Goal: Task Accomplishment & Management: Manage account settings

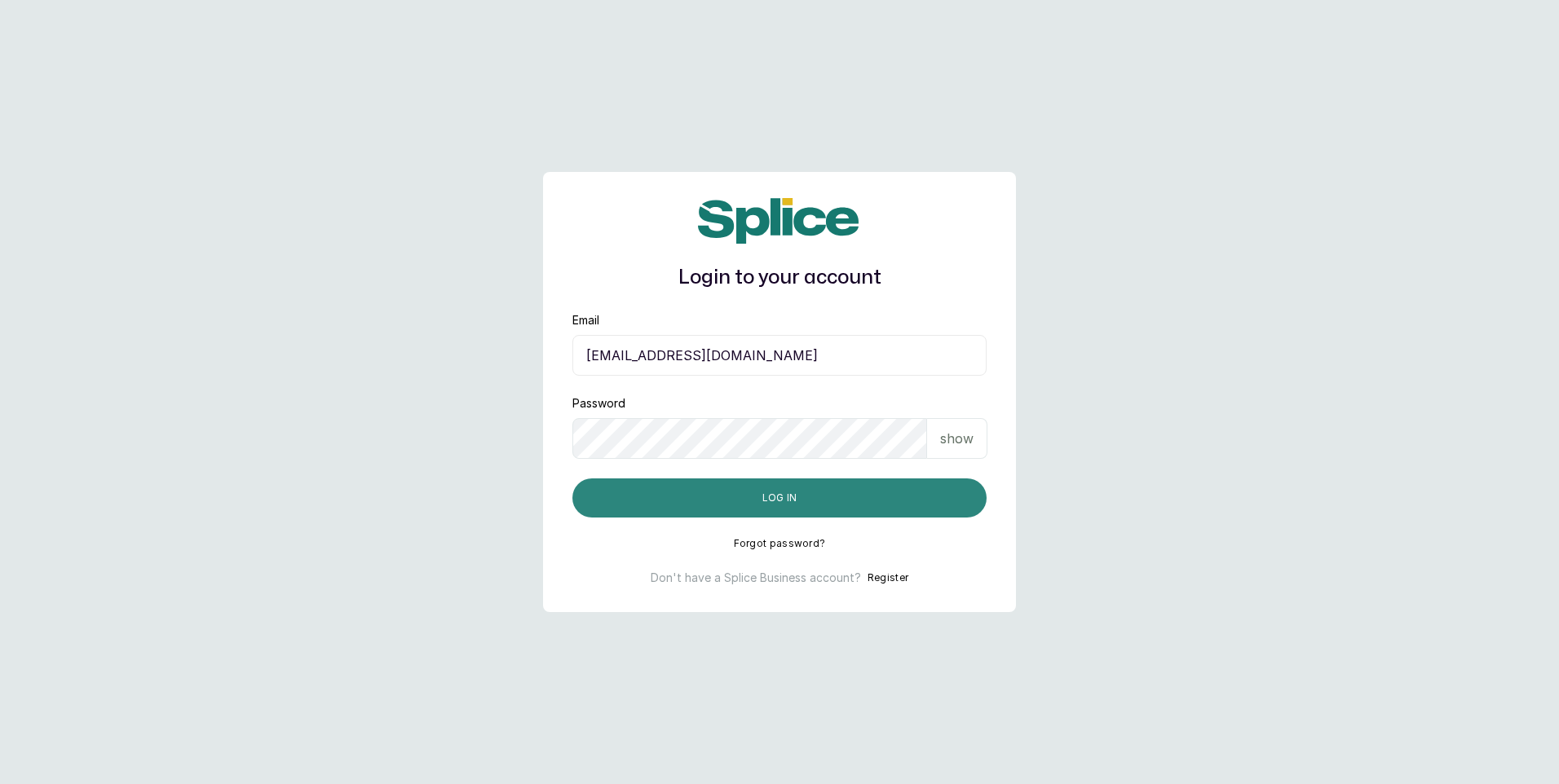
click at [834, 490] on button "Log in" at bounding box center [779, 499] width 415 height 39
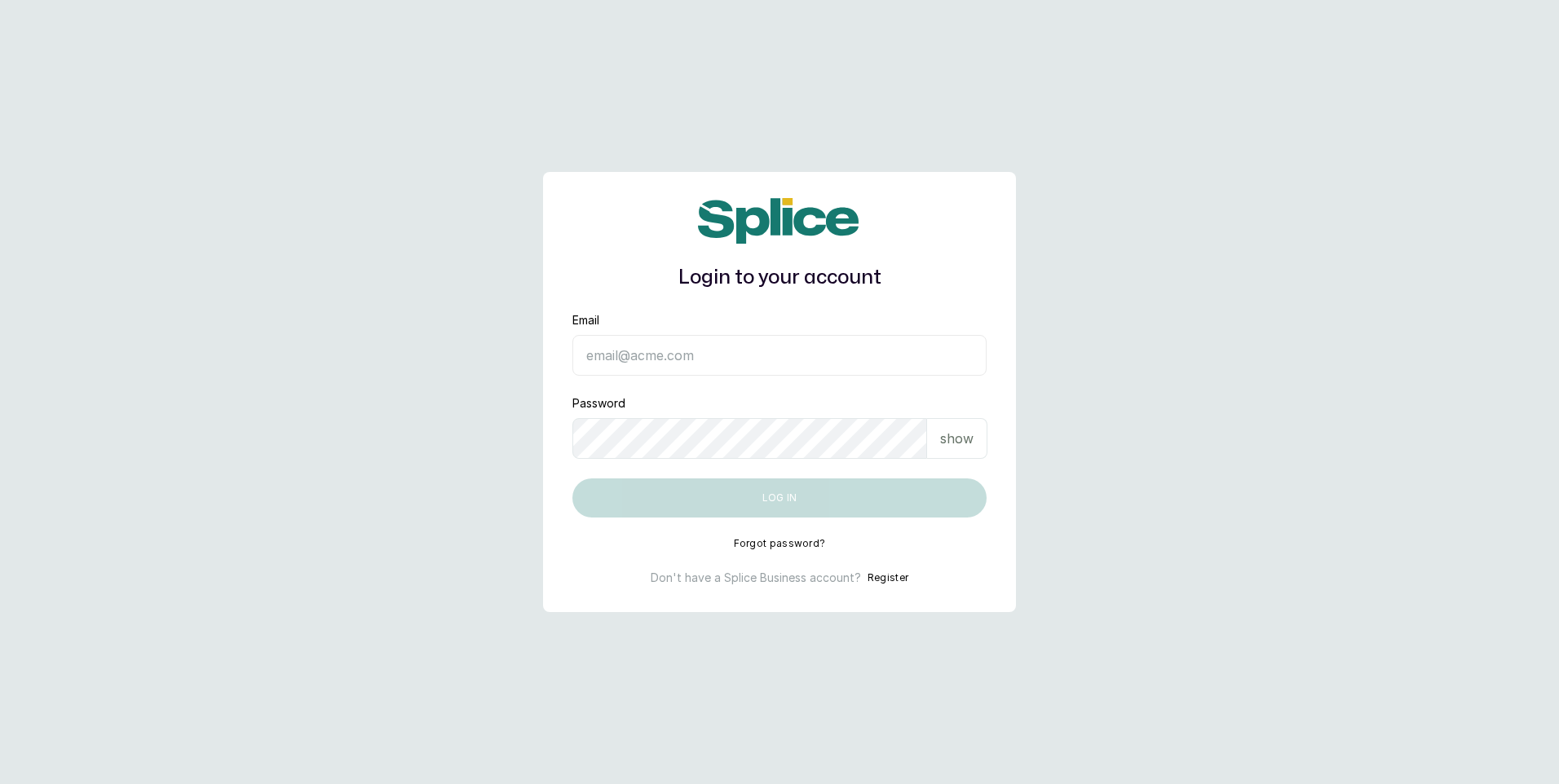
type input "tosinoyewole816@gmail.com"
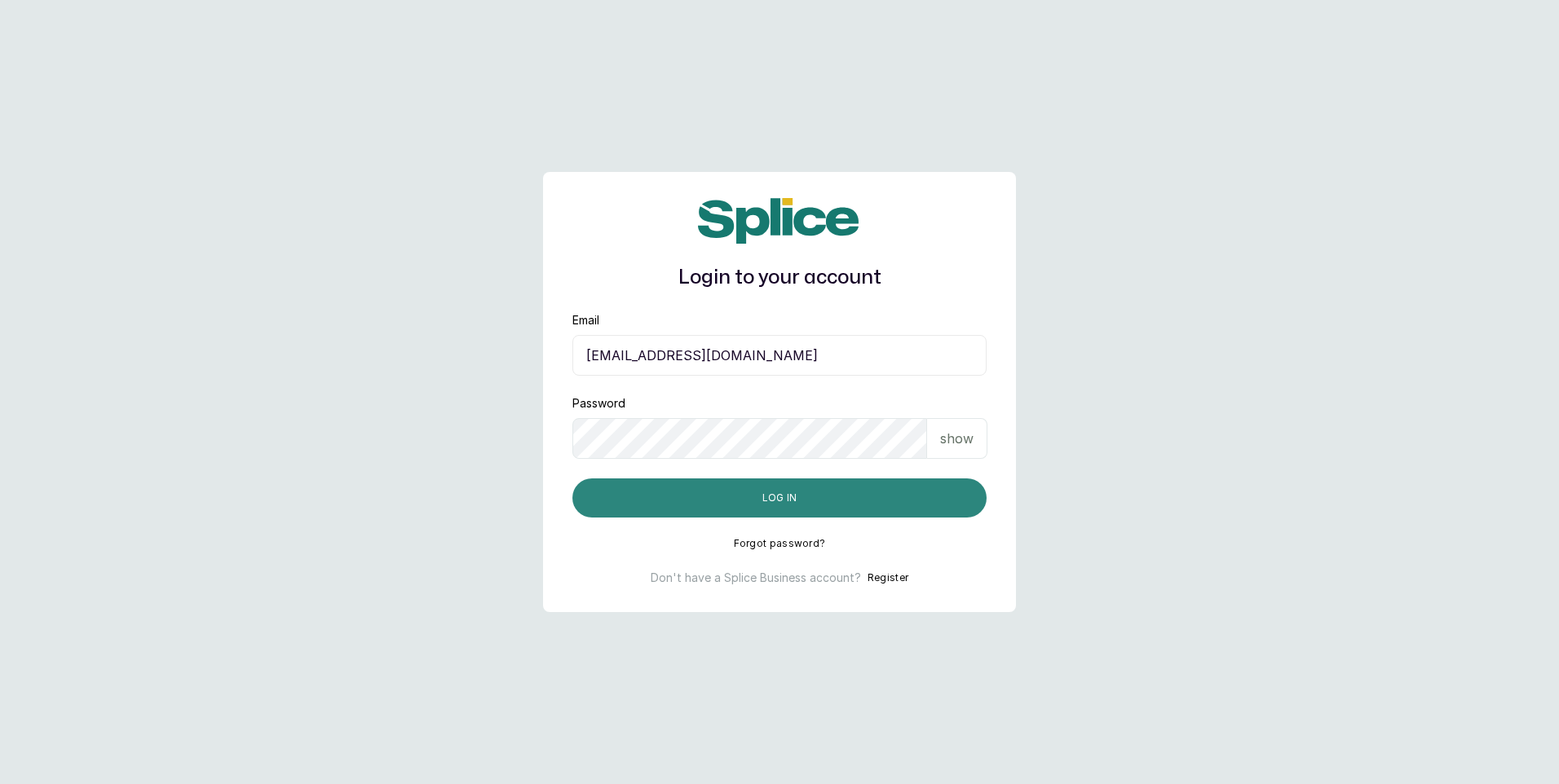
click at [837, 507] on button "Log in" at bounding box center [779, 499] width 415 height 39
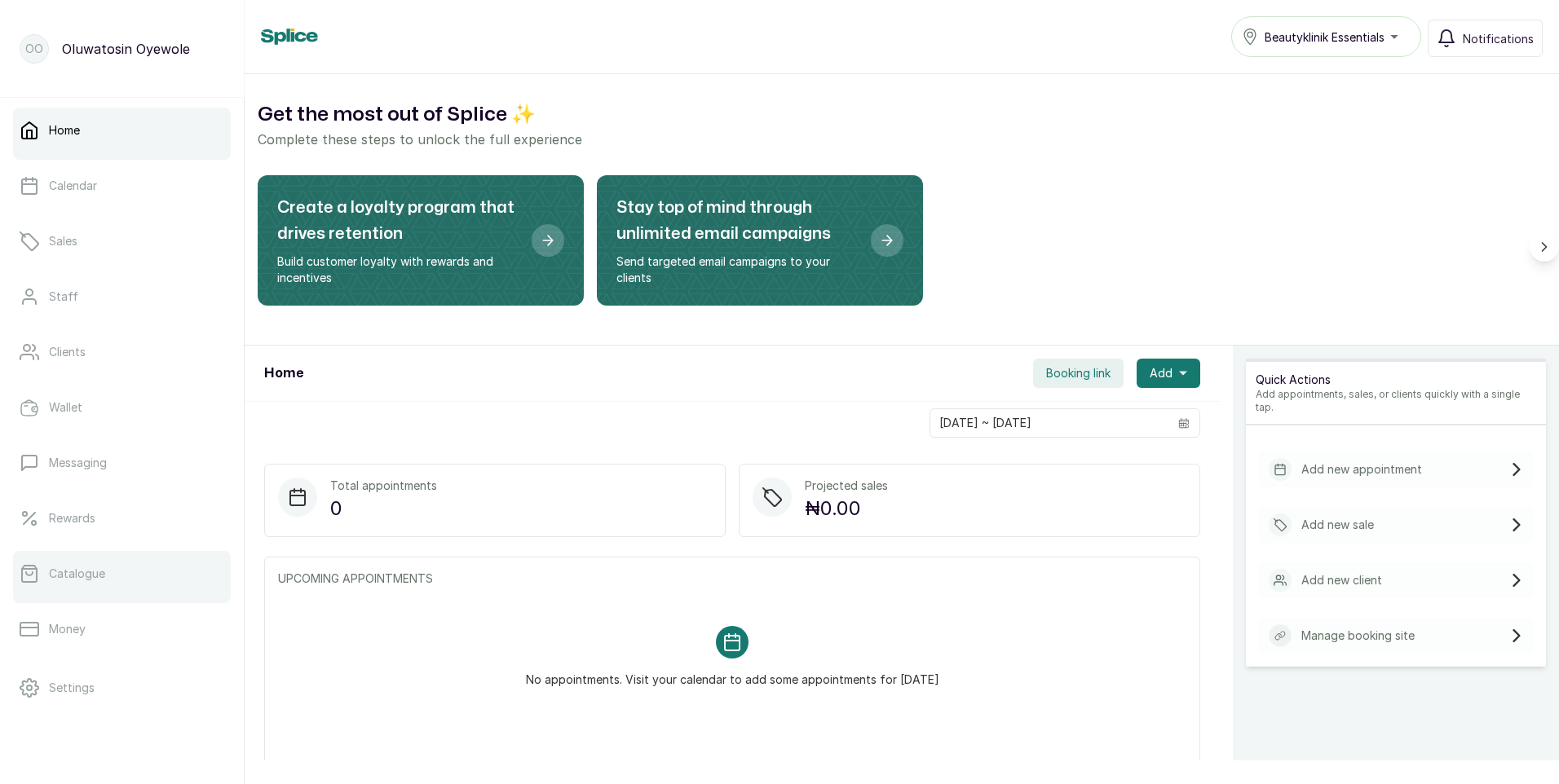
click at [88, 580] on p "Catalogue" at bounding box center [77, 574] width 56 height 16
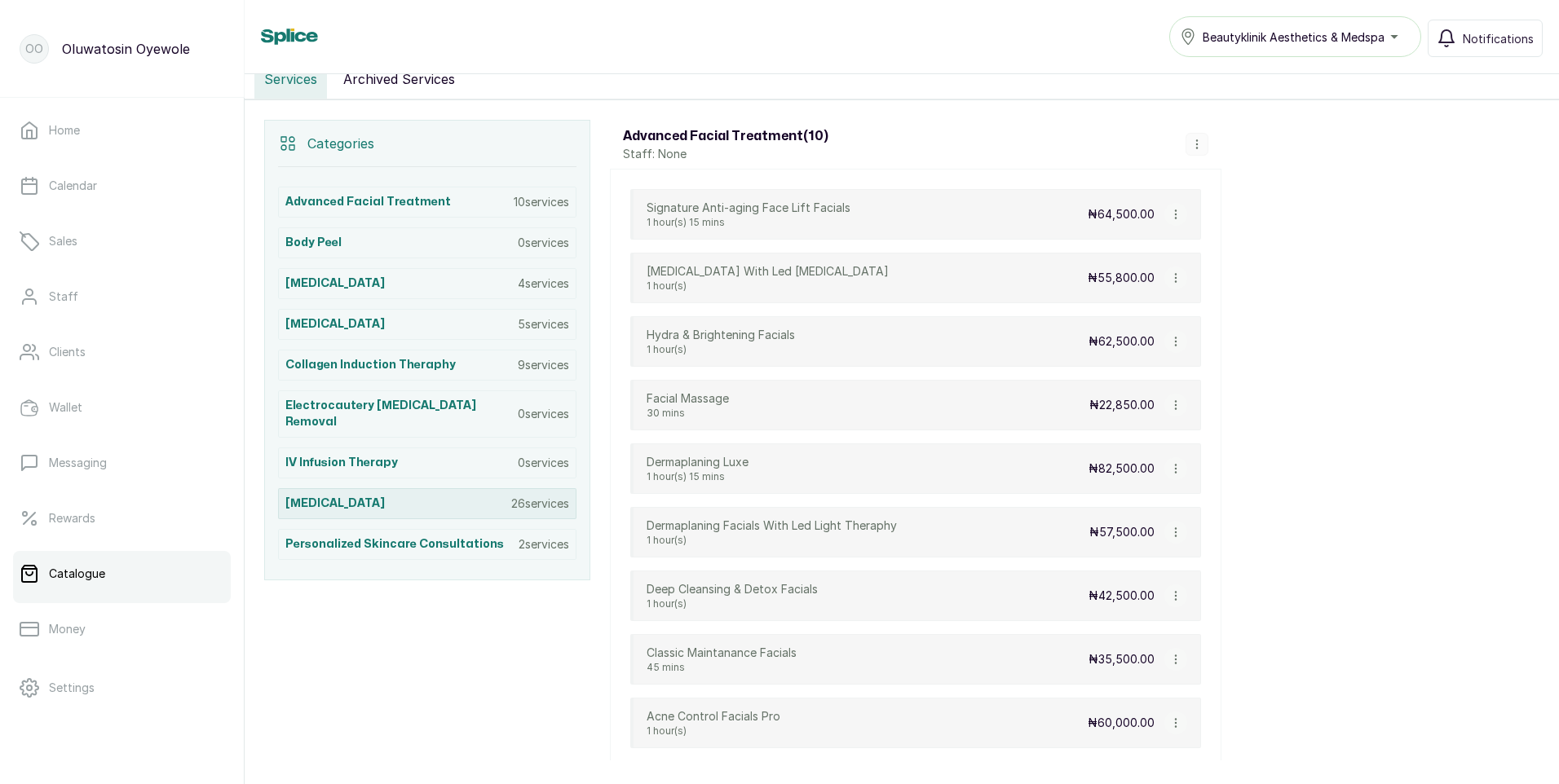
scroll to position [326, 0]
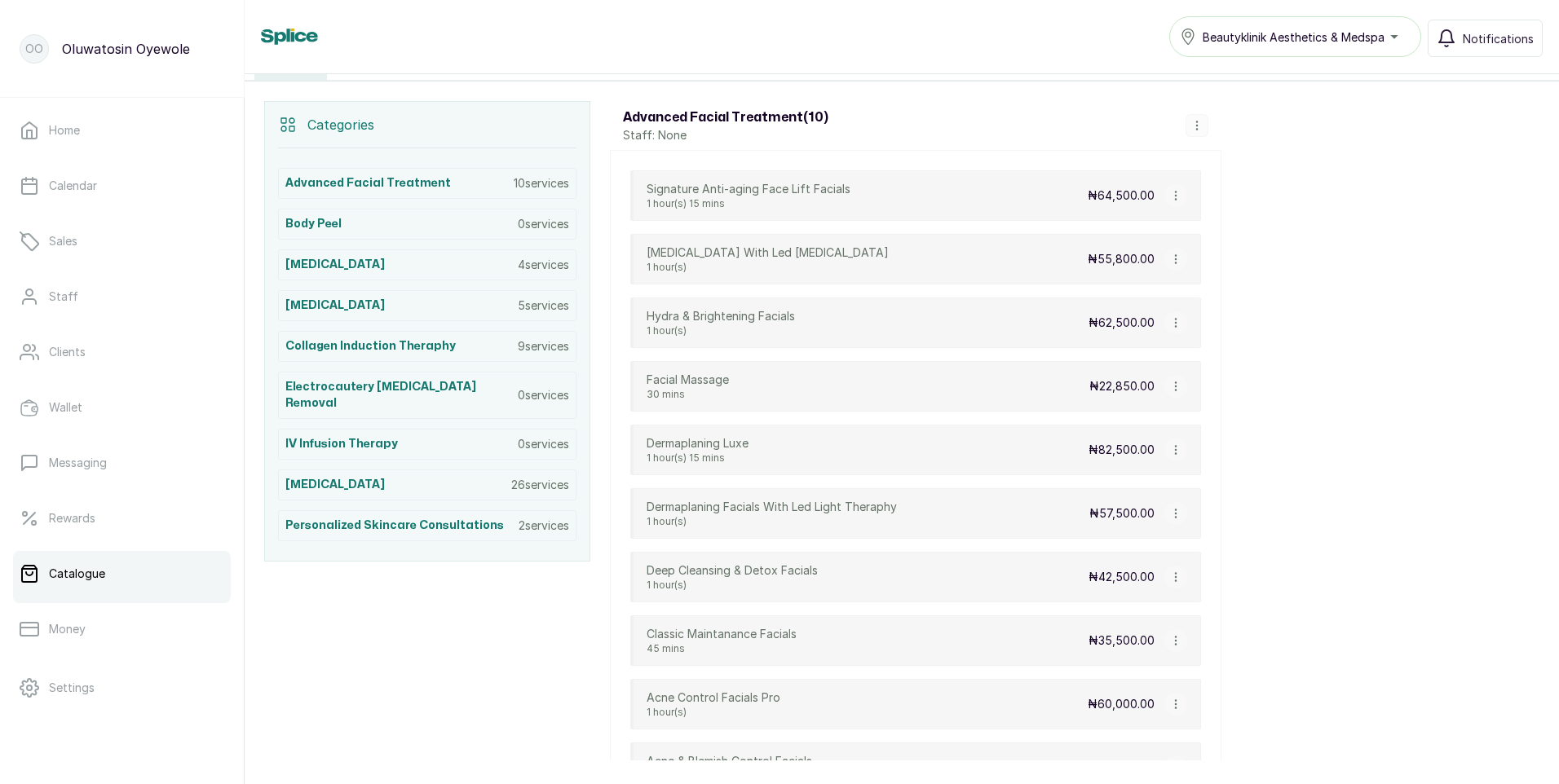
click at [1394, 38] on div "Beautyklinik Aesthetics & Medspa" at bounding box center [1296, 37] width 231 height 20
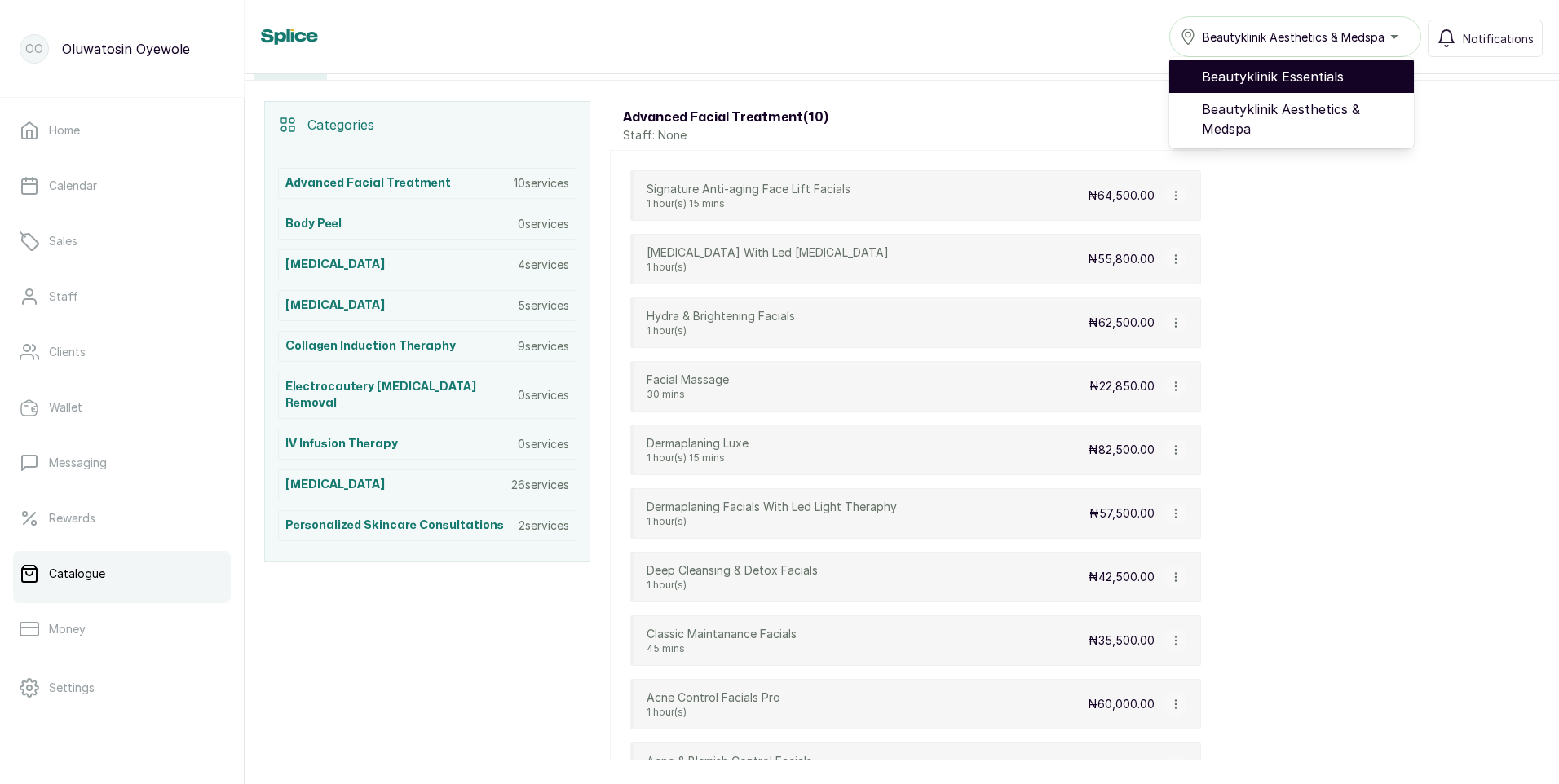
click at [1328, 80] on span "Beautyklinik Essentials" at bounding box center [1301, 77] width 199 height 20
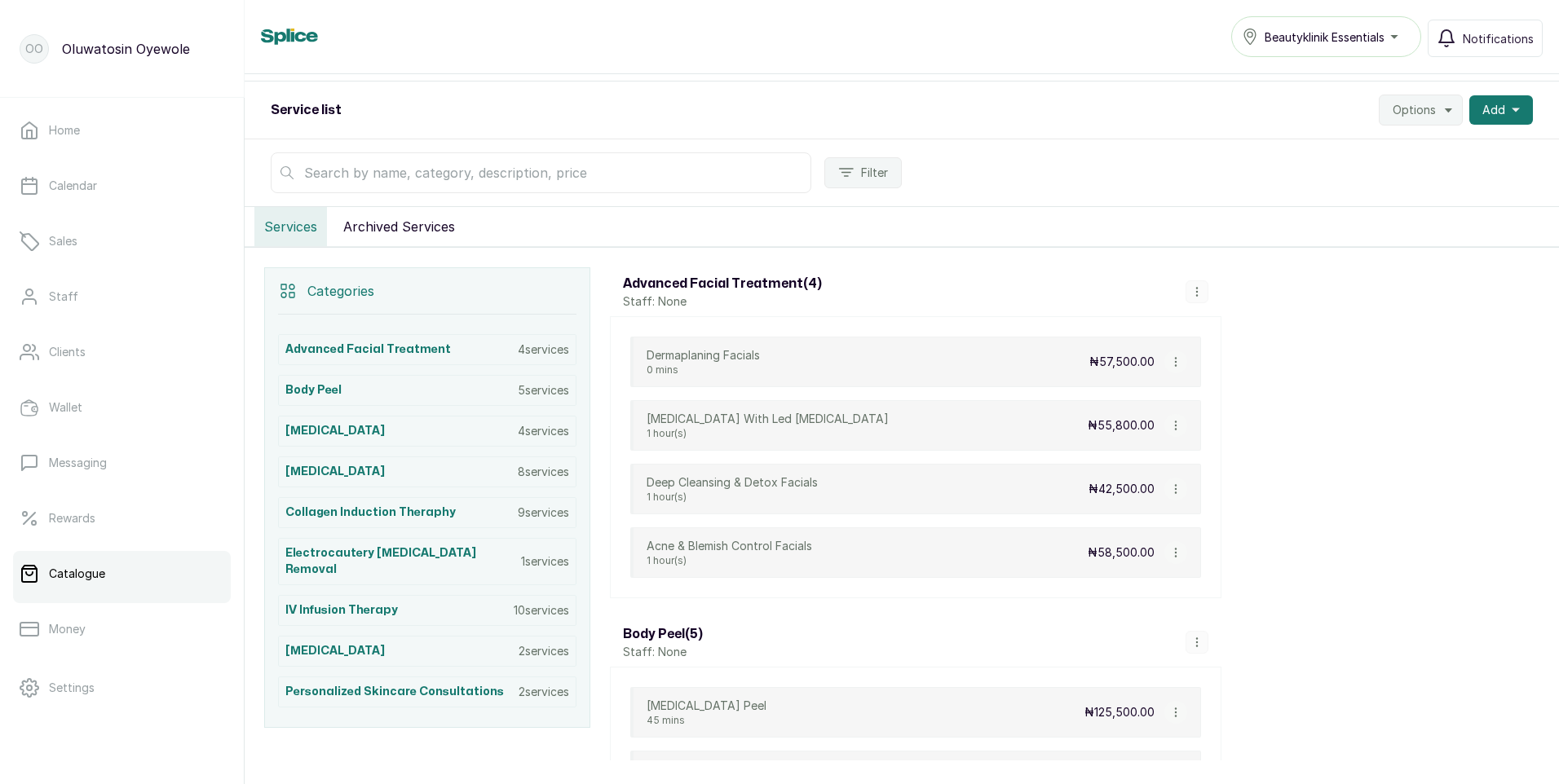
scroll to position [163, 0]
click at [1393, 37] on div "Beautyklinik Essentials" at bounding box center [1326, 37] width 168 height 20
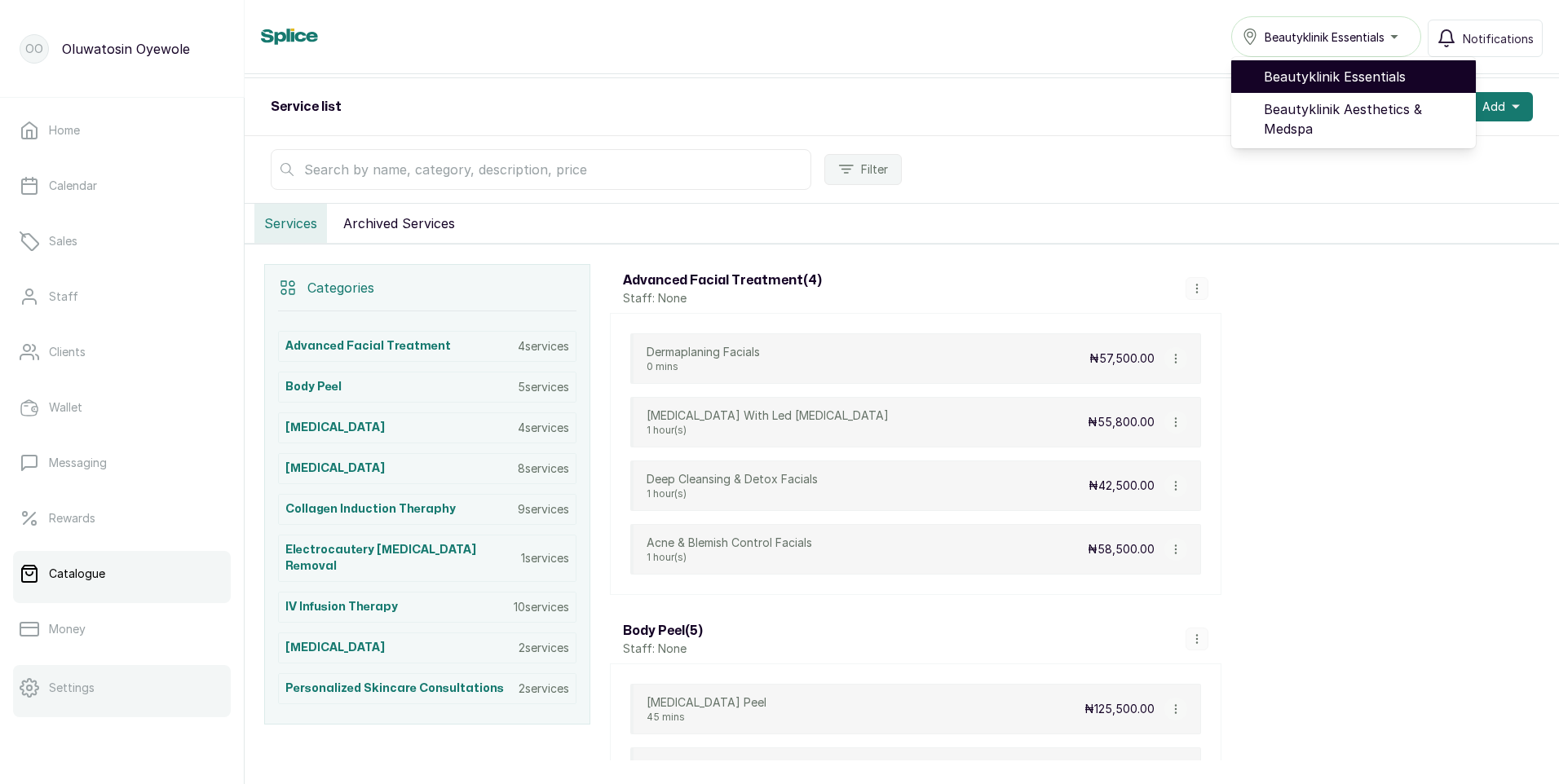
drag, startPoint x: 1392, startPoint y: 78, endPoint x: 90, endPoint y: 684, distance: 1436.1
click at [90, 684] on p "Settings" at bounding box center [72, 687] width 46 height 16
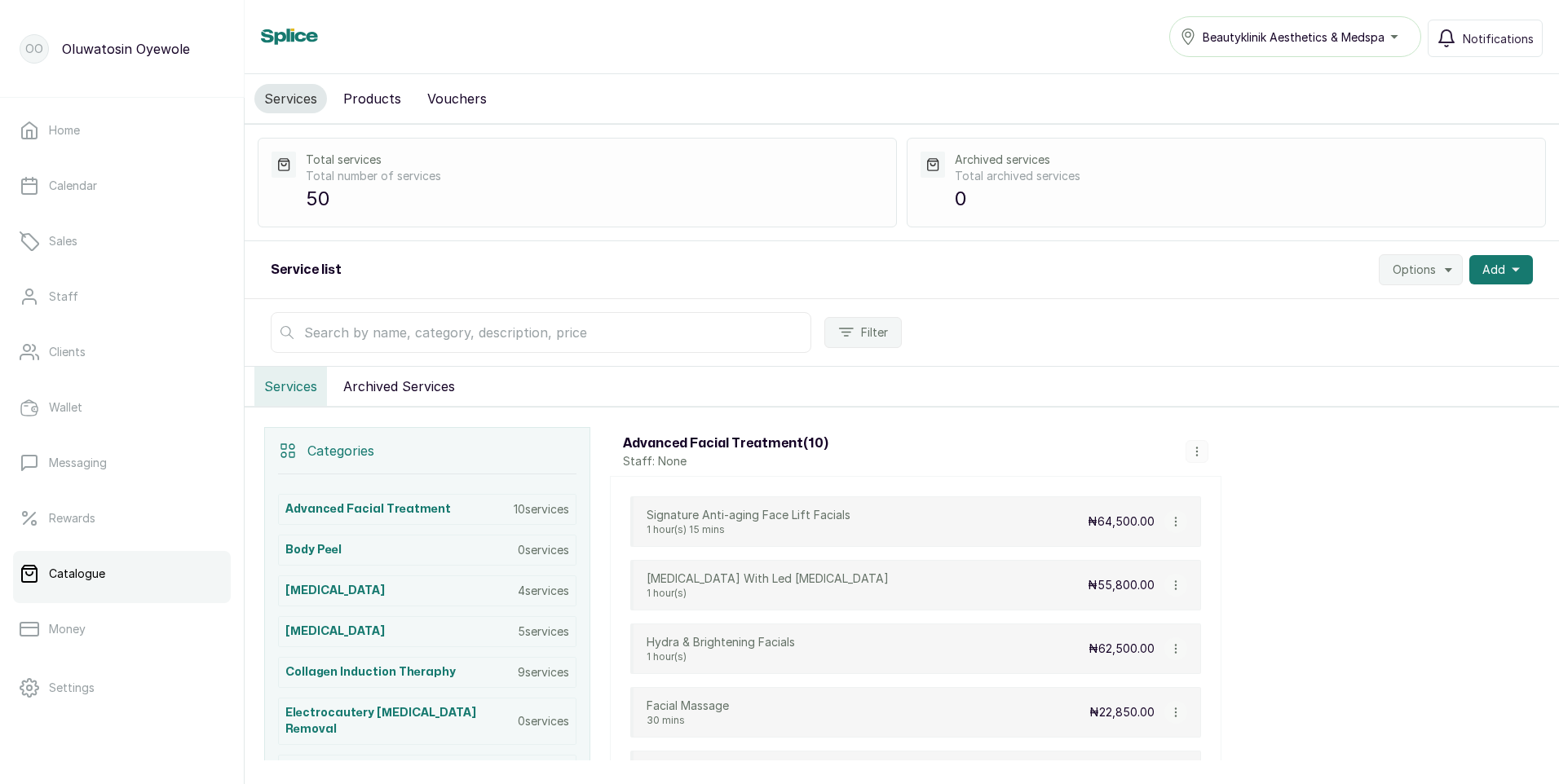
click at [1388, 33] on div "Beautyklinik Aesthetics & Medspa" at bounding box center [1296, 37] width 231 height 20
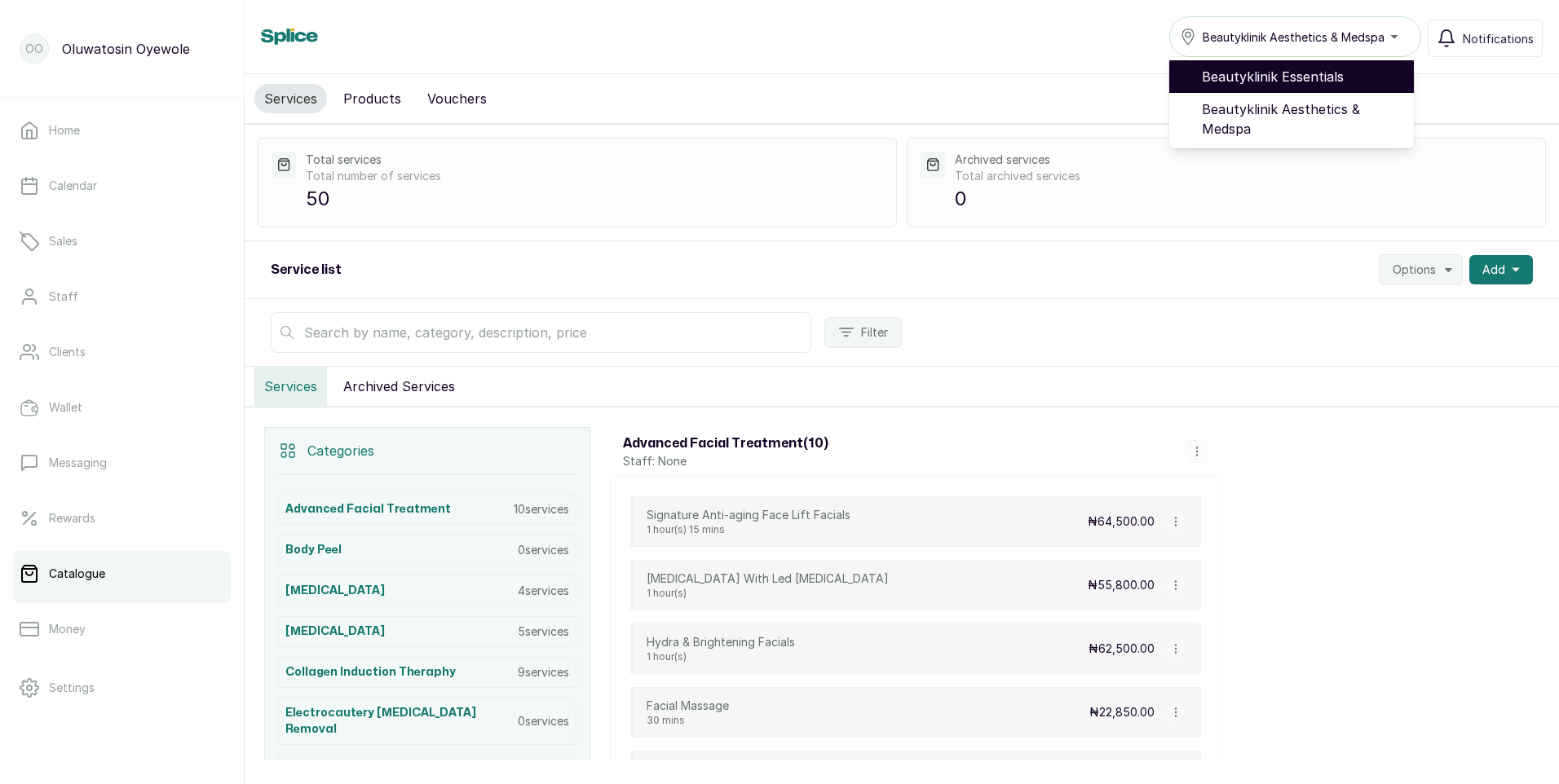
click at [1352, 78] on span "Beautyklinik Essentials" at bounding box center [1301, 77] width 199 height 20
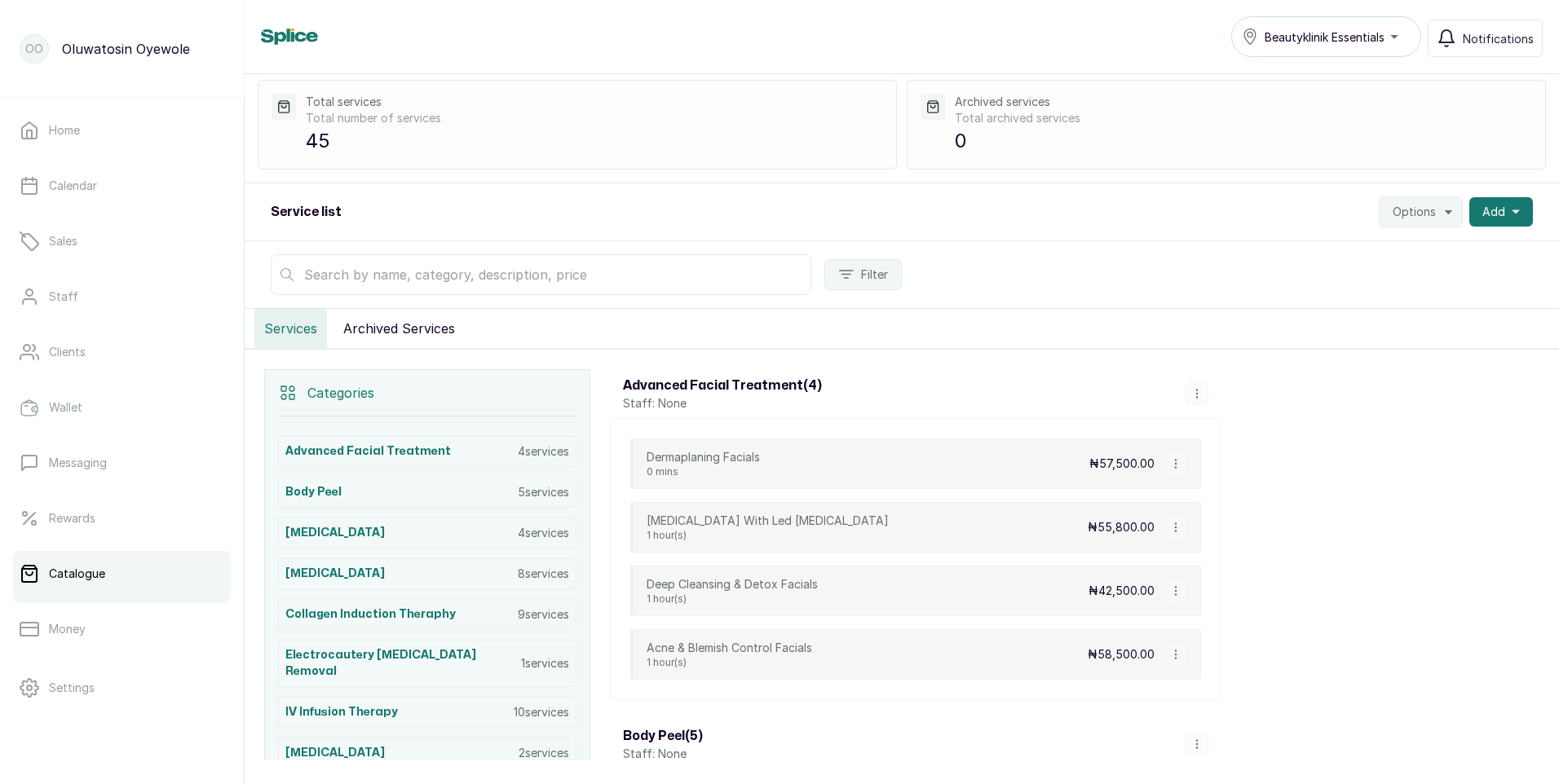
scroll to position [81, 0]
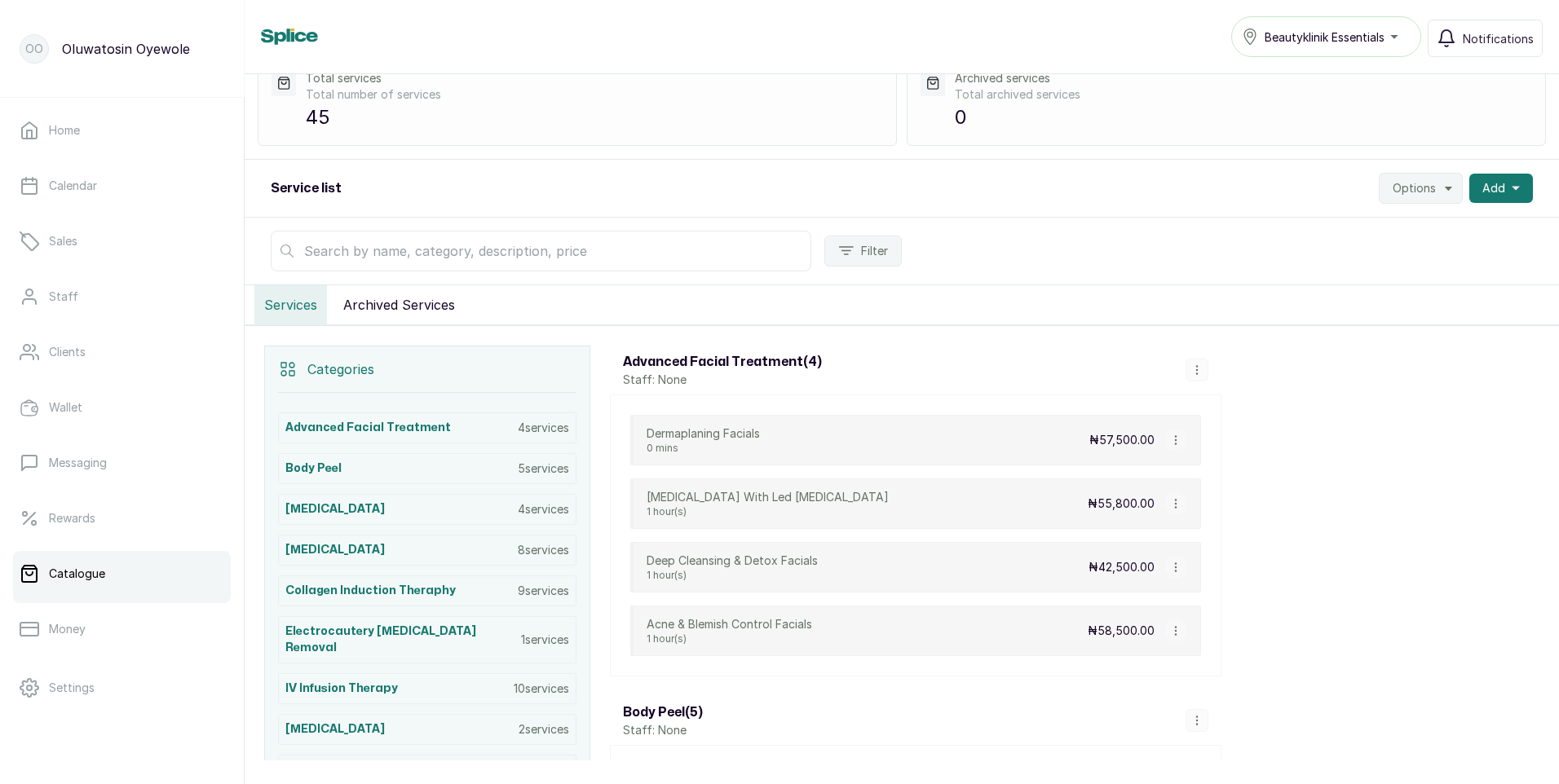
click at [1397, 36] on div "Beautyklinik Essentials" at bounding box center [1326, 37] width 168 height 20
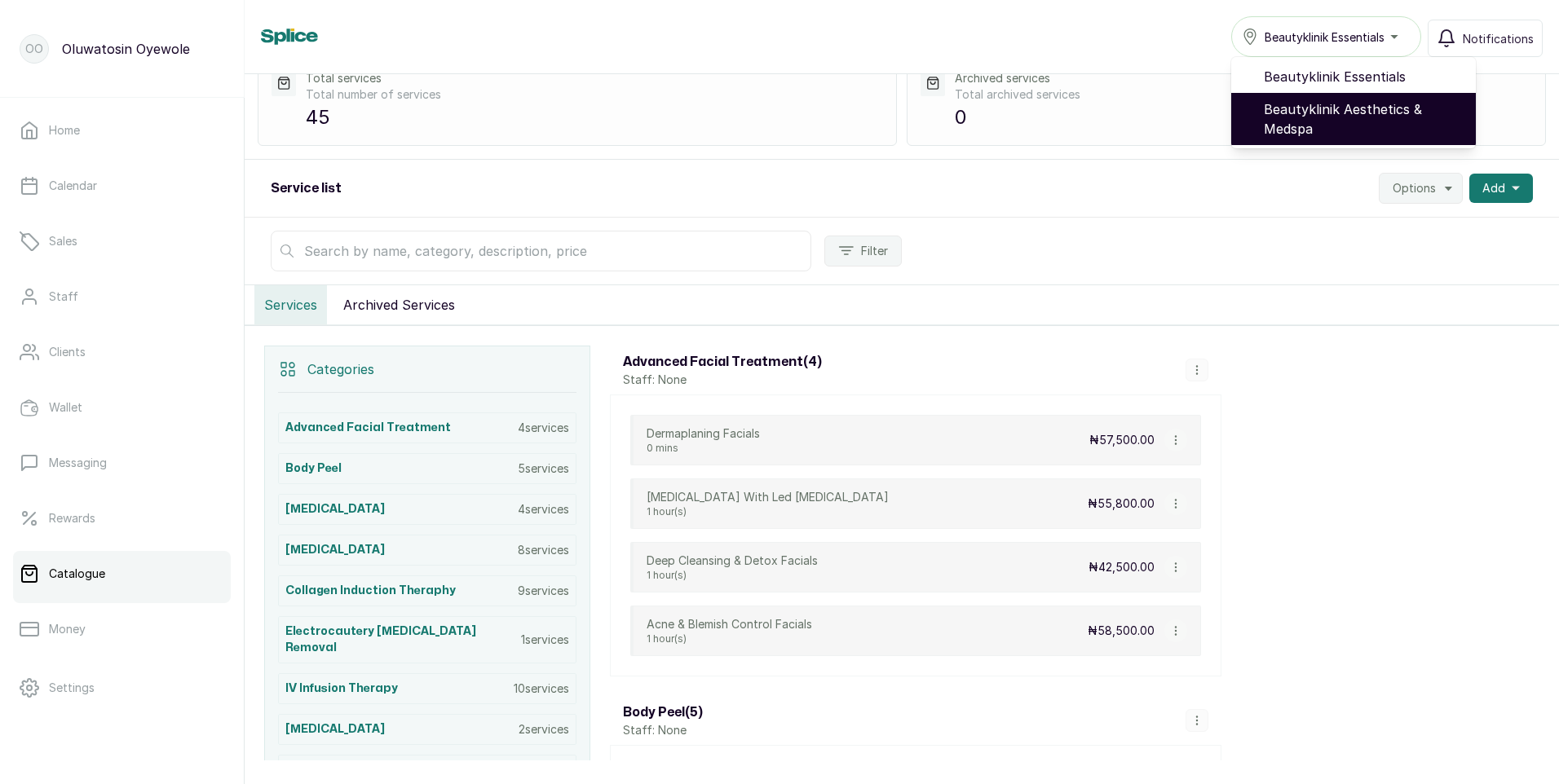
click at [1372, 105] on span "Beautyklinik Aesthetics & Medspa" at bounding box center [1363, 119] width 199 height 39
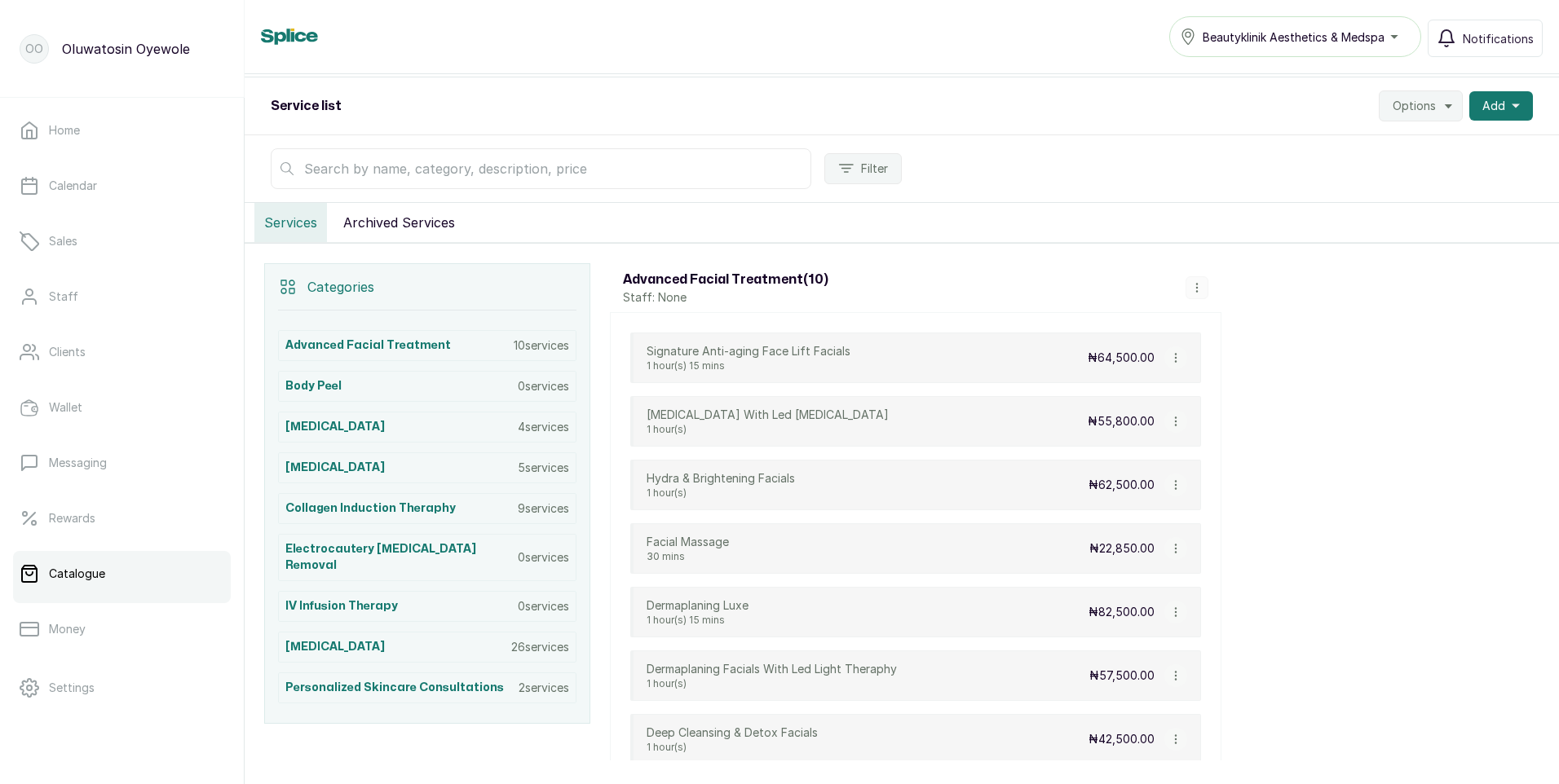
scroll to position [163, 0]
click at [1391, 42] on div "Beautyklinik Aesthetics & Medspa" at bounding box center [1296, 37] width 231 height 20
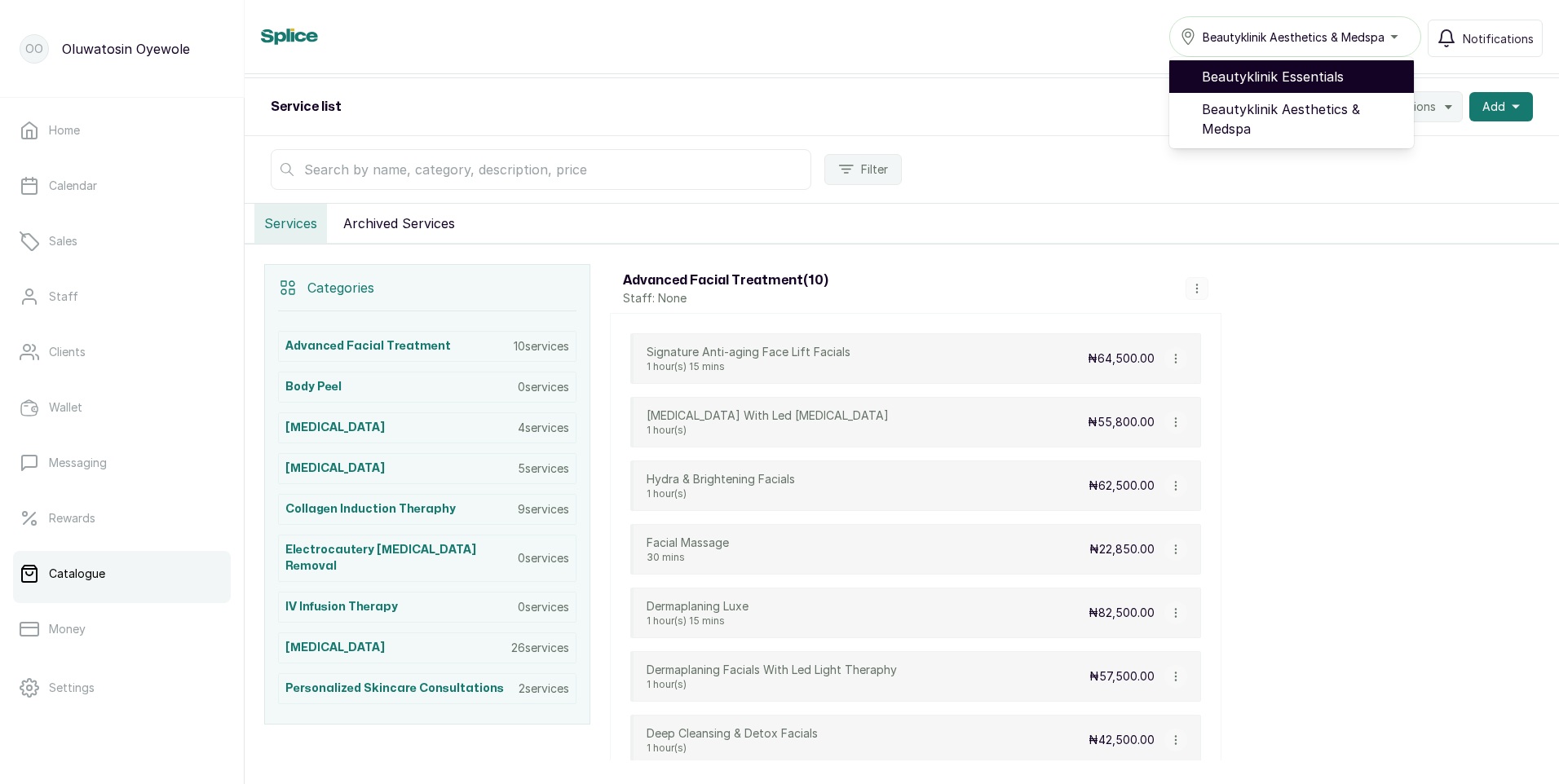
click at [1365, 74] on span "Beautyklinik Essentials" at bounding box center [1301, 77] width 199 height 20
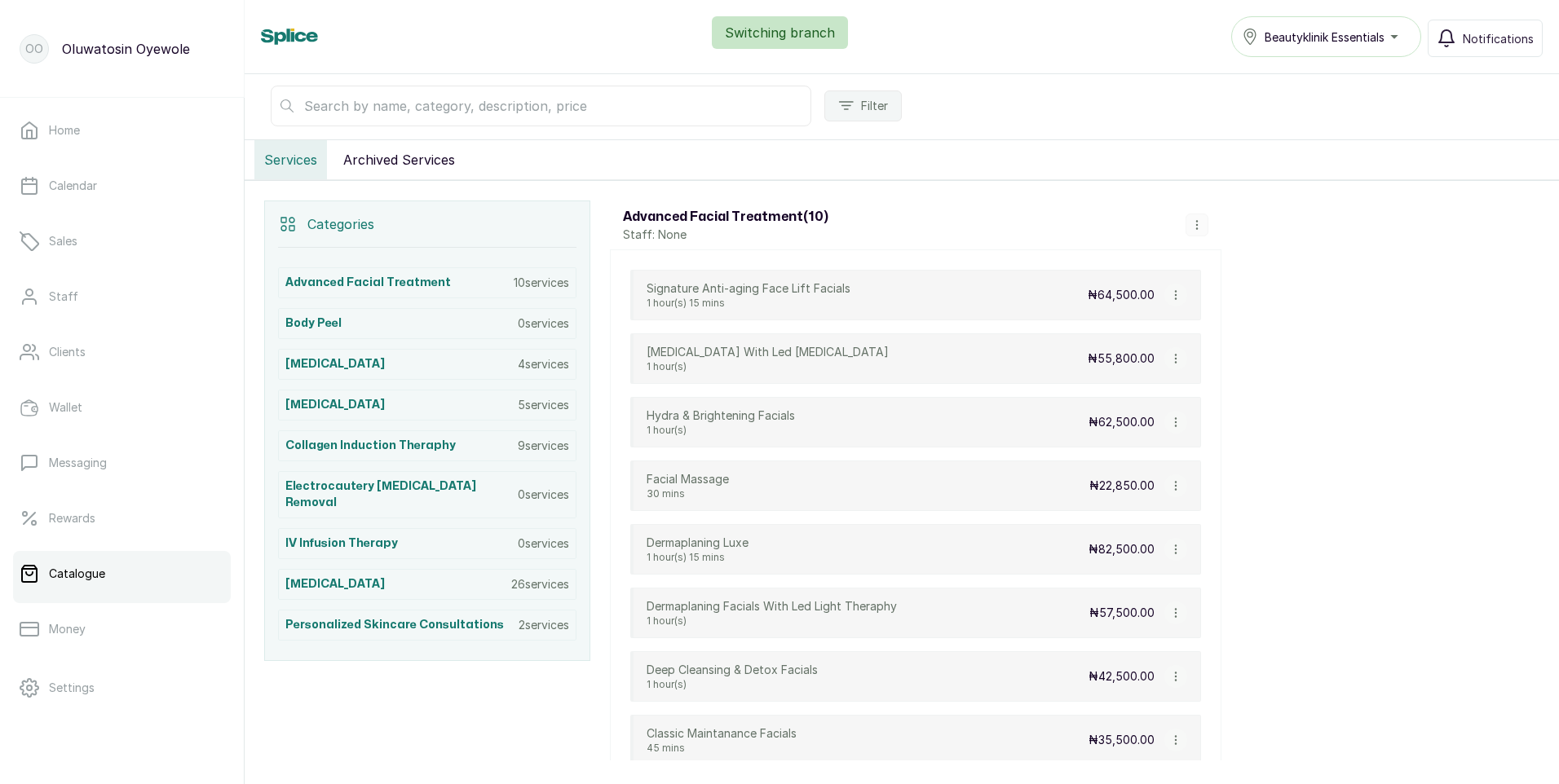
scroll to position [326, 0]
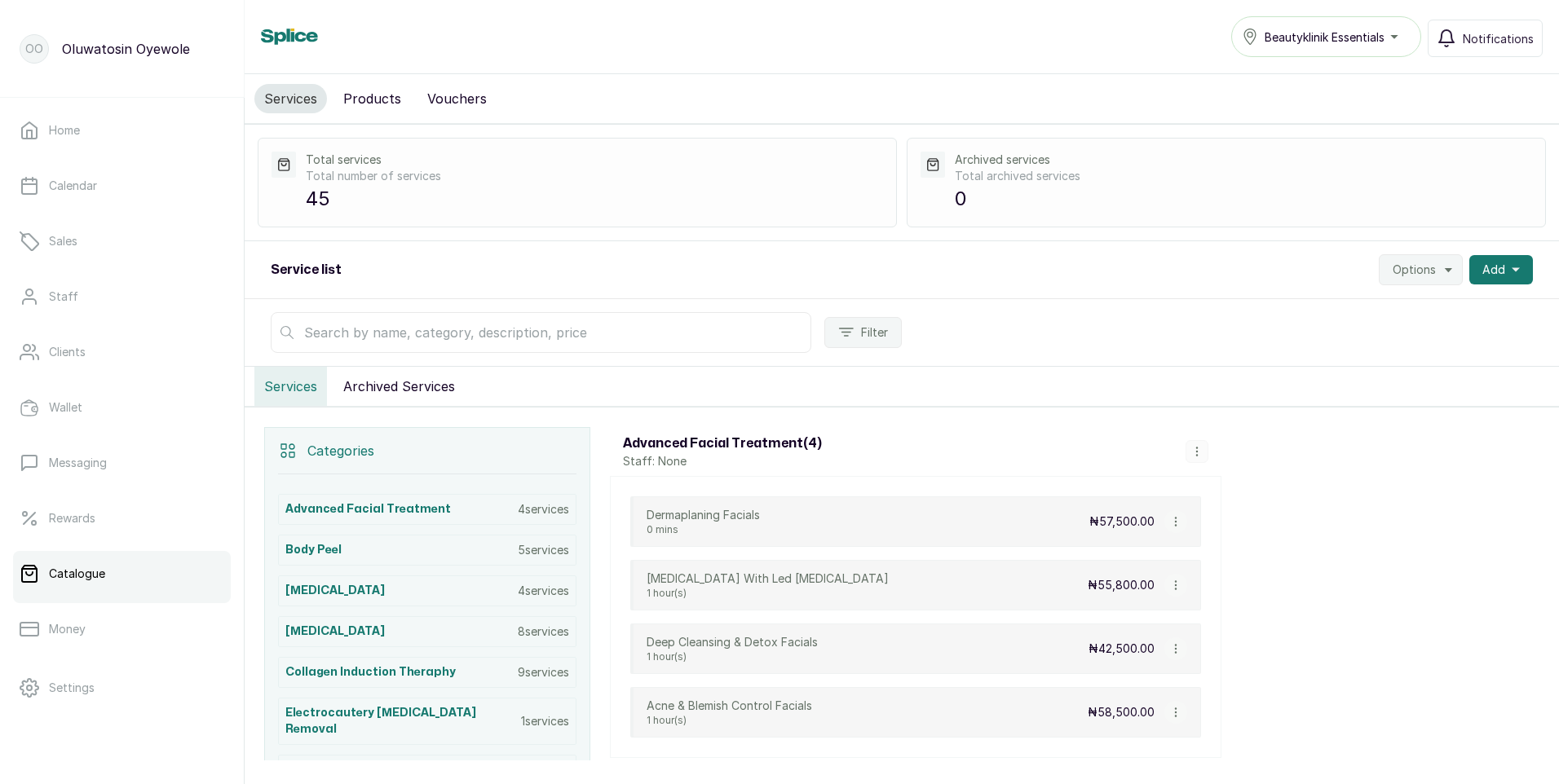
click at [1392, 40] on div "Beautyklinik Essentials" at bounding box center [1326, 37] width 168 height 20
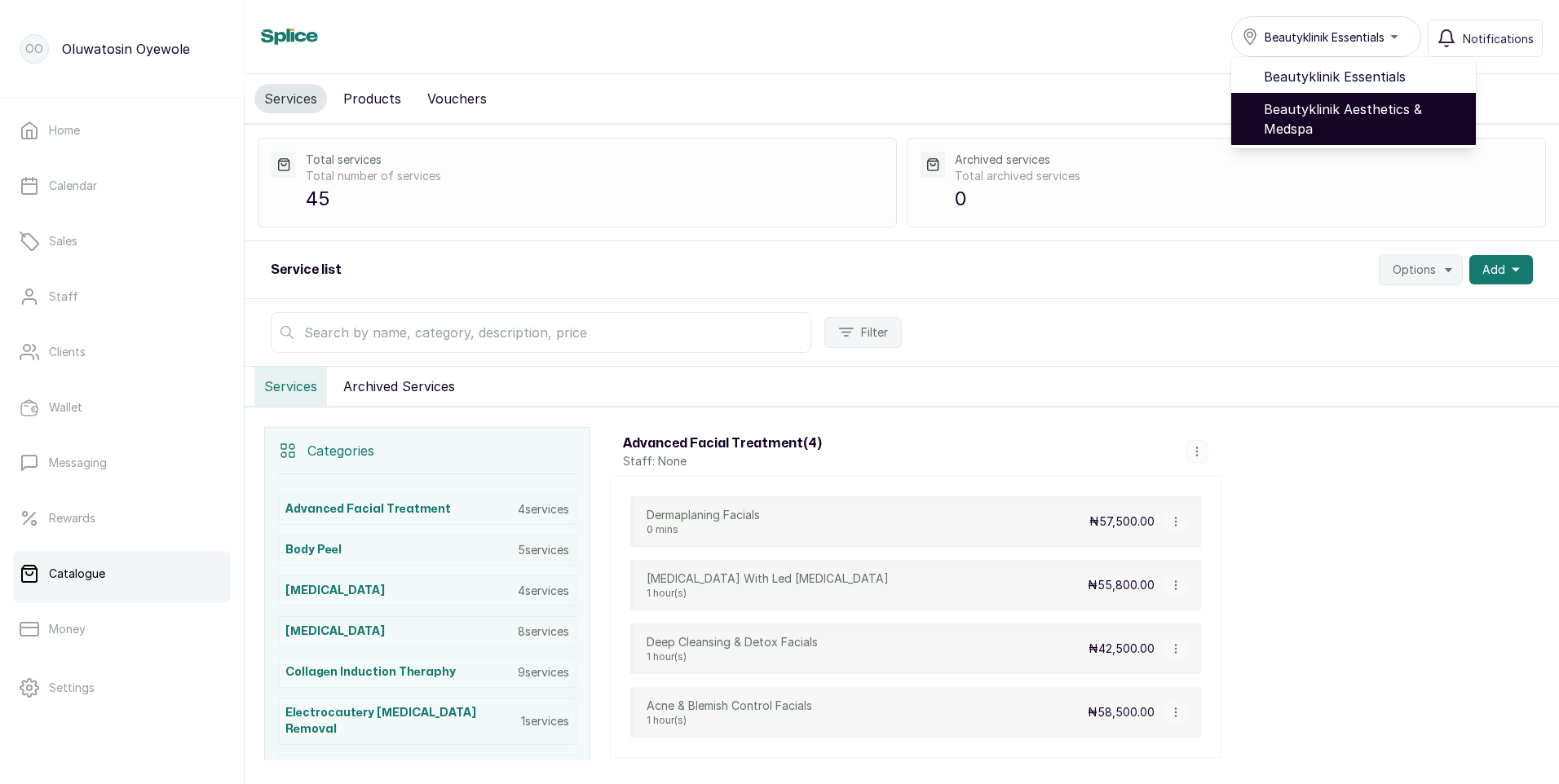
click at [1361, 114] on span "Beautyklinik Aesthetics & Medspa" at bounding box center [1363, 119] width 199 height 39
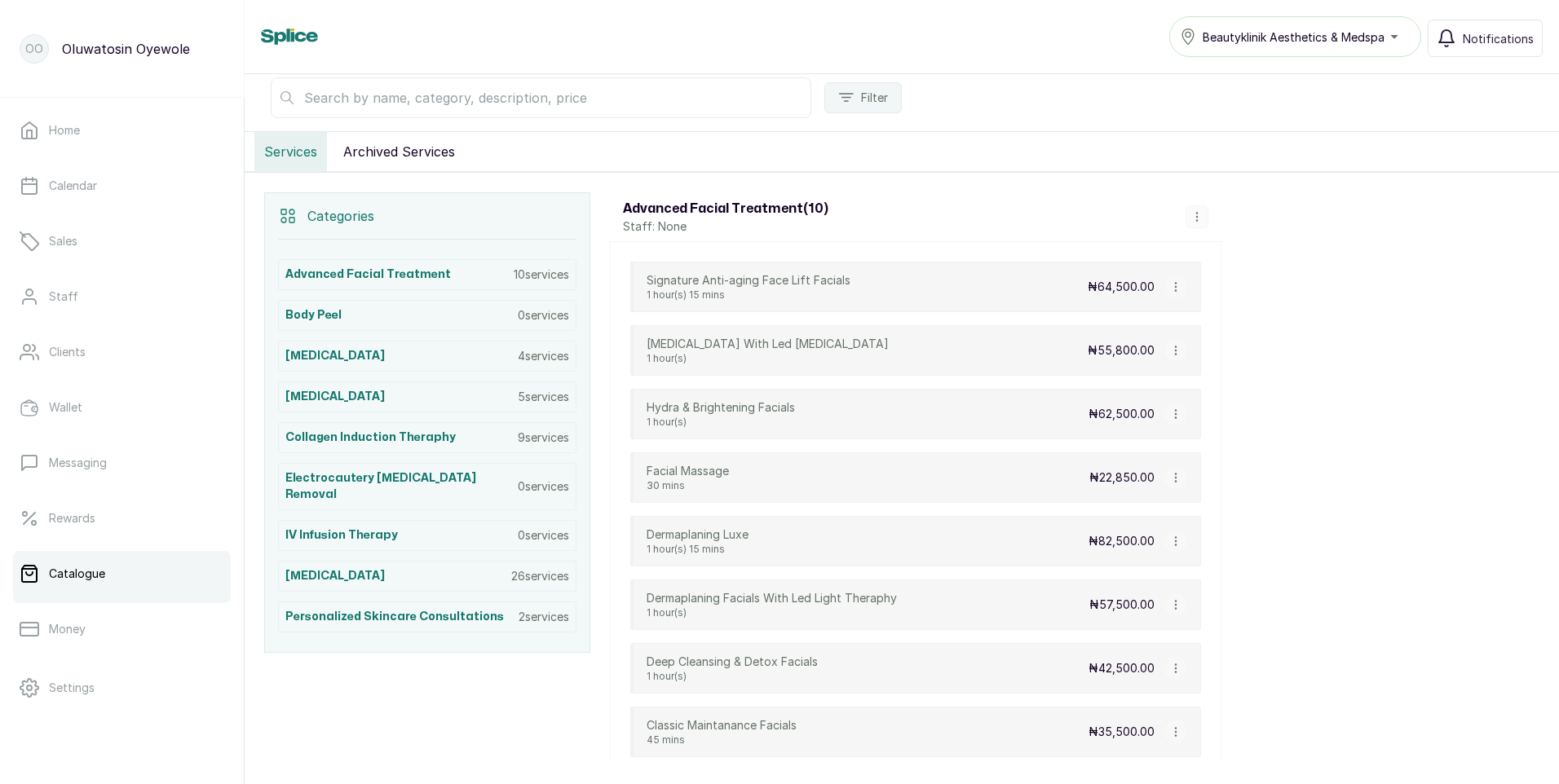
scroll to position [244, 0]
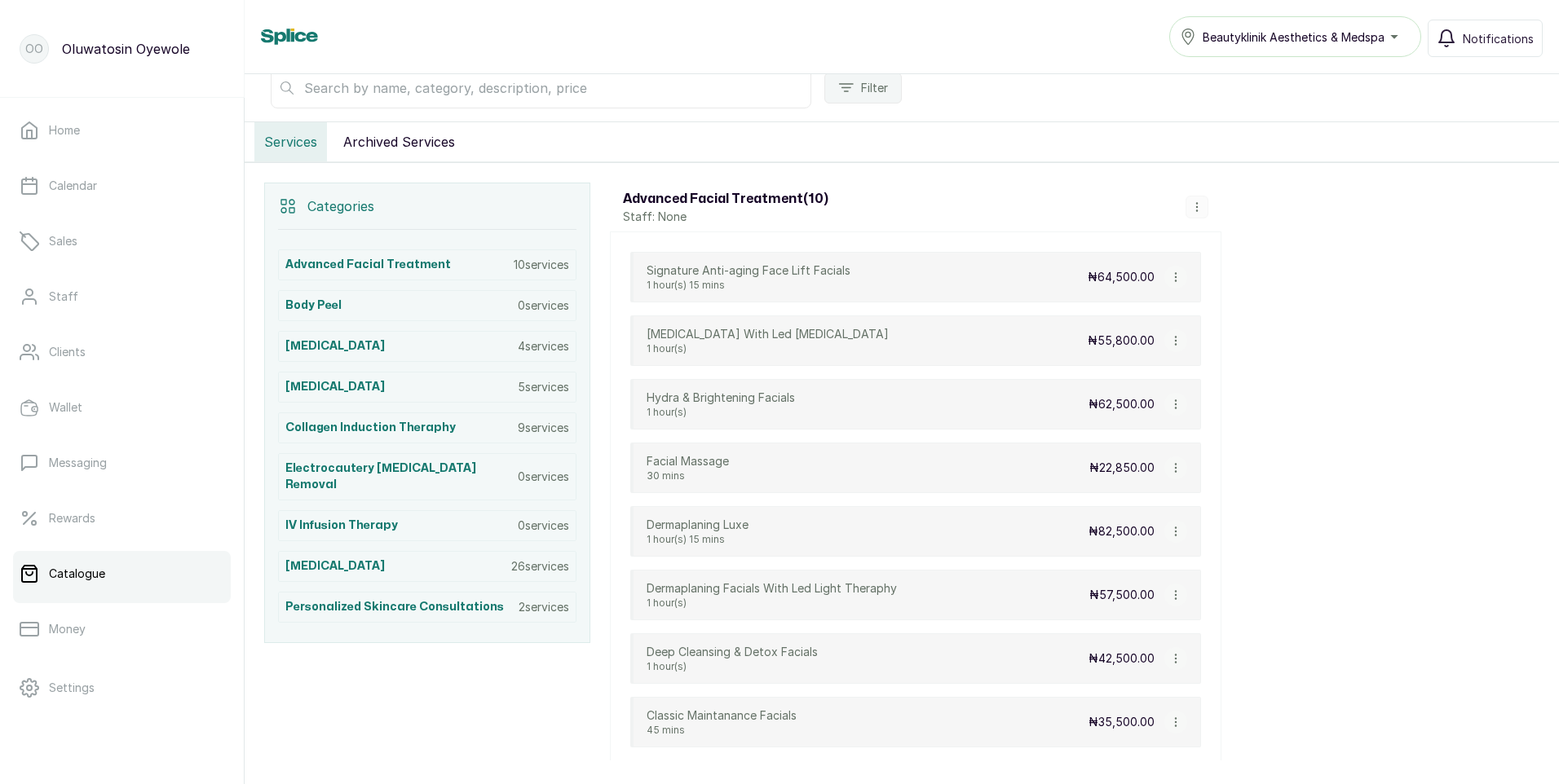
click at [1392, 41] on div "Beautyklinik Aesthetics & Medspa" at bounding box center [1296, 37] width 231 height 20
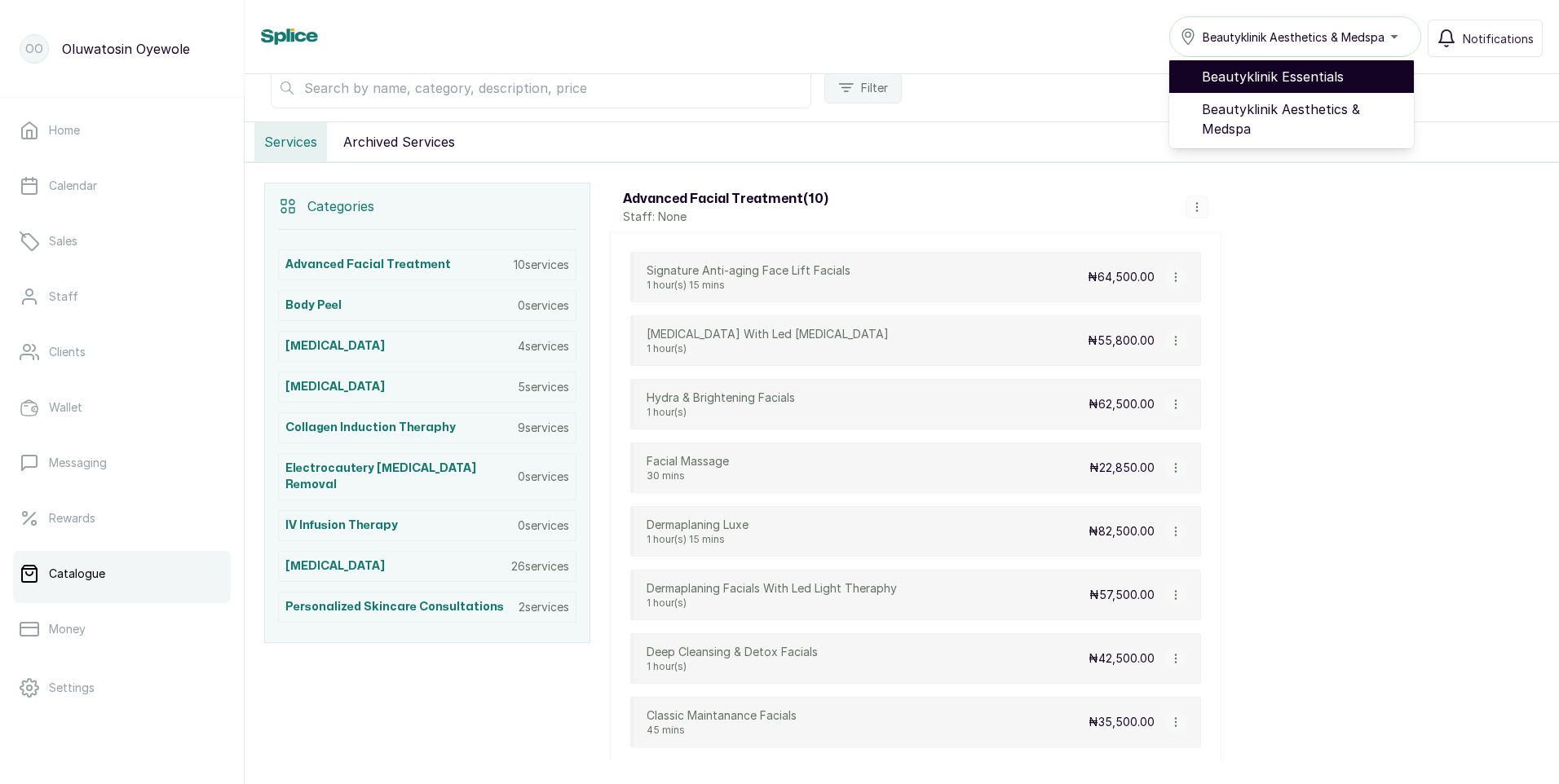
click at [1335, 75] on span "Beautyklinik Essentials" at bounding box center [1301, 77] width 199 height 20
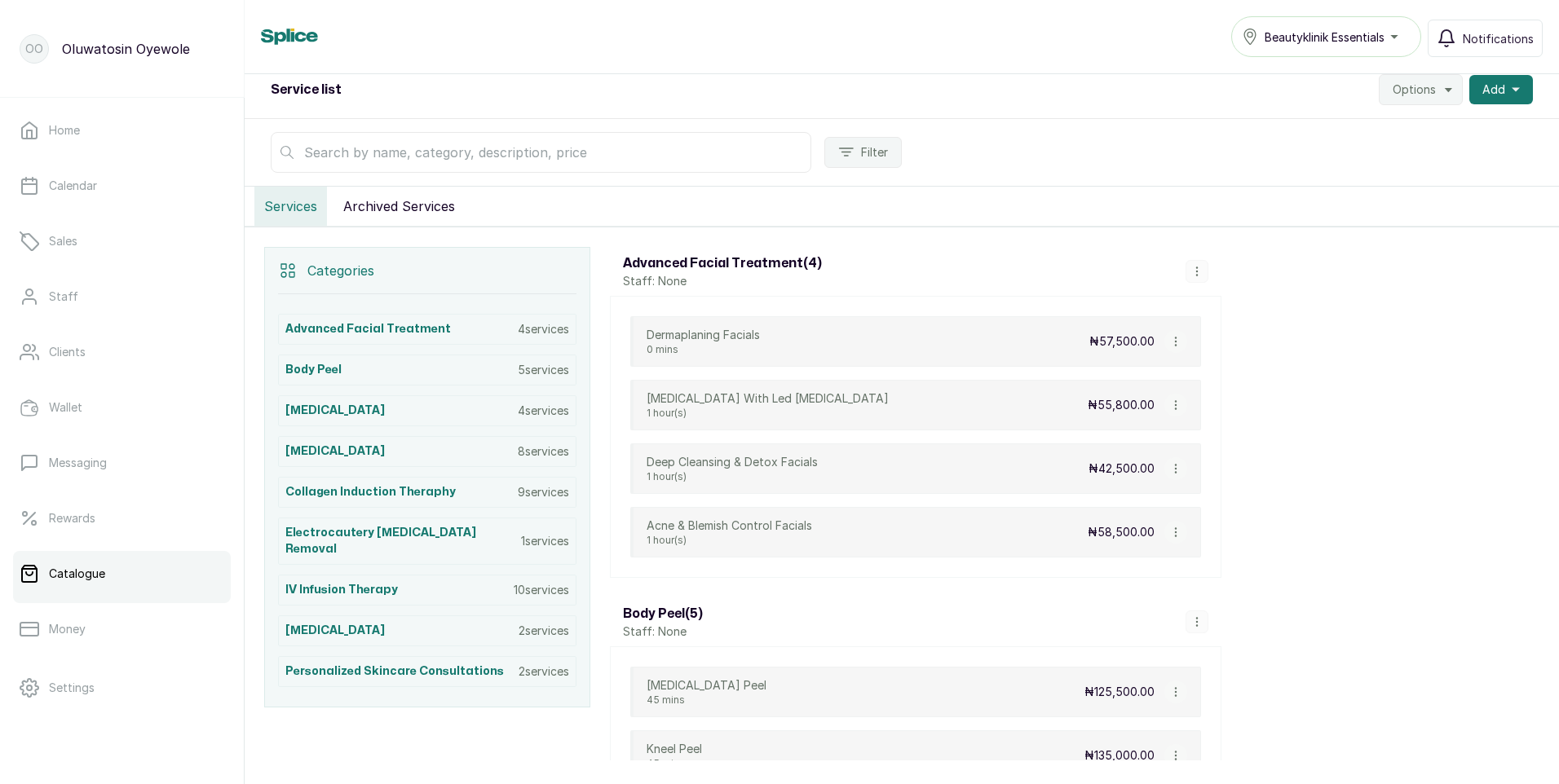
scroll to position [244, 0]
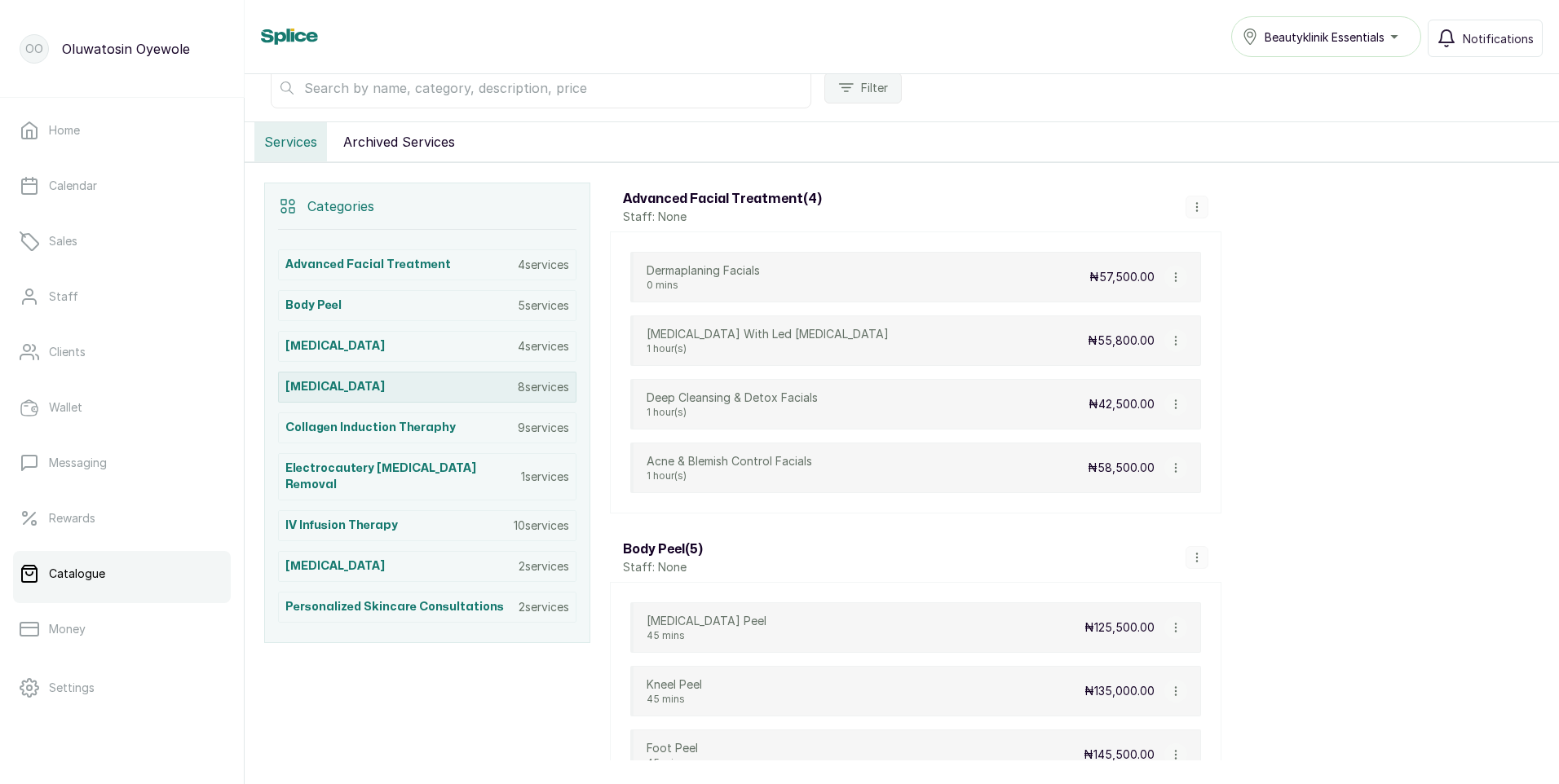
click at [527, 388] on p "8 services" at bounding box center [543, 387] width 51 height 16
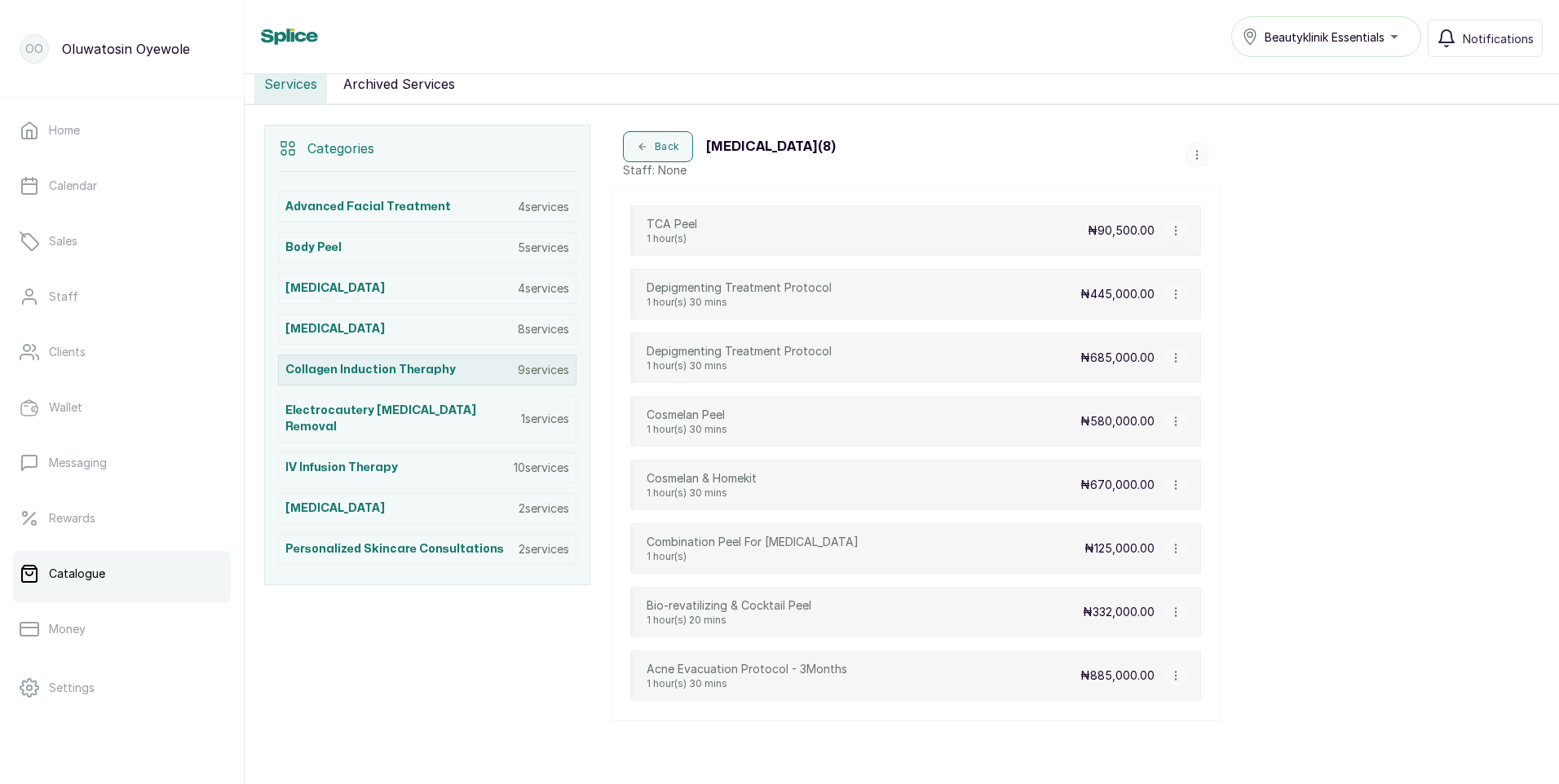
scroll to position [348, 0]
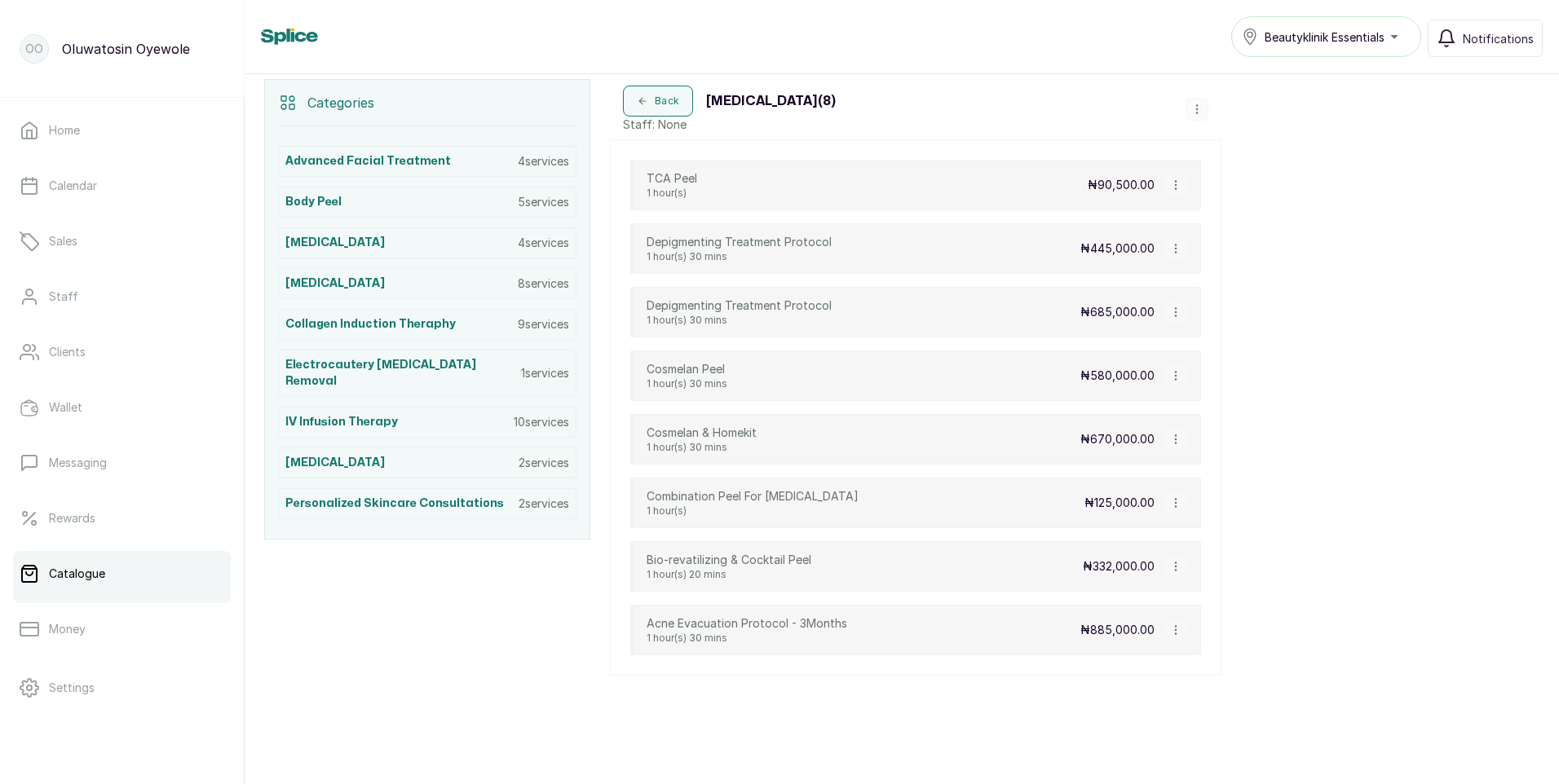
click at [1171, 184] on icon "button" at bounding box center [1176, 184] width 12 height 12
click at [1254, 246] on span "Edit Service" at bounding box center [1254, 250] width 74 height 20
select select "fixed"
select select "fixed_value"
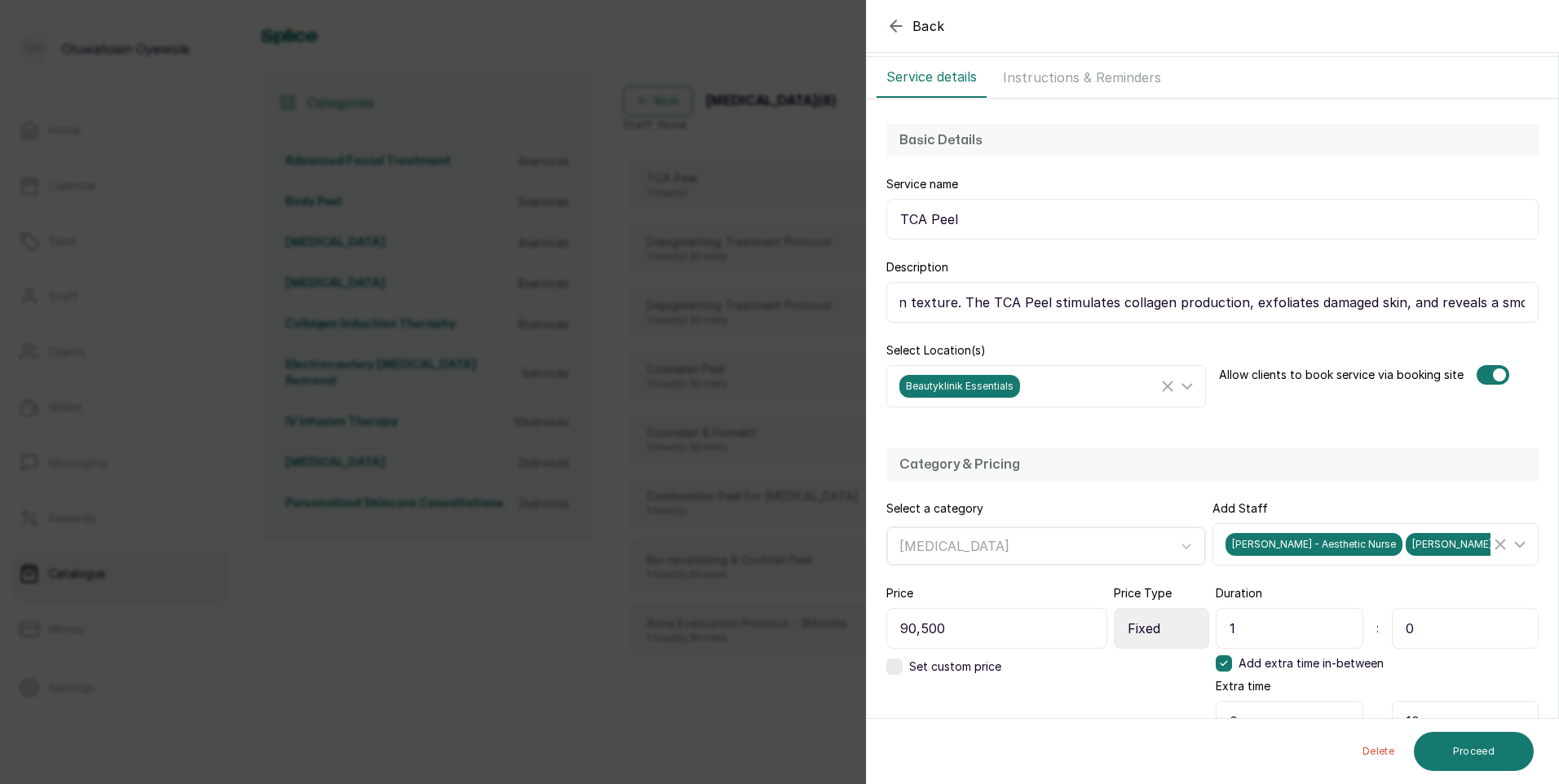
scroll to position [0, 1054]
drag, startPoint x: 902, startPoint y: 298, endPoint x: 1562, endPoint y: 283, distance: 660.2
click at [1558, 283] on html "OO Oluwatosin Oyewole Home Calendar Sales Staff Clients Wallet Messaging Reward…" at bounding box center [779, 392] width 1559 height 784
click at [895, 21] on icon "button" at bounding box center [895, 26] width 11 height 11
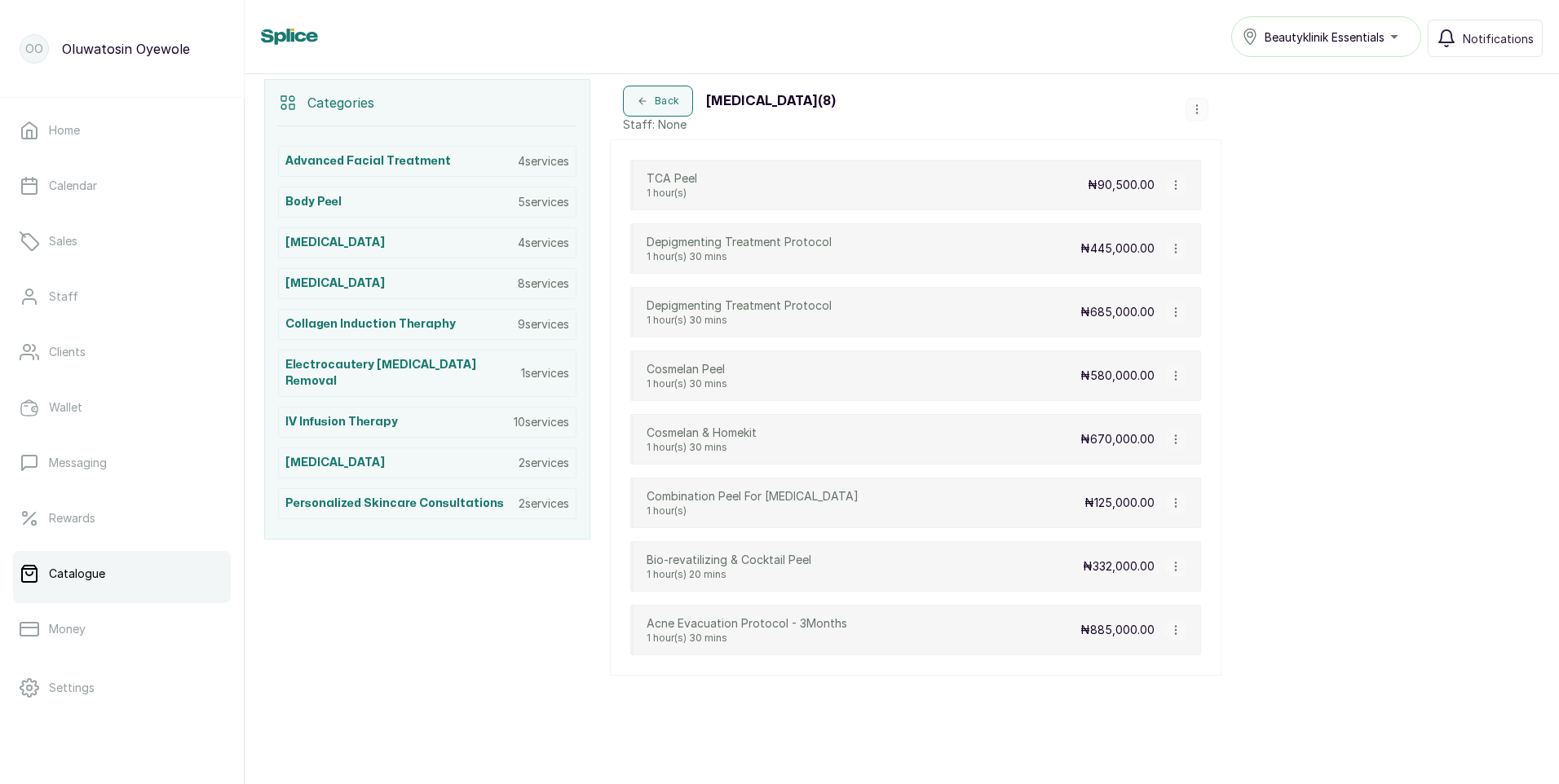
click at [1393, 43] on div "Beautyklinik Essentials" at bounding box center [1326, 37] width 168 height 20
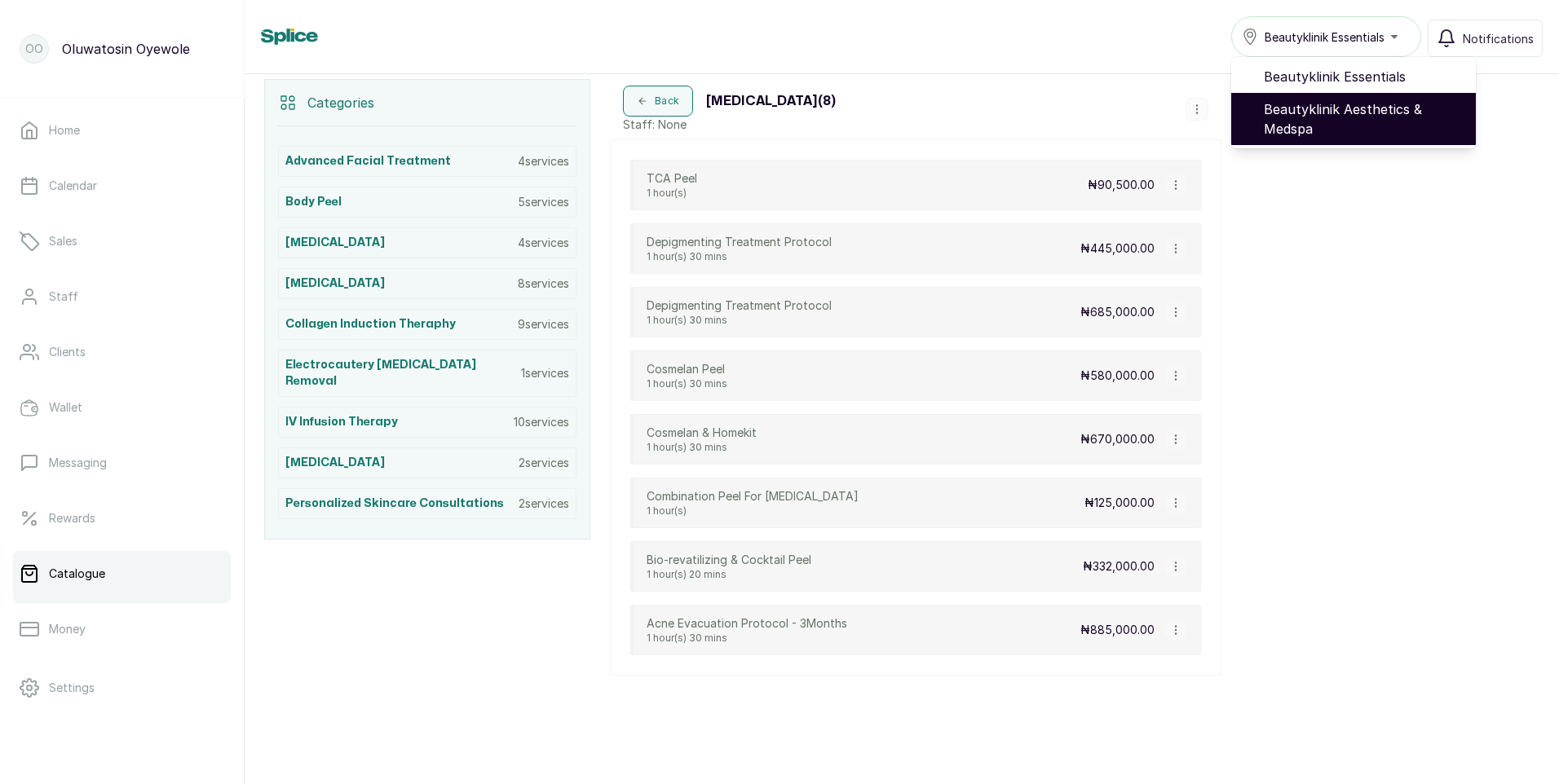
click at [1352, 113] on span "Beautyklinik Aesthetics & Medspa" at bounding box center [1363, 119] width 199 height 39
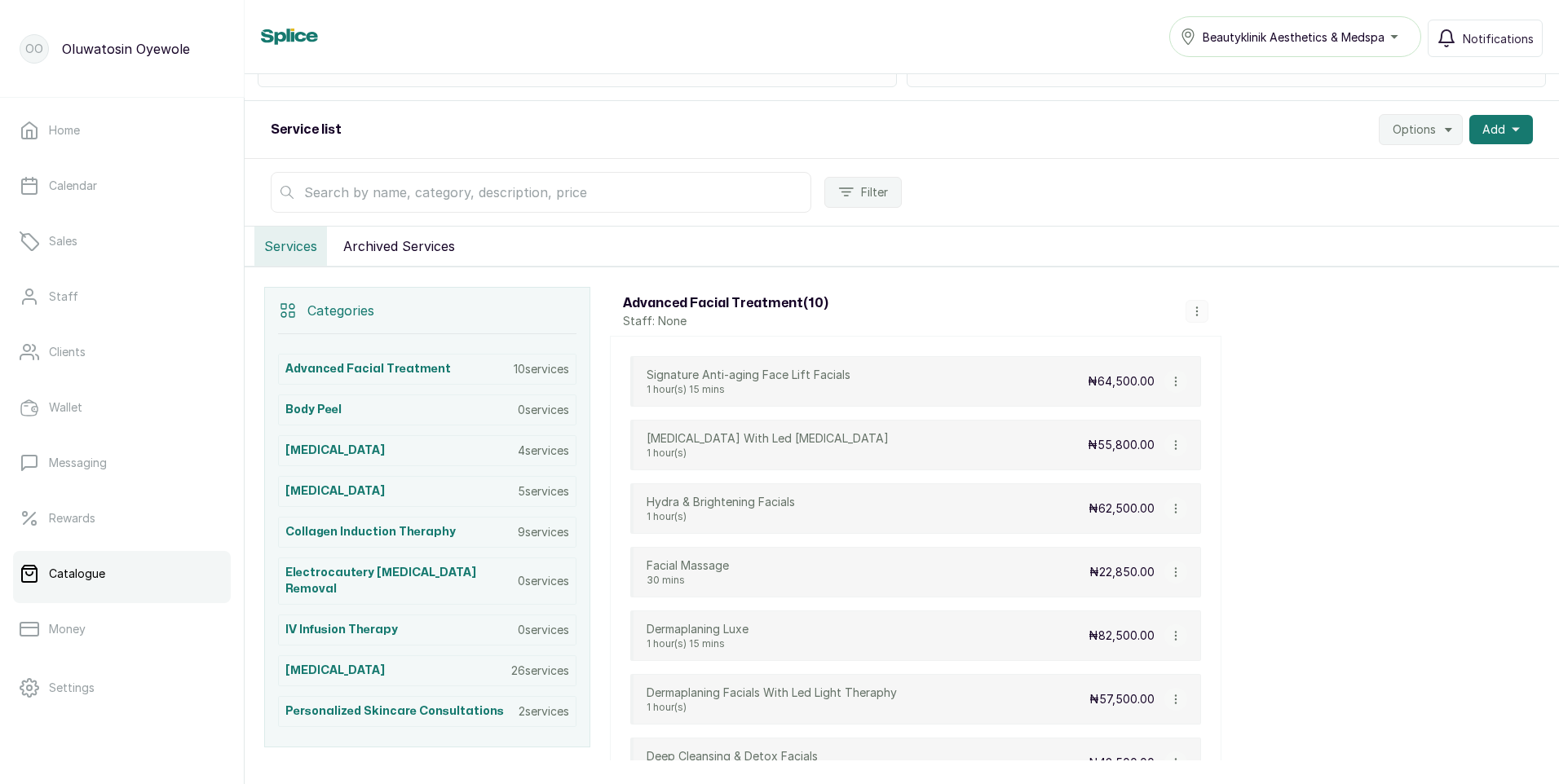
scroll to position [163, 0]
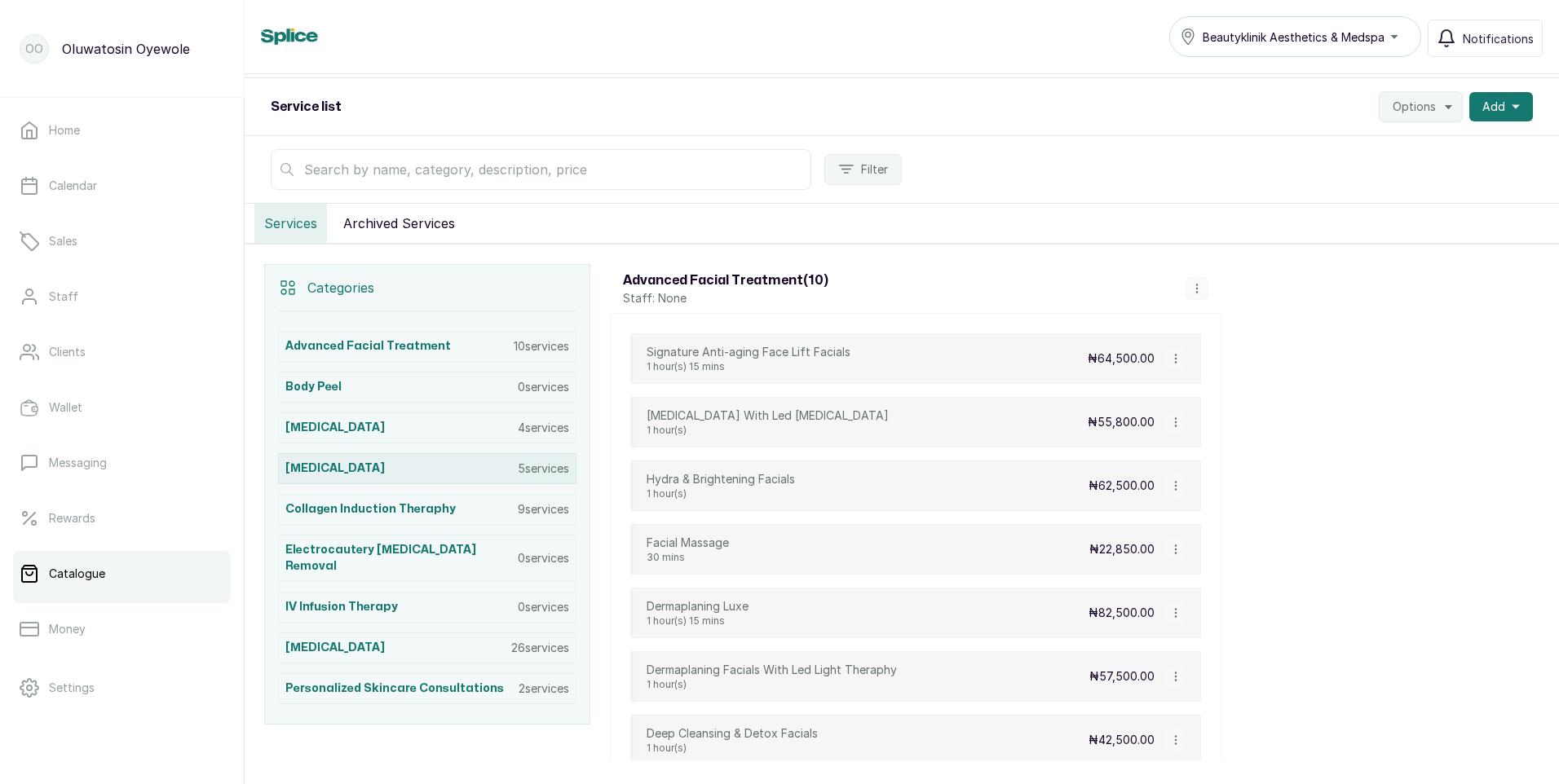
click at [534, 470] on p "5 services" at bounding box center [543, 468] width 51 height 16
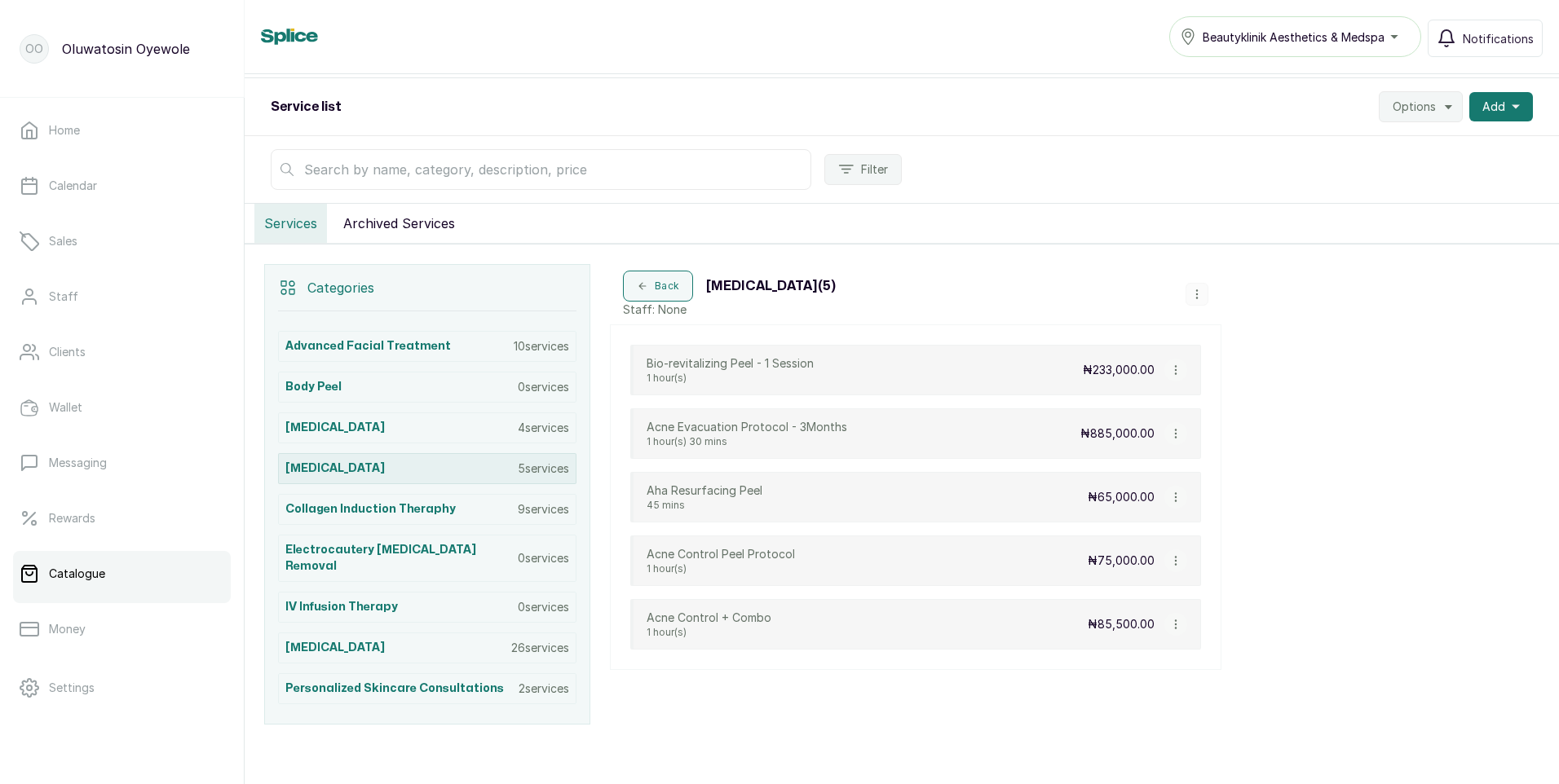
scroll to position [196, 0]
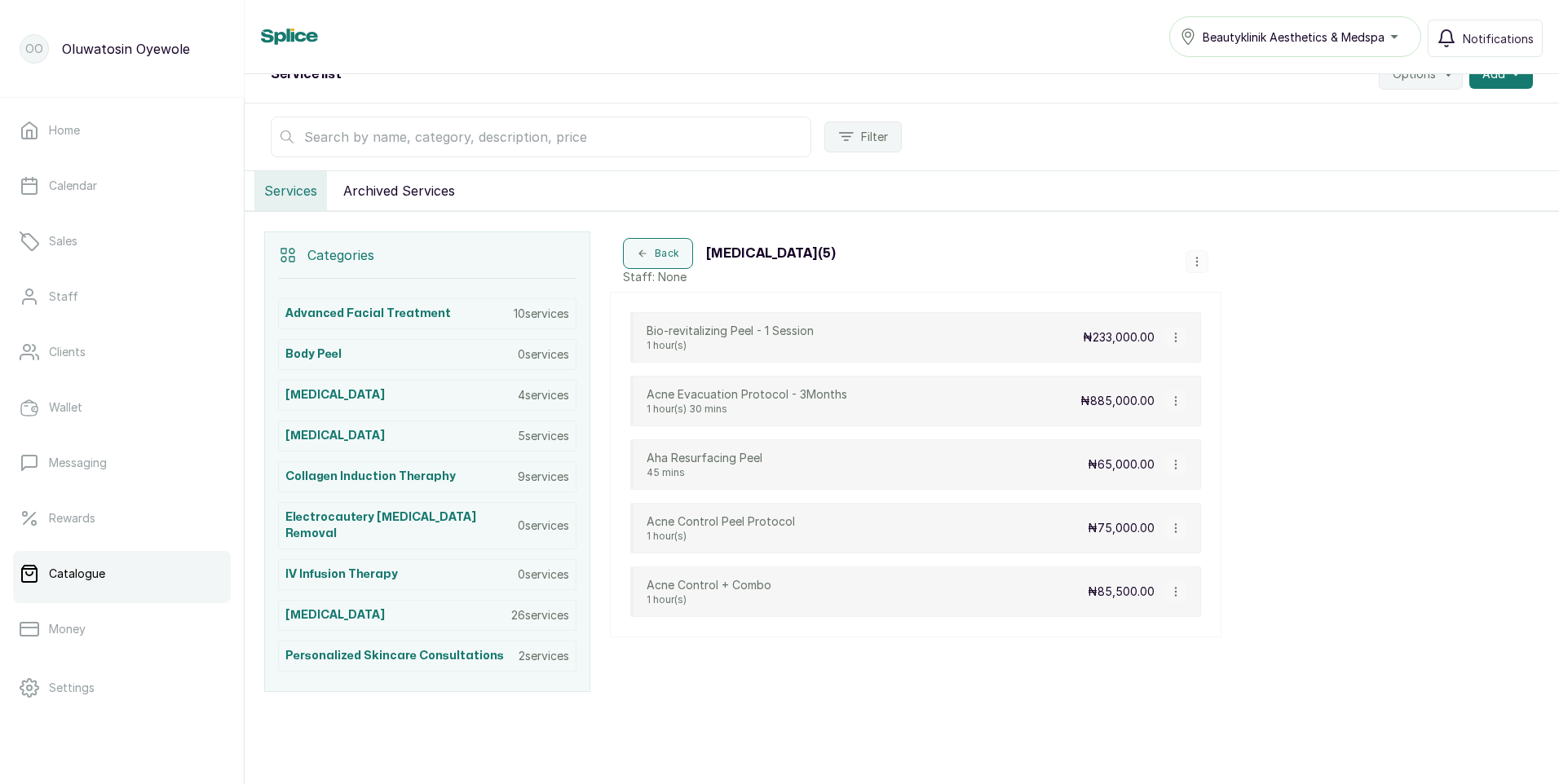
click at [1199, 261] on icon "button" at bounding box center [1196, 261] width 12 height 12
click at [1275, 143] on span "Add Service" at bounding box center [1251, 139] width 74 height 20
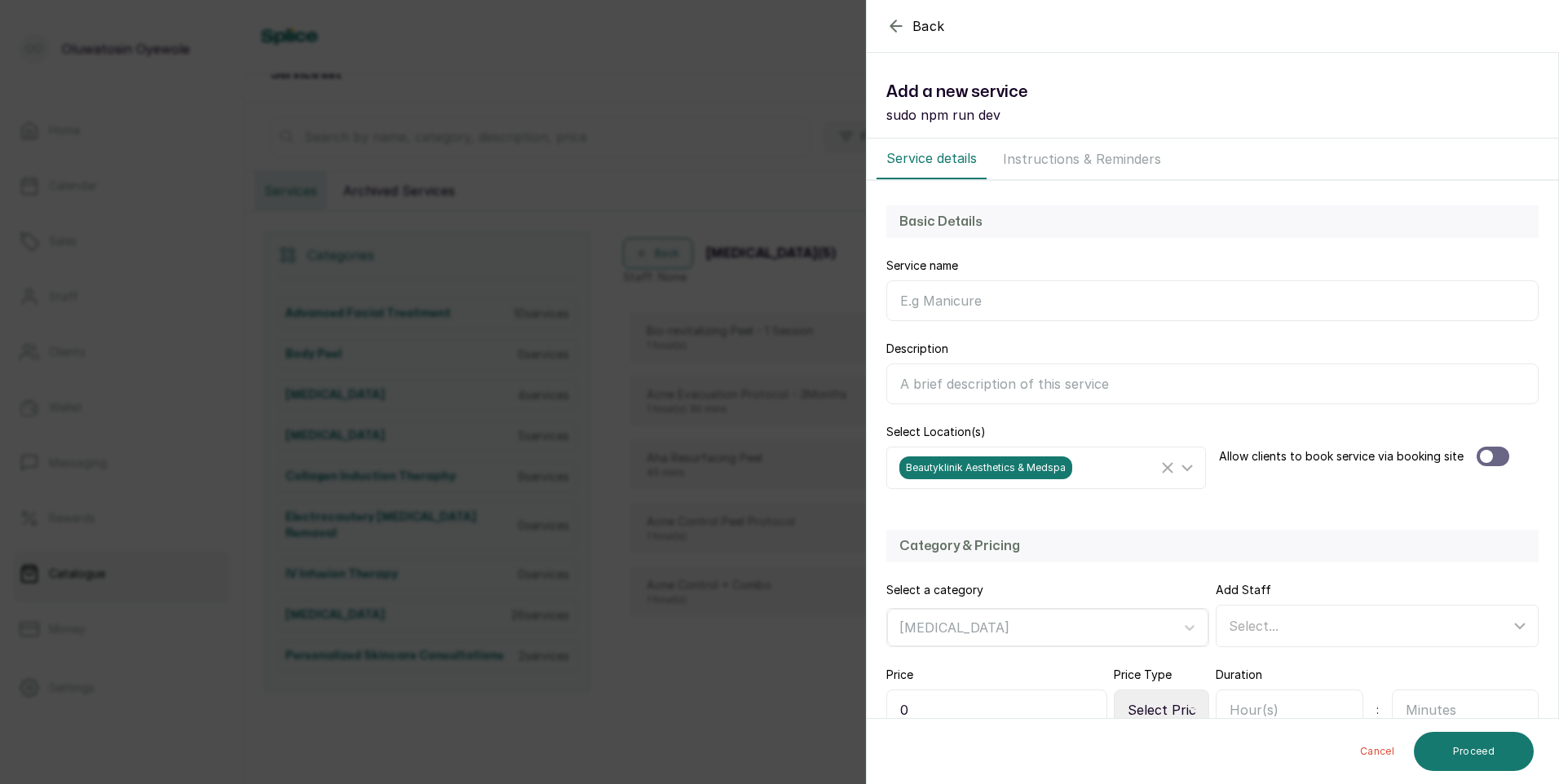
click at [936, 383] on input "Description" at bounding box center [1212, 384] width 652 height 41
paste input "A medium-depth chemical peel that penetrates deeper layers of the skin to treat…"
type input "A medium-depth chemical peel that penetrates deeper layers of the skin to treat…"
click at [947, 301] on input "Service name" at bounding box center [1212, 301] width 652 height 41
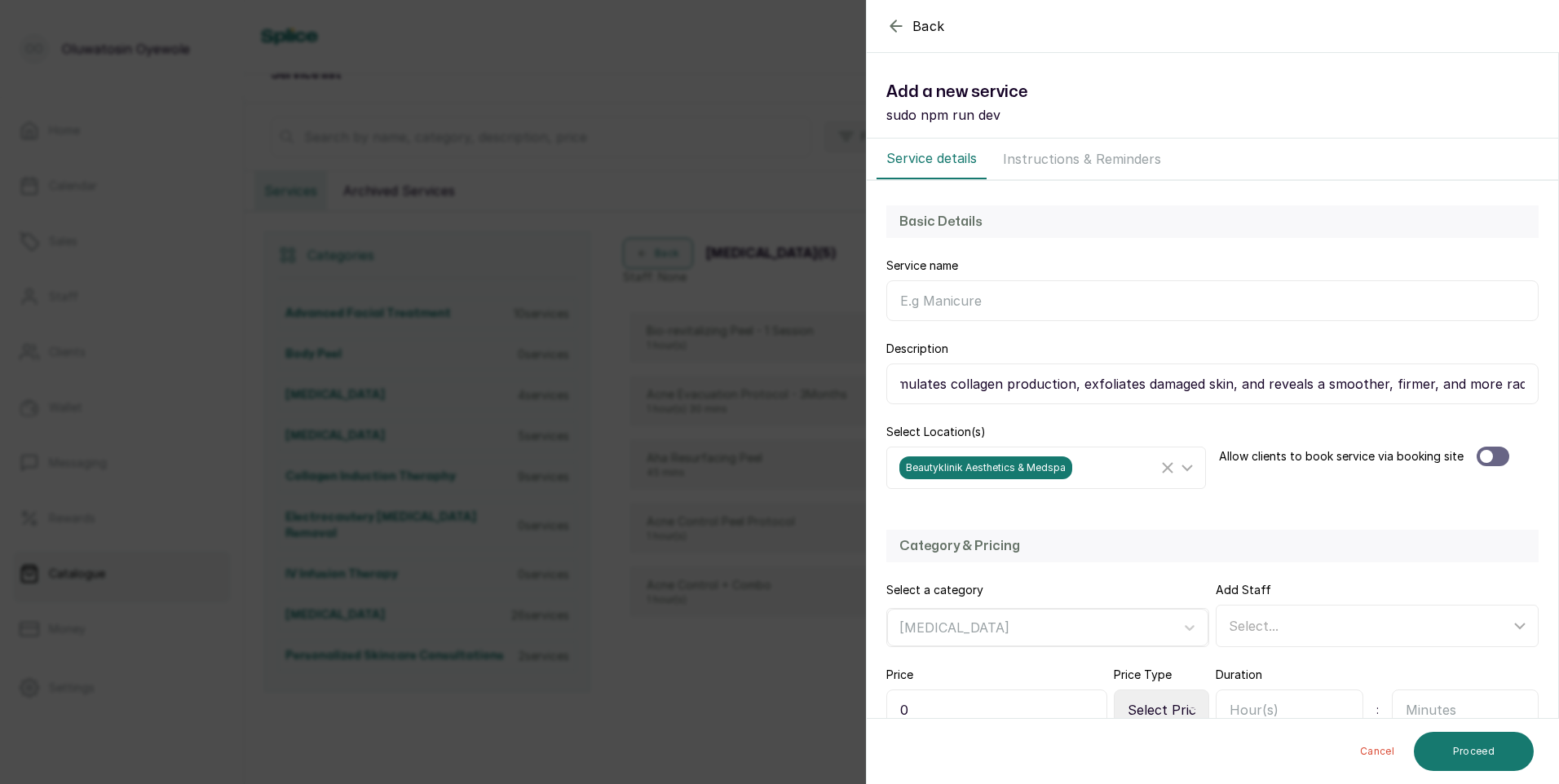
scroll to position [0, 0]
type input "TCA Peel"
click at [1499, 457] on div at bounding box center [1493, 456] width 32 height 20
click at [1257, 627] on span "Select..." at bounding box center [1254, 626] width 50 height 16
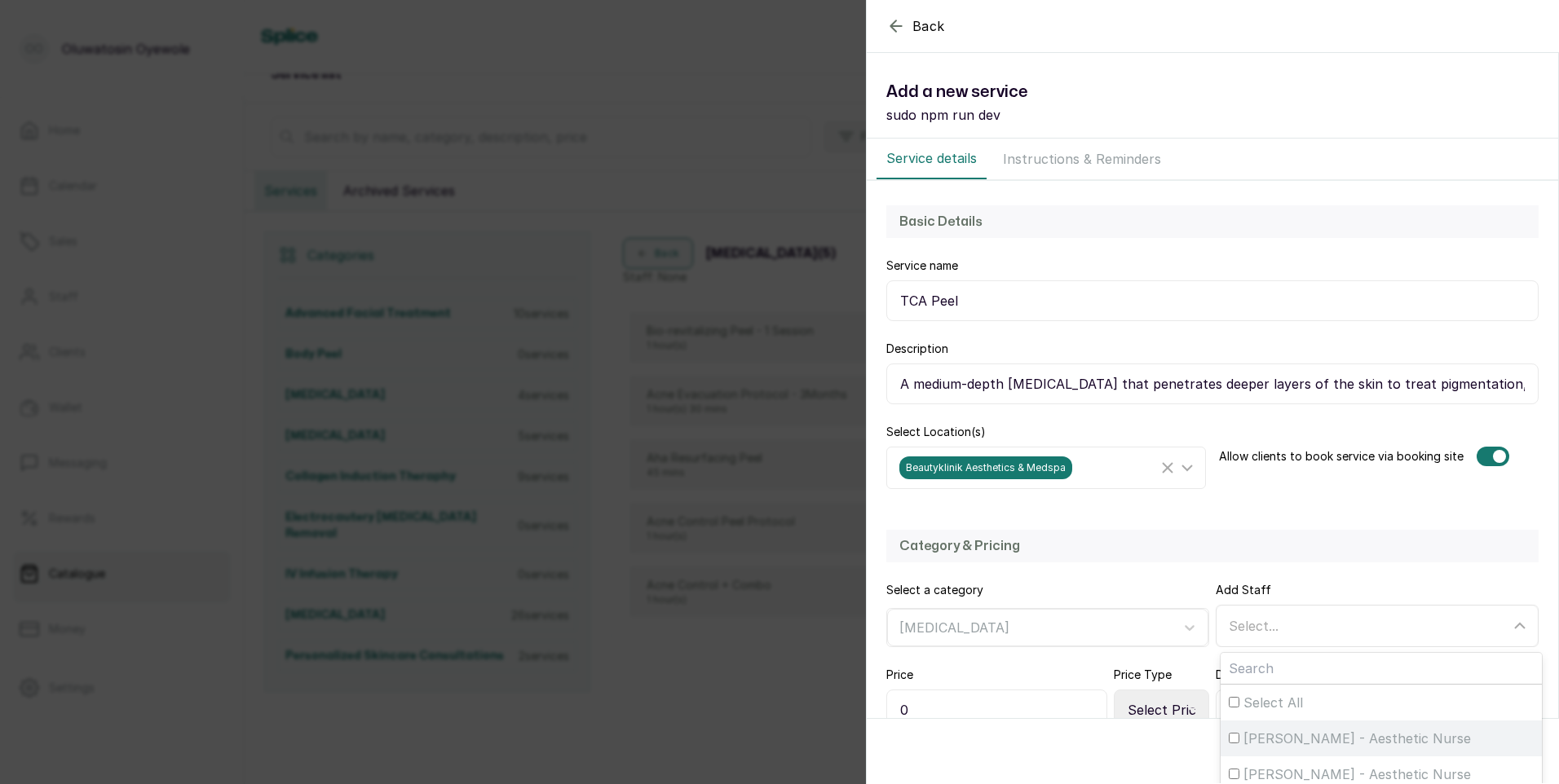
click at [1264, 740] on span "[PERSON_NAME] - Aesthetic Nurse" at bounding box center [1358, 738] width 227 height 20
click at [1239, 740] on input "[PERSON_NAME] - Aesthetic Nurse" at bounding box center [1234, 738] width 11 height 11
checkbox input "true"
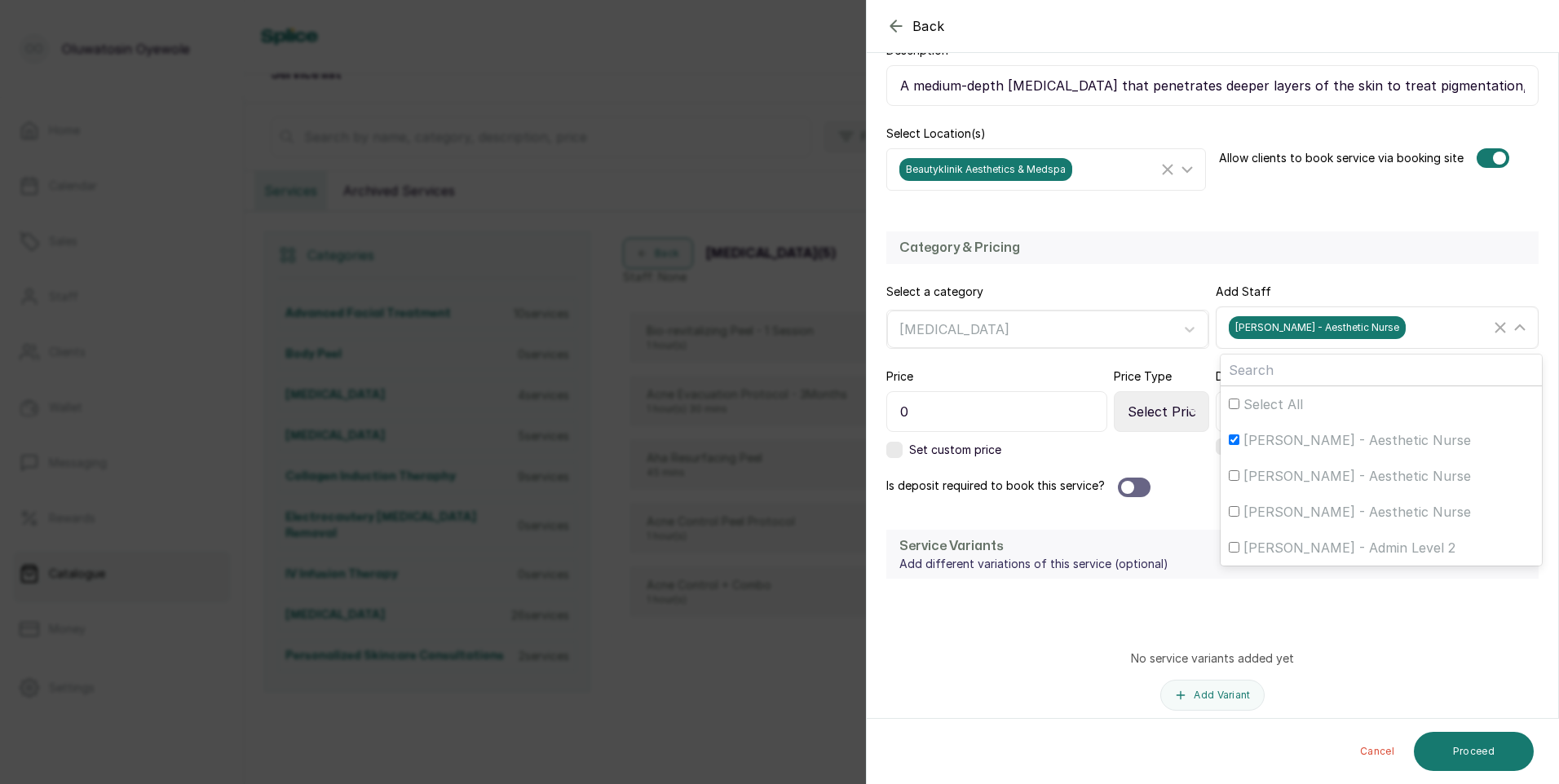
scroll to position [326, 0]
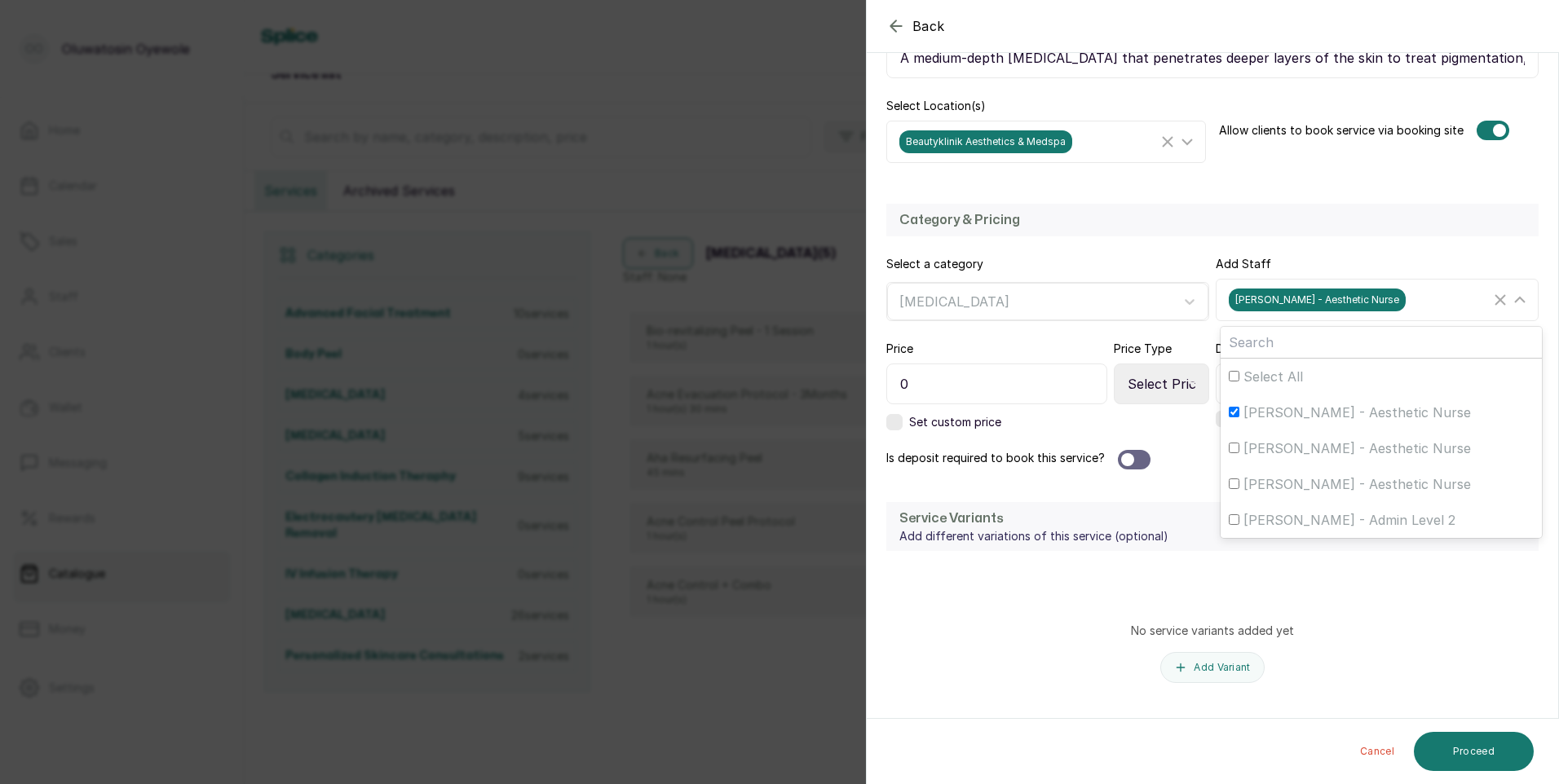
click at [971, 387] on input "0" at bounding box center [997, 384] width 221 height 41
type input "90,500"
click at [1142, 465] on div at bounding box center [1134, 460] width 32 height 20
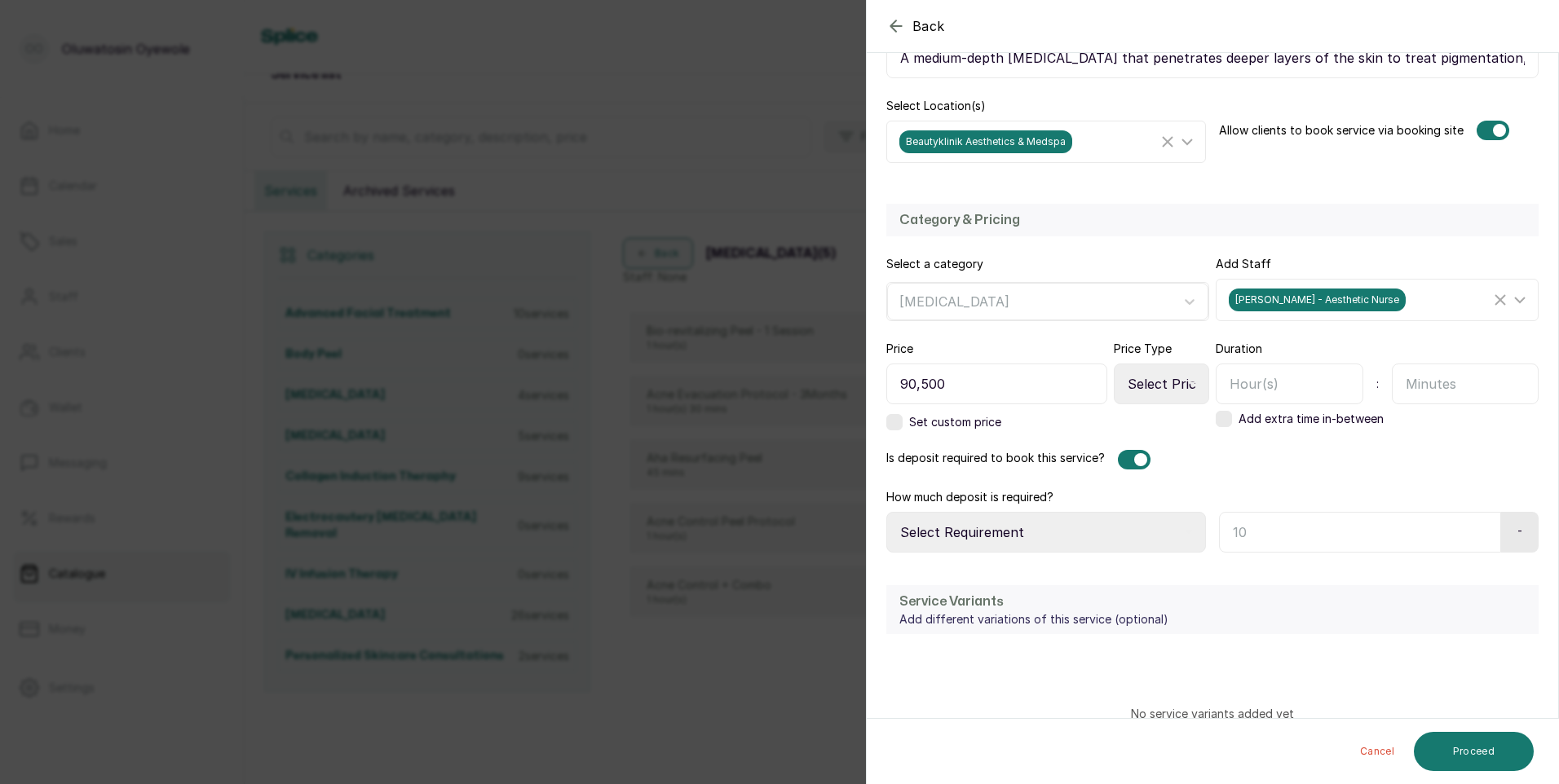
click at [1296, 530] on input "text" at bounding box center [1359, 533] width 282 height 41
click at [1167, 531] on select "Select Requirement Percentage Fixed Amount" at bounding box center [1046, 533] width 320 height 41
click at [1019, 533] on select "Select Requirement Percentage Fixed Amount" at bounding box center [1046, 533] width 320 height 41
click at [1279, 538] on input "text" at bounding box center [1359, 533] width 282 height 41
type input "6"
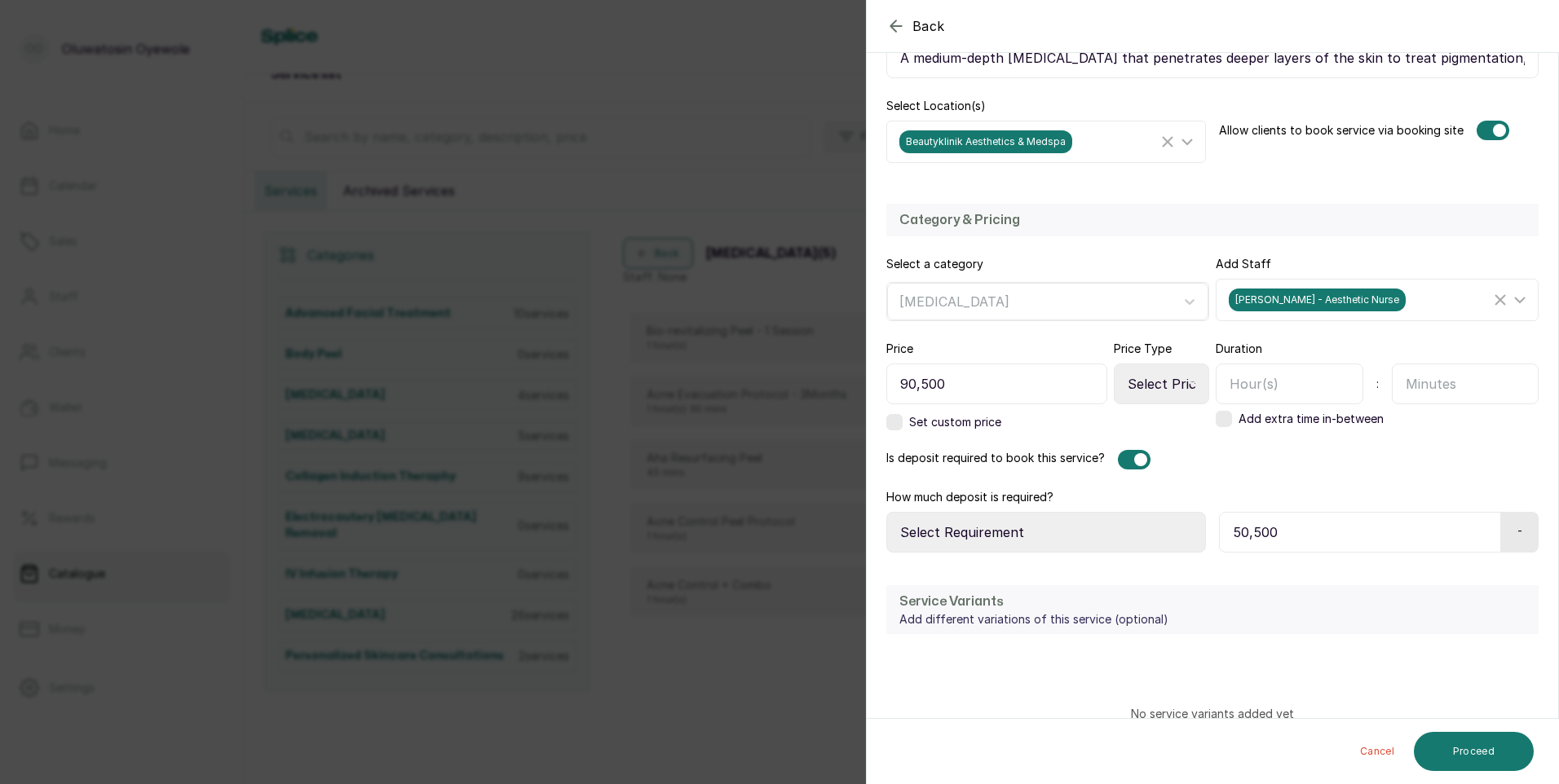
type input "50,500"
click at [1300, 389] on input "text" at bounding box center [1289, 384] width 148 height 41
type input "1"
click at [1450, 393] on input "text" at bounding box center [1465, 384] width 148 height 41
type input "3"
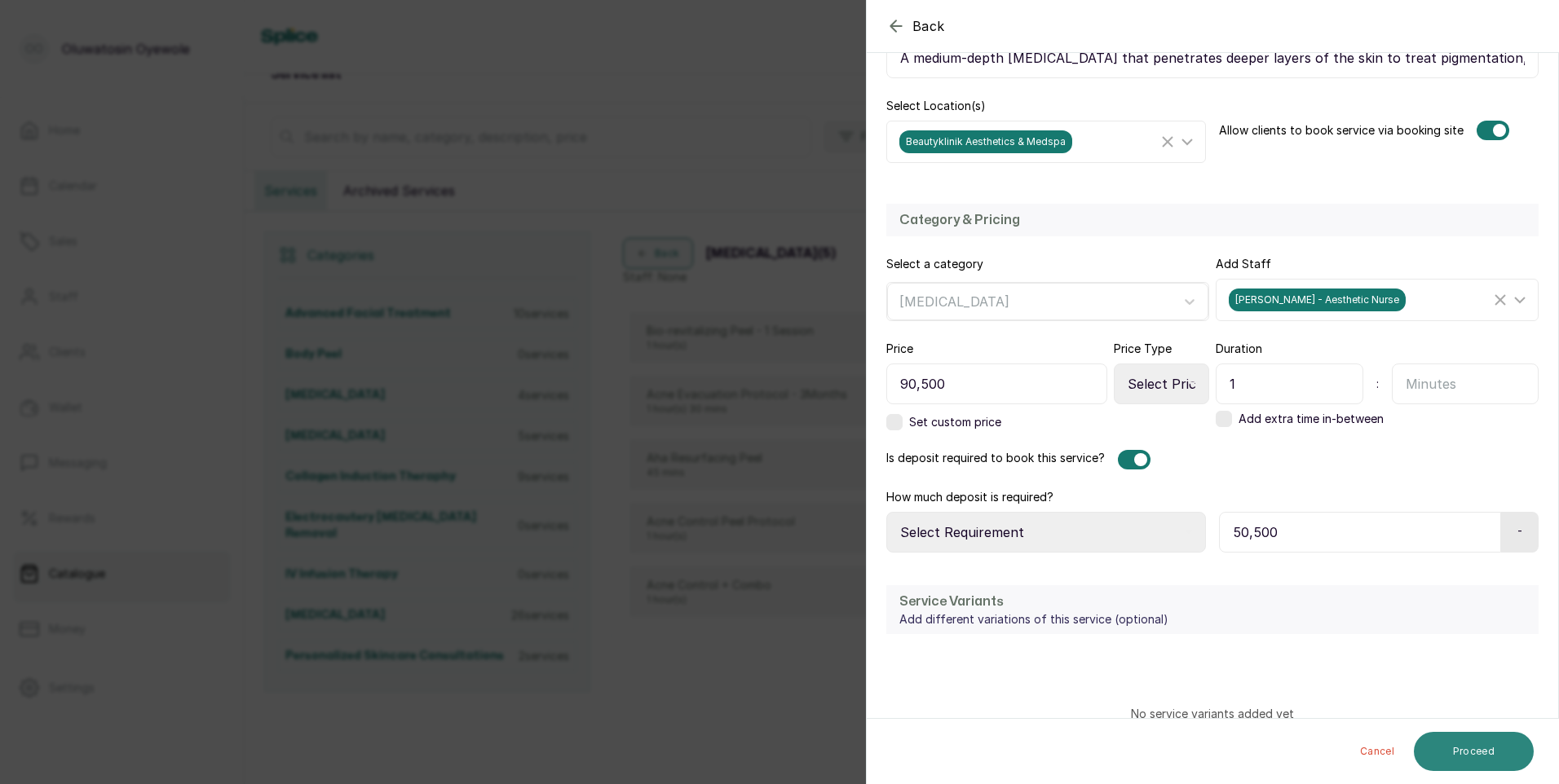
click at [1433, 749] on button "Proceed" at bounding box center [1474, 752] width 120 height 39
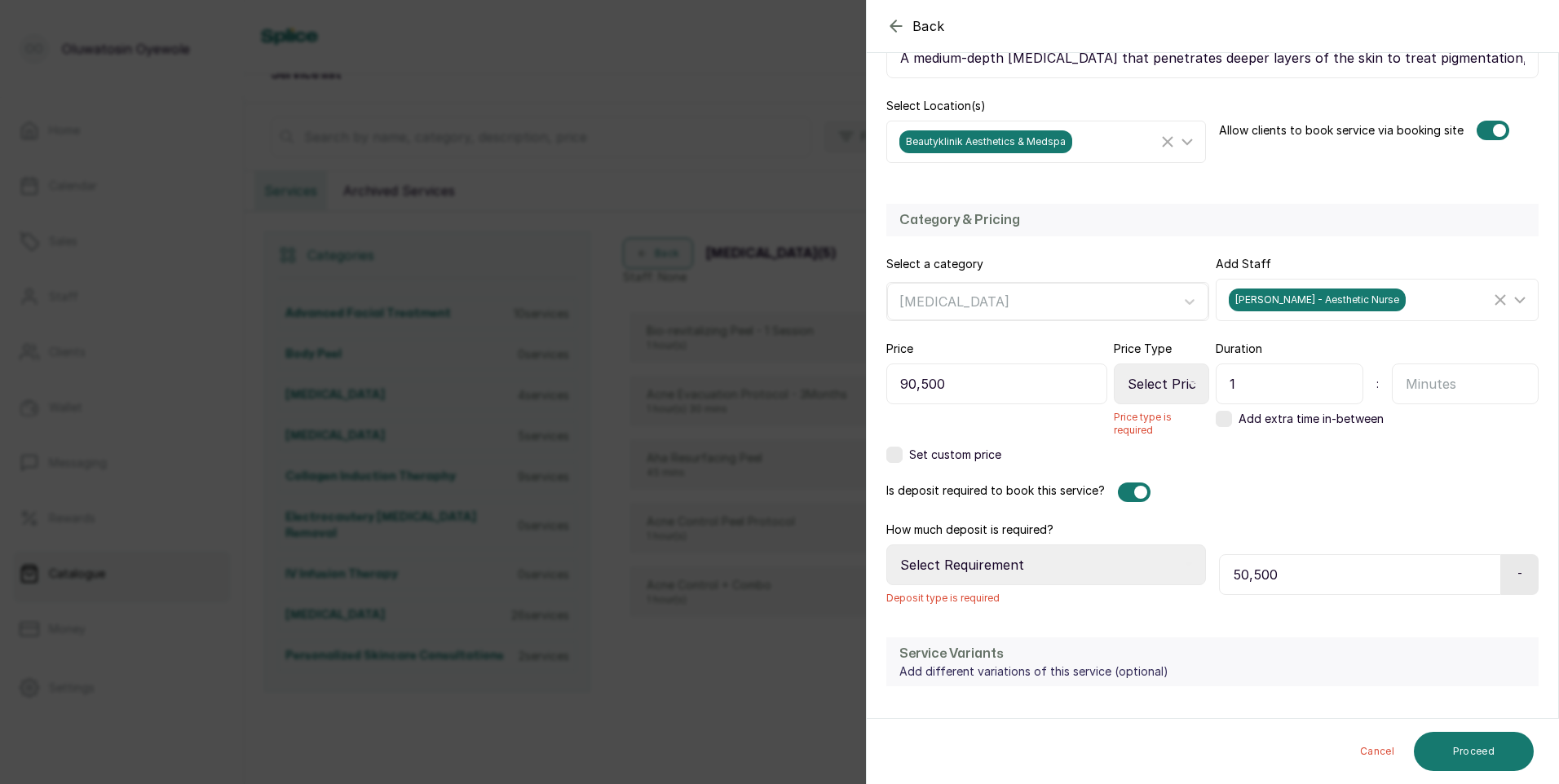
click at [1162, 388] on select "Select Price Type Fixed From" at bounding box center [1161, 384] width 96 height 41
select select "fixed"
click at [1114, 363] on select "Select Price Type Fixed From" at bounding box center [1161, 384] width 96 height 41
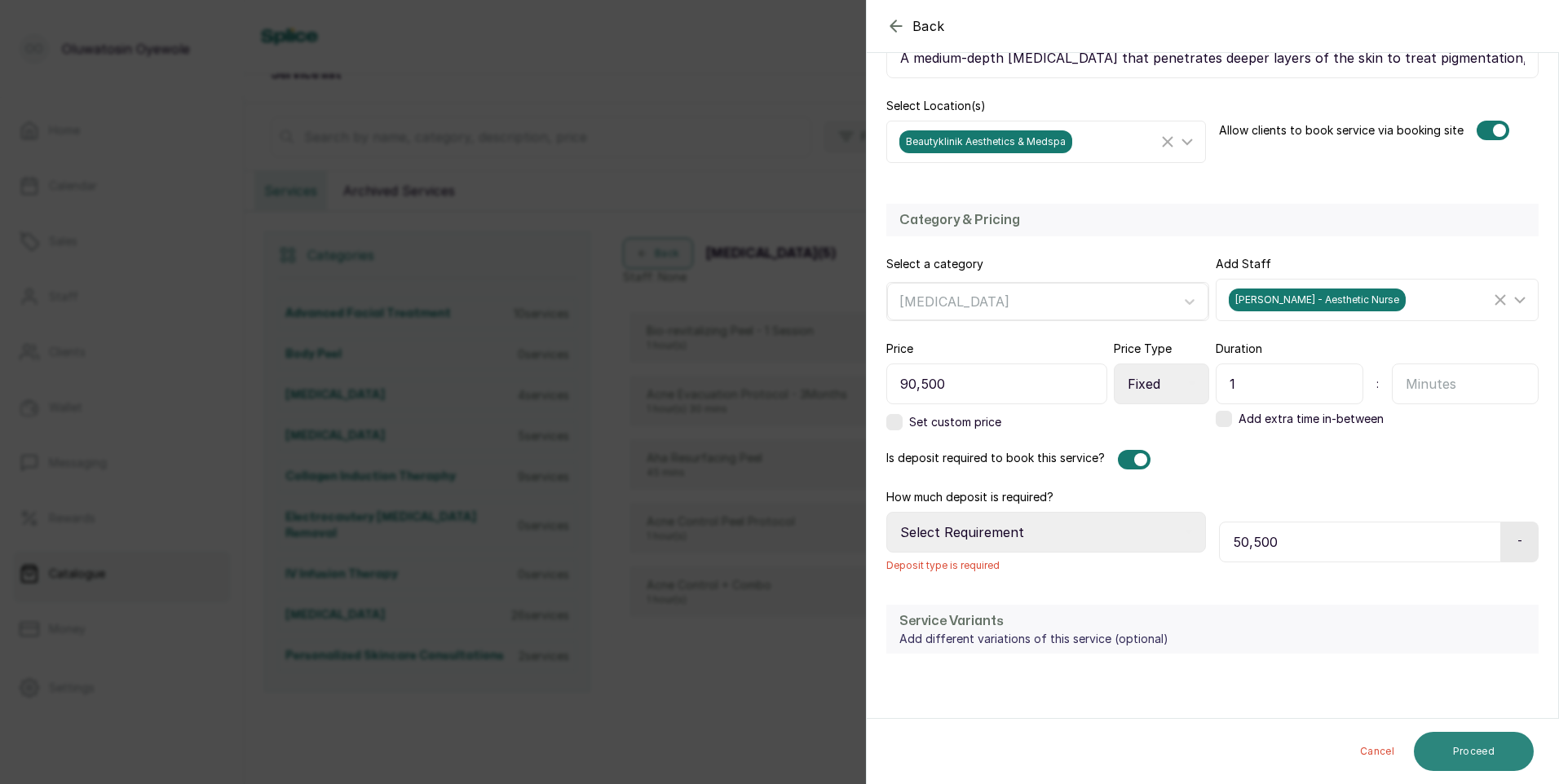
click at [1484, 752] on button "Proceed" at bounding box center [1474, 752] width 120 height 39
click at [1130, 530] on select "Select Requirement Percentage Fixed Amount" at bounding box center [1046, 533] width 320 height 41
select select "fixed_value"
click at [887, 512] on select "Select Requirement Percentage Fixed Amount" at bounding box center [1046, 533] width 320 height 41
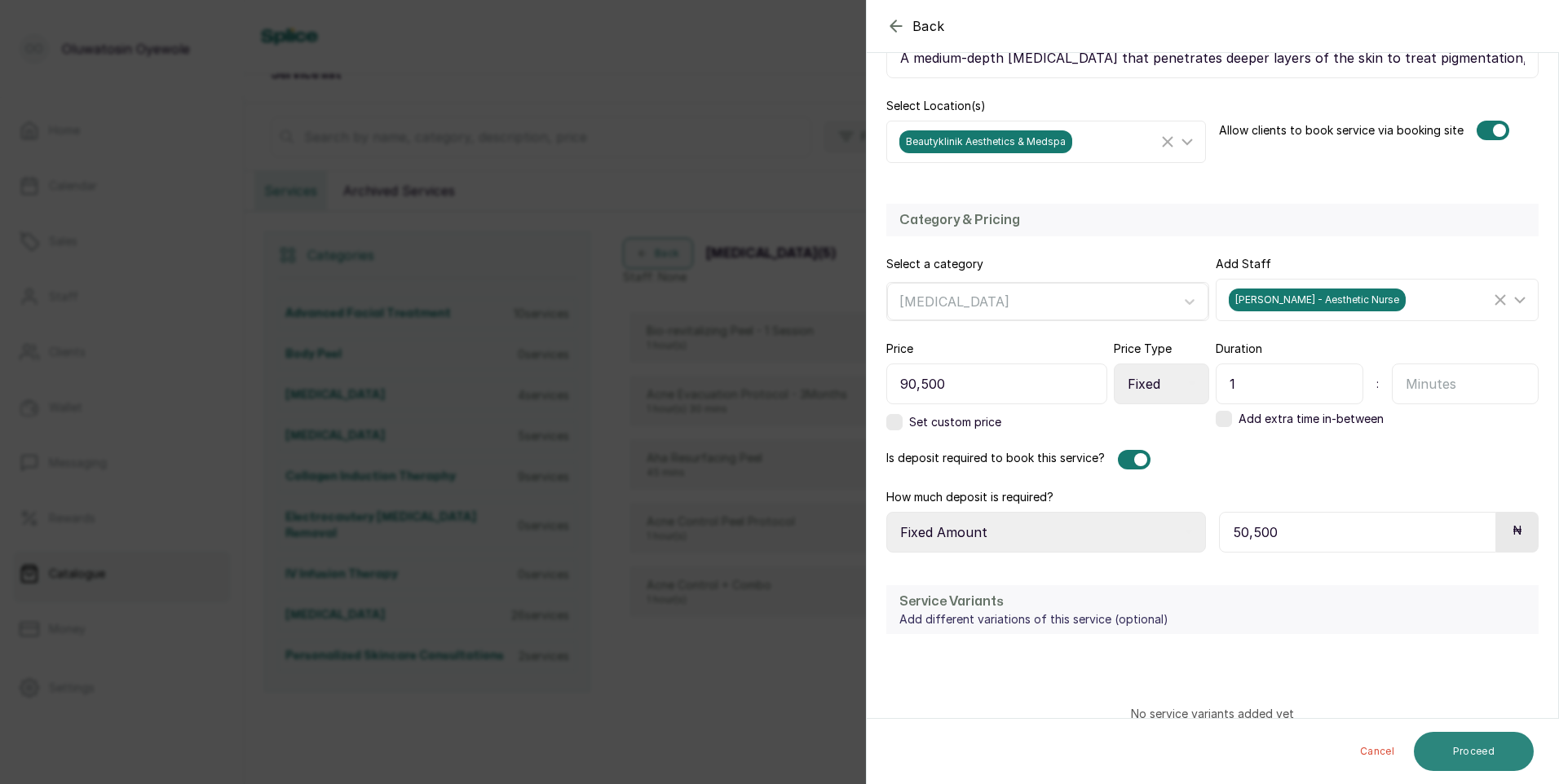
click at [1476, 768] on button "Proceed" at bounding box center [1474, 752] width 120 height 39
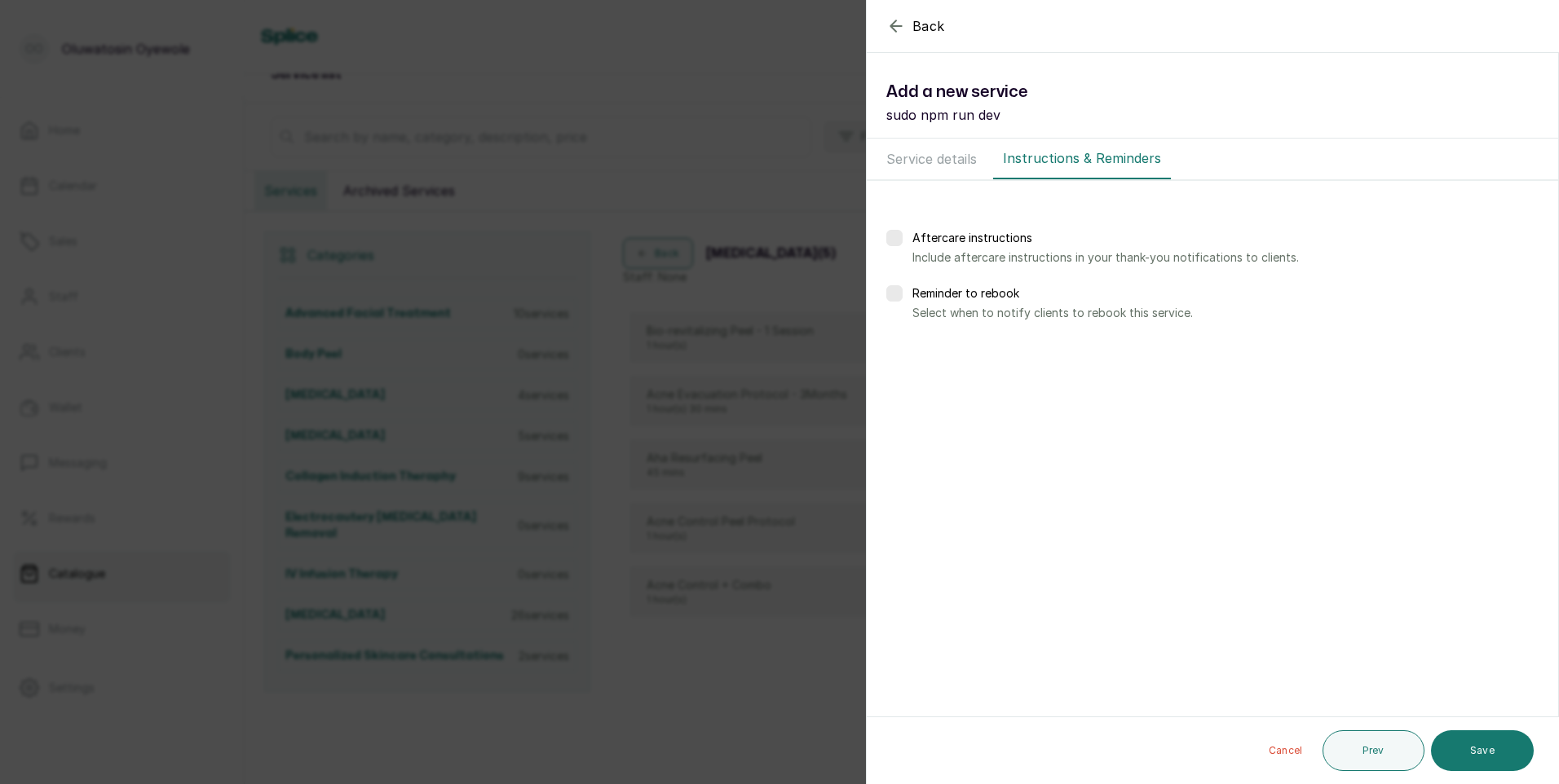
scroll to position [0, 0]
click at [1475, 763] on button "Save" at bounding box center [1482, 751] width 103 height 41
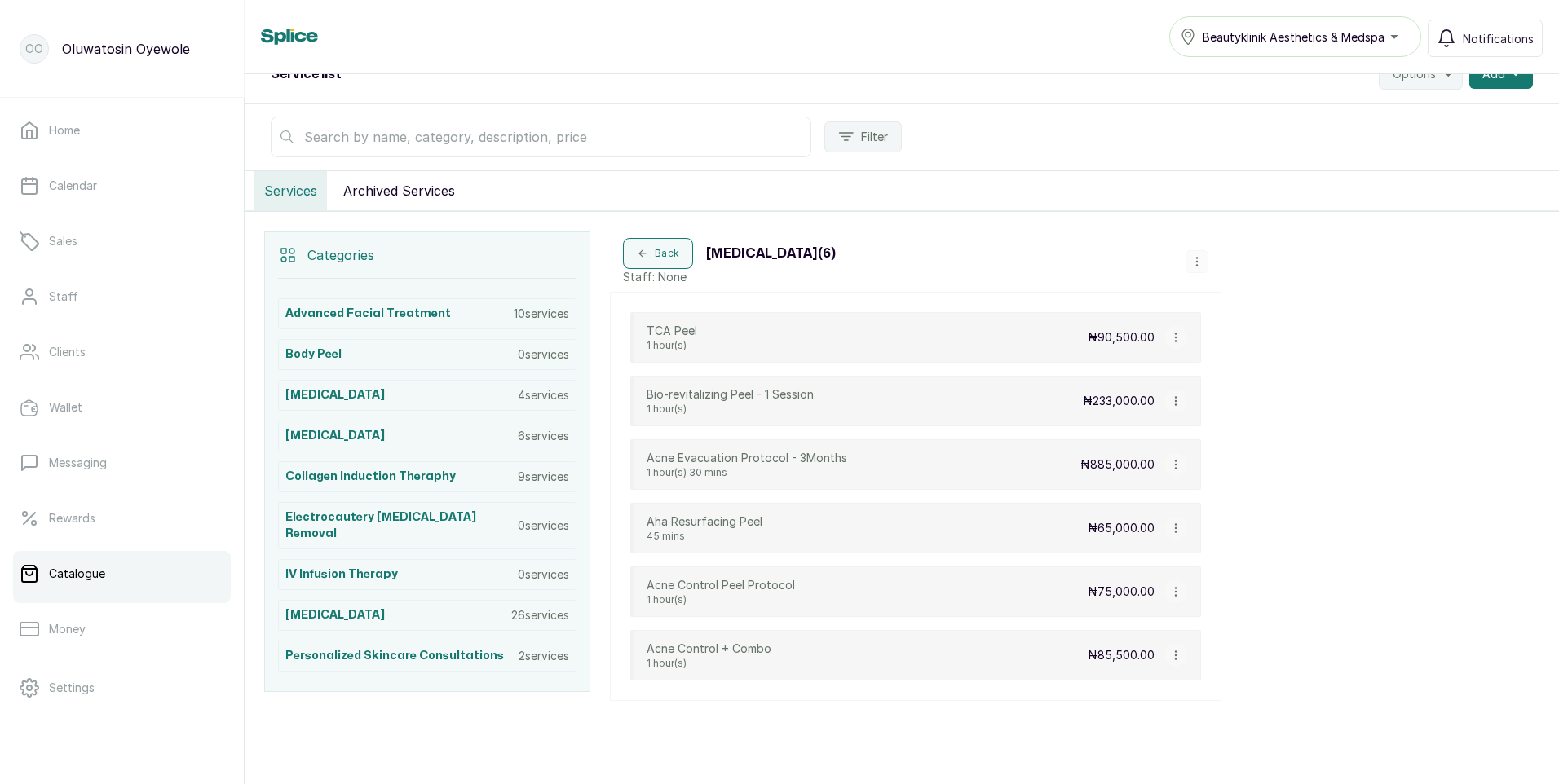
click at [1397, 35] on div "Beautyklinik Aesthetics & Medspa" at bounding box center [1296, 37] width 231 height 20
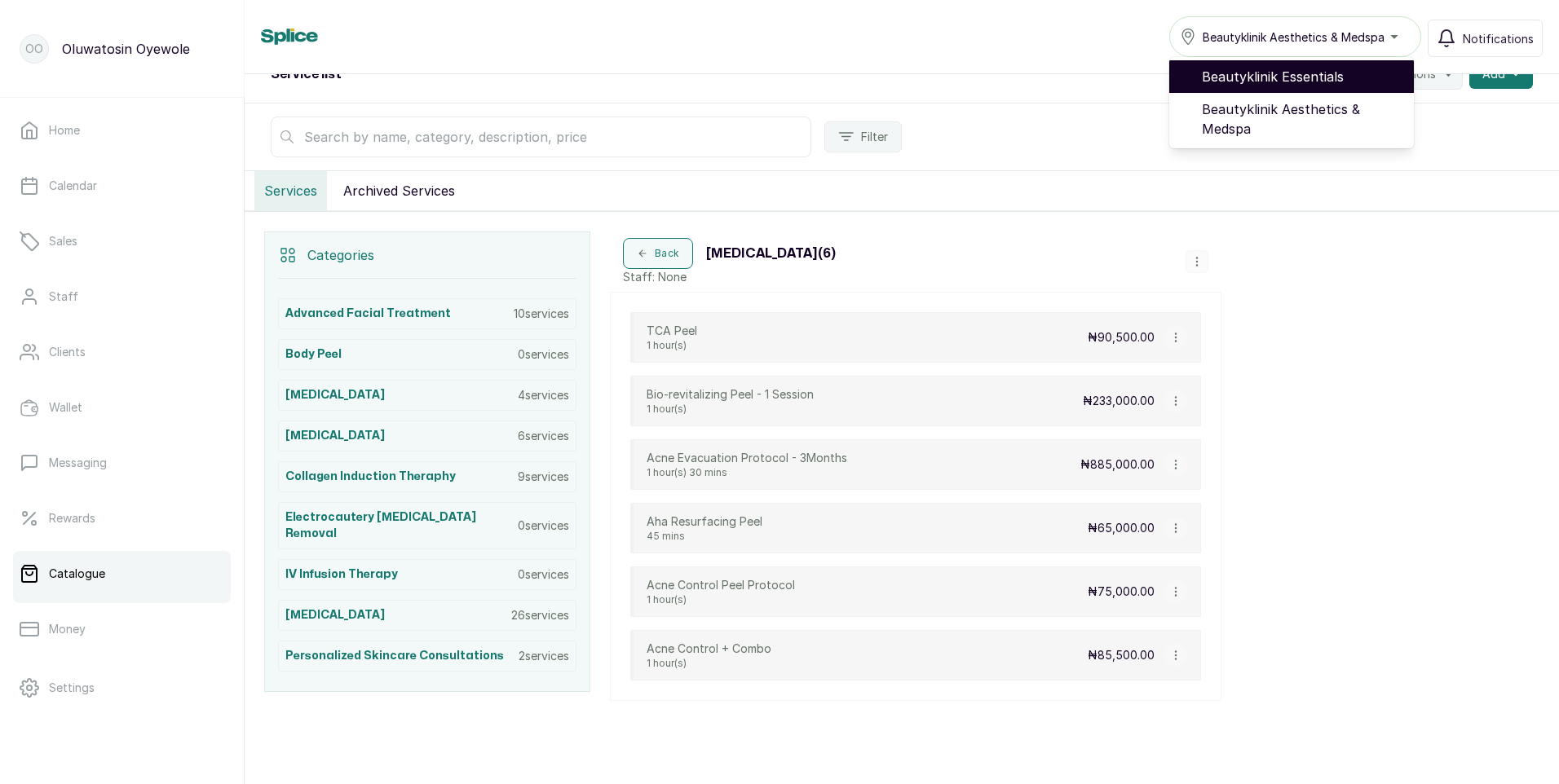
click at [1345, 85] on span "Beautyklinik Essentials" at bounding box center [1301, 77] width 199 height 20
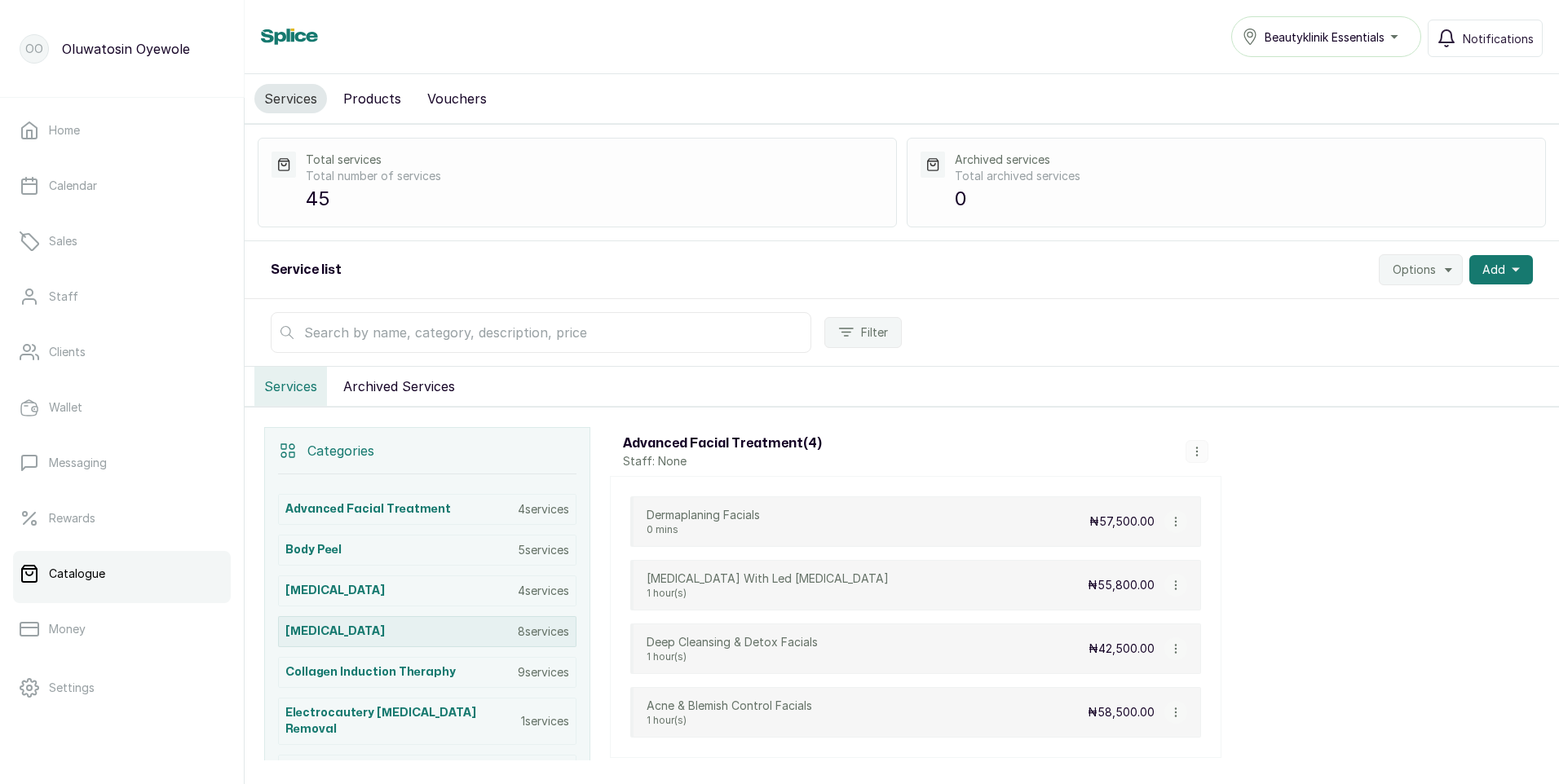
click at [458, 633] on div "Chemical Peel 8 services" at bounding box center [427, 631] width 298 height 31
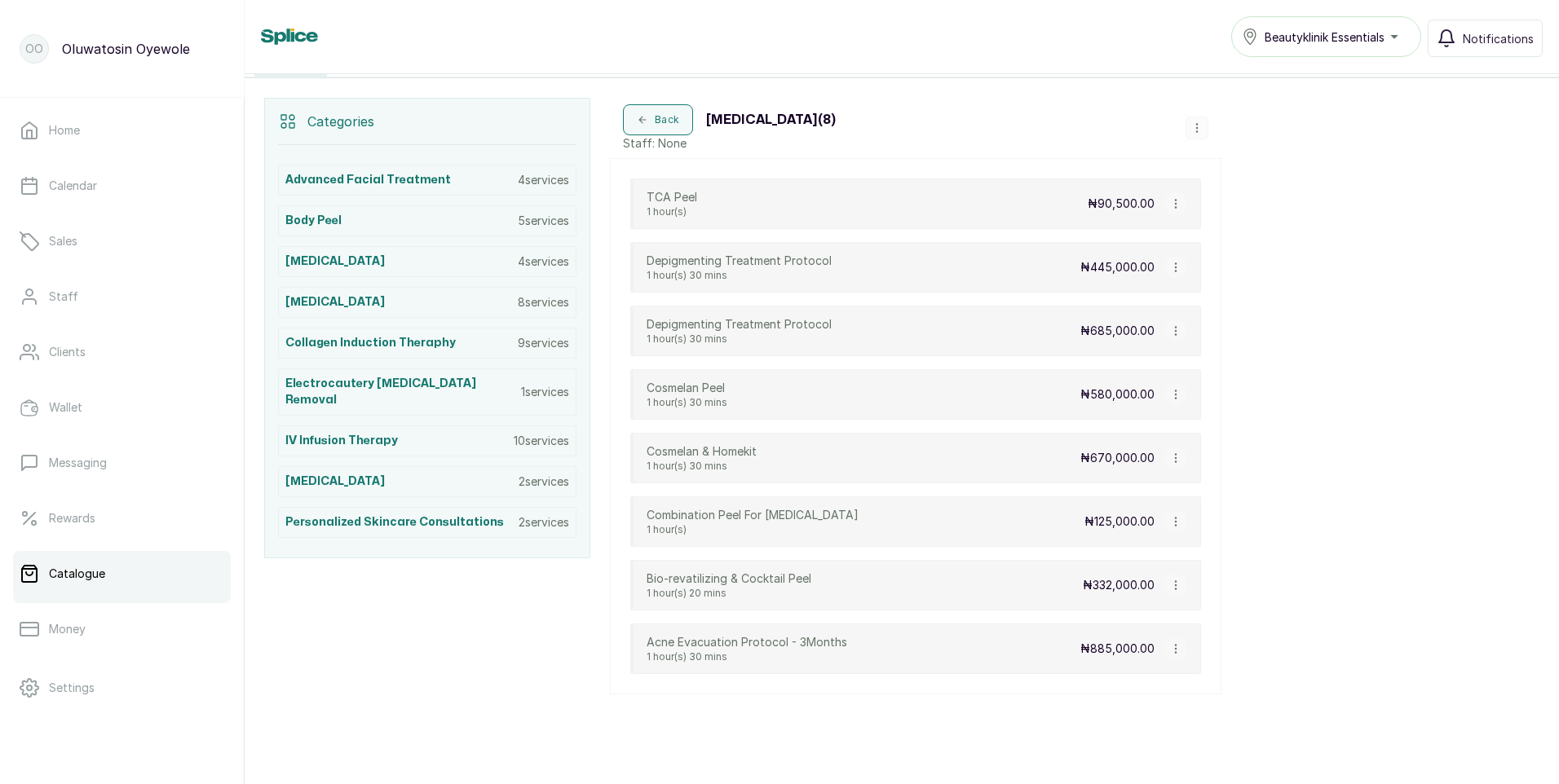
scroll to position [348, 0]
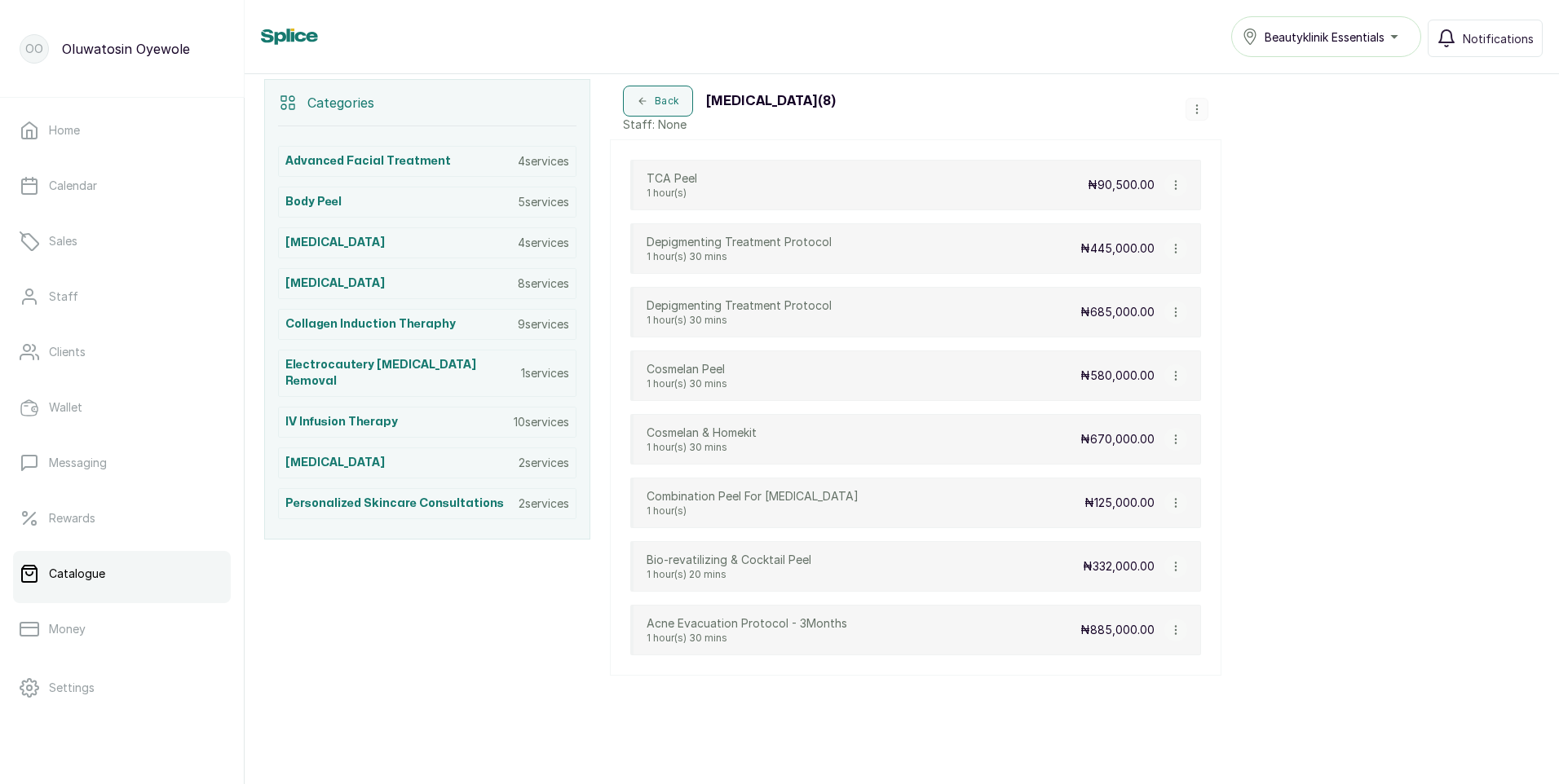
click at [1174, 506] on icon "button" at bounding box center [1176, 502] width 12 height 12
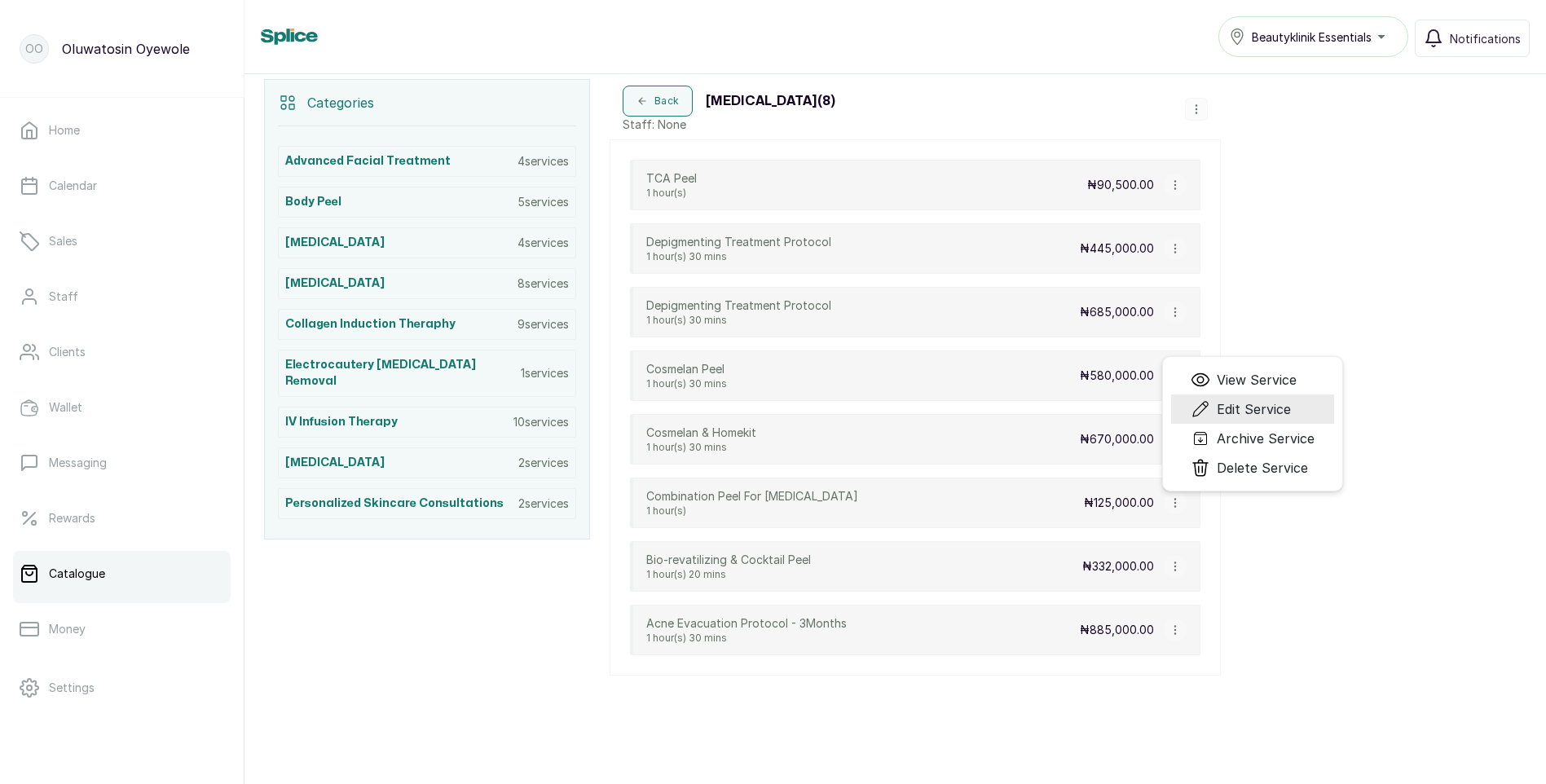
click at [1251, 413] on span "Edit Service" at bounding box center [1253, 409] width 74 height 20
select select "fixed"
select select "fixed_value"
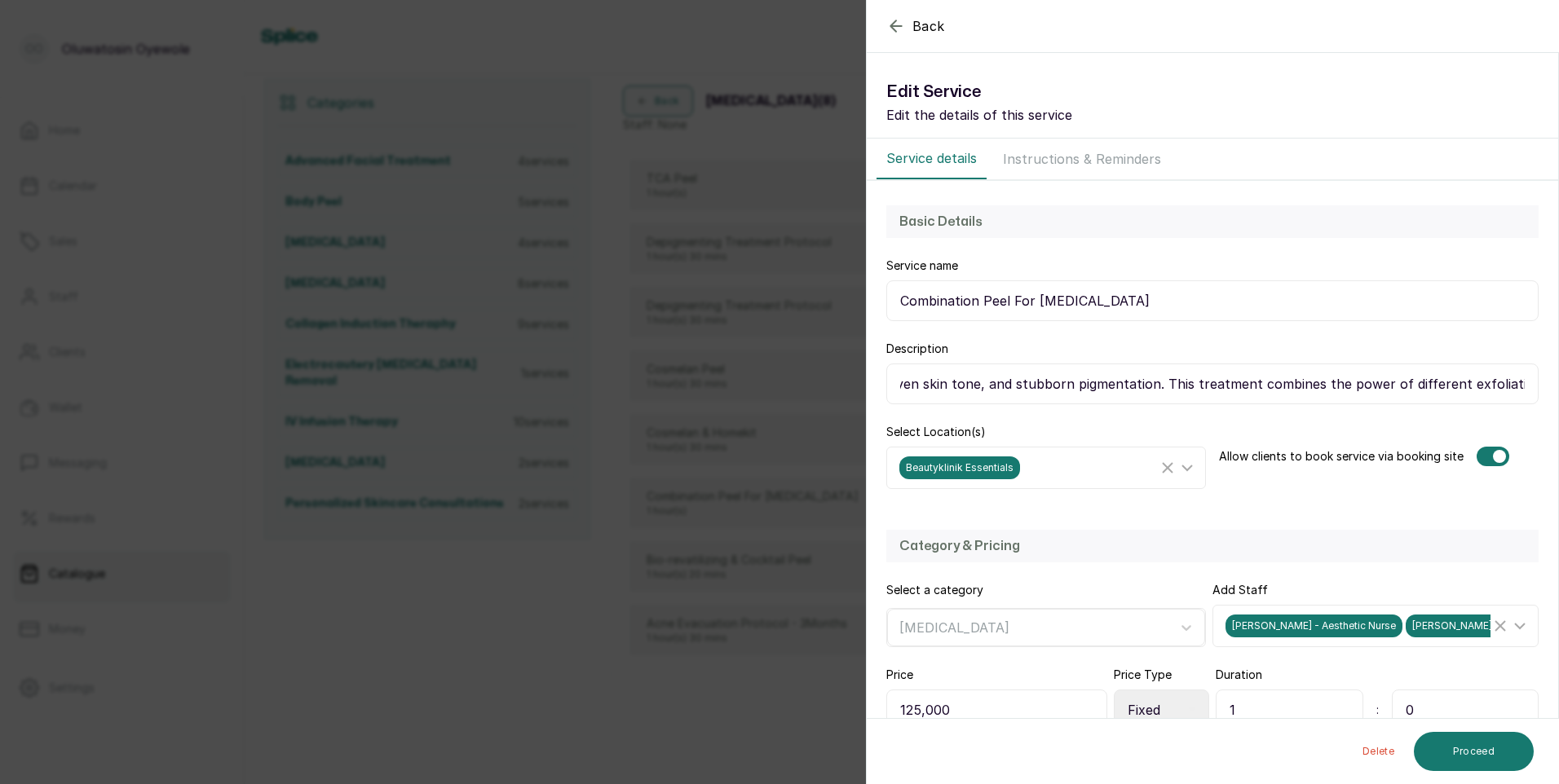
scroll to position [0, 855]
drag, startPoint x: 898, startPoint y: 387, endPoint x: 1562, endPoint y: 374, distance: 664.1
click at [1558, 374] on html "OO Oluwatosin Oyewole Home Calendar Sales Staff Clients Wallet Messaging Reward…" at bounding box center [779, 392] width 1559 height 784
click at [817, 129] on div "Back Service Edit Service Edit the details of this service Service details Inst…" at bounding box center [779, 392] width 1559 height 784
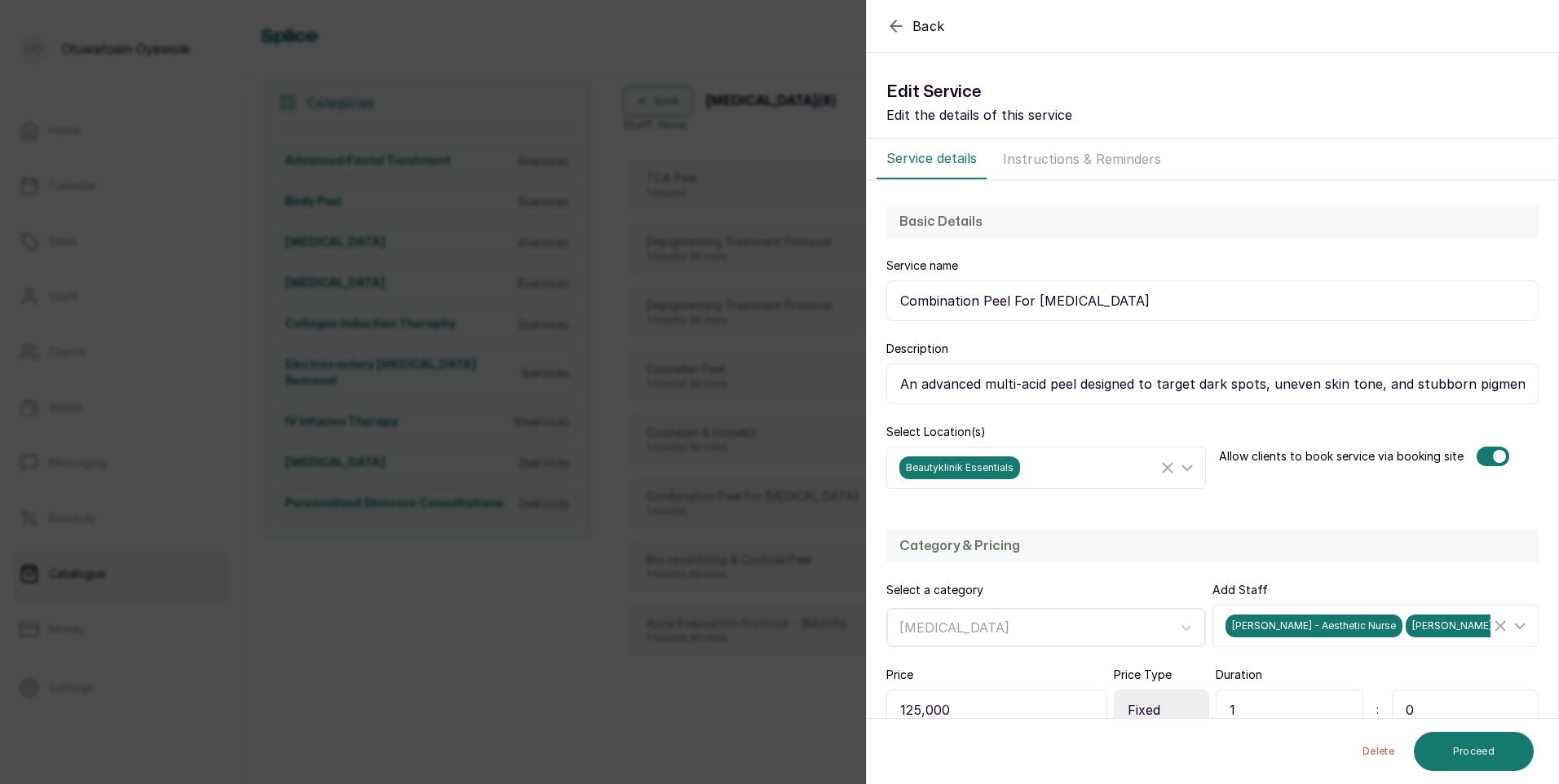
click at [891, 28] on icon "button" at bounding box center [895, 26] width 11 height 11
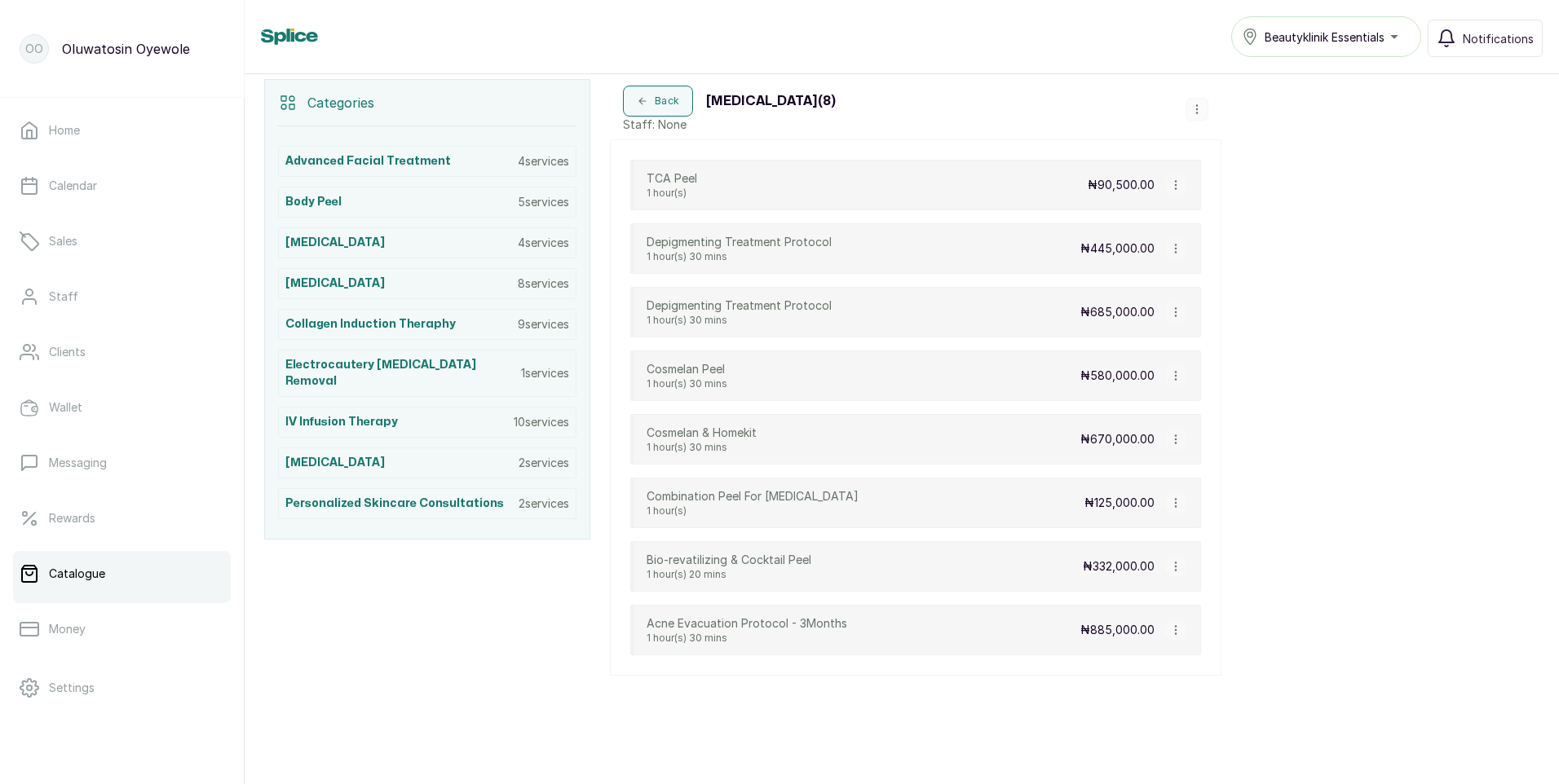
click at [1391, 34] on div "Beautyklinik Essentials" at bounding box center [1326, 37] width 168 height 20
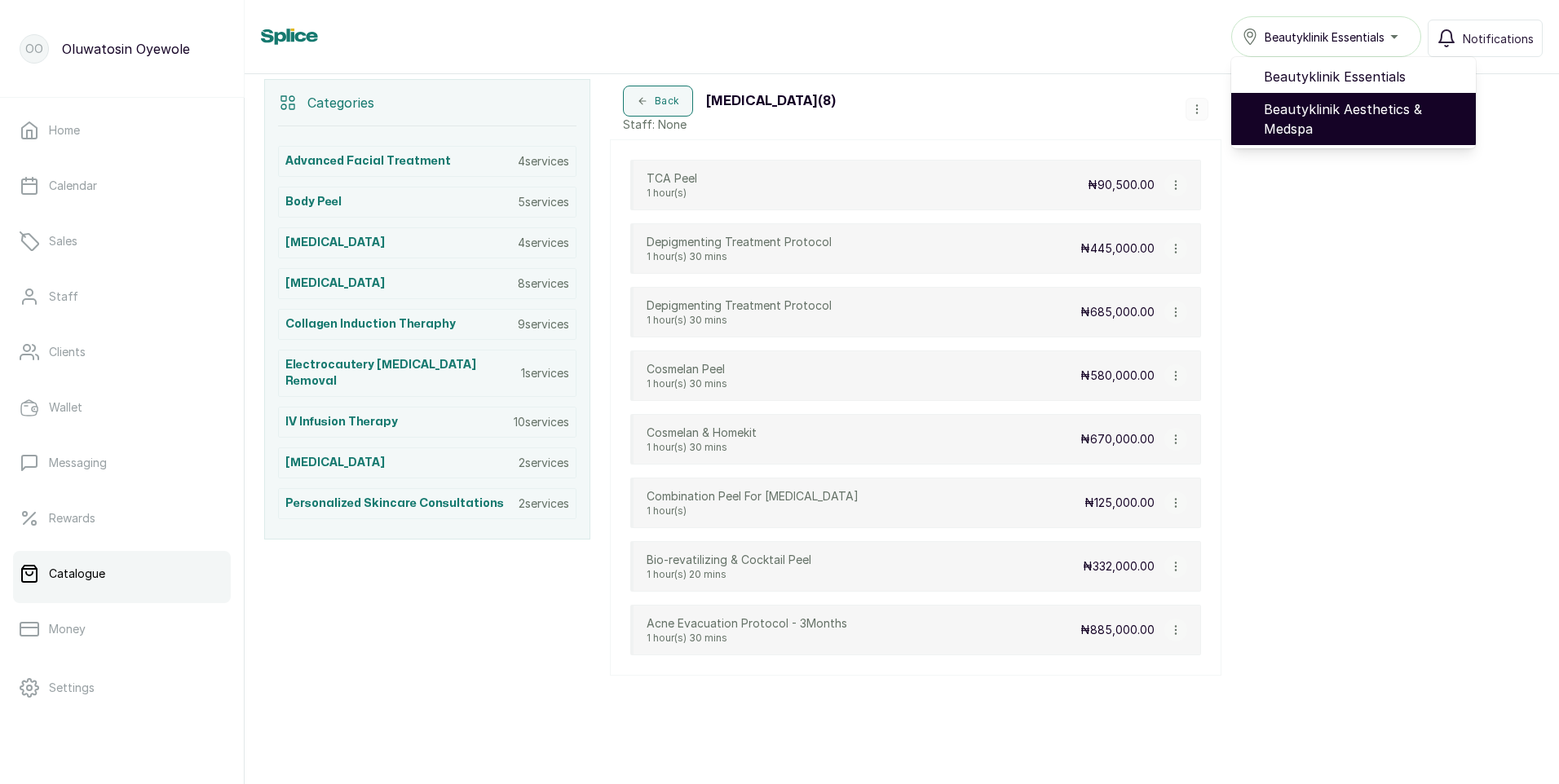
click at [1362, 120] on span "Beautyklinik Aesthetics & Medspa" at bounding box center [1363, 119] width 199 height 39
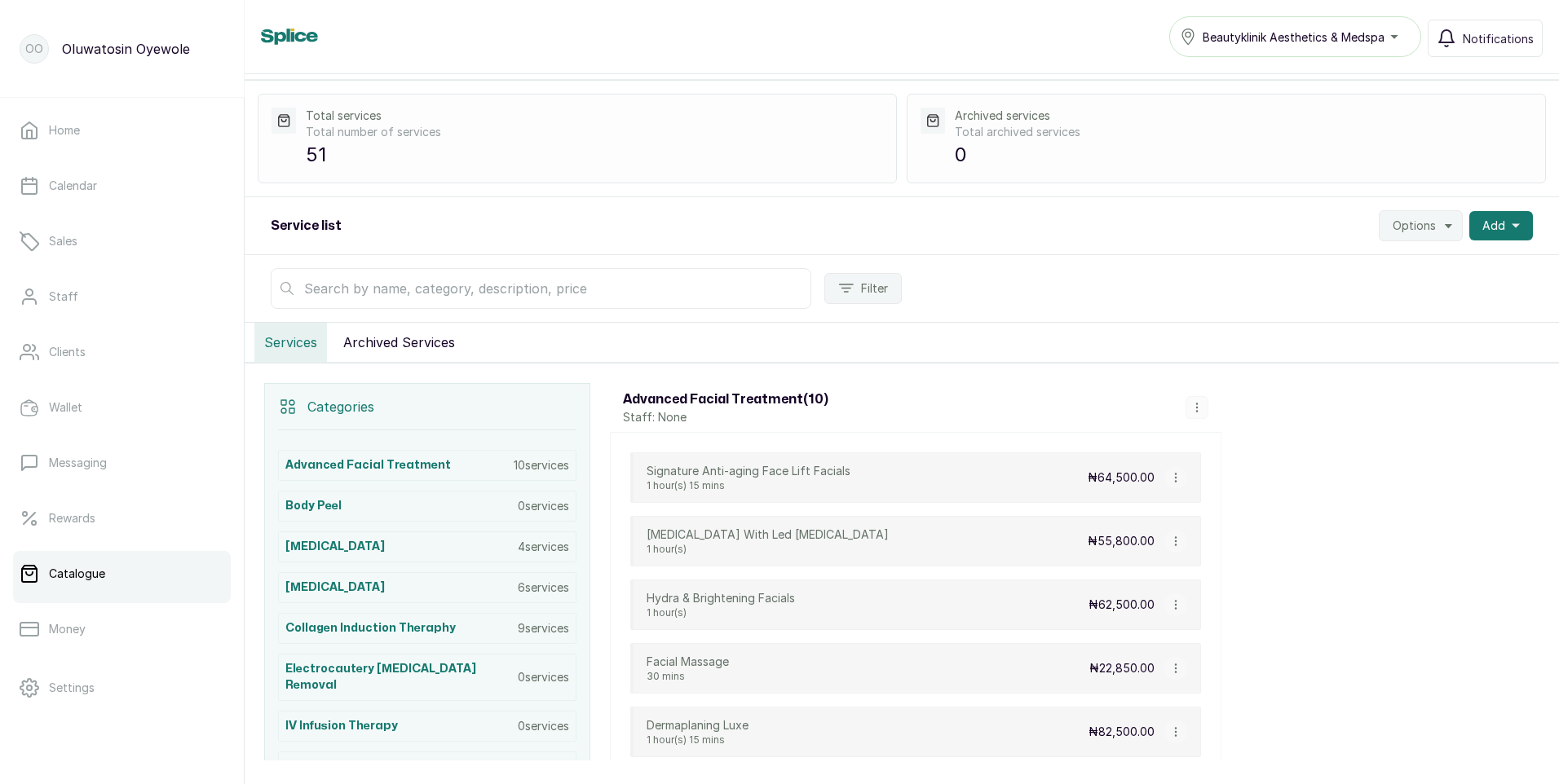
scroll to position [163, 0]
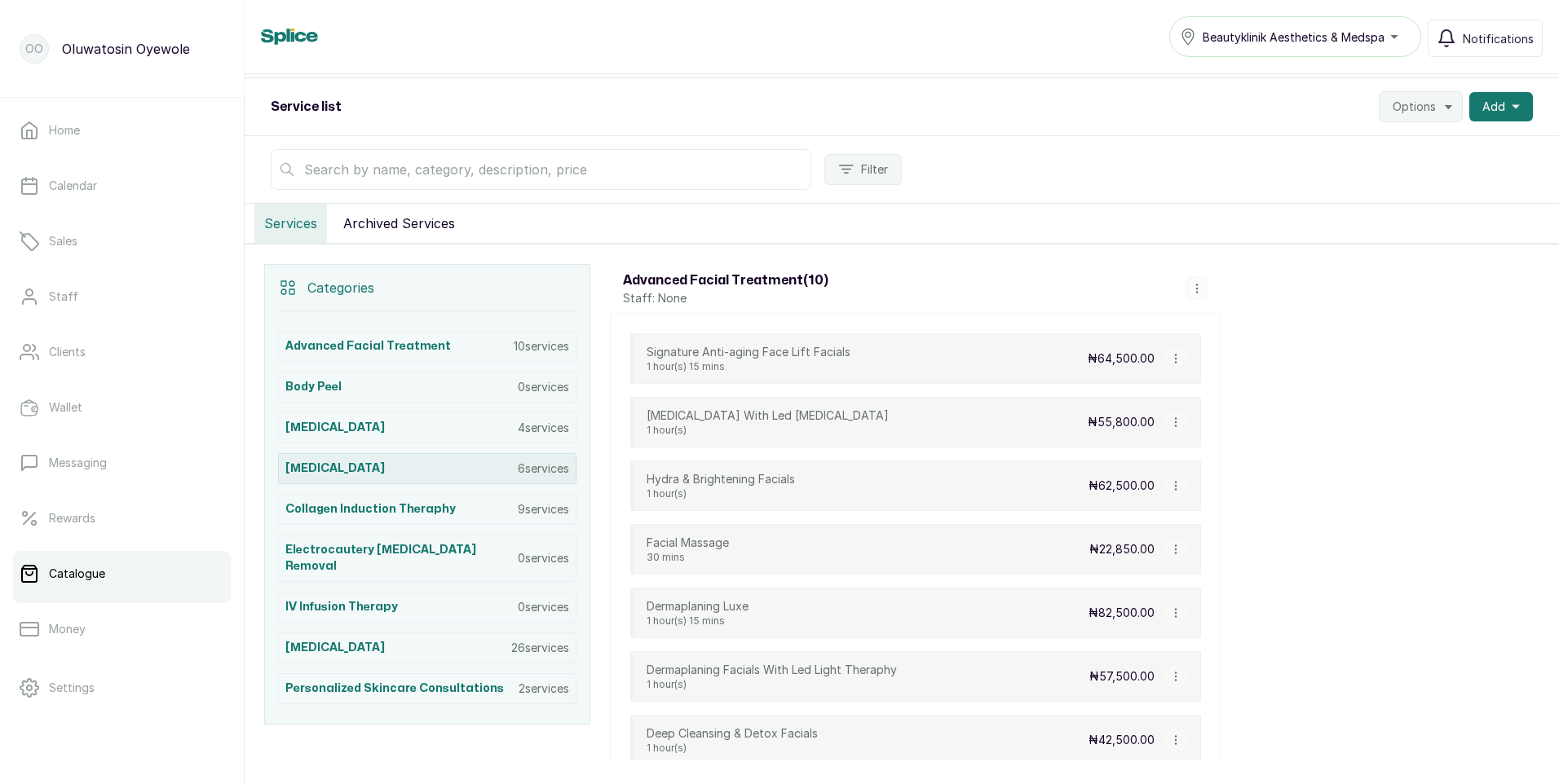
click at [450, 465] on div "[MEDICAL_DATA] 6 services" at bounding box center [427, 468] width 298 height 31
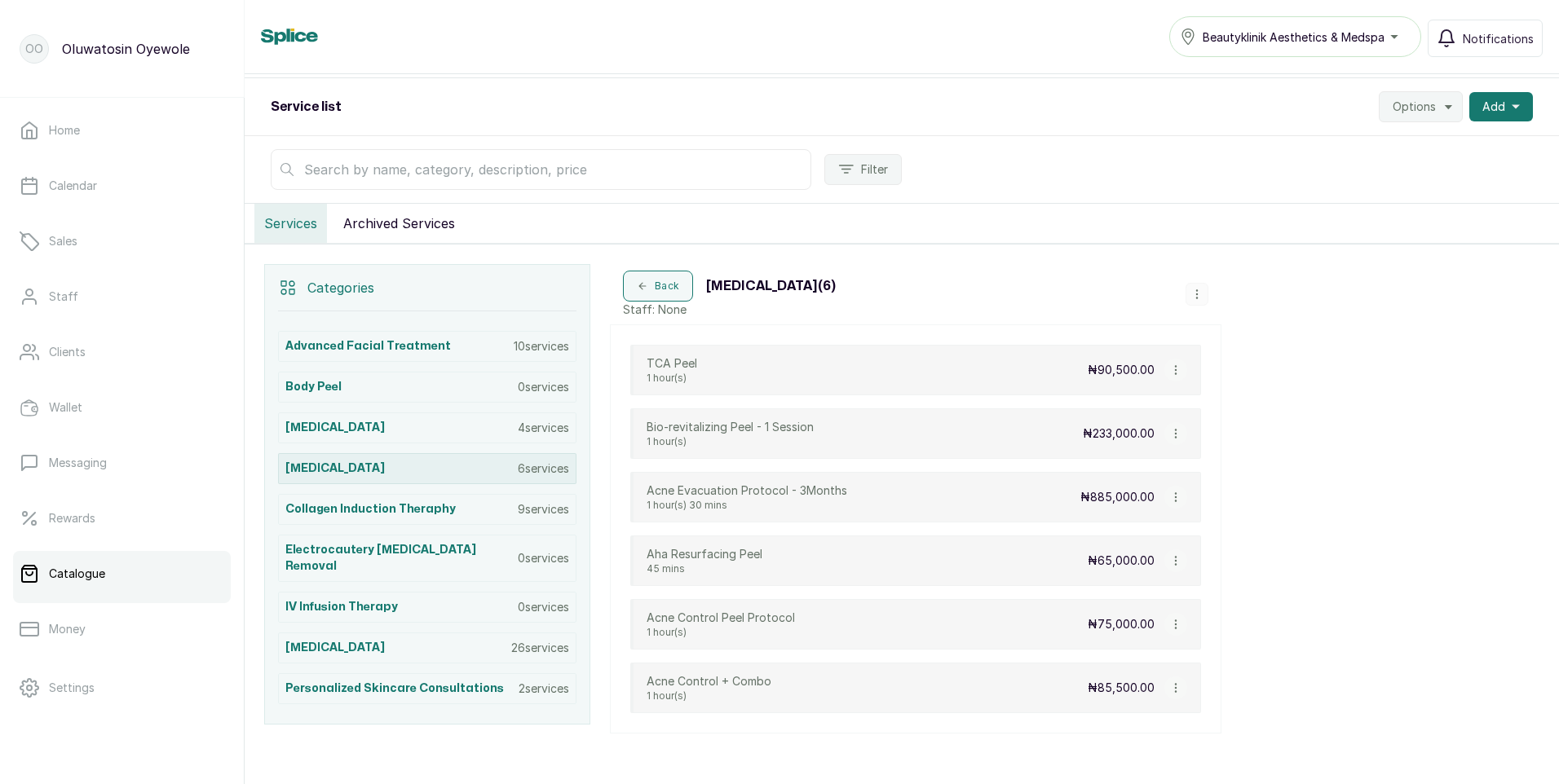
scroll to position [221, 0]
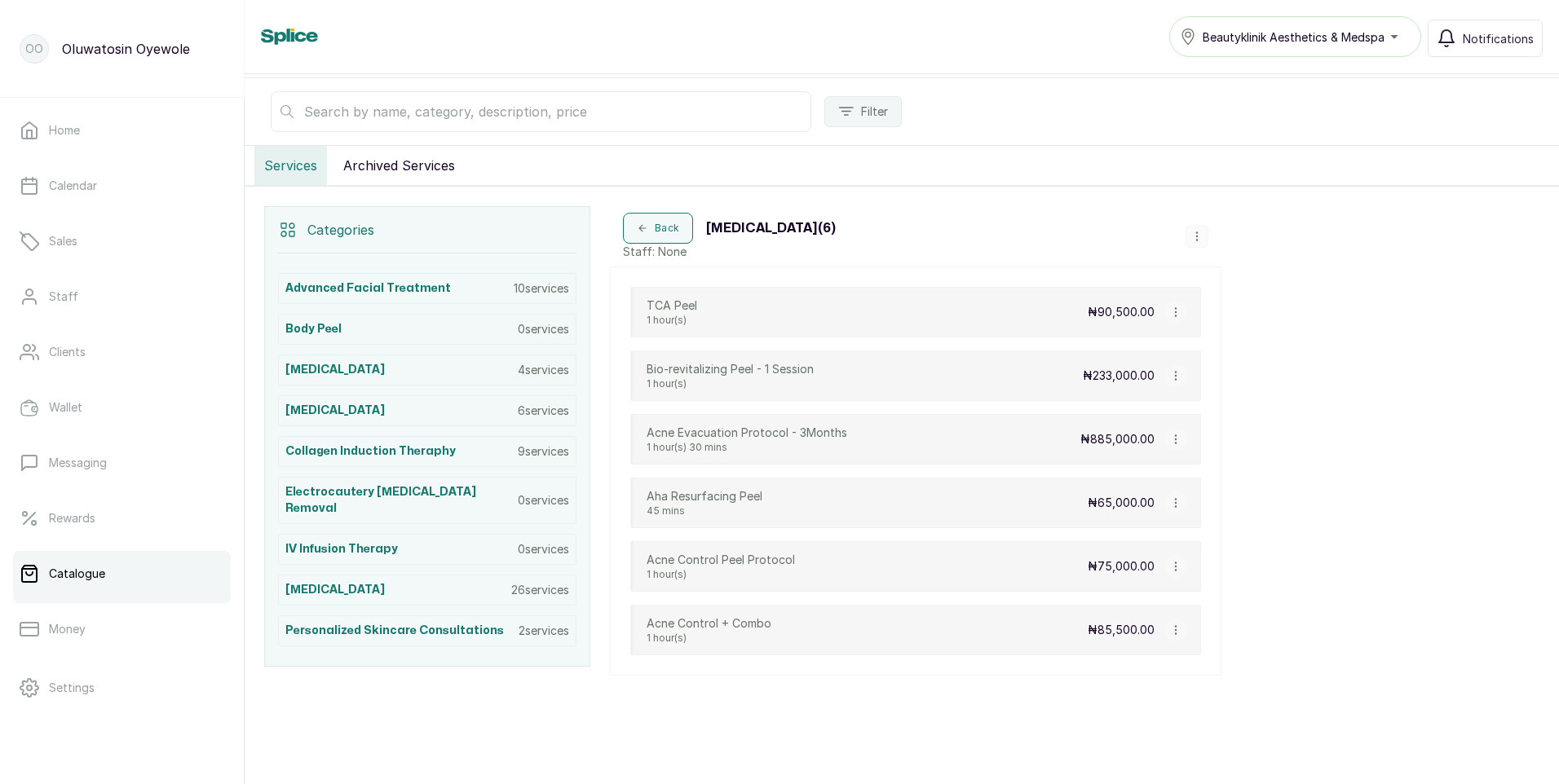
click at [1197, 233] on icon "button" at bounding box center [1196, 236] width 1 height 8
click at [1264, 116] on span "Add Service" at bounding box center [1251, 114] width 74 height 20
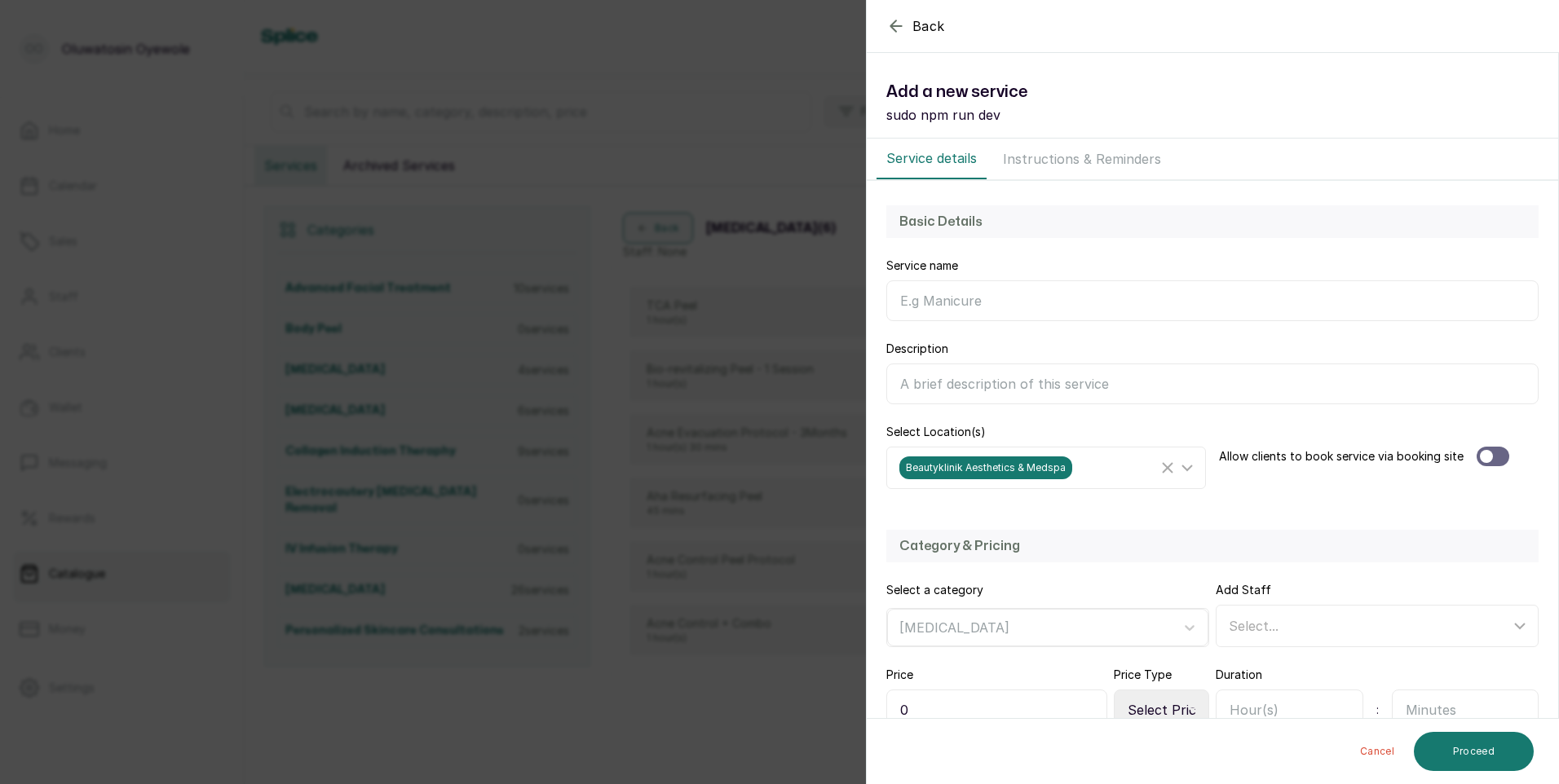
click at [913, 382] on input "Description" at bounding box center [1212, 384] width 652 height 41
paste input "An advanced multi-acid peel designed to target dark spots, uneven skin tone, an…"
type input "An advanced multi-acid peel designed to target dark spots, uneven skin tone, an…"
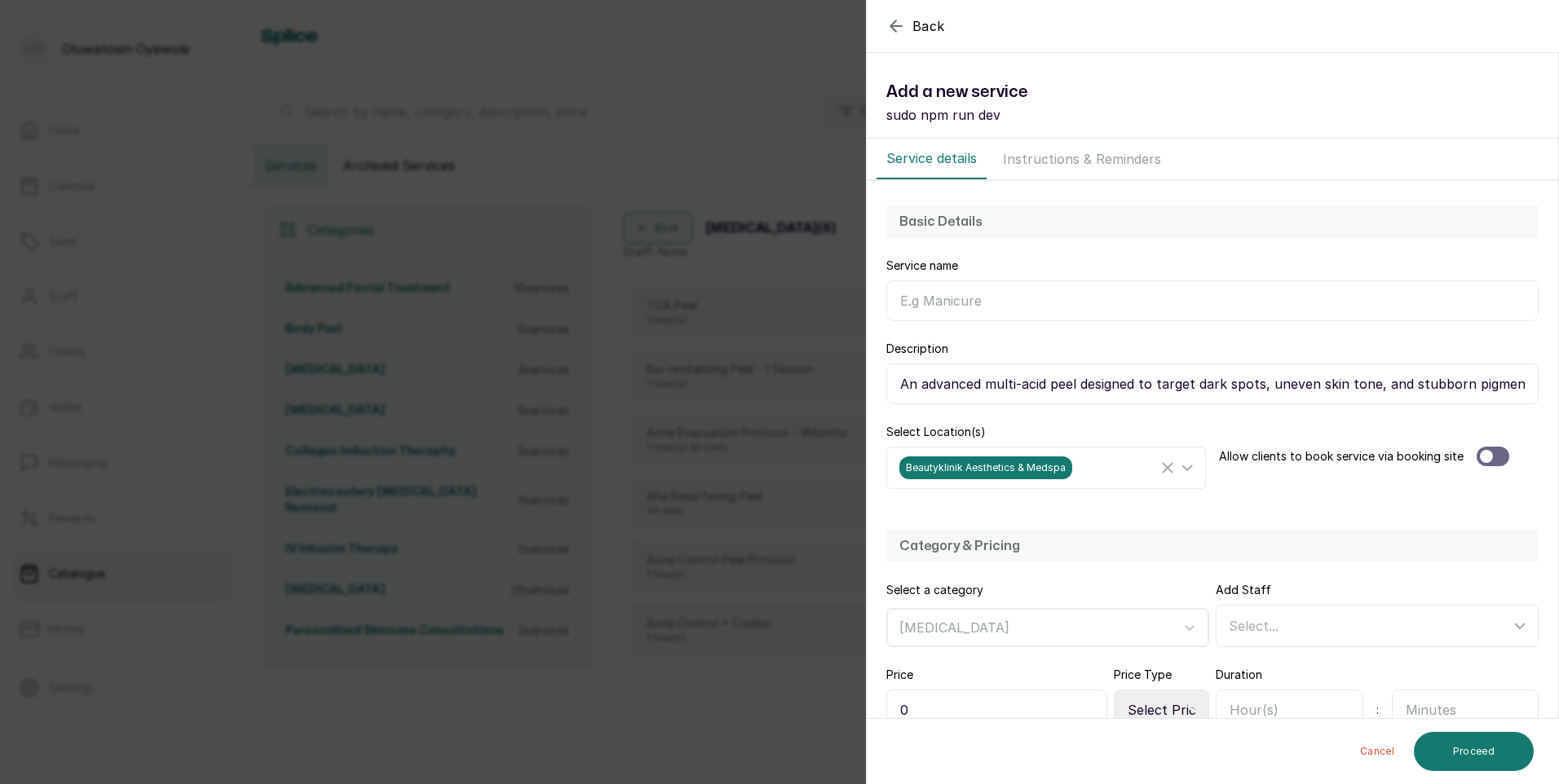
click at [975, 294] on input "Service name" at bounding box center [1212, 301] width 652 height 41
type input "Combination Peels For [MEDICAL_DATA] & Acne"
click at [1493, 455] on div at bounding box center [1493, 456] width 32 height 20
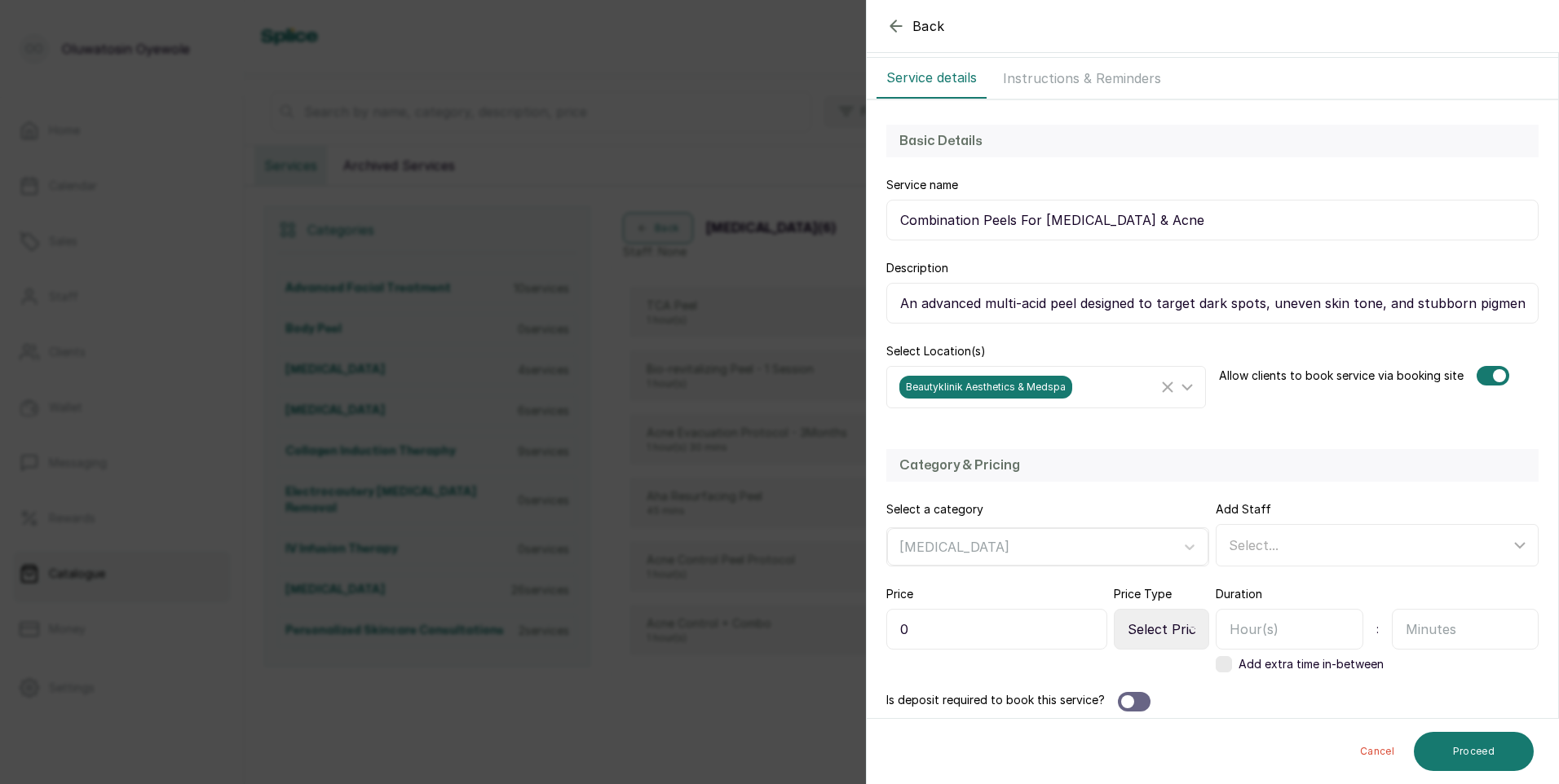
scroll to position [81, 0]
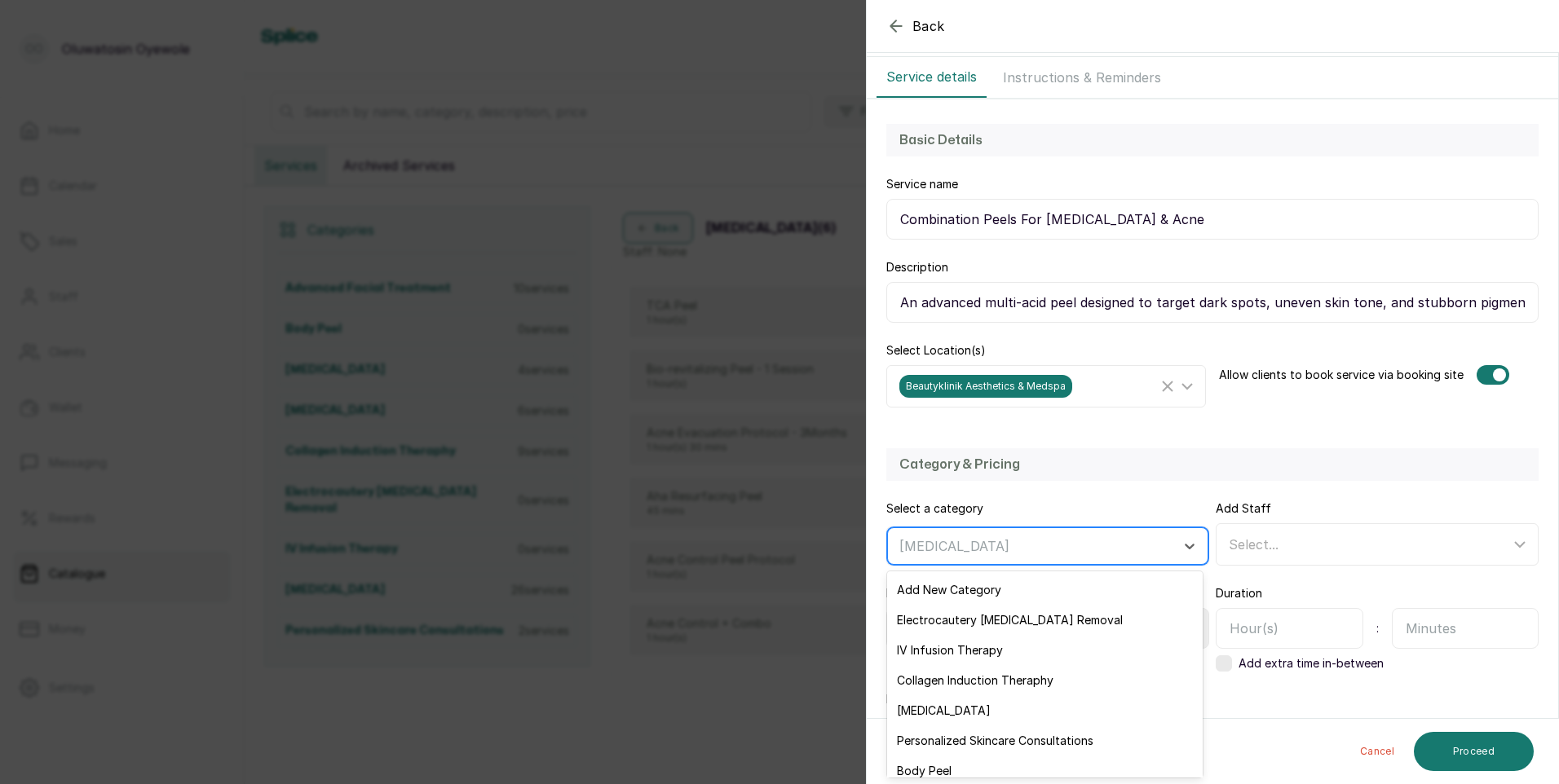
click at [931, 541] on div at bounding box center [1032, 546] width 268 height 21
click at [1301, 551] on div "Select..." at bounding box center [1369, 544] width 281 height 20
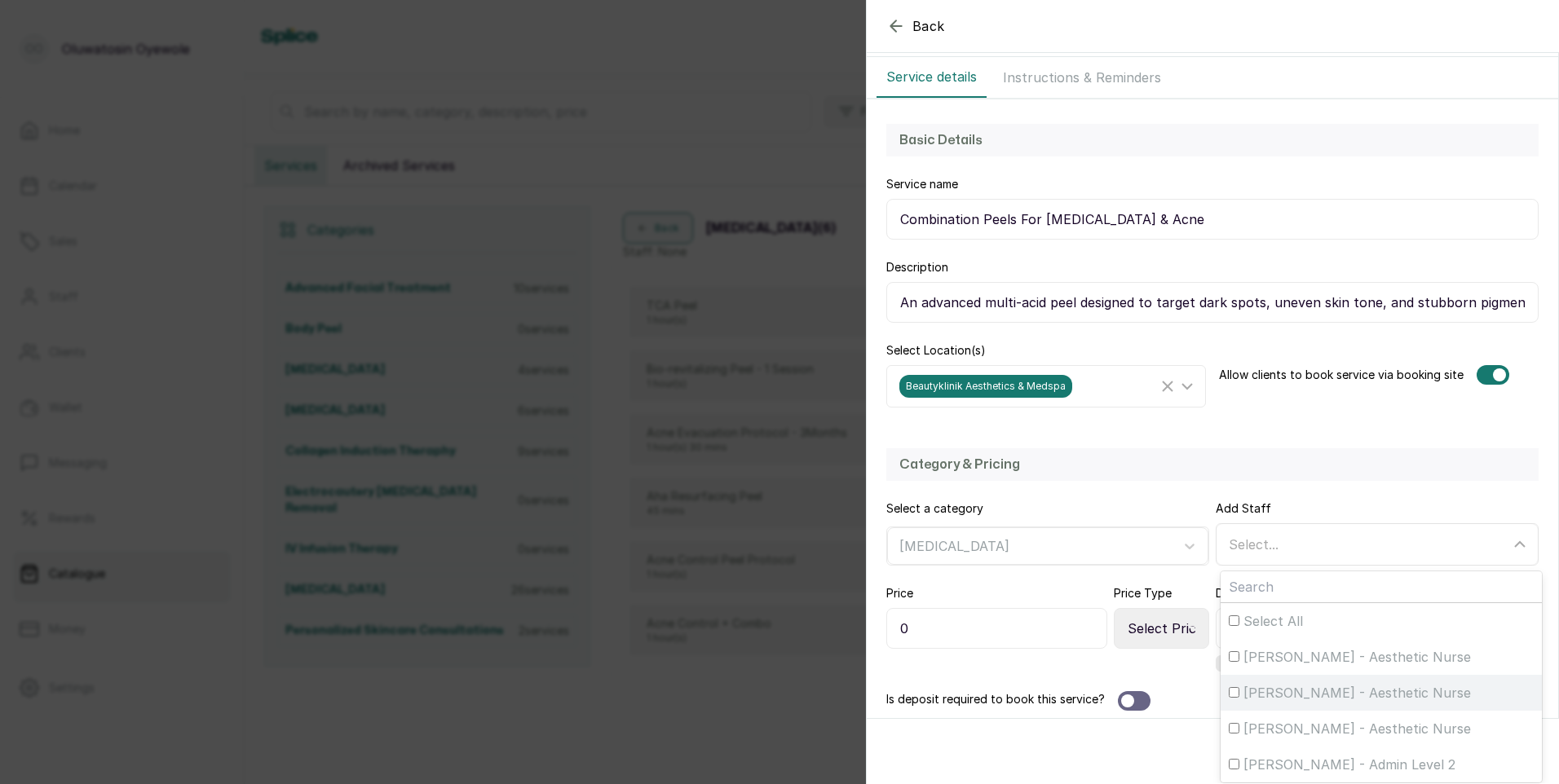
click at [1229, 691] on input "[PERSON_NAME] - Aesthetic Nurse" at bounding box center [1234, 693] width 11 height 11
checkbox input "true"
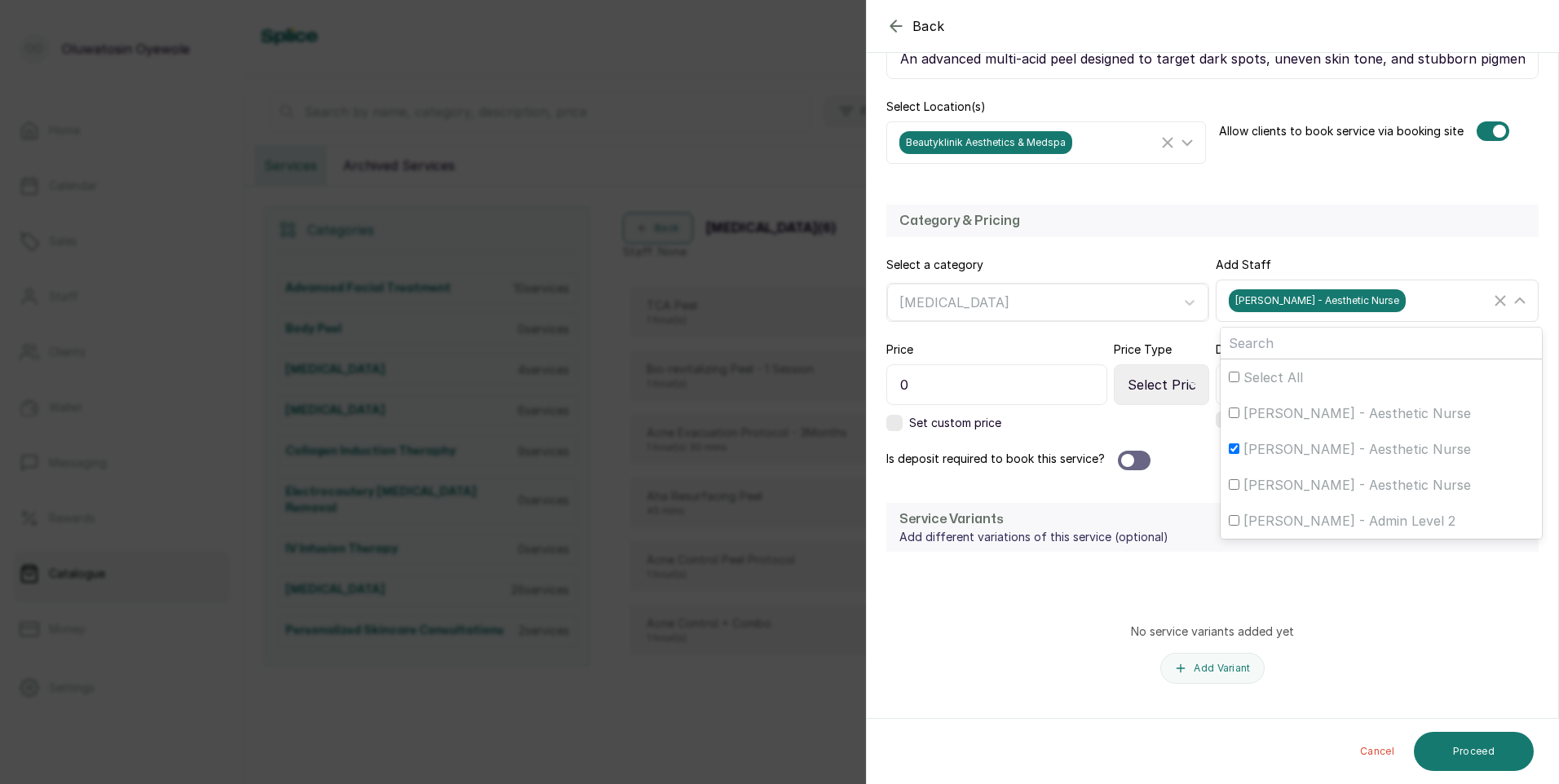
scroll to position [326, 0]
click at [1058, 384] on input "0" at bounding box center [997, 384] width 221 height 41
type input "125,000"
click at [1178, 384] on select "Select Price Type Fixed From" at bounding box center [1161, 384] width 96 height 41
select select "fixed"
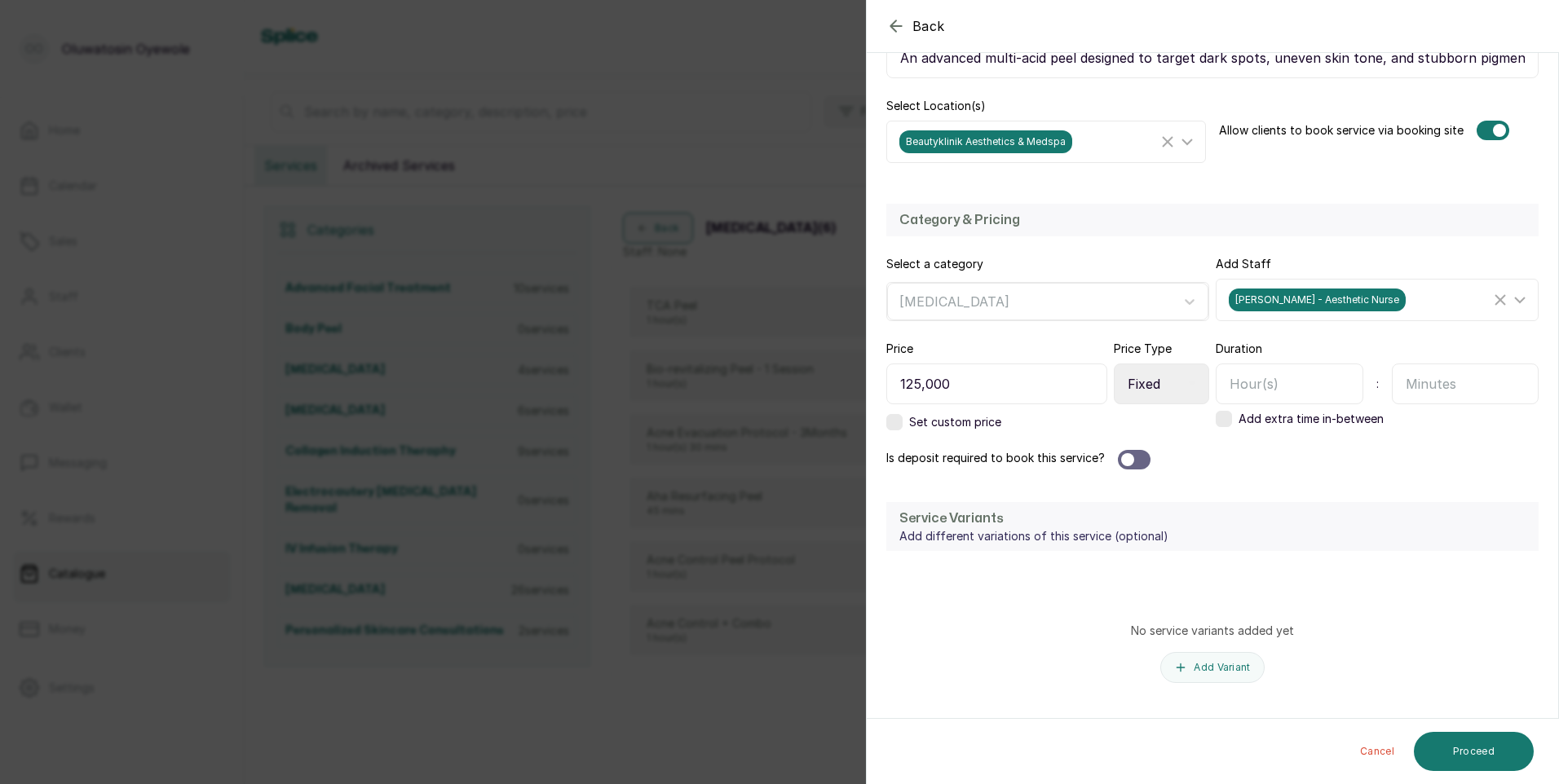
click at [1114, 363] on select "Select Price Type Fixed From" at bounding box center [1161, 384] width 96 height 41
click at [1141, 460] on div at bounding box center [1134, 460] width 32 height 20
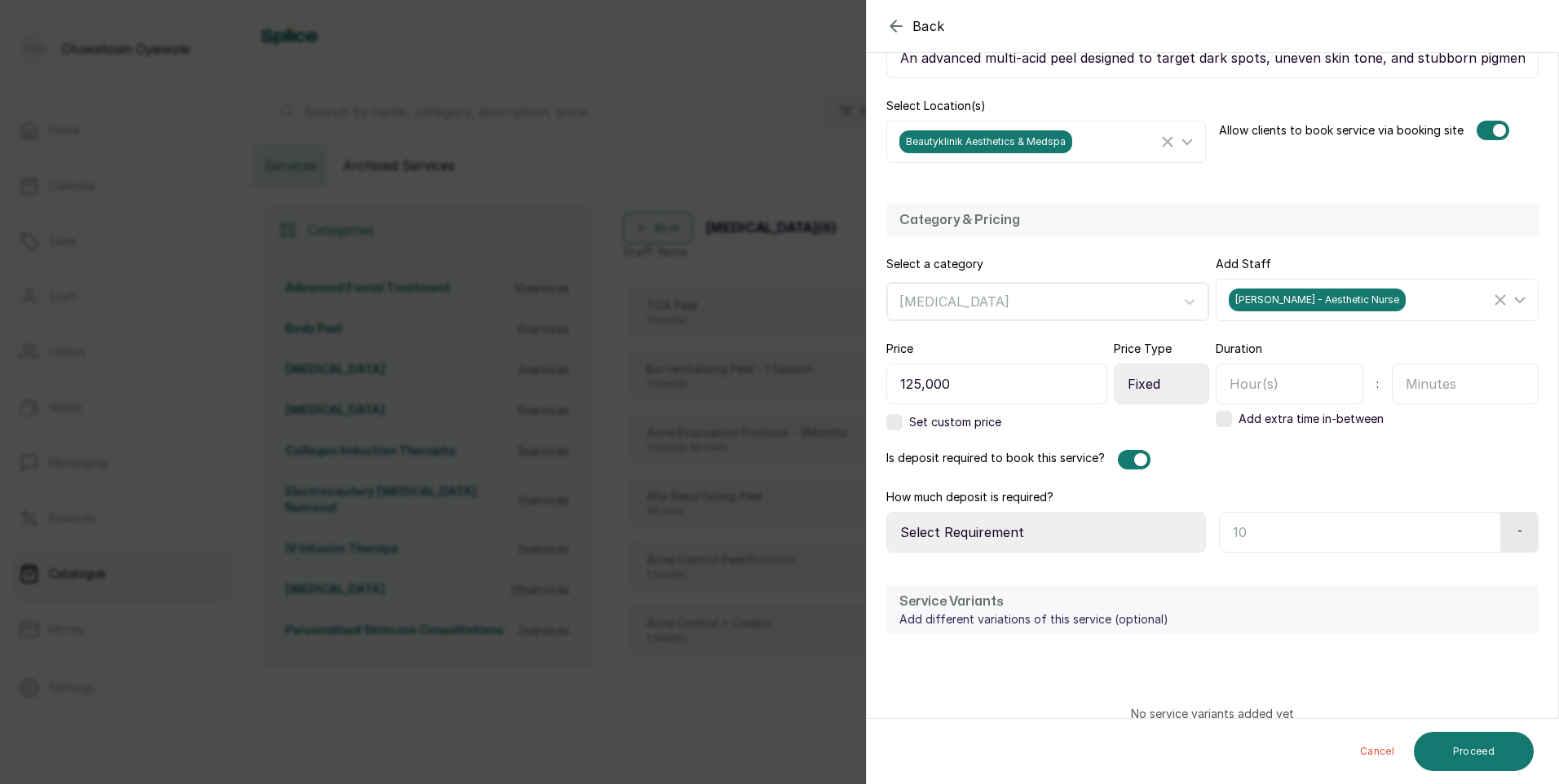
click at [1054, 530] on select "Select Requirement Percentage Fixed Amount" at bounding box center [1046, 533] width 320 height 41
select select "fixed_value"
click at [887, 512] on select "Select Requirement Percentage Fixed Amount" at bounding box center [1046, 533] width 320 height 41
click at [1436, 544] on input "text" at bounding box center [1358, 533] width 278 height 41
type input "100,000"
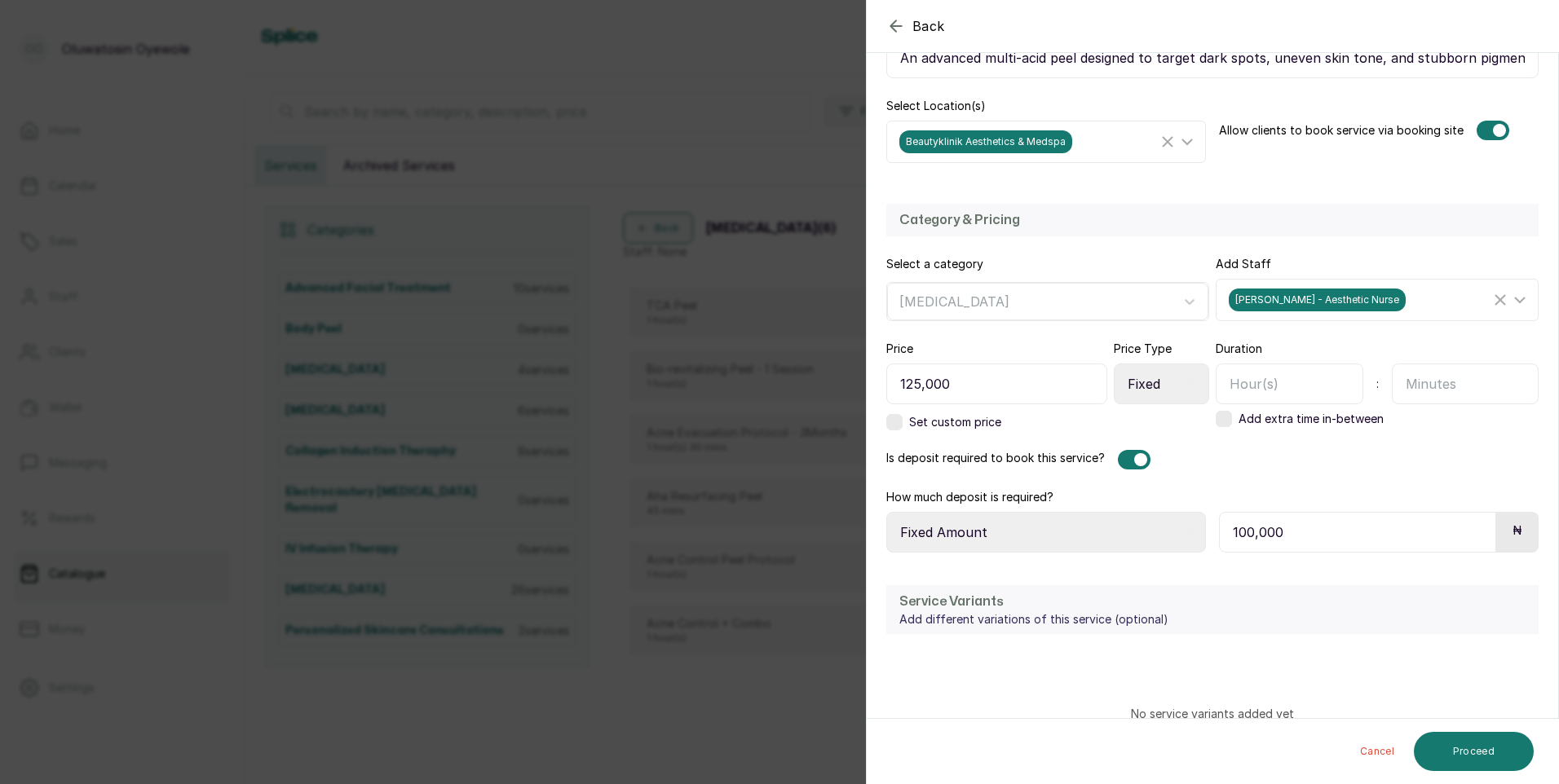
click at [1267, 383] on input "text" at bounding box center [1289, 384] width 148 height 41
type input "1"
click at [1426, 389] on input "text" at bounding box center [1465, 384] width 148 height 41
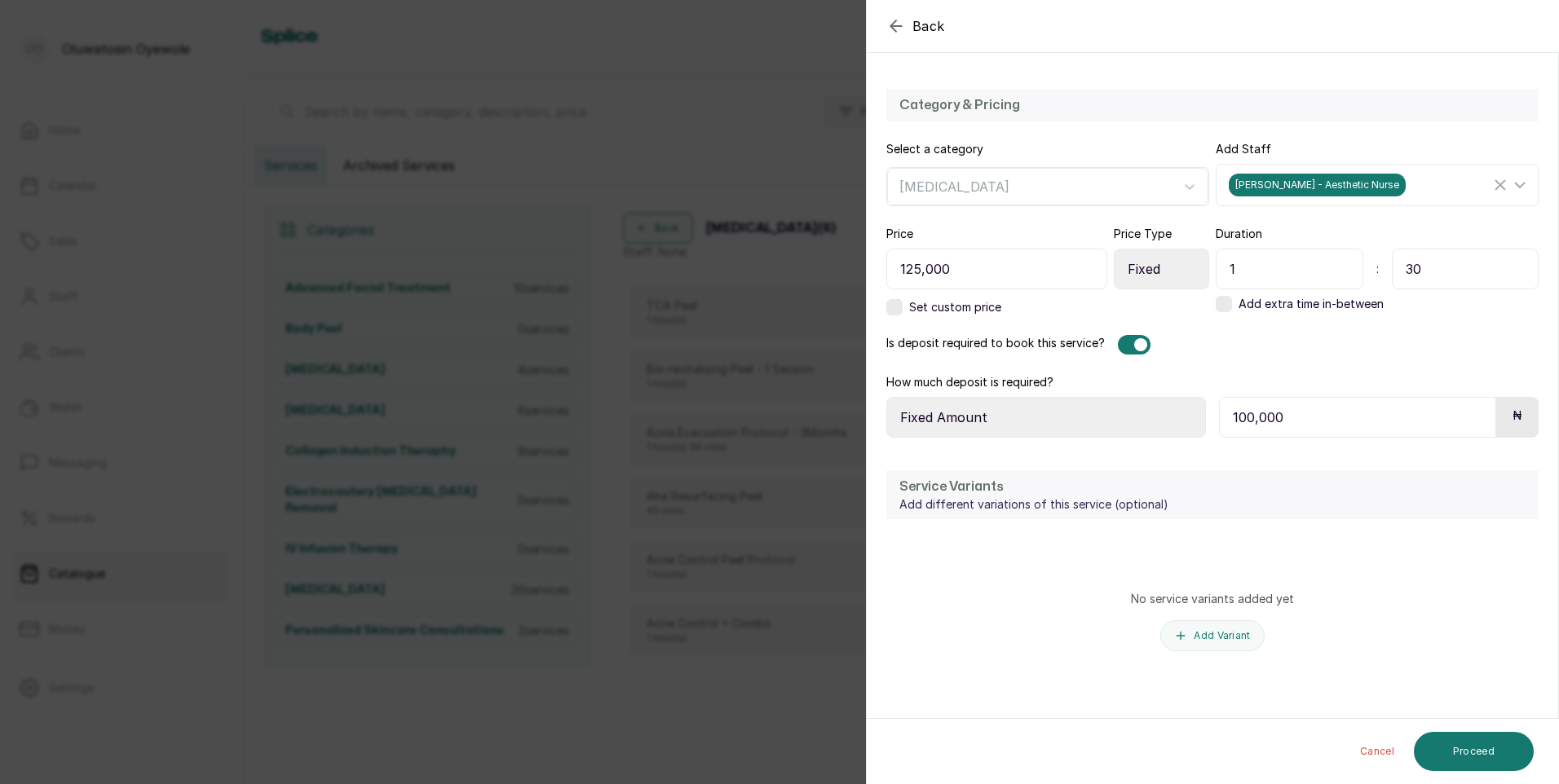
scroll to position [442, 0]
type input "30"
click at [1478, 752] on button "Proceed" at bounding box center [1474, 752] width 120 height 39
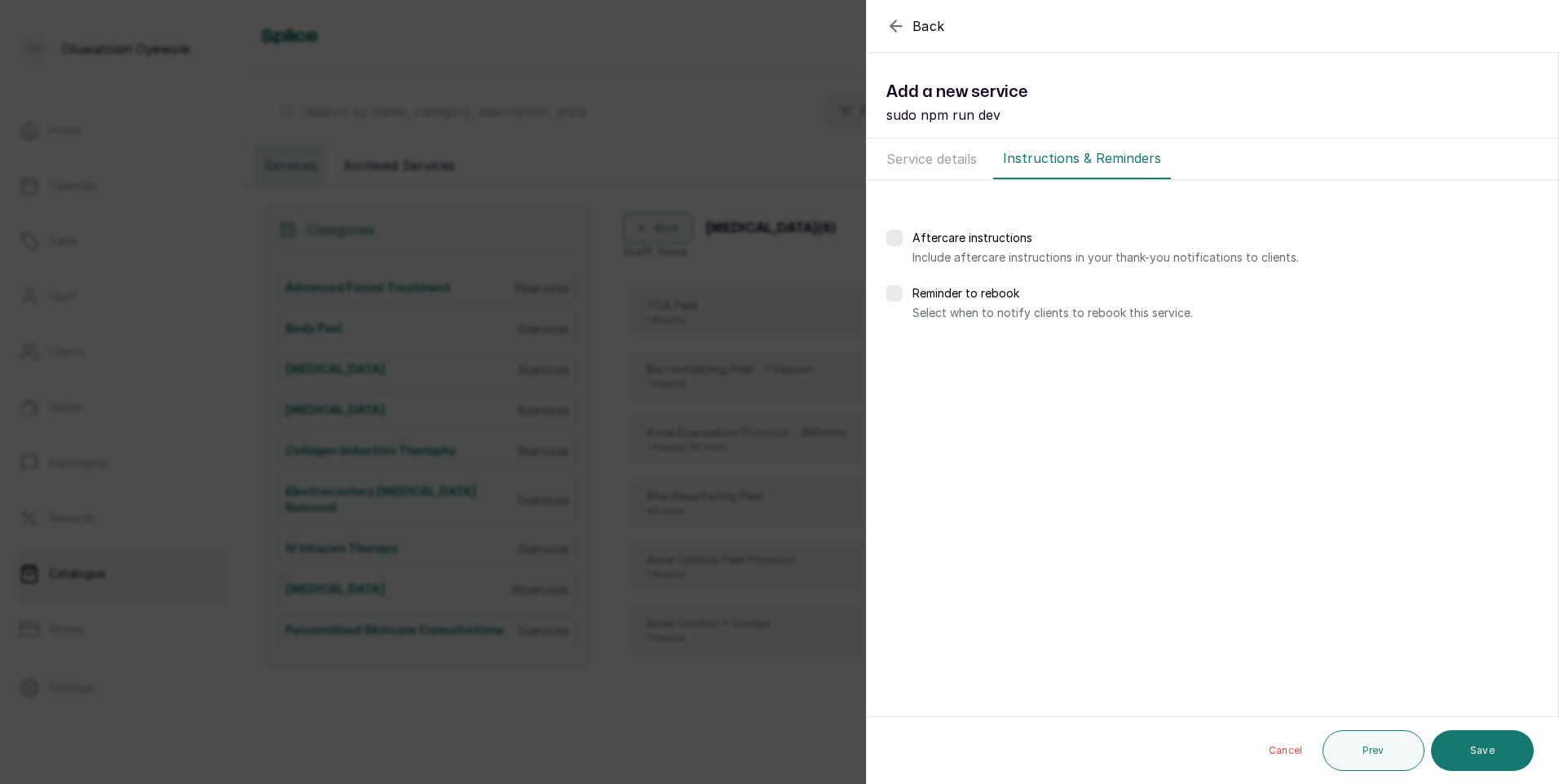
scroll to position [0, 0]
click at [1478, 752] on button "Save" at bounding box center [1482, 751] width 103 height 41
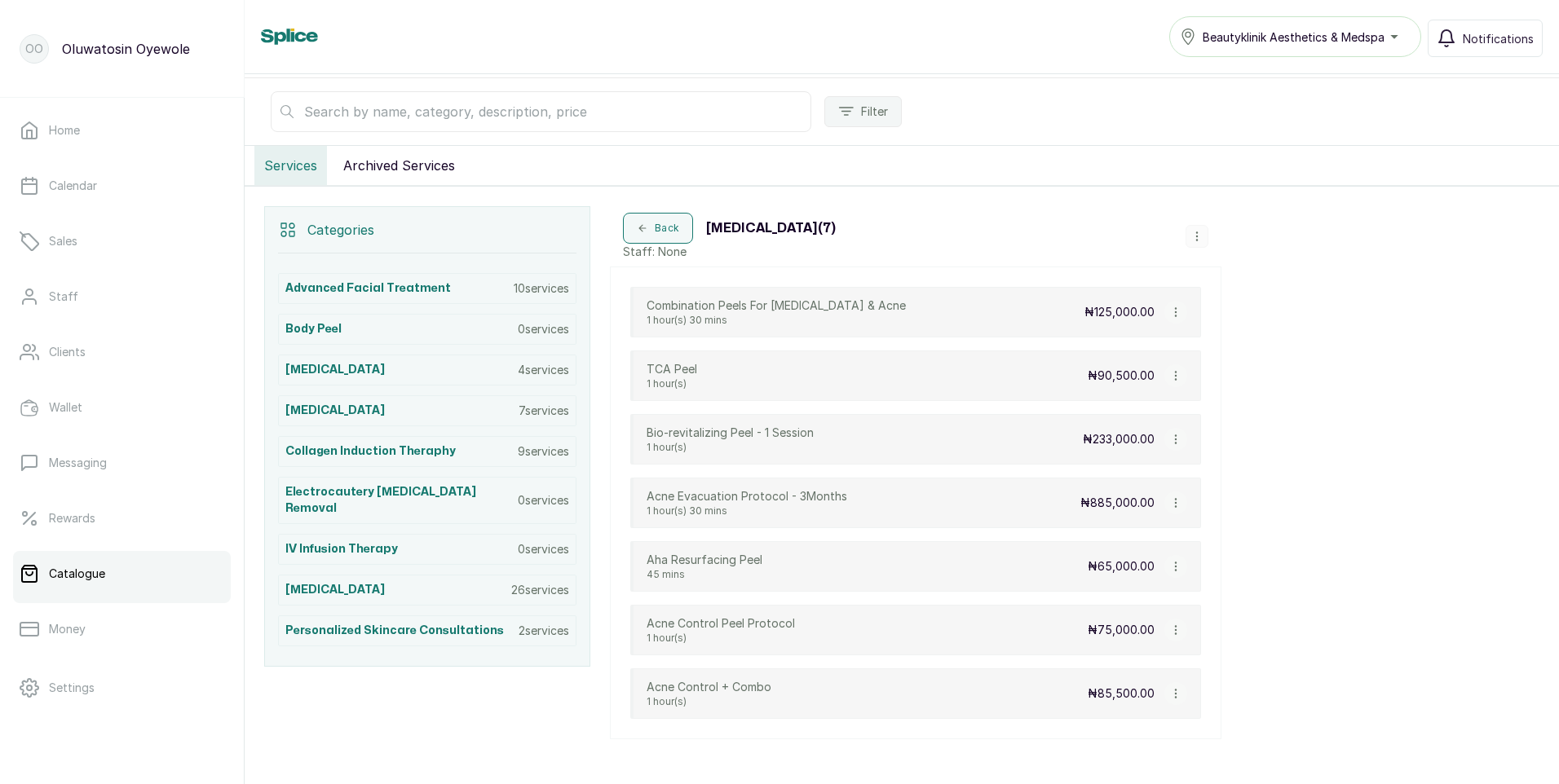
click at [1389, 38] on div "Beautyklinik Aesthetics & Medspa" at bounding box center [1296, 37] width 231 height 20
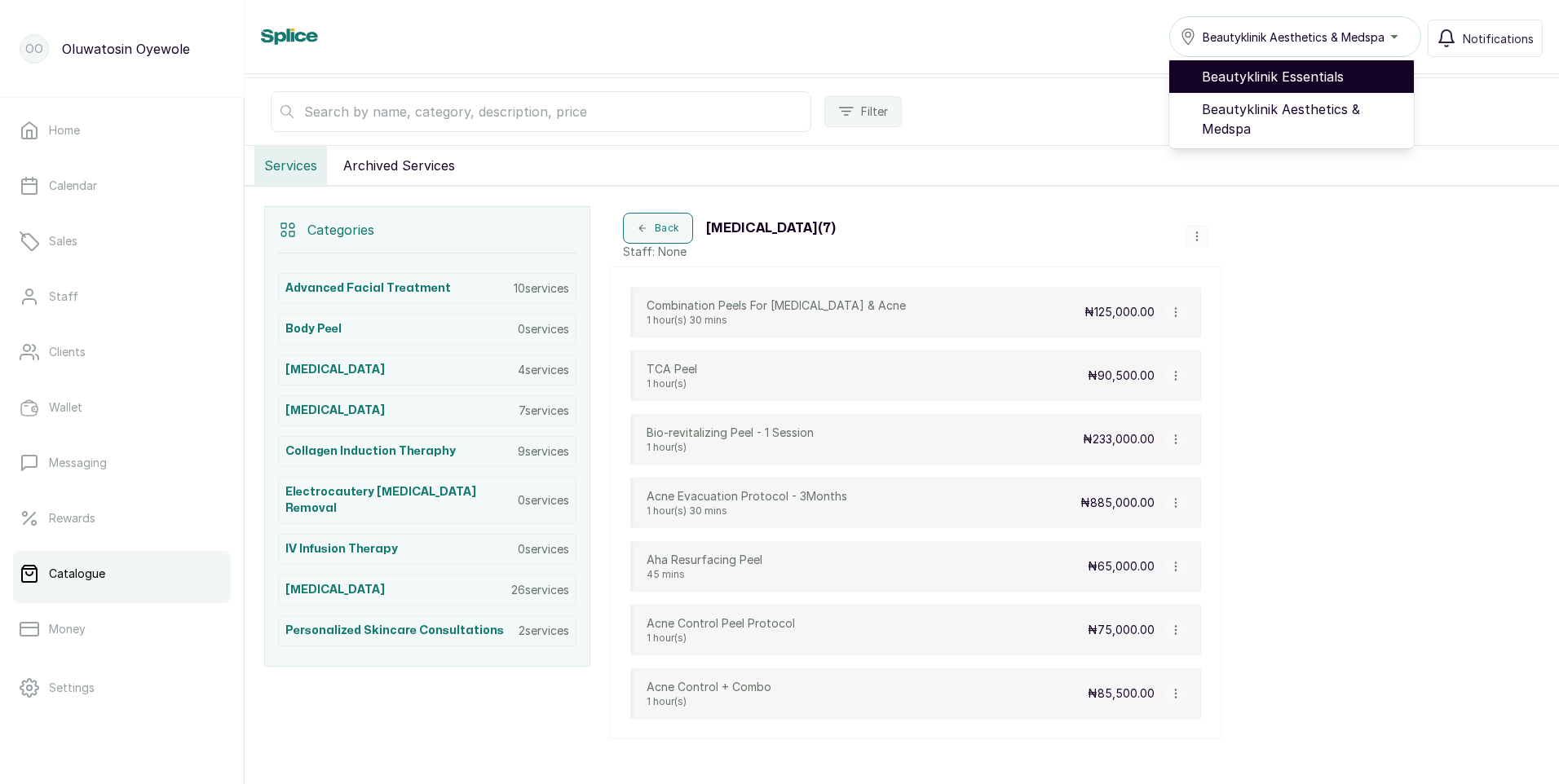
click at [1373, 77] on span "Beautyklinik Essentials" at bounding box center [1301, 77] width 199 height 20
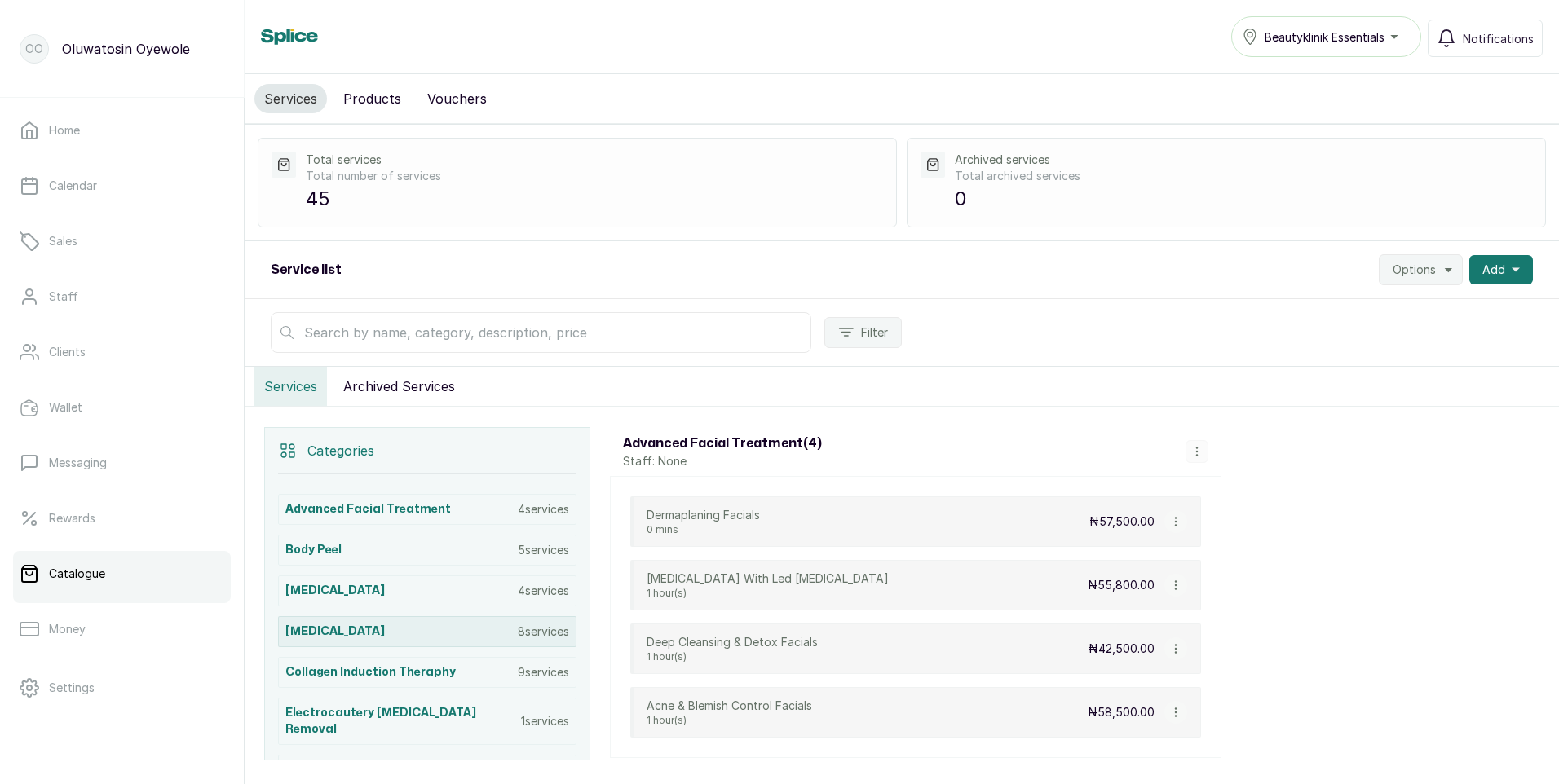
click at [518, 632] on p "8 services" at bounding box center [543, 632] width 51 height 16
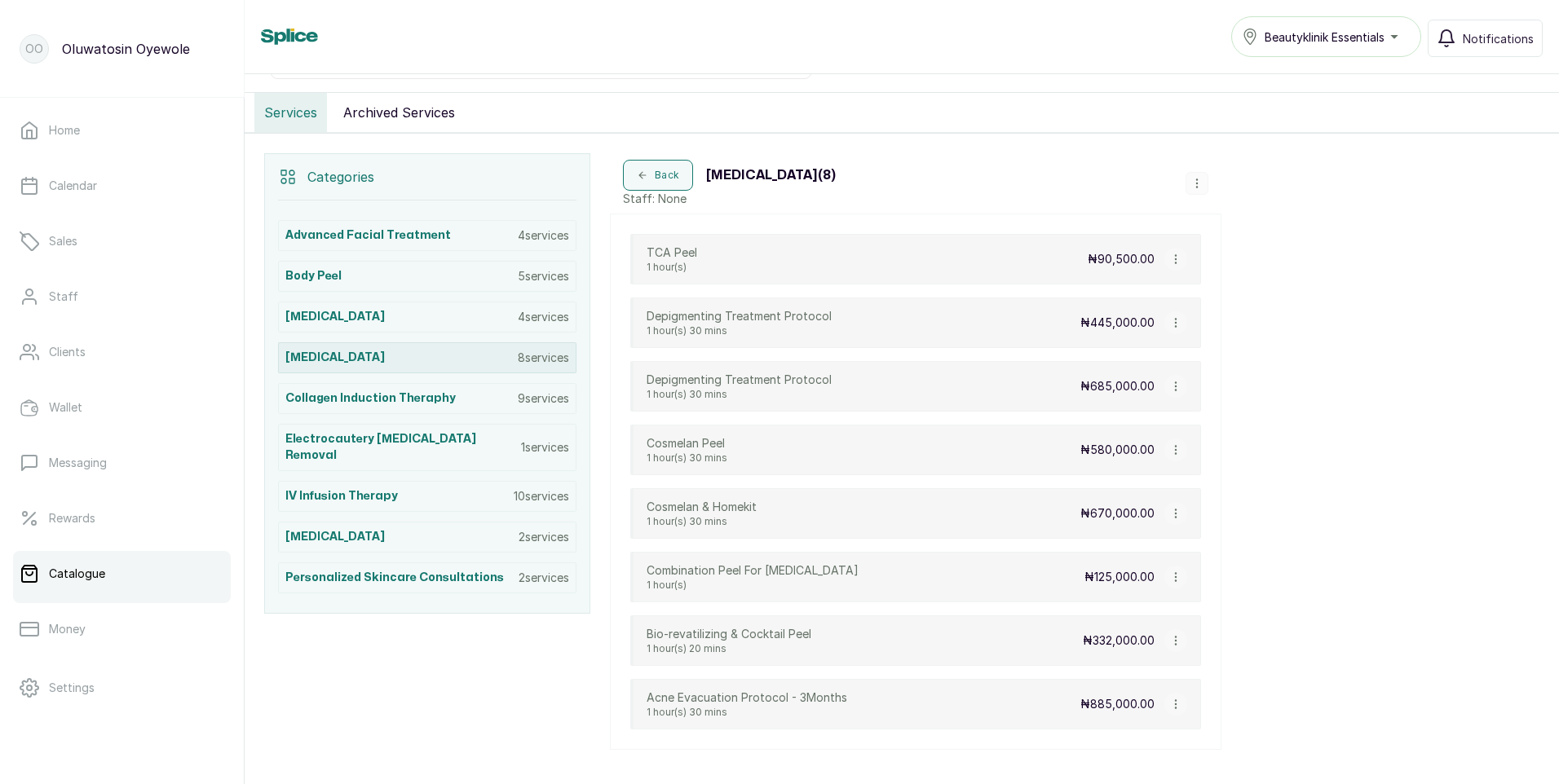
scroll to position [348, 0]
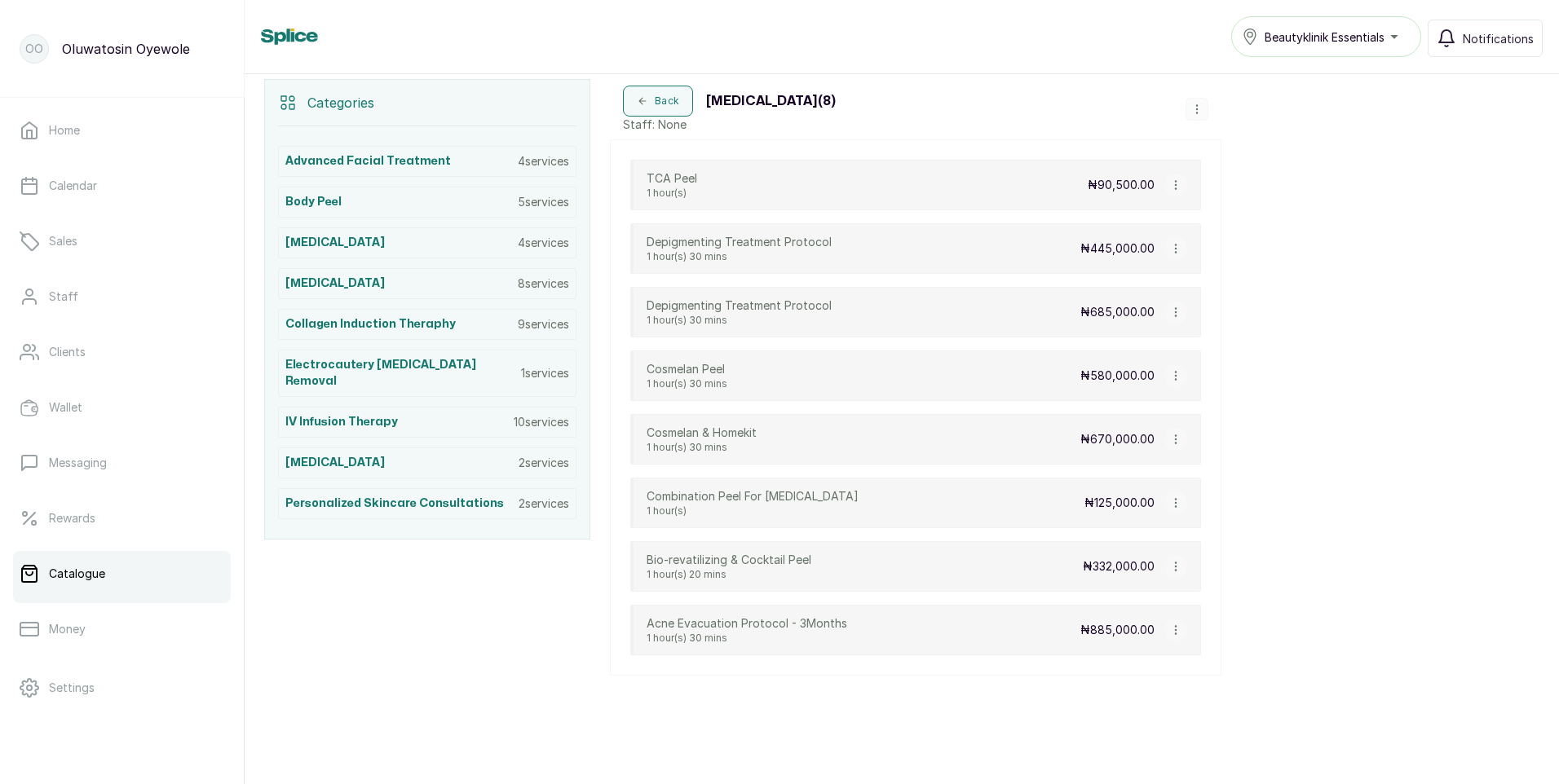
click at [1176, 567] on icon "button" at bounding box center [1175, 566] width 1 height 8
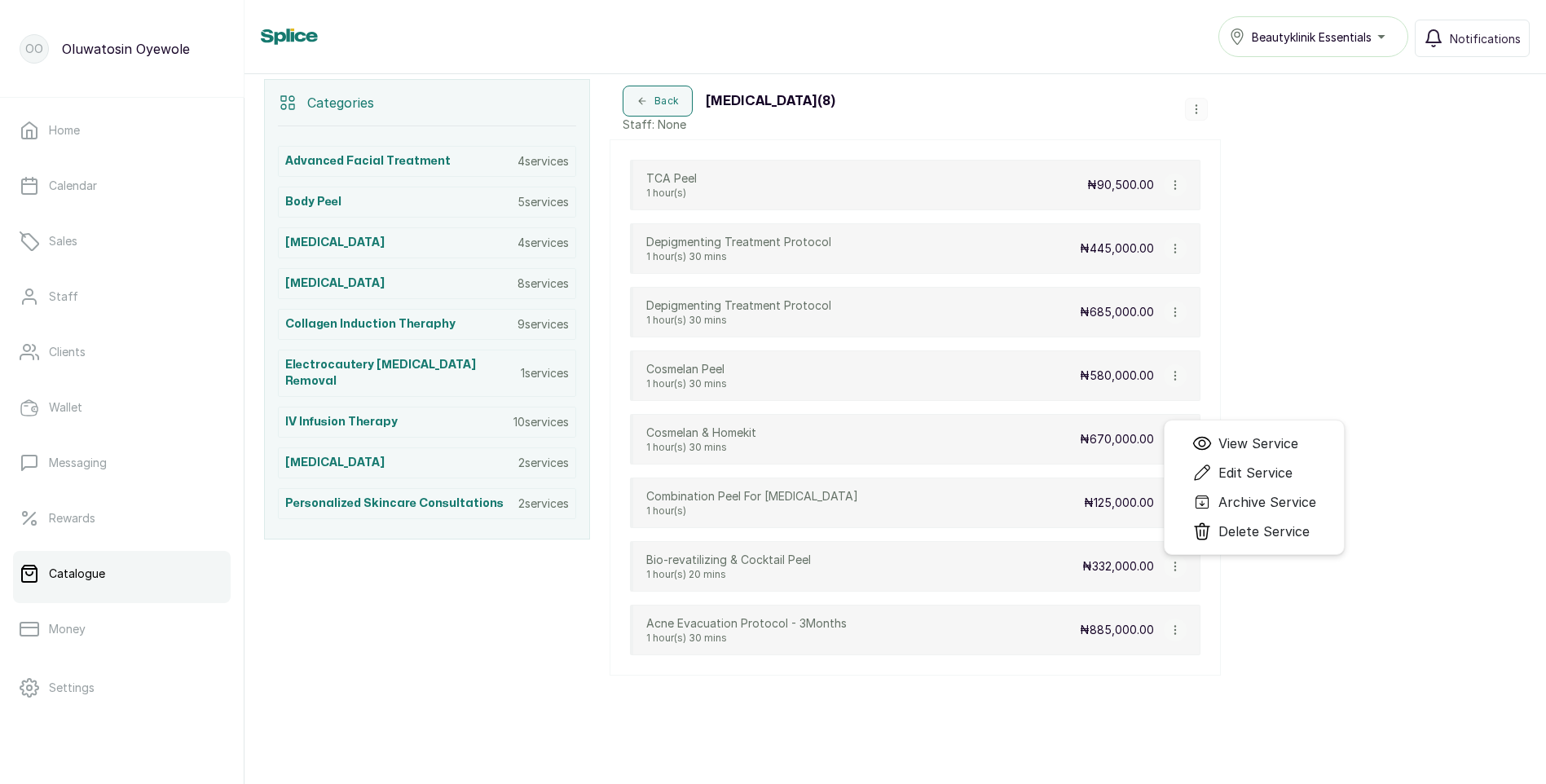
click at [1234, 470] on span "Edit Service" at bounding box center [1255, 473] width 74 height 20
select select "fixed"
select select "fixed_value"
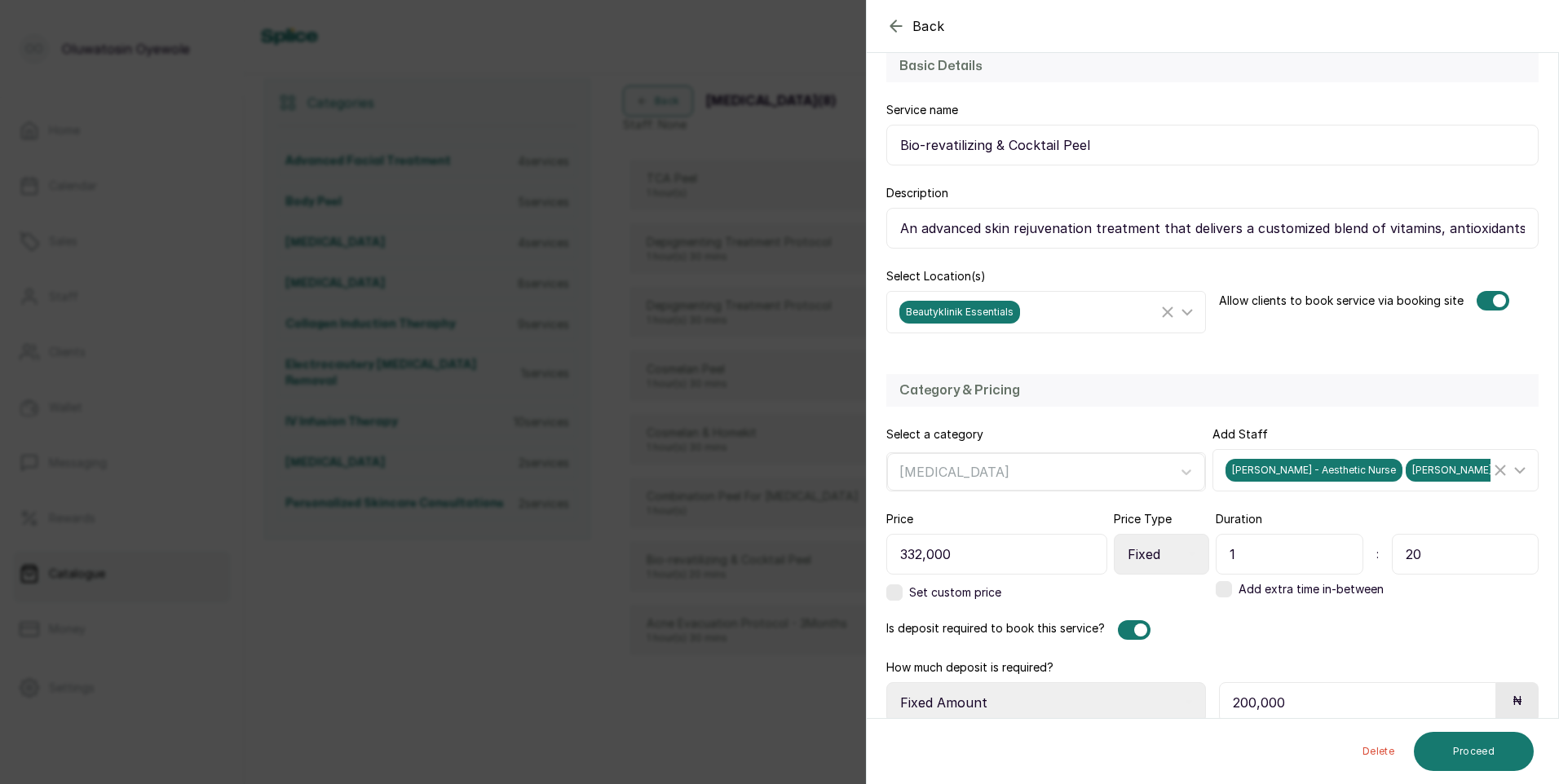
scroll to position [163, 0]
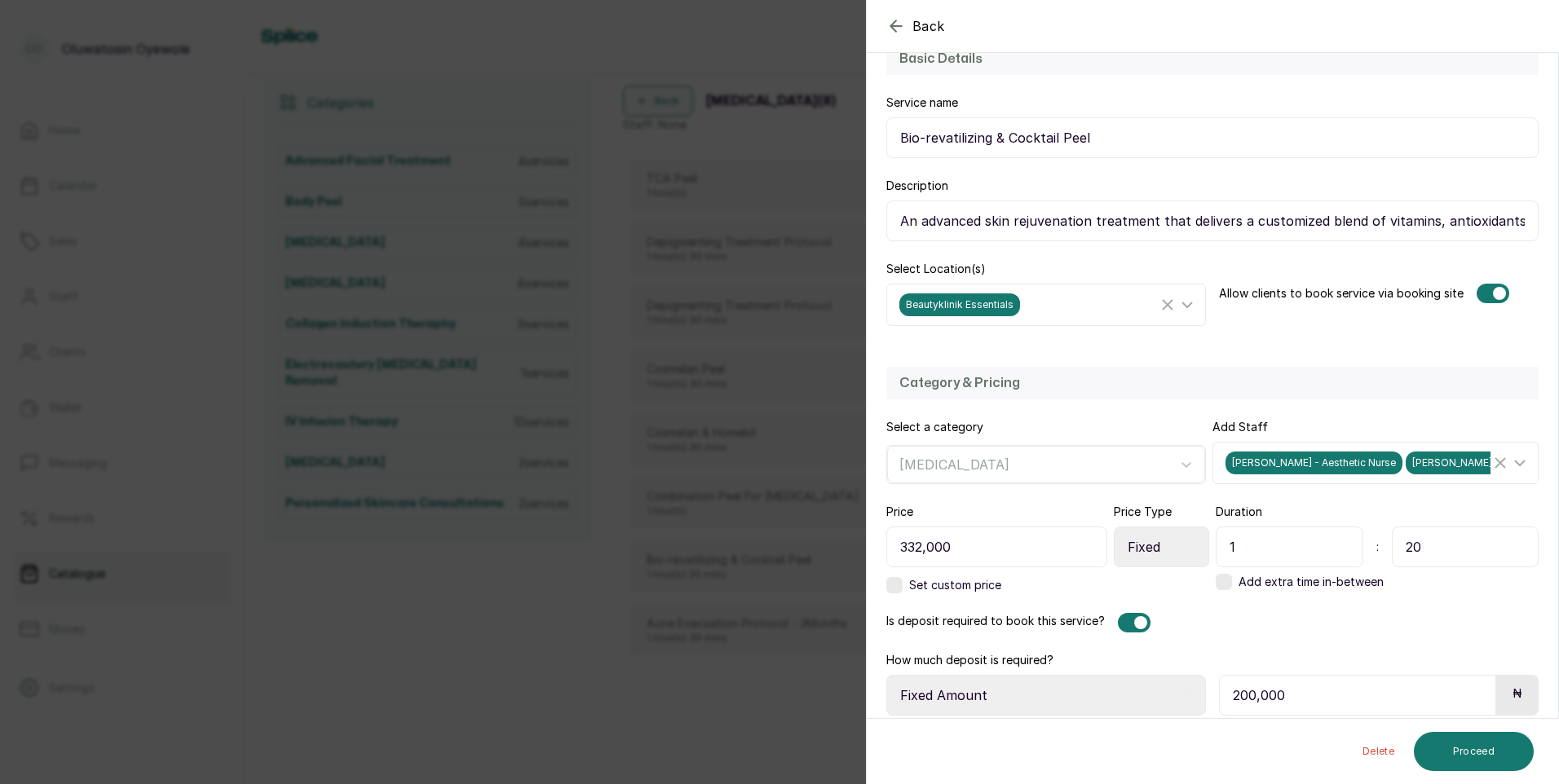
click at [1421, 544] on input "20" at bounding box center [1465, 547] width 148 height 41
type input "2"
type input "30"
drag, startPoint x: 898, startPoint y: 223, endPoint x: 1556, endPoint y: 231, distance: 658.0
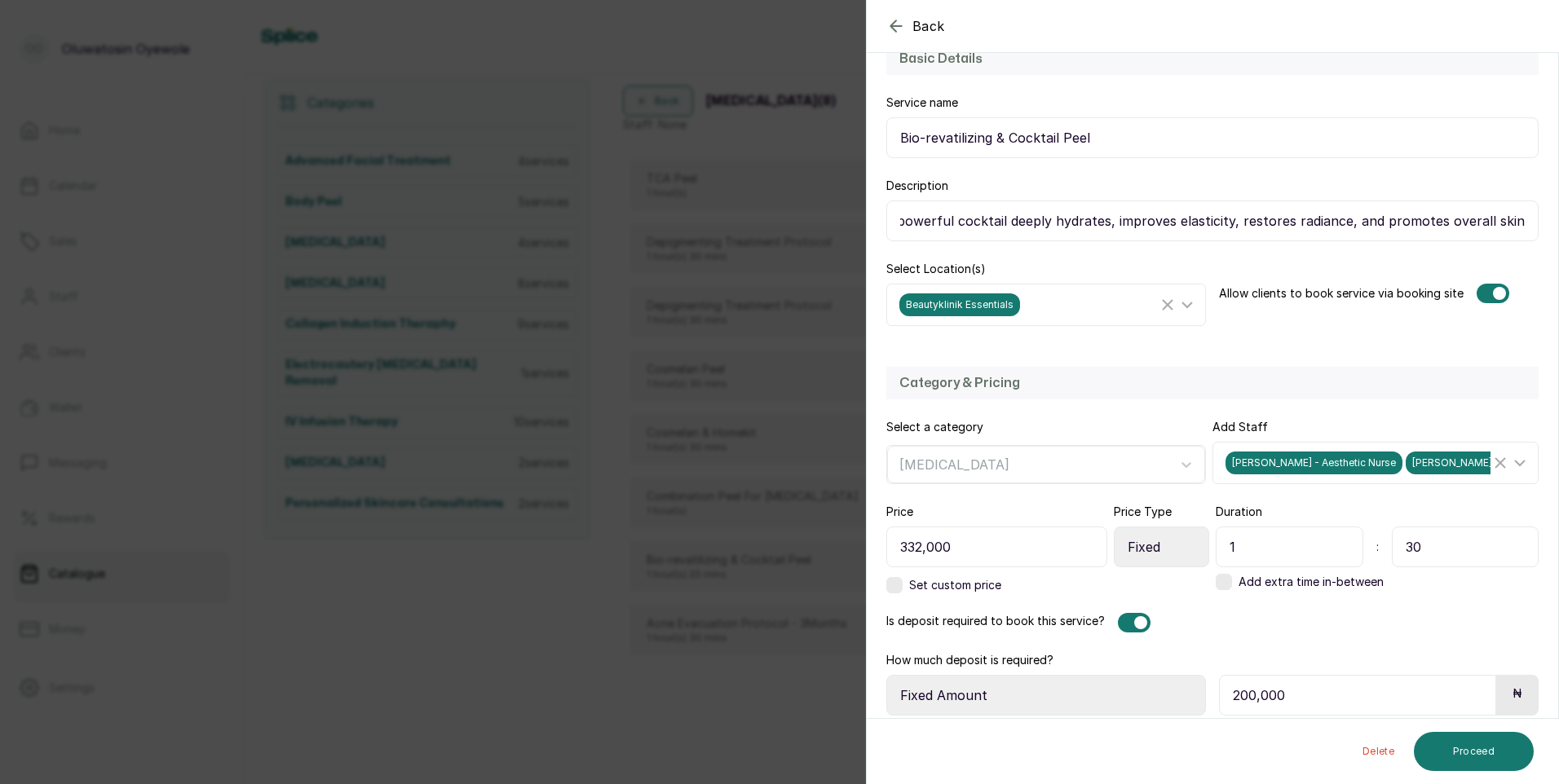
click at [1558, 225] on html "OO [PERSON_NAME] Home Calendar Sales Staff Clients Wallet Messaging Rewards Cat…" at bounding box center [779, 392] width 1559 height 784
drag, startPoint x: 1451, startPoint y: 750, endPoint x: 1425, endPoint y: 743, distance: 26.9
click at [1449, 742] on button "Proceed" at bounding box center [1474, 752] width 120 height 39
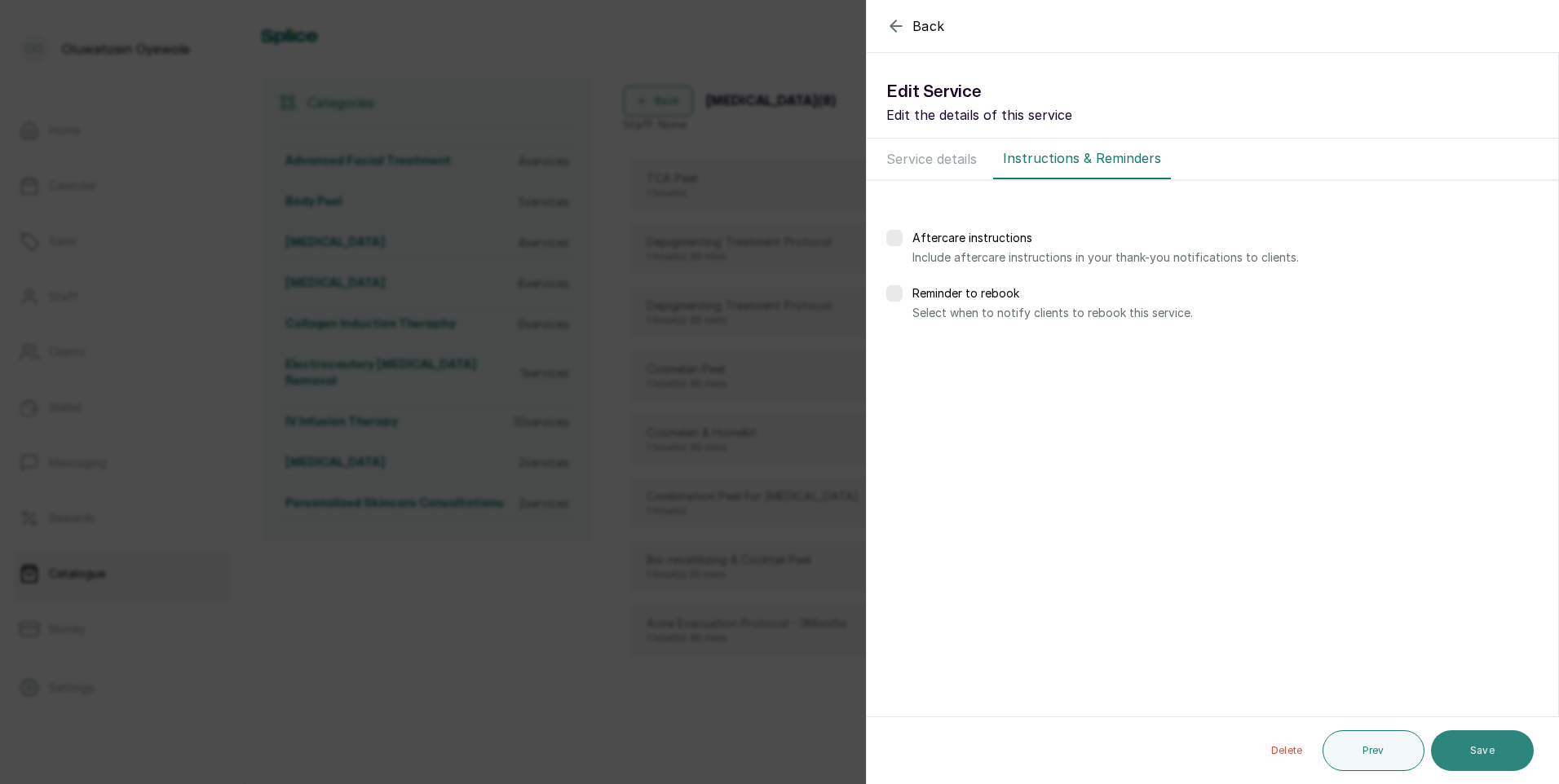
click at [1476, 759] on button "Save" at bounding box center [1482, 751] width 103 height 41
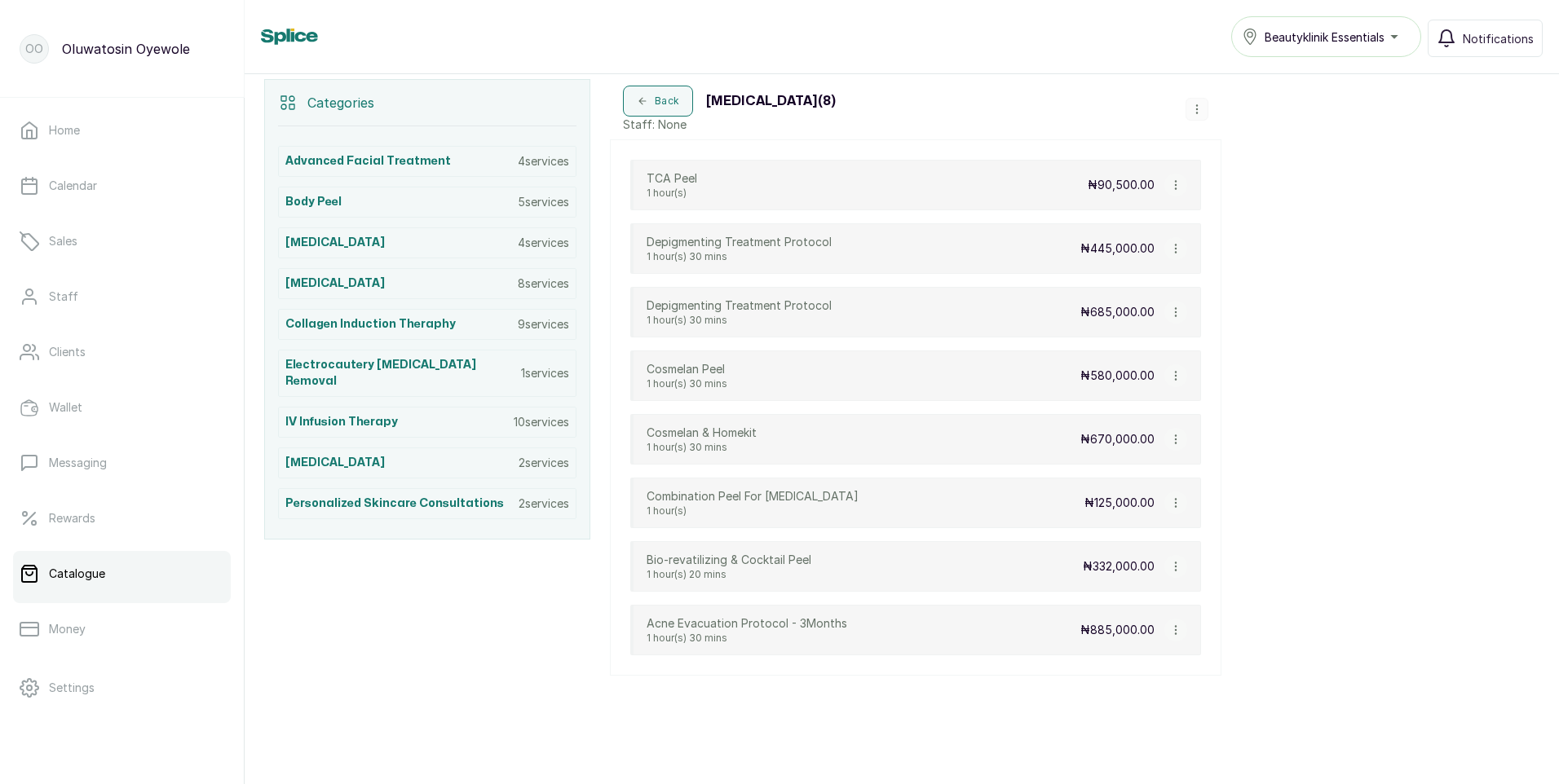
click at [1391, 37] on div "Beautyklinik Essentials" at bounding box center [1326, 37] width 168 height 20
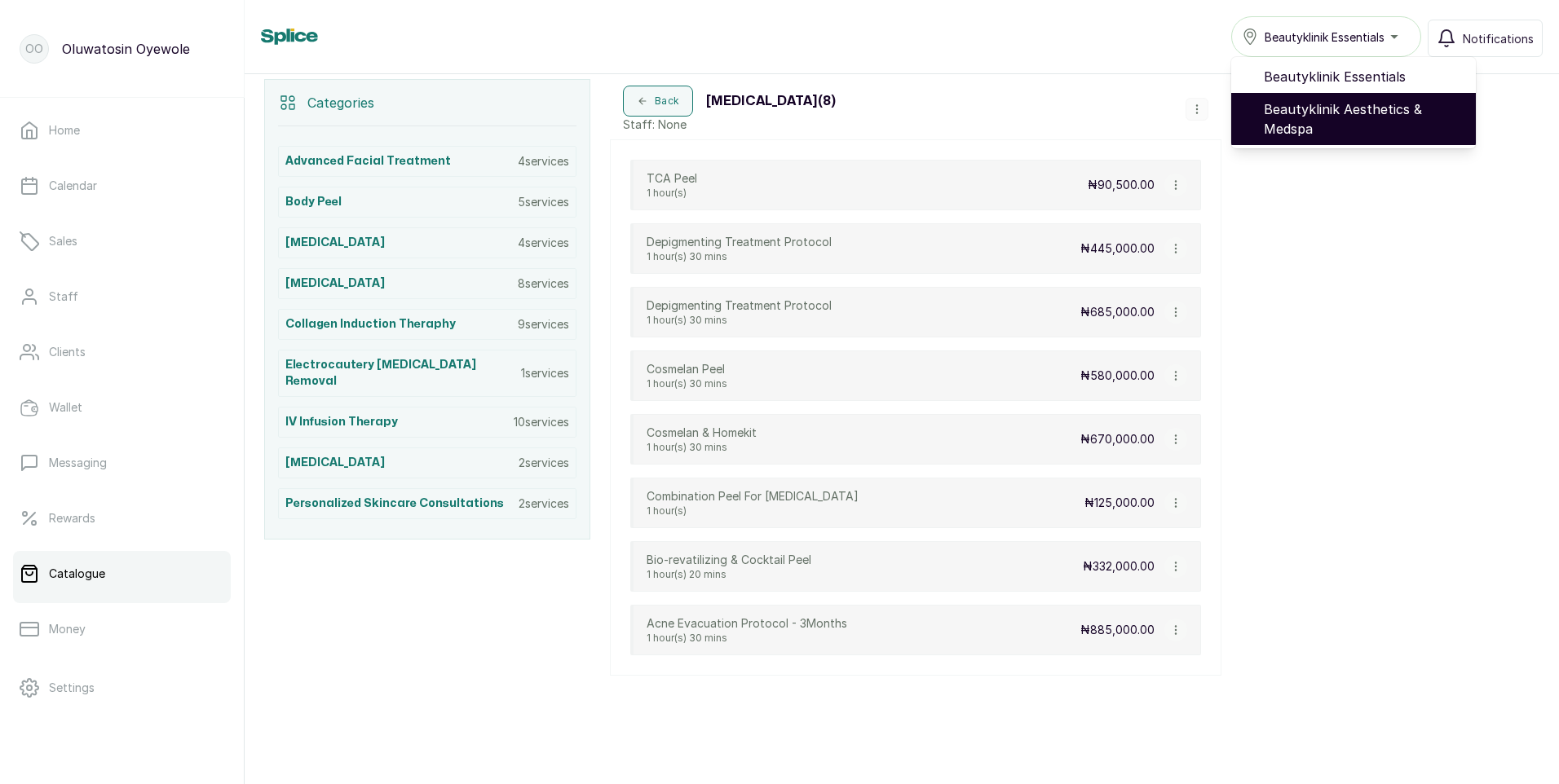
click at [1345, 114] on span "Beautyklinik Aesthetics & Medspa" at bounding box center [1363, 119] width 199 height 39
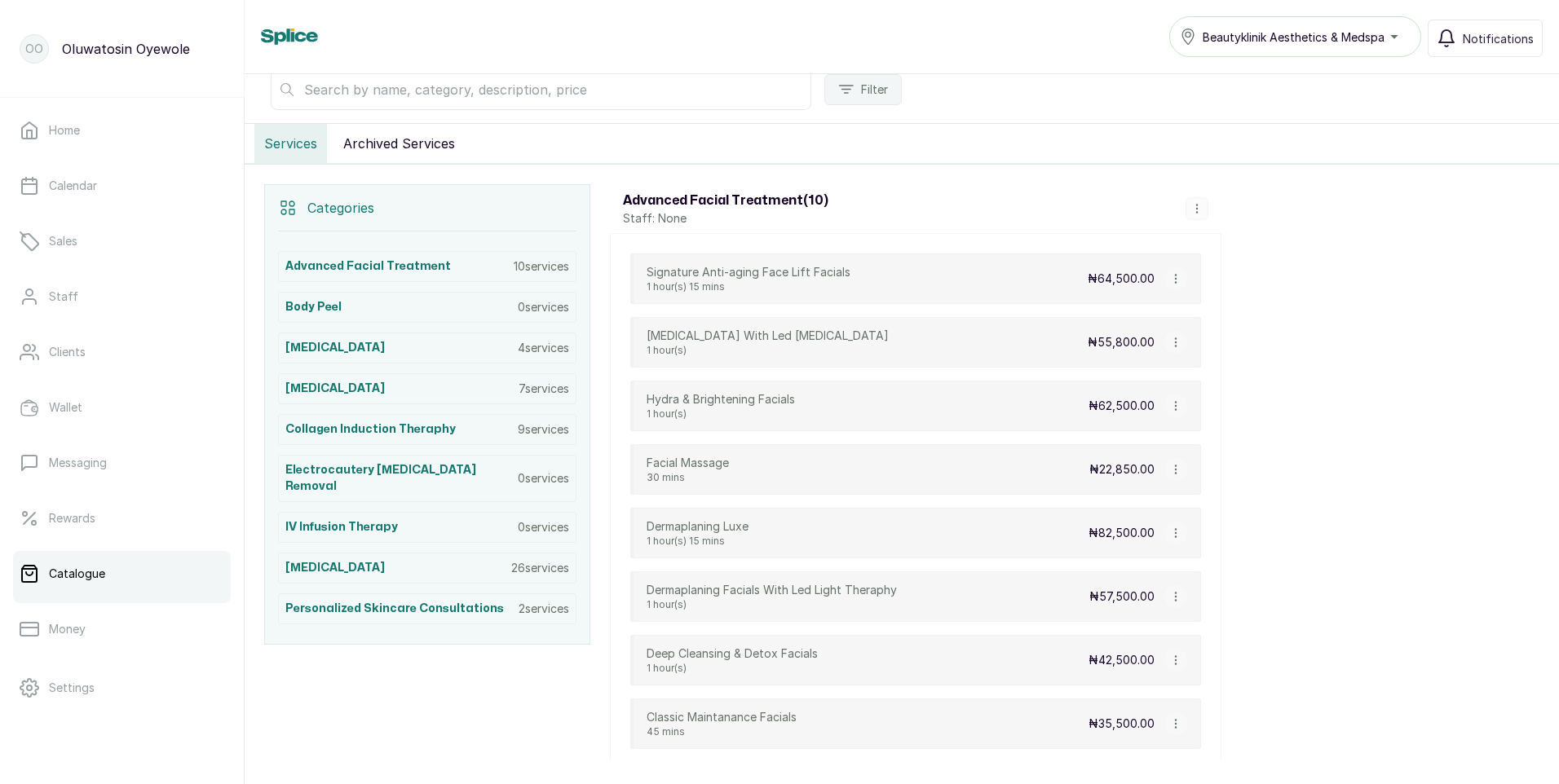
scroll to position [244, 0]
click at [342, 387] on h3 "[MEDICAL_DATA]" at bounding box center [335, 387] width 99 height 16
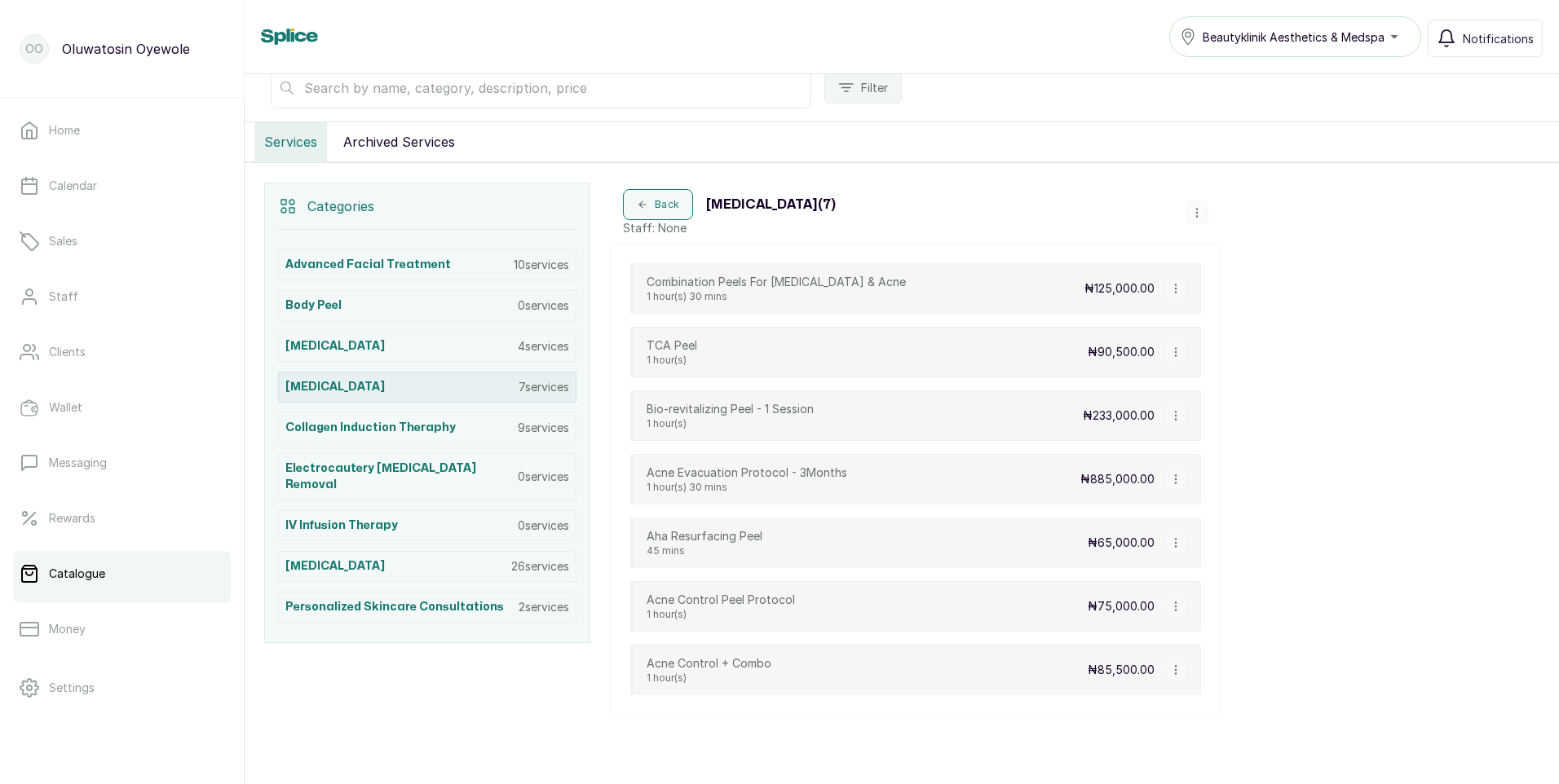
scroll to position [285, 0]
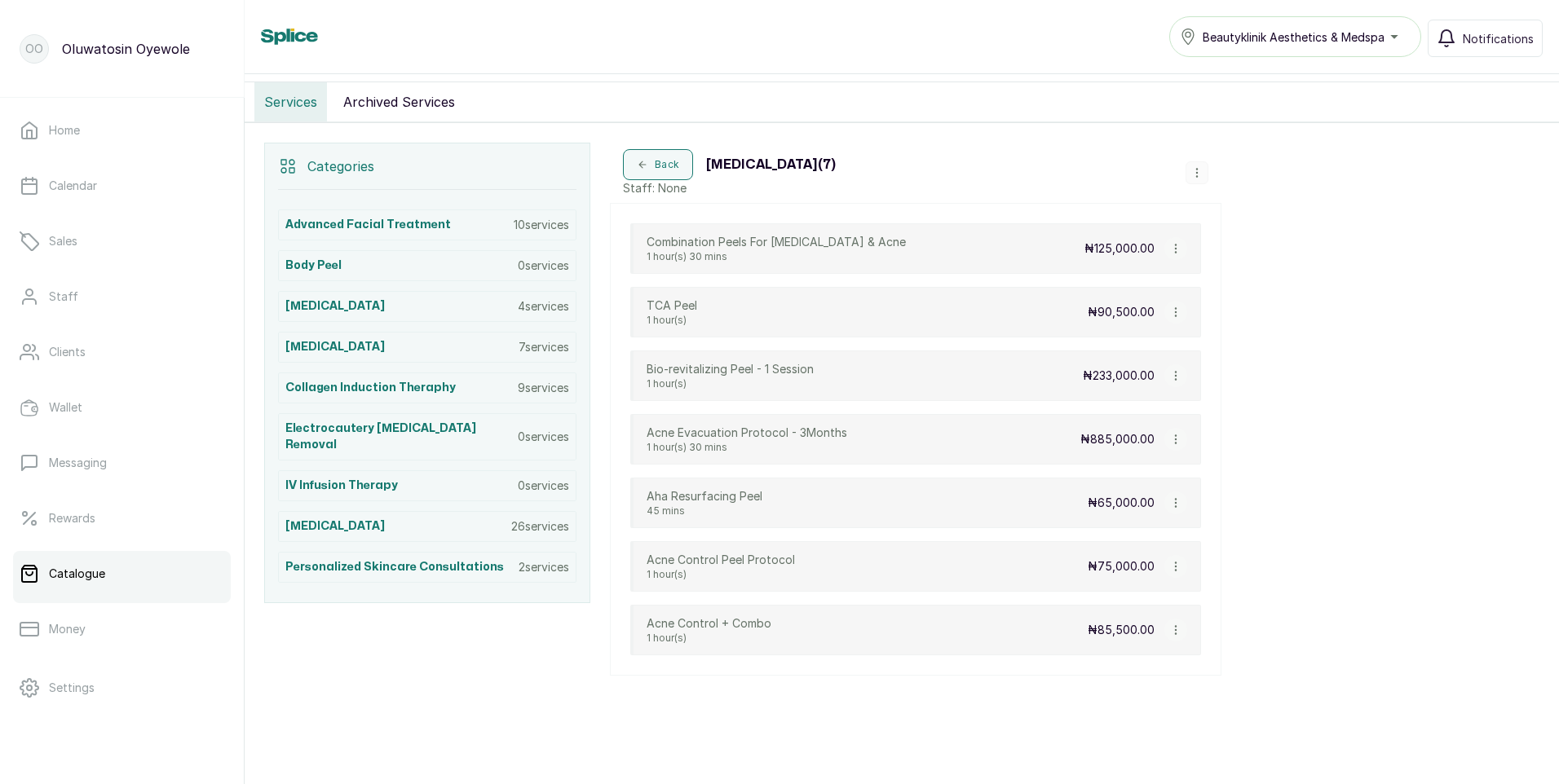
click at [1194, 172] on icon "button" at bounding box center [1196, 173] width 12 height 12
click at [1262, 205] on span "Add Service" at bounding box center [1251, 208] width 74 height 20
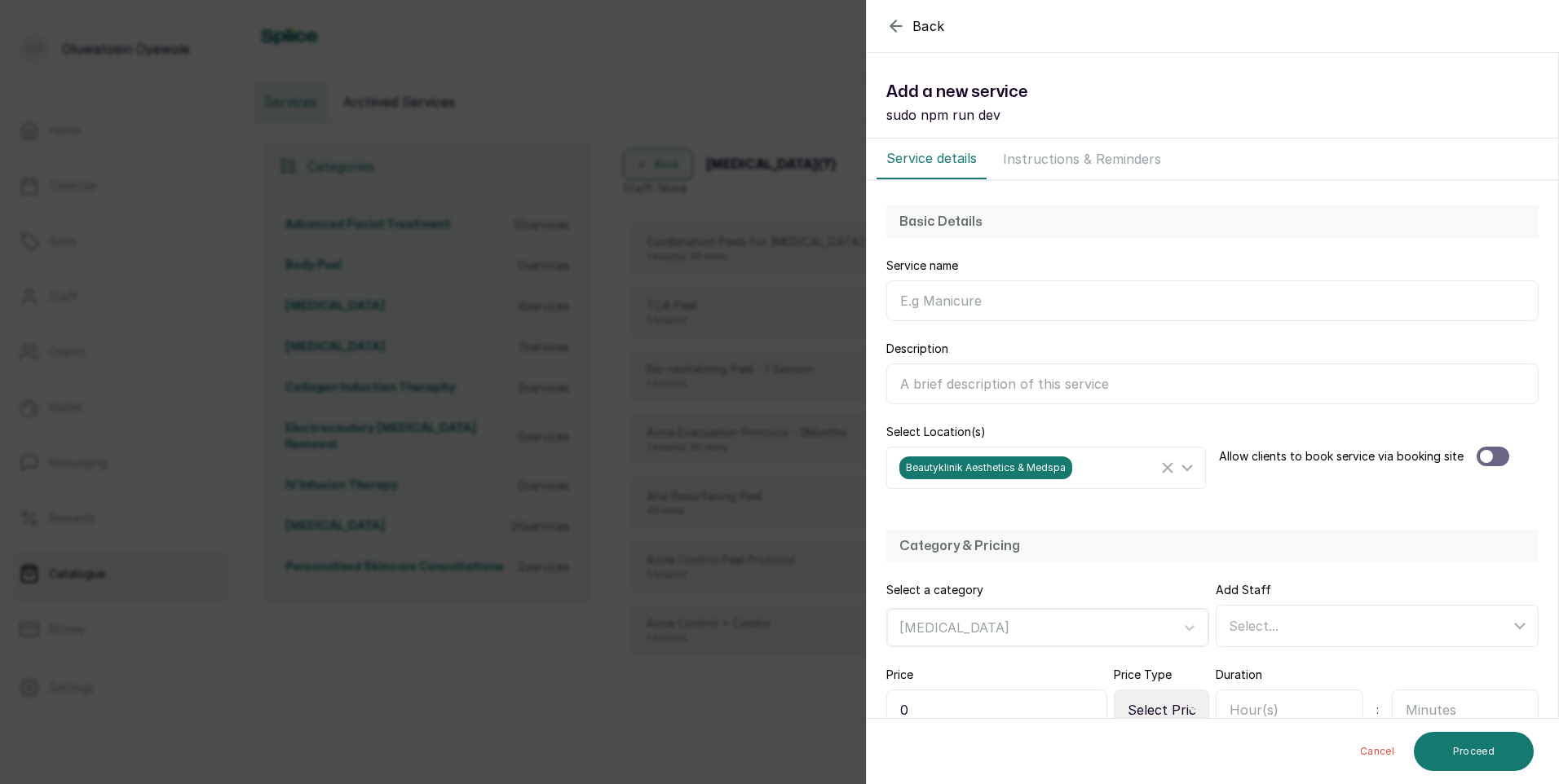
click at [983, 383] on input "Description" at bounding box center [1212, 384] width 652 height 41
paste input "An advanced skin rejuvenation treatment that delivers a customized blend of vit…"
type input "An advanced skin rejuvenation treatment that delivers a customized blend of vit…"
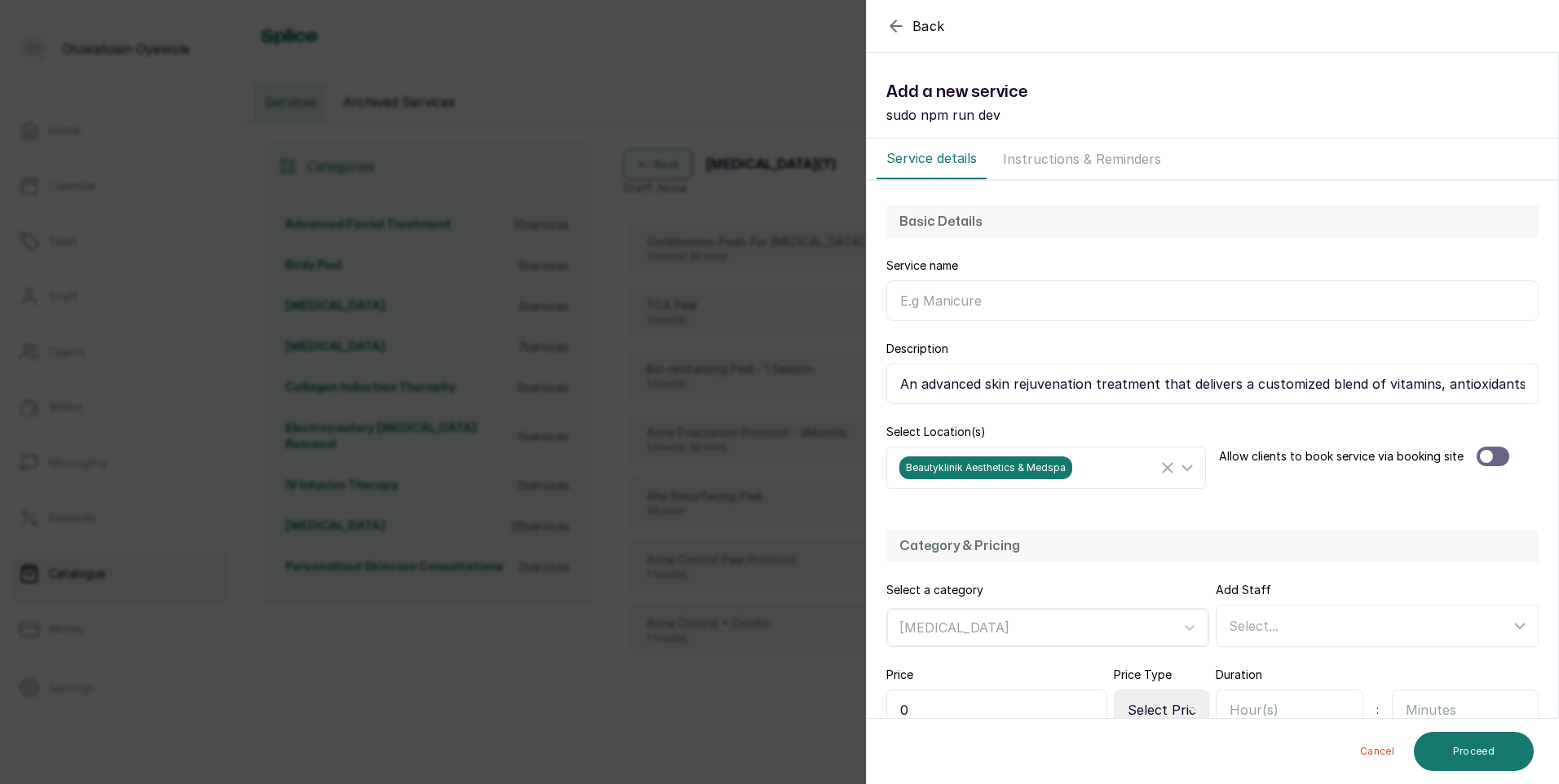
click at [1495, 458] on div at bounding box center [1493, 456] width 32 height 20
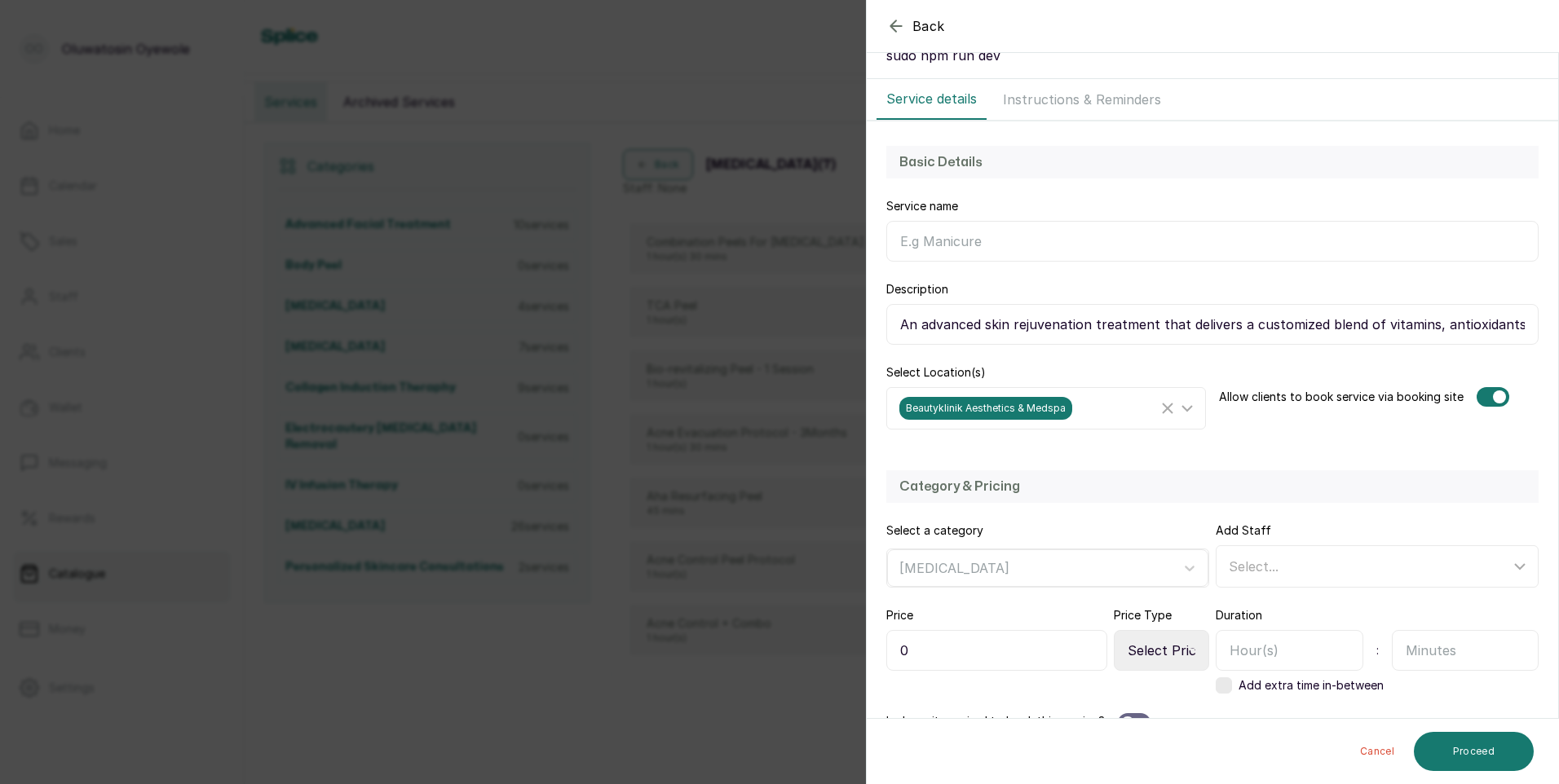
scroll to position [244, 0]
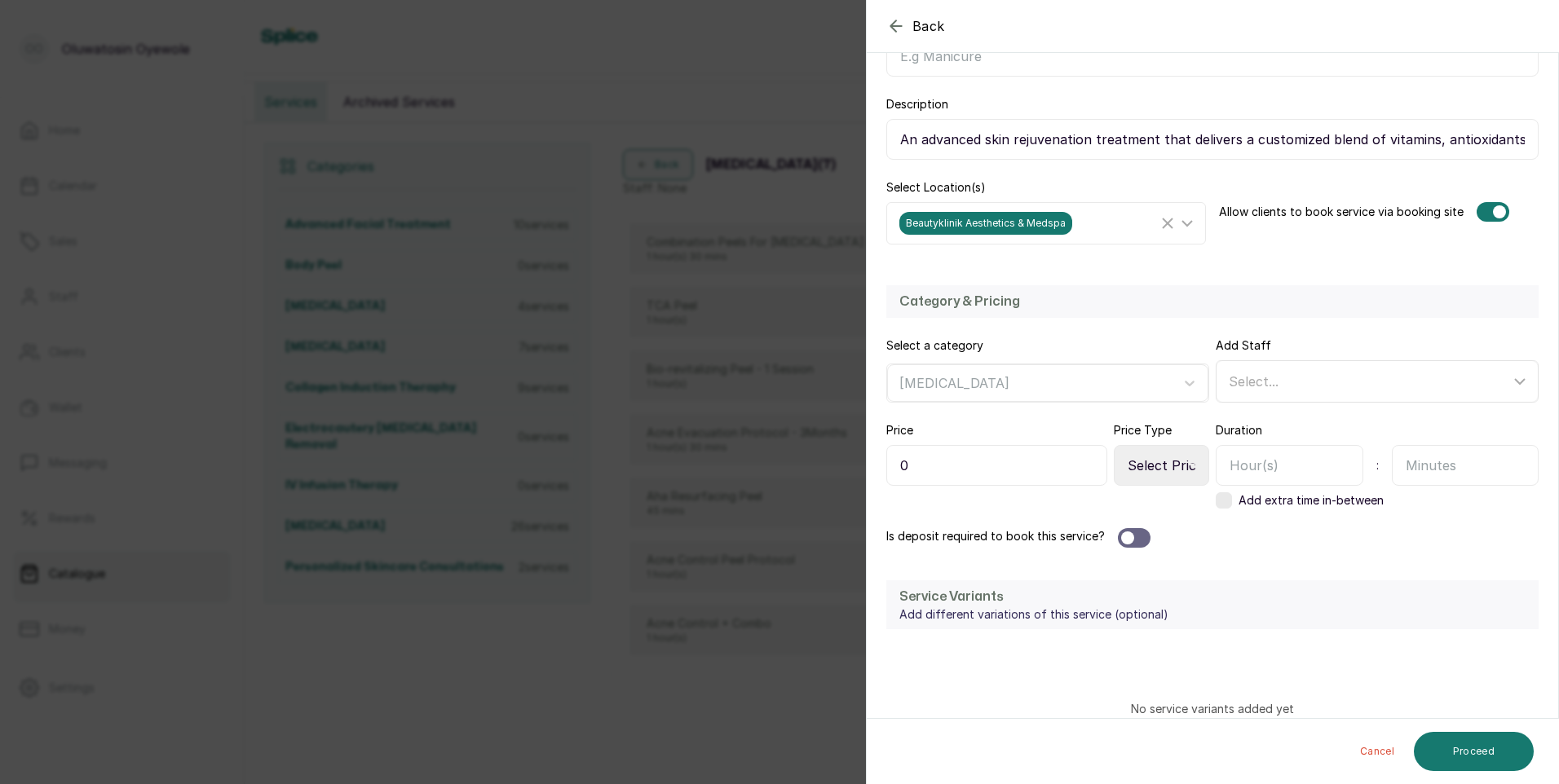
click at [1370, 384] on div "Select..." at bounding box center [1369, 381] width 281 height 20
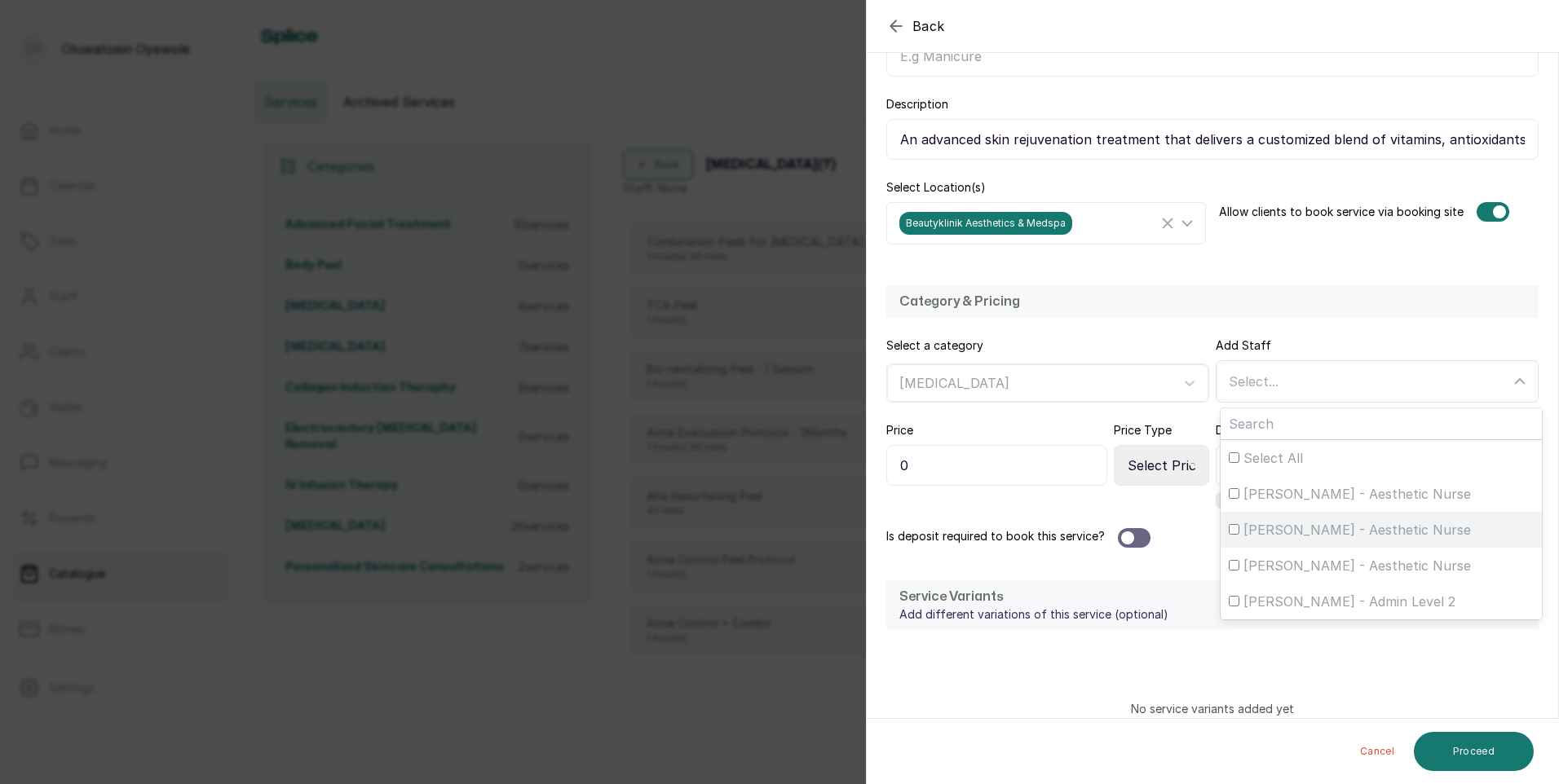
click at [1316, 524] on span "[PERSON_NAME] - Aesthetic Nurse" at bounding box center [1358, 530] width 227 height 20
click at [1239, 524] on input "[PERSON_NAME] - Aesthetic Nurse" at bounding box center [1234, 529] width 11 height 11
checkbox input "true"
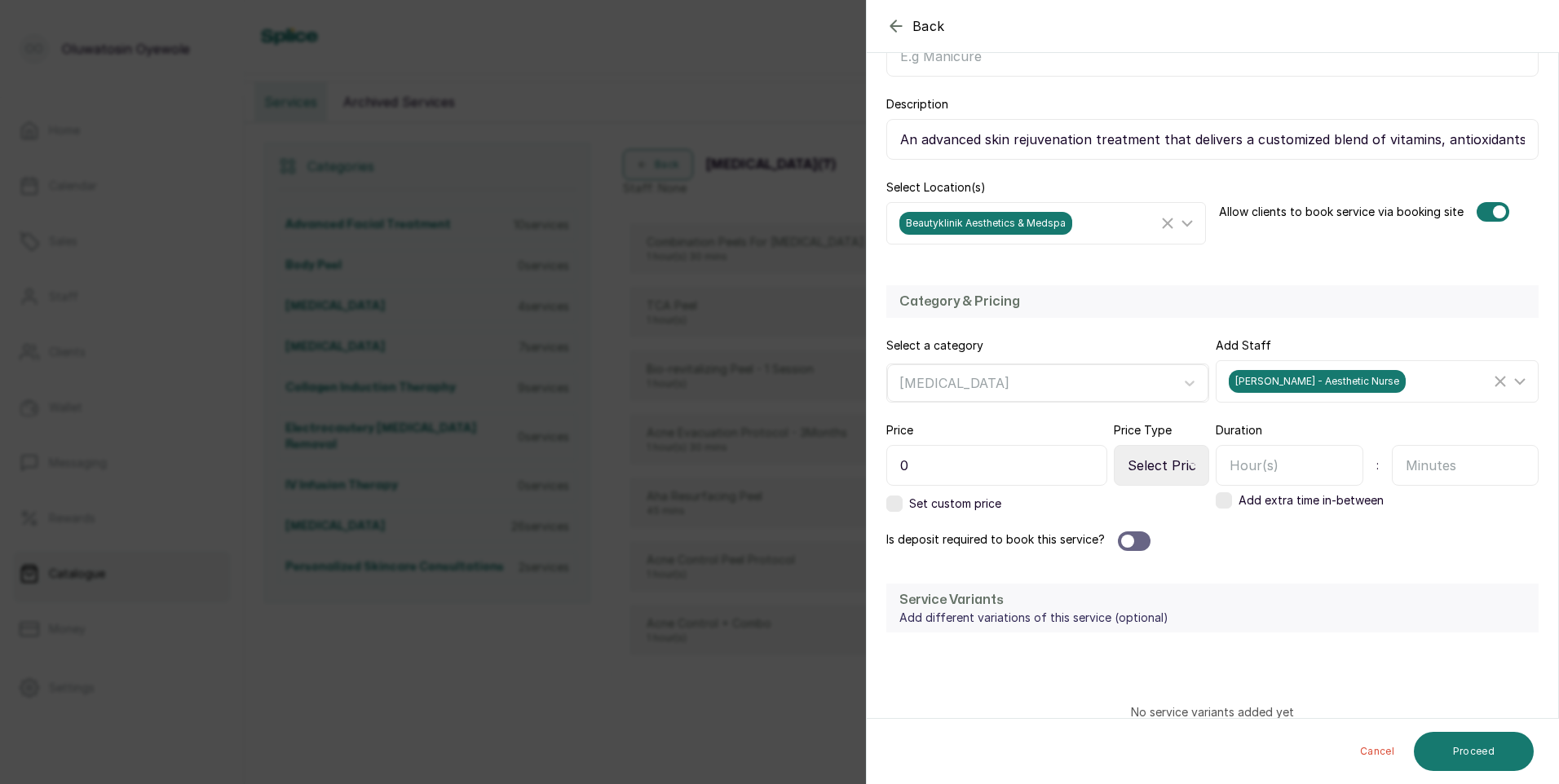
click at [1144, 541] on div at bounding box center [1134, 541] width 32 height 20
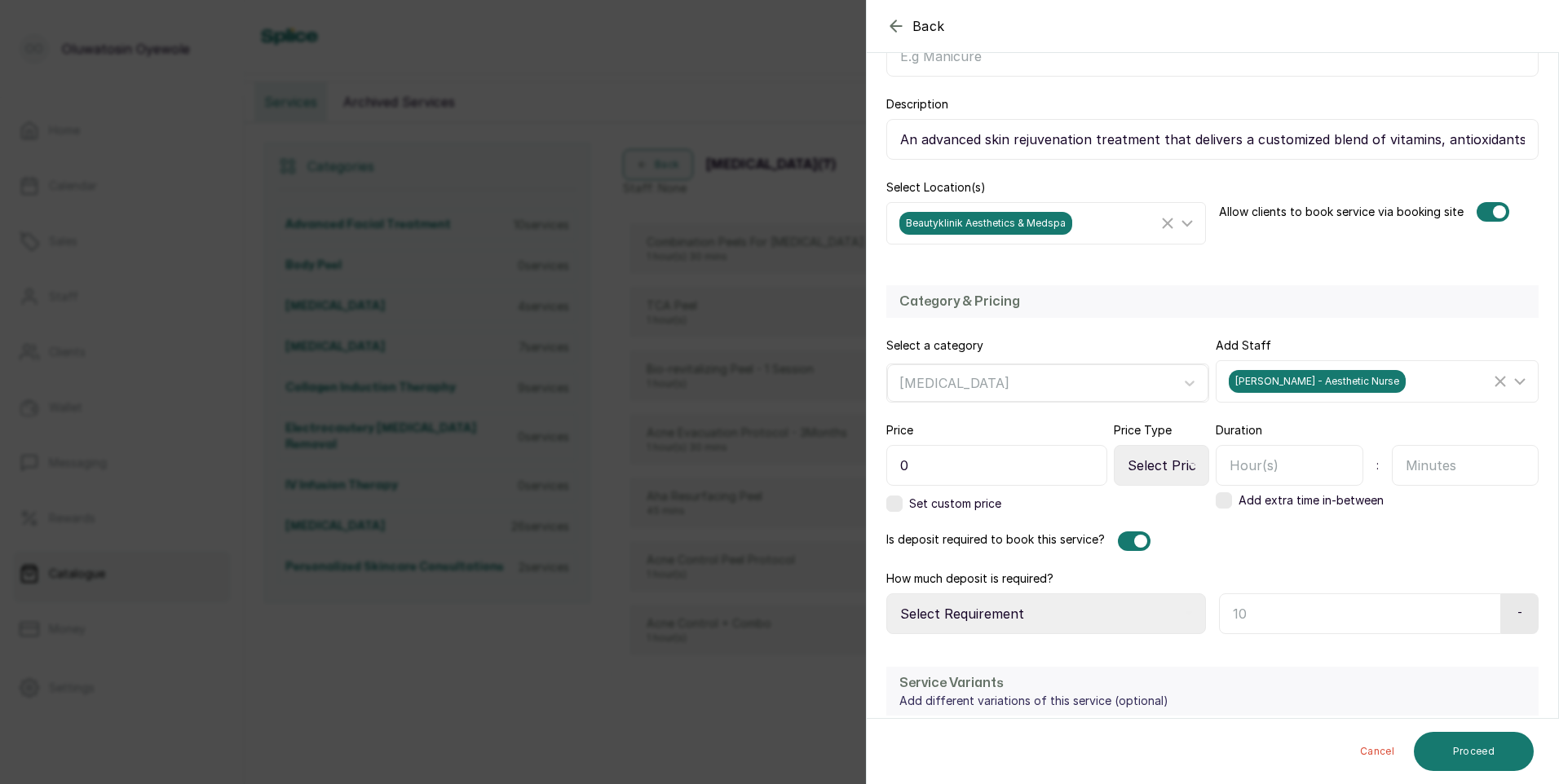
click at [1075, 602] on select "Select Requirement Percentage Fixed Amount" at bounding box center [1046, 614] width 320 height 41
select select "fixed_value"
click at [887, 593] on select "Select Requirement Percentage Fixed Amount" at bounding box center [1046, 614] width 320 height 41
click at [1153, 466] on select "Select Price Type Fixed From" at bounding box center [1161, 465] width 96 height 41
select select "fixed"
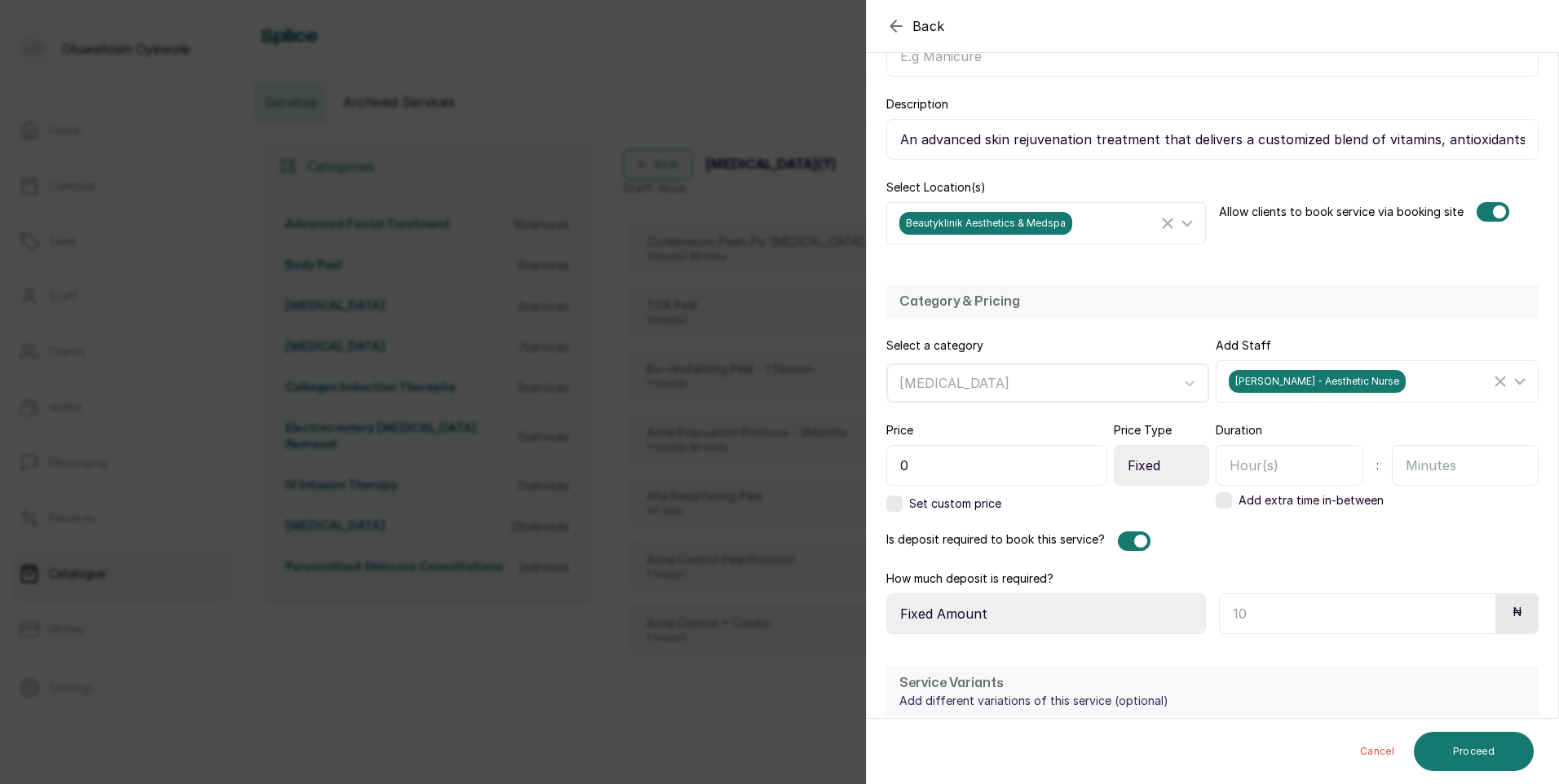
click at [1114, 445] on select "Select Price Type Fixed From" at bounding box center [1161, 465] width 96 height 41
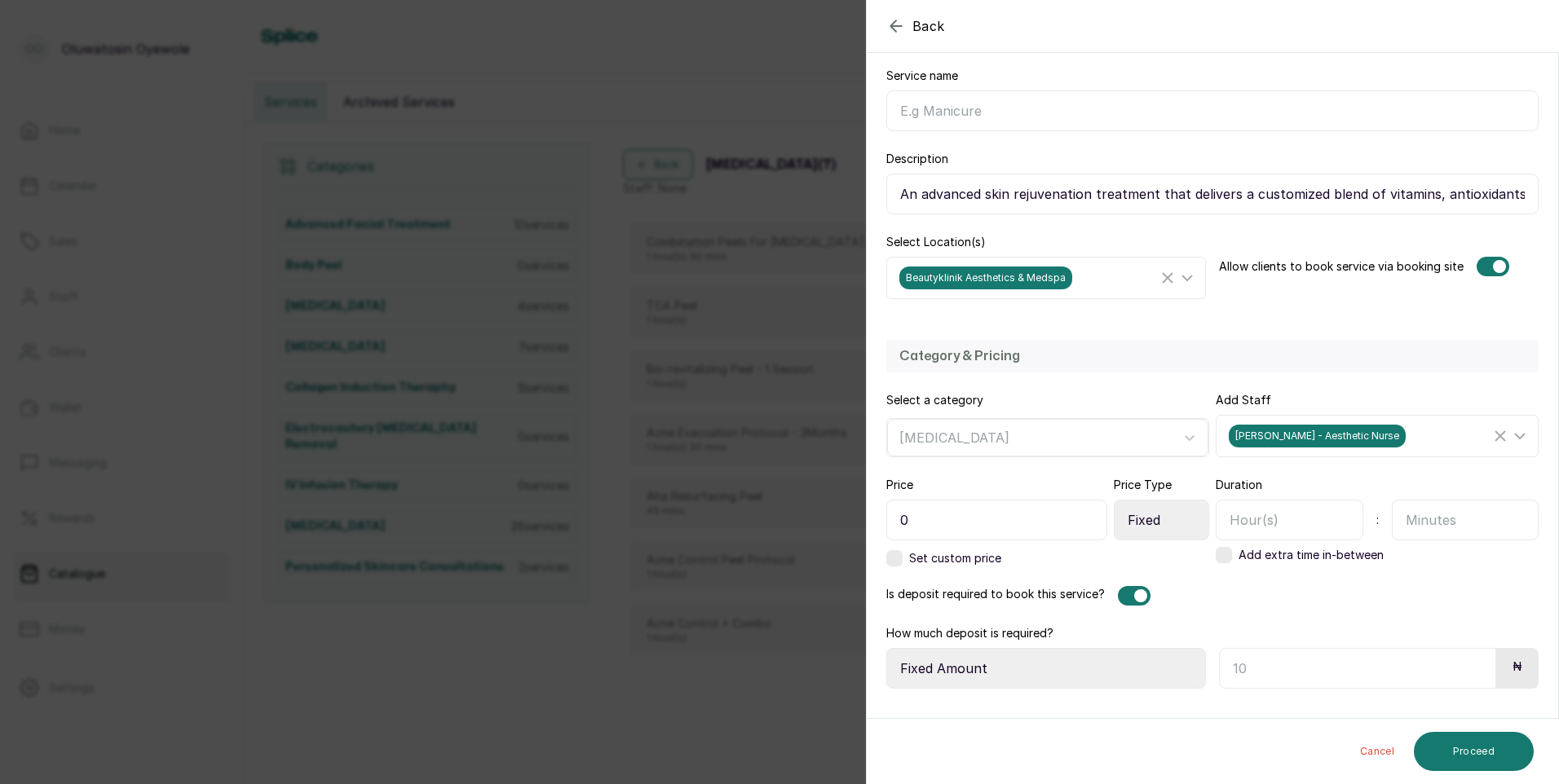
scroll to position [163, 0]
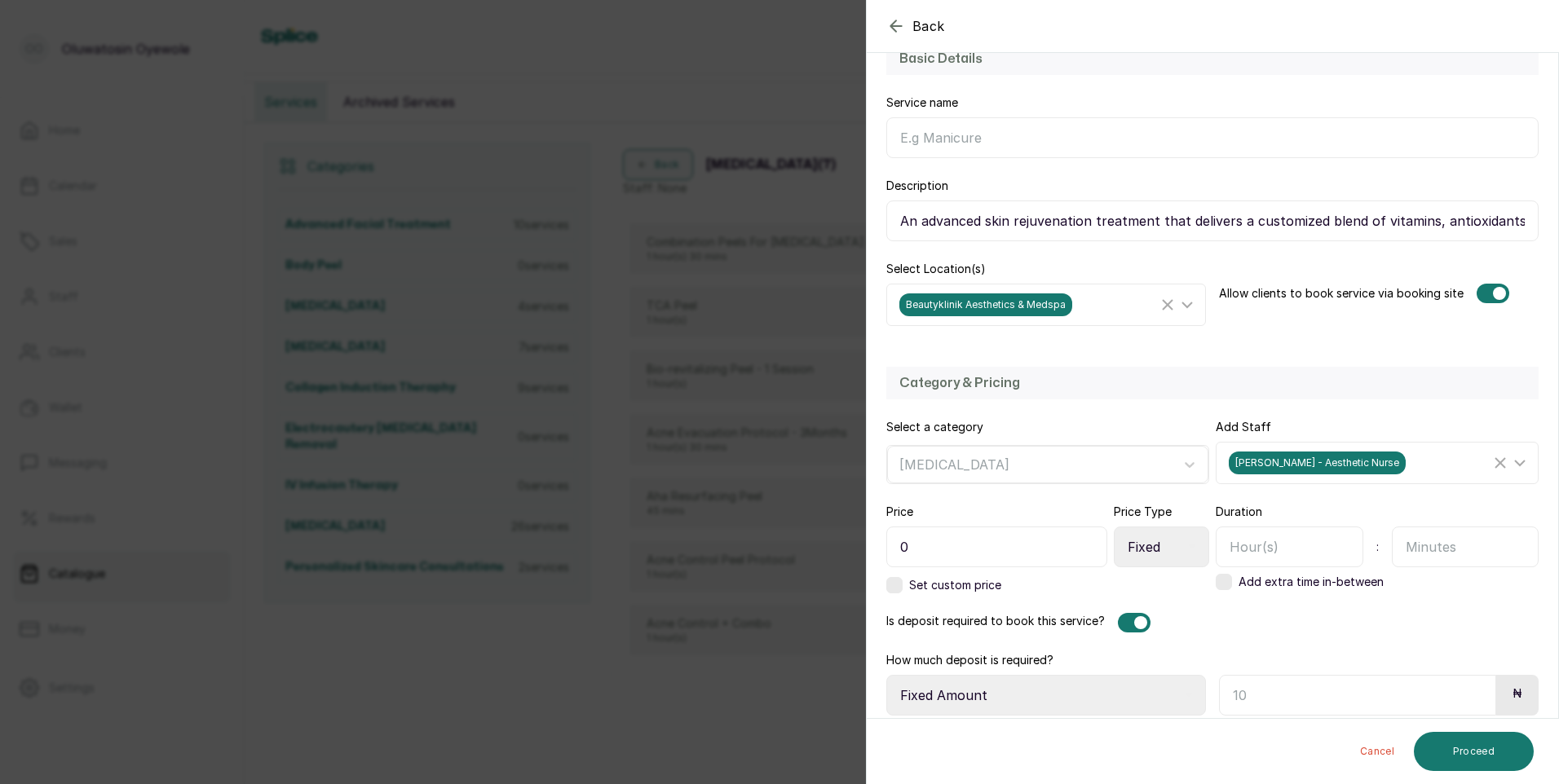
click at [972, 137] on input "Service name" at bounding box center [1212, 138] width 652 height 41
click at [1019, 132] on input "Bio-revitalizing" at bounding box center [1212, 138] width 652 height 41
type input "Bio-revitalizing & Cocktails"
click at [993, 554] on input "0" at bounding box center [997, 547] width 221 height 41
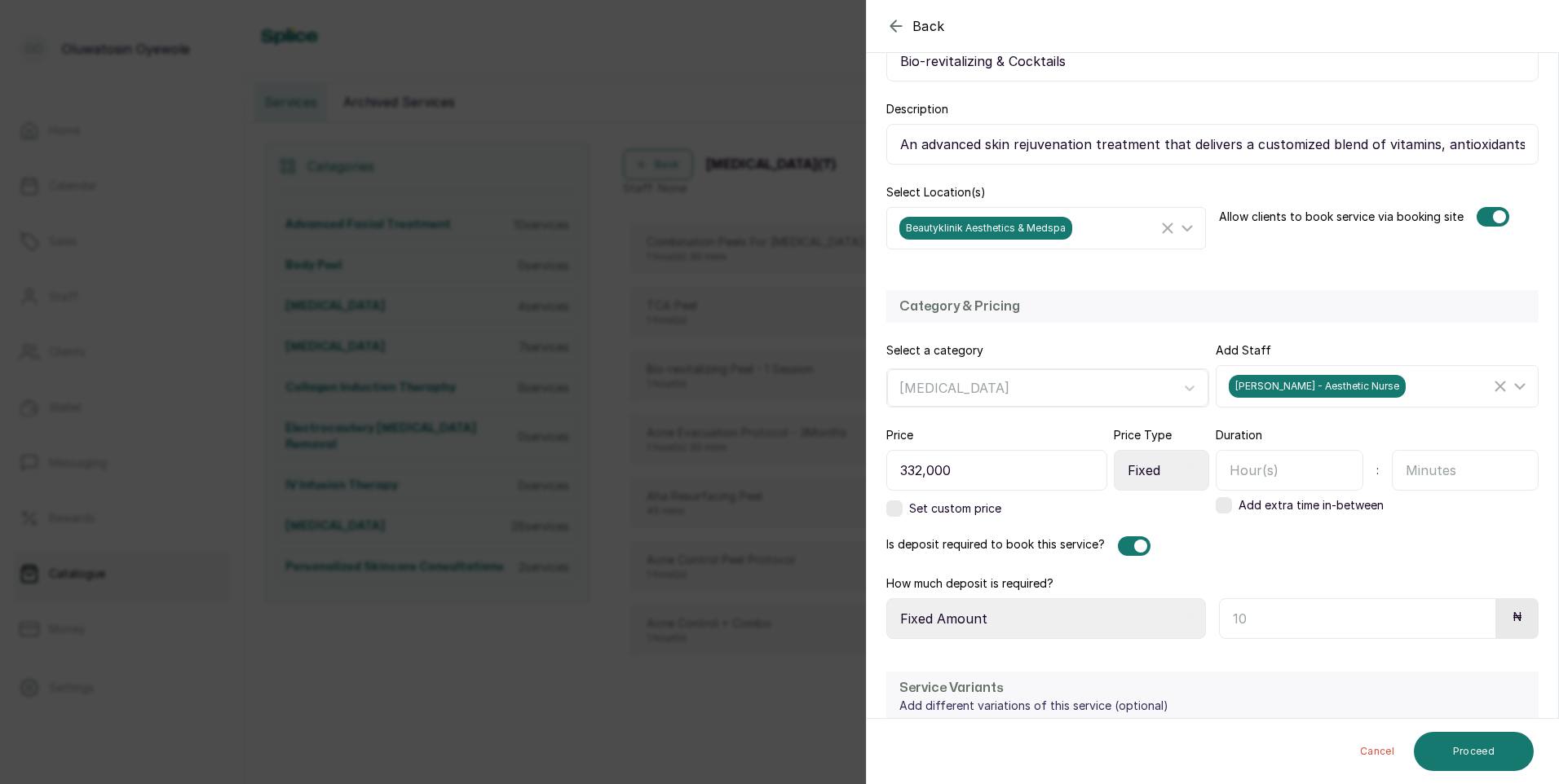
scroll to position [407, 0]
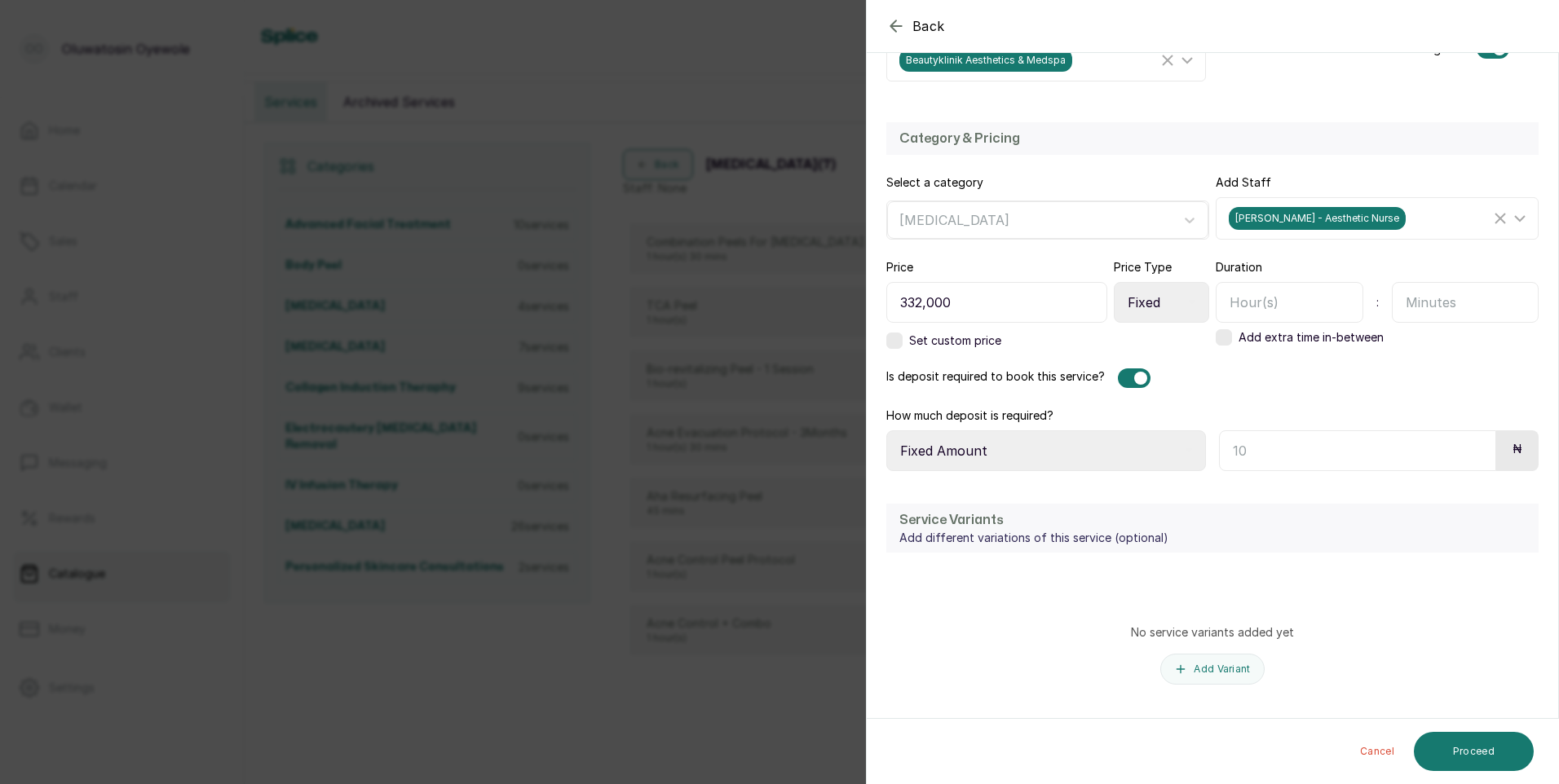
type input "332,000"
click at [1268, 456] on input "text" at bounding box center [1358, 451] width 278 height 41
type input "3"
type input "232,000"
click at [1308, 298] on input "text" at bounding box center [1289, 303] width 148 height 41
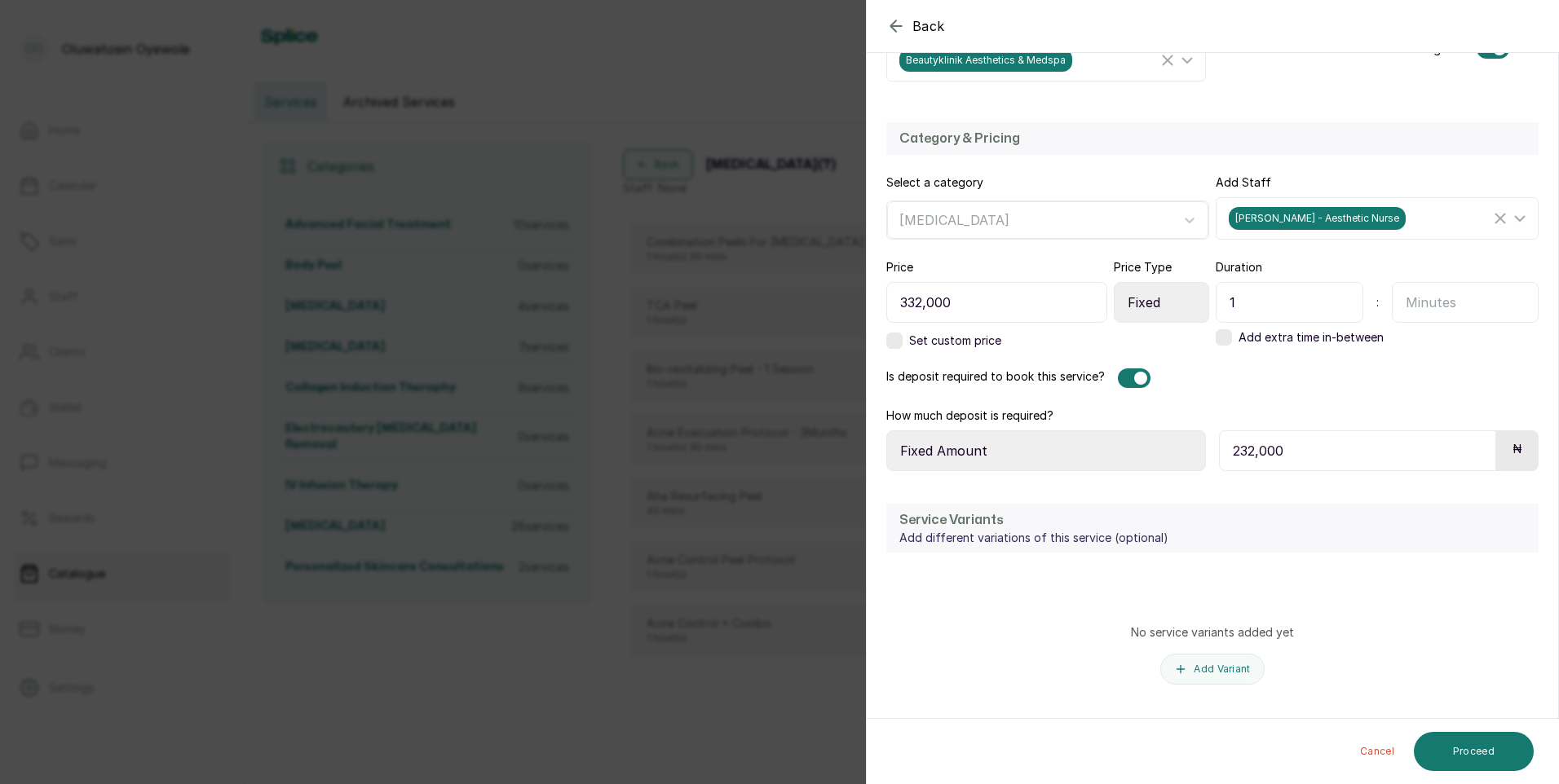
type input "1"
click at [1426, 298] on input "text" at bounding box center [1465, 303] width 148 height 41
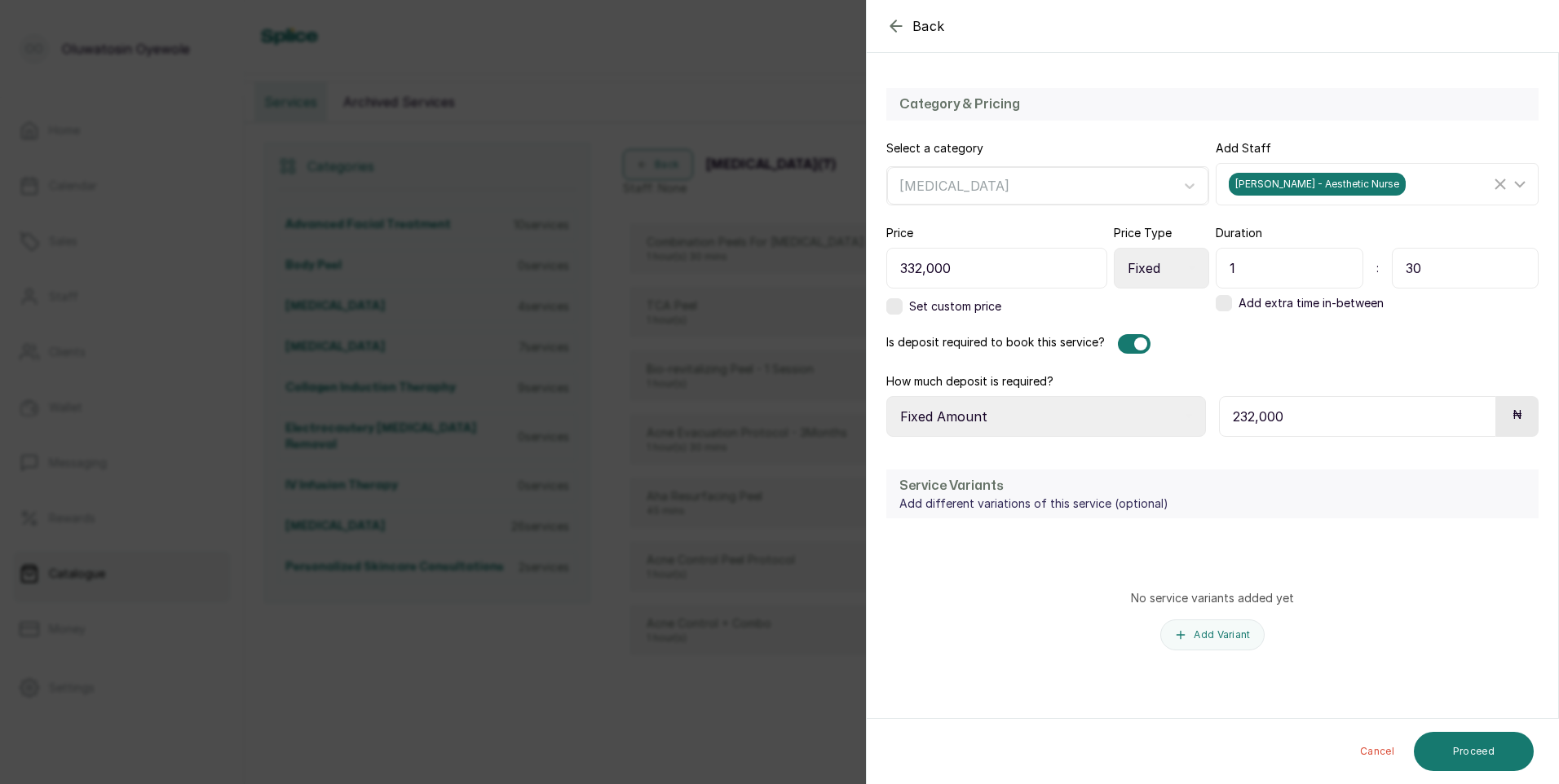
scroll to position [442, 0]
type input "30"
click at [1444, 746] on button "Proceed" at bounding box center [1474, 752] width 120 height 39
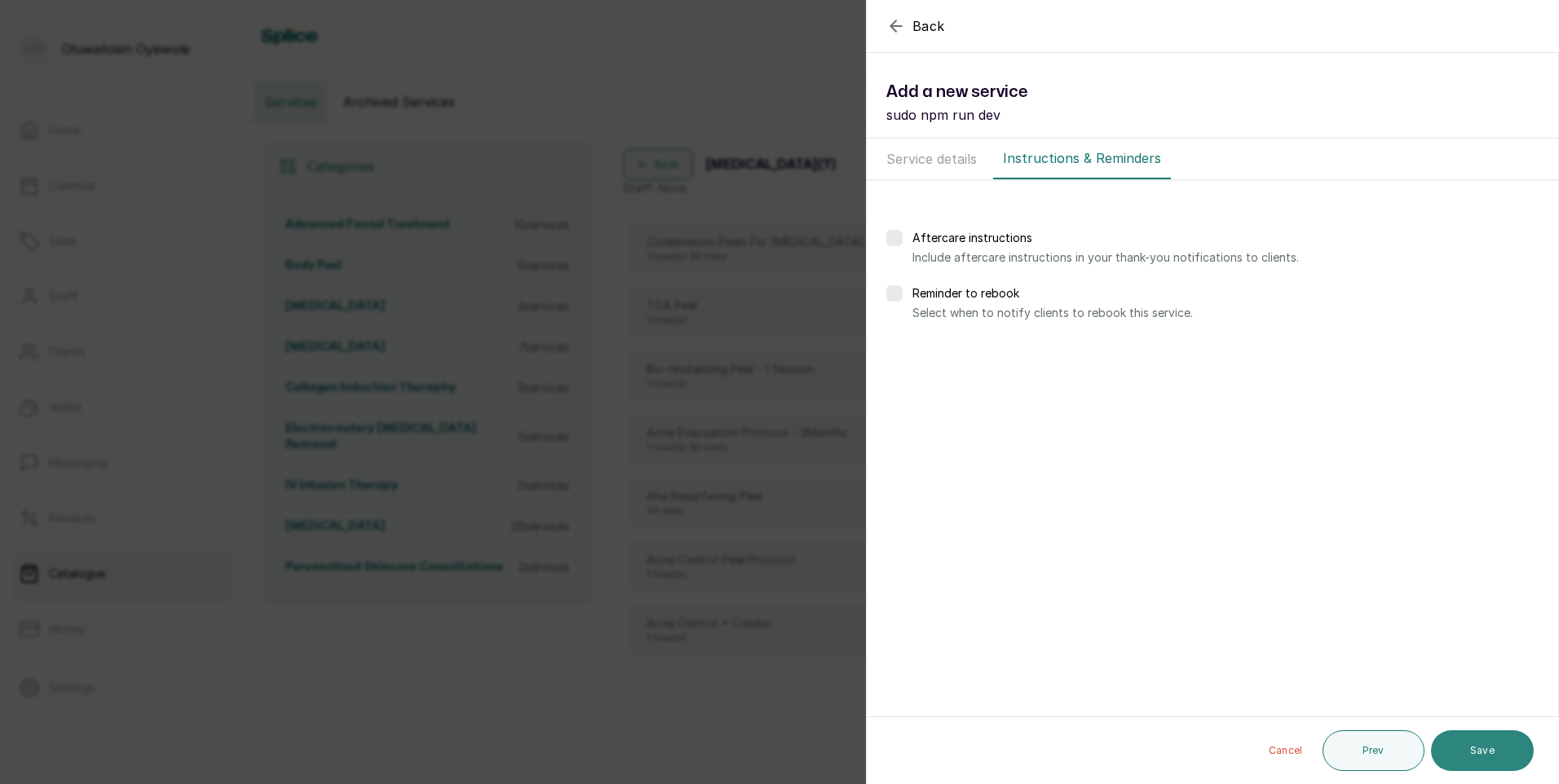
click at [1469, 752] on button "Save" at bounding box center [1482, 751] width 103 height 41
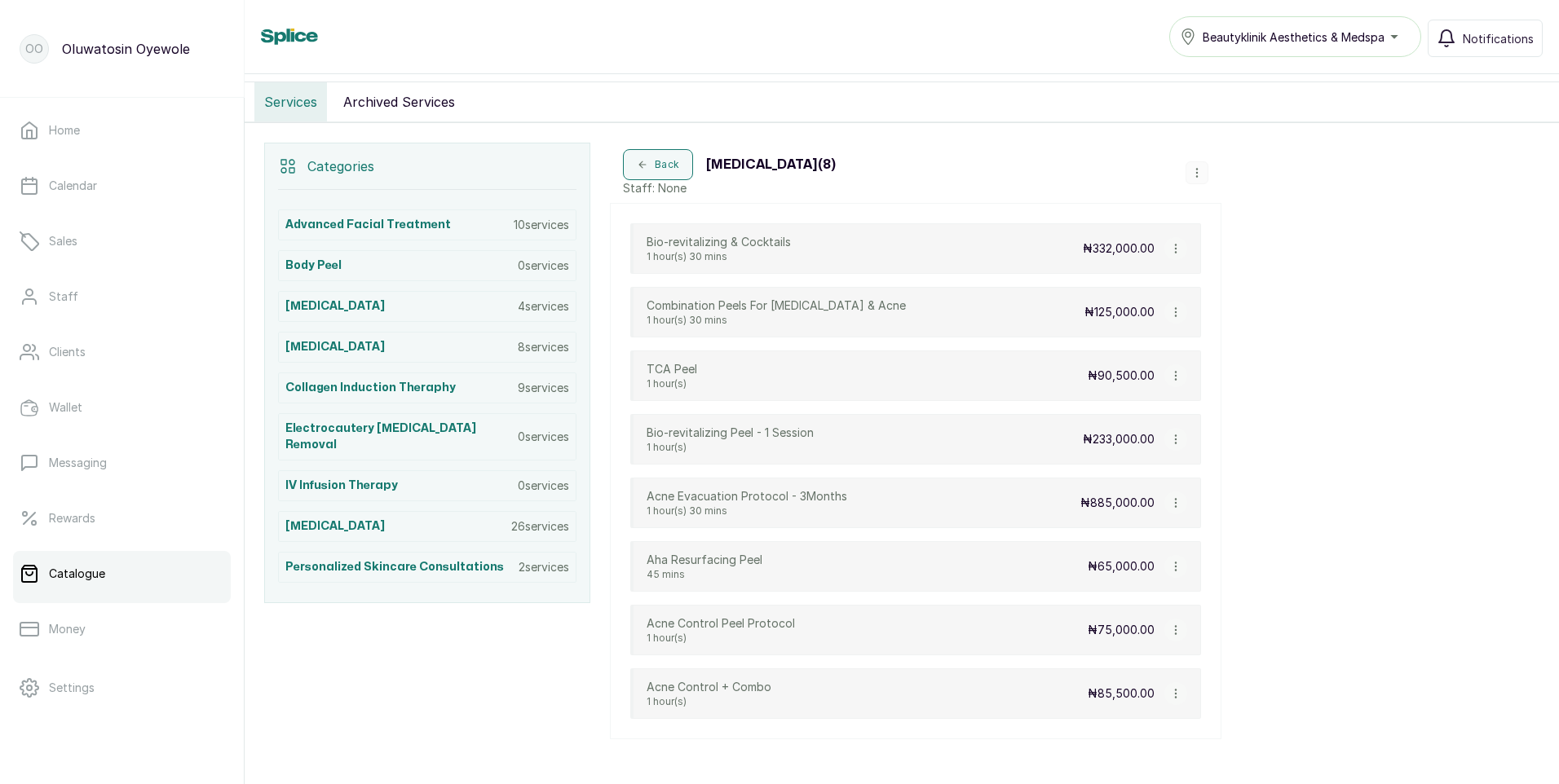
click at [1172, 248] on icon "button" at bounding box center [1176, 248] width 12 height 12
click at [1240, 159] on span "Edit Service" at bounding box center [1255, 155] width 74 height 20
select select "fixed"
select select "fixed_value"
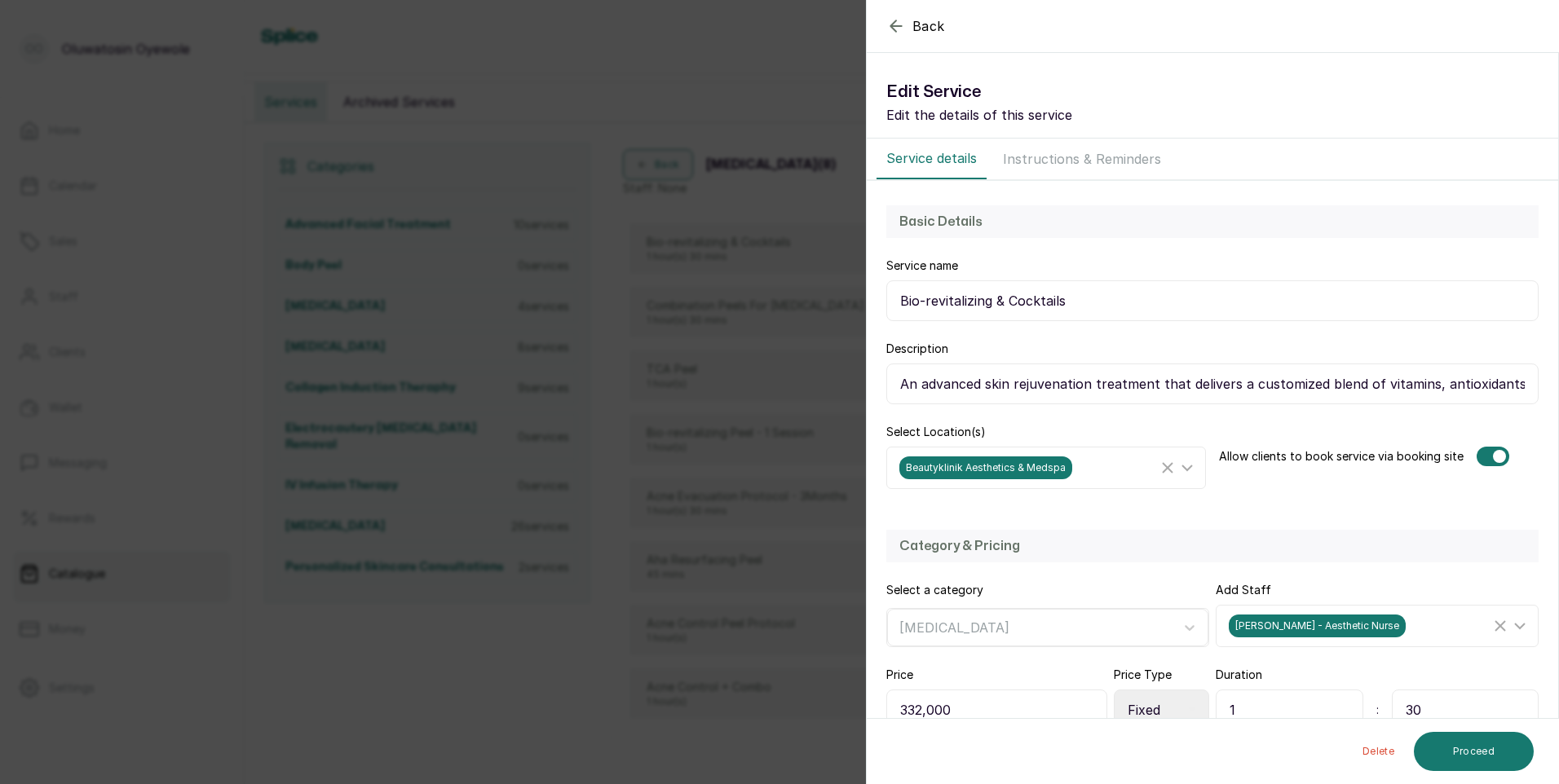
click at [1076, 300] on input "Bio-revitalizing & Cocktails" at bounding box center [1212, 301] width 652 height 41
type input "Bio-revitalizing & Cocktails - 1 Session"
click at [1473, 747] on button "Proceed" at bounding box center [1474, 752] width 120 height 39
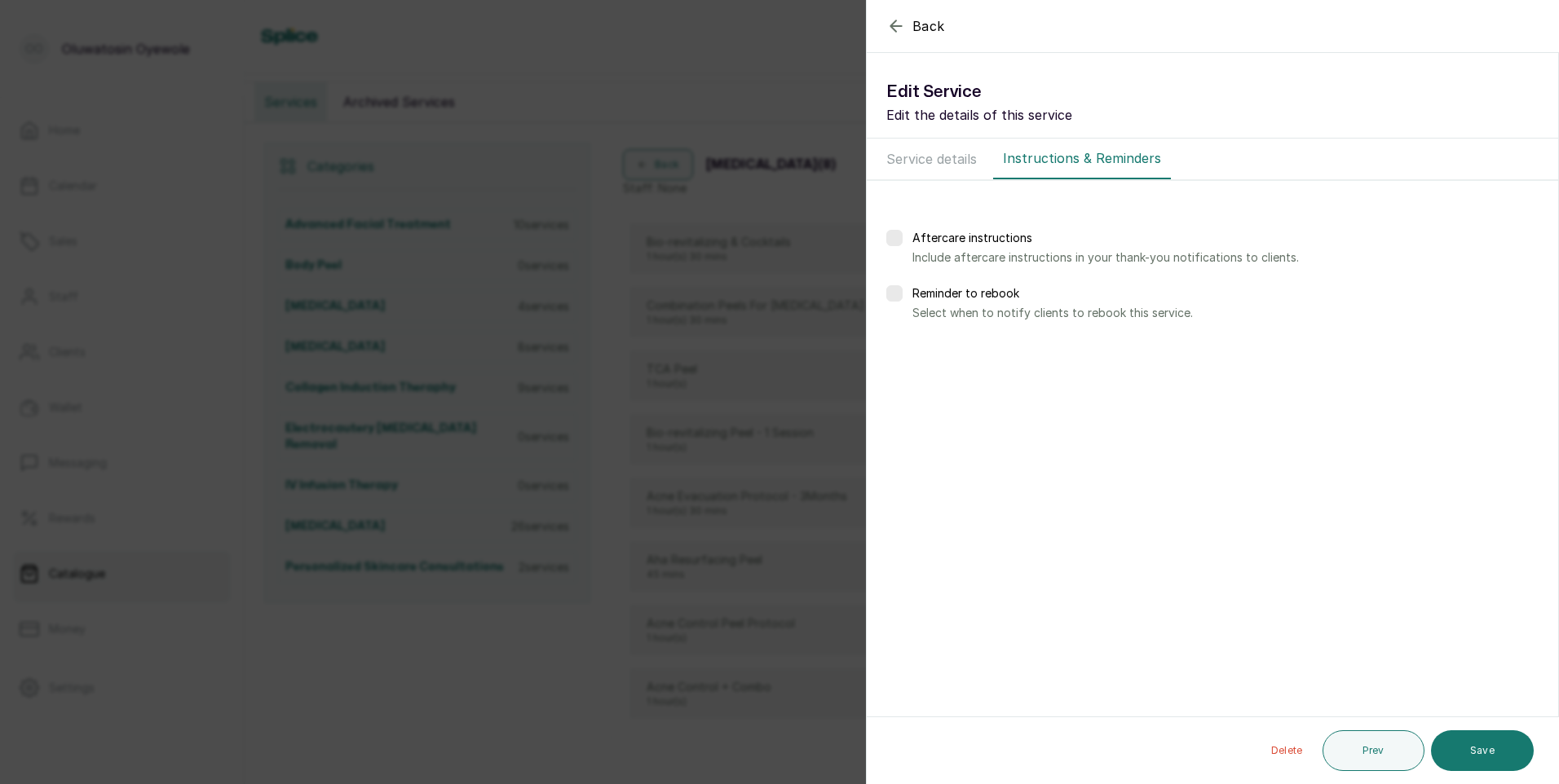
click at [1473, 747] on button "Save" at bounding box center [1482, 751] width 103 height 41
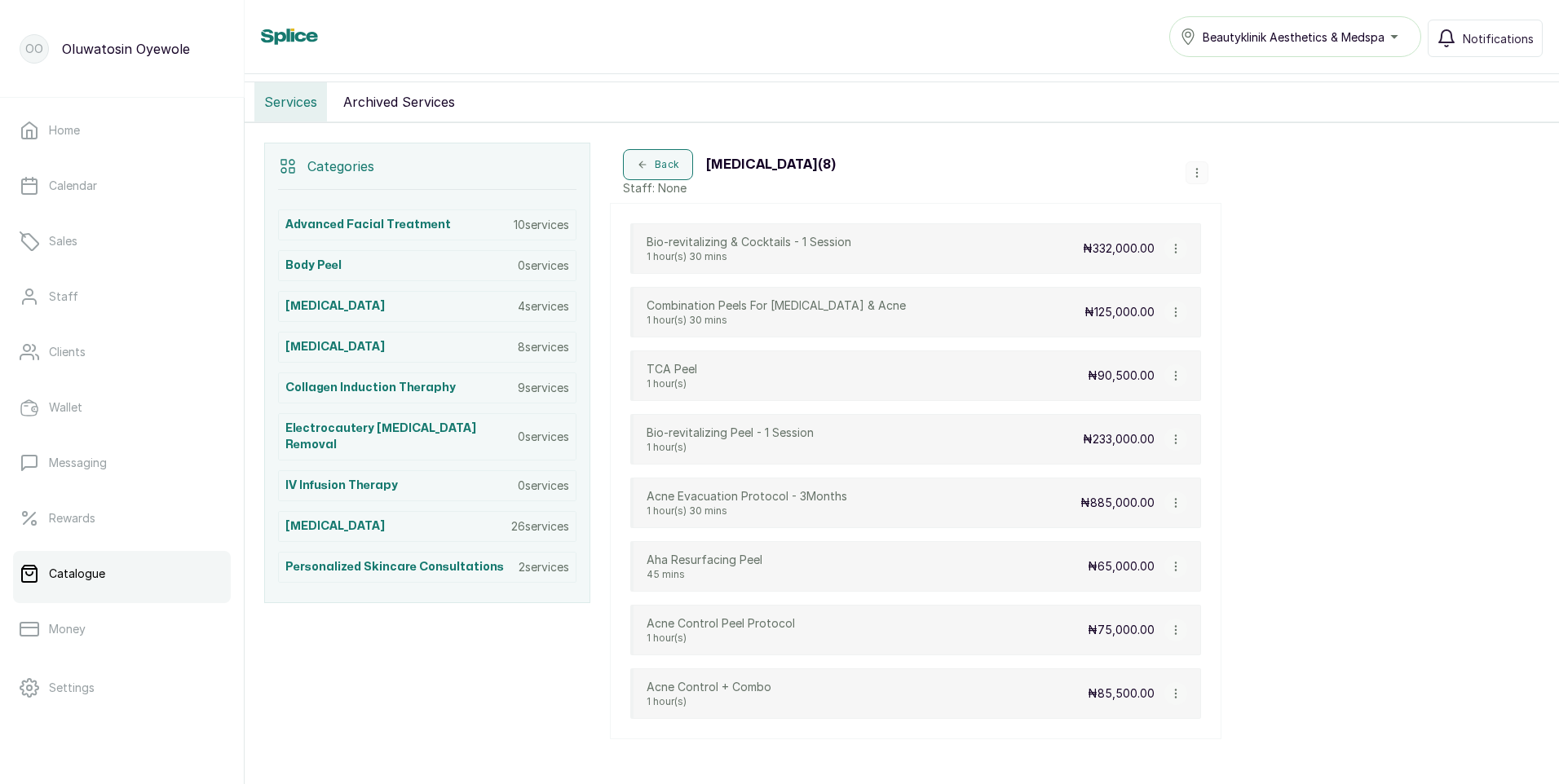
click at [1396, 37] on div "Beautyklinik Aesthetics & Medspa" at bounding box center [1296, 37] width 231 height 20
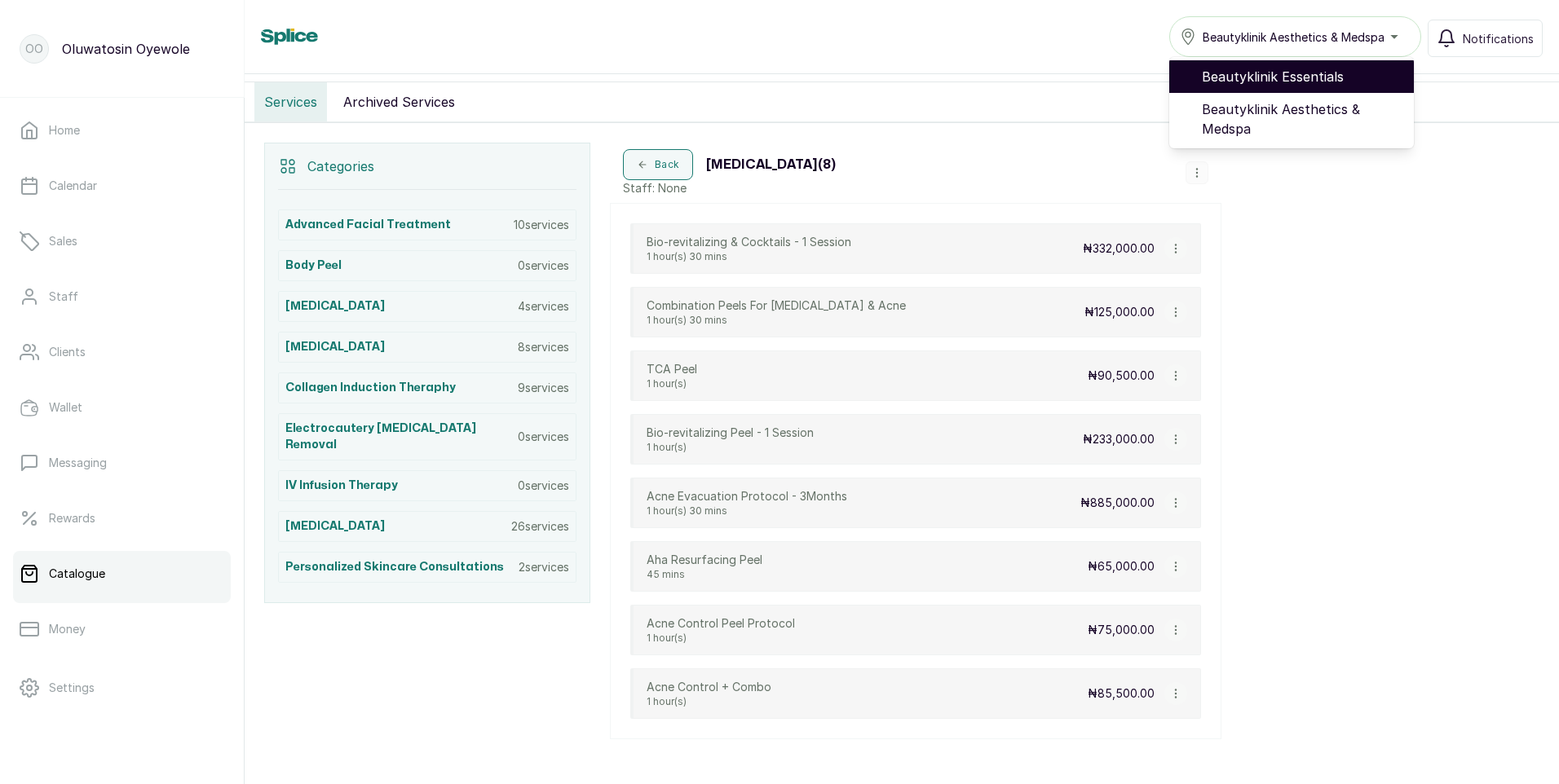
click at [1330, 84] on span "Beautyklinik Essentials" at bounding box center [1301, 77] width 199 height 20
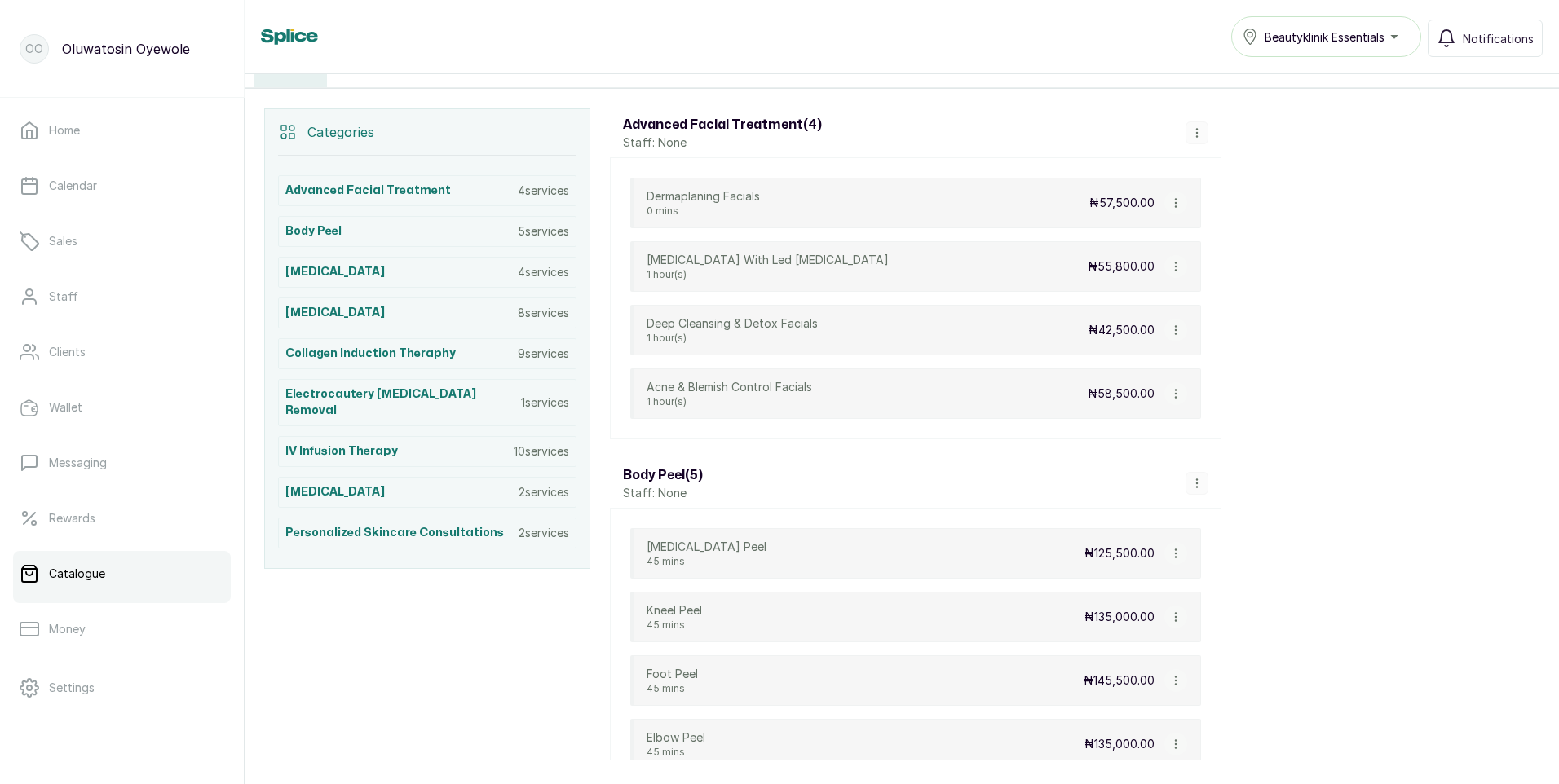
scroll to position [326, 0]
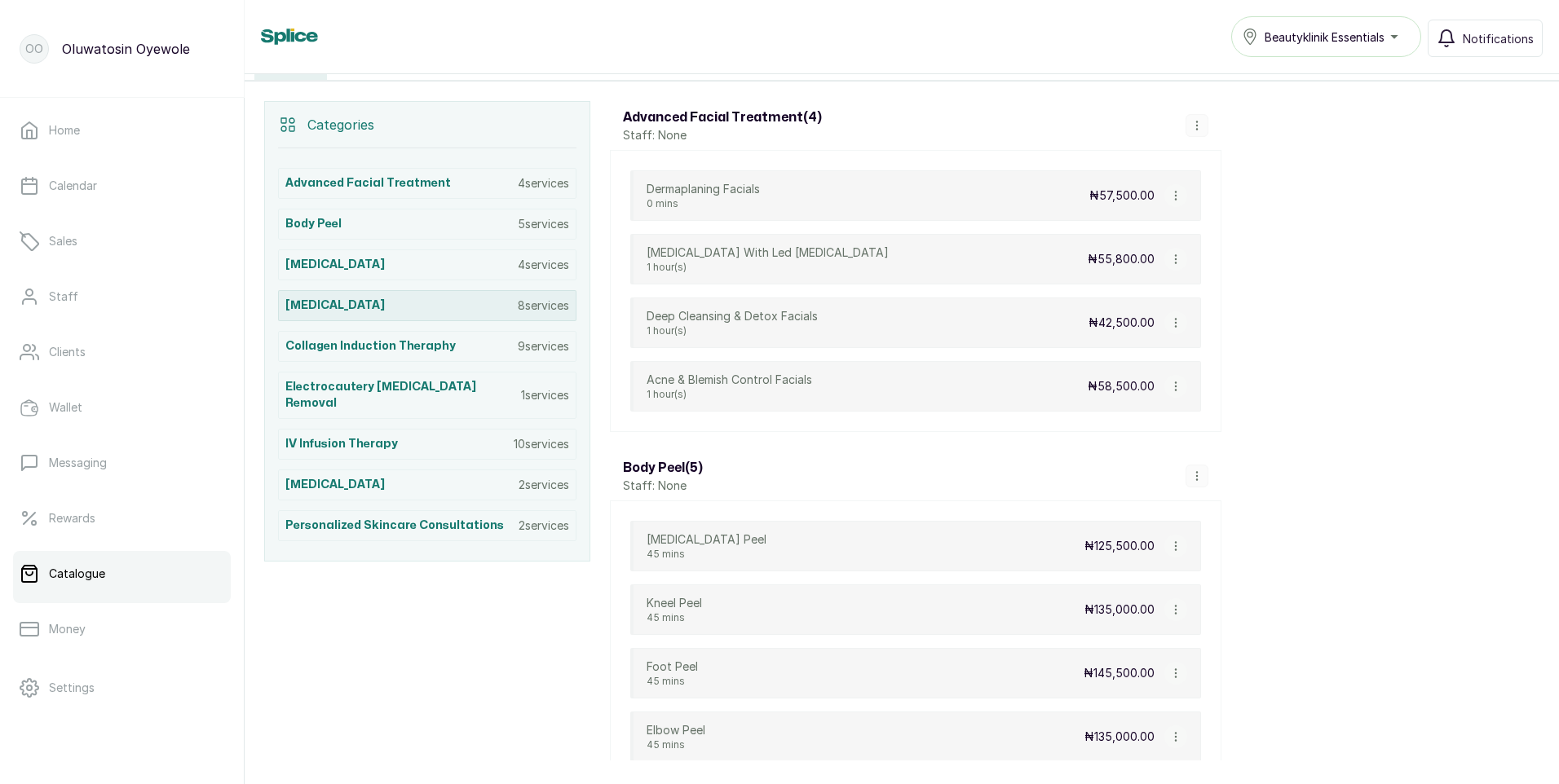
click at [373, 306] on div "Chemical Peel 8 services" at bounding box center [427, 305] width 298 height 31
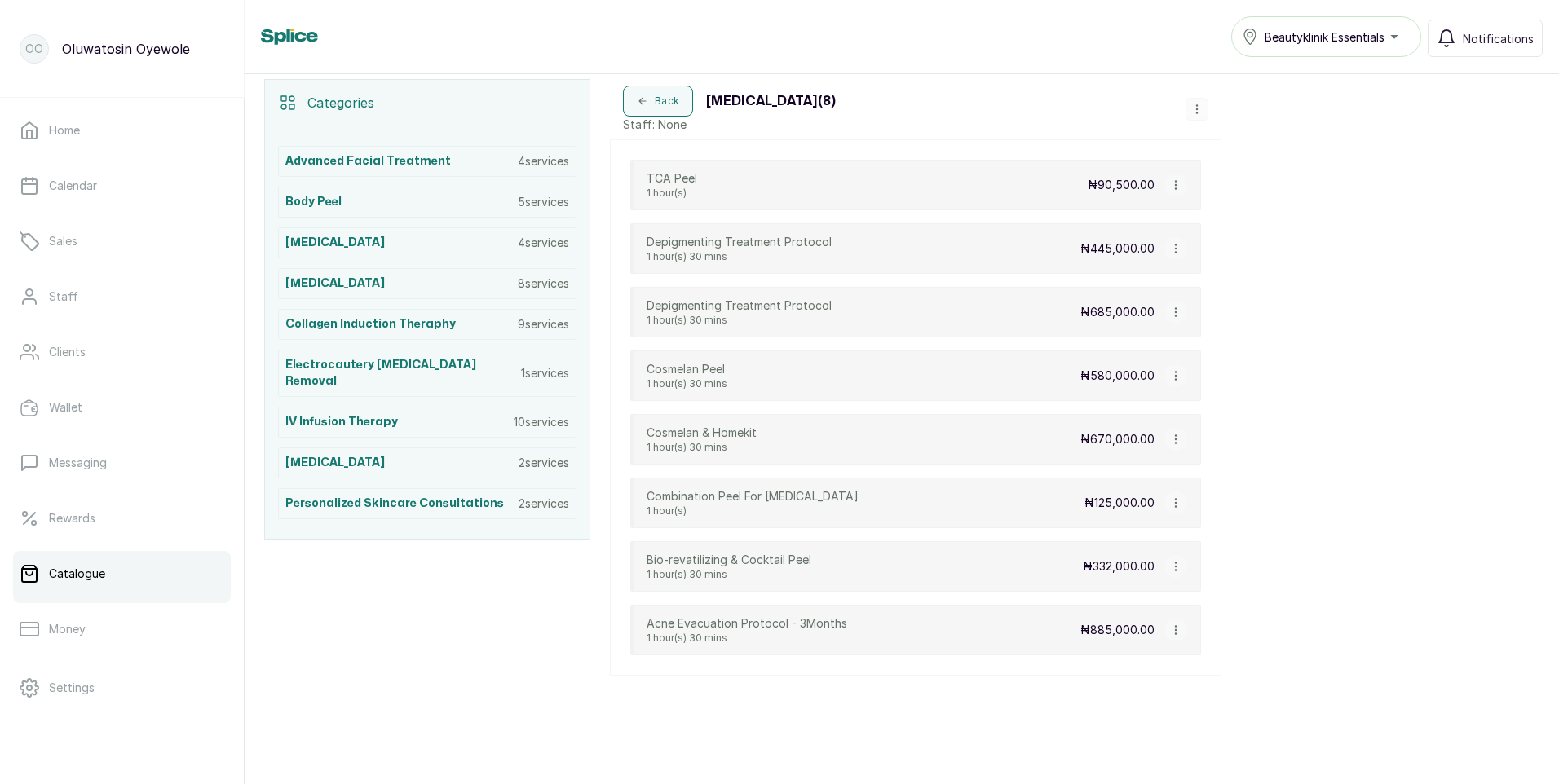
click at [1174, 371] on icon "button" at bounding box center [1176, 375] width 12 height 12
click at [1260, 282] on span "Edit Service" at bounding box center [1254, 282] width 74 height 20
select select "fixed"
select select "fixed_value"
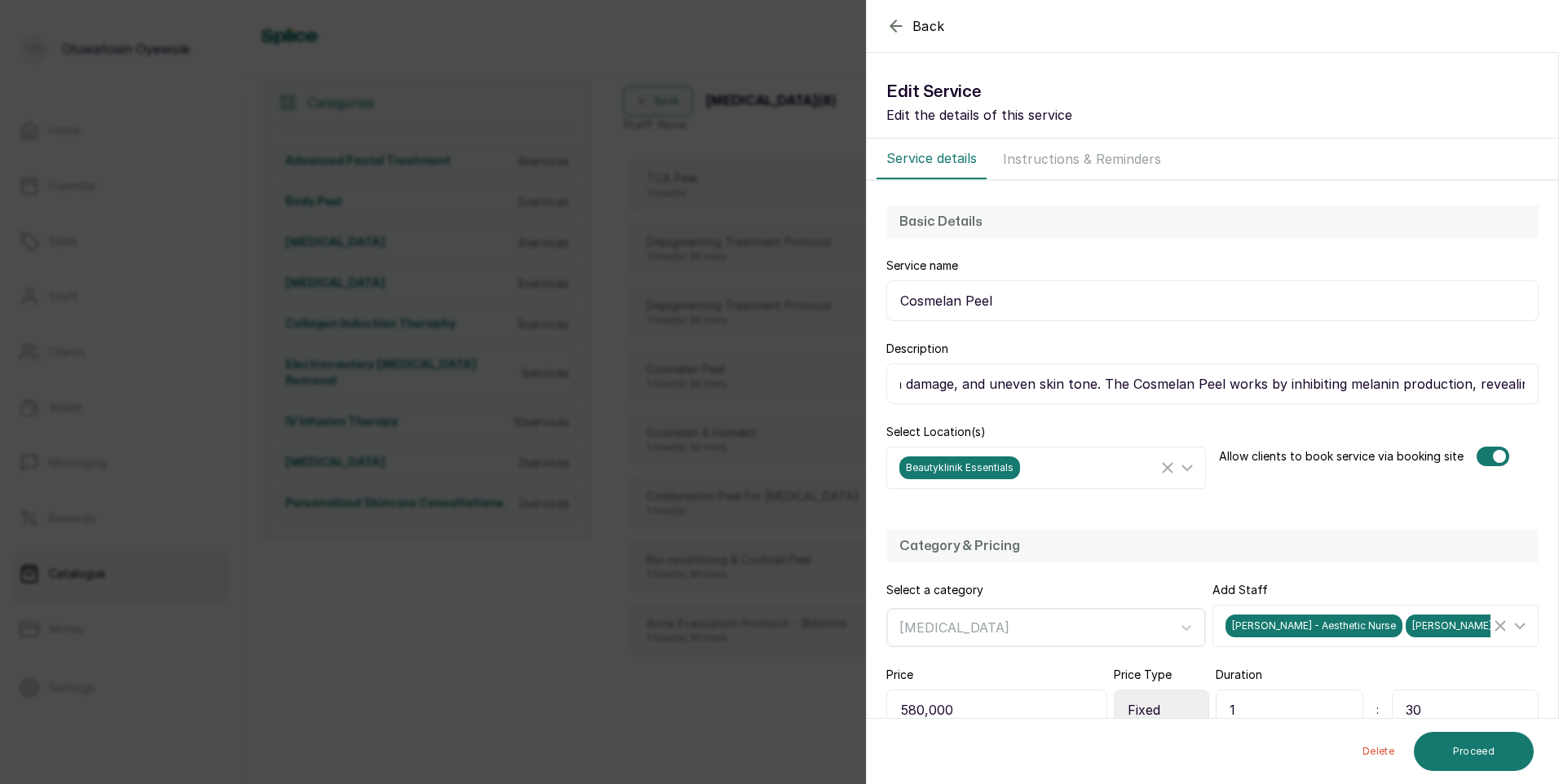
scroll to position [0, 1041]
drag, startPoint x: 898, startPoint y: 383, endPoint x: 1562, endPoint y: 386, distance: 664.0
click at [1558, 386] on html "OO Oluwatosin Oyewole Home Calendar Sales Staff Clients Wallet Messaging Reward…" at bounding box center [779, 392] width 1559 height 784
click at [896, 32] on icon "button" at bounding box center [896, 26] width 20 height 20
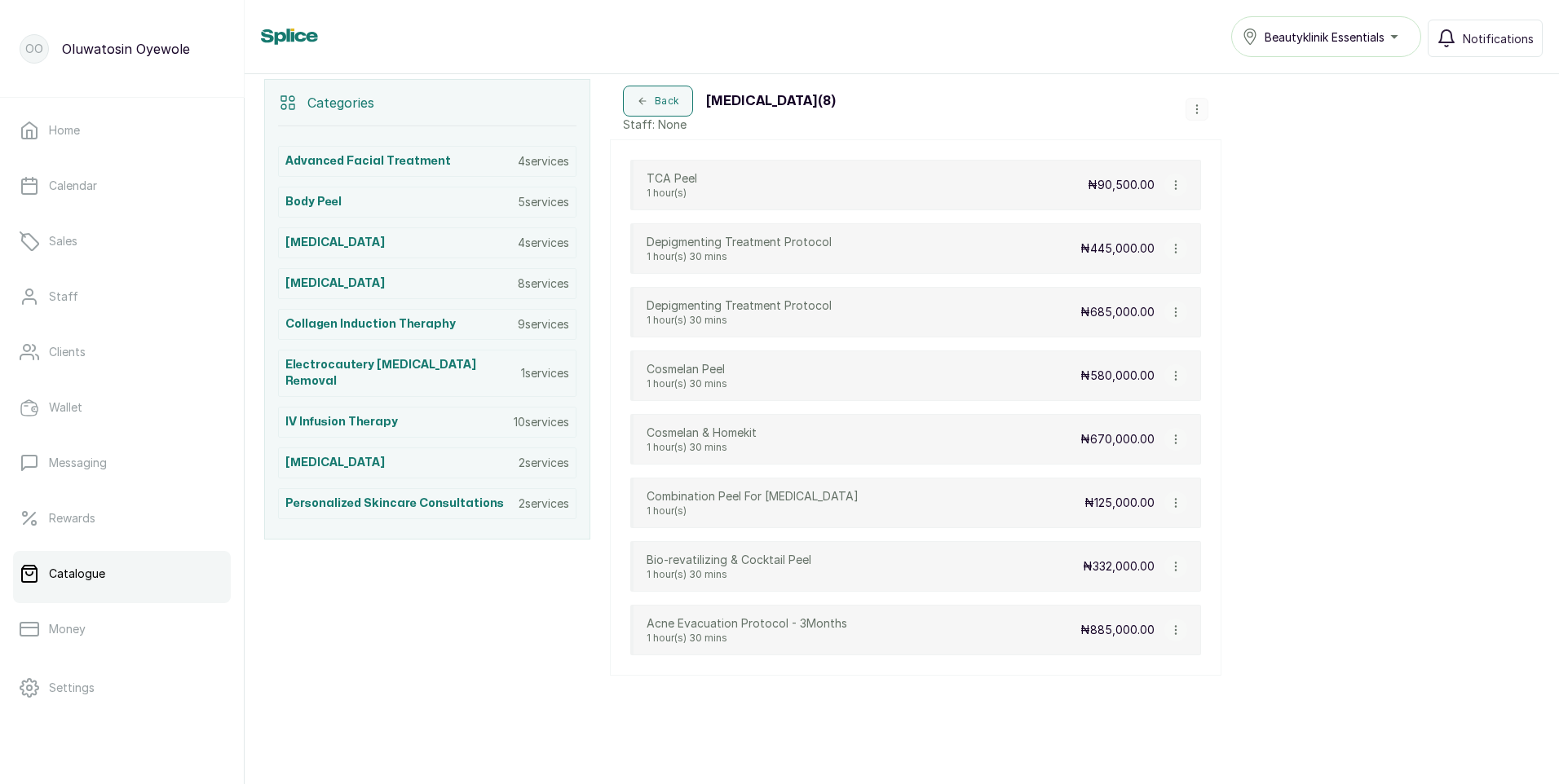
click at [1391, 35] on div "Beautyklinik Essentials" at bounding box center [1326, 37] width 168 height 20
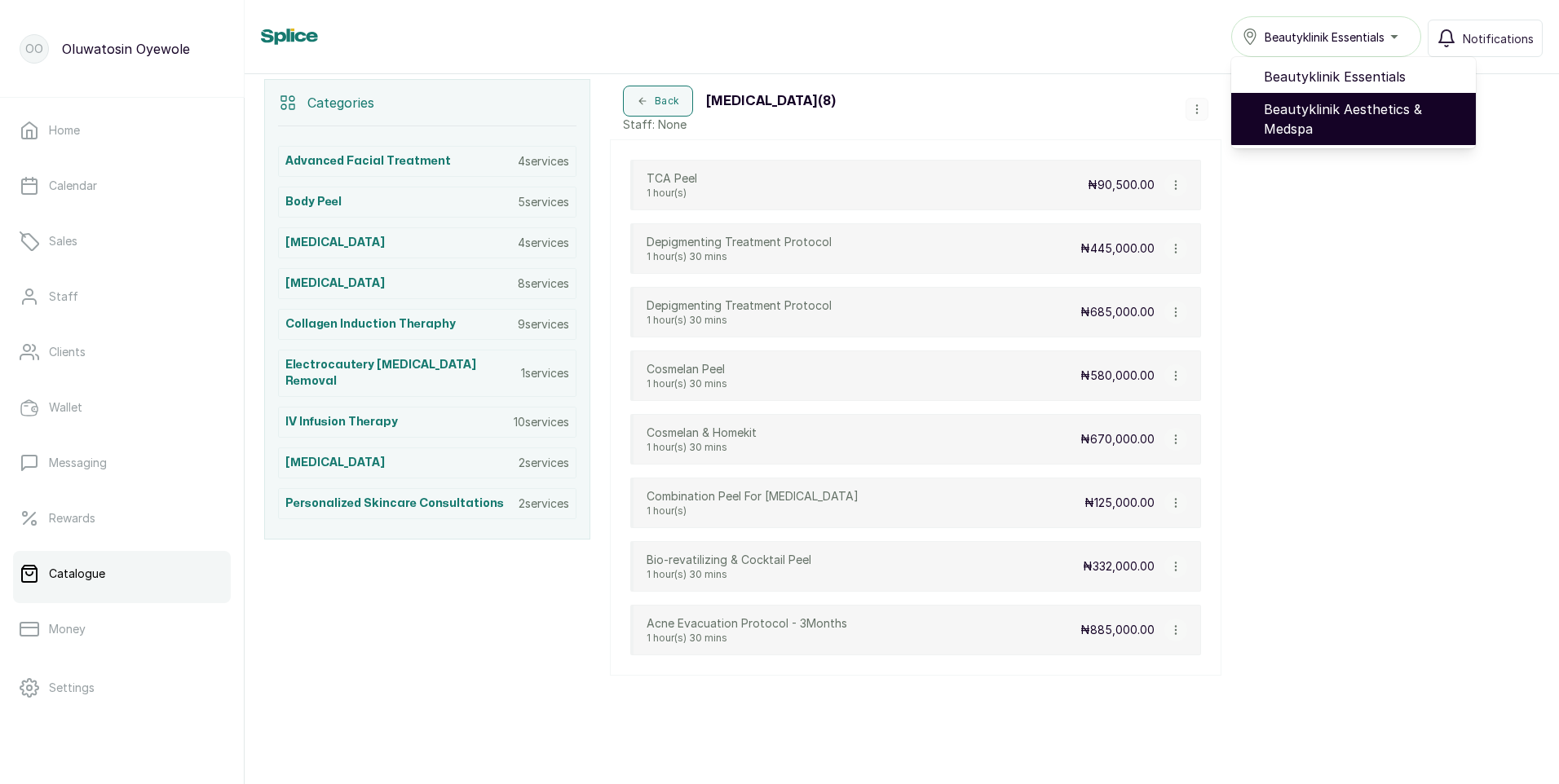
click at [1366, 110] on span "Beautyklinik Aesthetics & Medspa" at bounding box center [1363, 119] width 199 height 39
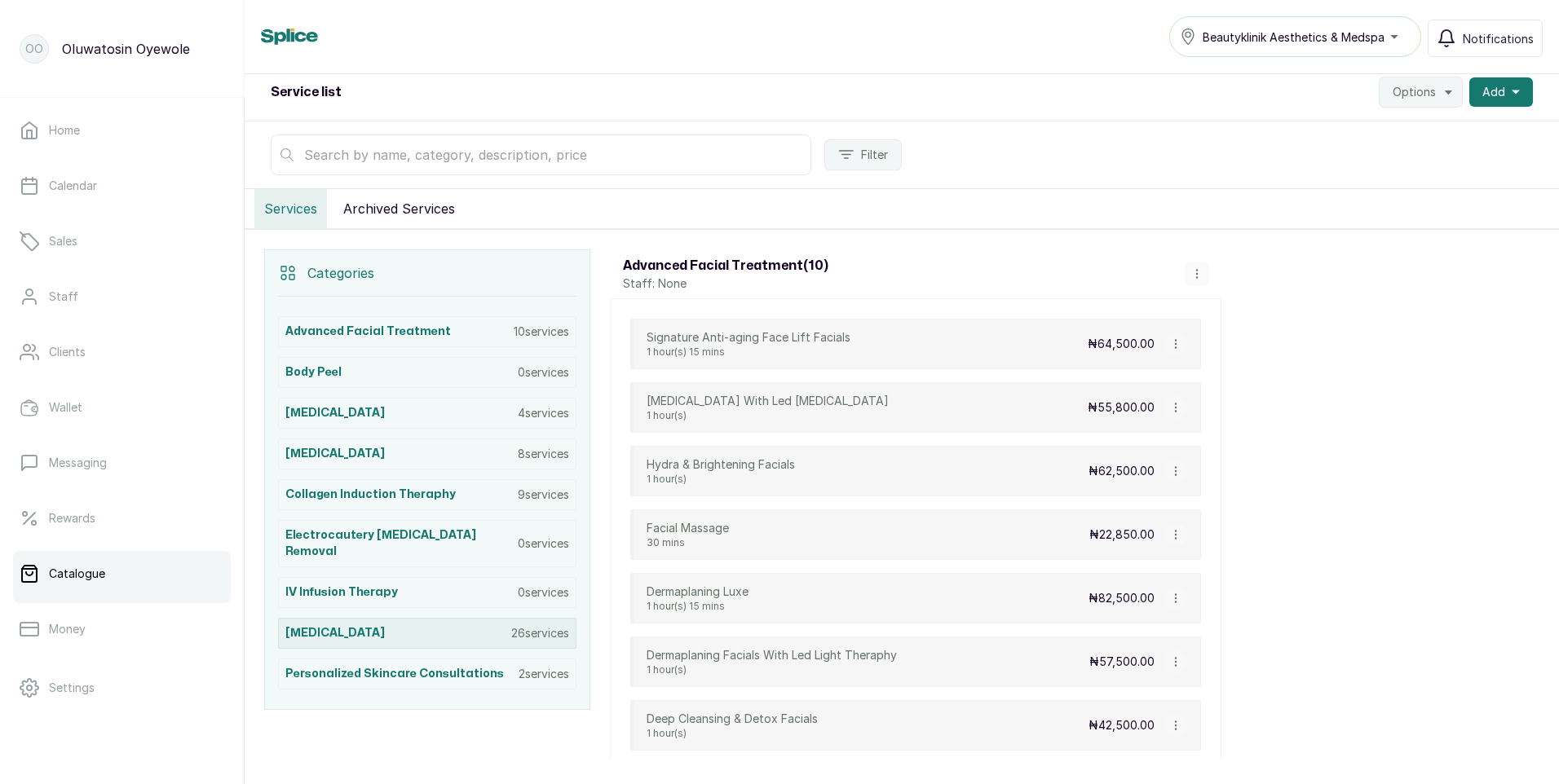
scroll to position [244, 0]
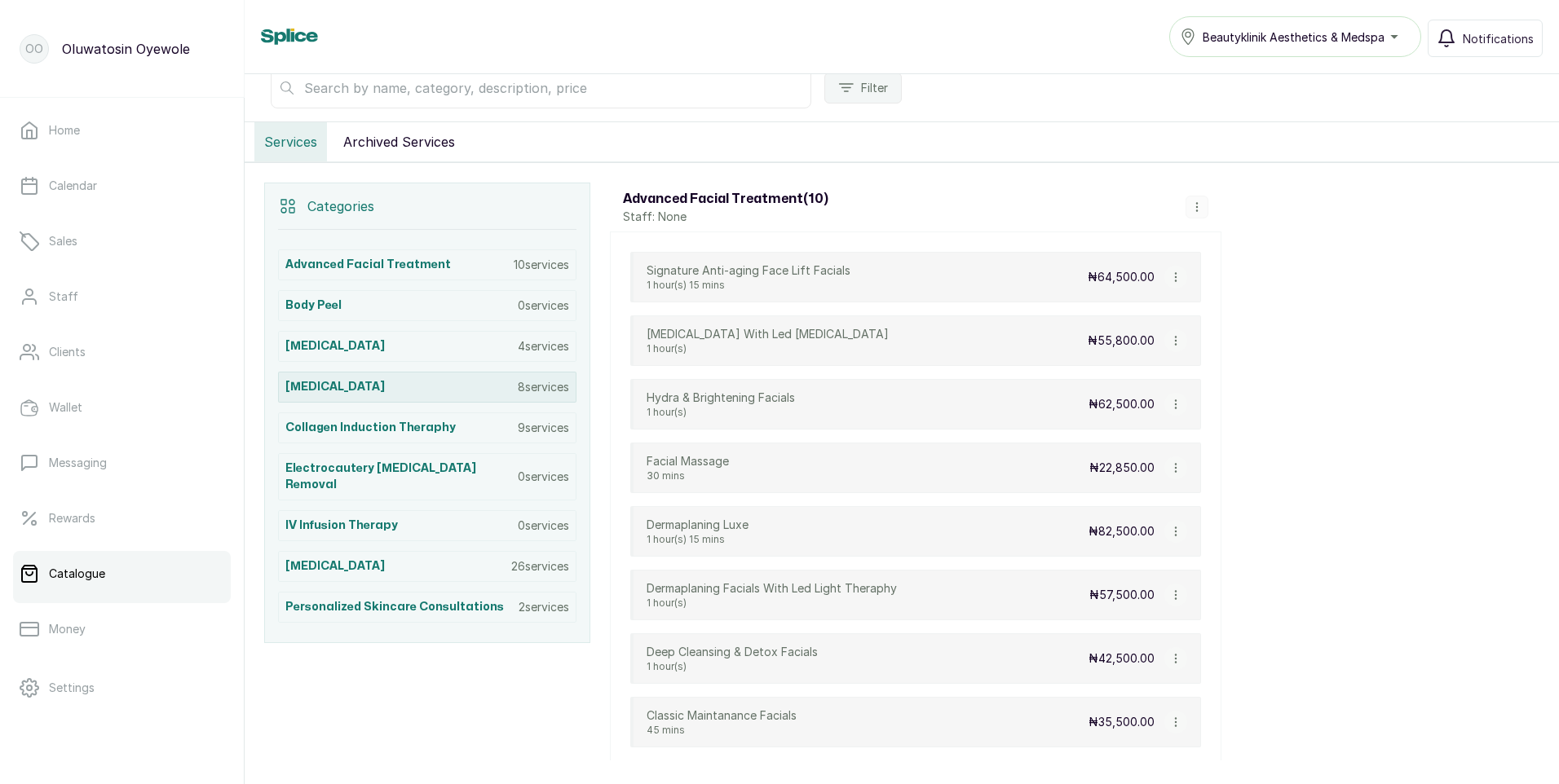
click at [448, 386] on div "[MEDICAL_DATA] 8 services" at bounding box center [427, 387] width 298 height 31
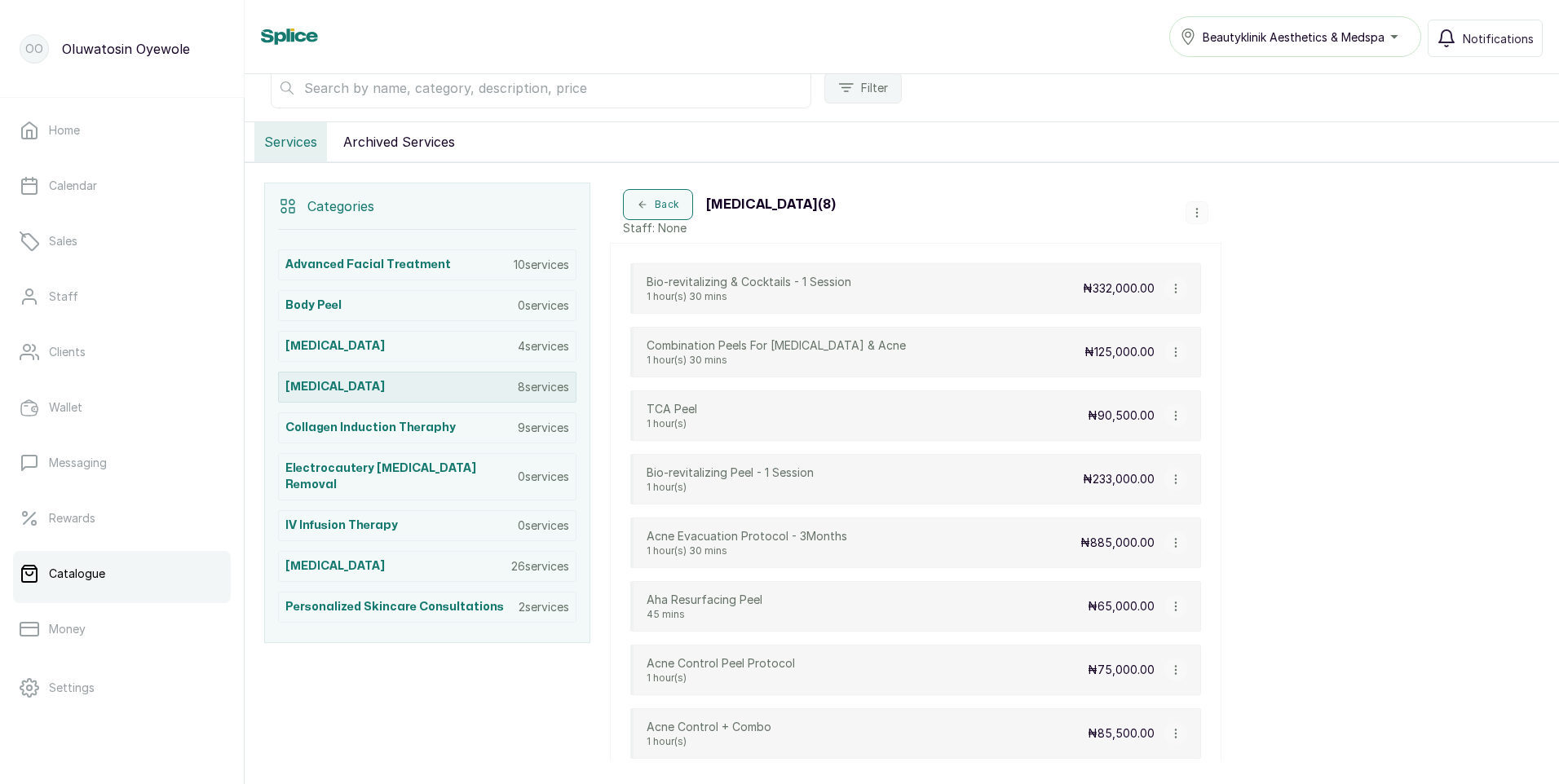
scroll to position [348, 0]
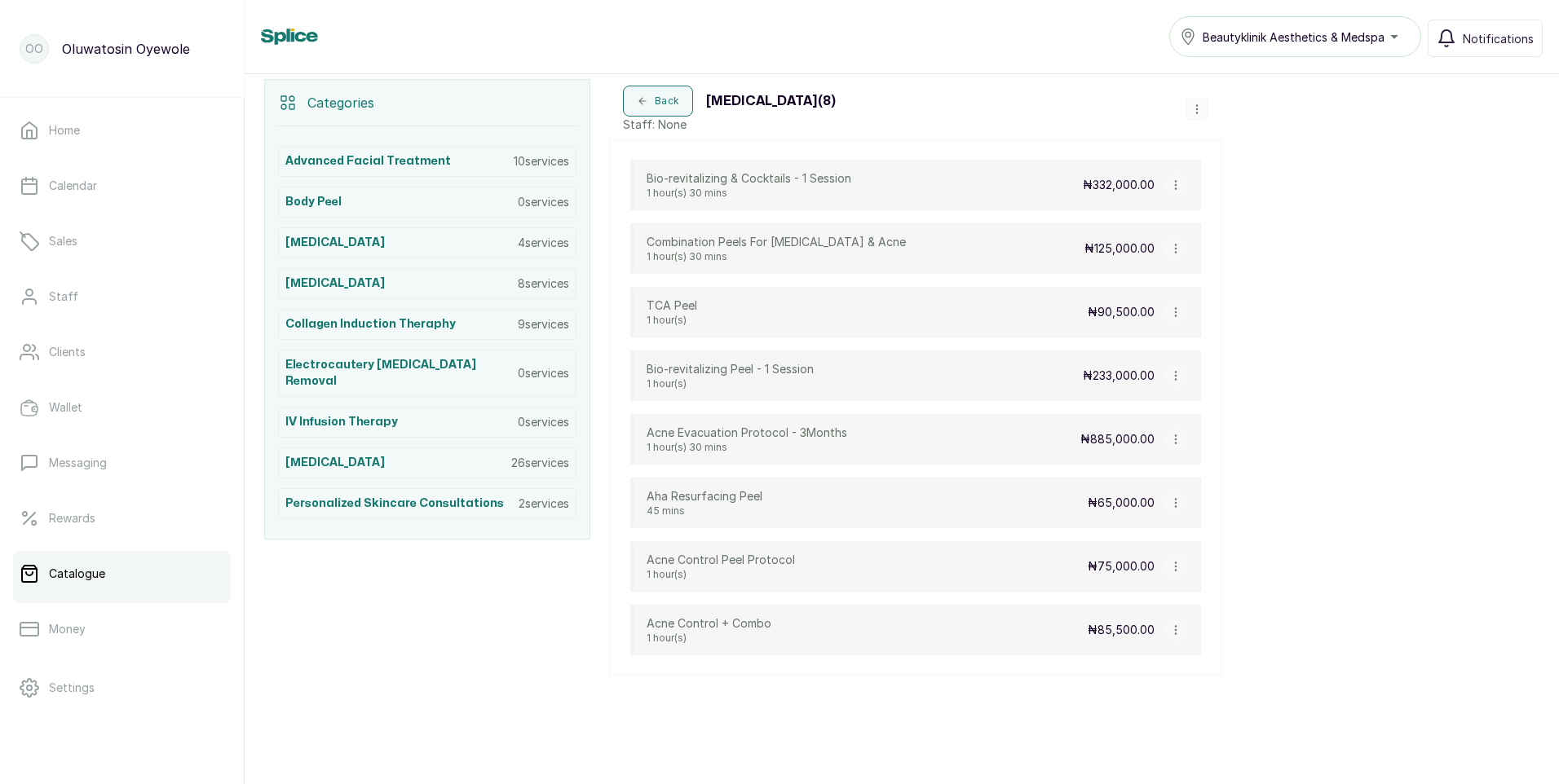
click at [1192, 105] on icon "button" at bounding box center [1196, 109] width 12 height 12
click at [1259, 145] on span "Add Service" at bounding box center [1251, 144] width 74 height 20
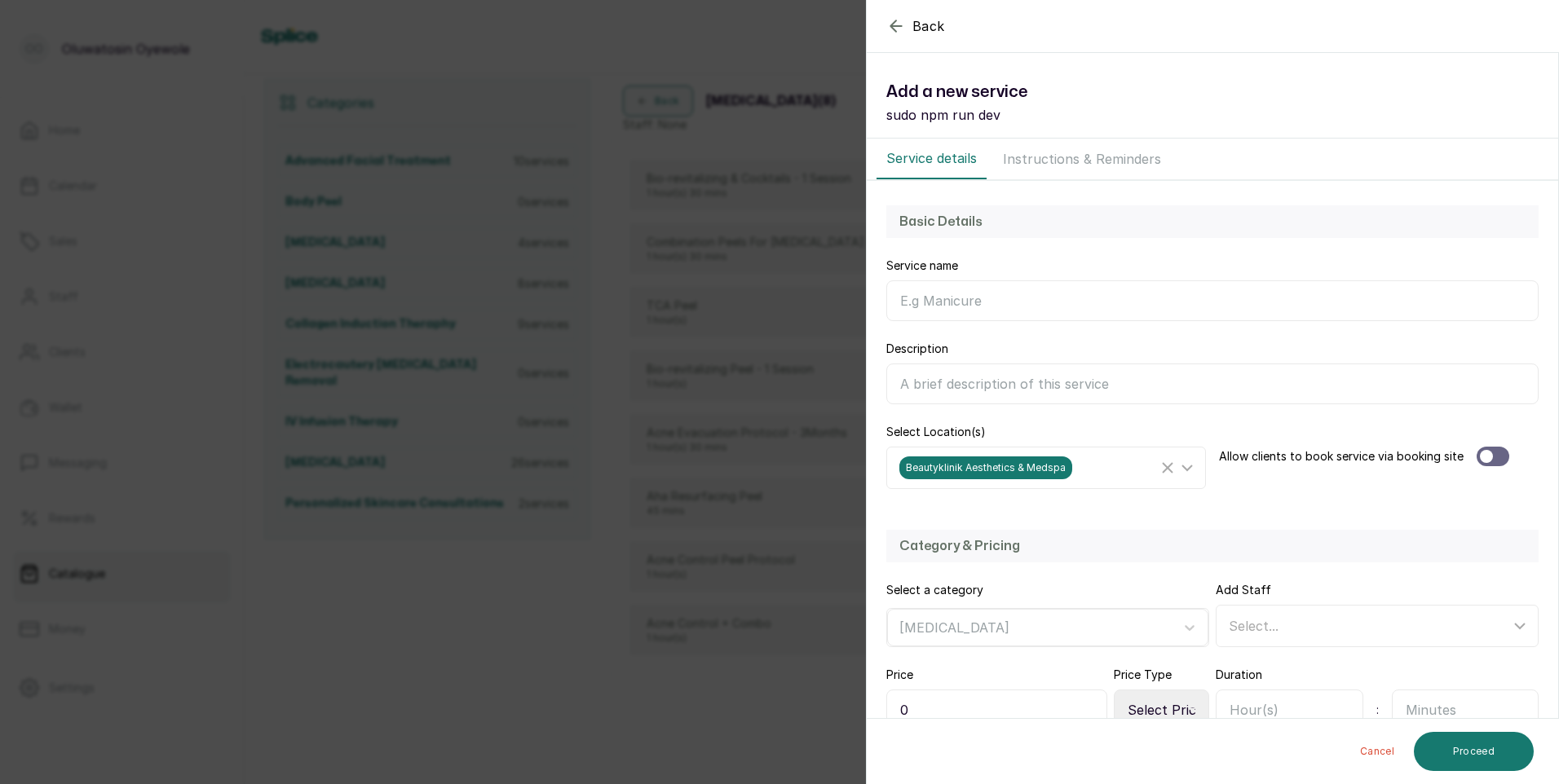
click at [955, 379] on input "Description" at bounding box center [1212, 384] width 652 height 41
paste input "A world-renowned [MEDICAL_DATA] treatment specially formulated to reduce stubbo…"
type input "A world-renowned [MEDICAL_DATA] treatment specially formulated to reduce stubbo…"
click at [1006, 302] on input "Service name" at bounding box center [1212, 301] width 652 height 41
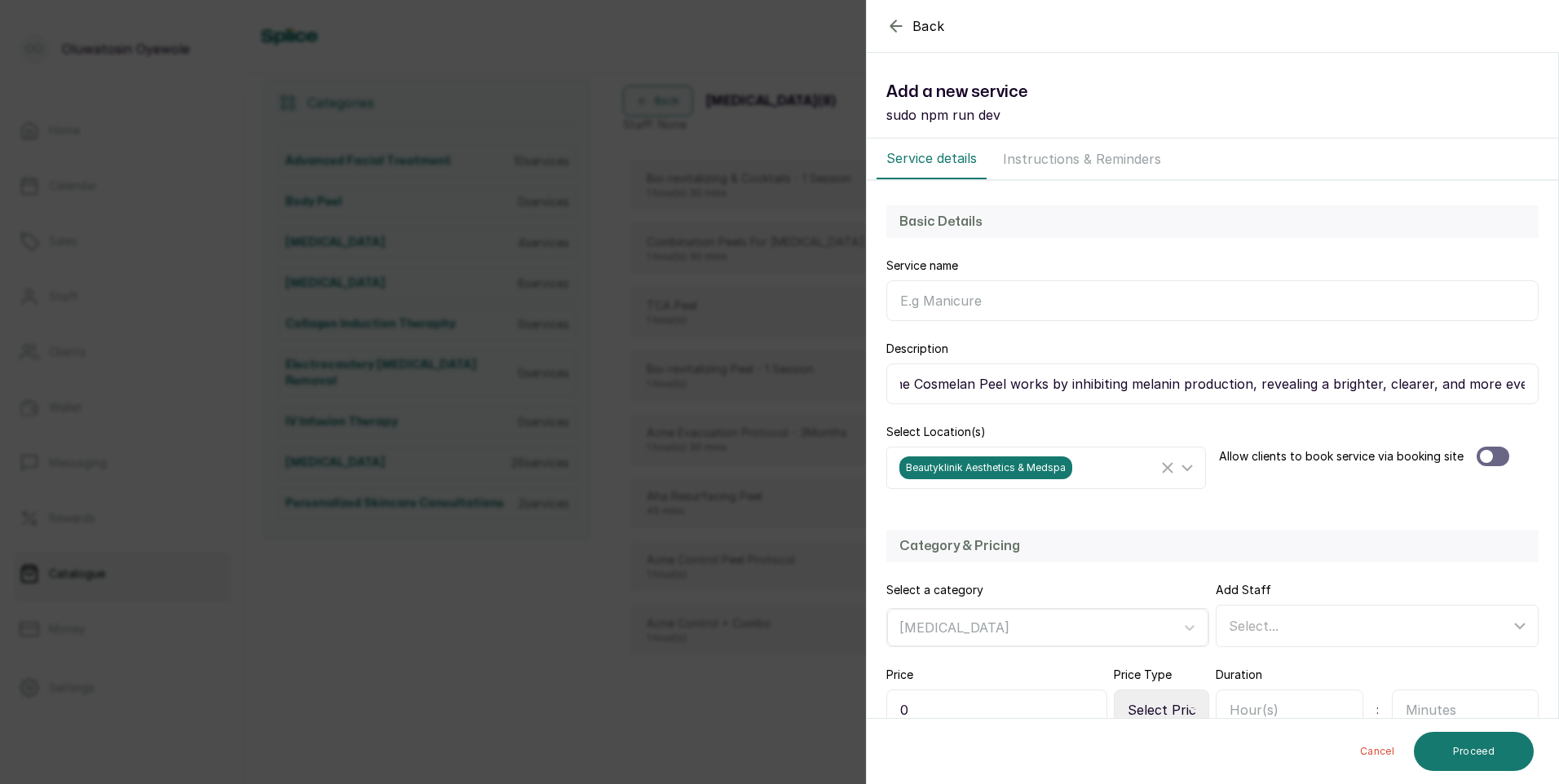
scroll to position [0, 0]
click at [1098, 293] on input "Cosmelan Peel" at bounding box center [1212, 301] width 652 height 41
type input "Cosmelan Peel"
click at [1496, 461] on div at bounding box center [1493, 456] width 32 height 20
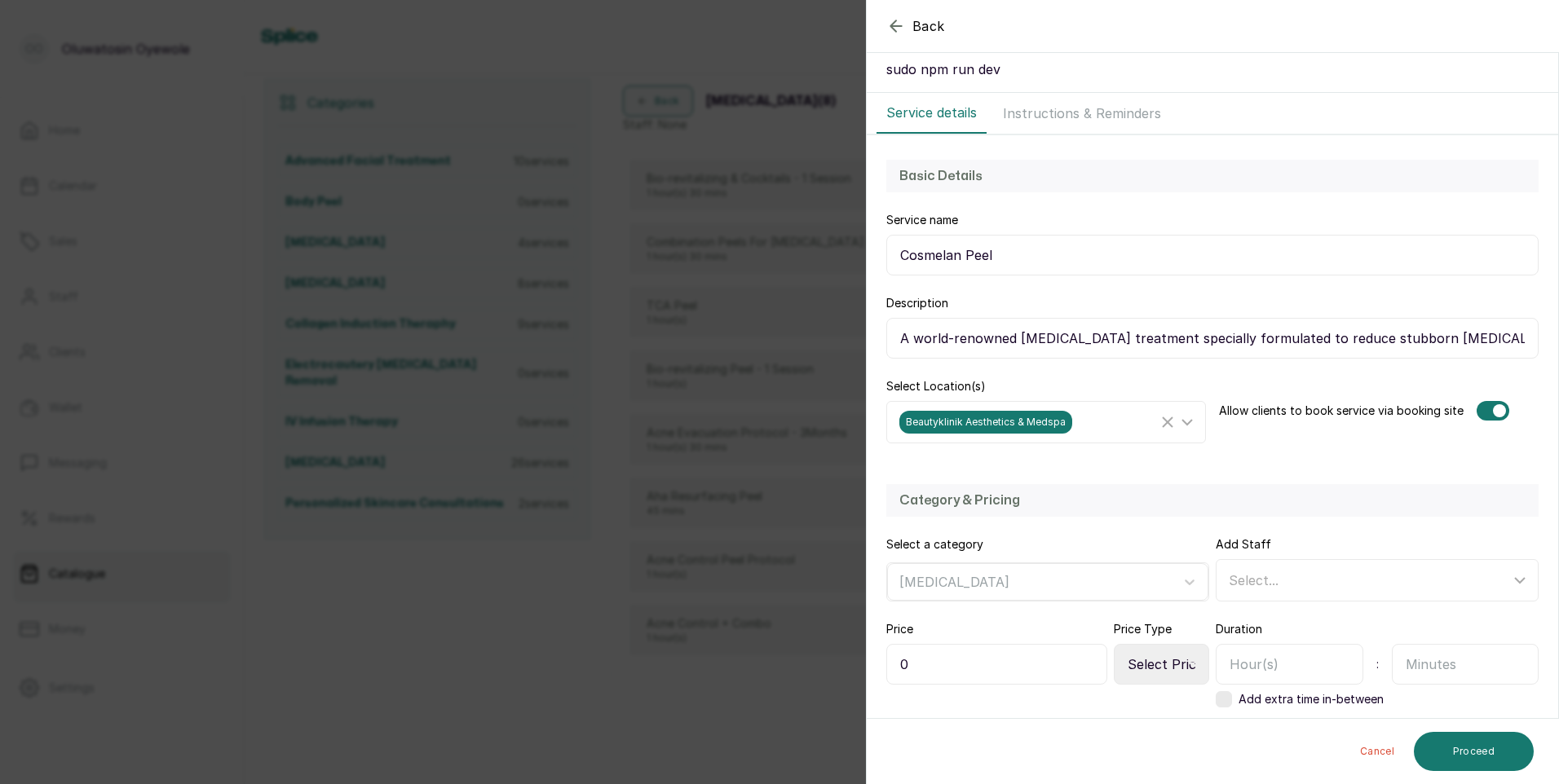
scroll to position [163, 0]
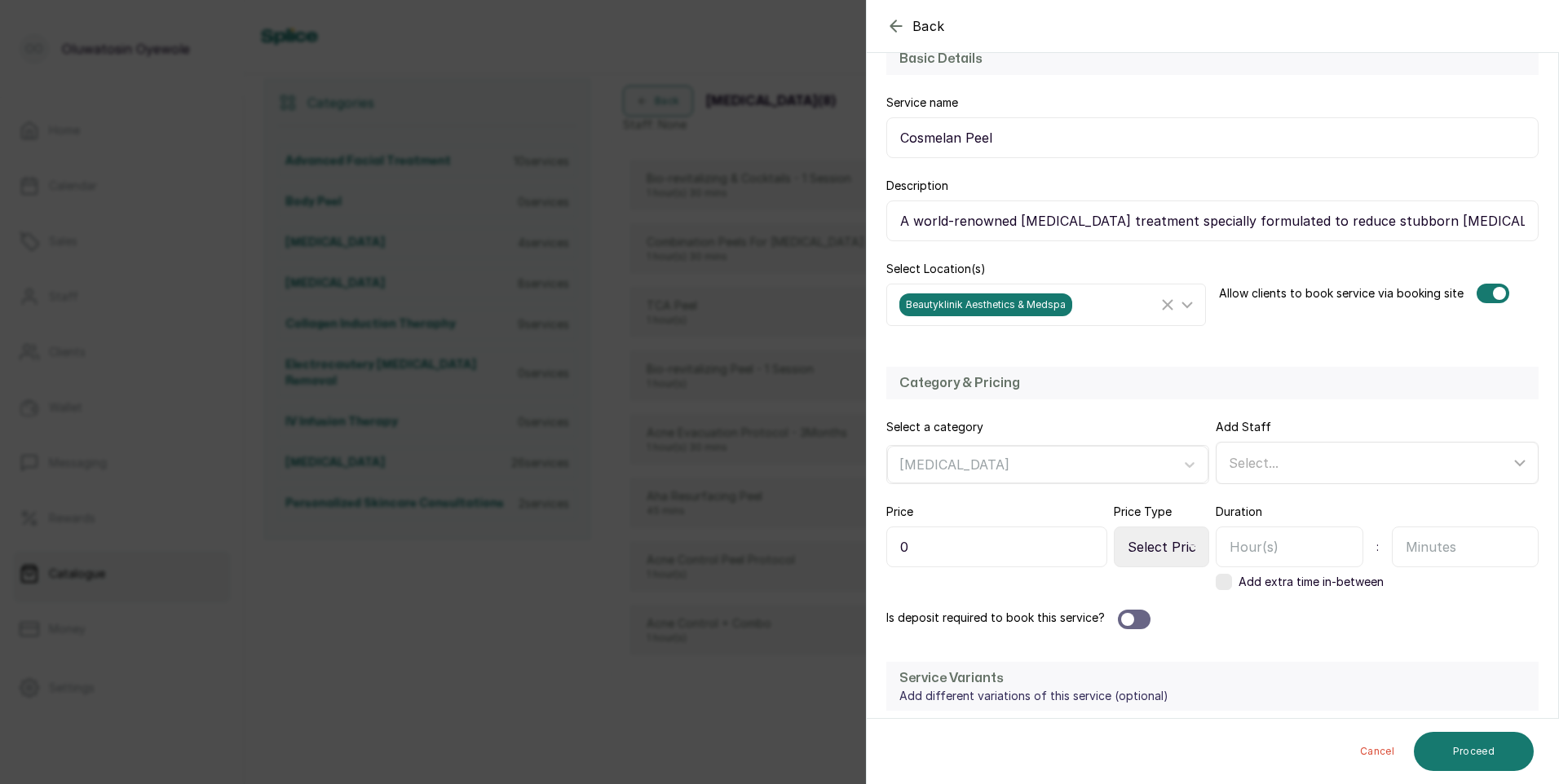
click at [1258, 467] on span "Select..." at bounding box center [1254, 463] width 50 height 16
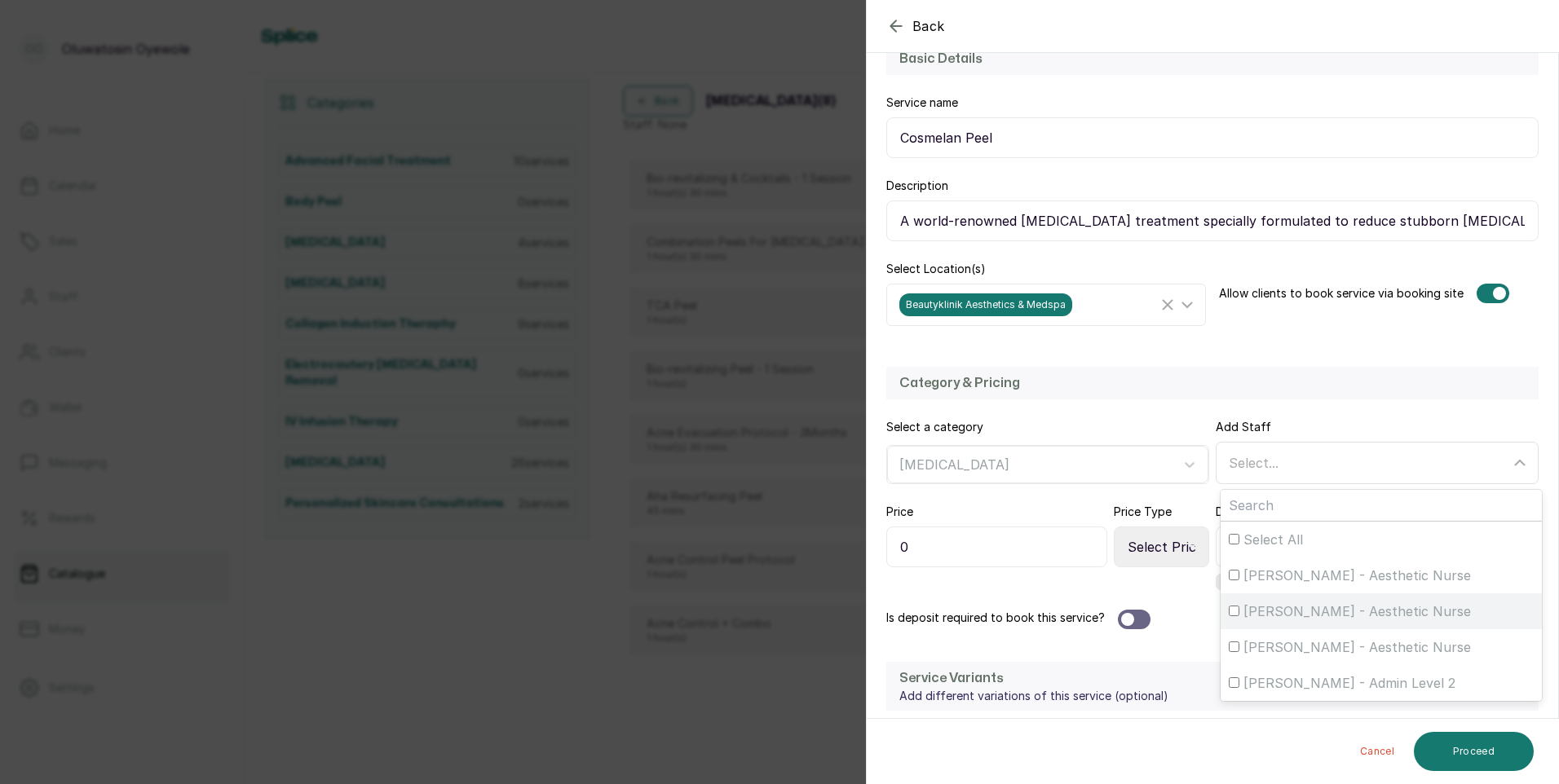
click at [1278, 611] on span "[PERSON_NAME] - Aesthetic Nurse" at bounding box center [1358, 611] width 227 height 20
click at [1239, 611] on input "[PERSON_NAME] - Aesthetic Nurse" at bounding box center [1234, 611] width 11 height 11
checkbox input "true"
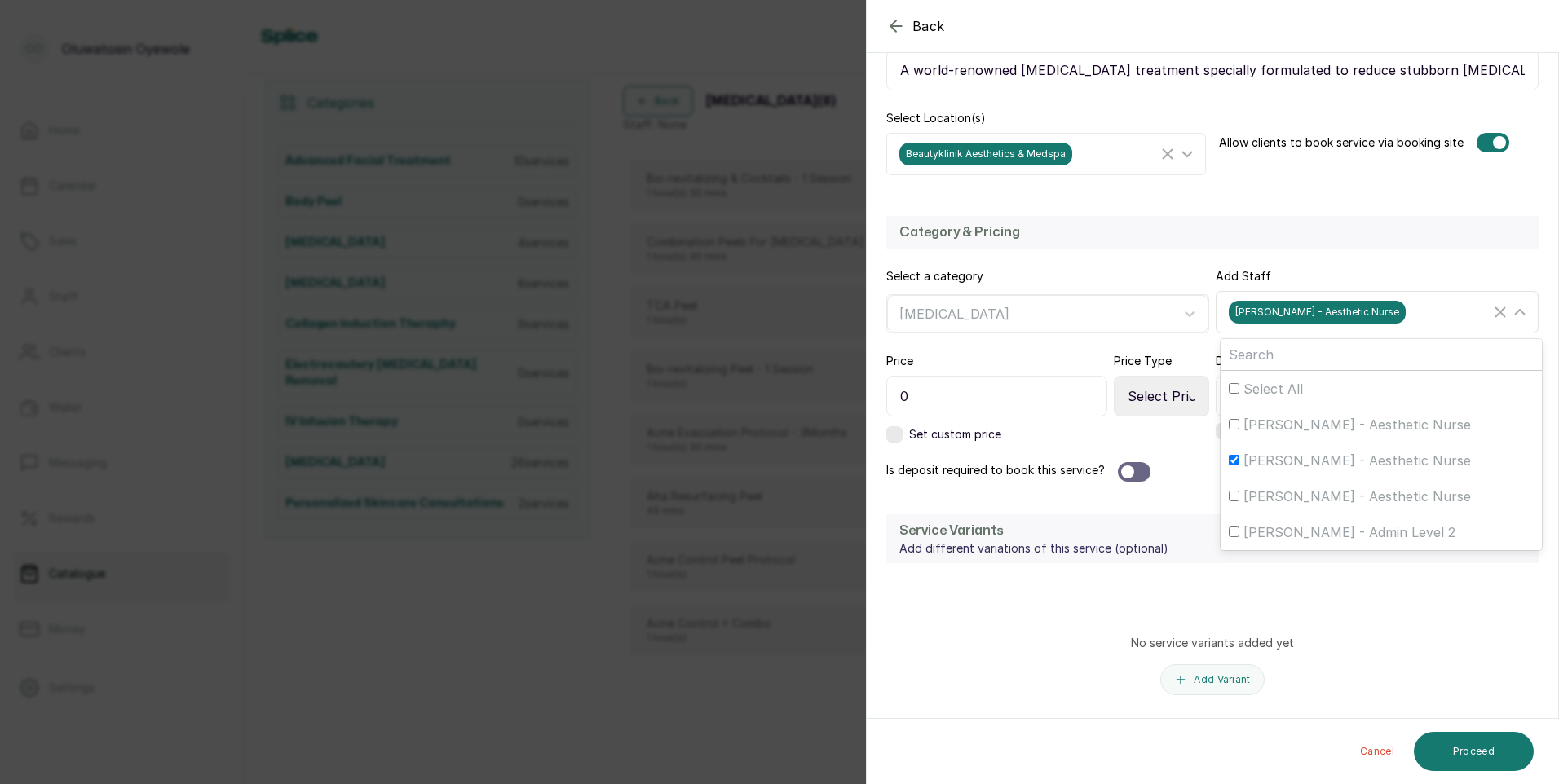
scroll to position [360, 0]
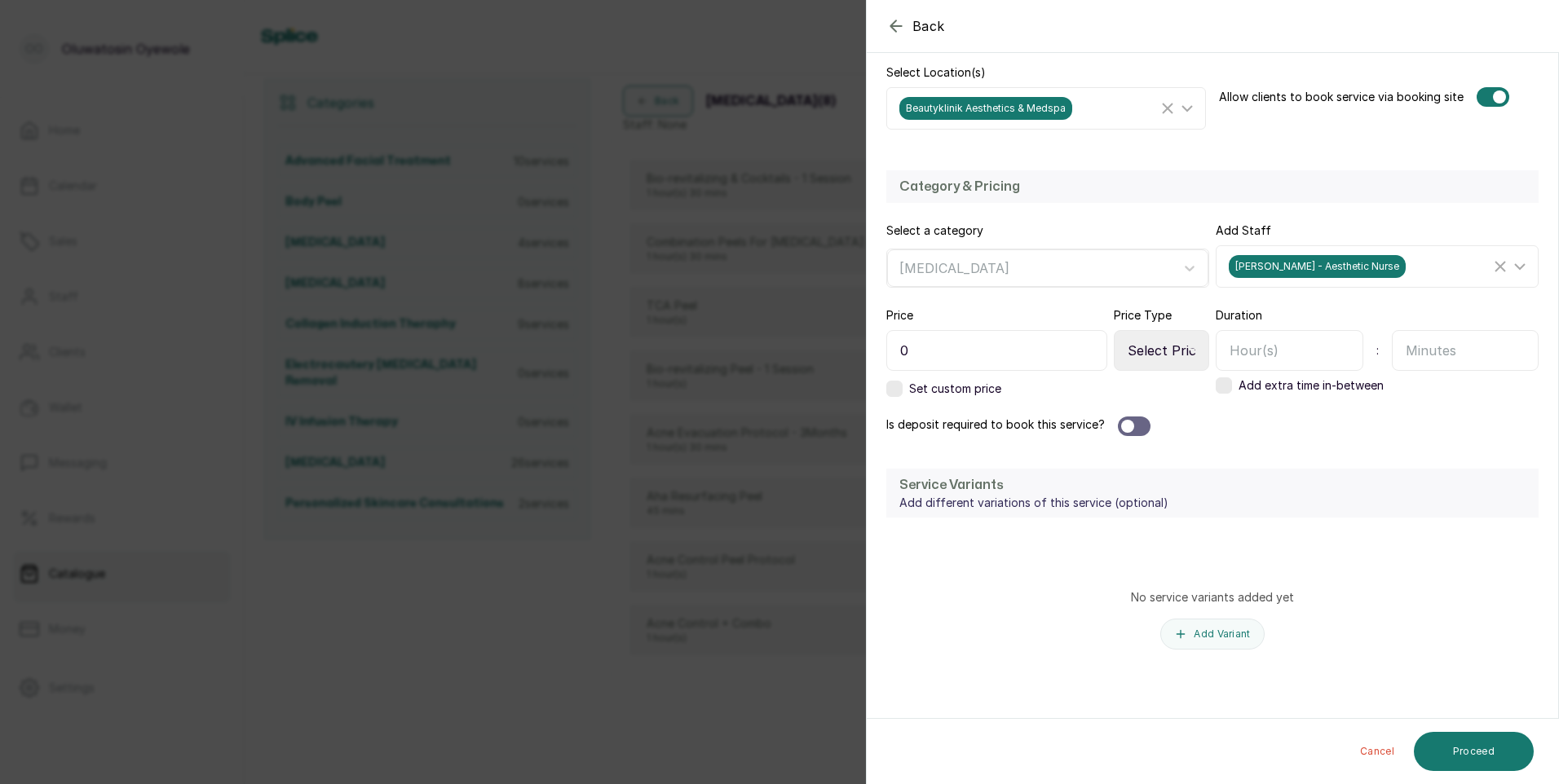
click at [1012, 345] on input "0" at bounding box center [997, 351] width 221 height 41
type input "580,000"
click at [1141, 430] on div at bounding box center [1134, 426] width 32 height 20
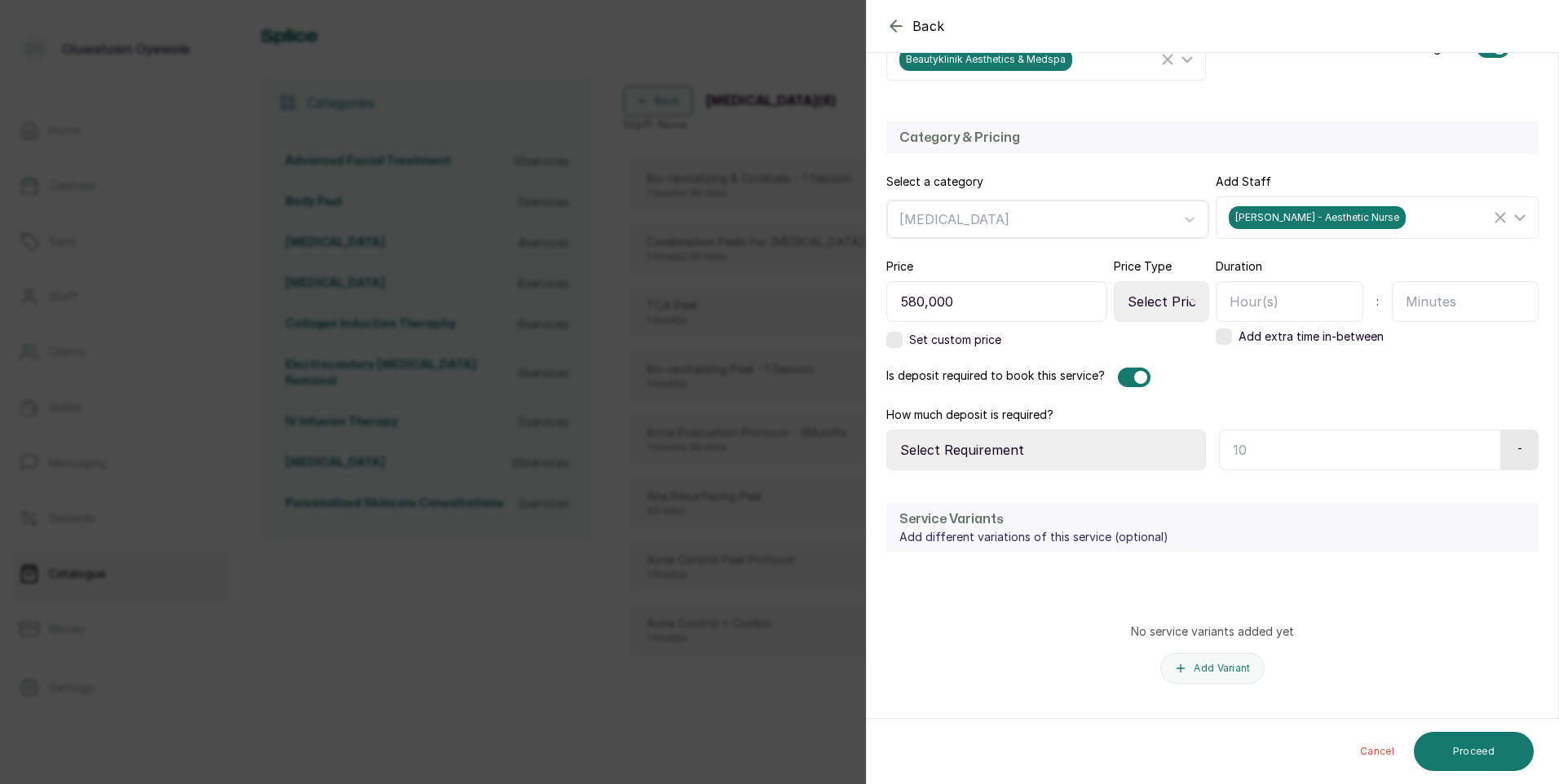
scroll to position [442, 0]
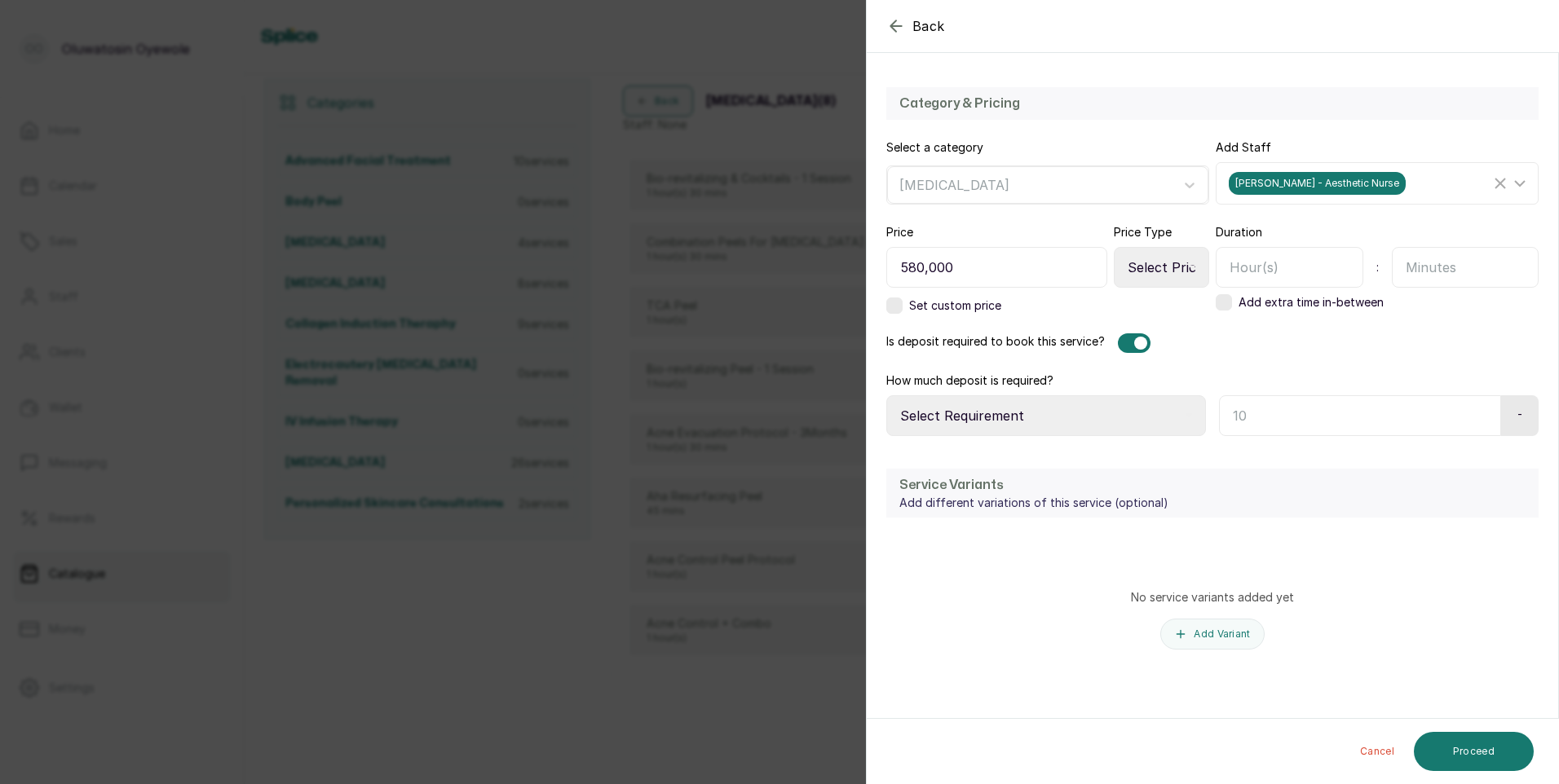
click at [1389, 420] on input "text" at bounding box center [1359, 416] width 282 height 41
type input "400,000"
click at [1304, 259] on input "text" at bounding box center [1289, 268] width 148 height 41
type input "1"
click at [1445, 271] on input "text" at bounding box center [1465, 268] width 148 height 41
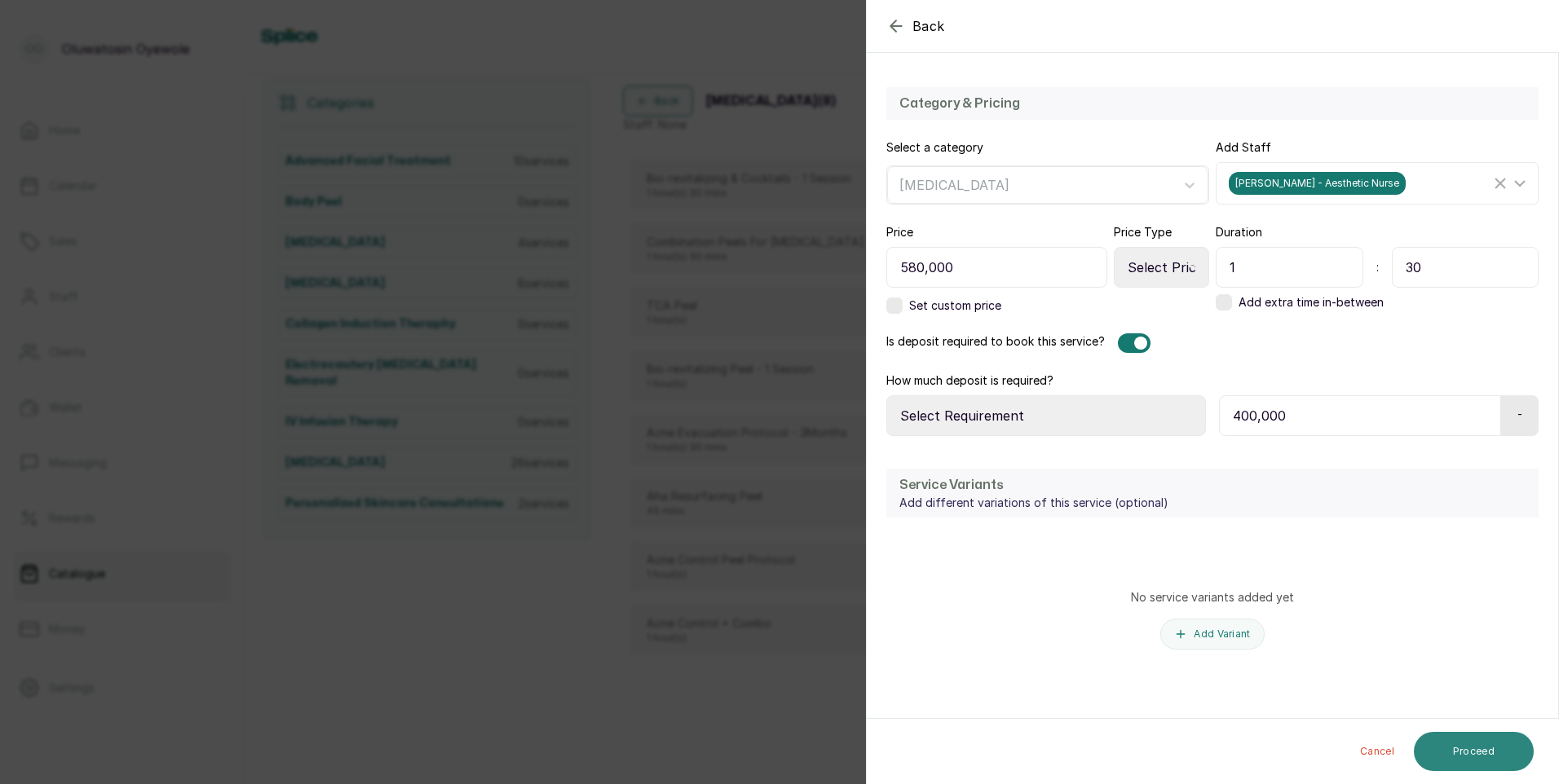
type input "30"
click at [1452, 745] on button "Proceed" at bounding box center [1474, 752] width 120 height 39
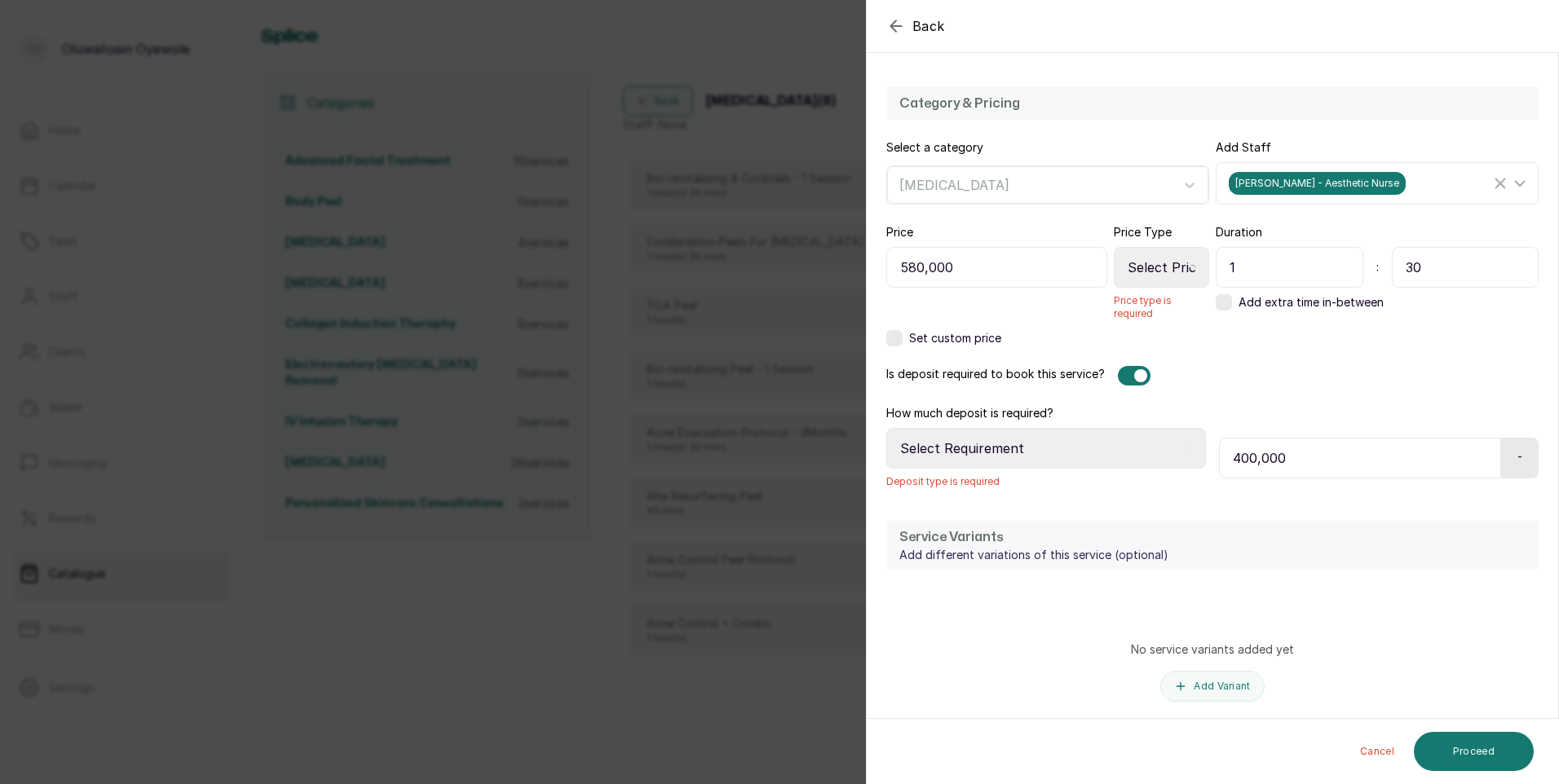
click at [1164, 261] on select "Select Price Type Fixed From" at bounding box center [1161, 268] width 96 height 41
select select "fixed"
click at [1114, 247] on select "Select Price Type Fixed From" at bounding box center [1161, 268] width 96 height 41
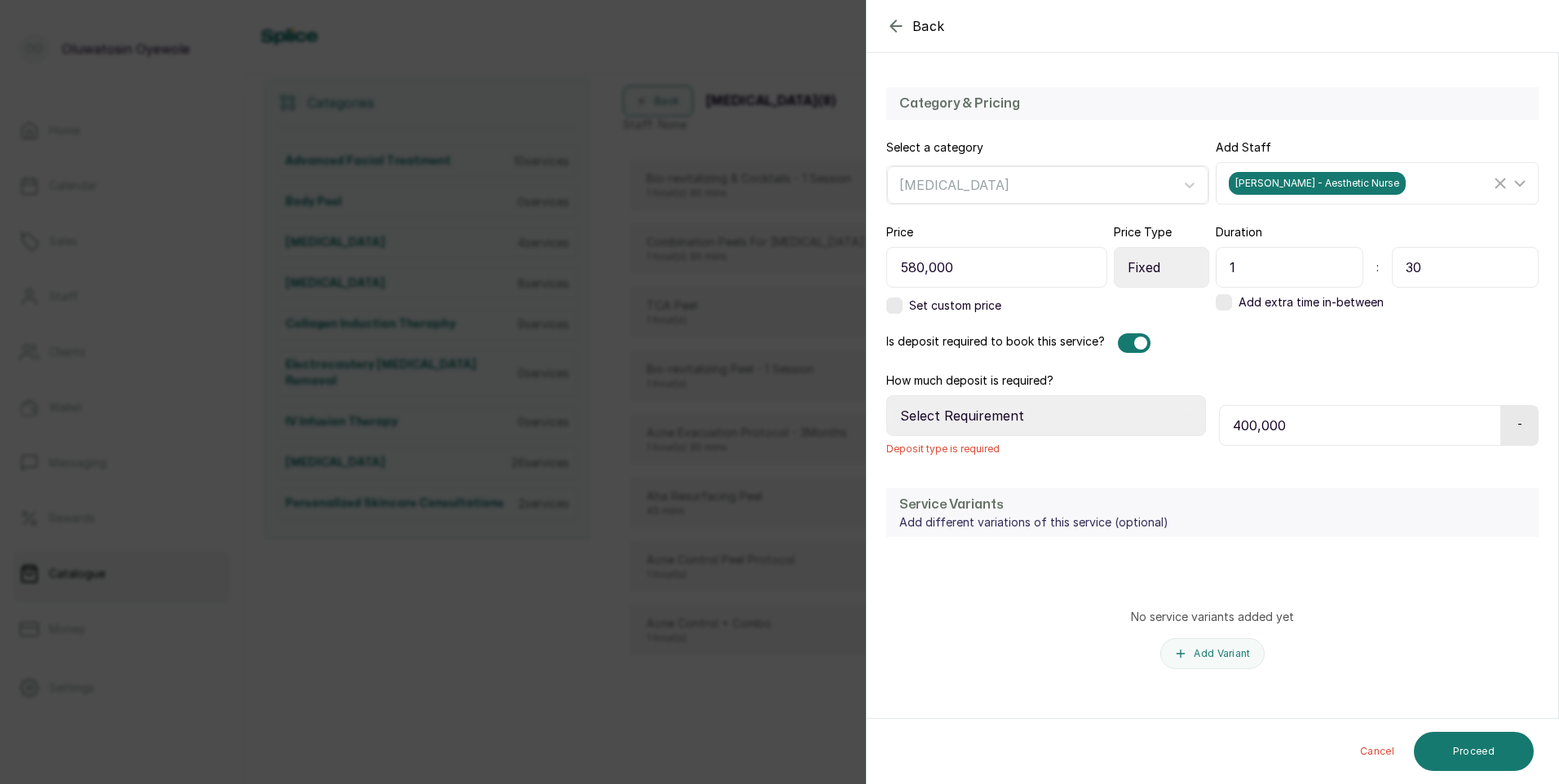
click at [1153, 423] on select "Select Requirement Percentage Fixed Amount" at bounding box center [1046, 416] width 320 height 41
click at [1109, 518] on p "Add different variations of this service (optional)" at bounding box center [1033, 523] width 269 height 16
click at [1127, 416] on select "Select Requirement Percentage Fixed Amount" at bounding box center [1046, 416] width 320 height 41
select select "fixed_value"
click at [887, 396] on select "Select Requirement Percentage Fixed Amount" at bounding box center [1046, 416] width 320 height 41
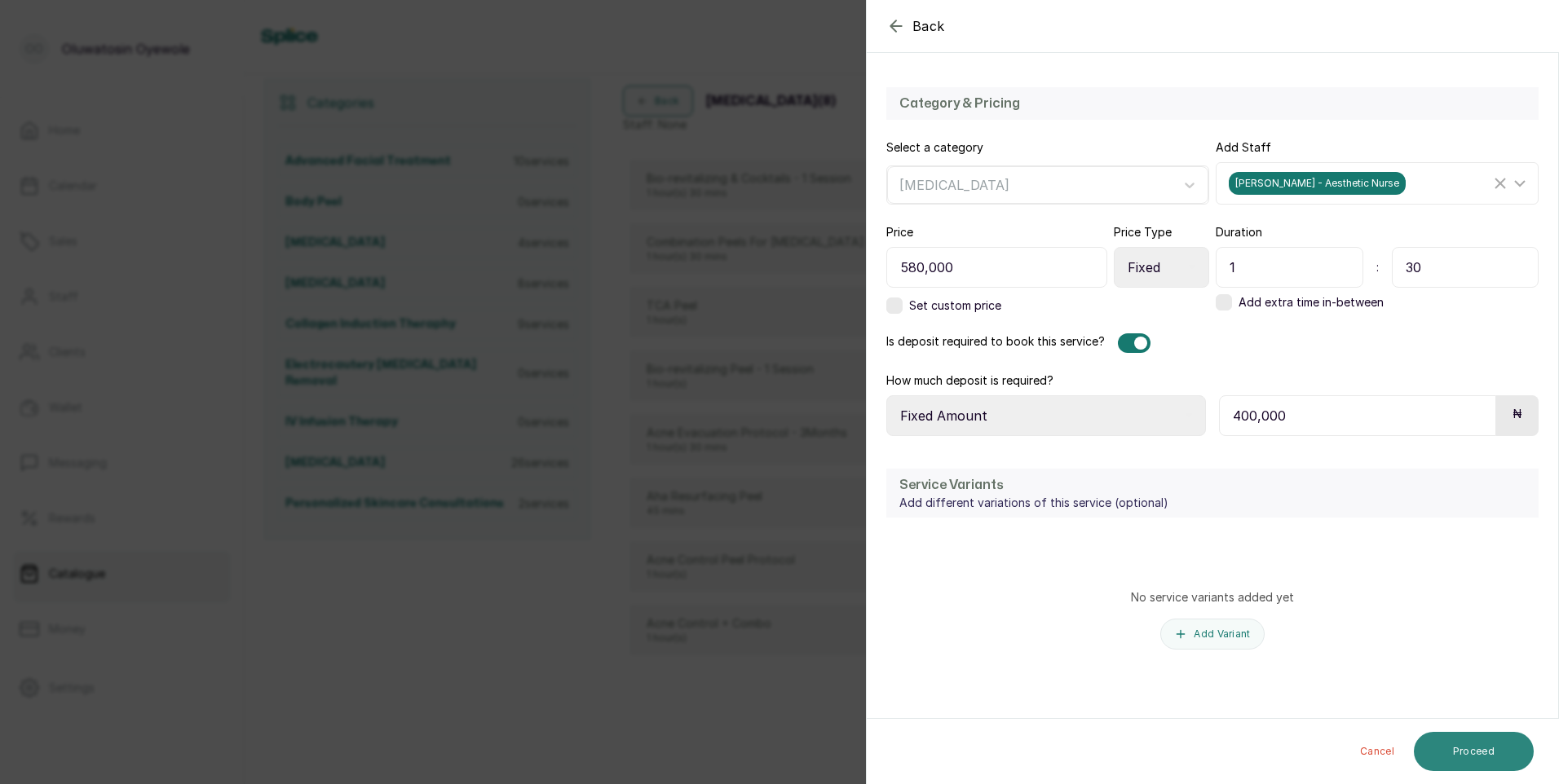
click at [1482, 758] on button "Proceed" at bounding box center [1474, 752] width 120 height 39
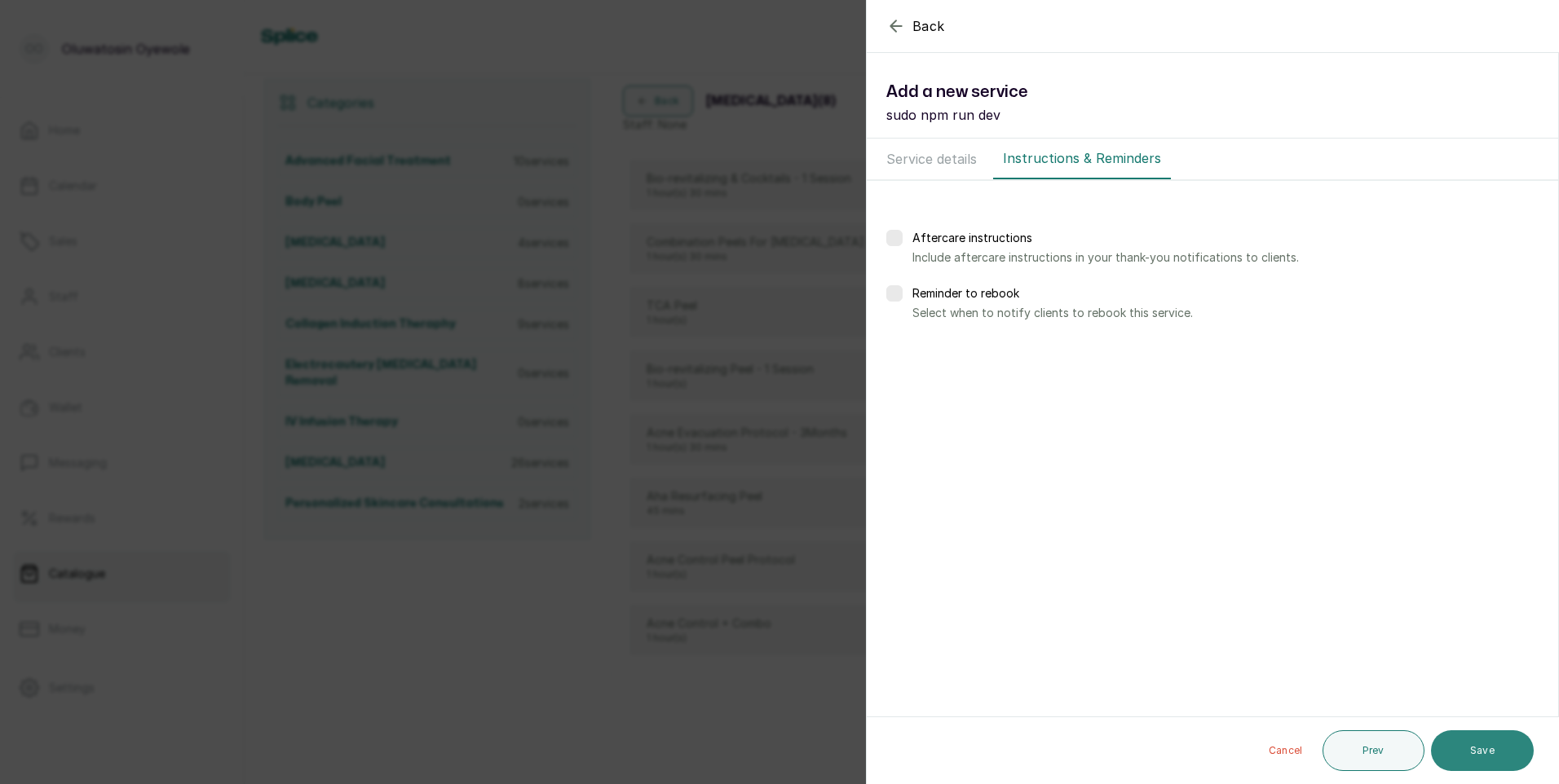
scroll to position [0, 0]
click at [1457, 747] on button "Save" at bounding box center [1482, 751] width 103 height 41
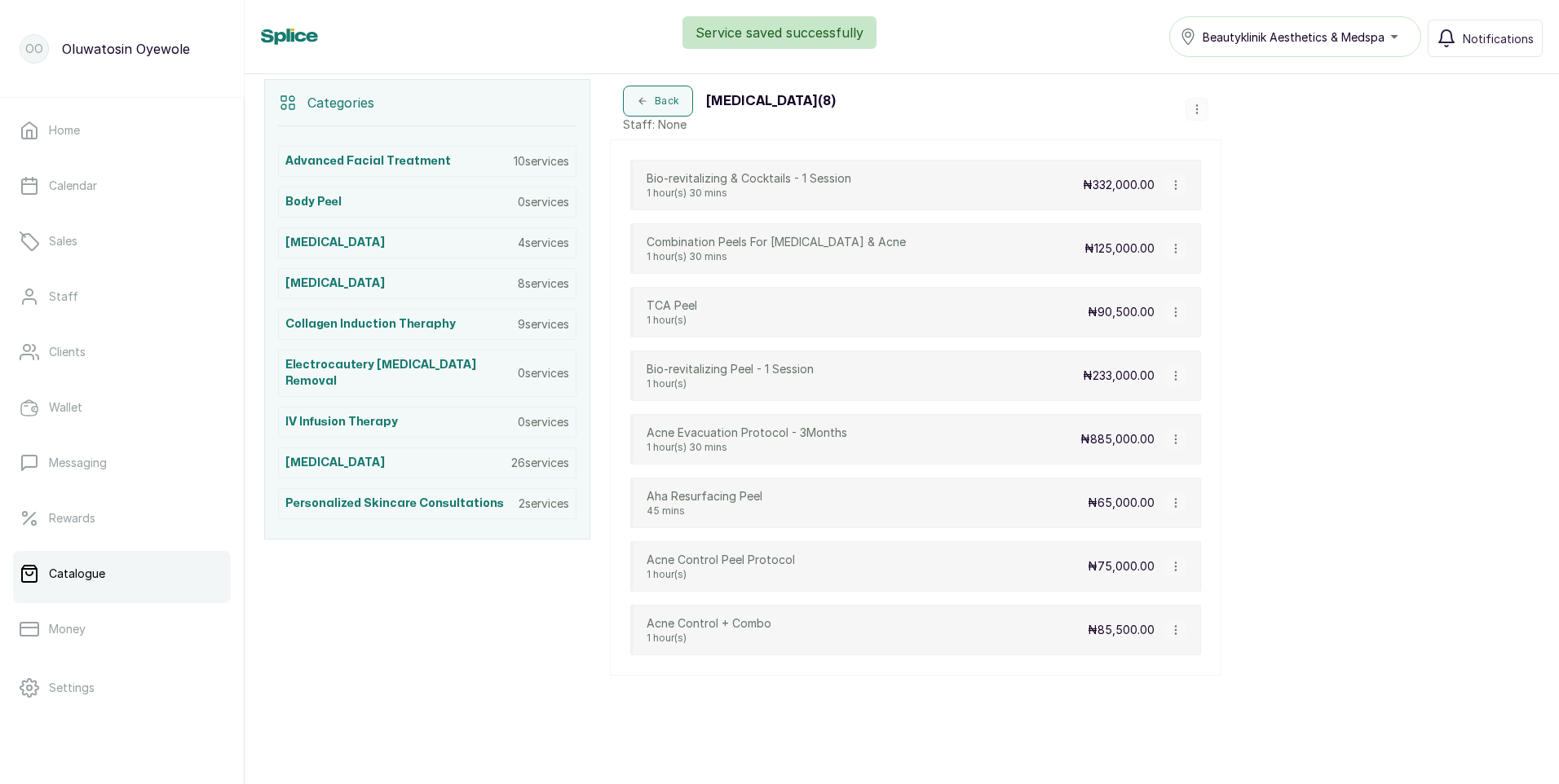
click at [1394, 41] on div "Service saved successfully" at bounding box center [779, 32] width 1559 height 32
click at [1368, 30] on div "Service saved successfully" at bounding box center [779, 32] width 1559 height 32
click at [1398, 38] on div "Service saved successfully" at bounding box center [779, 32] width 1559 height 32
click at [1399, 38] on div "Beautyklinik Aesthetics & Medspa" at bounding box center [1296, 37] width 231 height 20
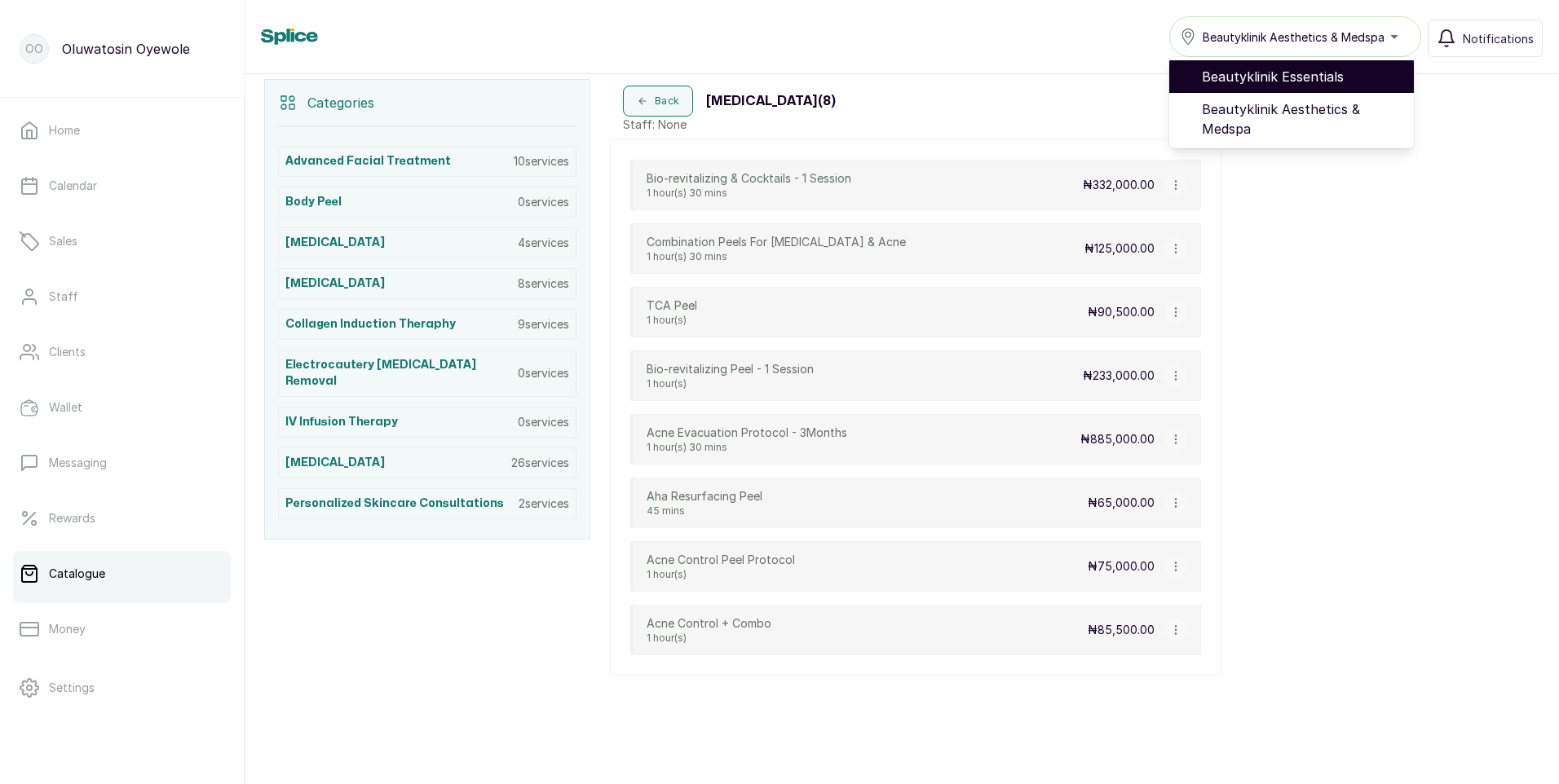
click at [1263, 80] on span "Beautyklinik Essentials" at bounding box center [1301, 77] width 199 height 20
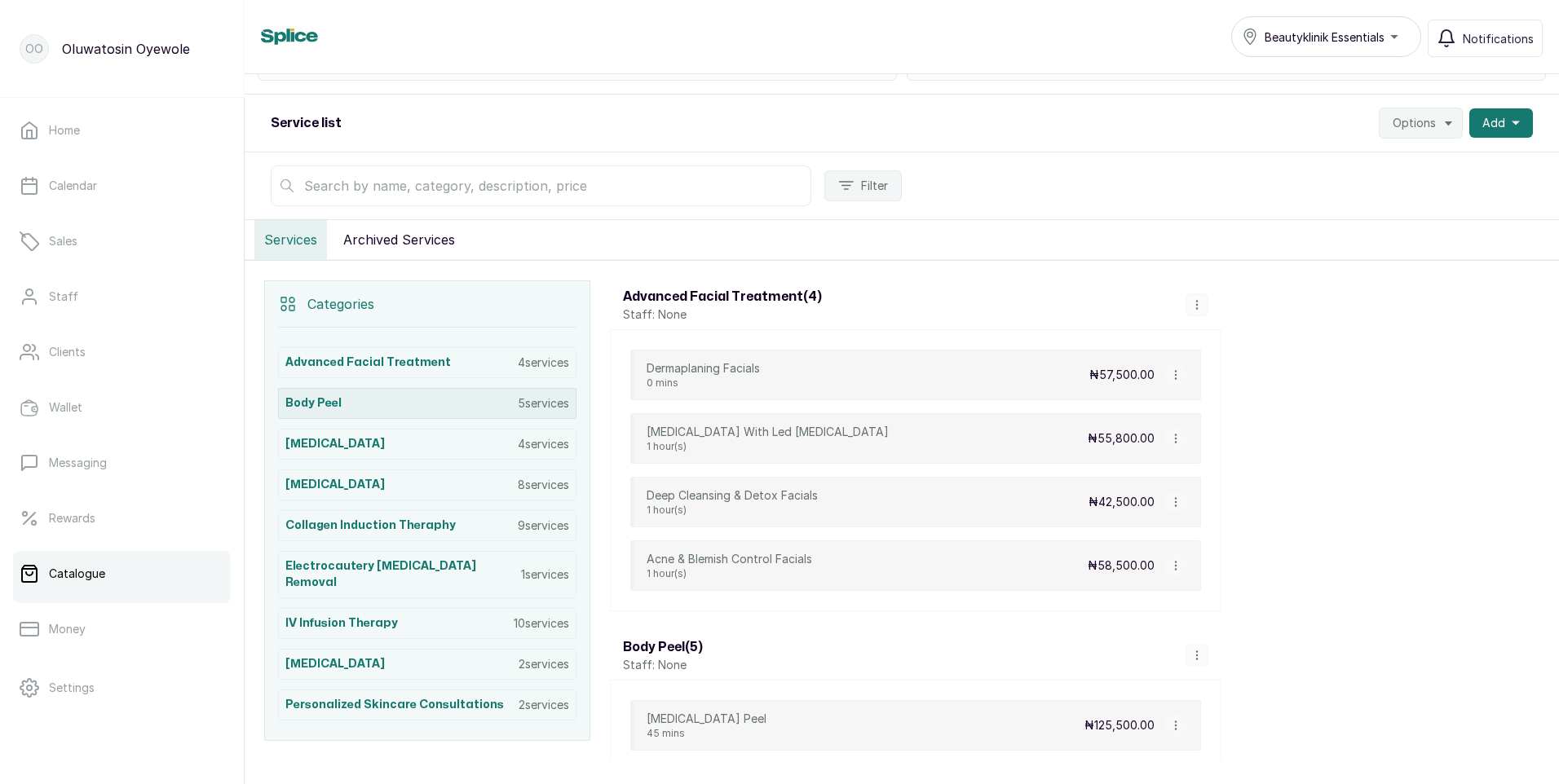
scroll to position [163, 0]
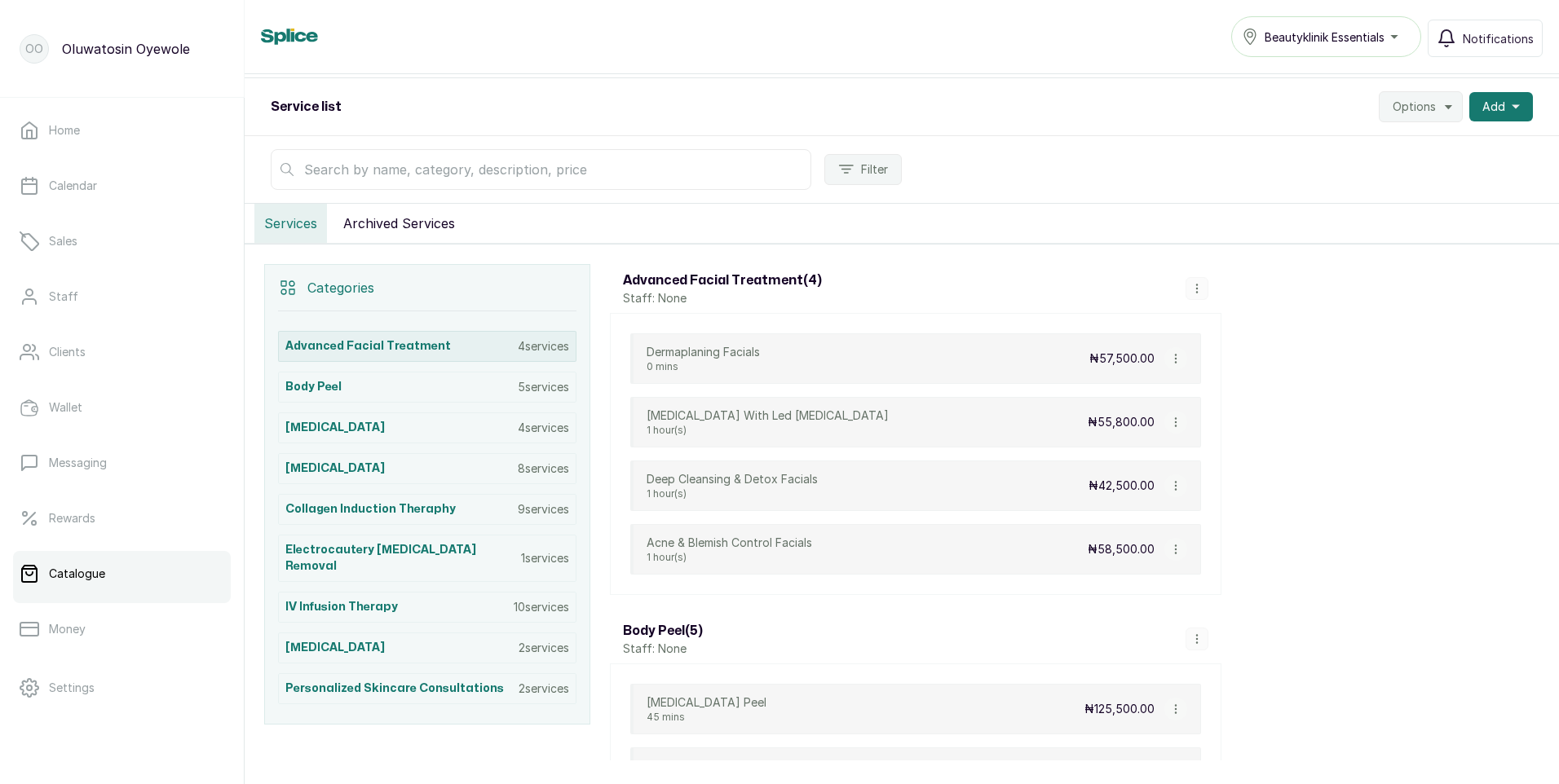
click at [467, 343] on div "Advanced Facial Treatment 4 services" at bounding box center [427, 346] width 298 height 31
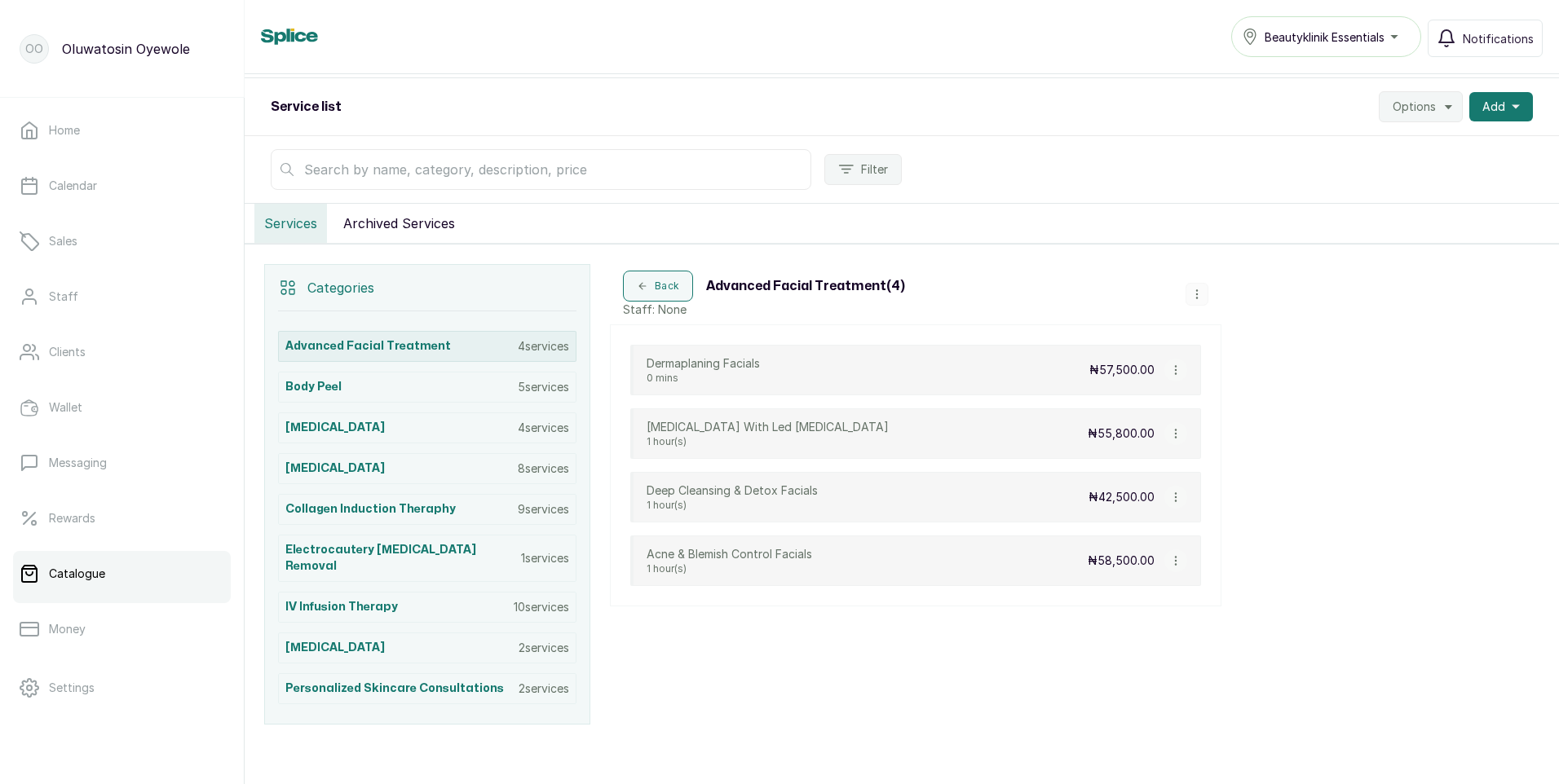
scroll to position [196, 0]
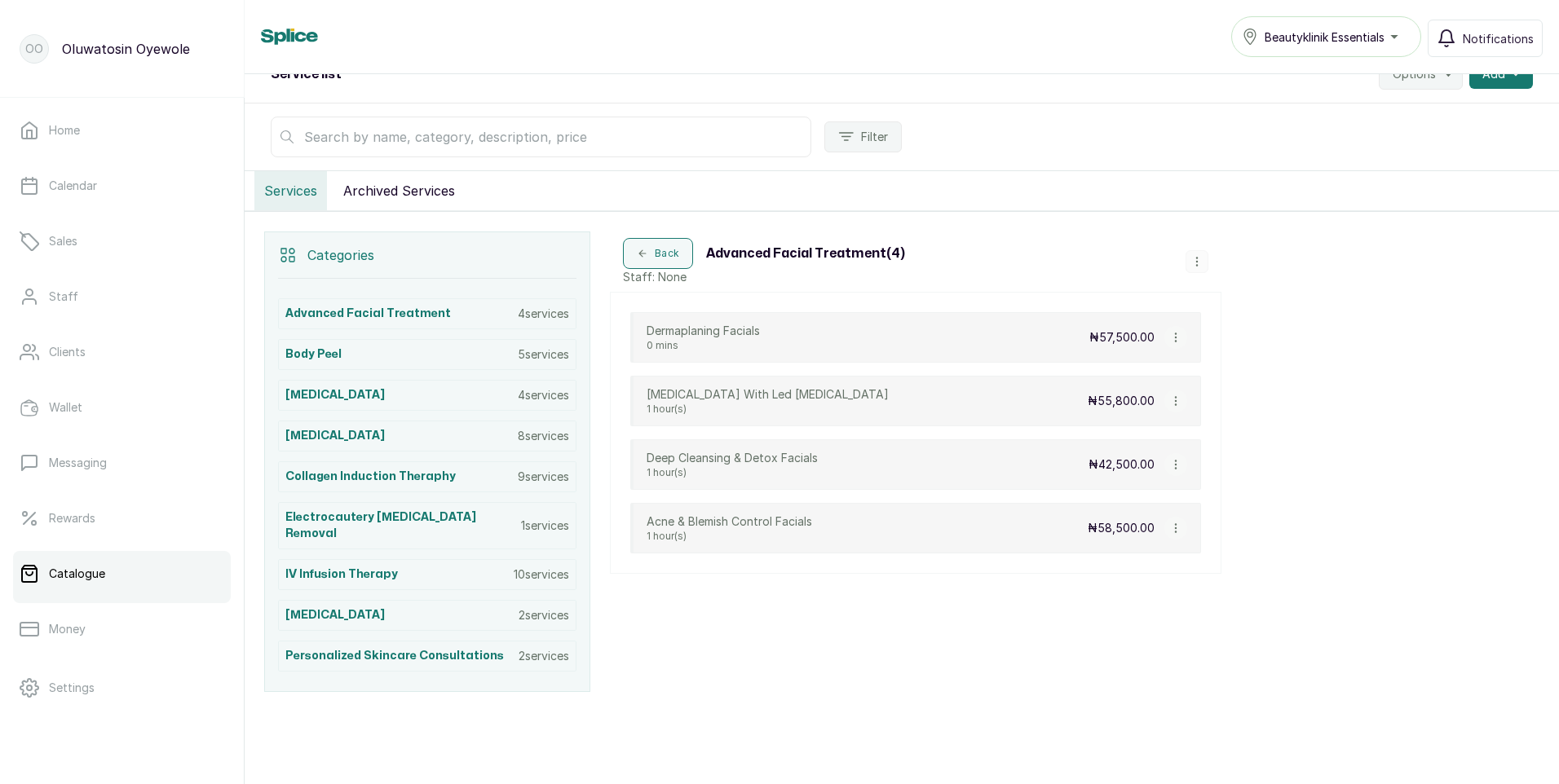
click at [1175, 336] on icon "button" at bounding box center [1176, 337] width 12 height 12
click at [1240, 250] on span "Edit Service" at bounding box center [1253, 243] width 74 height 20
select select "fixed"
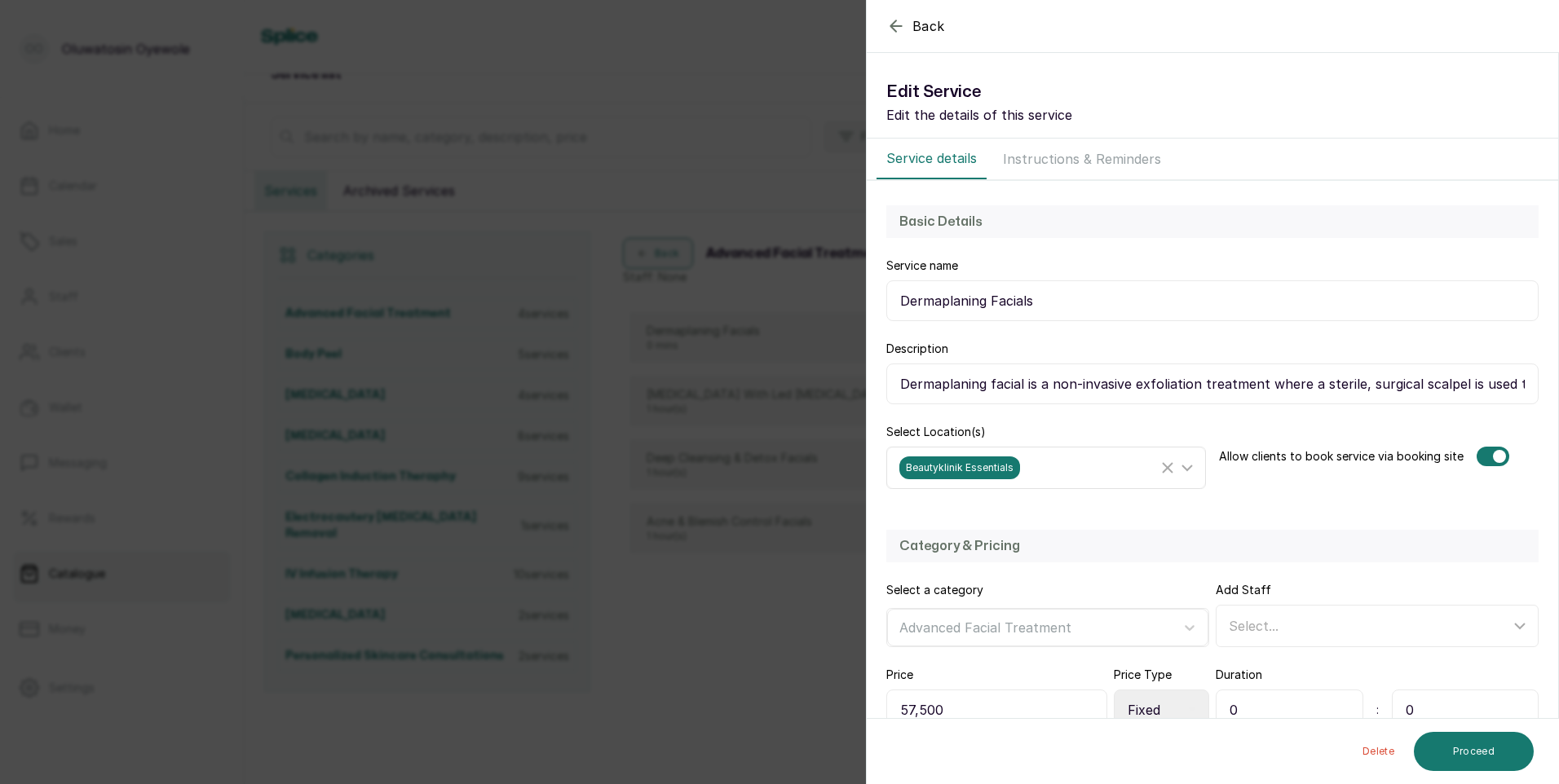
click at [1182, 469] on icon at bounding box center [1186, 467] width 10 height 4
click at [1105, 615] on span "Beautyklinik Aesthetics & Medspa" at bounding box center [1020, 616] width 211 height 20
click at [910, 615] on input "Beautyklinik Aesthetics & Medspa" at bounding box center [904, 616] width 11 height 11
checkbox input "true"
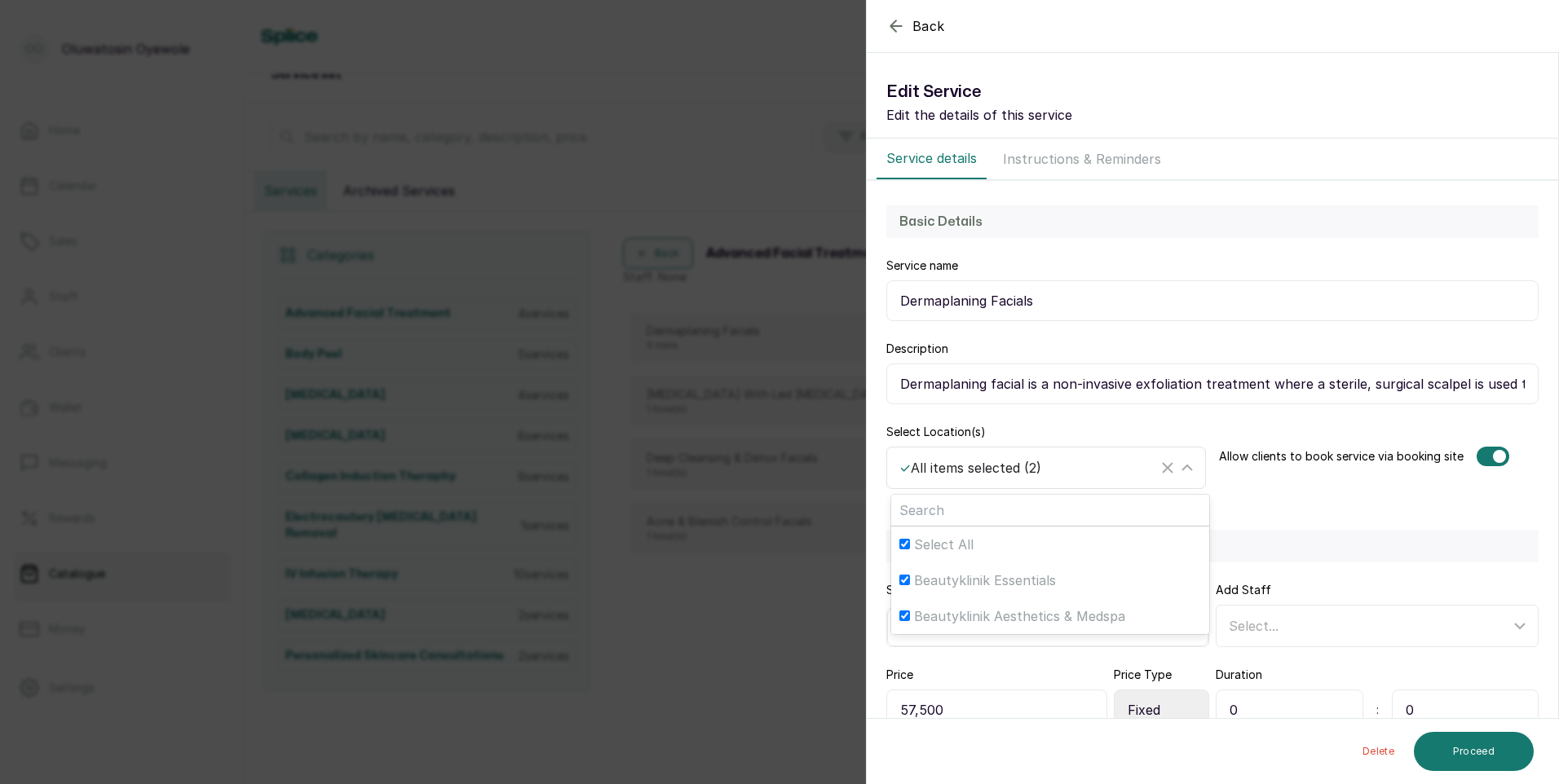
click at [900, 579] on input "Beautyklinik Essentials" at bounding box center [904, 580] width 11 height 11
checkbox input "false"
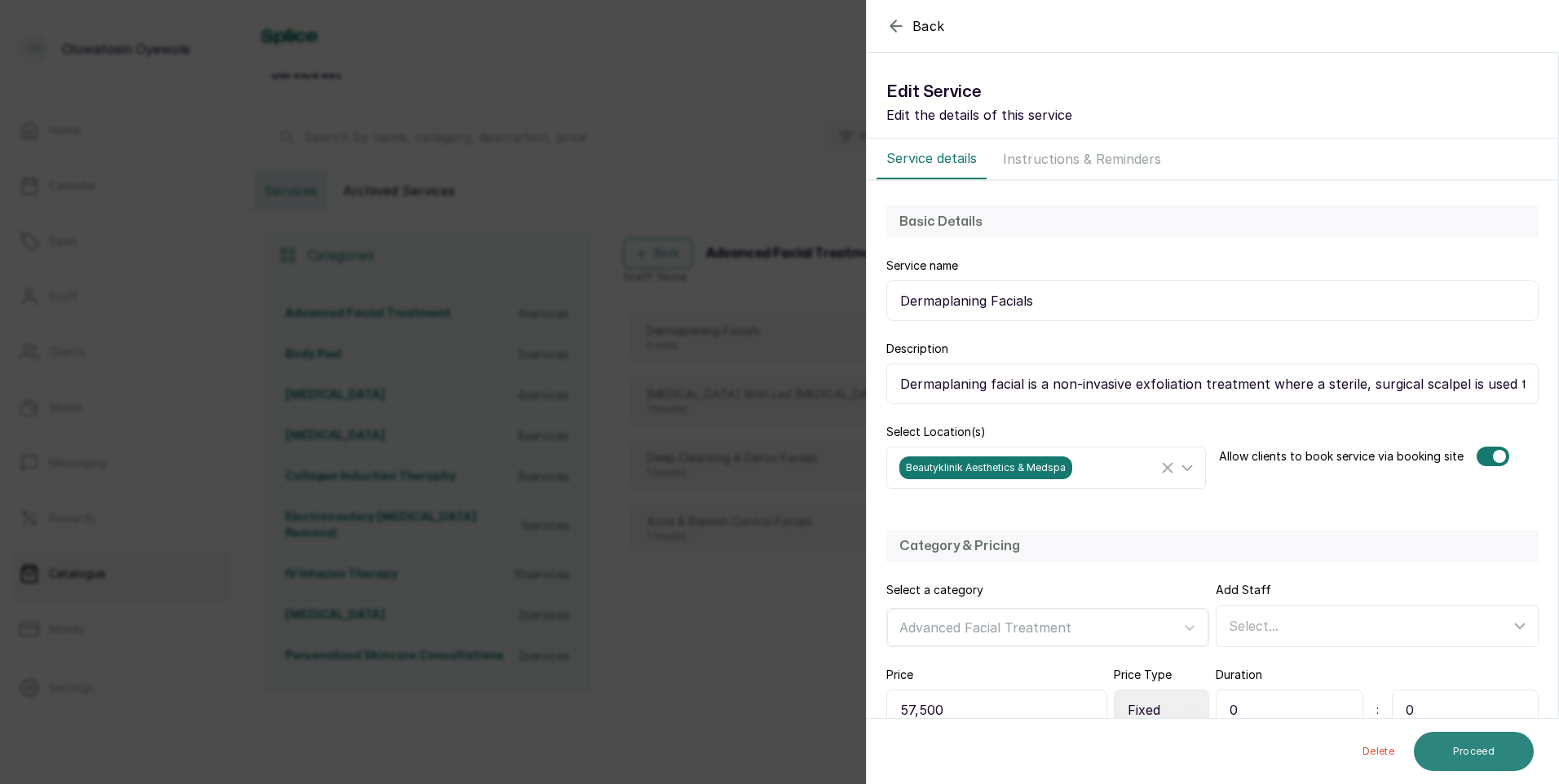
click at [1454, 746] on button "Proceed" at bounding box center [1474, 752] width 120 height 39
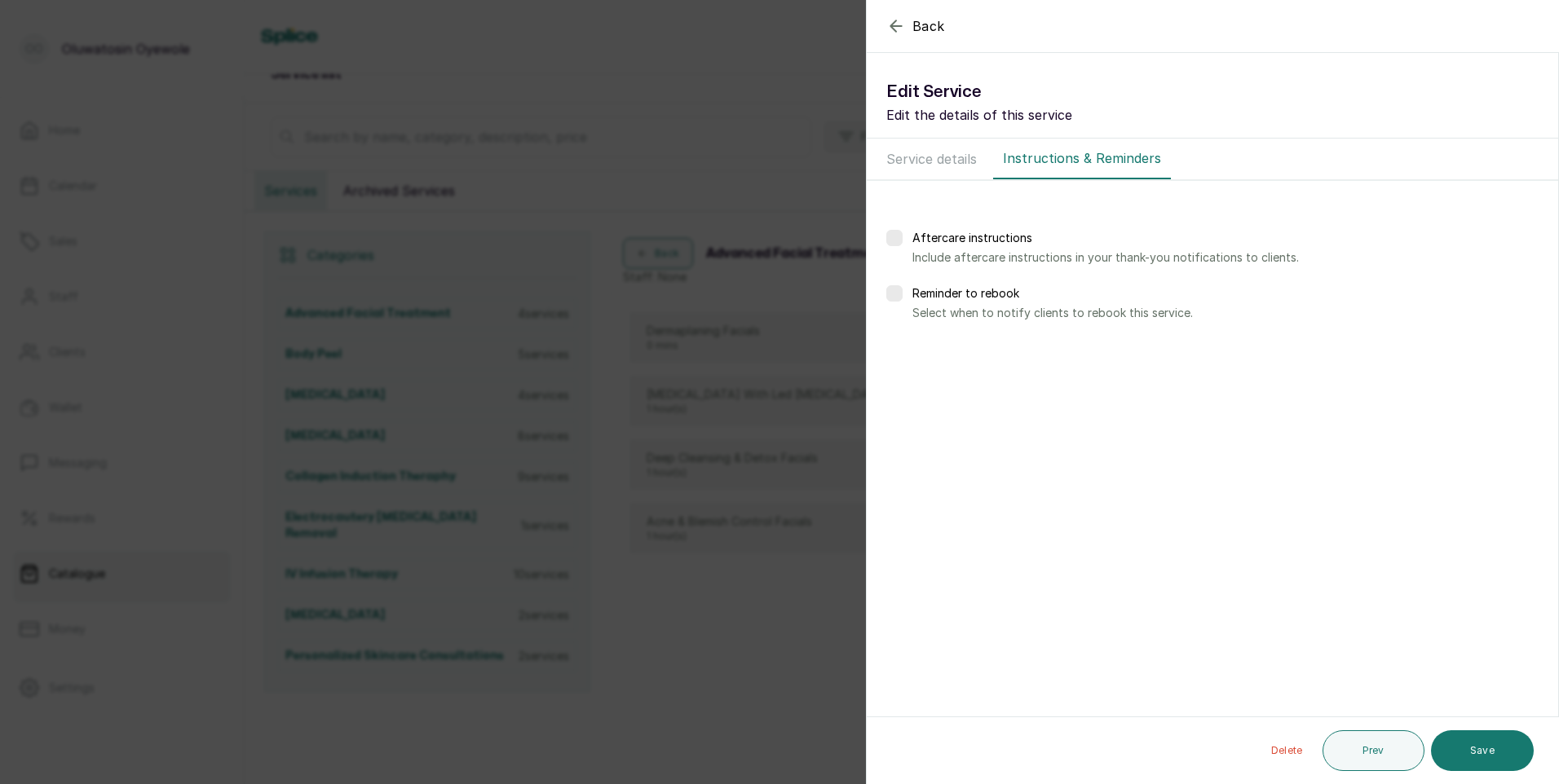
click at [1454, 746] on button "Save" at bounding box center [1482, 751] width 103 height 41
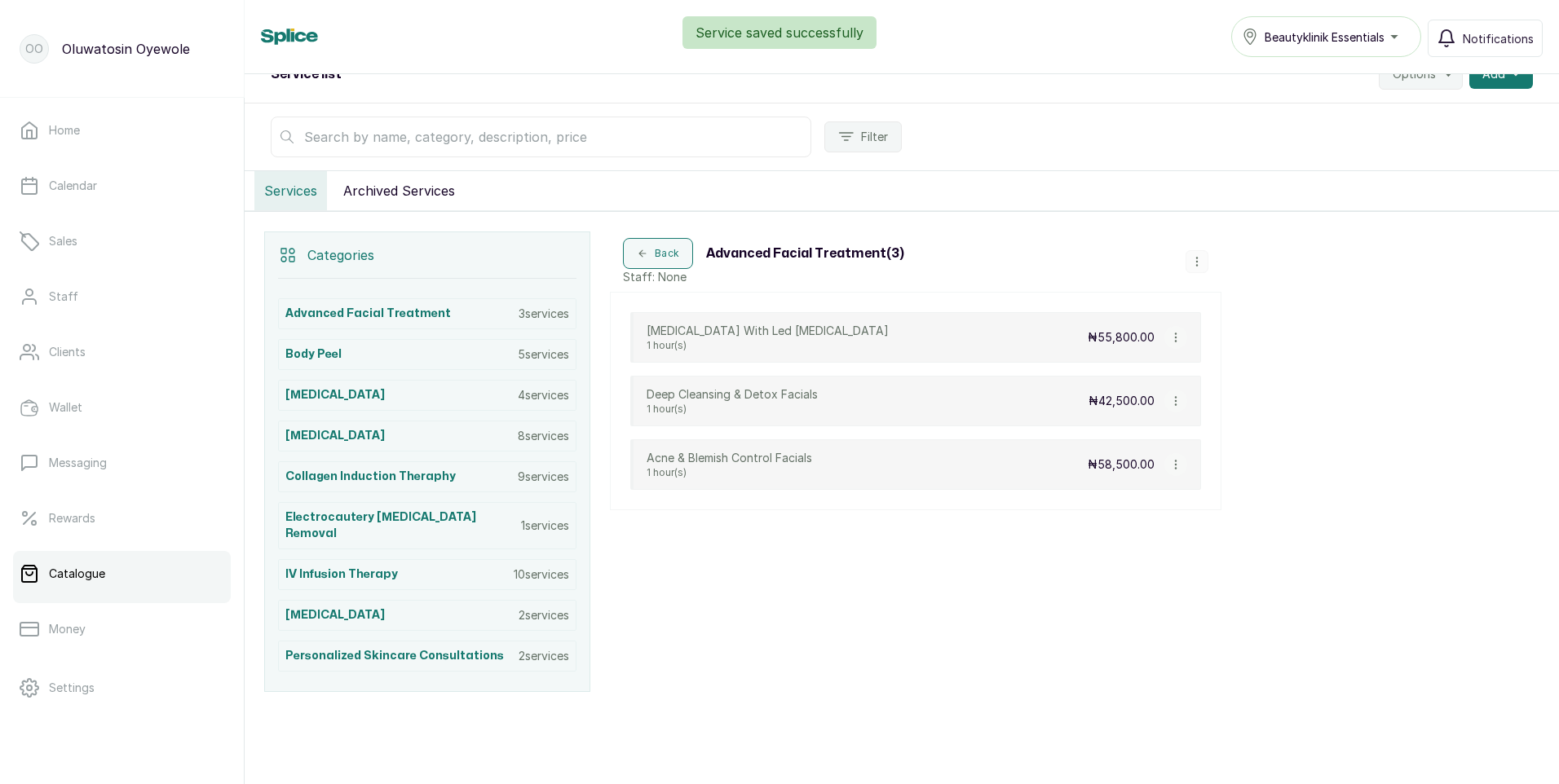
click at [1171, 339] on icon "button" at bounding box center [1176, 337] width 12 height 12
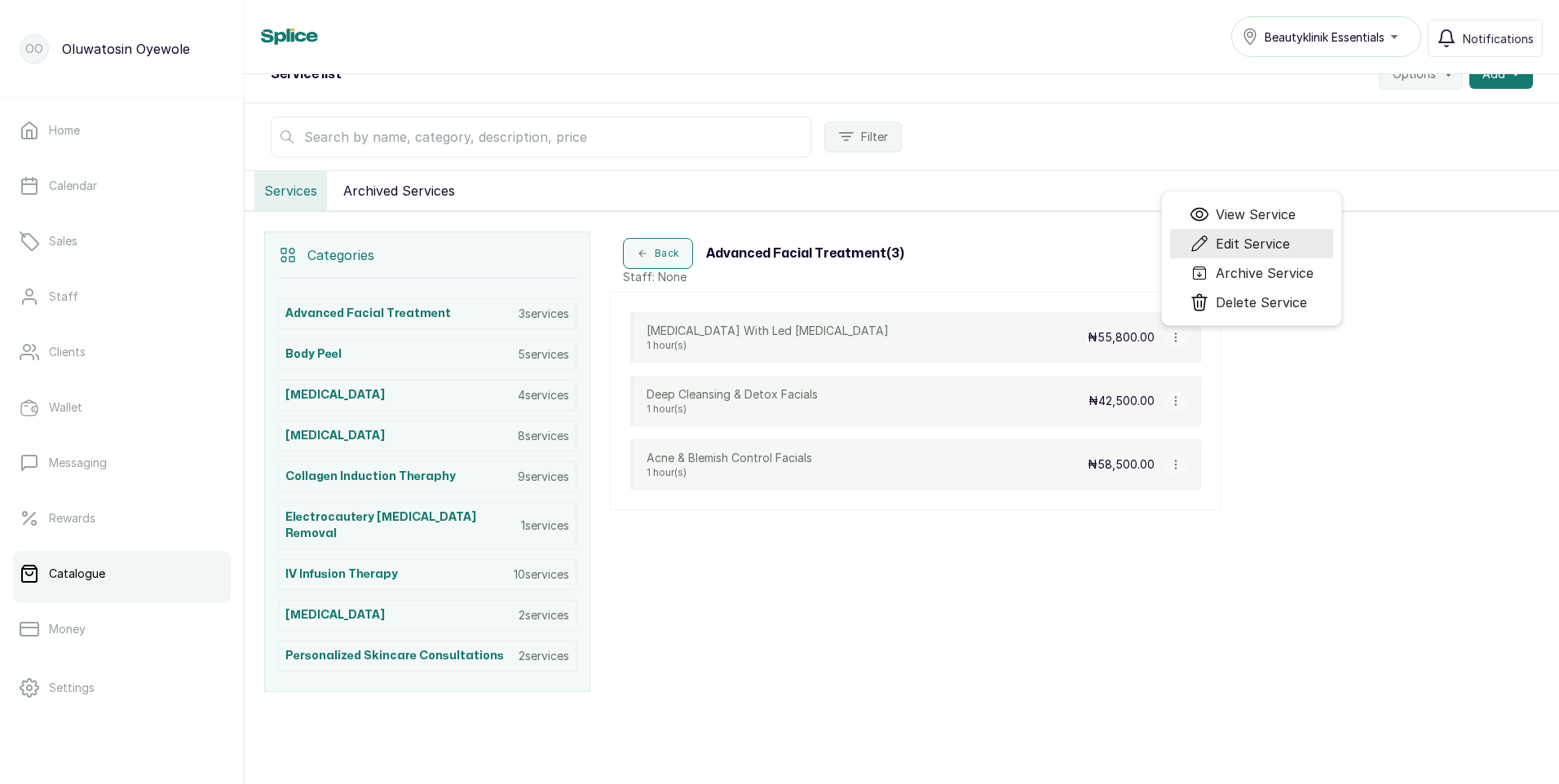
click at [1261, 245] on span "Edit Service" at bounding box center [1253, 243] width 74 height 20
select select "fixed"
select select "fixed_value"
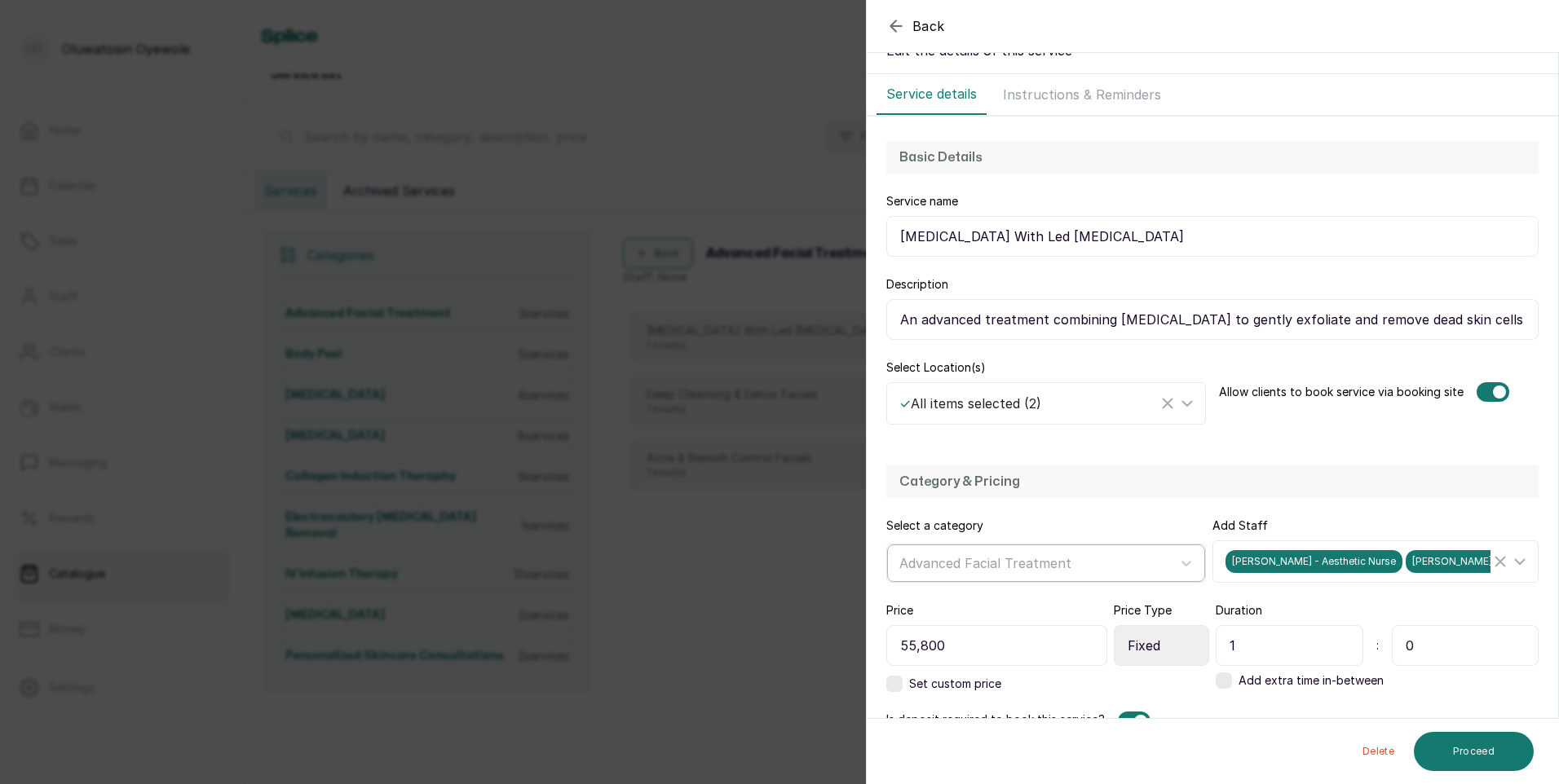
scroll to position [0, 0]
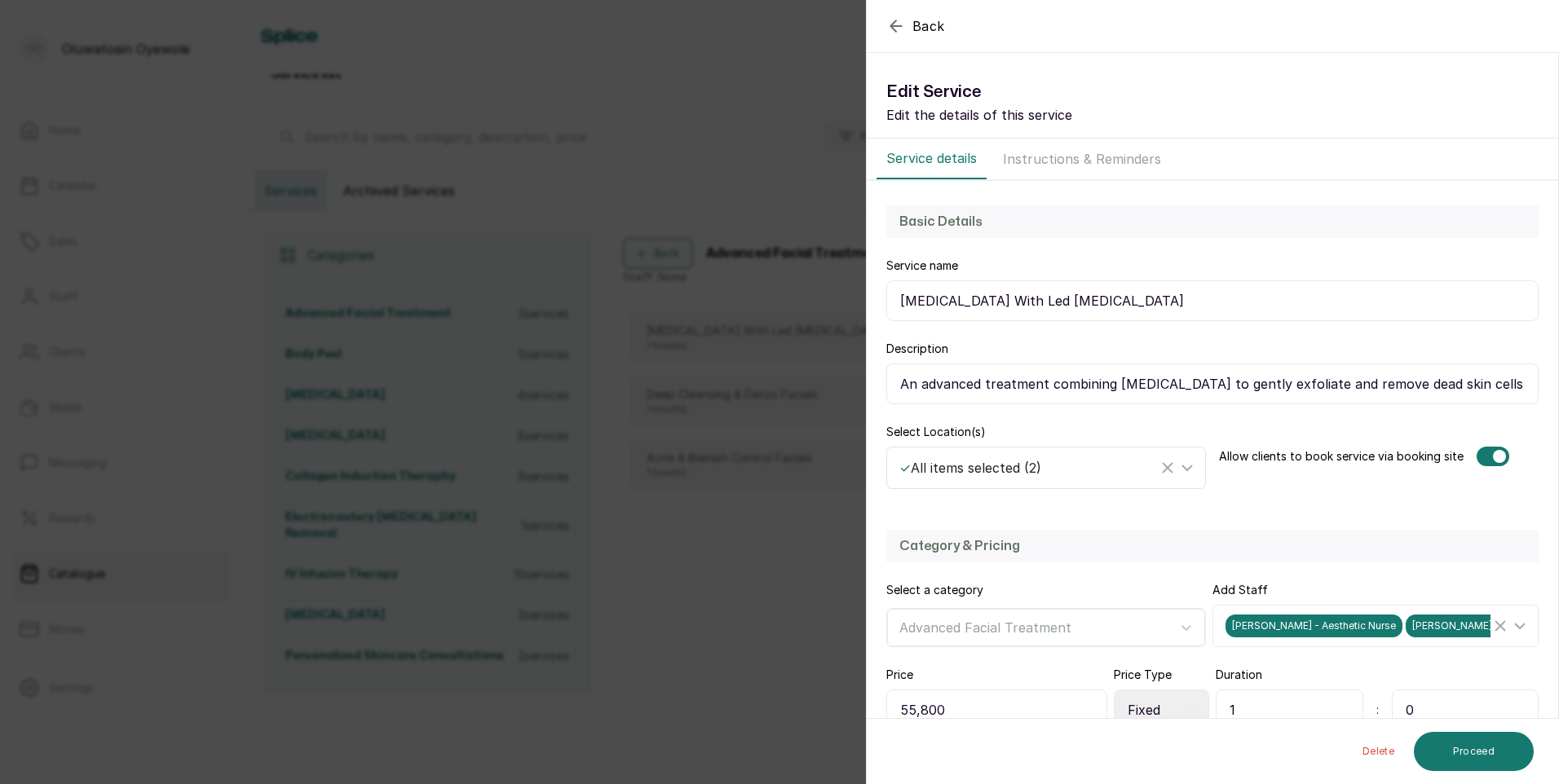
click at [1183, 468] on icon at bounding box center [1186, 467] width 10 height 4
click at [907, 581] on input "Beautyklinik Essentials" at bounding box center [904, 580] width 11 height 11
checkbox input "false"
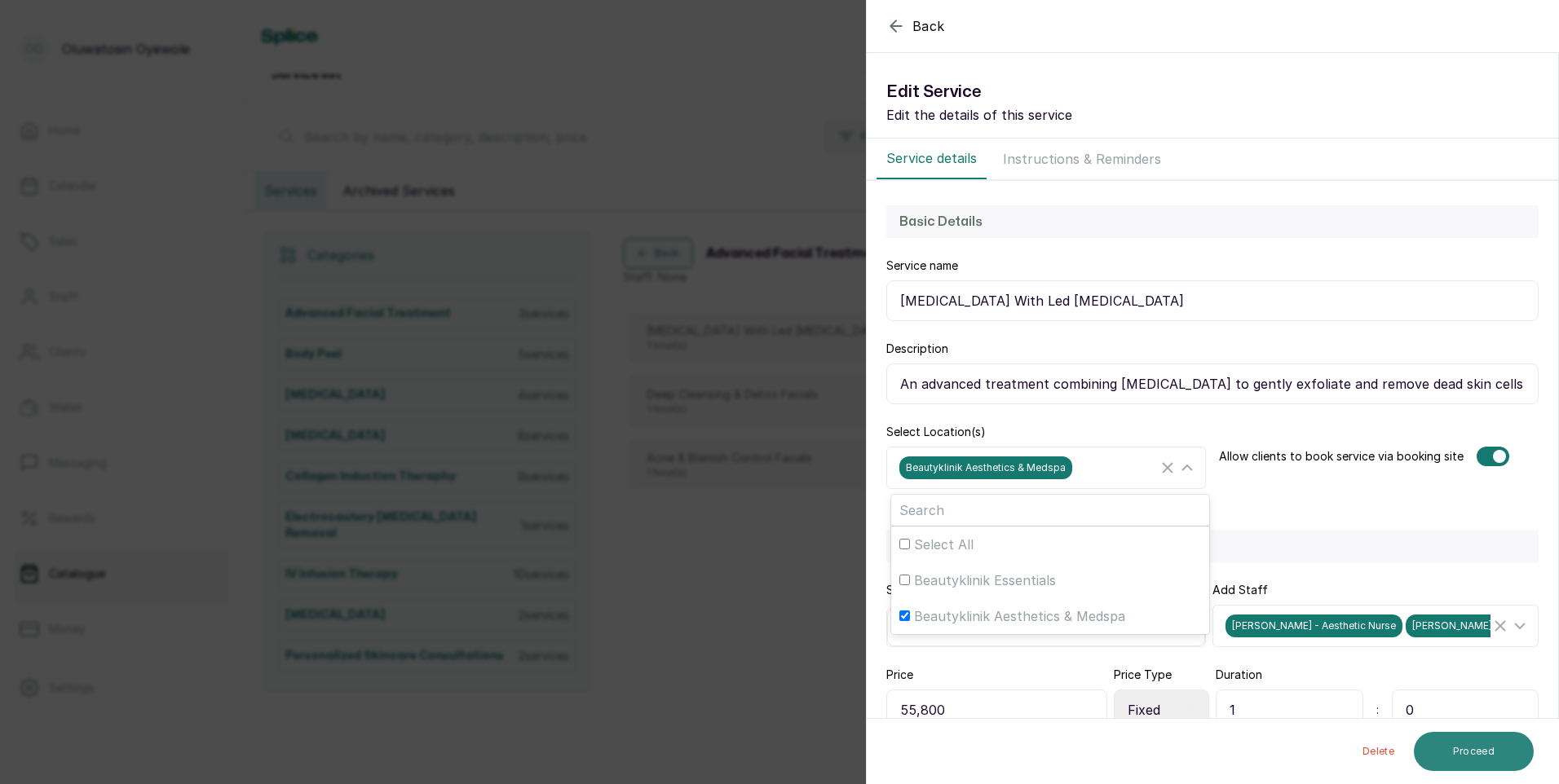
click at [1489, 755] on button "Proceed" at bounding box center [1474, 752] width 120 height 39
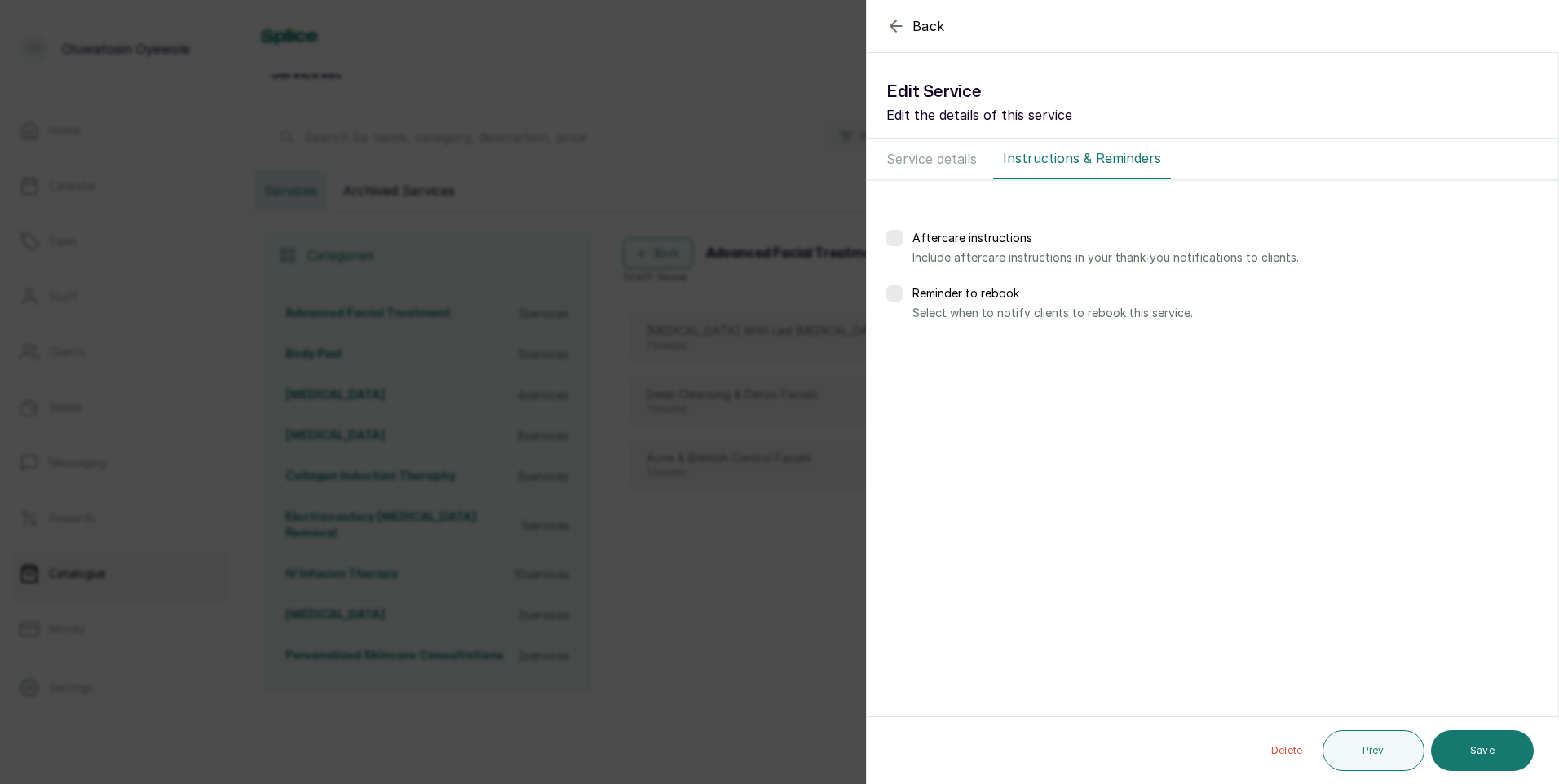
click at [1489, 754] on button "Save" at bounding box center [1482, 751] width 103 height 41
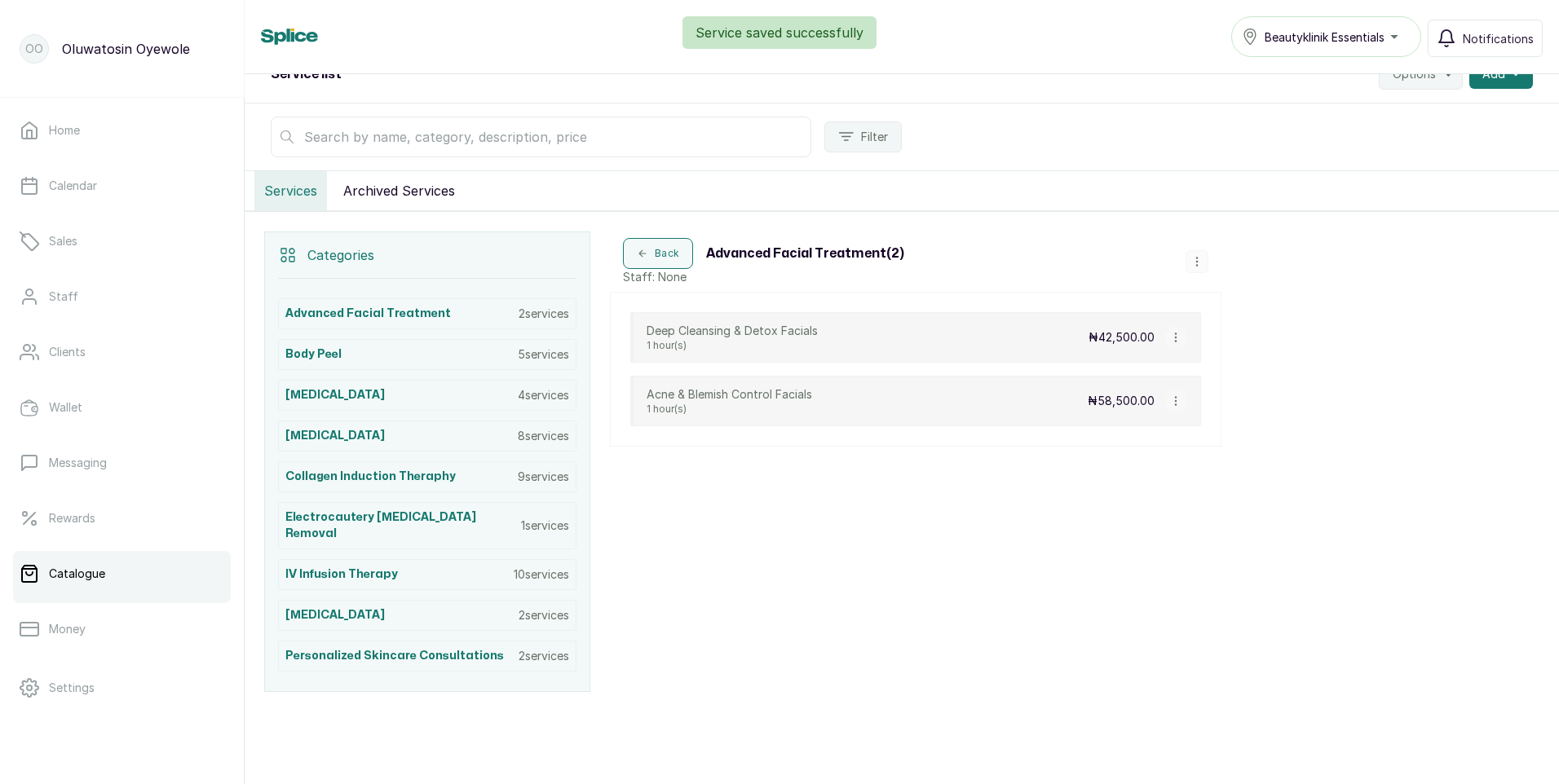
click at [1174, 337] on icon "button" at bounding box center [1176, 337] width 12 height 12
click at [1241, 246] on span "Edit Service" at bounding box center [1254, 243] width 74 height 20
select select "fixed"
select select "fixed_value"
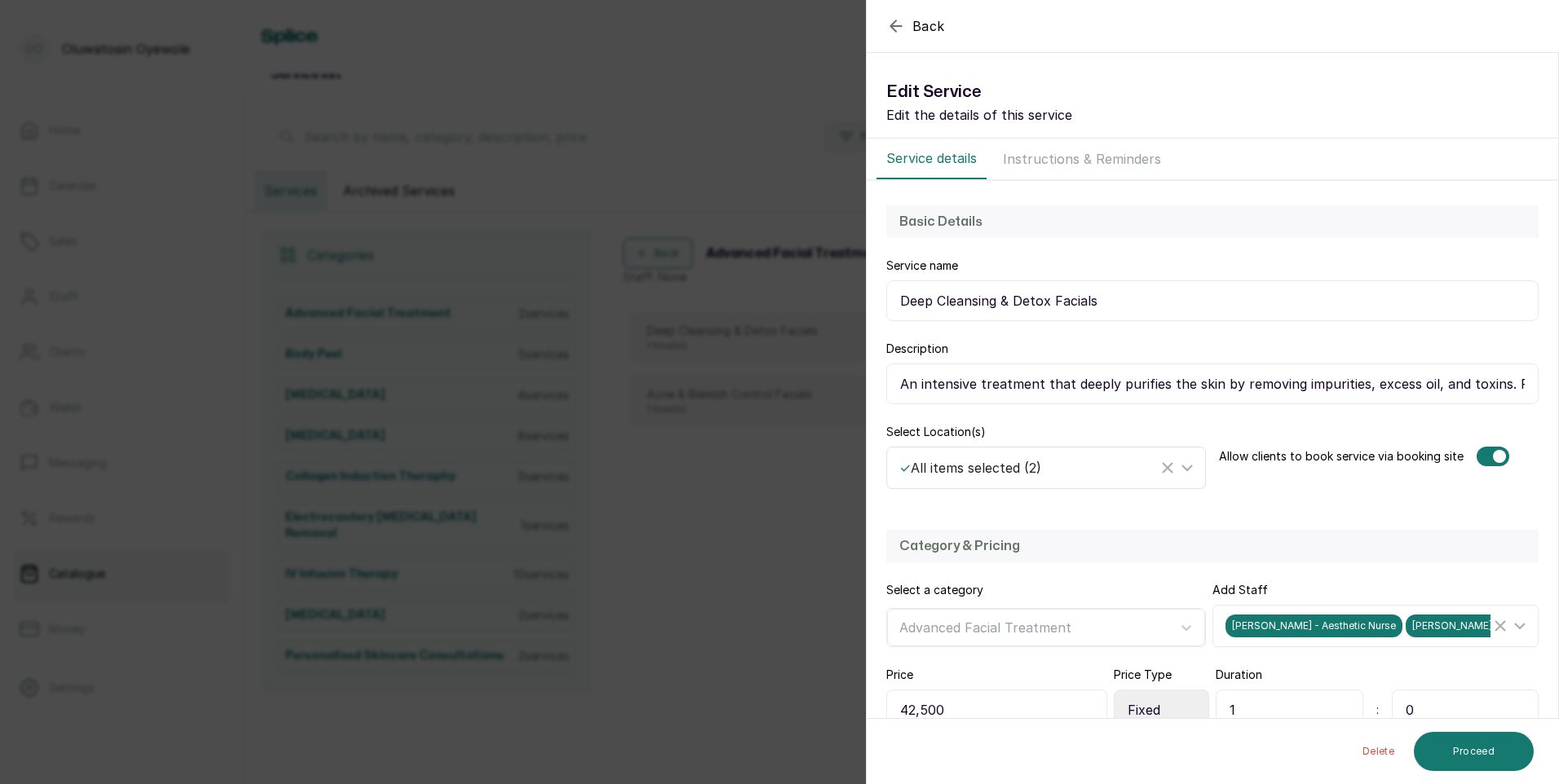
click at [1180, 469] on icon at bounding box center [1187, 468] width 20 height 20
click at [905, 542] on input "Select All" at bounding box center [904, 544] width 11 height 11
checkbox input "false"
click at [904, 614] on input "Beautyklinik Aesthetics & Medspa" at bounding box center [904, 616] width 11 height 11
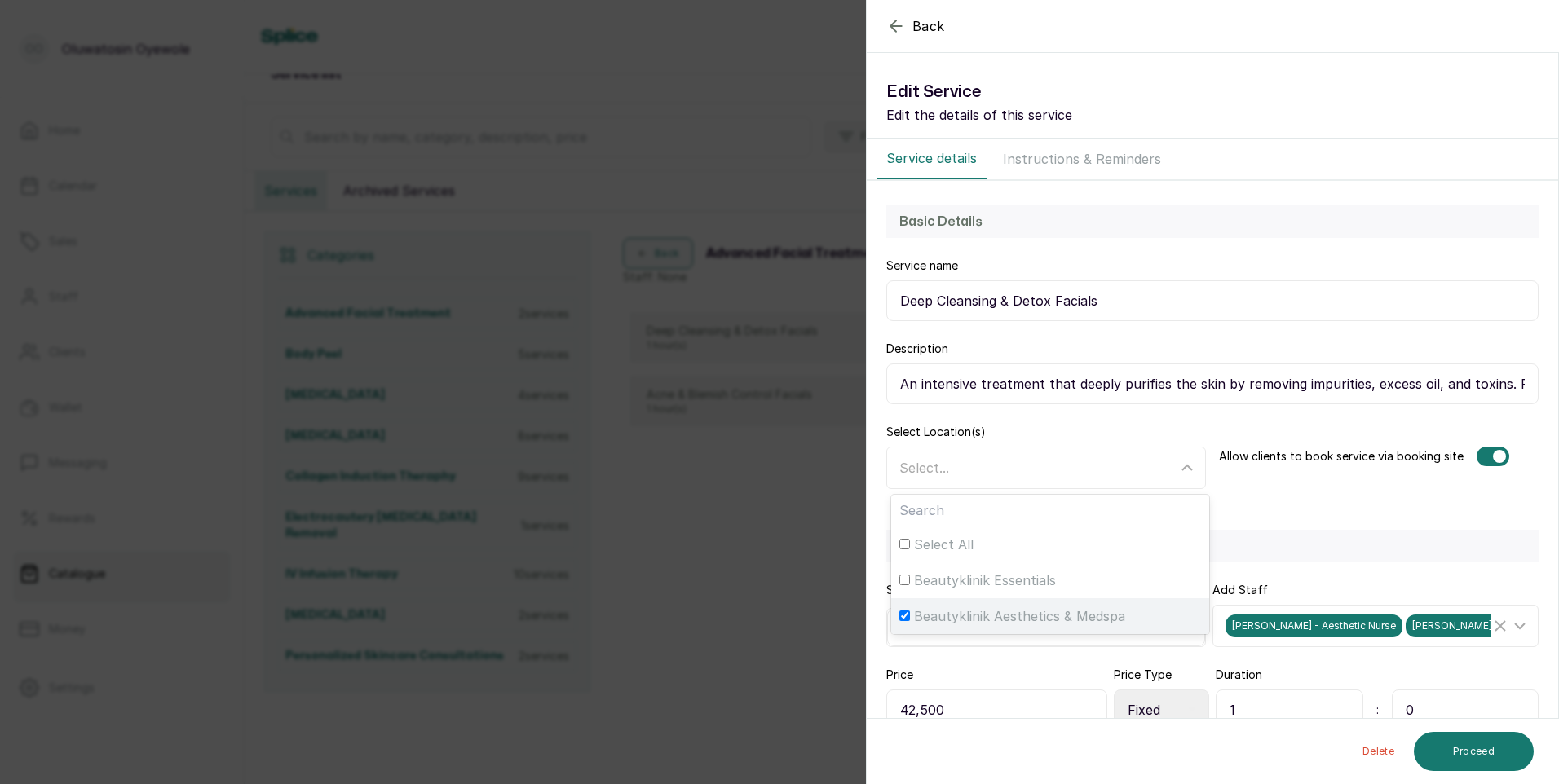
checkbox input "true"
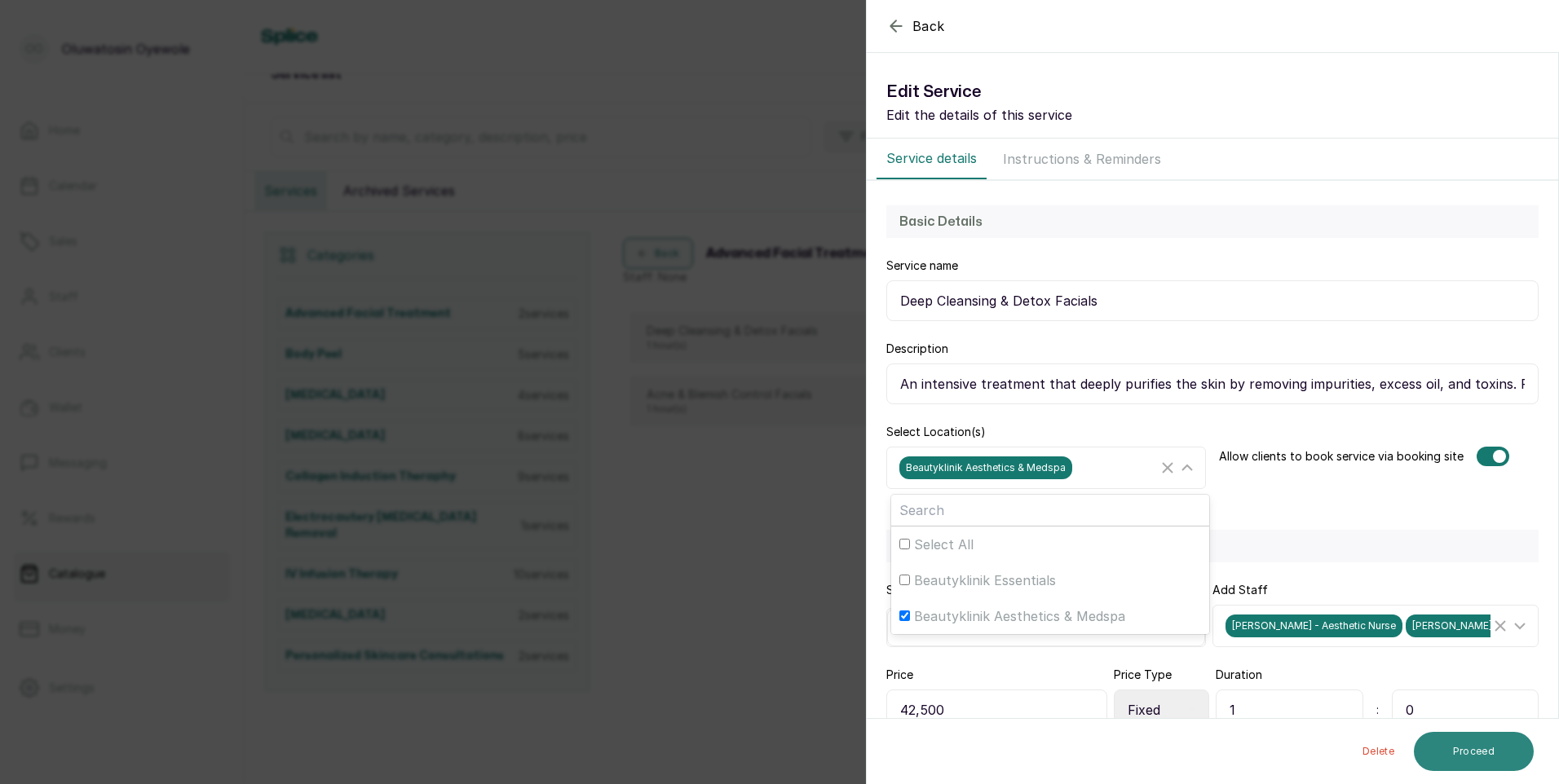
click at [1487, 750] on button "Proceed" at bounding box center [1474, 752] width 120 height 39
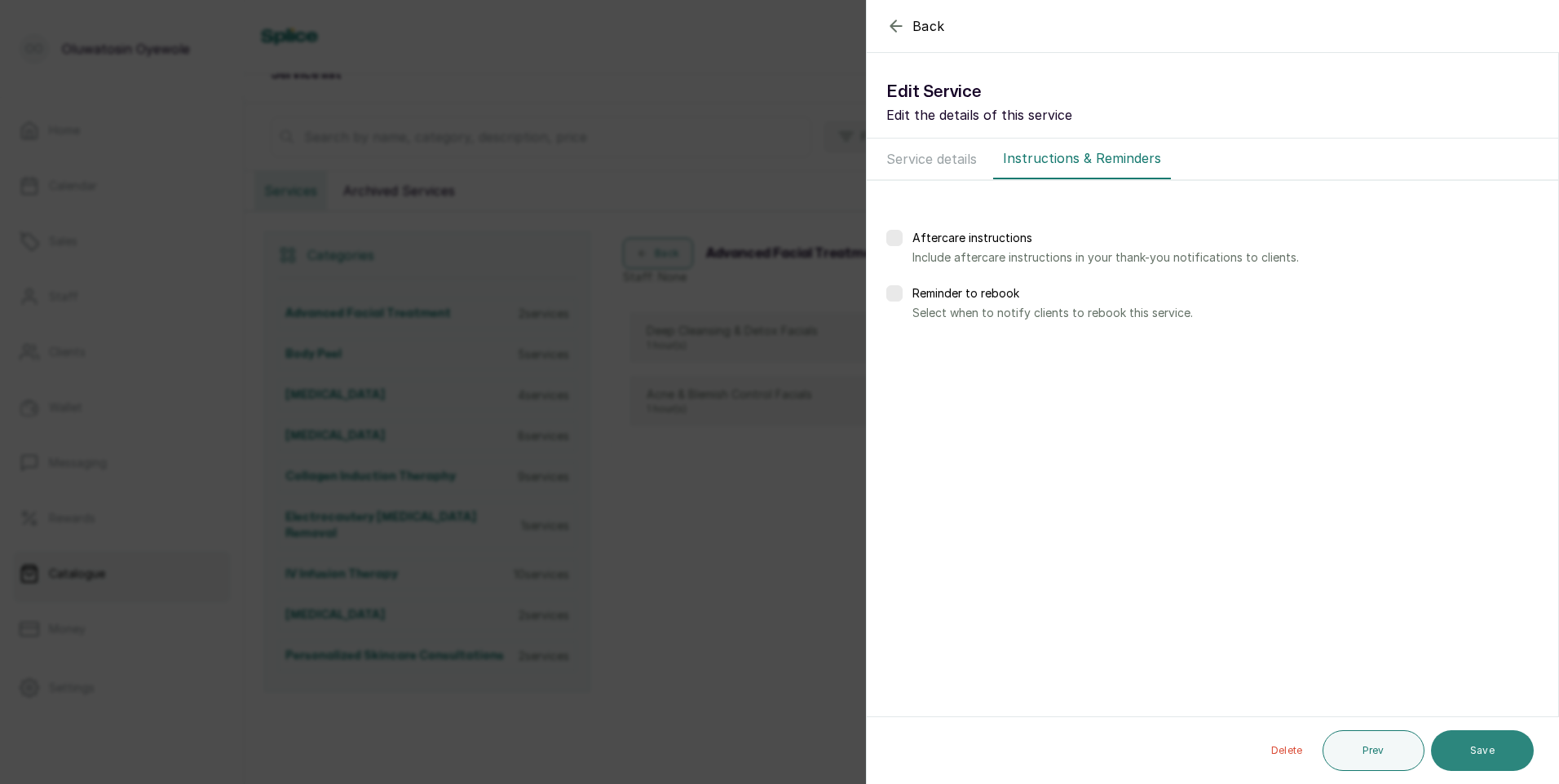
click at [1463, 755] on button "Save" at bounding box center [1482, 751] width 103 height 41
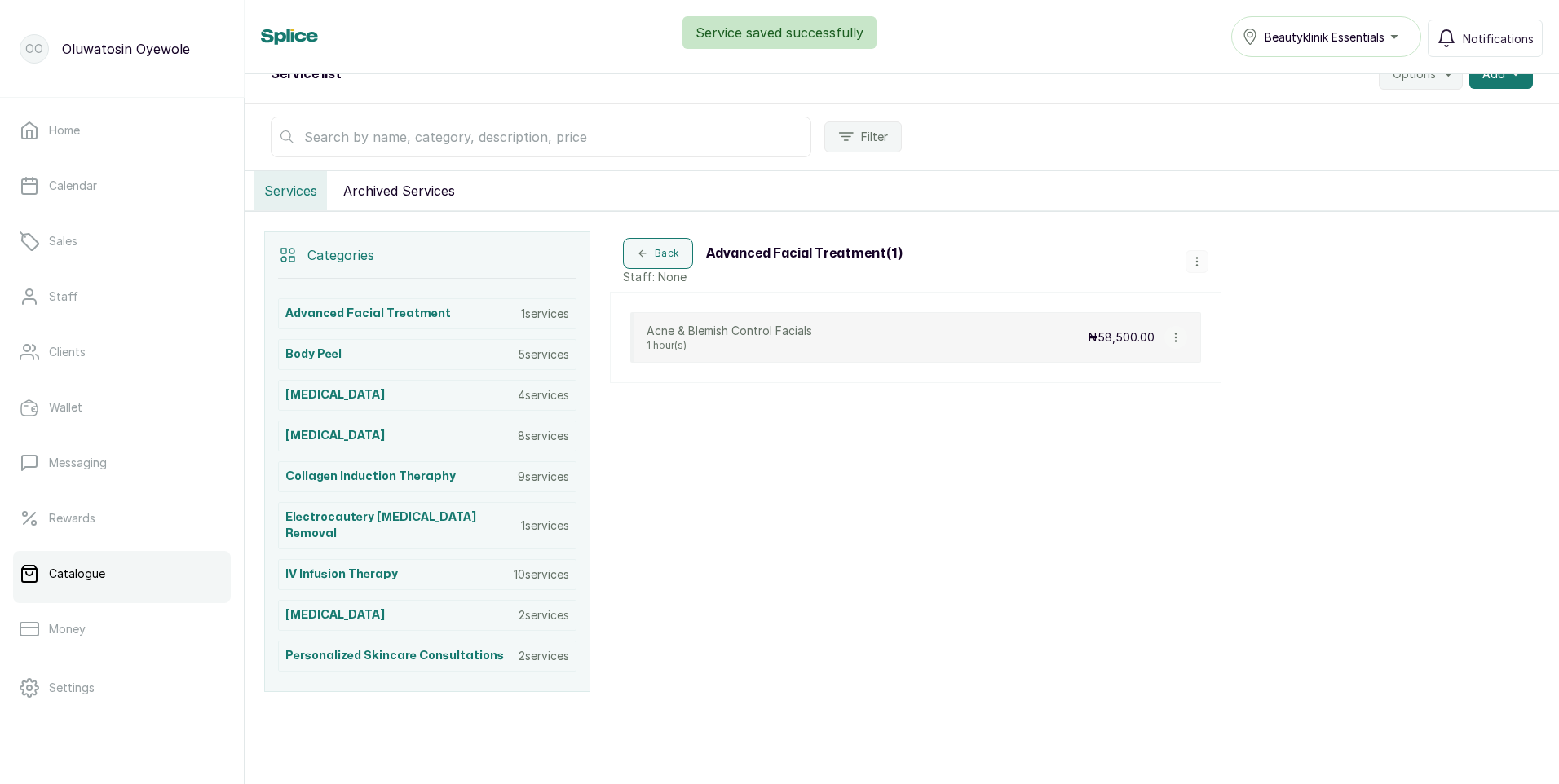
click at [1178, 341] on icon "button" at bounding box center [1176, 337] width 12 height 12
click at [1226, 242] on span "Edit Service" at bounding box center [1254, 243] width 74 height 20
select select "fixed"
select select "fixed_value"
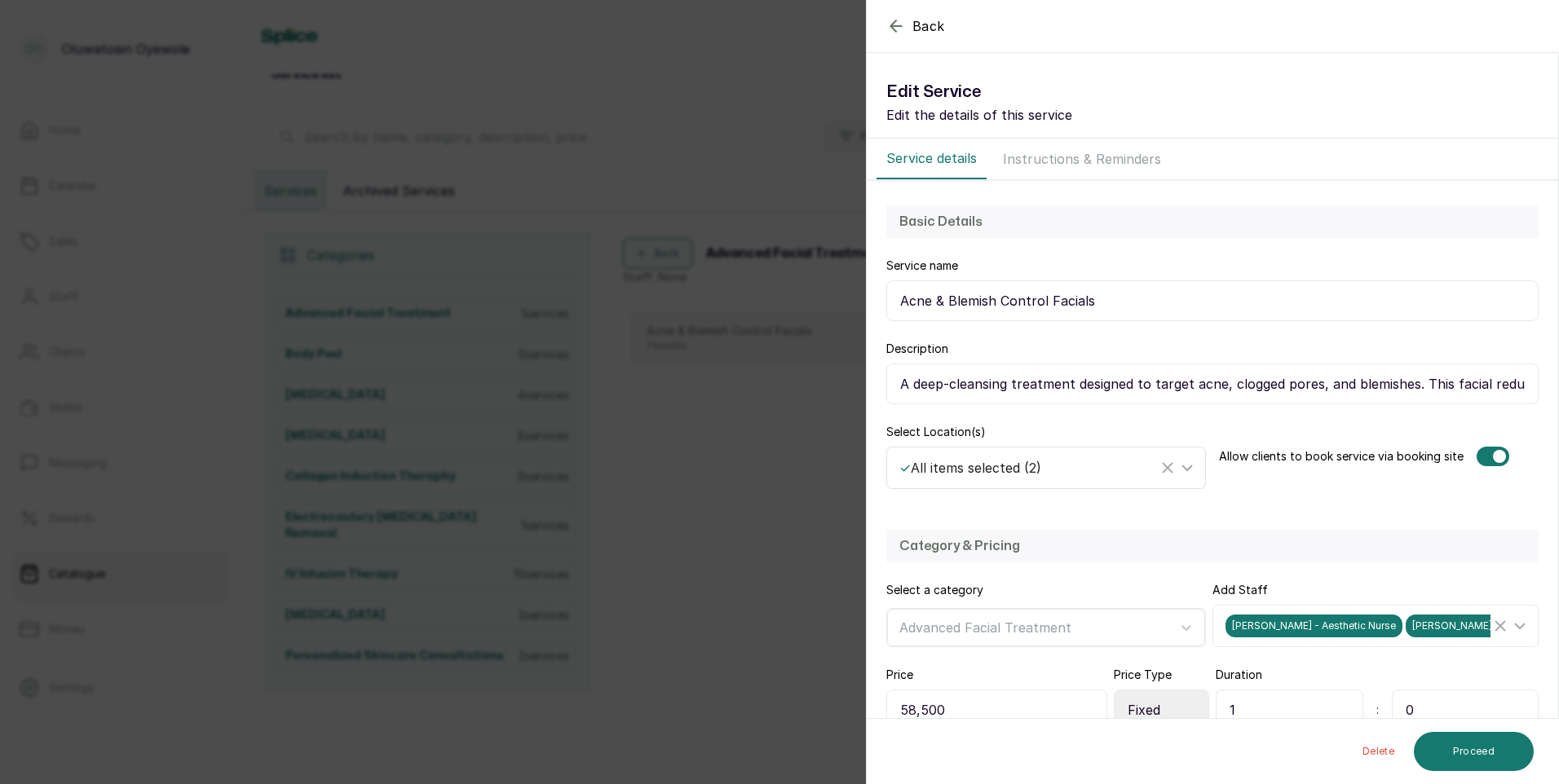
click at [1180, 468] on icon at bounding box center [1187, 468] width 20 height 20
click at [905, 582] on input "Beautyklinik Essentials" at bounding box center [904, 580] width 11 height 11
checkbox input "false"
click at [1473, 748] on button "Proceed" at bounding box center [1474, 752] width 120 height 39
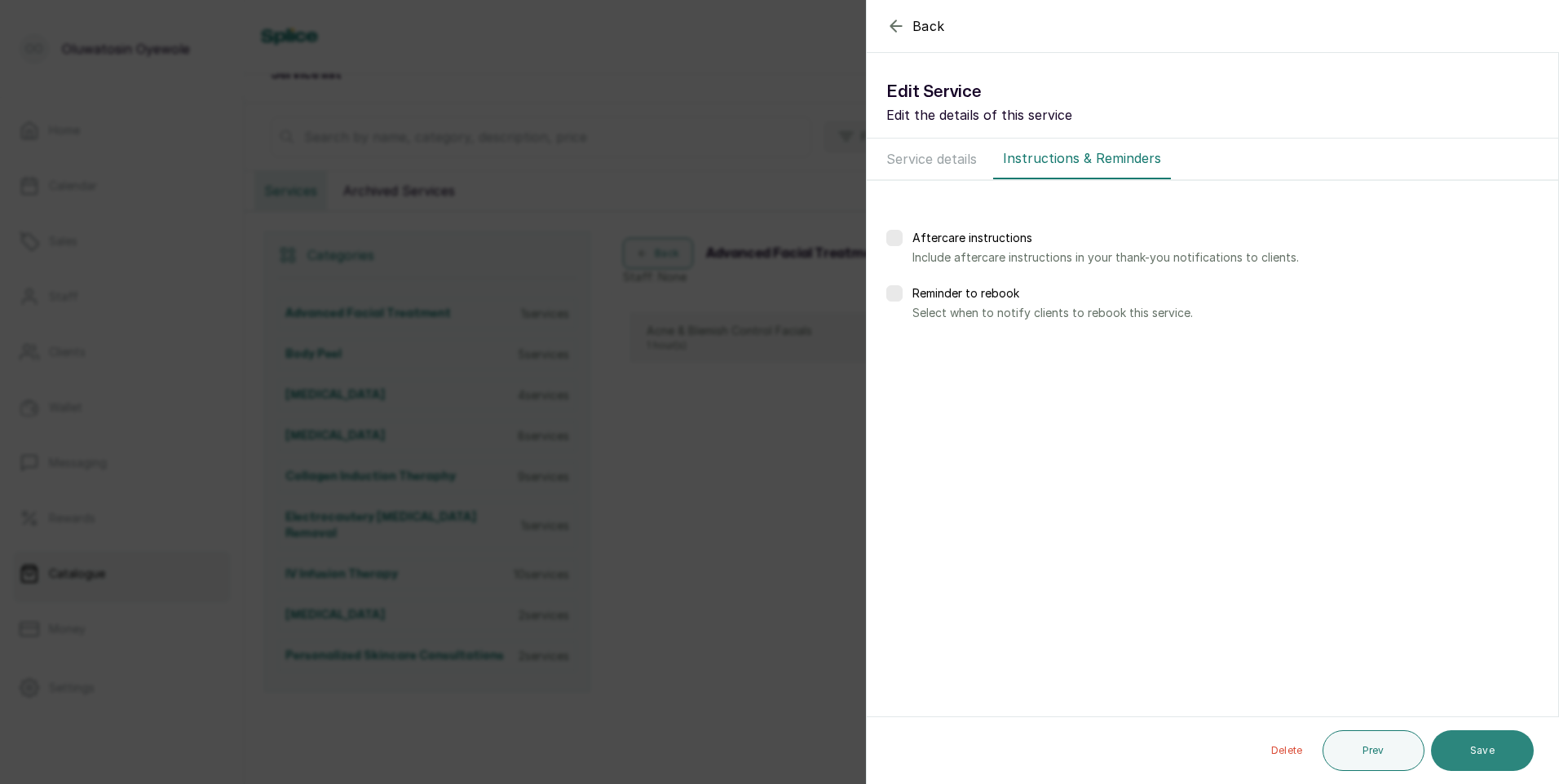
click at [1491, 752] on button "Save" at bounding box center [1482, 751] width 103 height 41
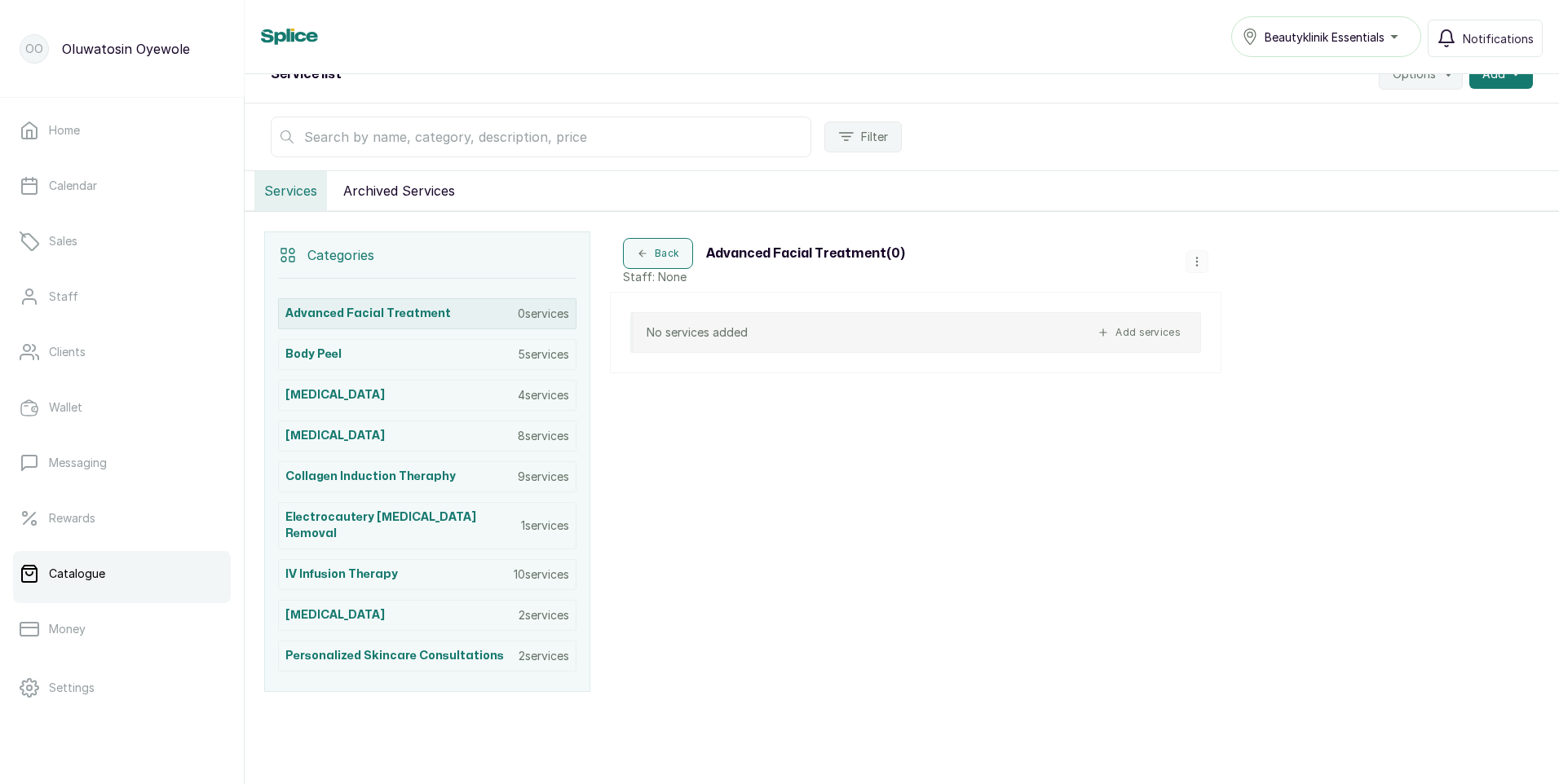
click at [532, 315] on p "0 services" at bounding box center [543, 313] width 51 height 16
drag, startPoint x: 545, startPoint y: 310, endPoint x: 914, endPoint y: 282, distance: 370.1
click at [914, 282] on div "Back Advanced Facial Treatment ( 0 ) Staff: None" at bounding box center [915, 261] width 612 height 60
click at [1196, 260] on icon "button" at bounding box center [1196, 261] width 12 height 12
click at [1267, 193] on span "Edit Category" at bounding box center [1257, 197] width 86 height 20
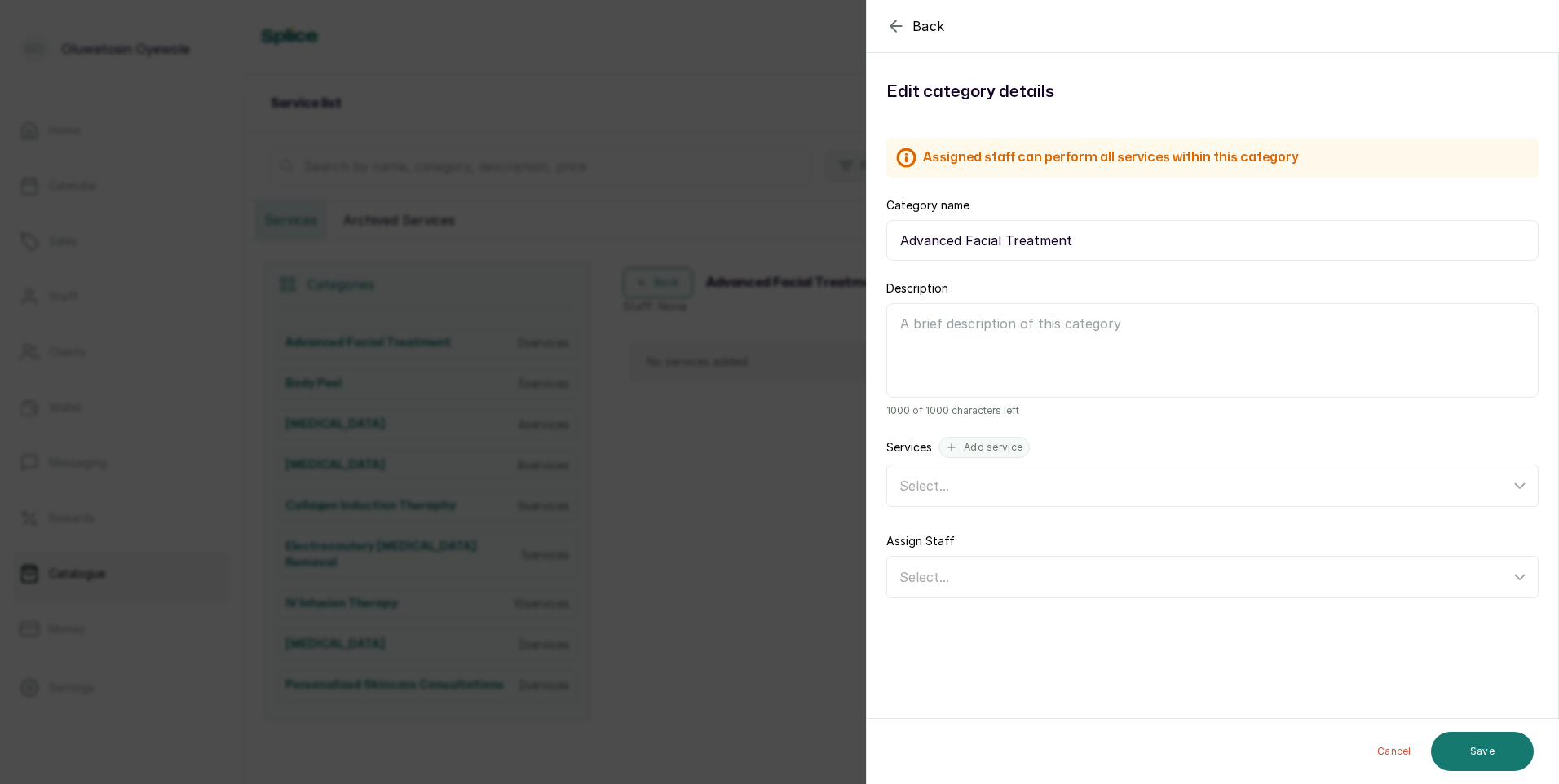
scroll to position [196, 0]
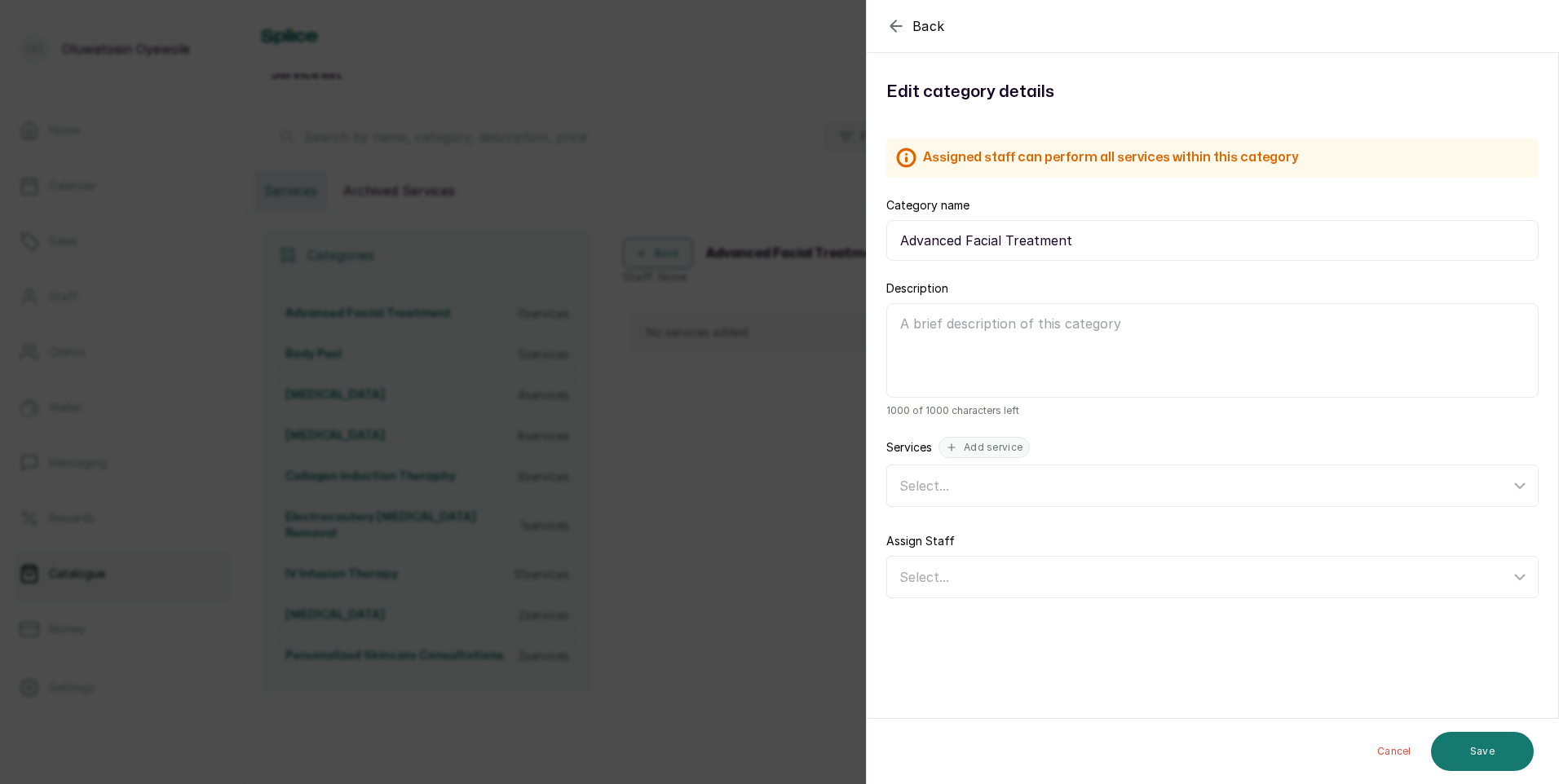
click at [701, 358] on div "Back Category Edit category details Assigned staff can perform all services wit…" at bounding box center [779, 392] width 1559 height 784
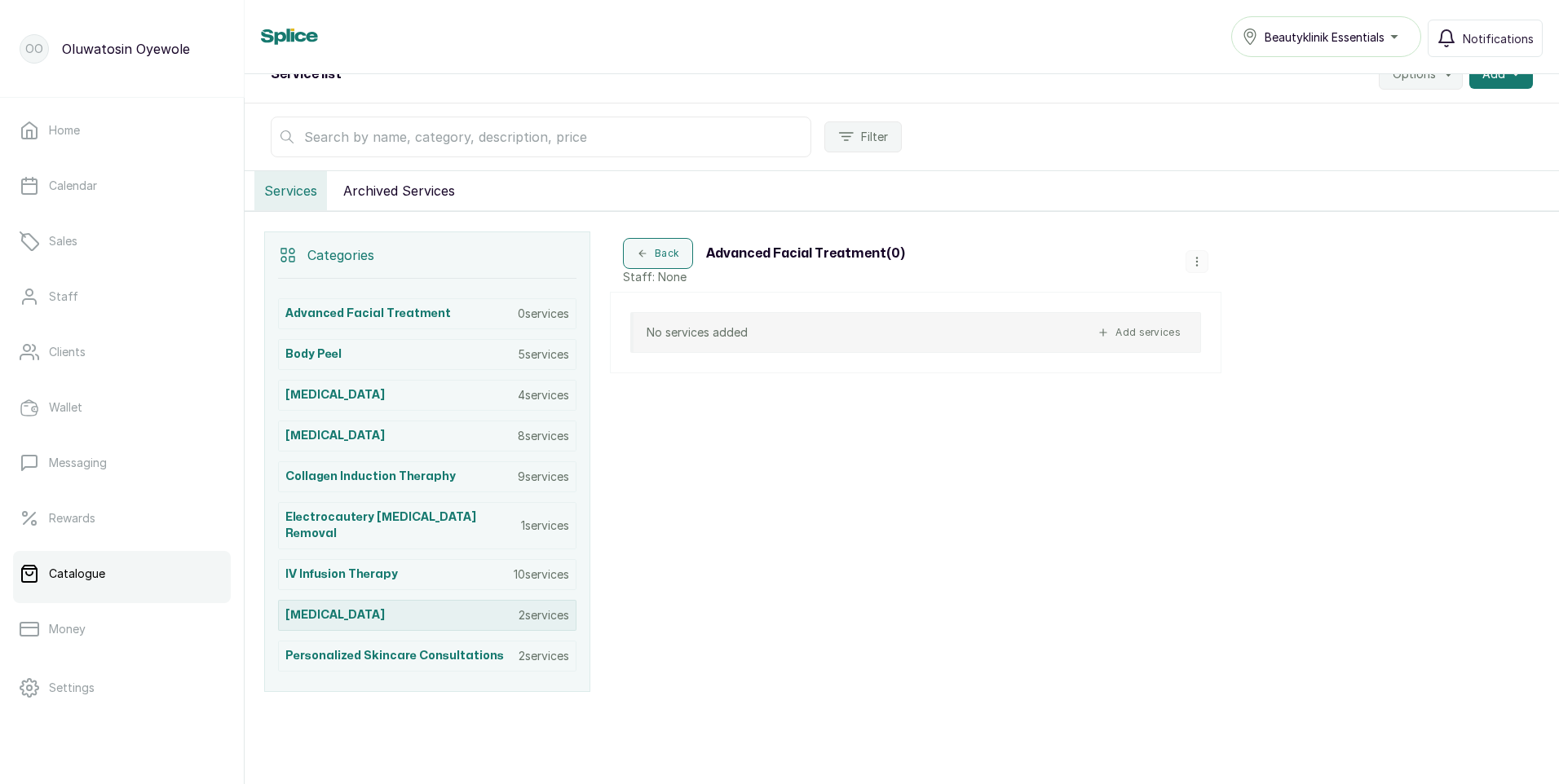
click at [561, 607] on p "2 services" at bounding box center [544, 615] width 50 height 16
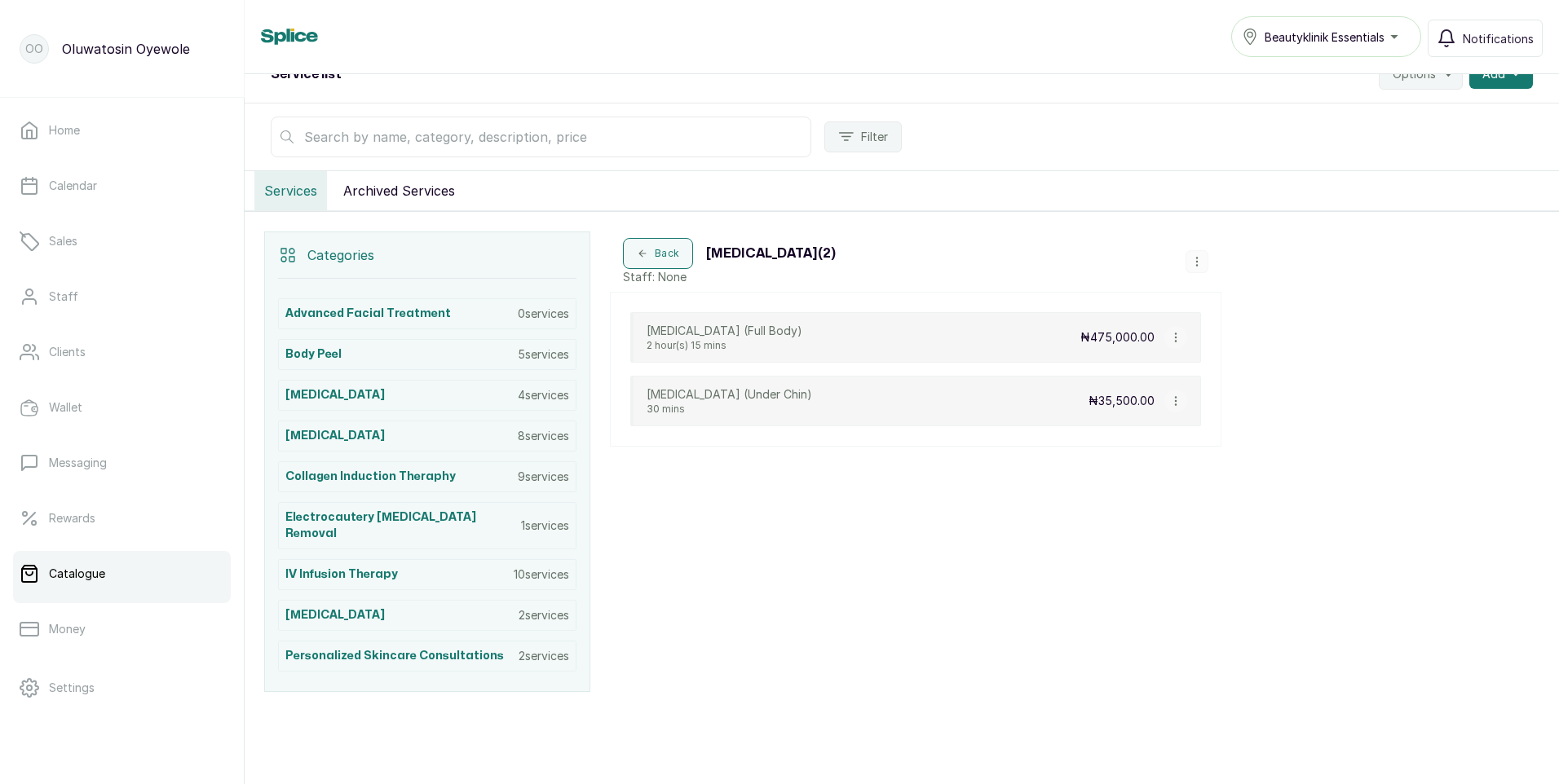
click at [1171, 339] on icon "button" at bounding box center [1176, 337] width 12 height 12
click at [1272, 245] on span "Edit Service" at bounding box center [1253, 243] width 74 height 20
select select "fixed"
select select "fixed_value"
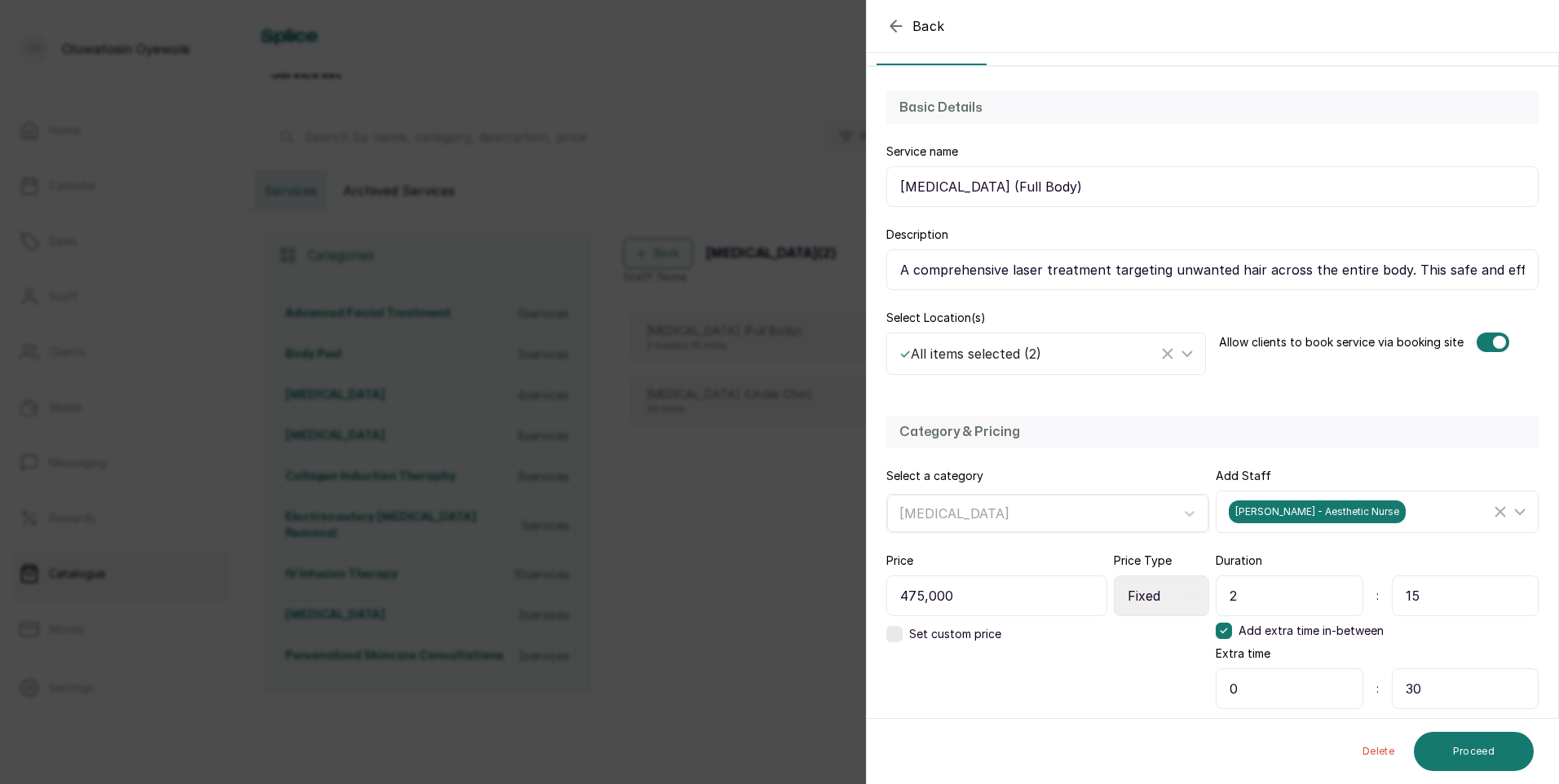
scroll to position [163, 0]
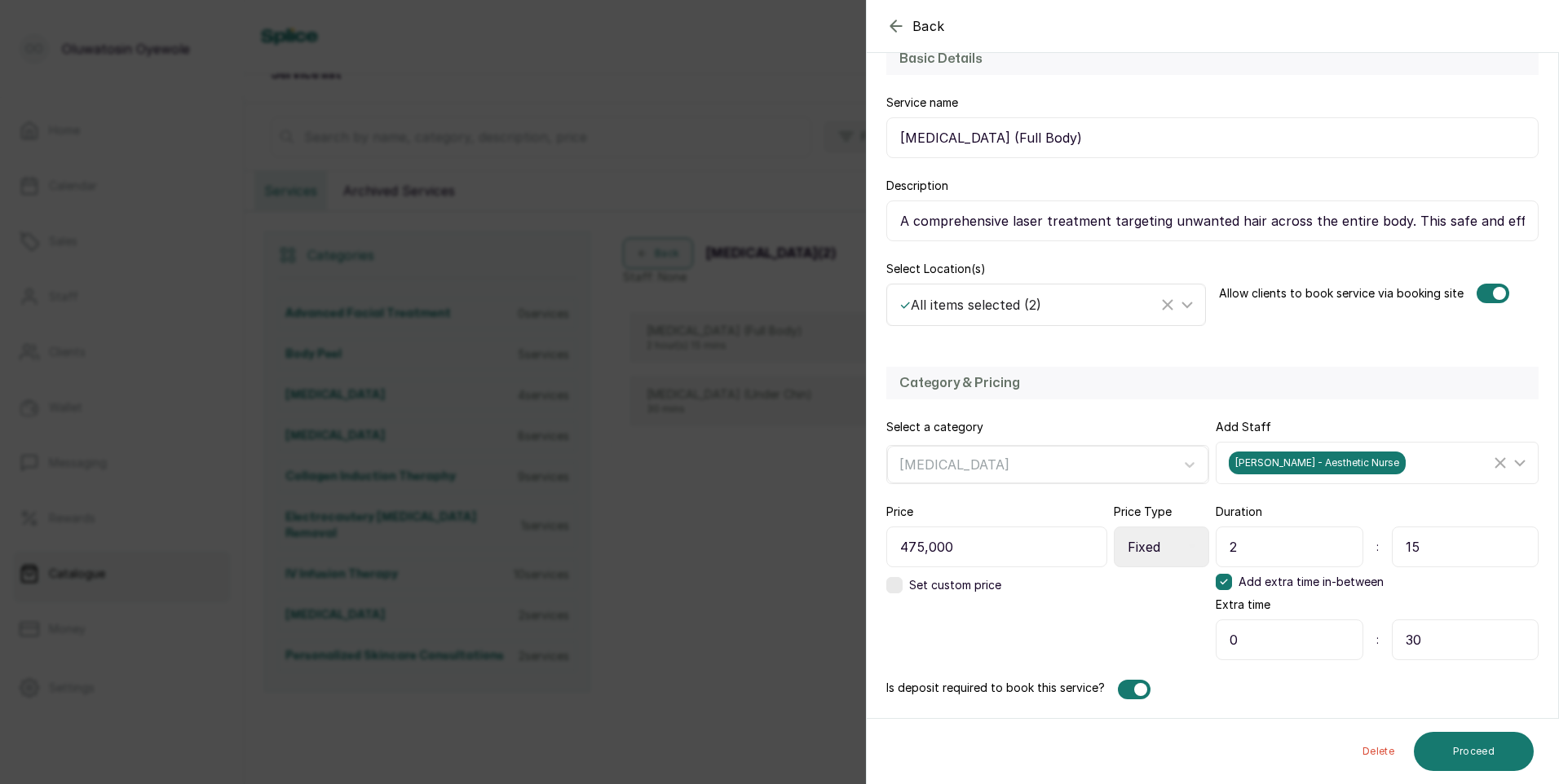
click at [1186, 305] on icon at bounding box center [1187, 305] width 20 height 20
click at [904, 415] on input "Beautyklinik Essentials" at bounding box center [904, 417] width 11 height 11
checkbox input "false"
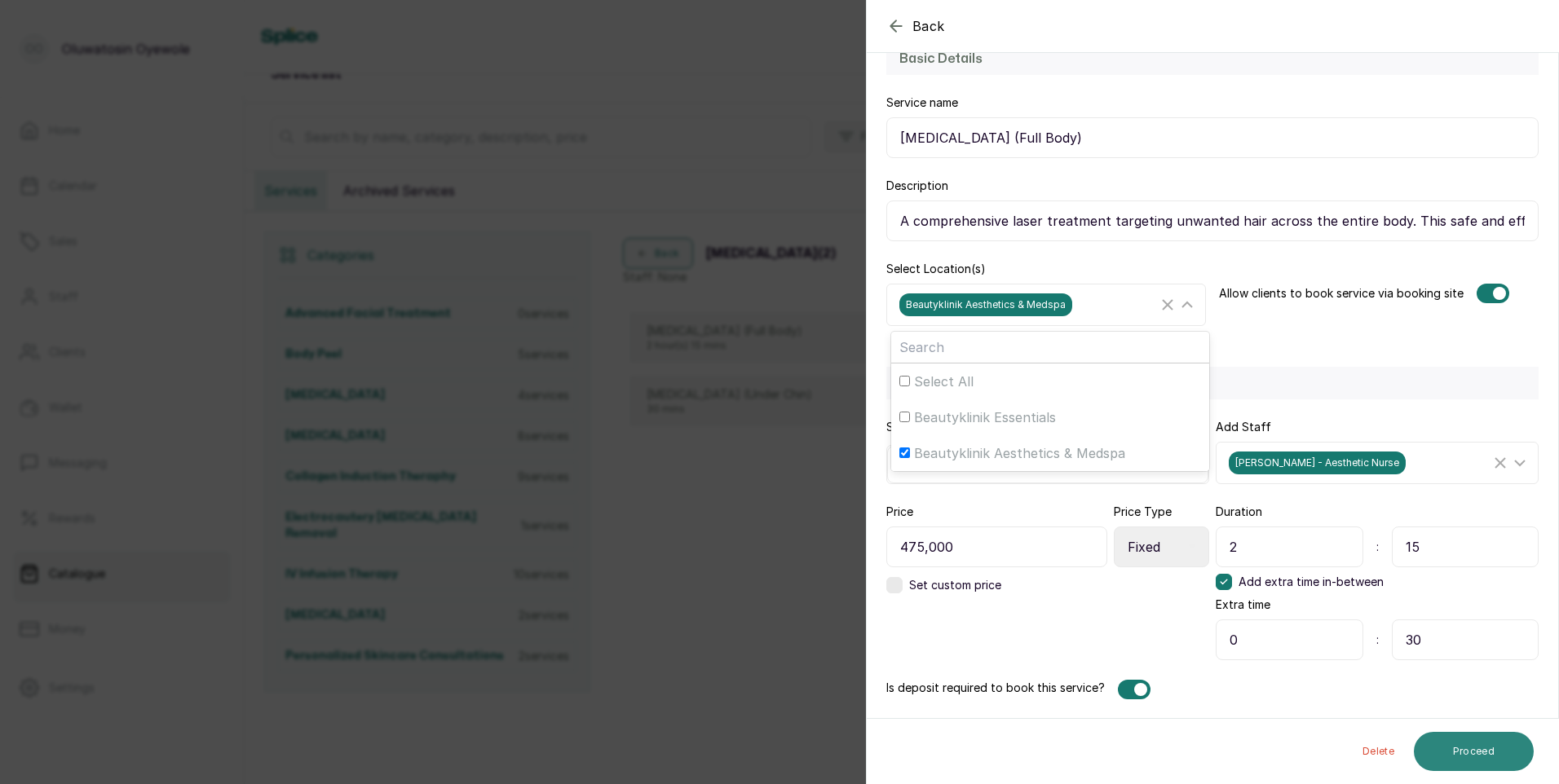
click at [1486, 752] on button "Proceed" at bounding box center [1474, 752] width 120 height 39
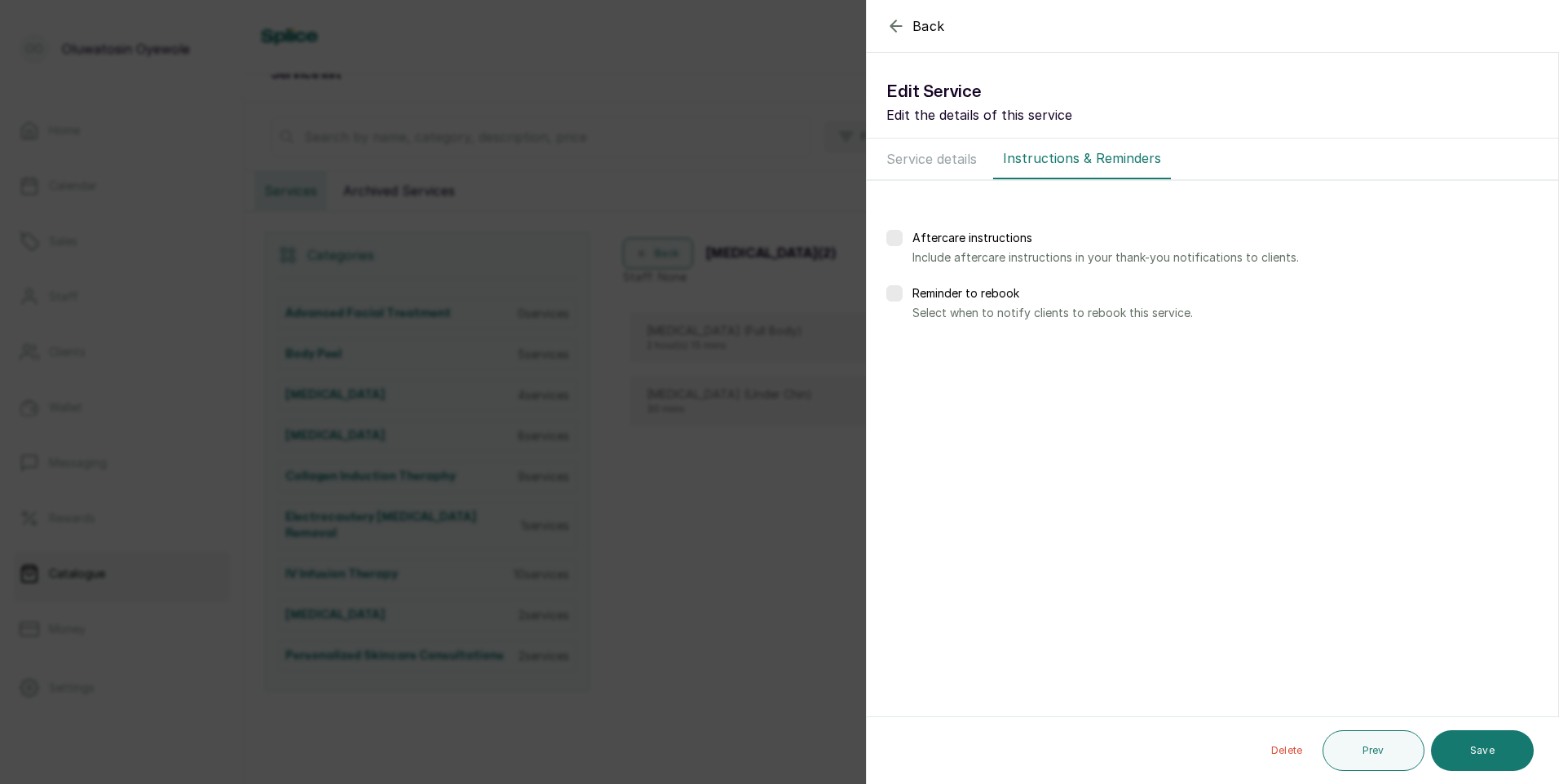
scroll to position [0, 0]
click at [1489, 751] on button "Save" at bounding box center [1482, 751] width 103 height 41
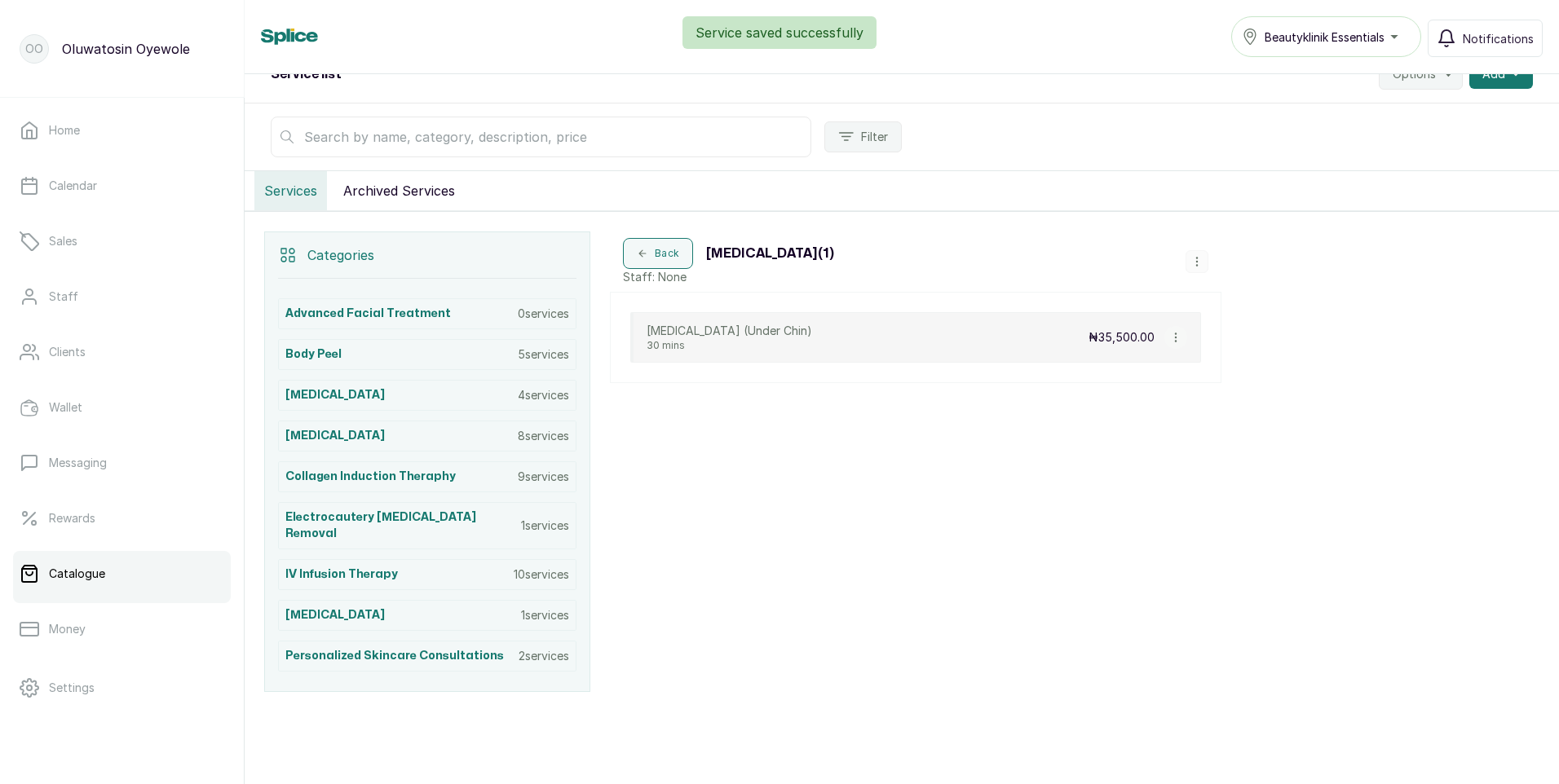
click at [1175, 340] on icon "button" at bounding box center [1176, 337] width 12 height 12
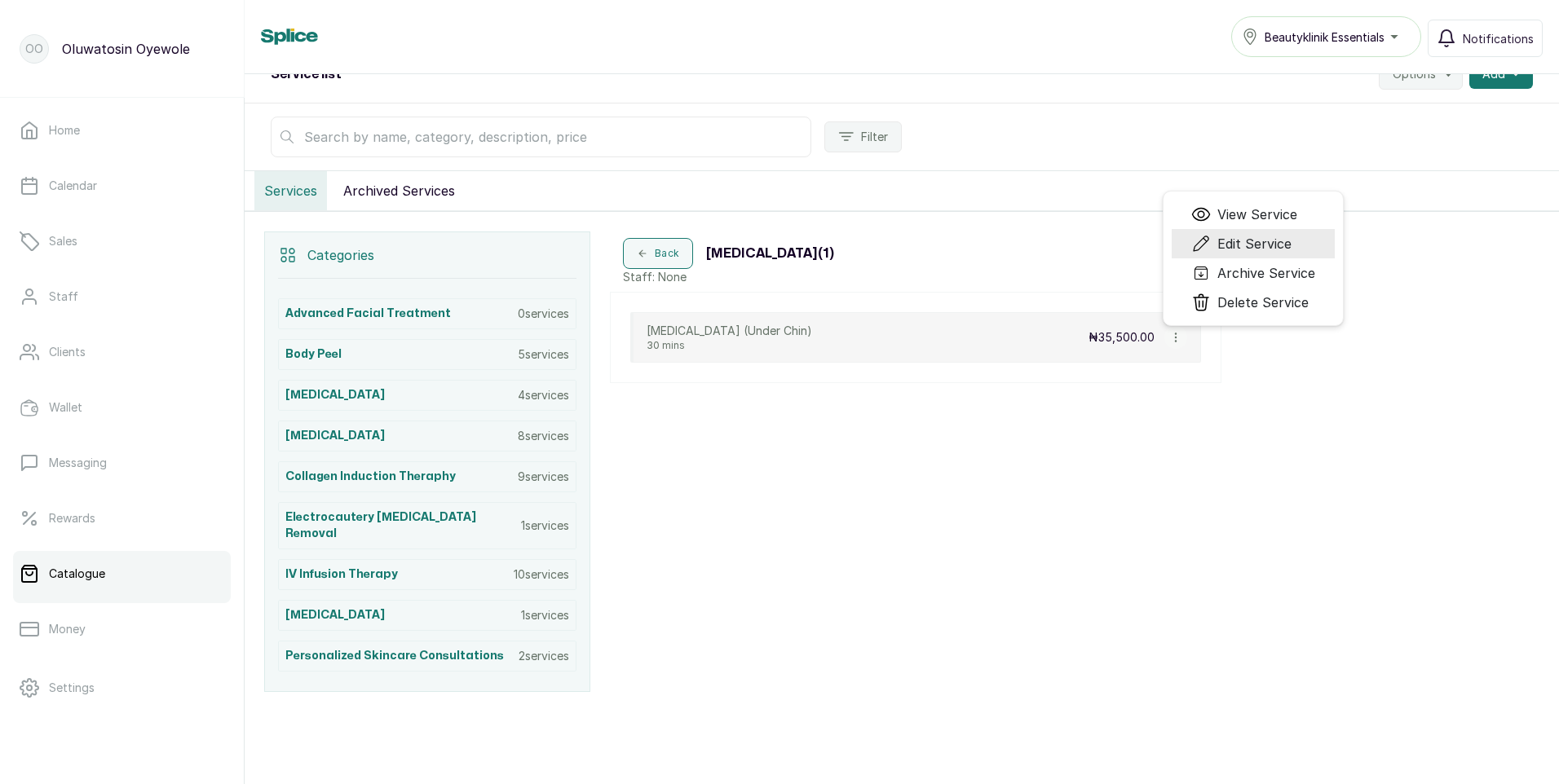
click at [1245, 239] on span "Edit Service" at bounding box center [1254, 243] width 74 height 20
select select "fixed"
select select "fixed_value"
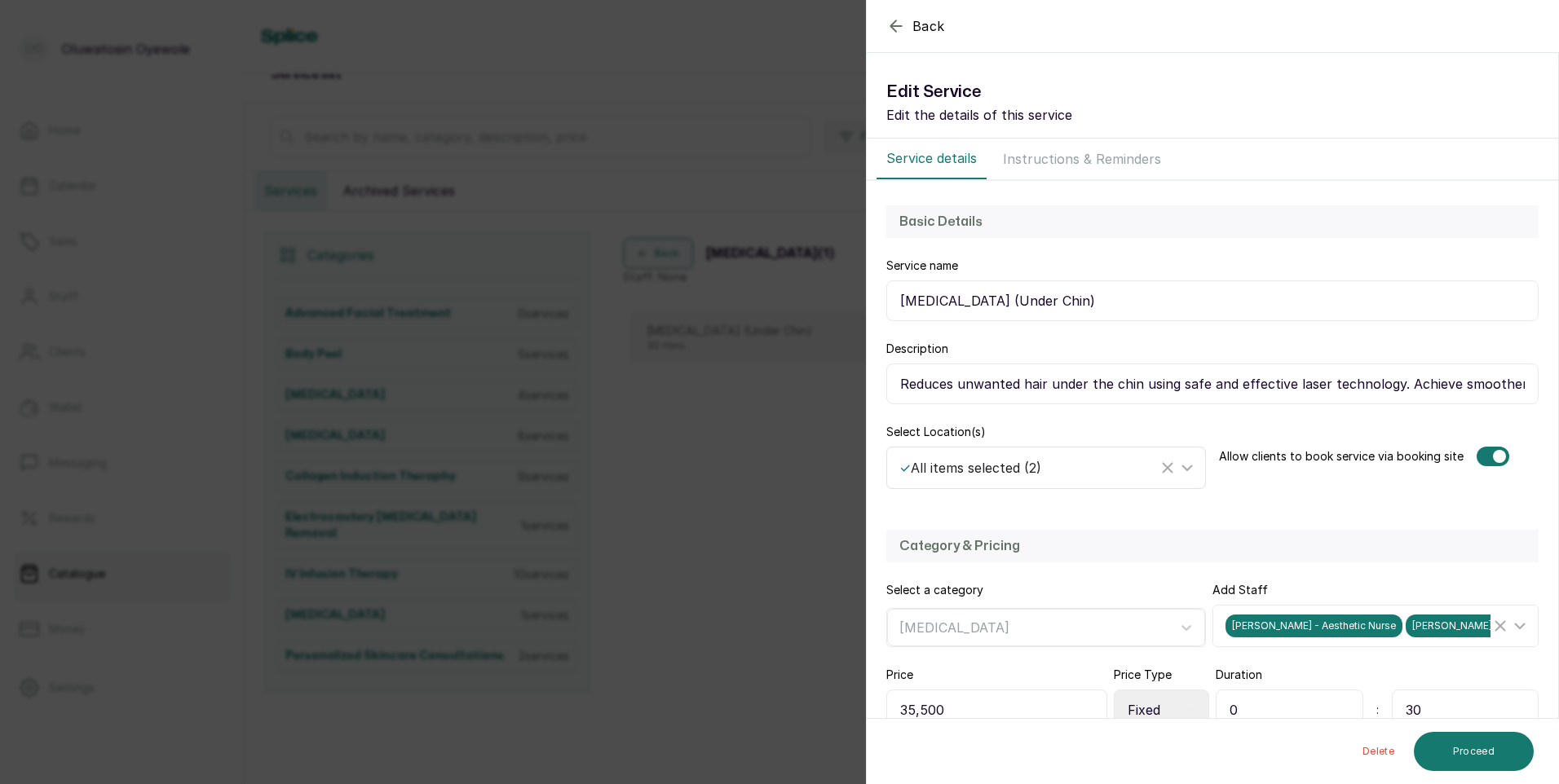
click at [1178, 469] on icon at bounding box center [1187, 468] width 20 height 20
click at [904, 576] on input "Beautyklinik Essentials" at bounding box center [904, 580] width 11 height 11
checkbox input "false"
click at [1484, 741] on button "Proceed" at bounding box center [1474, 752] width 120 height 39
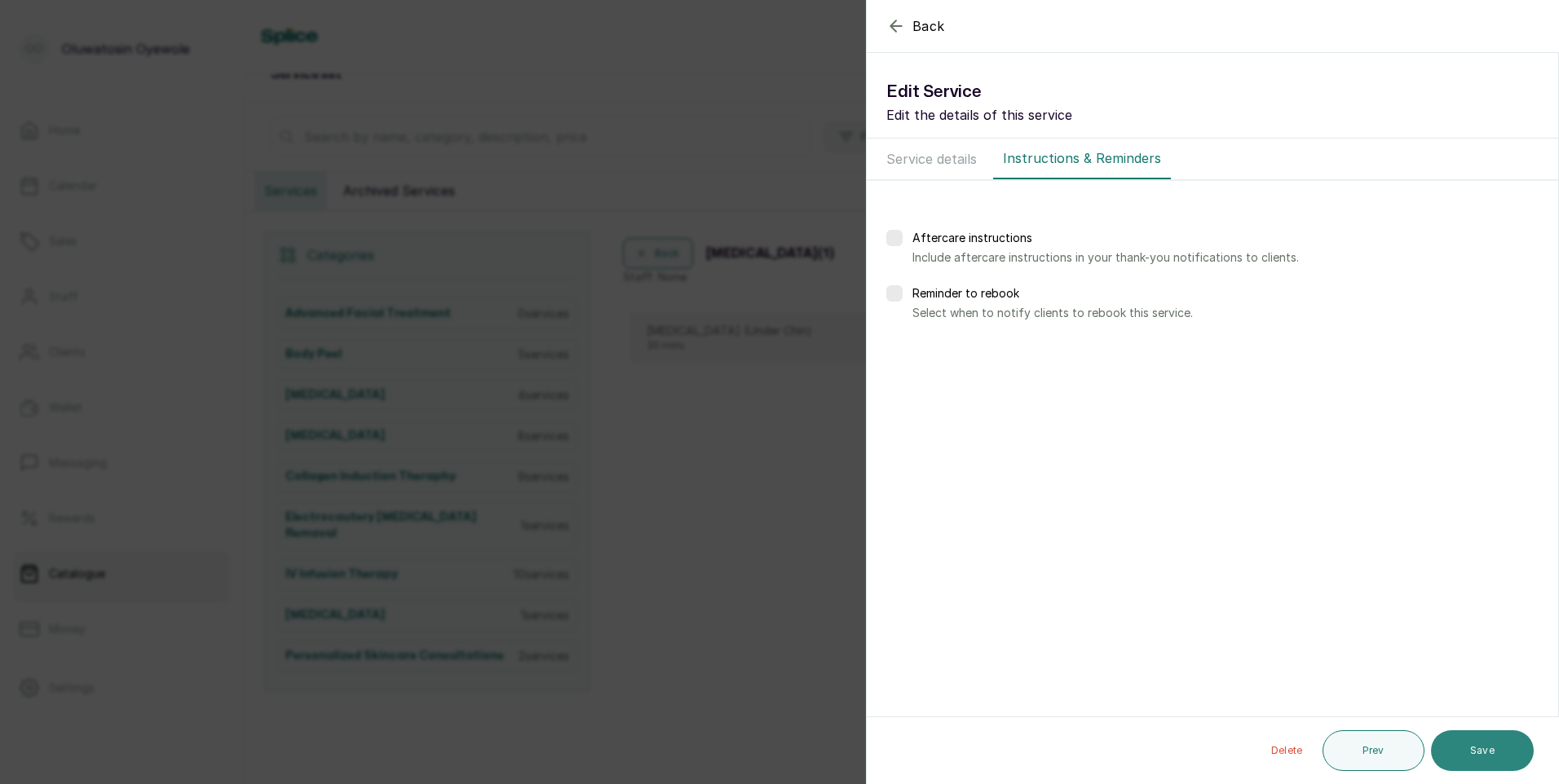
click at [1486, 750] on button "Save" at bounding box center [1482, 751] width 103 height 41
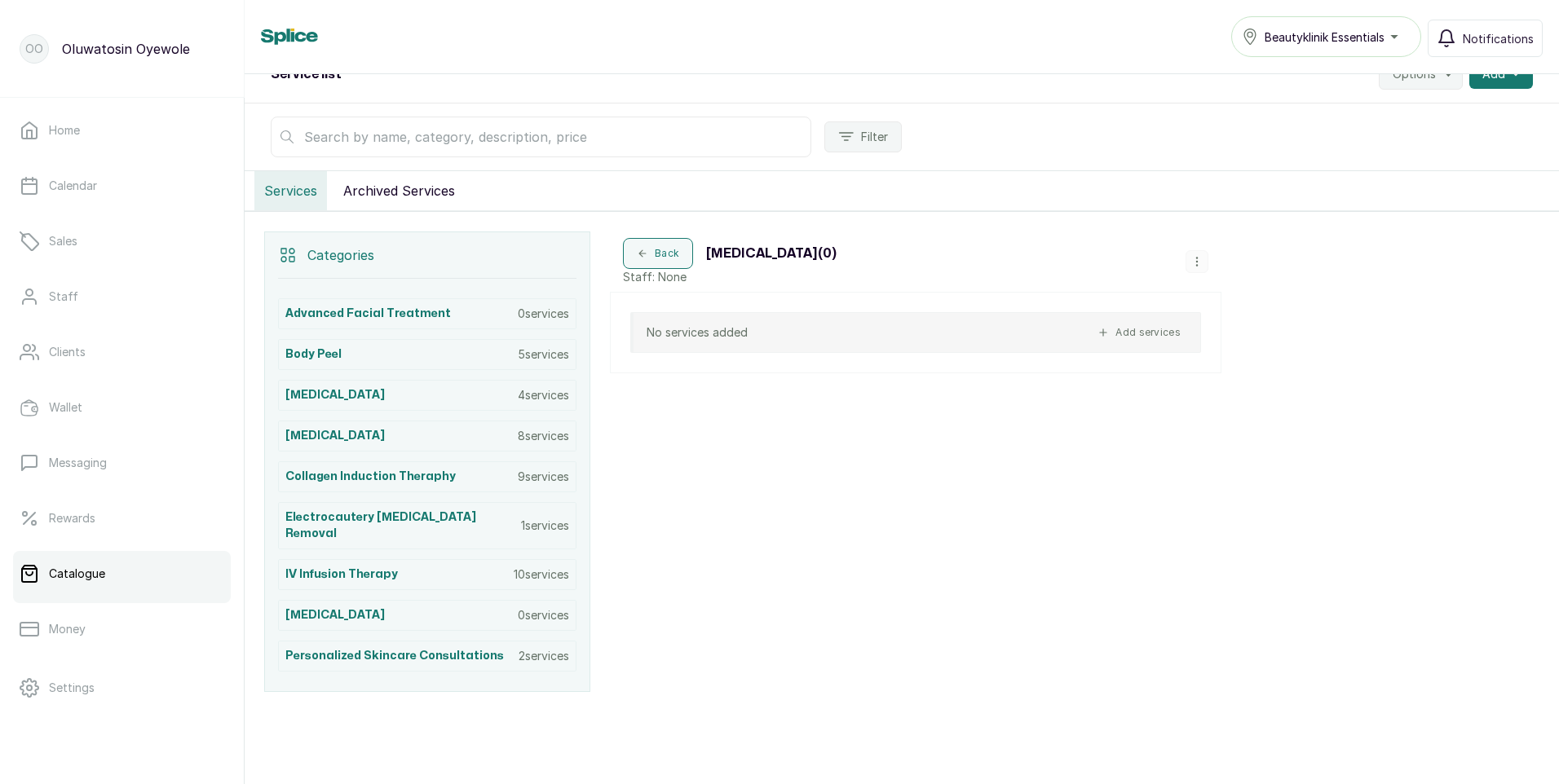
click at [1394, 37] on div "Beautyklinik Essentials" at bounding box center [1326, 37] width 168 height 20
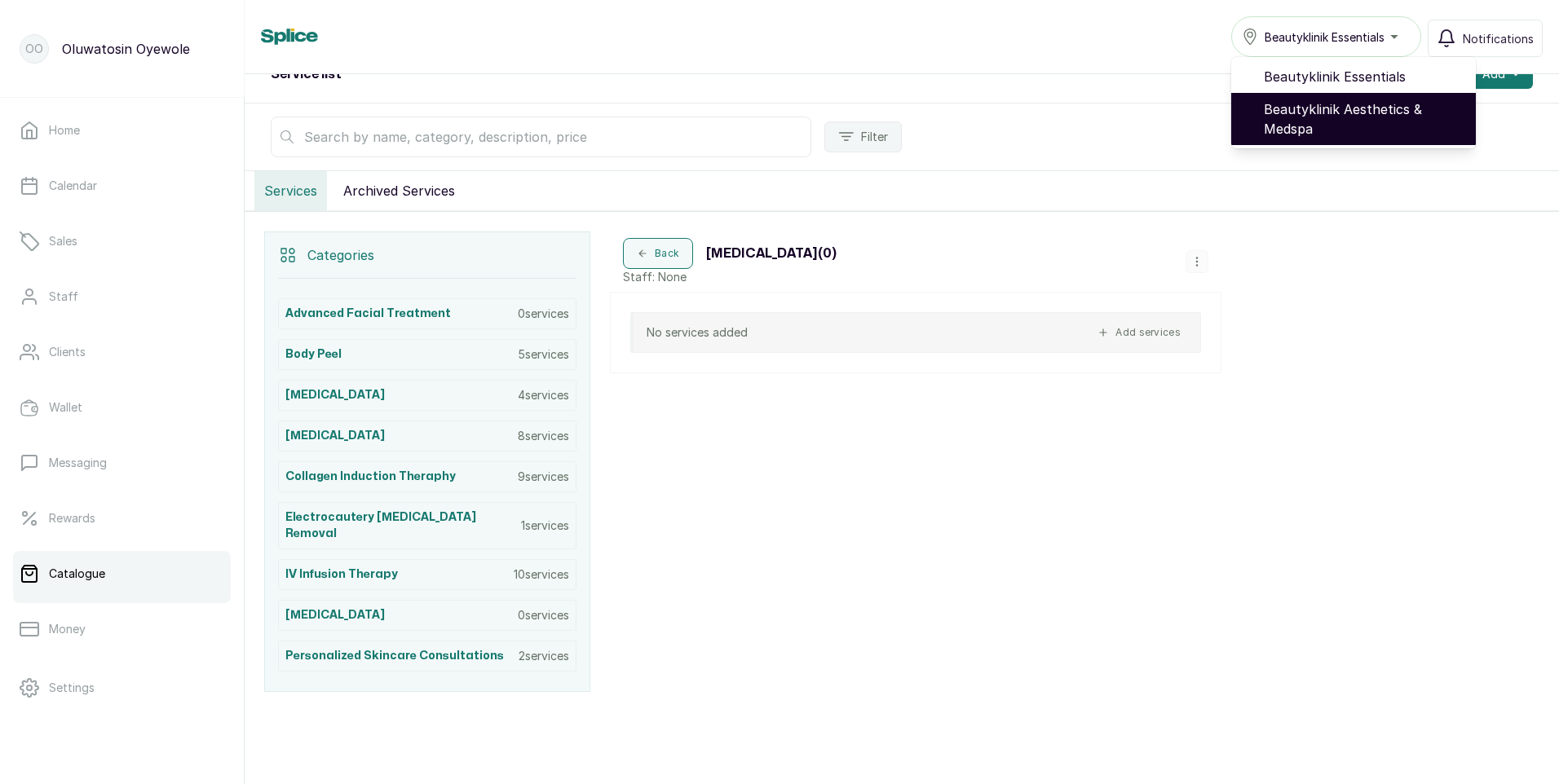
click at [1371, 106] on span "Beautyklinik Aesthetics & Medspa" at bounding box center [1363, 119] width 199 height 39
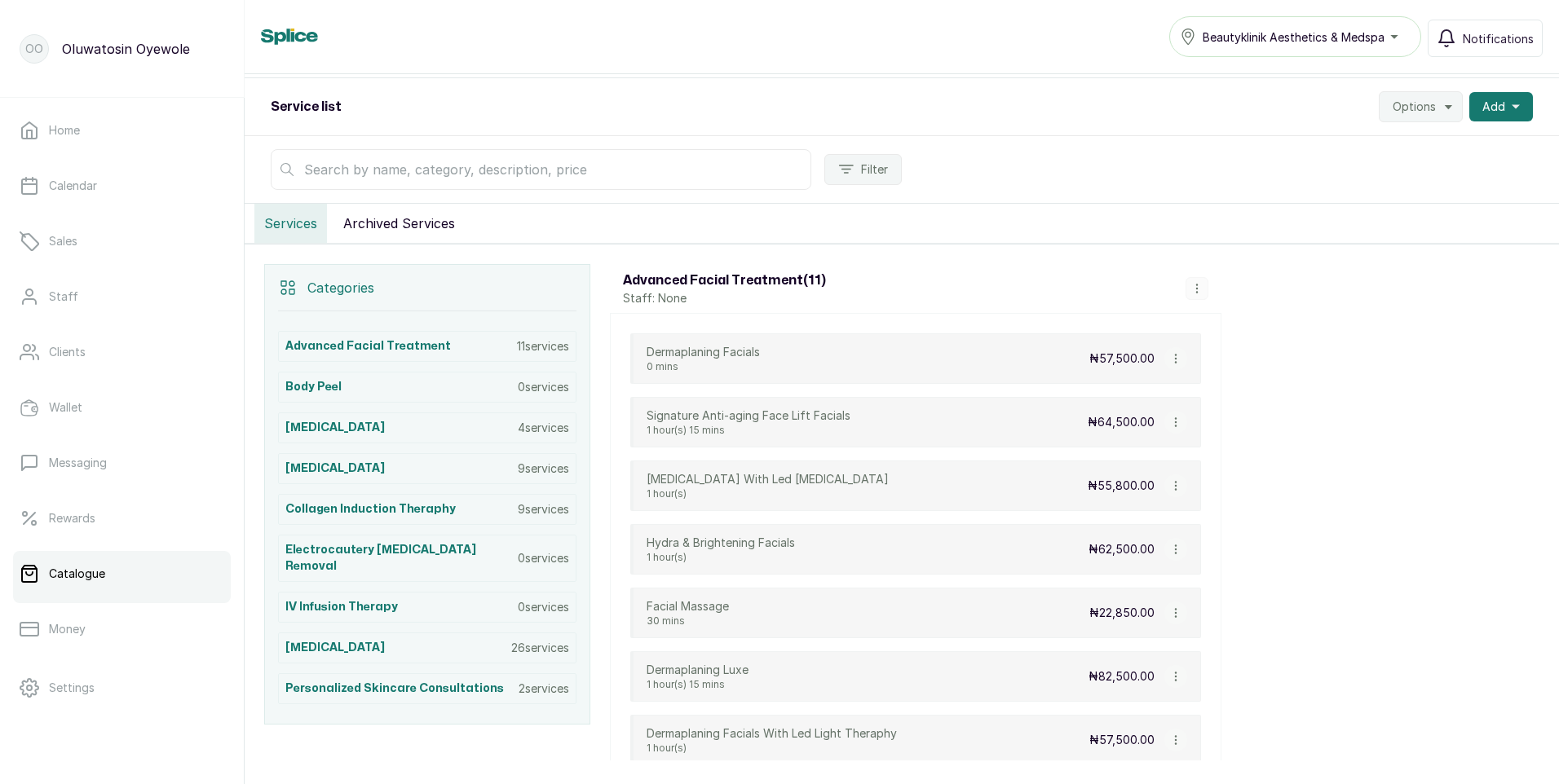
scroll to position [326, 0]
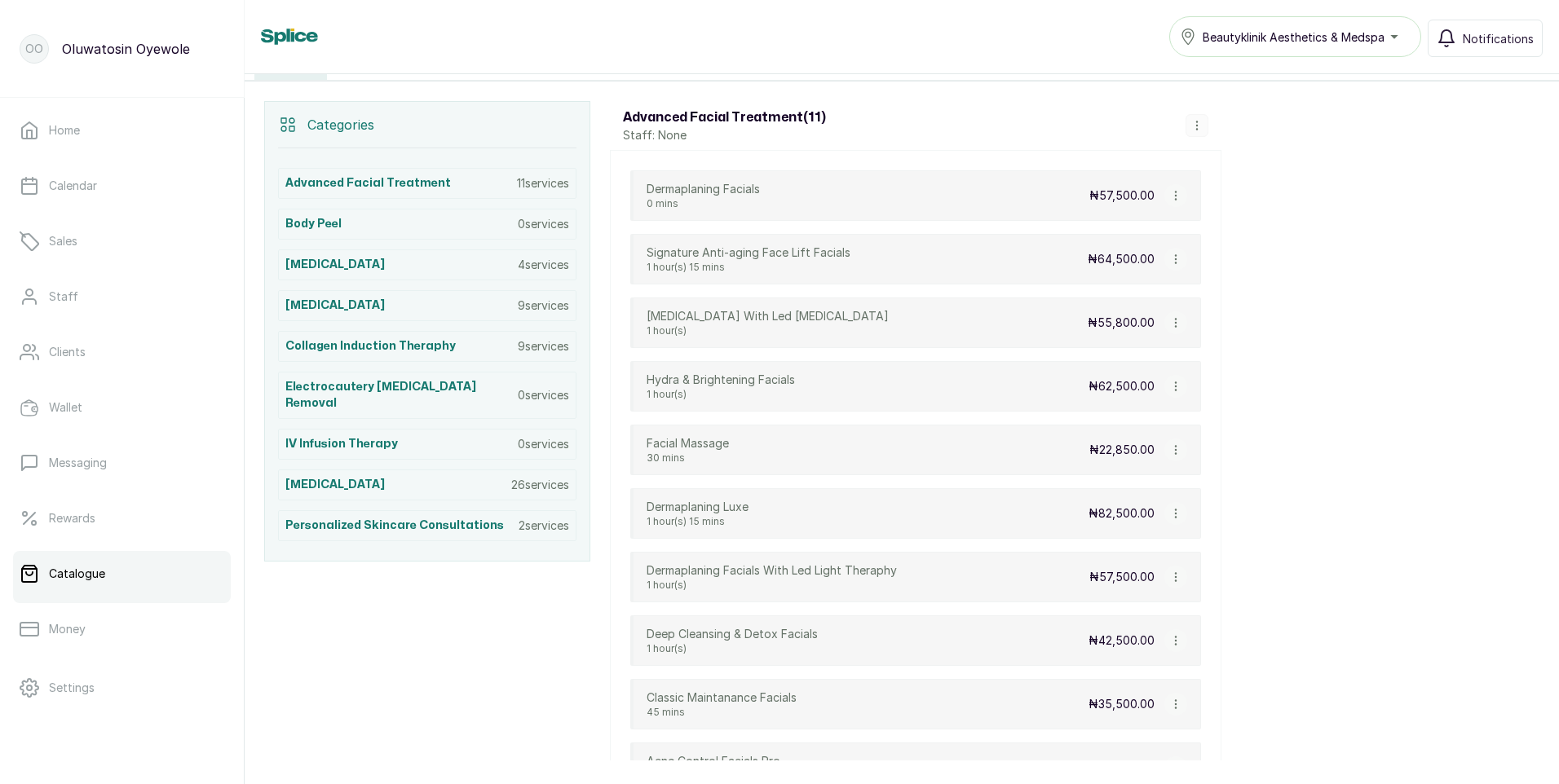
click at [1199, 126] on icon "button" at bounding box center [1196, 125] width 12 height 12
click at [1243, 218] on span "Edit Category" at bounding box center [1257, 219] width 86 height 20
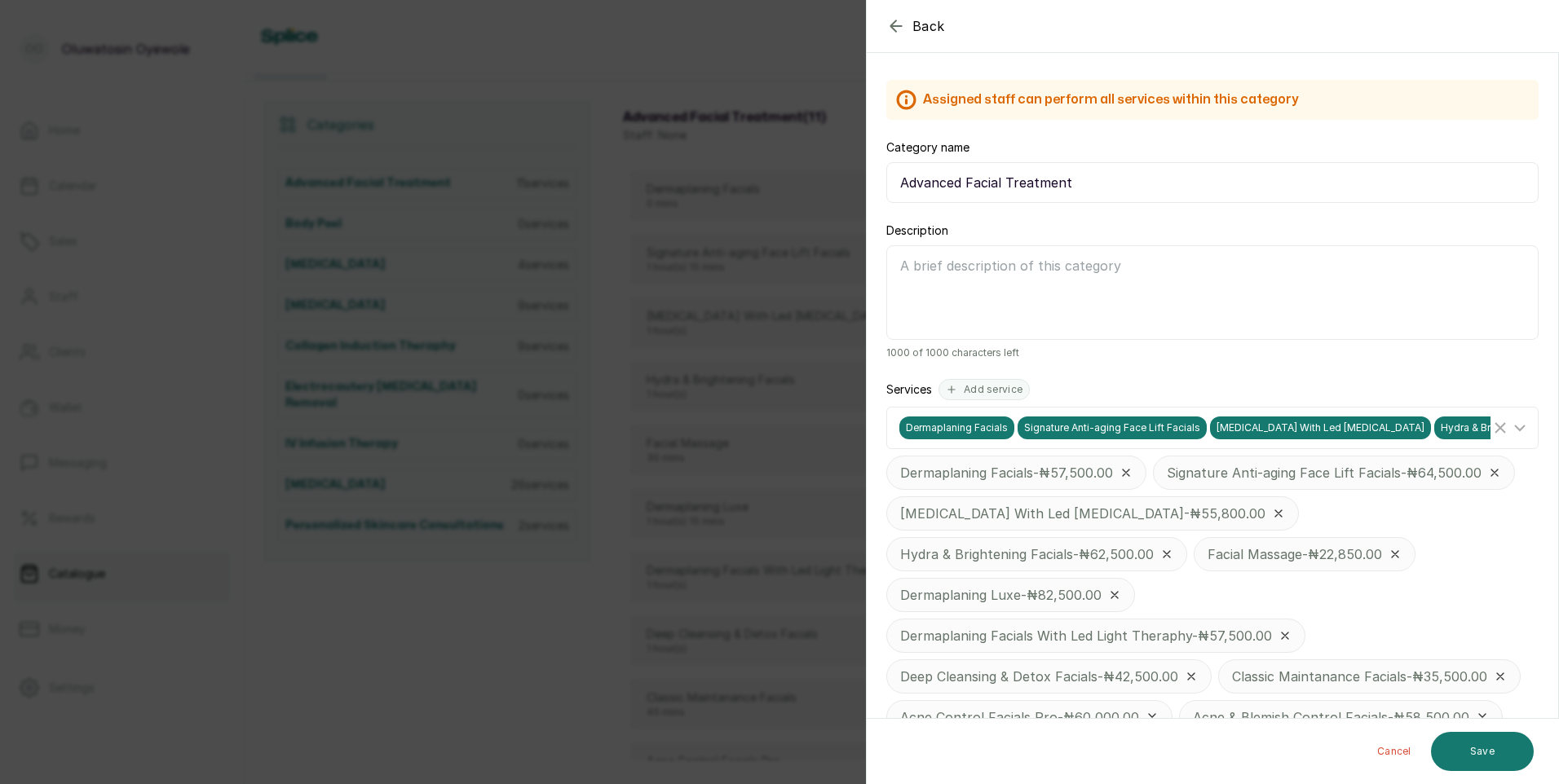
scroll to position [56, 0]
click at [733, 305] on div "Back Category Edit category details Assigned staff can perform all services wit…" at bounding box center [779, 392] width 1559 height 784
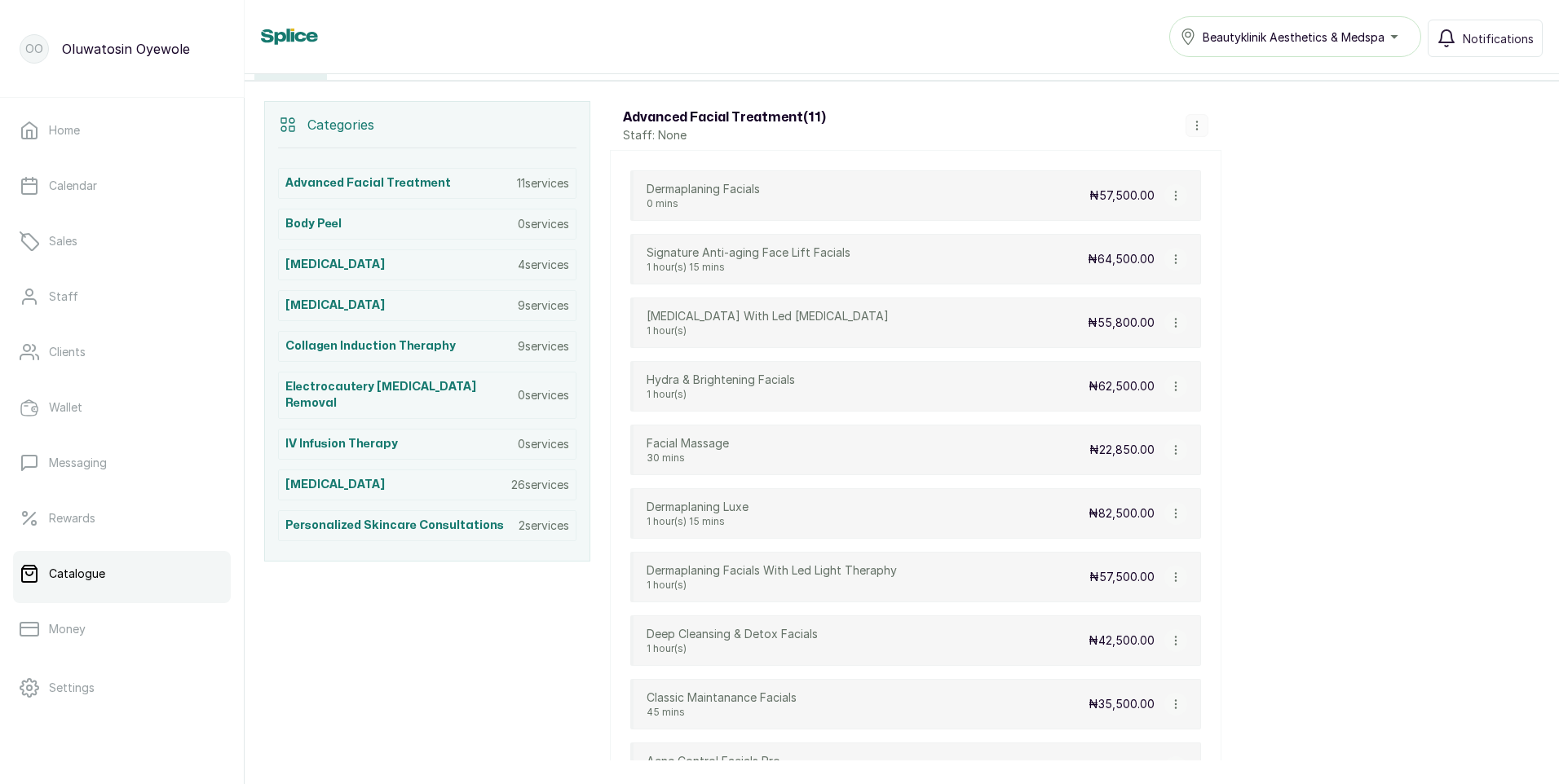
click at [1392, 33] on div "Beautyklinik Aesthetics & Medspa" at bounding box center [1296, 37] width 231 height 20
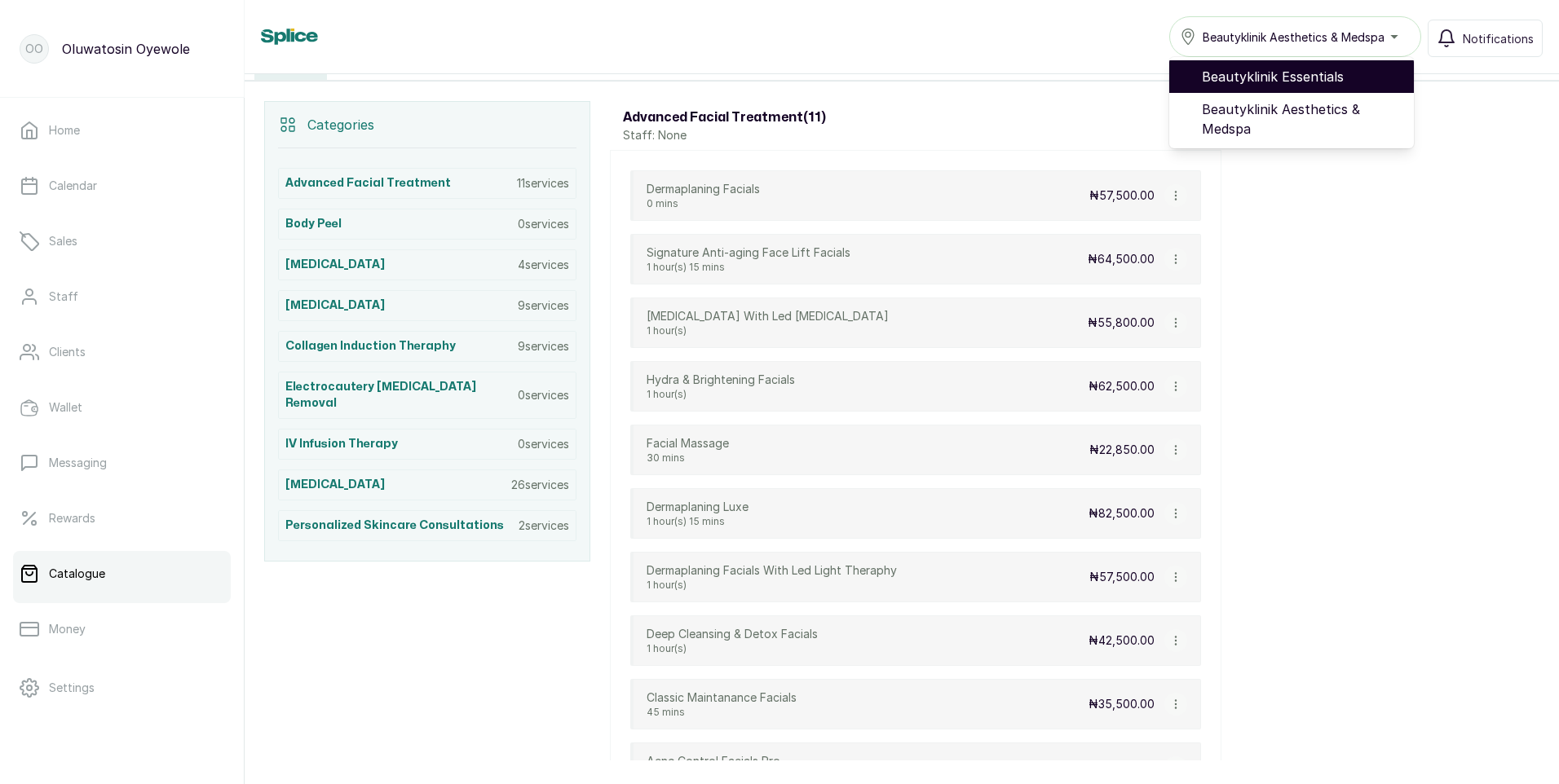
click at [1319, 83] on span "Beautyklinik Essentials" at bounding box center [1301, 77] width 199 height 20
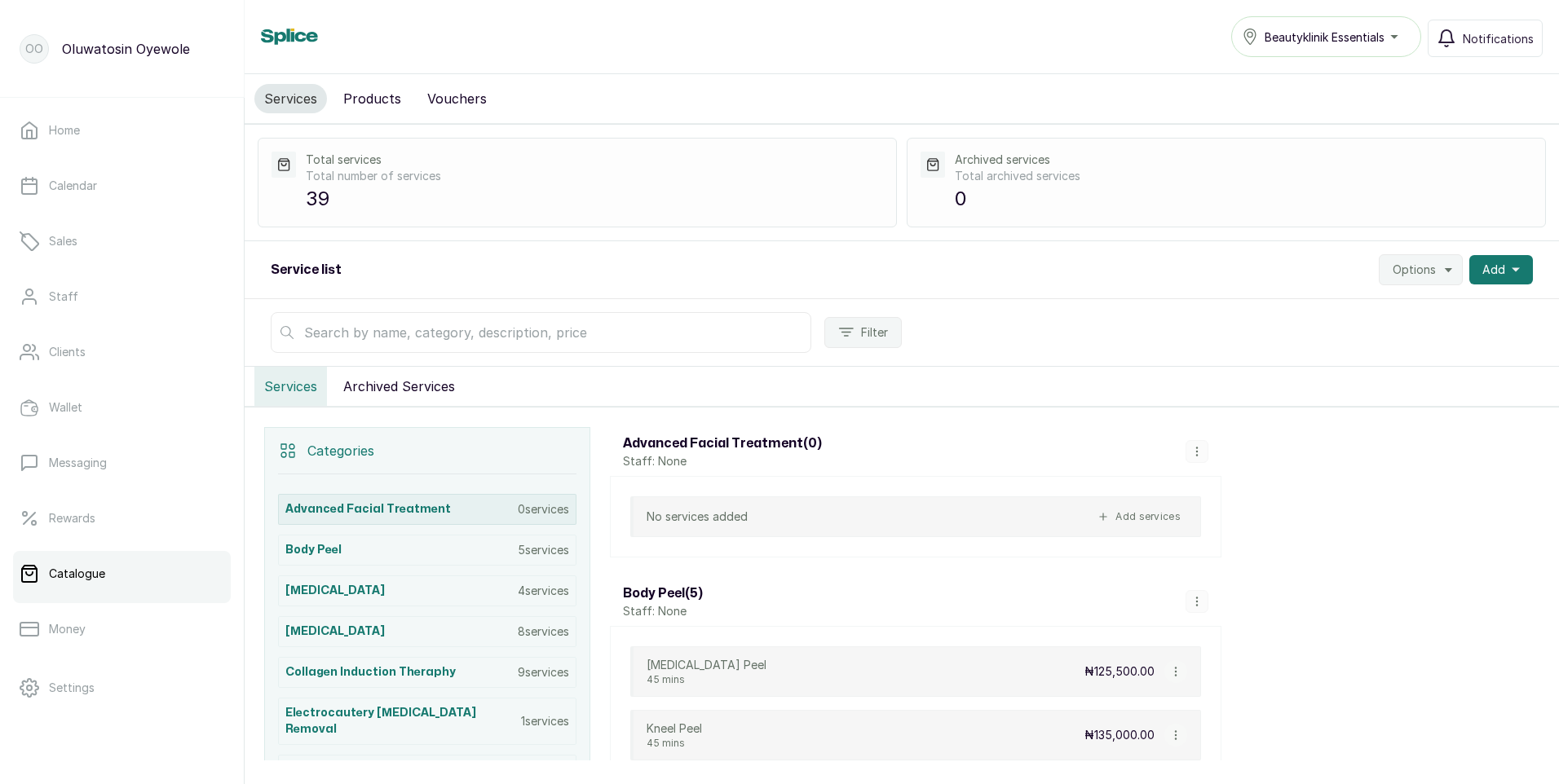
click at [460, 514] on div "Advanced Facial Treatment 0 services" at bounding box center [427, 509] width 298 height 31
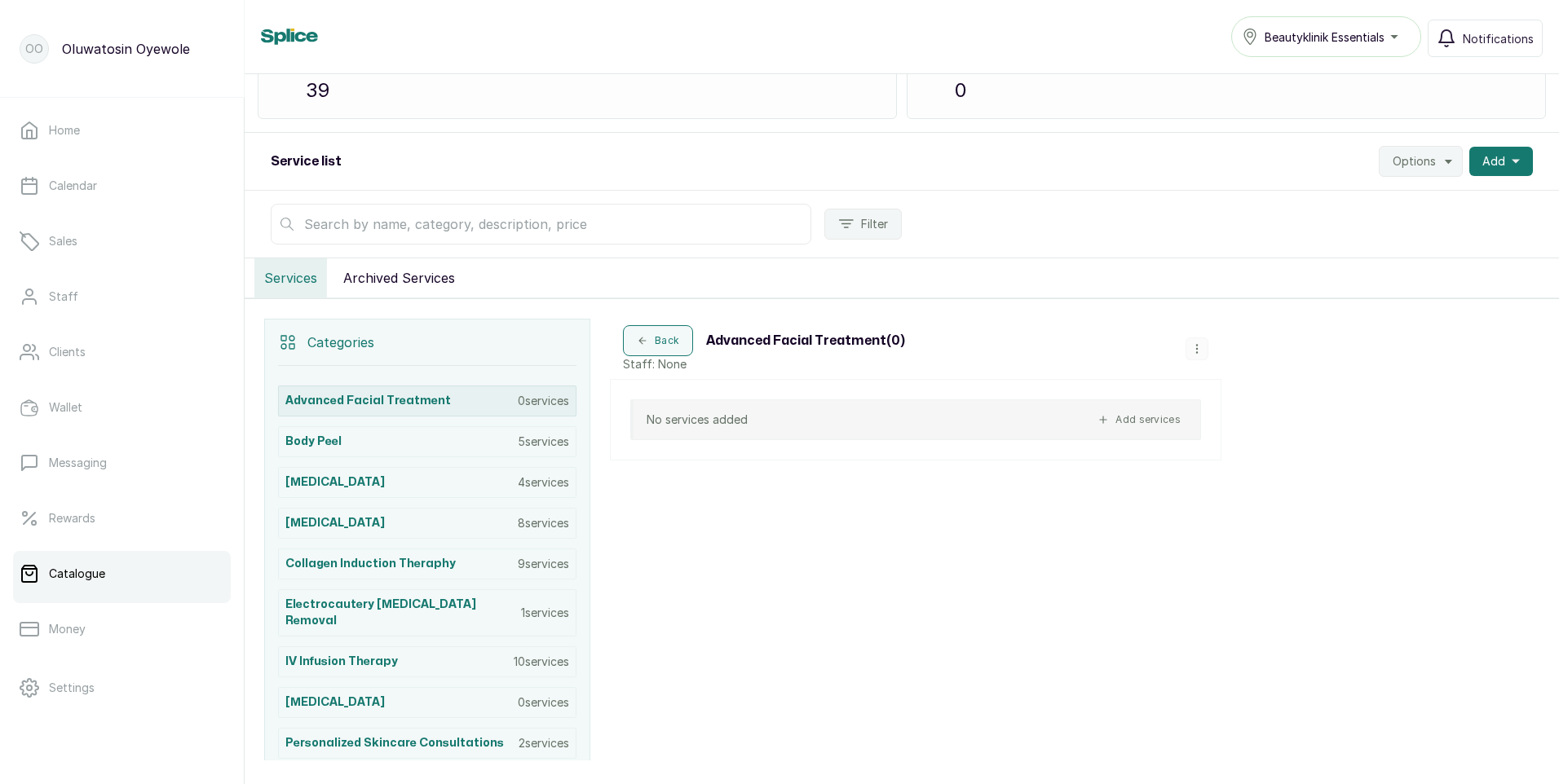
scroll to position [196, 0]
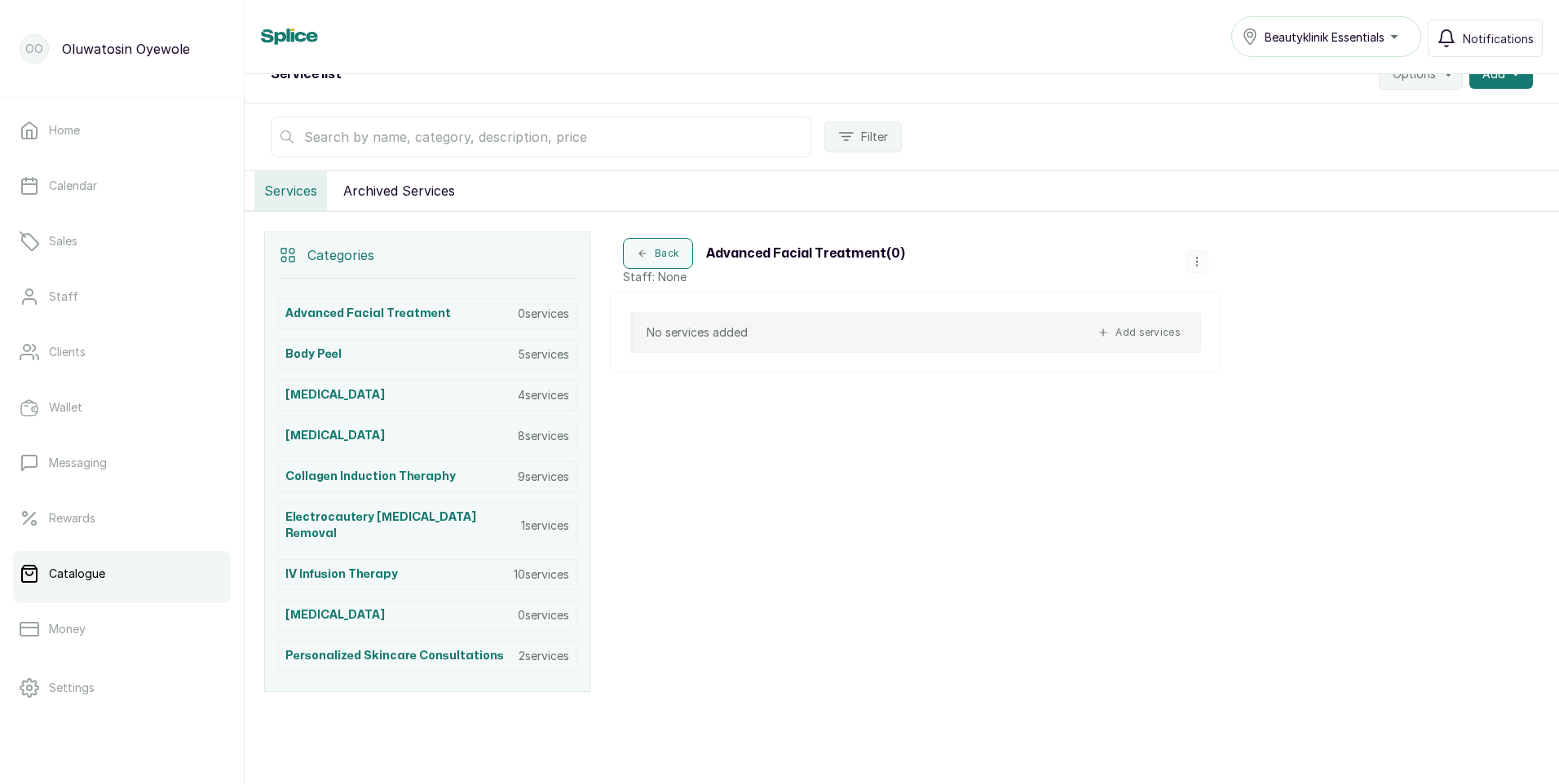
click at [1195, 261] on icon "button" at bounding box center [1196, 261] width 12 height 12
click at [1263, 196] on span "Edit Category" at bounding box center [1257, 197] width 86 height 20
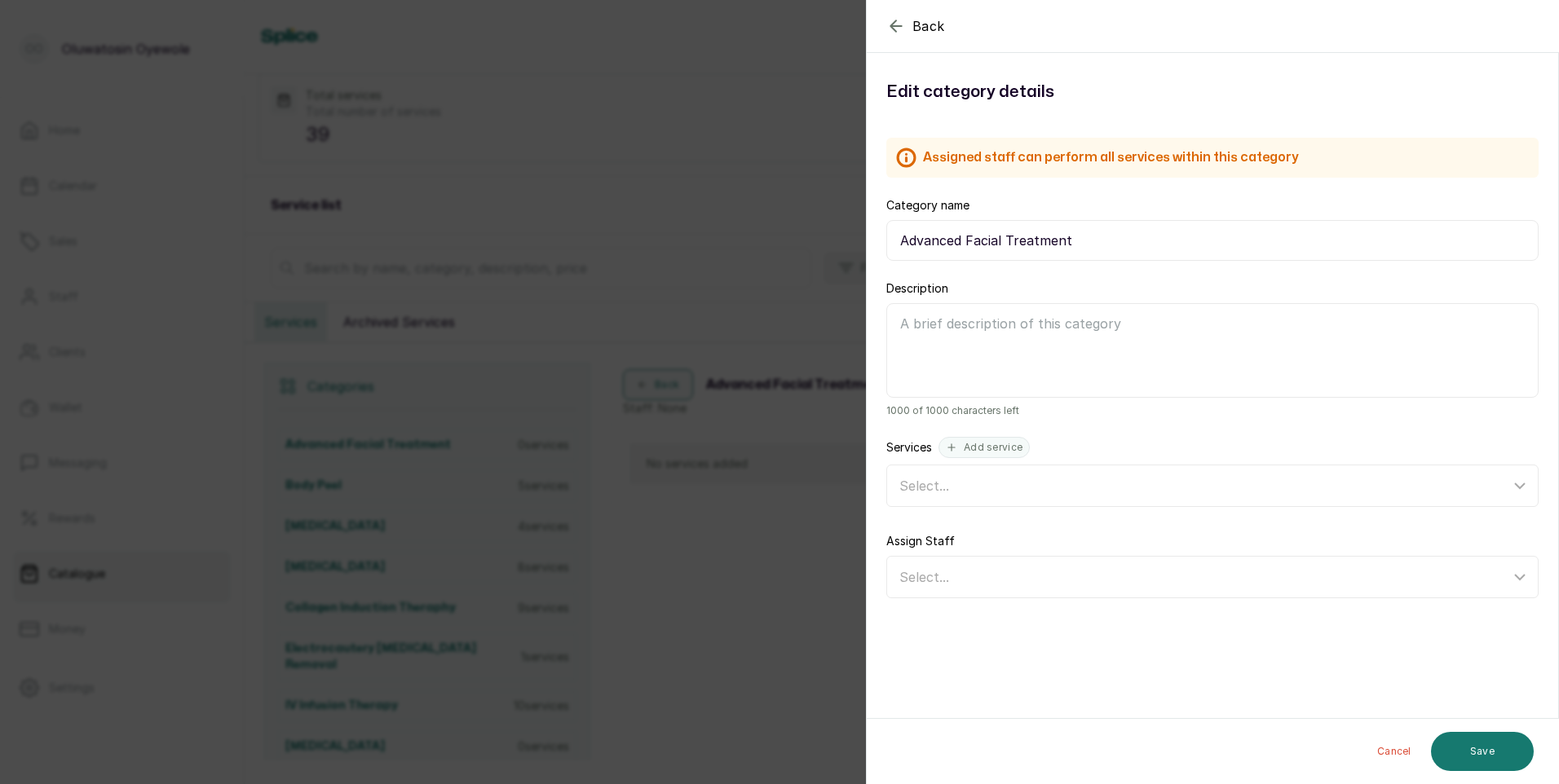
scroll to position [32, 0]
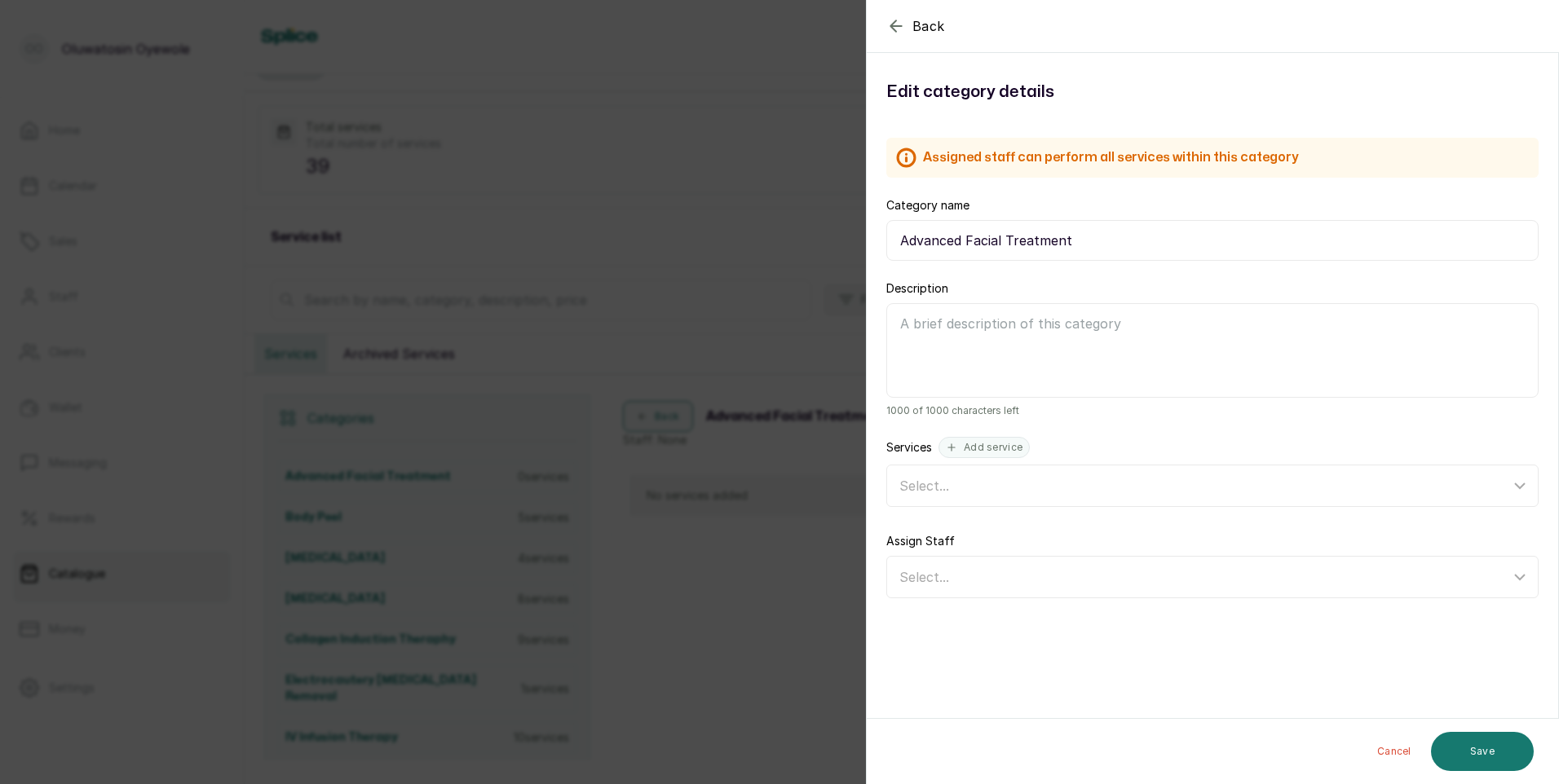
click at [896, 22] on icon "button" at bounding box center [896, 26] width 20 height 20
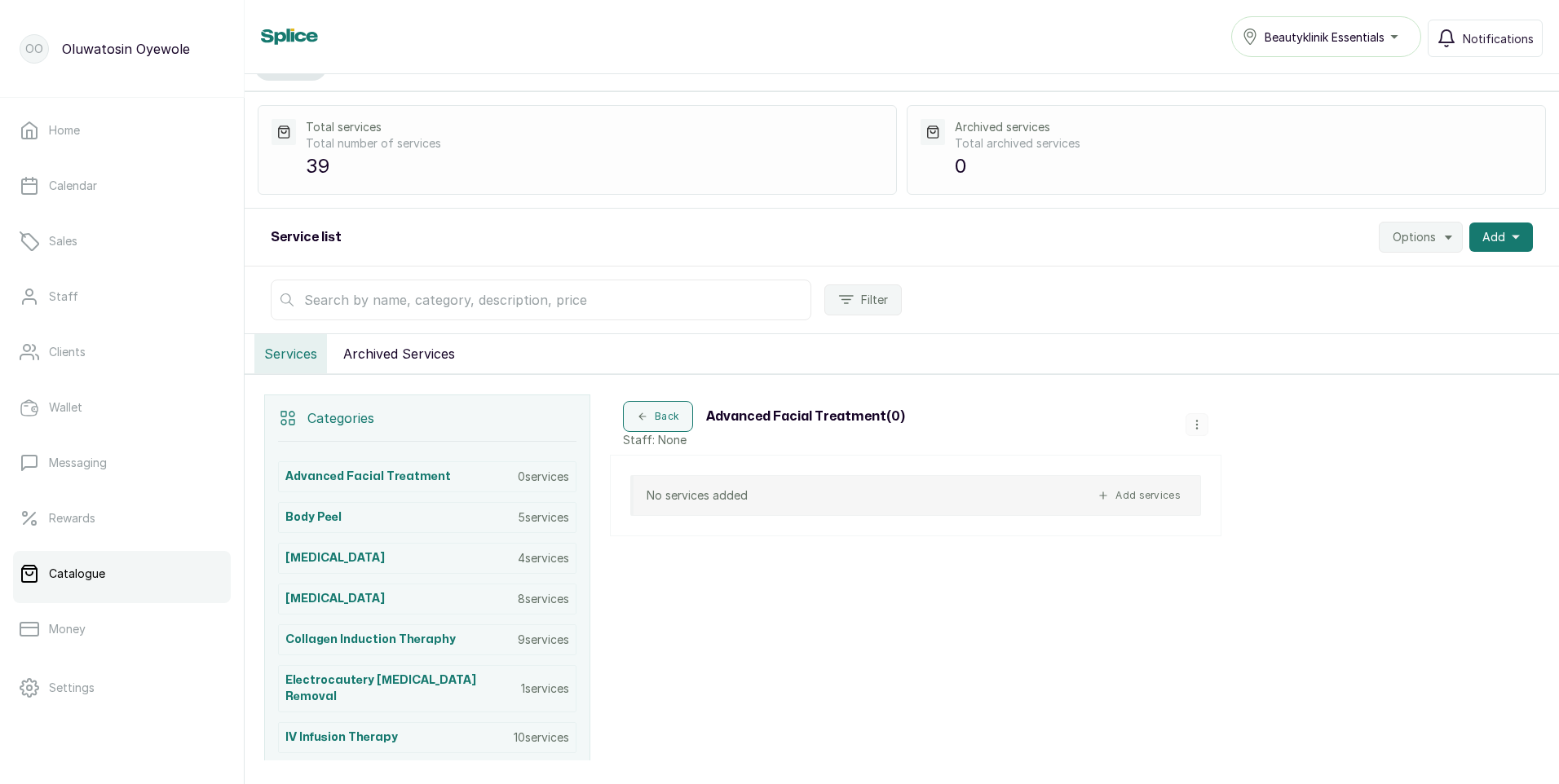
click at [1197, 421] on icon "button" at bounding box center [1196, 424] width 1 height 8
click at [1244, 391] on span "Delete Category" at bounding box center [1265, 389] width 103 height 20
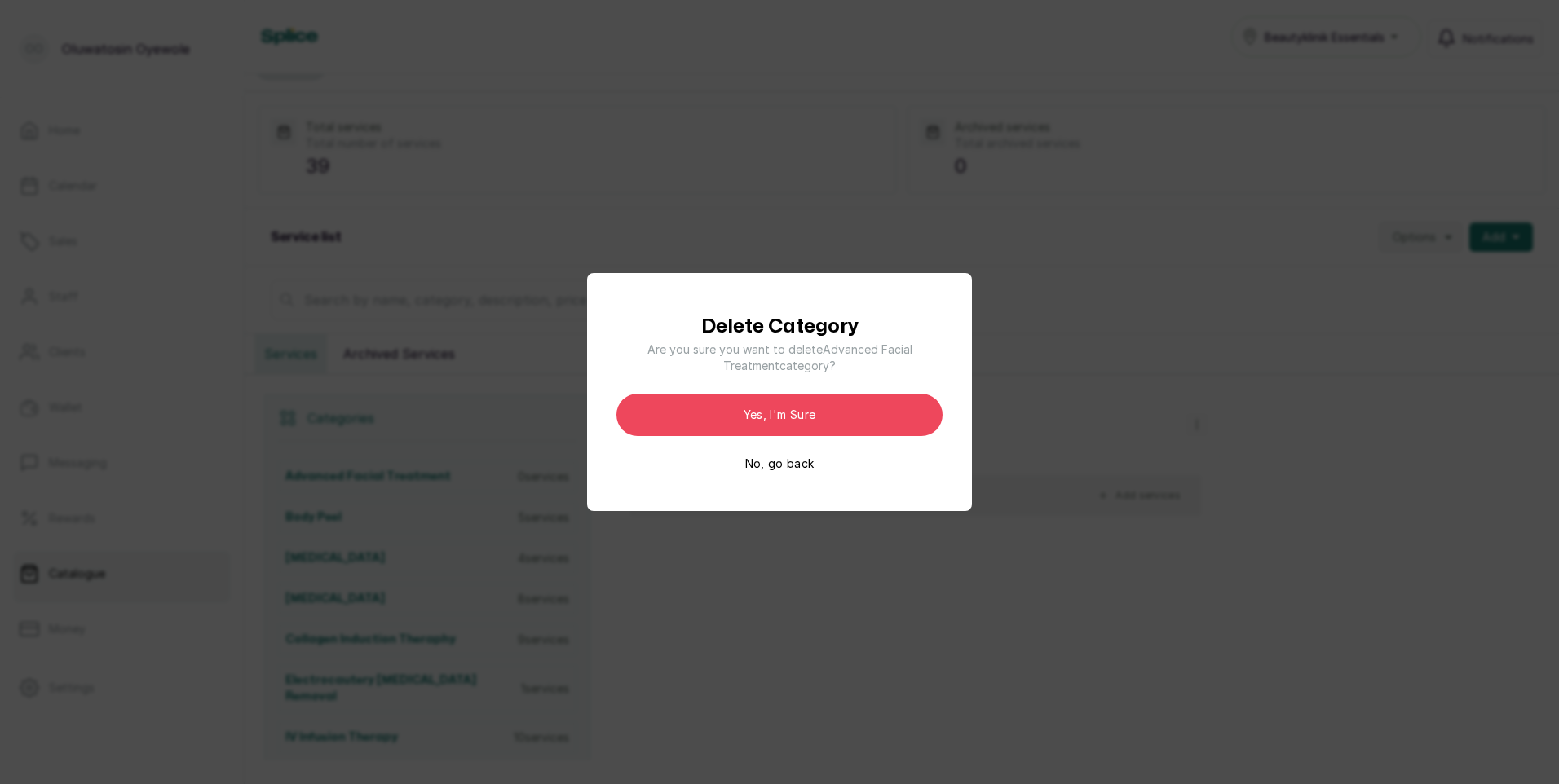
click at [758, 463] on button "No, go back" at bounding box center [779, 464] width 69 height 16
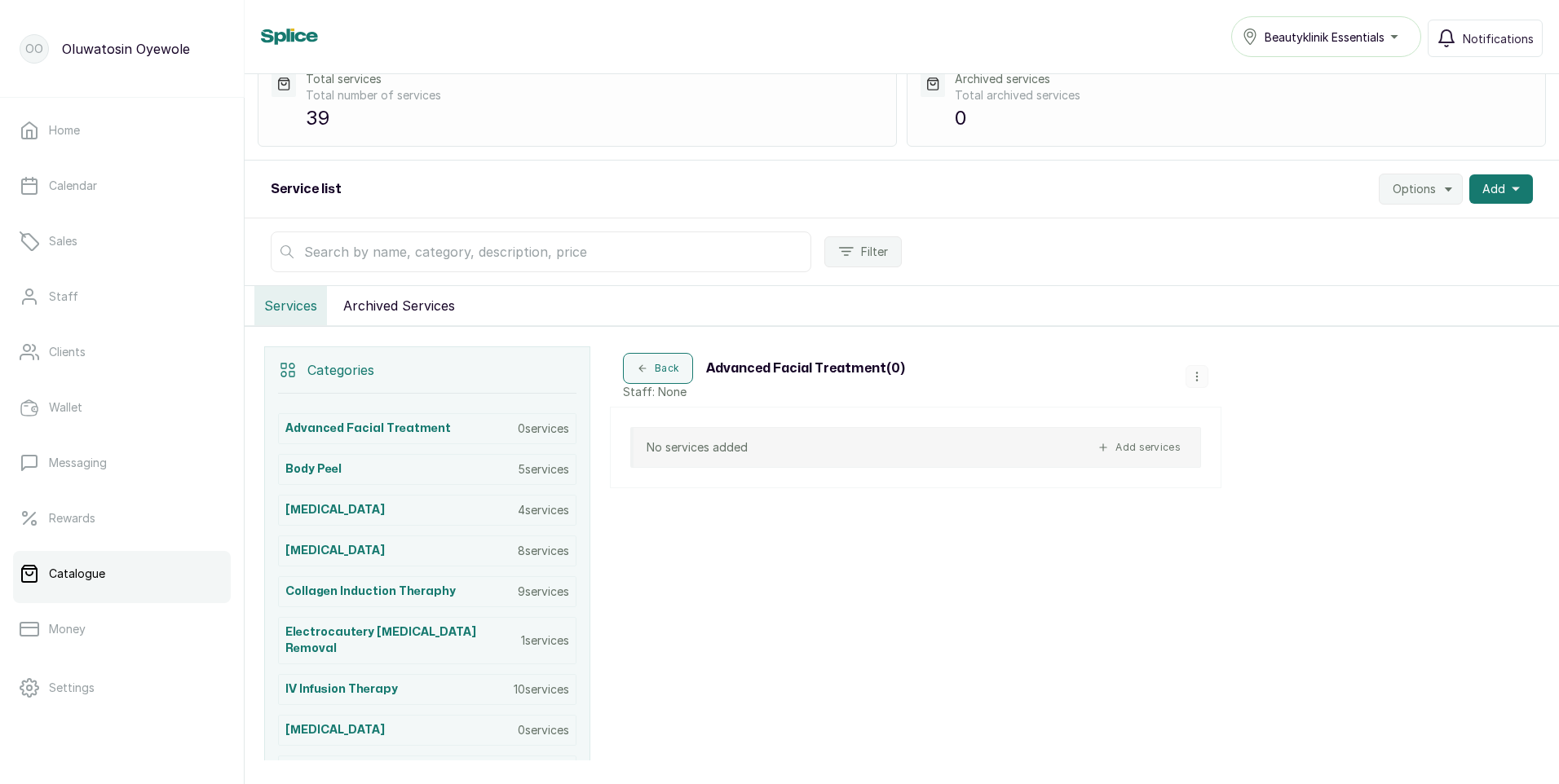
scroll to position [196, 0]
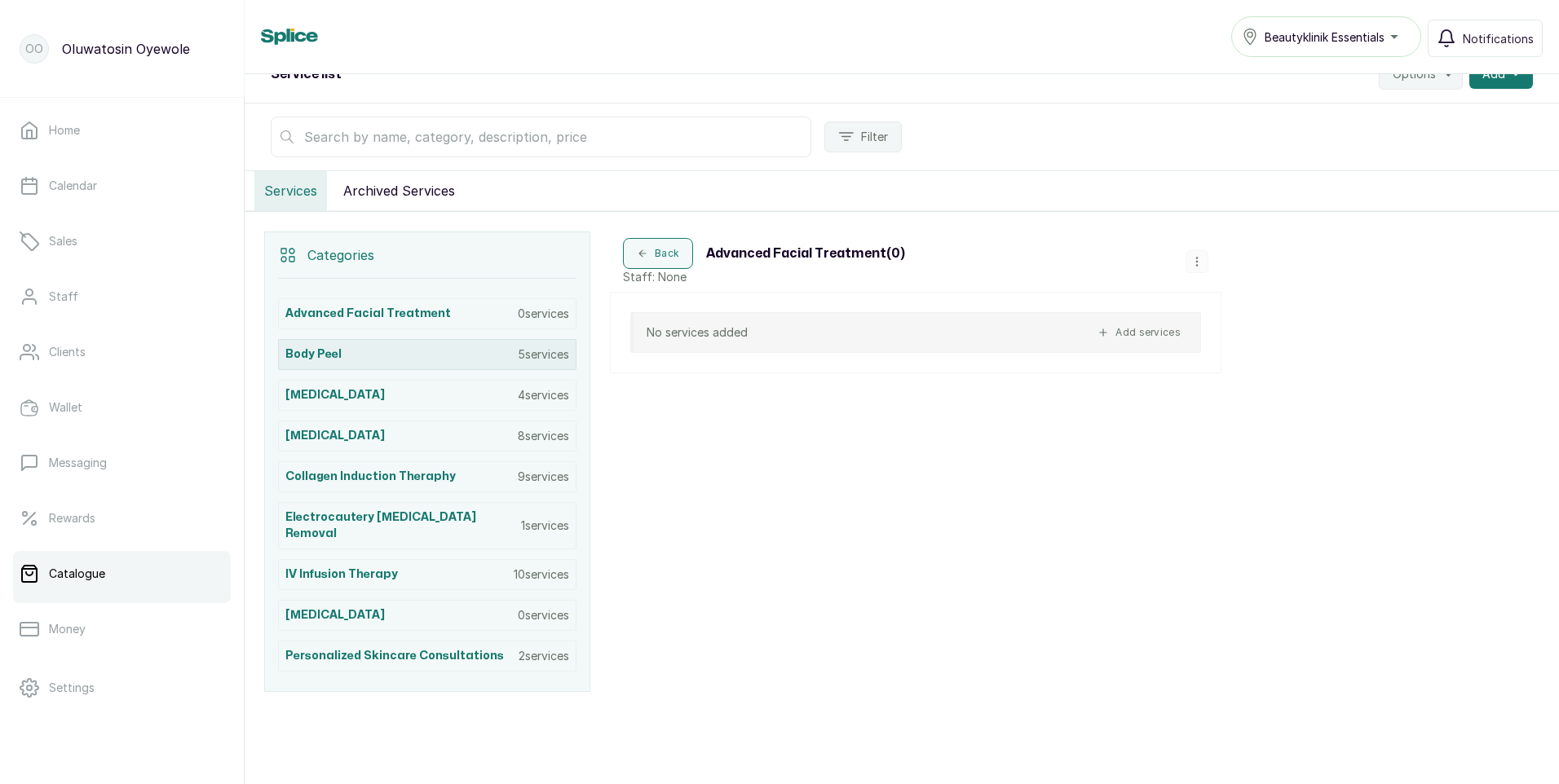
click at [525, 354] on p "5 services" at bounding box center [543, 354] width 51 height 16
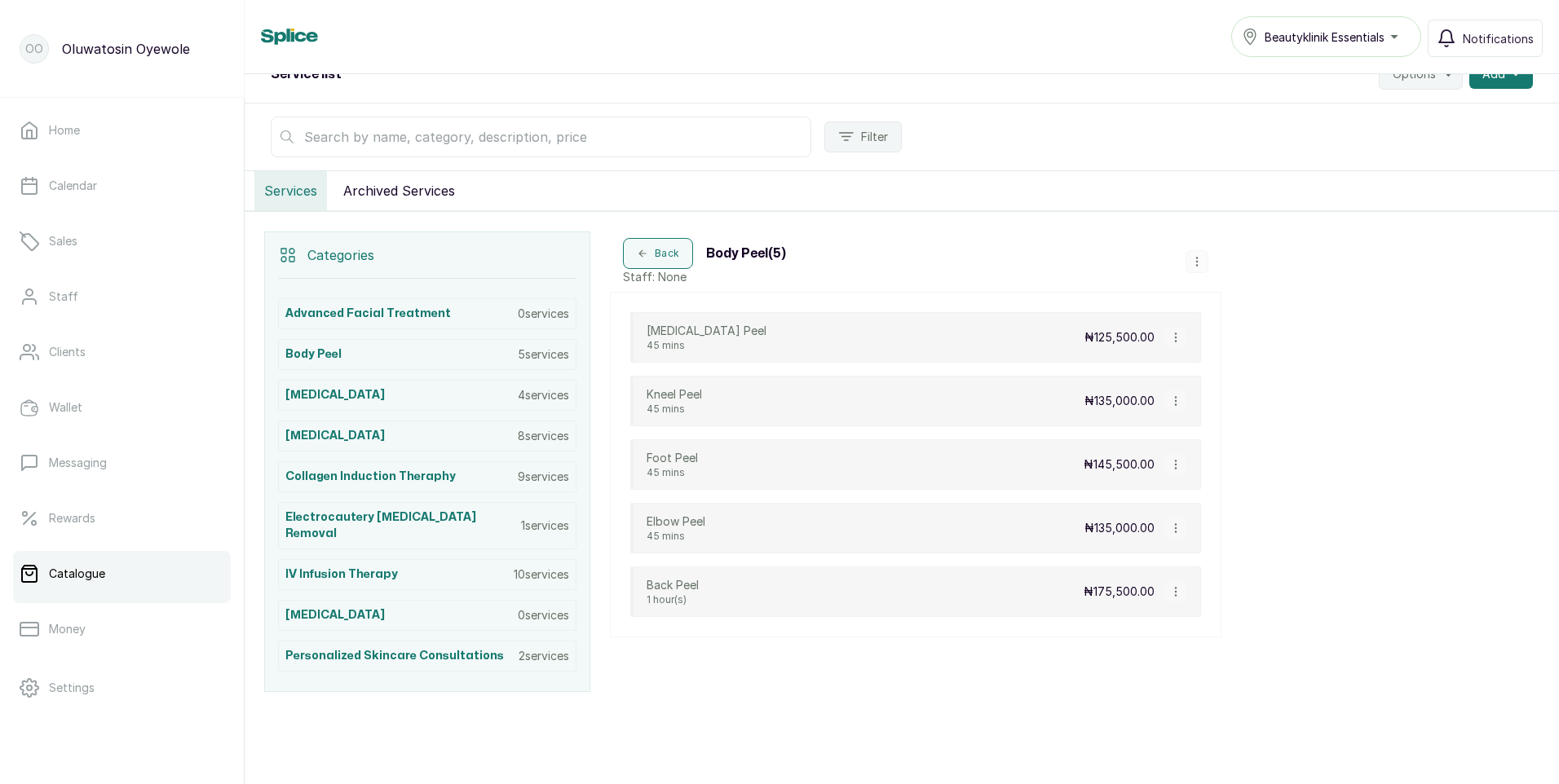
click at [1172, 341] on icon "button" at bounding box center [1176, 337] width 12 height 12
click at [1244, 242] on span "Edit Service" at bounding box center [1254, 243] width 74 height 20
select select "fixed"
select select "fixed_value"
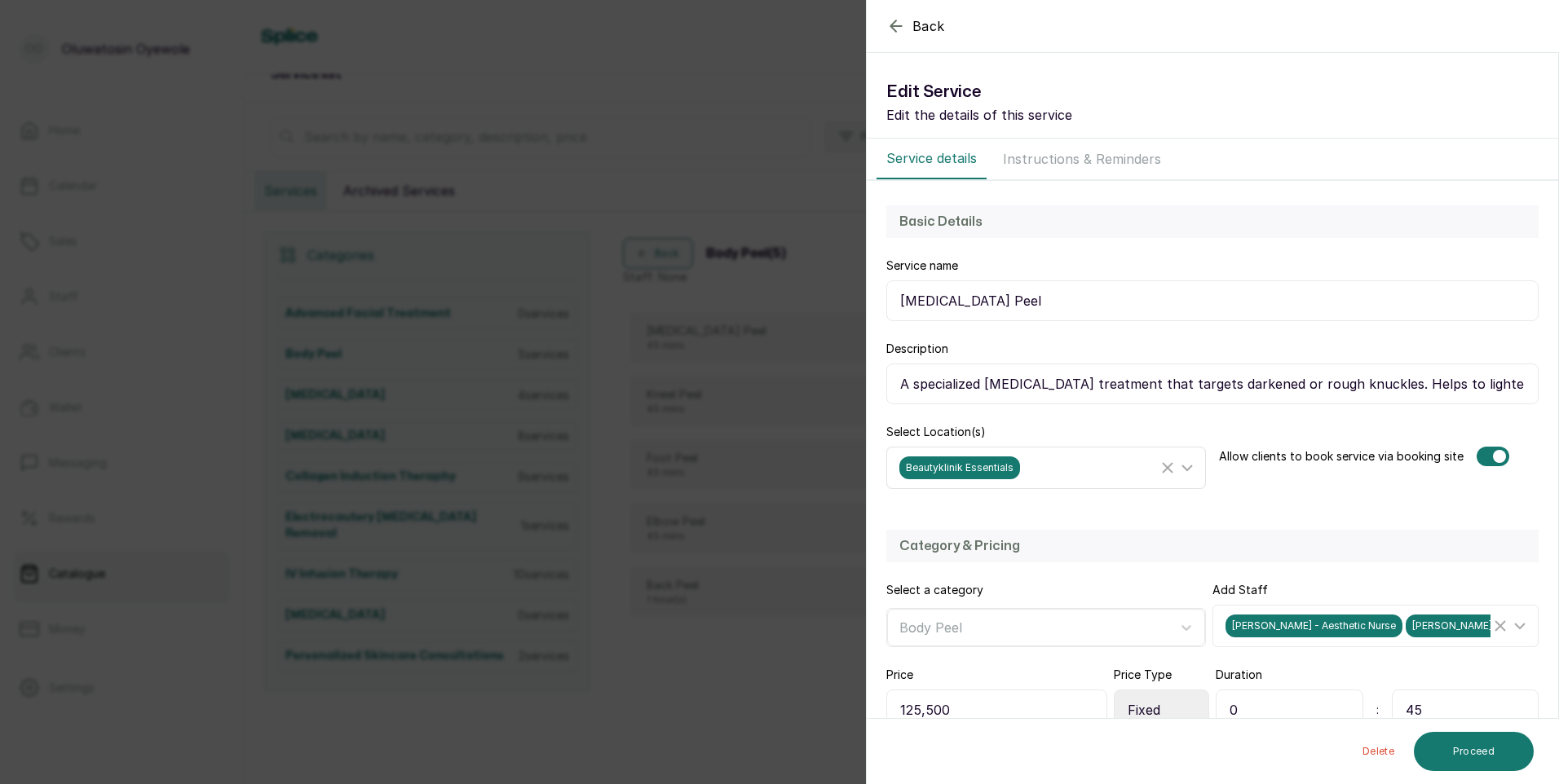
click at [1179, 465] on icon at bounding box center [1187, 468] width 20 height 20
click at [904, 574] on div "Beautyklinik Essentials" at bounding box center [1049, 580] width 302 height 20
click at [904, 575] on input "Beautyklinik Essentials" at bounding box center [904, 580] width 11 height 11
checkbox input "false"
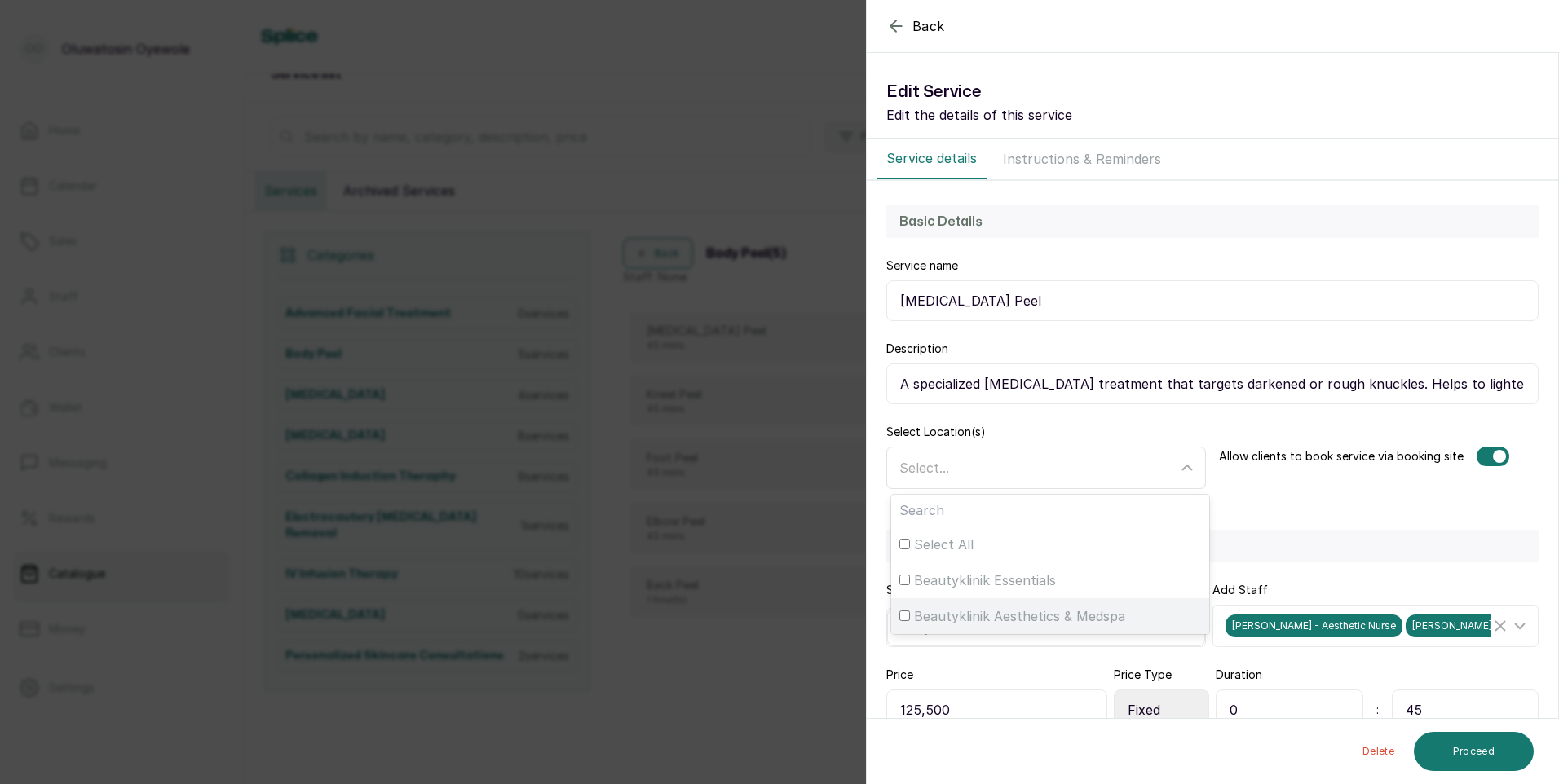
click at [904, 614] on input "Beautyklinik Aesthetics & Medspa" at bounding box center [904, 616] width 11 height 11
checkbox input "true"
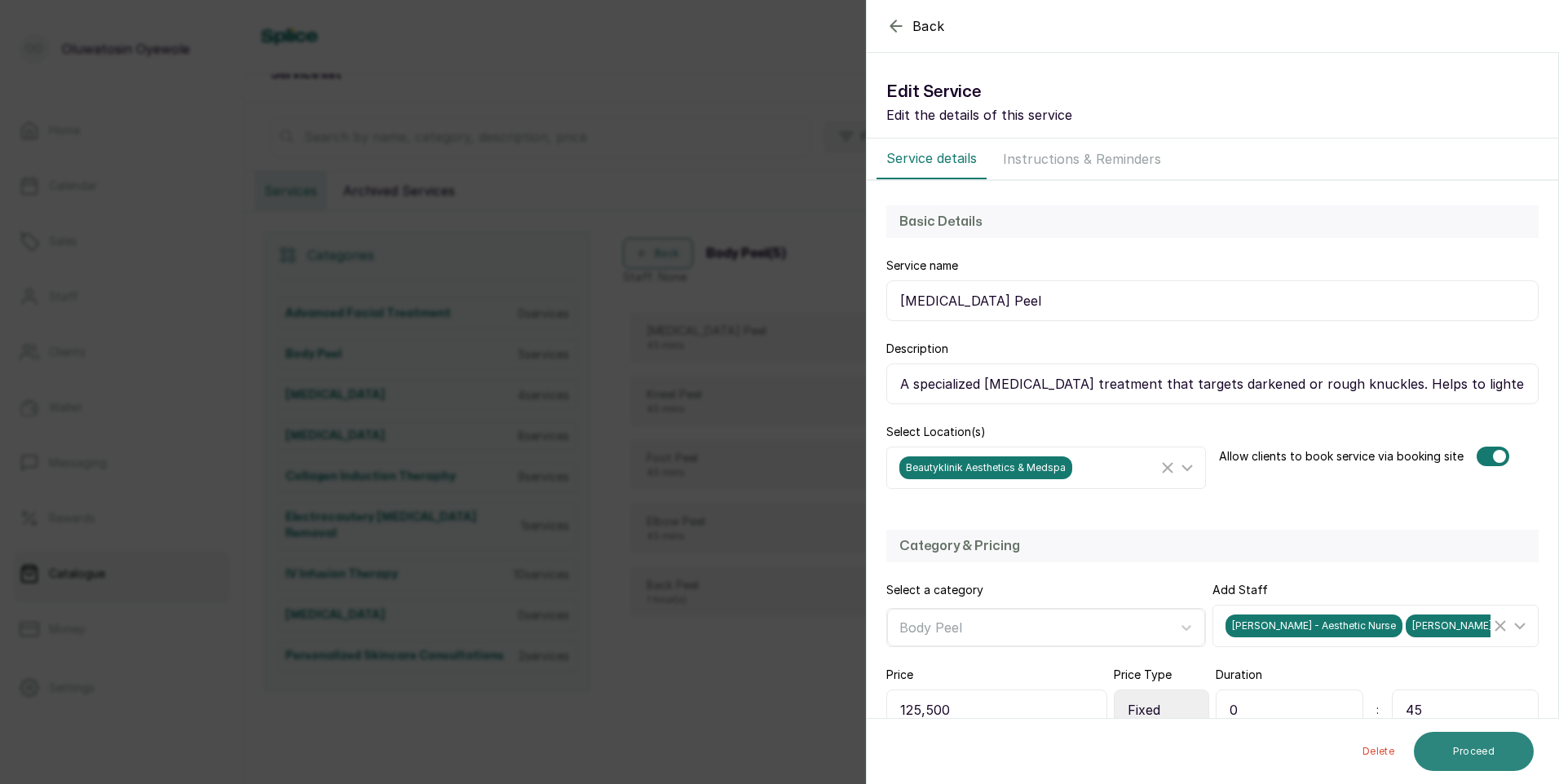
click at [1472, 738] on button "Proceed" at bounding box center [1474, 752] width 120 height 39
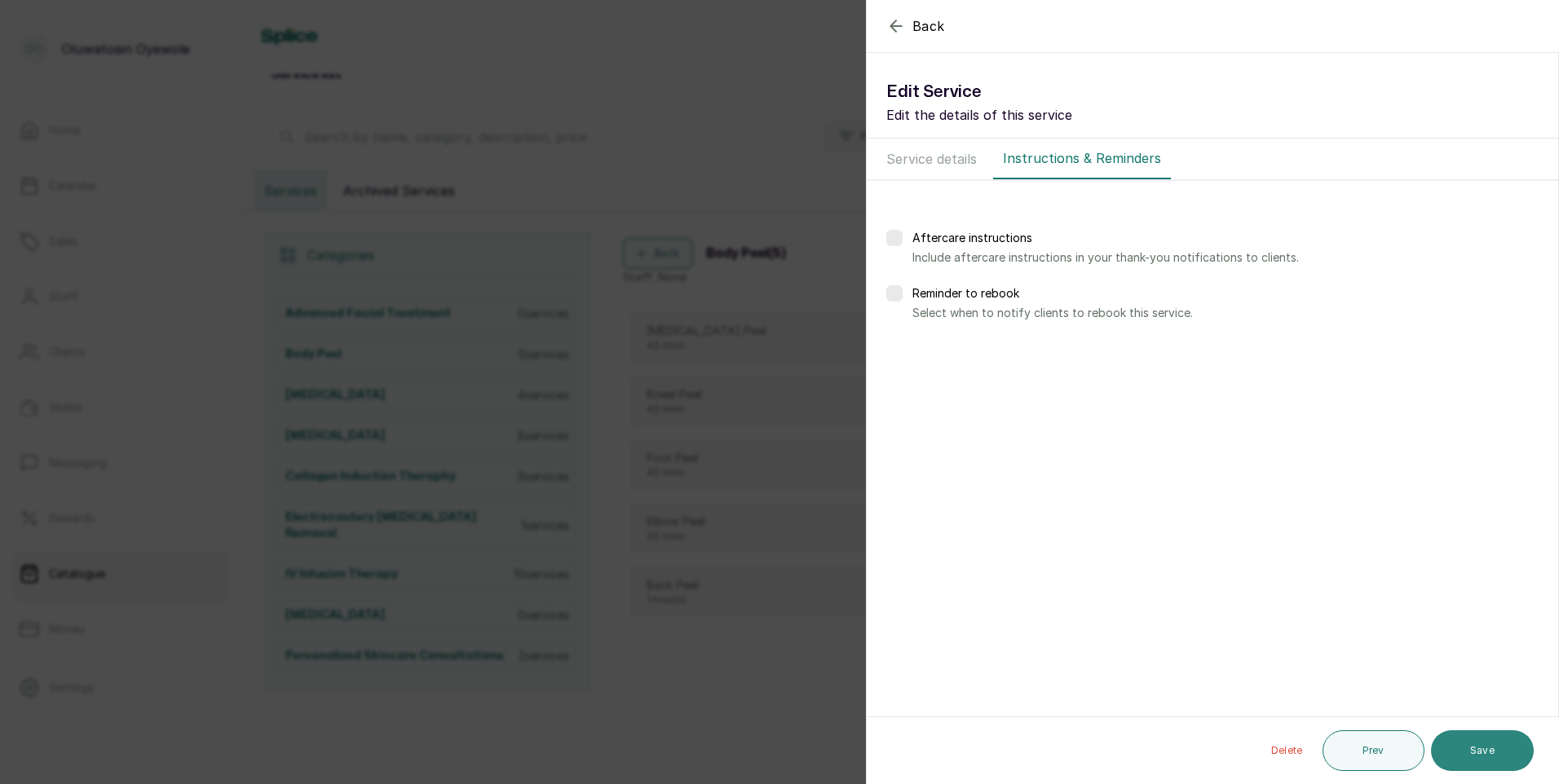
click at [1482, 756] on button "Save" at bounding box center [1482, 751] width 103 height 41
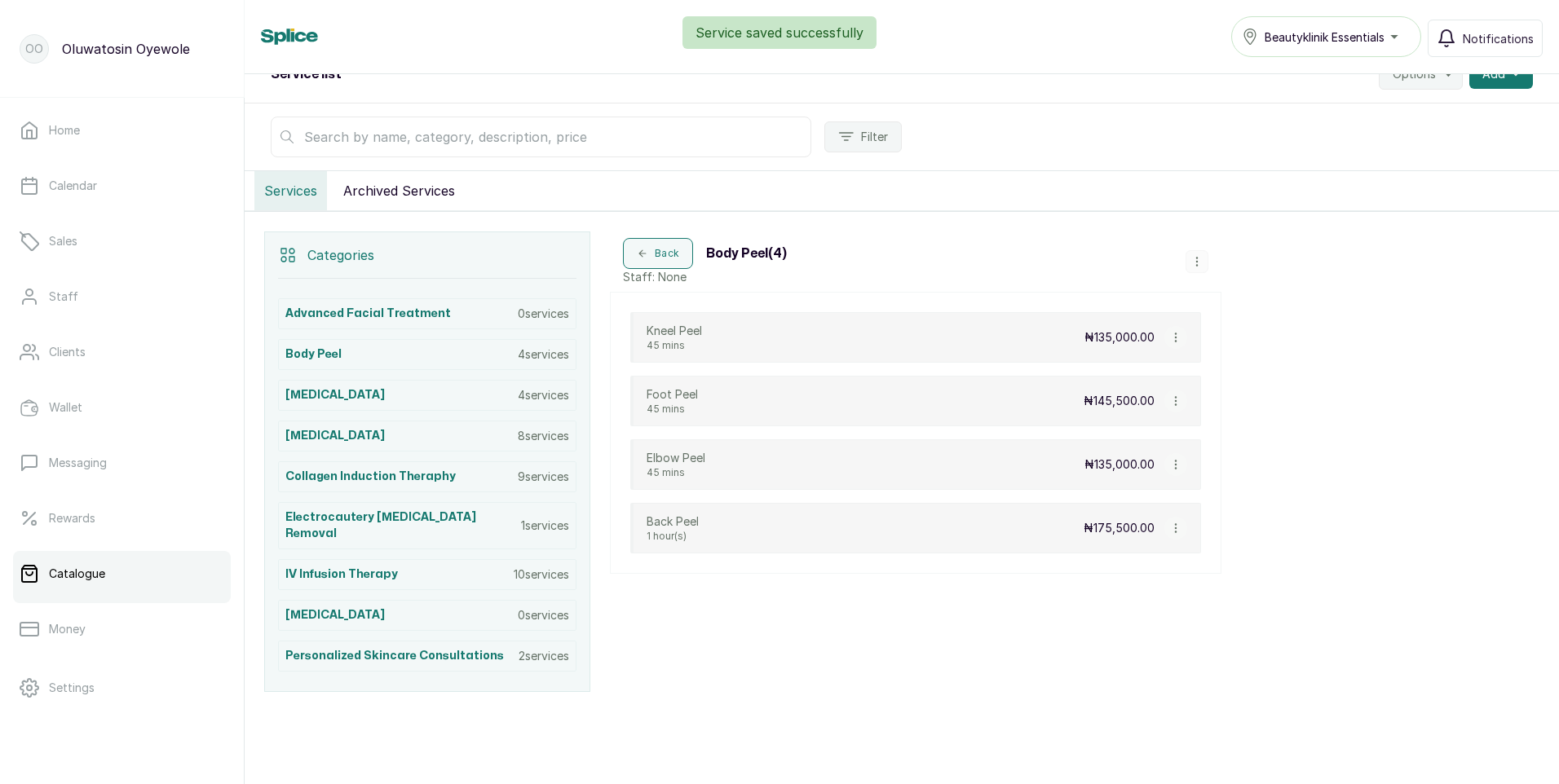
click at [1171, 337] on icon "button" at bounding box center [1176, 337] width 12 height 12
click at [1231, 245] on span "Edit Service" at bounding box center [1254, 243] width 74 height 20
select select "fixed"
select select "fixed_value"
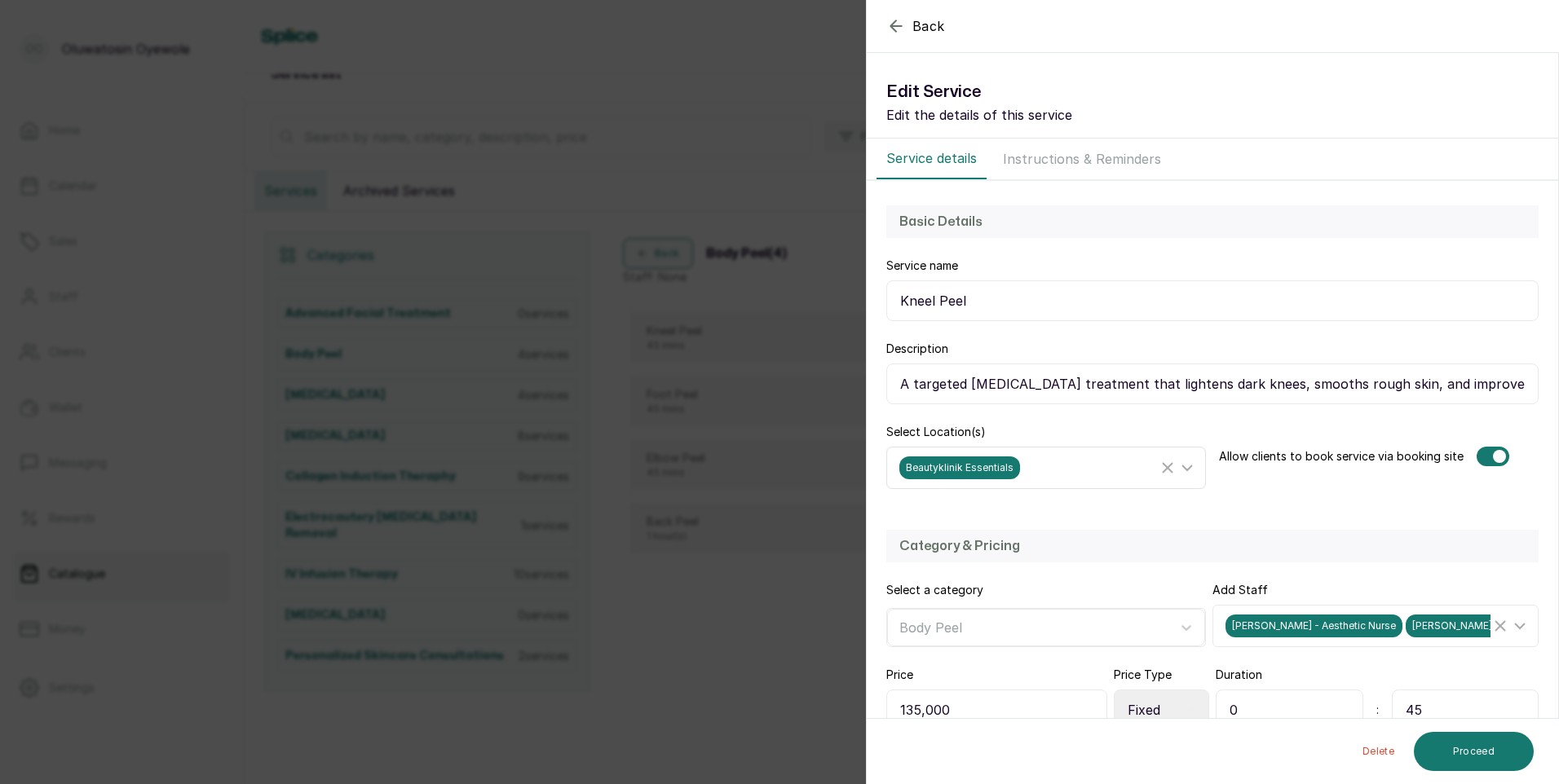
click at [1180, 464] on icon at bounding box center [1187, 468] width 20 height 20
click at [910, 579] on div "Beautyklinik Essentials" at bounding box center [1049, 580] width 302 height 20
click at [910, 579] on input "Beautyklinik Essentials" at bounding box center [904, 580] width 11 height 11
checkbox input "false"
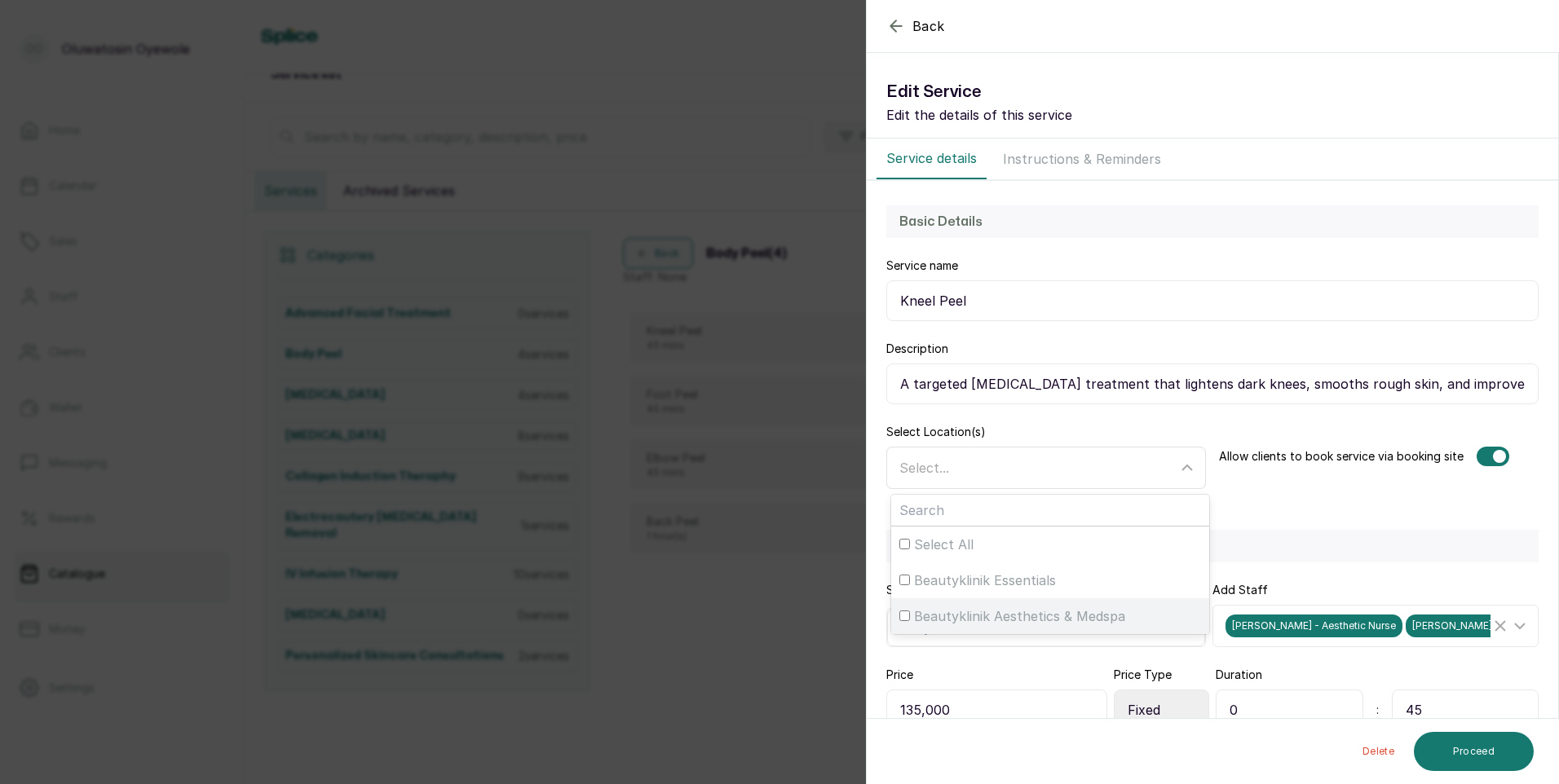
click at [907, 612] on input "Beautyklinik Aesthetics & Medspa" at bounding box center [904, 616] width 11 height 11
checkbox input "true"
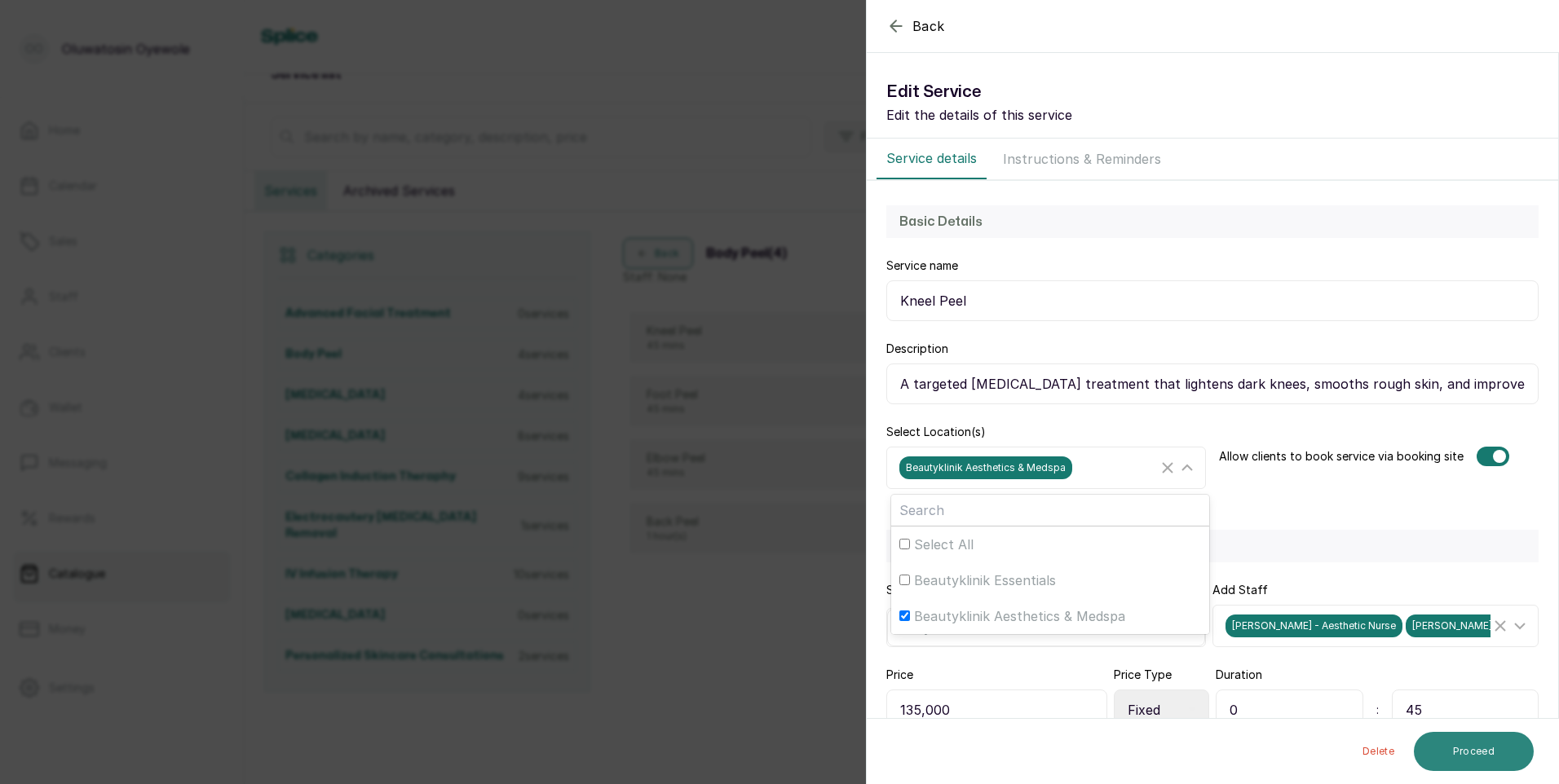
click at [1458, 752] on button "Proceed" at bounding box center [1474, 752] width 120 height 39
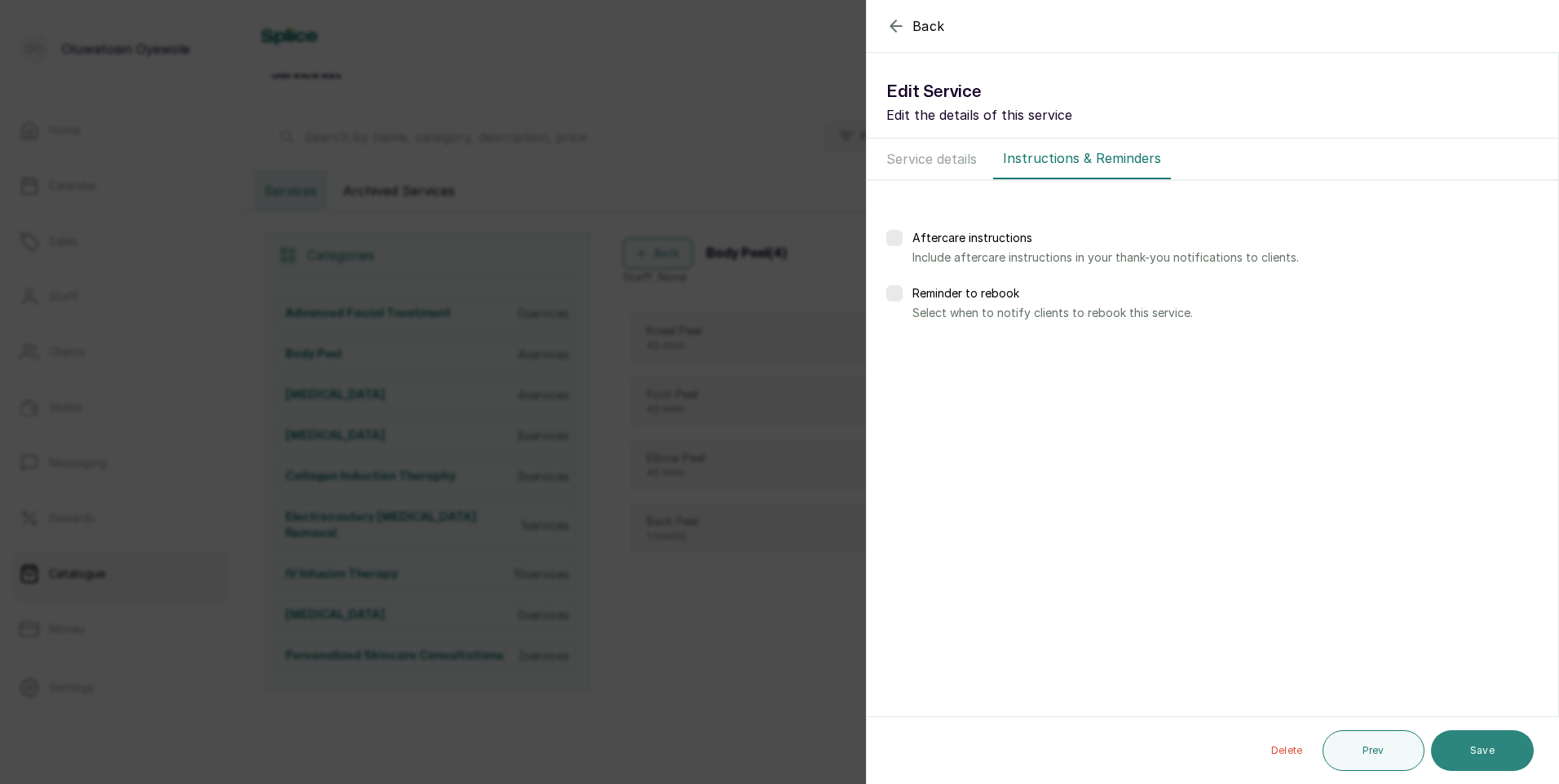
click at [1497, 761] on button "Save" at bounding box center [1482, 751] width 103 height 41
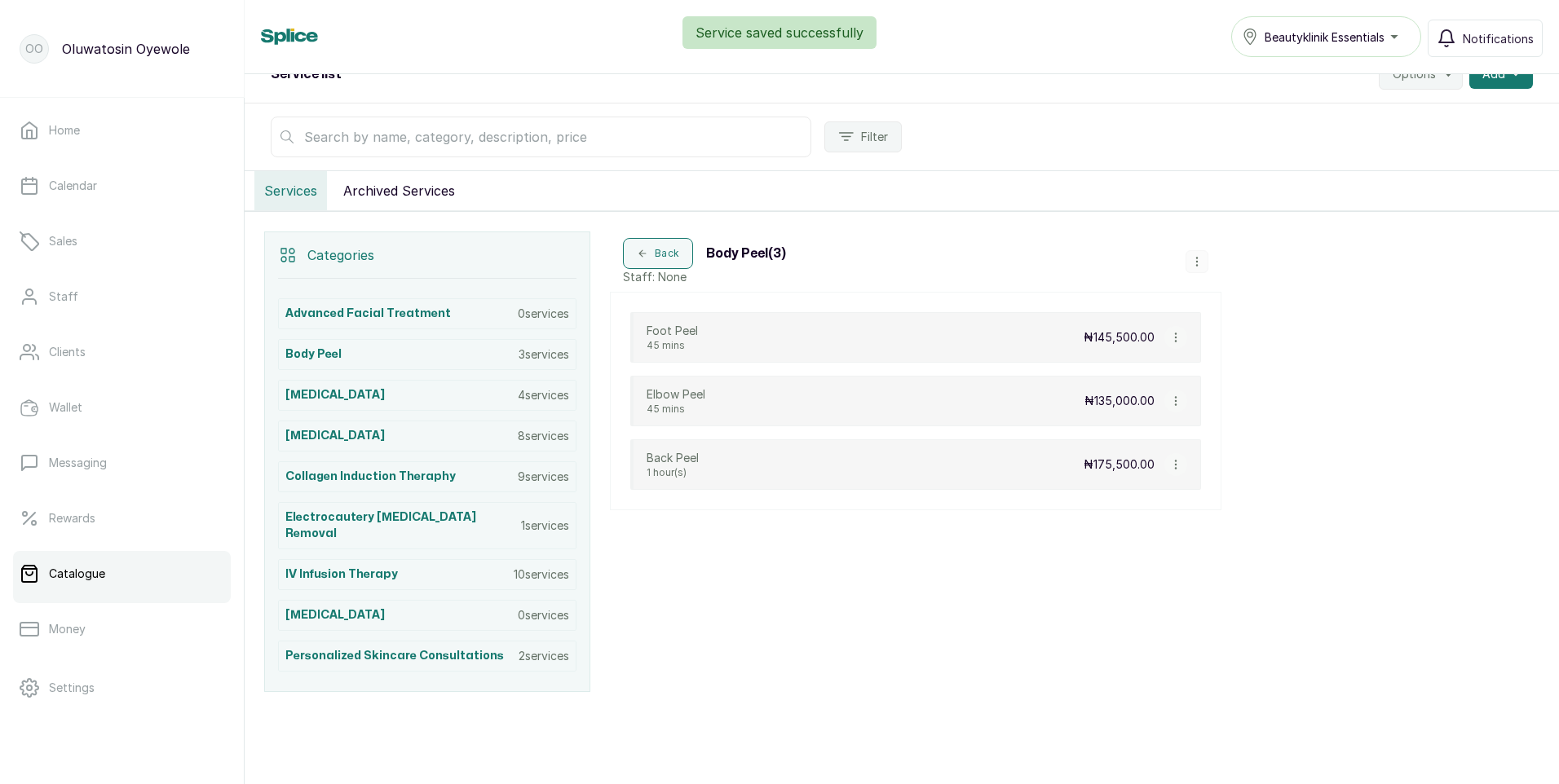
click at [1178, 341] on icon "button" at bounding box center [1176, 337] width 12 height 12
click at [1256, 243] on span "Edit Service" at bounding box center [1254, 243] width 74 height 20
select select "fixed"
select select "fixed_value"
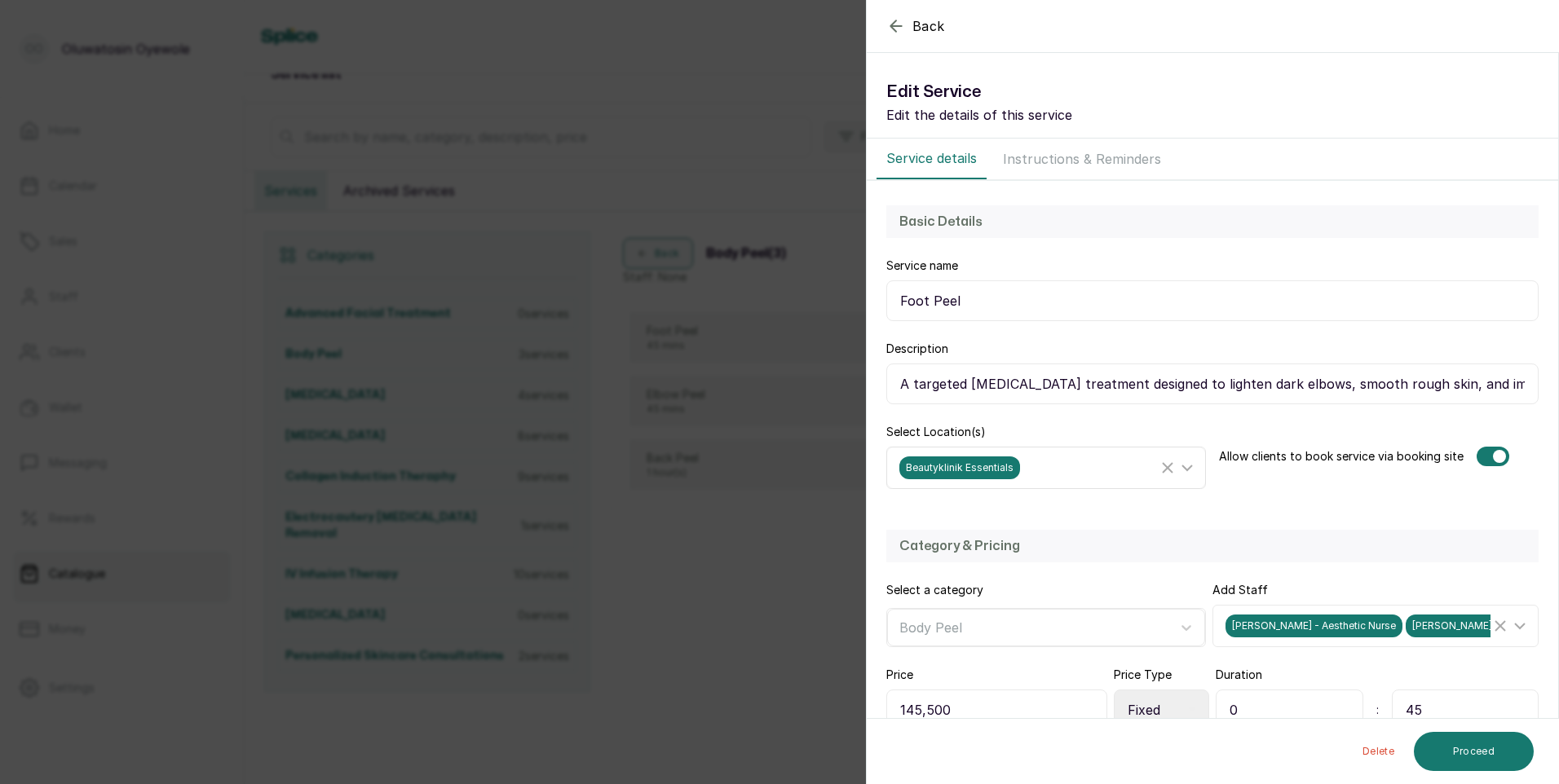
click at [1186, 466] on icon at bounding box center [1187, 468] width 20 height 20
click at [904, 578] on input "Beautyklinik Essentials" at bounding box center [904, 580] width 11 height 11
checkbox input "false"
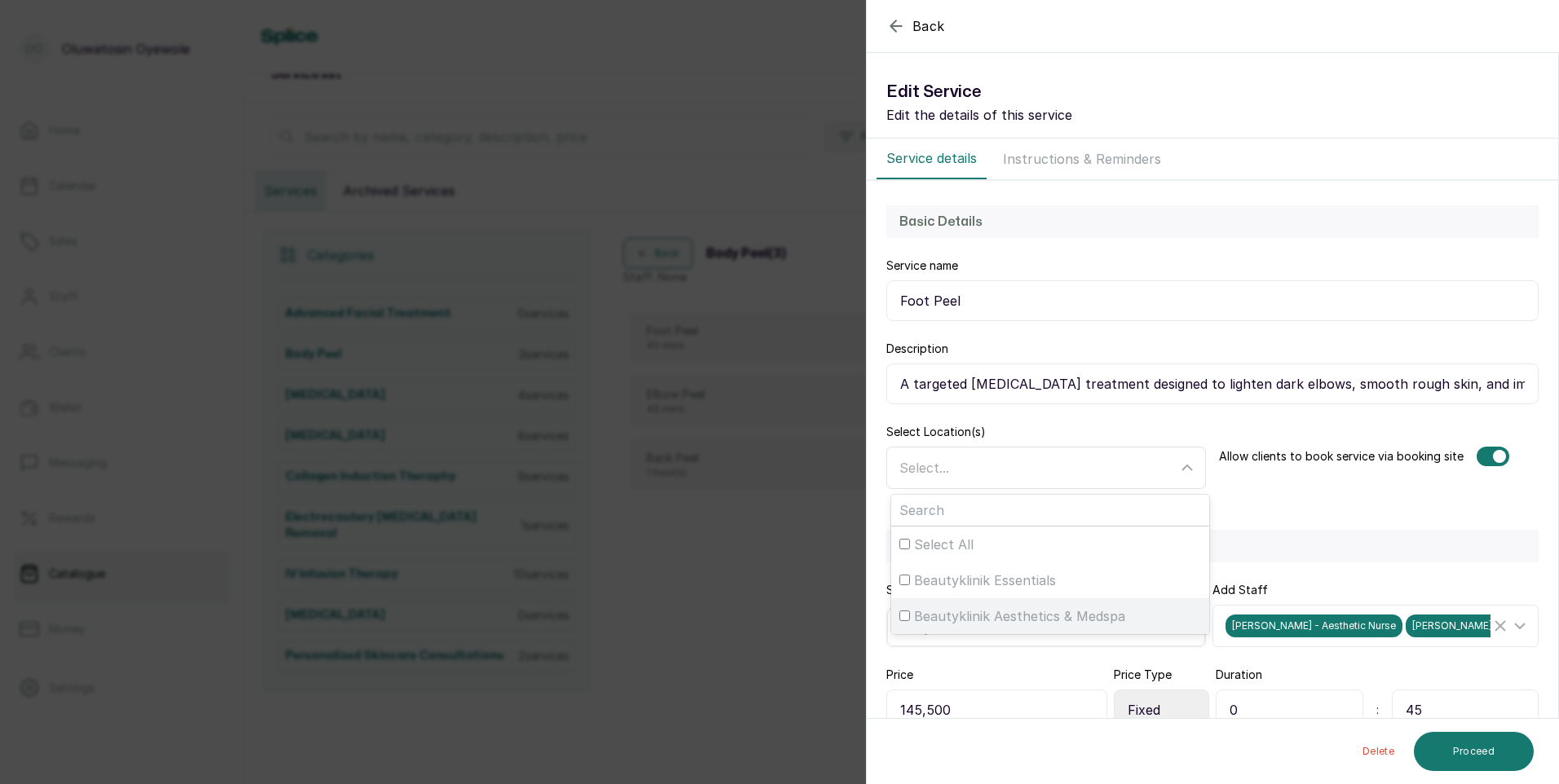
click at [905, 612] on input "Beautyklinik Aesthetics & Medspa" at bounding box center [904, 616] width 11 height 11
checkbox input "true"
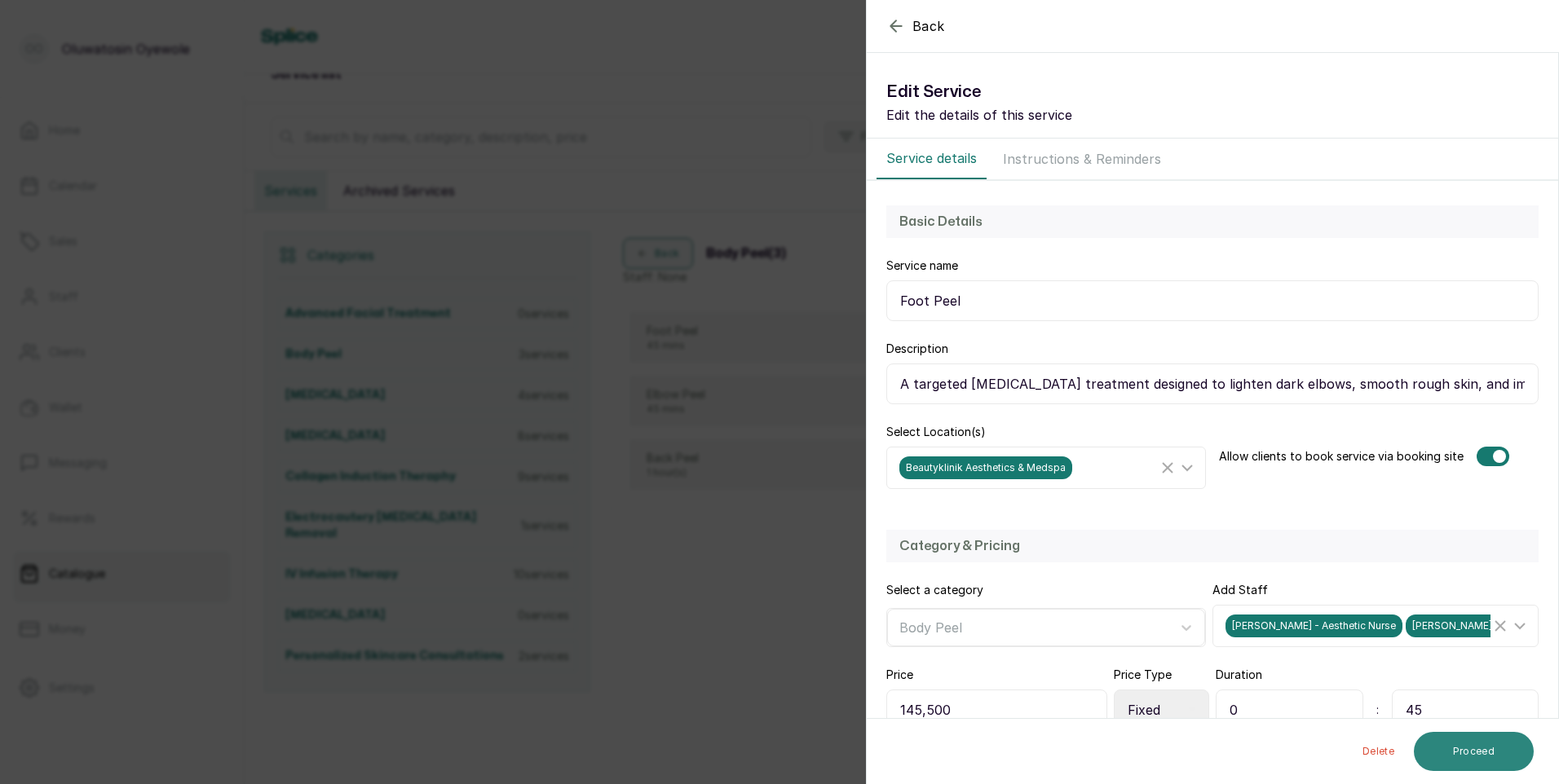
click at [1486, 754] on button "Proceed" at bounding box center [1474, 752] width 120 height 39
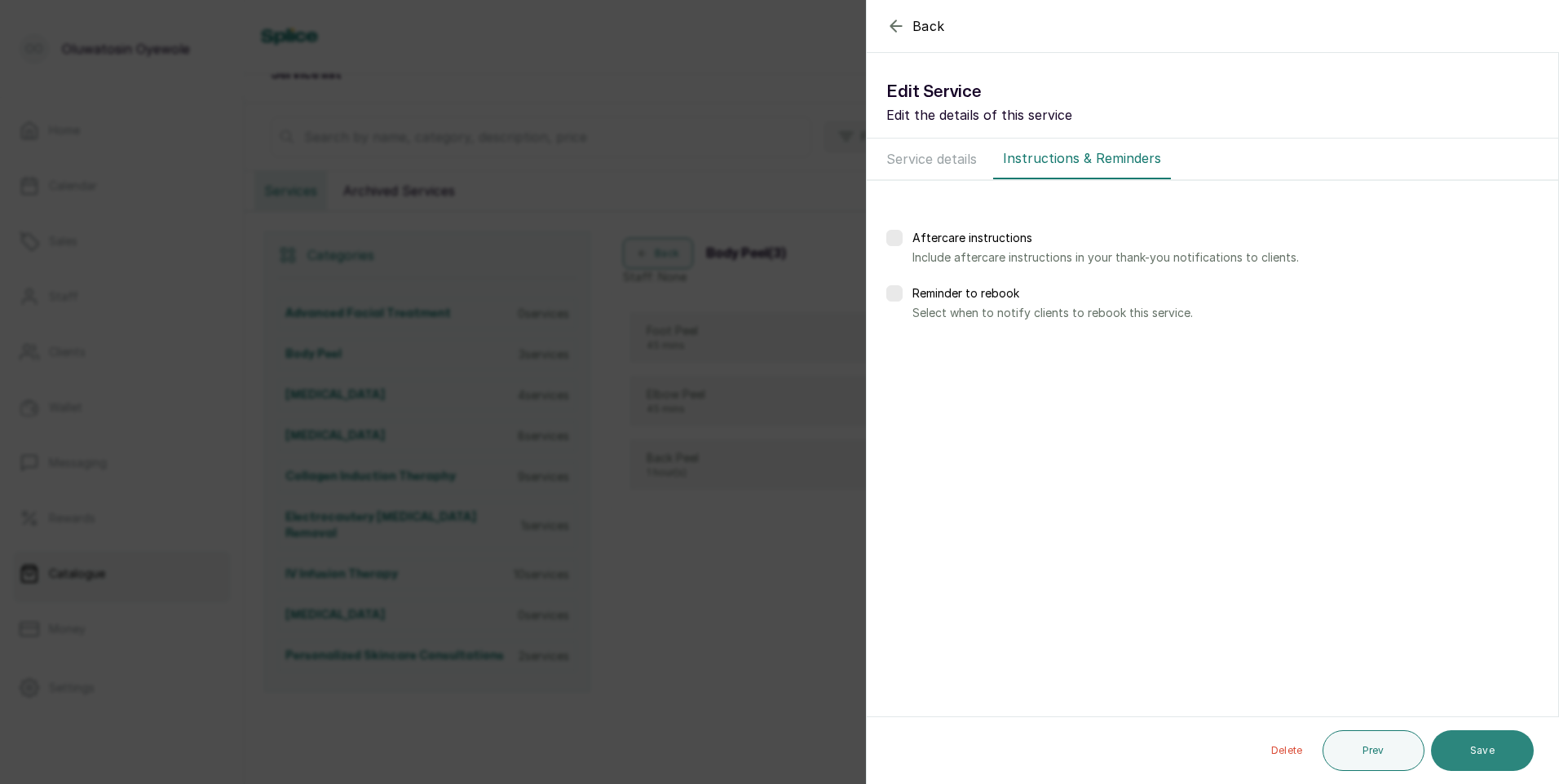
click at [1493, 755] on button "Save" at bounding box center [1482, 751] width 103 height 41
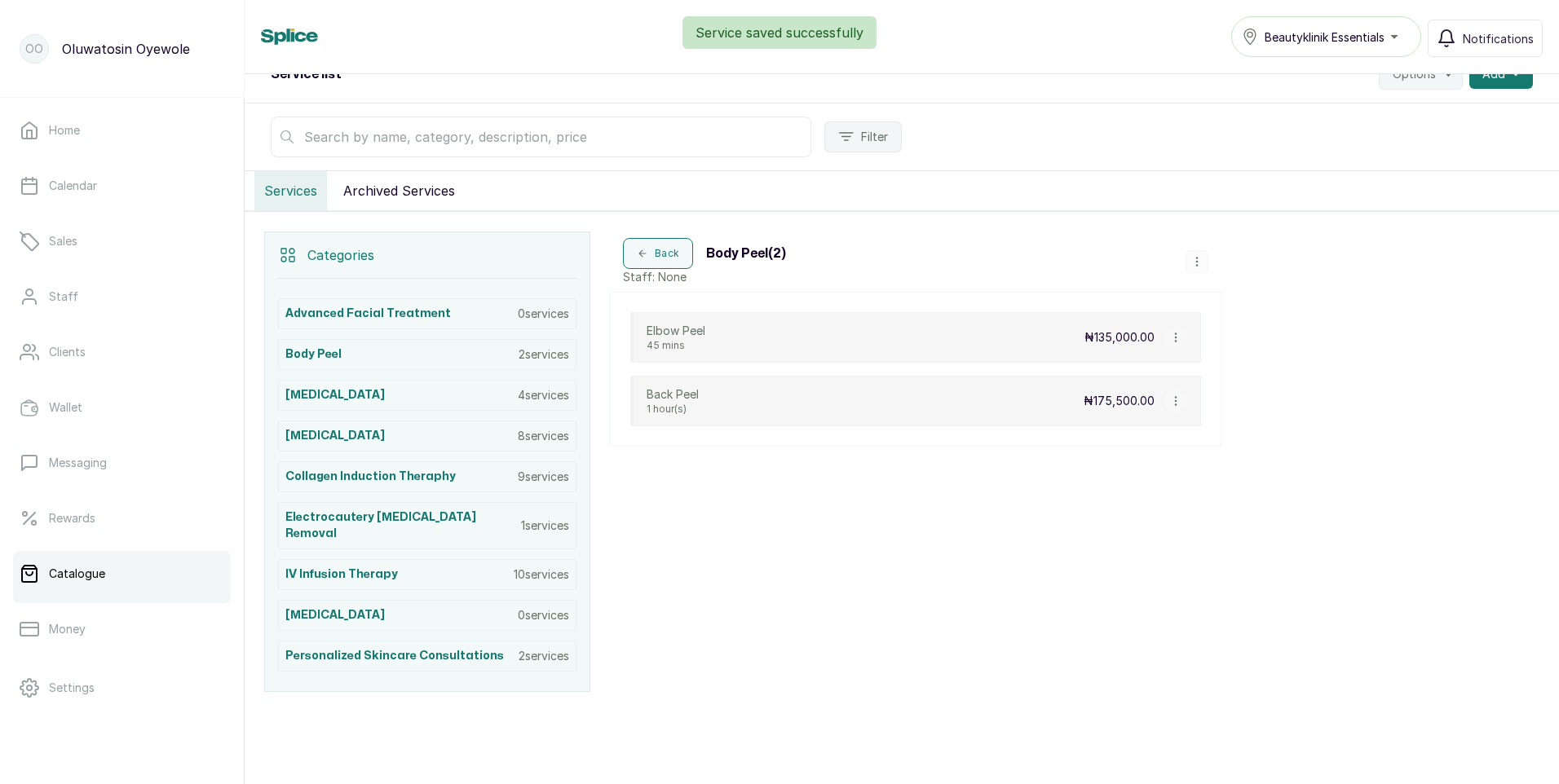
click at [1174, 338] on icon "button" at bounding box center [1176, 337] width 12 height 12
click at [1290, 249] on span "Edit Service" at bounding box center [1254, 243] width 74 height 20
select select "fixed"
select select "fixed_value"
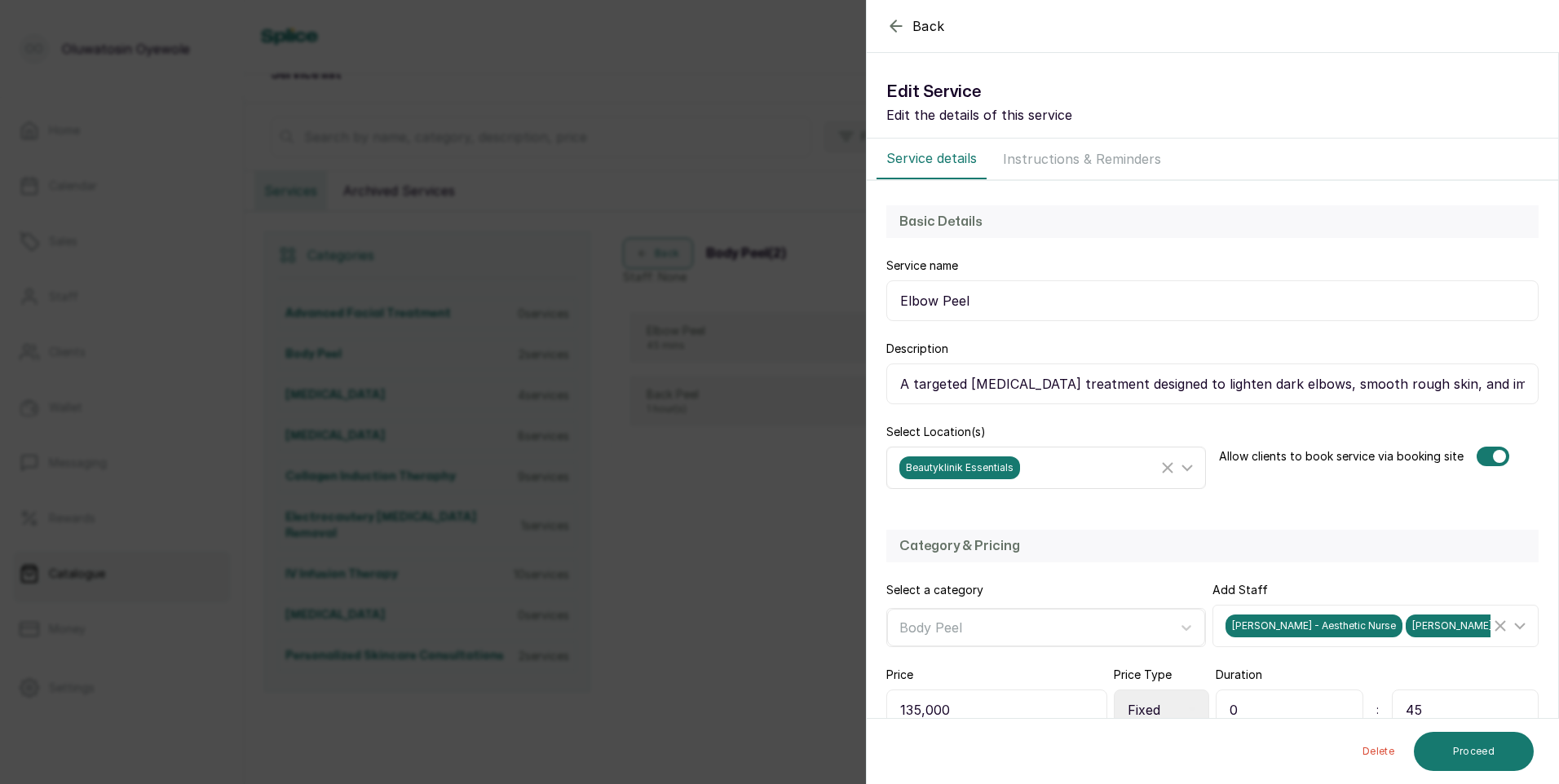
click at [1181, 466] on icon at bounding box center [1187, 468] width 20 height 20
click at [902, 579] on input "Beautyklinik Essentials" at bounding box center [904, 580] width 11 height 11
checkbox input "false"
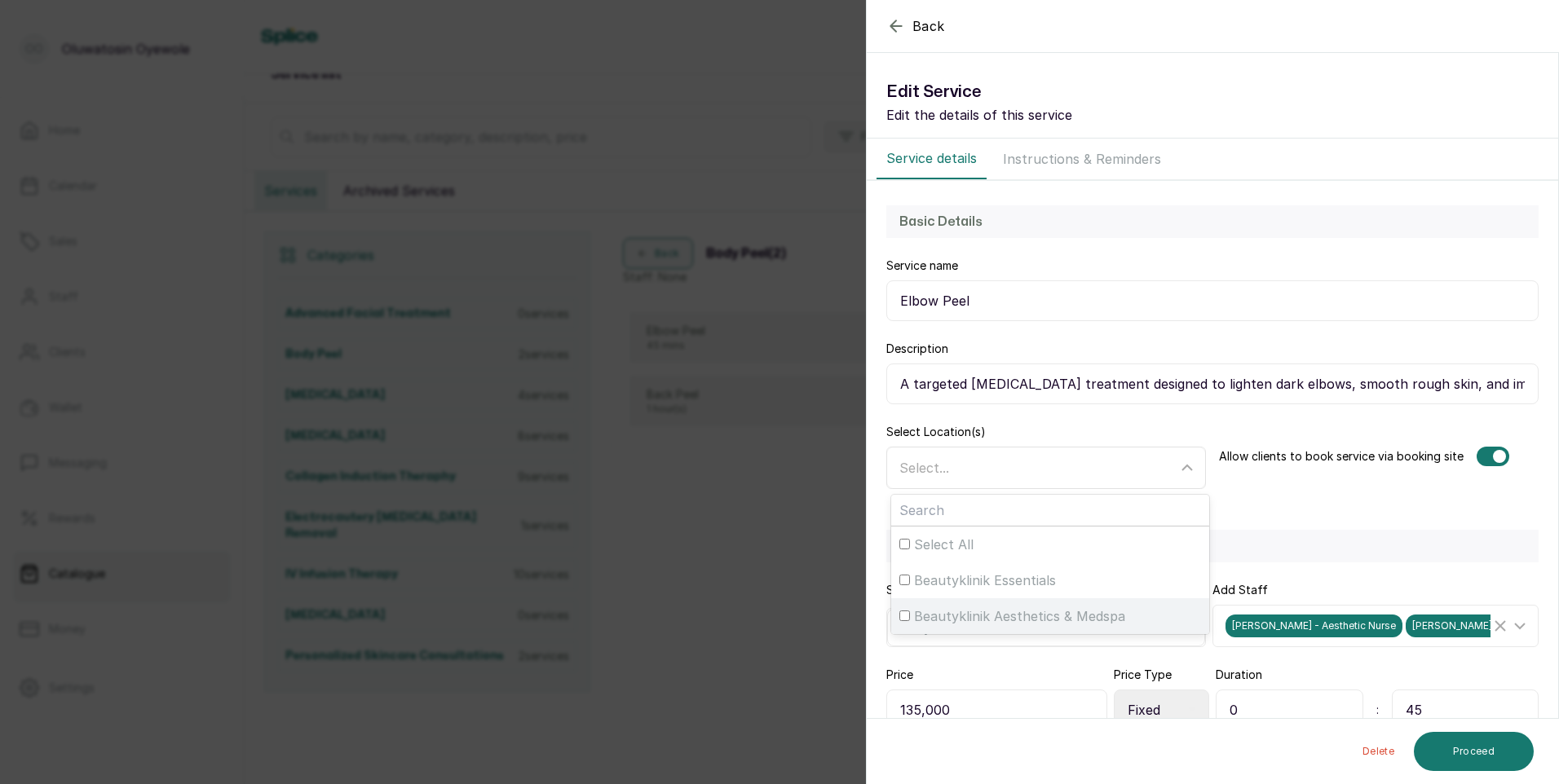
click at [900, 611] on input "Beautyklinik Aesthetics & Medspa" at bounding box center [904, 616] width 11 height 11
checkbox input "true"
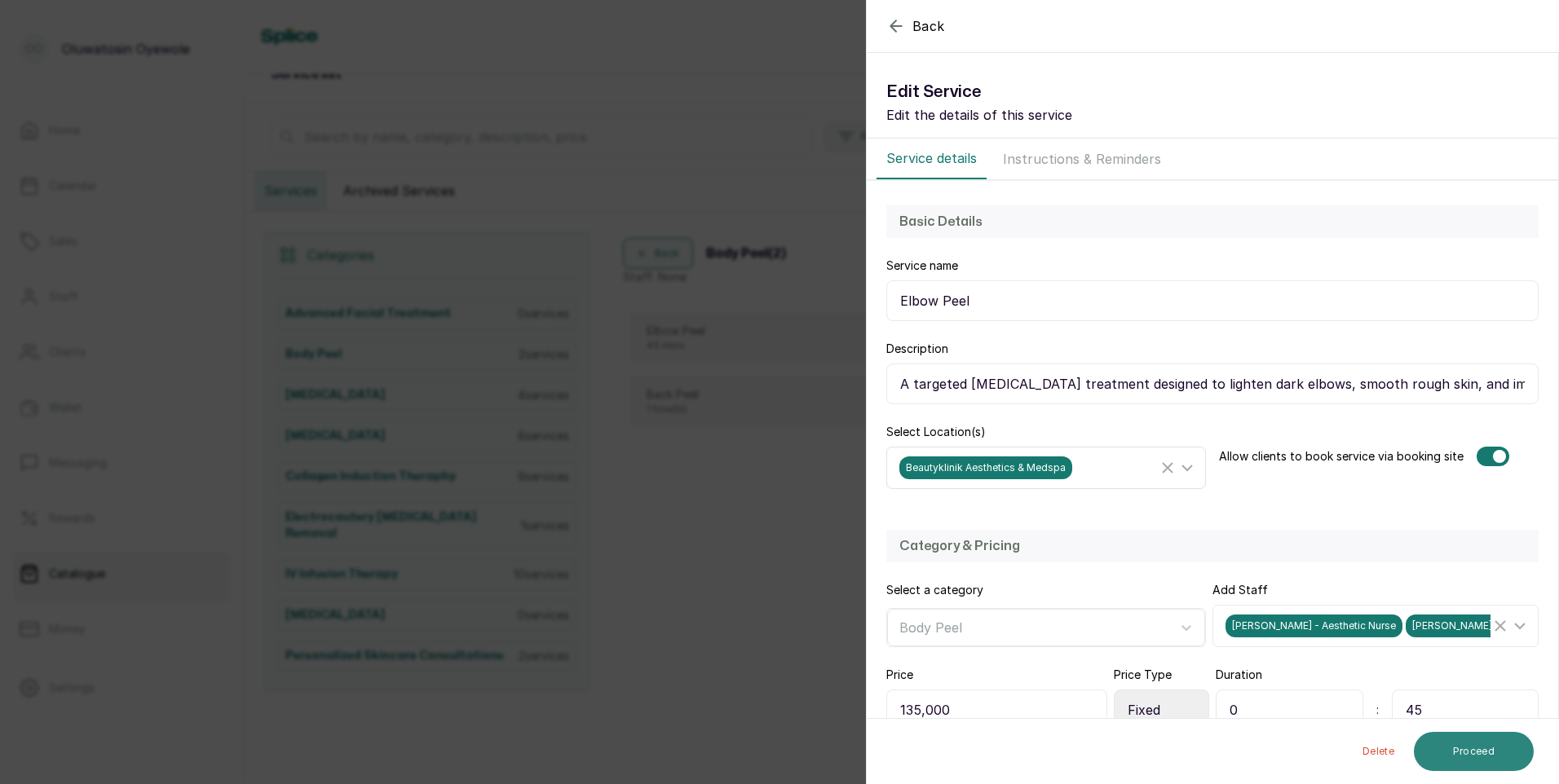
click at [1449, 749] on button "Proceed" at bounding box center [1474, 752] width 120 height 39
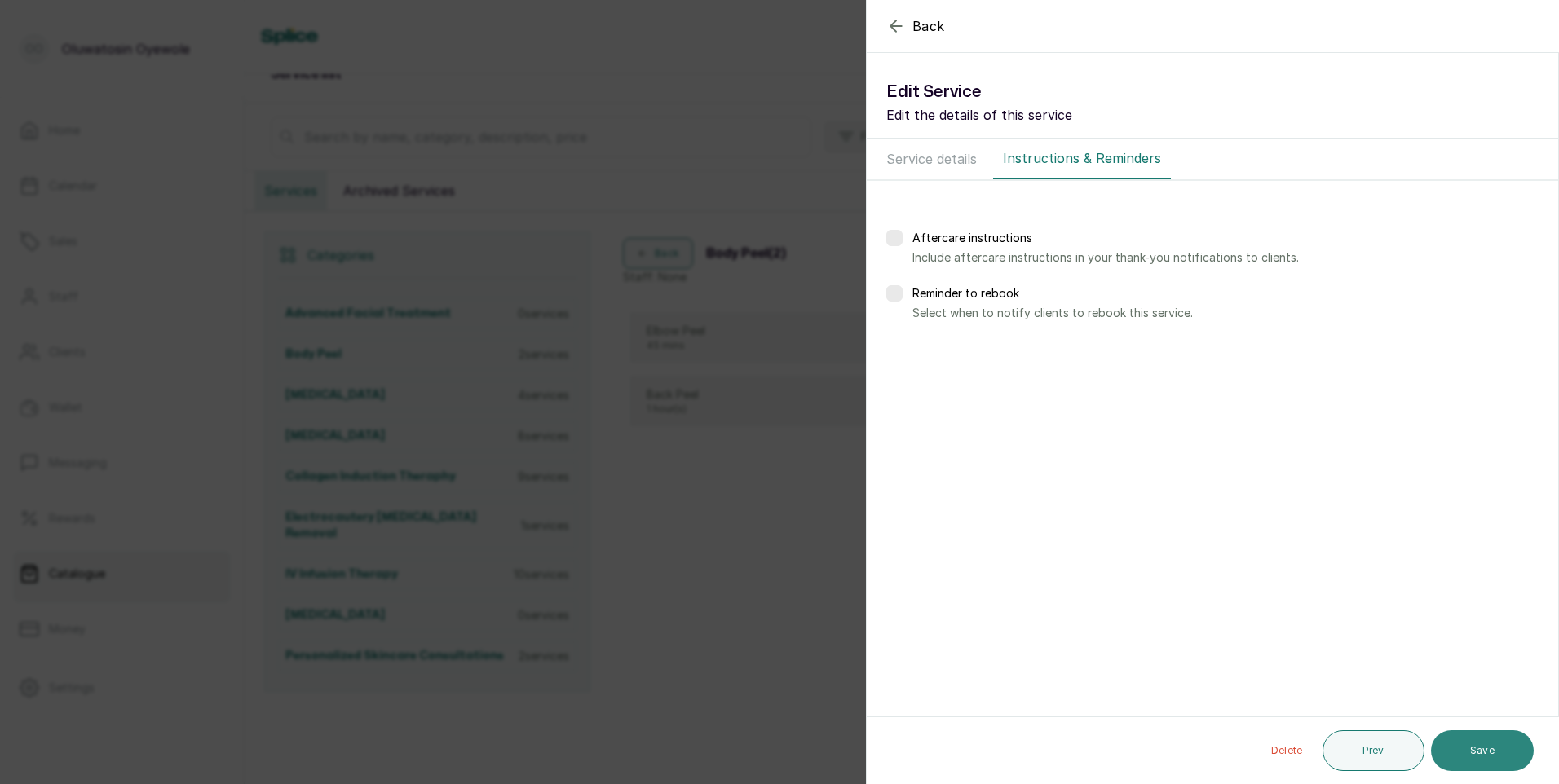
click at [1432, 747] on button "Save" at bounding box center [1482, 751] width 103 height 41
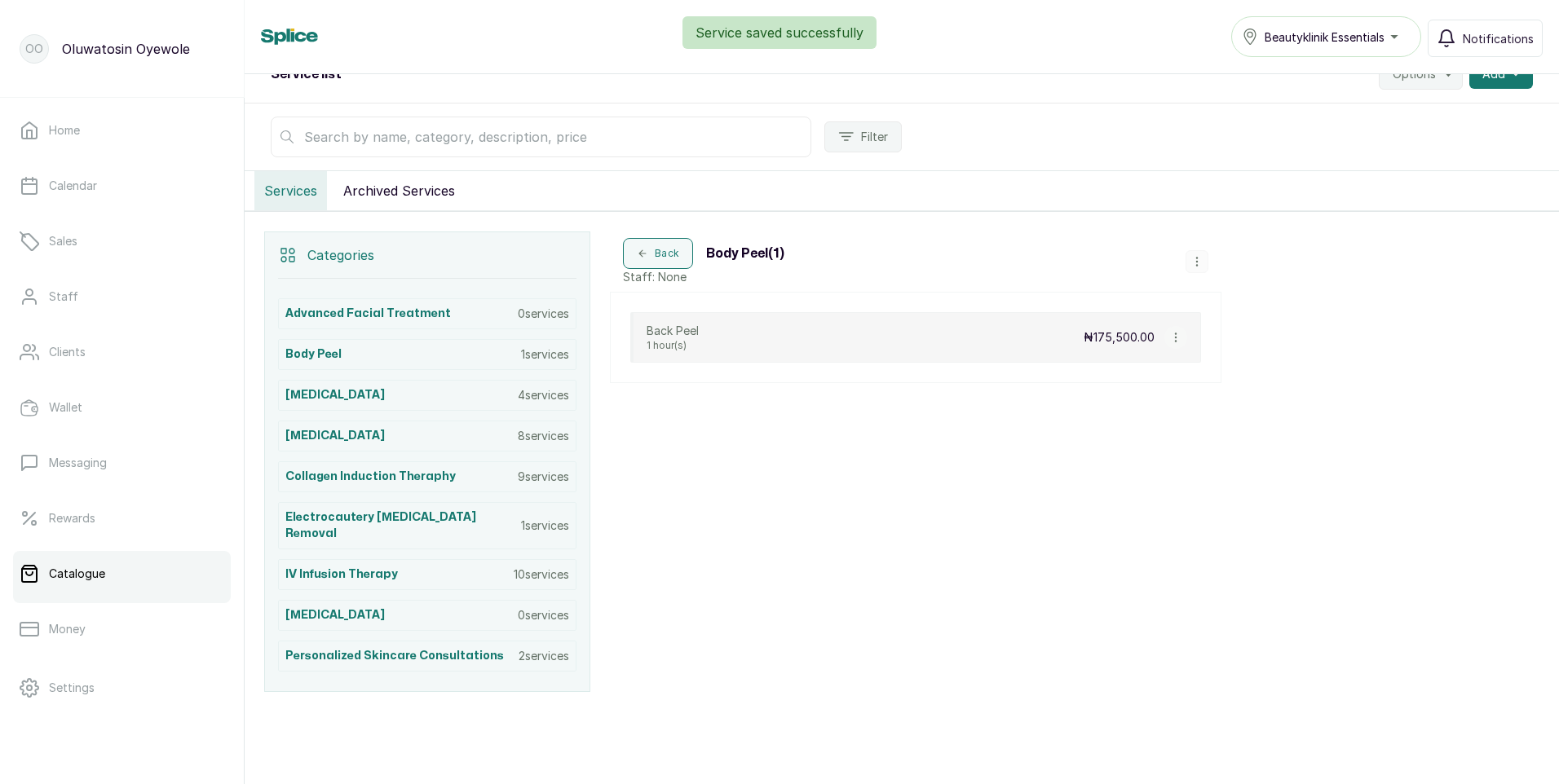
click at [1177, 338] on icon "button" at bounding box center [1176, 337] width 12 height 12
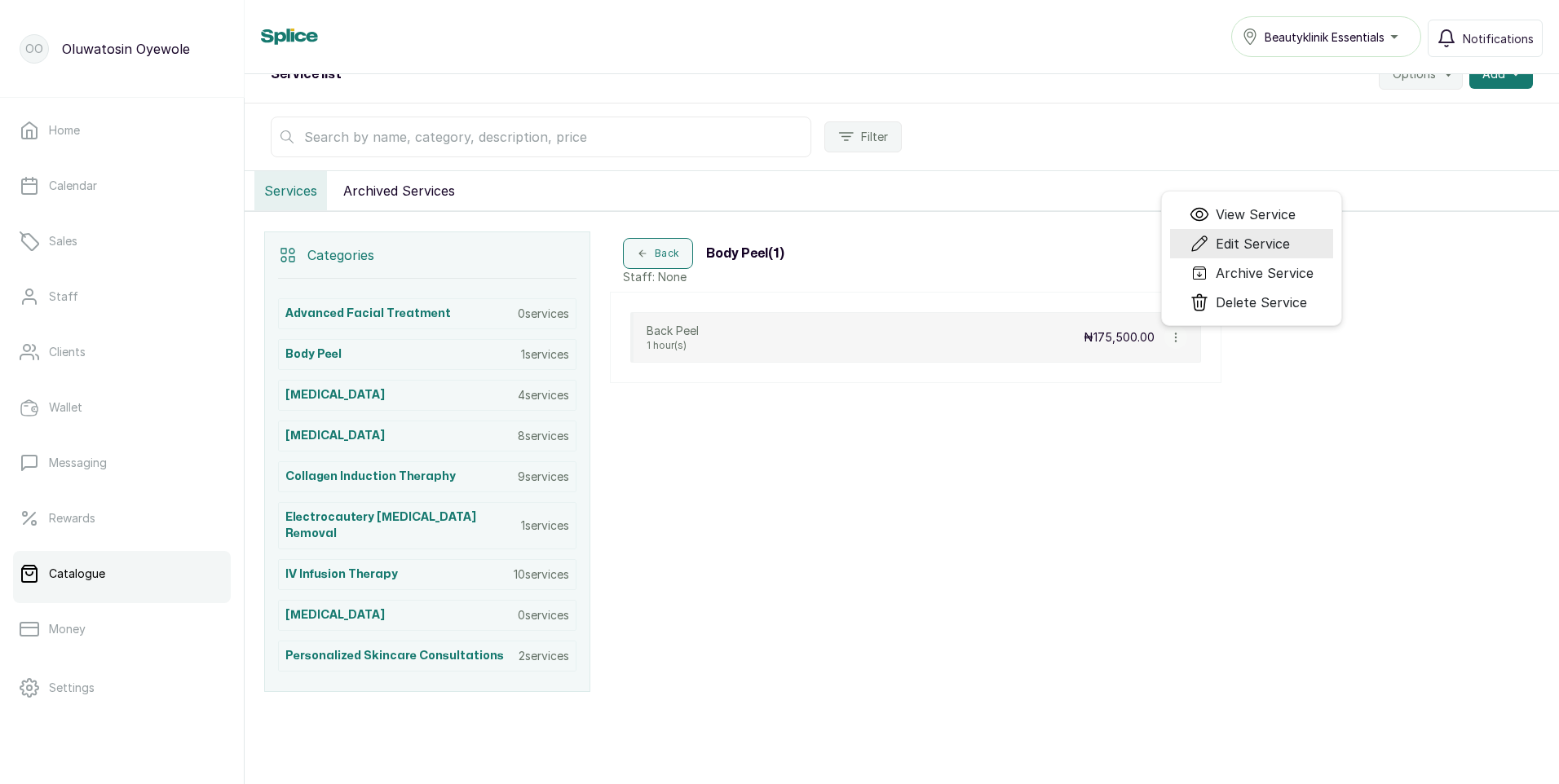
click at [1226, 239] on span "Edit Service" at bounding box center [1253, 243] width 74 height 20
select select "fixed"
select select "fixed_value"
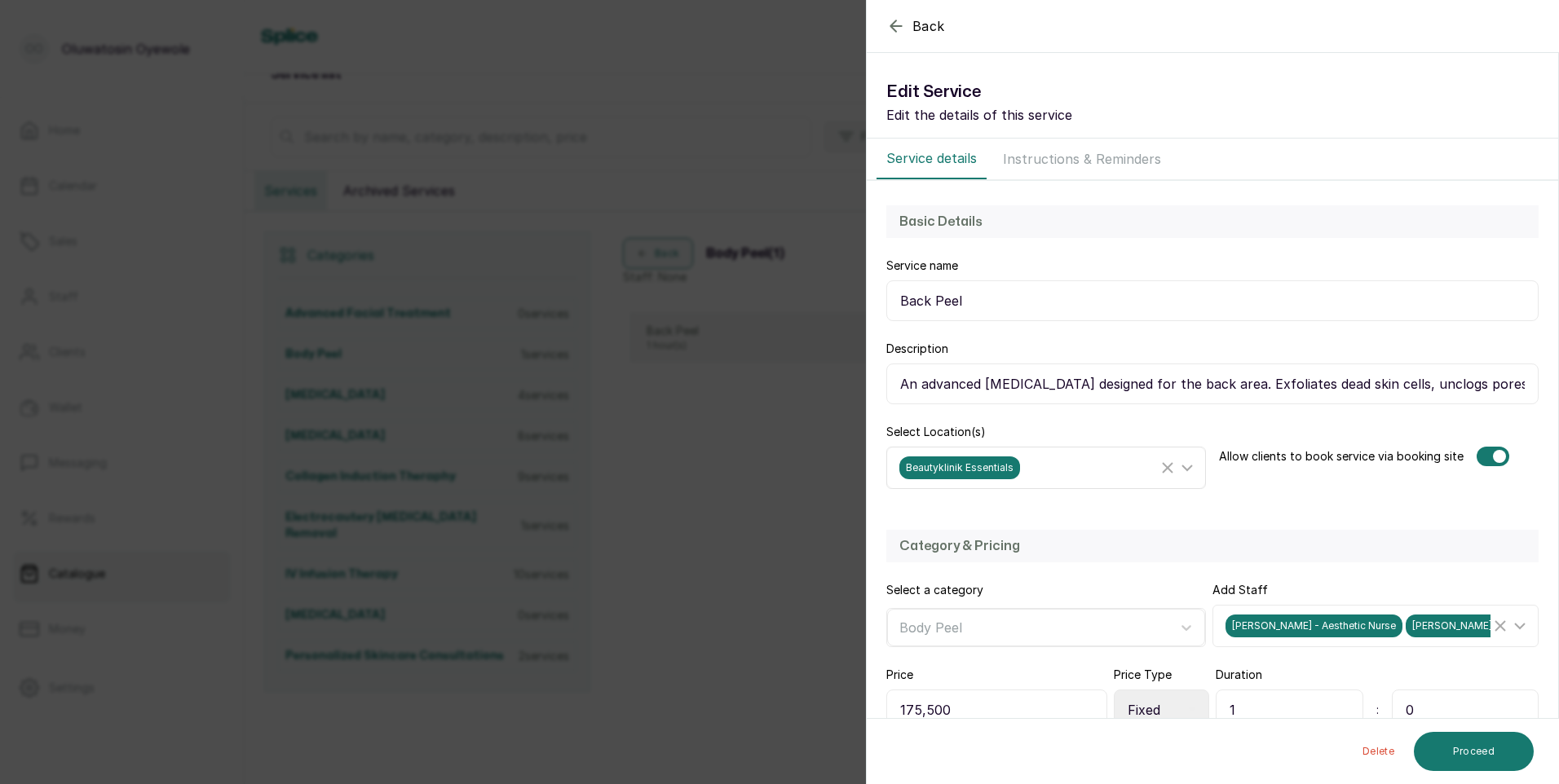
click at [1185, 464] on icon at bounding box center [1187, 468] width 20 height 20
click at [902, 581] on input "Beautyklinik Essentials" at bounding box center [904, 580] width 11 height 11
checkbox input "false"
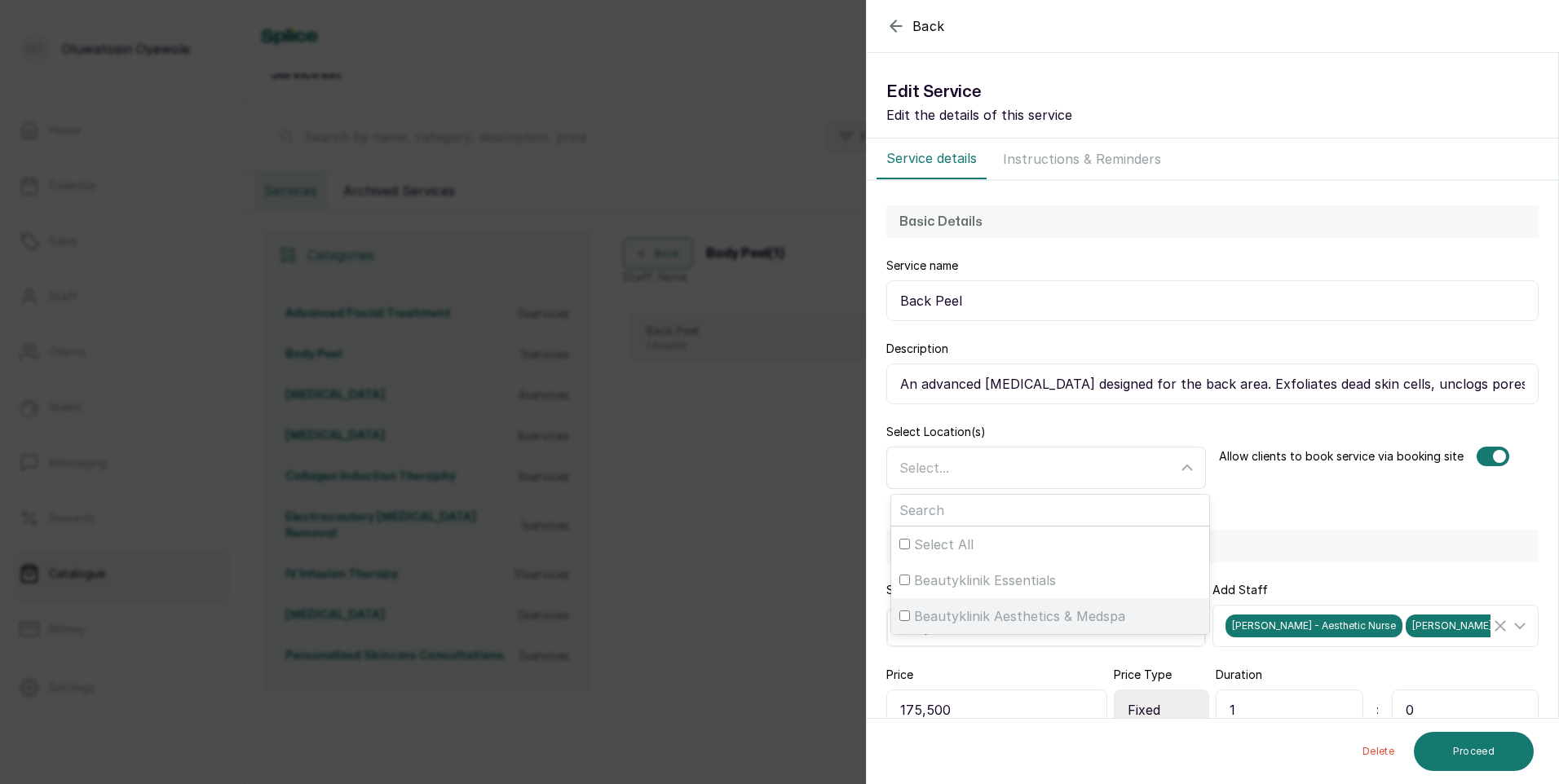
click at [903, 616] on input "Beautyklinik Aesthetics & Medspa" at bounding box center [904, 616] width 11 height 11
checkbox input "true"
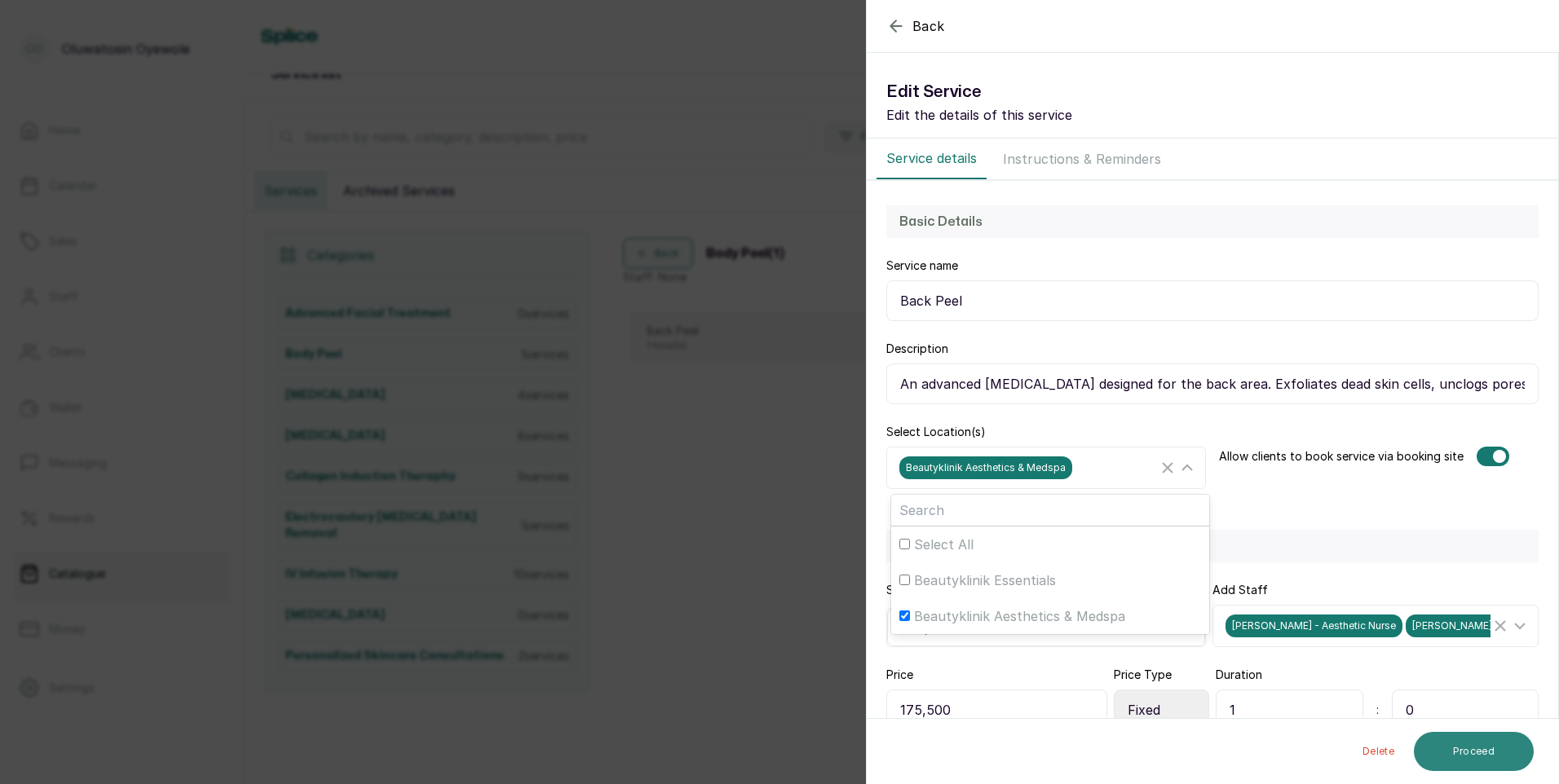
click at [1472, 754] on button "Proceed" at bounding box center [1474, 752] width 120 height 39
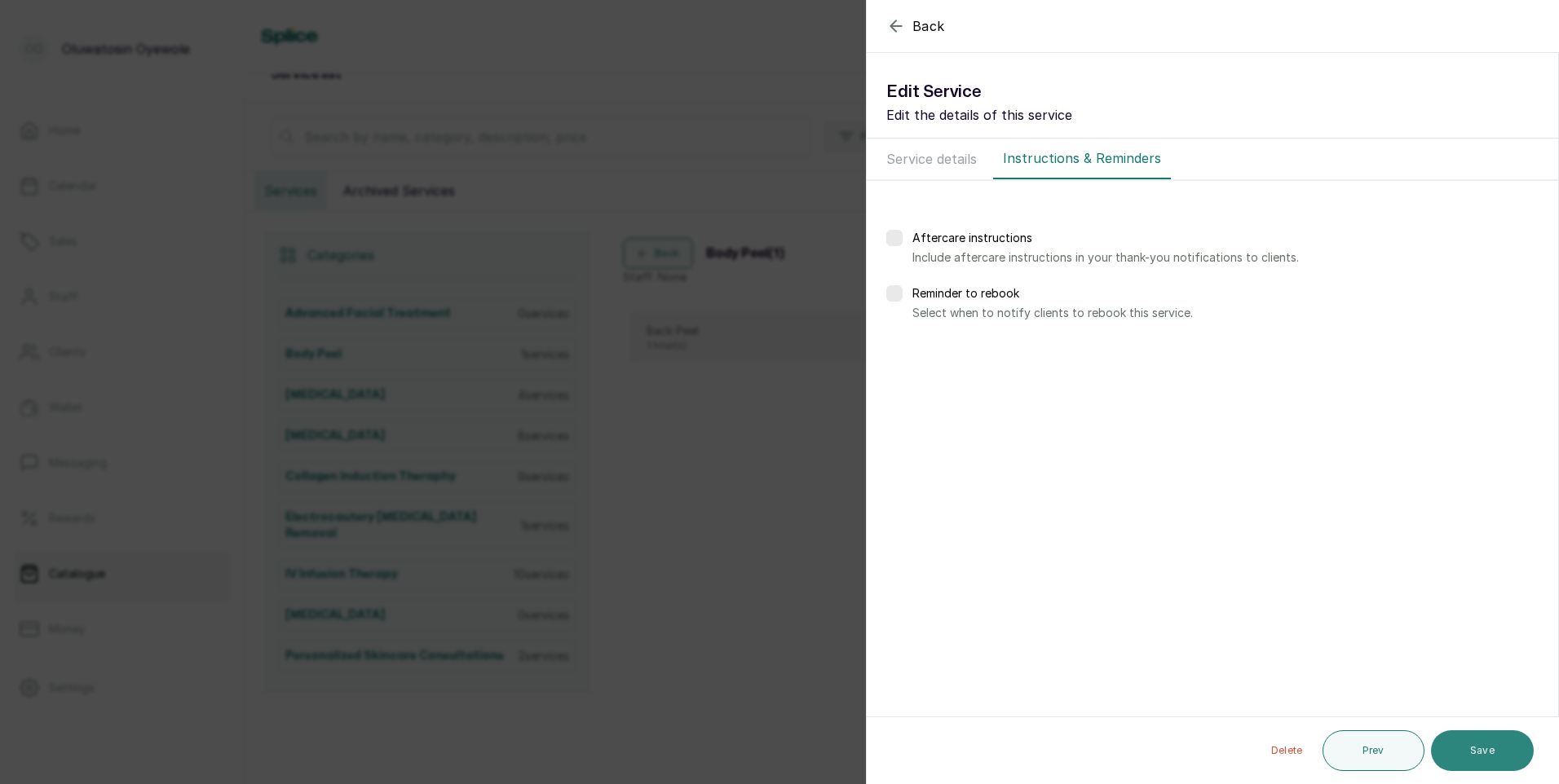
click at [1469, 755] on button "Save" at bounding box center [1482, 751] width 103 height 41
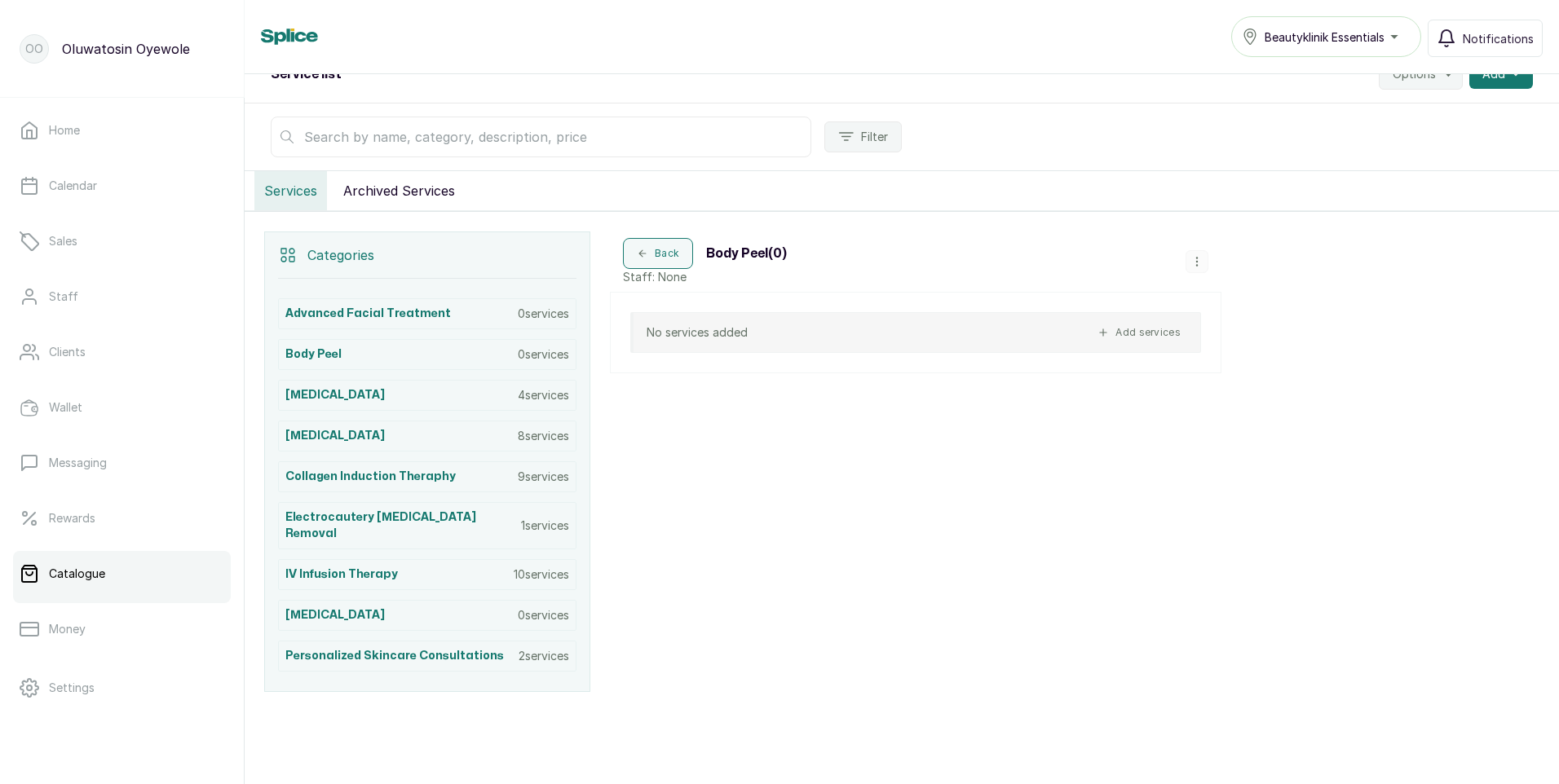
click at [1398, 33] on div "Beautyklinik Essentials" at bounding box center [1326, 37] width 168 height 20
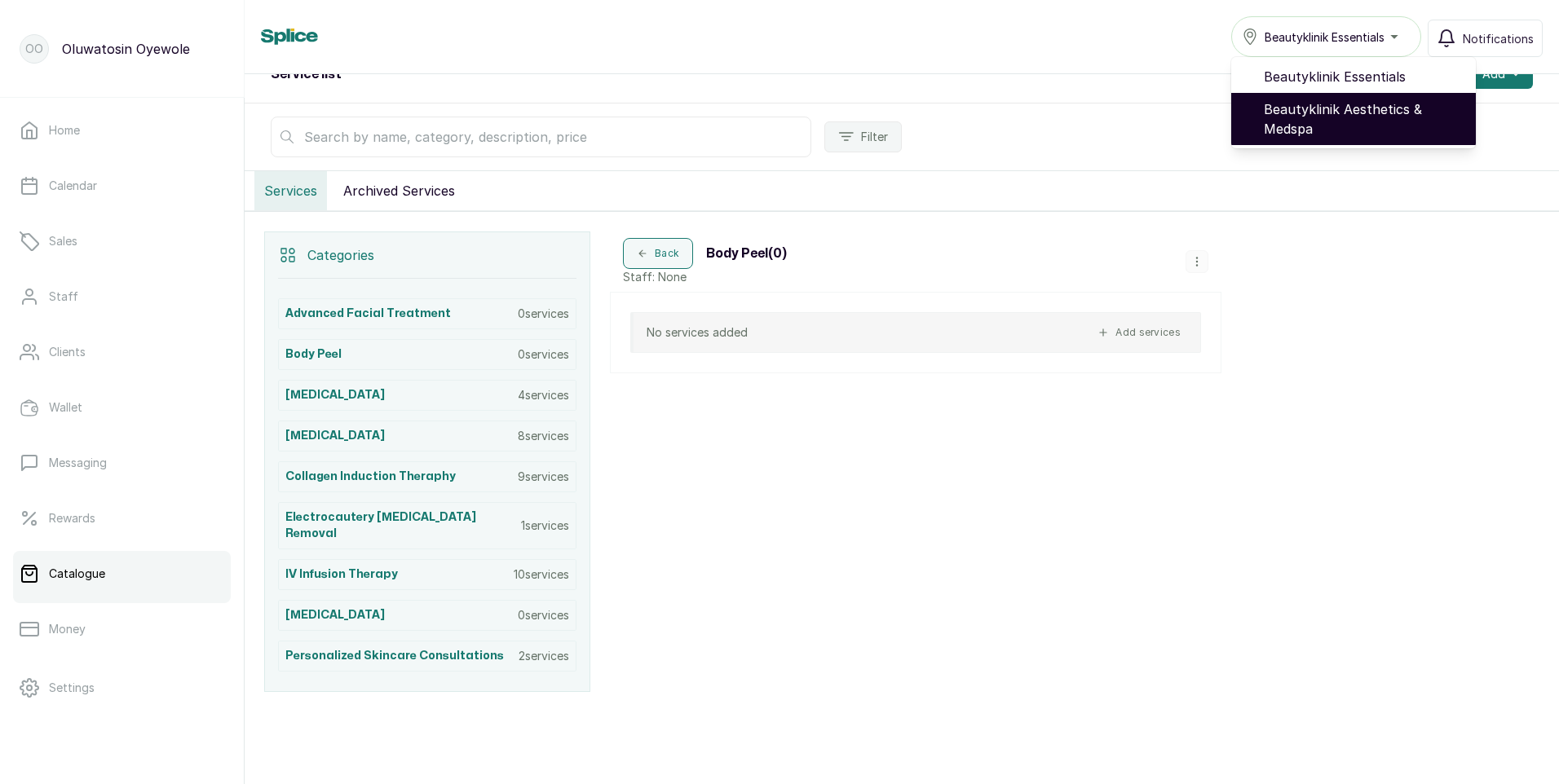
click at [1341, 120] on span "Beautyklinik Aesthetics & Medspa" at bounding box center [1363, 119] width 199 height 39
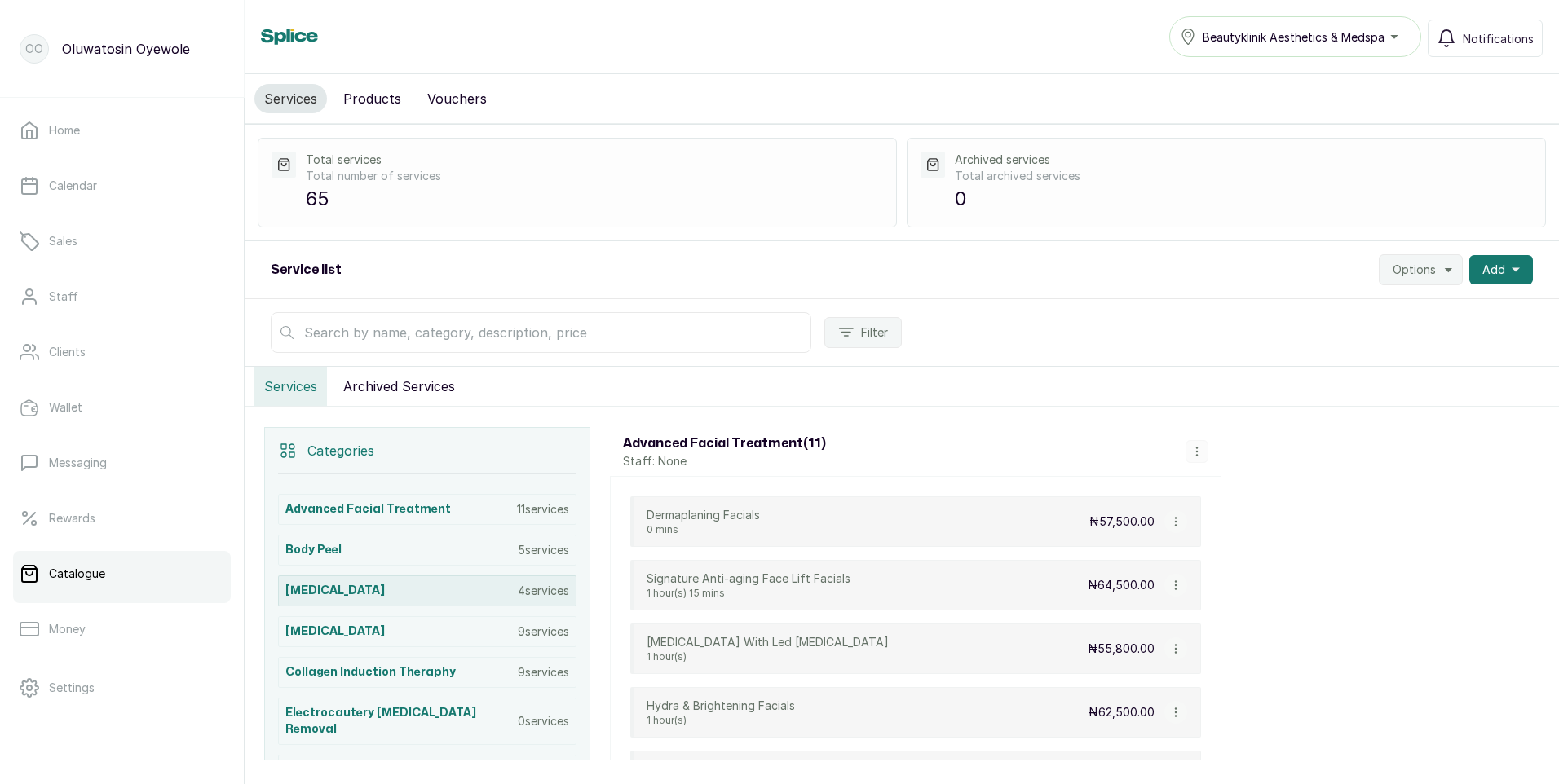
click at [551, 593] on p "4 services" at bounding box center [543, 591] width 51 height 16
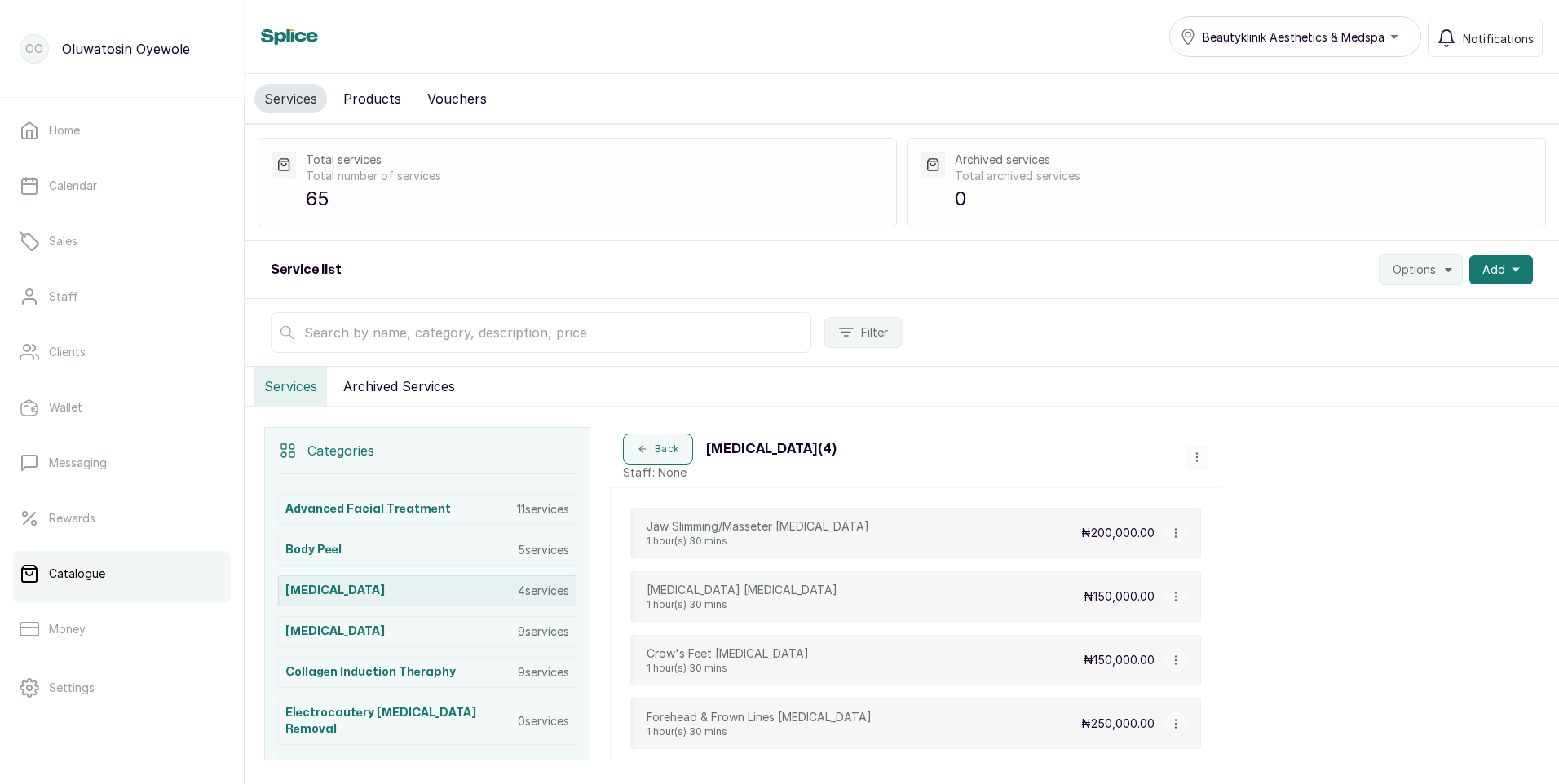
scroll to position [196, 0]
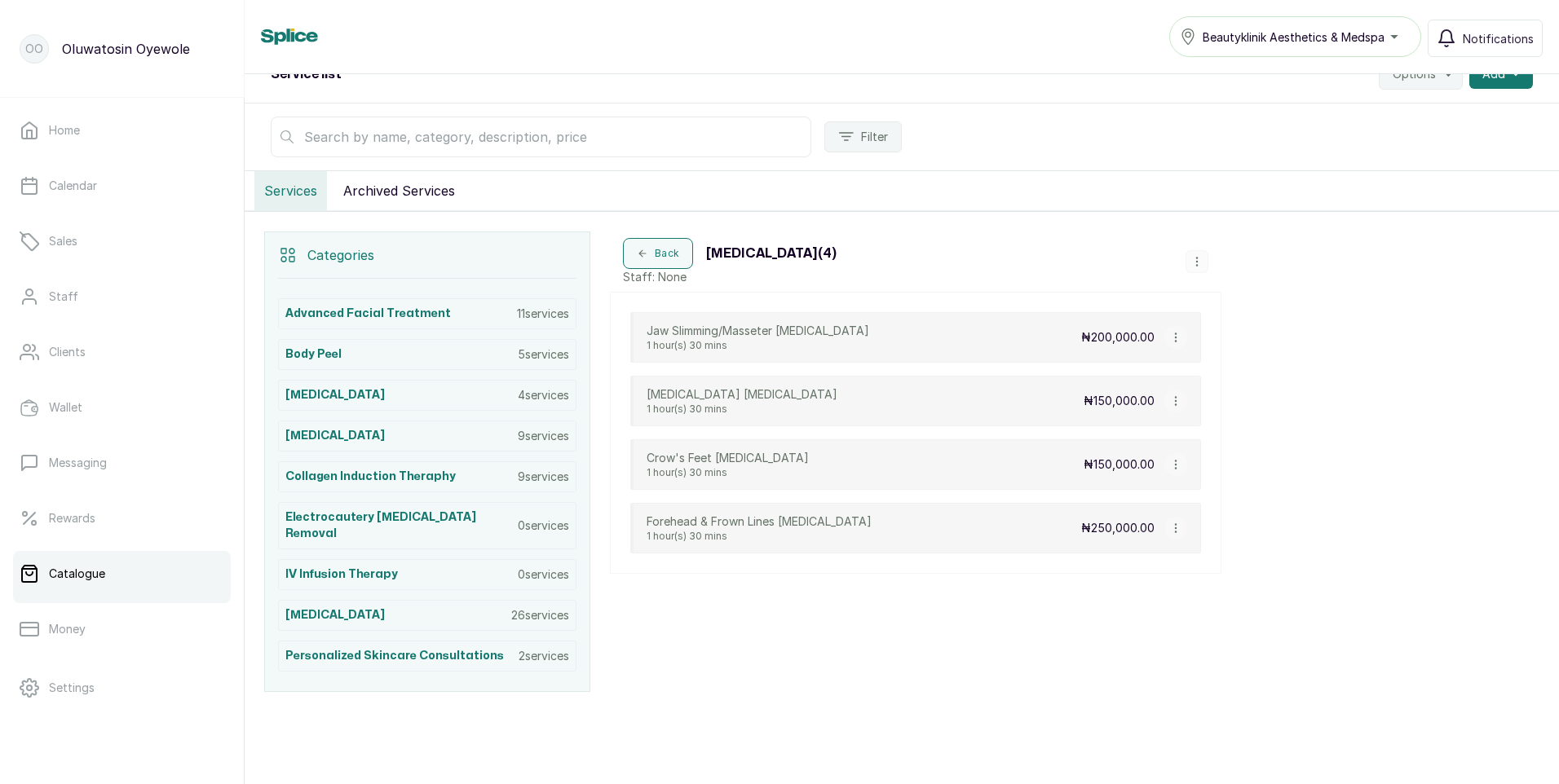
click at [1391, 35] on div "Beautyklinik Aesthetics & Medspa" at bounding box center [1296, 37] width 231 height 20
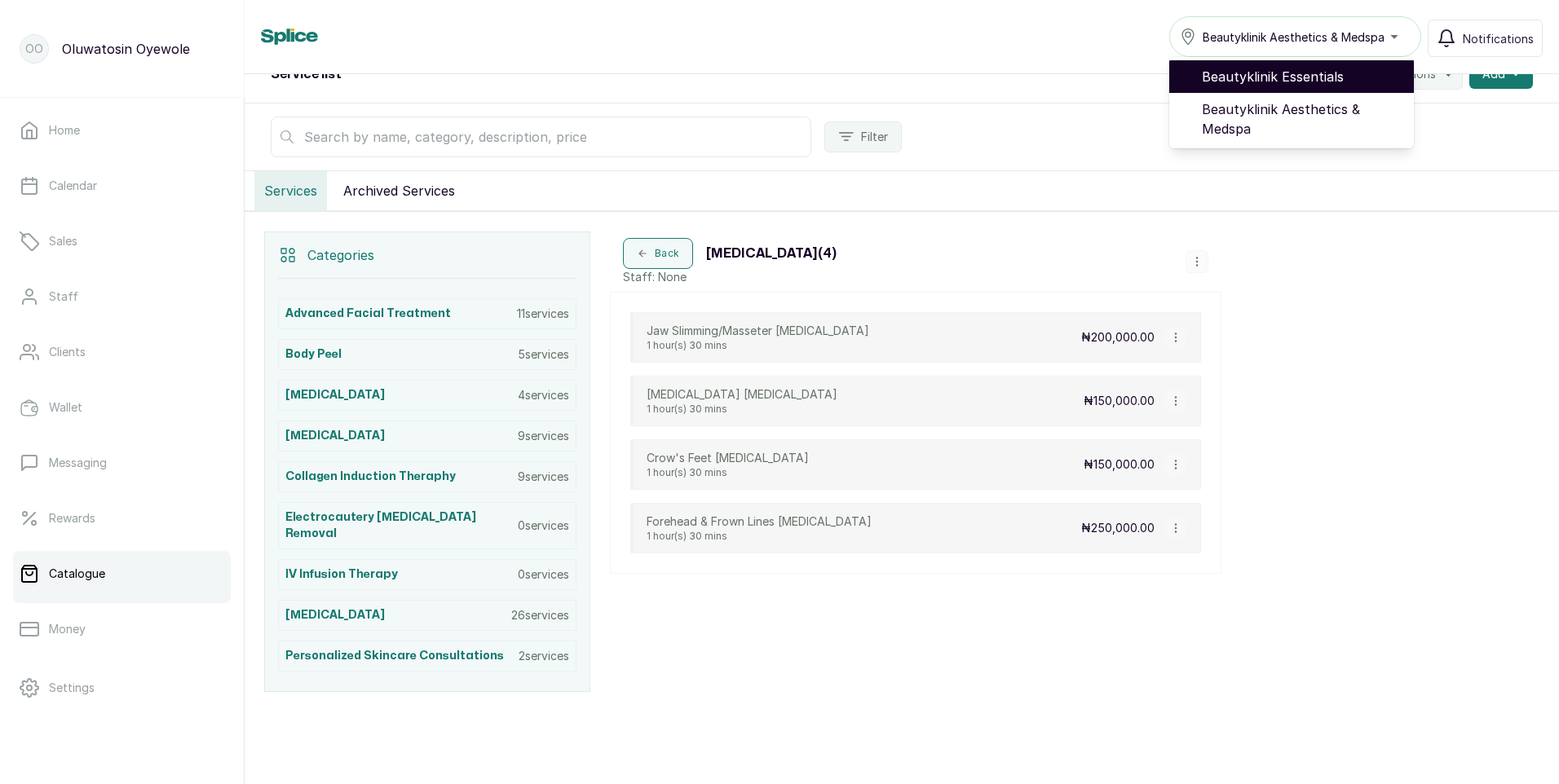
click at [1311, 80] on span "Beautyklinik Essentials" at bounding box center [1301, 77] width 199 height 20
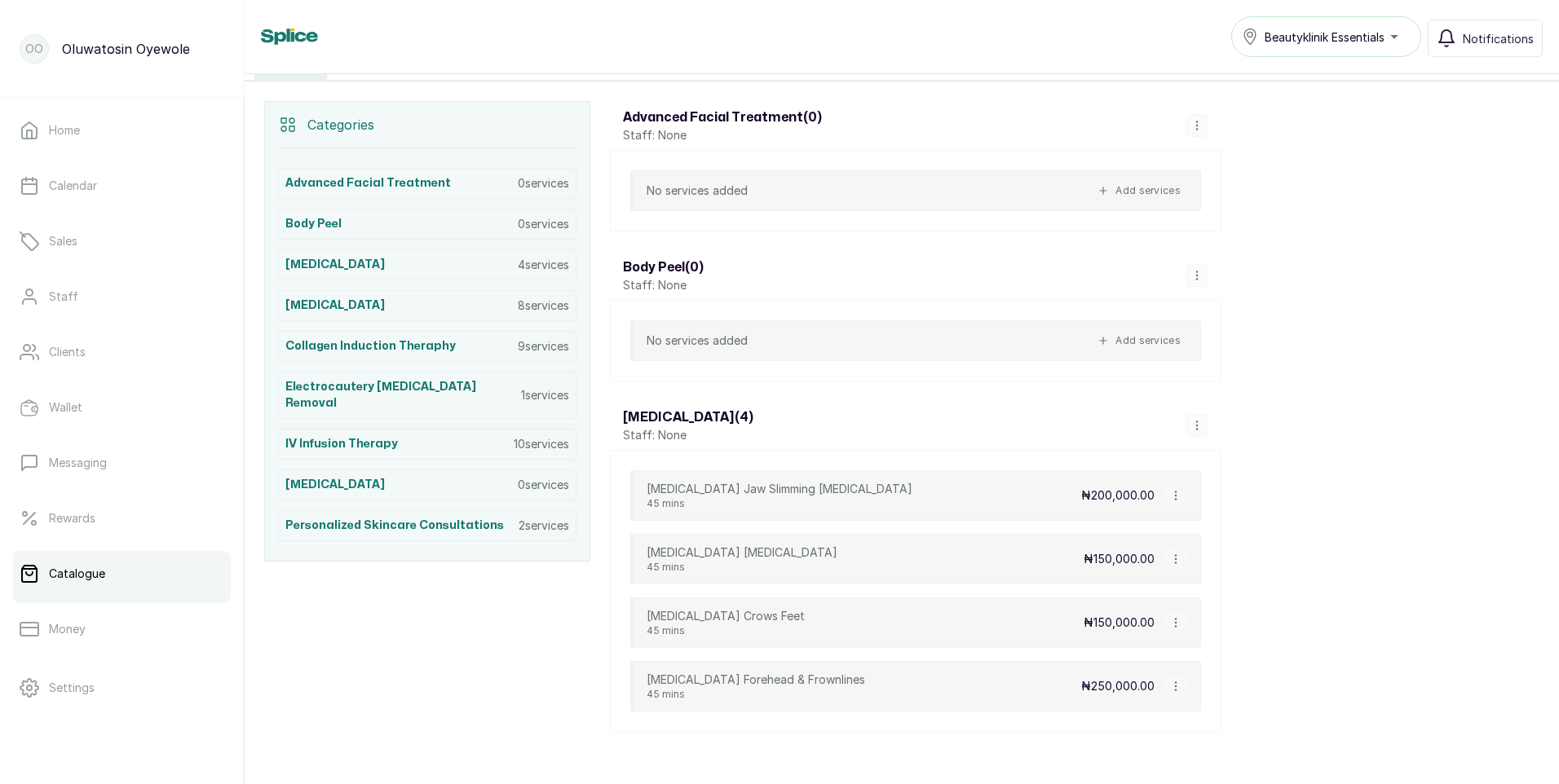
scroll to position [489, 0]
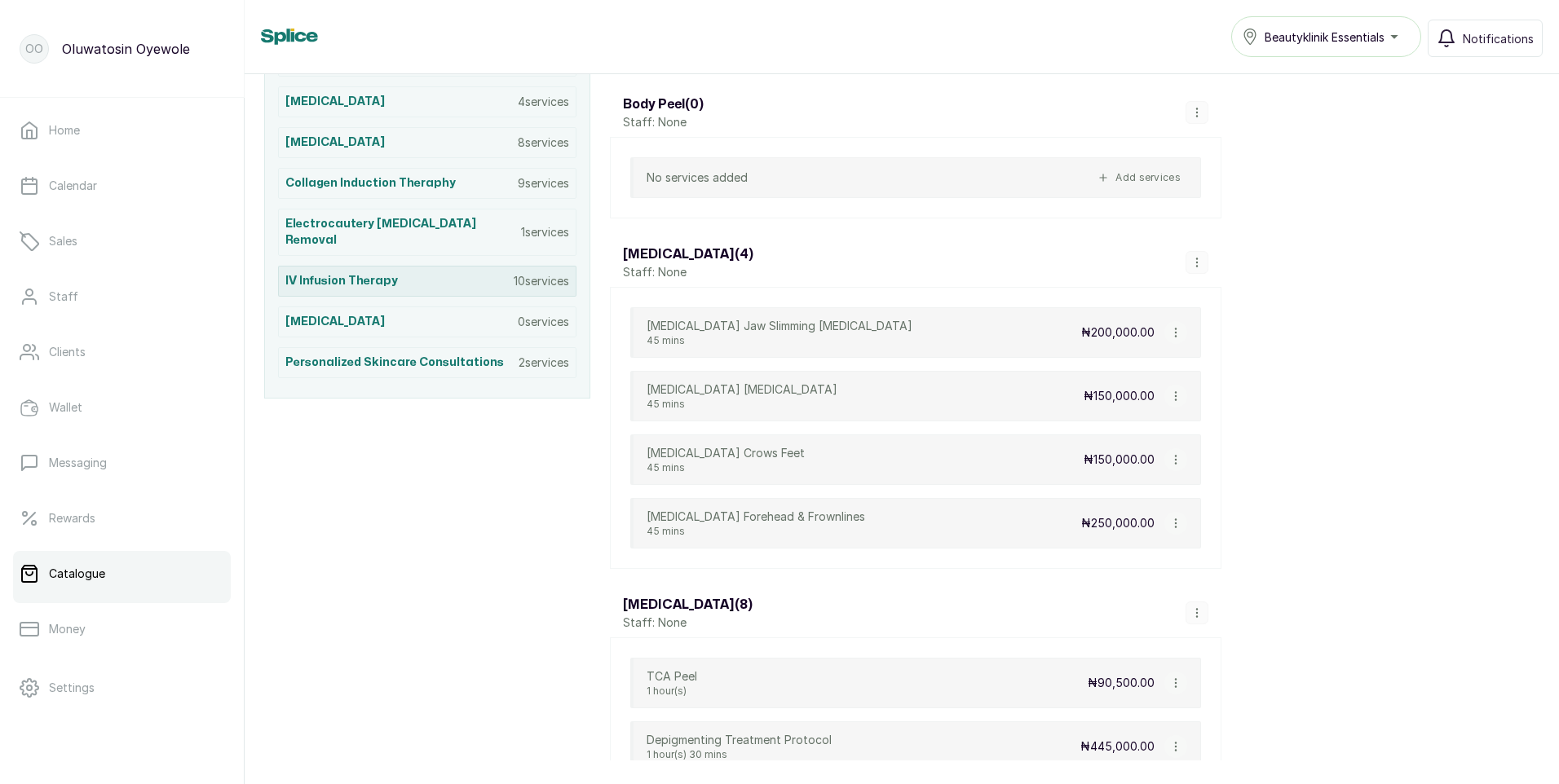
drag, startPoint x: 544, startPoint y: 268, endPoint x: 528, endPoint y: 256, distance: 20.0
click at [544, 273] on p "10 services" at bounding box center [542, 281] width 56 height 16
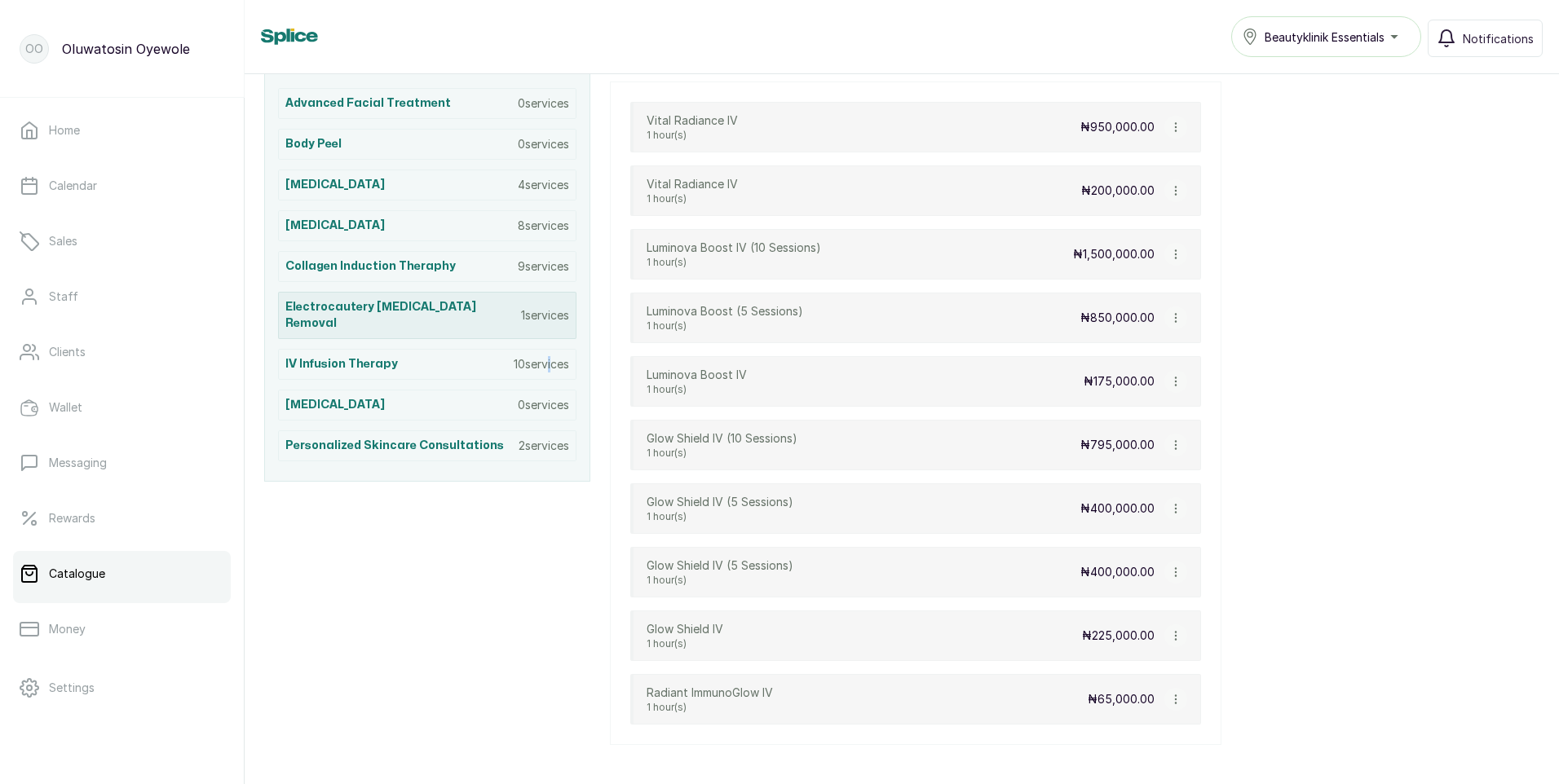
scroll to position [353, 0]
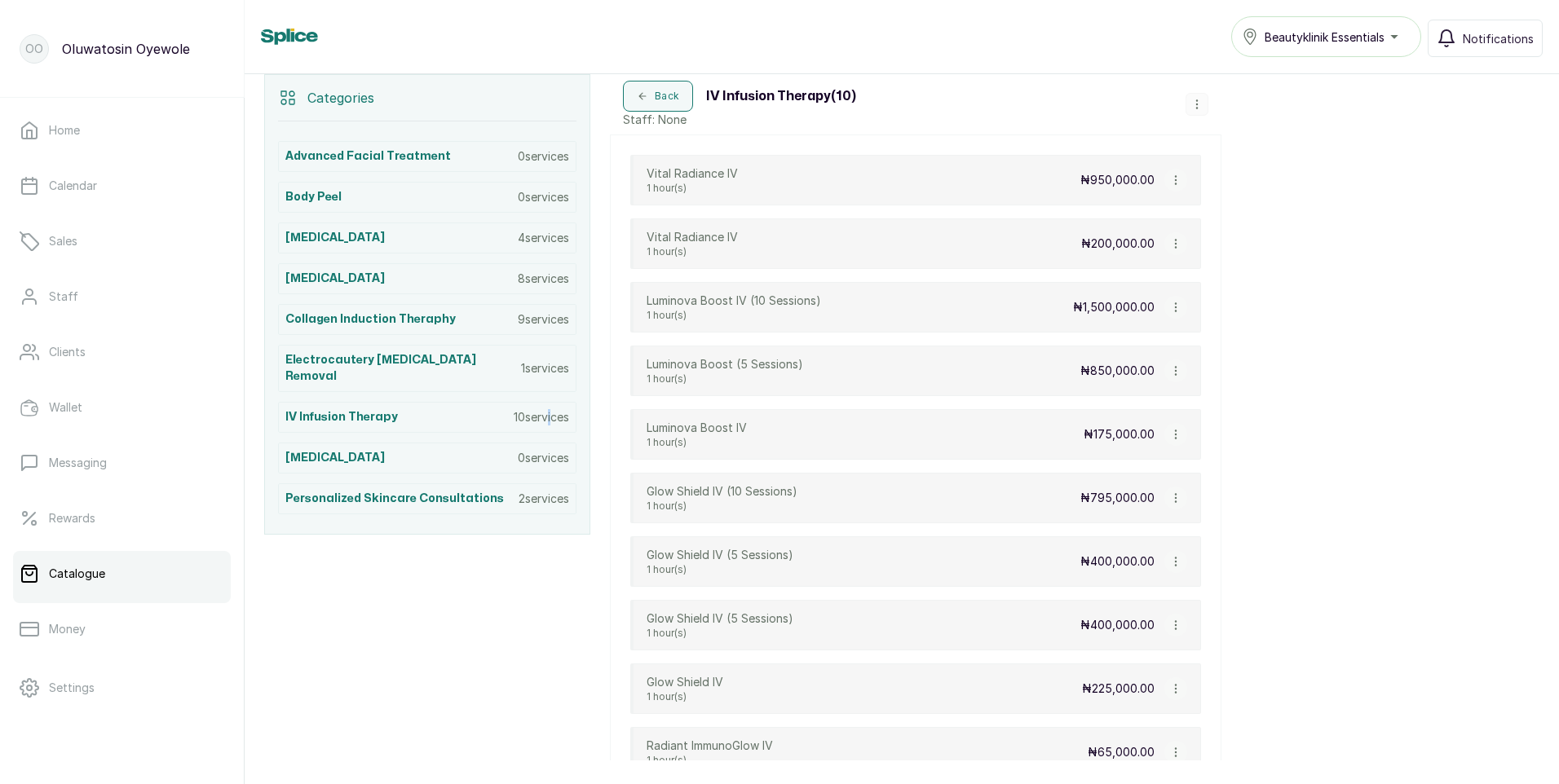
click at [1173, 175] on icon "button" at bounding box center [1176, 180] width 12 height 12
click at [1227, 250] on span "Edit Service" at bounding box center [1254, 244] width 74 height 20
select select "fixed"
select select "fixed_value"
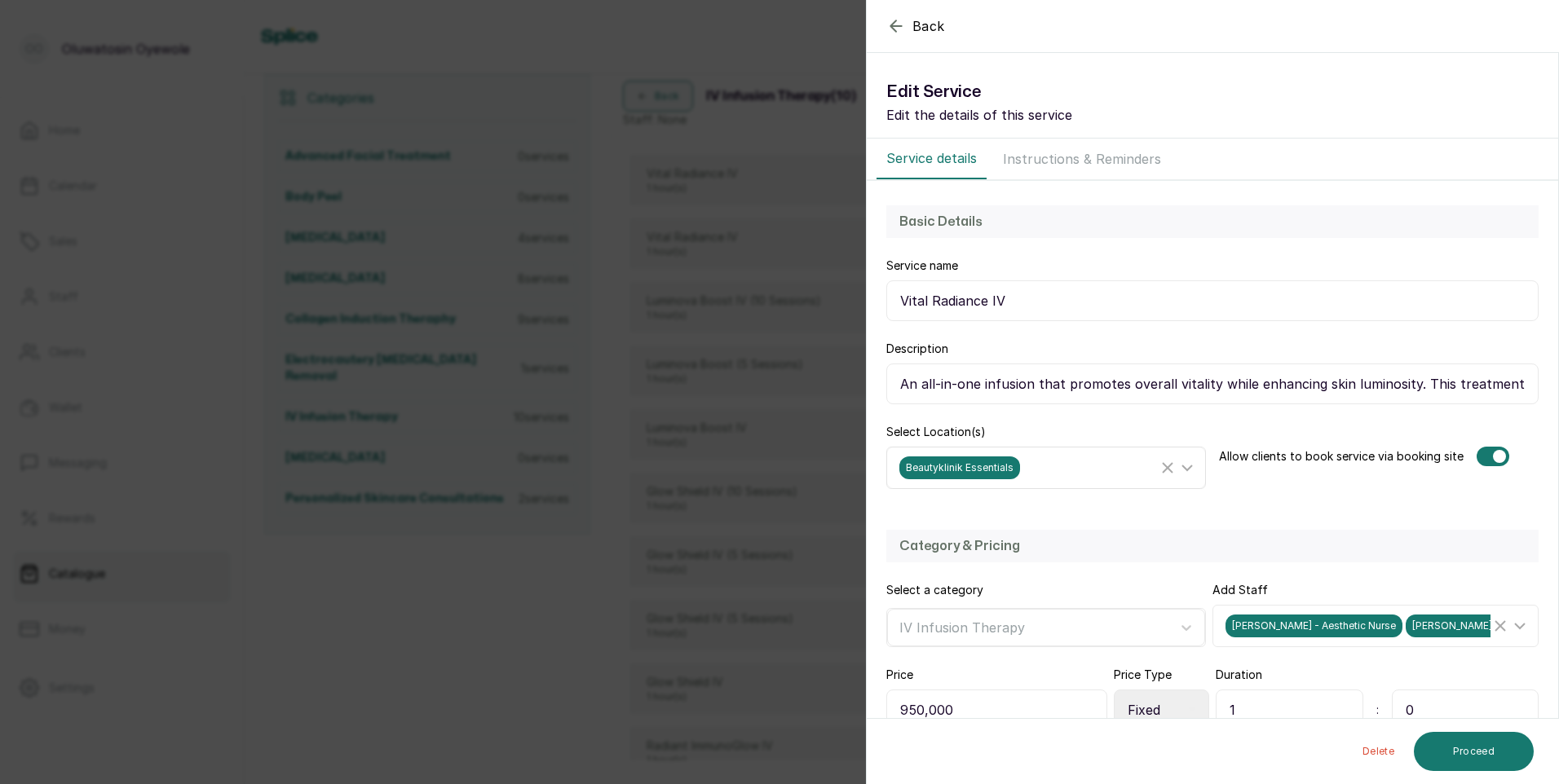
click at [1180, 464] on icon at bounding box center [1187, 468] width 20 height 20
click at [908, 581] on input "Beautyklinik Essentials" at bounding box center [904, 580] width 11 height 11
checkbox input "false"
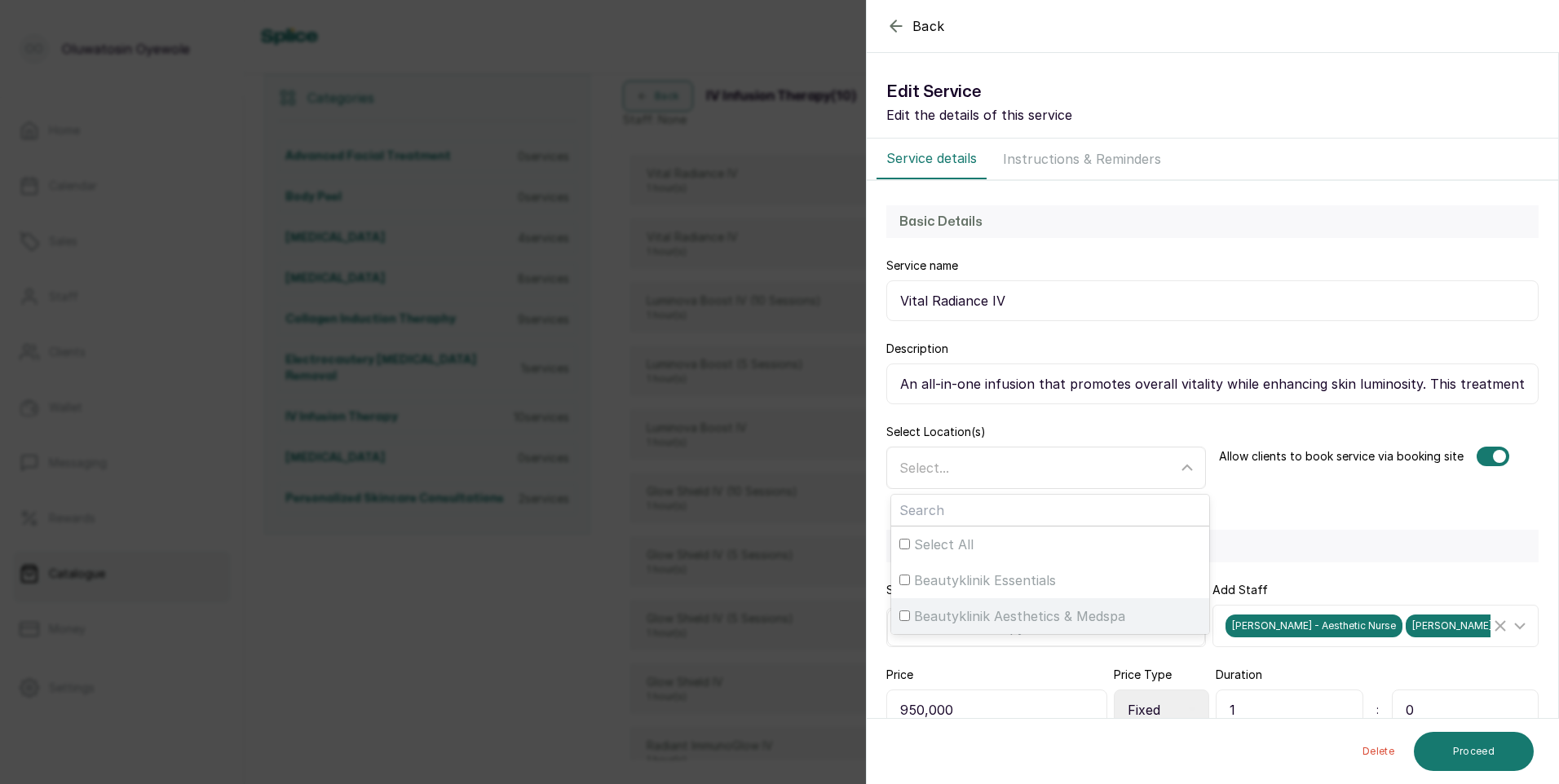
click at [904, 621] on div "Beautyklinik Aesthetics & Medspa" at bounding box center [1049, 616] width 302 height 20
click at [904, 621] on input "Beautyklinik Aesthetics & Medspa" at bounding box center [904, 616] width 11 height 11
checkbox input "true"
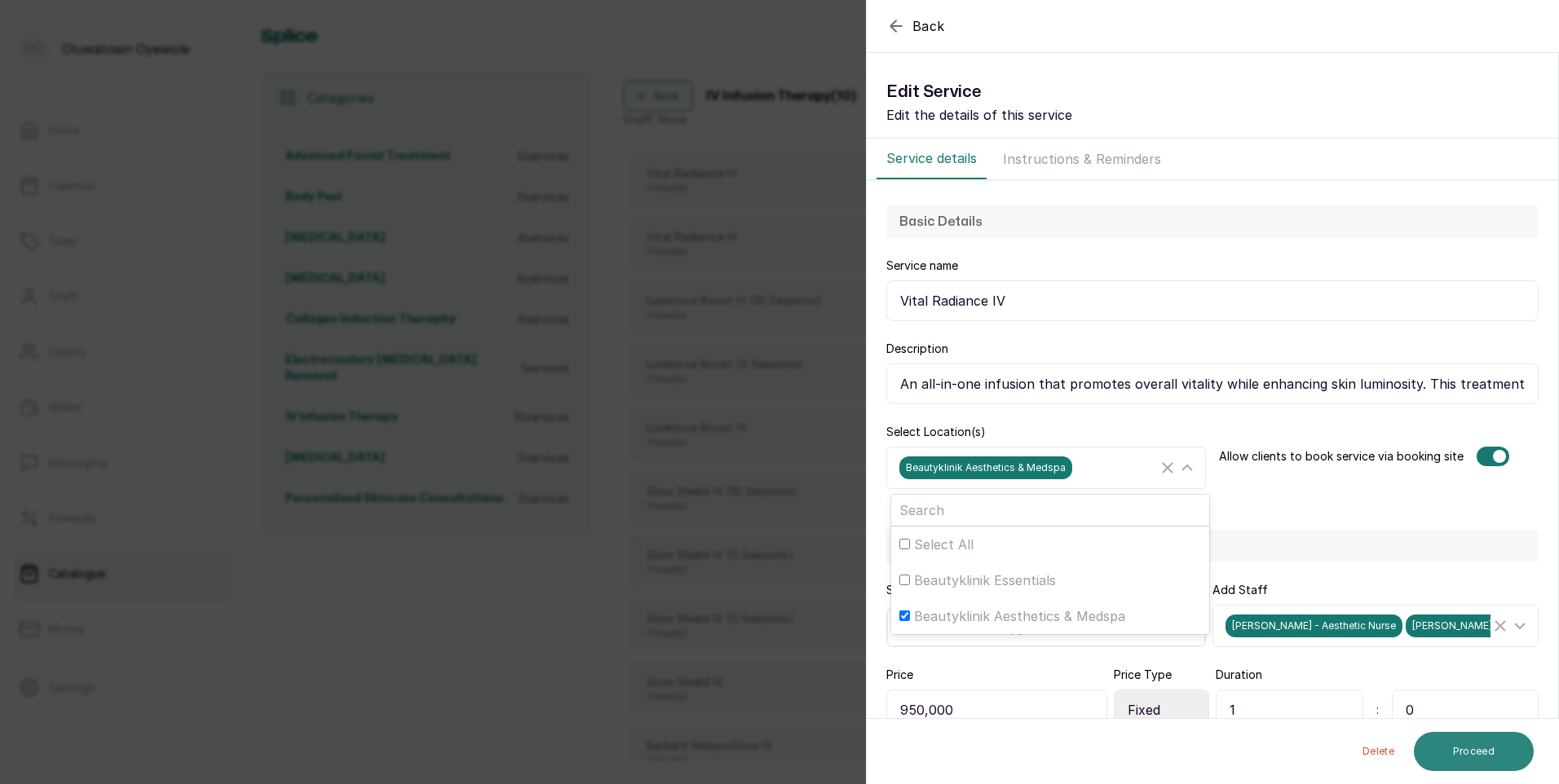
click at [1475, 749] on button "Proceed" at bounding box center [1474, 752] width 120 height 39
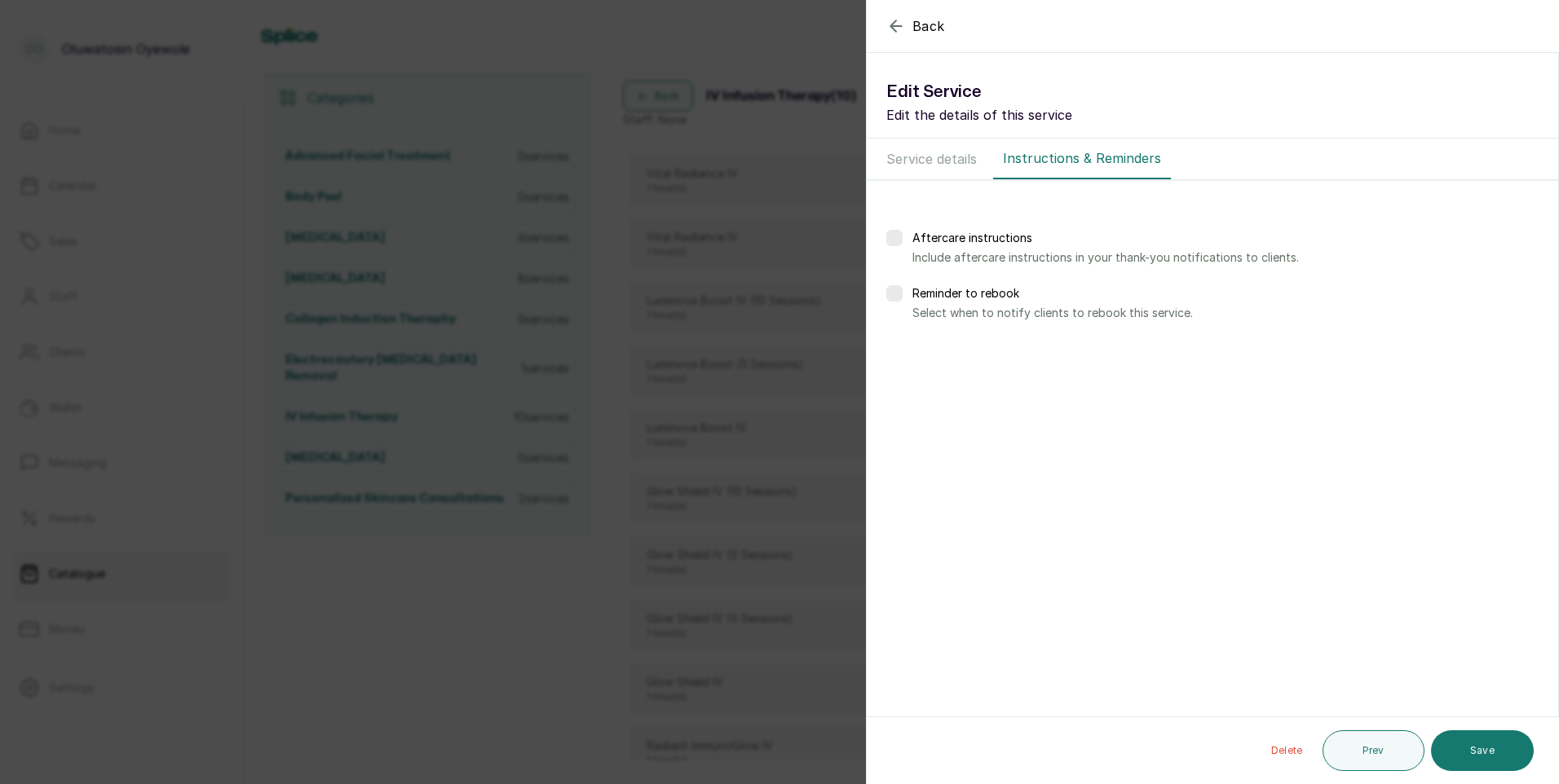
click at [1474, 749] on button "Save" at bounding box center [1482, 751] width 103 height 41
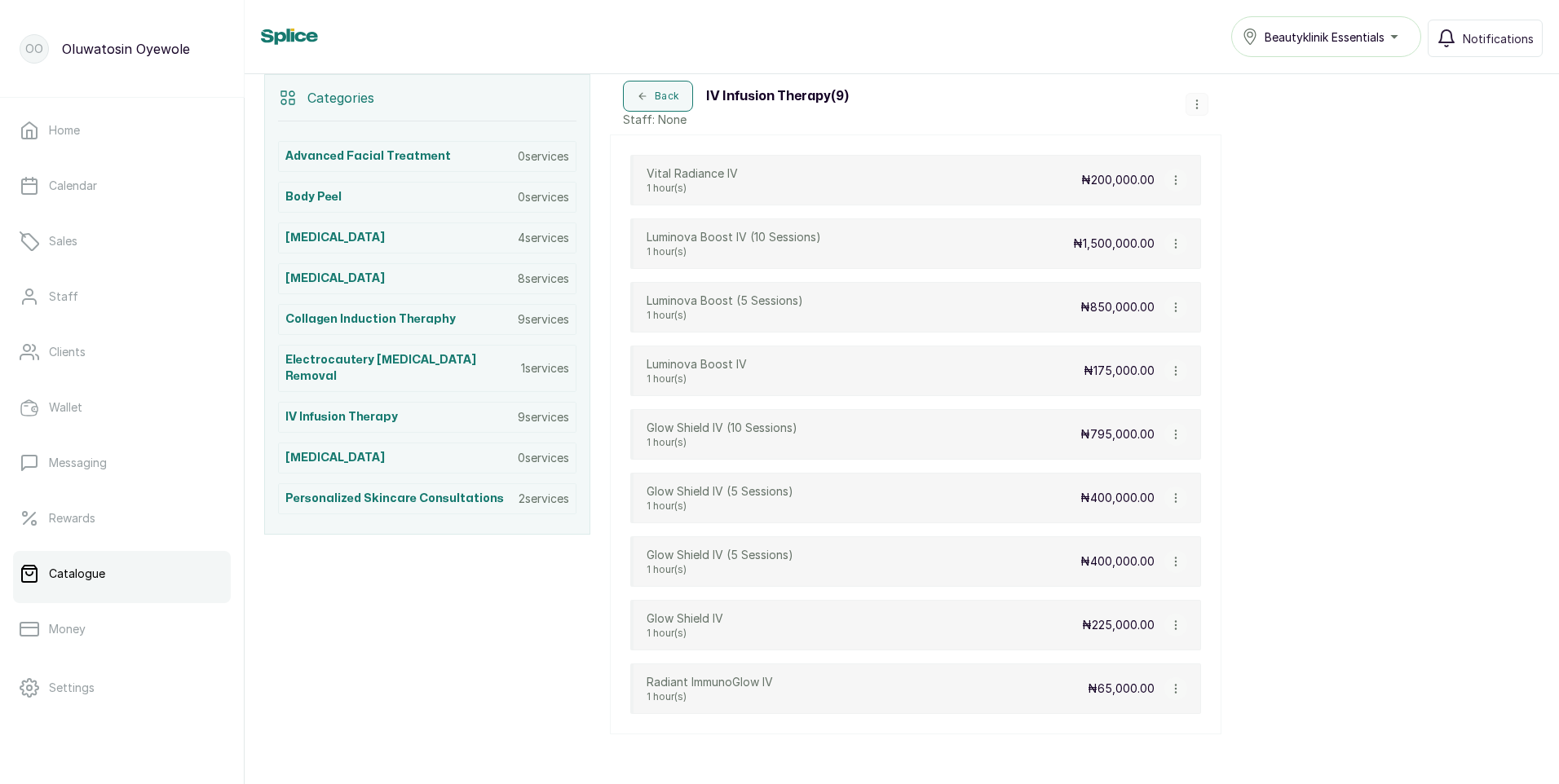
click at [1175, 179] on icon "button" at bounding box center [1176, 180] width 12 height 12
click at [1235, 242] on span "Edit Service" at bounding box center [1254, 244] width 74 height 20
select select "fixed"
select select "fixed_value"
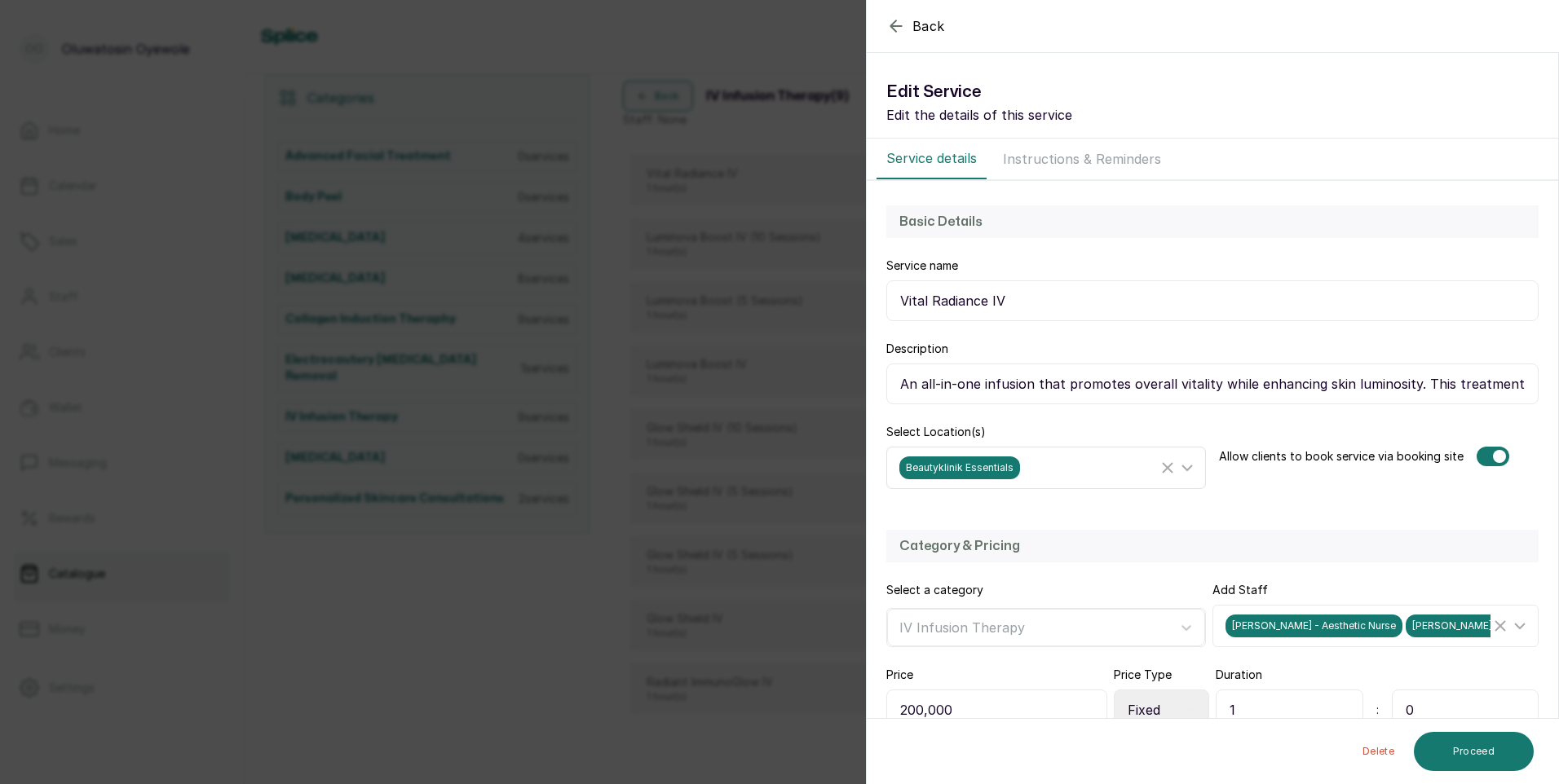
click at [1183, 467] on icon at bounding box center [1187, 468] width 20 height 20
click at [906, 579] on input "Beautyklinik Essentials" at bounding box center [904, 580] width 11 height 11
checkbox input "false"
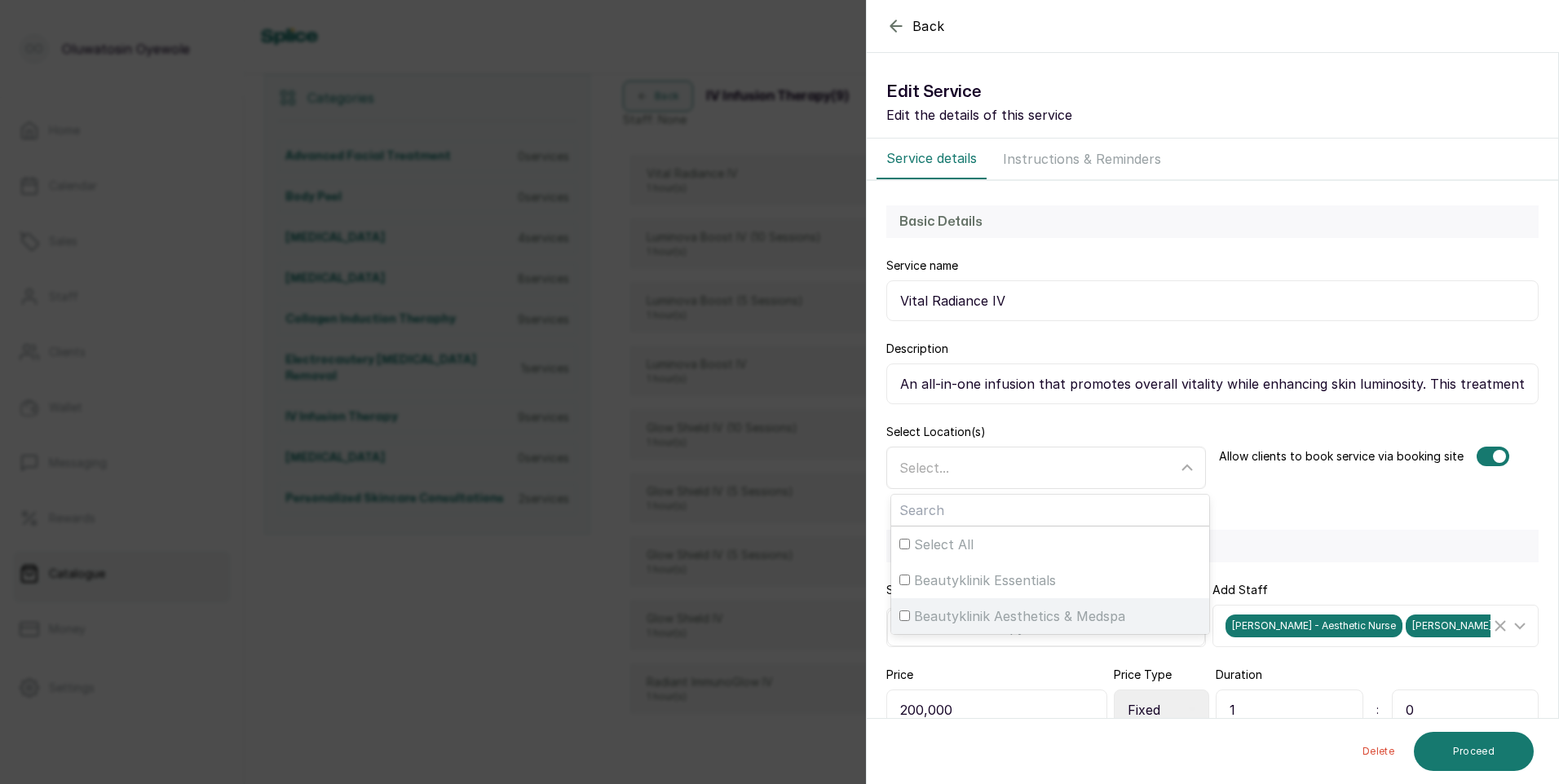
click at [906, 617] on input "Beautyklinik Aesthetics & Medspa" at bounding box center [904, 616] width 11 height 11
checkbox input "true"
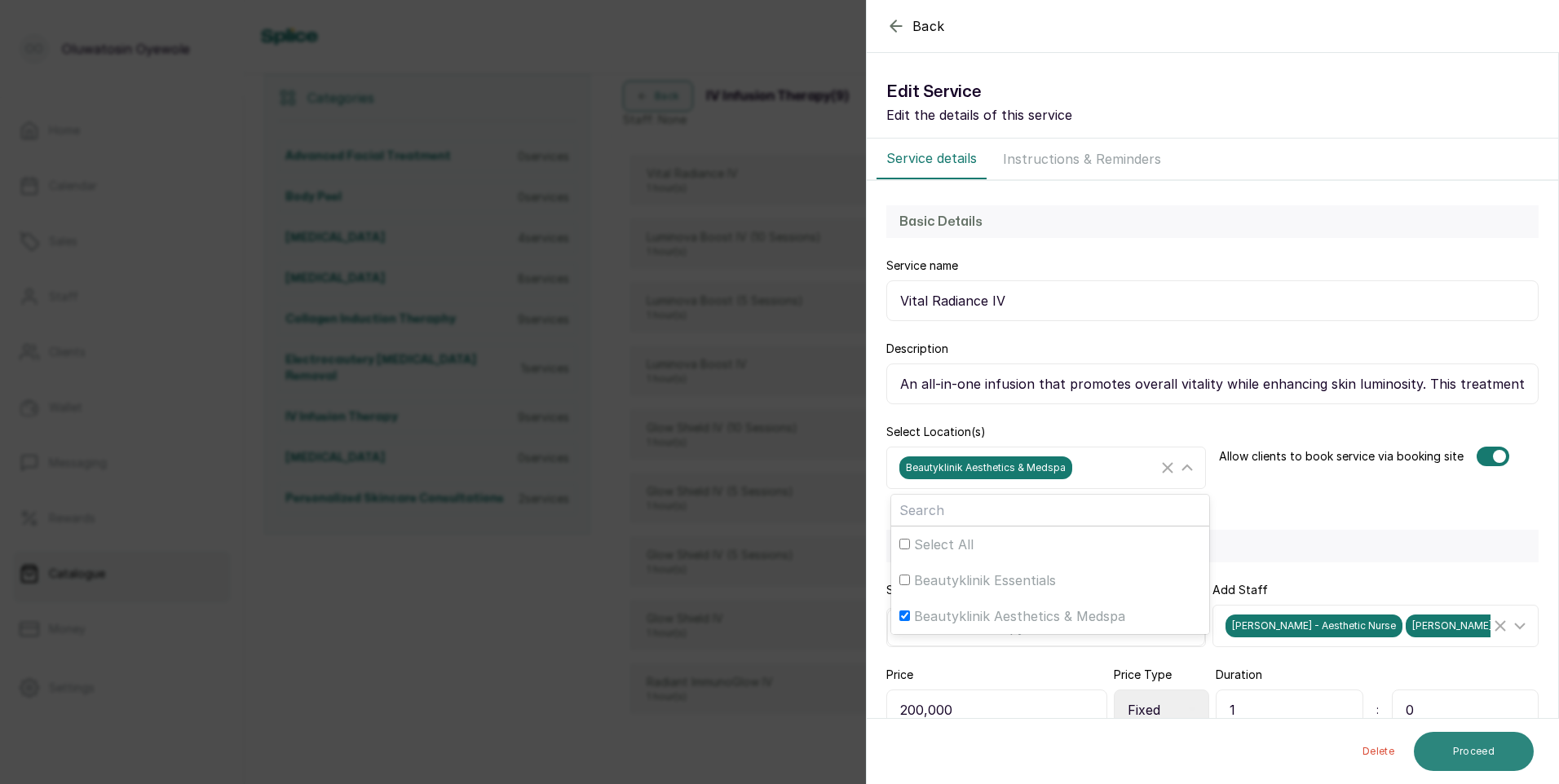
click at [1464, 742] on button "Proceed" at bounding box center [1474, 752] width 120 height 39
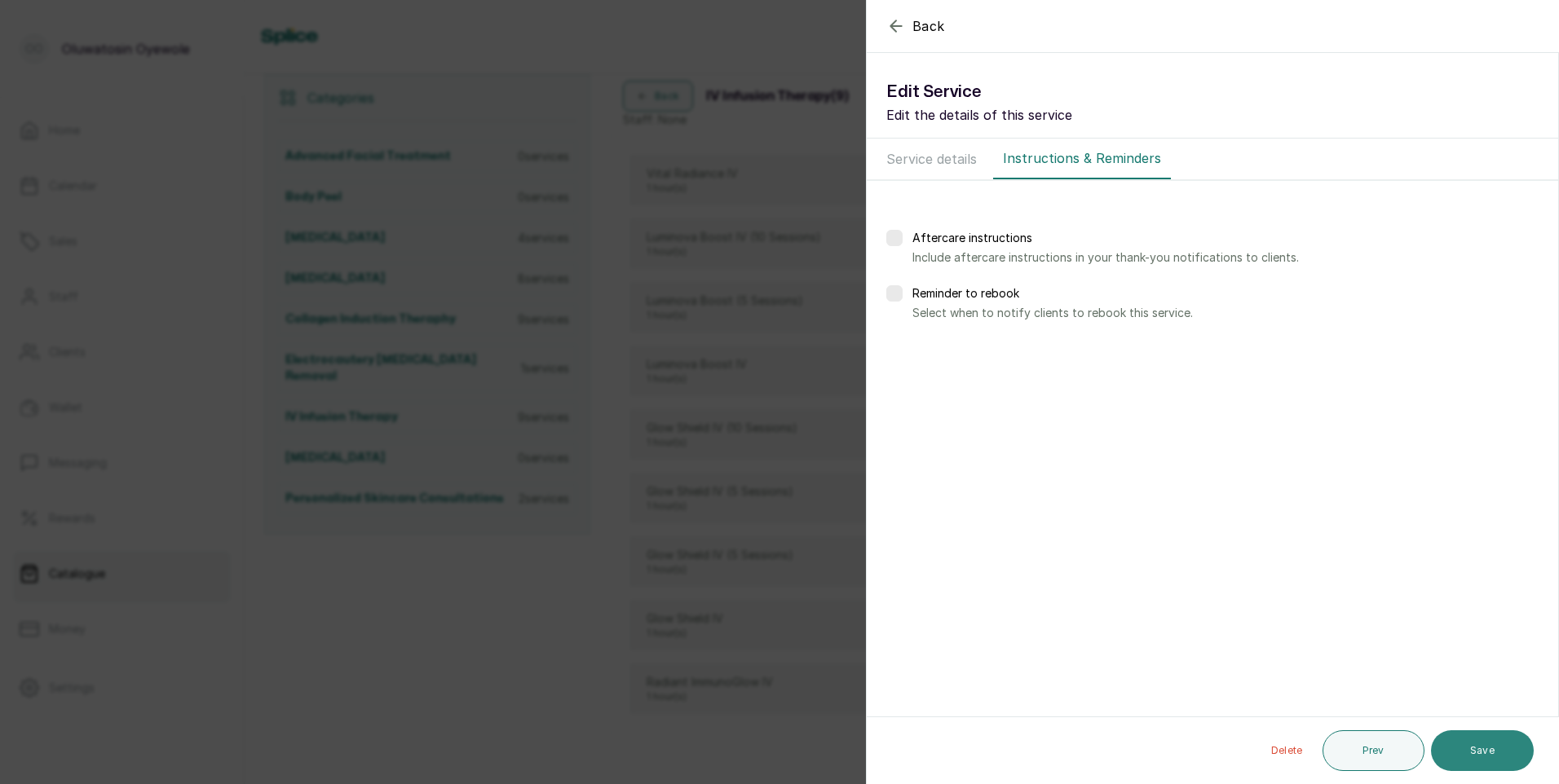
click at [1495, 760] on button "Save" at bounding box center [1482, 751] width 103 height 41
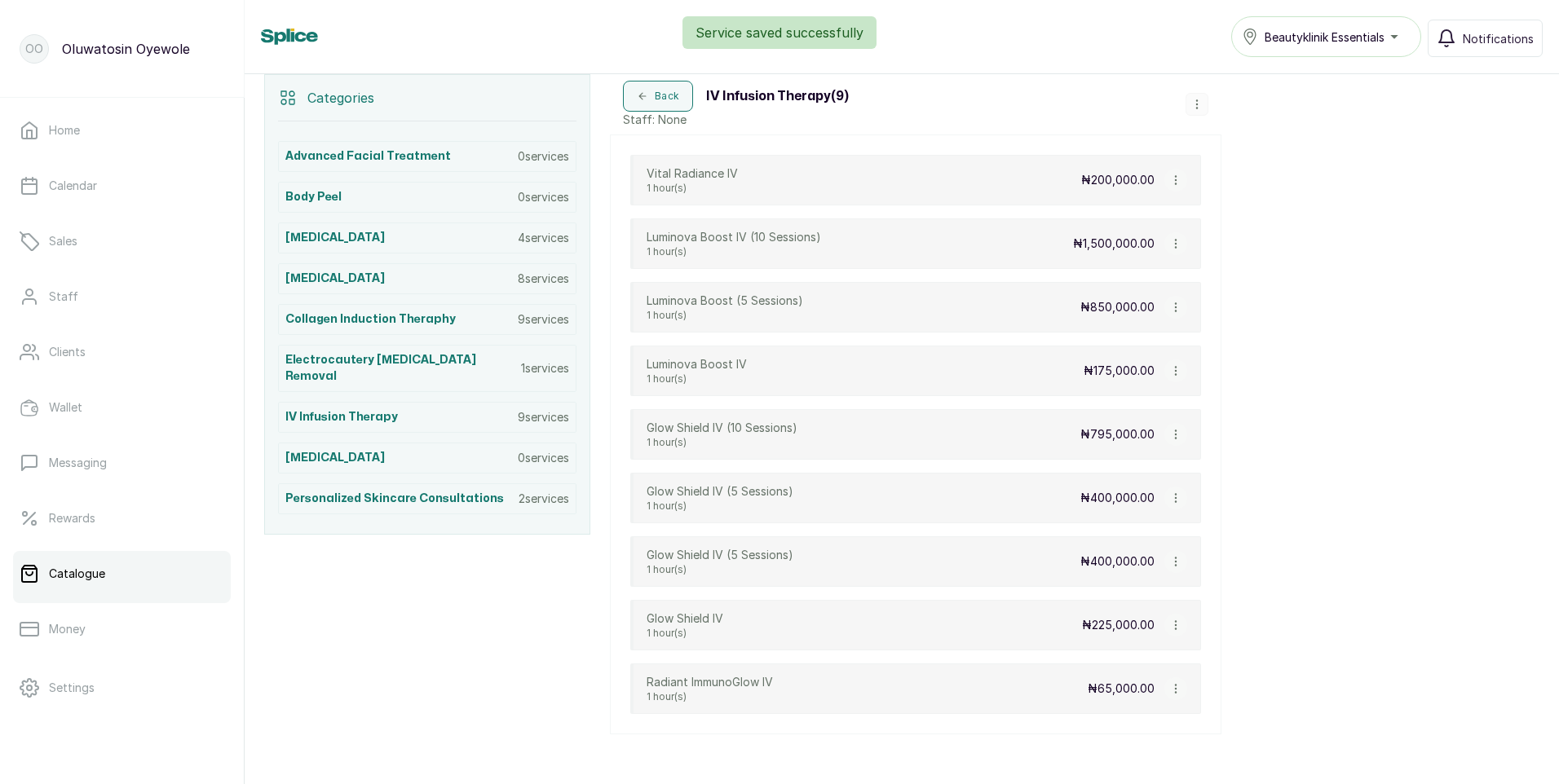
scroll to position [348, 0]
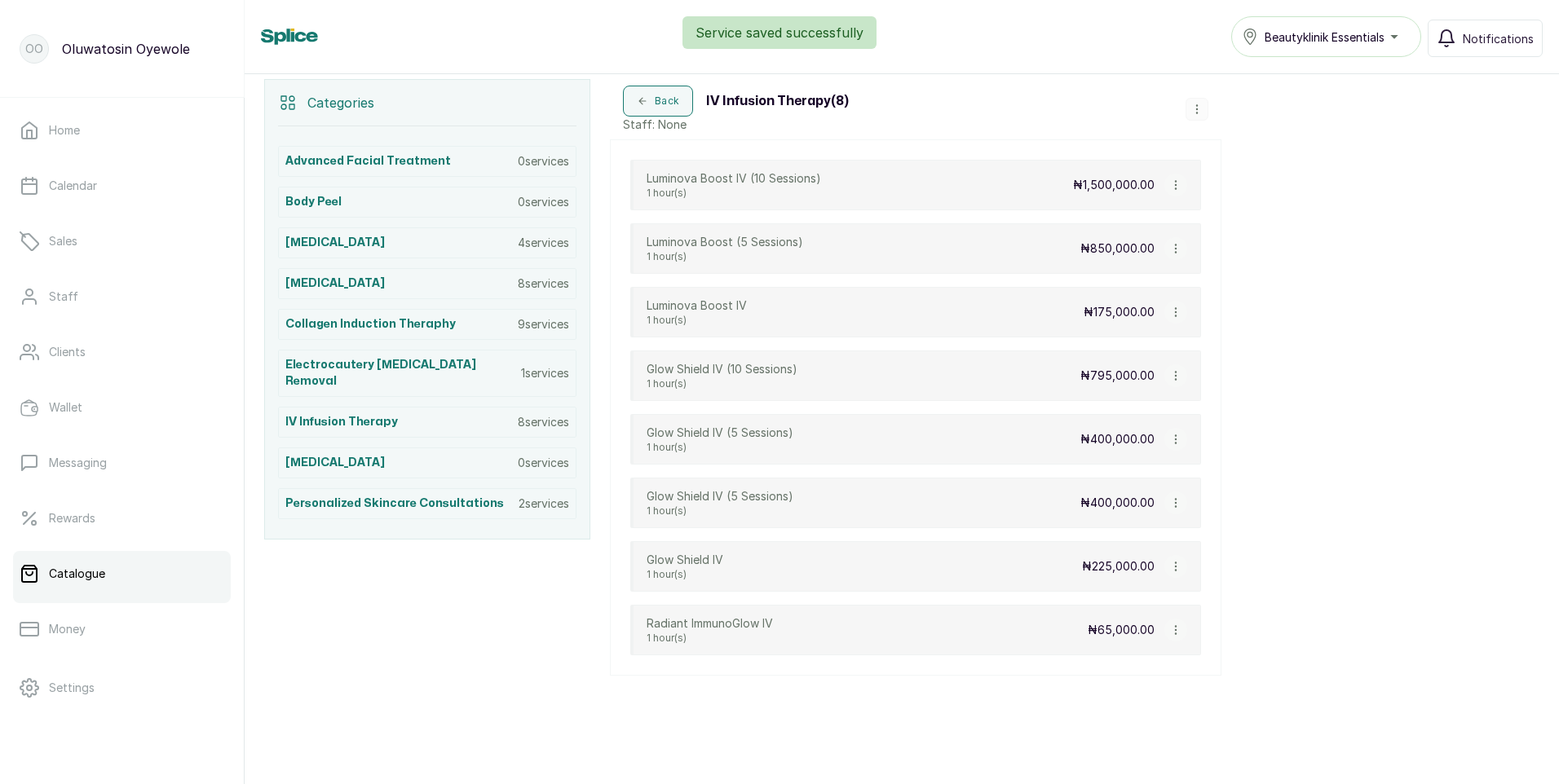
click at [1174, 185] on icon "button" at bounding box center [1176, 184] width 12 height 12
click at [1236, 249] on span "Edit Service" at bounding box center [1254, 250] width 74 height 20
select select "fixed"
select select "fixed_value"
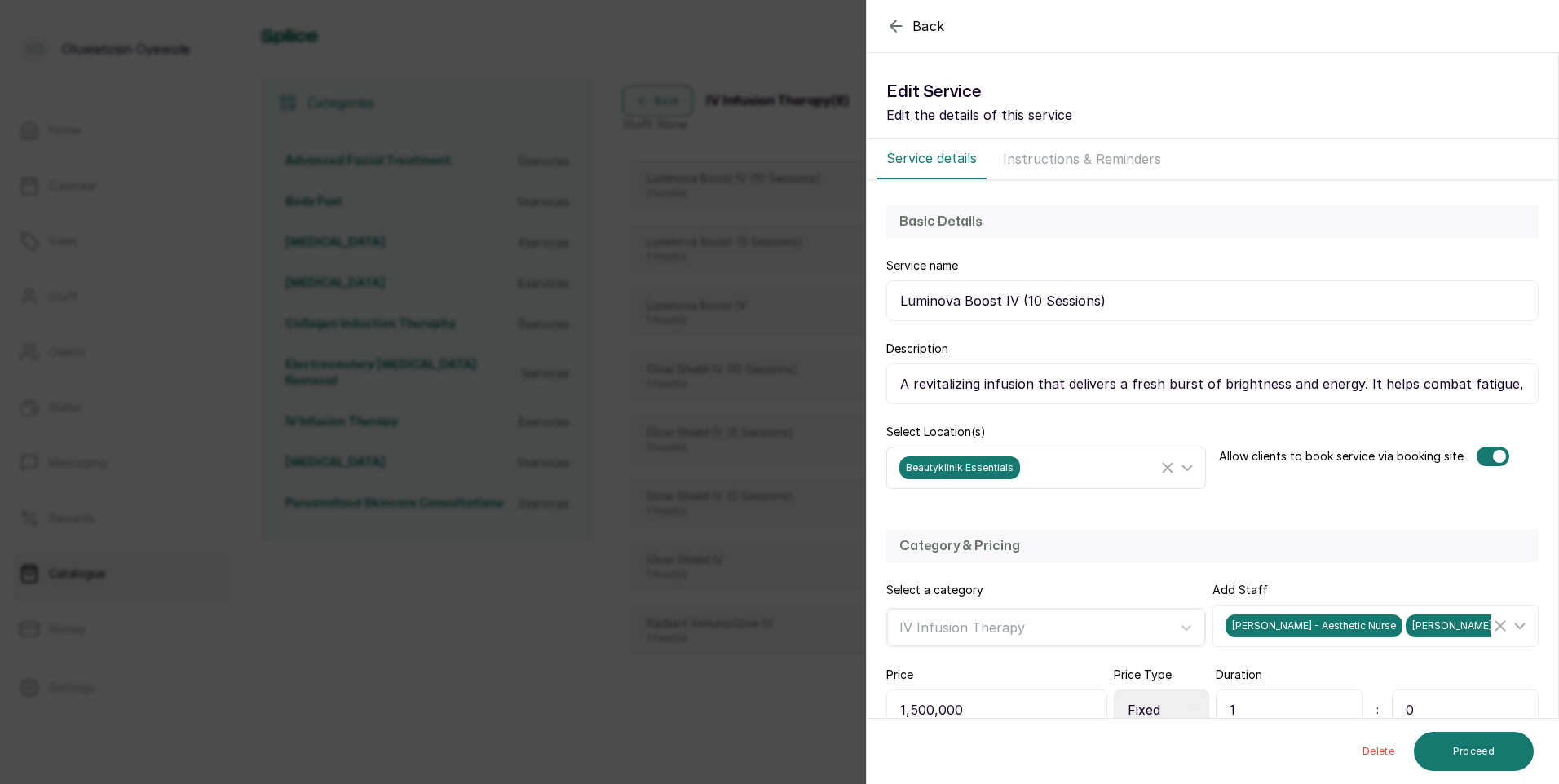
click at [1180, 465] on icon at bounding box center [1187, 468] width 20 height 20
click at [902, 581] on input "Beautyklinik Essentials" at bounding box center [904, 580] width 11 height 11
checkbox input "false"
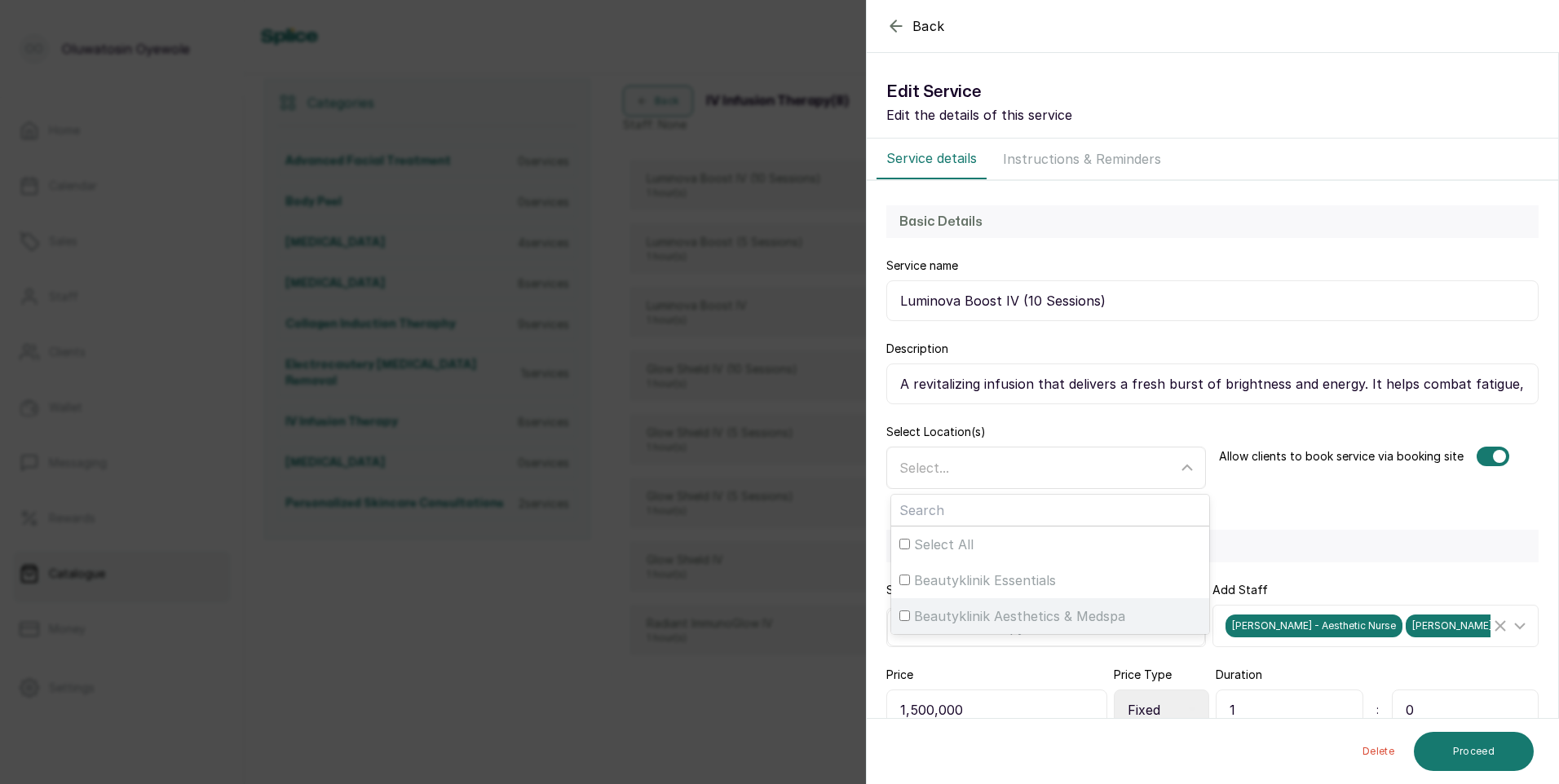
click at [905, 610] on input "Beautyklinik Aesthetics & Medspa" at bounding box center [904, 616] width 11 height 11
checkbox input "true"
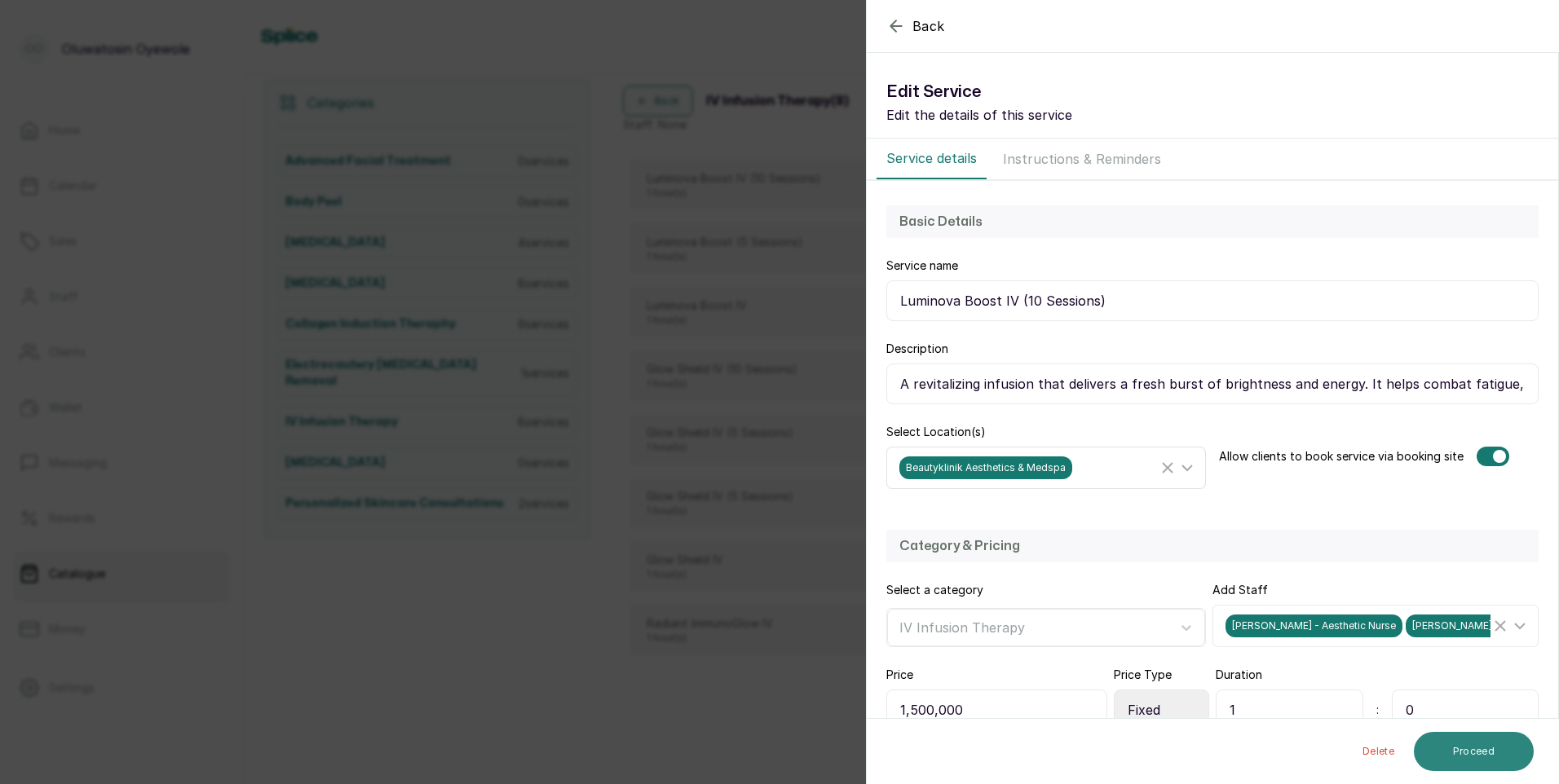
click at [1469, 752] on button "Proceed" at bounding box center [1474, 752] width 120 height 39
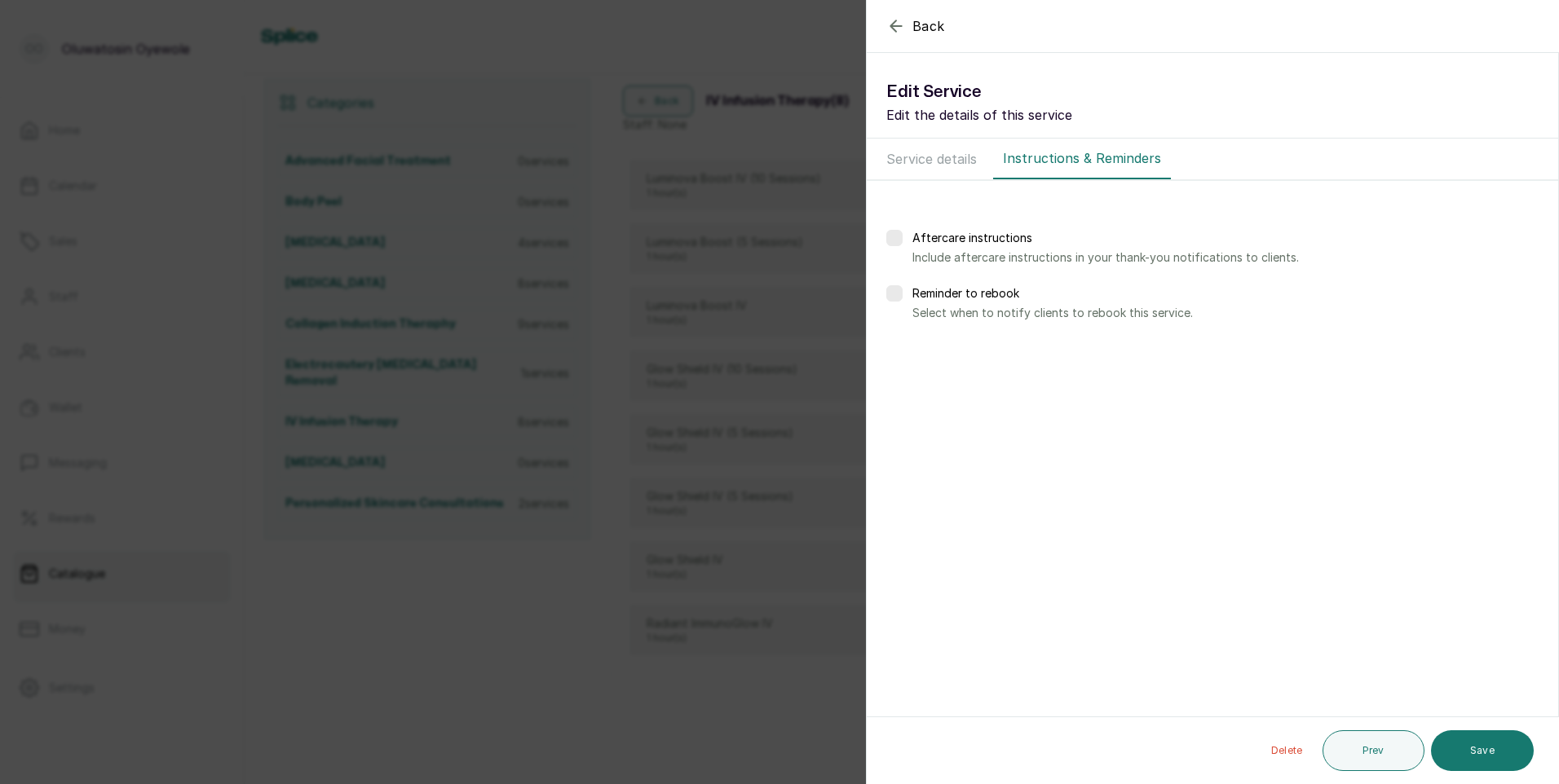
click at [1469, 752] on button "Save" at bounding box center [1482, 751] width 103 height 41
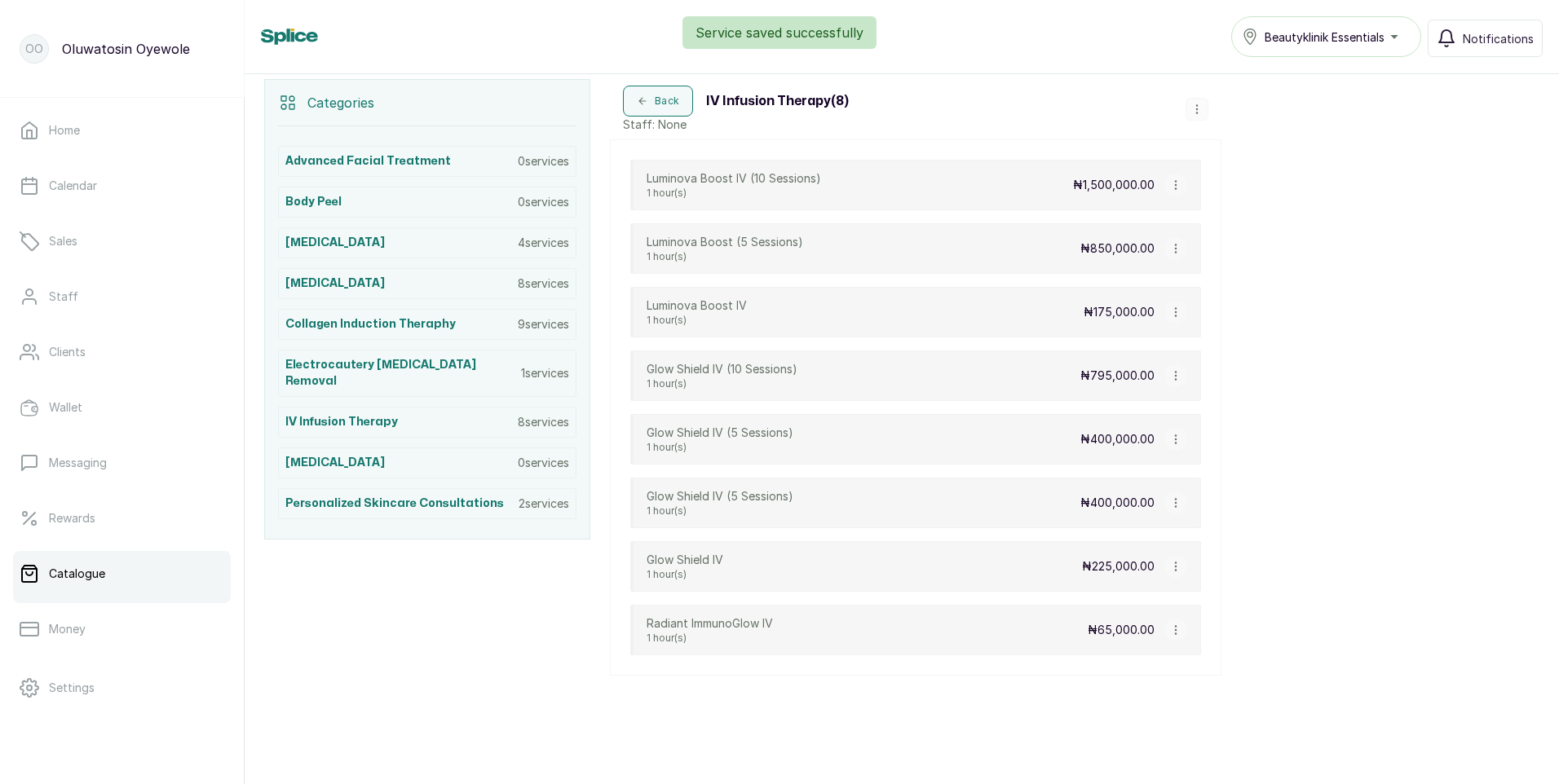
scroll to position [285, 0]
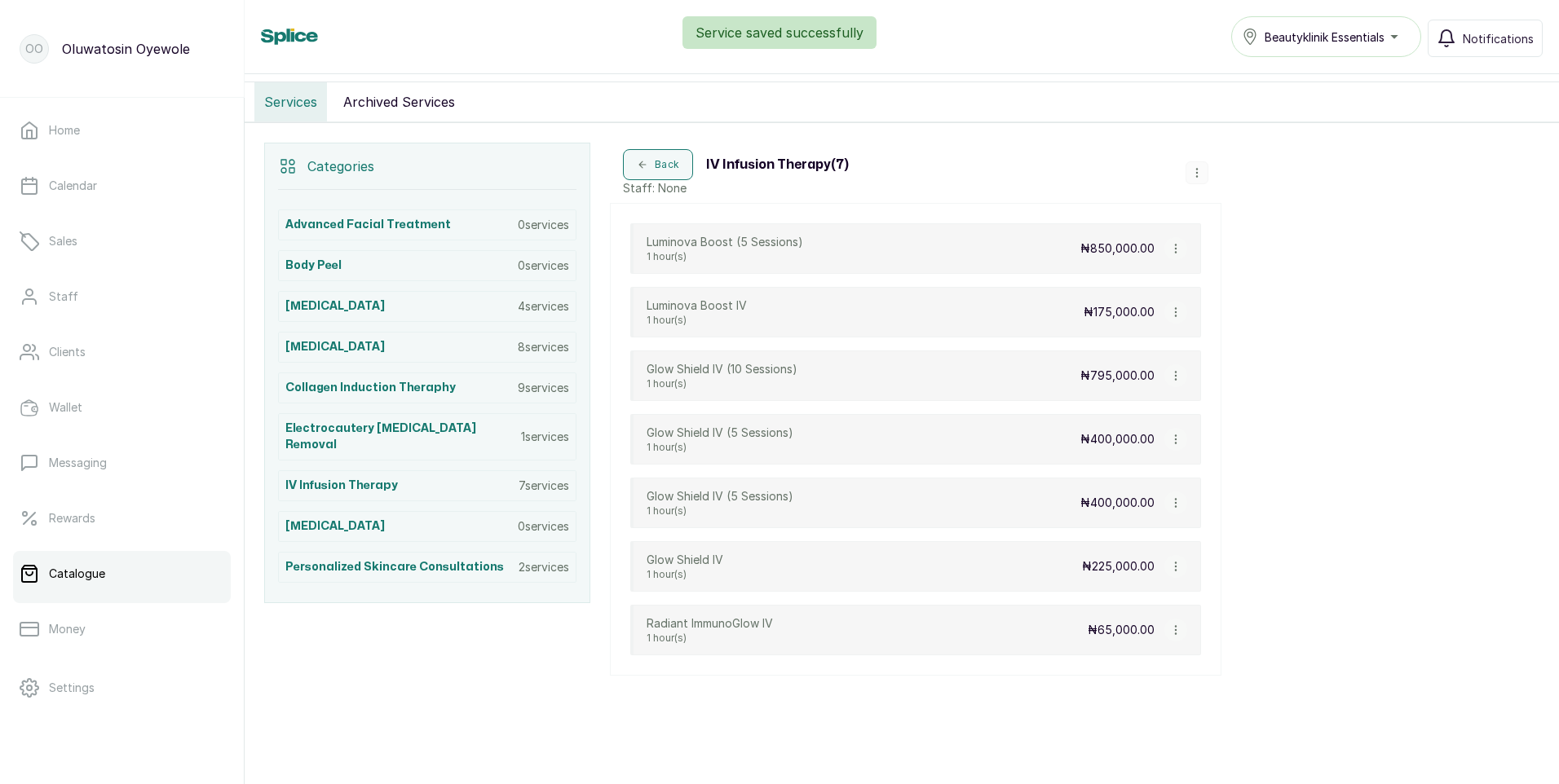
click at [1172, 248] on icon "button" at bounding box center [1176, 248] width 12 height 12
click at [1246, 150] on span "Edit Service" at bounding box center [1254, 155] width 74 height 20
select select "fixed"
select select "fixed_value"
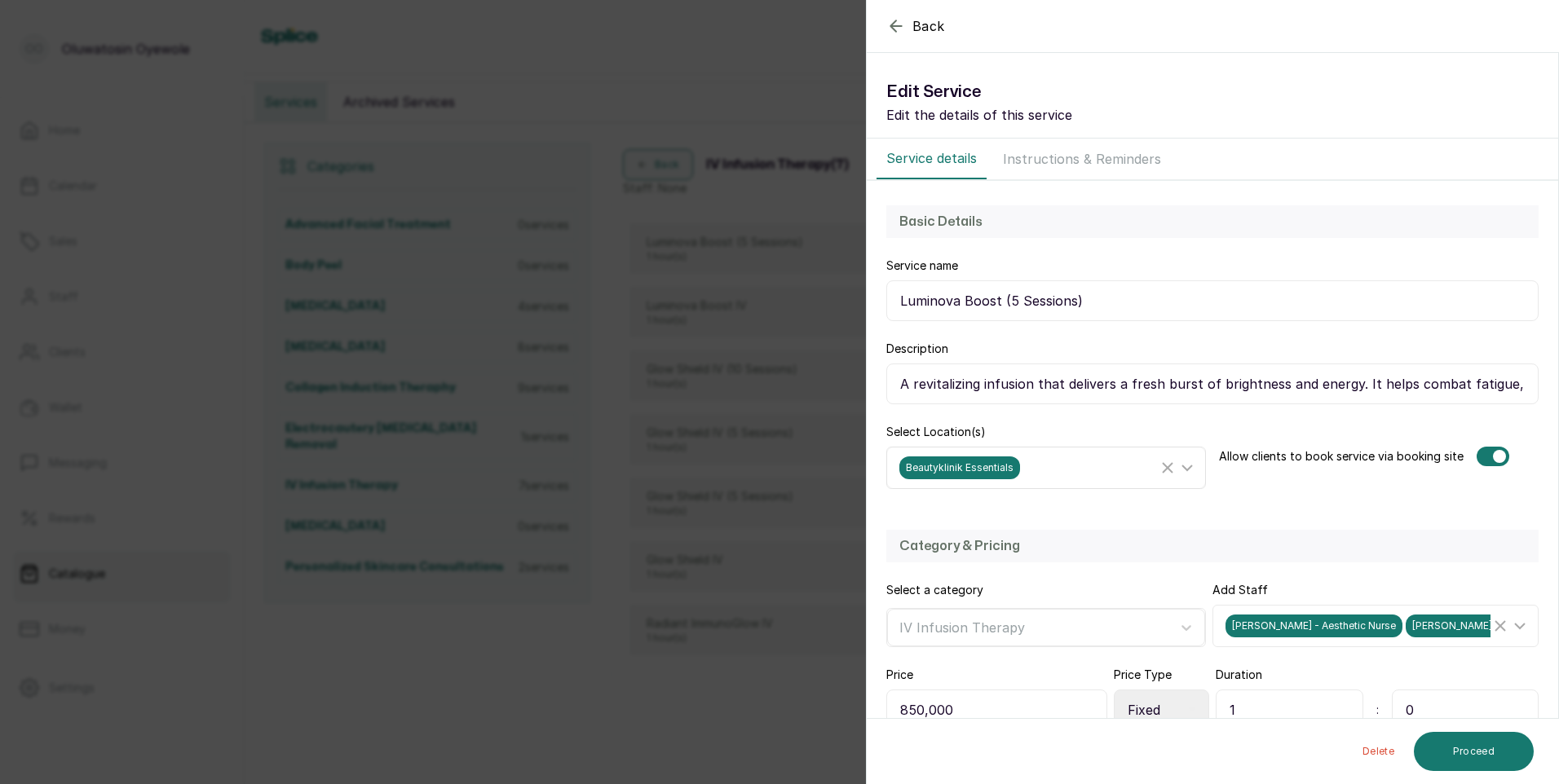
click at [1182, 466] on icon at bounding box center [1187, 468] width 20 height 20
click at [905, 578] on input "Beautyklinik Essentials" at bounding box center [904, 580] width 11 height 11
checkbox input "false"
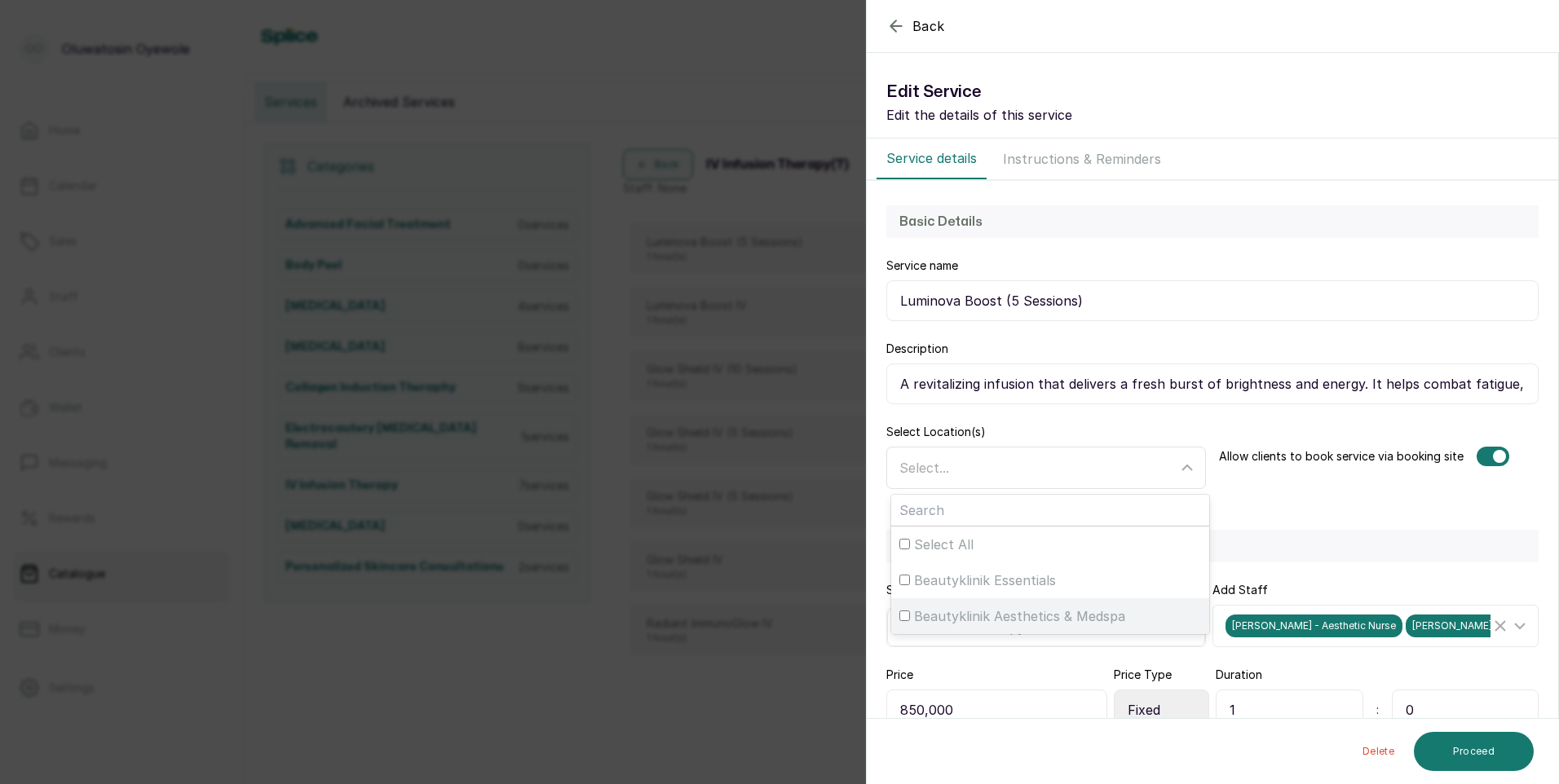
click at [902, 615] on input "Beautyklinik Aesthetics & Medspa" at bounding box center [904, 616] width 11 height 11
checkbox input "true"
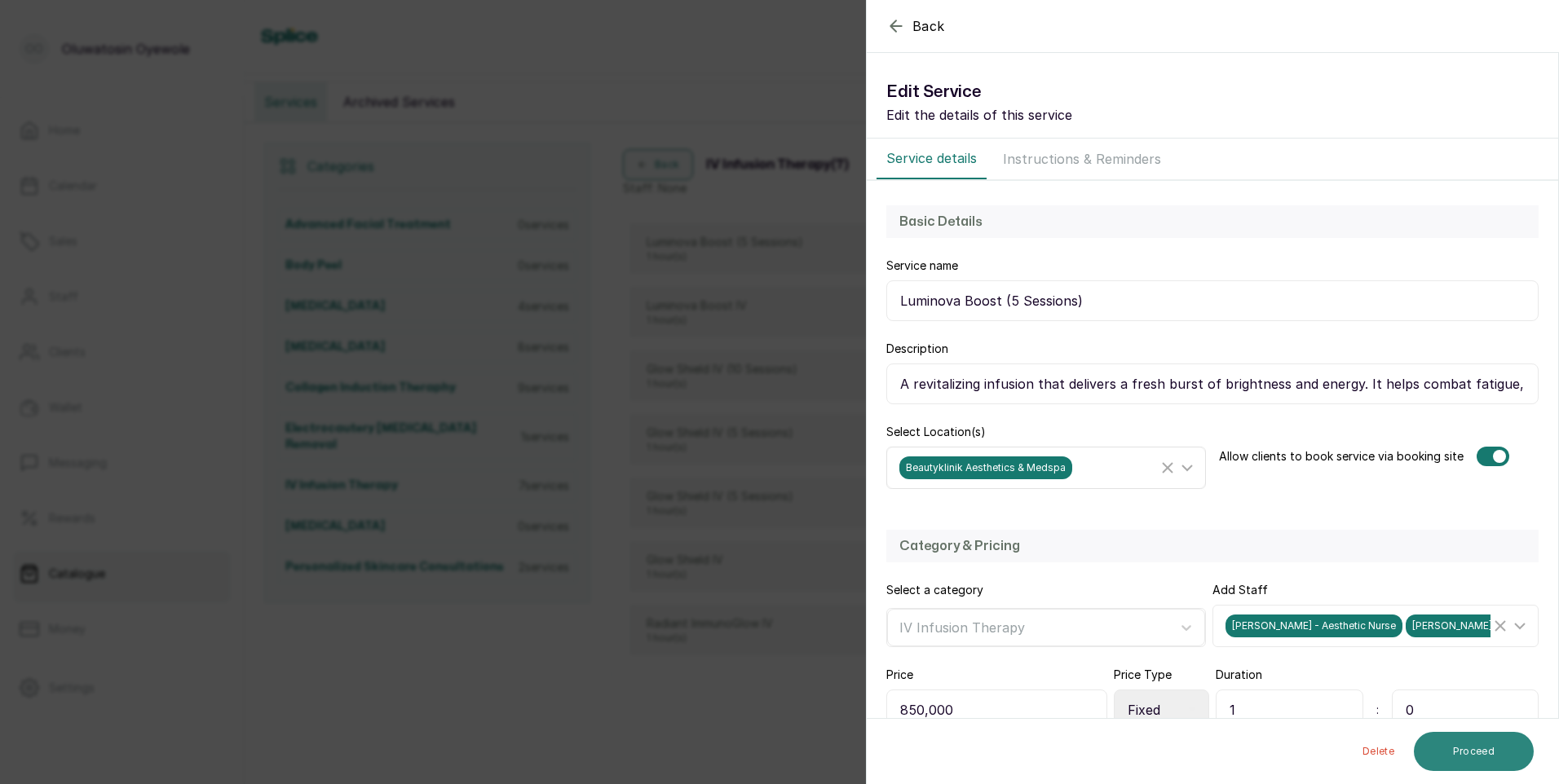
click at [1481, 748] on button "Proceed" at bounding box center [1474, 752] width 120 height 39
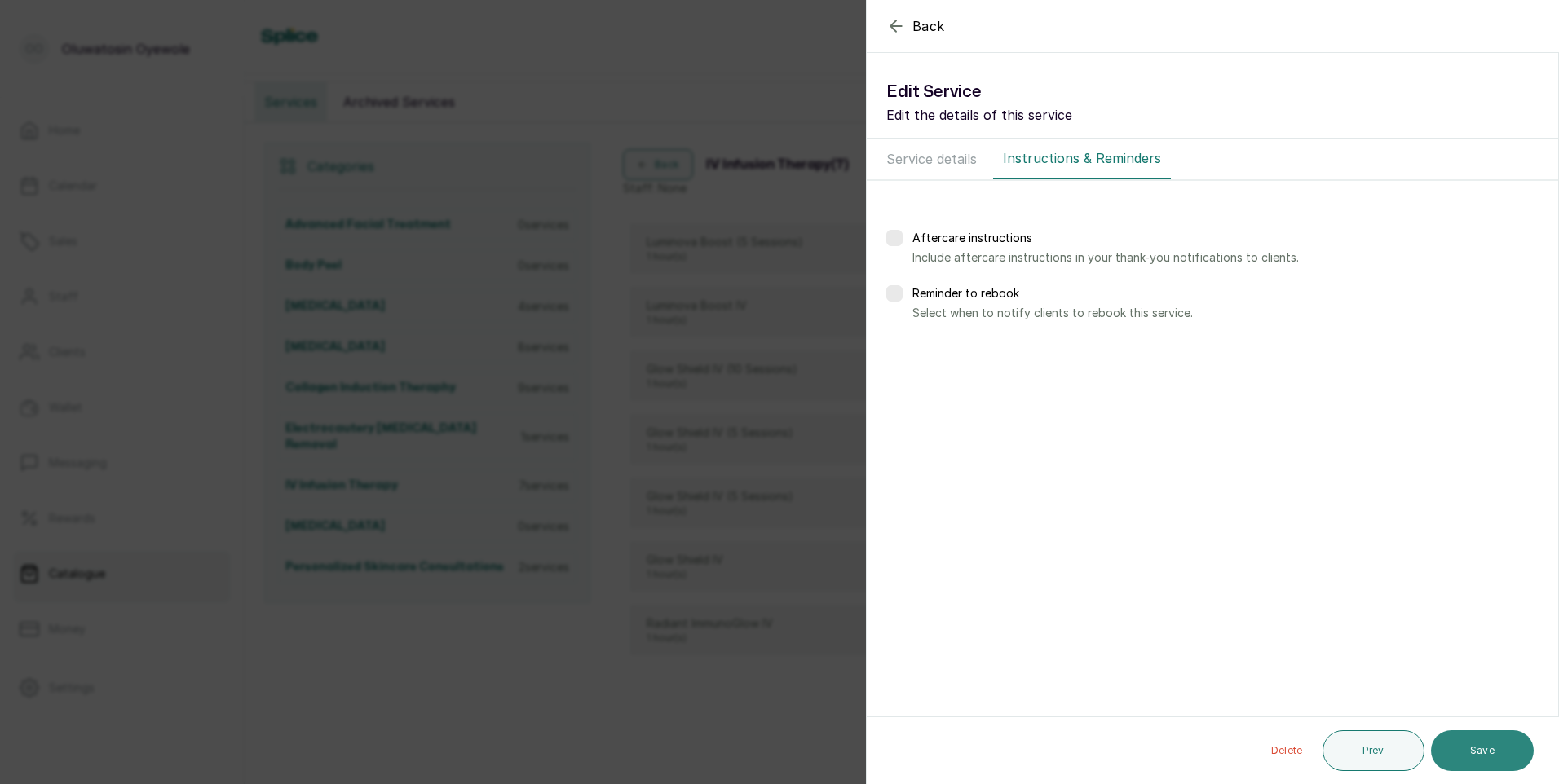
click at [1485, 748] on button "Save" at bounding box center [1482, 751] width 103 height 41
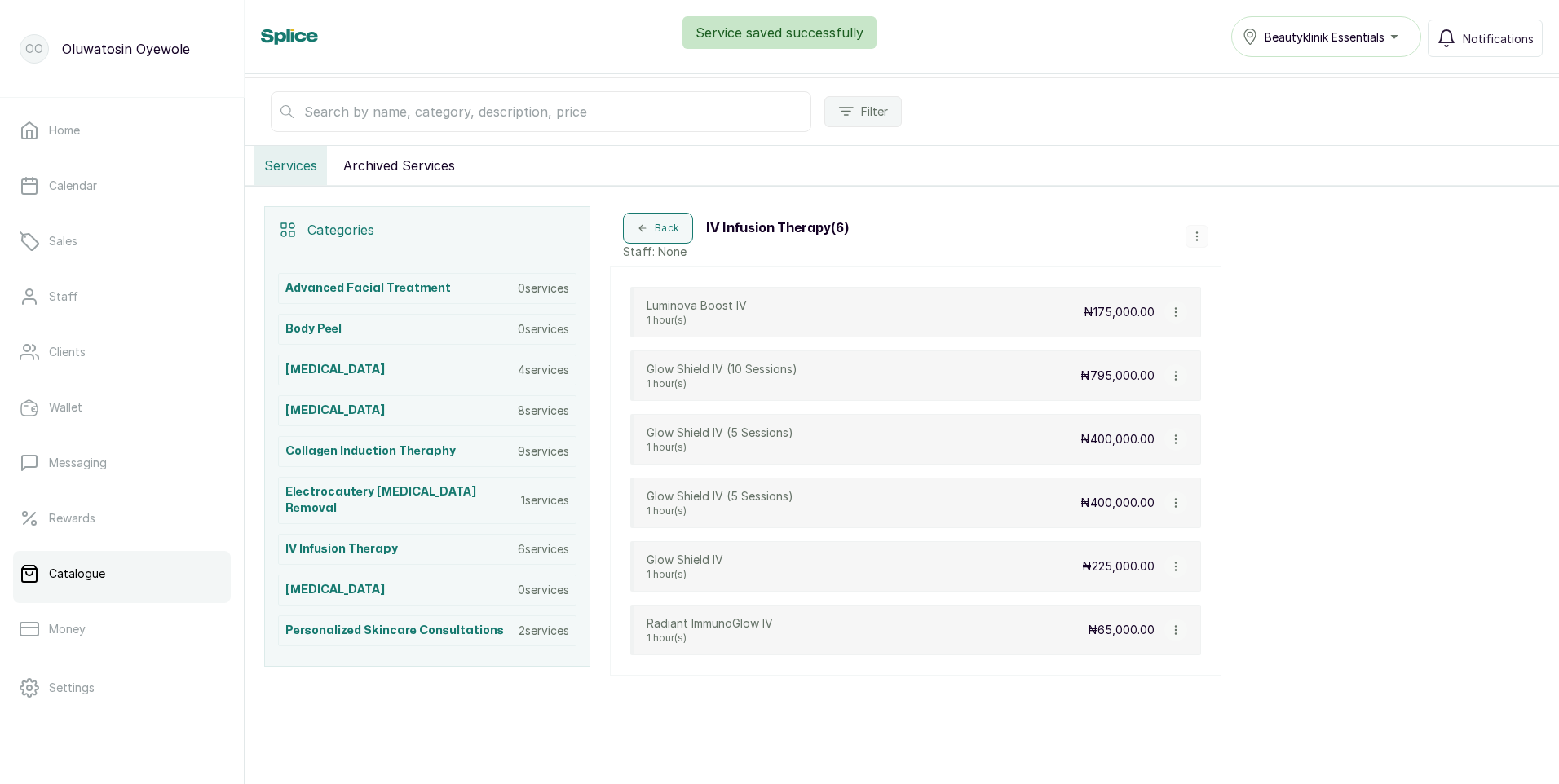
scroll to position [221, 0]
click at [1177, 318] on button "button" at bounding box center [1175, 311] width 22 height 22
click at [1268, 220] on span "Edit Service" at bounding box center [1254, 218] width 74 height 20
select select "fixed"
select select "fixed_value"
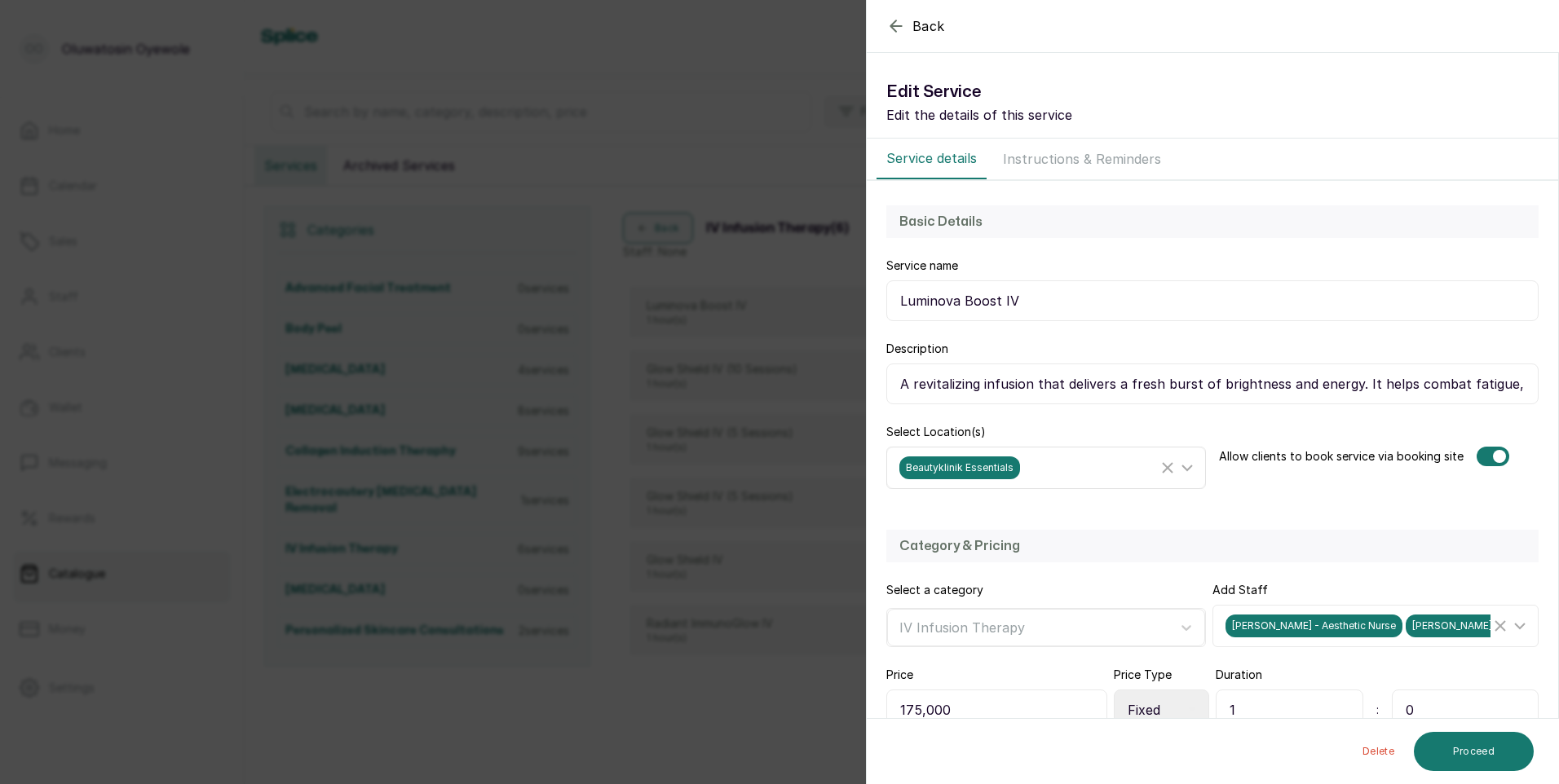
click at [1178, 464] on icon at bounding box center [1187, 468] width 20 height 20
click at [907, 582] on input "Beautyklinik Essentials" at bounding box center [904, 580] width 11 height 11
checkbox input "false"
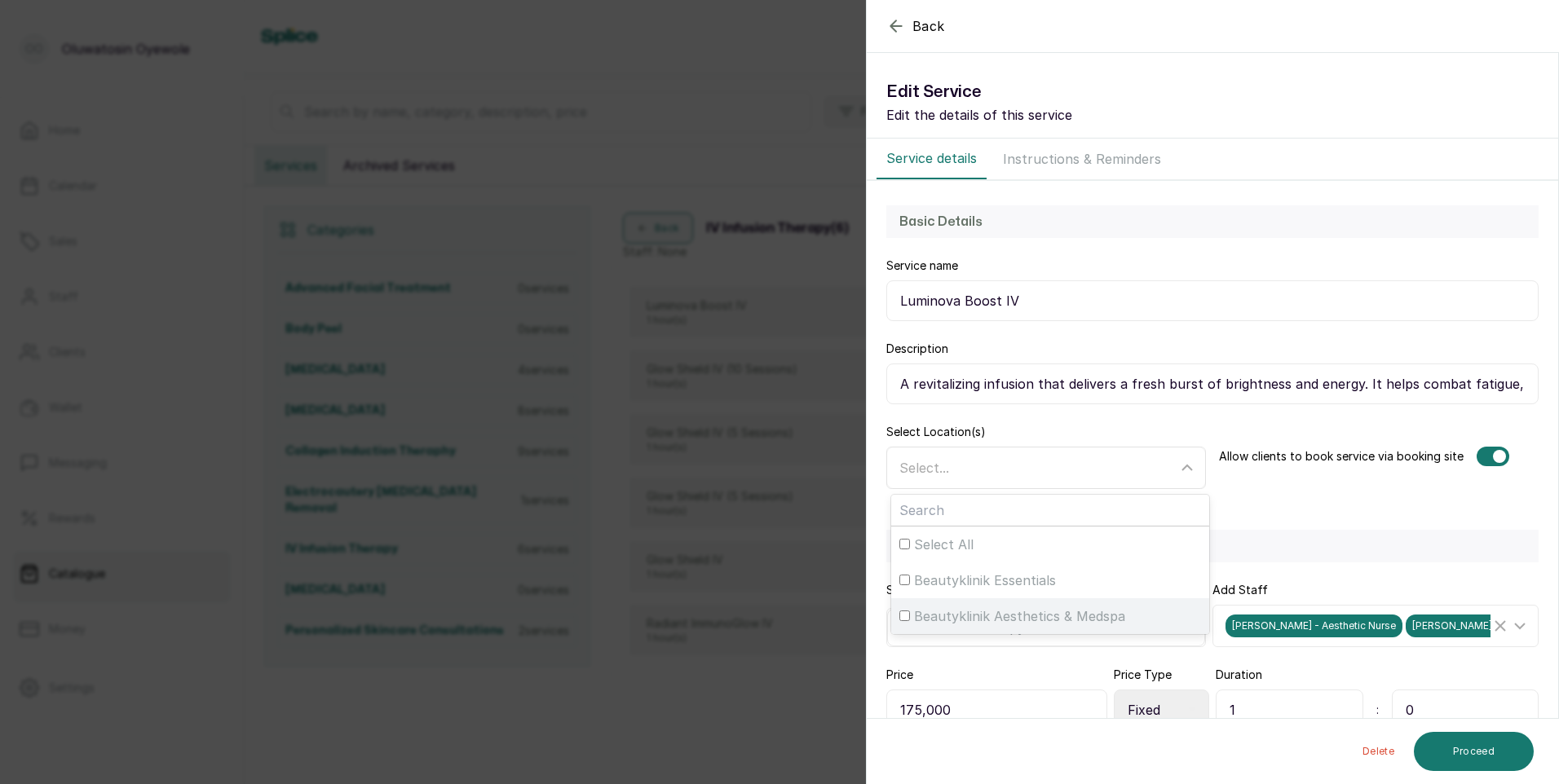
drag, startPoint x: 903, startPoint y: 615, endPoint x: 912, endPoint y: 613, distance: 9.2
click at [906, 615] on input "Beautyklinik Aesthetics & Medspa" at bounding box center [904, 616] width 11 height 11
checkbox input "true"
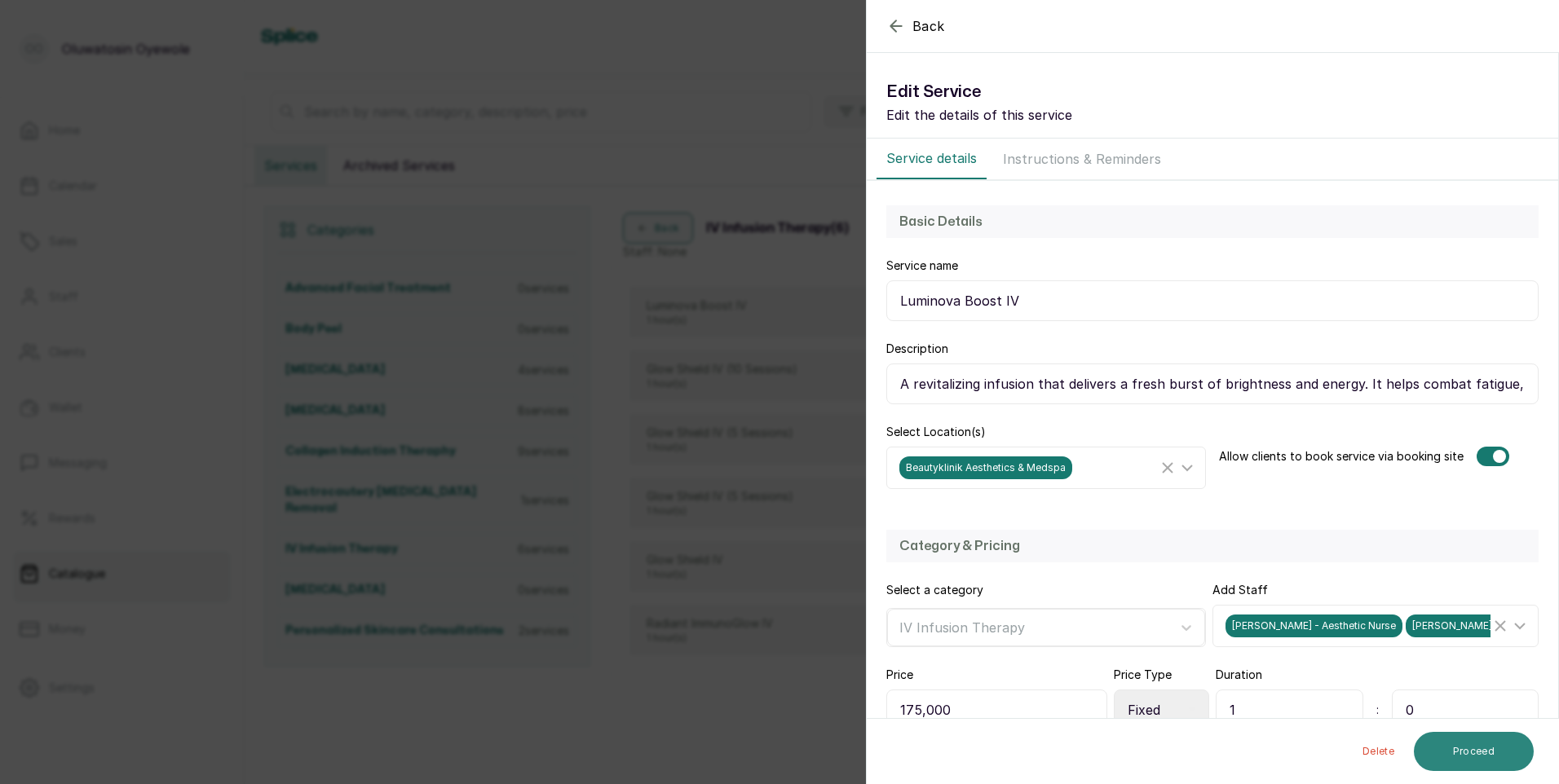
click at [1457, 753] on button "Proceed" at bounding box center [1474, 752] width 120 height 39
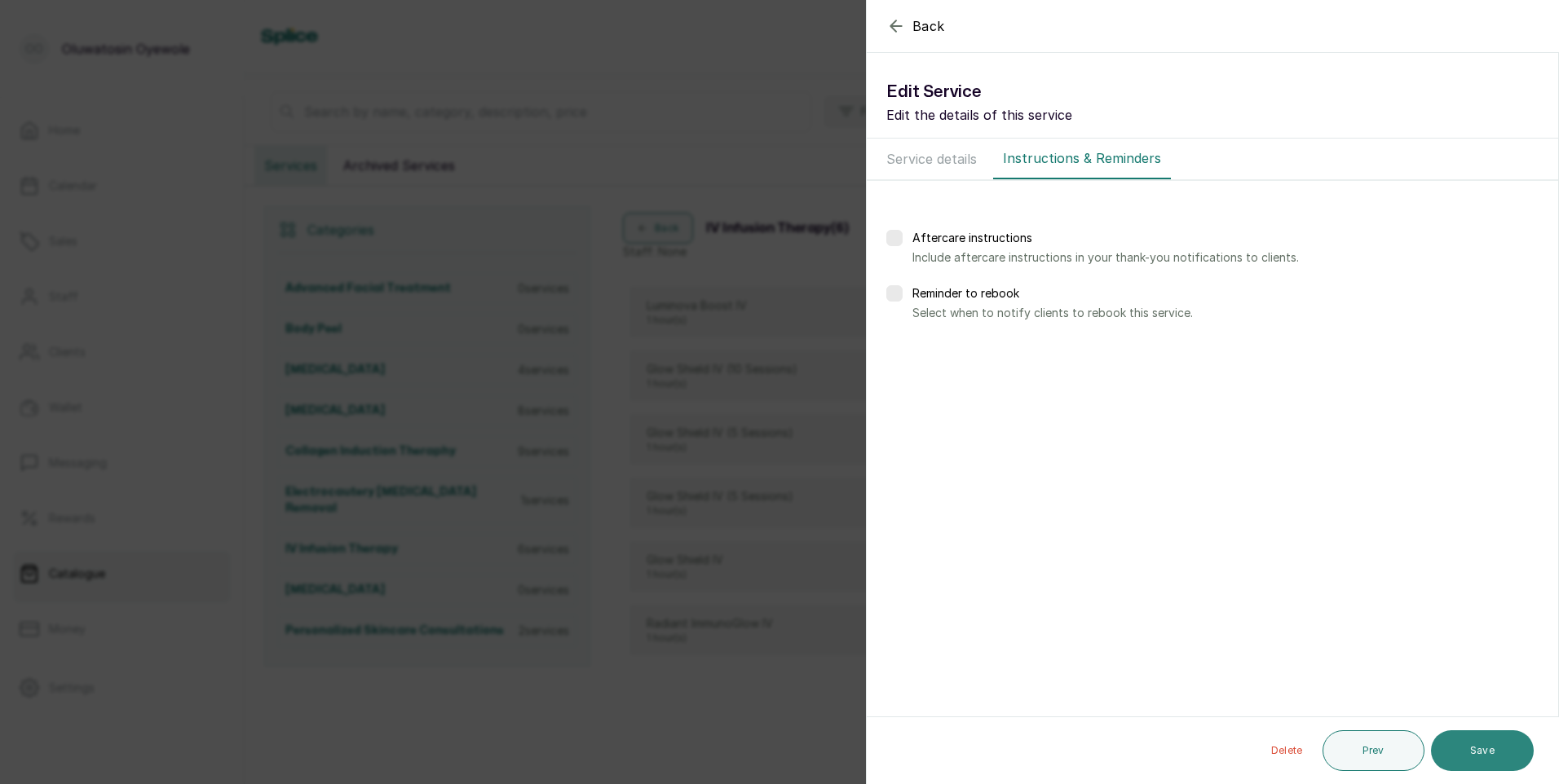
click at [1472, 743] on button "Save" at bounding box center [1482, 751] width 103 height 41
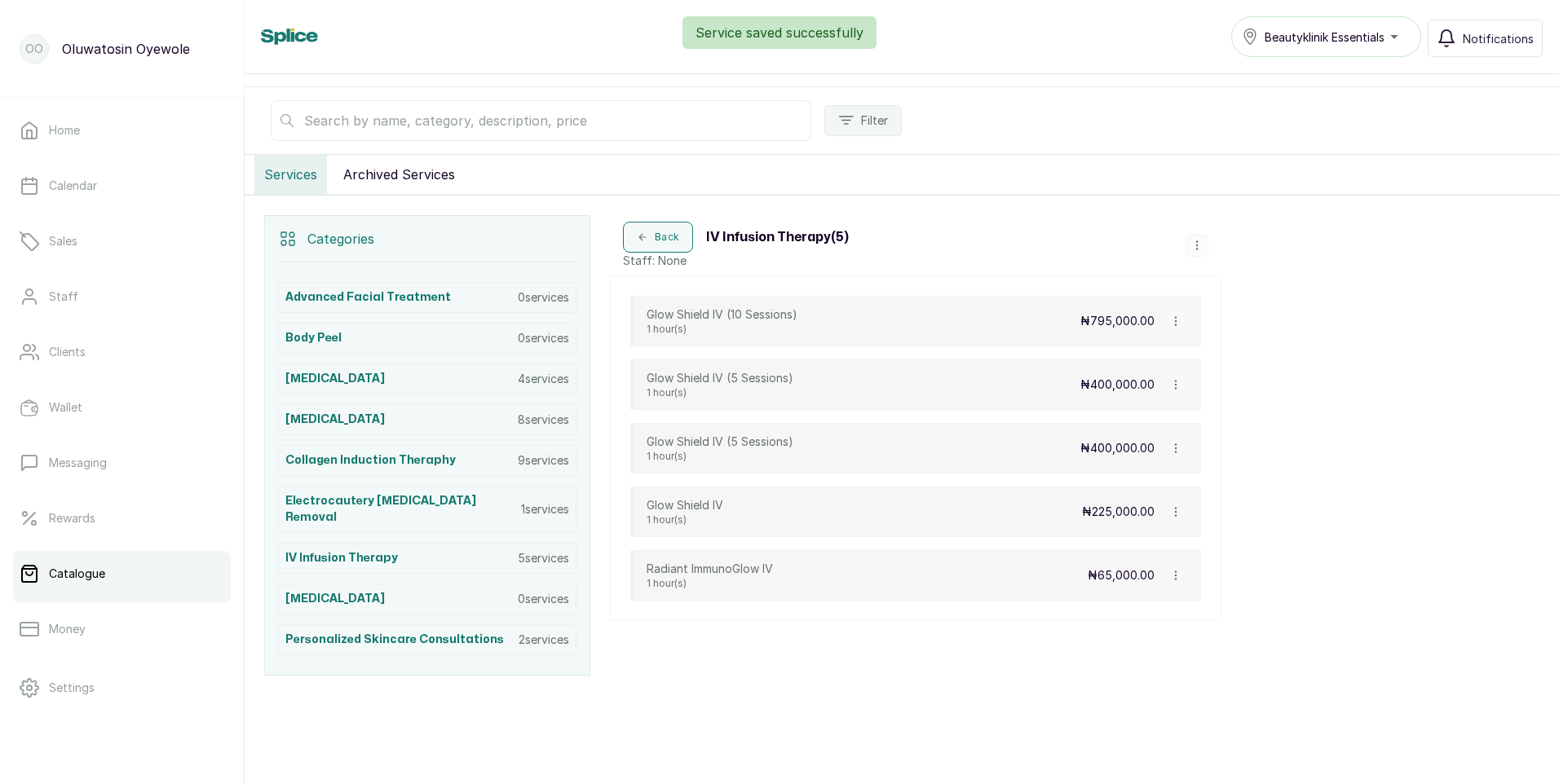
scroll to position [196, 0]
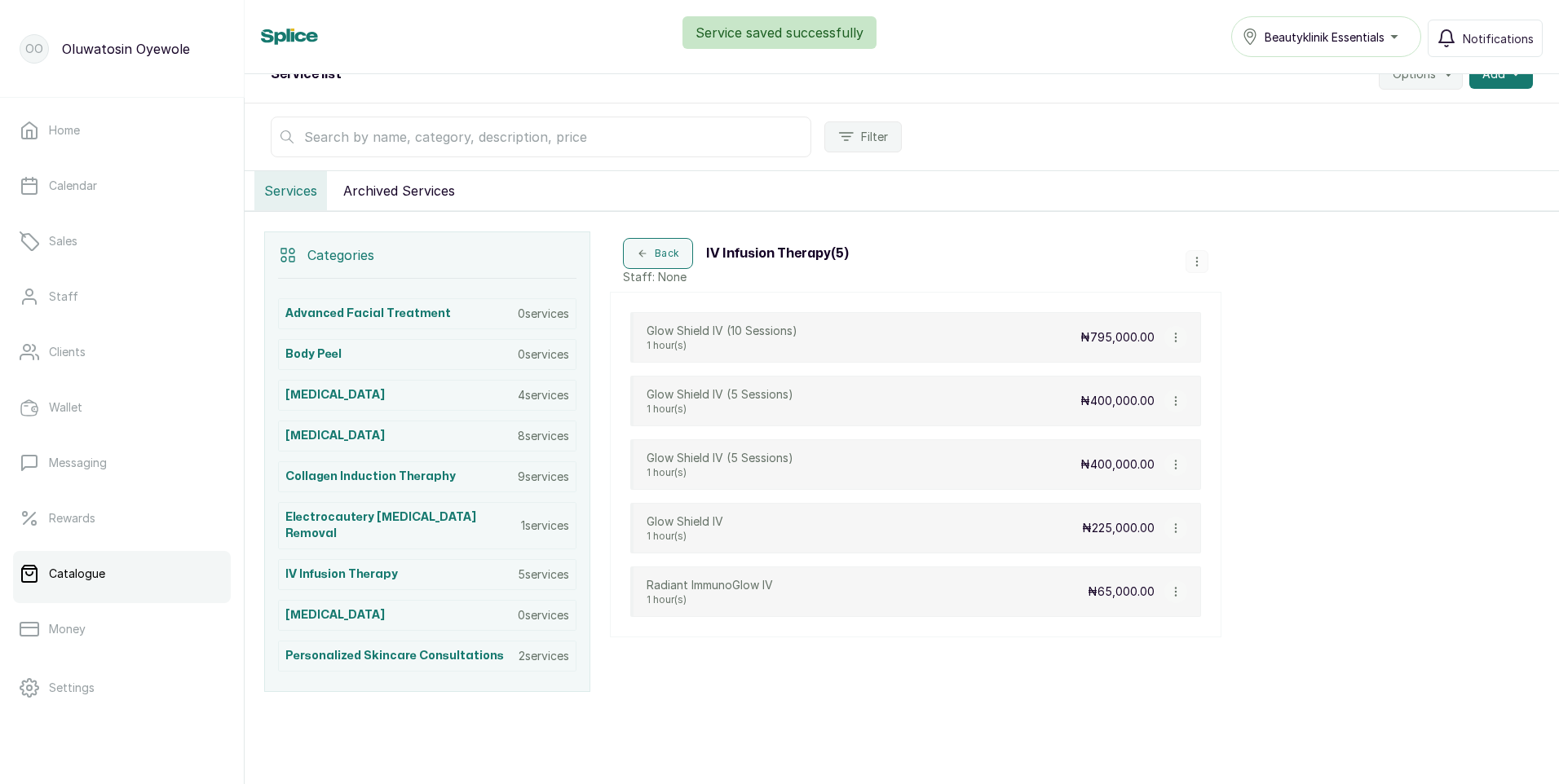
click at [1175, 337] on icon "button" at bounding box center [1175, 337] width 1 height 8
click at [1238, 241] on span "Edit Service" at bounding box center [1253, 243] width 74 height 20
select select "fixed"
select select "fixed_value"
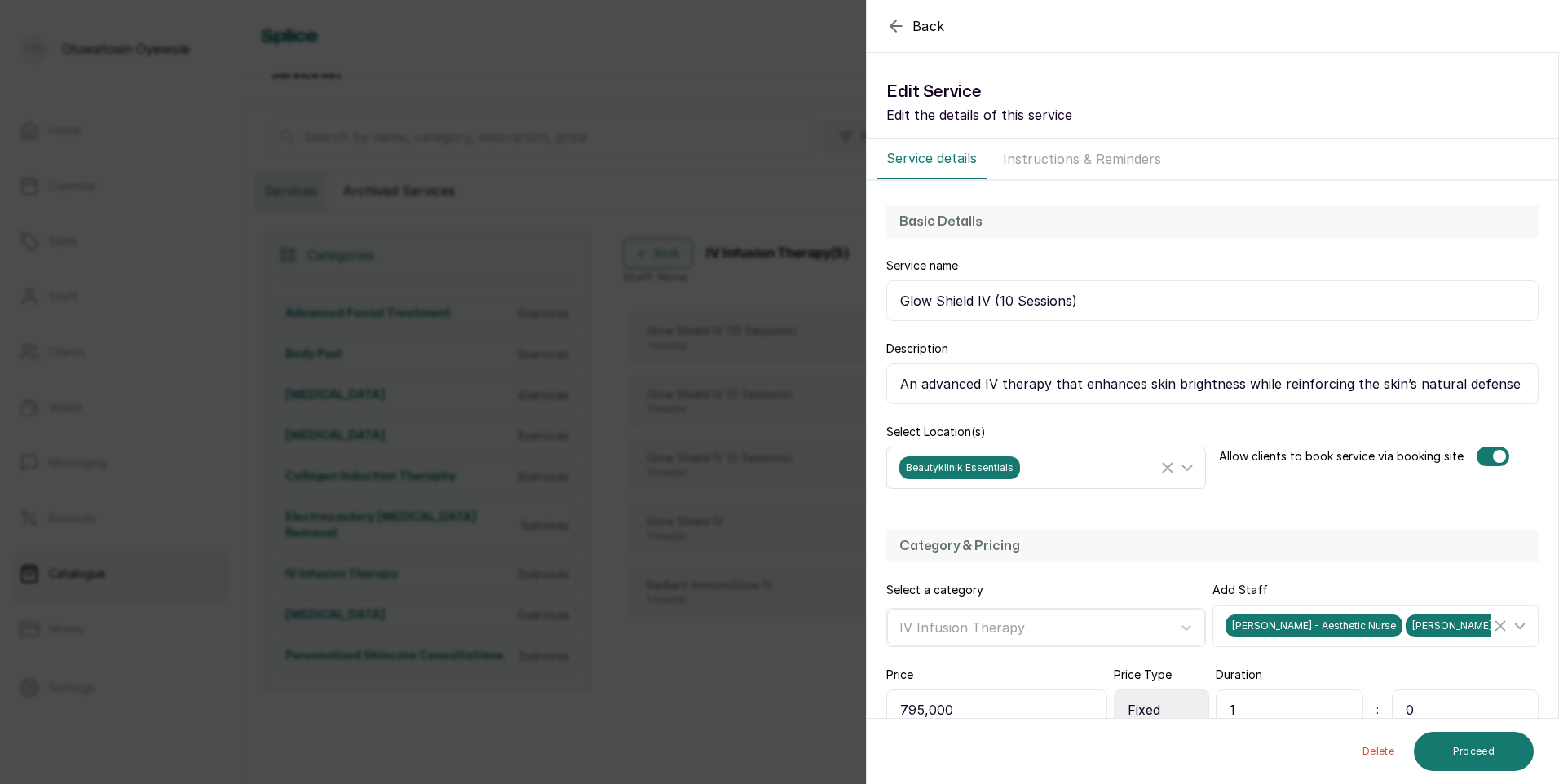
click at [1183, 470] on icon at bounding box center [1187, 468] width 20 height 20
click at [904, 618] on input "Beautyklinik Aesthetics & Medspa" at bounding box center [904, 616] width 11 height 11
checkbox input "true"
click at [906, 579] on input "Beautyklinik Essentials" at bounding box center [904, 580] width 11 height 11
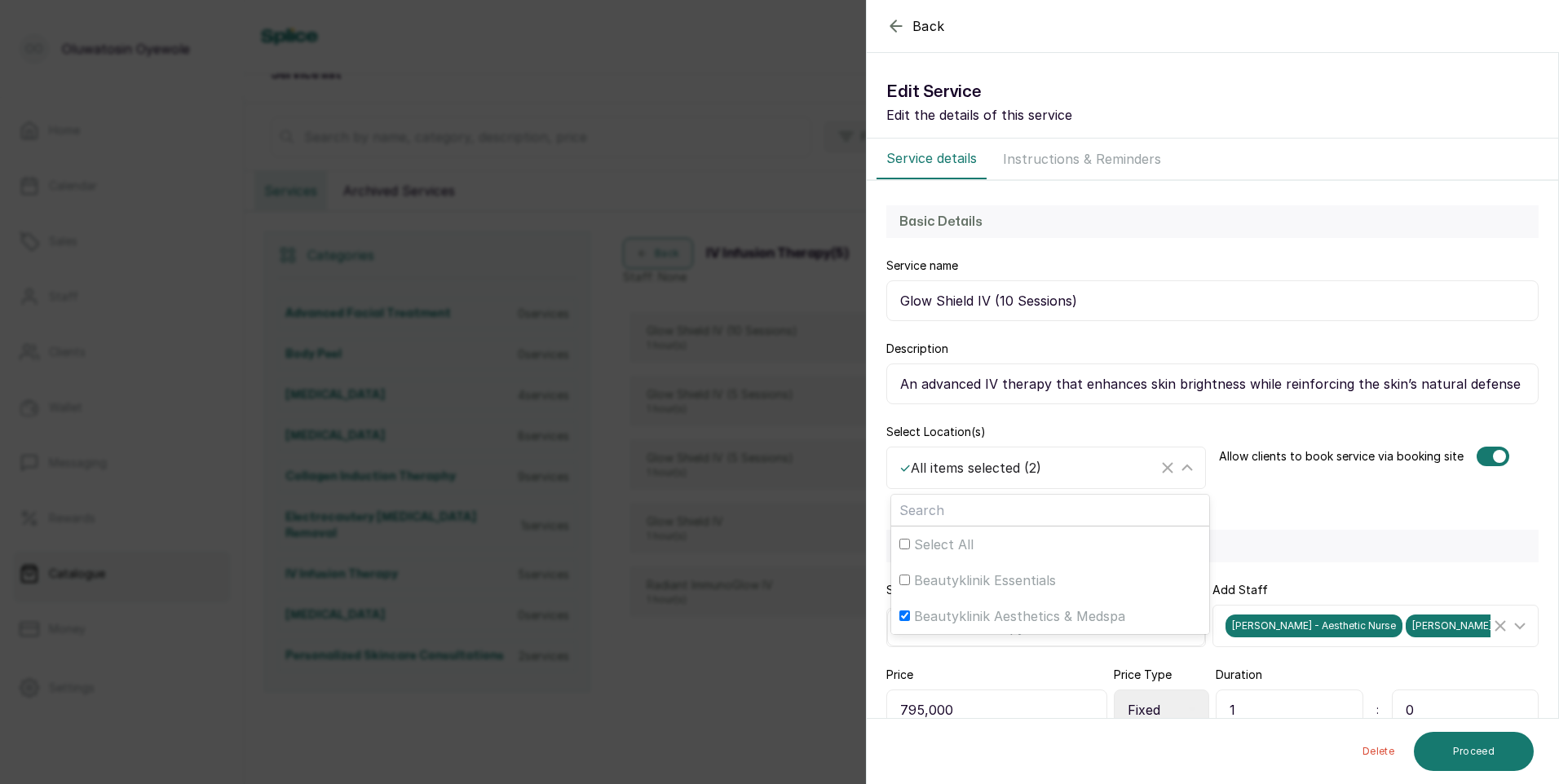
checkbox input "false"
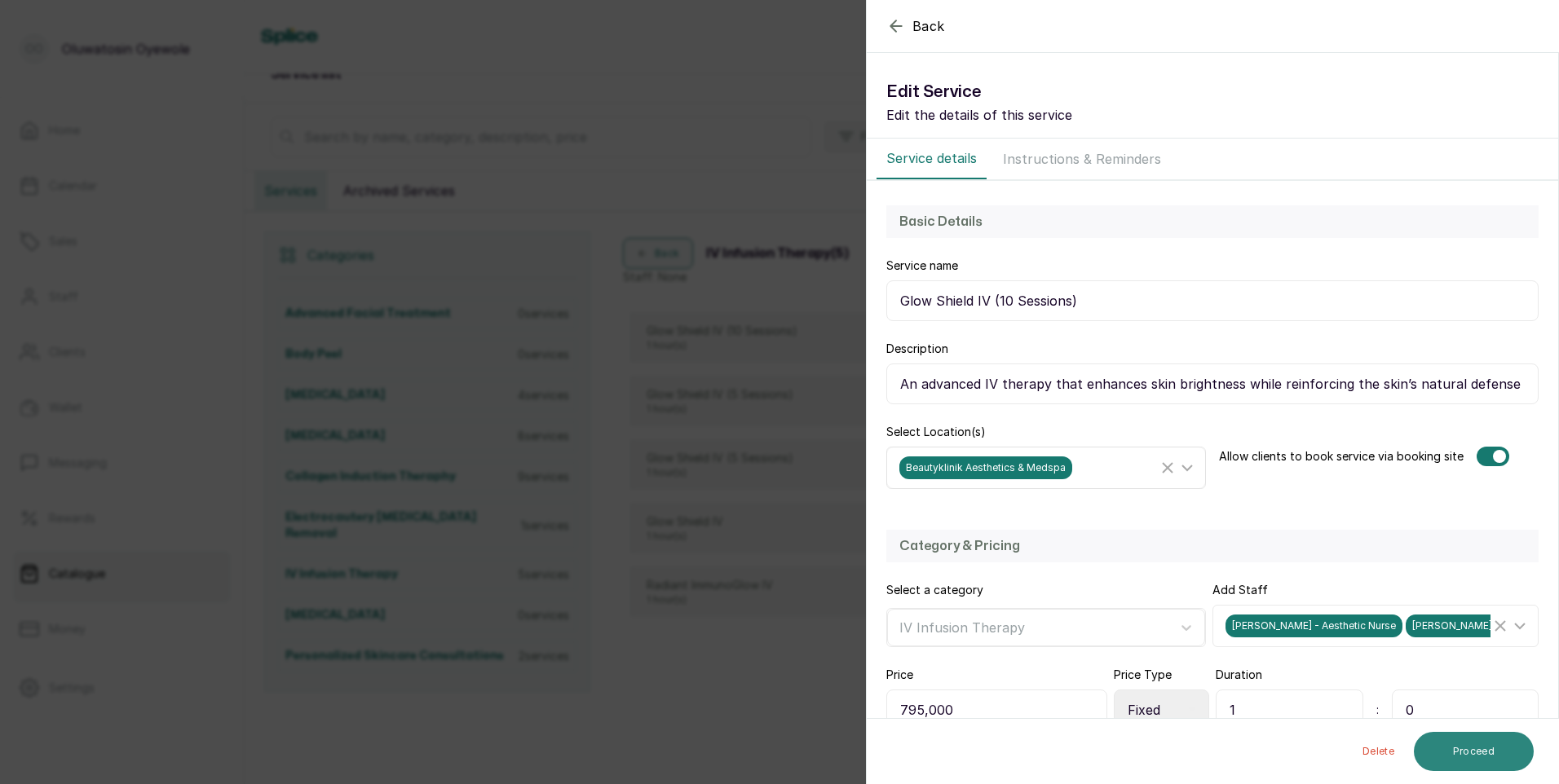
click at [1452, 747] on button "Proceed" at bounding box center [1474, 752] width 120 height 39
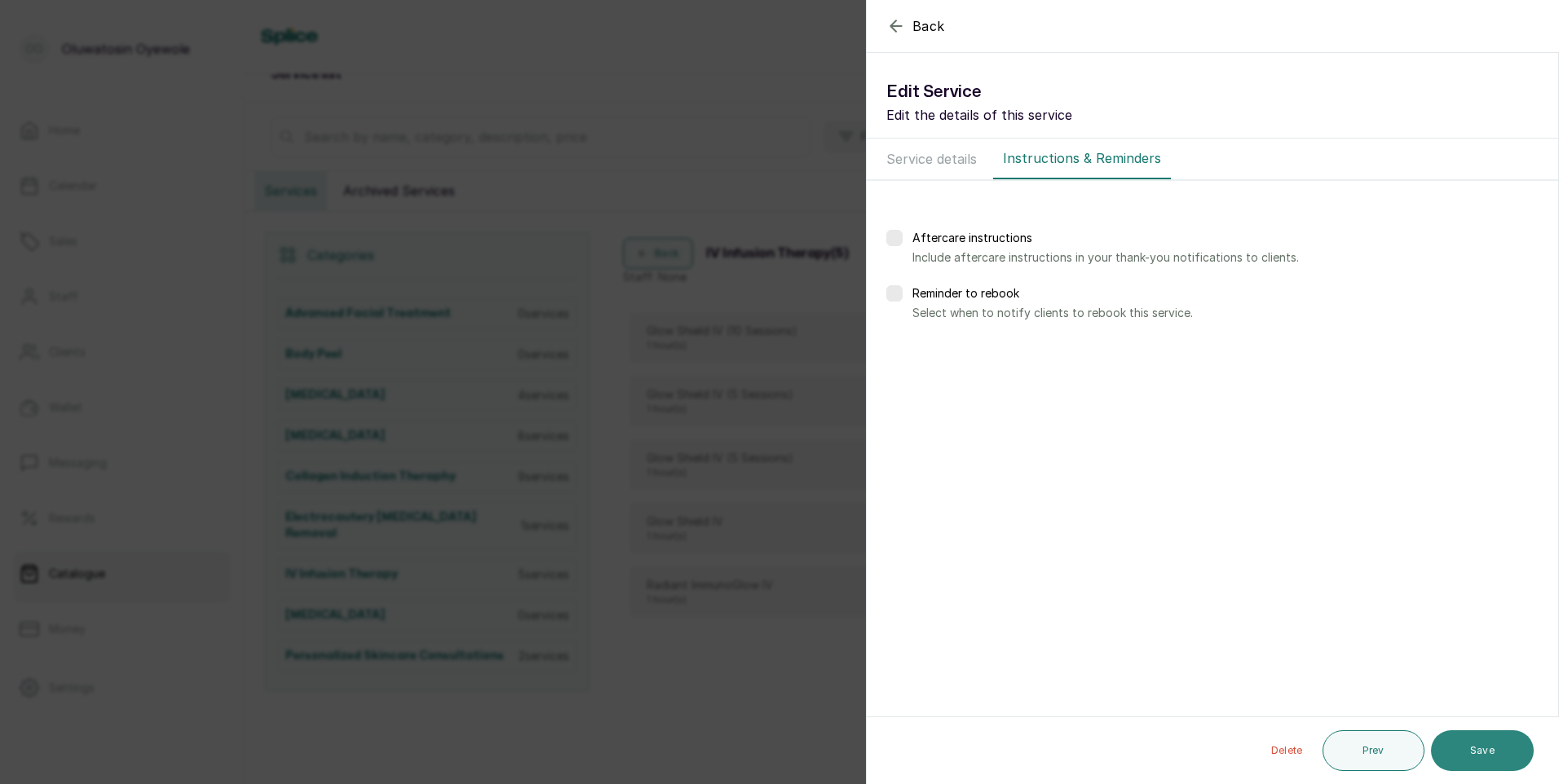
click at [1472, 752] on button "Save" at bounding box center [1482, 751] width 103 height 41
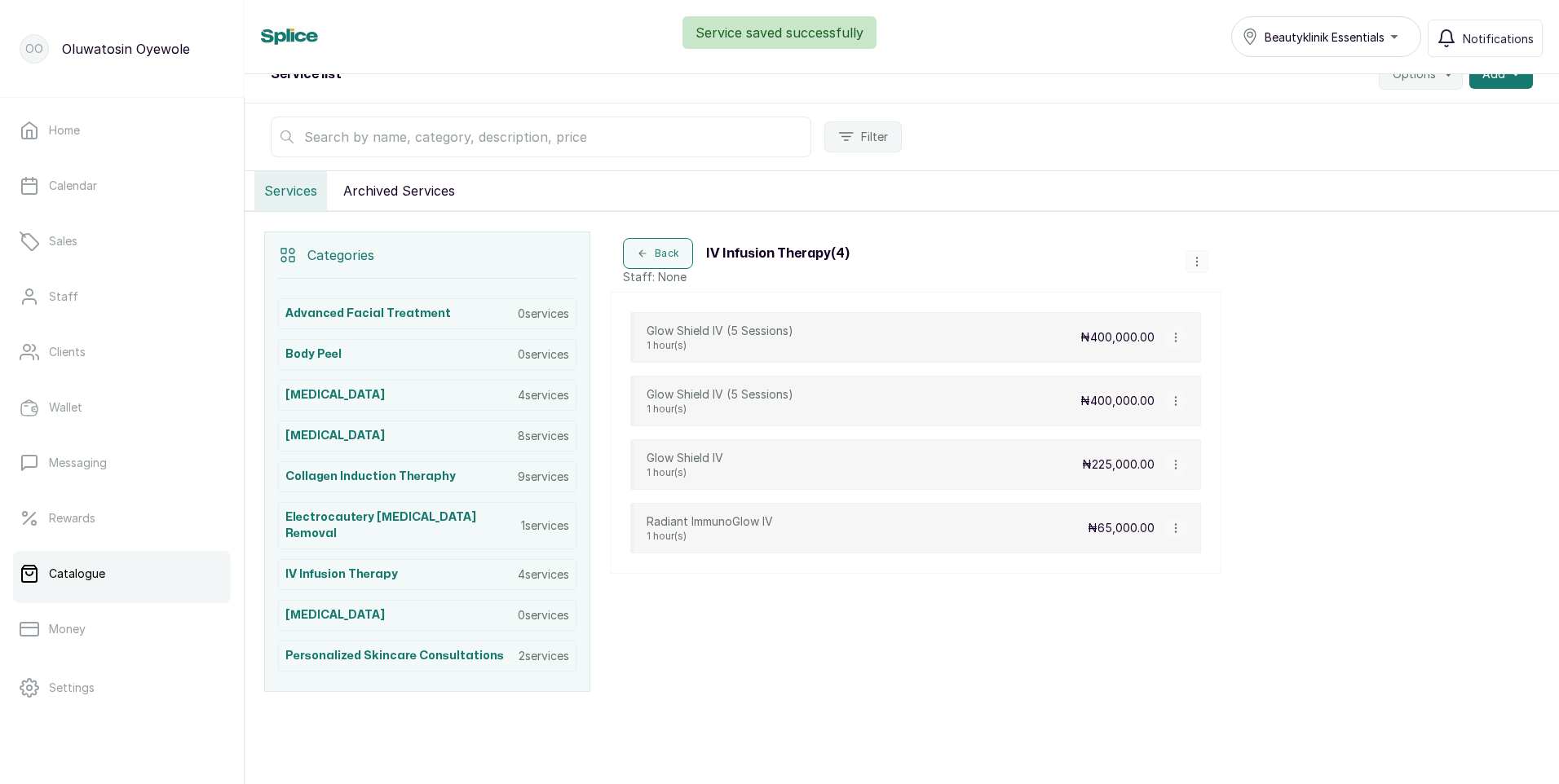
click at [1174, 337] on icon "button" at bounding box center [1176, 337] width 12 height 12
click at [1257, 244] on span "Edit Service" at bounding box center [1254, 243] width 74 height 20
select select "fixed"
select select "fixed_value"
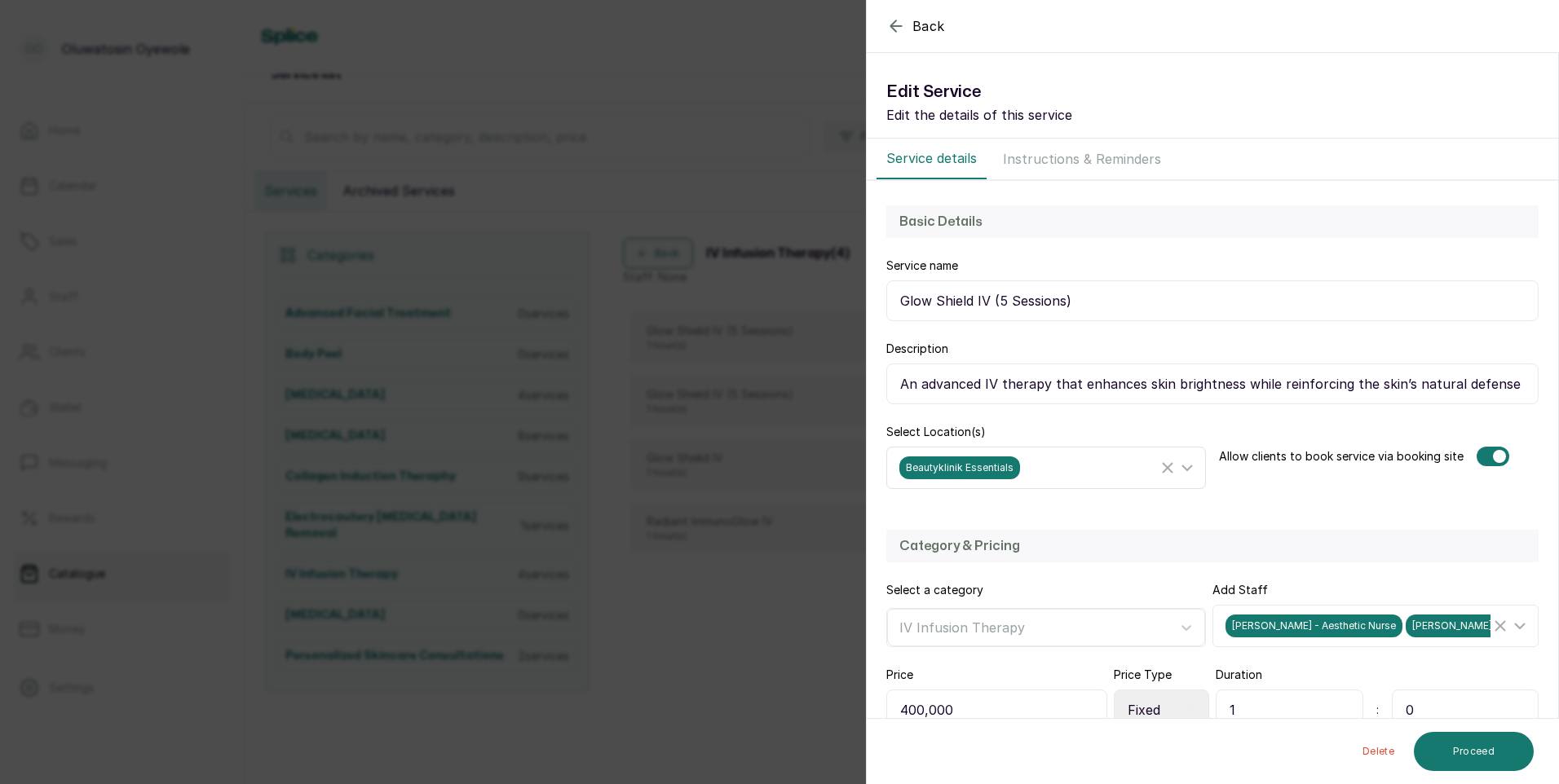
click at [1179, 470] on icon at bounding box center [1187, 468] width 20 height 20
click at [905, 580] on input "Beautyklinik Essentials" at bounding box center [904, 580] width 11 height 11
checkbox input "false"
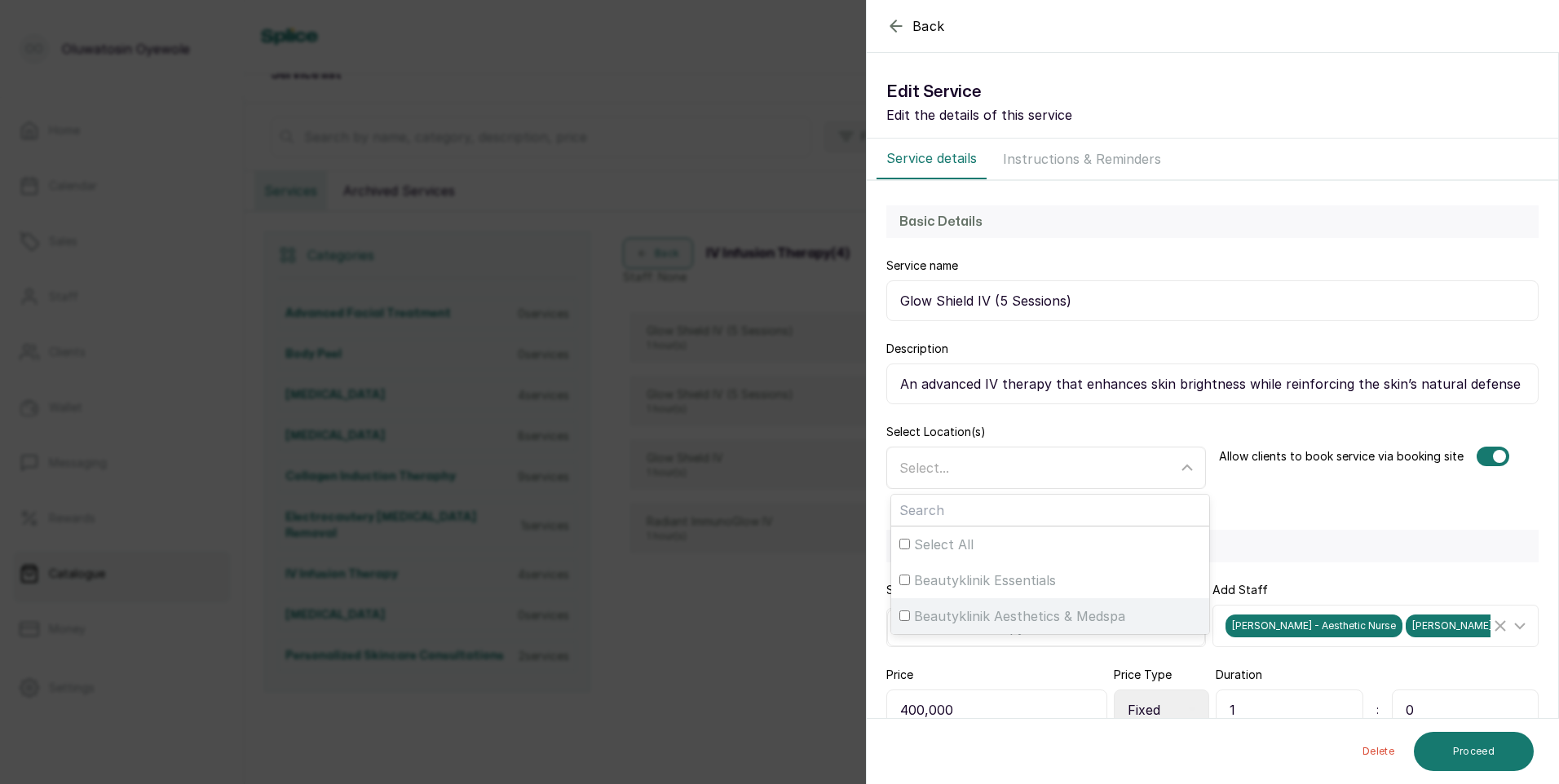
click at [904, 615] on input "Beautyklinik Aesthetics & Medspa" at bounding box center [904, 616] width 11 height 11
checkbox input "true"
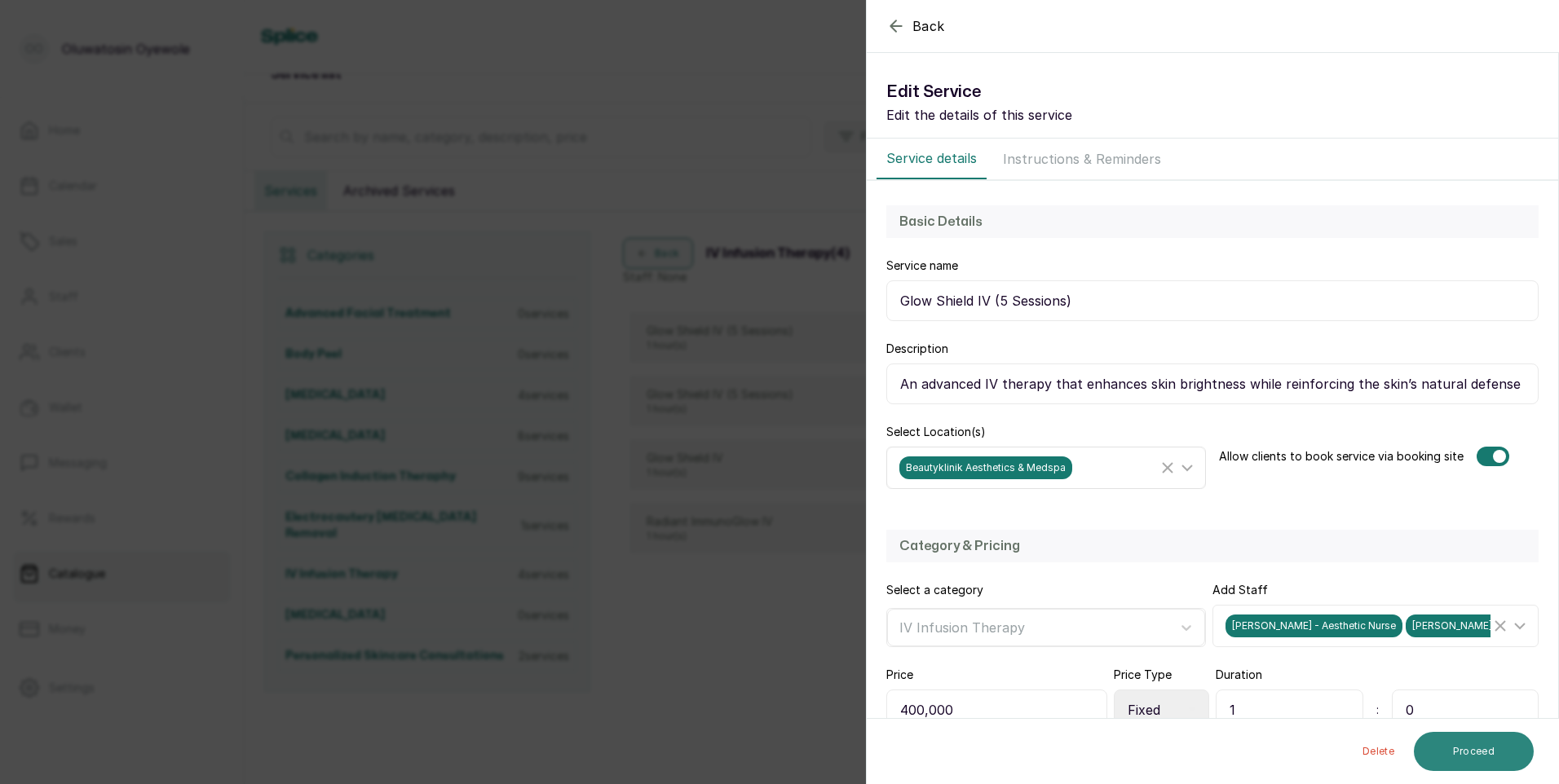
click at [1478, 754] on button "Proceed" at bounding box center [1474, 752] width 120 height 39
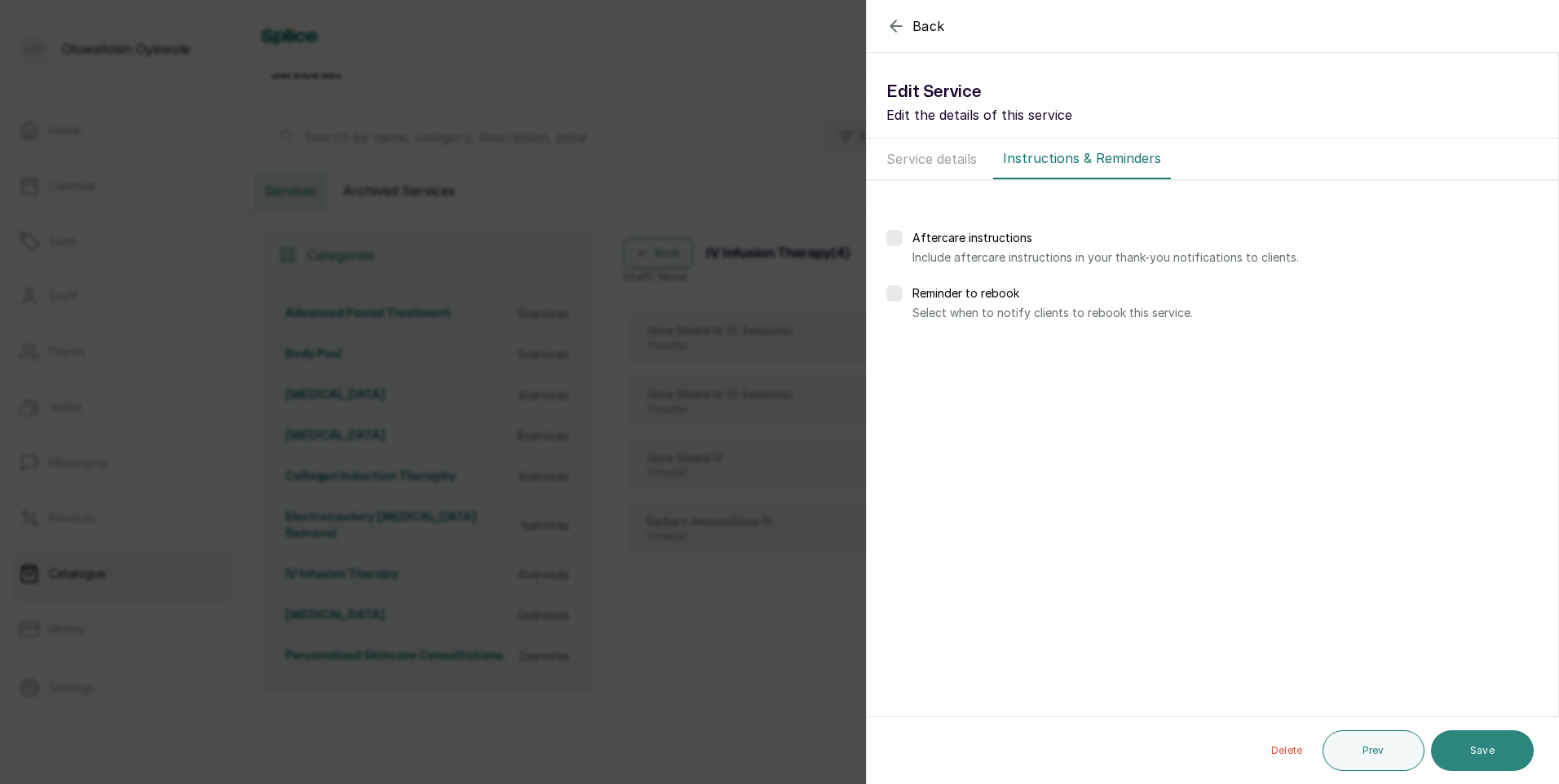
click at [1507, 754] on button "Save" at bounding box center [1482, 751] width 103 height 41
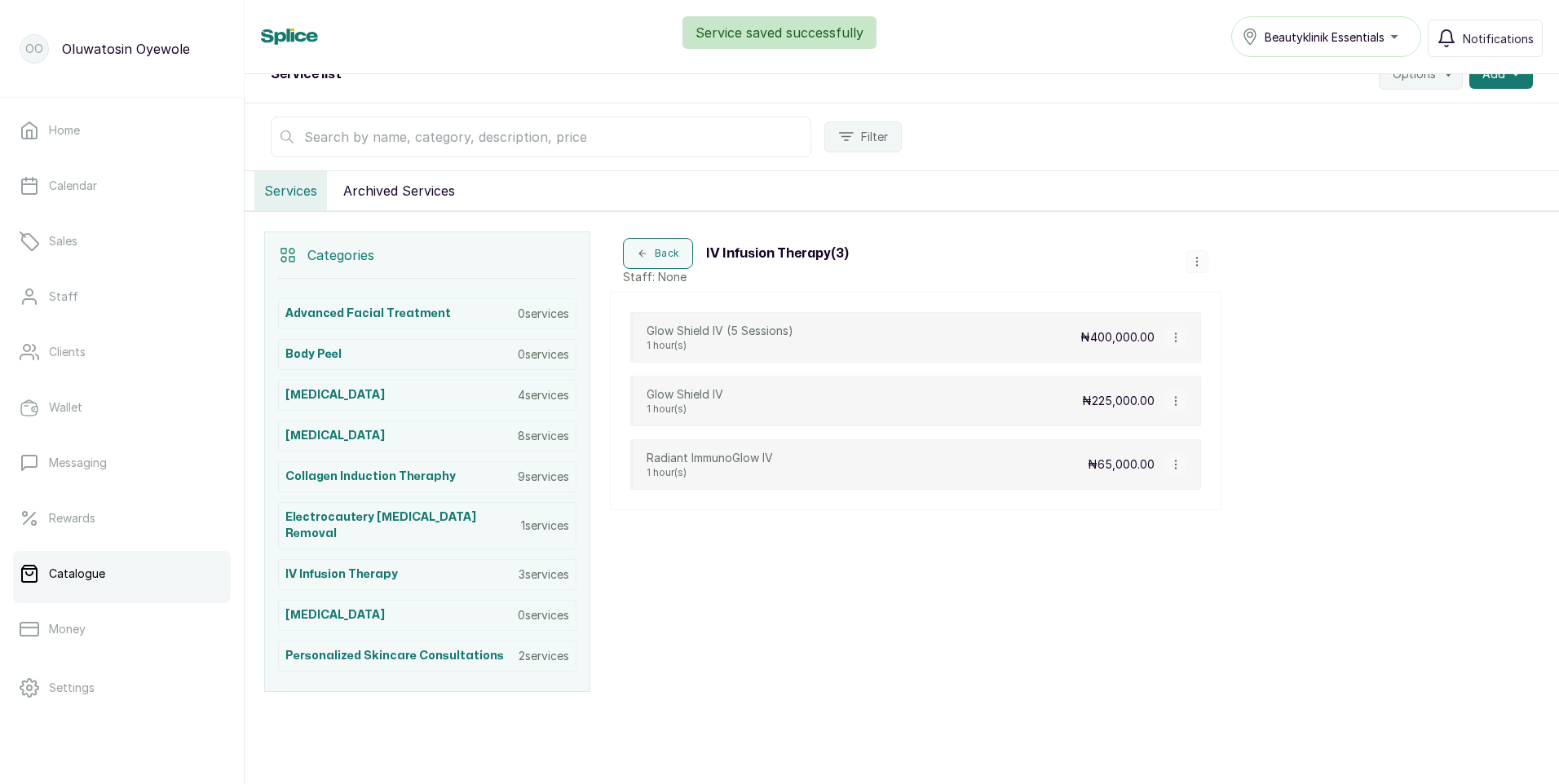
click at [1175, 336] on icon "button" at bounding box center [1176, 337] width 12 height 12
click at [1245, 239] on span "Edit Service" at bounding box center [1254, 243] width 74 height 20
select select "fixed"
select select "fixed_value"
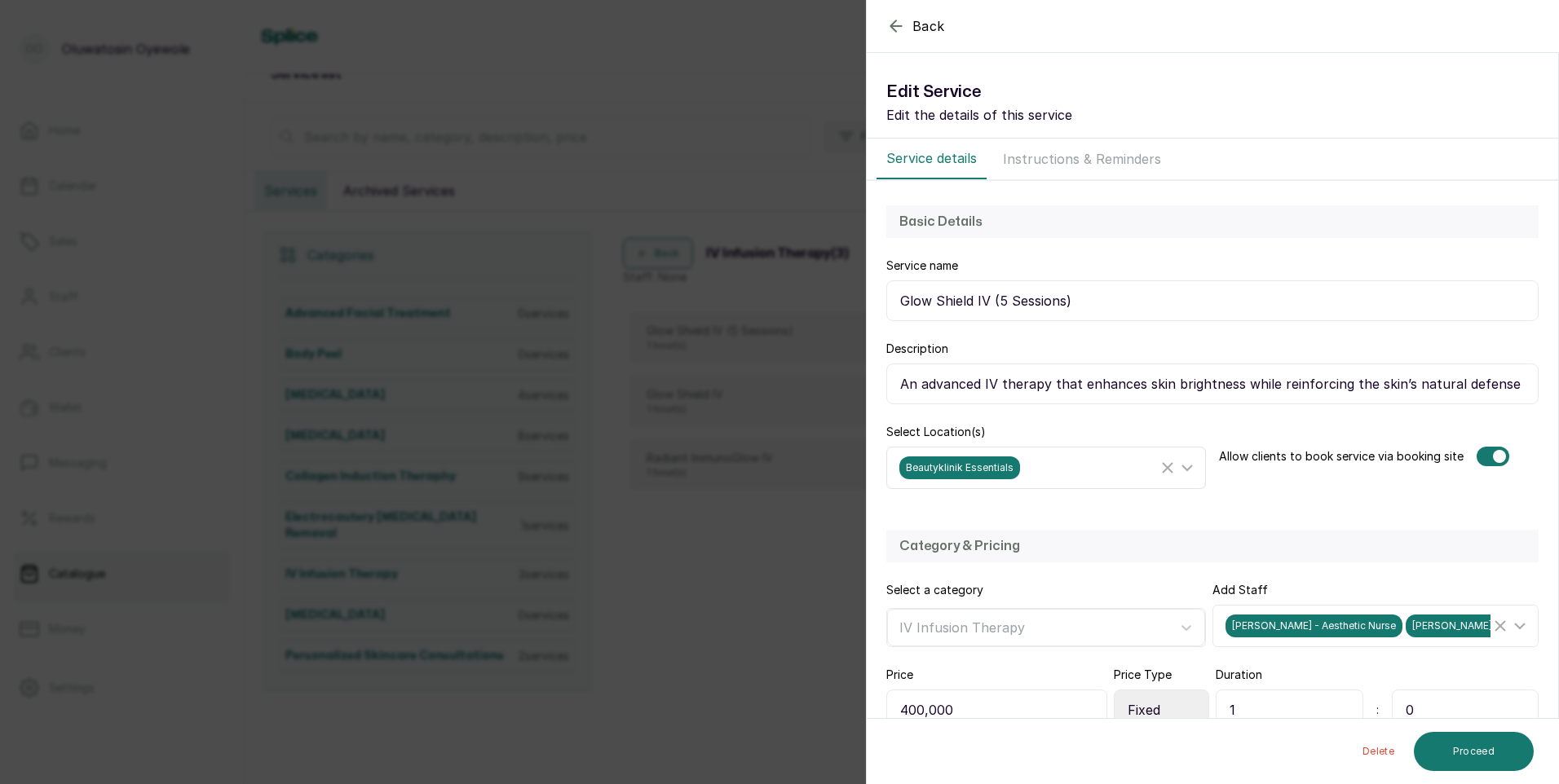
click at [1180, 468] on icon at bounding box center [1187, 468] width 20 height 20
click at [905, 579] on input "Beautyklinik Essentials" at bounding box center [904, 580] width 11 height 11
checkbox input "false"
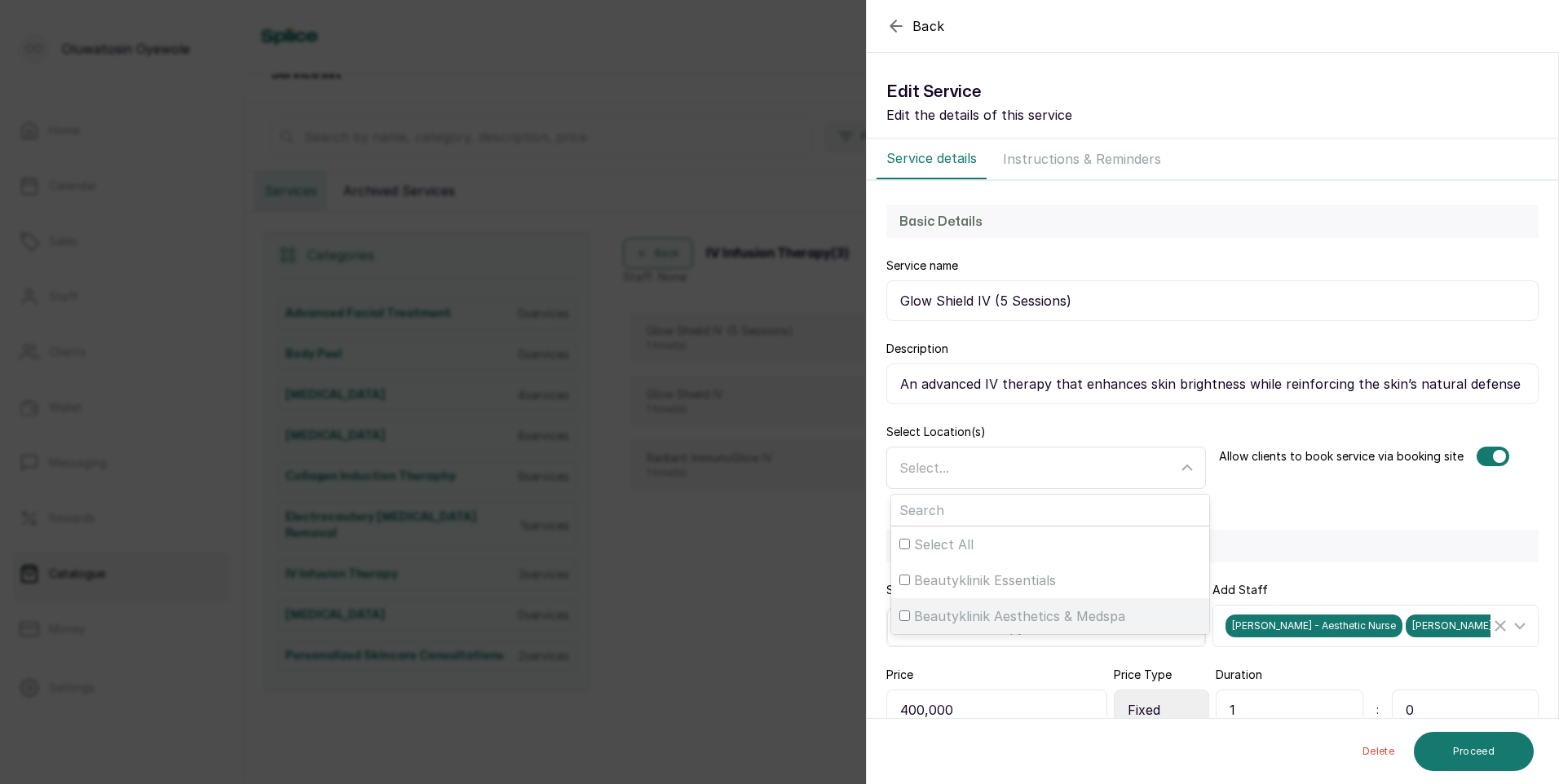
click at [903, 618] on input "Beautyklinik Aesthetics & Medspa" at bounding box center [904, 616] width 11 height 11
checkbox input "true"
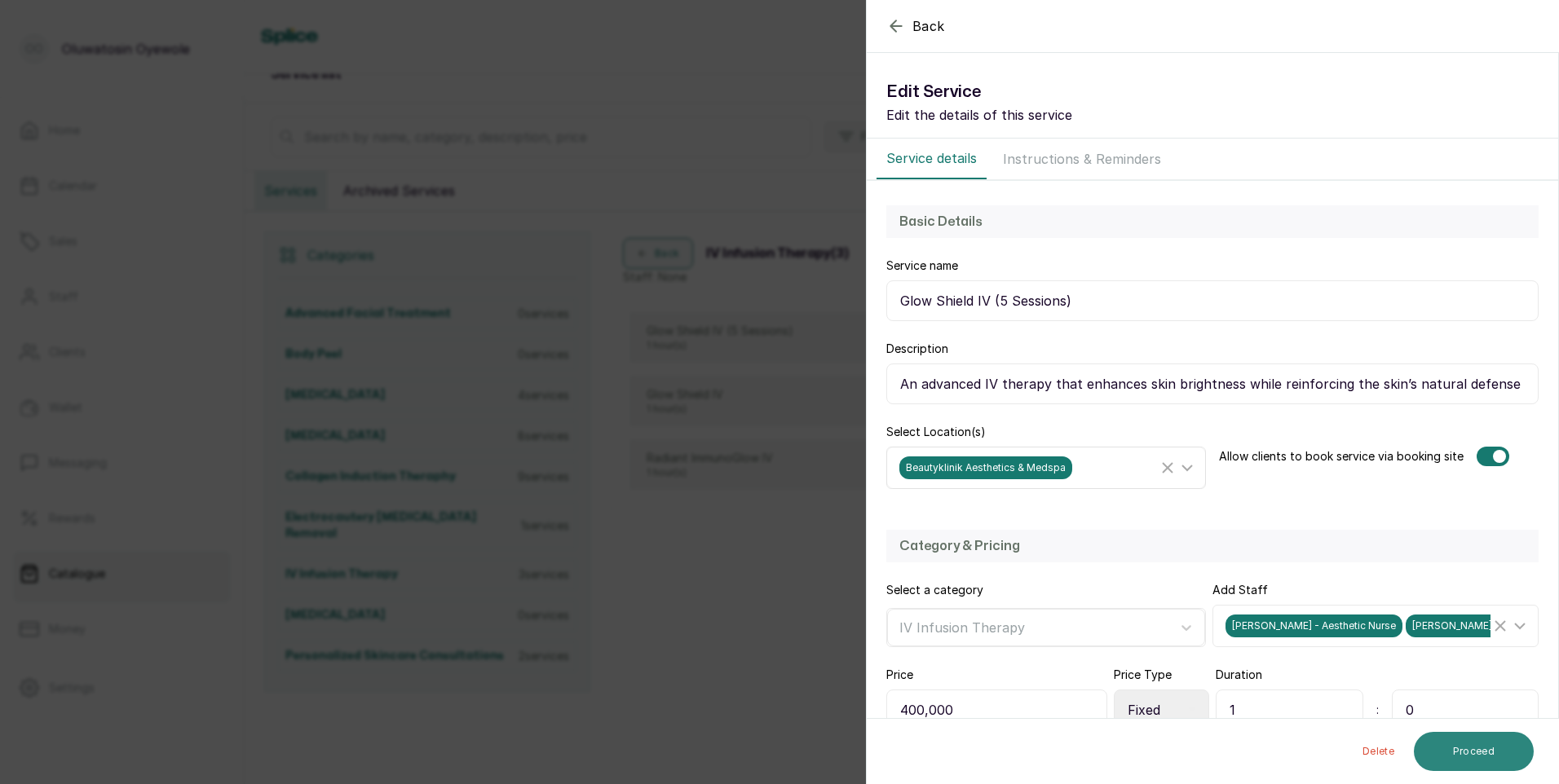
click at [1467, 746] on button "Proceed" at bounding box center [1474, 752] width 120 height 39
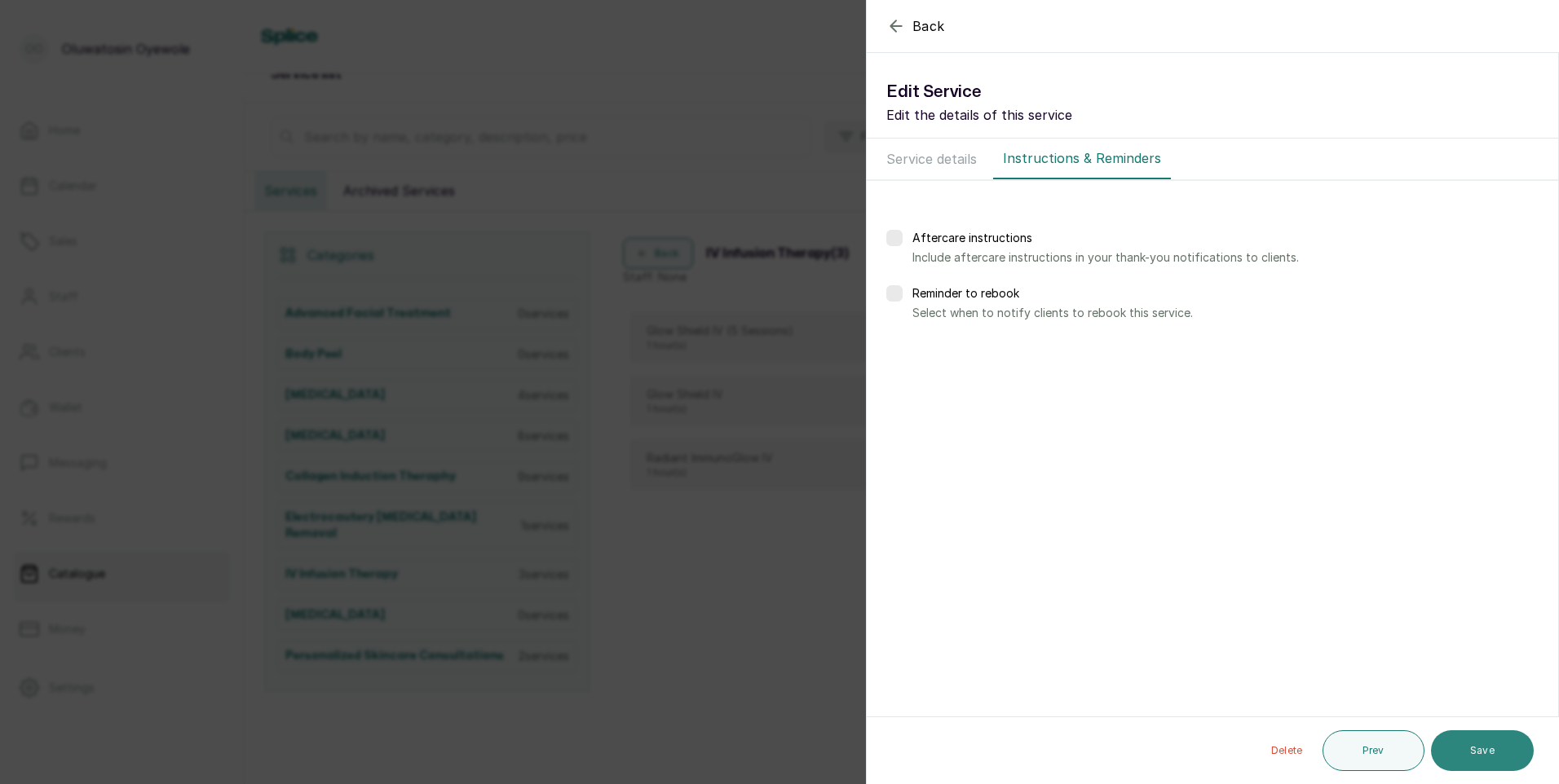
click at [1490, 749] on button "Save" at bounding box center [1482, 751] width 103 height 41
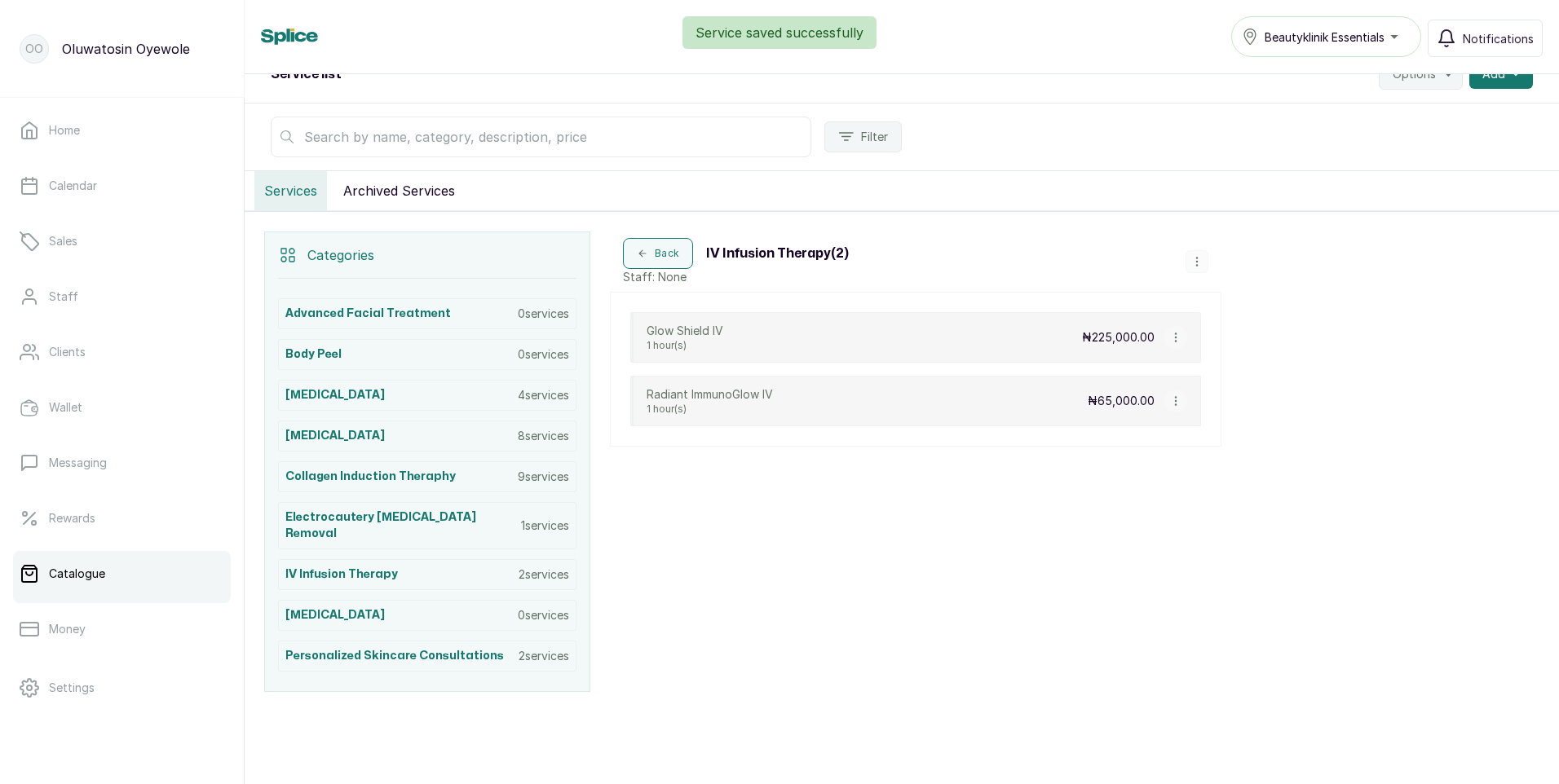
click at [1176, 342] on icon "button" at bounding box center [1175, 337] width 1 height 8
click at [1237, 243] on span "Edit Service" at bounding box center [1254, 243] width 74 height 20
select select "fixed"
select select "fixed_value"
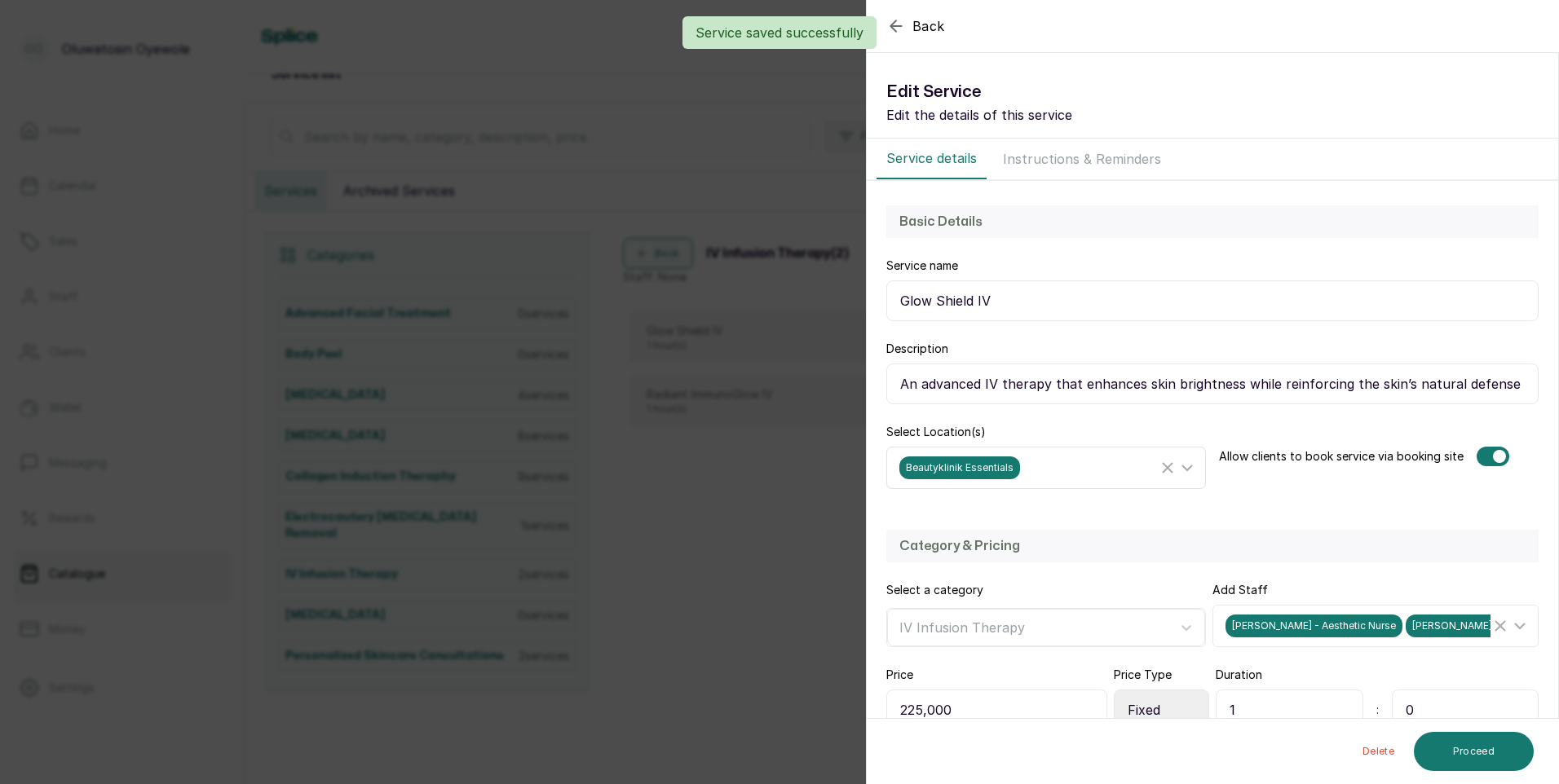
click at [1180, 464] on icon at bounding box center [1187, 468] width 20 height 20
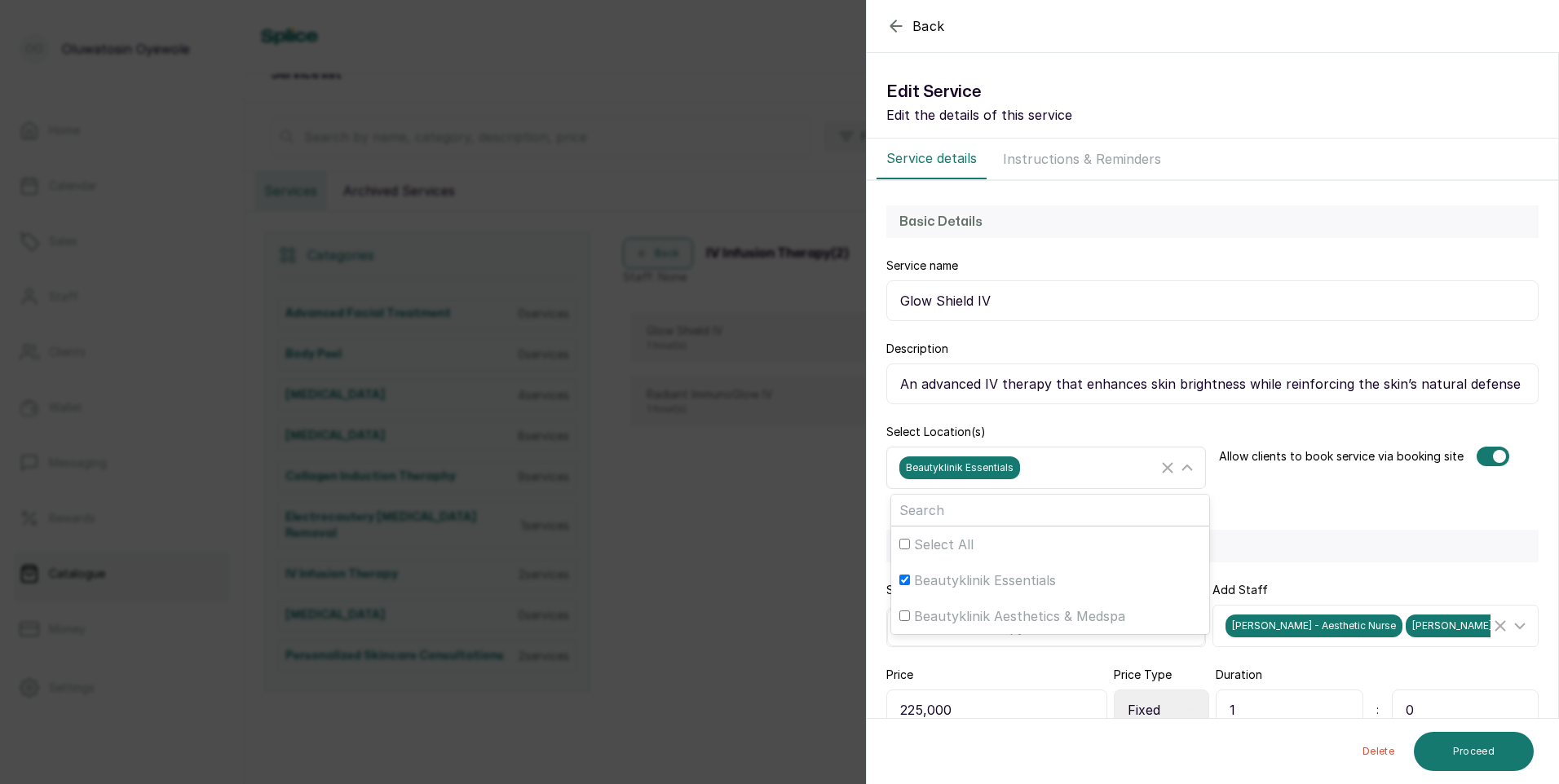
click at [907, 580] on input "Beautyklinik Essentials" at bounding box center [904, 580] width 11 height 11
checkbox input "false"
click at [907, 617] on input "Beautyklinik Aesthetics & Medspa" at bounding box center [904, 616] width 11 height 11
checkbox input "true"
click at [1448, 751] on button "Proceed" at bounding box center [1474, 752] width 120 height 39
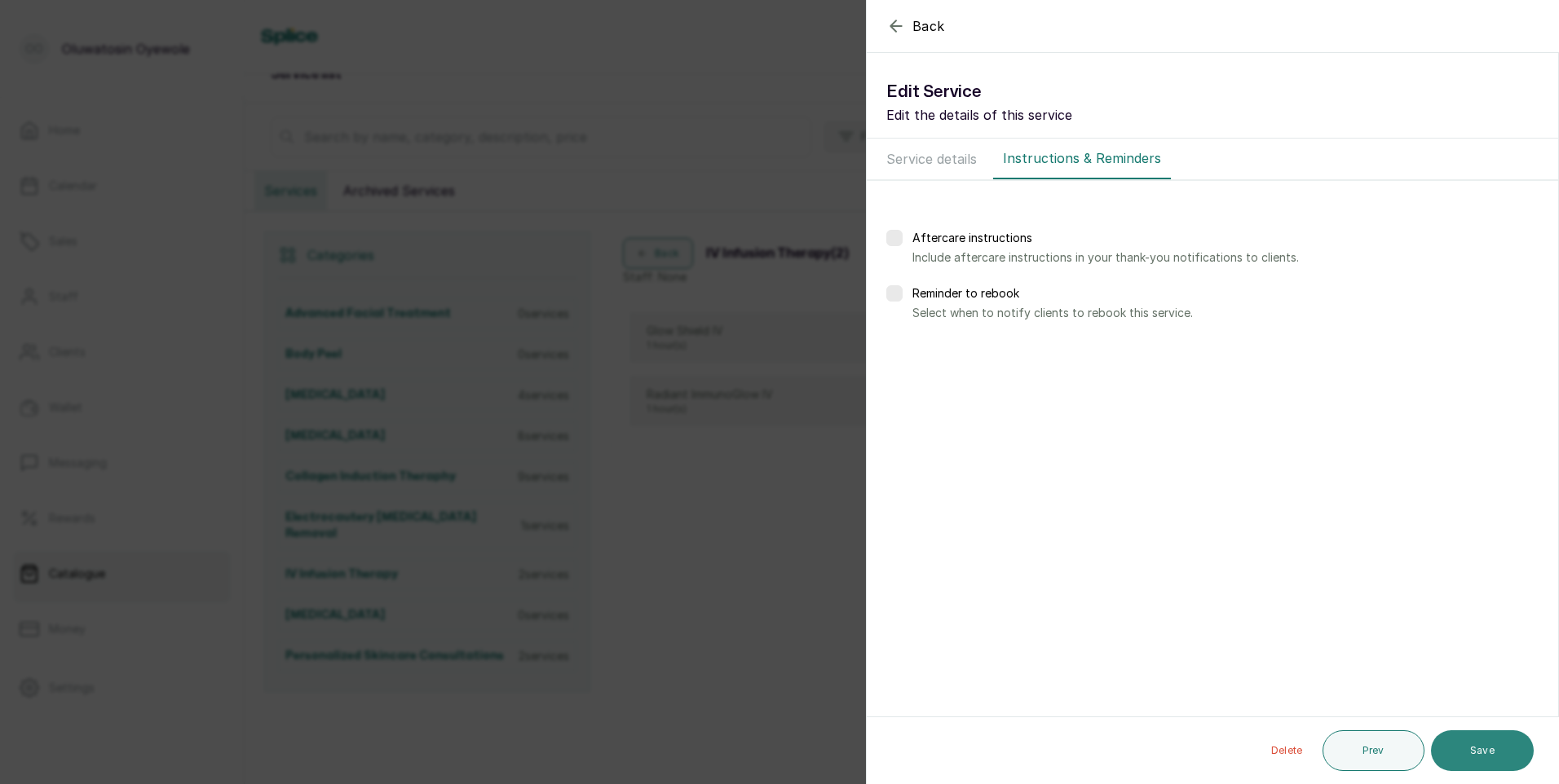
click at [1448, 746] on button "Save" at bounding box center [1482, 751] width 103 height 41
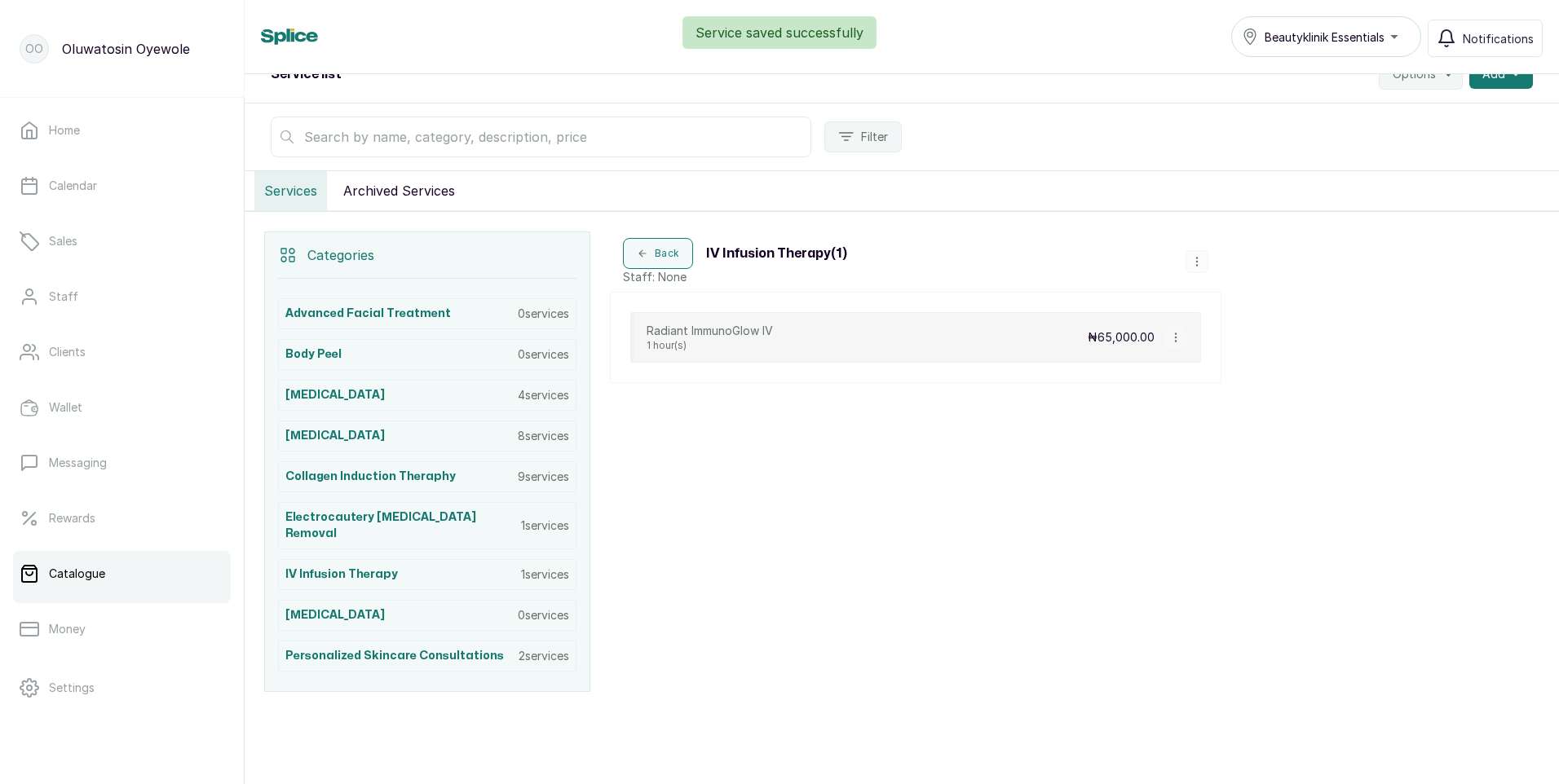
click at [1177, 335] on icon "button" at bounding box center [1176, 337] width 12 height 12
click at [1253, 240] on span "Edit Service" at bounding box center [1254, 243] width 74 height 20
select select "fixed"
select select "fixed_value"
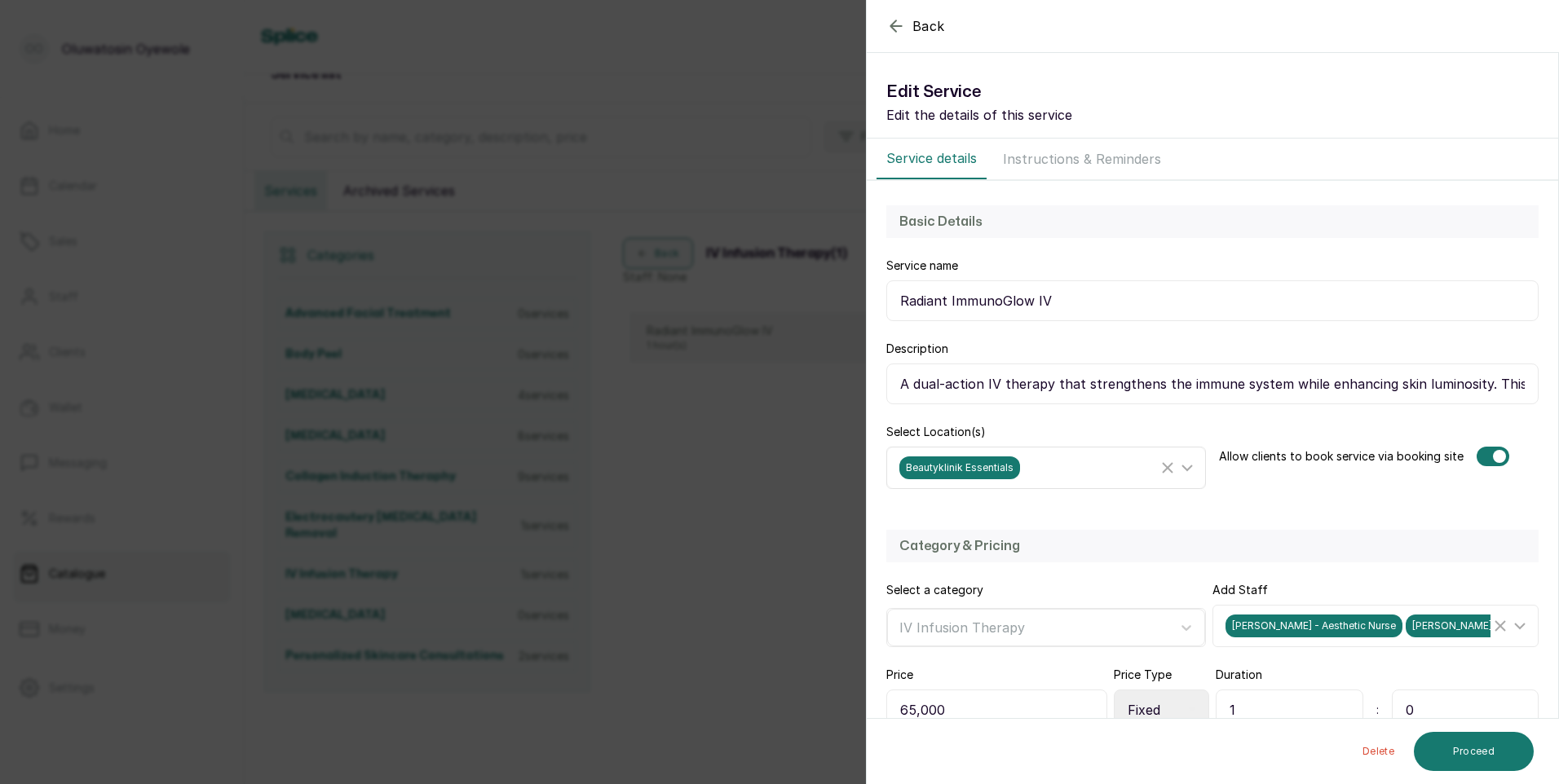
click at [1178, 464] on icon at bounding box center [1187, 468] width 20 height 20
click at [906, 580] on input "Beautyklinik Essentials" at bounding box center [904, 580] width 11 height 11
checkbox input "false"
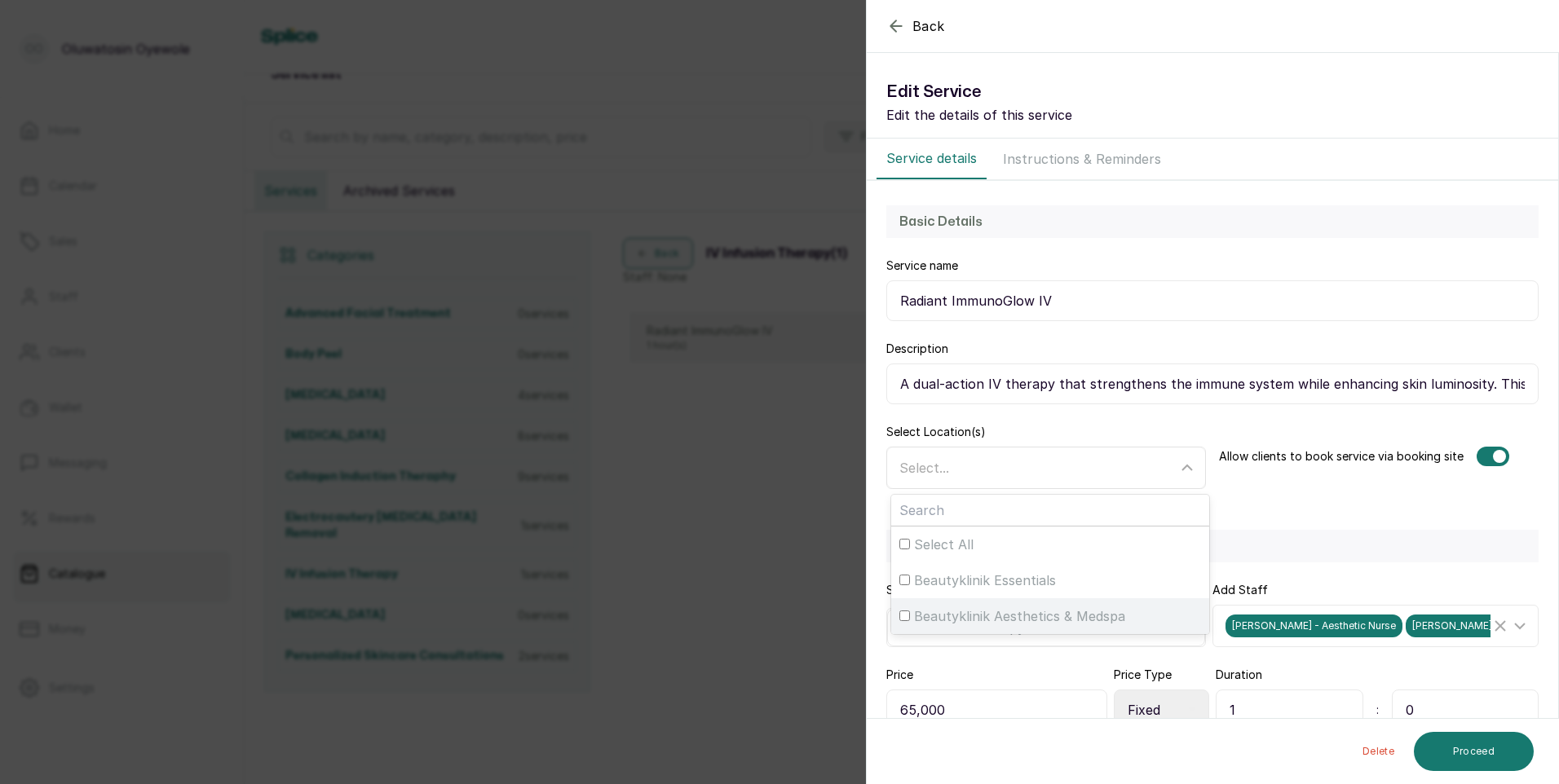
click at [906, 618] on input "Beautyklinik Aesthetics & Medspa" at bounding box center [904, 616] width 11 height 11
checkbox input "true"
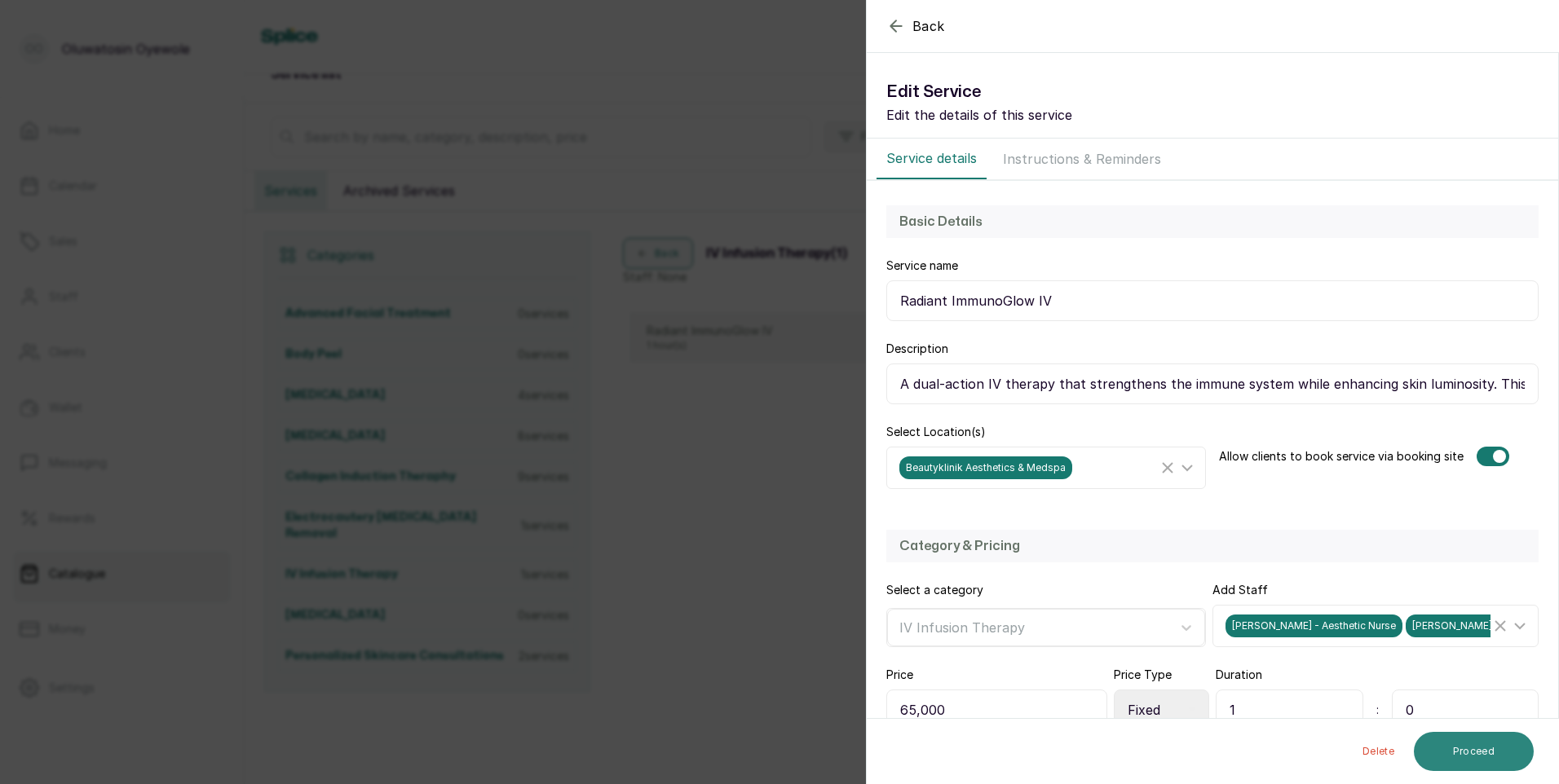
click at [1462, 752] on button "Proceed" at bounding box center [1474, 752] width 120 height 39
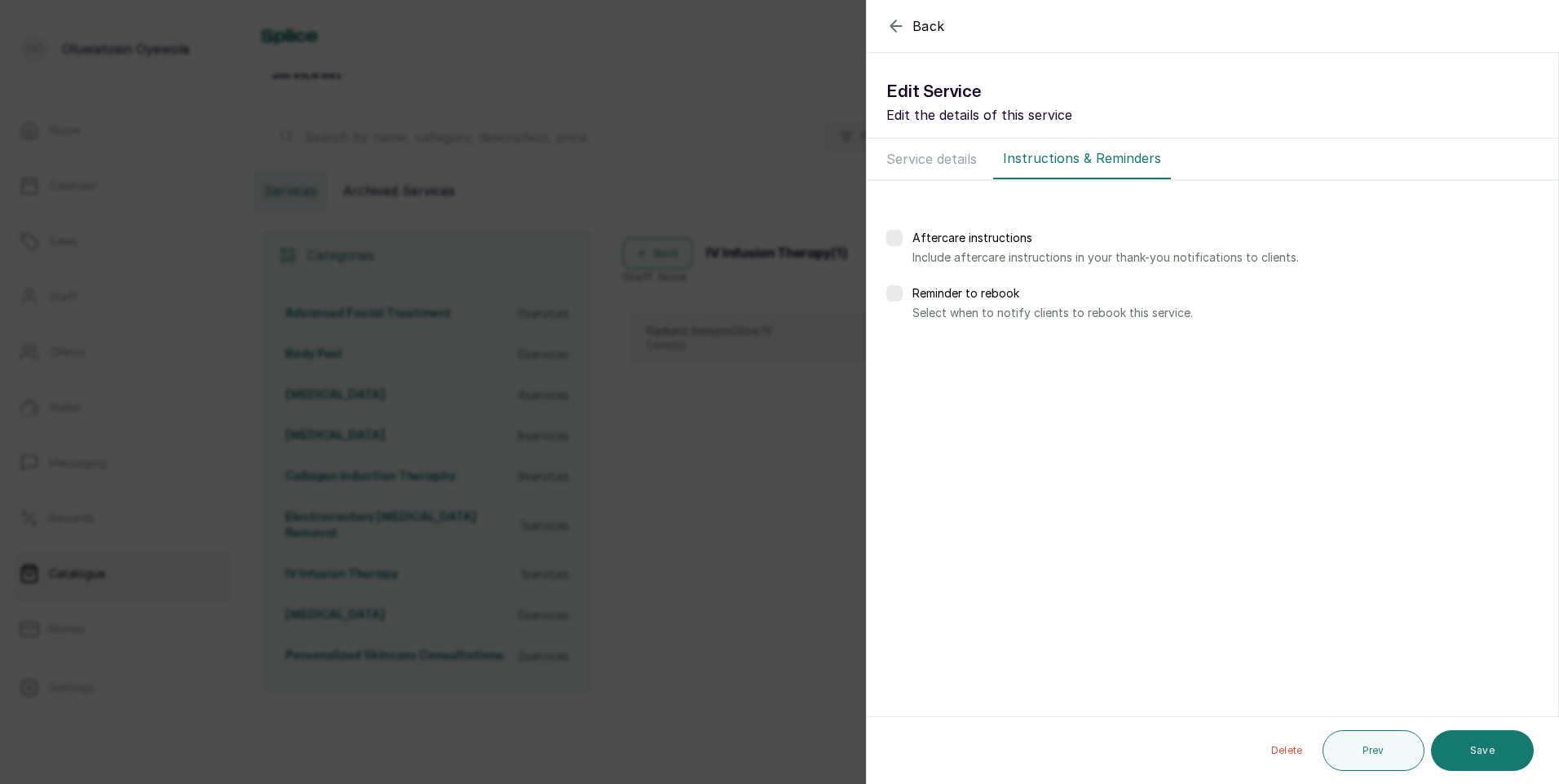
click at [1462, 752] on button "Save" at bounding box center [1482, 751] width 103 height 41
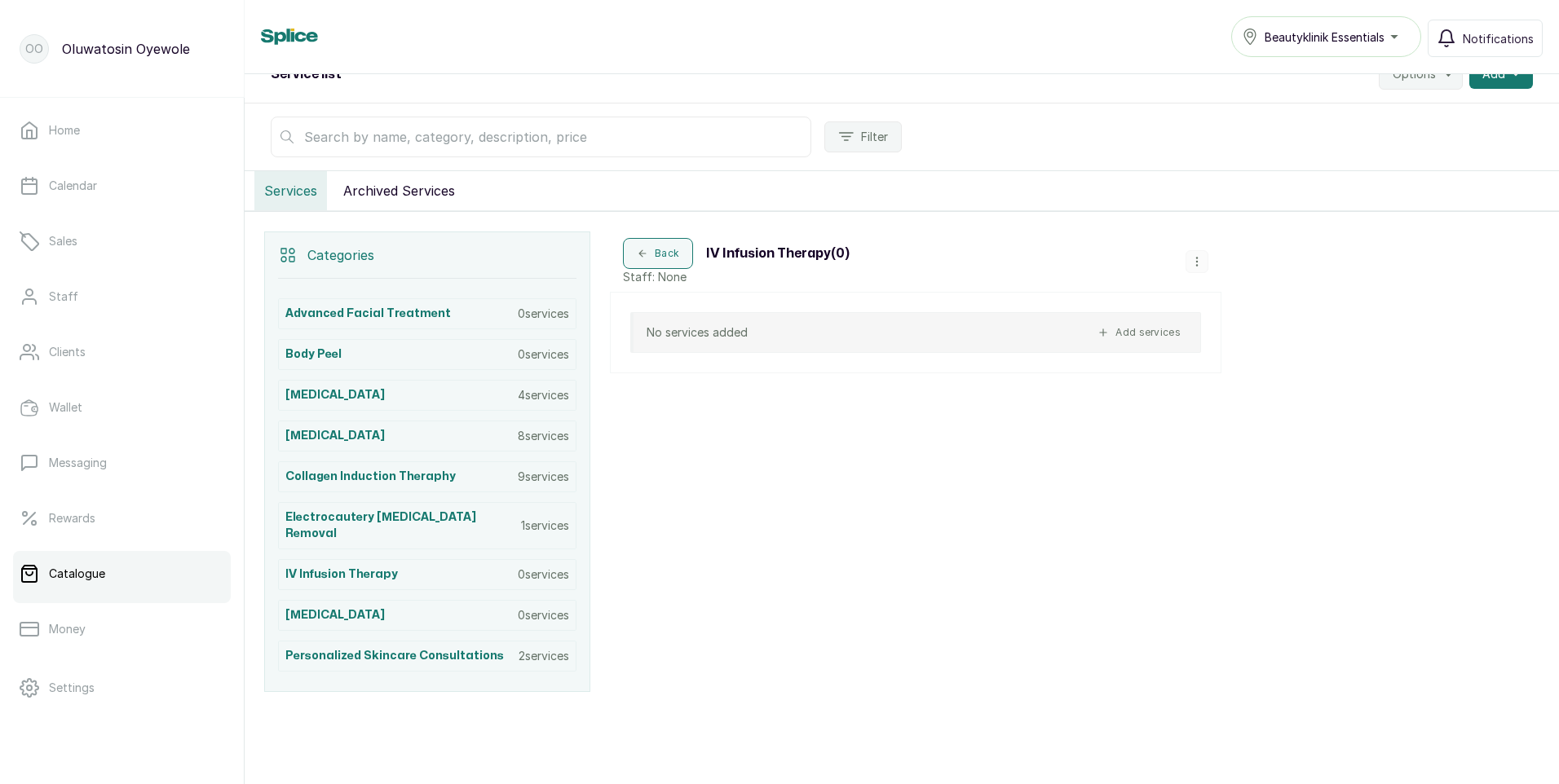
click at [1196, 260] on icon "button" at bounding box center [1196, 261] width 12 height 12
click at [1392, 32] on div "Beautyklinik Essentials" at bounding box center [1326, 37] width 168 height 20
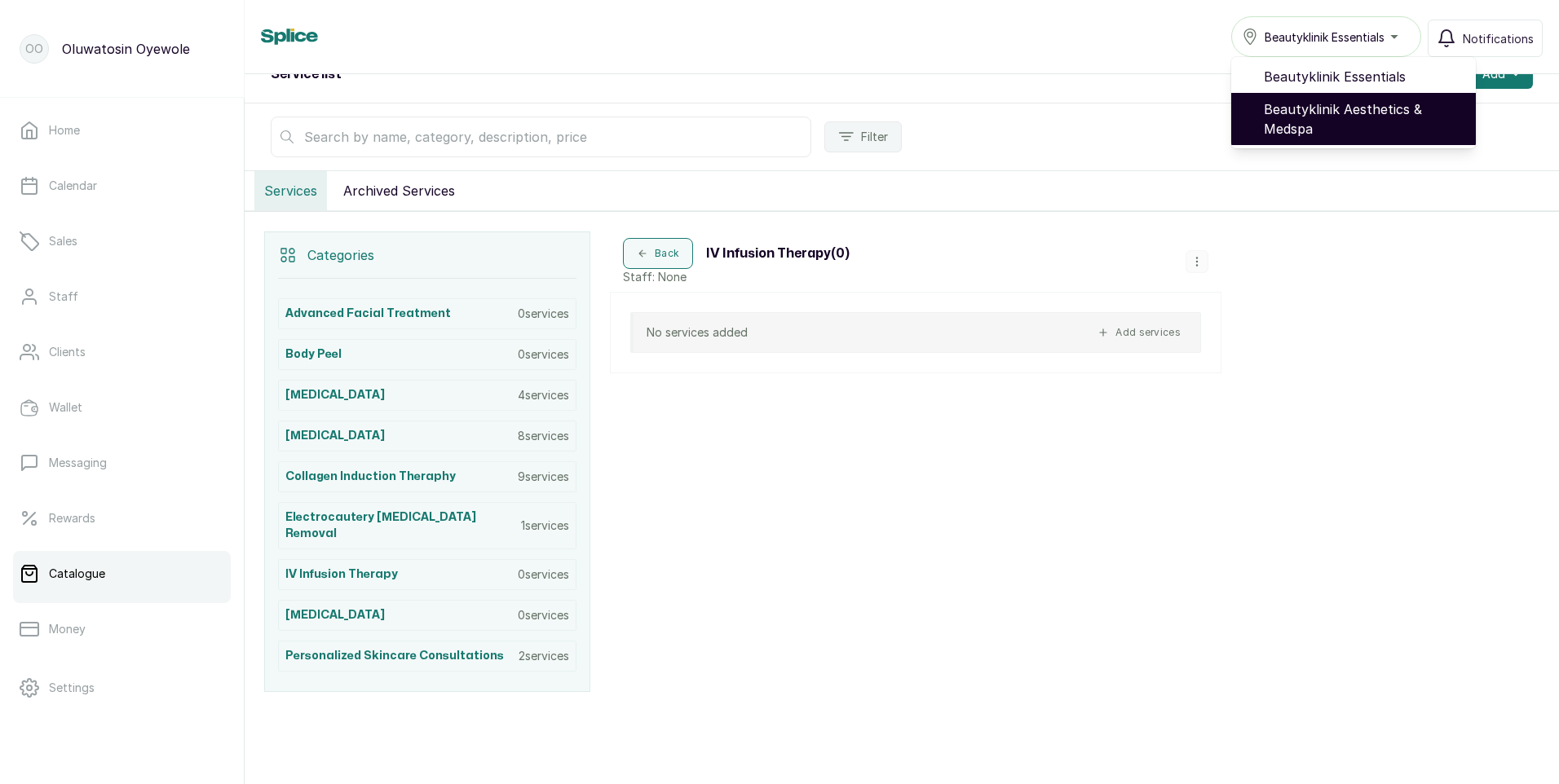
click at [1350, 114] on span "Beautyklinik Aesthetics & Medspa" at bounding box center [1363, 119] width 199 height 39
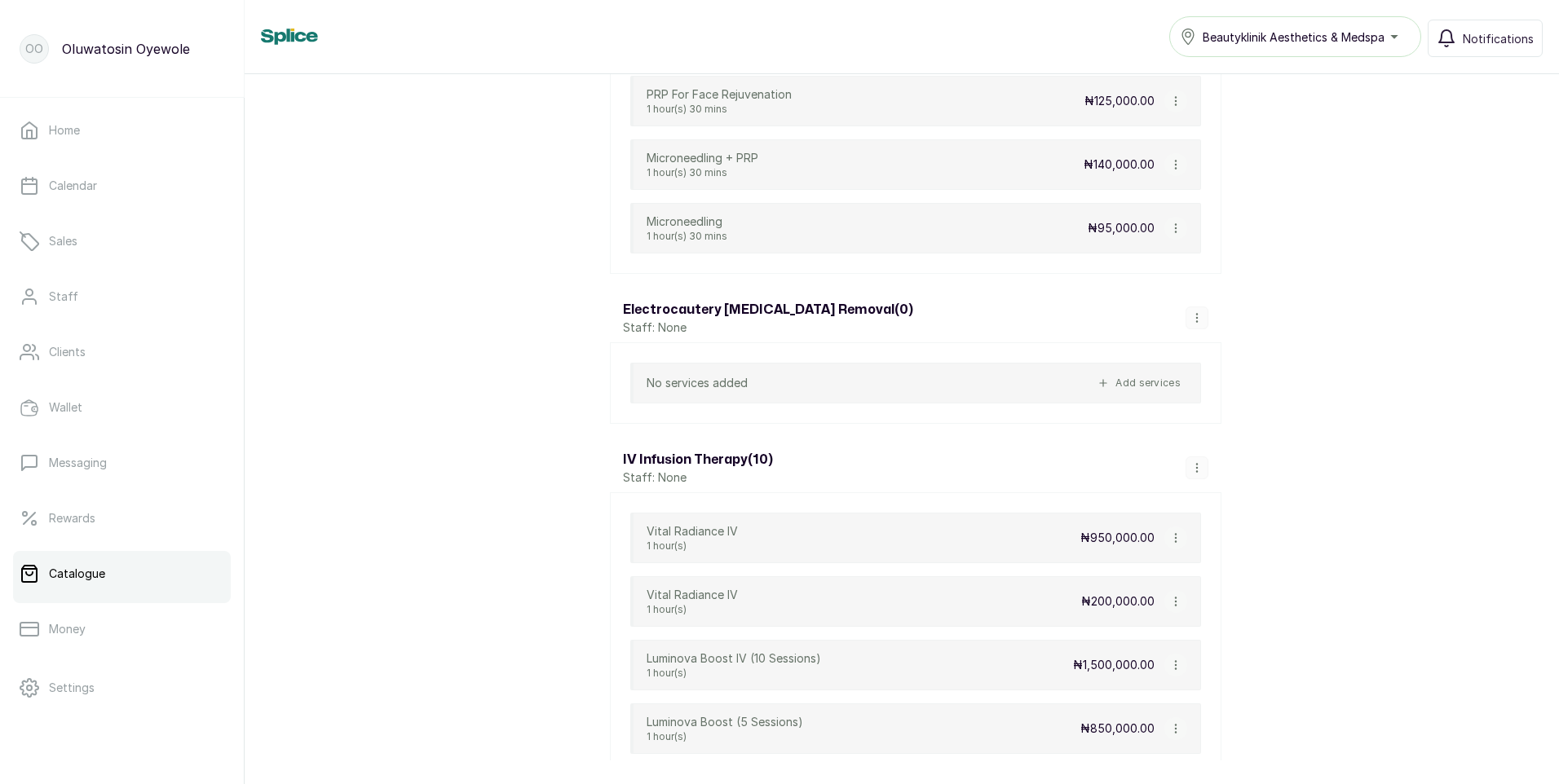
scroll to position [3015, 0]
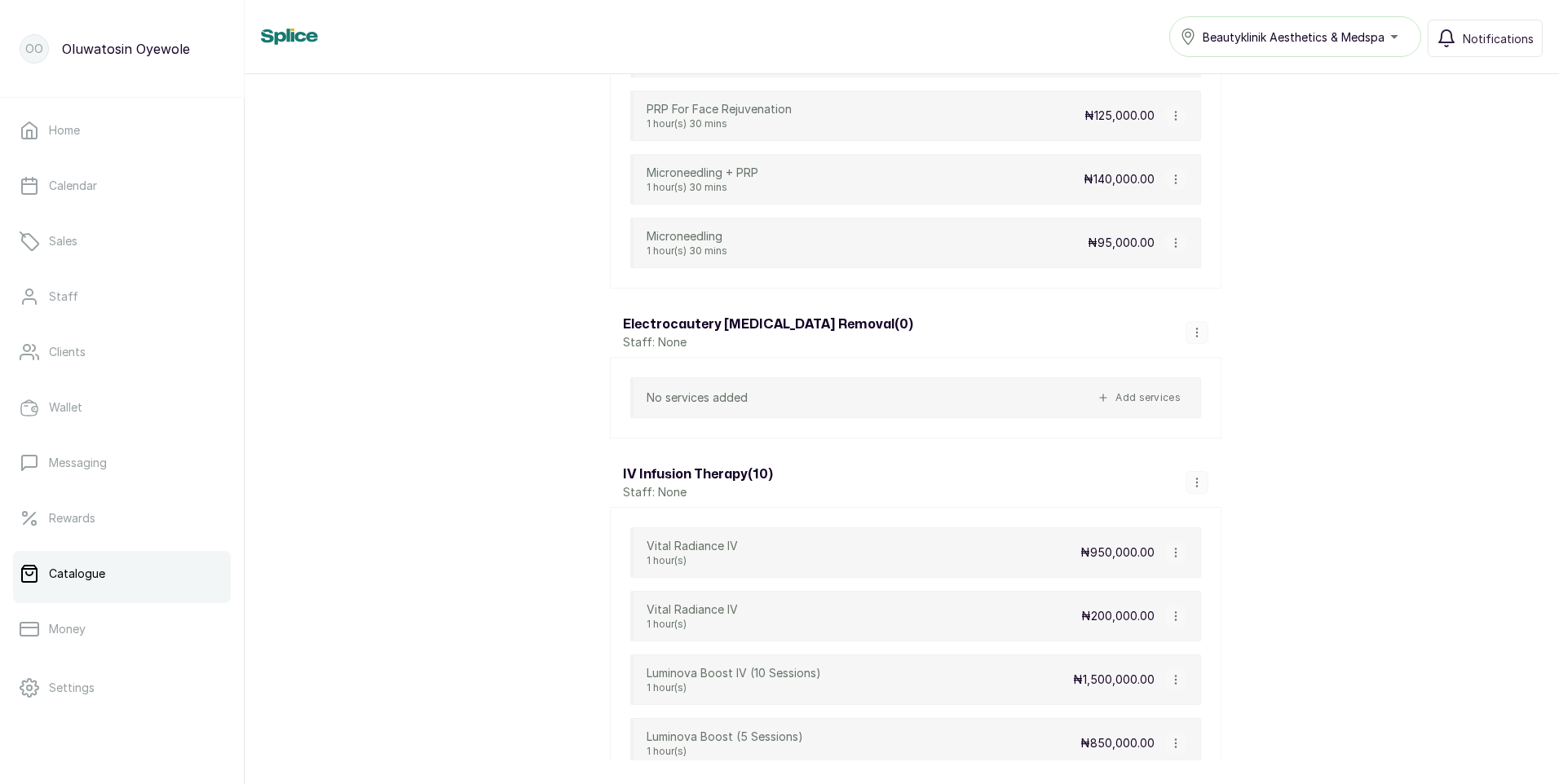
click at [1396, 38] on div "Beautyklinik Aesthetics & Medspa" at bounding box center [1296, 37] width 231 height 20
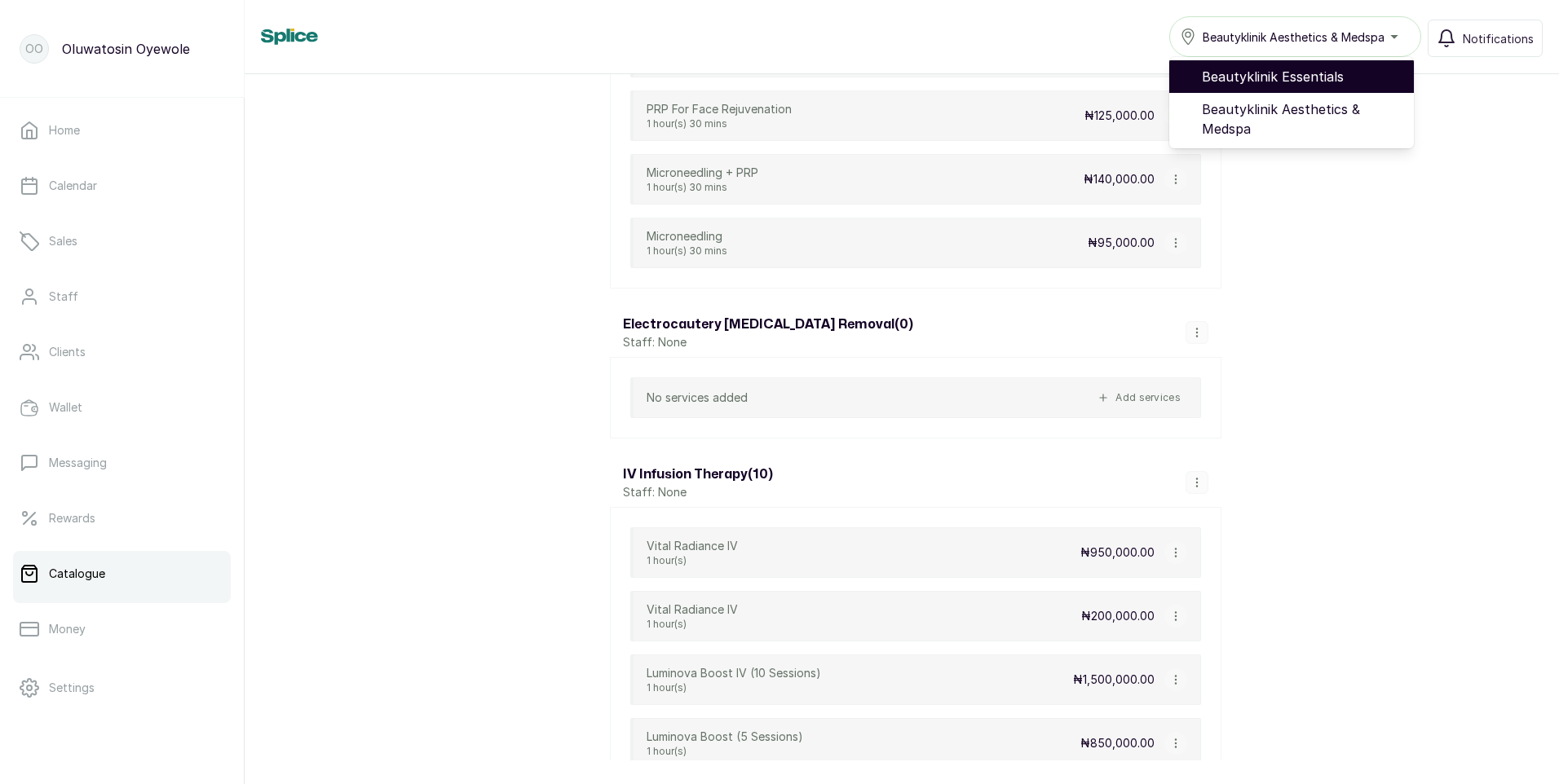
click at [1281, 80] on span "Beautyklinik Essentials" at bounding box center [1301, 77] width 199 height 20
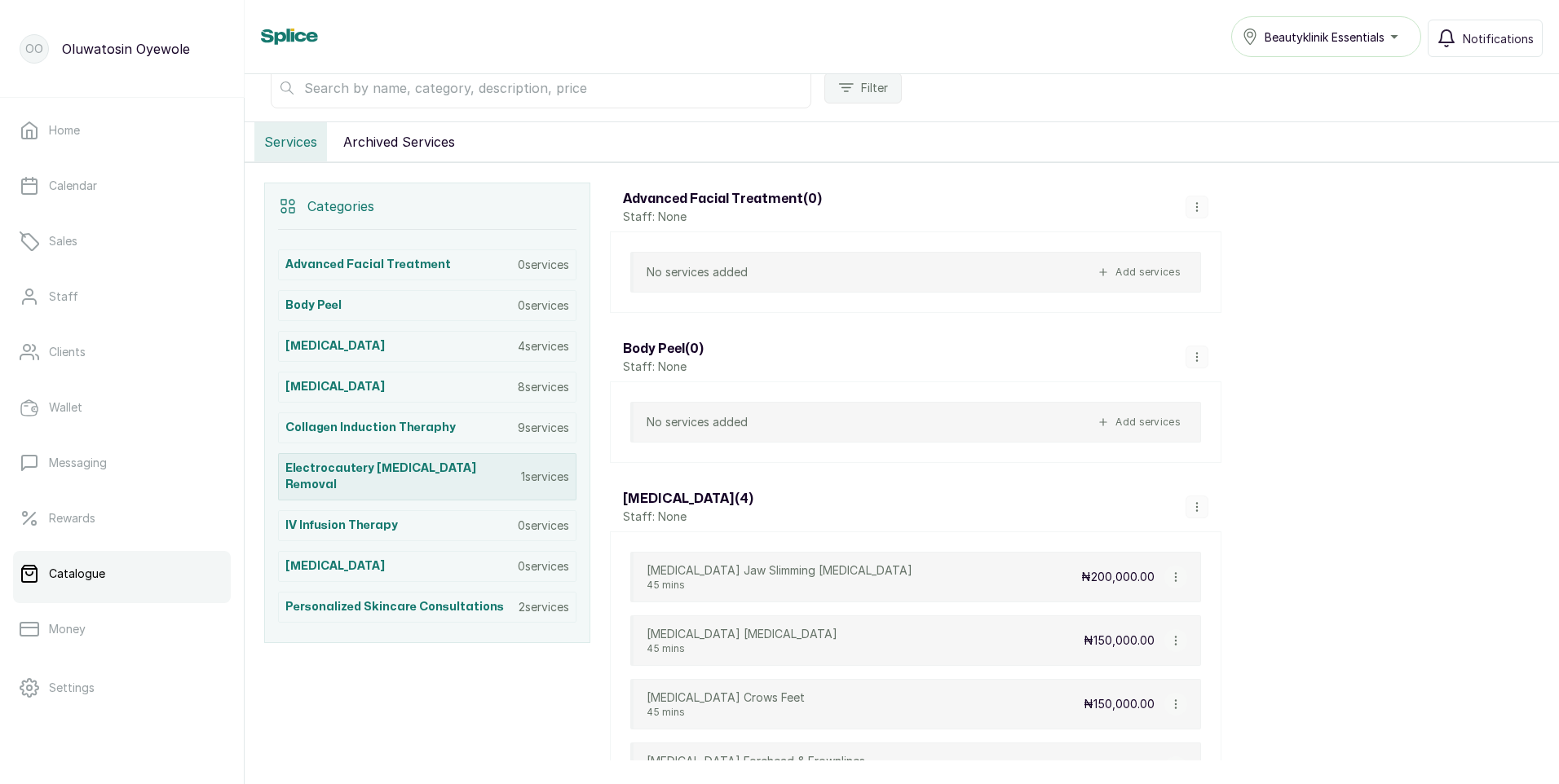
click at [484, 469] on div "Electrocautery [MEDICAL_DATA] Removal 1 services" at bounding box center [427, 476] width 298 height 47
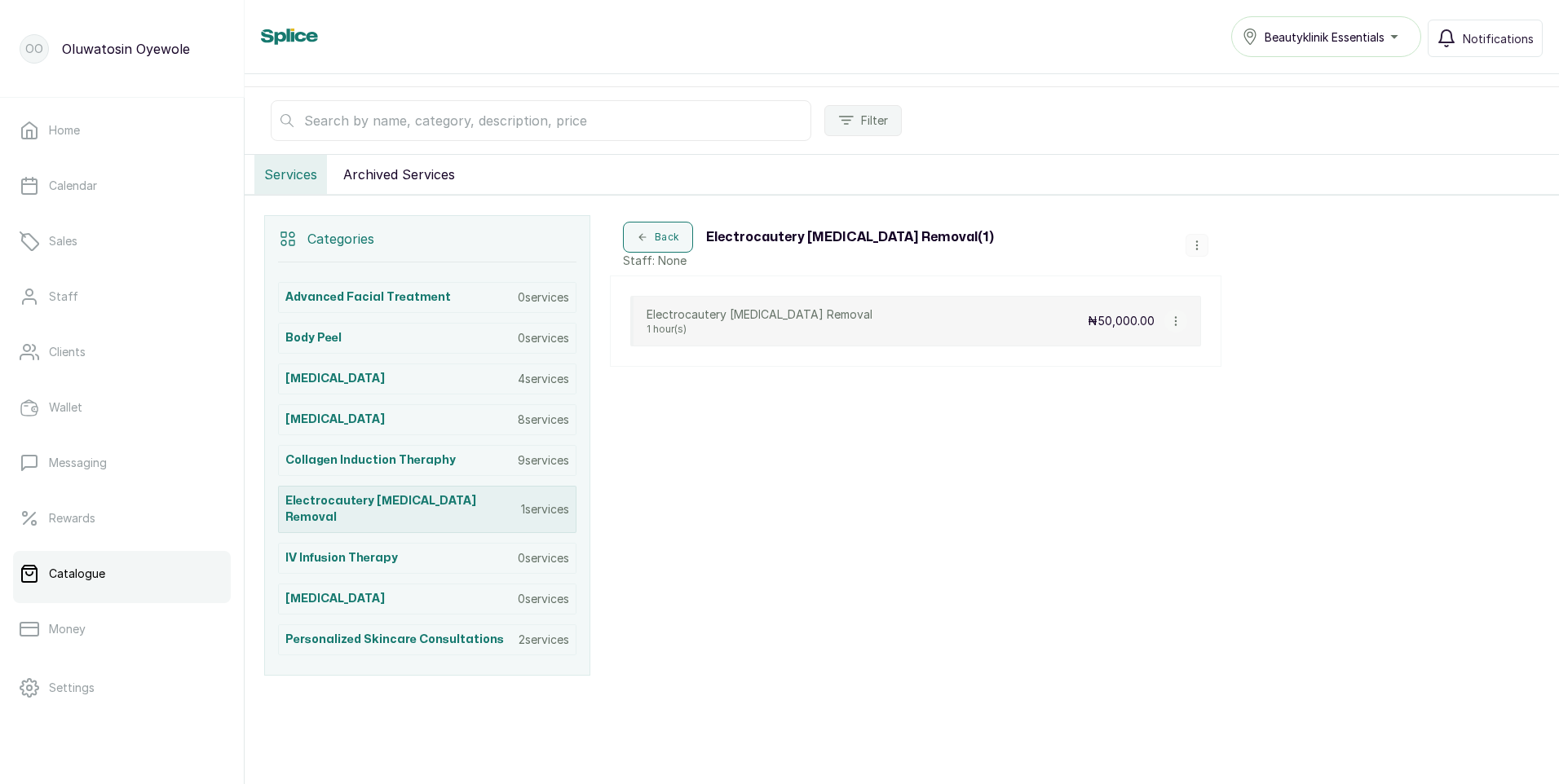
scroll to position [196, 0]
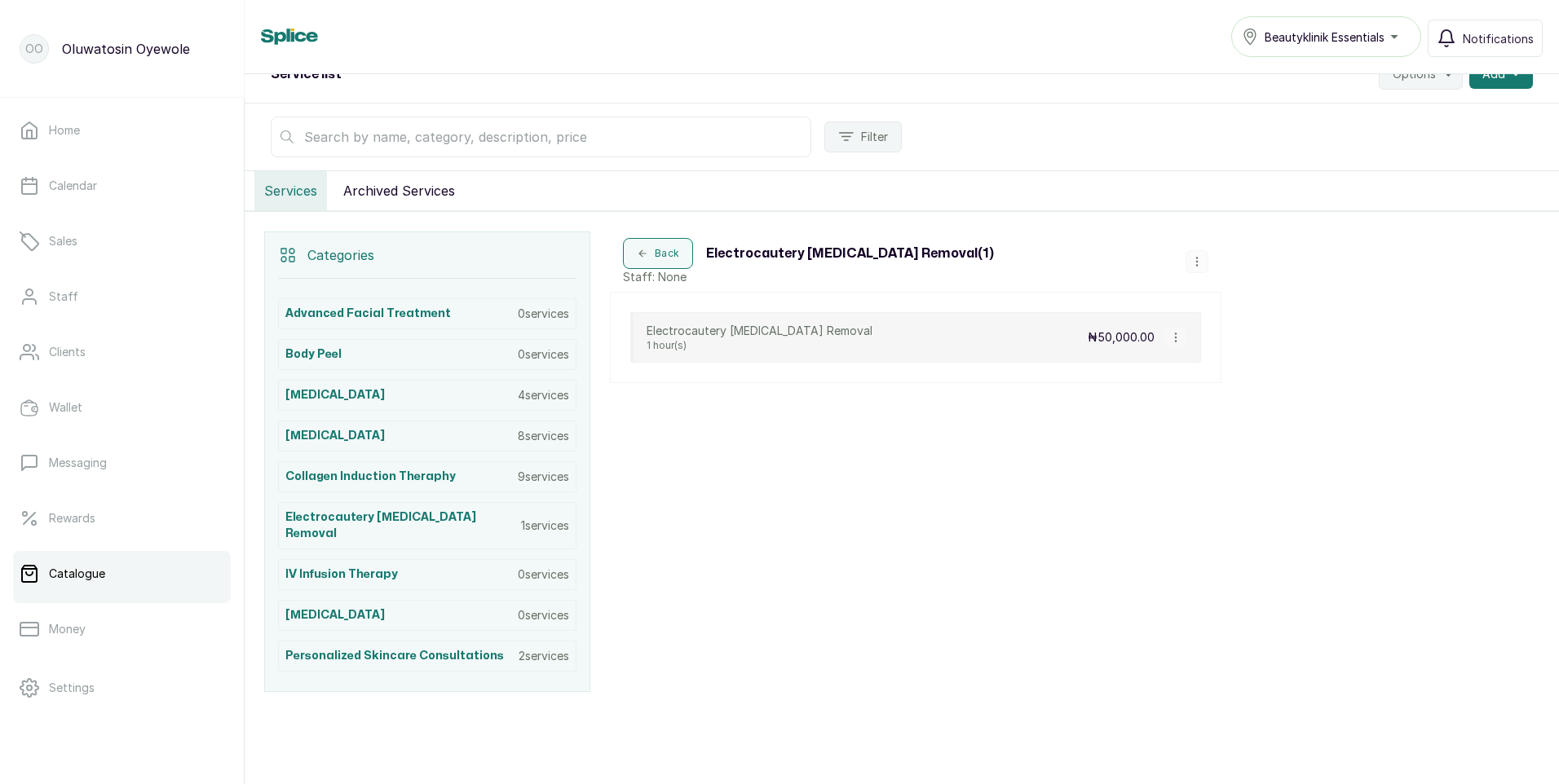
click at [1172, 333] on icon "button" at bounding box center [1176, 337] width 12 height 12
click at [1281, 248] on span "Edit Service" at bounding box center [1254, 243] width 74 height 20
select select "fixed"
select select "fixed_value"
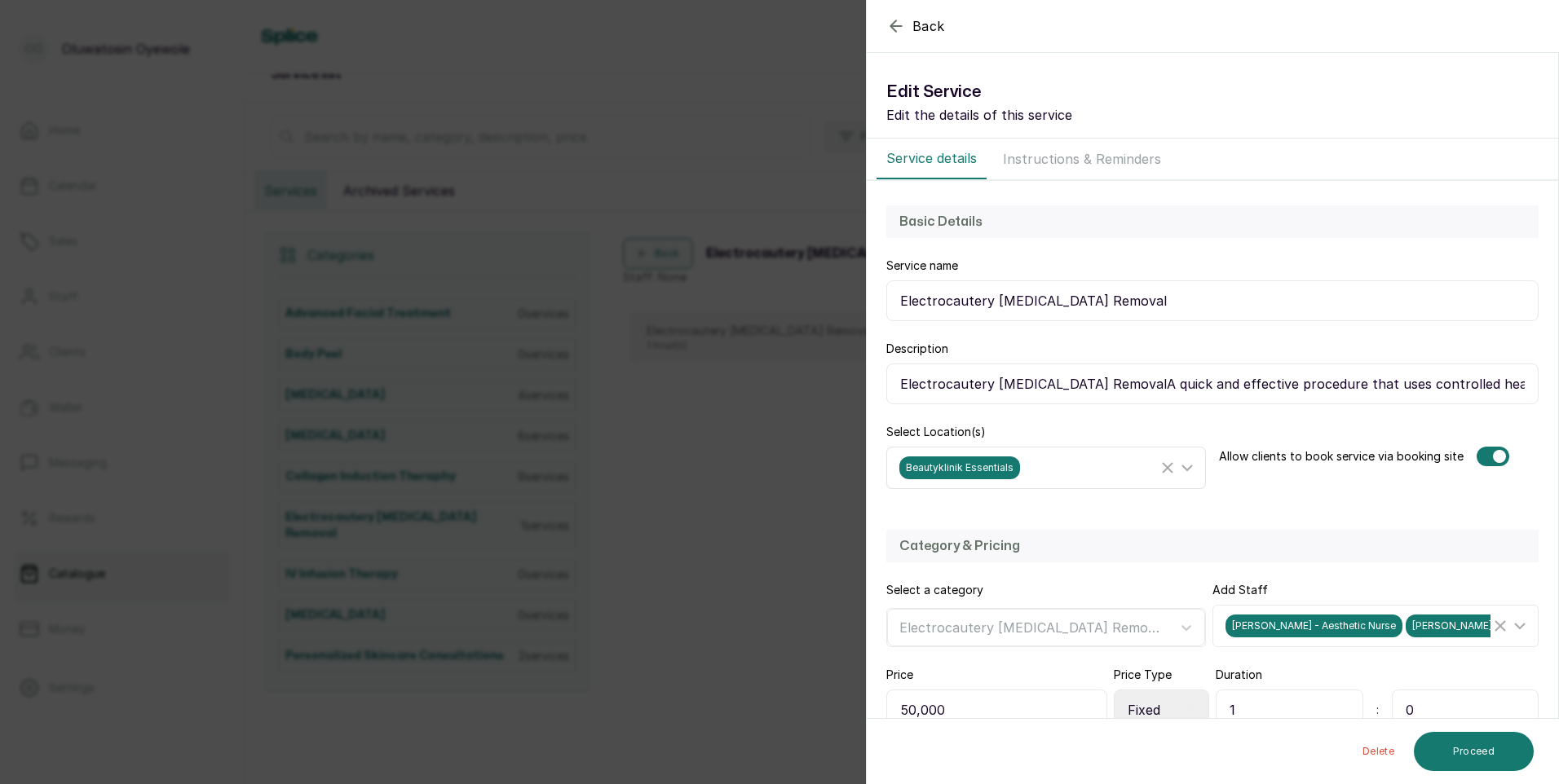
click at [1178, 470] on icon at bounding box center [1187, 468] width 20 height 20
click at [906, 579] on input "Beautyklinik Essentials" at bounding box center [904, 580] width 11 height 11
checkbox input "false"
click at [907, 617] on input "Beautyklinik Aesthetics & Medspa" at bounding box center [904, 616] width 11 height 11
checkbox input "true"
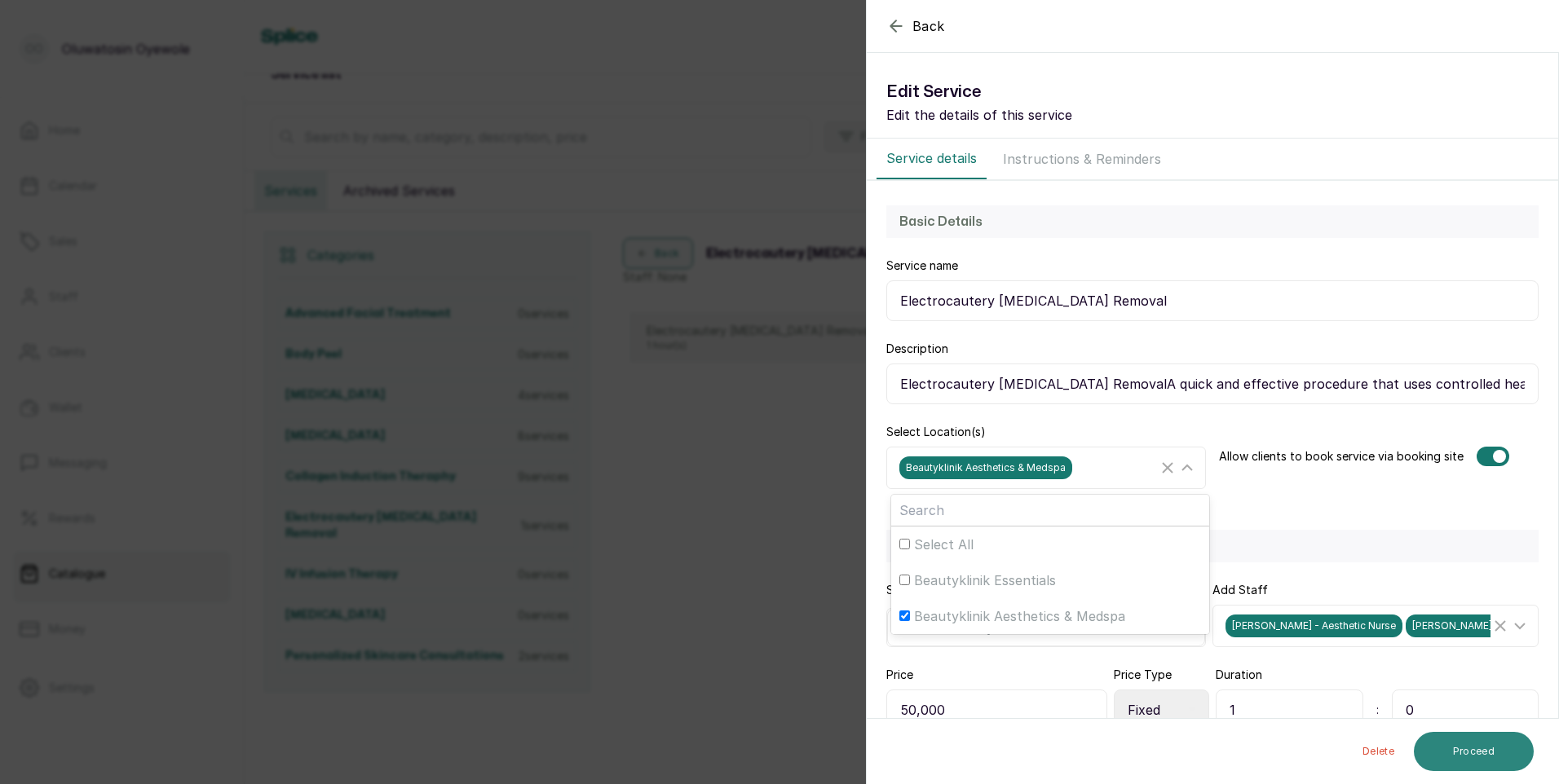
click at [1475, 749] on button "Proceed" at bounding box center [1474, 752] width 120 height 39
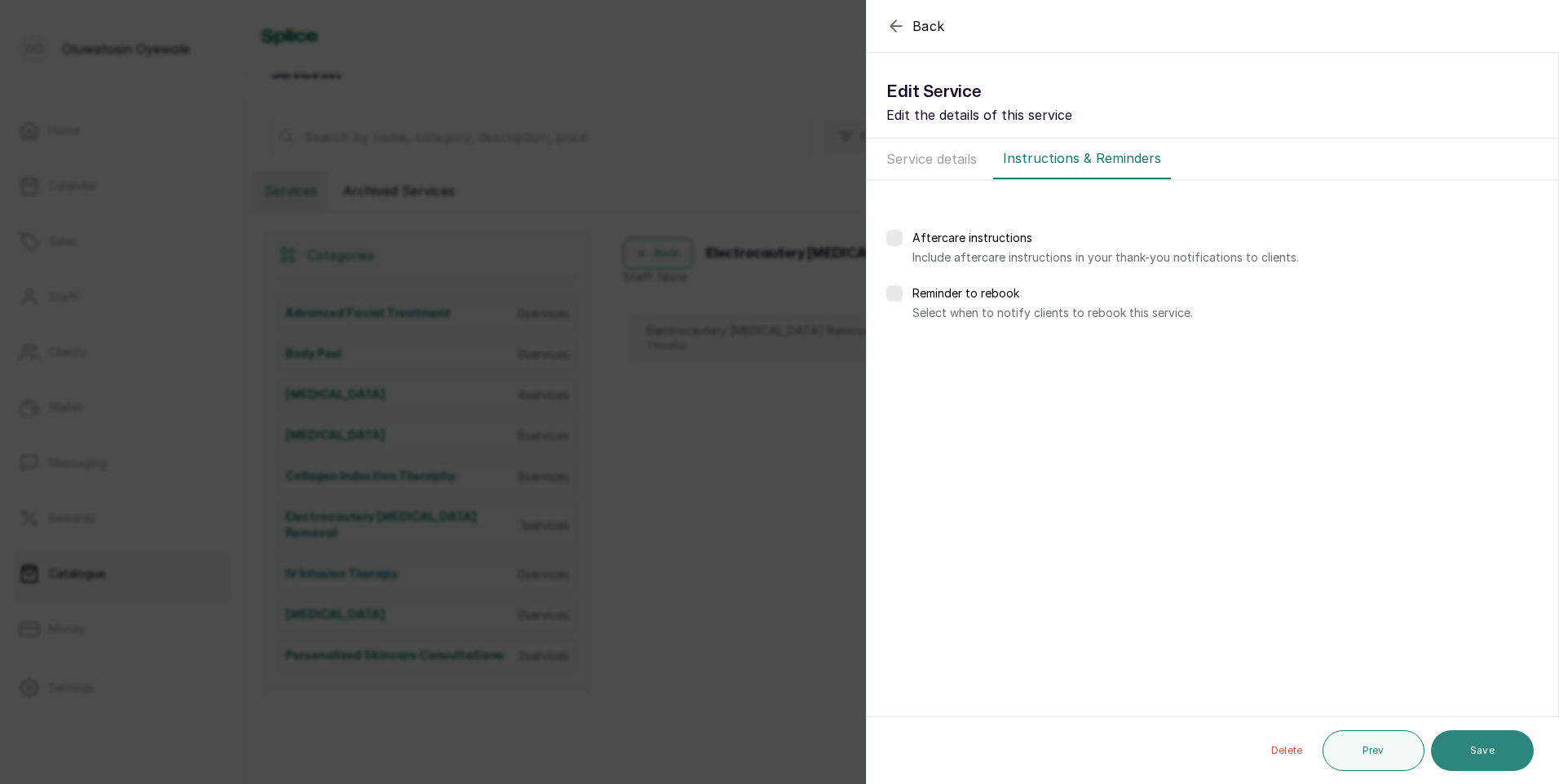
drag, startPoint x: 1469, startPoint y: 744, endPoint x: 1475, endPoint y: 736, distance: 10.0
click at [1472, 742] on button "Save" at bounding box center [1482, 751] width 103 height 41
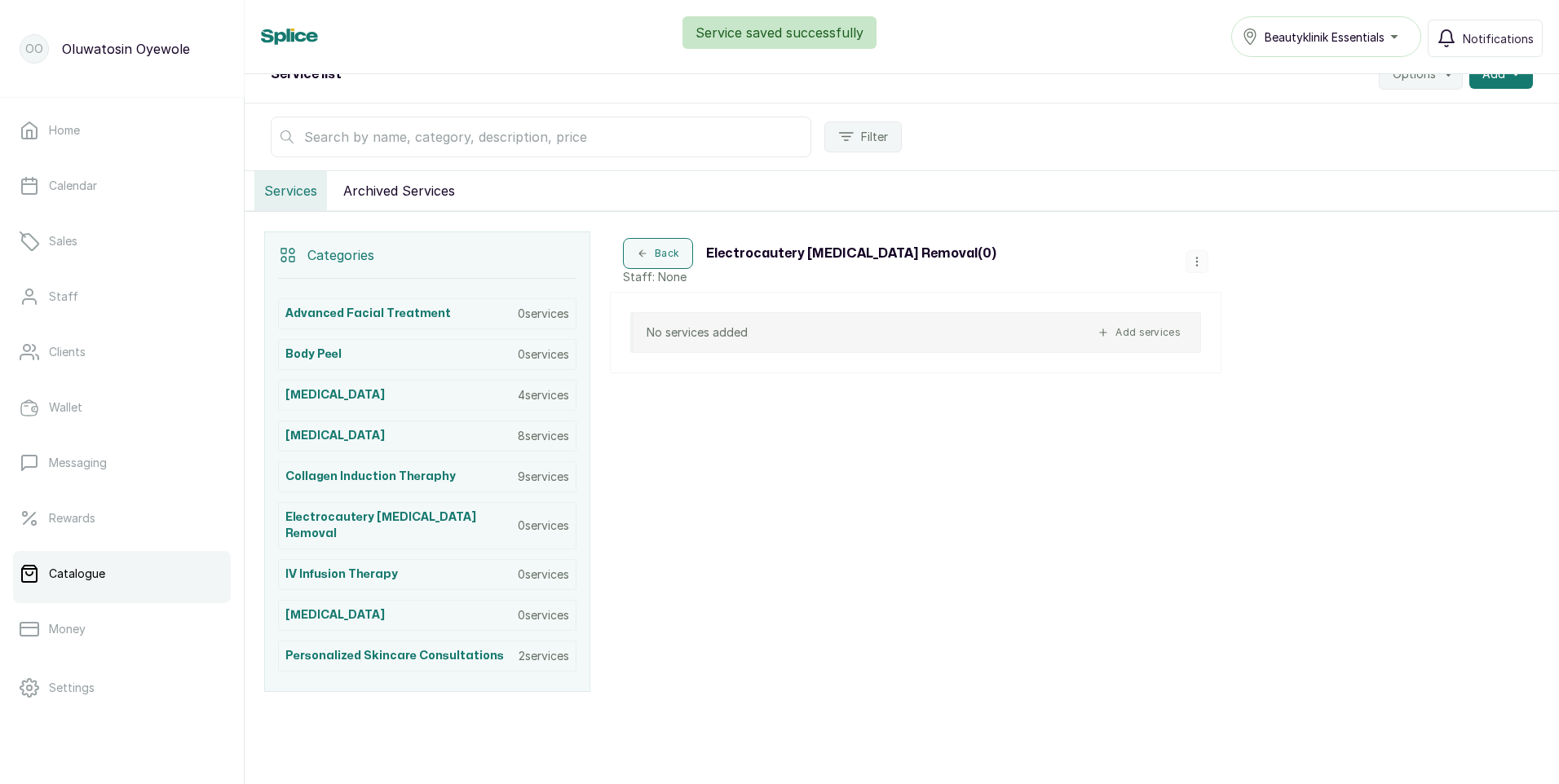
click at [1391, 38] on div "Service saved successfully" at bounding box center [779, 32] width 1559 height 32
click at [1401, 32] on div "Beautyklinik Essentials" at bounding box center [1326, 37] width 168 height 20
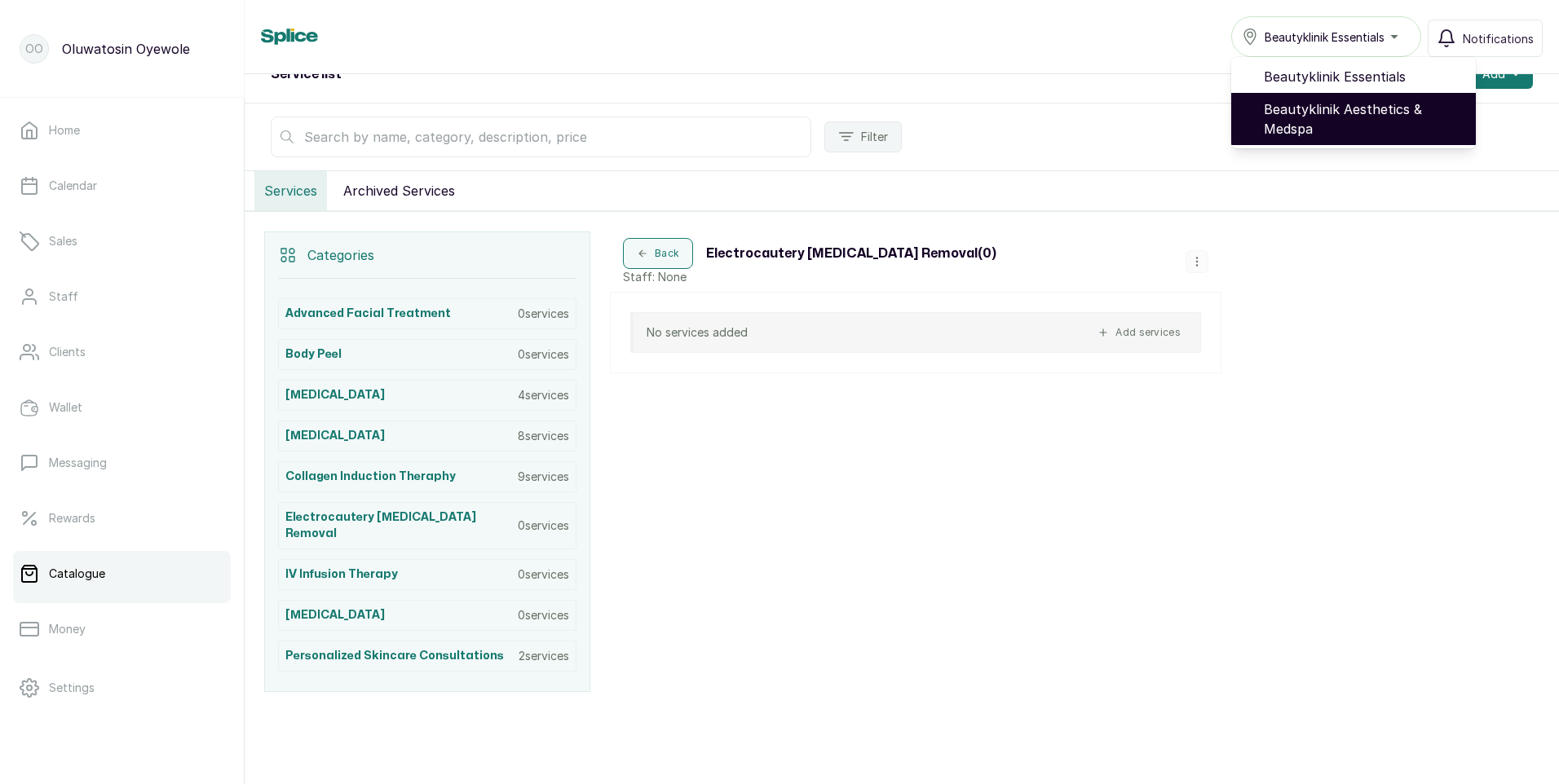
click at [1327, 110] on span "Beautyklinik Aesthetics & Medspa" at bounding box center [1363, 119] width 199 height 39
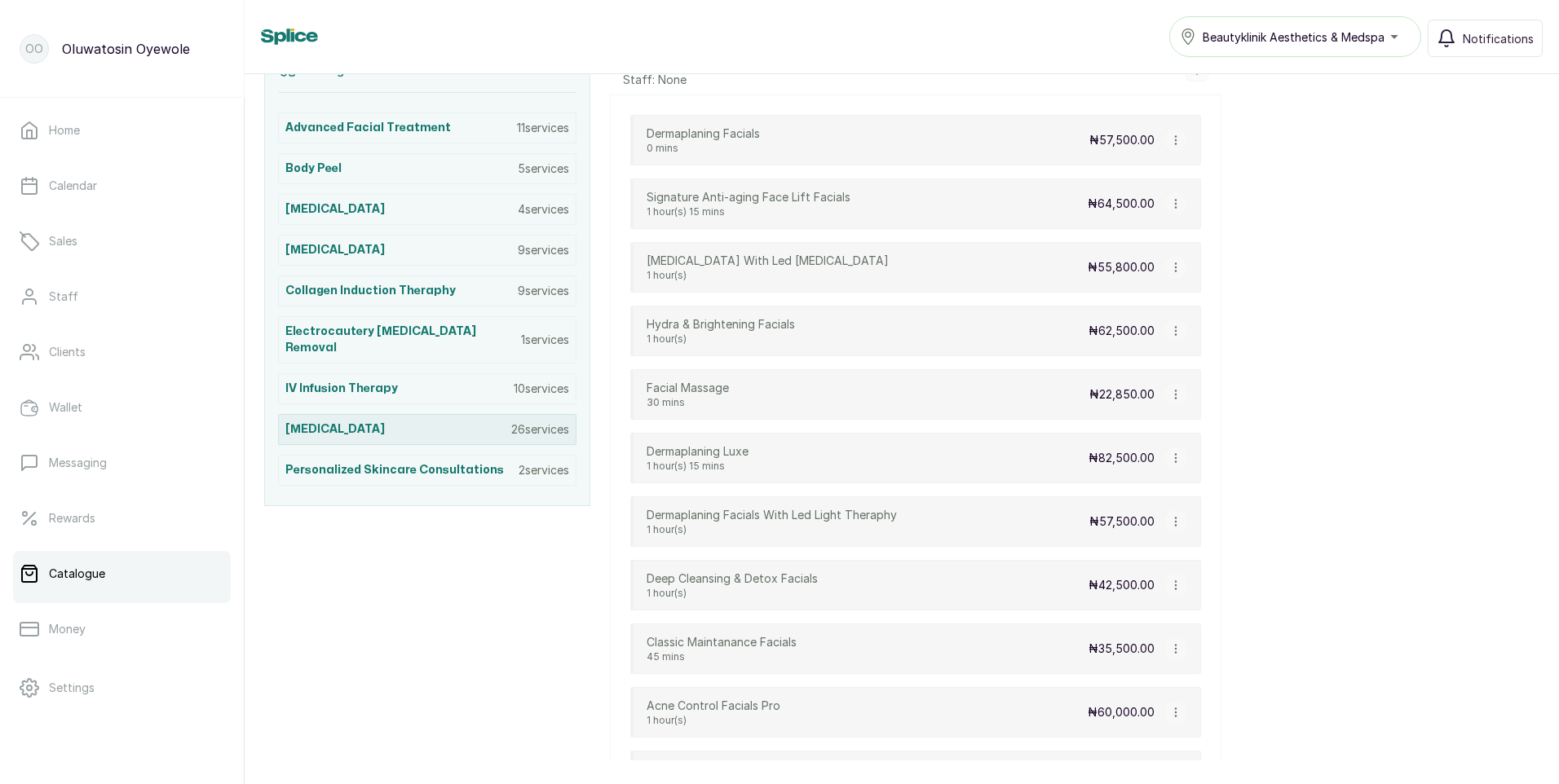
scroll to position [489, 0]
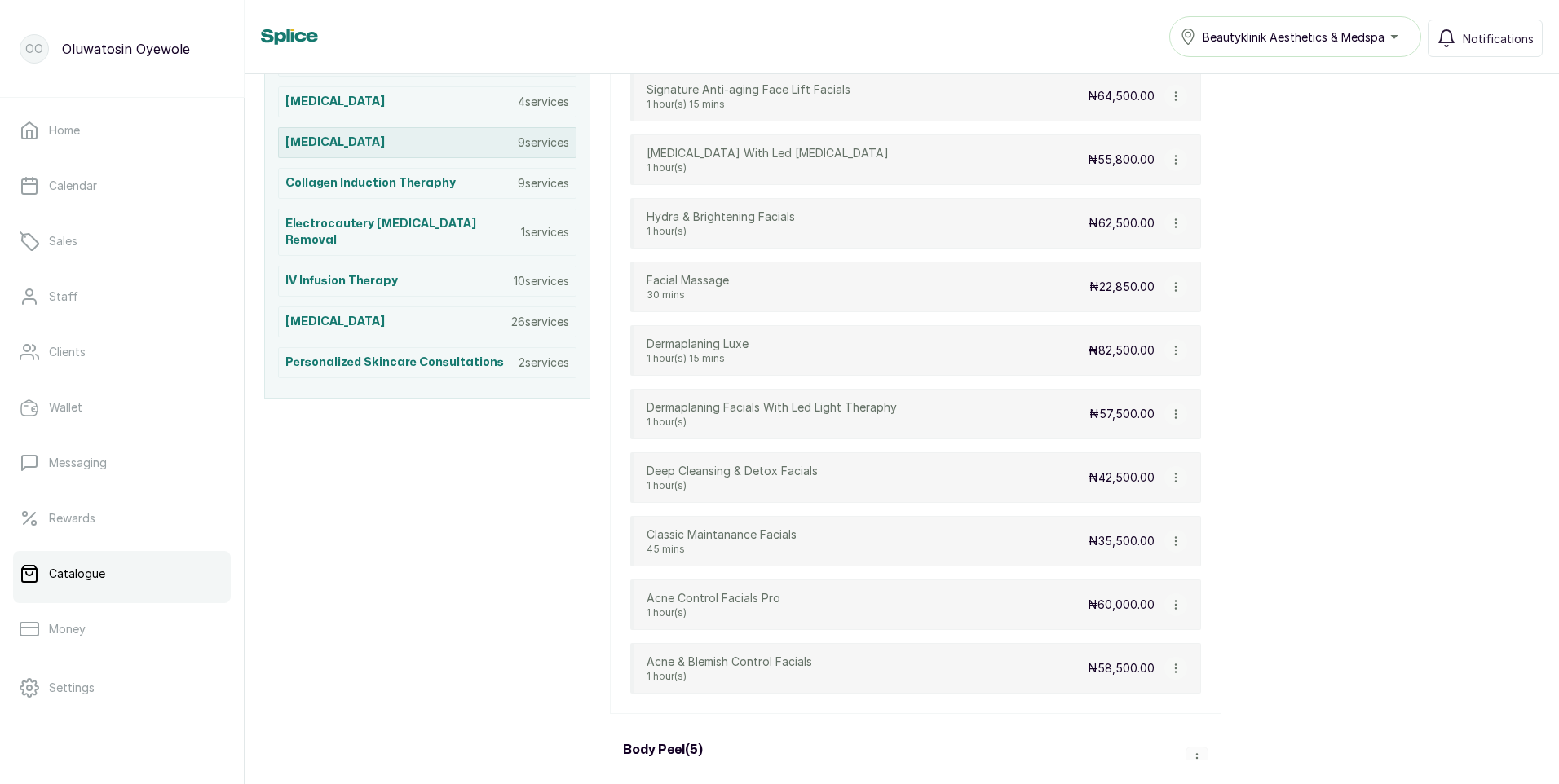
click at [495, 141] on div "[MEDICAL_DATA] 9 services" at bounding box center [427, 142] width 298 height 31
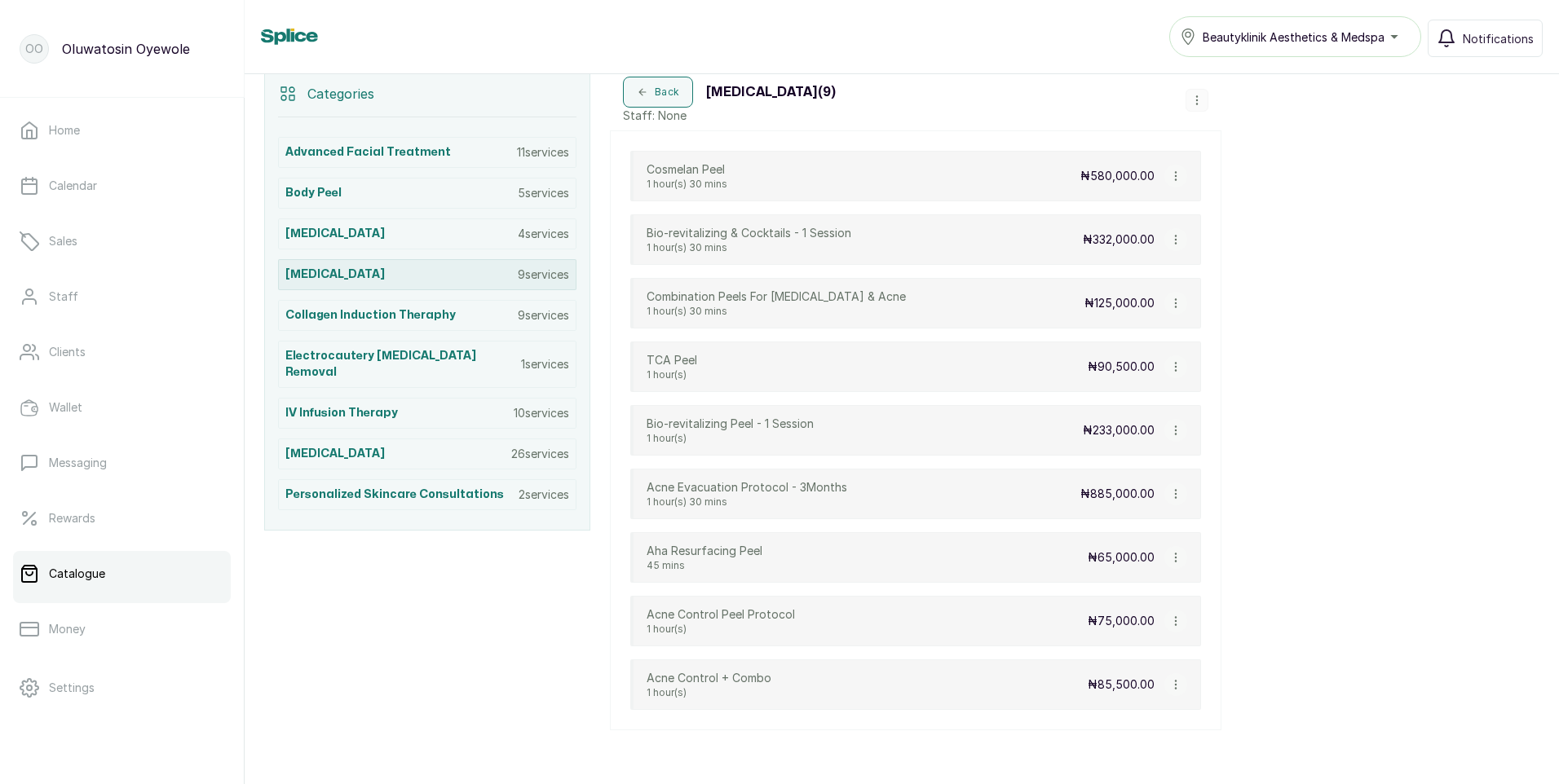
scroll to position [353, 0]
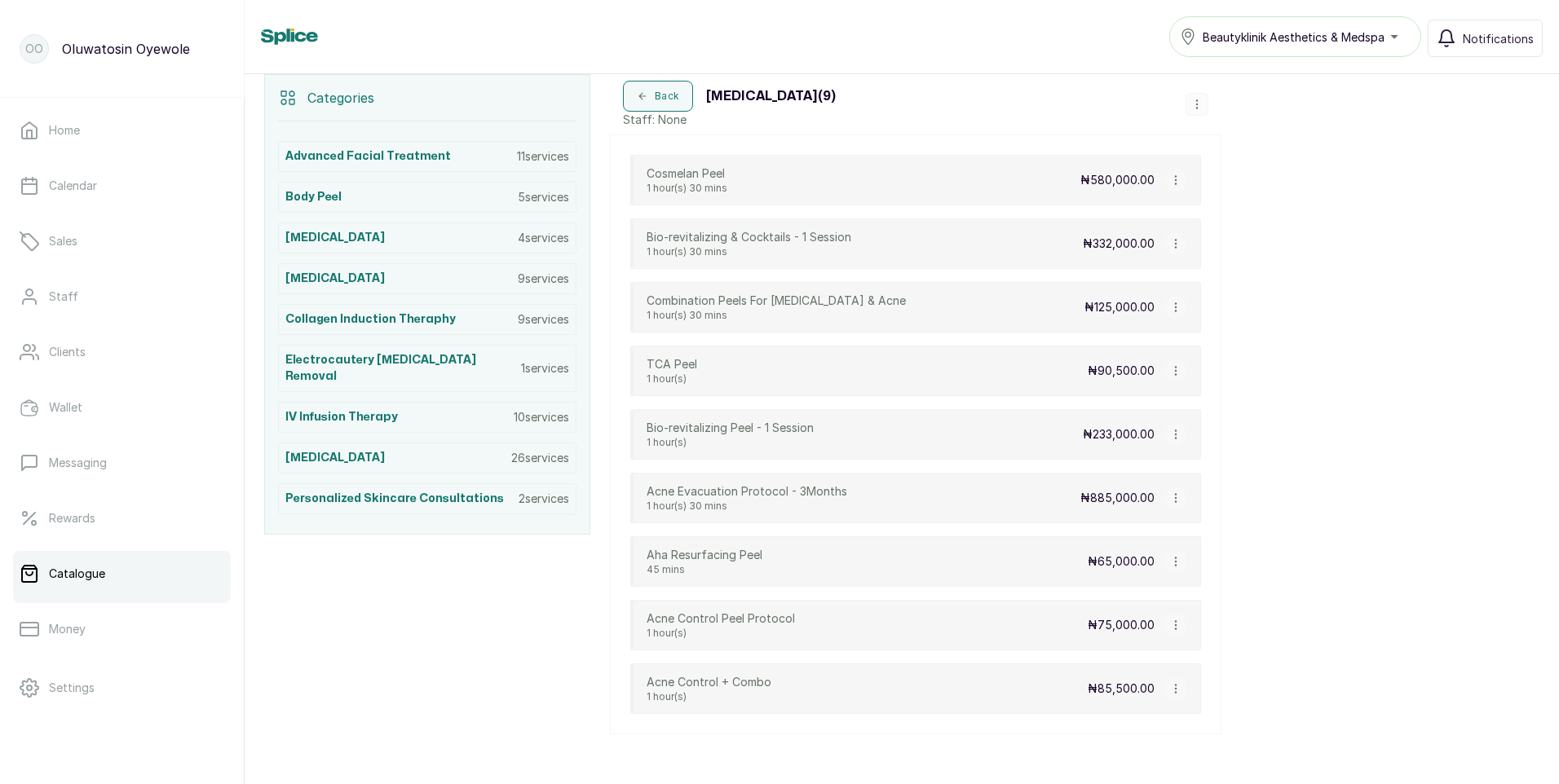
click at [1174, 243] on icon "button" at bounding box center [1176, 243] width 12 height 12
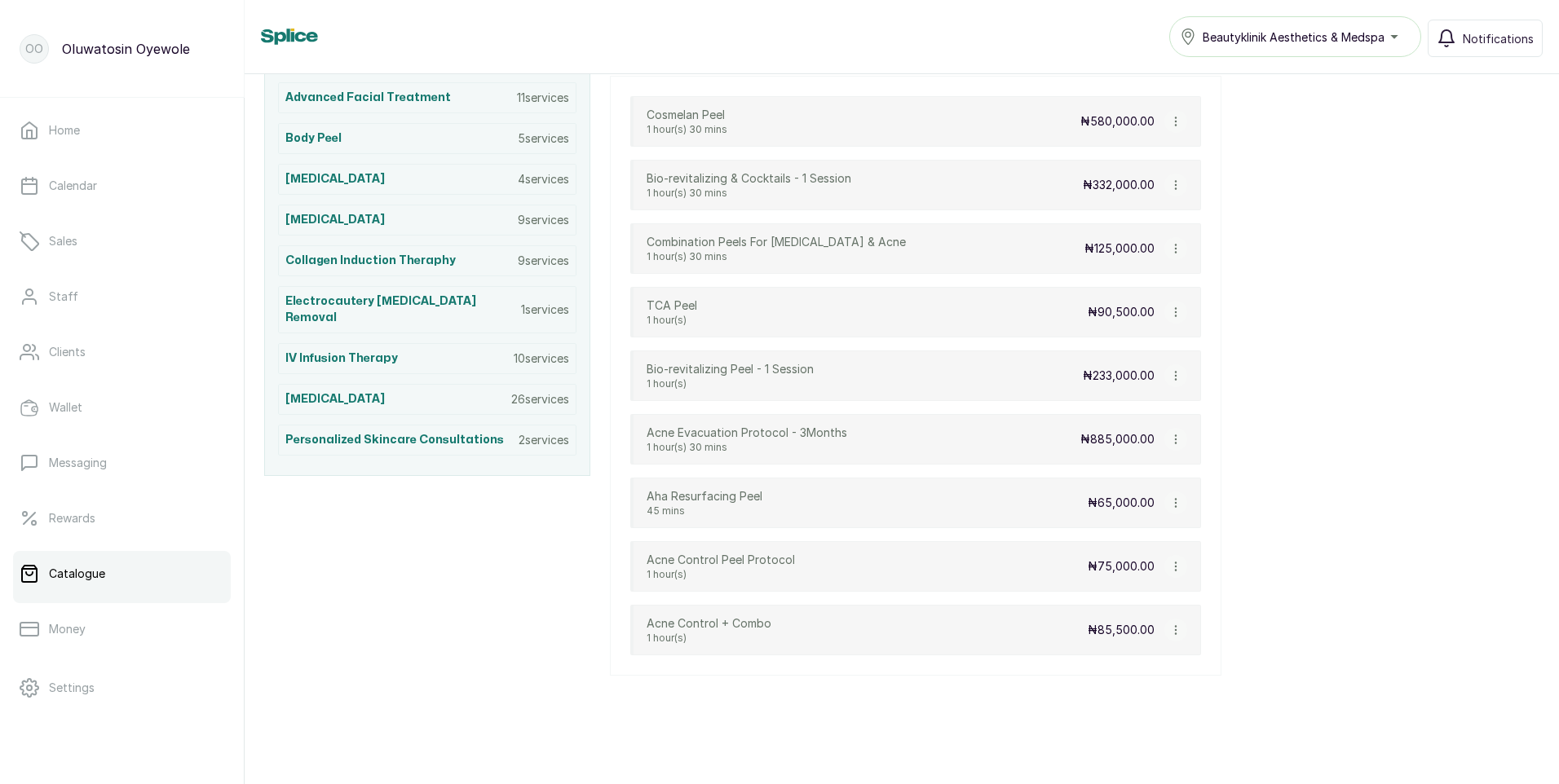
click at [1173, 443] on icon "button" at bounding box center [1176, 439] width 12 height 12
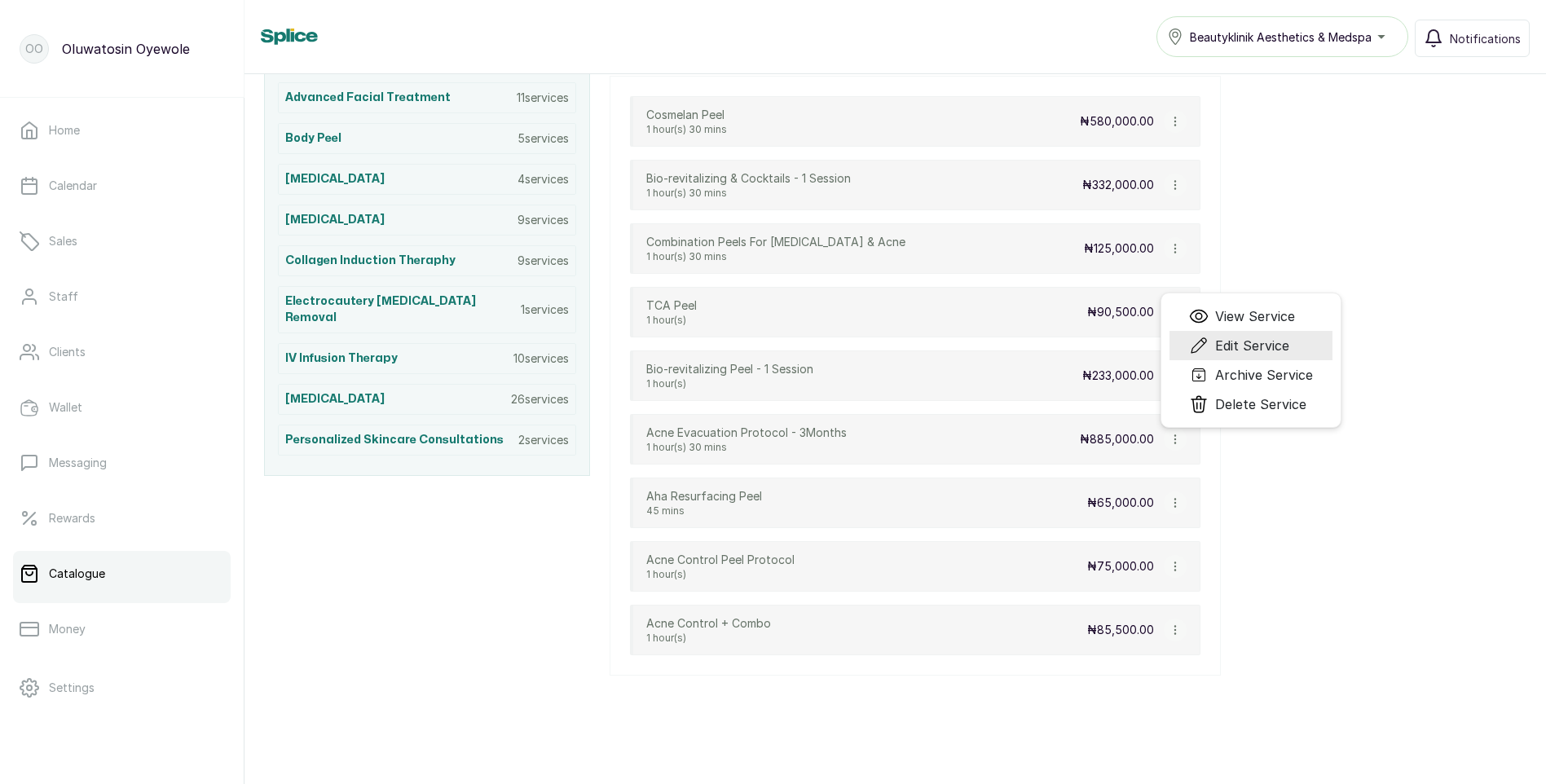
click at [1263, 343] on span "Edit Service" at bounding box center [1252, 345] width 74 height 20
select select "fixed"
select select "fixed_value"
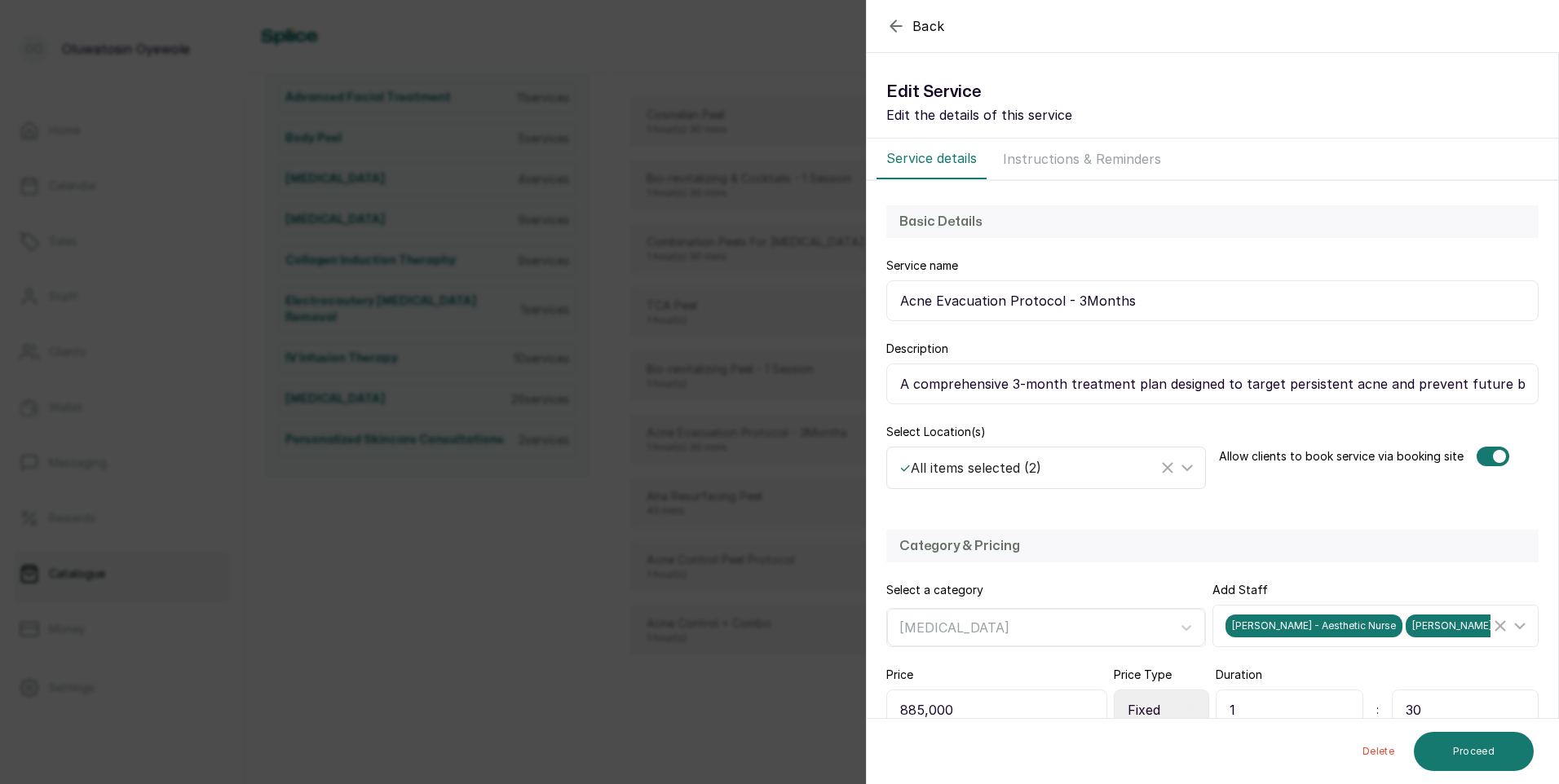
click at [1182, 466] on icon at bounding box center [1187, 468] width 20 height 20
click at [906, 542] on input "Select All" at bounding box center [904, 544] width 11 height 11
checkbox input "false"
click at [905, 614] on input "Beautyklinik Aesthetics & Medspa" at bounding box center [904, 616] width 11 height 11
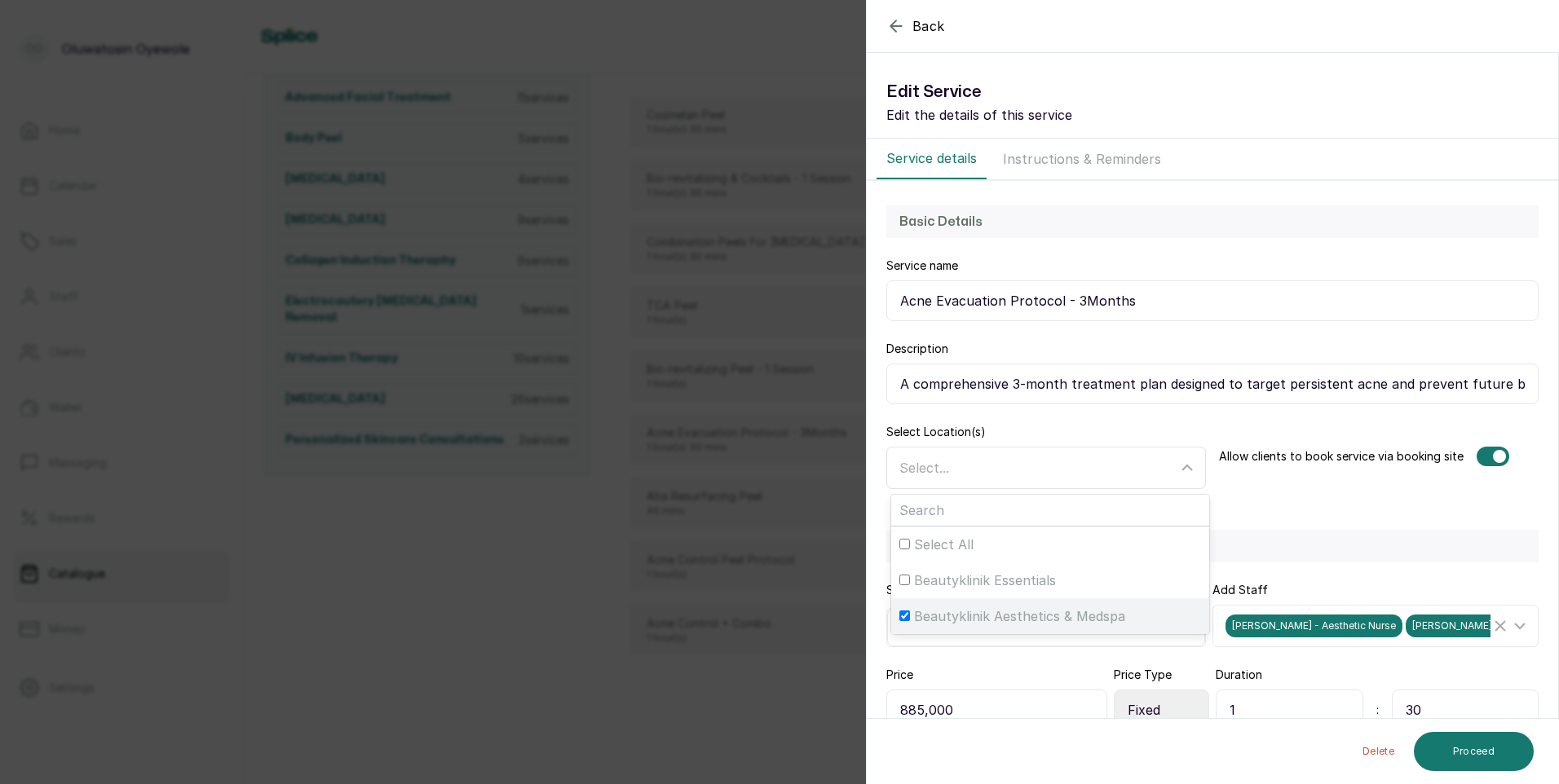
checkbox input "true"
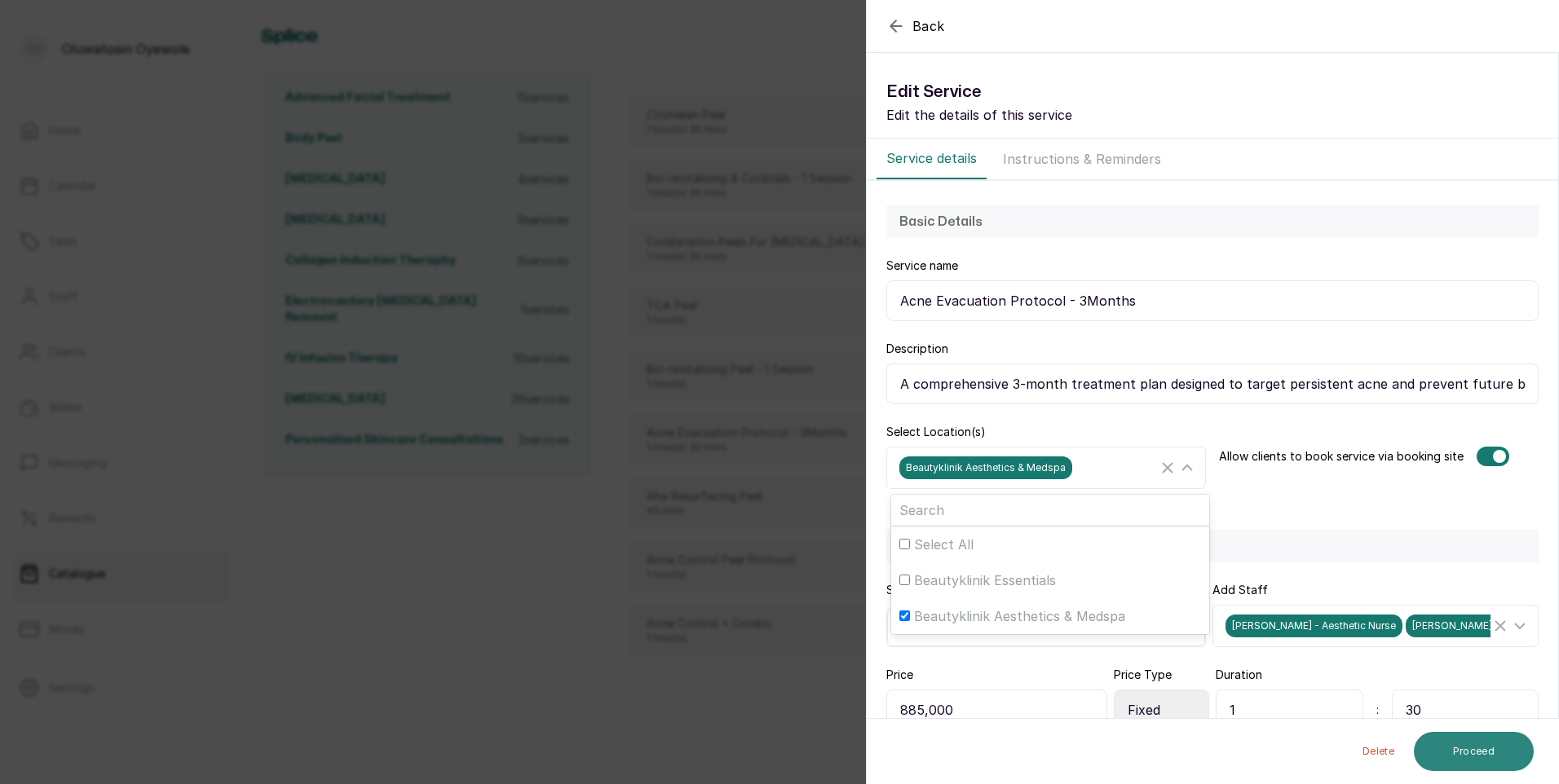
click at [1461, 753] on button "Proceed" at bounding box center [1474, 752] width 120 height 39
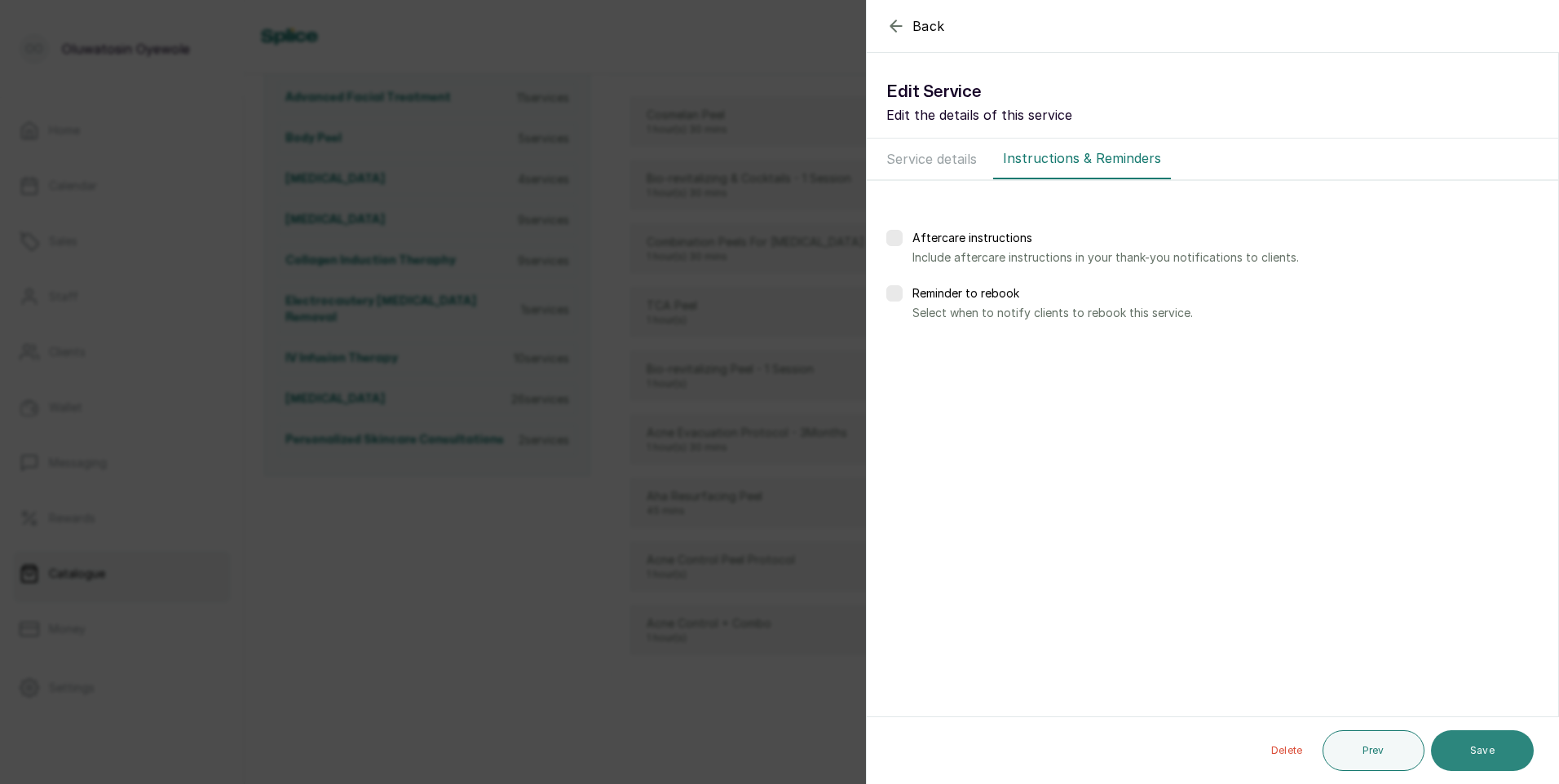
click at [1462, 752] on button "Save" at bounding box center [1482, 751] width 103 height 41
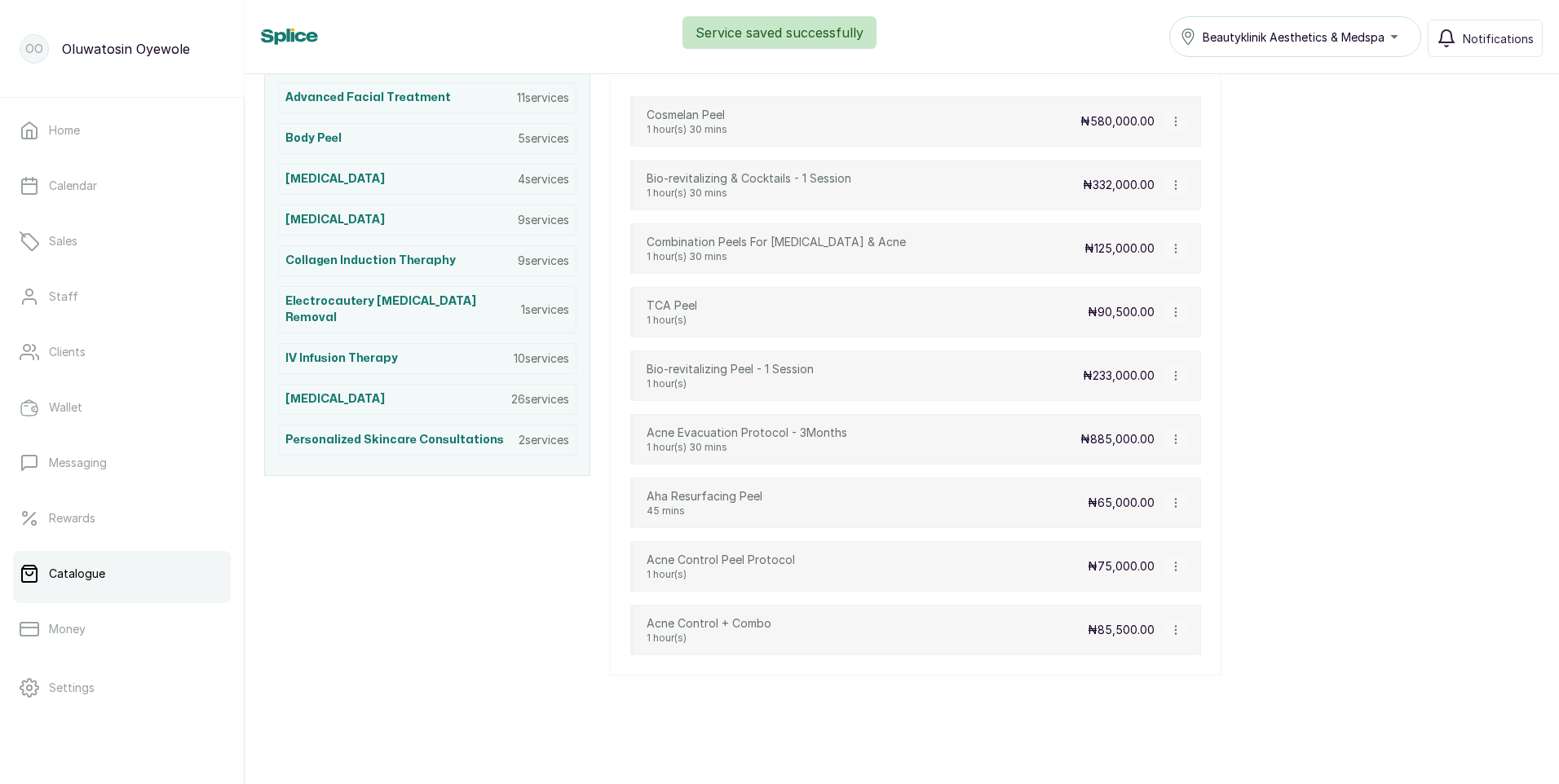
click at [1174, 313] on icon "button" at bounding box center [1176, 311] width 12 height 12
click at [1290, 221] on span "Edit Service" at bounding box center [1254, 218] width 74 height 20
select select "fixed"
select select "fixed_value"
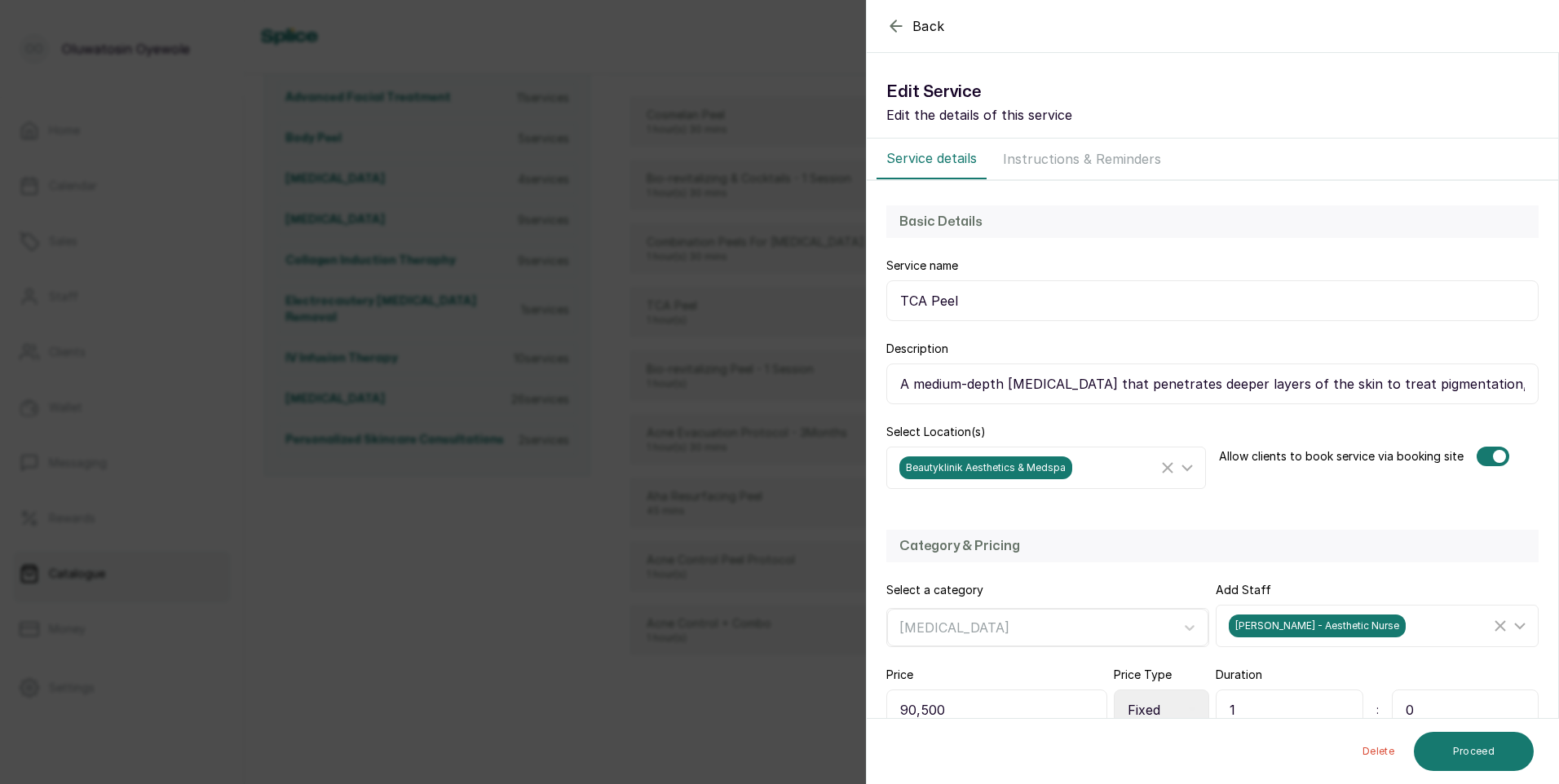
click at [896, 24] on icon "button" at bounding box center [896, 26] width 20 height 20
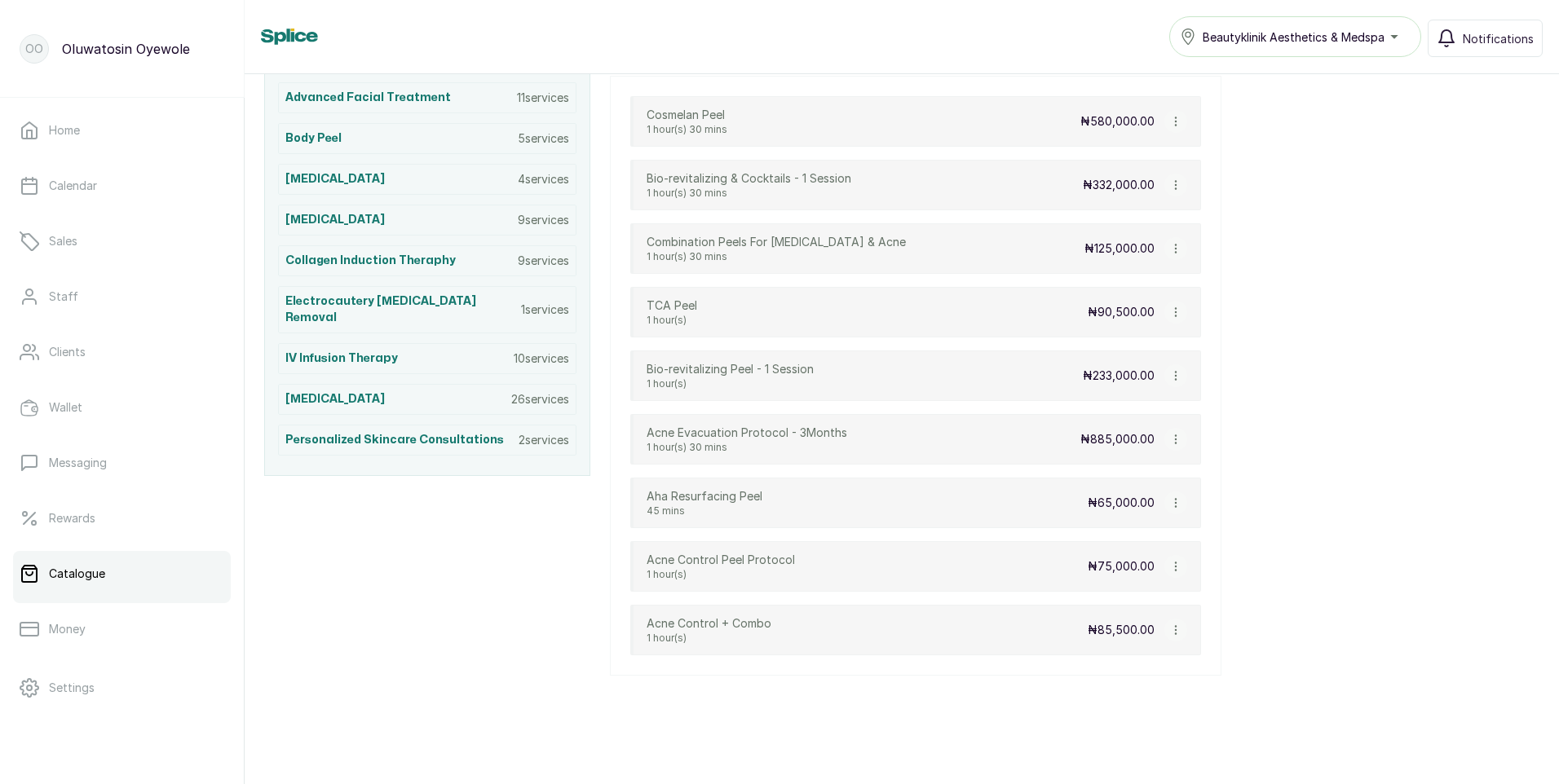
click at [1176, 630] on icon "button" at bounding box center [1175, 629] width 1 height 8
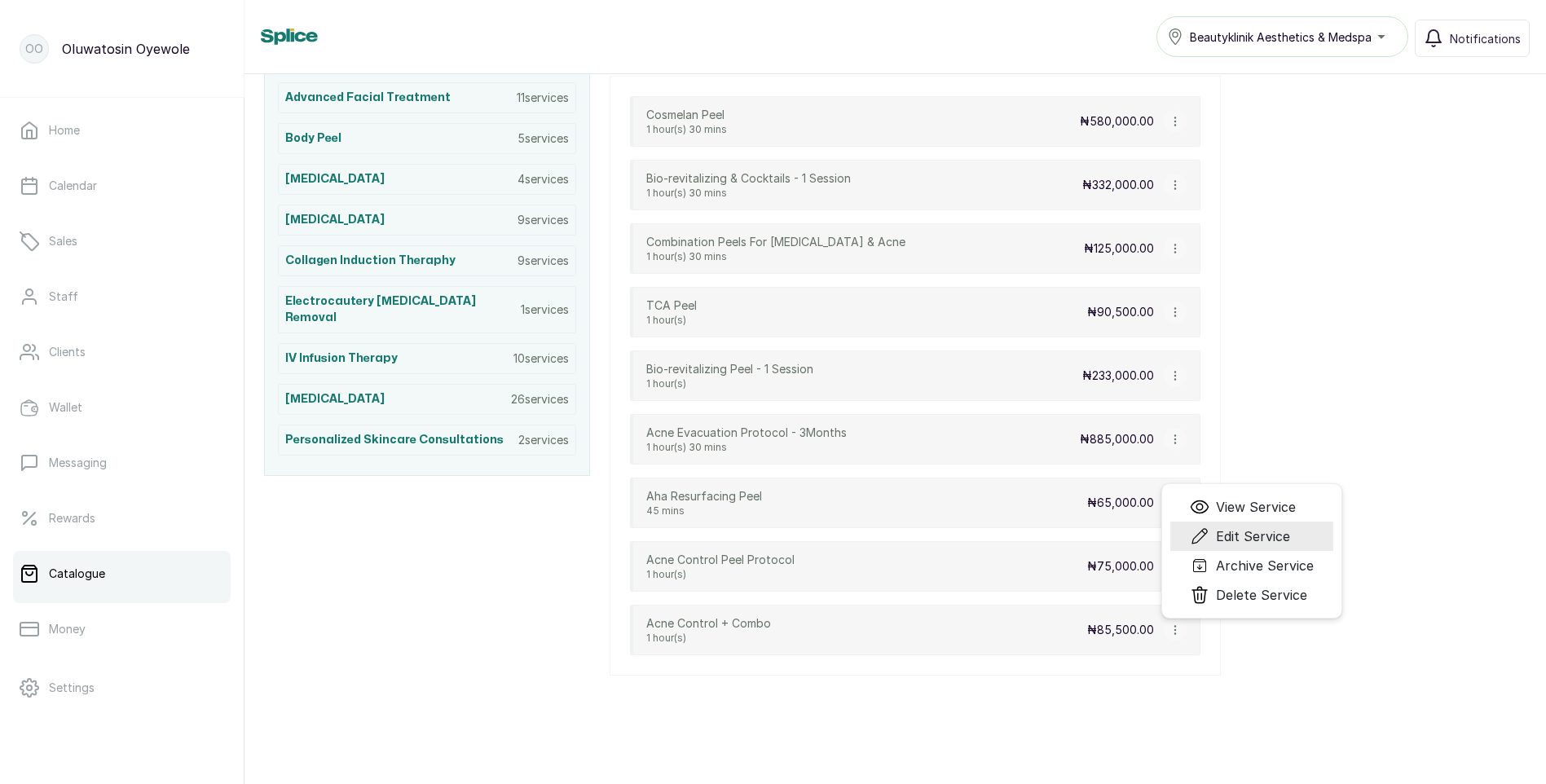
click at [1260, 533] on span "Edit Service" at bounding box center [1253, 536] width 74 height 20
select select "fixed"
select select "fixed_value"
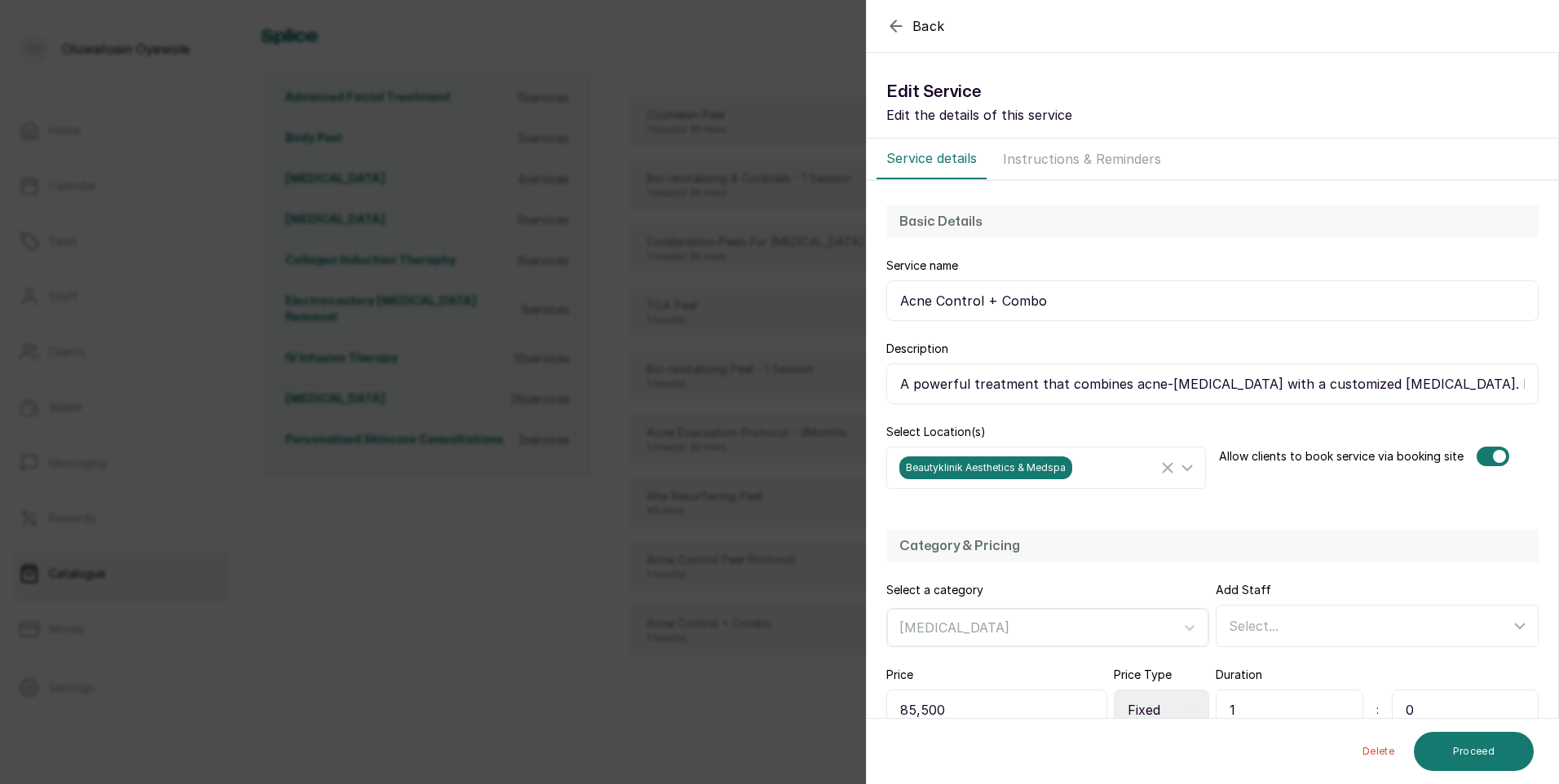
click at [897, 29] on icon "button" at bounding box center [896, 26] width 20 height 20
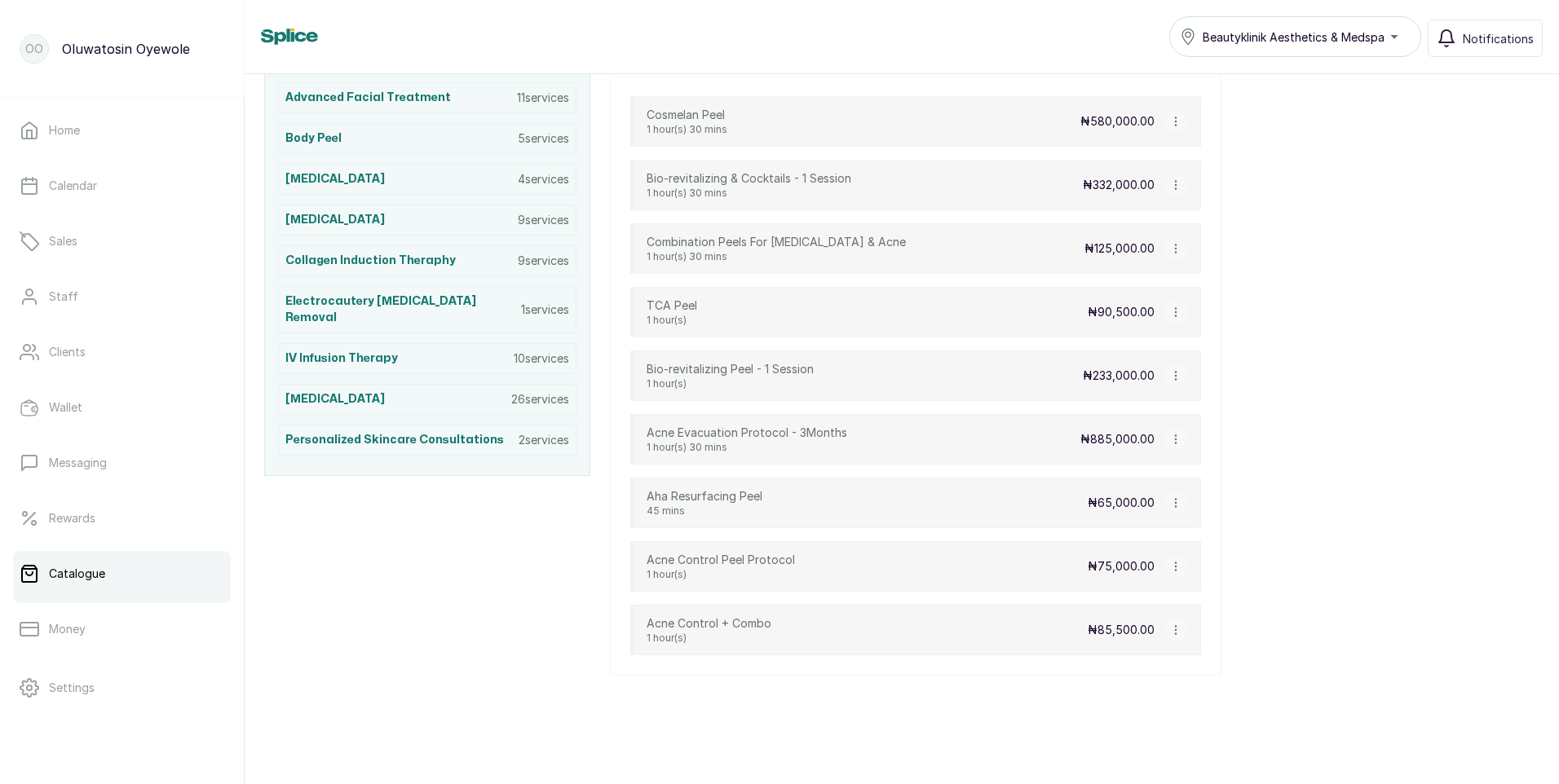
click at [1173, 567] on icon "button" at bounding box center [1176, 566] width 12 height 12
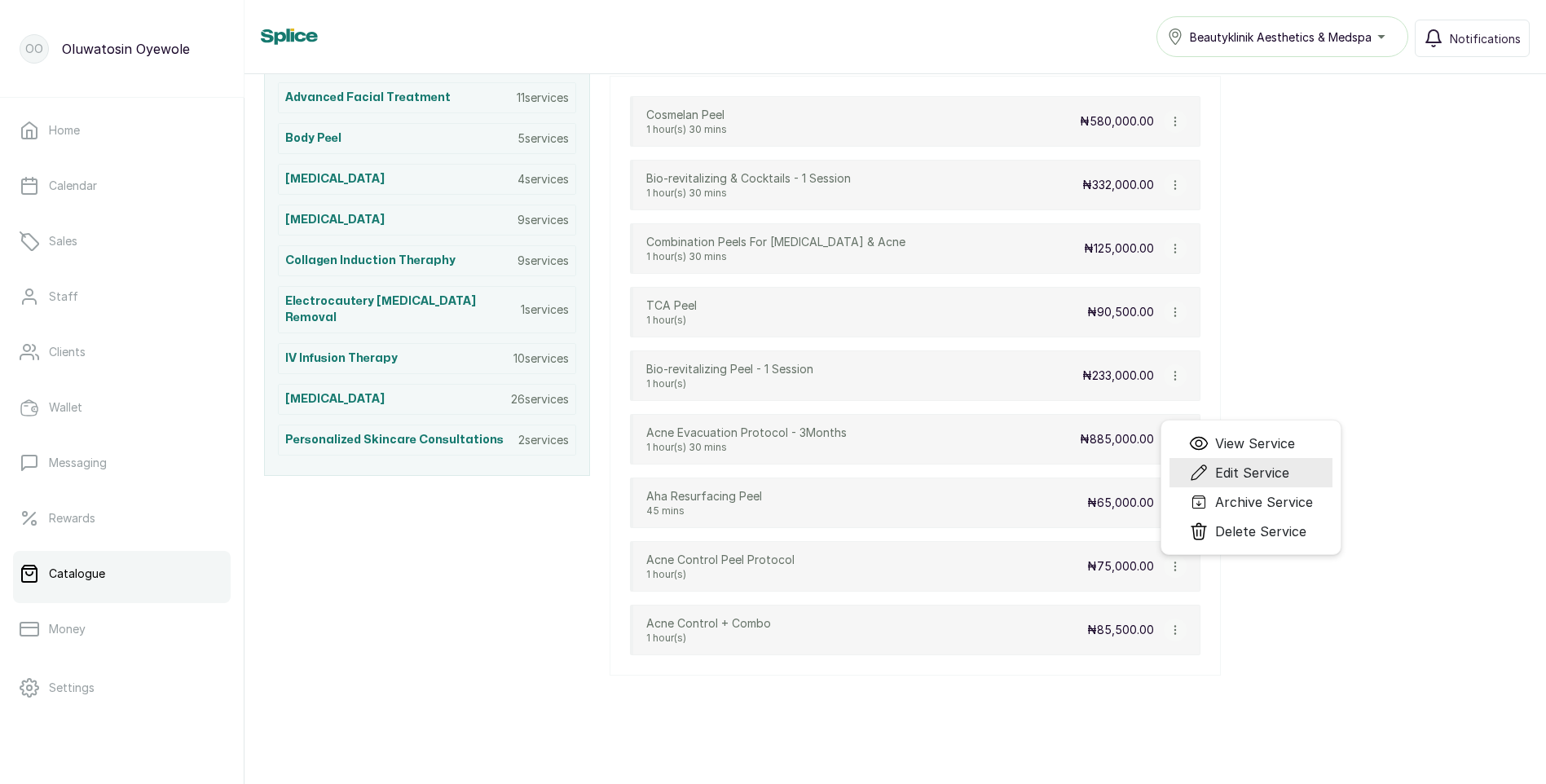
click at [1265, 476] on span "Edit Service" at bounding box center [1252, 473] width 74 height 20
select select "fixed"
select select "fixed_value"
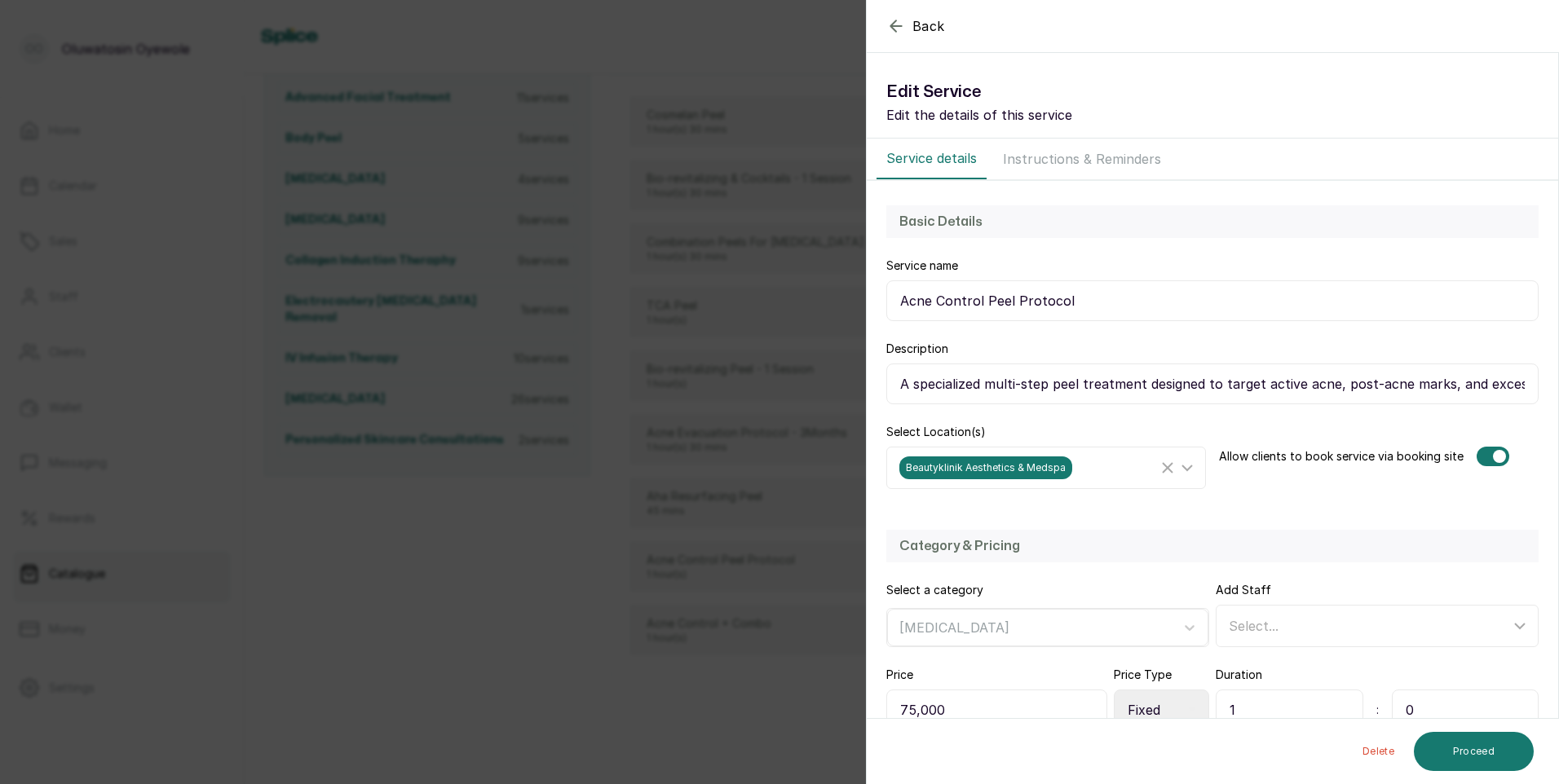
click at [893, 23] on icon "button" at bounding box center [895, 26] width 11 height 11
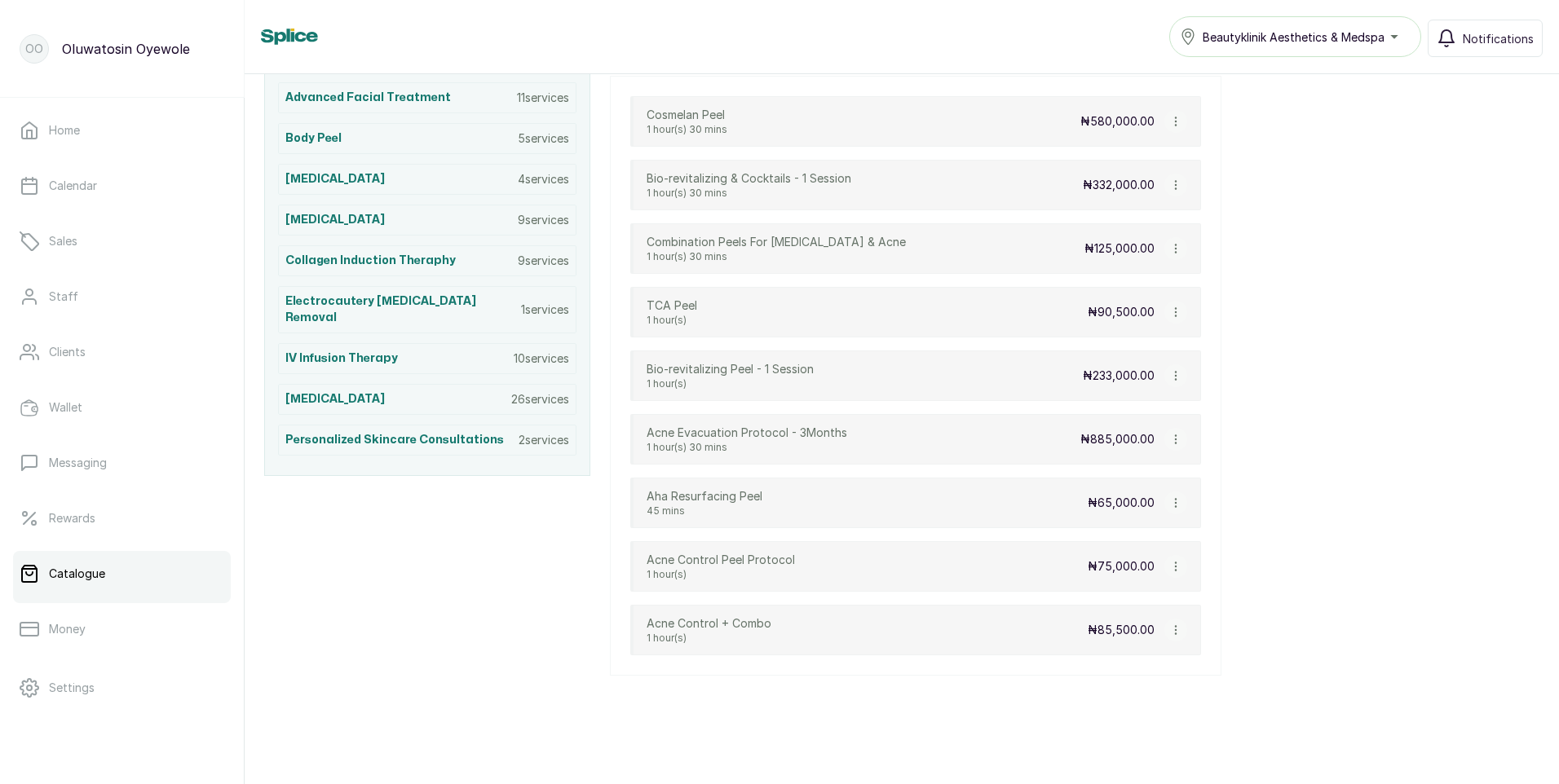
click at [1177, 502] on icon "button" at bounding box center [1176, 502] width 12 height 12
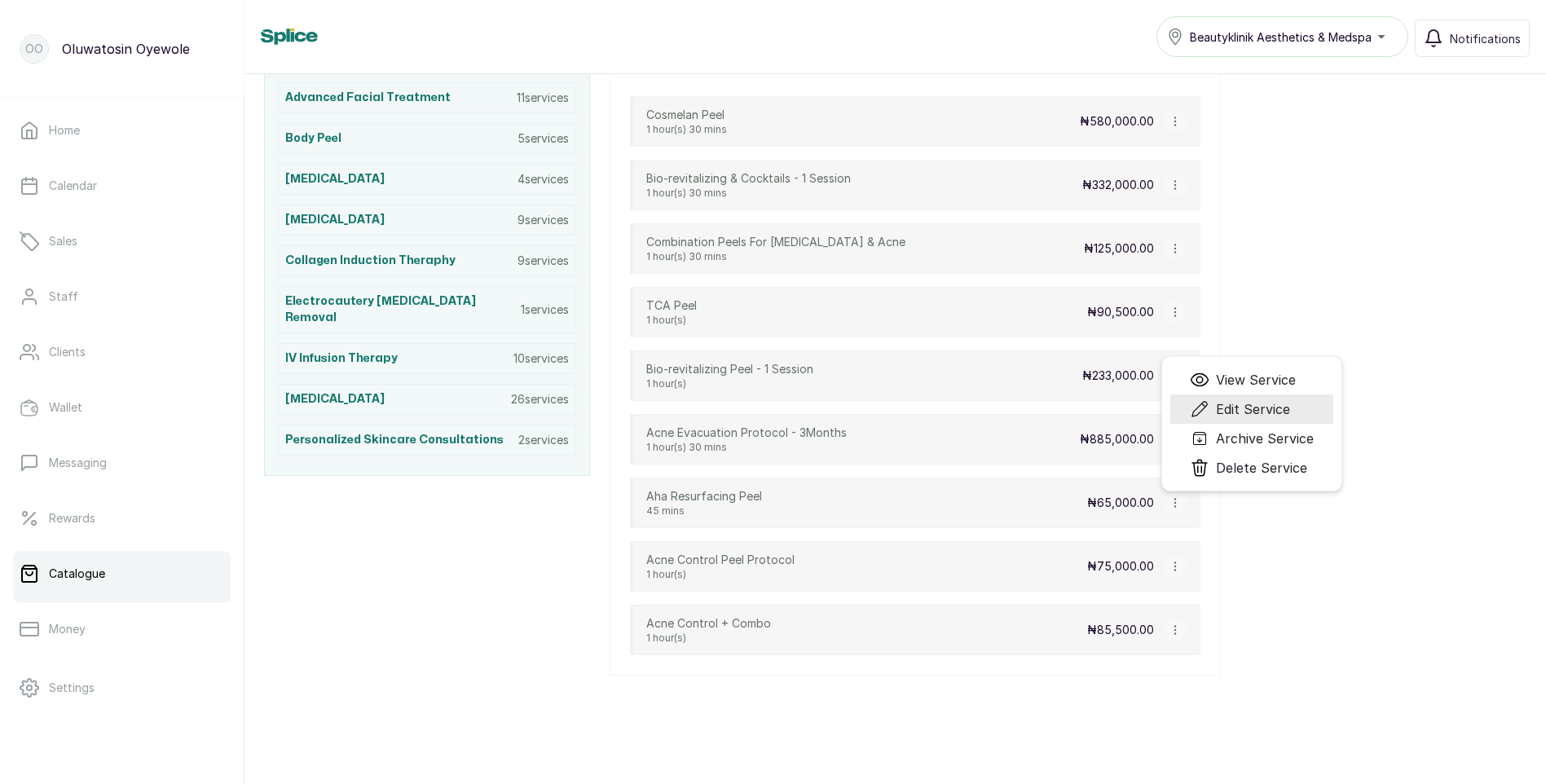
click at [1251, 403] on span "Edit Service" at bounding box center [1253, 409] width 74 height 20
select select "fixed"
select select "fixed_value"
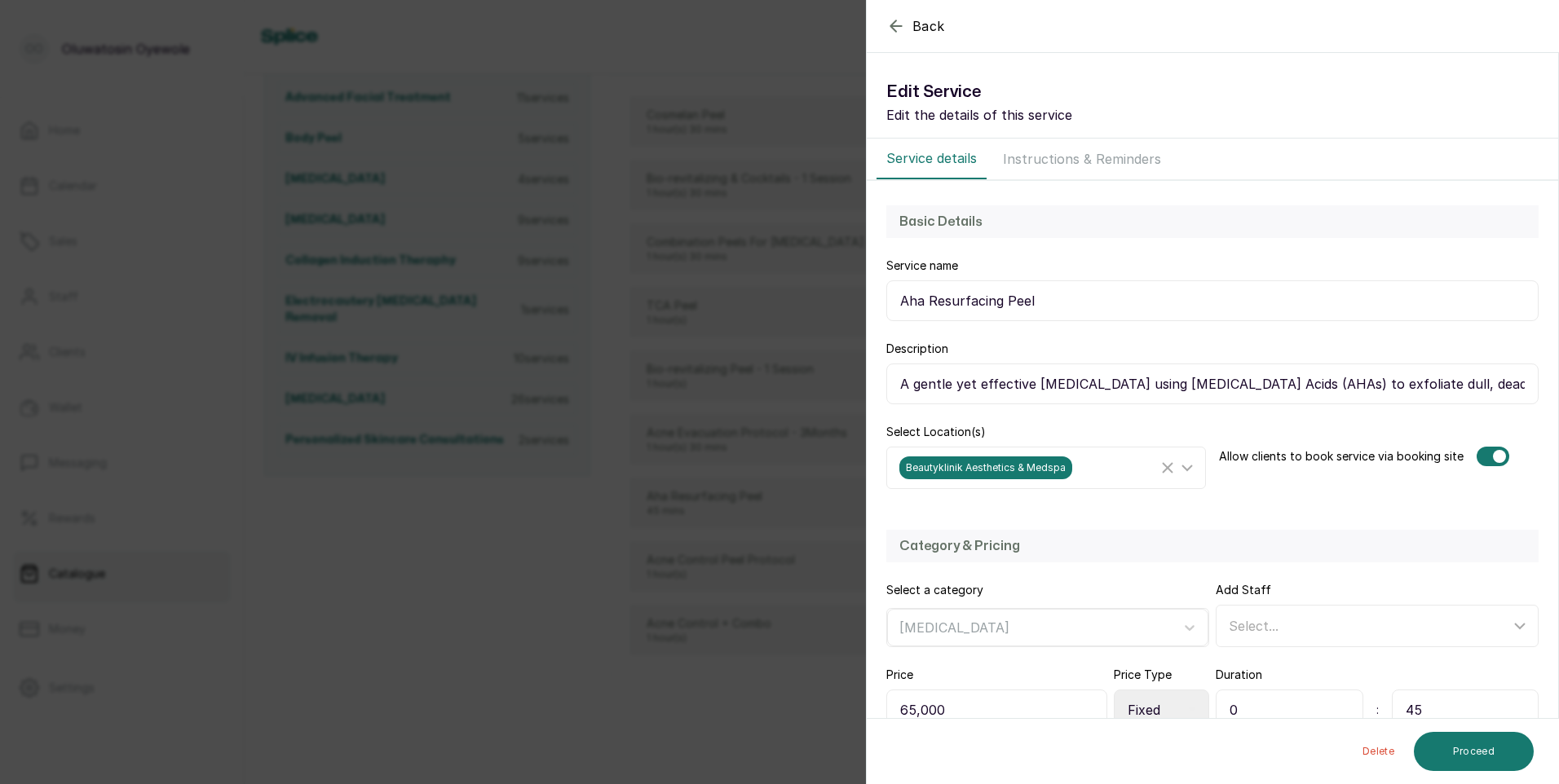
click at [889, 18] on icon "button" at bounding box center [896, 26] width 20 height 20
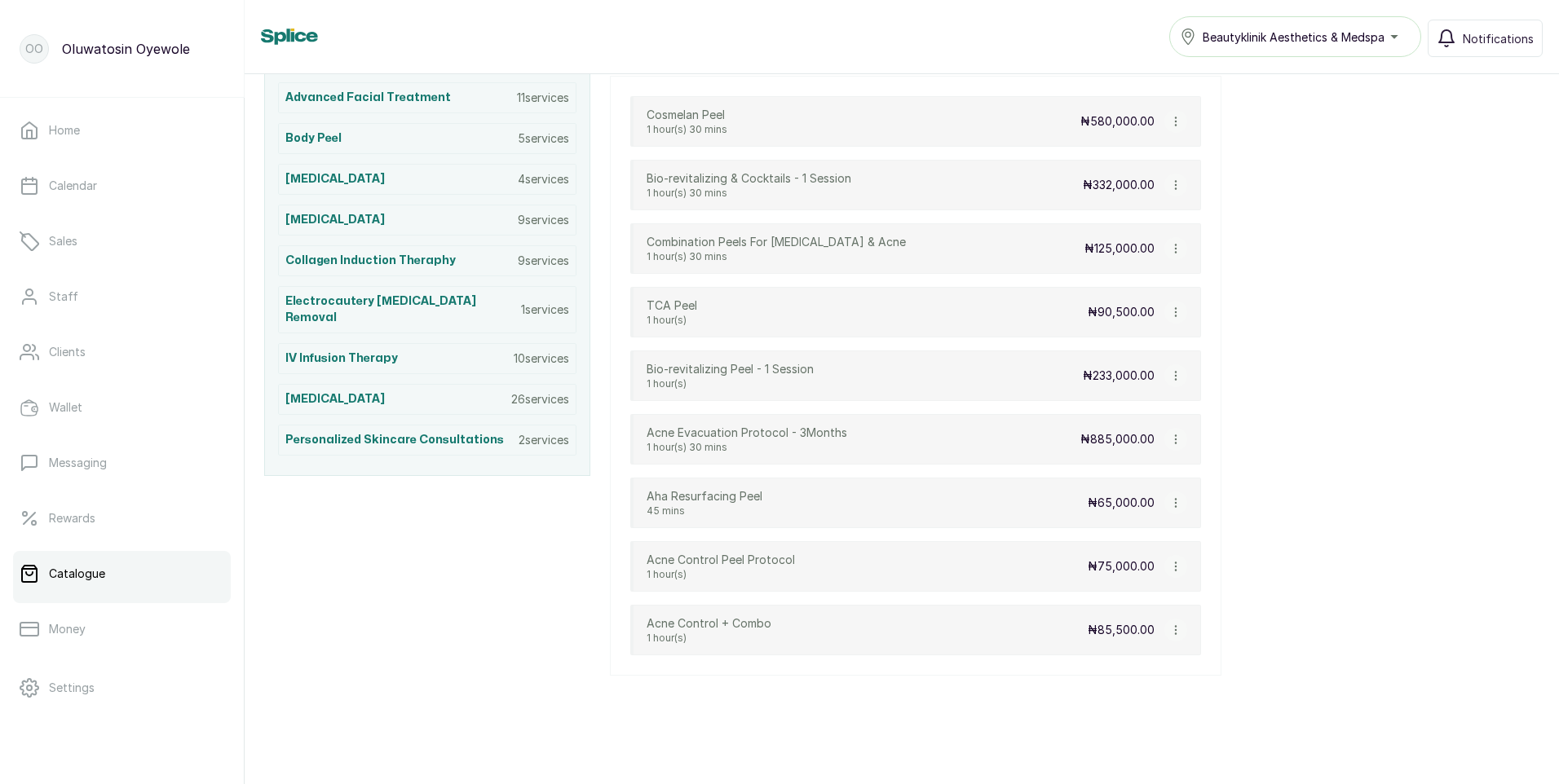
click at [1177, 438] on icon "button" at bounding box center [1176, 439] width 12 height 12
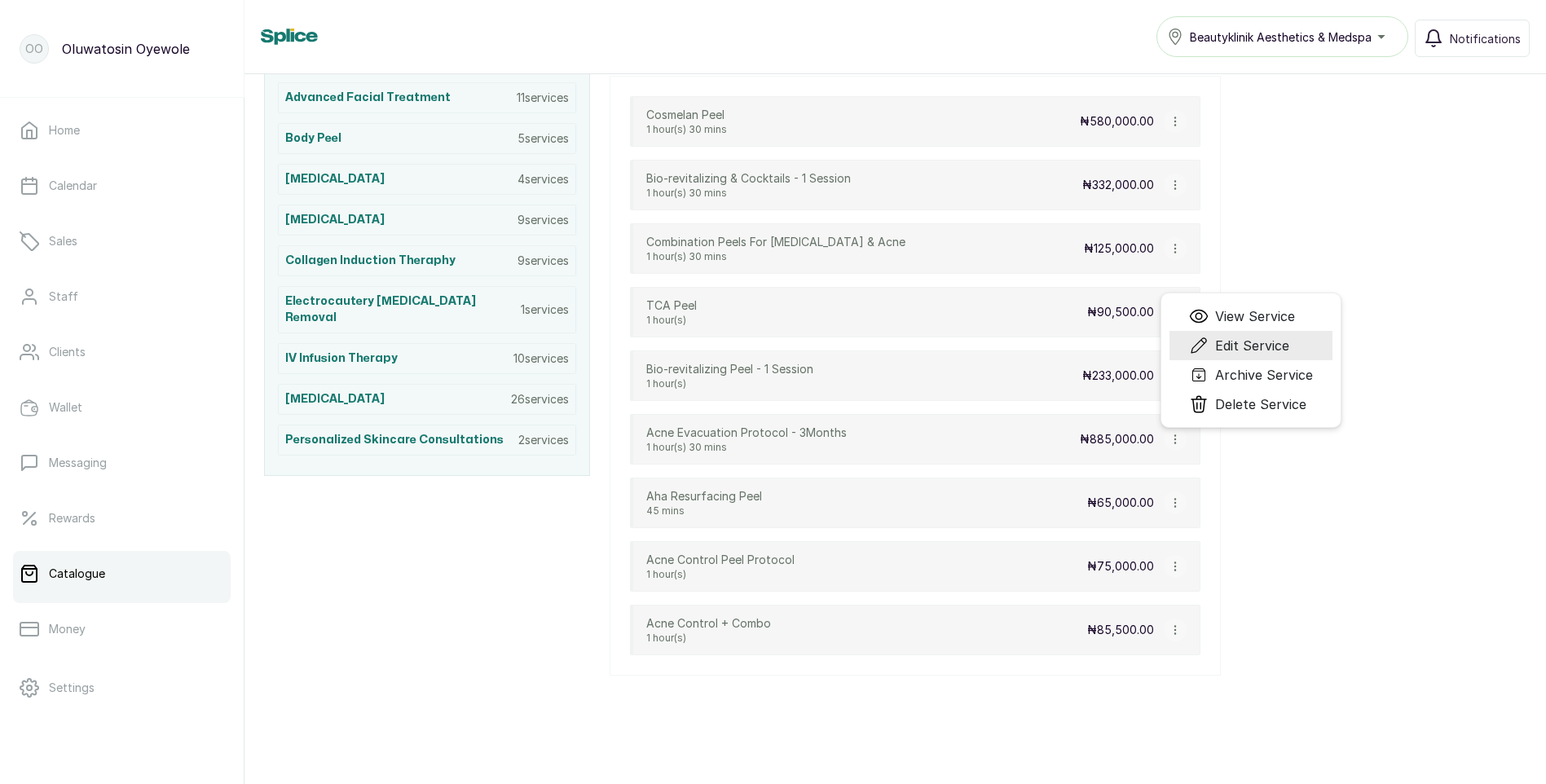
click at [1250, 343] on span "Edit Service" at bounding box center [1252, 345] width 74 height 20
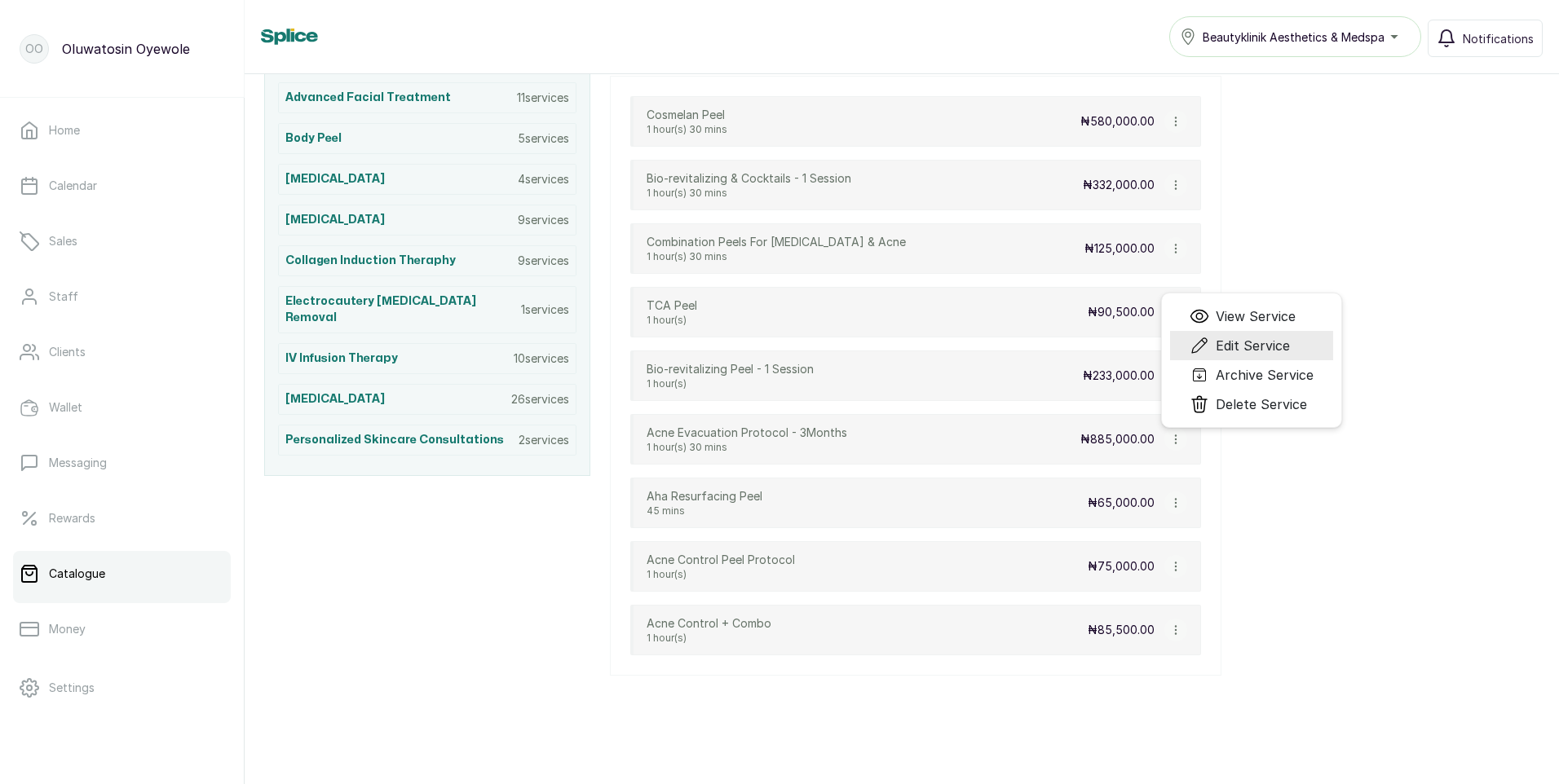
select select "fixed"
select select "fixed_value"
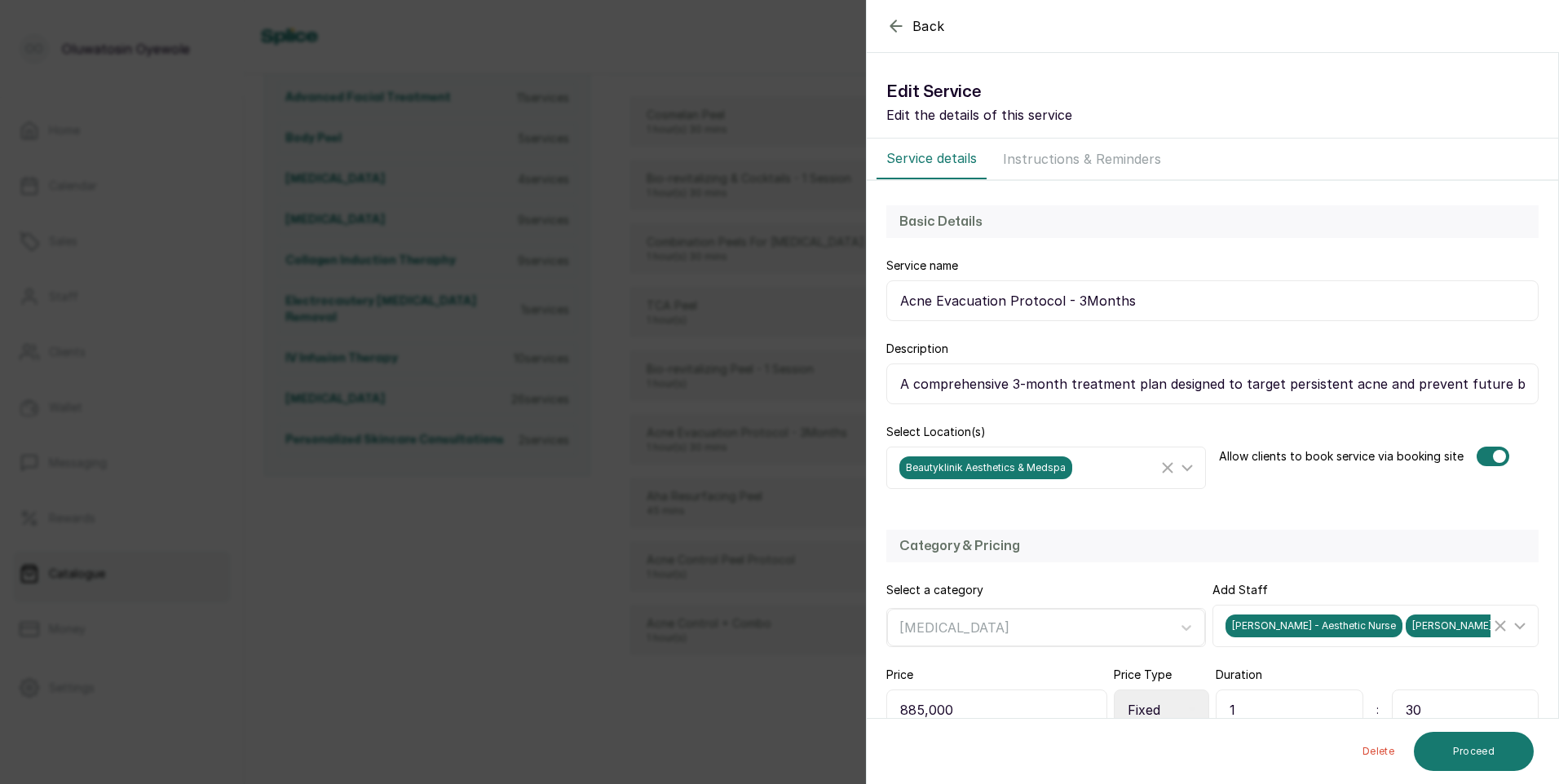
click at [896, 29] on icon "button" at bounding box center [896, 26] width 20 height 20
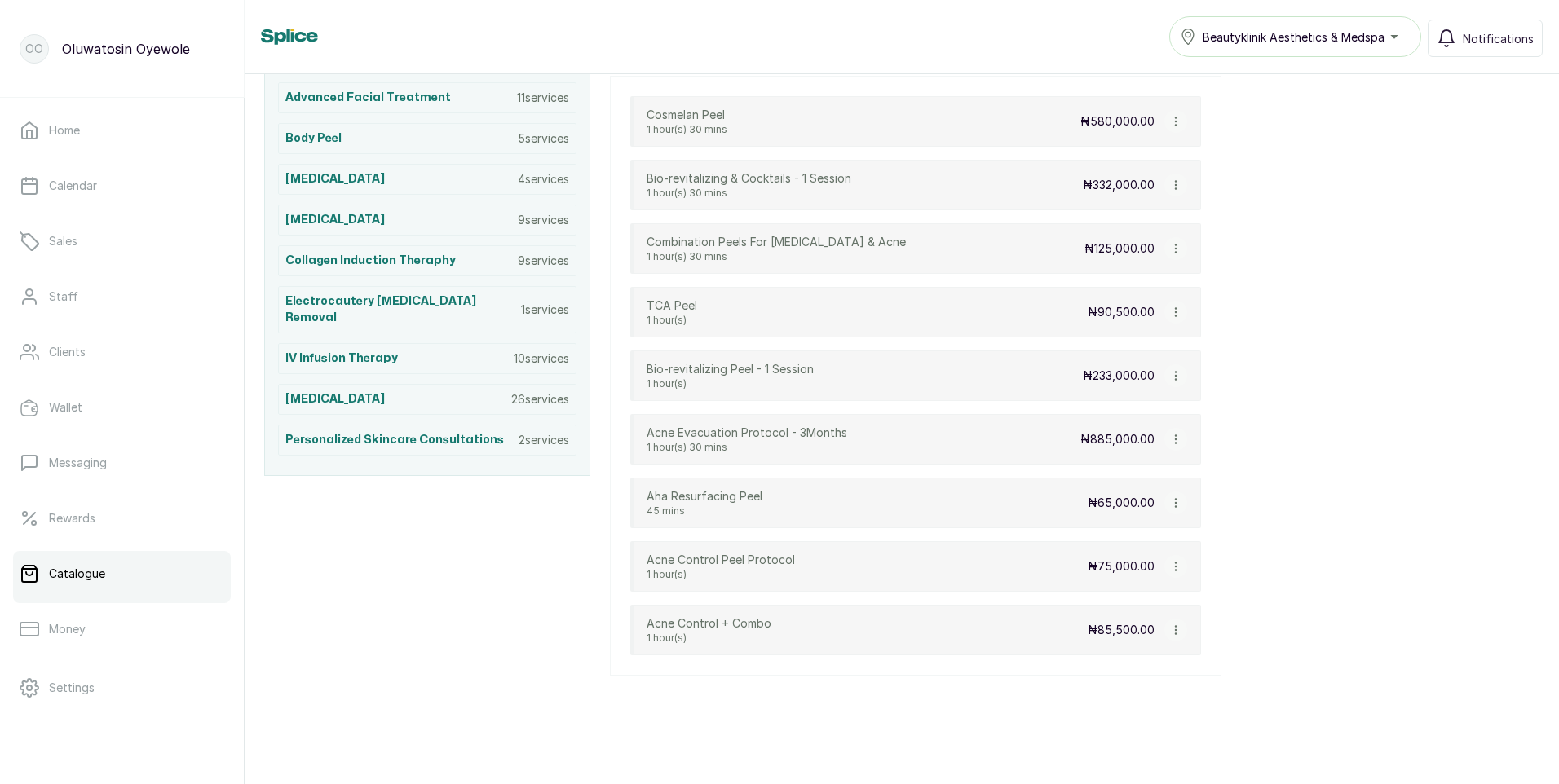
click at [1175, 374] on icon "button" at bounding box center [1176, 375] width 12 height 12
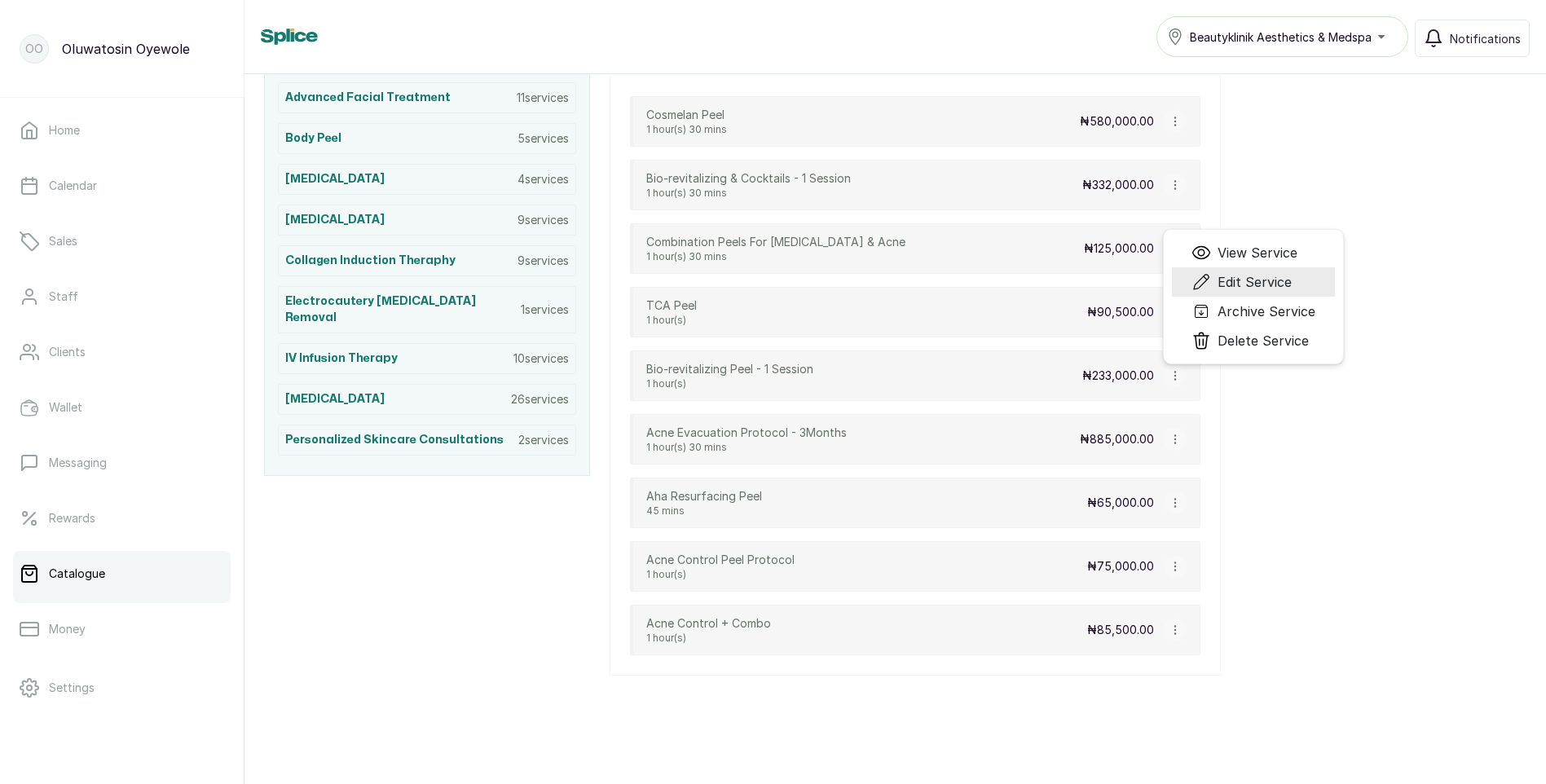
click at [1250, 285] on span "Edit Service" at bounding box center [1254, 282] width 74 height 20
select select "fixed"
select select "fixed_value"
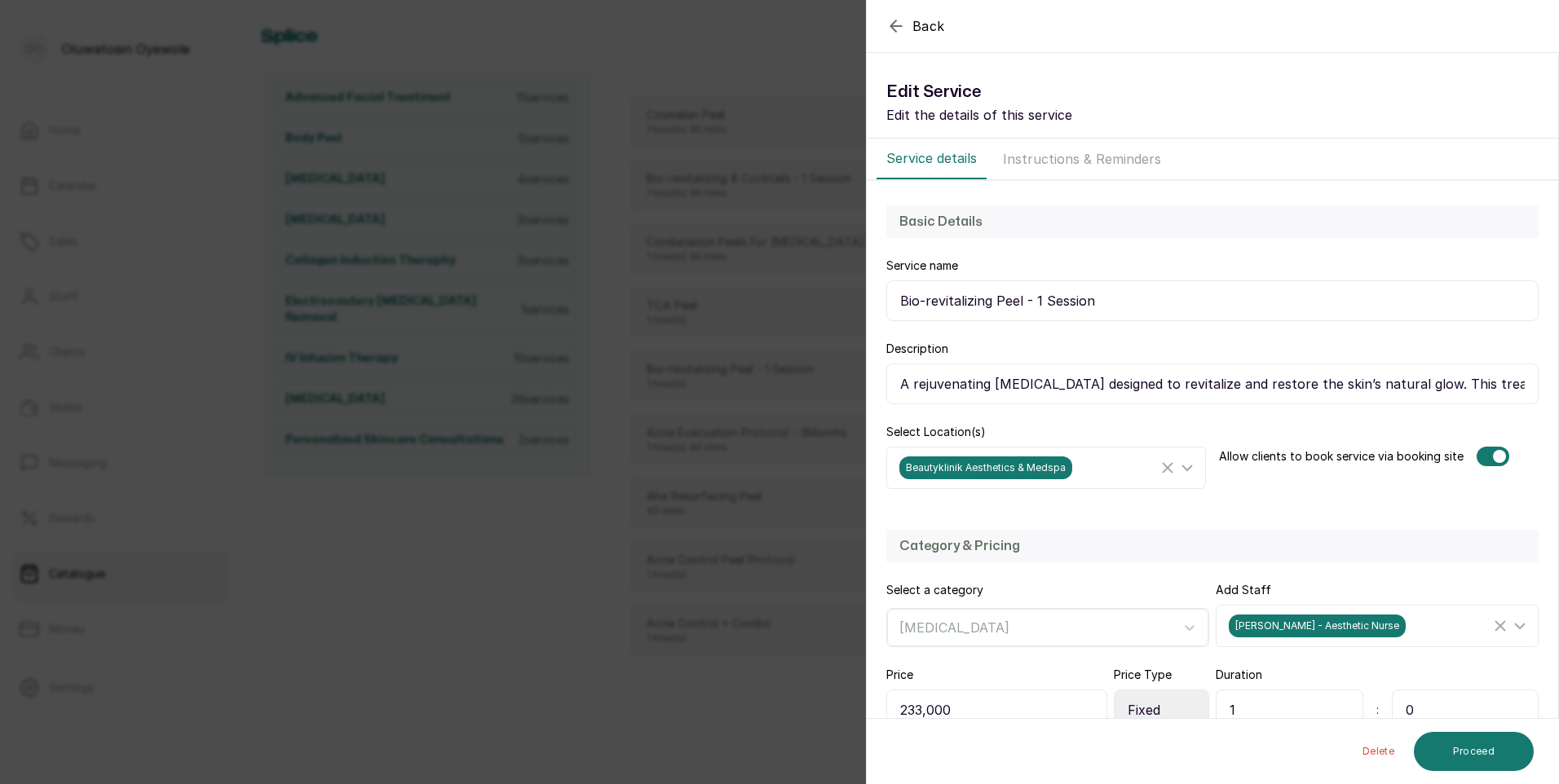
click at [895, 30] on icon "button" at bounding box center [895, 26] width 11 height 11
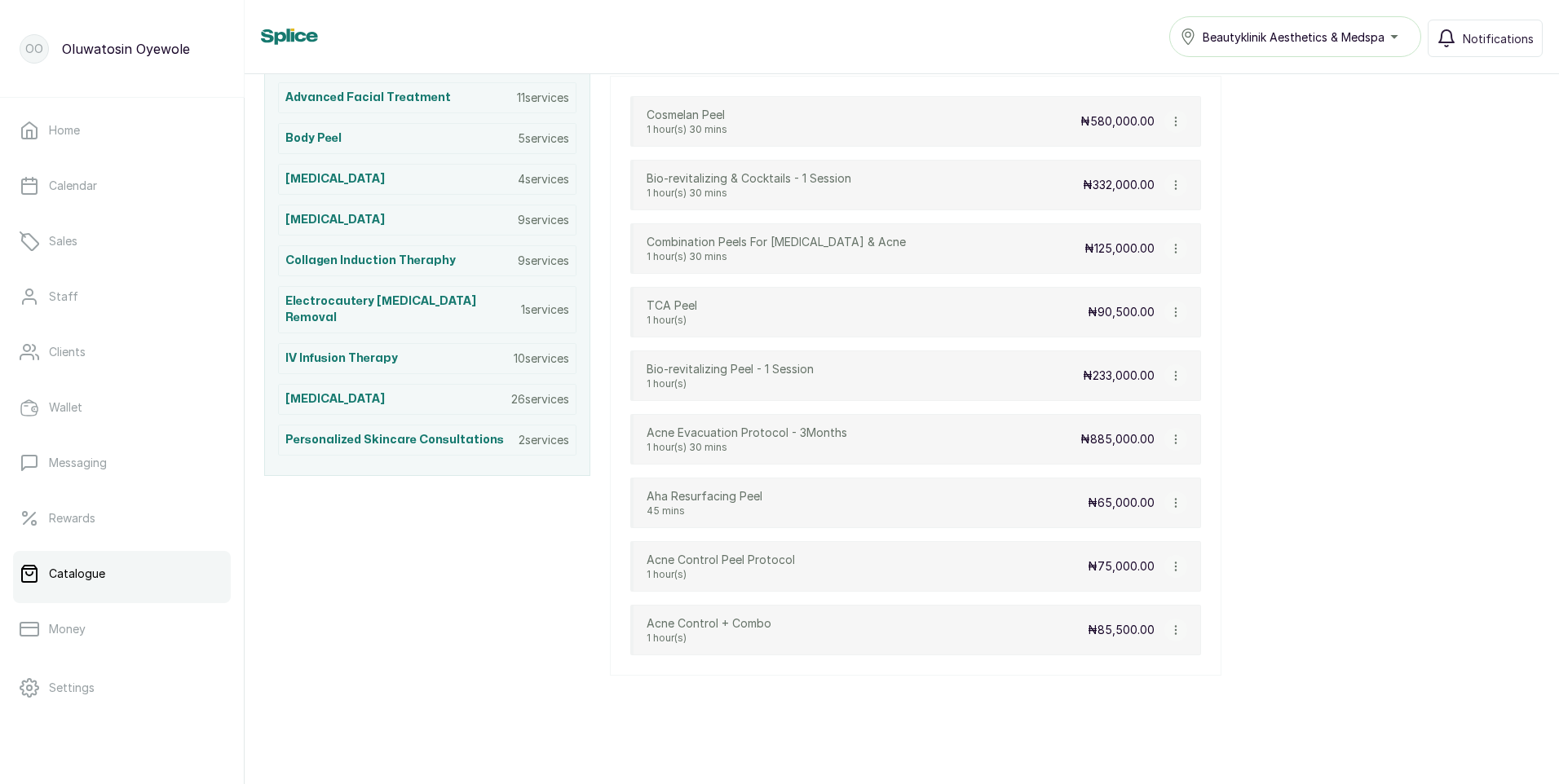
click at [1171, 311] on icon "button" at bounding box center [1176, 311] width 12 height 12
click at [1225, 221] on span "Edit Service" at bounding box center [1254, 218] width 74 height 20
select select "fixed"
select select "fixed_value"
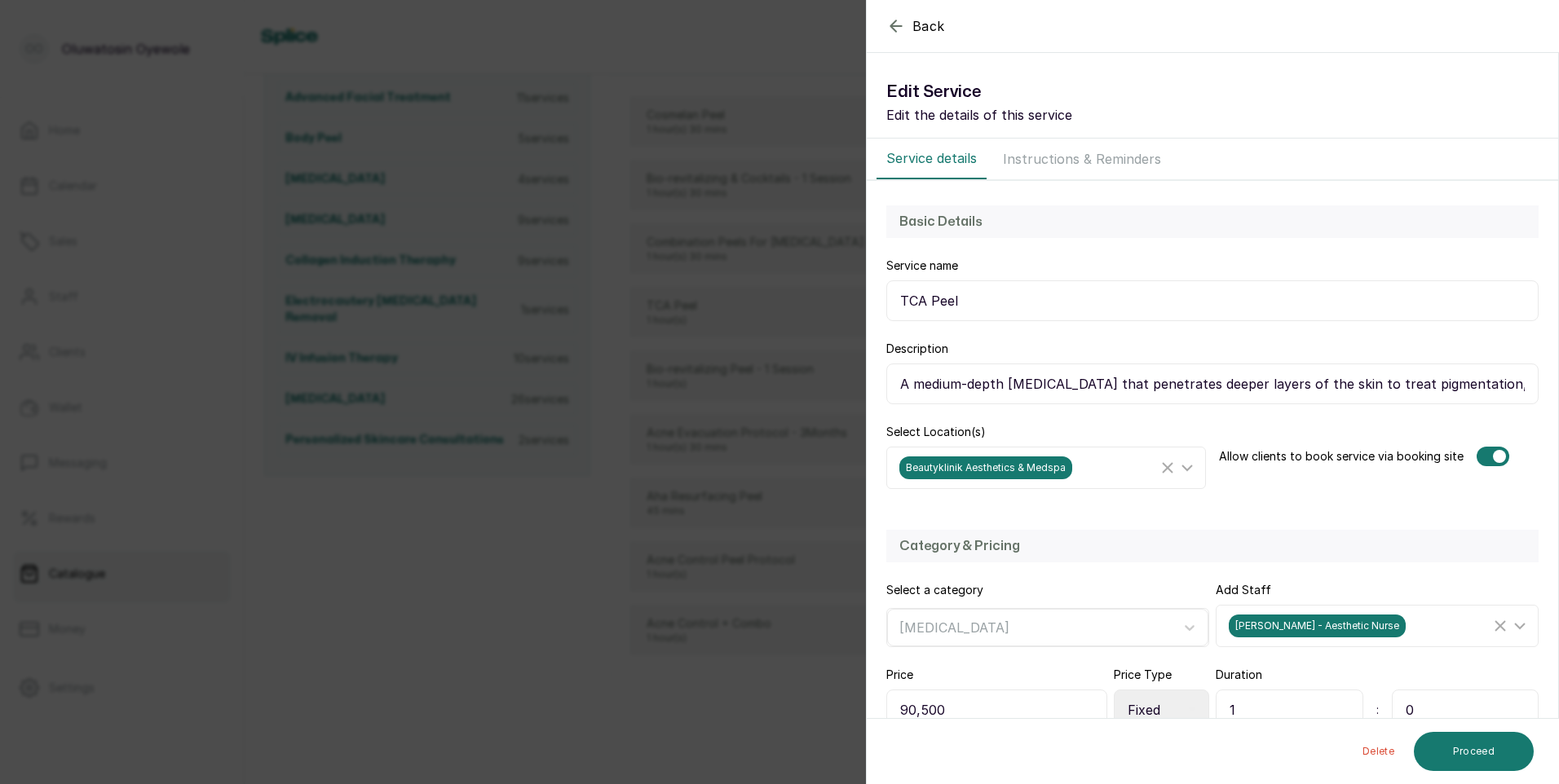
click at [891, 24] on icon "button" at bounding box center [895, 26] width 11 height 11
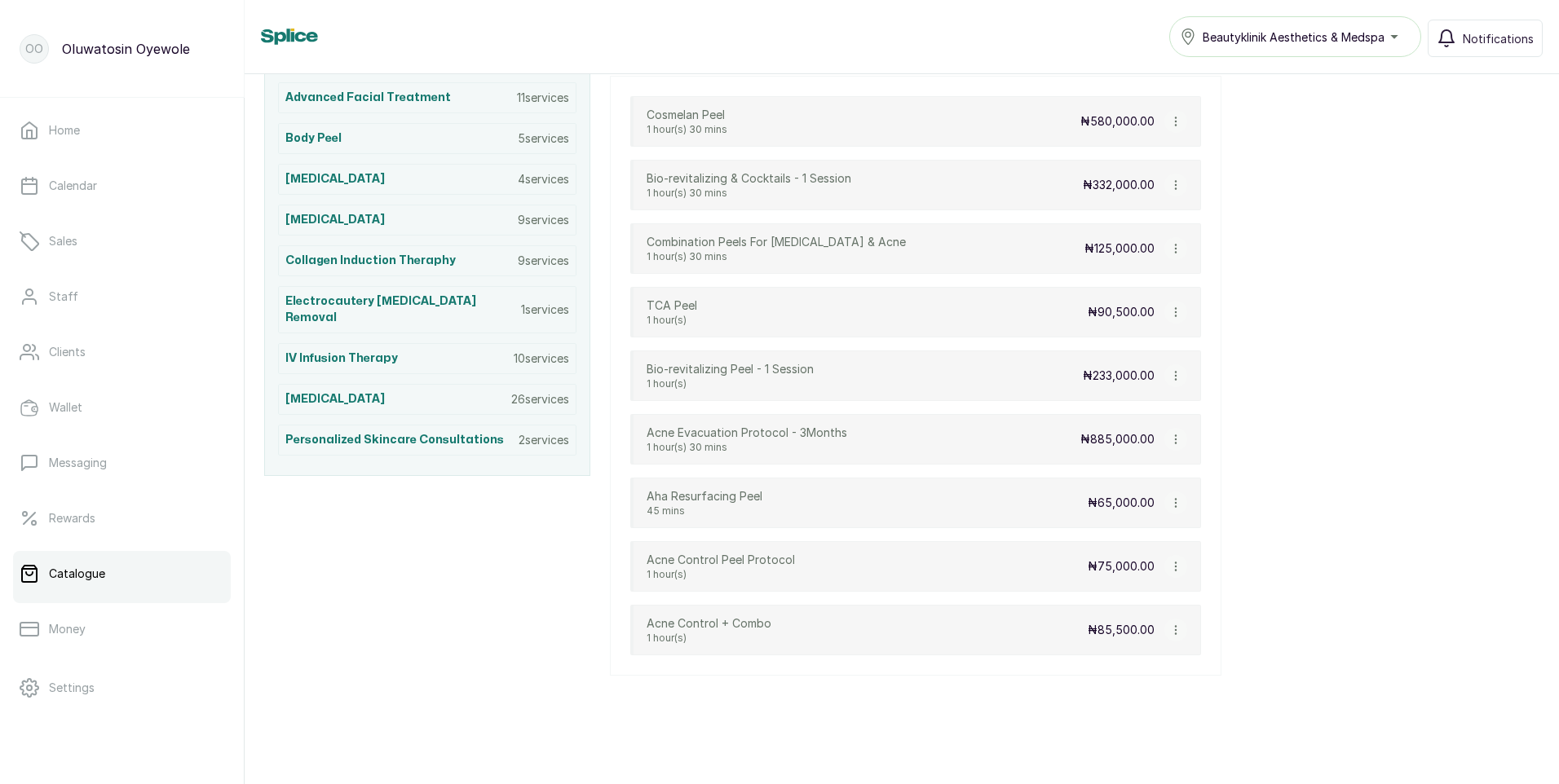
click at [1169, 245] on button "button" at bounding box center [1175, 248] width 22 height 22
click at [1245, 158] on span "Edit Service" at bounding box center [1254, 155] width 74 height 20
select select "fixed"
select select "fixed_value"
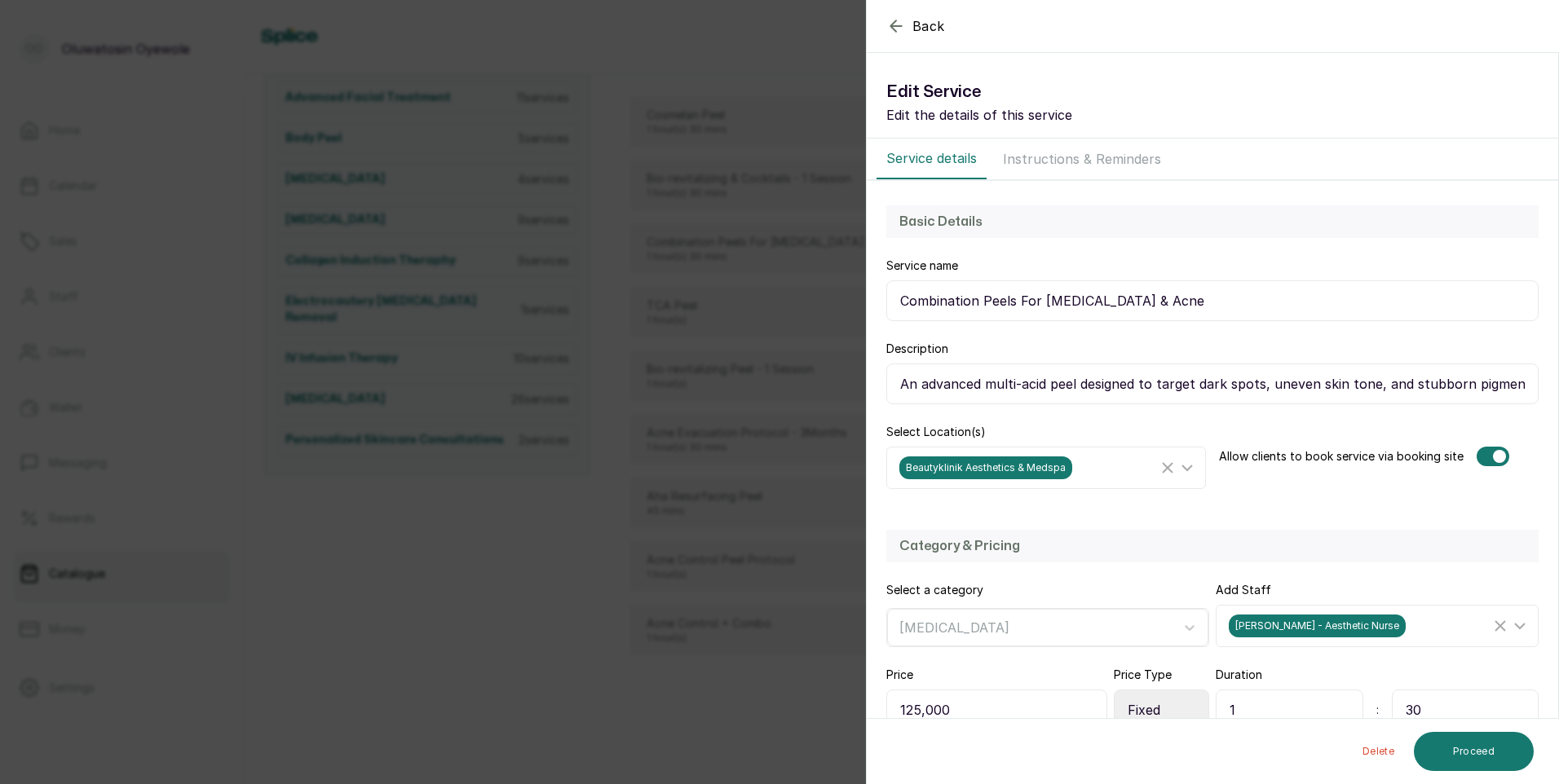
click at [898, 27] on icon "button" at bounding box center [896, 26] width 20 height 20
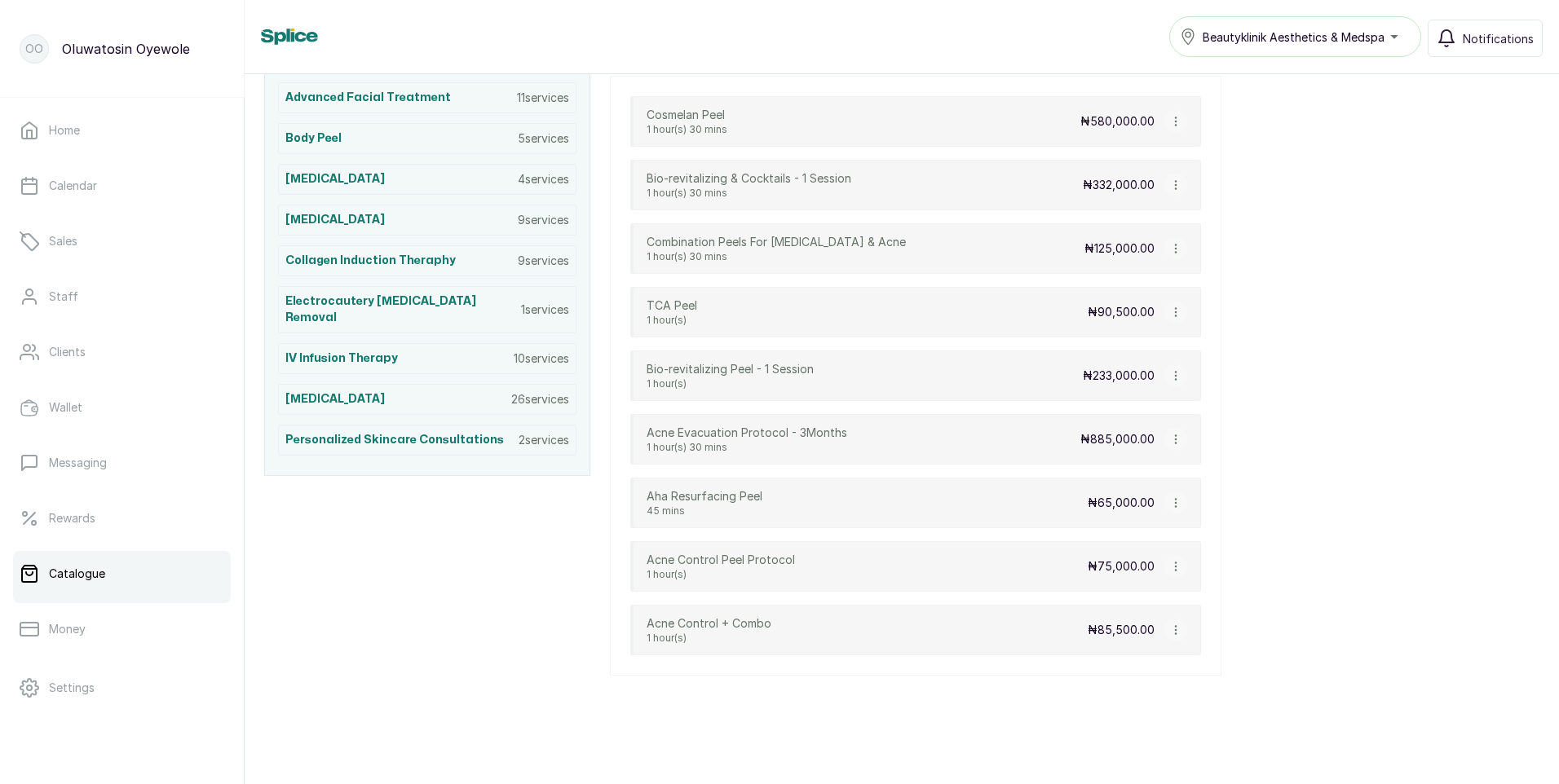
click at [1178, 122] on icon "button" at bounding box center [1176, 121] width 12 height 12
click at [1244, 187] on span "Edit Service" at bounding box center [1254, 186] width 74 height 20
select select "fixed"
select select "fixed_value"
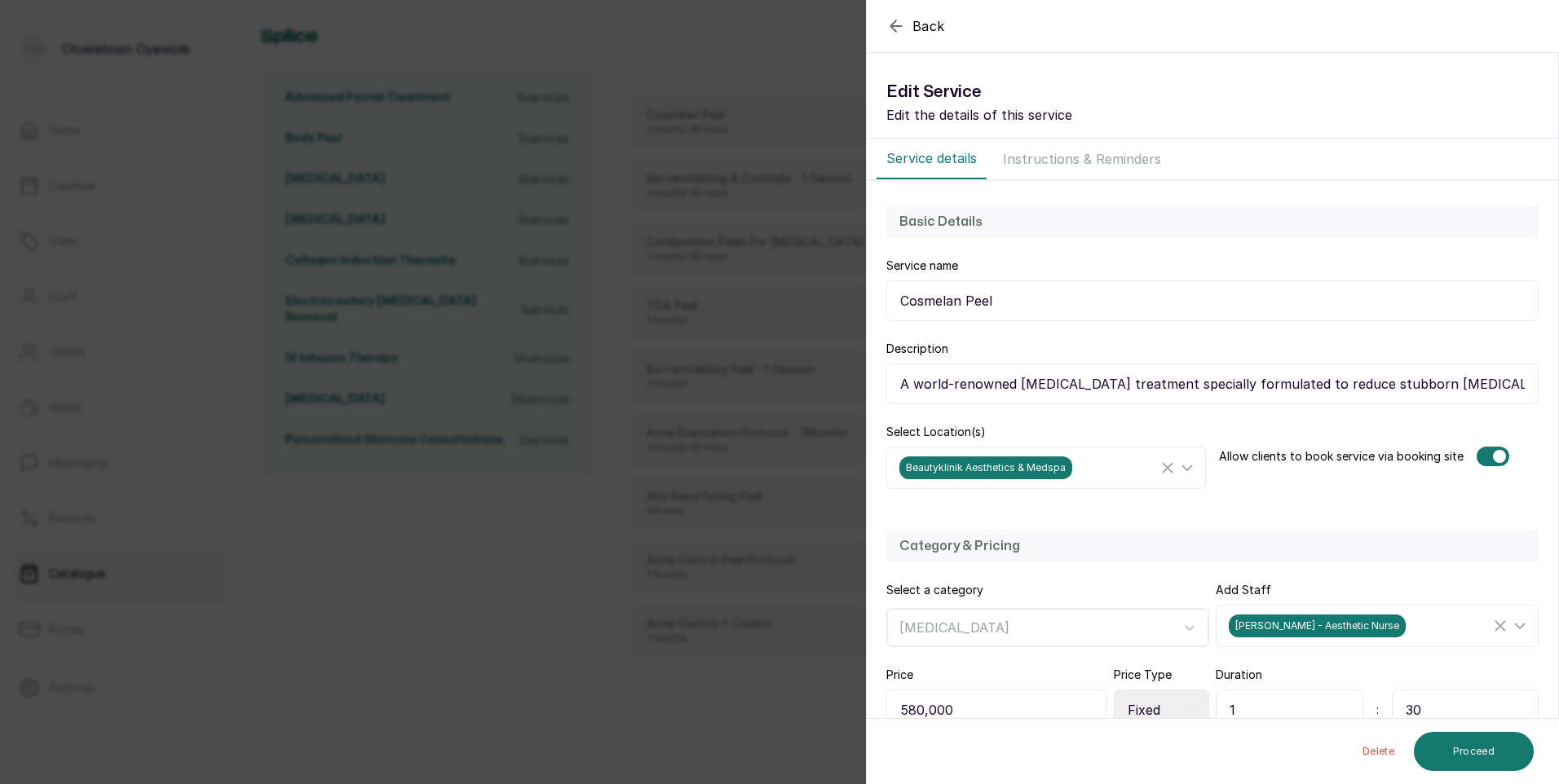
click at [899, 23] on icon "button" at bounding box center [896, 26] width 20 height 20
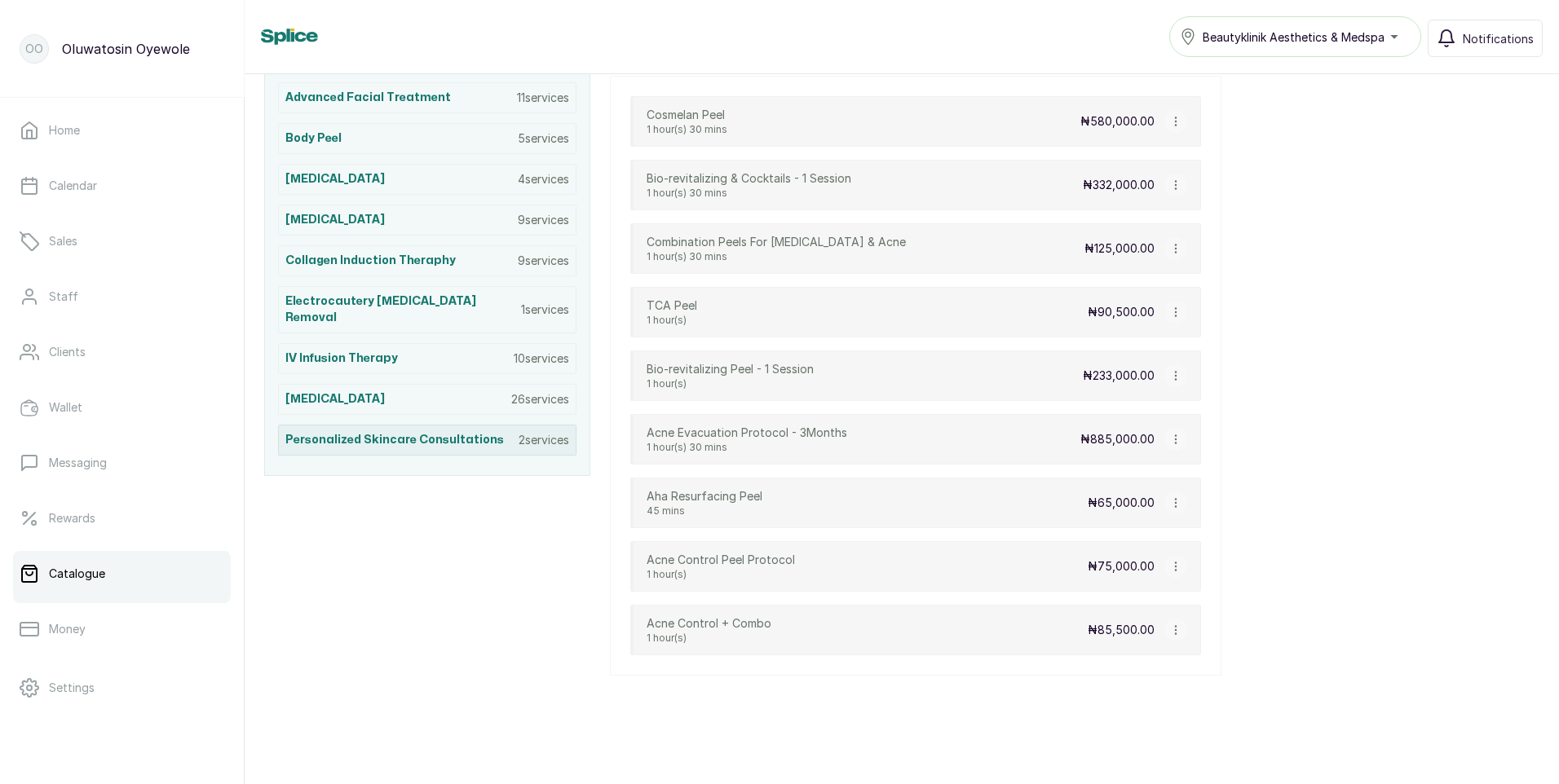
click at [551, 432] on p "2 services" at bounding box center [544, 440] width 50 height 16
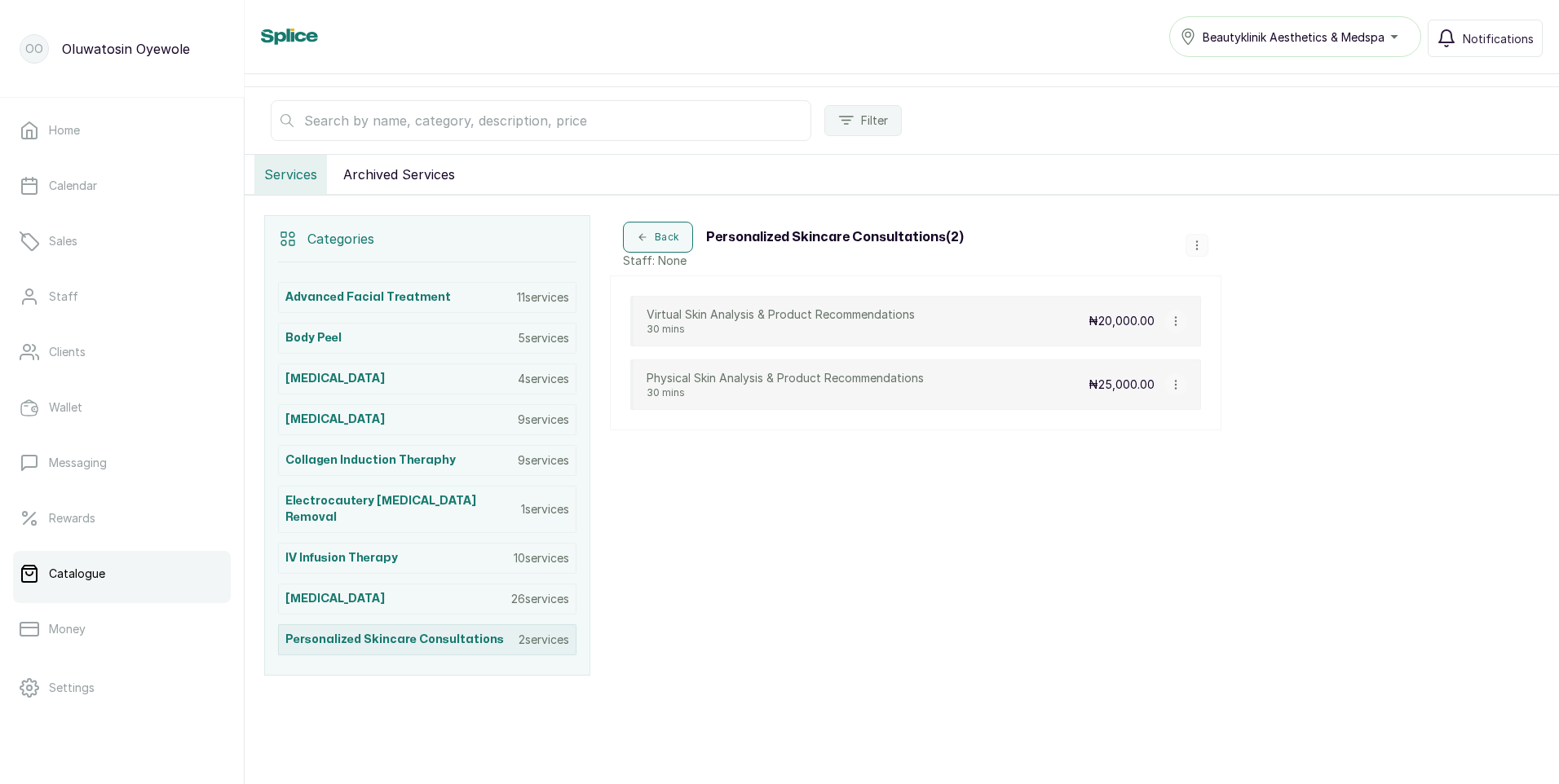
scroll to position [196, 0]
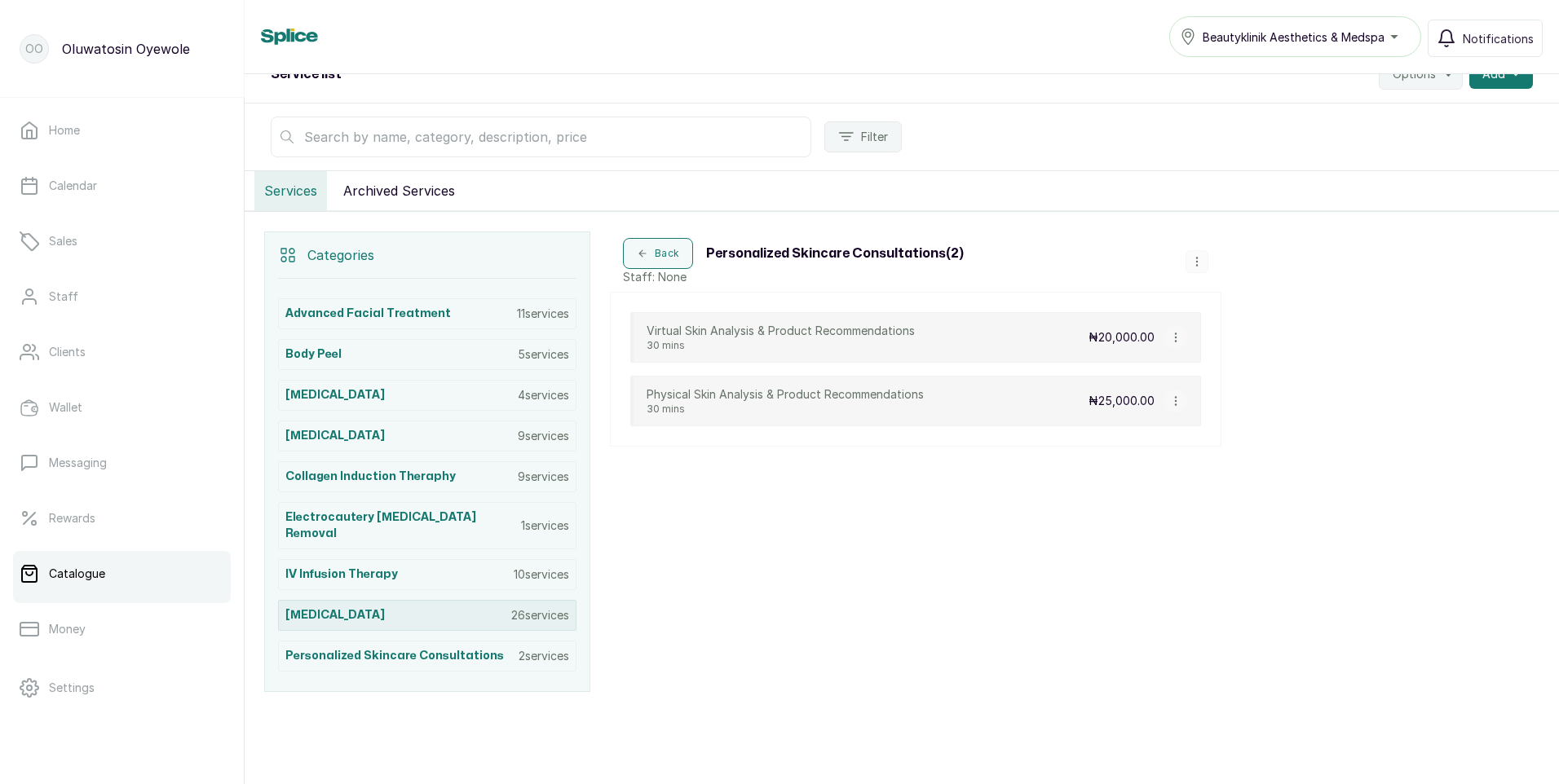
click at [540, 607] on p "26 services" at bounding box center [540, 615] width 58 height 16
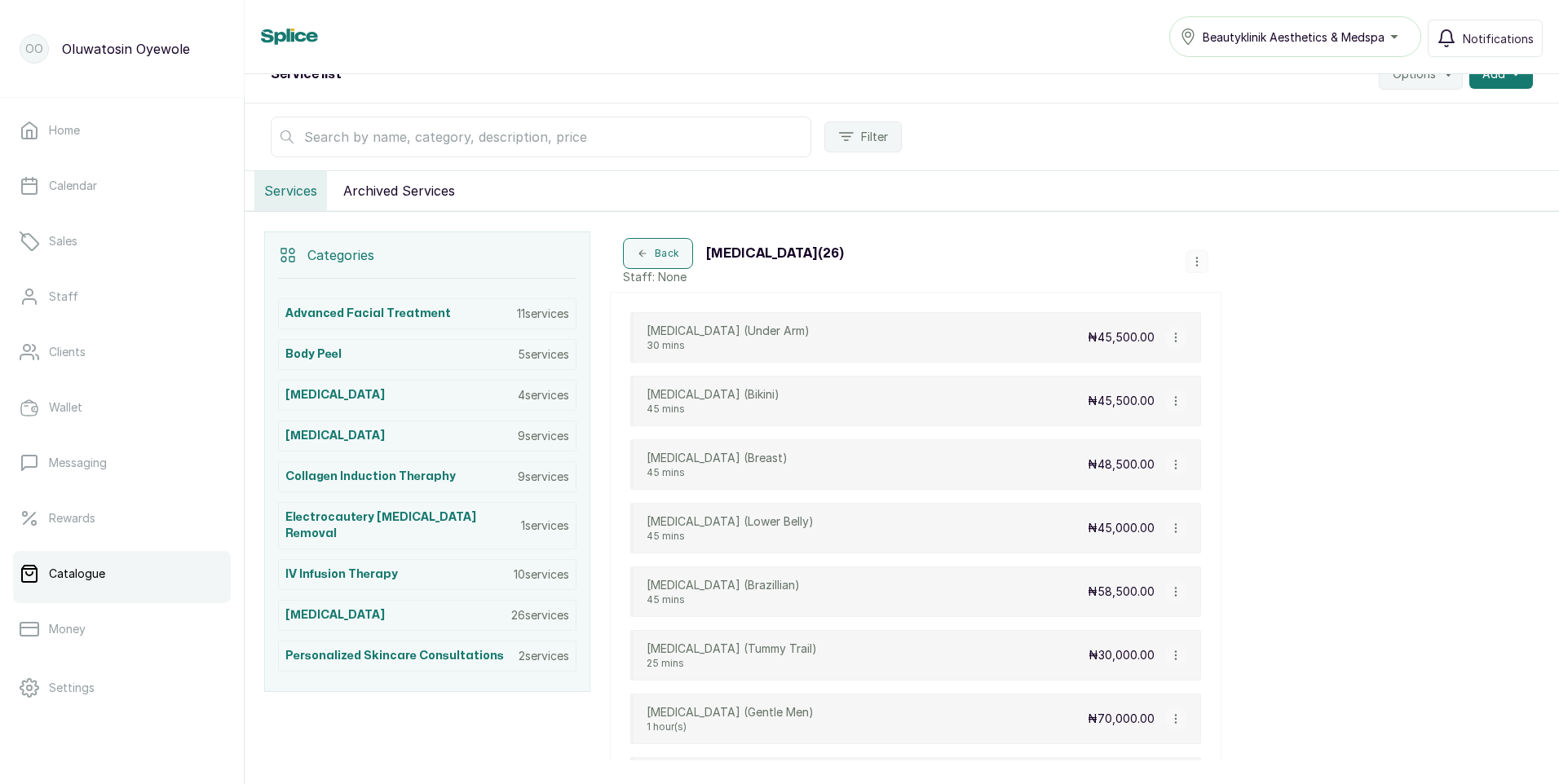
scroll to position [412, 0]
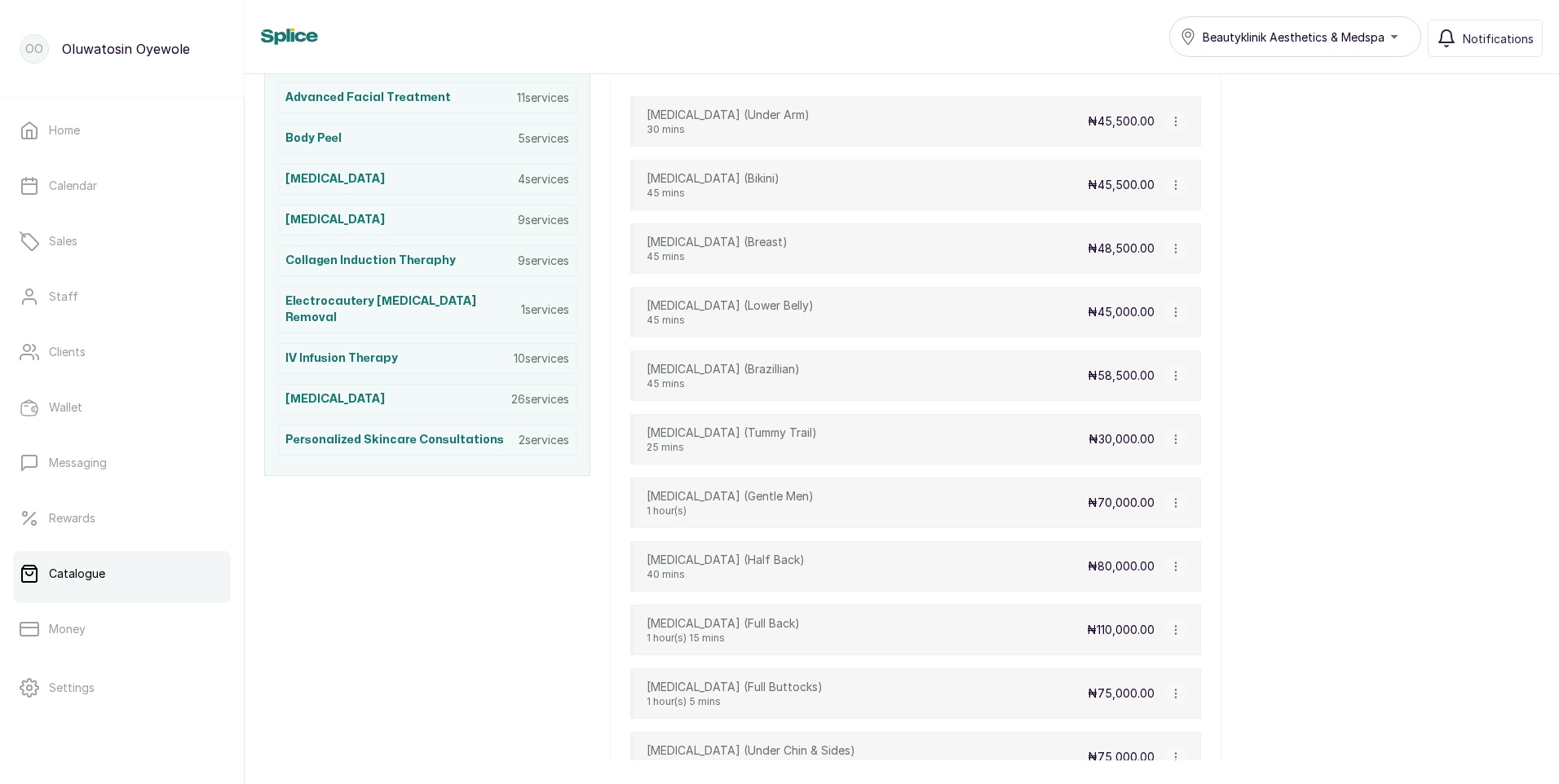
click at [1173, 122] on icon "button" at bounding box center [1176, 121] width 12 height 12
click at [1234, 187] on span "Edit Service" at bounding box center [1254, 186] width 74 height 20
select select "fixed"
select select "fixed_value"
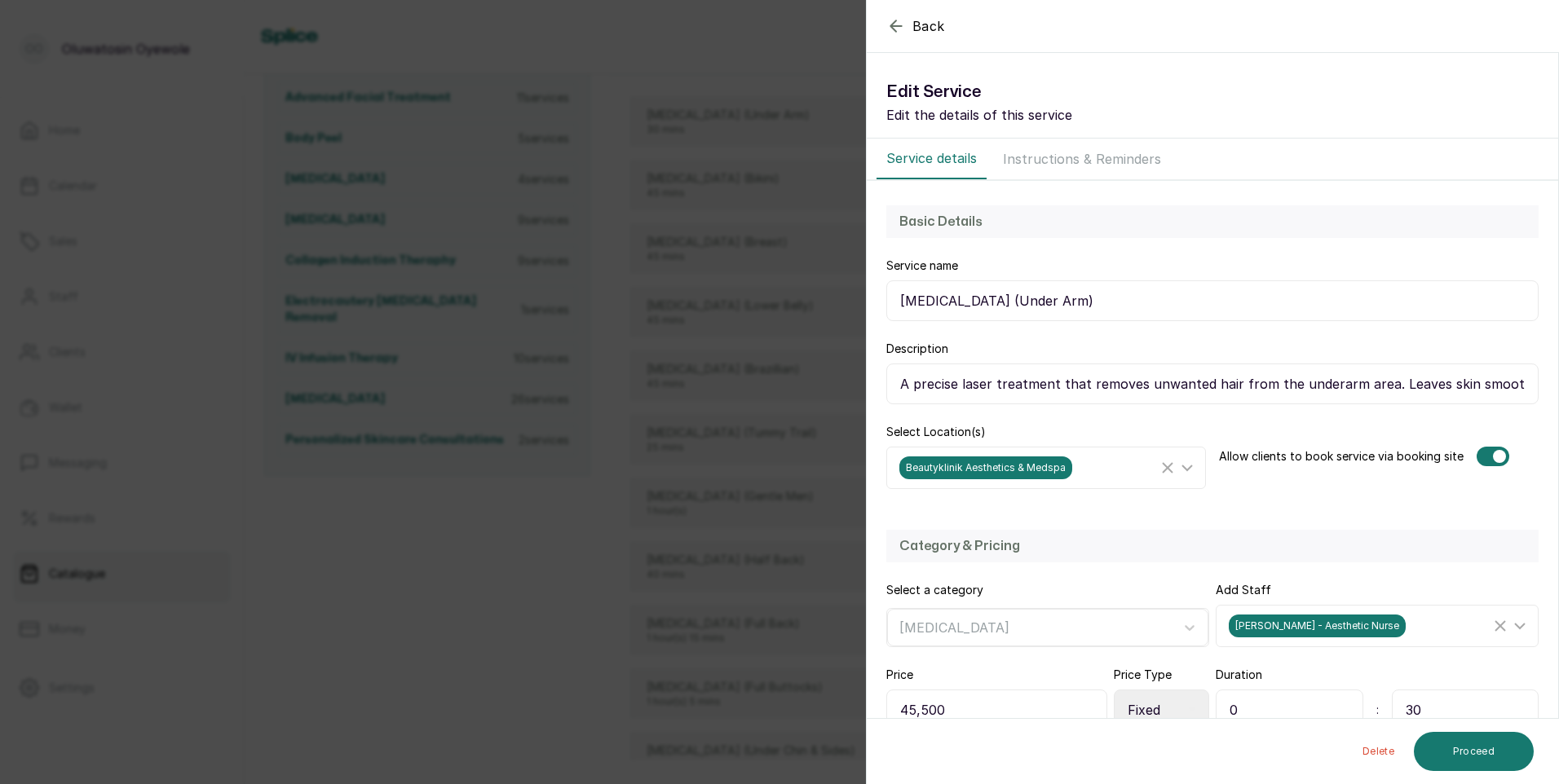
click at [892, 22] on icon "button" at bounding box center [896, 26] width 20 height 20
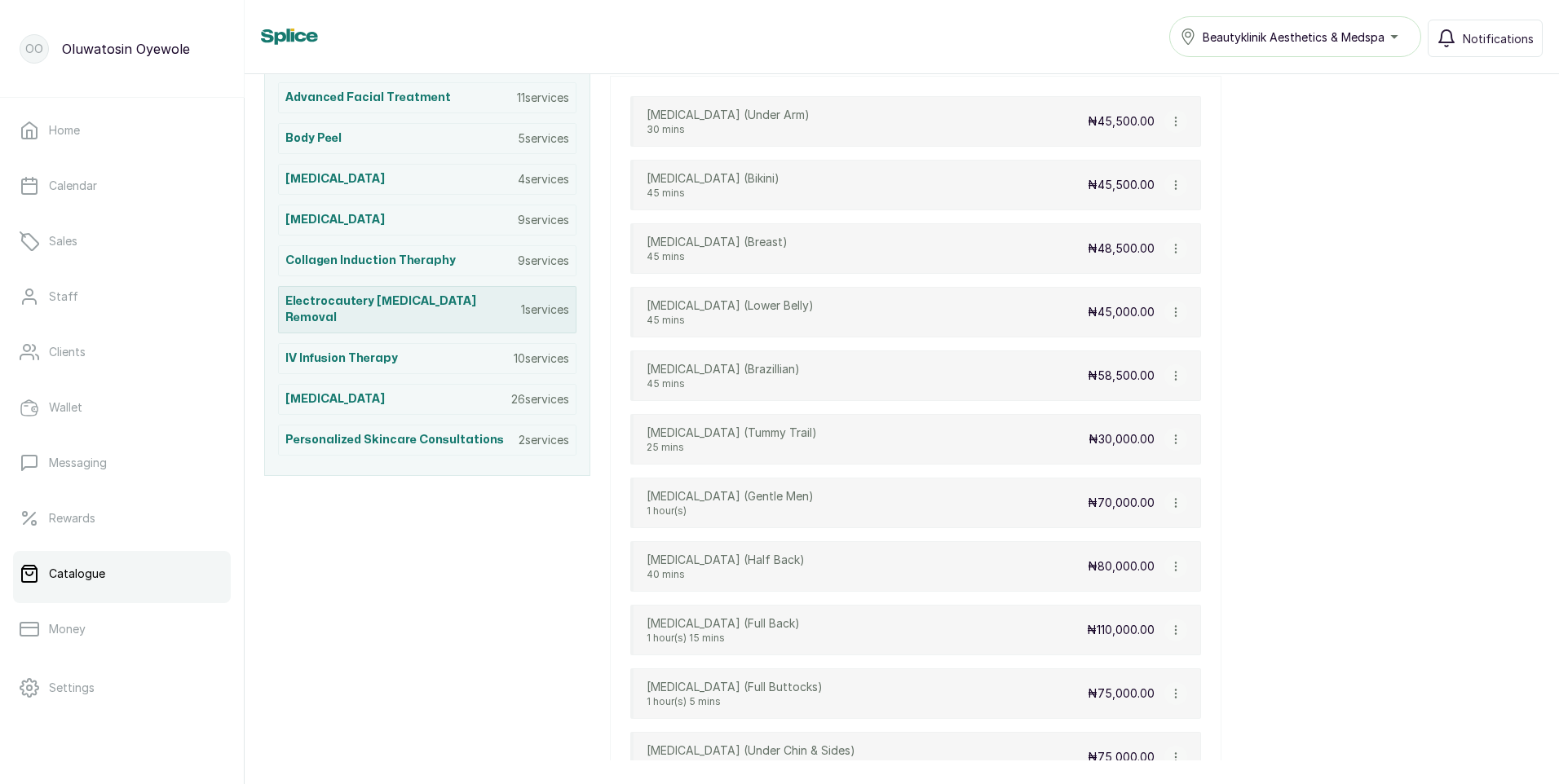
click at [561, 304] on p "1 services" at bounding box center [545, 310] width 48 height 16
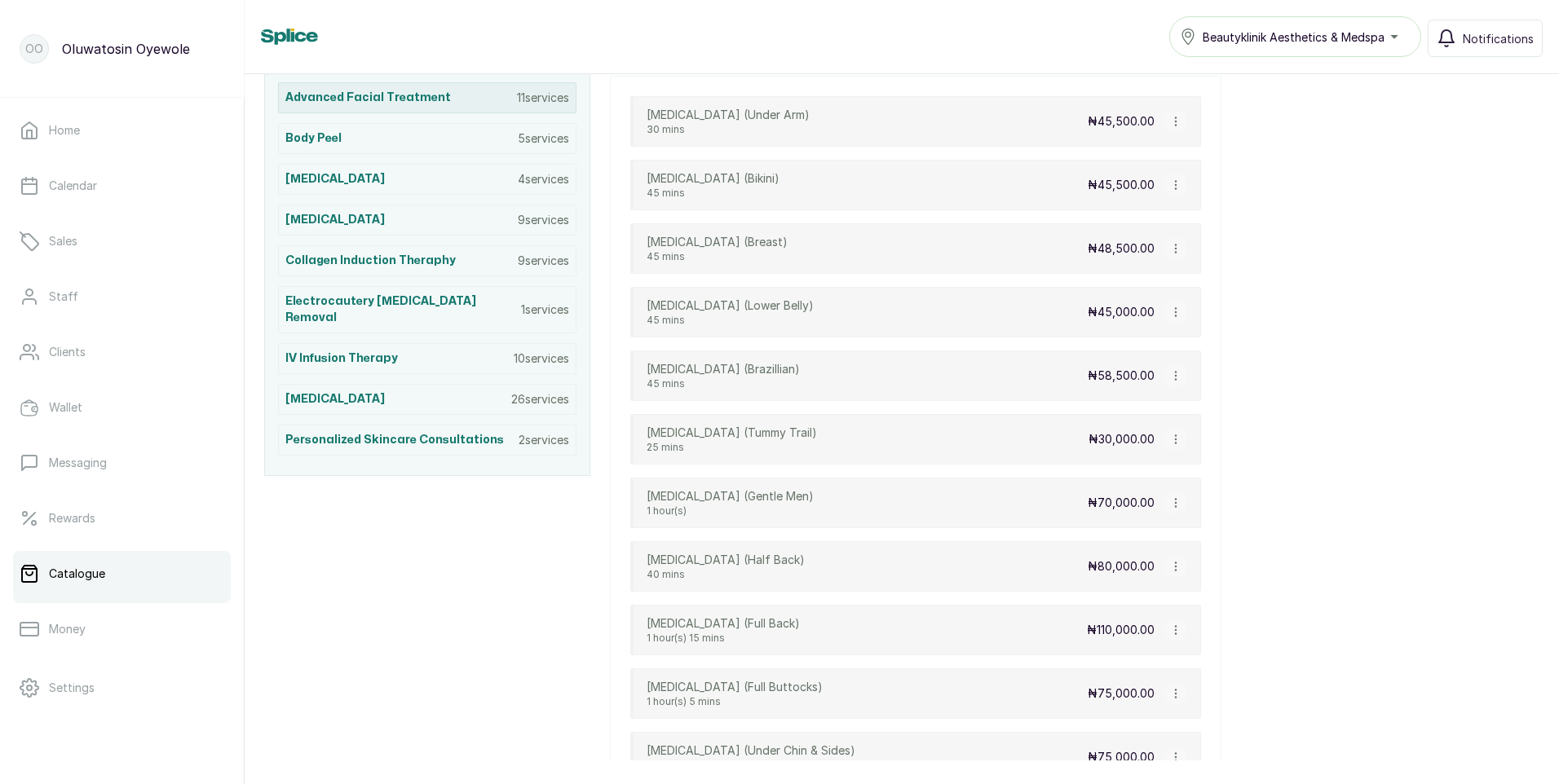
scroll to position [196, 0]
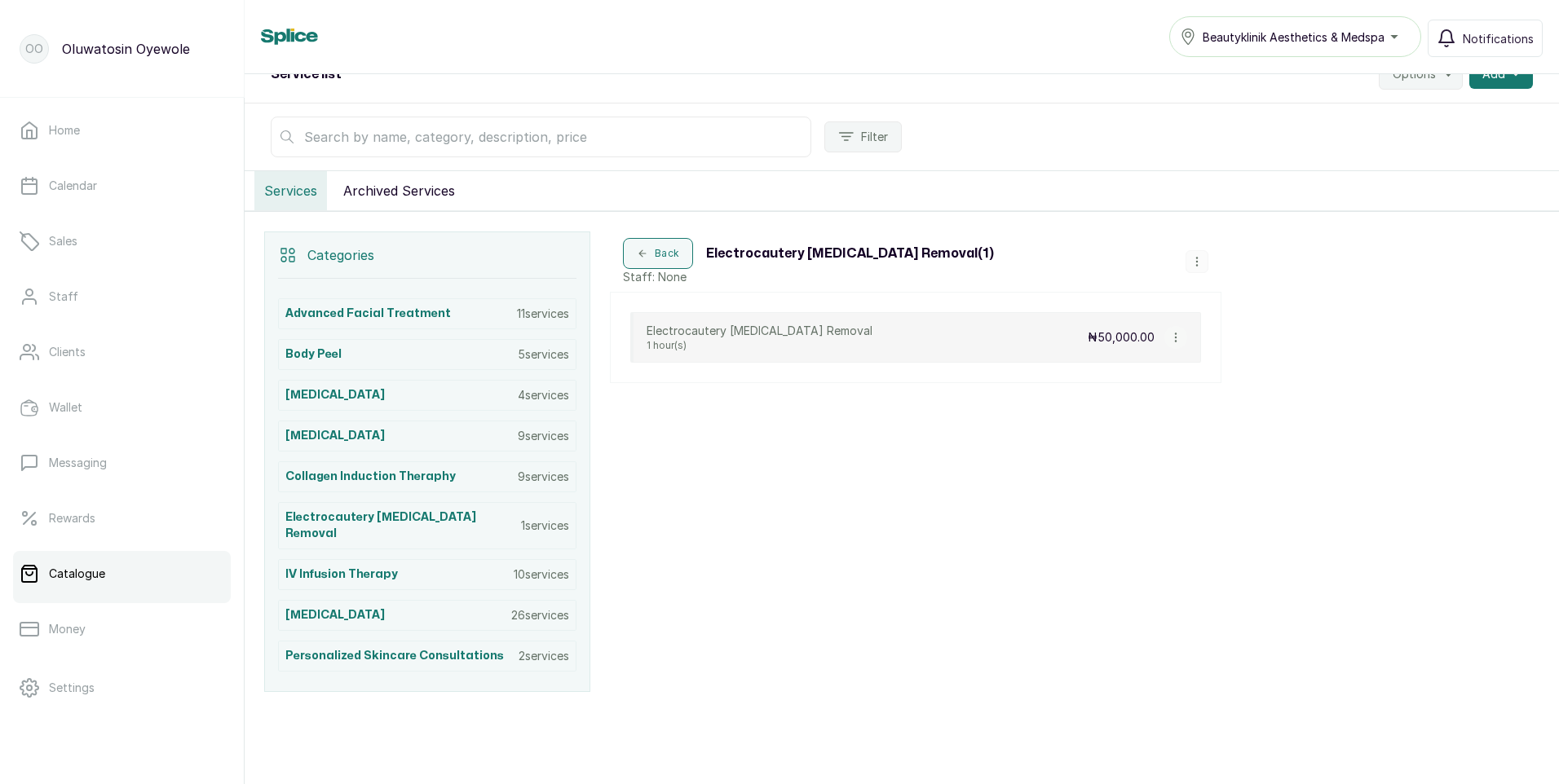
click at [1178, 333] on icon "button" at bounding box center [1176, 337] width 12 height 12
click at [1272, 241] on span "Edit Service" at bounding box center [1254, 243] width 74 height 20
select select "fixed"
select select "fixed_value"
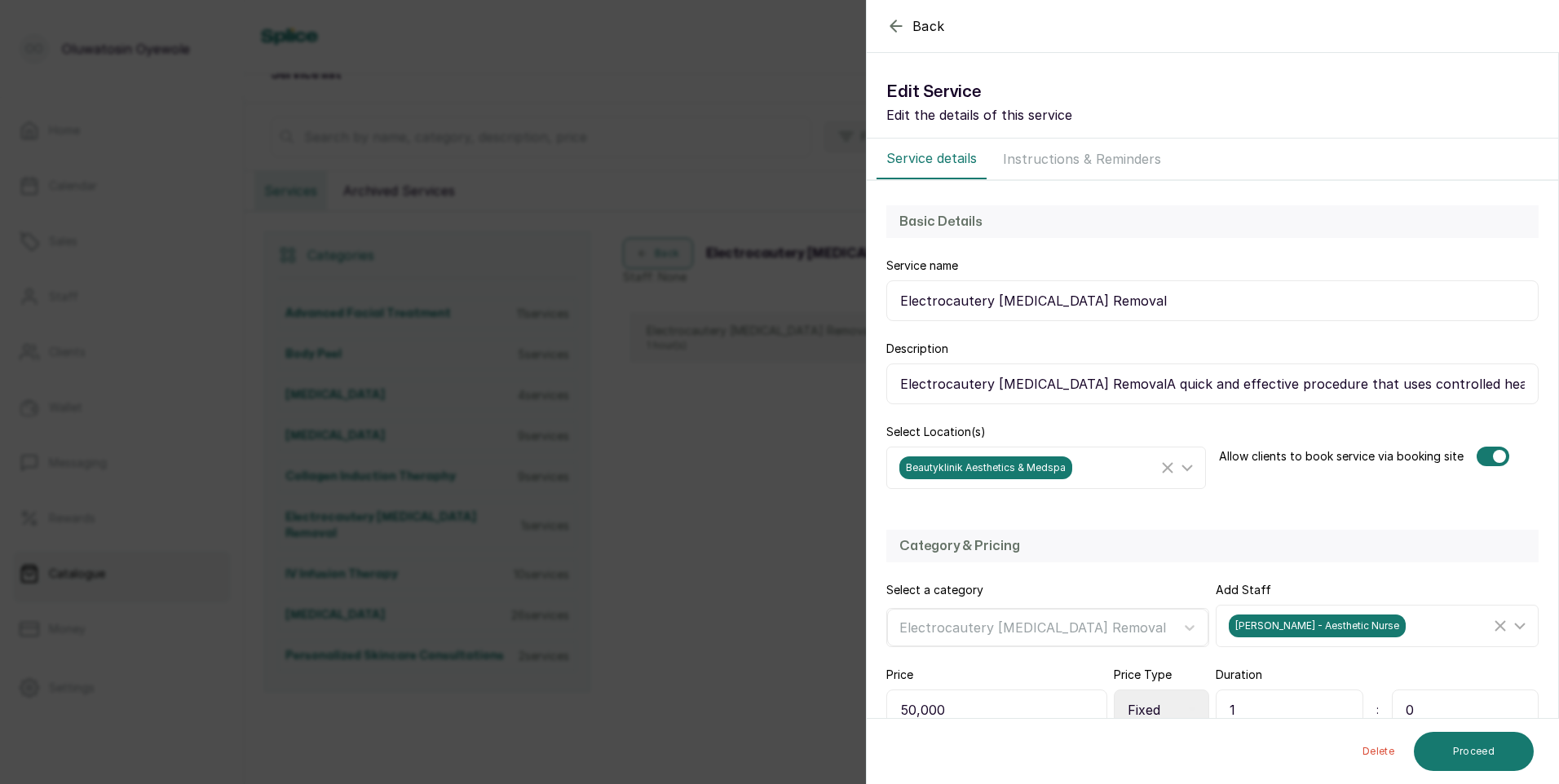
click at [895, 22] on icon "button" at bounding box center [895, 26] width 11 height 11
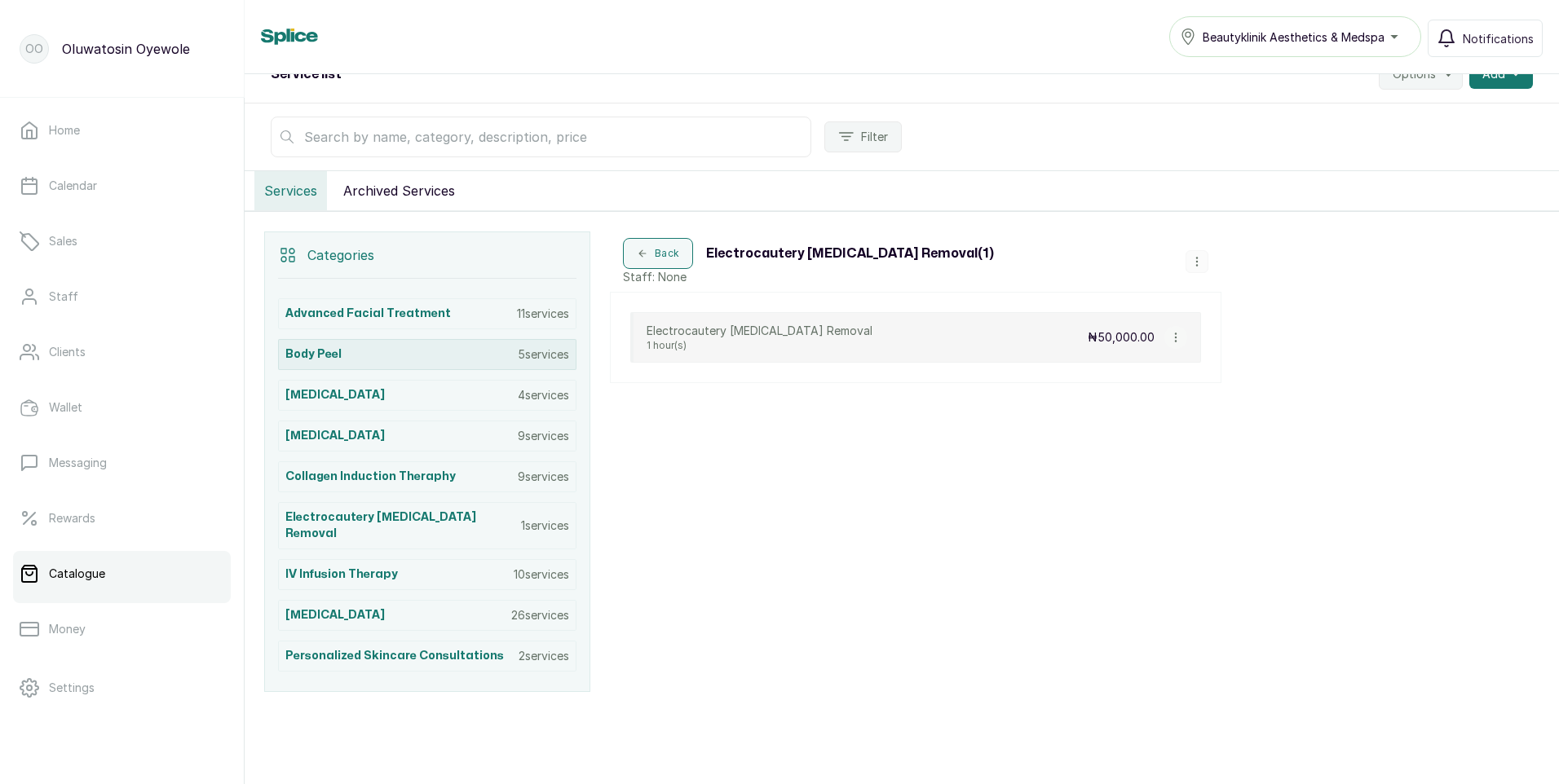
click at [527, 359] on p "5 services" at bounding box center [543, 354] width 51 height 16
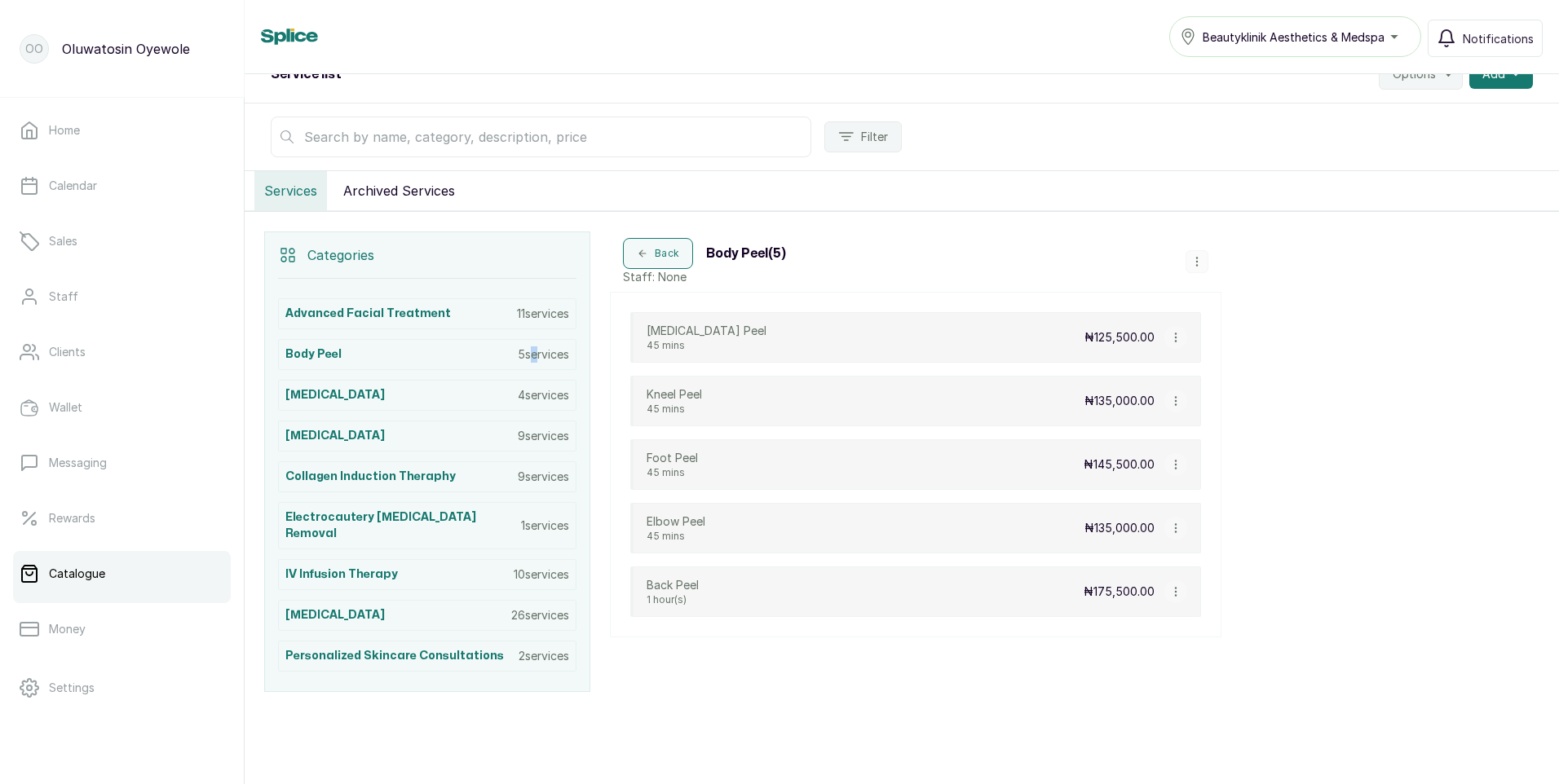
click at [1175, 328] on button "button" at bounding box center [1175, 337] width 22 height 22
click at [1232, 248] on span "Edit Service" at bounding box center [1254, 243] width 74 height 20
select select "fixed"
select select "fixed_value"
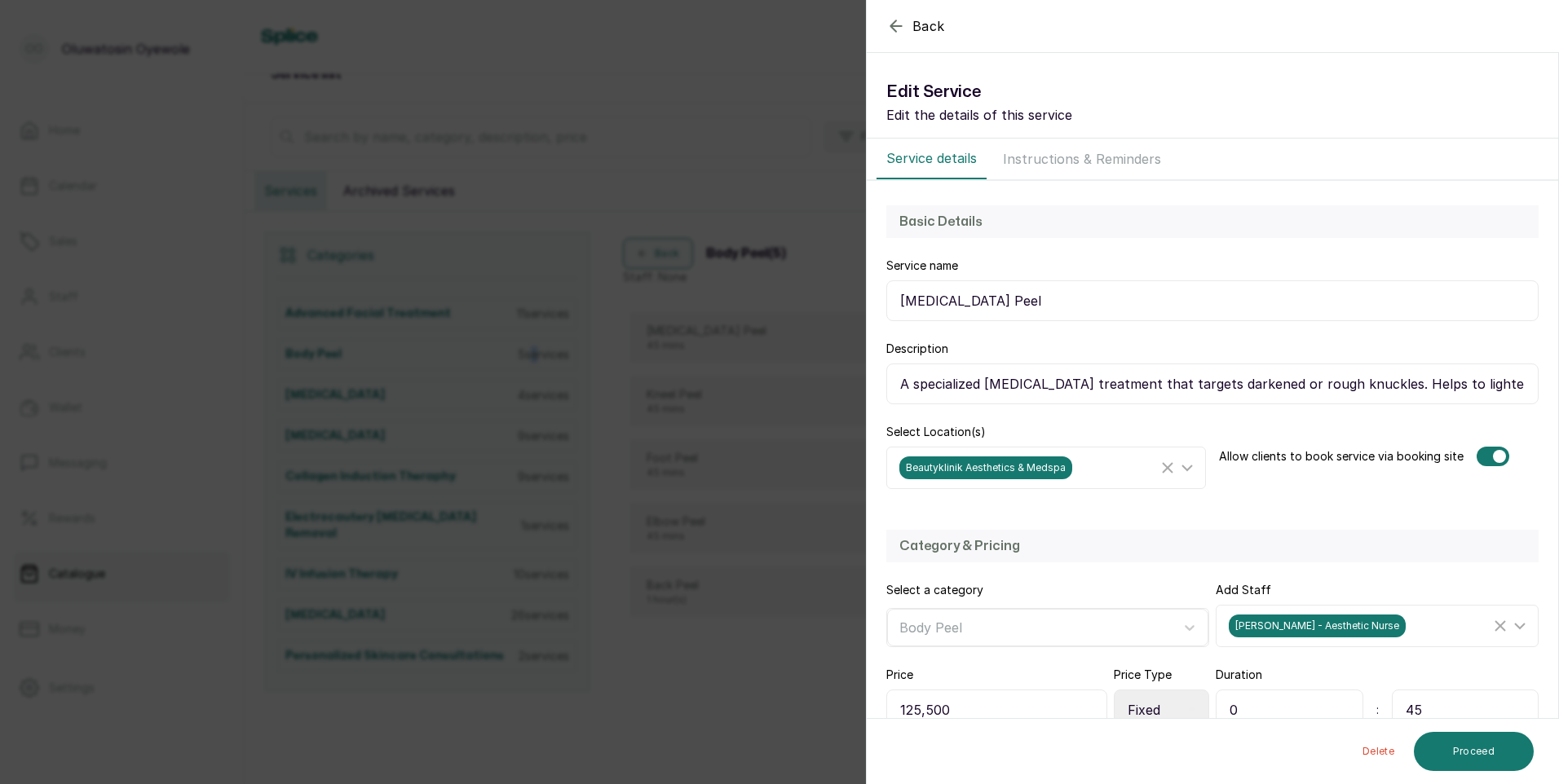
click at [893, 28] on icon "button" at bounding box center [895, 26] width 11 height 11
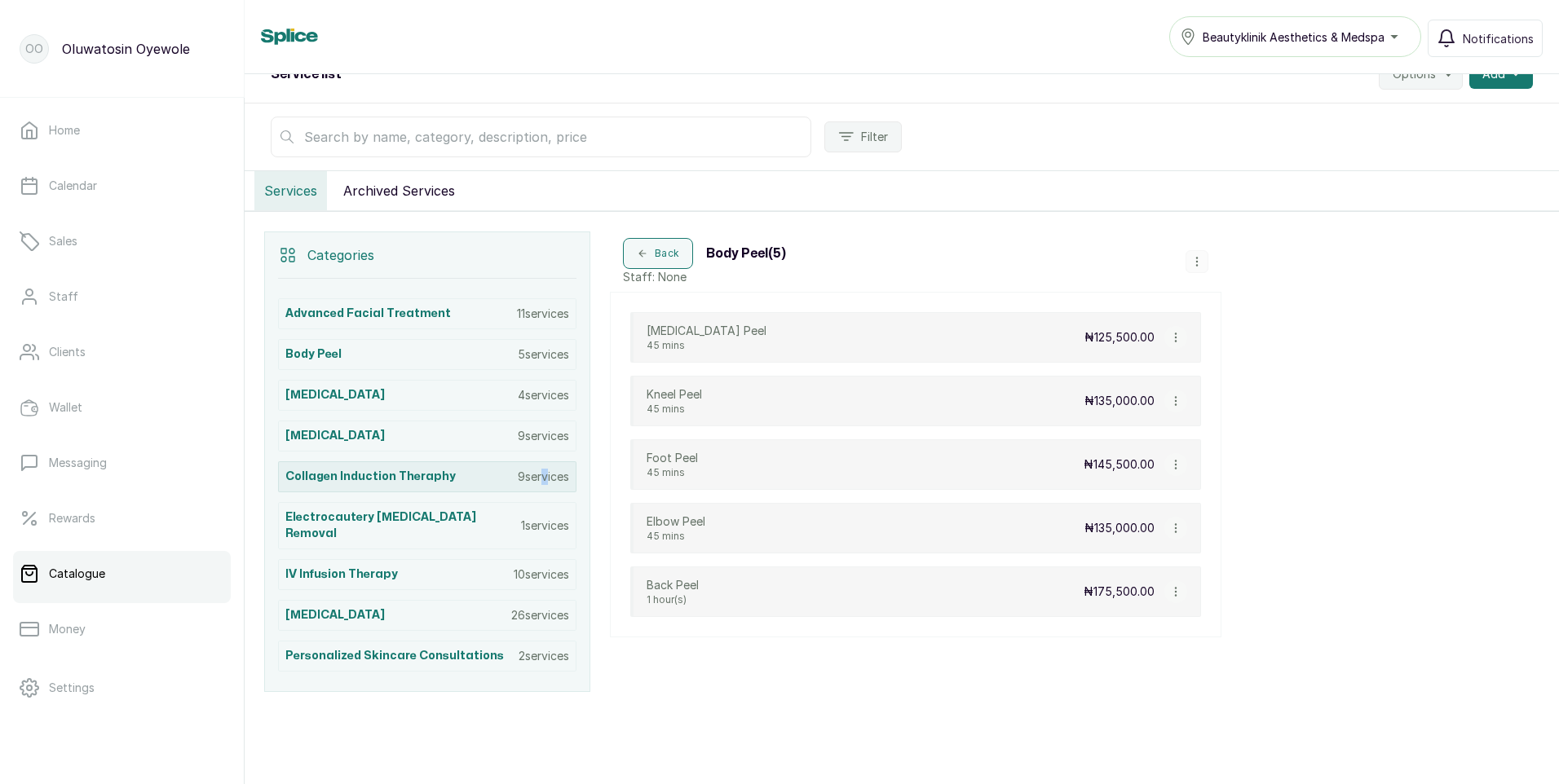
click at [540, 474] on p "9 services" at bounding box center [543, 477] width 51 height 16
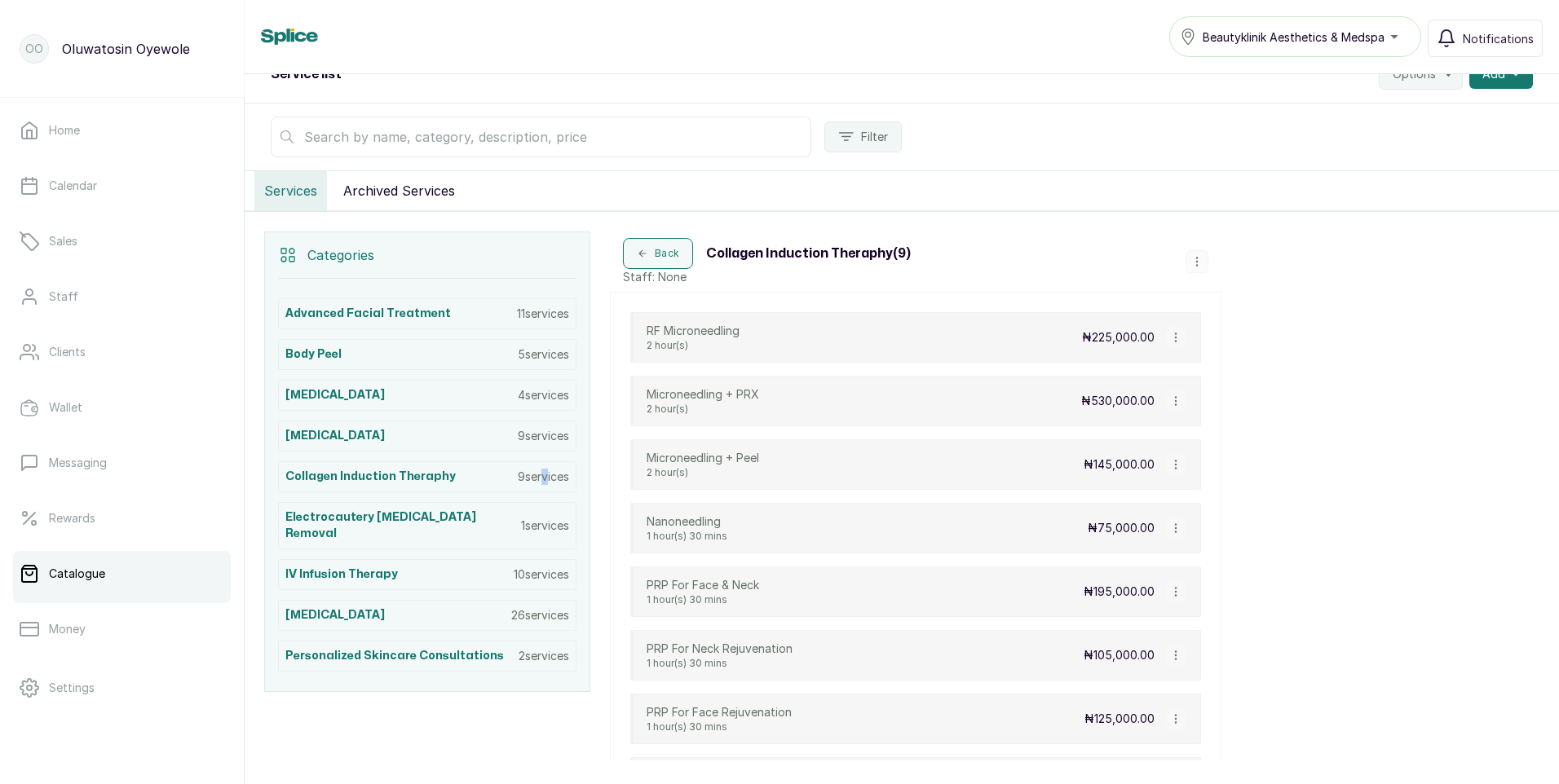
click at [1172, 338] on icon "button" at bounding box center [1176, 337] width 12 height 12
click at [1262, 242] on span "Edit Service" at bounding box center [1254, 243] width 74 height 20
select select "fixed"
select select "fixed_value"
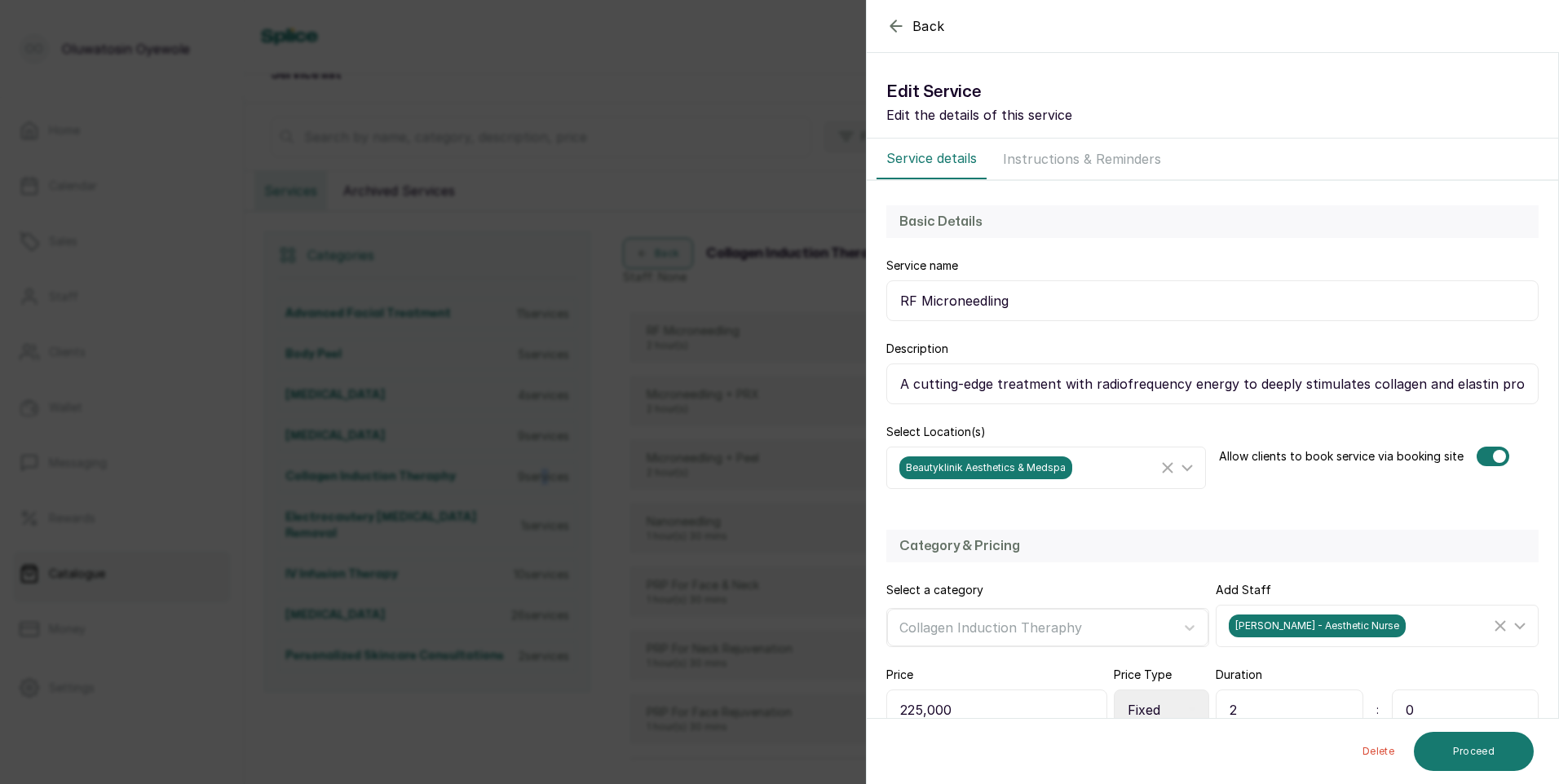
click at [893, 30] on icon "button" at bounding box center [895, 26] width 11 height 11
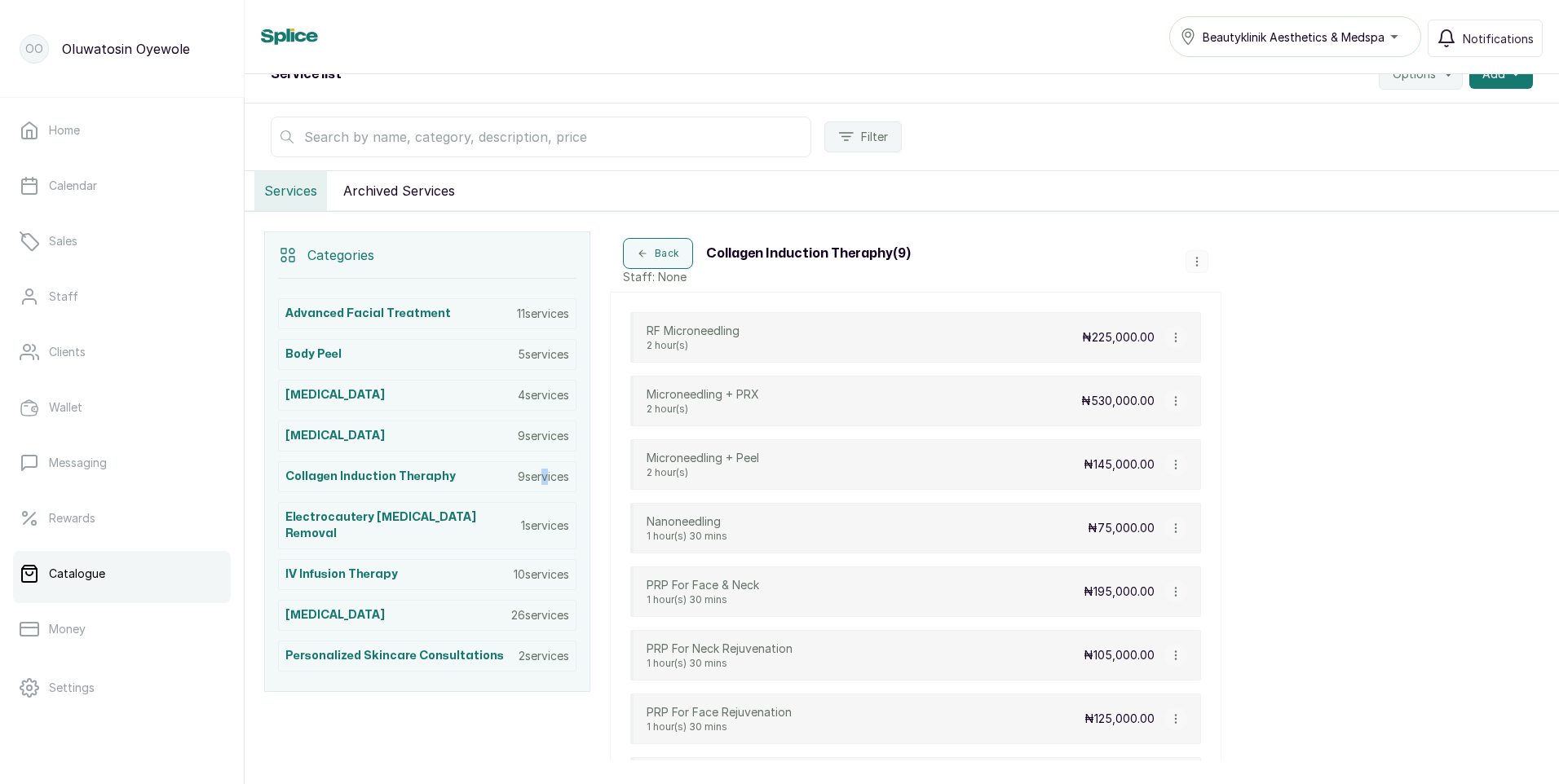
click at [1390, 44] on div "Beautyklinik Aesthetics & Medspa" at bounding box center [1296, 37] width 231 height 20
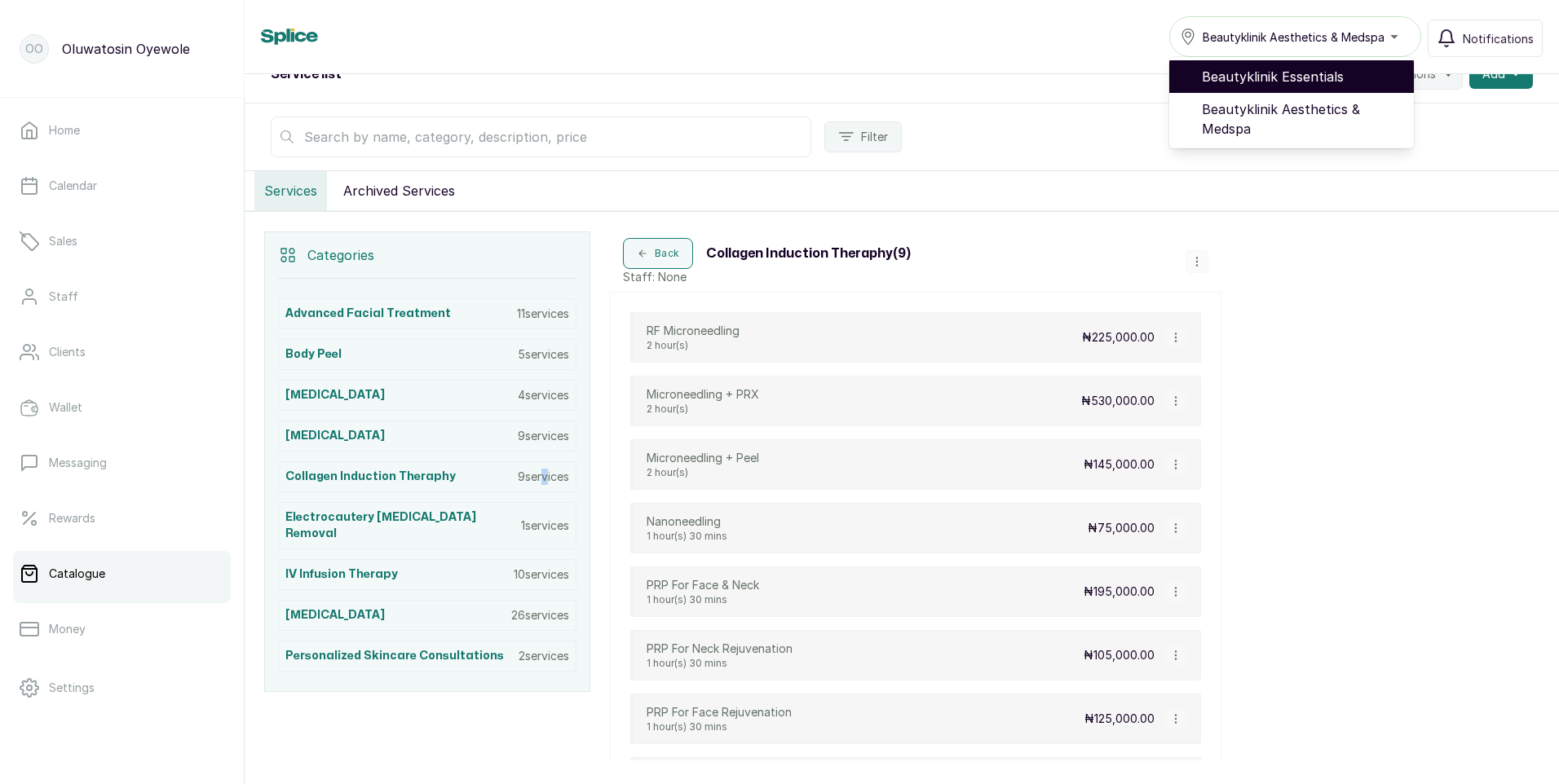
click at [1336, 79] on span "Beautyklinik Essentials" at bounding box center [1301, 77] width 199 height 20
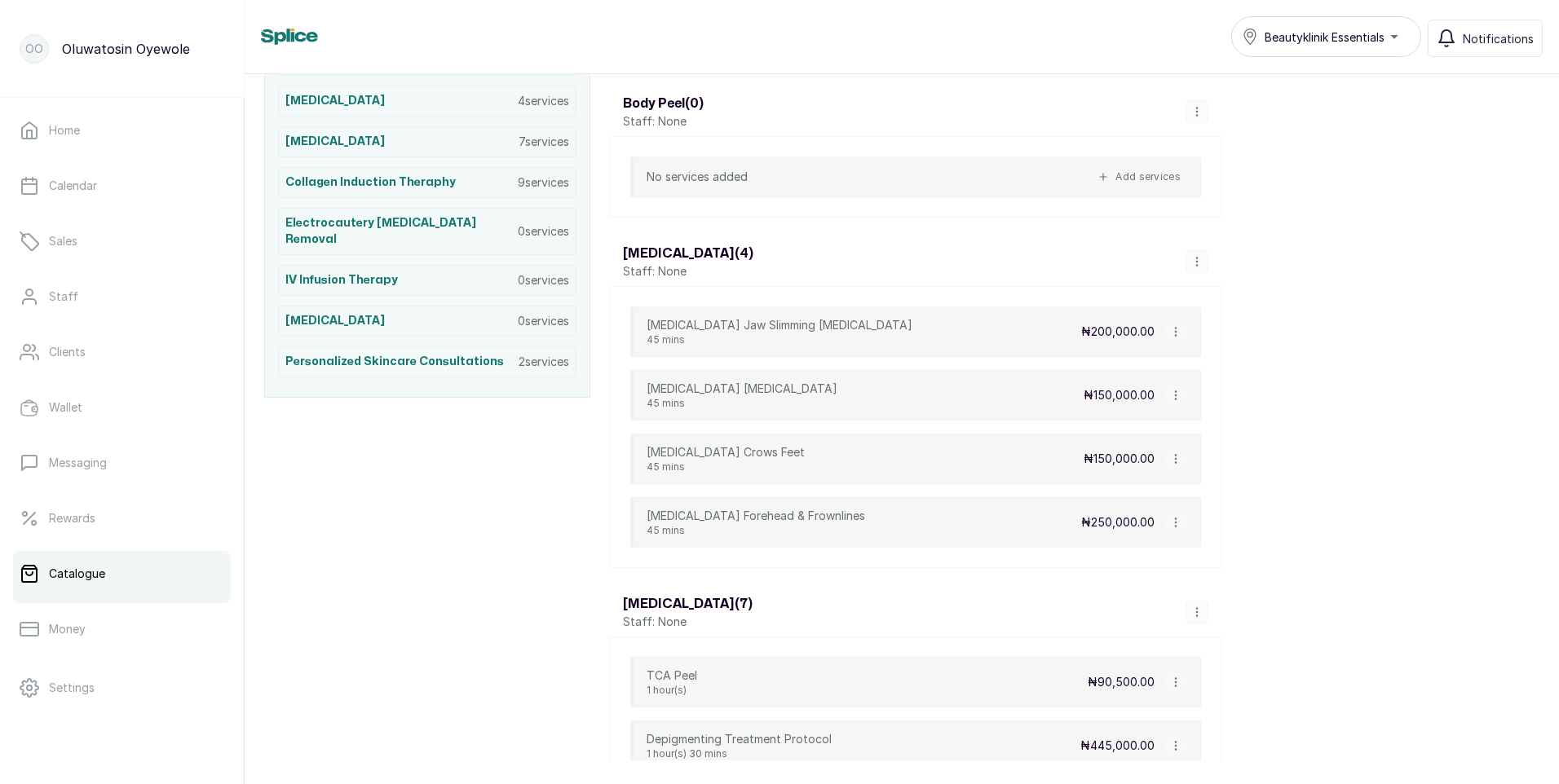
scroll to position [570, 0]
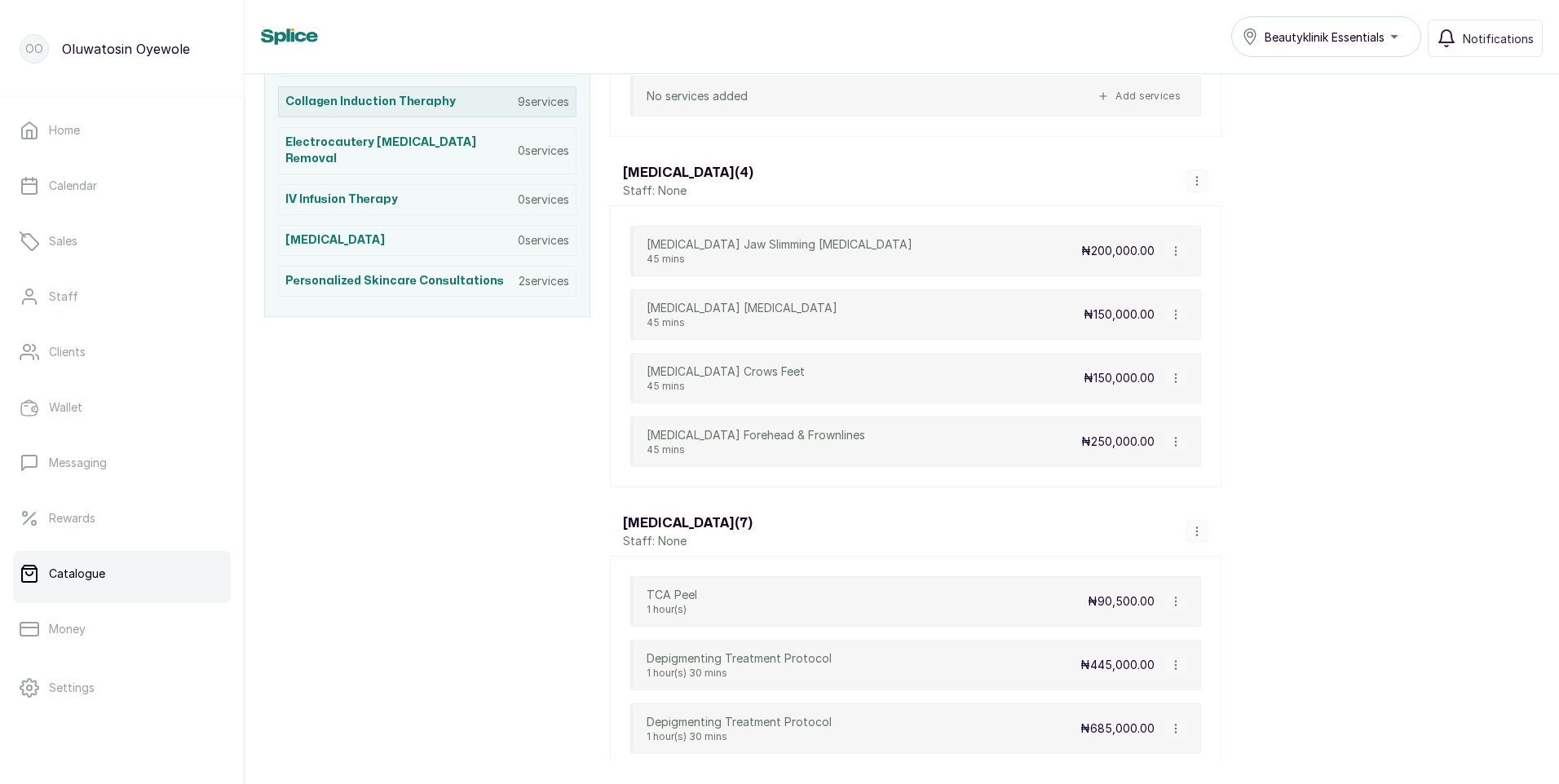
click at [543, 103] on p "9 services" at bounding box center [543, 102] width 51 height 16
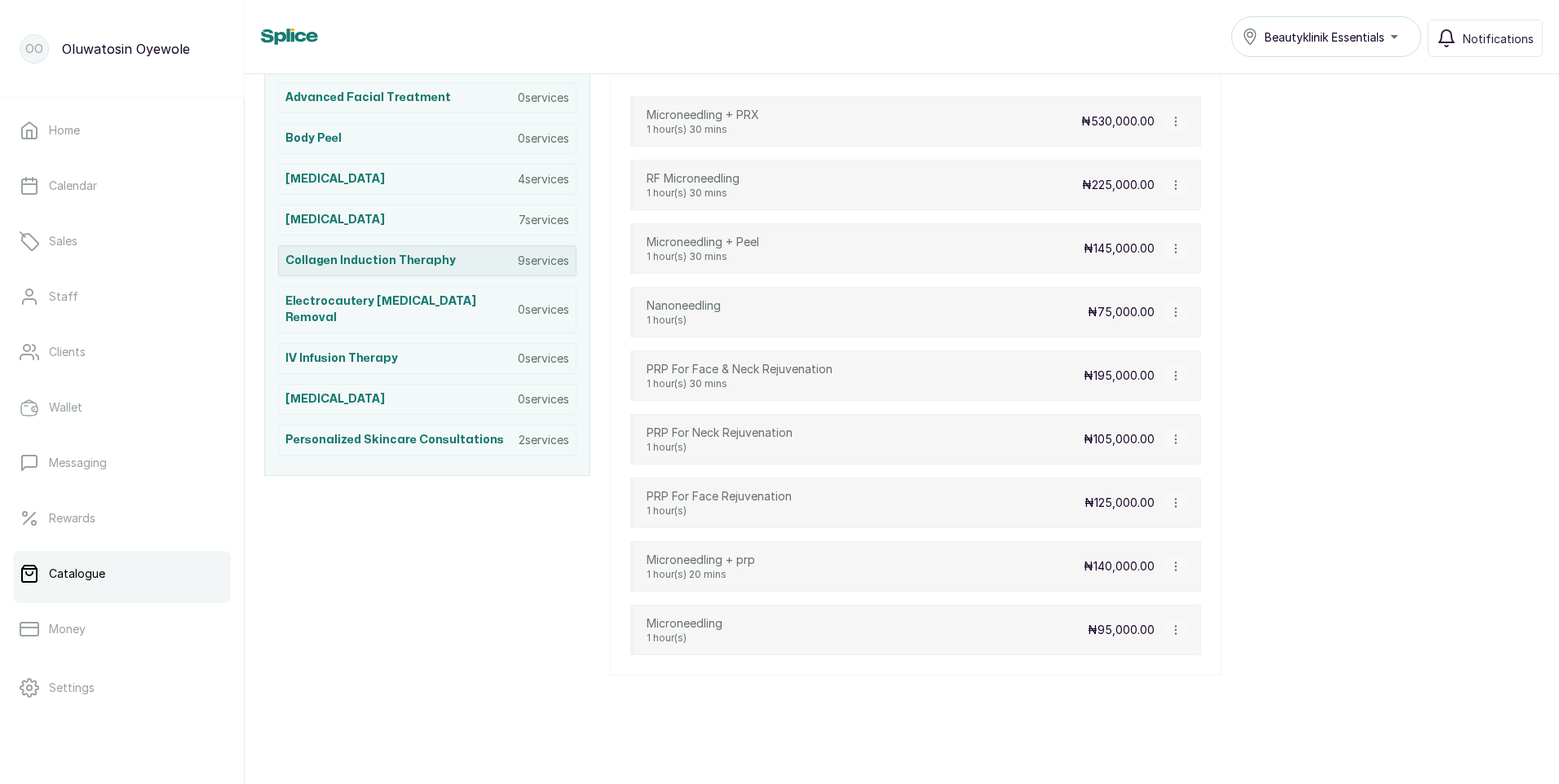
scroll to position [353, 0]
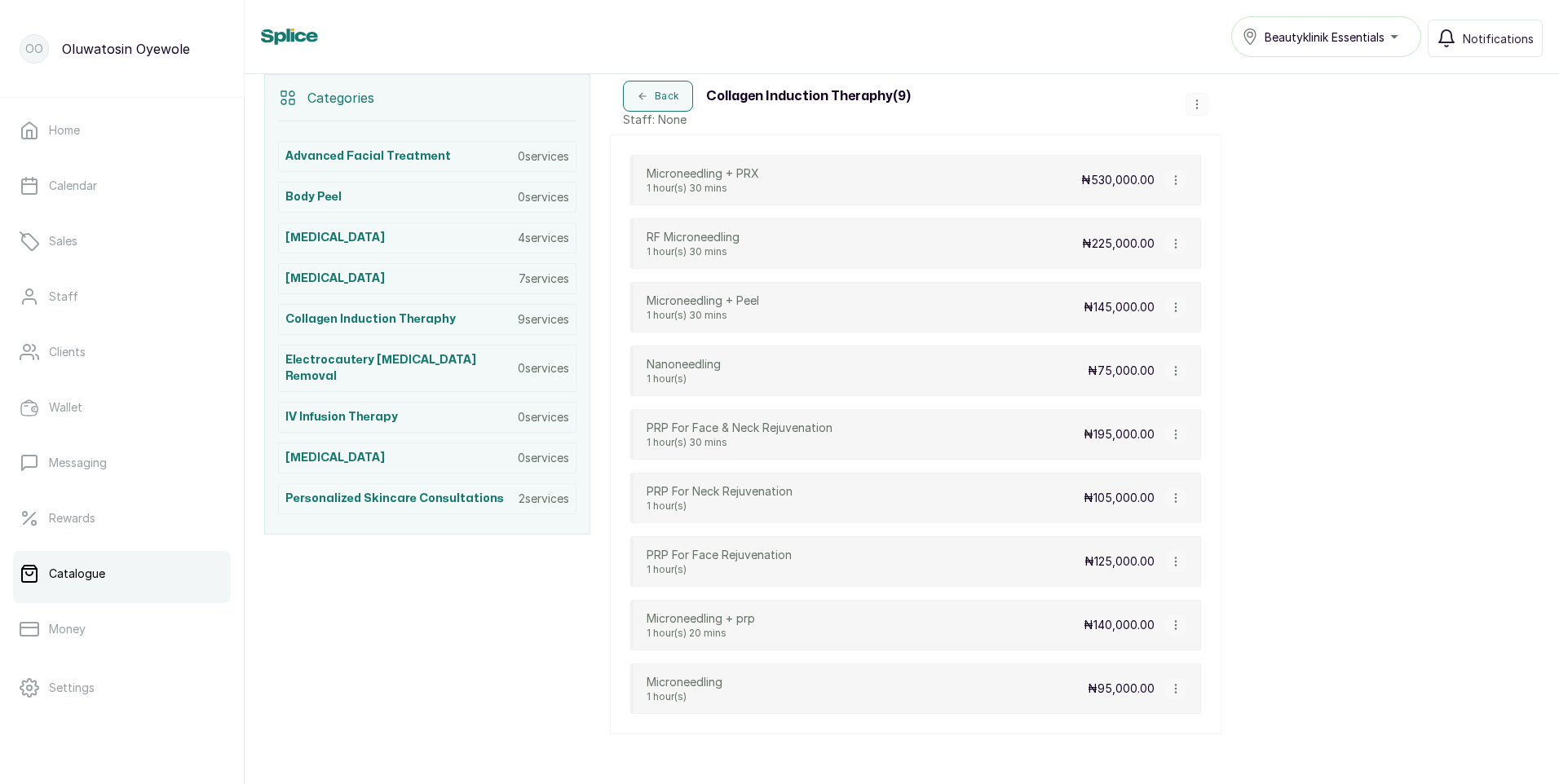
click at [1177, 187] on button "button" at bounding box center [1175, 179] width 22 height 22
click at [1241, 246] on span "Edit Service" at bounding box center [1254, 244] width 74 height 20
select select "fixed"
select select "fixed_value"
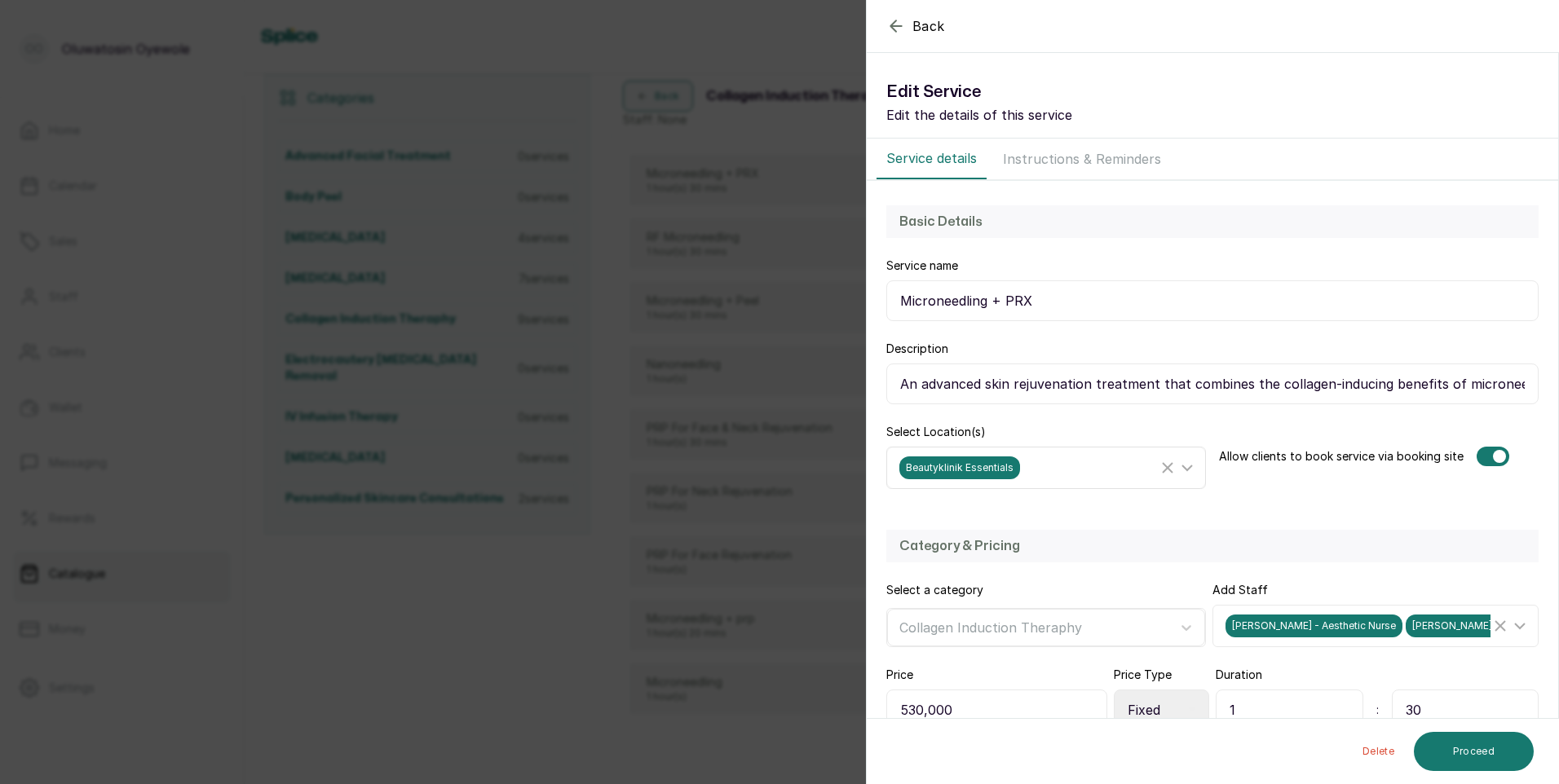
click at [1162, 467] on line "Clear Selected" at bounding box center [1167, 467] width 10 height 10
click at [1503, 760] on button "Proceed" at bounding box center [1474, 752] width 120 height 39
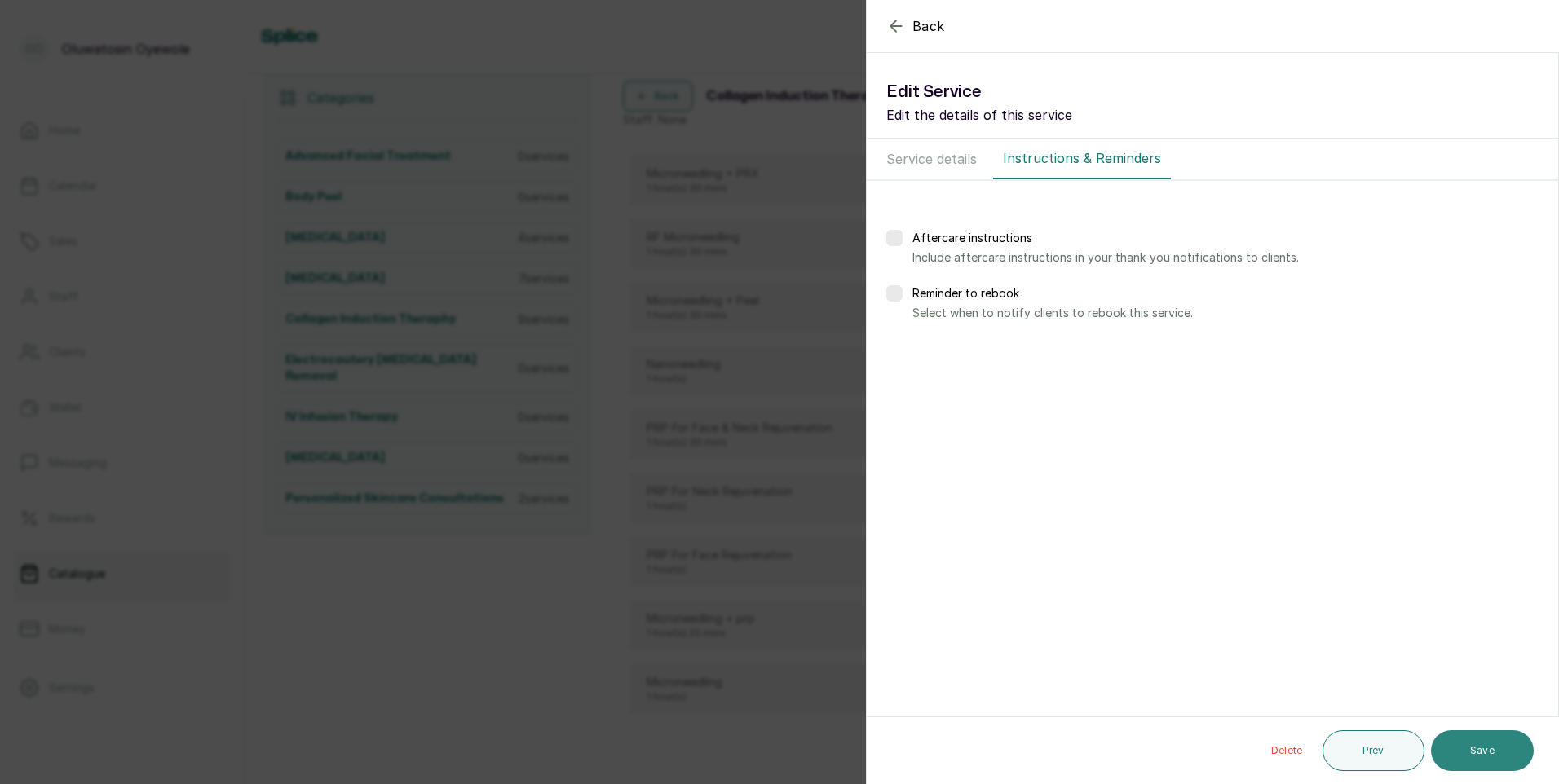
click at [1503, 755] on button "Save" at bounding box center [1482, 751] width 103 height 41
click at [1497, 753] on button "Save" at bounding box center [1482, 751] width 103 height 41
click at [890, 35] on div "Salon is required" at bounding box center [779, 32] width 1559 height 32
click at [892, 18] on icon "button" at bounding box center [896, 26] width 20 height 20
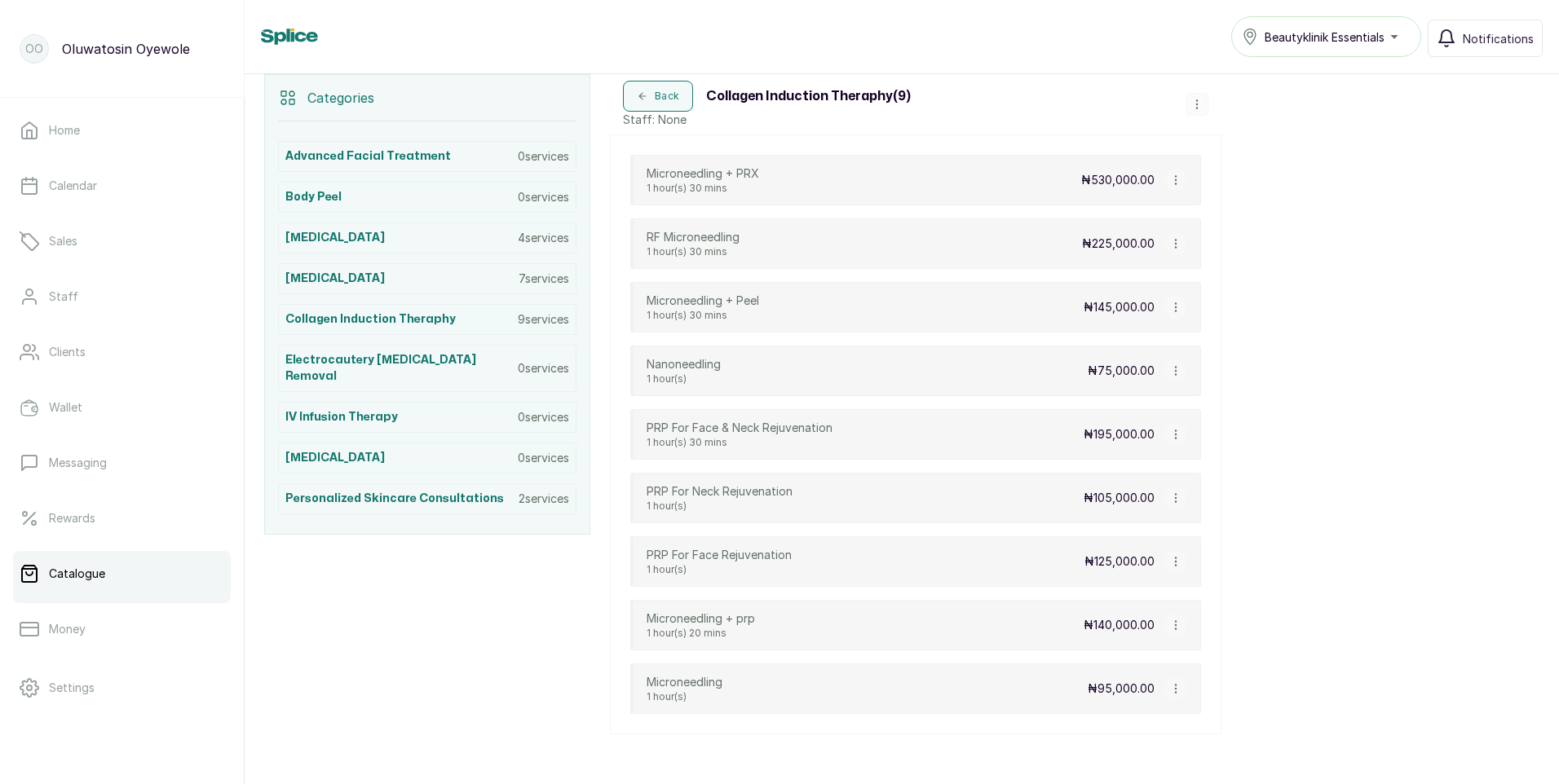
click at [1178, 497] on icon "button" at bounding box center [1176, 498] width 12 height 12
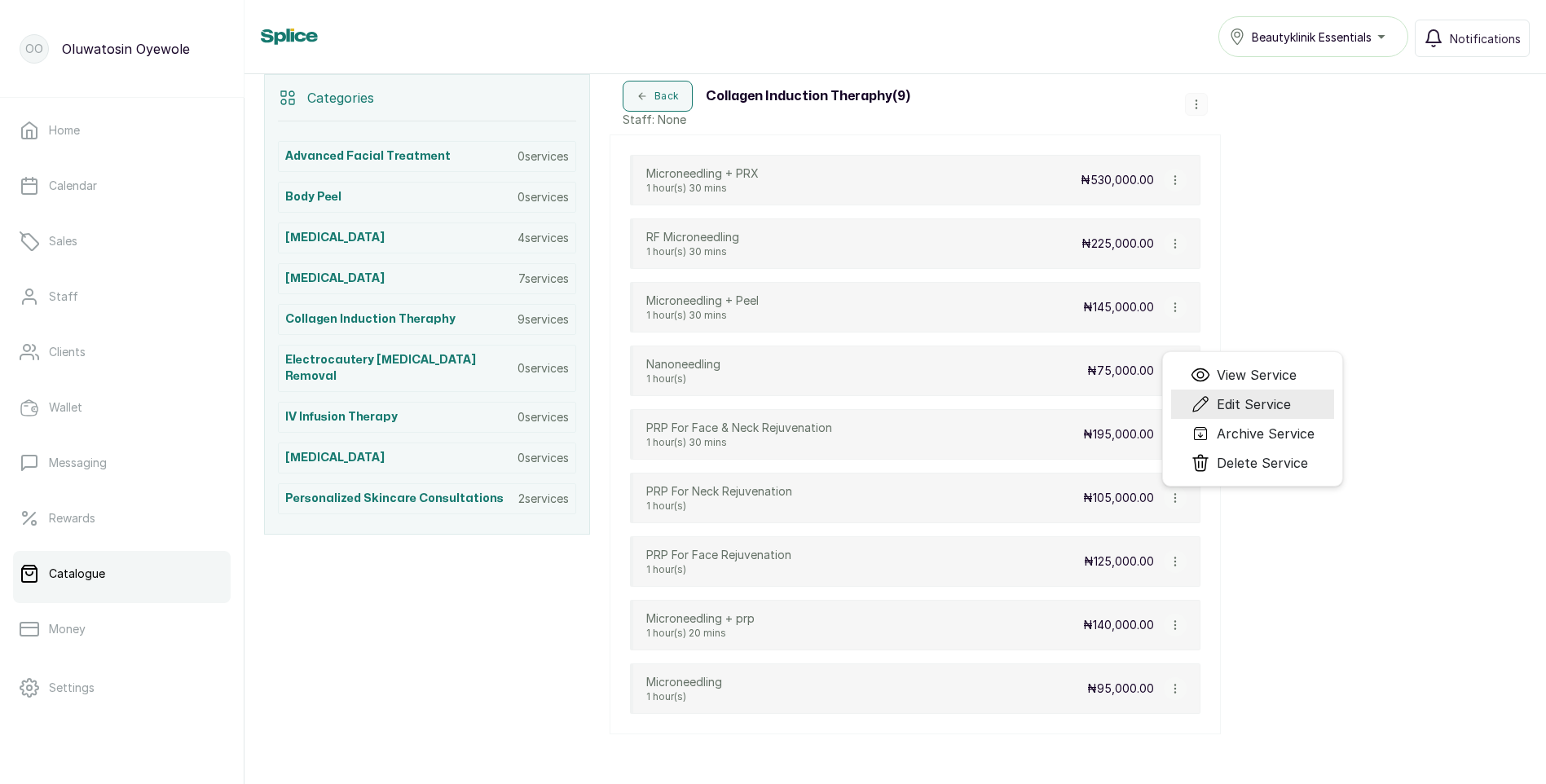
click at [1302, 411] on li "Edit Service" at bounding box center [1252, 404] width 163 height 30
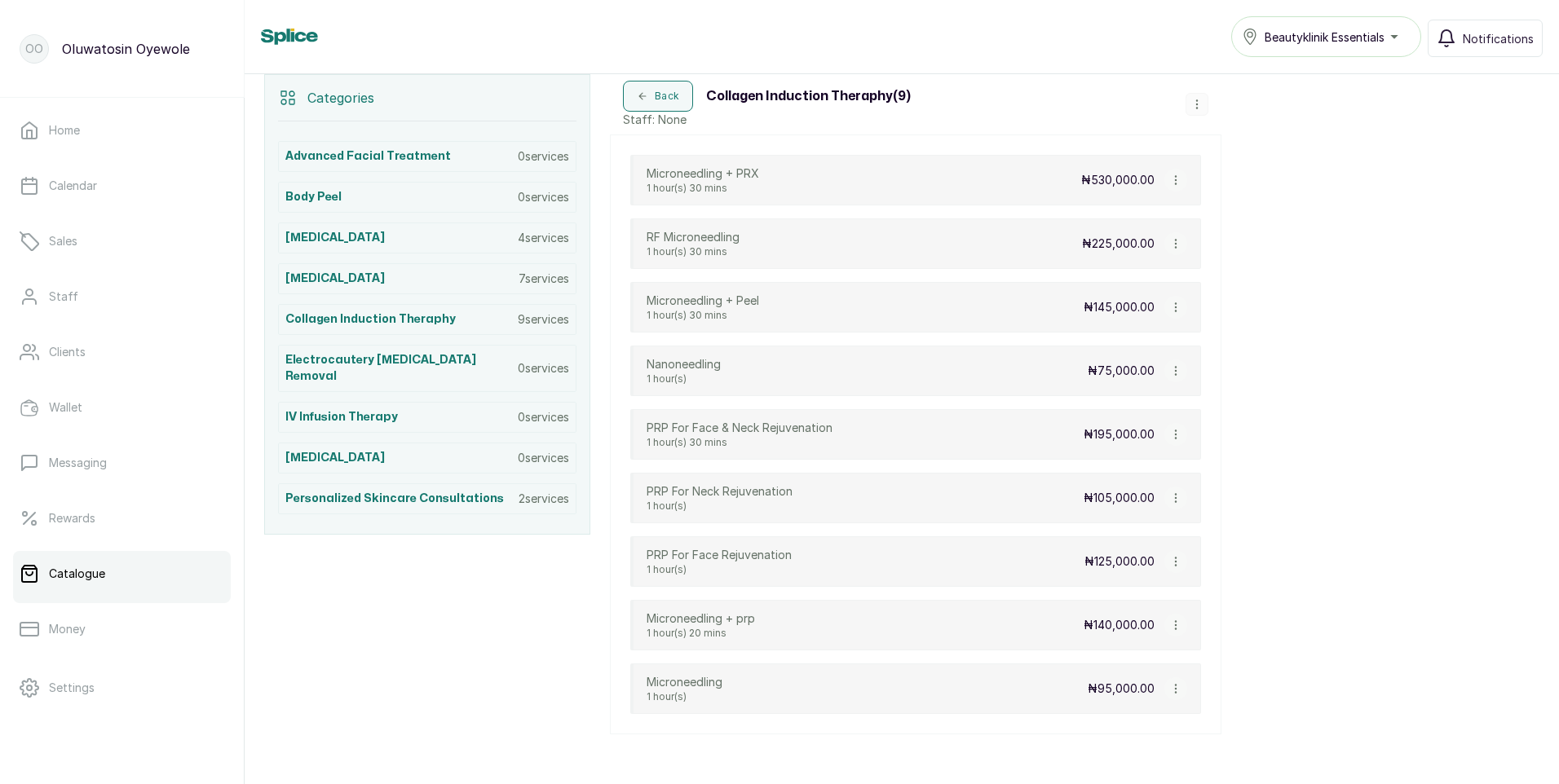
click at [1175, 689] on icon "button" at bounding box center [1176, 688] width 12 height 12
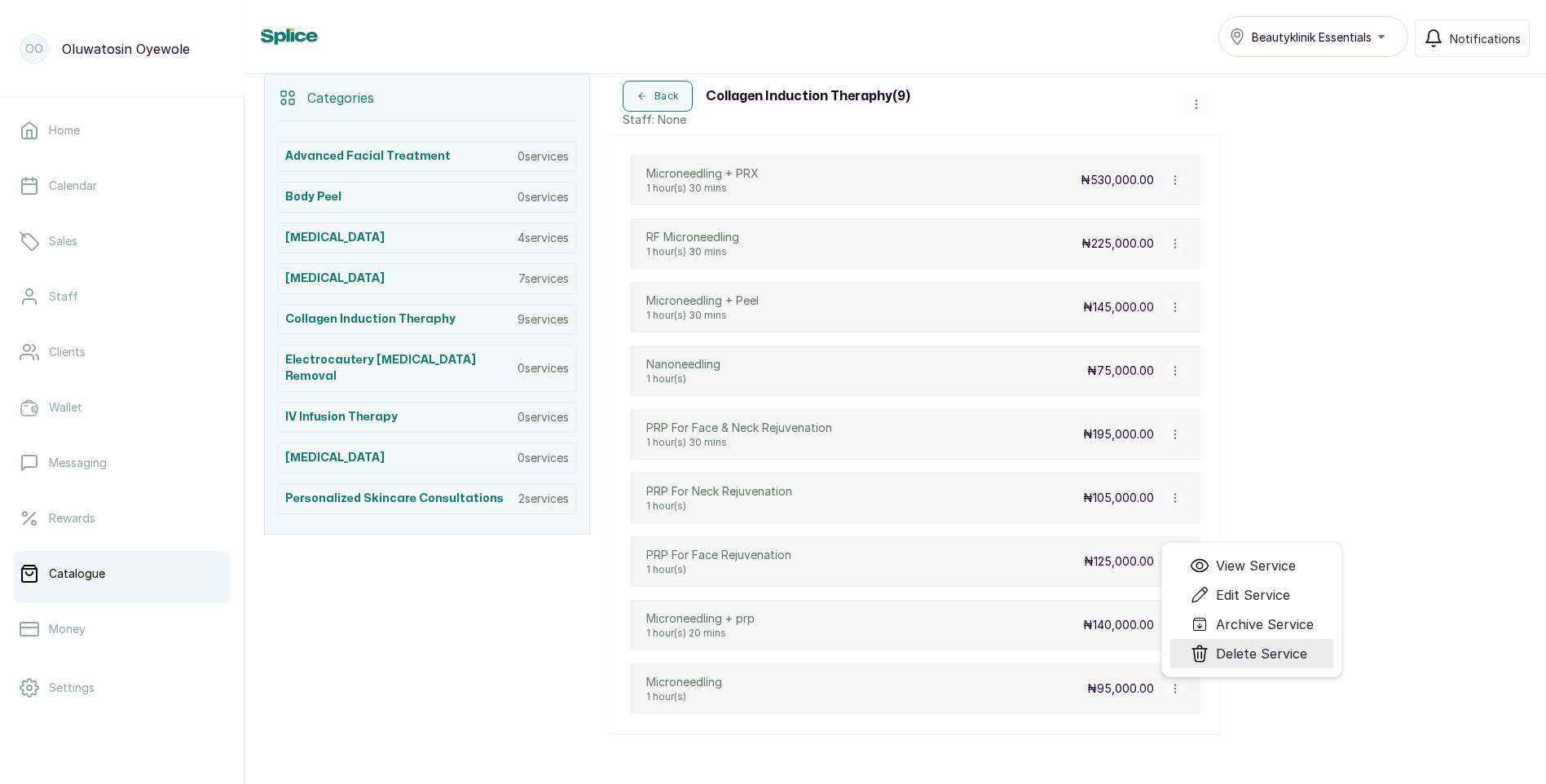
click at [1226, 652] on span "Delete Service" at bounding box center [1262, 653] width 91 height 20
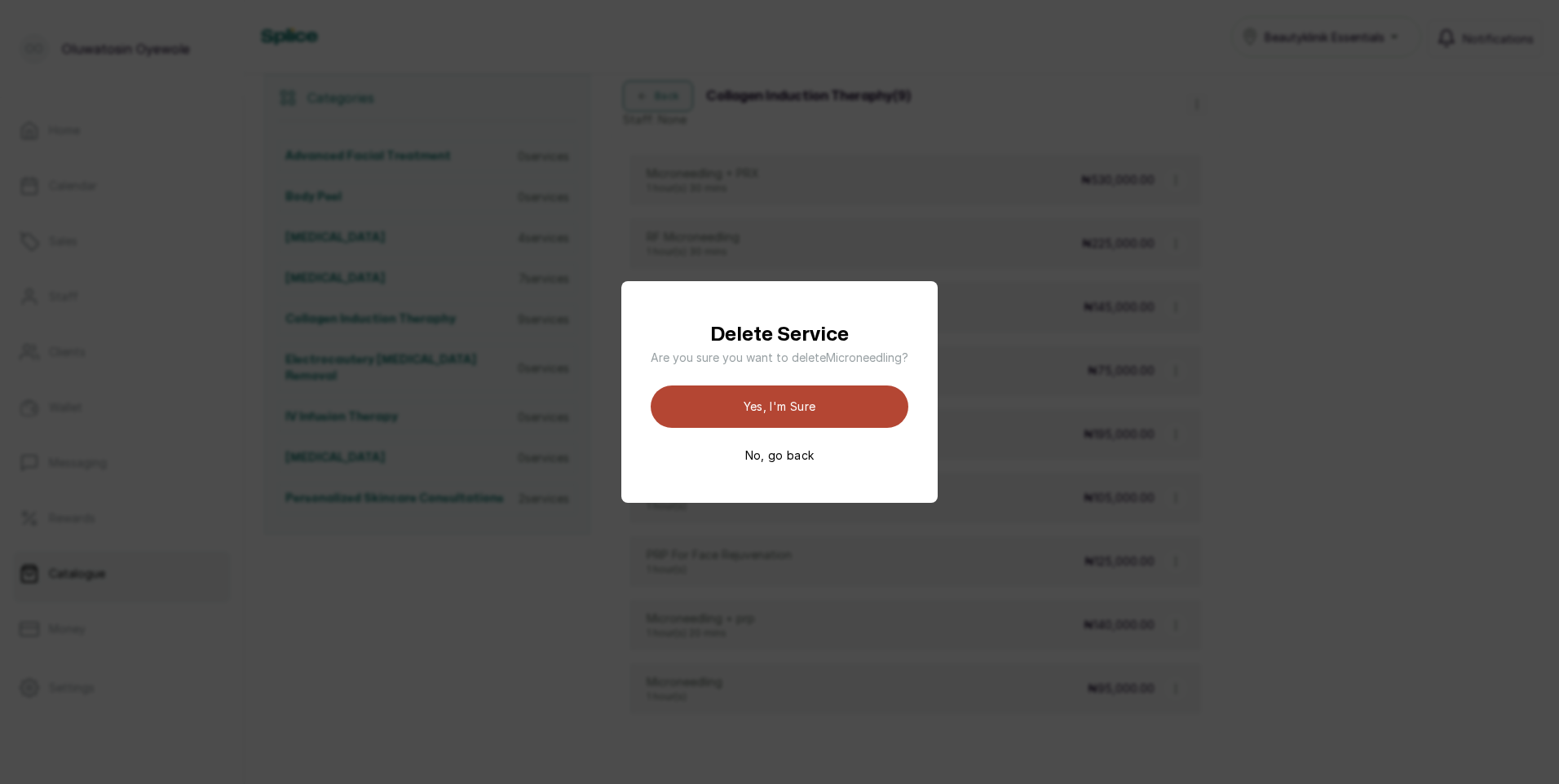
click at [848, 414] on button "Yes, I'm sure" at bounding box center [780, 406] width 258 height 42
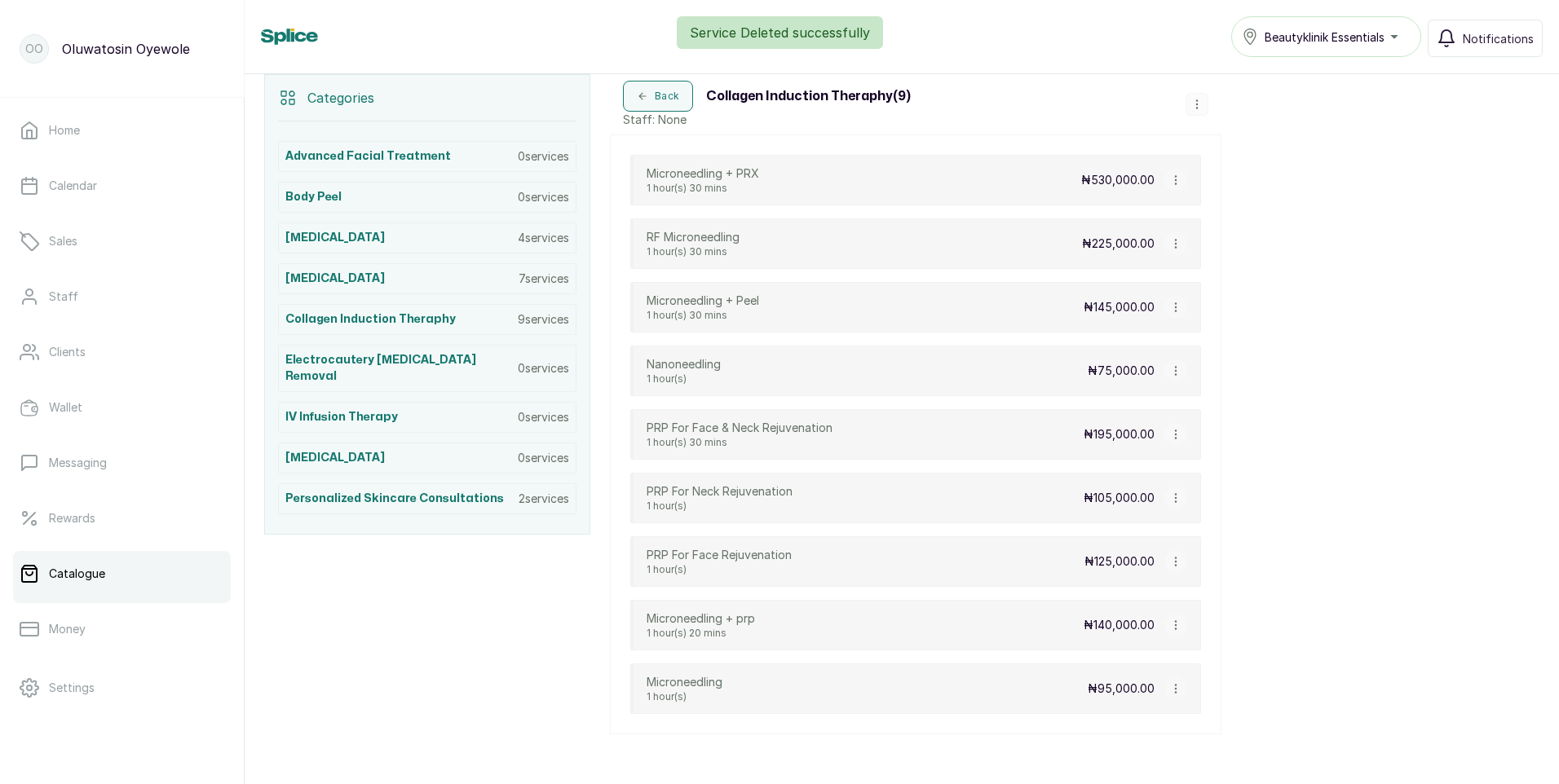
click at [1177, 623] on icon "button" at bounding box center [1176, 625] width 12 height 12
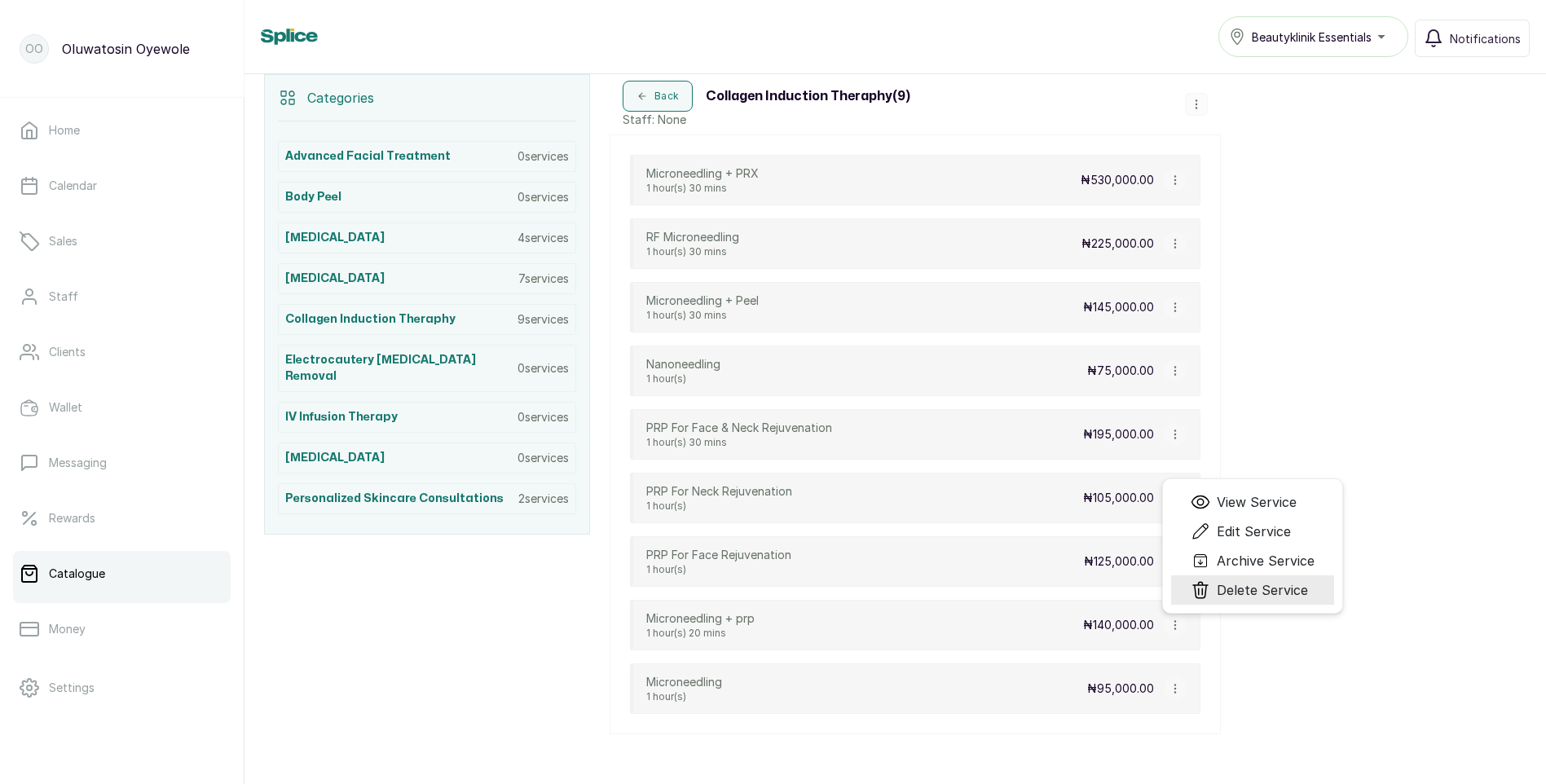
click at [1245, 592] on span "Delete Service" at bounding box center [1262, 590] width 91 height 20
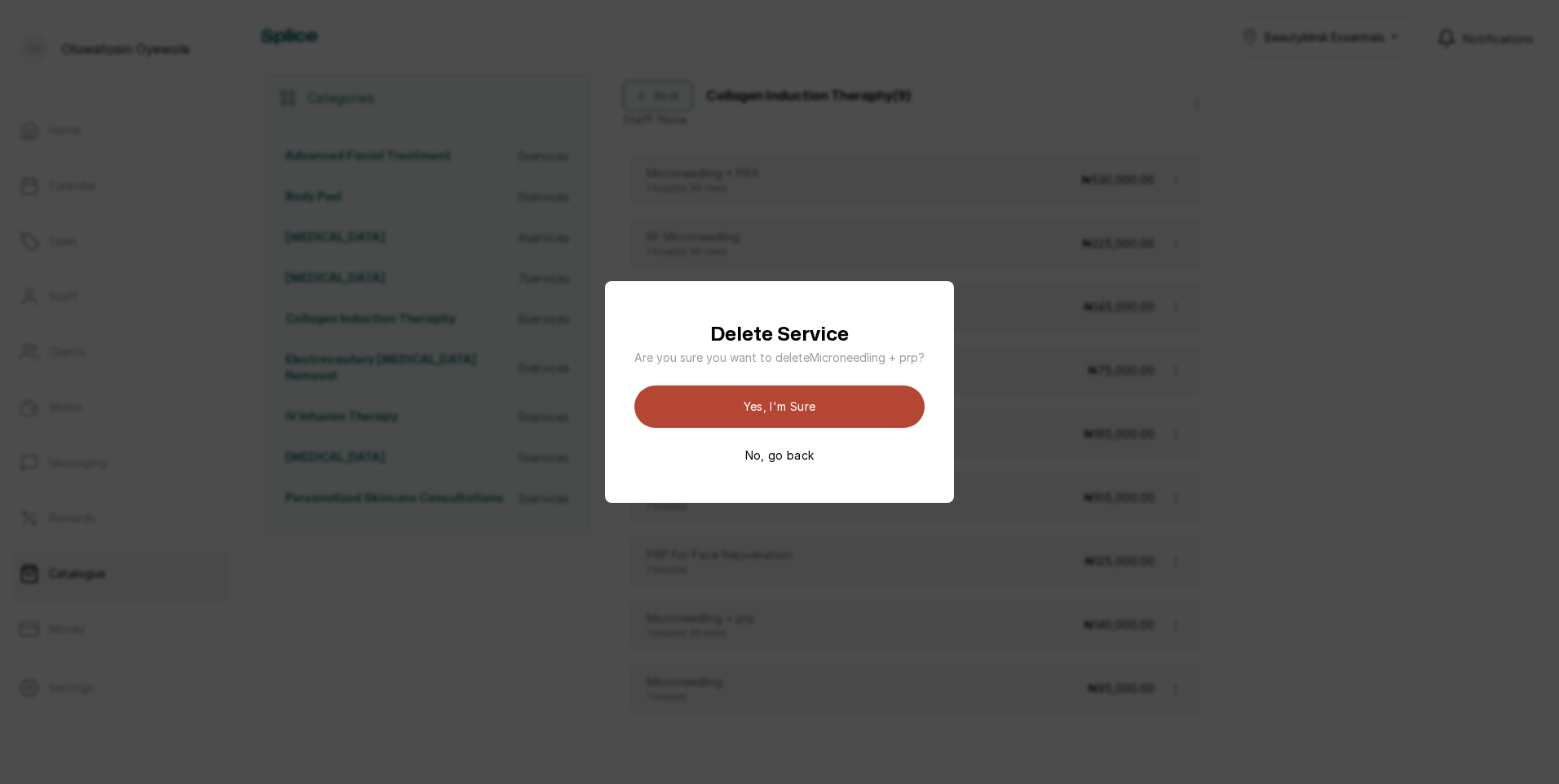
click at [839, 413] on button "Yes, I'm sure" at bounding box center [779, 406] width 290 height 42
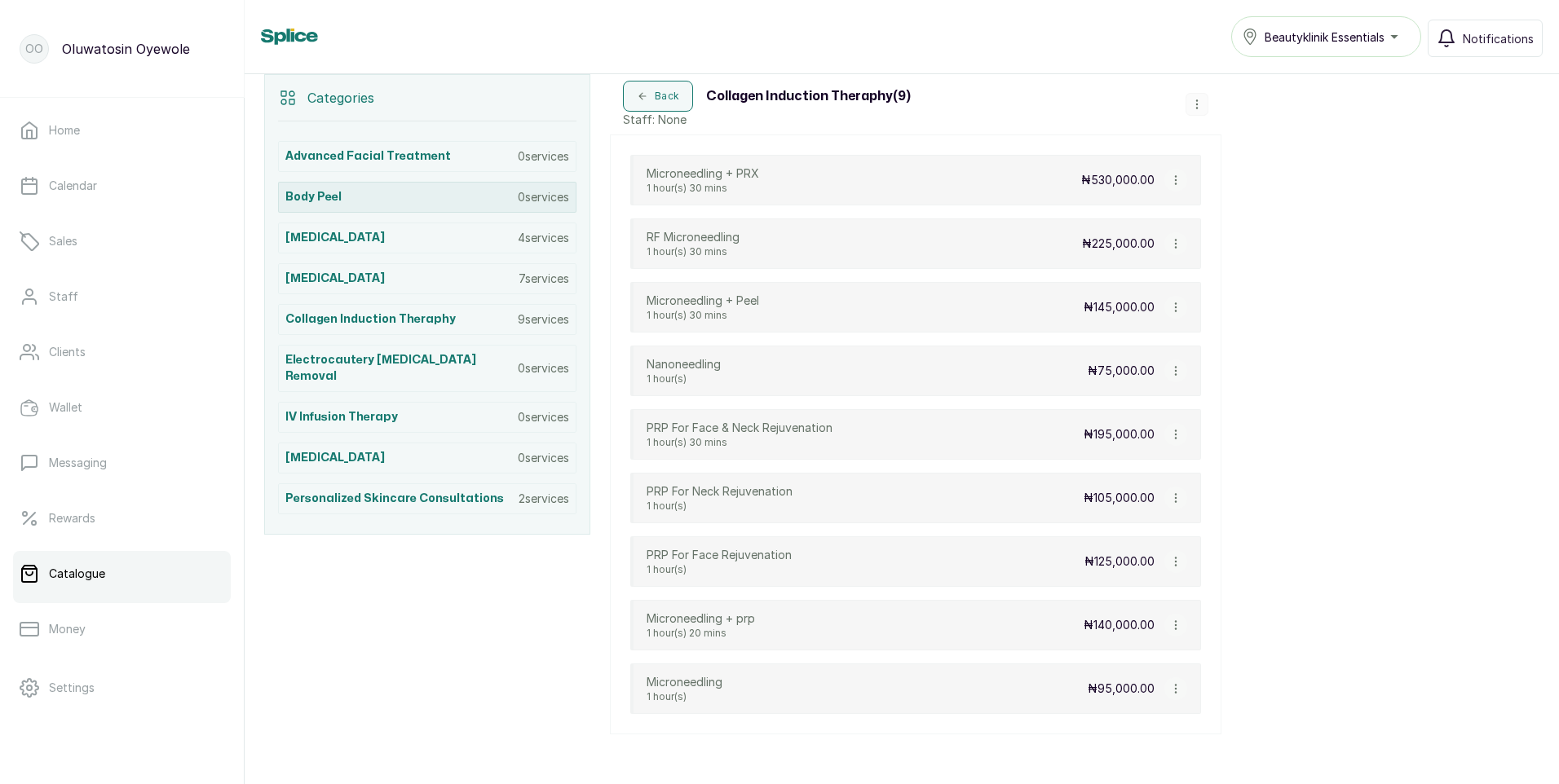
click at [437, 190] on div "Body Peel 0 services" at bounding box center [427, 197] width 298 height 31
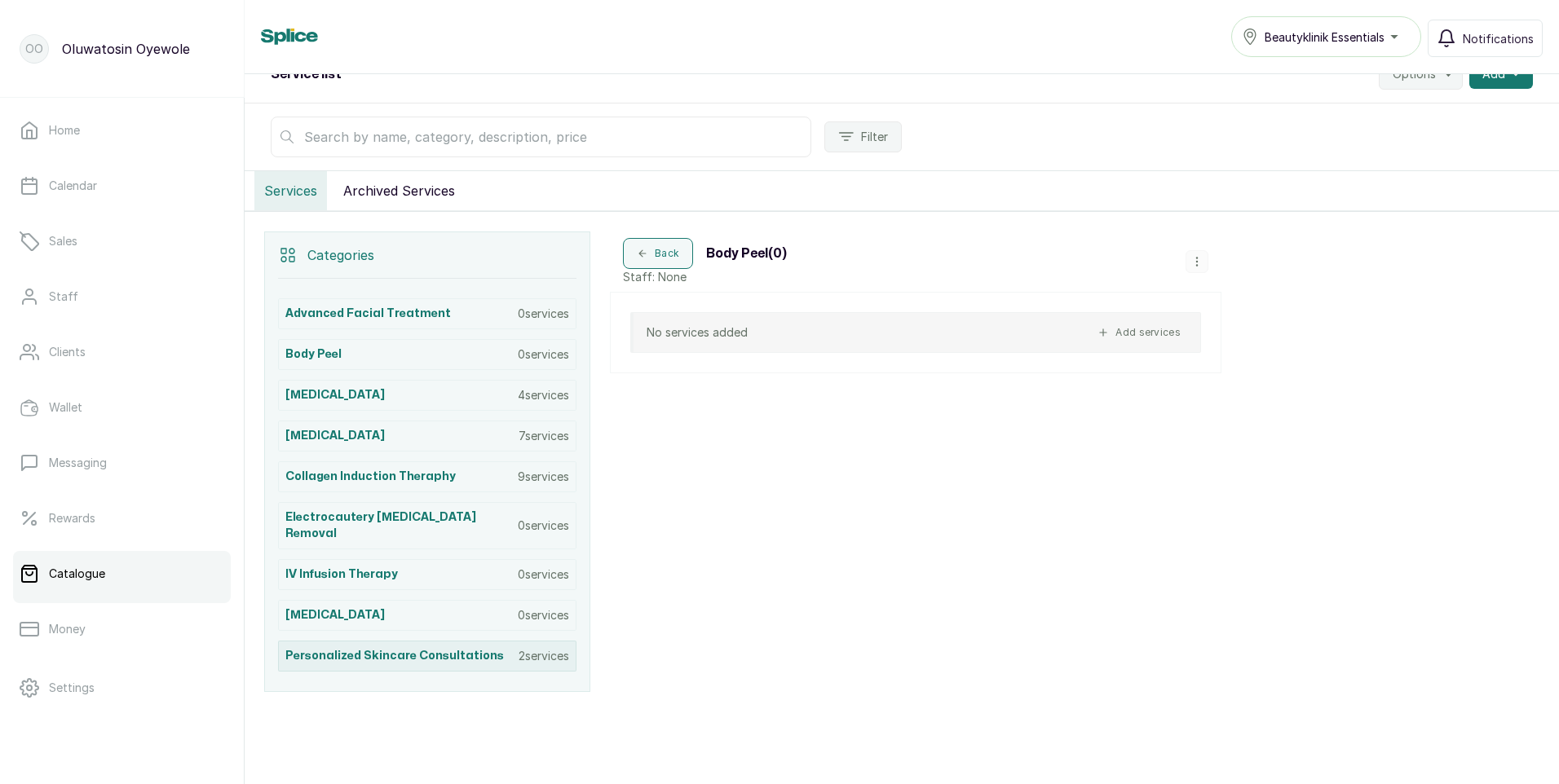
click at [377, 469] on h3 "Collagen Induction Theraphy" at bounding box center [371, 477] width 170 height 16
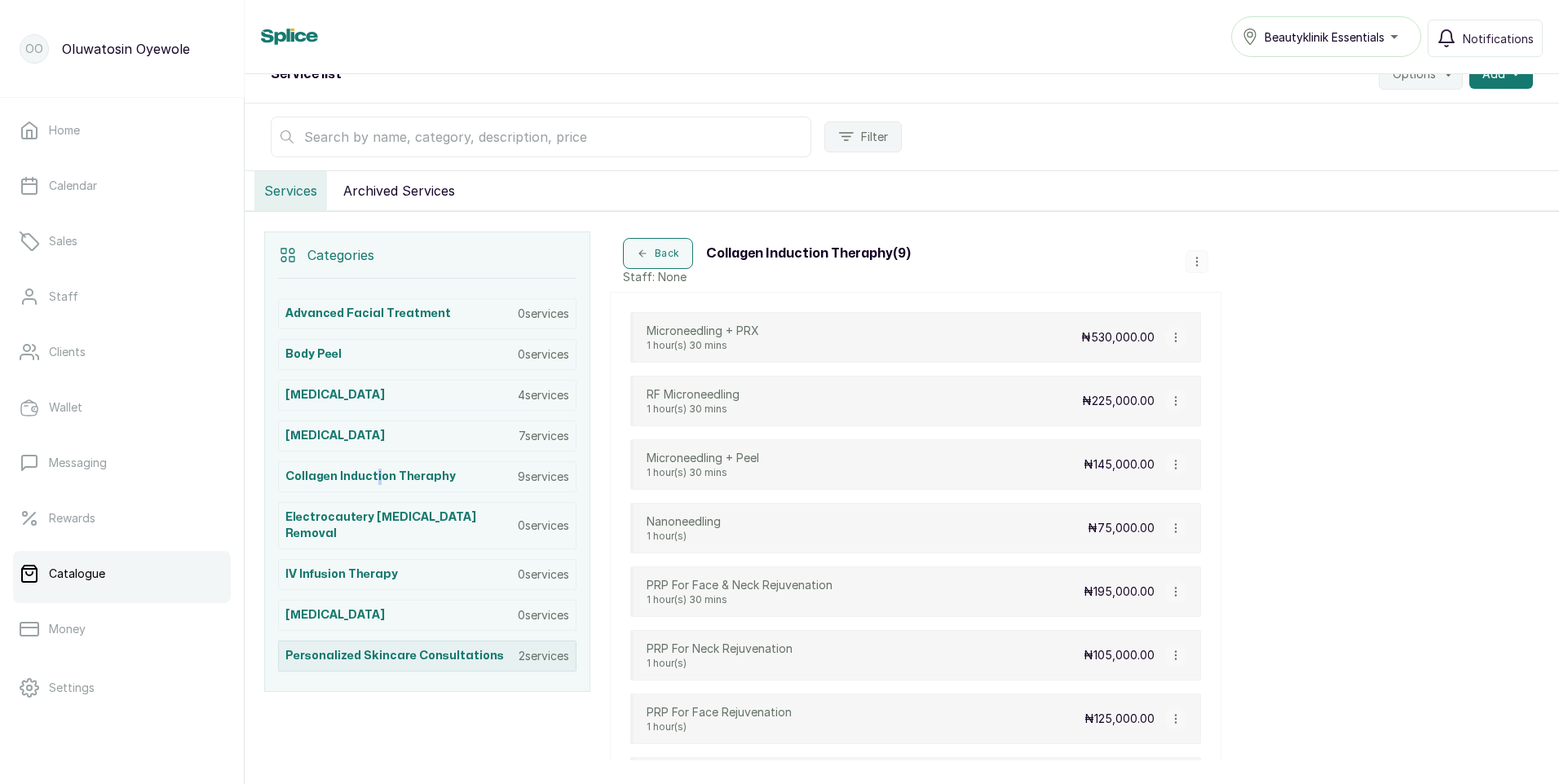
scroll to position [353, 0]
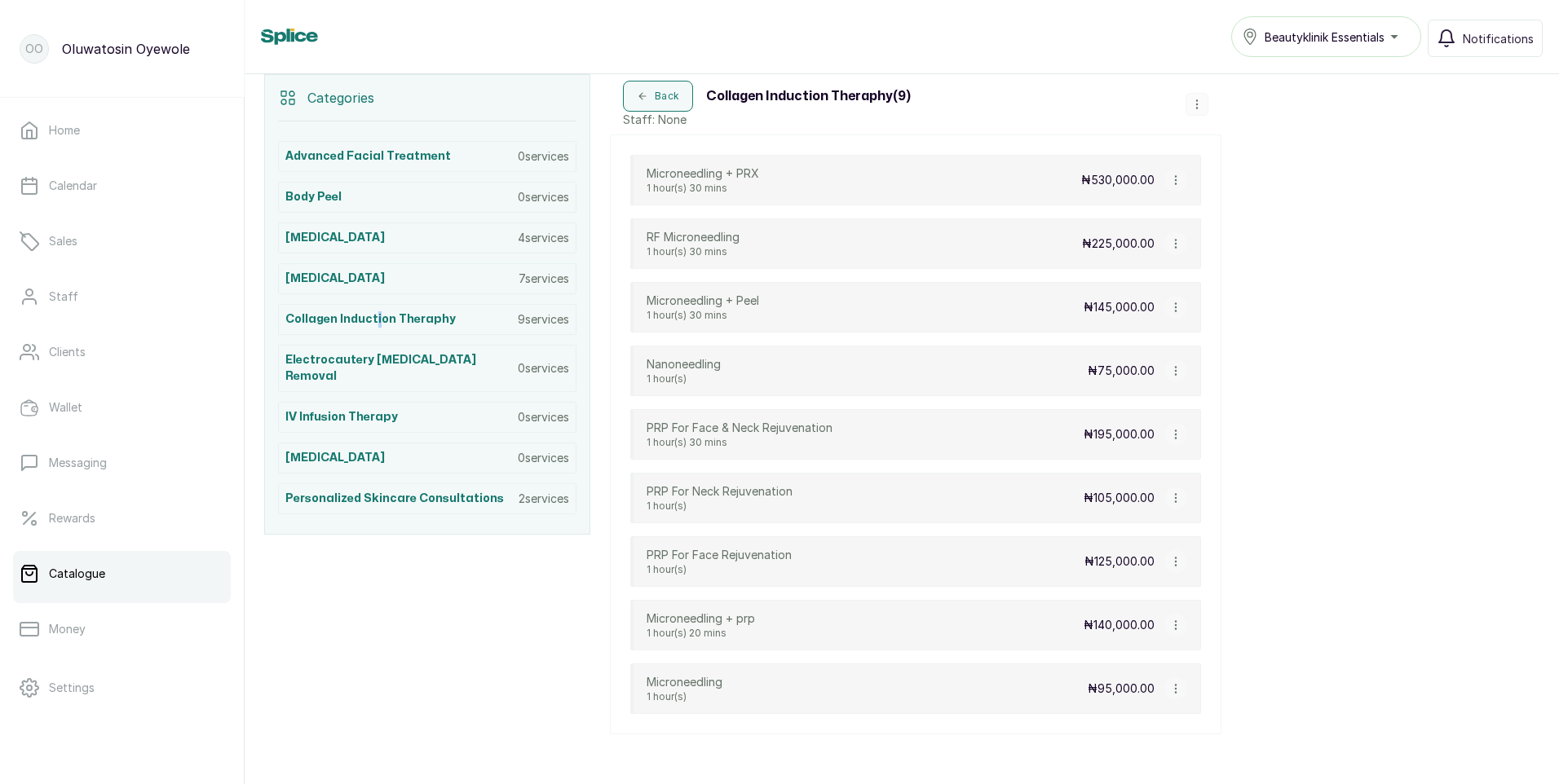
click at [1398, 29] on div "Beautyklinik Essentials" at bounding box center [1326, 37] width 168 height 20
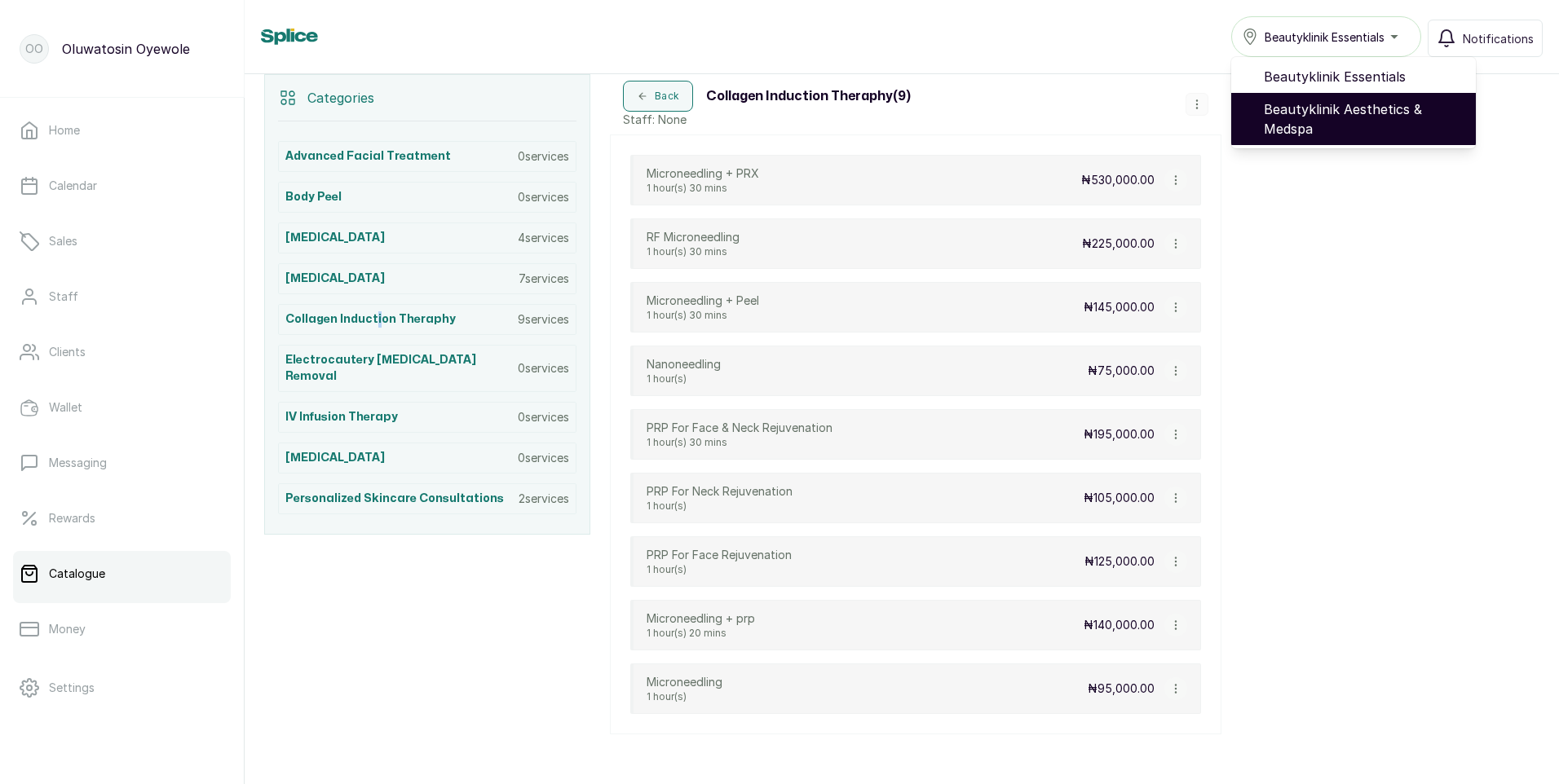
click at [1343, 120] on span "Beautyklinik Aesthetics & Medspa" at bounding box center [1363, 119] width 199 height 39
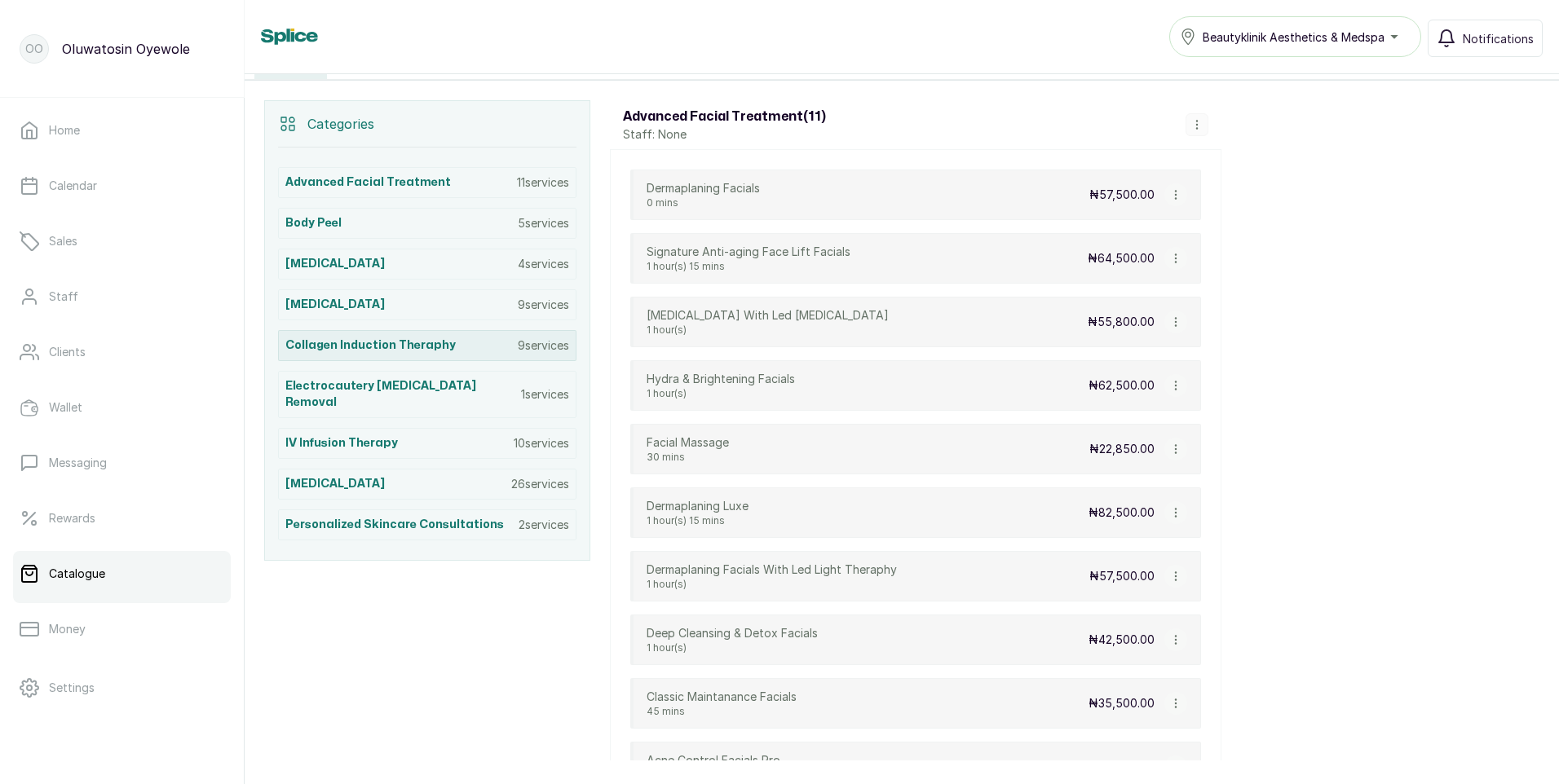
scroll to position [407, 0]
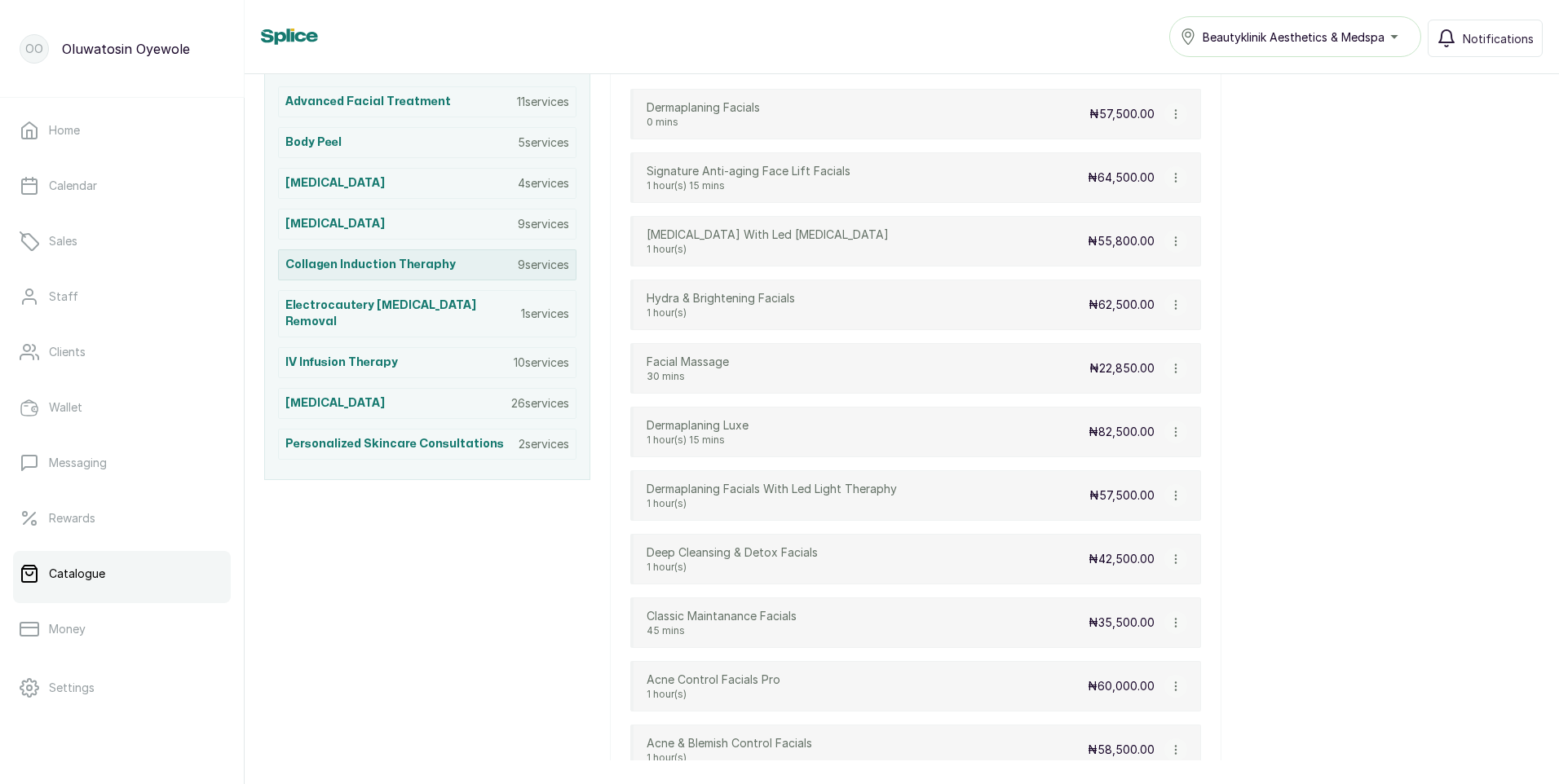
click at [430, 262] on h3 "Collagen Induction Theraphy" at bounding box center [371, 265] width 170 height 16
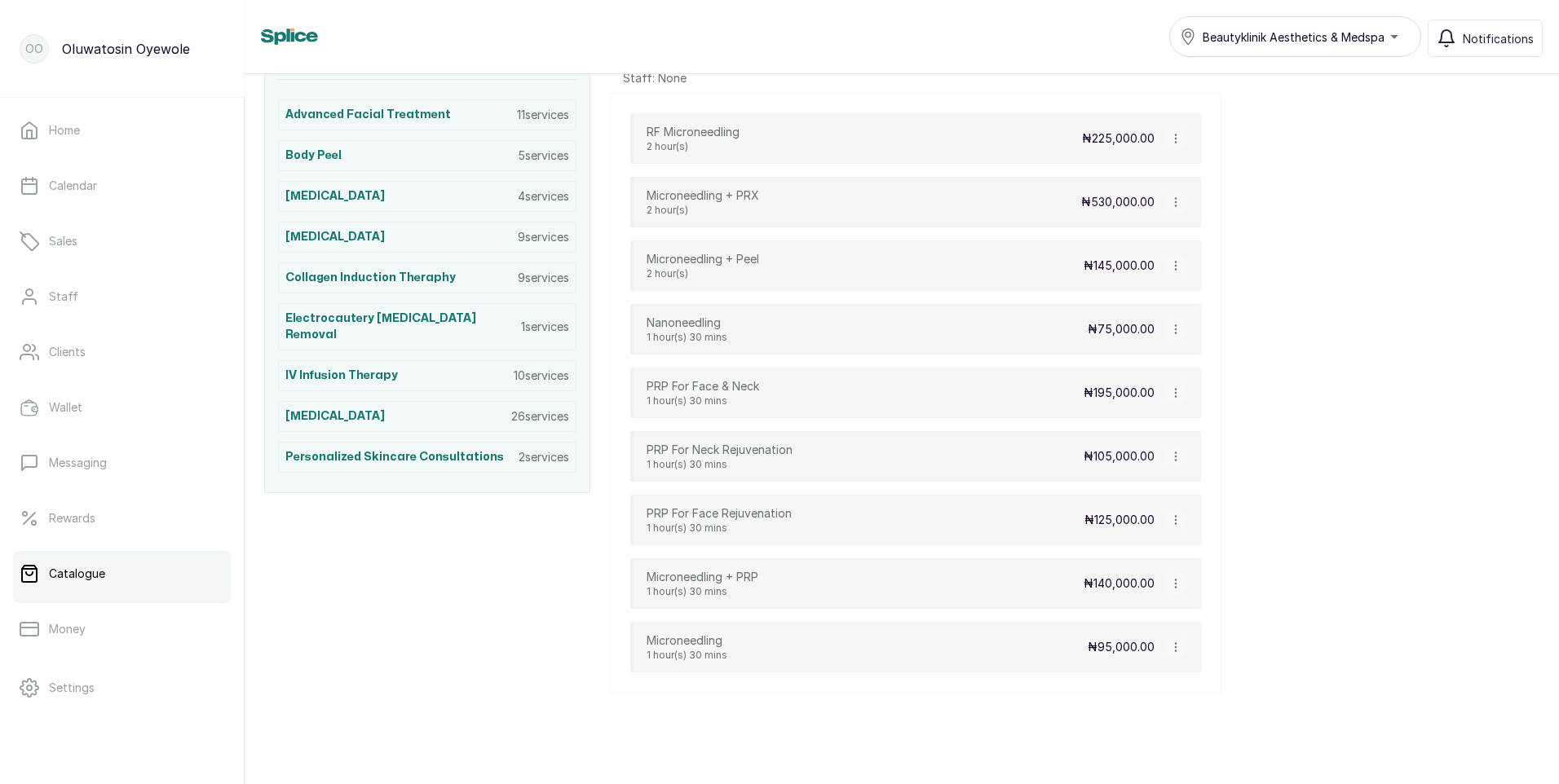
scroll to position [412, 0]
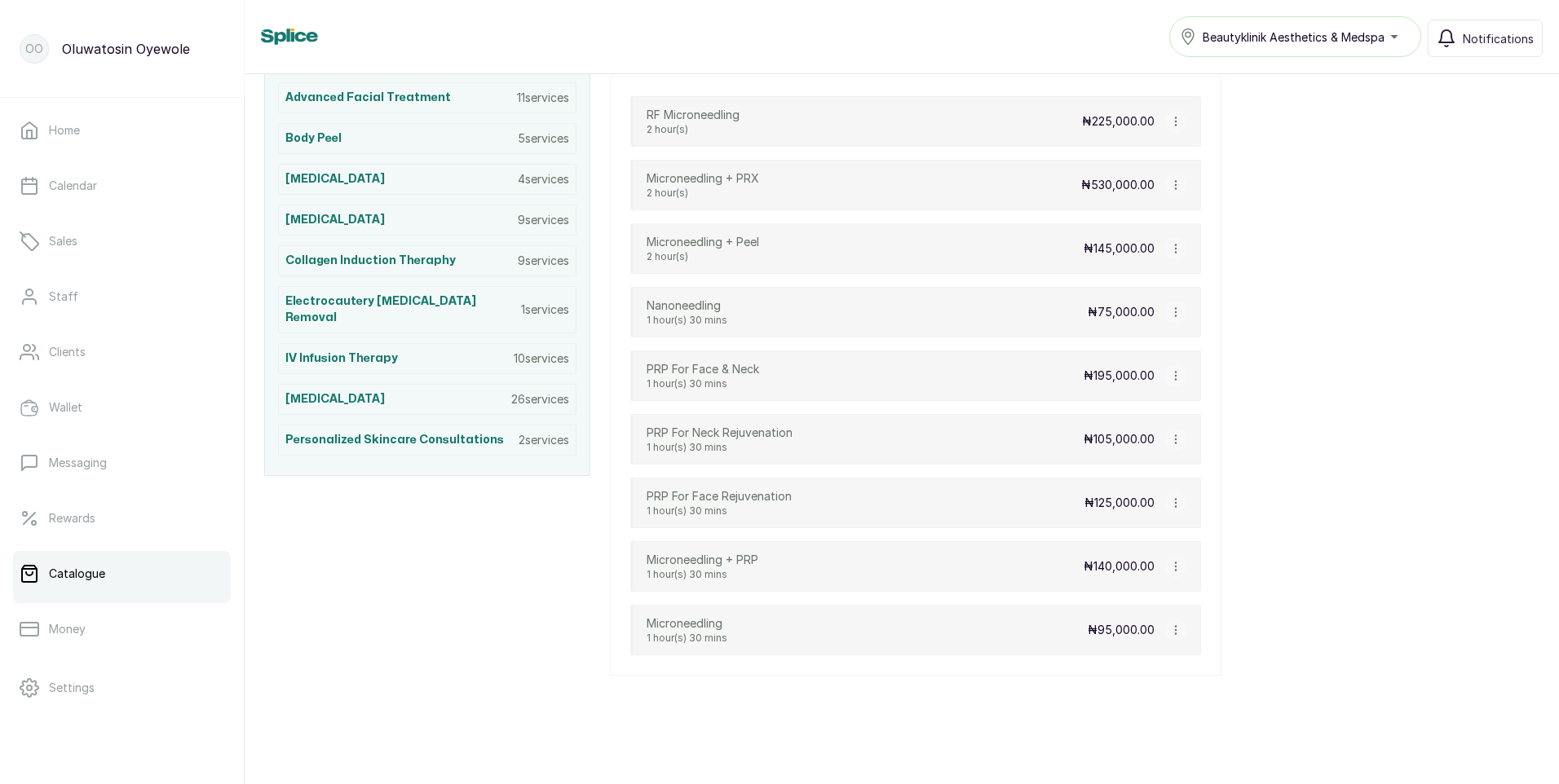
click at [1175, 630] on icon "button" at bounding box center [1175, 629] width 1 height 8
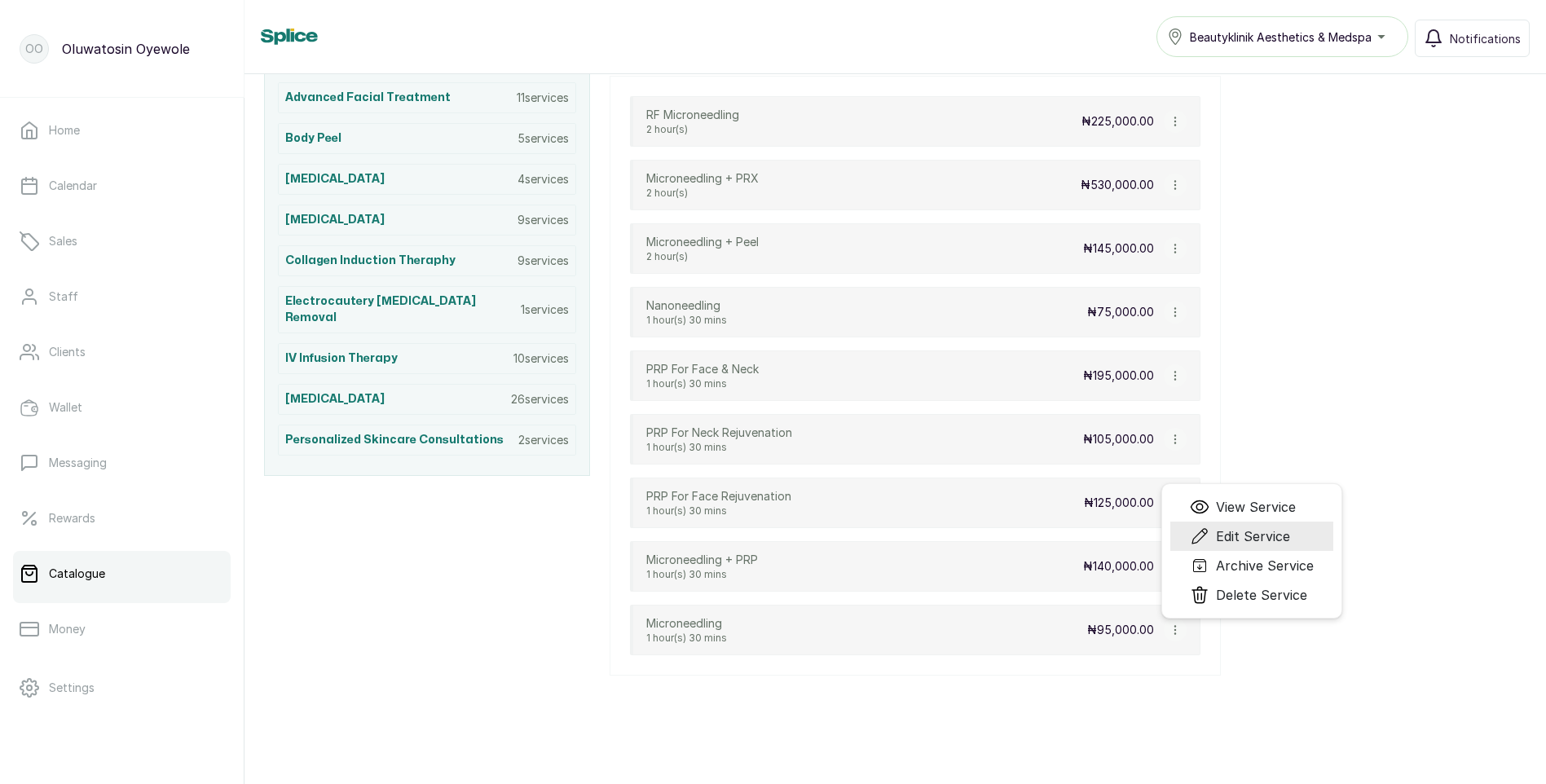
click at [1259, 532] on span "Edit Service" at bounding box center [1253, 536] width 74 height 20
select select "fixed"
select select "fixed_value"
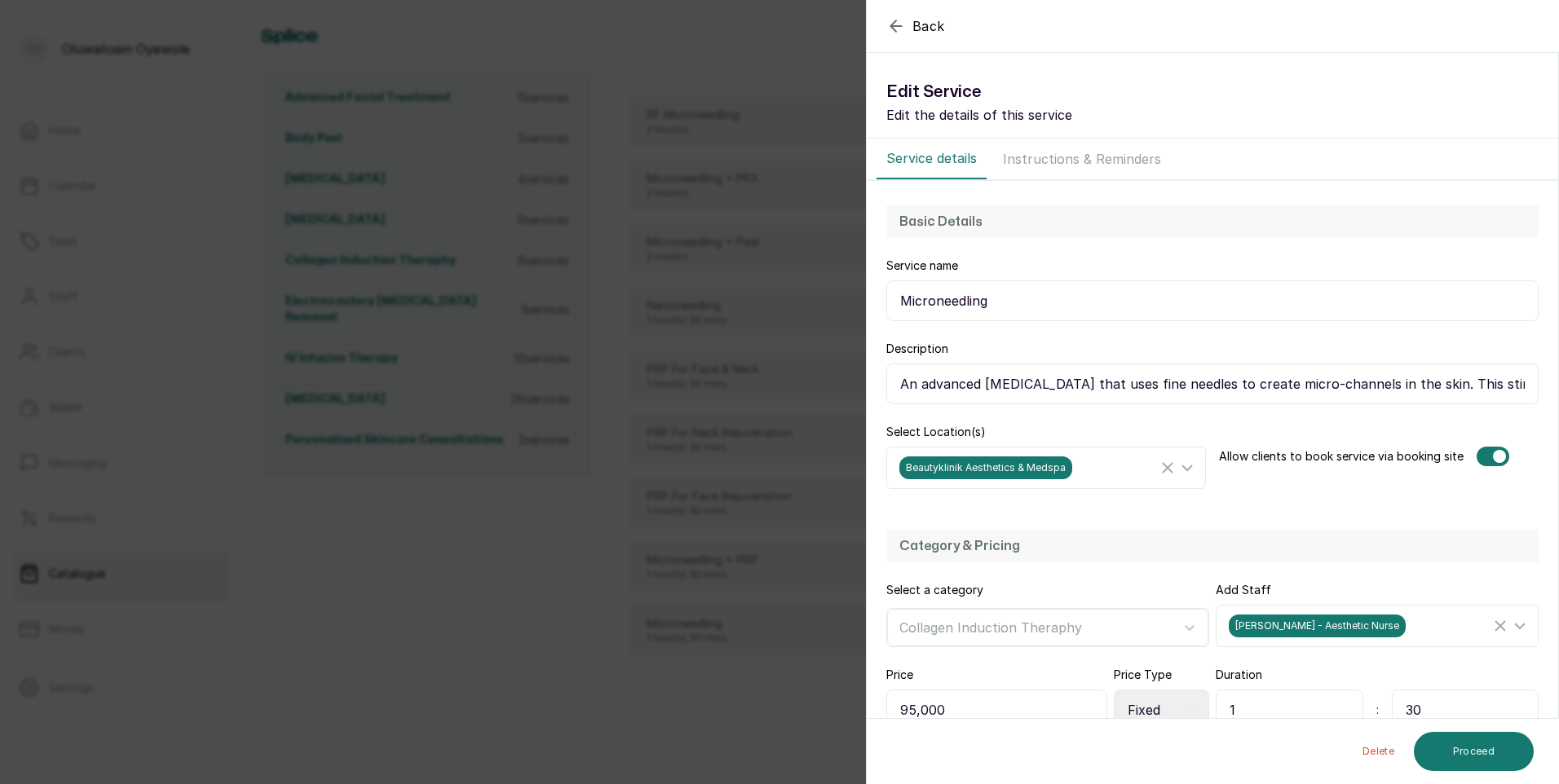
click at [893, 23] on icon "button" at bounding box center [895, 26] width 11 height 11
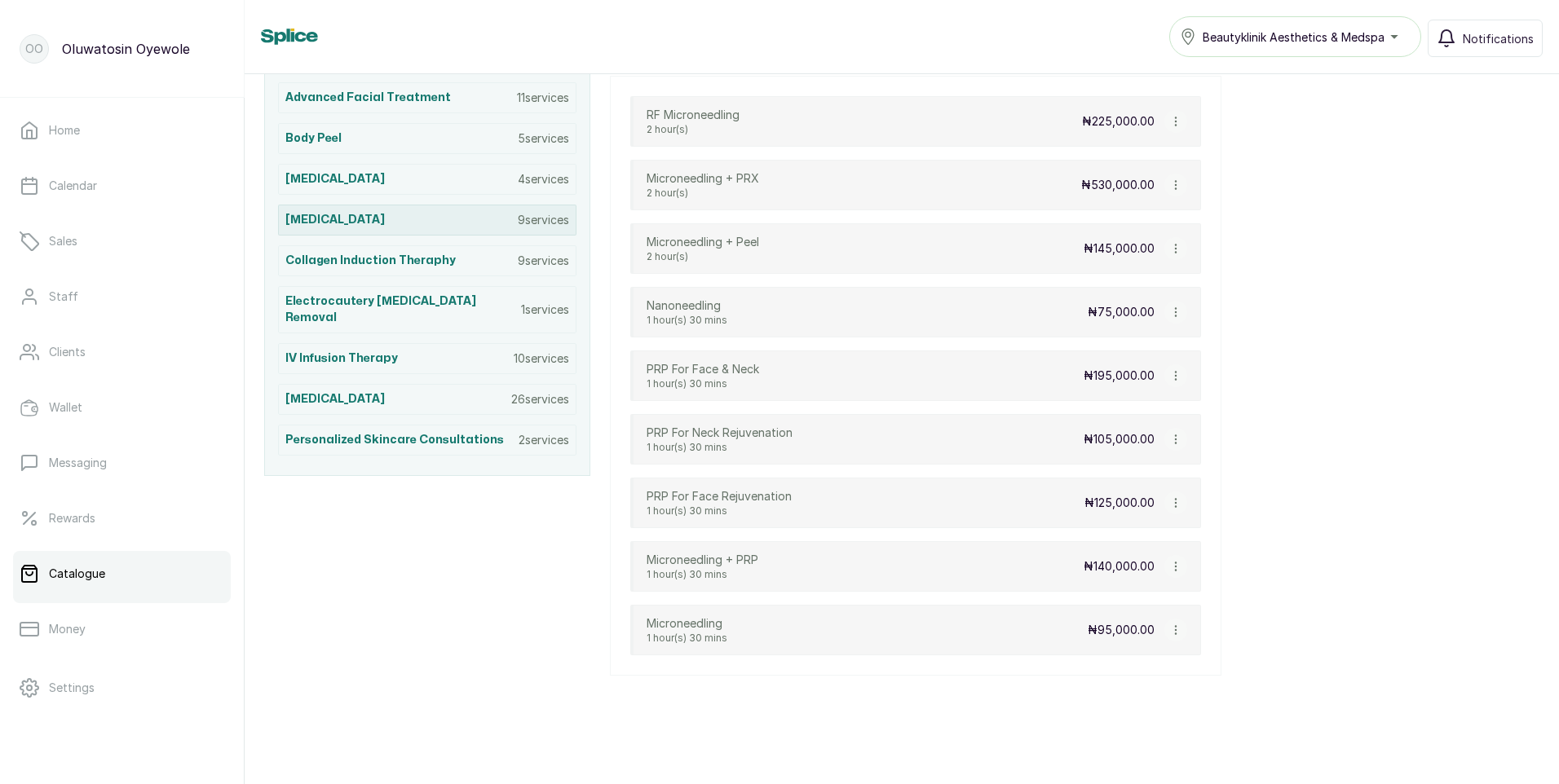
click at [416, 218] on div "[MEDICAL_DATA] 9 services" at bounding box center [427, 220] width 298 height 31
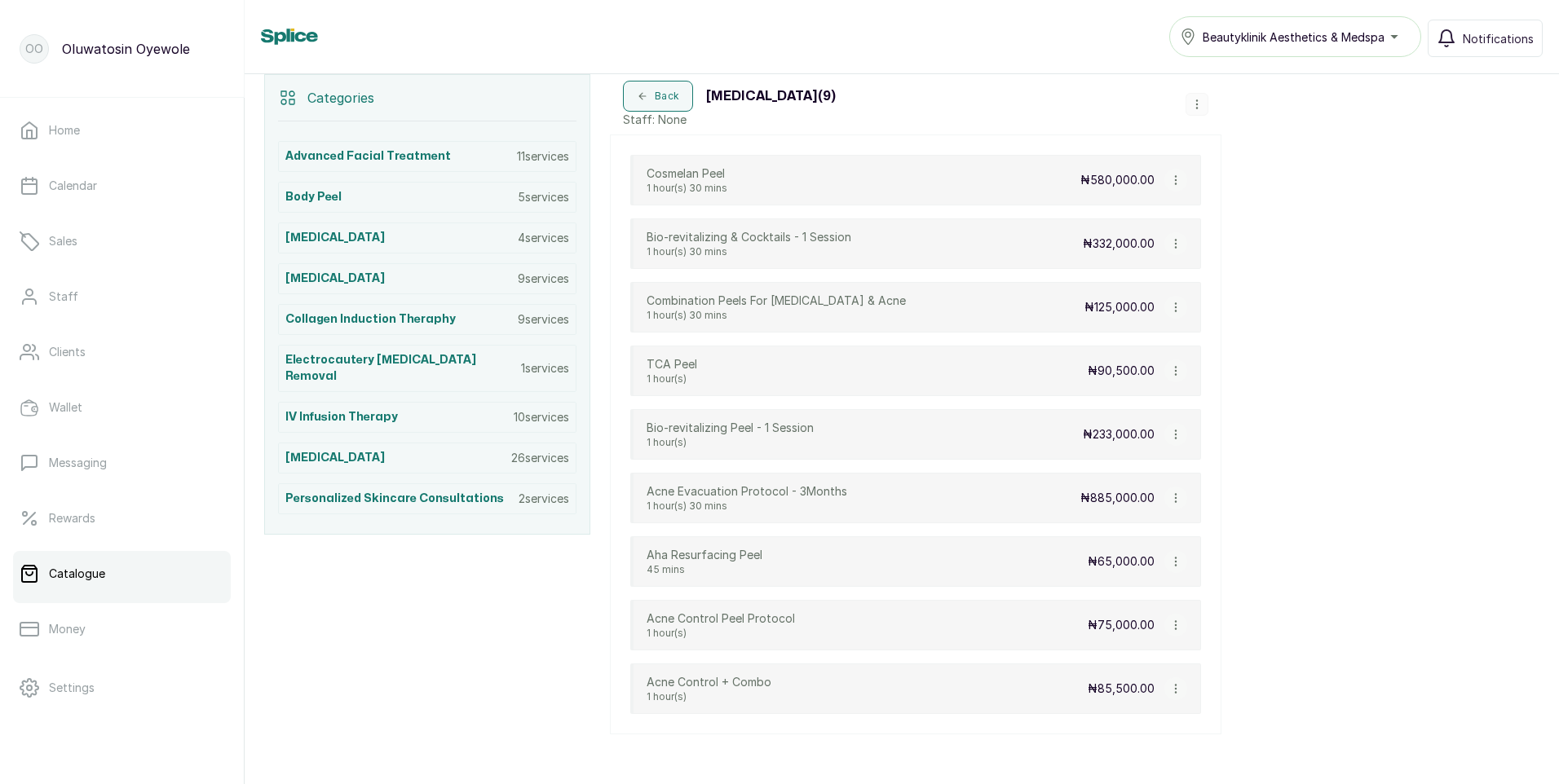
click at [1395, 38] on div "Beautyklinik Aesthetics & Medspa" at bounding box center [1296, 37] width 231 height 20
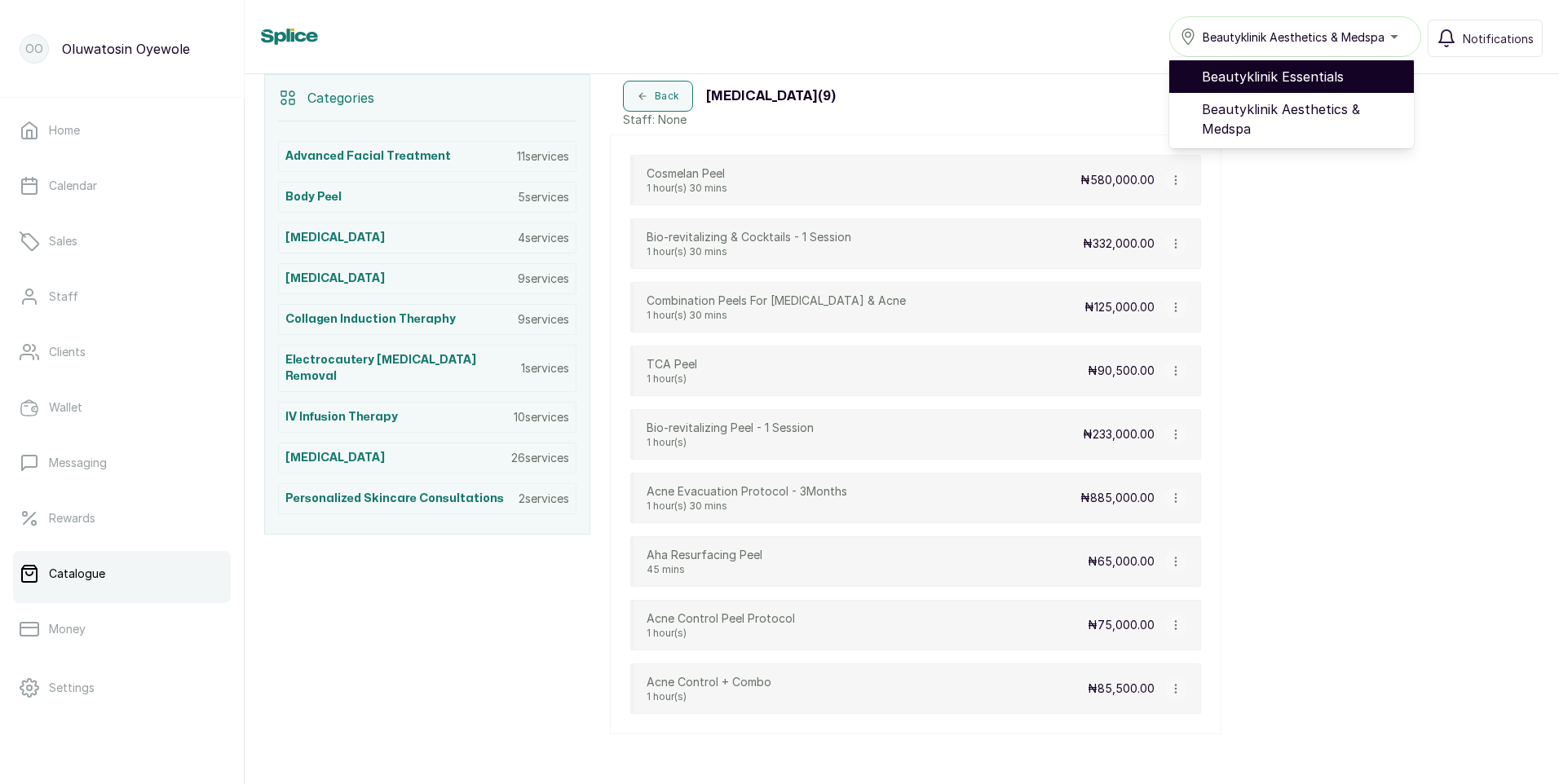
click at [1336, 77] on span "Beautyklinik Essentials" at bounding box center [1301, 77] width 199 height 20
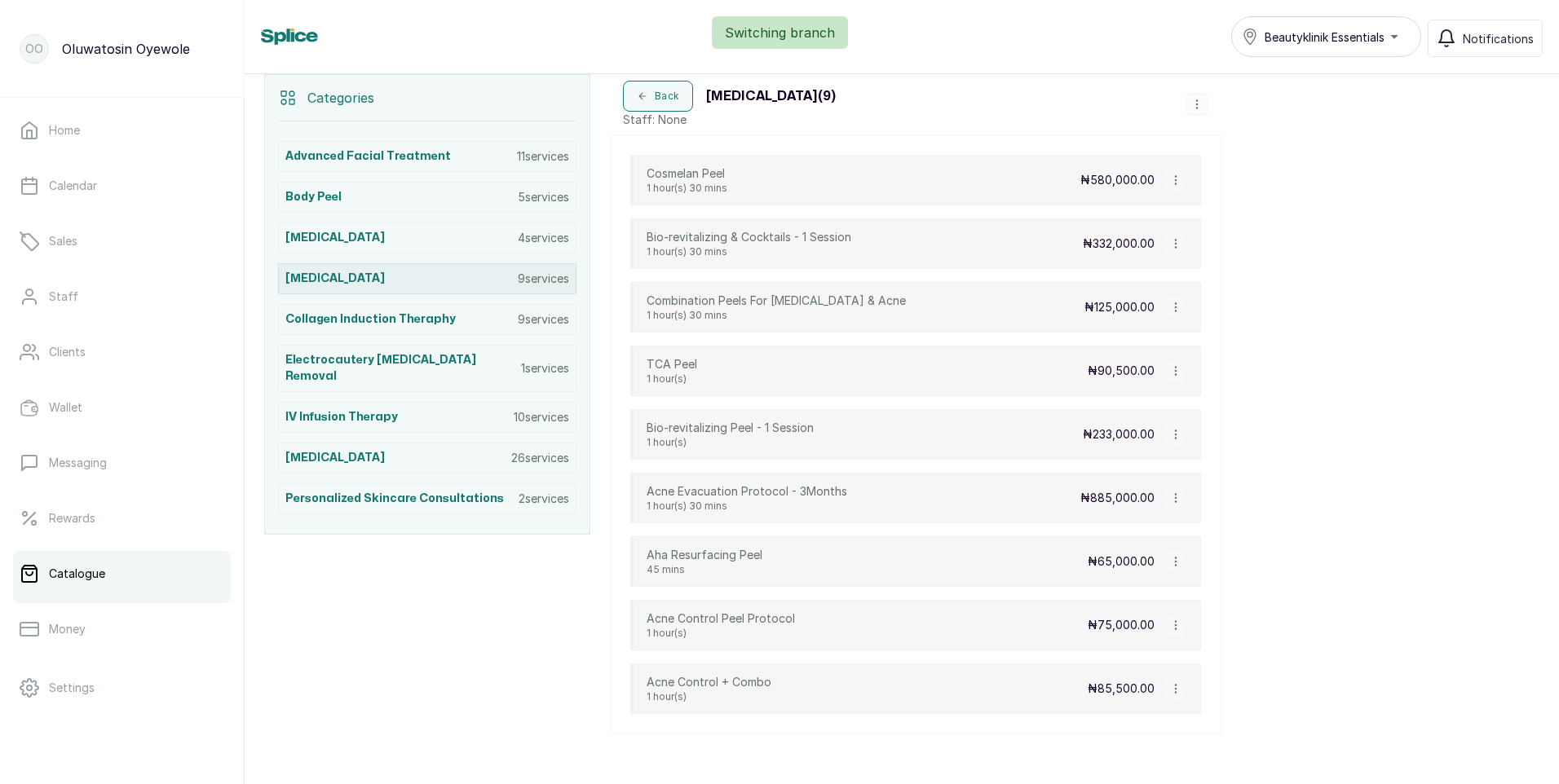
click at [393, 278] on div "[MEDICAL_DATA] 9 services" at bounding box center [427, 278] width 298 height 31
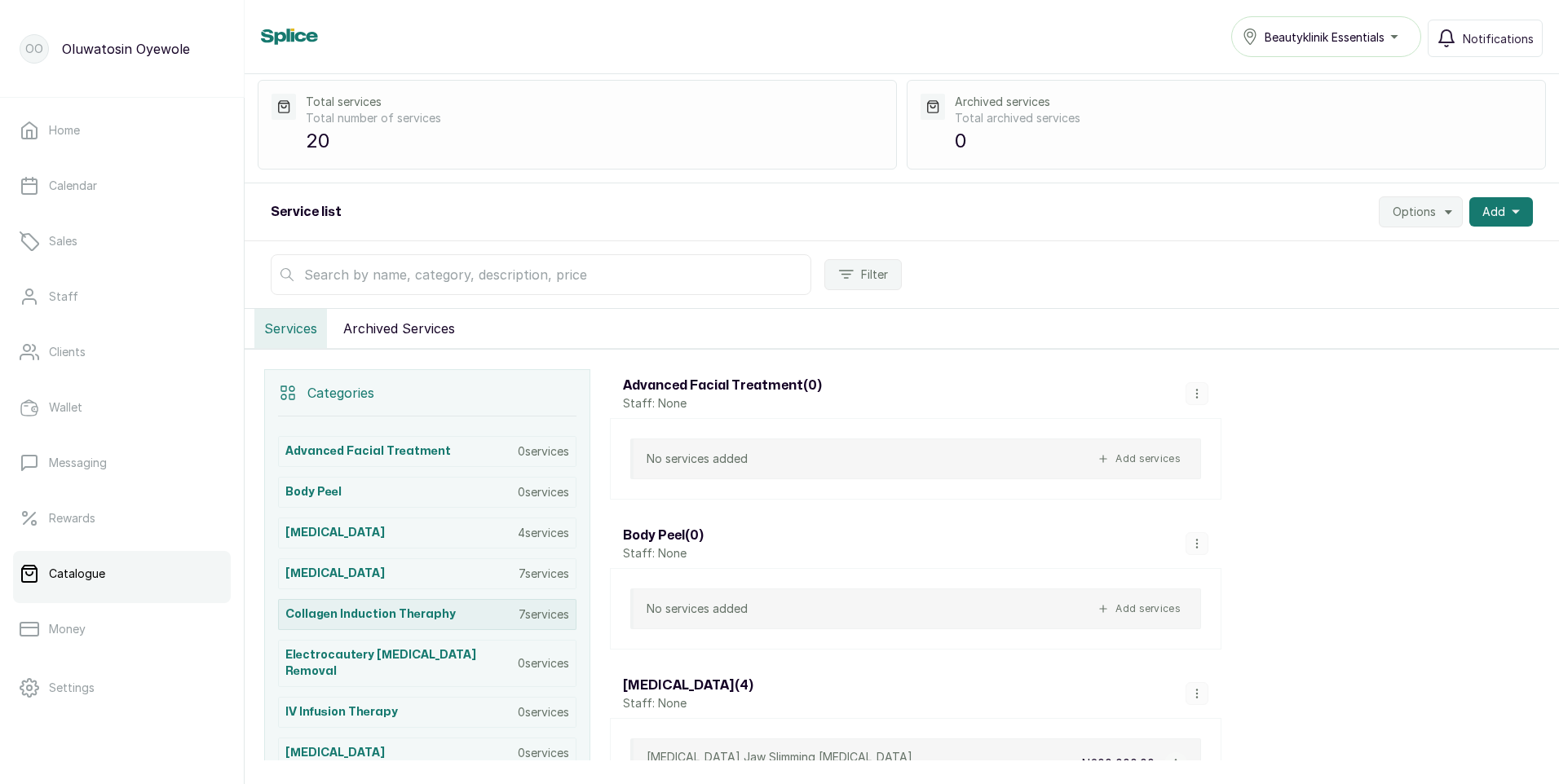
scroll to position [244, 0]
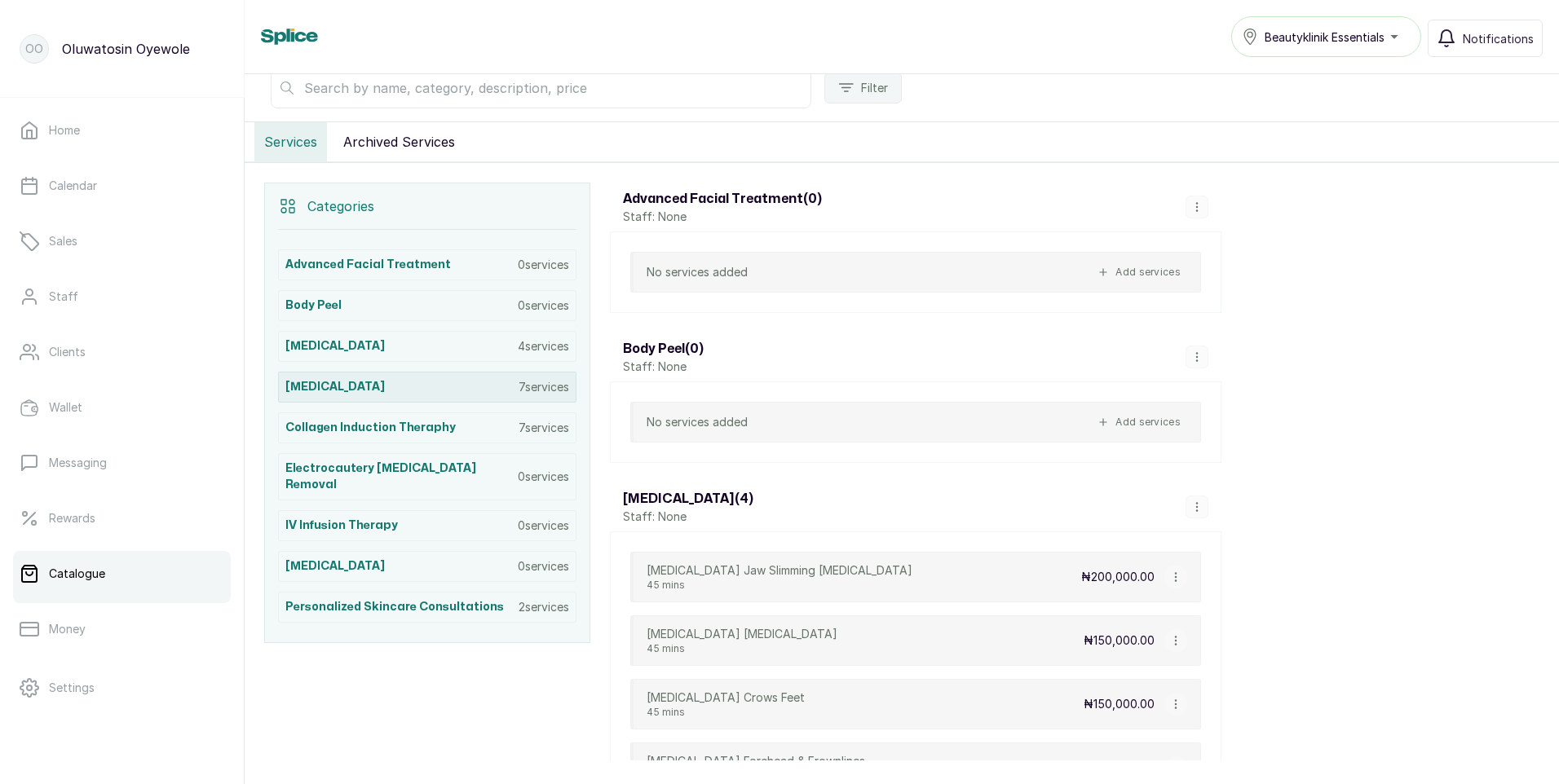
click at [469, 385] on div "[MEDICAL_DATA] 7 services" at bounding box center [427, 387] width 298 height 31
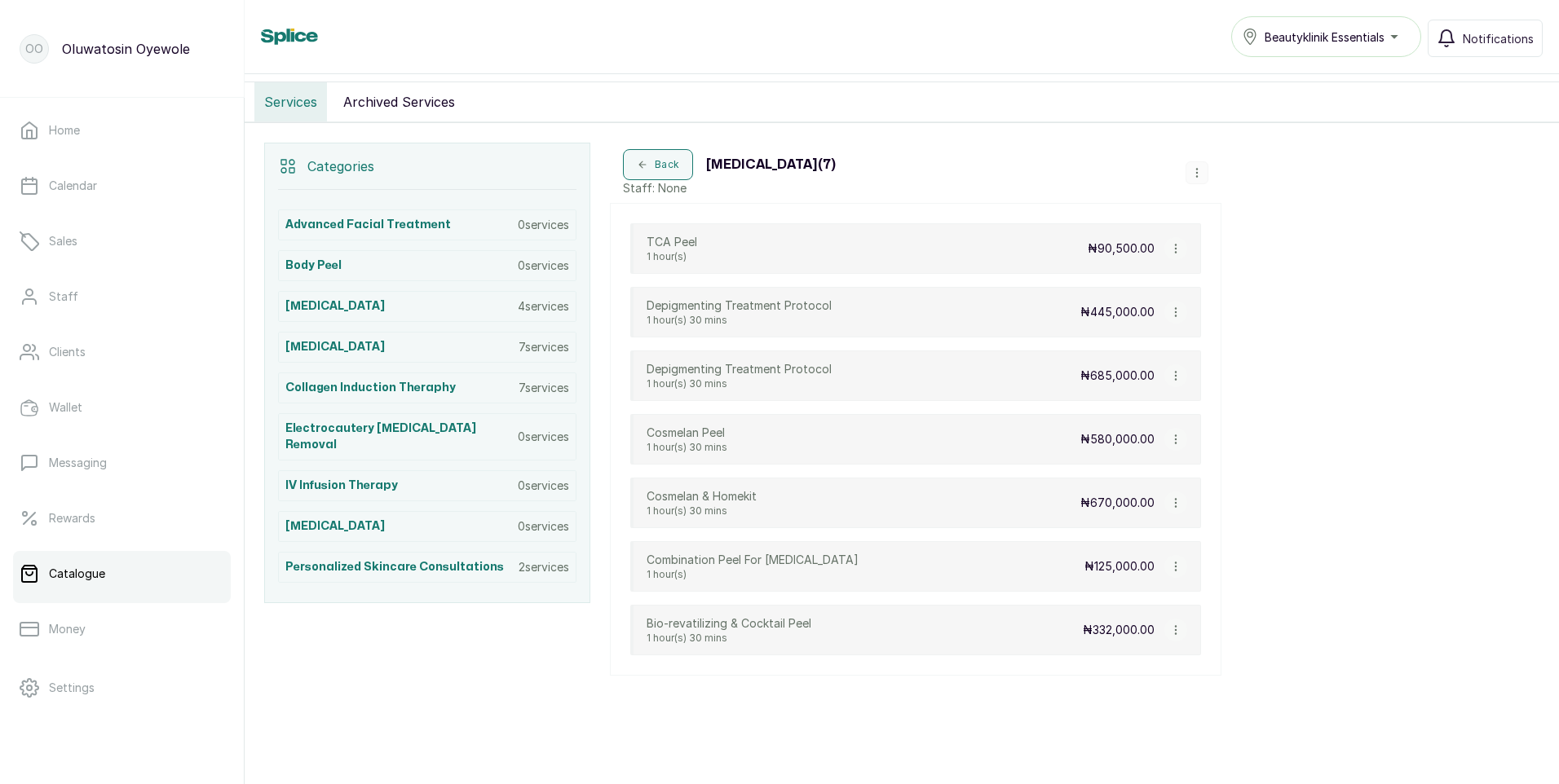
click at [1176, 499] on icon "button" at bounding box center [1175, 502] width 1 height 8
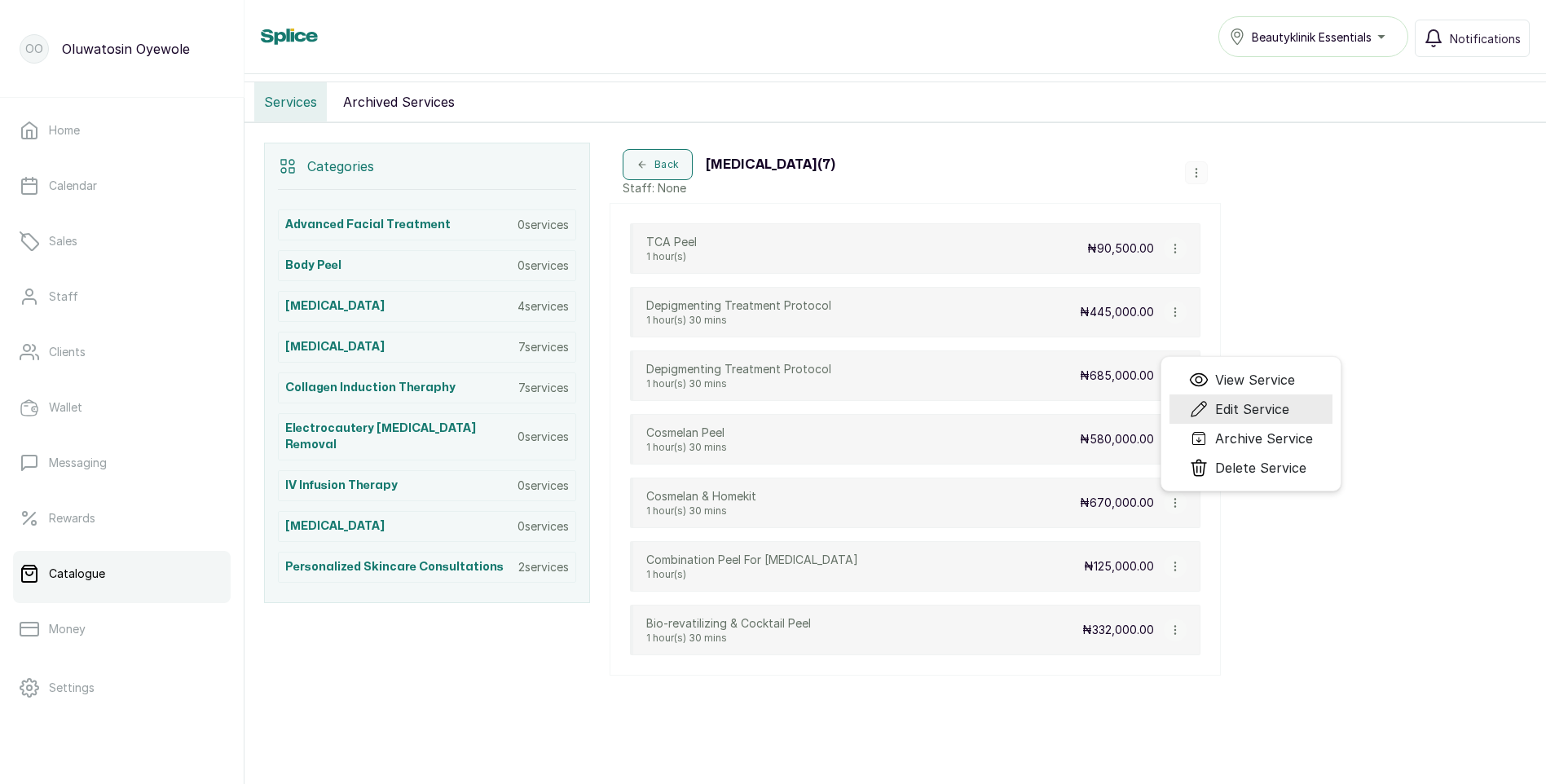
click at [1251, 412] on span "Edit Service" at bounding box center [1252, 409] width 74 height 20
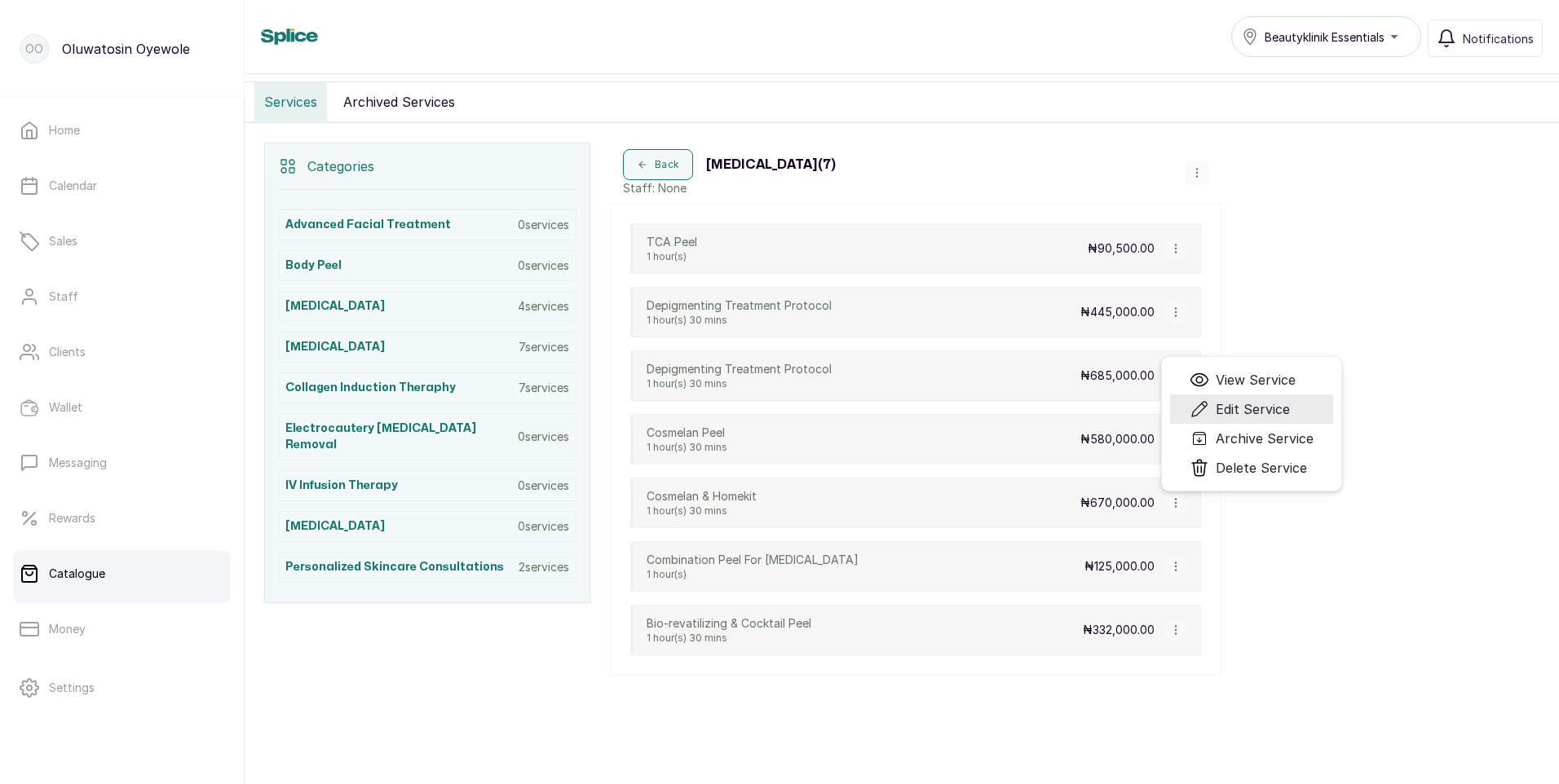
select select "fixed"
select select "fixed_value"
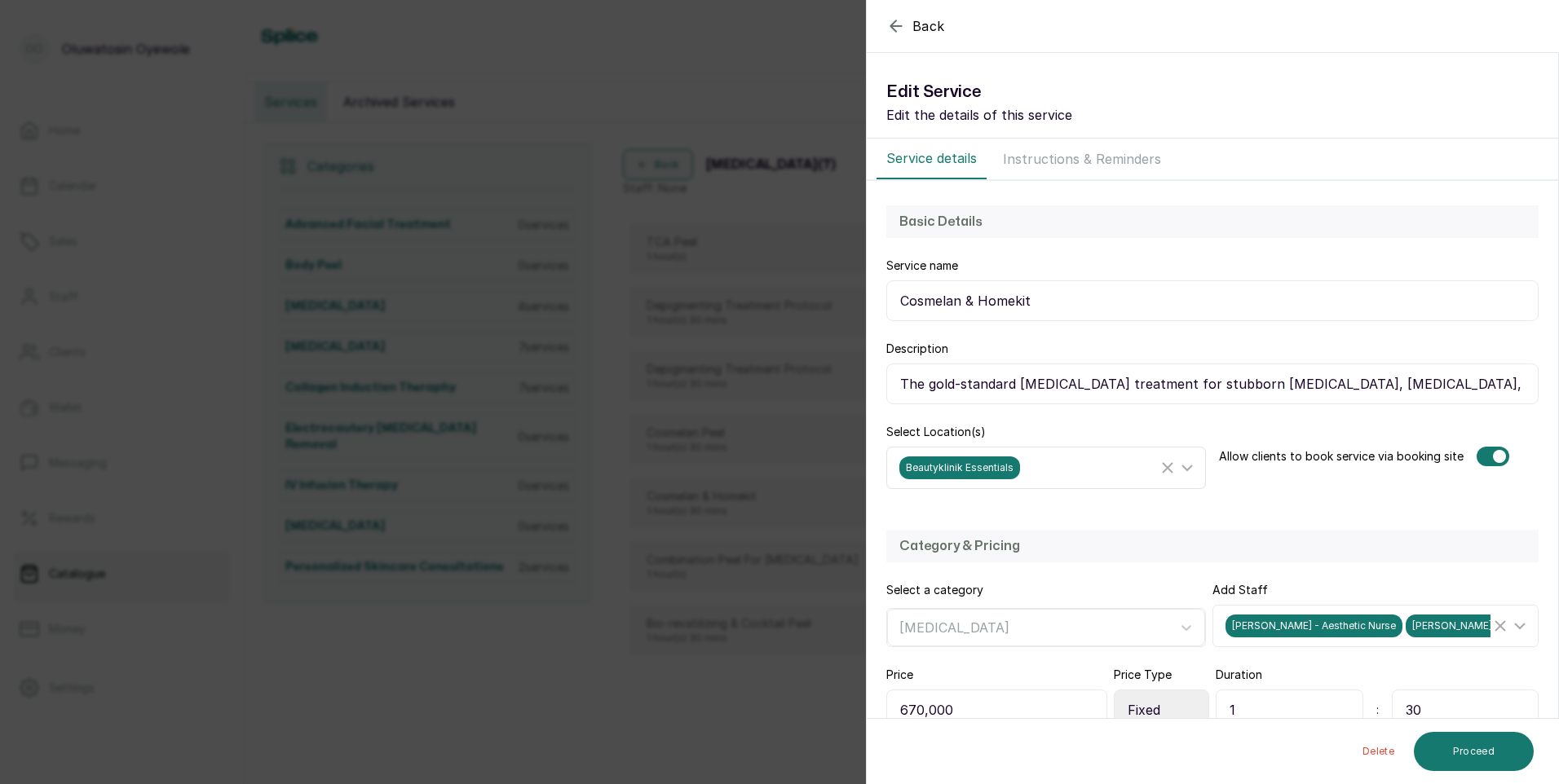
click at [1181, 464] on icon at bounding box center [1187, 468] width 20 height 20
click at [908, 612] on input "Beautyklinik Aesthetics & Medspa" at bounding box center [904, 616] width 11 height 11
checkbox input "true"
click at [908, 578] on input "Beautyklinik Essentials" at bounding box center [904, 580] width 11 height 11
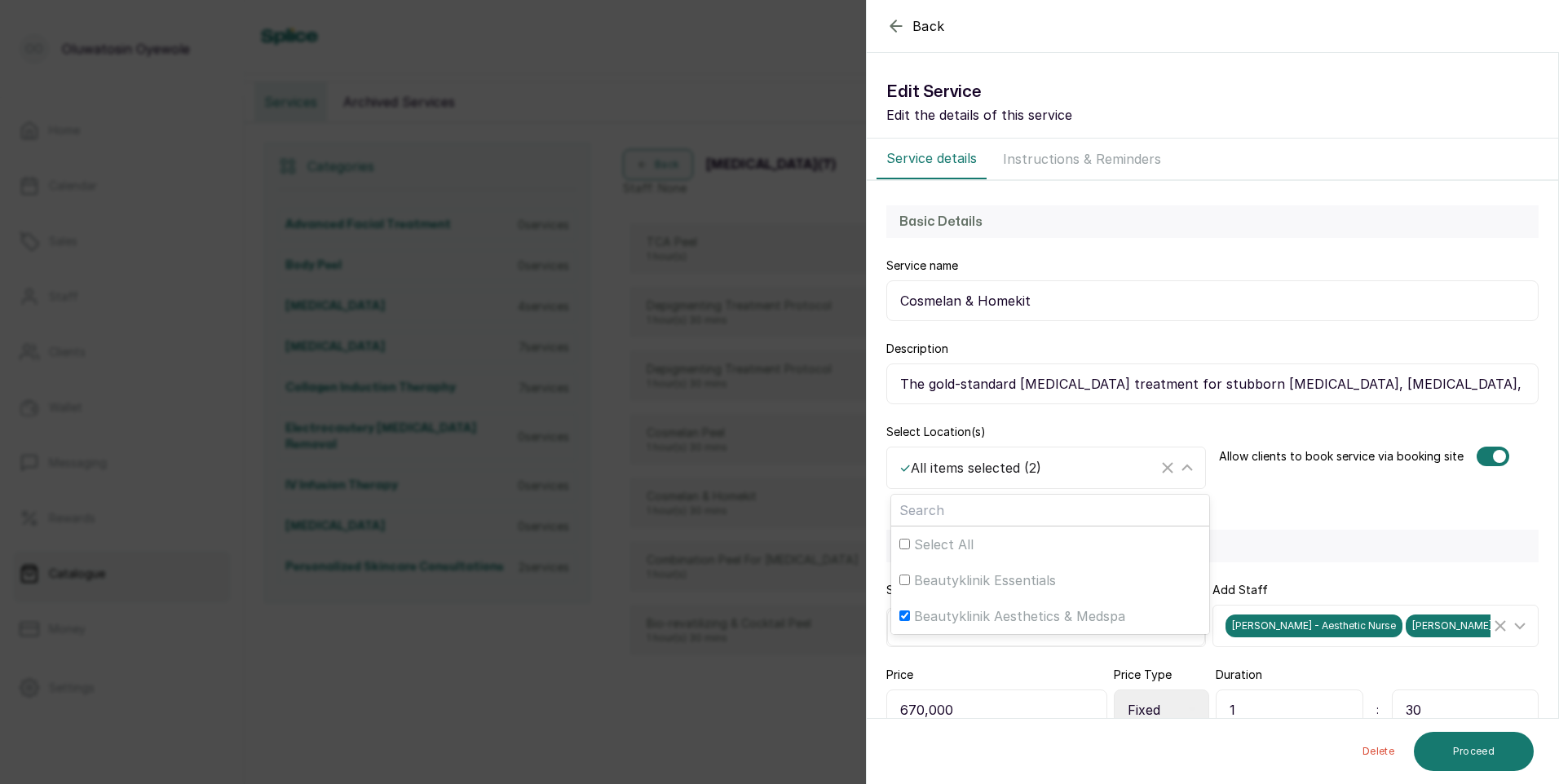
checkbox input "false"
click at [1491, 752] on button "Proceed" at bounding box center [1474, 752] width 120 height 39
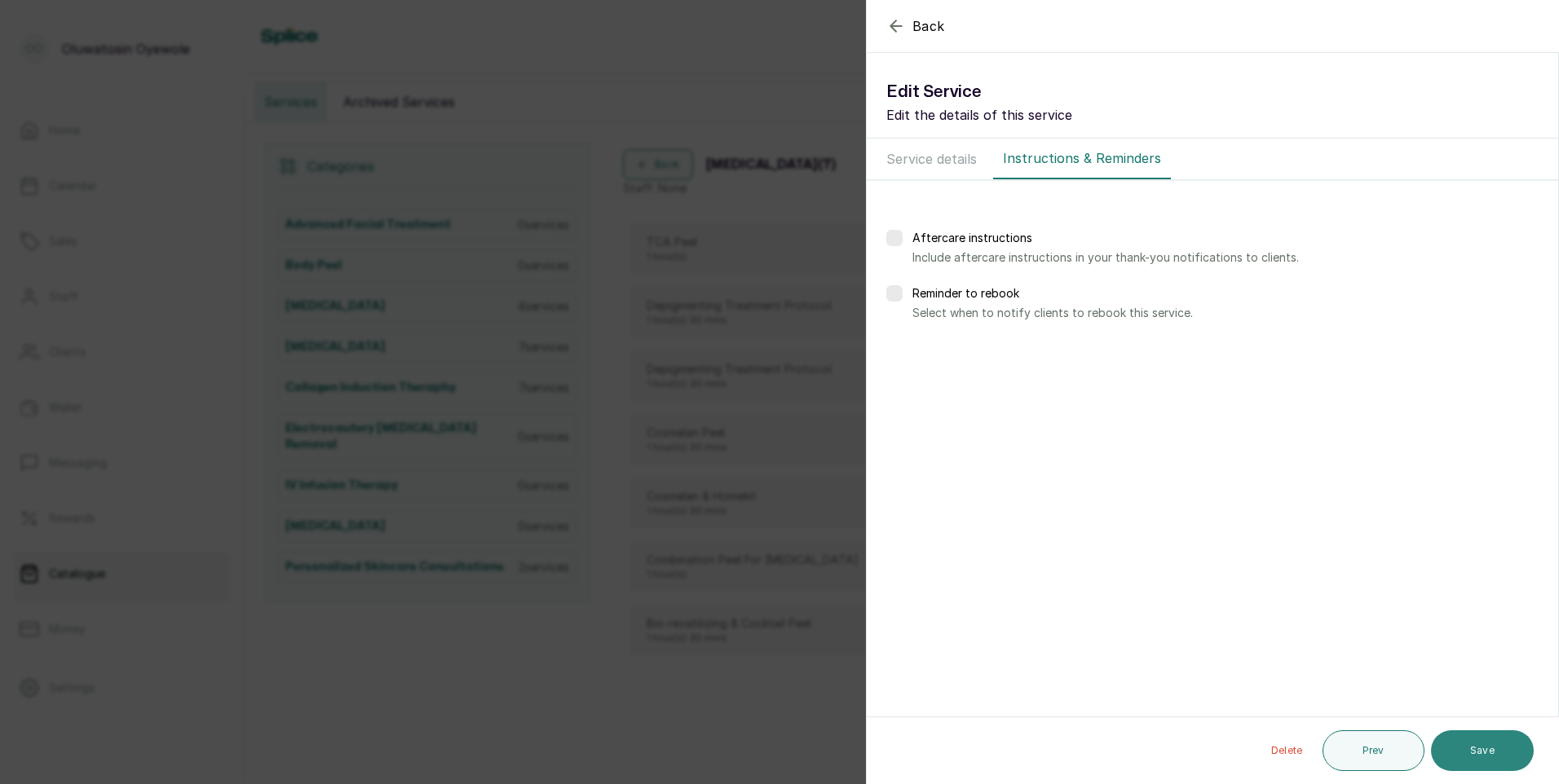
click at [1489, 748] on button "Save" at bounding box center [1482, 751] width 103 height 41
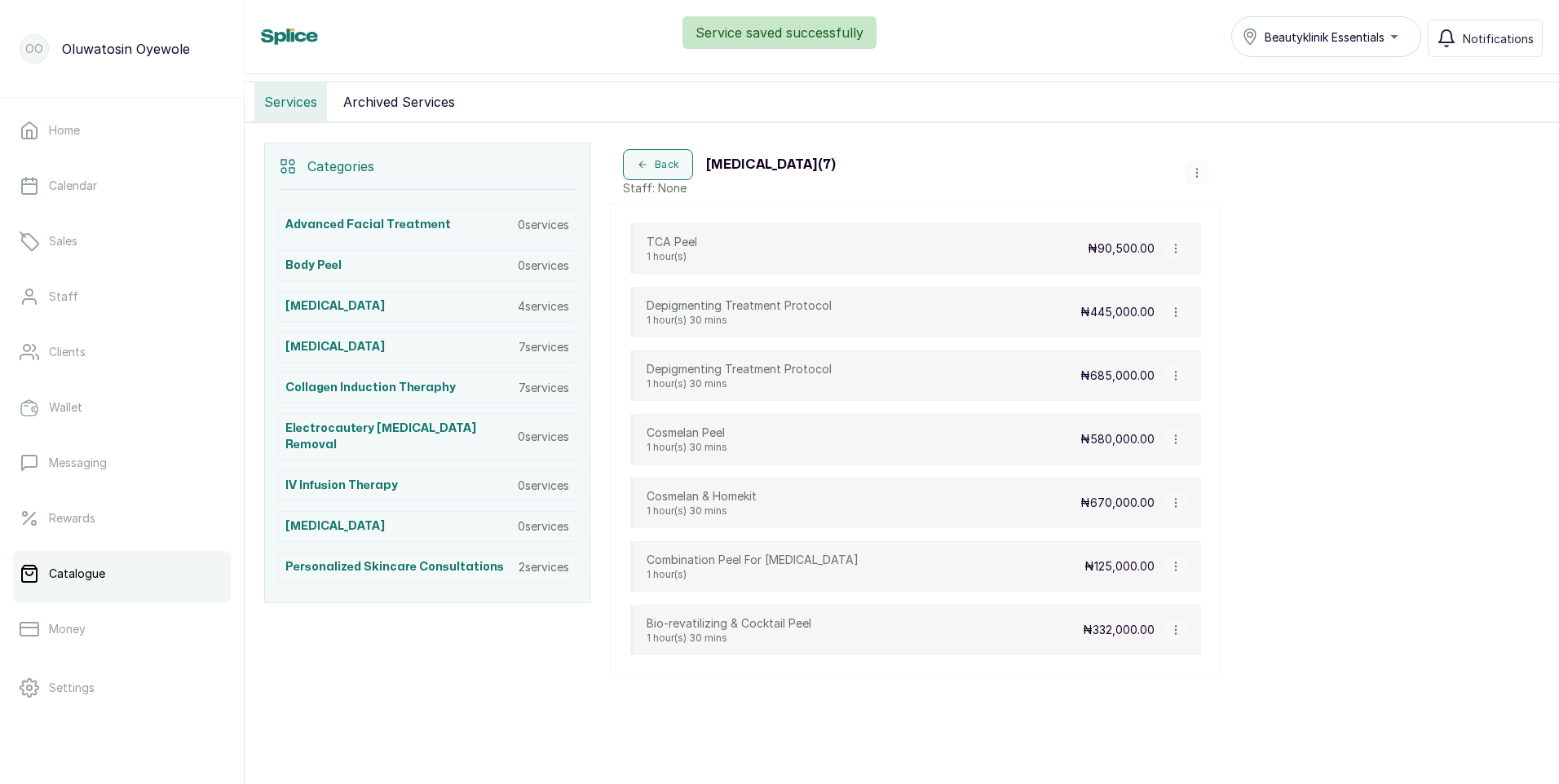
scroll to position [221, 0]
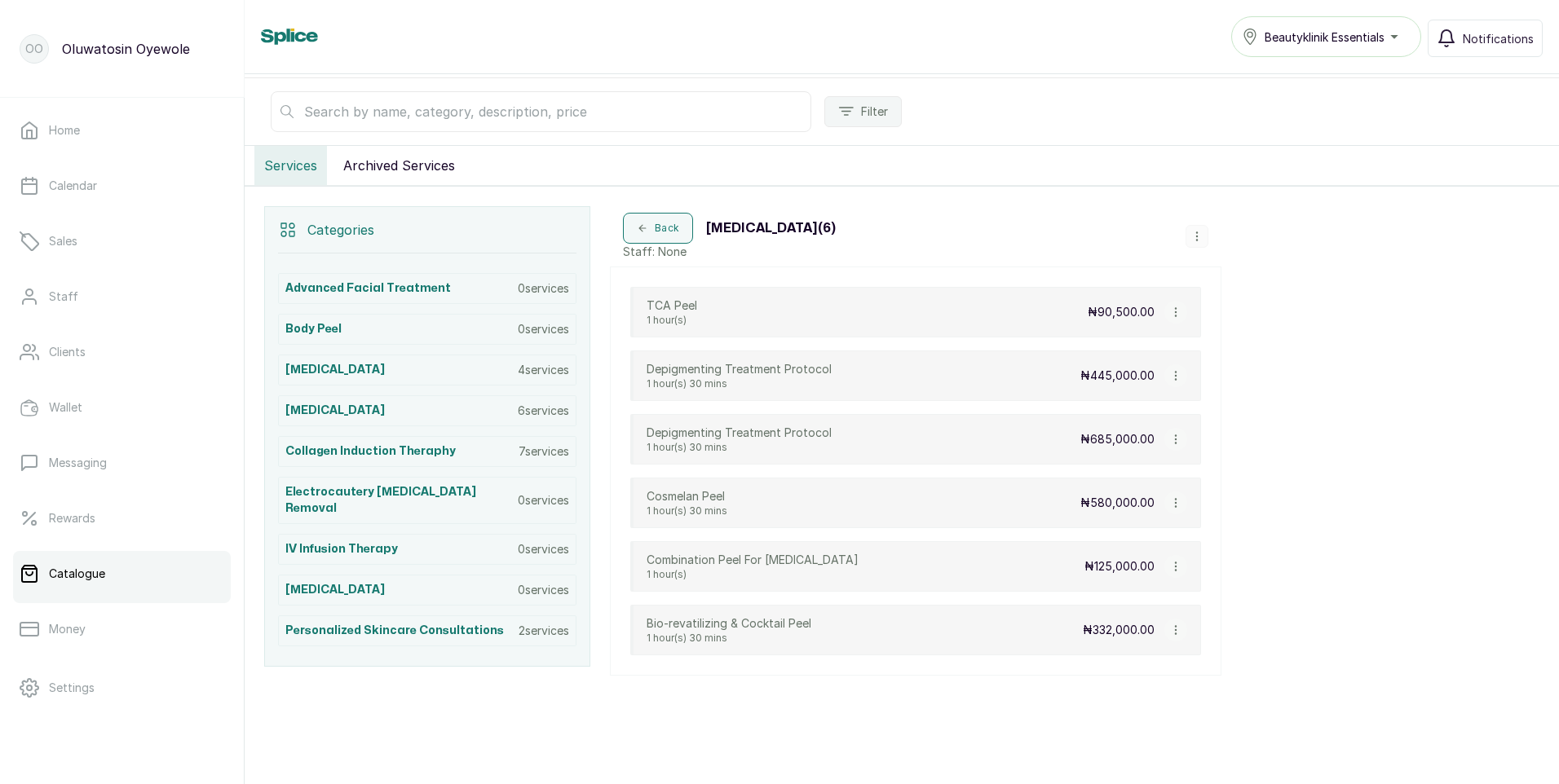
click at [1176, 440] on icon "button" at bounding box center [1175, 439] width 1 height 8
click at [1262, 349] on span "Edit Service" at bounding box center [1253, 345] width 74 height 20
select select "fixed"
select select "fixed_value"
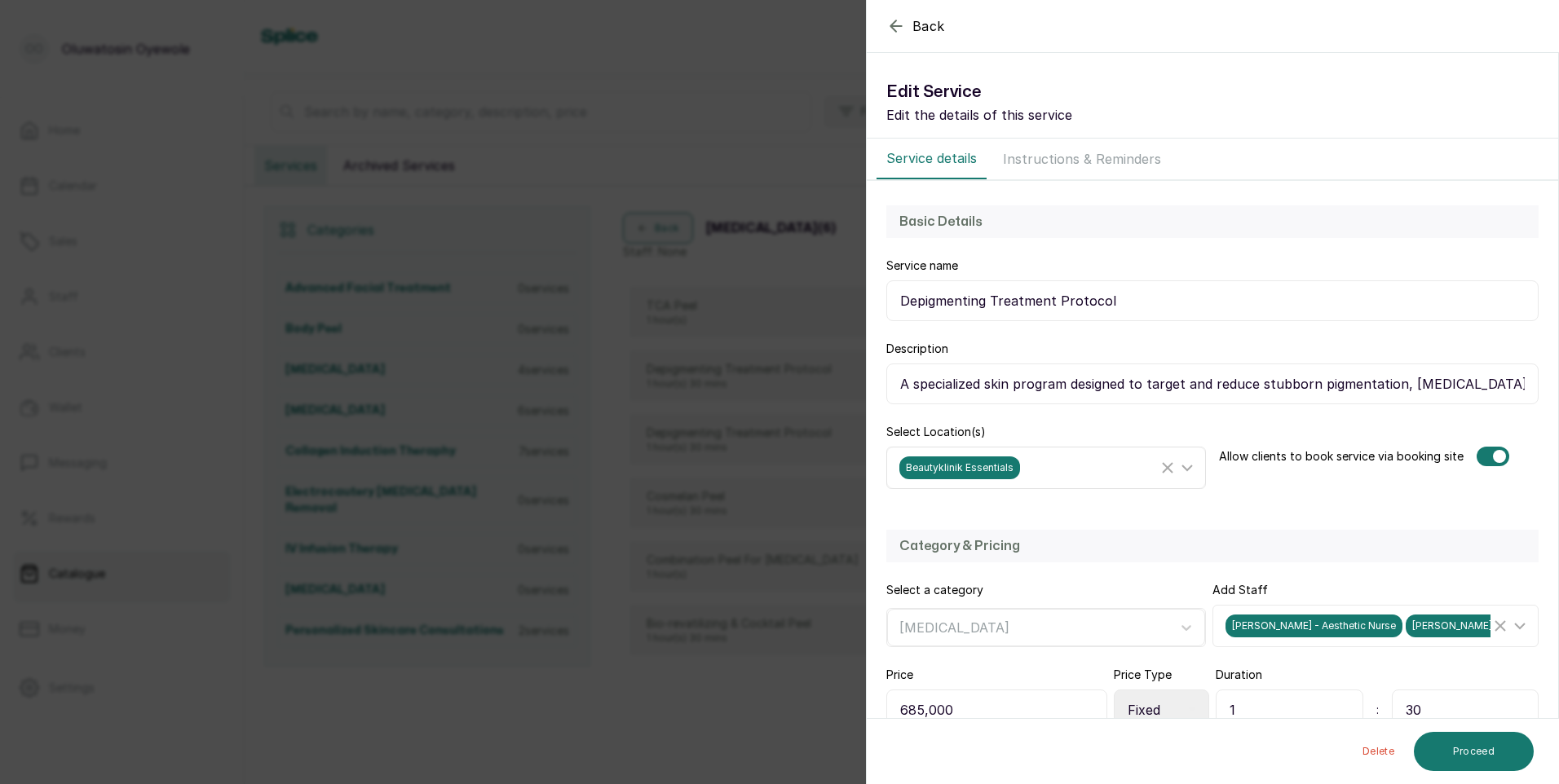
click at [1182, 461] on icon at bounding box center [1187, 468] width 20 height 20
click at [904, 617] on input "Beautyklinik Aesthetics & Medspa" at bounding box center [904, 616] width 11 height 11
checkbox input "true"
click at [904, 576] on input "Beautyklinik Essentials" at bounding box center [904, 580] width 11 height 11
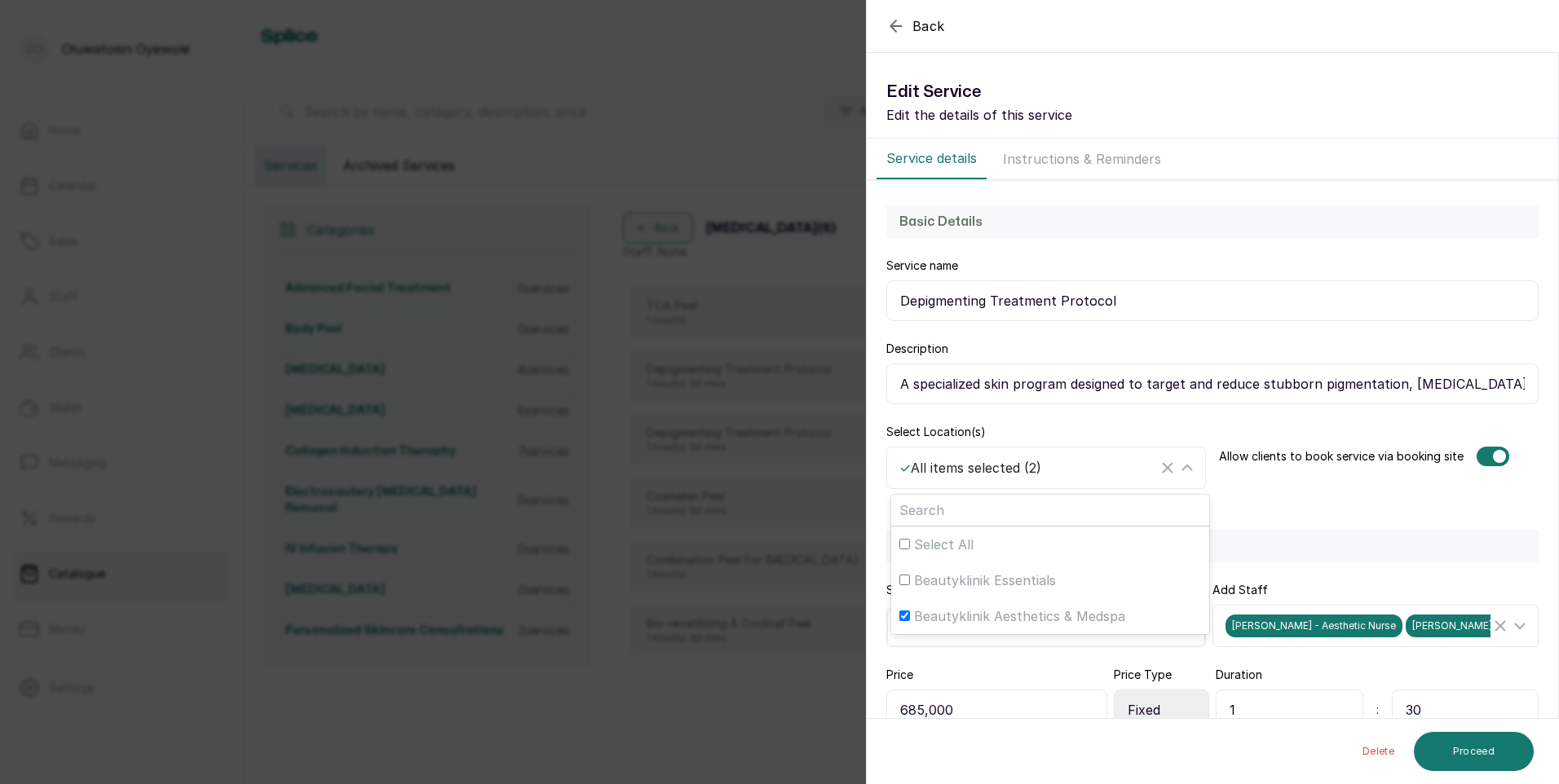
checkbox input "false"
click at [1498, 747] on button "Proceed" at bounding box center [1474, 752] width 120 height 39
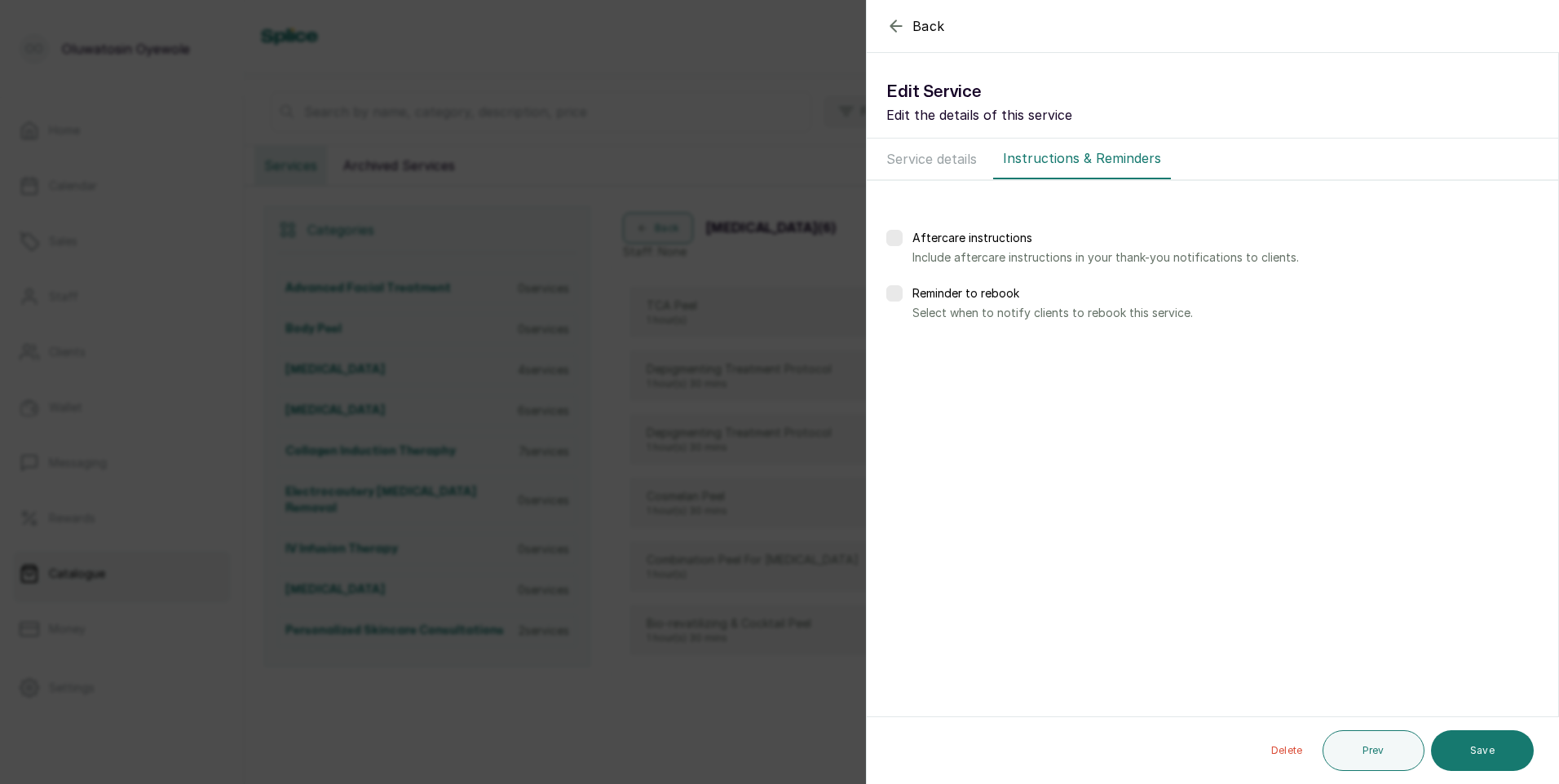
click at [1498, 747] on button "Save" at bounding box center [1482, 751] width 103 height 41
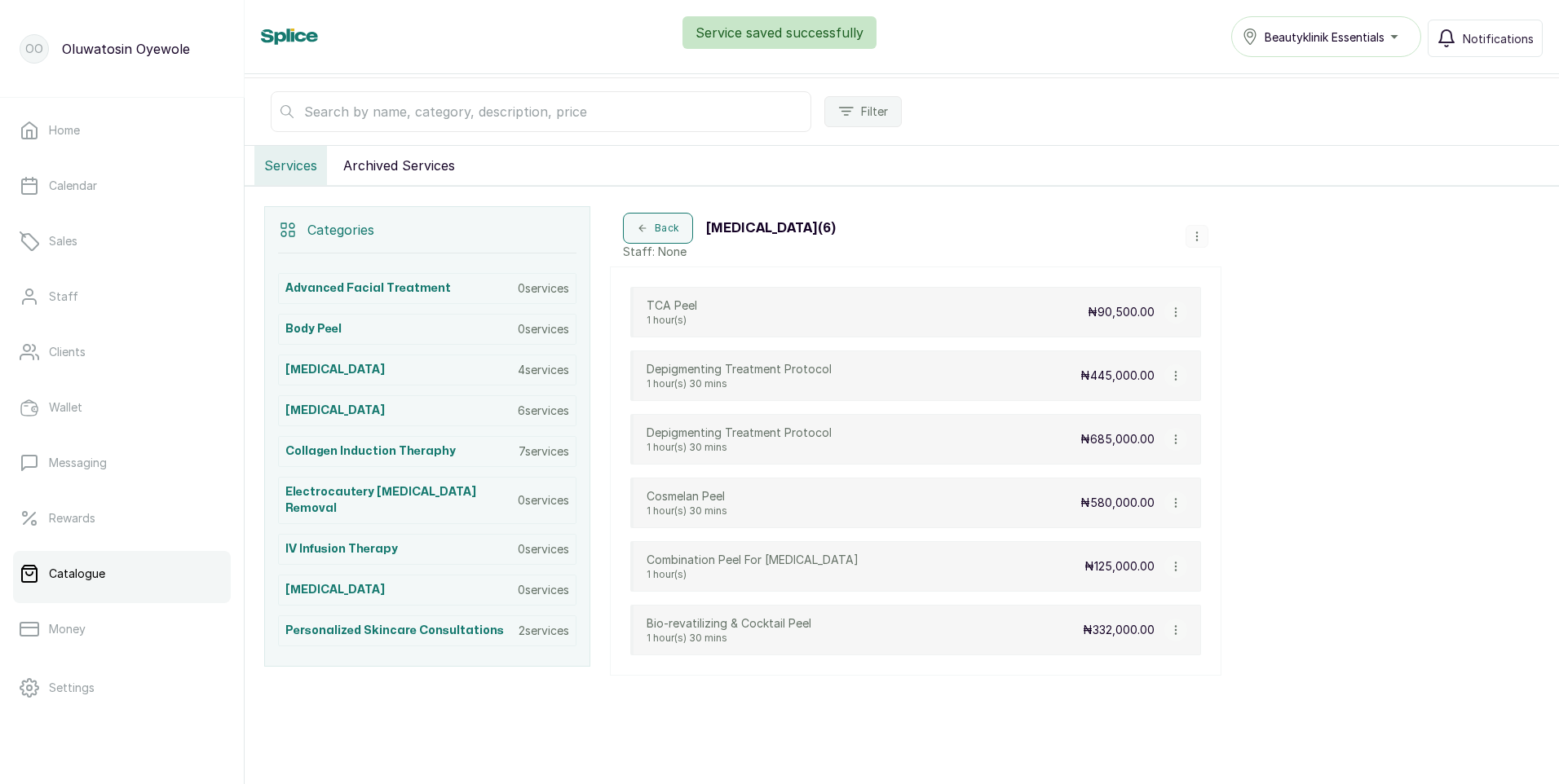
scroll to position [196, 0]
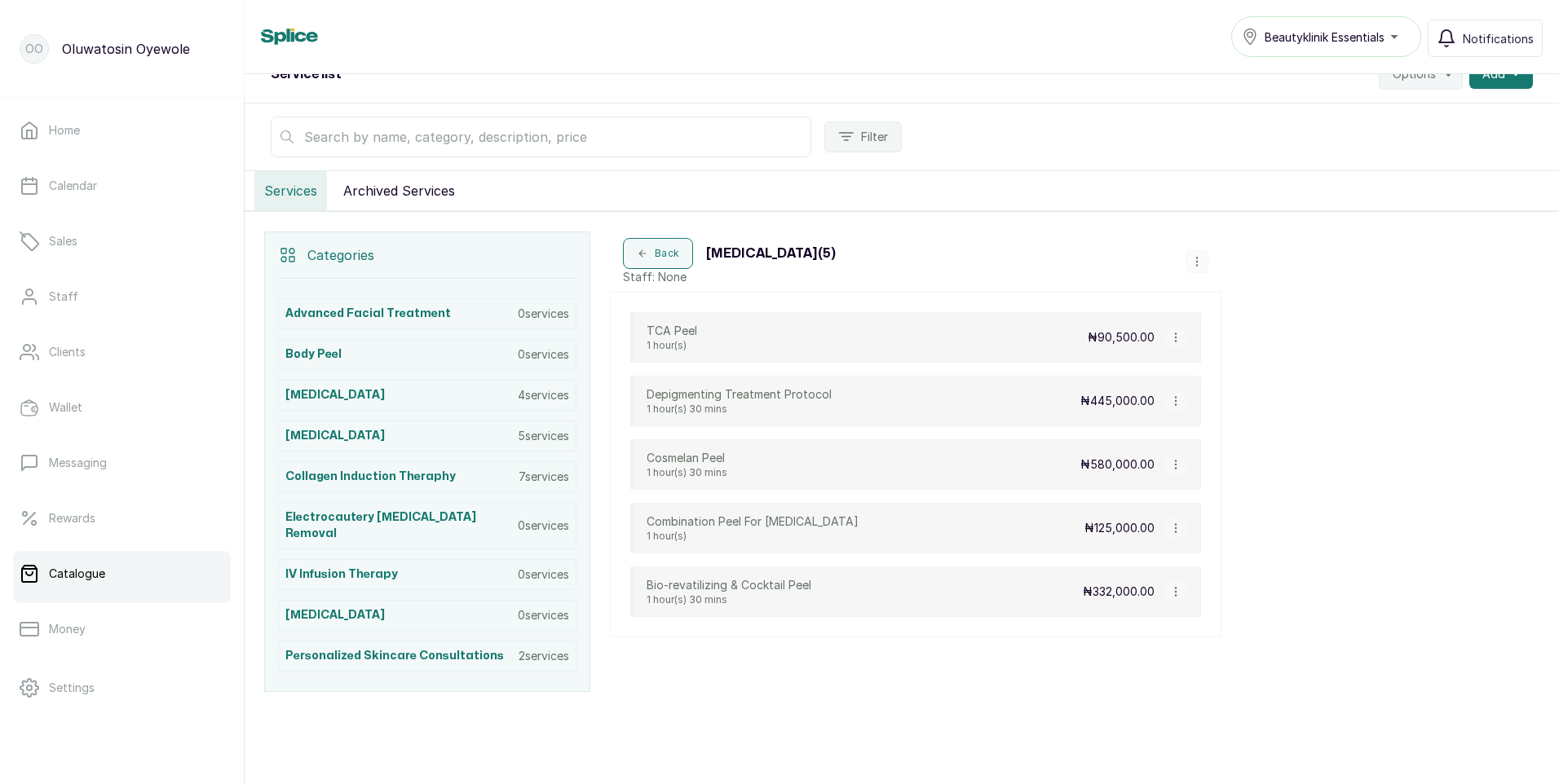
click at [1175, 396] on icon "button" at bounding box center [1176, 401] width 12 height 12
click at [1283, 313] on span "Edit Service" at bounding box center [1254, 307] width 74 height 20
select select "fixed"
select select "fixed_value"
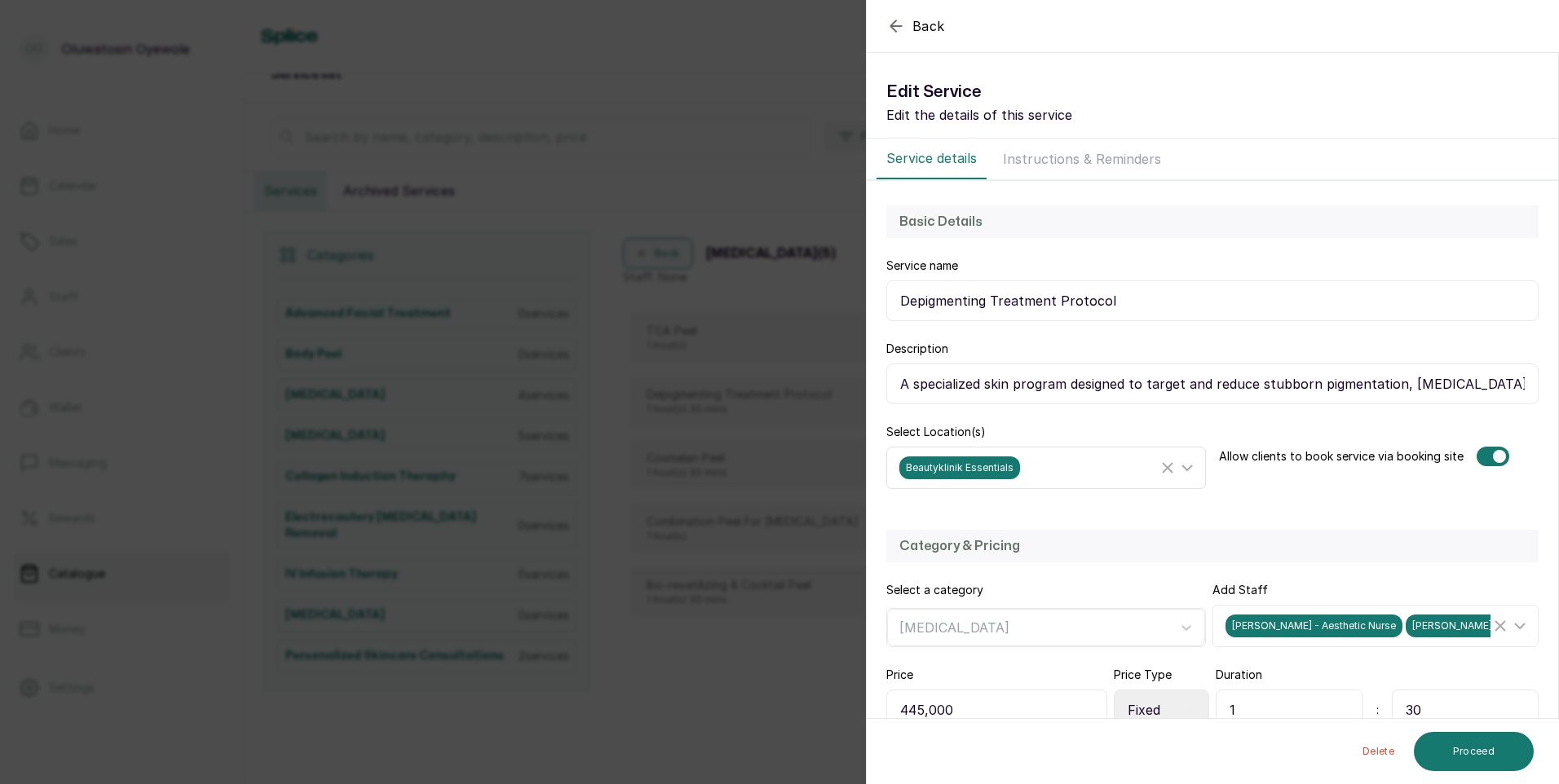
click at [1181, 472] on icon at bounding box center [1187, 468] width 20 height 20
click at [906, 618] on input "Beautyklinik Aesthetics & Medspa" at bounding box center [904, 616] width 11 height 11
checkbox input "true"
click at [907, 584] on input "Beautyklinik Essentials" at bounding box center [904, 580] width 11 height 11
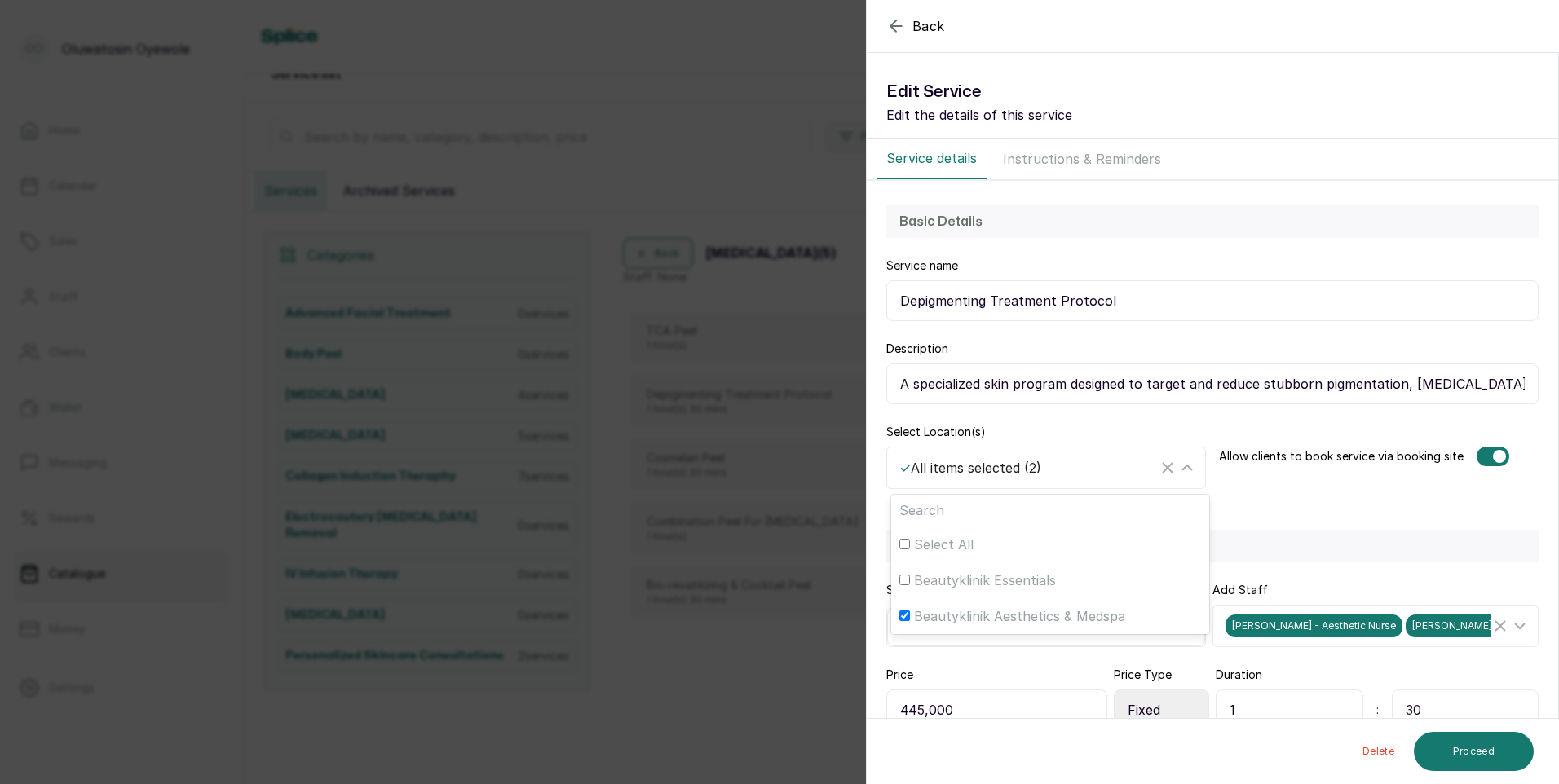
checkbox input "false"
click at [1435, 745] on button "Proceed" at bounding box center [1474, 752] width 120 height 39
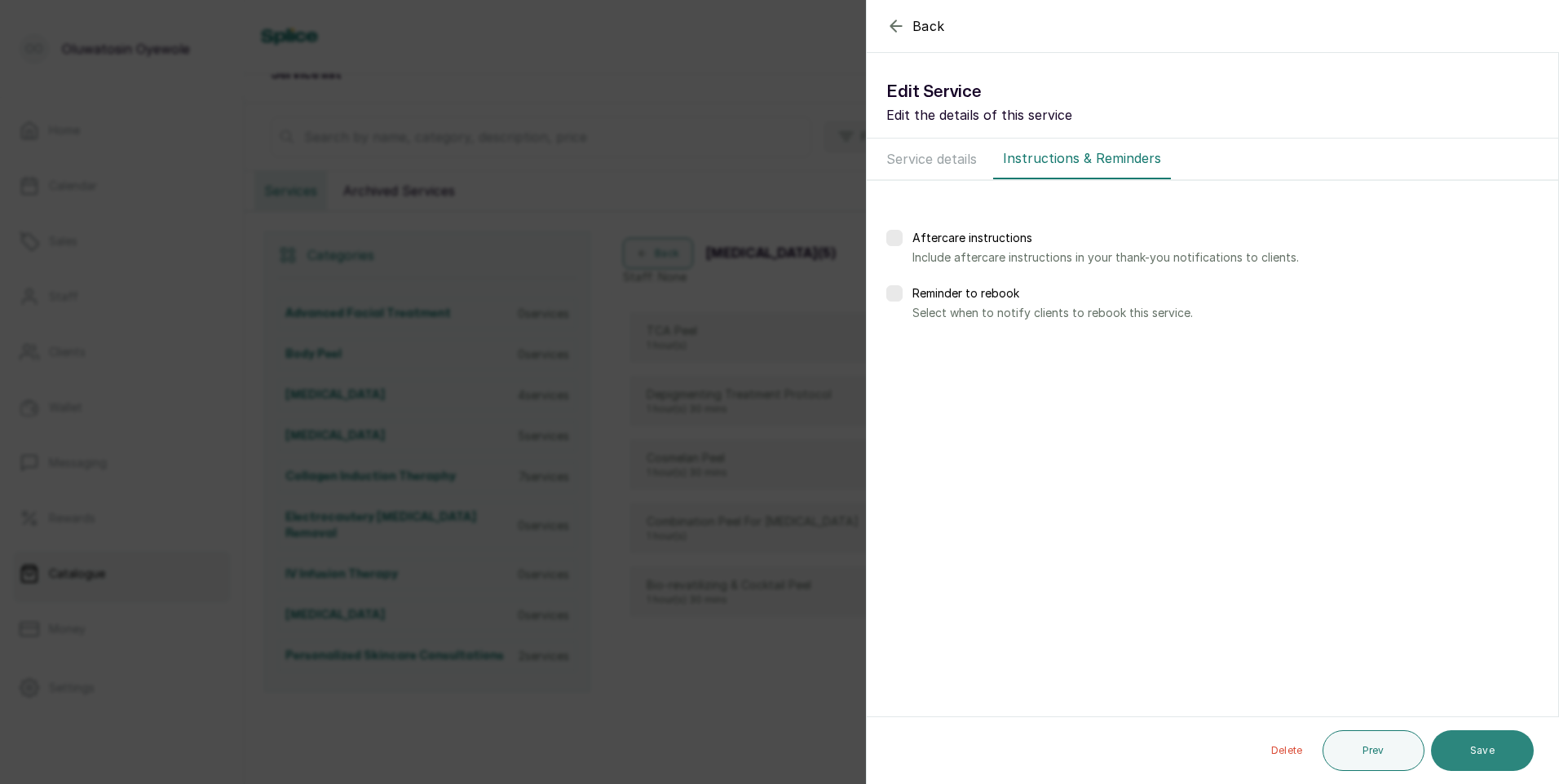
click at [1459, 753] on button "Save" at bounding box center [1482, 751] width 103 height 41
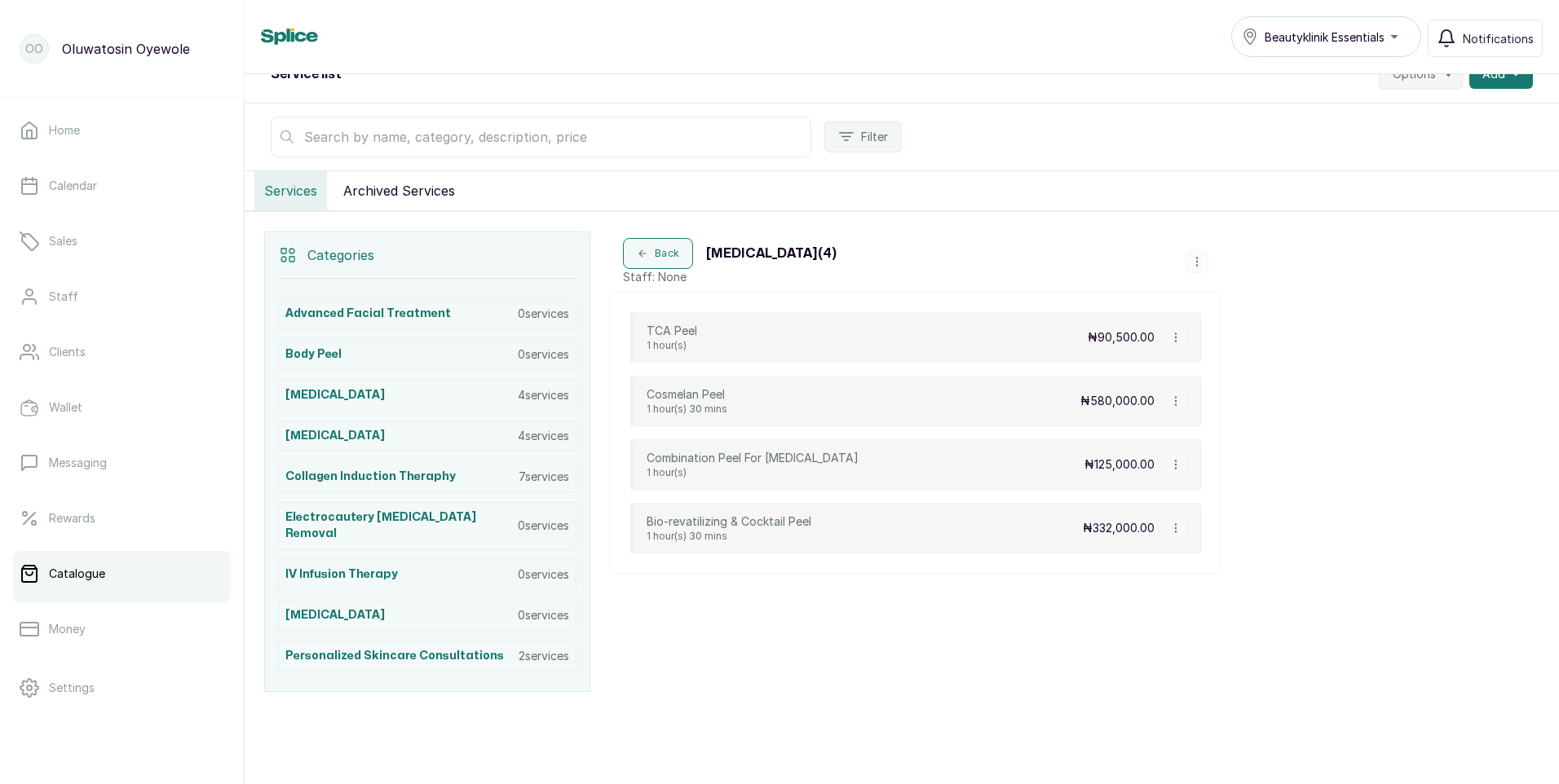
click at [1178, 530] on icon "button" at bounding box center [1176, 528] width 12 height 12
click at [1246, 430] on span "Edit Service" at bounding box center [1255, 434] width 74 height 20
select select "fixed"
select select "fixed_value"
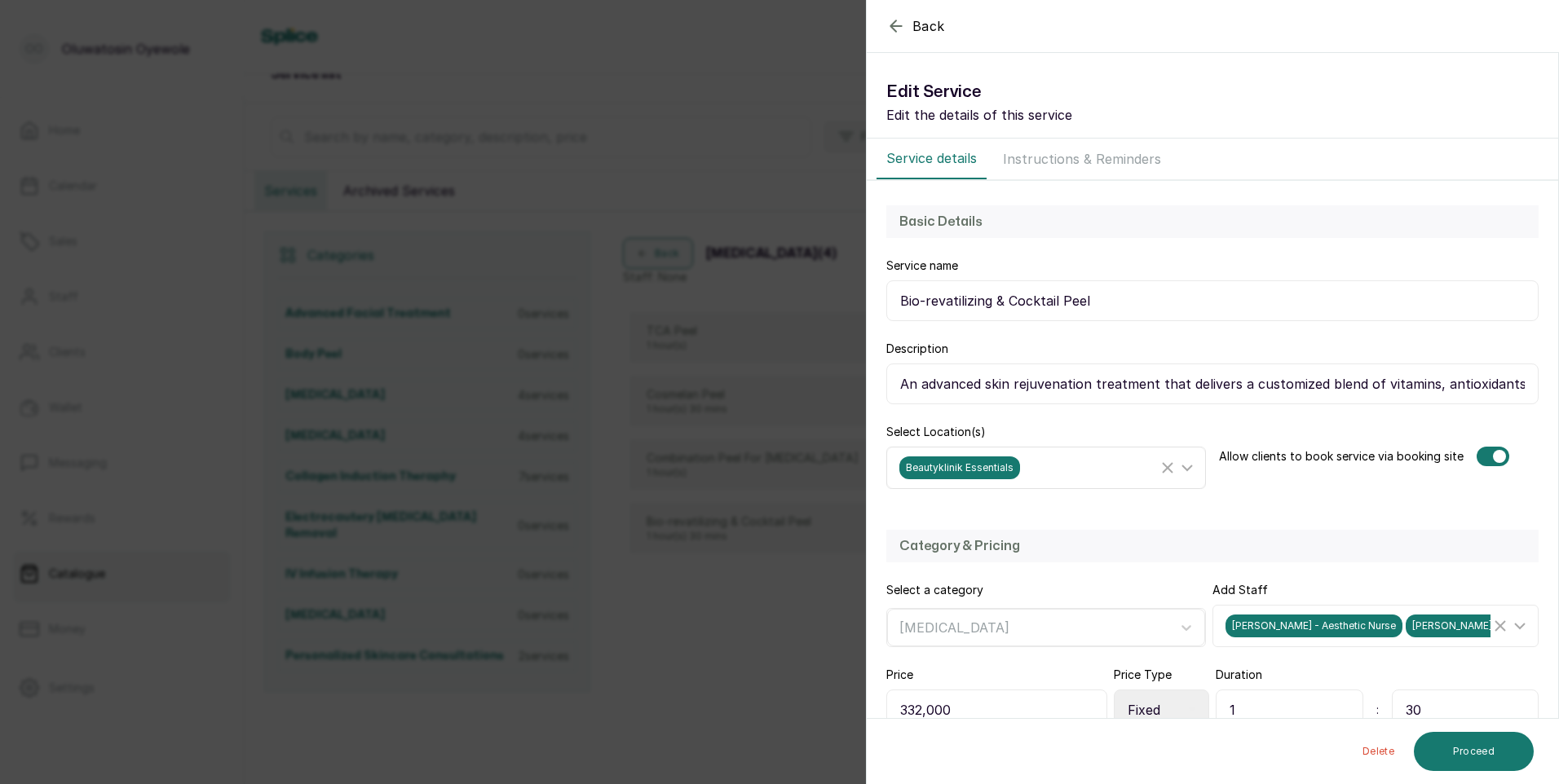
click at [1178, 473] on icon at bounding box center [1187, 468] width 20 height 20
click at [1330, 124] on p "Edit the details of this service" at bounding box center [1212, 115] width 652 height 20
click at [892, 22] on icon "button" at bounding box center [896, 26] width 20 height 20
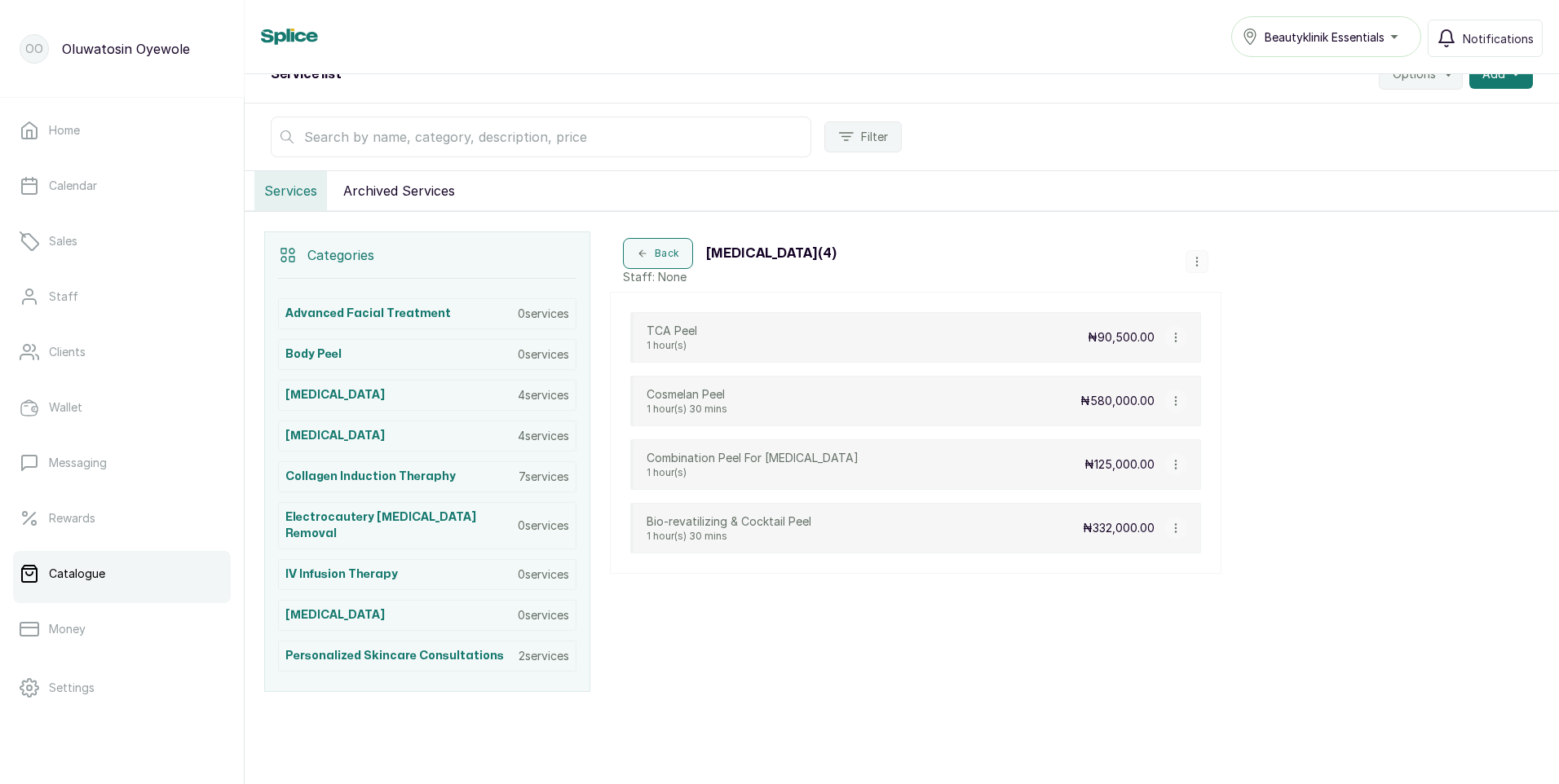
click at [1177, 338] on icon "button" at bounding box center [1176, 337] width 12 height 12
click at [1212, 306] on span "Delete Service" at bounding box center [1248, 303] width 117 height 20
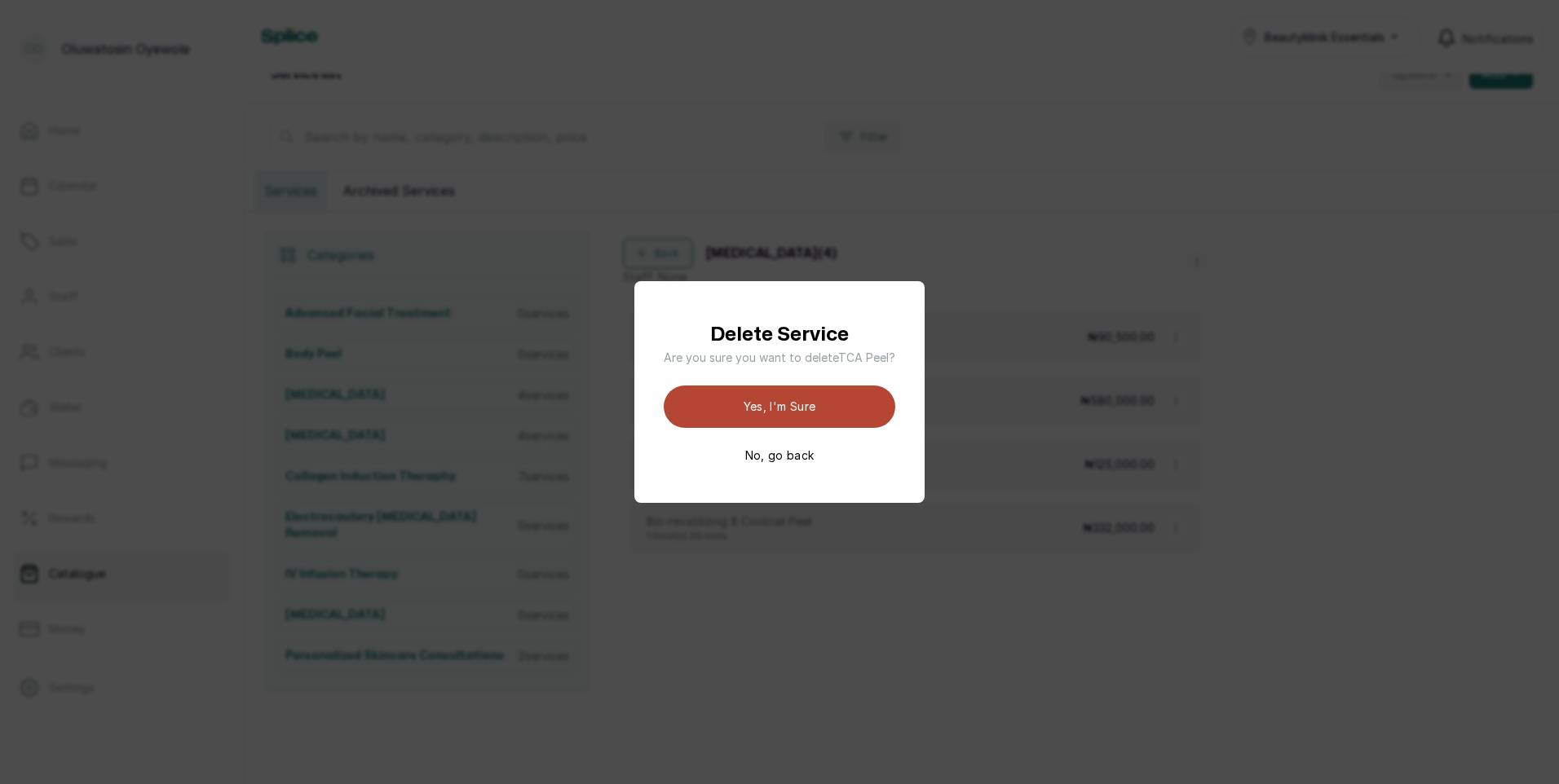
click at [745, 409] on button "Yes, I'm sure" at bounding box center [779, 406] width 232 height 42
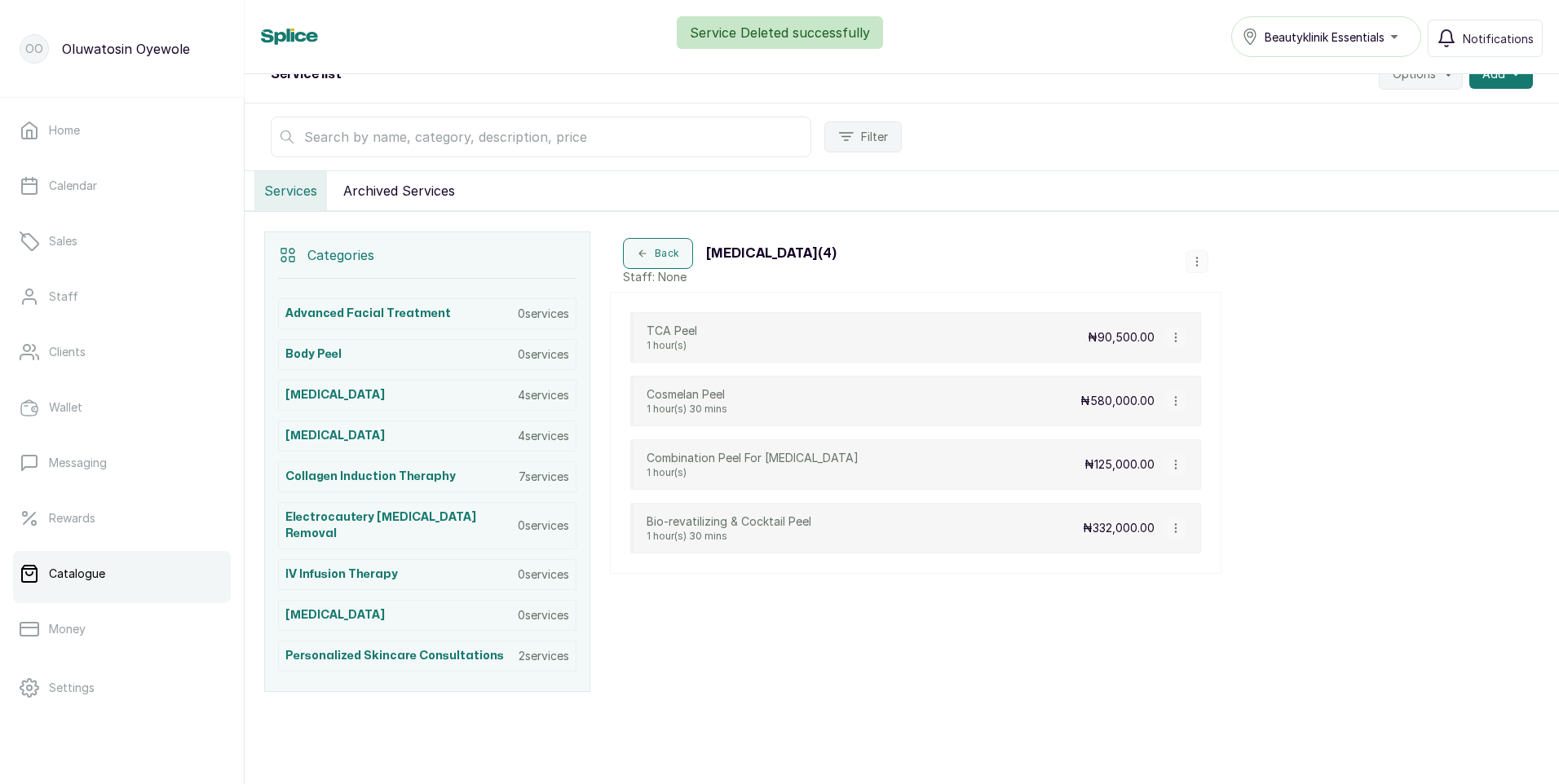
click at [1198, 257] on icon "button" at bounding box center [1196, 261] width 12 height 12
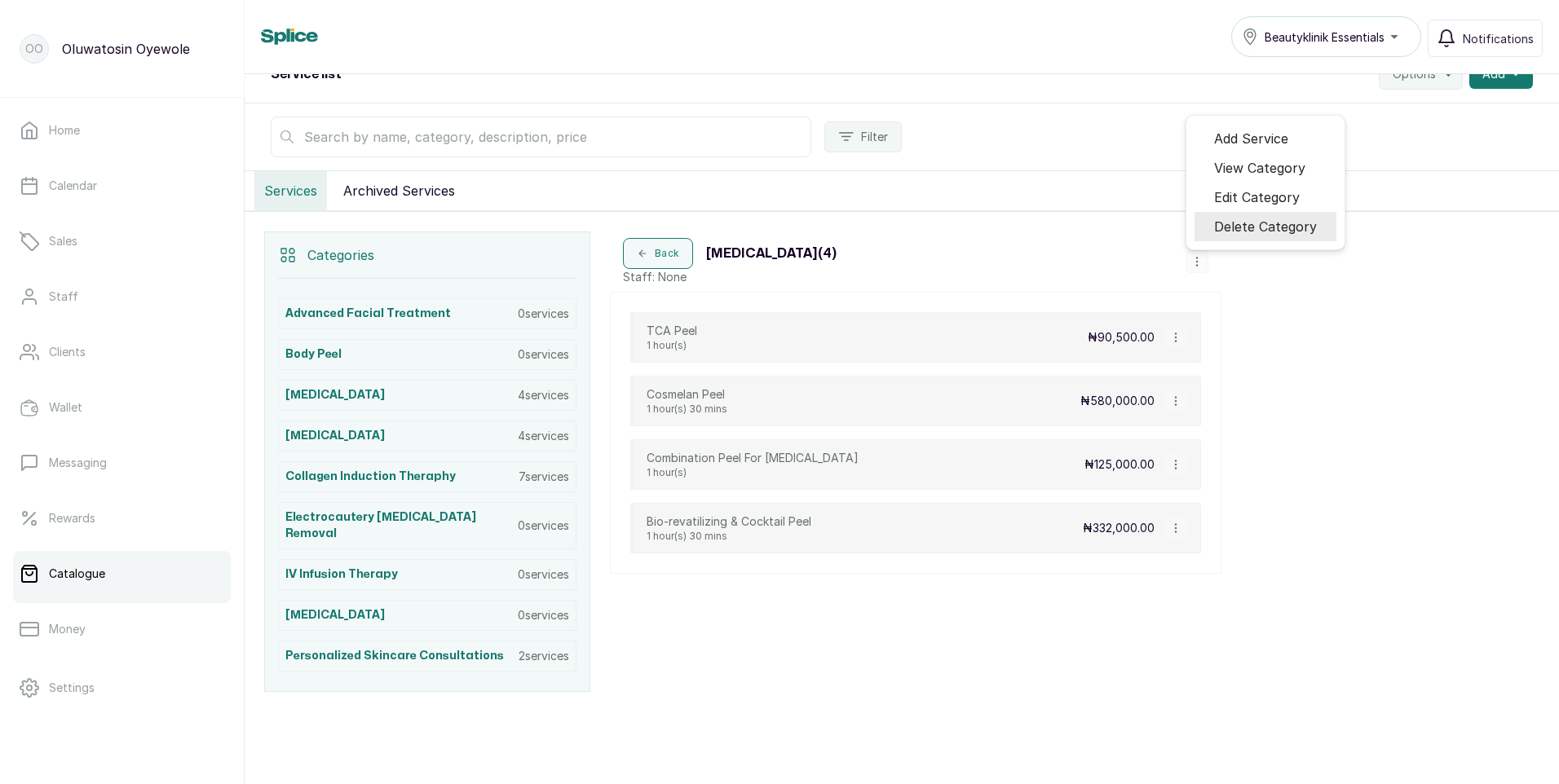
click at [1235, 230] on span "Delete Category" at bounding box center [1265, 226] width 103 height 20
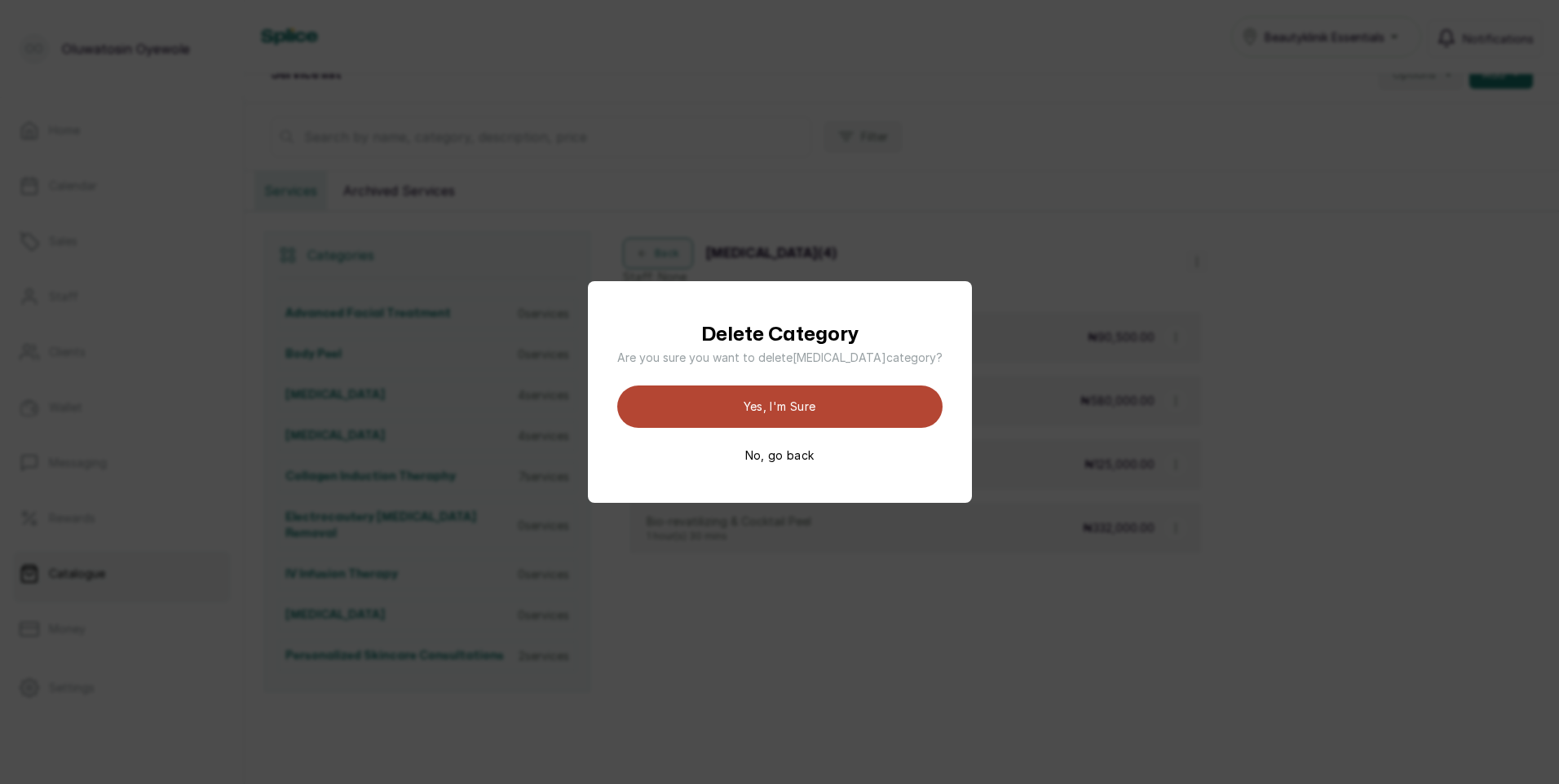
click at [690, 412] on button "Yes, I'm sure" at bounding box center [779, 406] width 325 height 42
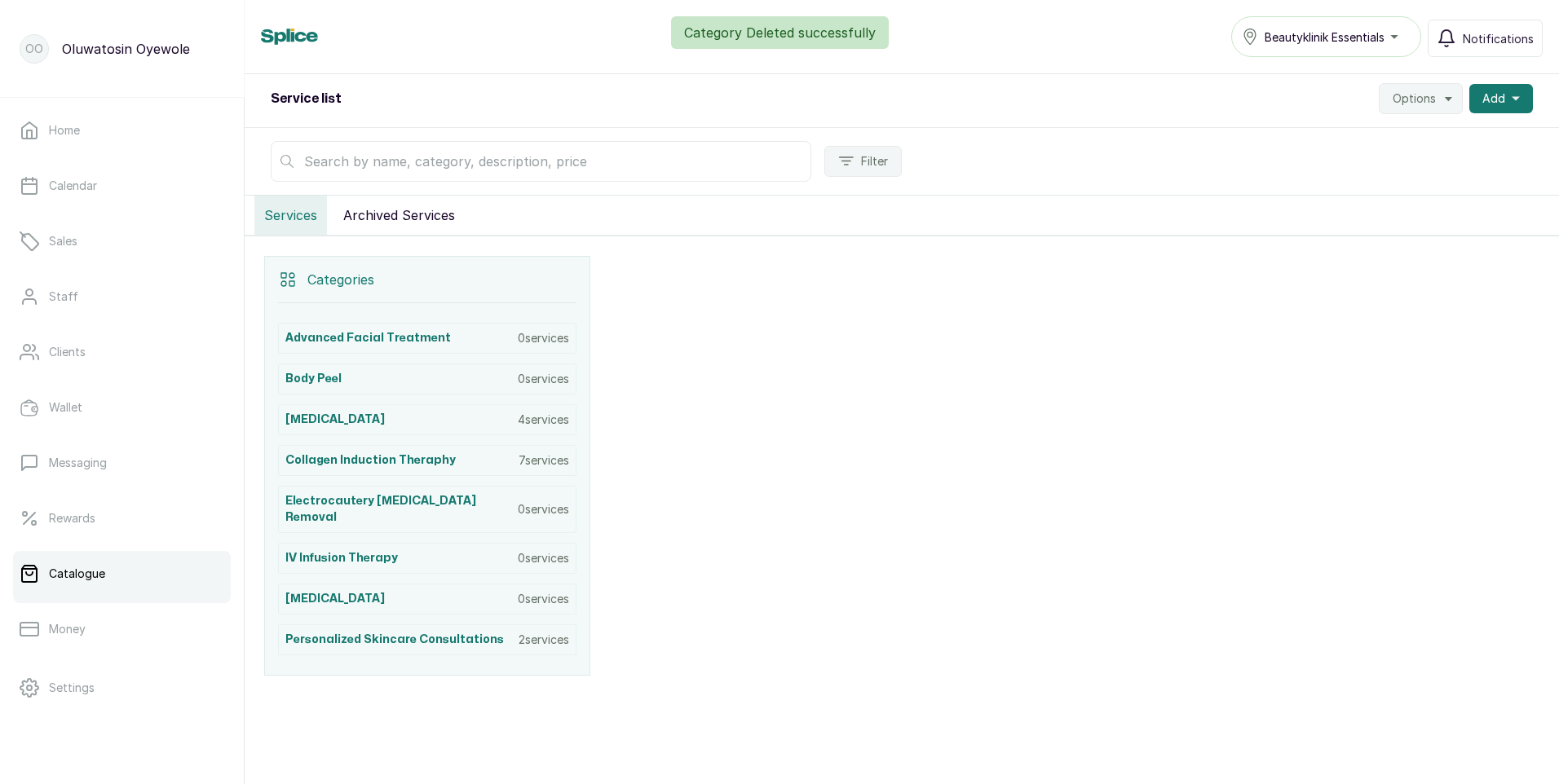
scroll to position [155, 0]
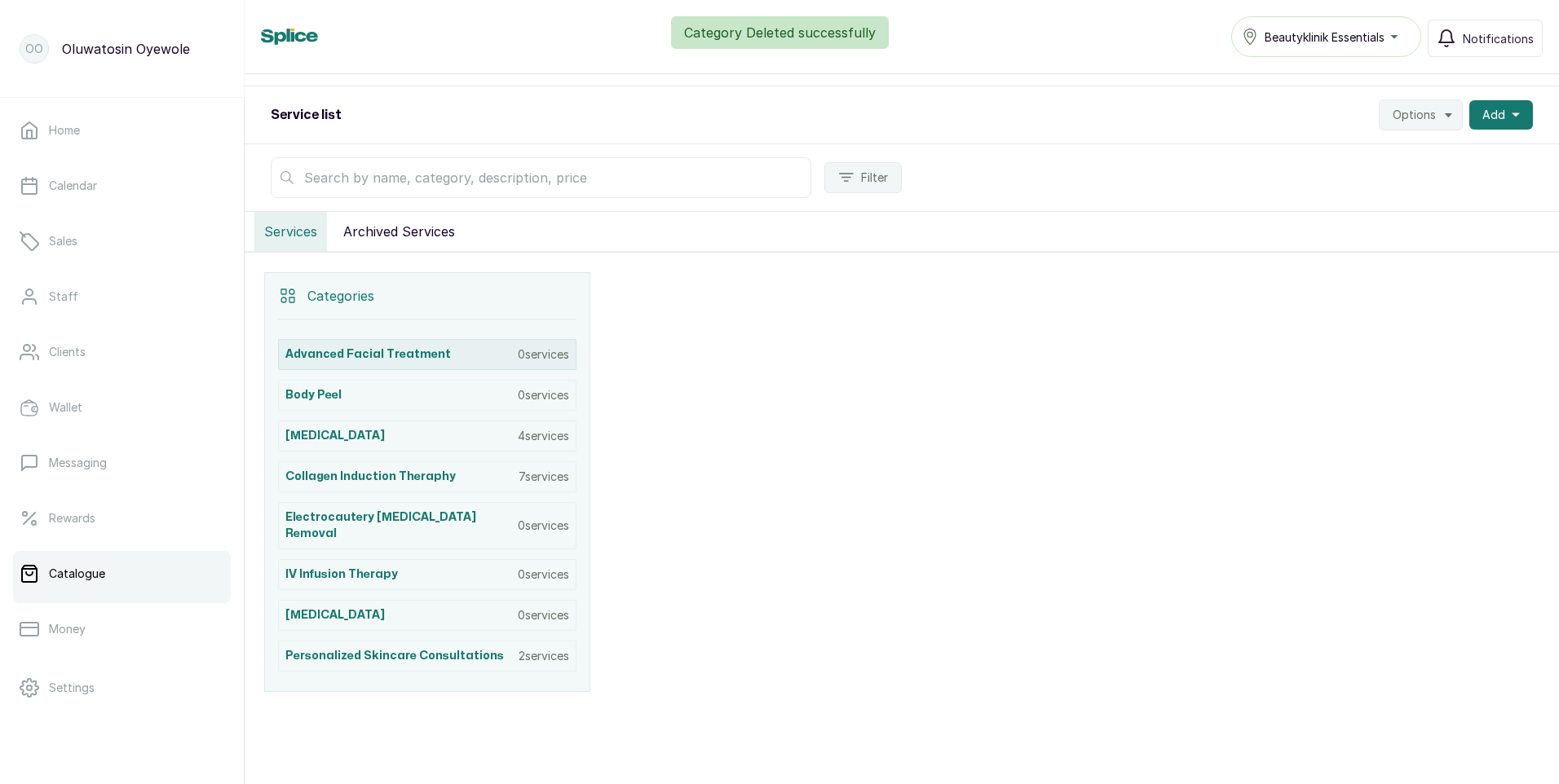
click at [570, 346] on div "Advanced Facial Treatment 0 services" at bounding box center [427, 354] width 298 height 31
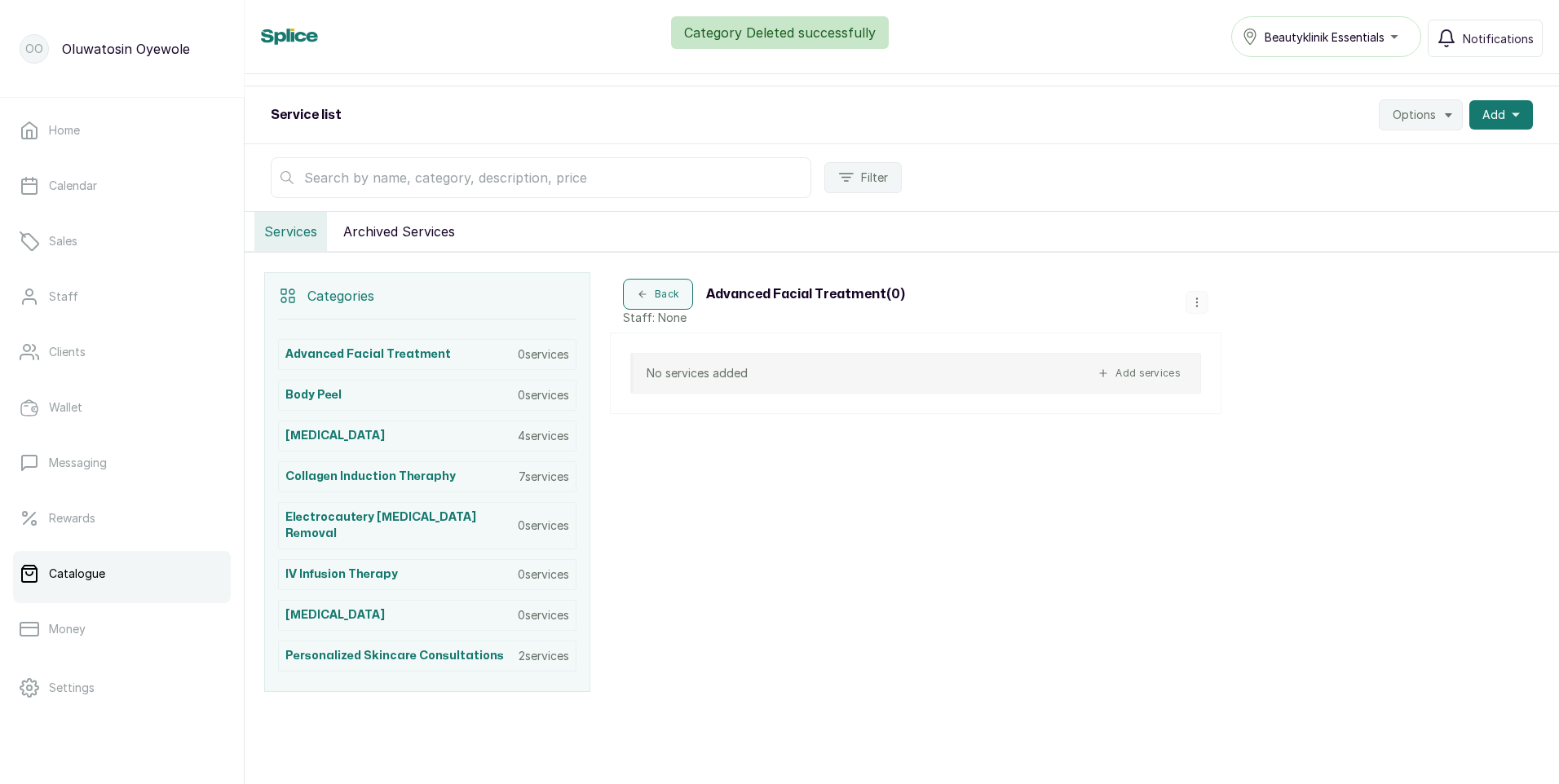
click at [1198, 301] on icon "button" at bounding box center [1196, 302] width 12 height 12
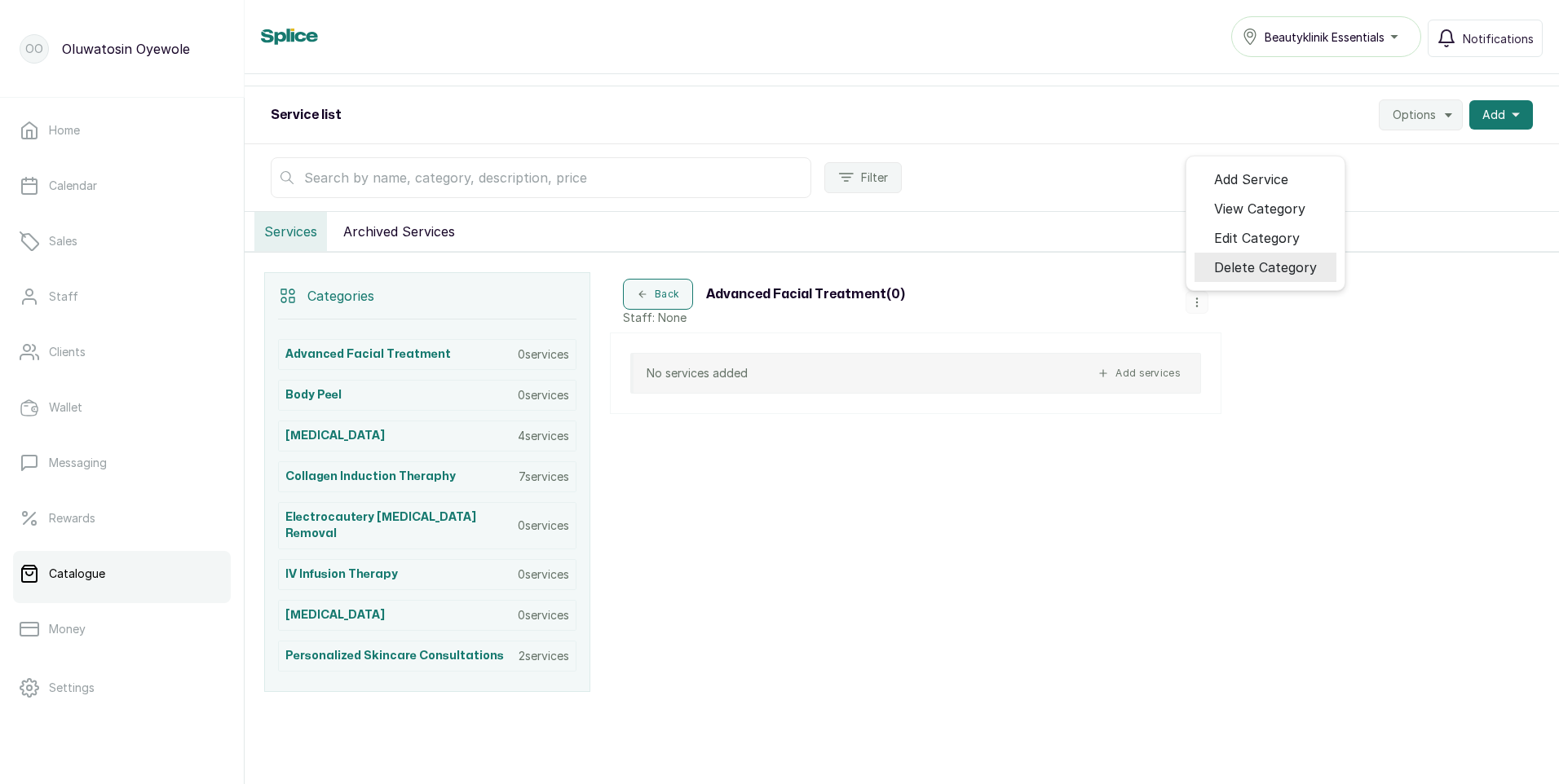
click at [1217, 268] on span "Delete Category" at bounding box center [1265, 268] width 103 height 20
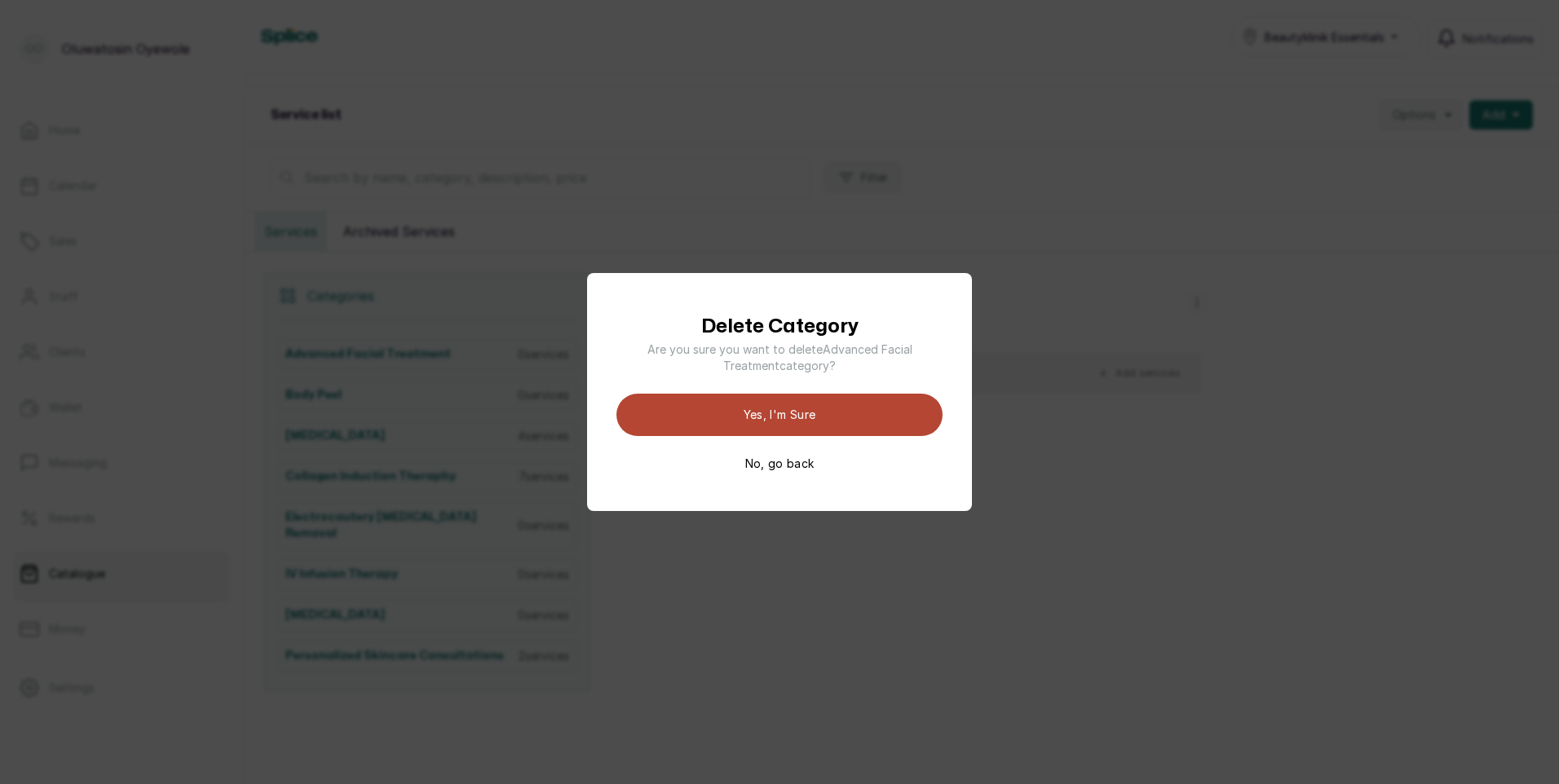
click at [883, 405] on button "Yes, I'm sure" at bounding box center [779, 414] width 326 height 42
click at [805, 463] on button "No, go back" at bounding box center [779, 464] width 69 height 16
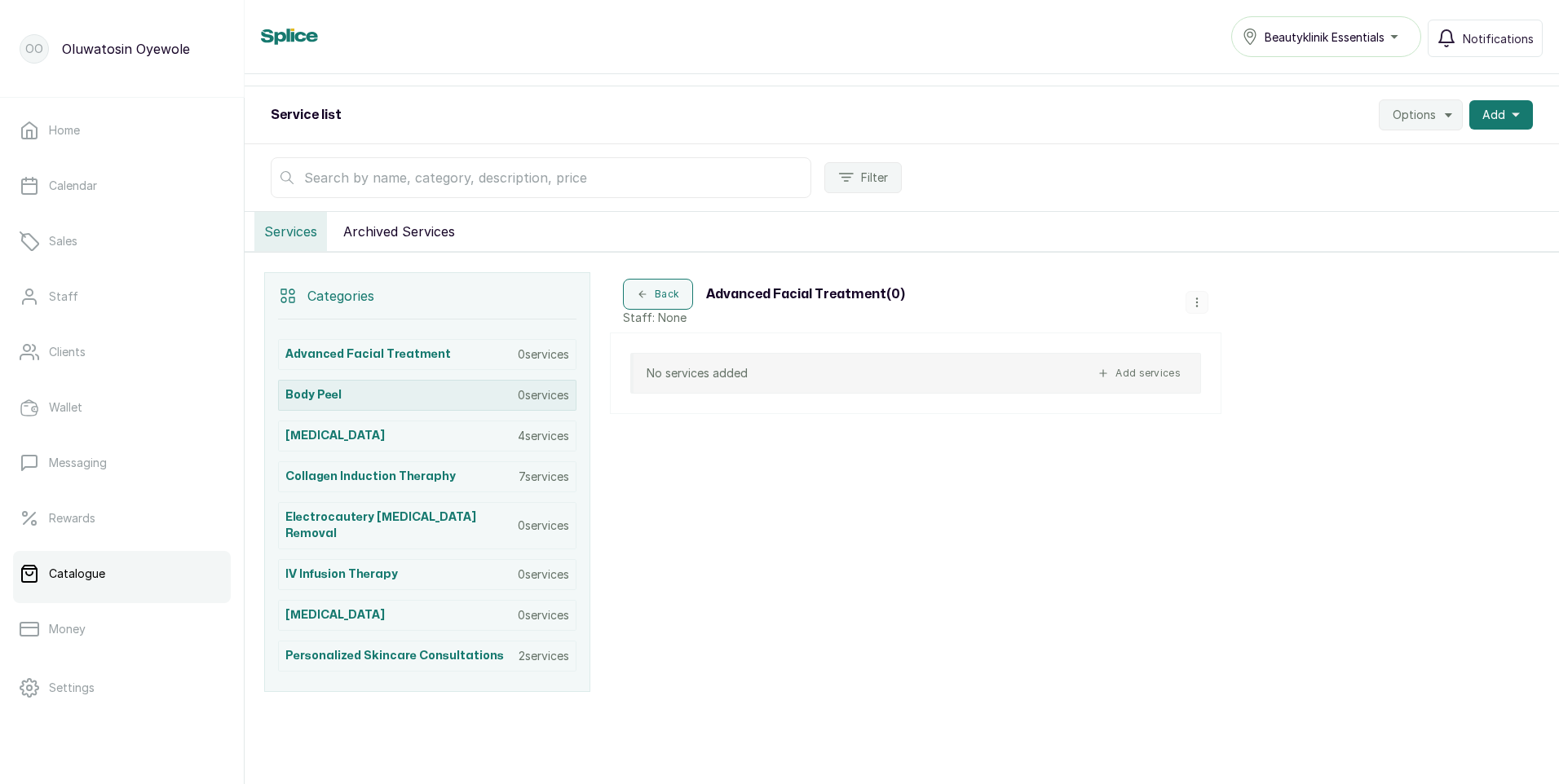
click at [548, 389] on p "0 services" at bounding box center [543, 396] width 51 height 16
click at [1193, 301] on icon "button" at bounding box center [1196, 302] width 12 height 12
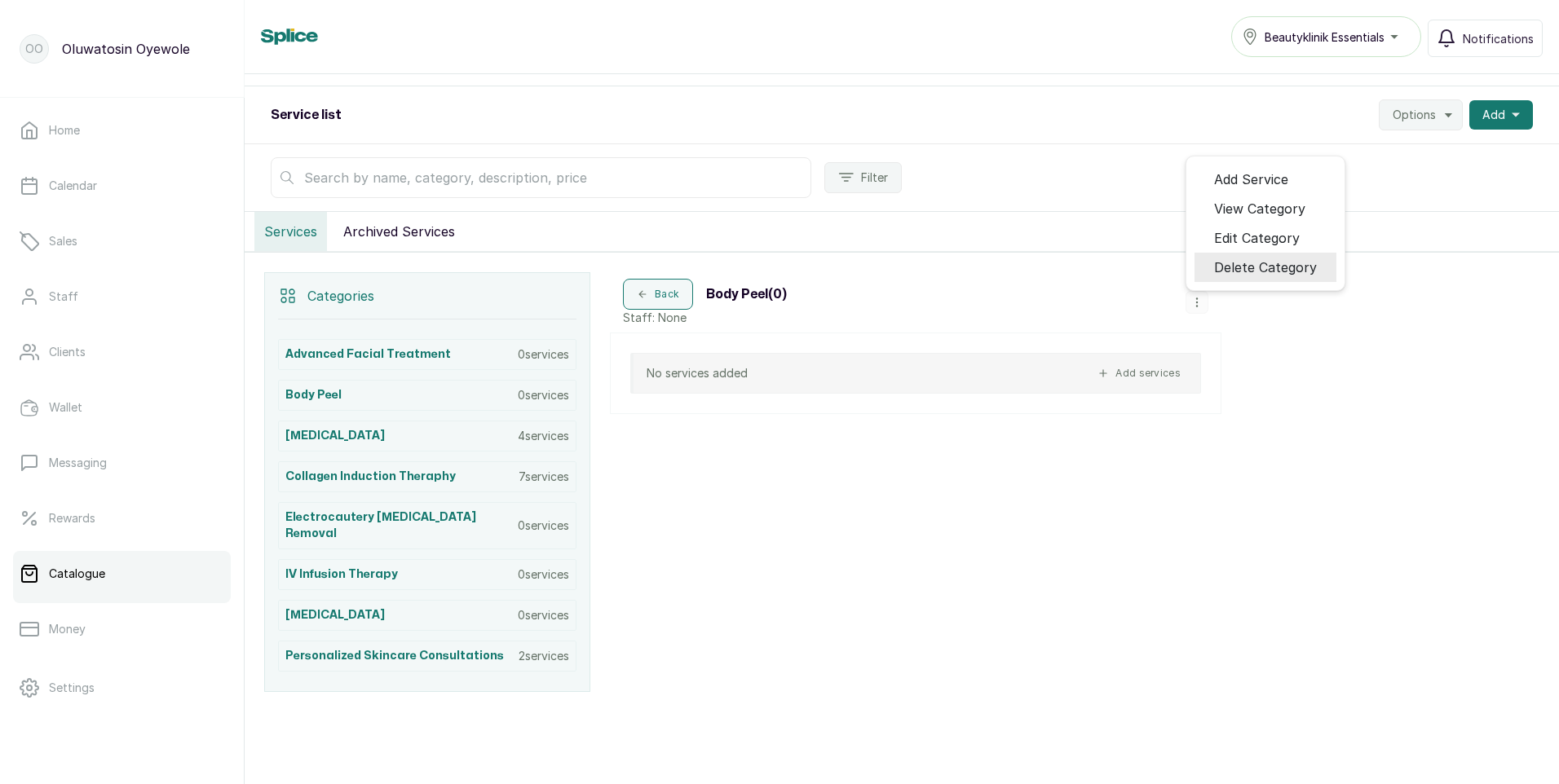
click at [1227, 269] on span "Delete Category" at bounding box center [1265, 268] width 103 height 20
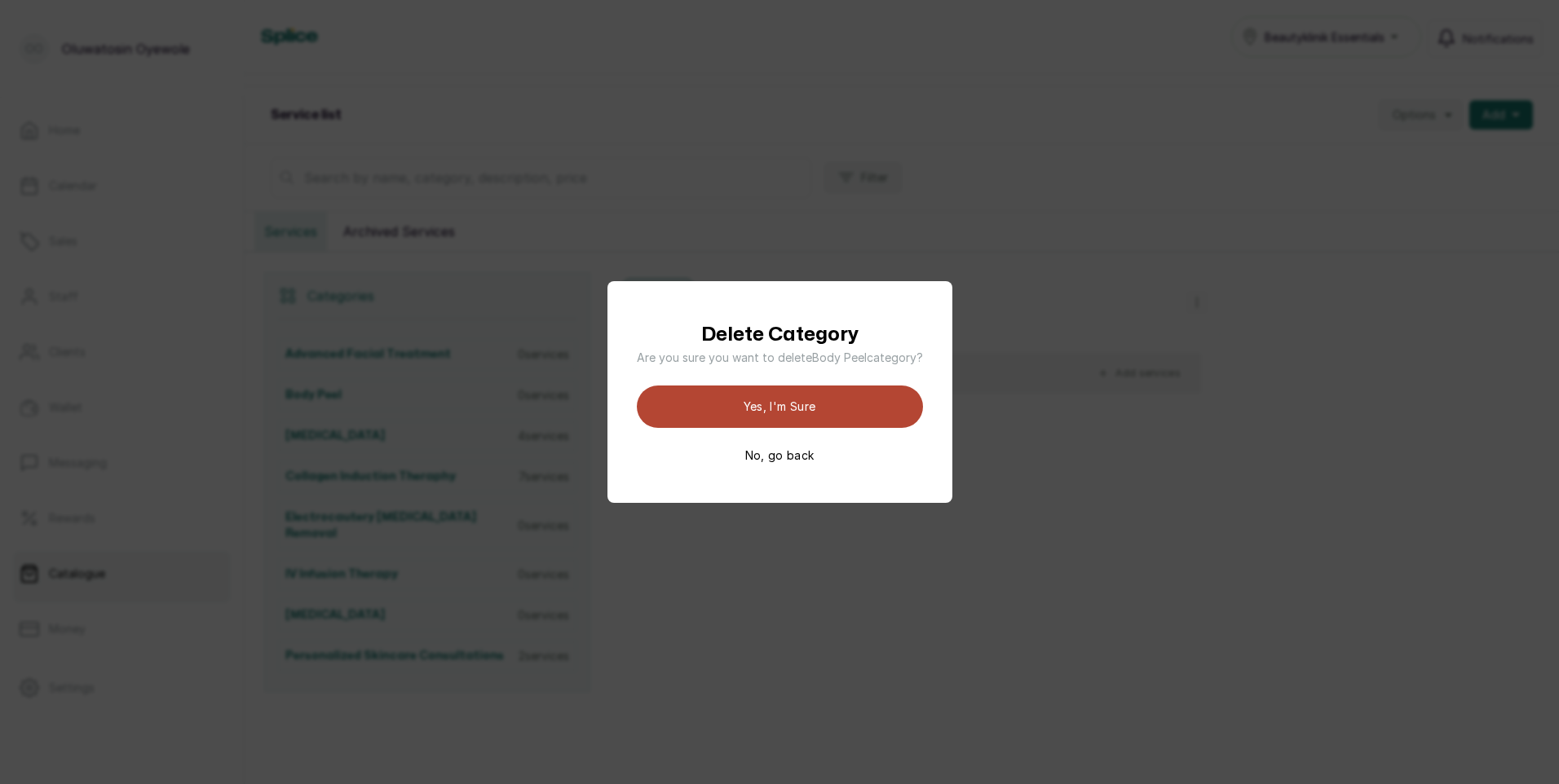
click at [757, 405] on button "Yes, I'm sure" at bounding box center [780, 406] width 287 height 42
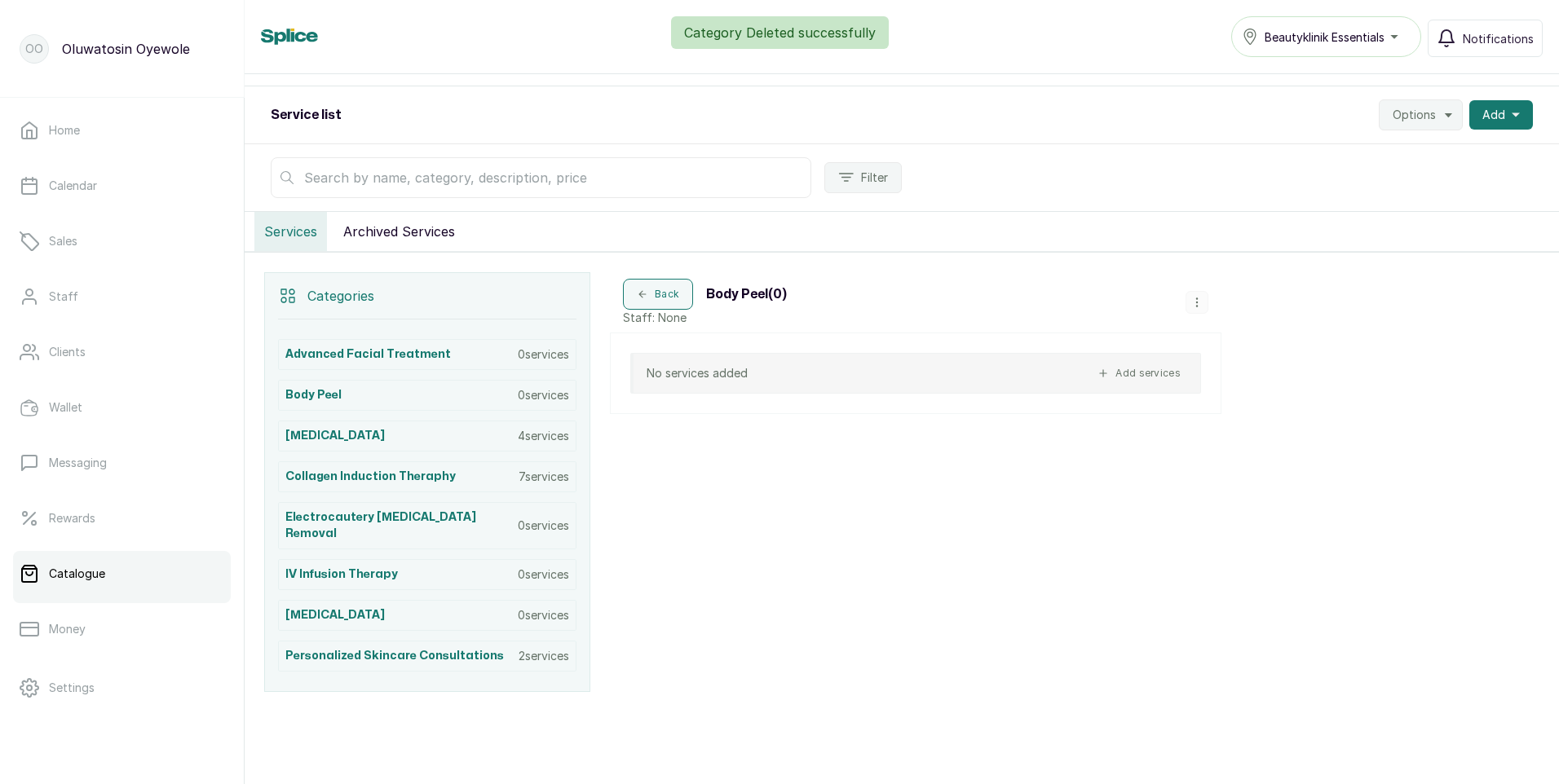
scroll to position [114, 0]
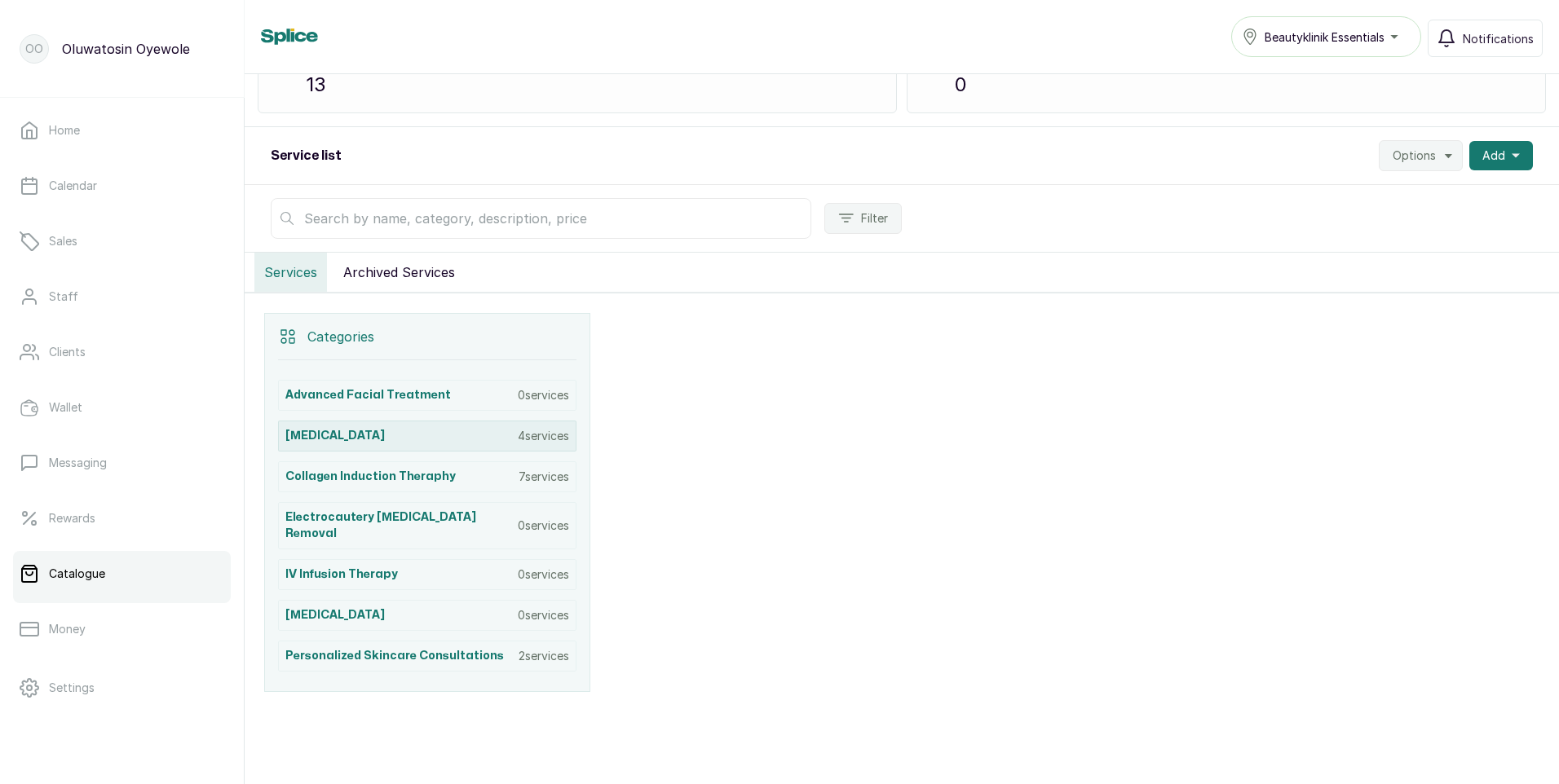
click at [561, 439] on p "4 services" at bounding box center [543, 436] width 51 height 16
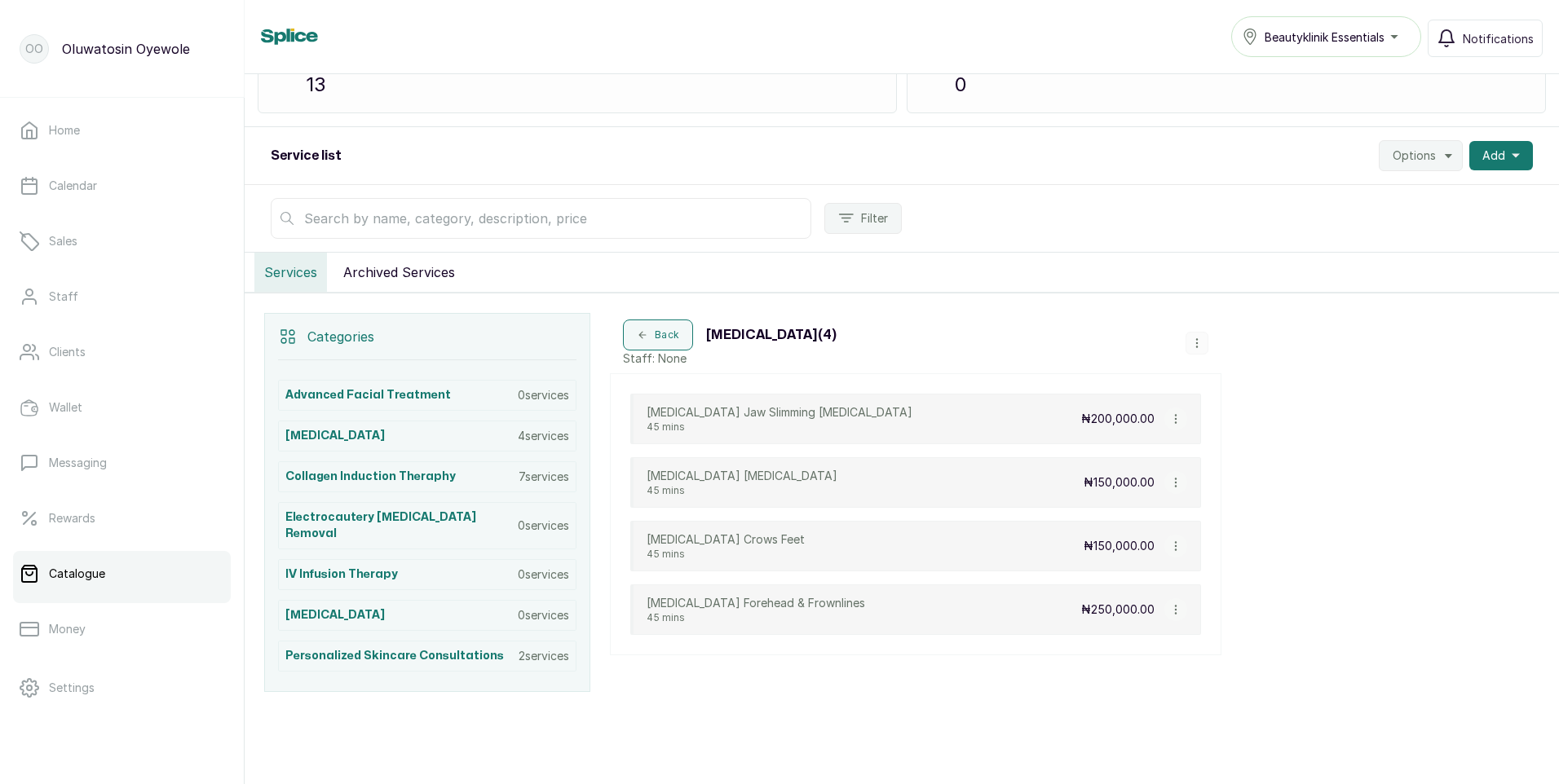
click at [1172, 415] on icon "button" at bounding box center [1176, 419] width 12 height 12
click at [1259, 327] on span "Edit Service" at bounding box center [1254, 325] width 74 height 20
select select "fixed"
select select "fixed_value"
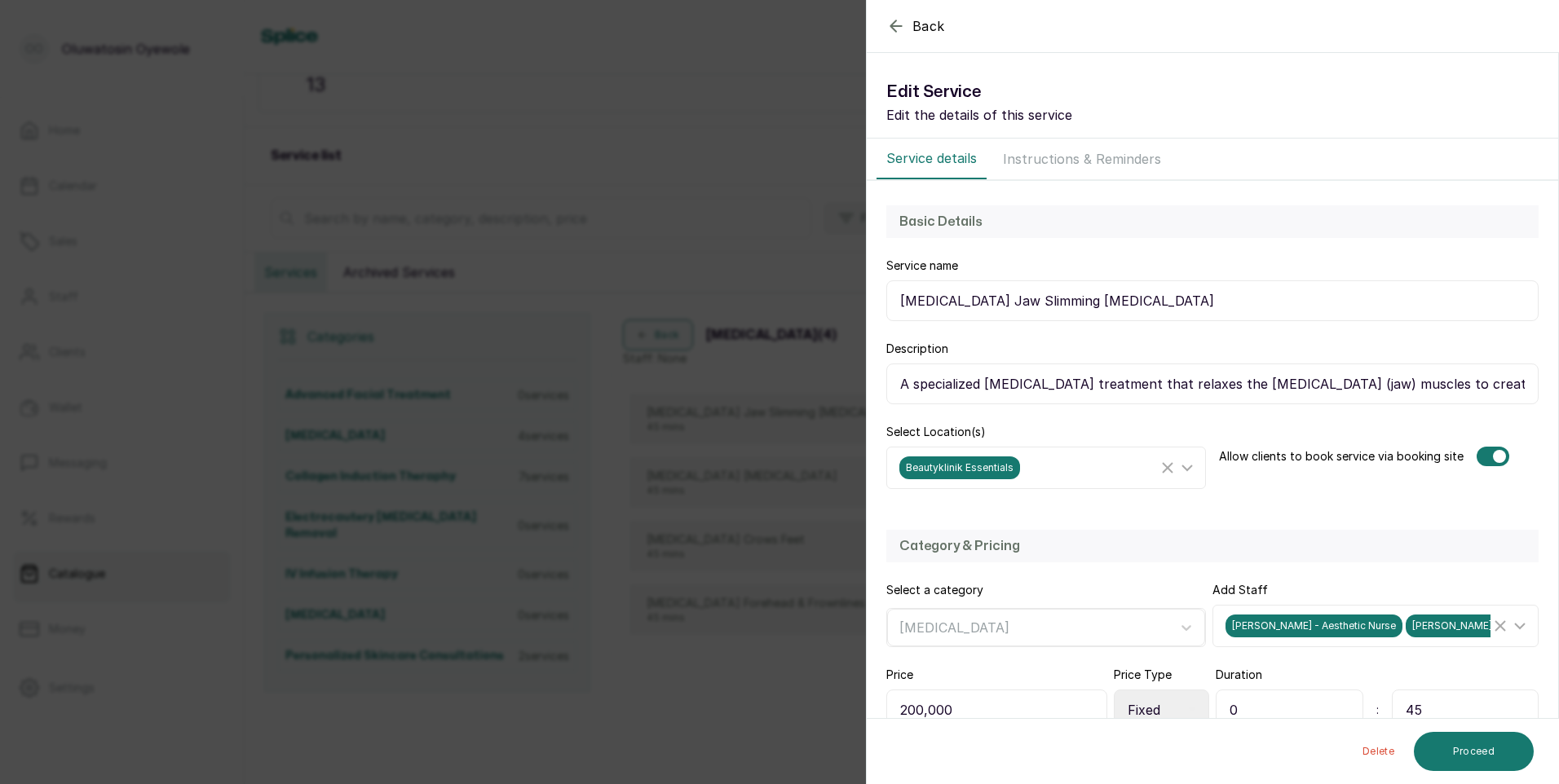
click at [810, 182] on div "Back Service Edit Service Edit the details of this service Service details Inst…" at bounding box center [779, 392] width 1559 height 784
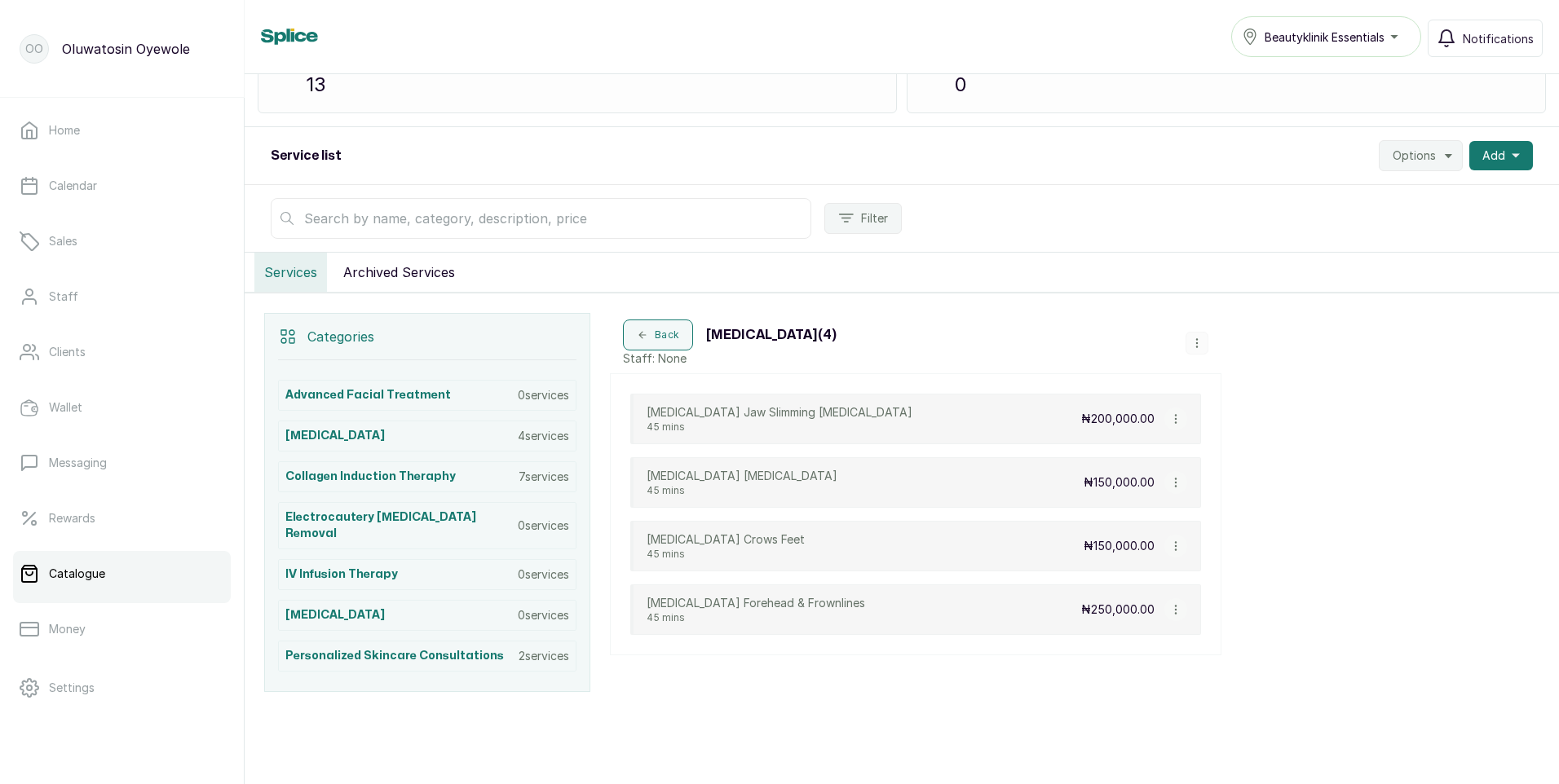
click at [1400, 38] on div "Beautyklinik Essentials" at bounding box center [1326, 37] width 168 height 20
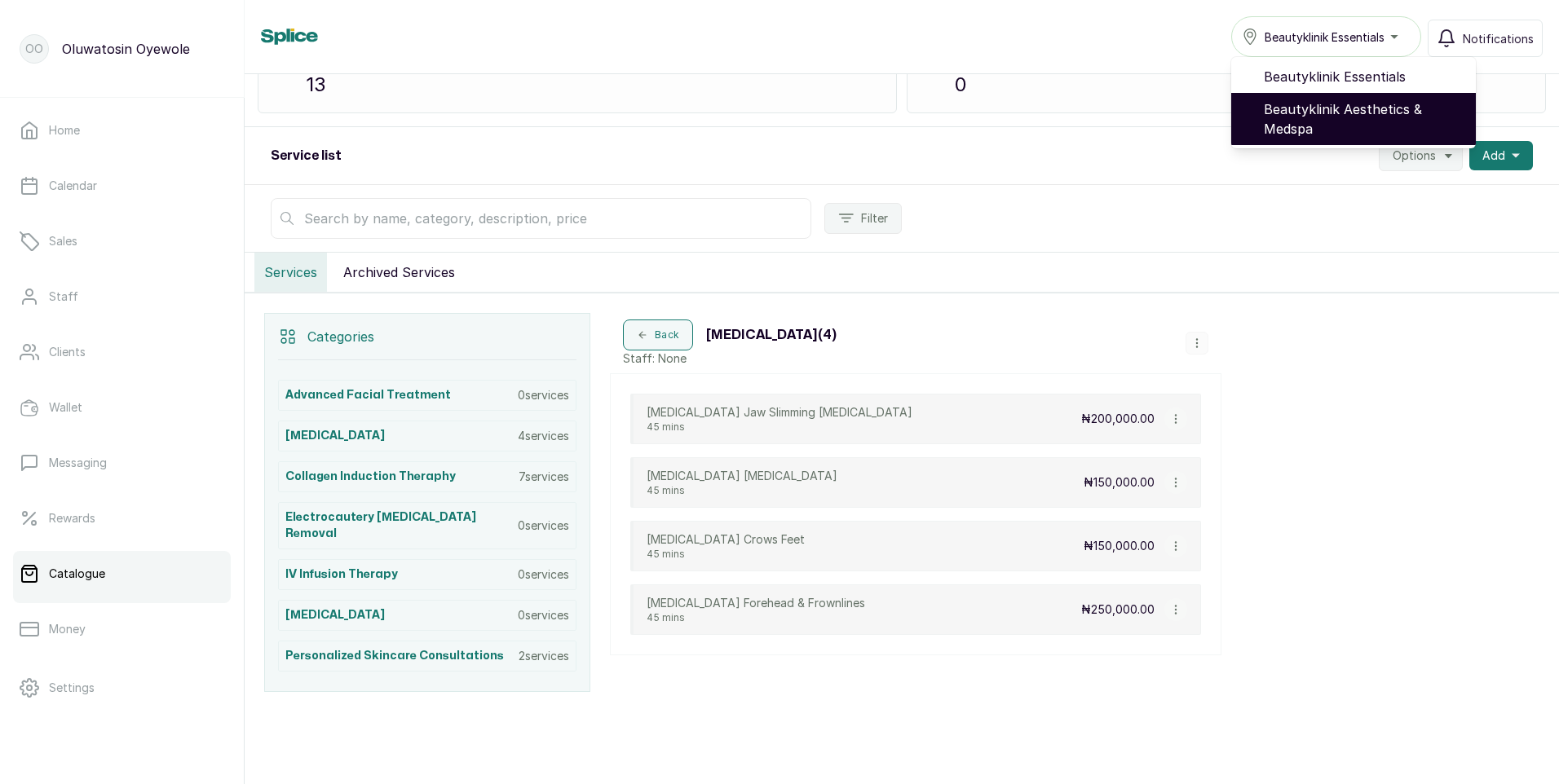
click at [1372, 110] on span "Beautyklinik Aesthetics & Medspa" at bounding box center [1363, 119] width 199 height 39
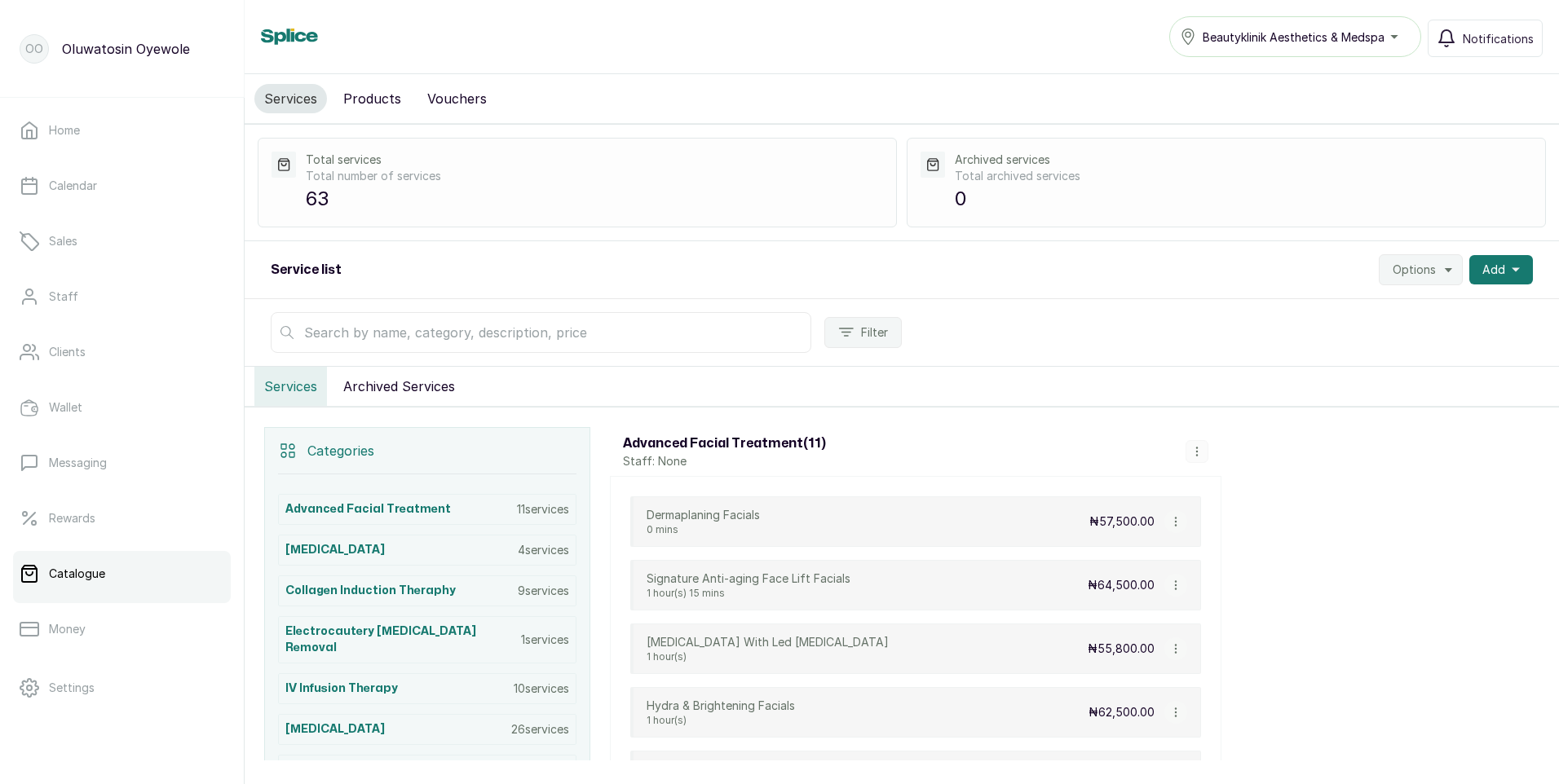
click at [377, 98] on button "Products" at bounding box center [372, 98] width 78 height 30
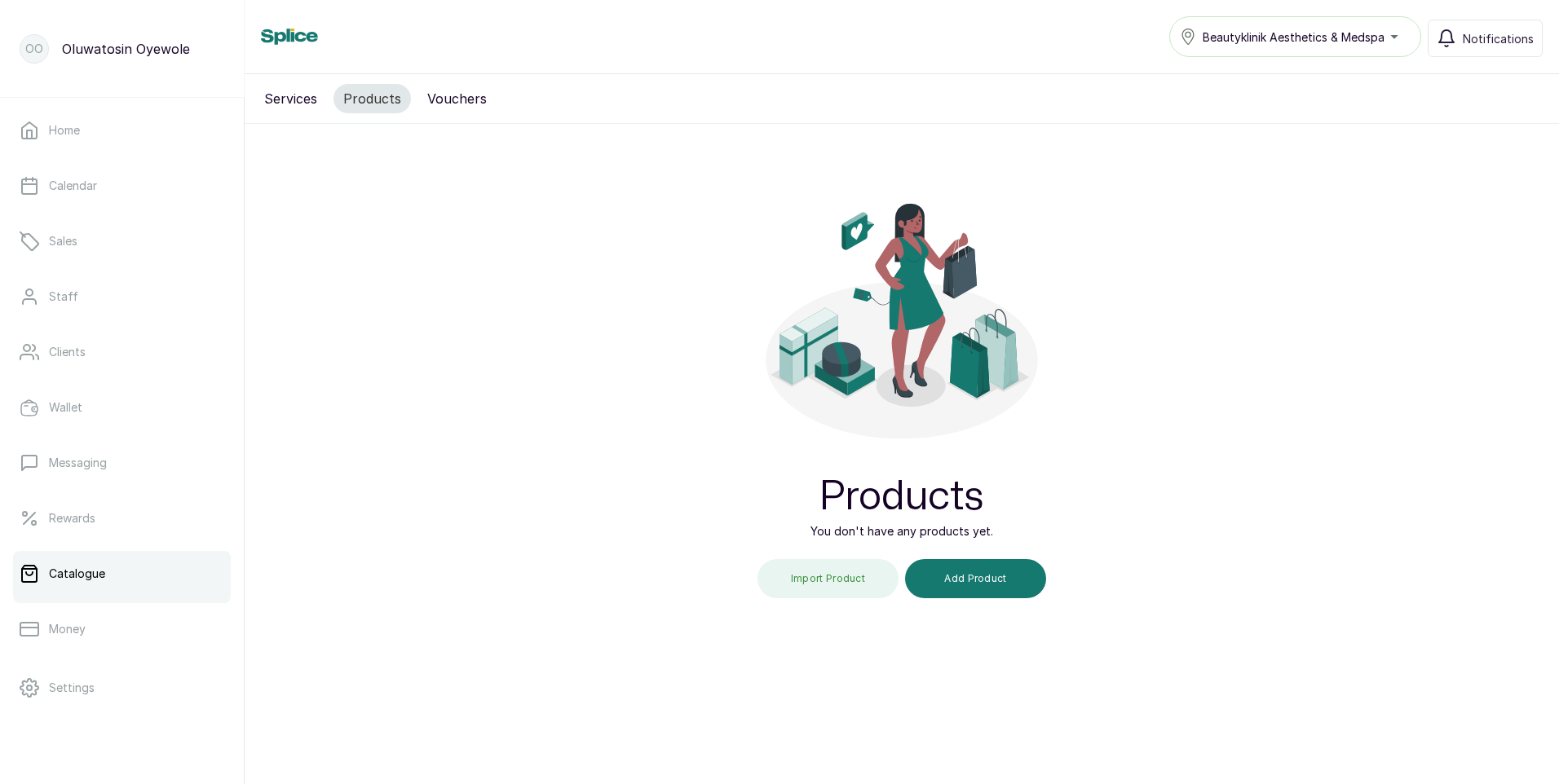
click at [294, 101] on button "Services" at bounding box center [290, 98] width 73 height 30
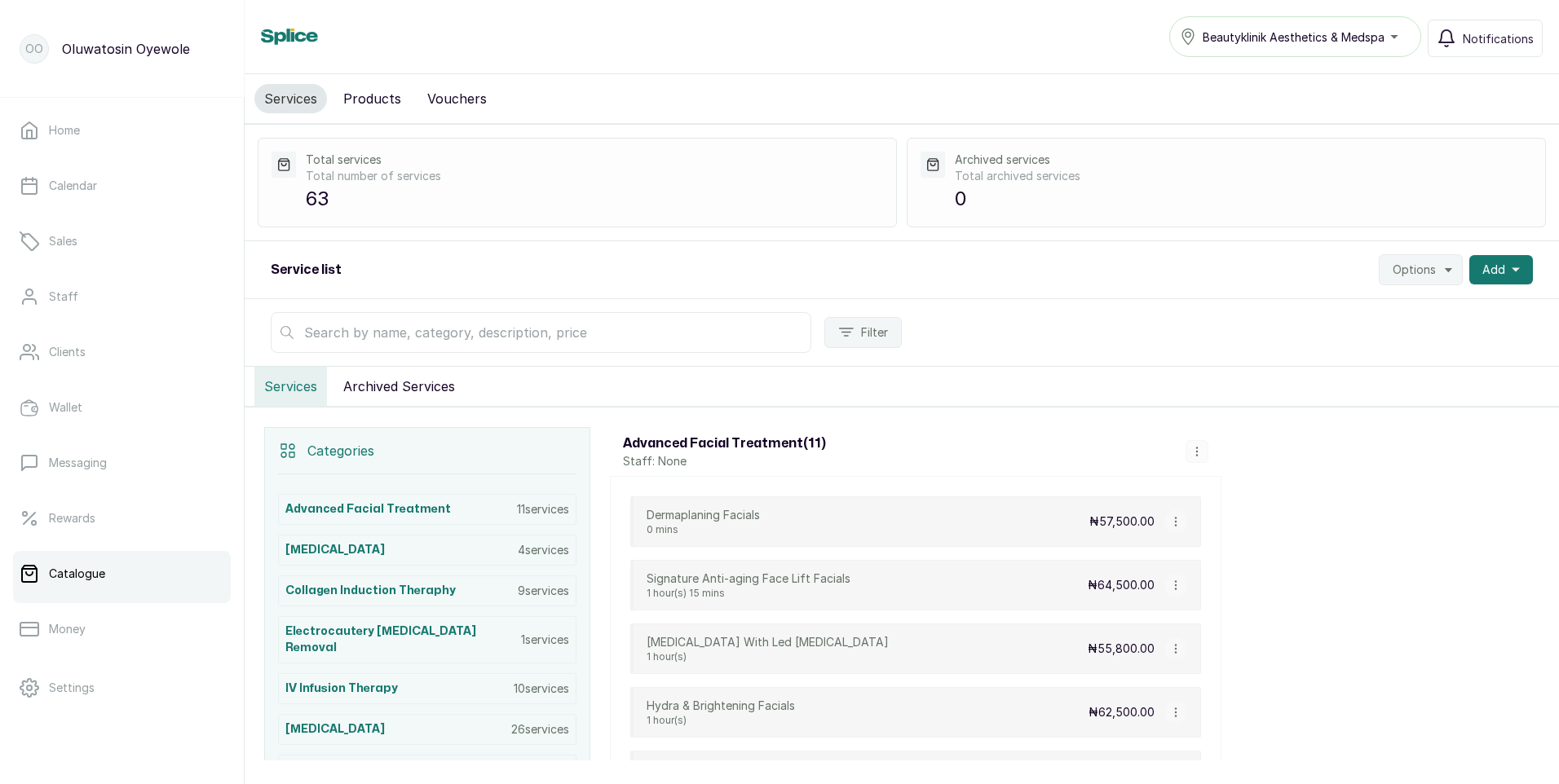
click at [1384, 37] on span "Beautyklinik Aesthetics & Medspa" at bounding box center [1293, 37] width 182 height 17
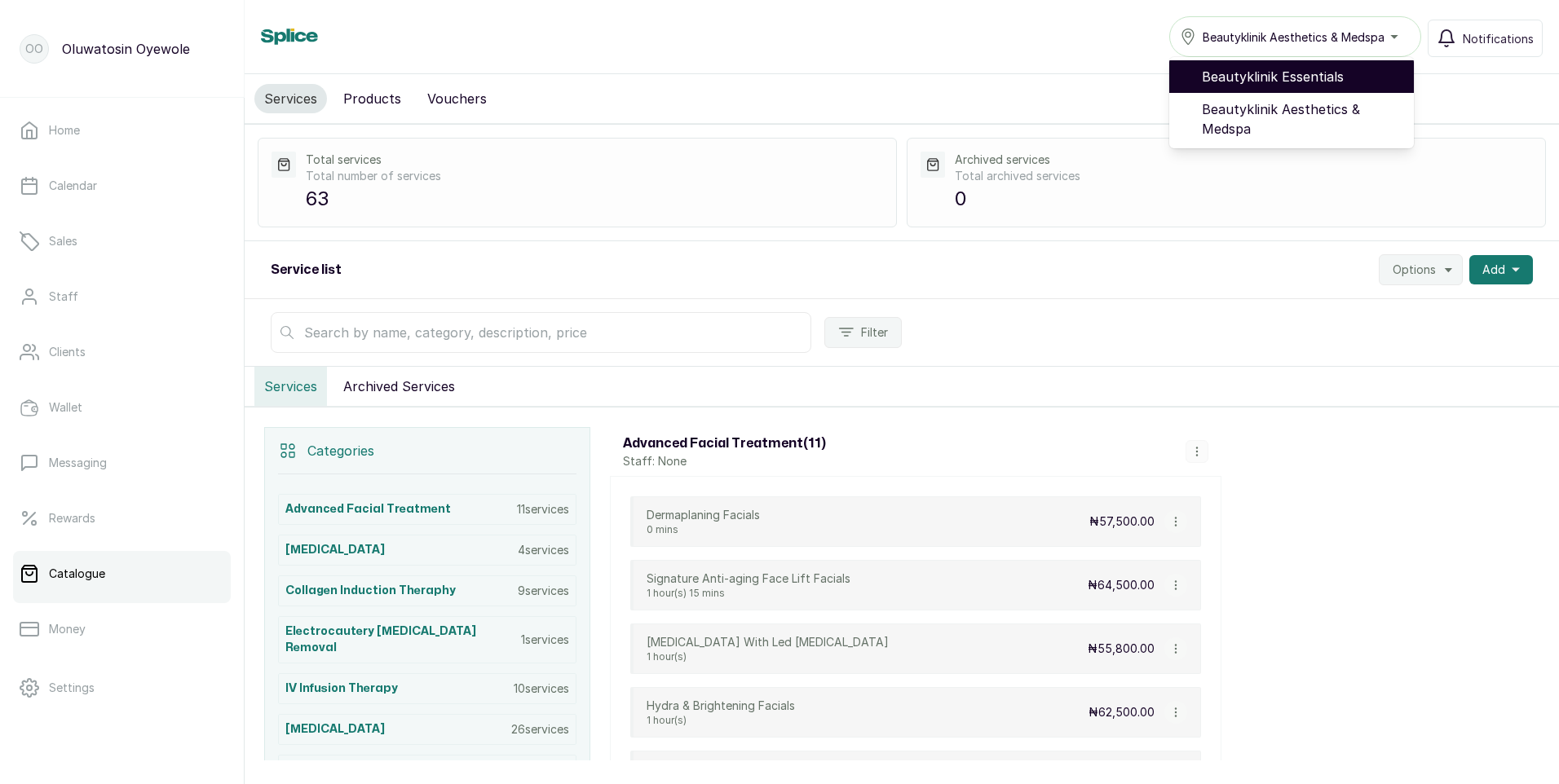
click at [1318, 80] on span "Beautyklinik Essentials" at bounding box center [1301, 77] width 199 height 20
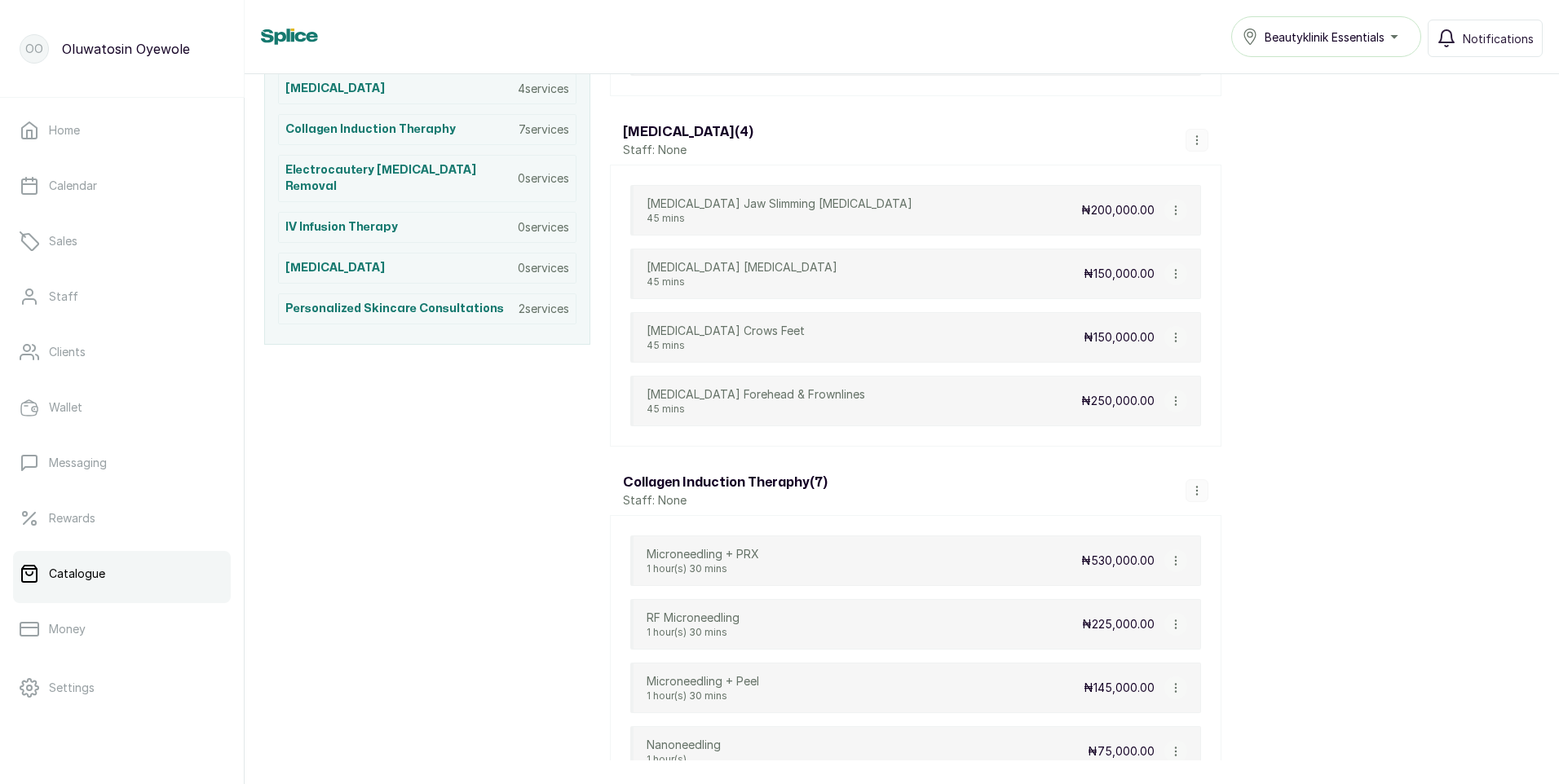
scroll to position [489, 0]
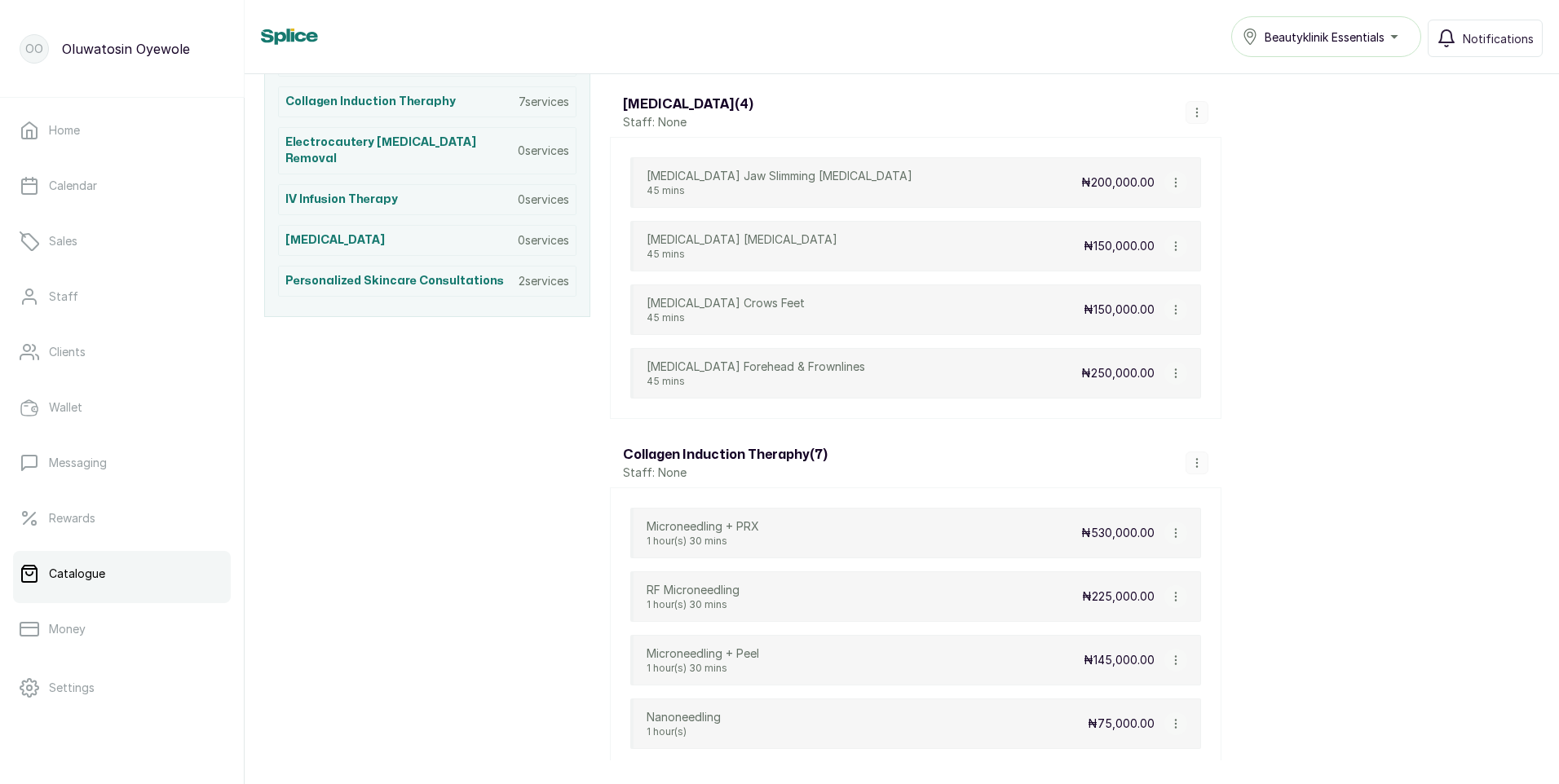
click at [1178, 183] on icon "button" at bounding box center [1176, 183] width 12 height 12
click at [1224, 249] on span "Edit Service" at bounding box center [1254, 247] width 74 height 20
select select "fixed"
select select "fixed_value"
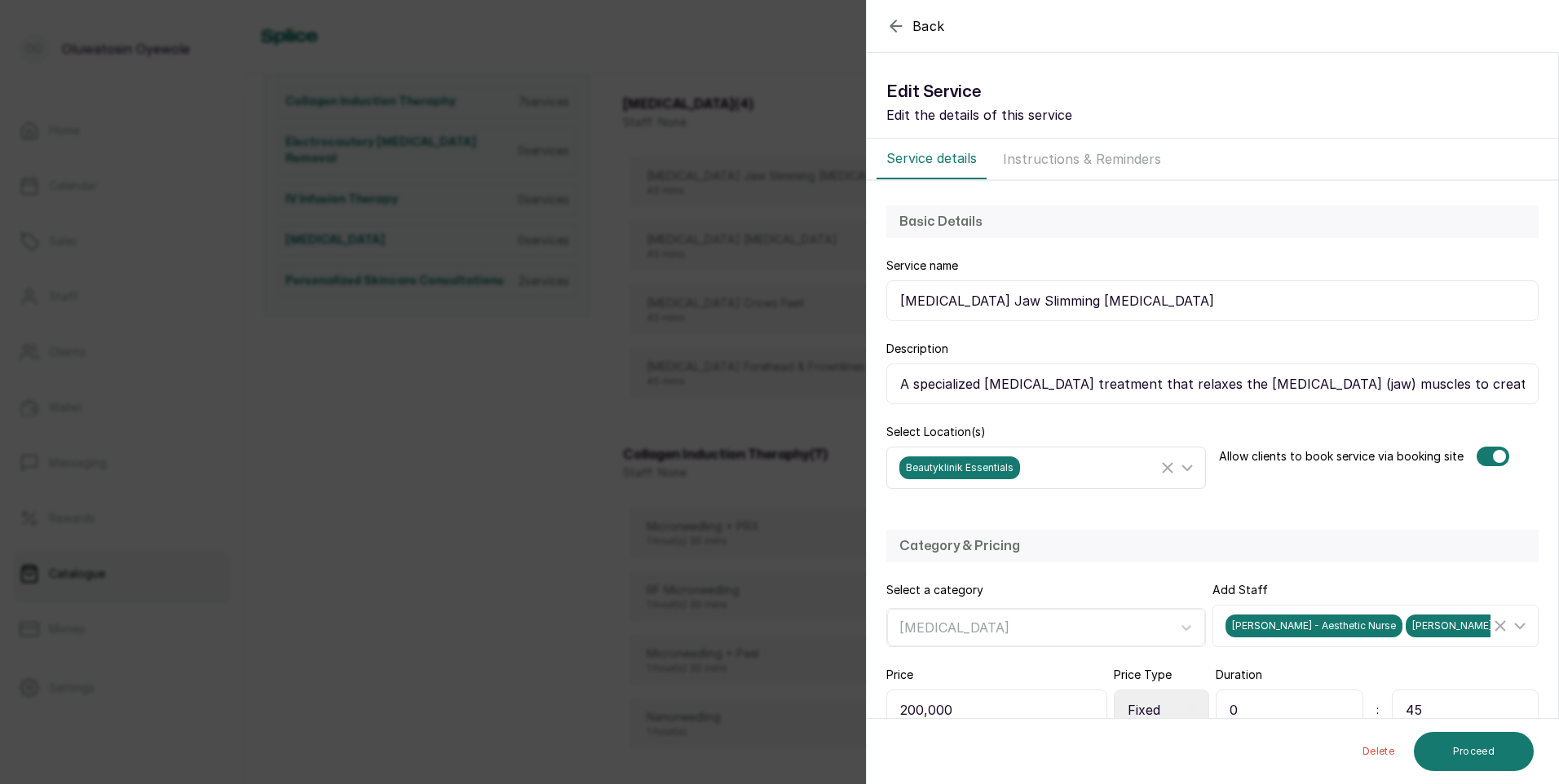
click at [1162, 466] on line "Clear Selected" at bounding box center [1167, 467] width 10 height 10
click at [1501, 752] on button "Proceed" at bounding box center [1474, 752] width 120 height 39
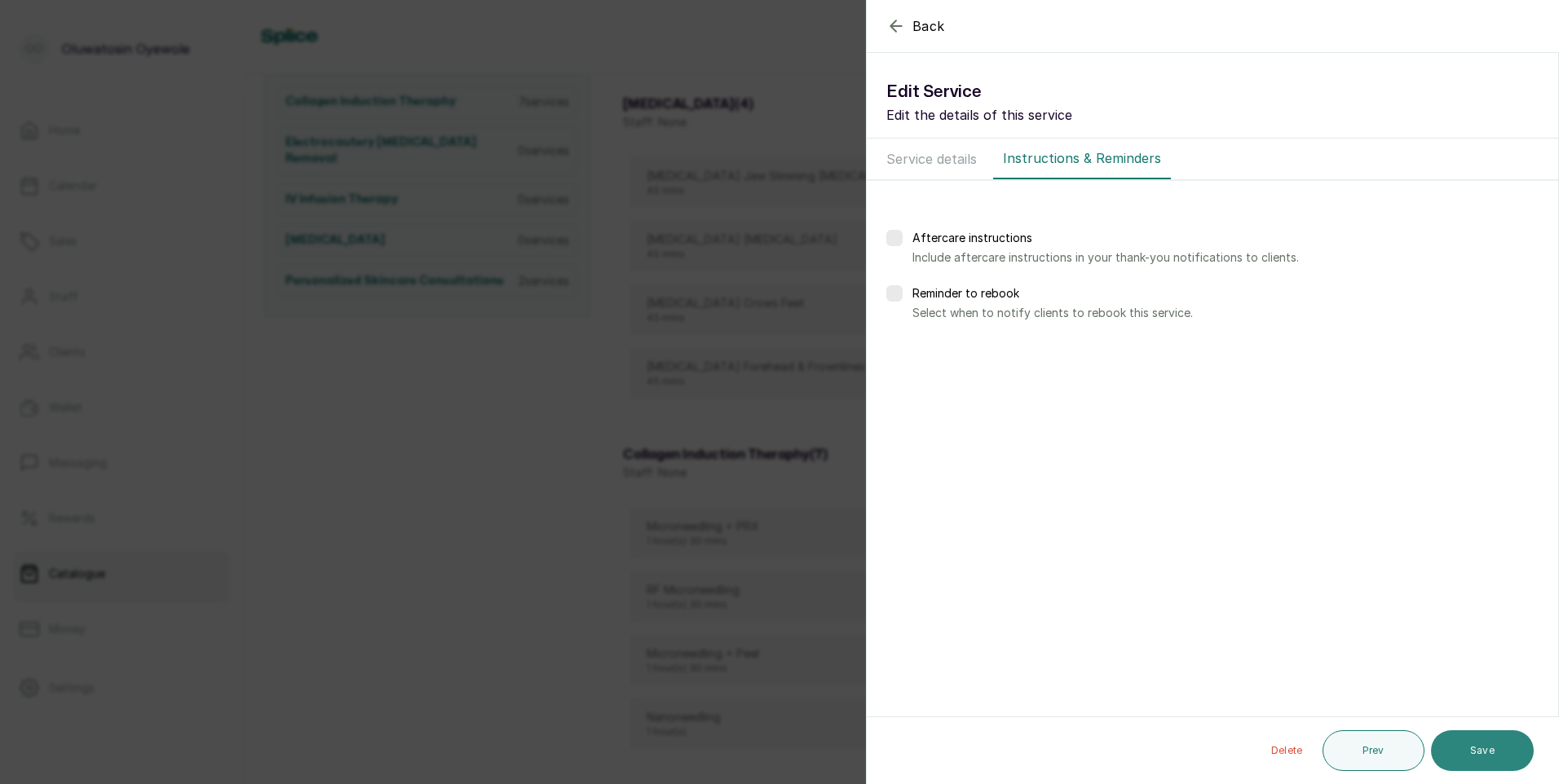
click at [1502, 747] on button "Save" at bounding box center [1482, 751] width 103 height 41
click at [1409, 501] on section "Back Service Edit Service Edit the details of this service Service details Inst…" at bounding box center [1212, 392] width 693 height 784
click at [888, 22] on icon "button" at bounding box center [896, 26] width 20 height 20
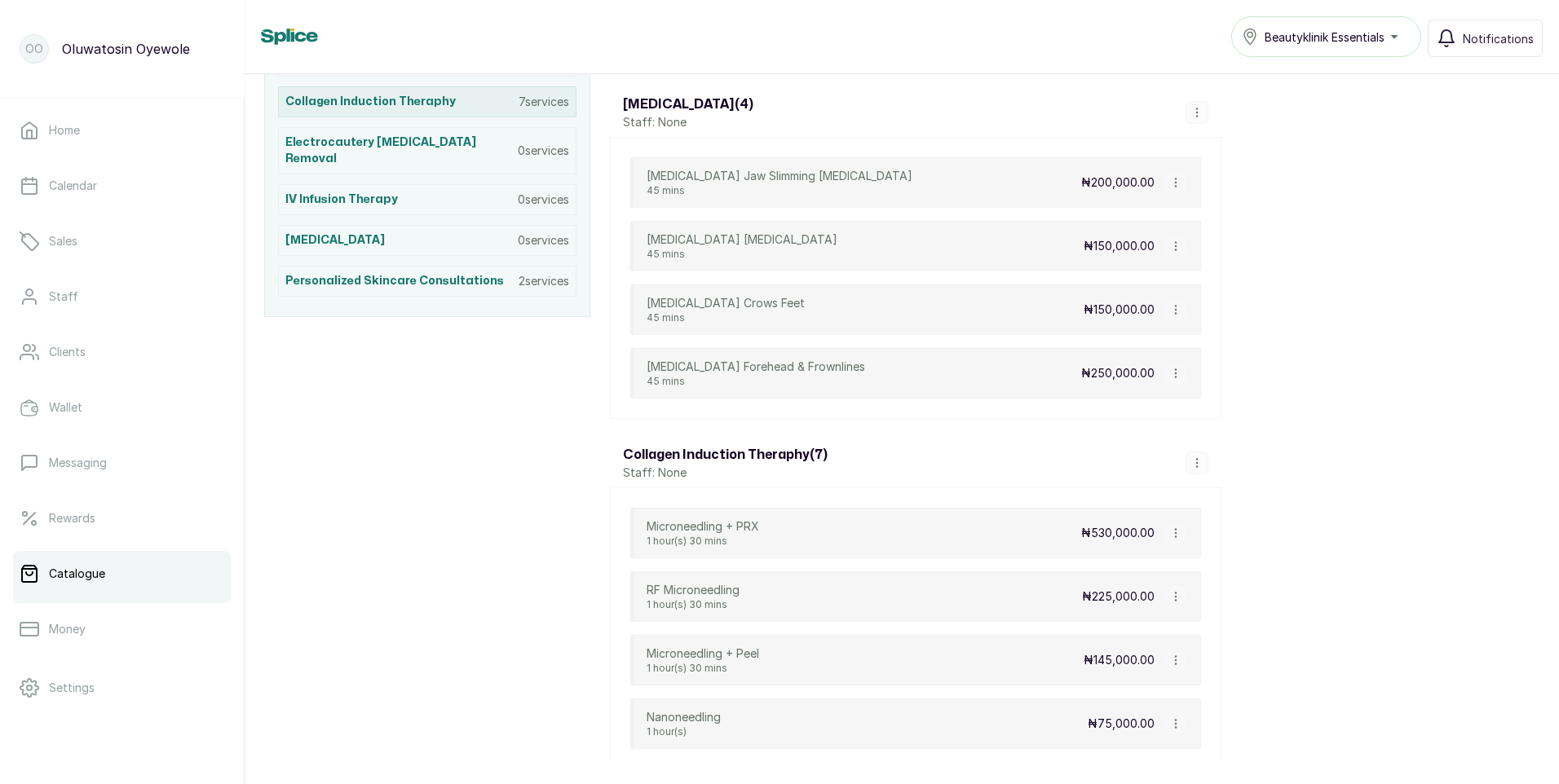
scroll to position [244, 0]
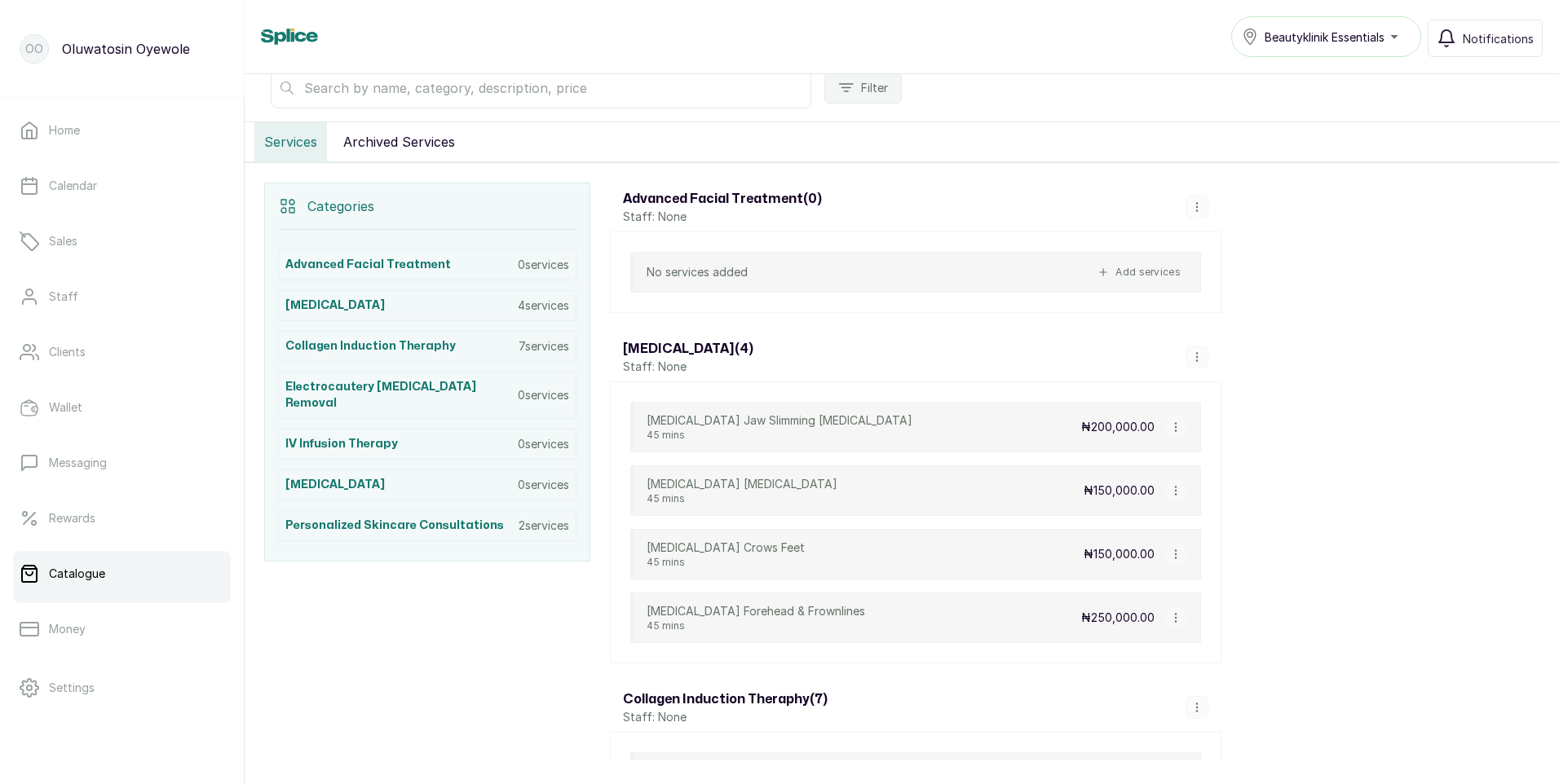
drag, startPoint x: 1401, startPoint y: 36, endPoint x: 1378, endPoint y: 44, distance: 24.4
click at [1380, 42] on div "Beautyklinik Essentials" at bounding box center [1326, 37] width 168 height 20
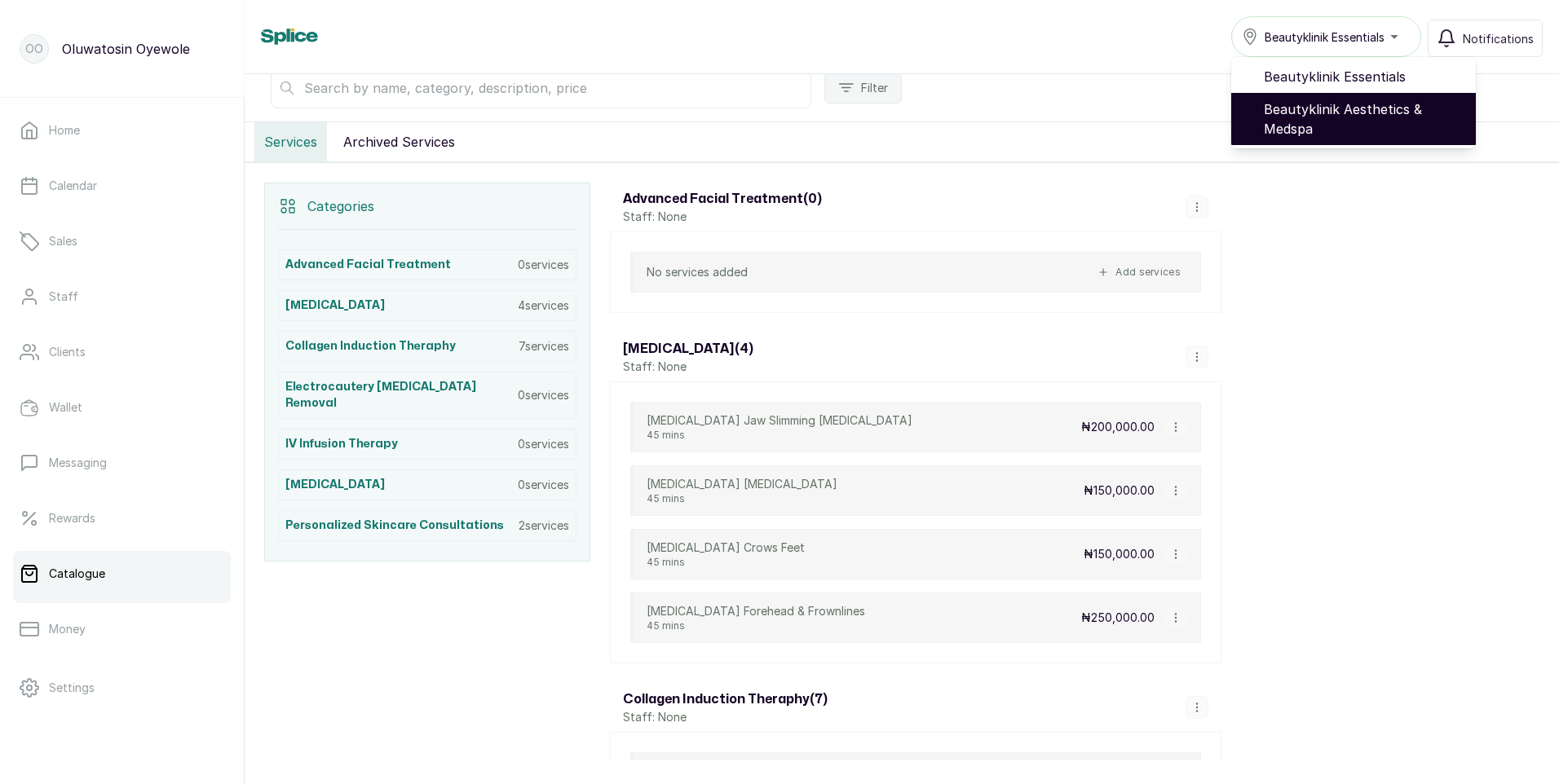
drag, startPoint x: 1336, startPoint y: 110, endPoint x: 1315, endPoint y: 104, distance: 21.8
click at [1336, 110] on span "Beautyklinik Aesthetics & Medspa" at bounding box center [1363, 119] width 199 height 39
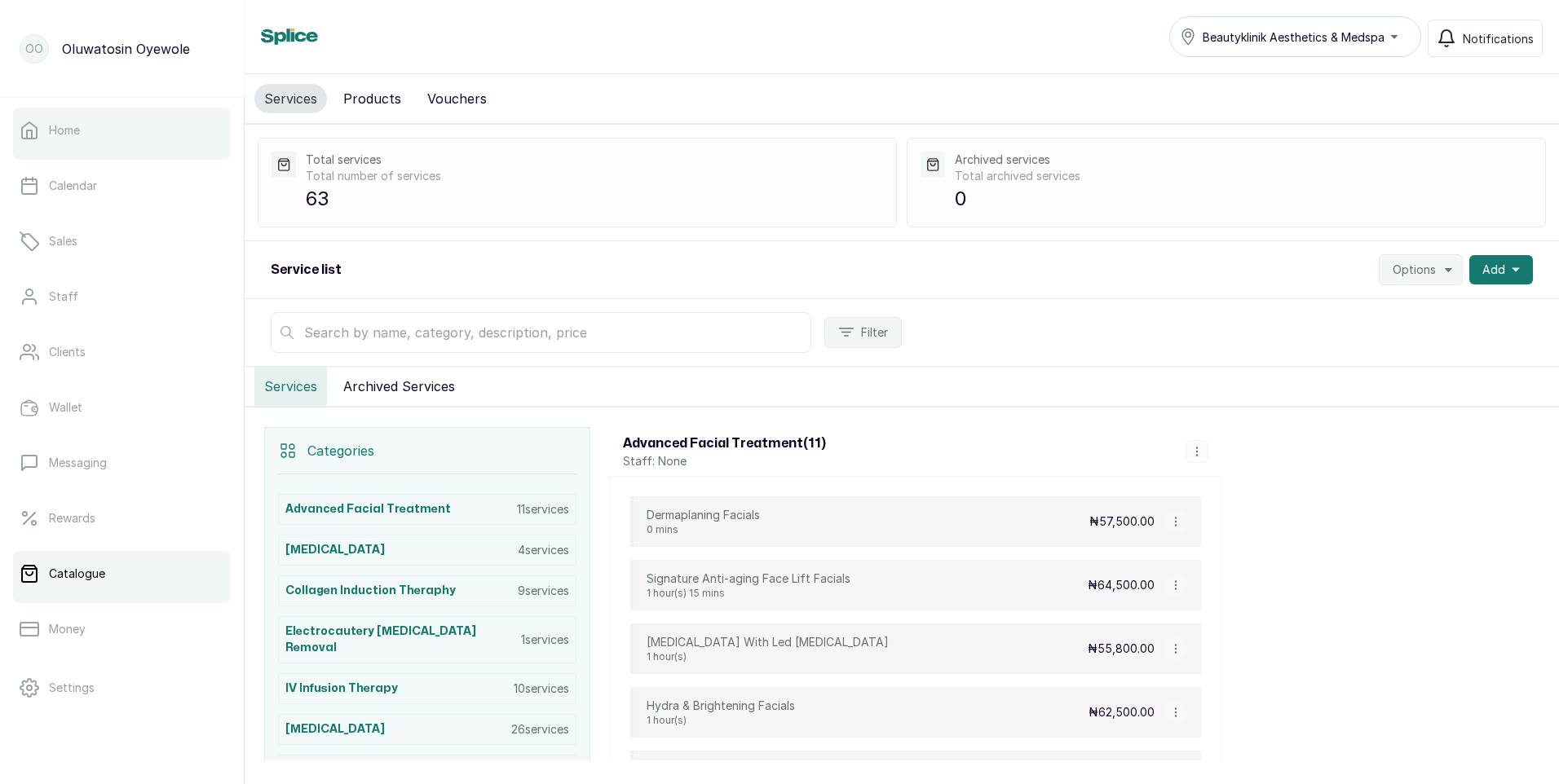
click at [164, 131] on link "Home" at bounding box center [122, 130] width 218 height 46
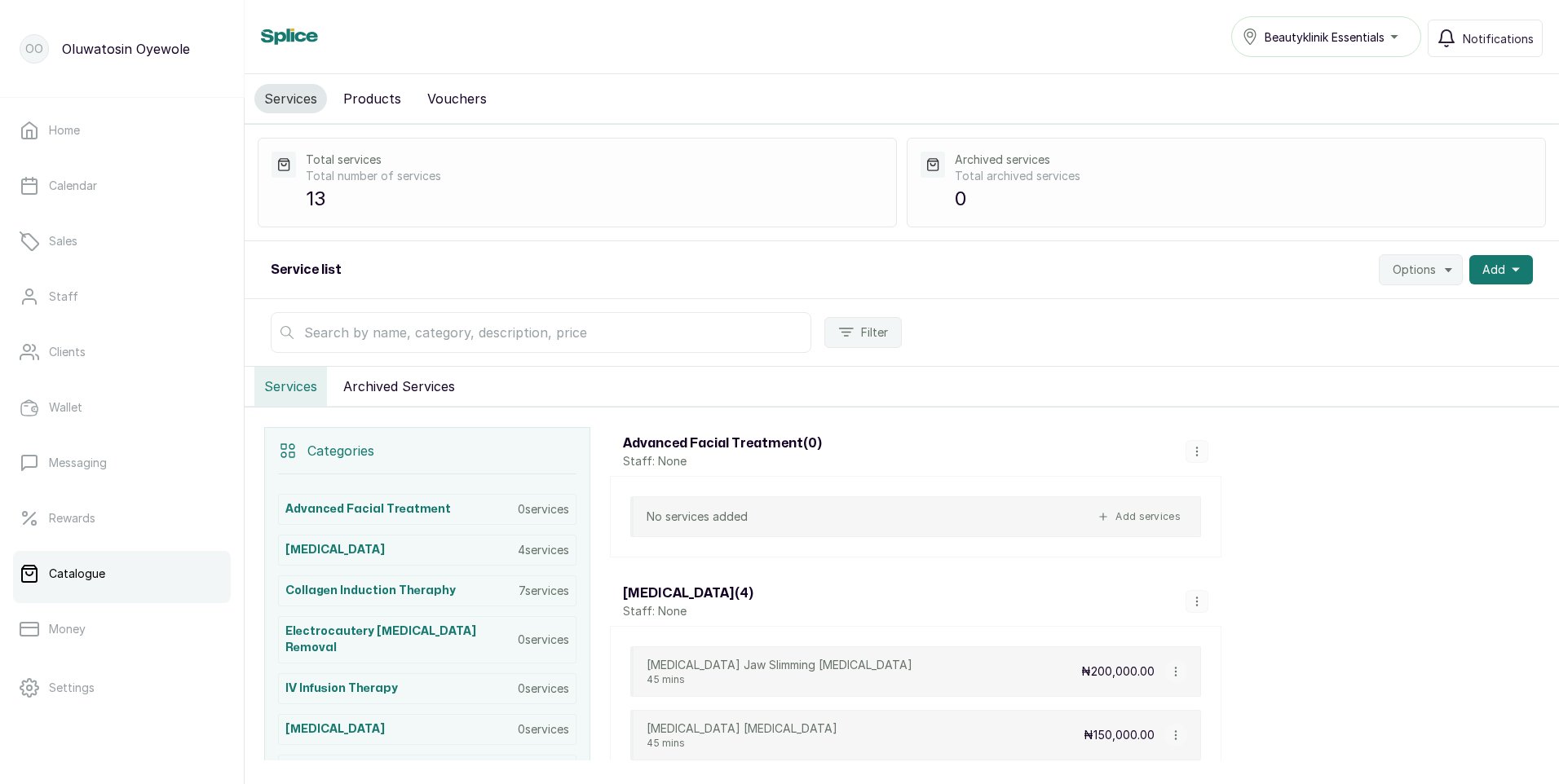
click at [369, 106] on button "Products" at bounding box center [372, 98] width 78 height 30
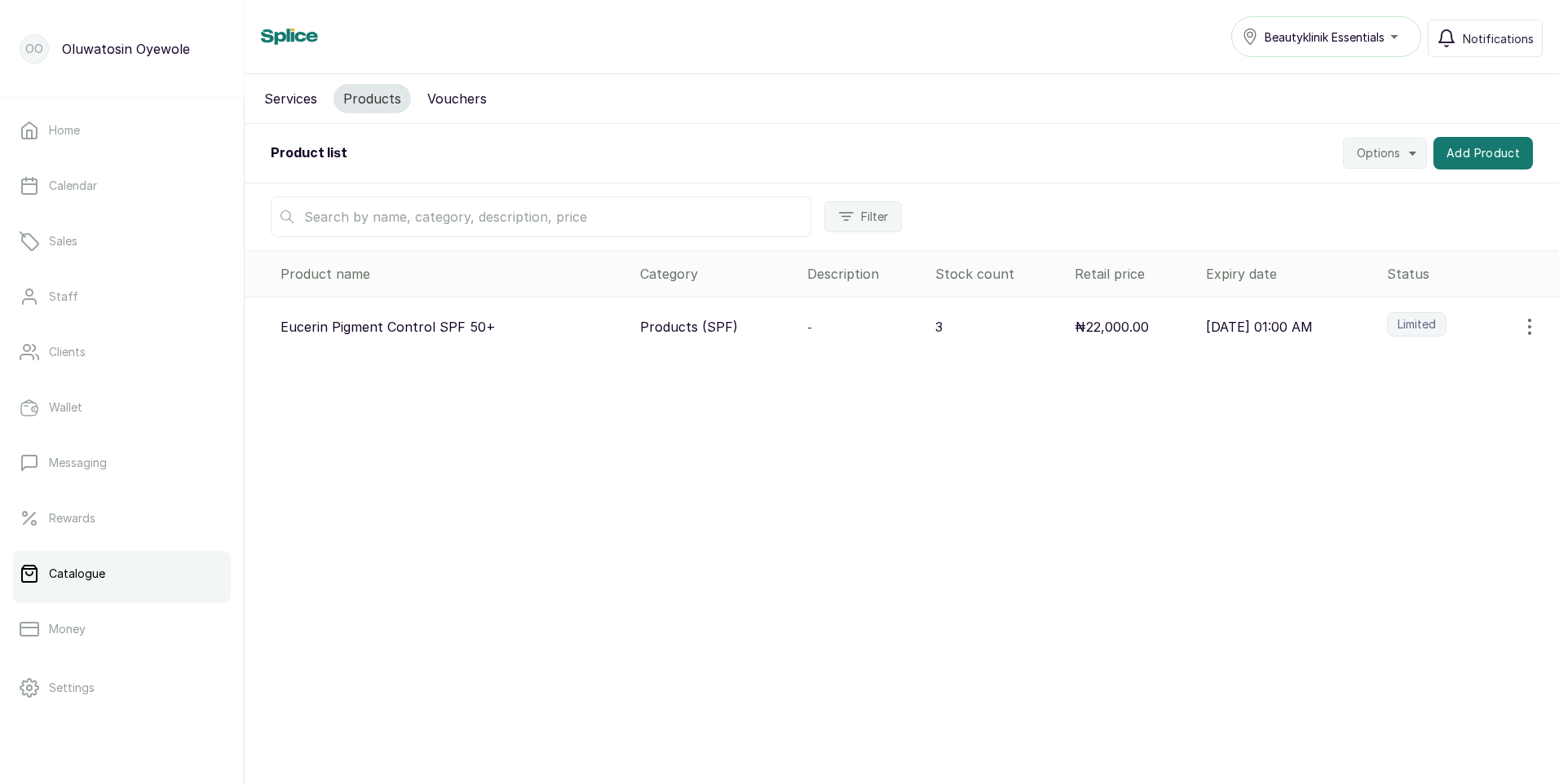
click at [1520, 323] on icon "button" at bounding box center [1529, 327] width 20 height 20
click at [1443, 442] on span "Delete" at bounding box center [1460, 438] width 157 height 20
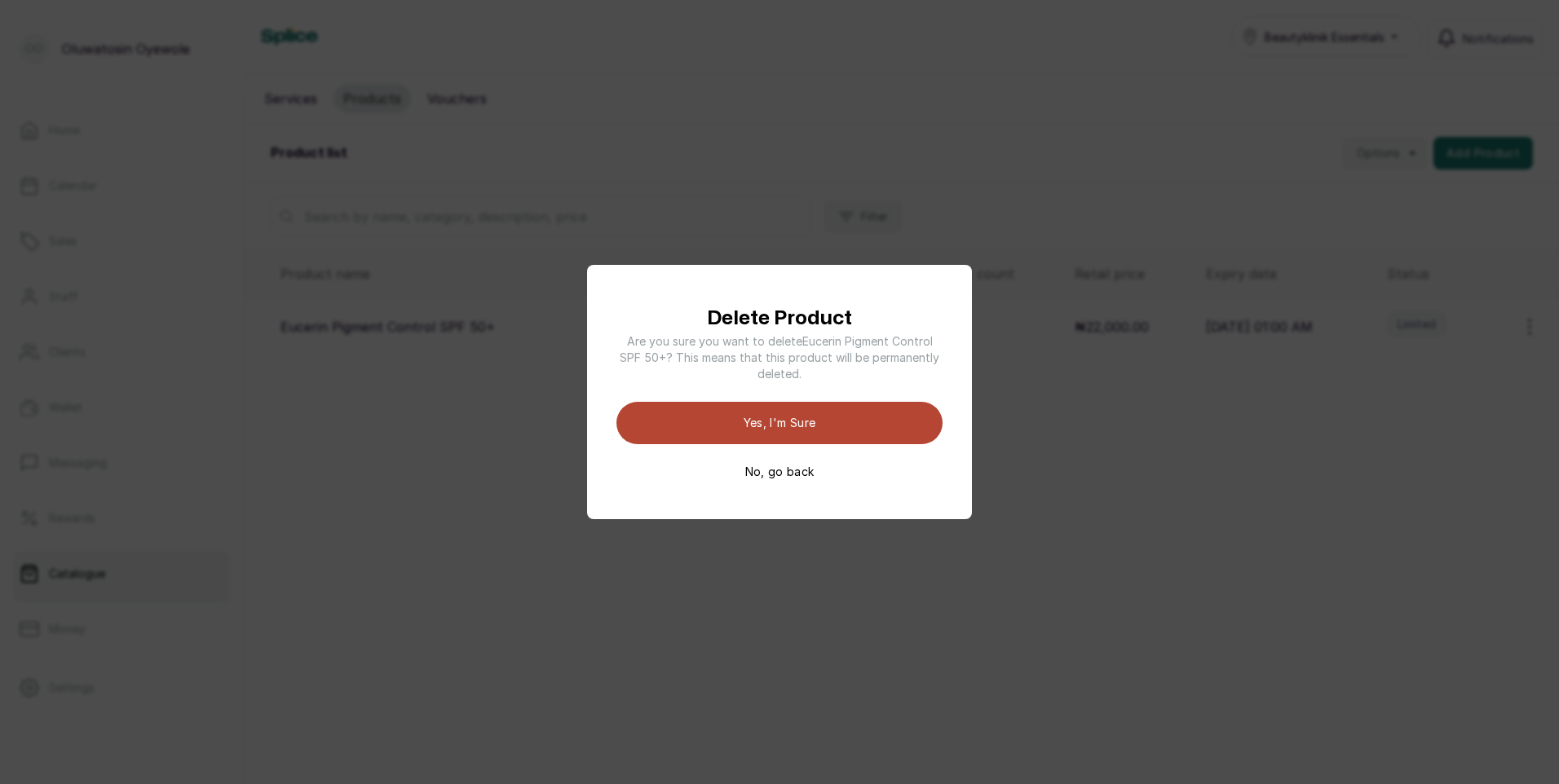
click at [799, 417] on button "Yes, I'm sure" at bounding box center [779, 422] width 326 height 42
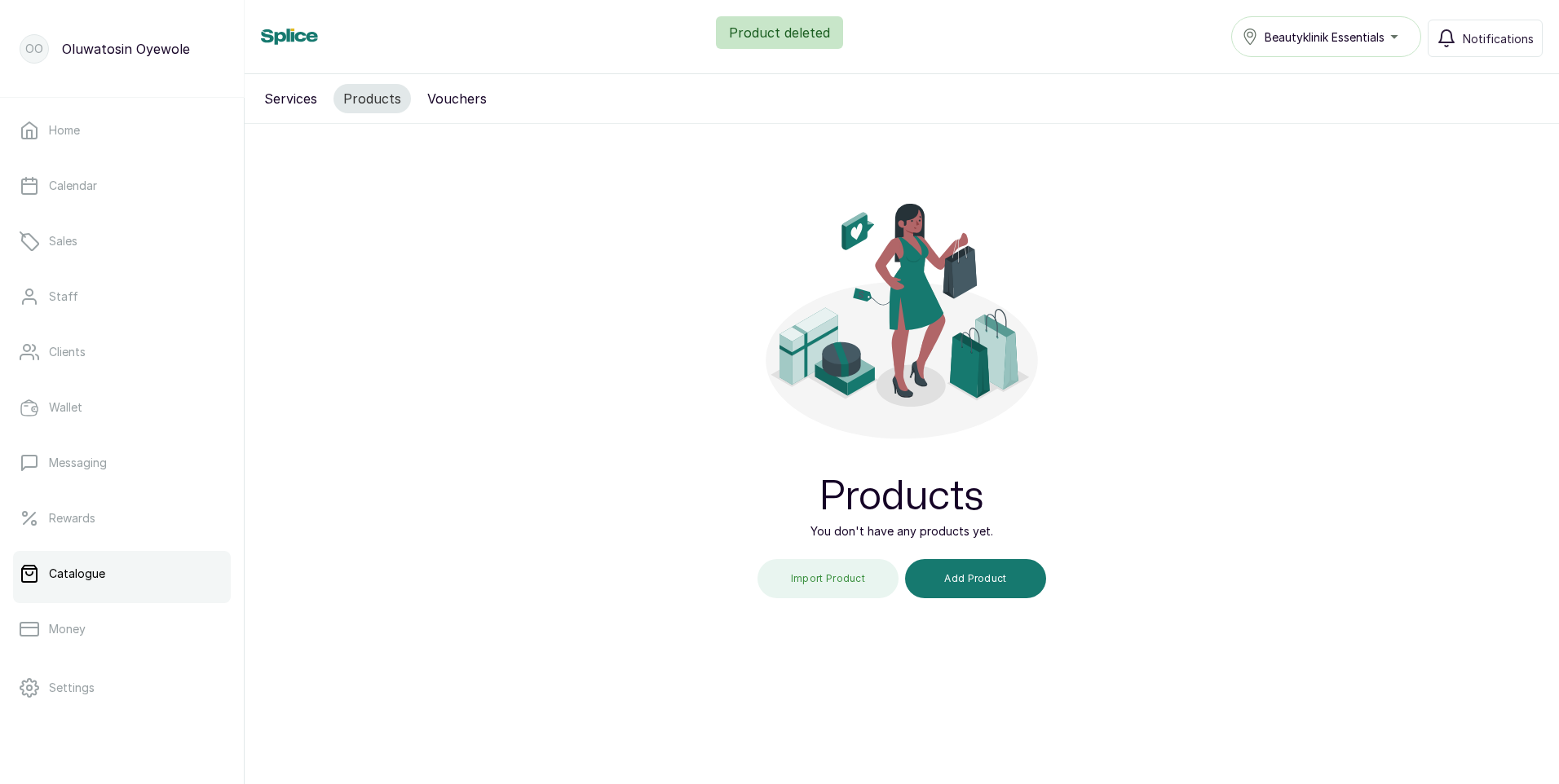
click at [307, 108] on button "Services" at bounding box center [290, 98] width 73 height 30
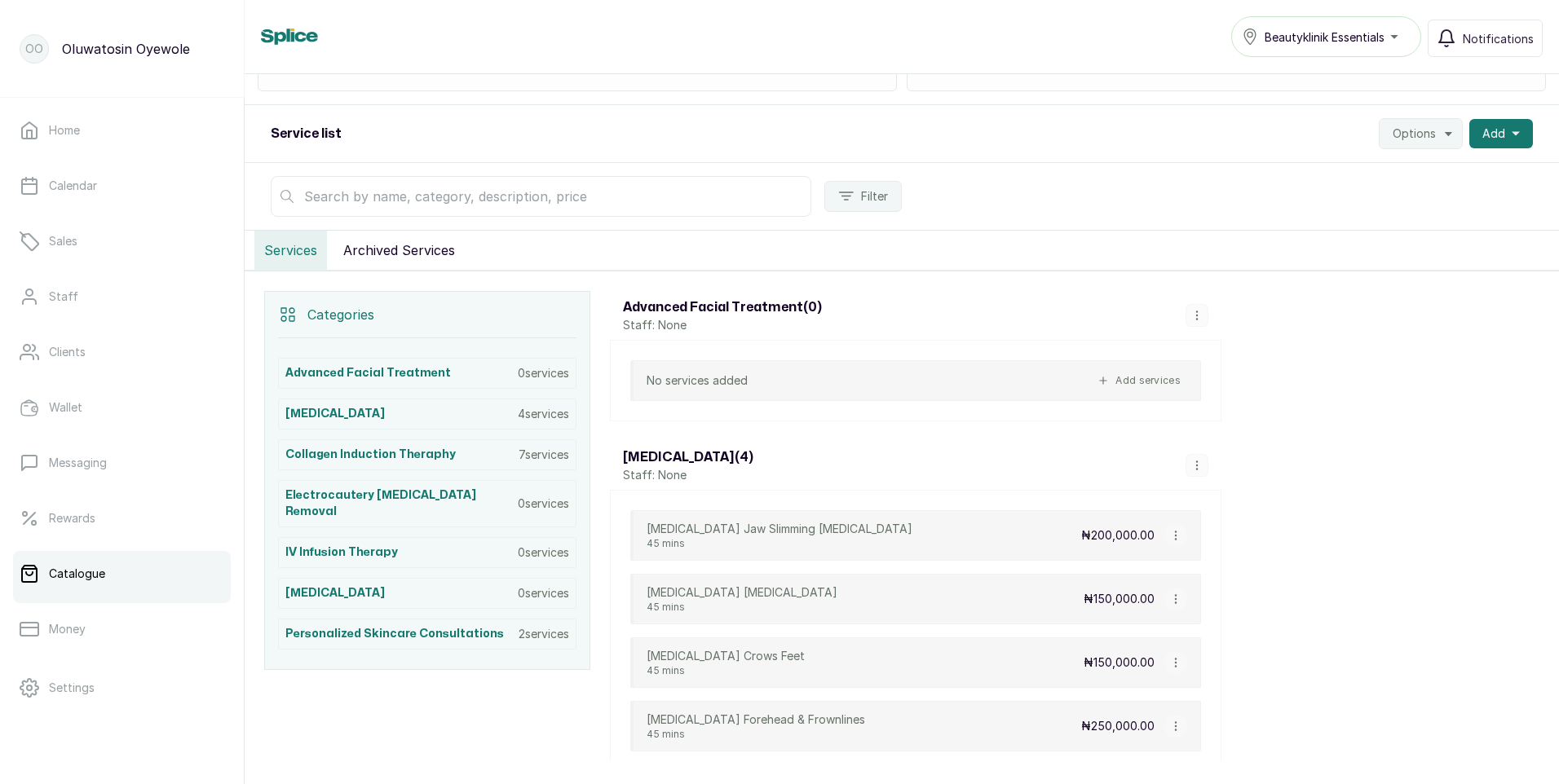
scroll to position [163, 0]
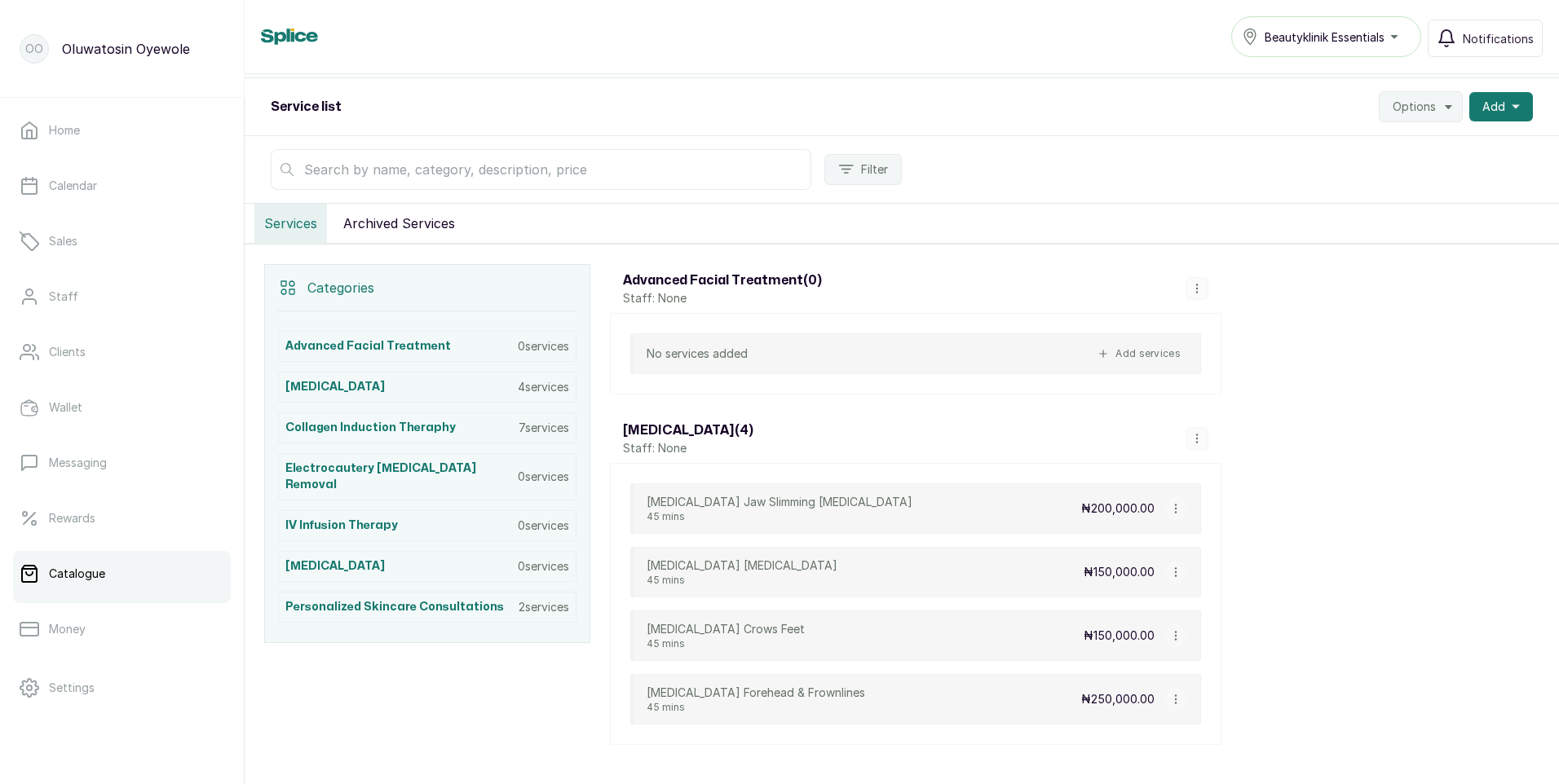
click at [1399, 38] on div "Beautyklinik Essentials" at bounding box center [1326, 37] width 168 height 20
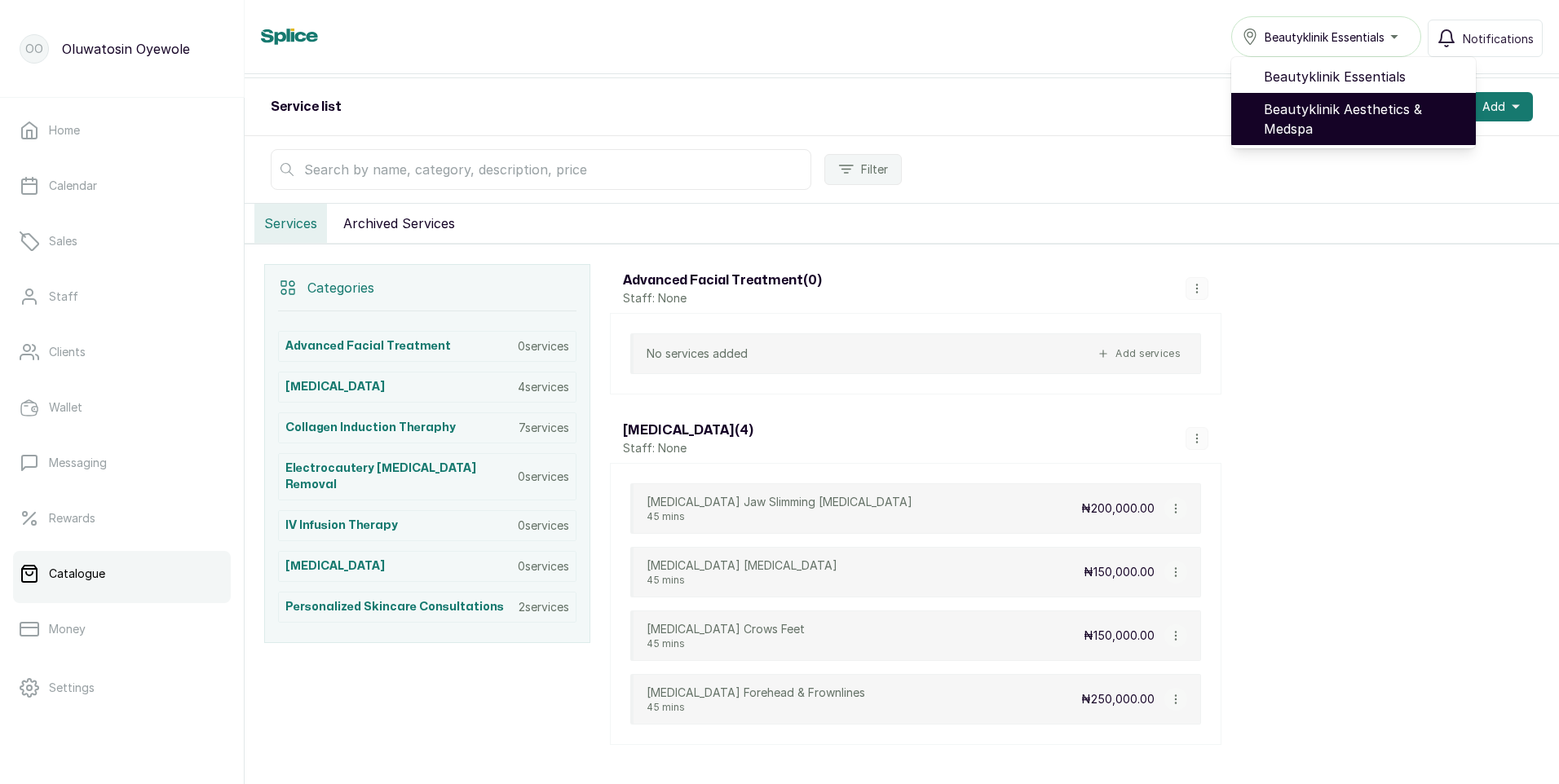
click at [1340, 111] on span "Beautyklinik Aesthetics & Medspa" at bounding box center [1363, 119] width 199 height 39
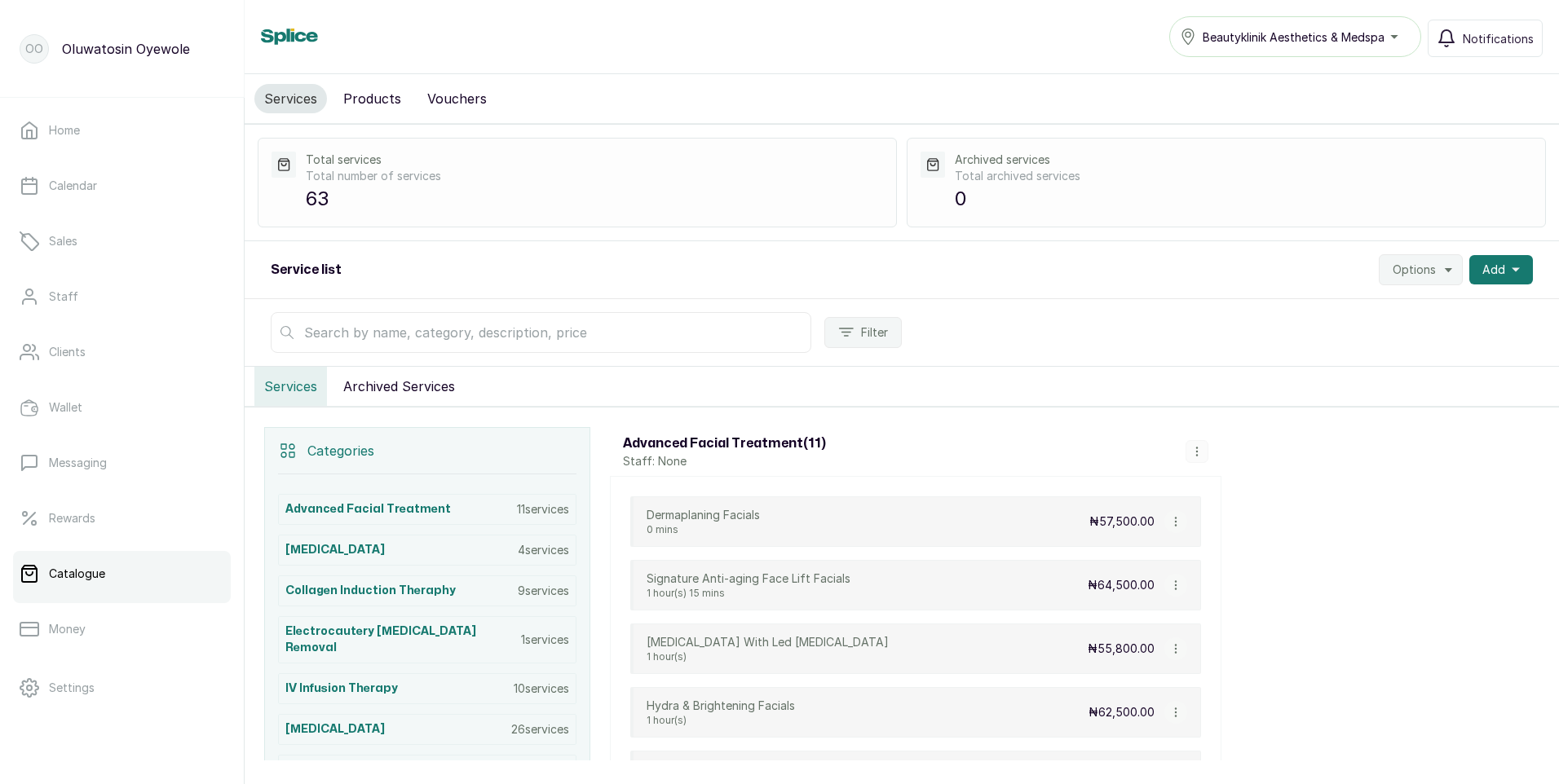
click at [517, 451] on div "Categories" at bounding box center [427, 451] width 298 height 47
click at [544, 510] on p "11 services" at bounding box center [543, 509] width 52 height 16
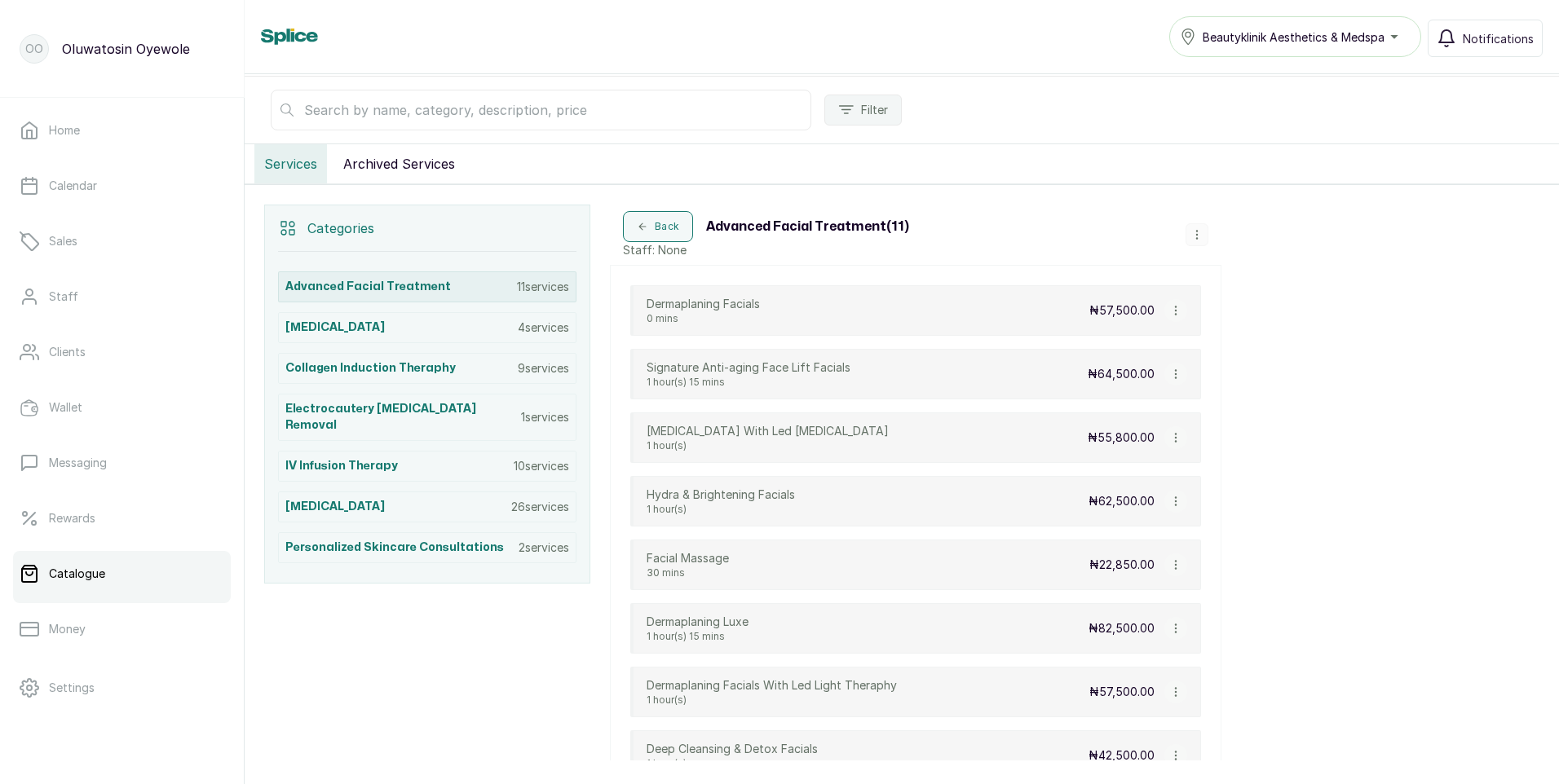
scroll to position [353, 0]
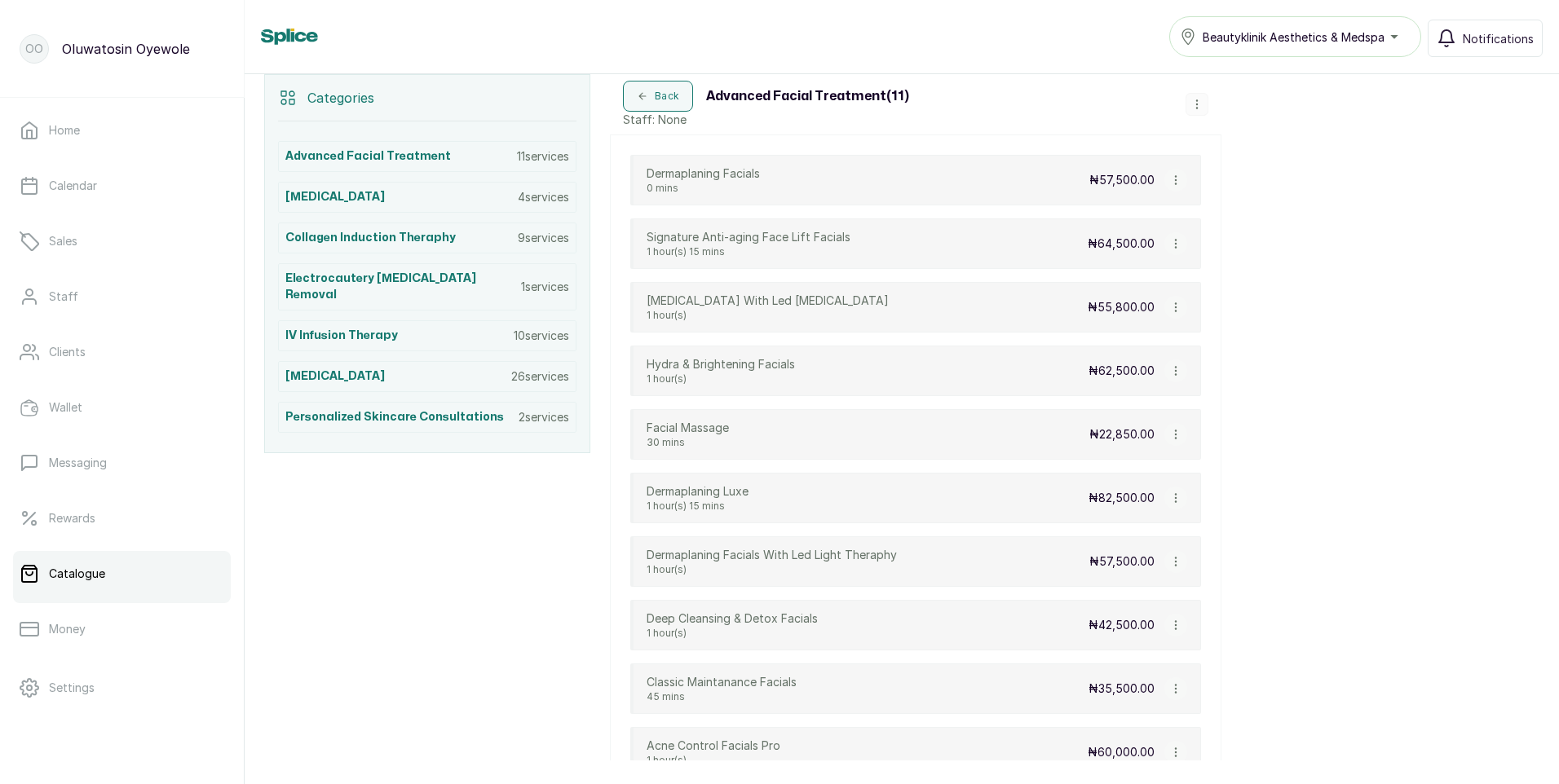
click at [1200, 105] on icon "button" at bounding box center [1196, 104] width 12 height 12
click at [1270, 162] on span "View Category" at bounding box center [1260, 169] width 91 height 20
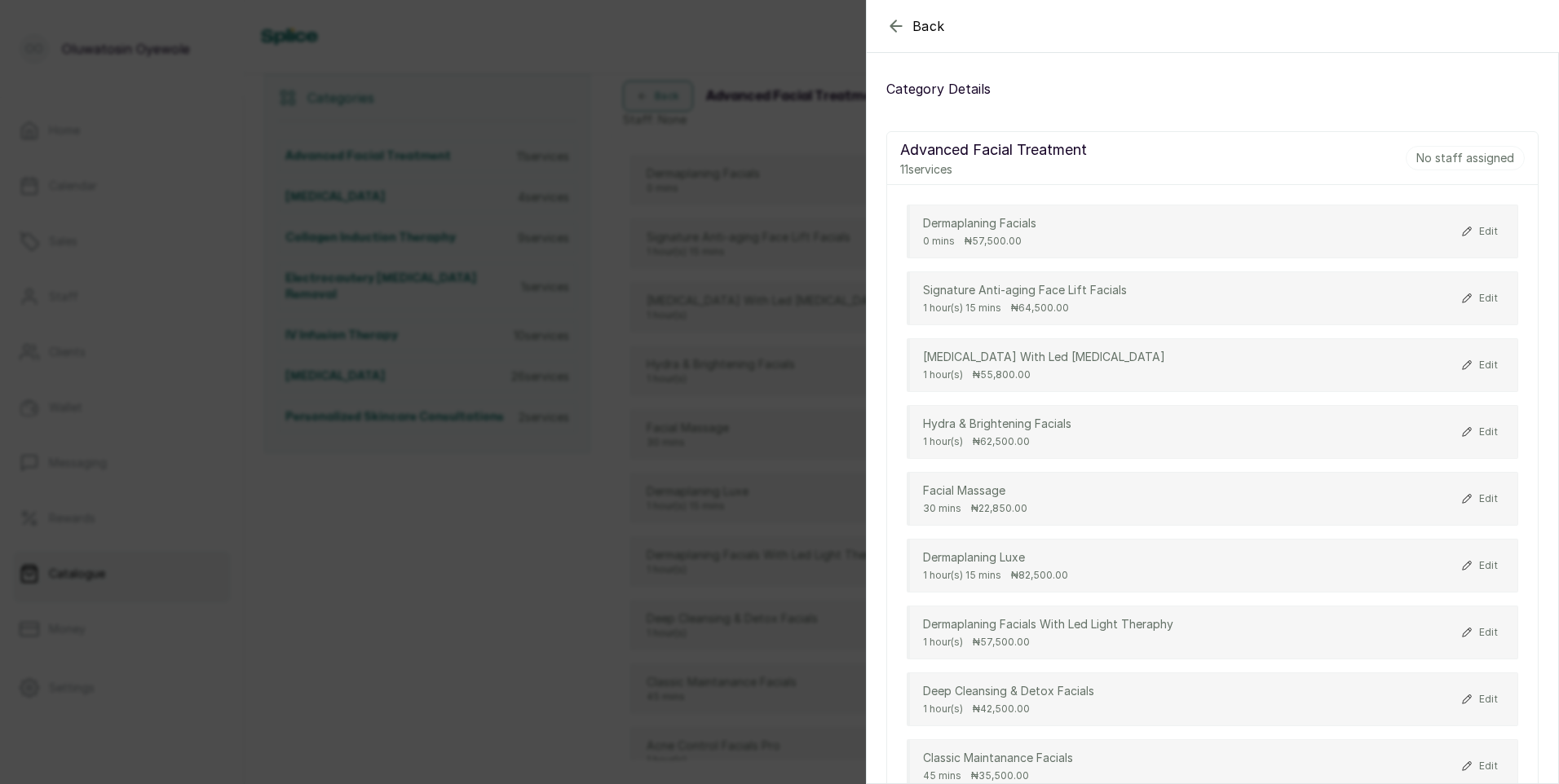
click at [1018, 150] on p "Advanced Facial Treatment" at bounding box center [993, 149] width 187 height 22
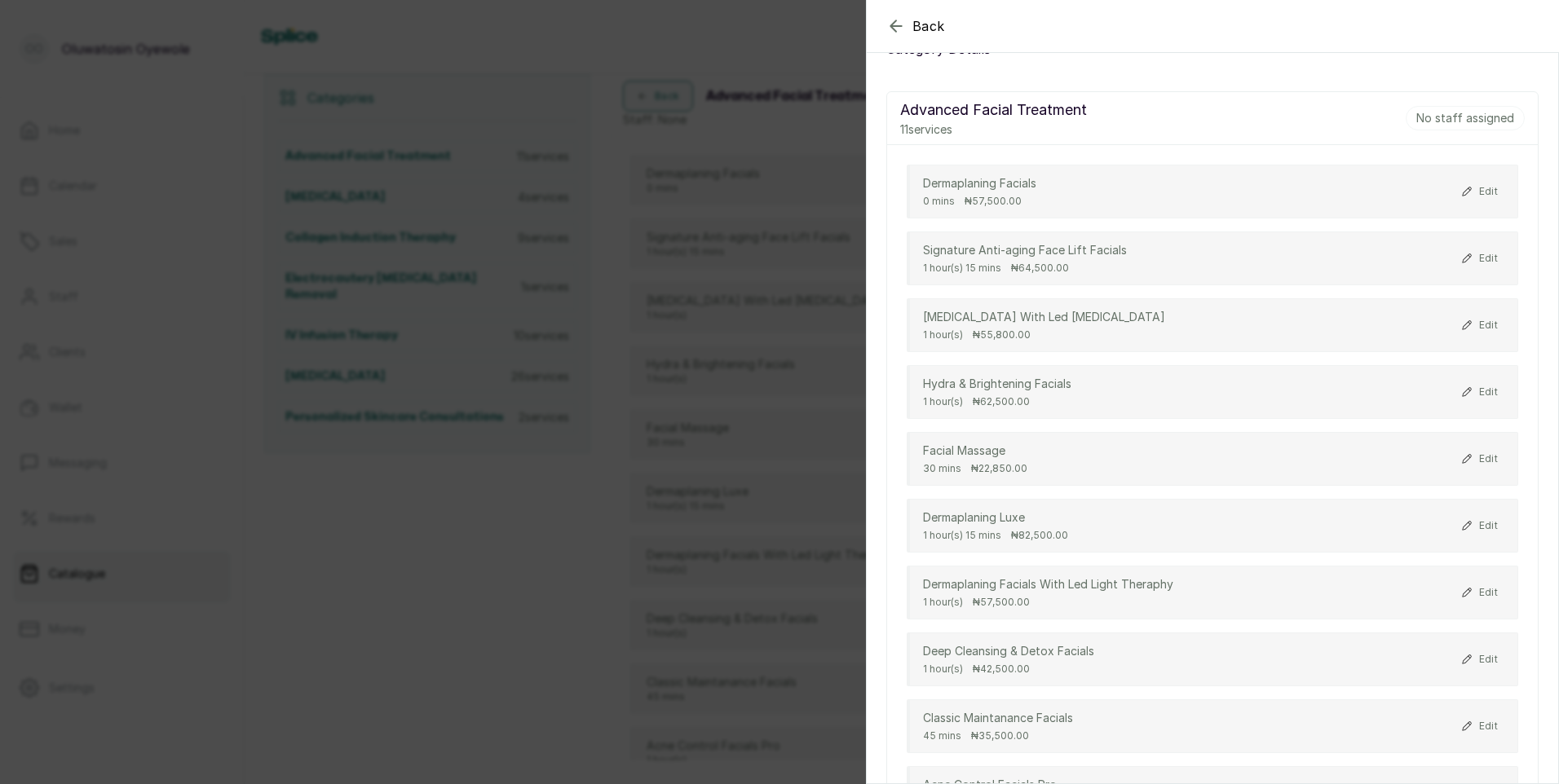
scroll to position [0, 0]
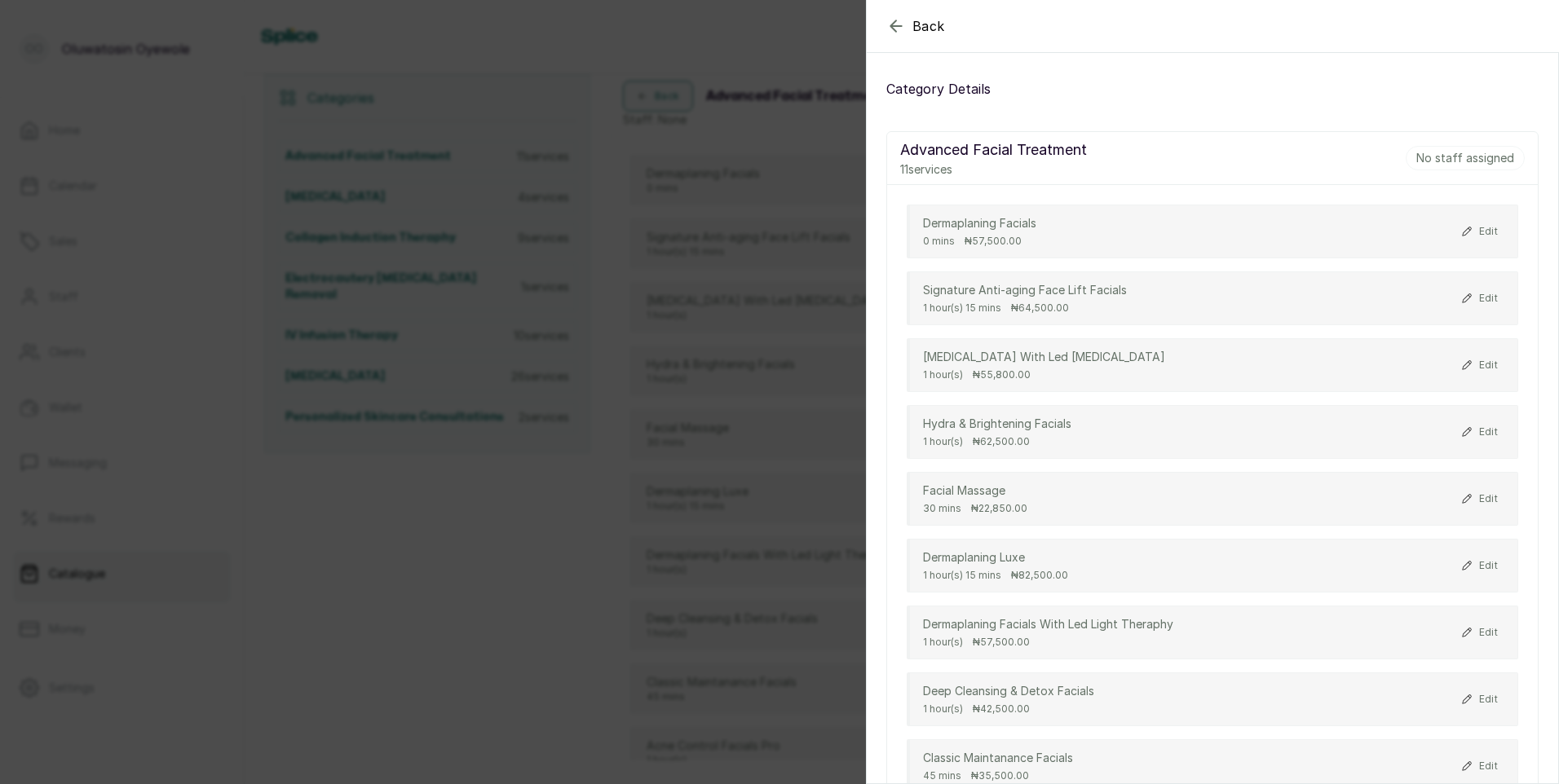
click at [896, 25] on icon "button" at bounding box center [896, 26] width 20 height 20
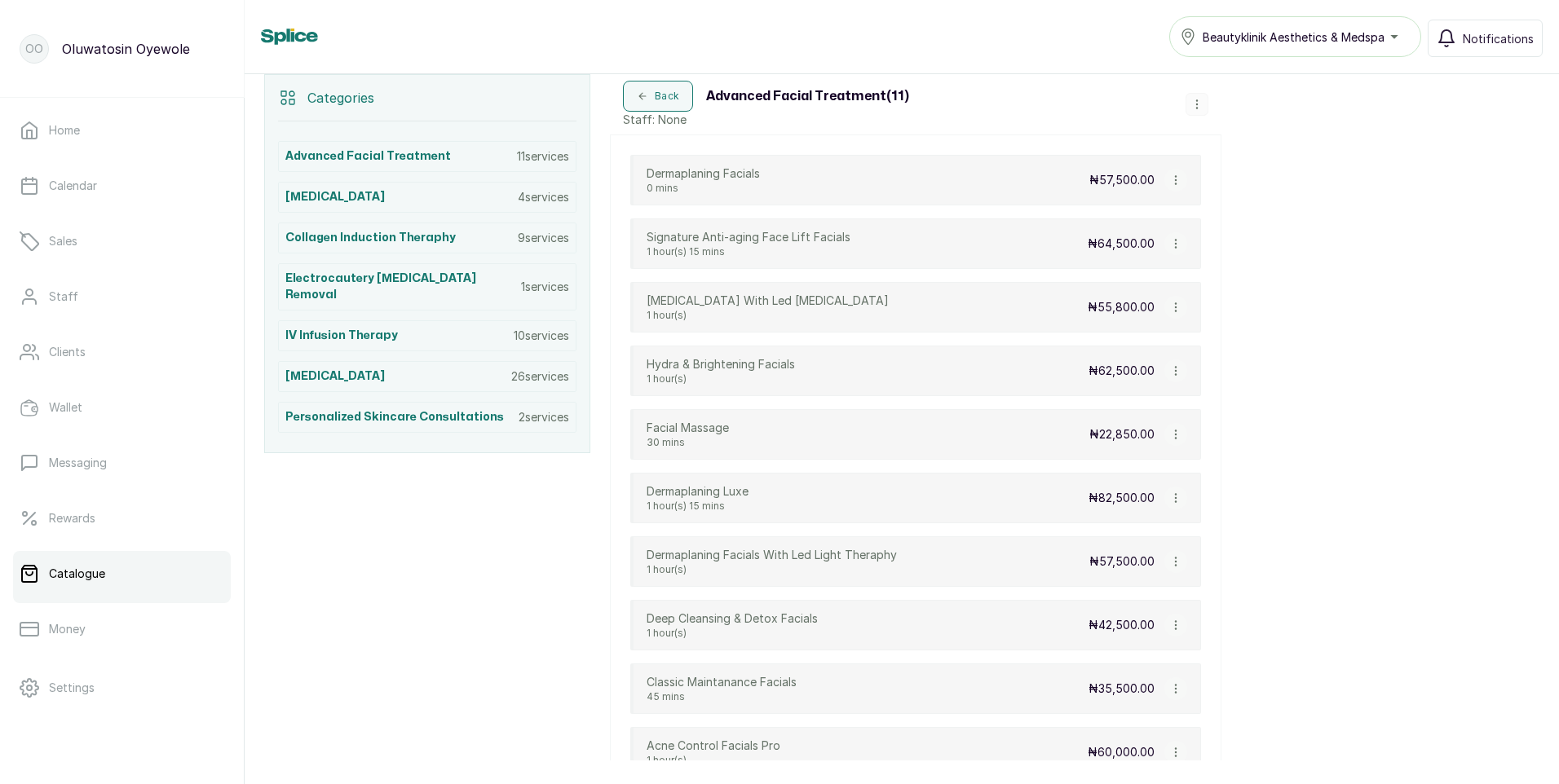
click at [1197, 107] on icon "button" at bounding box center [1196, 104] width 12 height 12
click at [1249, 196] on span "Edit Category" at bounding box center [1257, 198] width 86 height 20
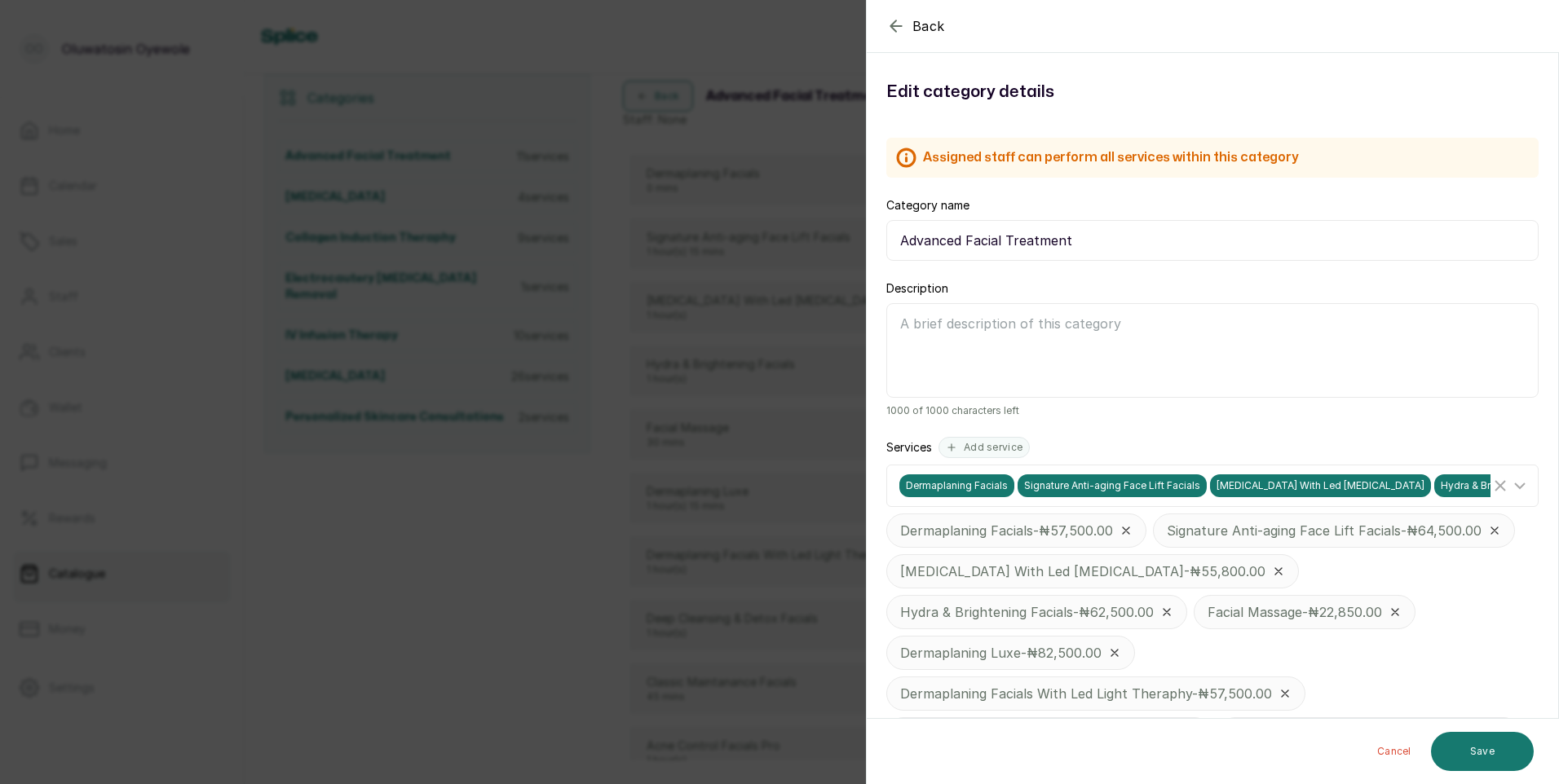
click at [1137, 248] on input "Advanced Facial Treatment" at bounding box center [1212, 241] width 652 height 41
click at [907, 340] on textarea "Description" at bounding box center [1212, 351] width 652 height 95
type textarea "a"
type textarea "Advanced Facial Treatment"
click at [1476, 742] on button "Save" at bounding box center [1482, 752] width 103 height 39
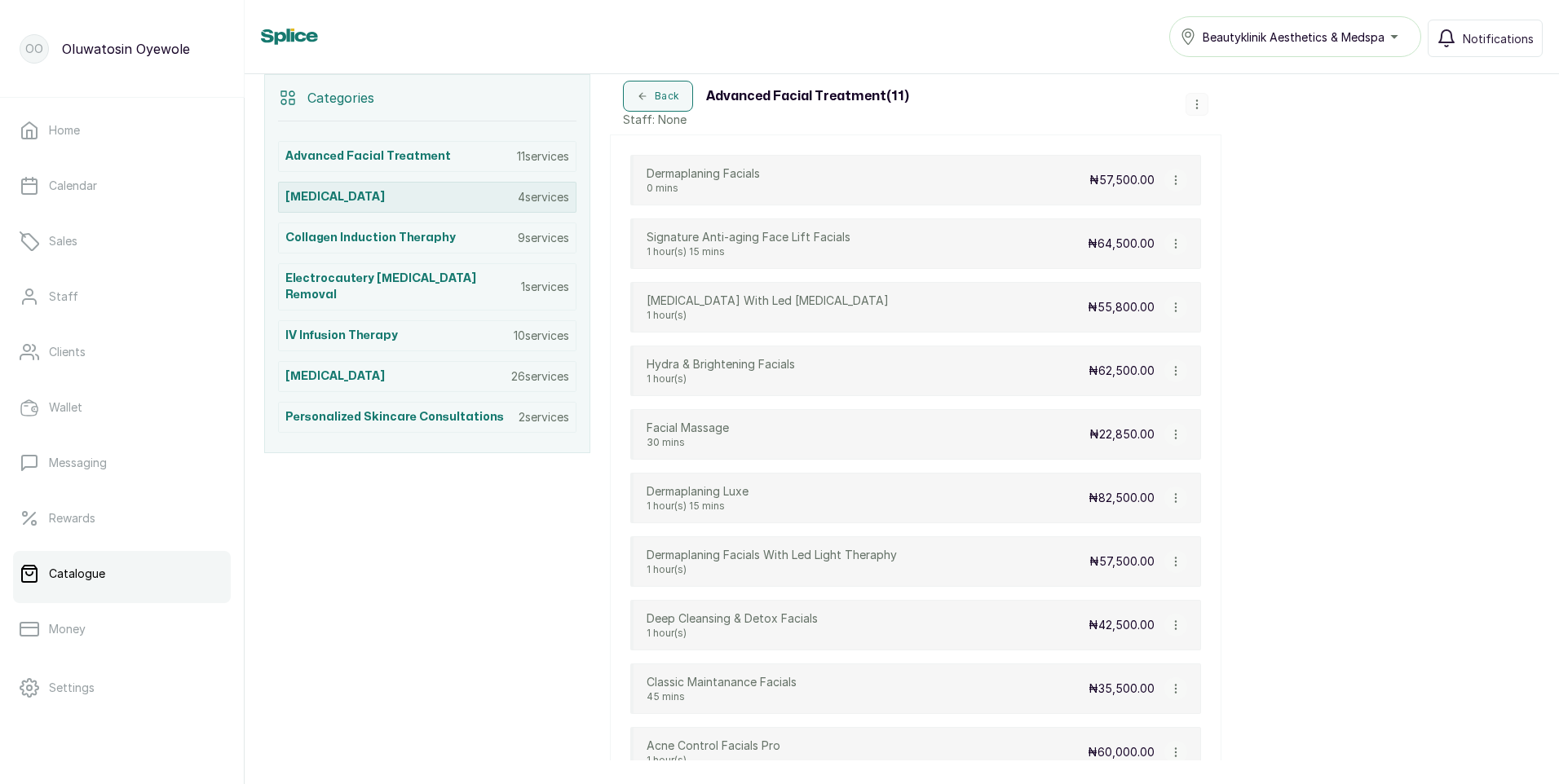
click at [552, 199] on p "4 services" at bounding box center [543, 197] width 51 height 16
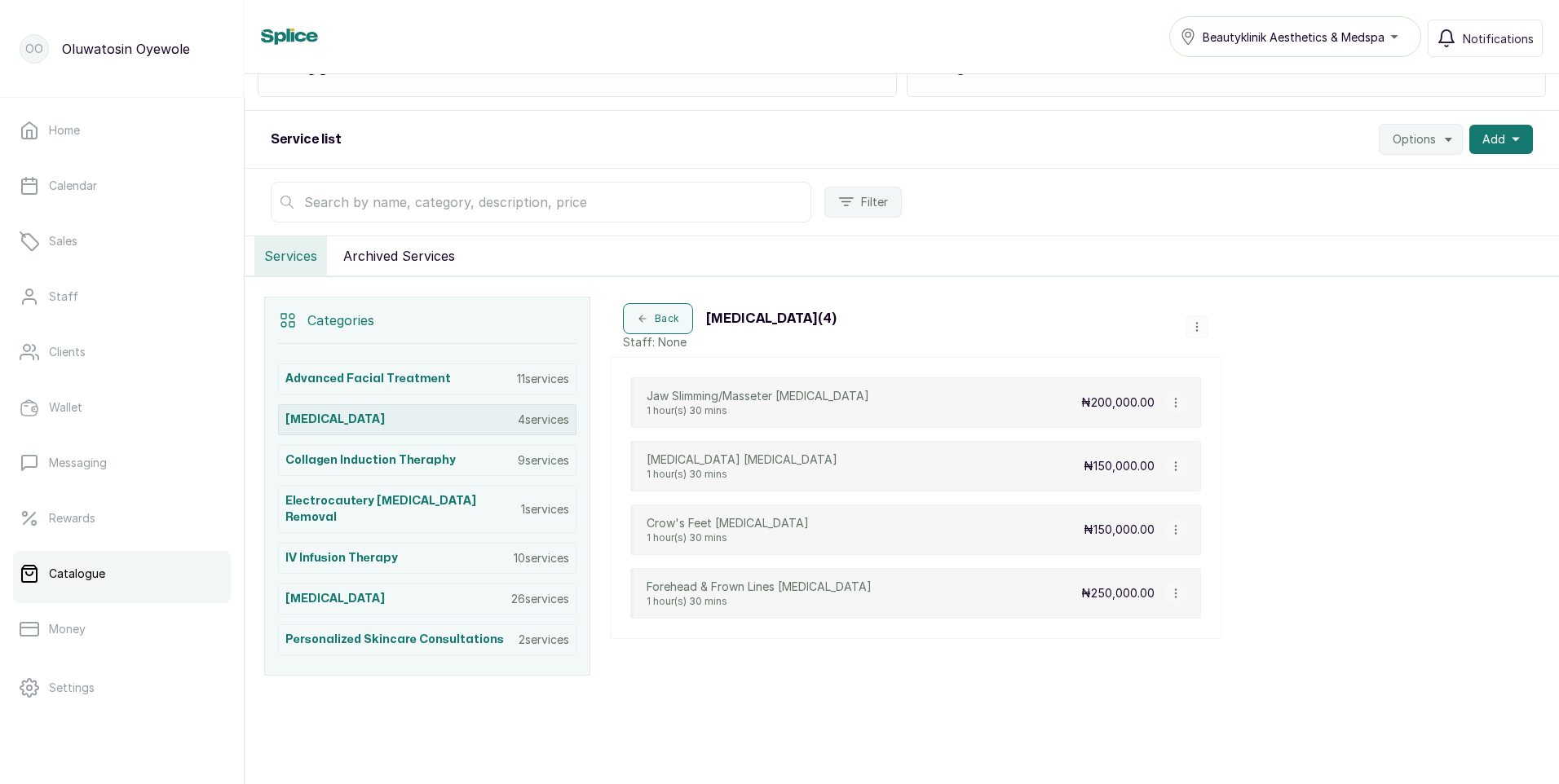
scroll to position [114, 0]
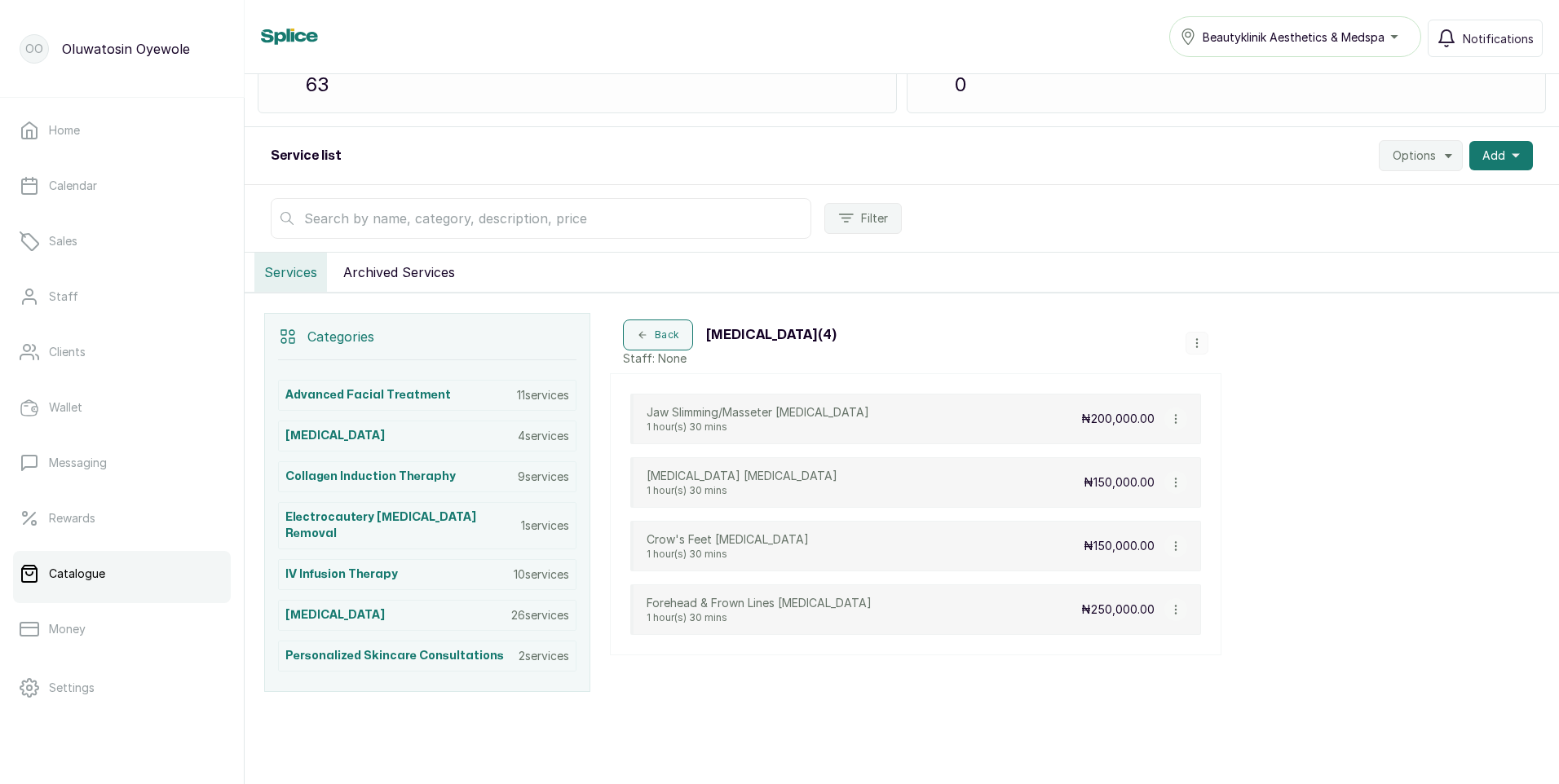
click at [1195, 342] on icon "button" at bounding box center [1196, 343] width 12 height 12
click at [1254, 274] on span "Edit Category" at bounding box center [1257, 278] width 86 height 20
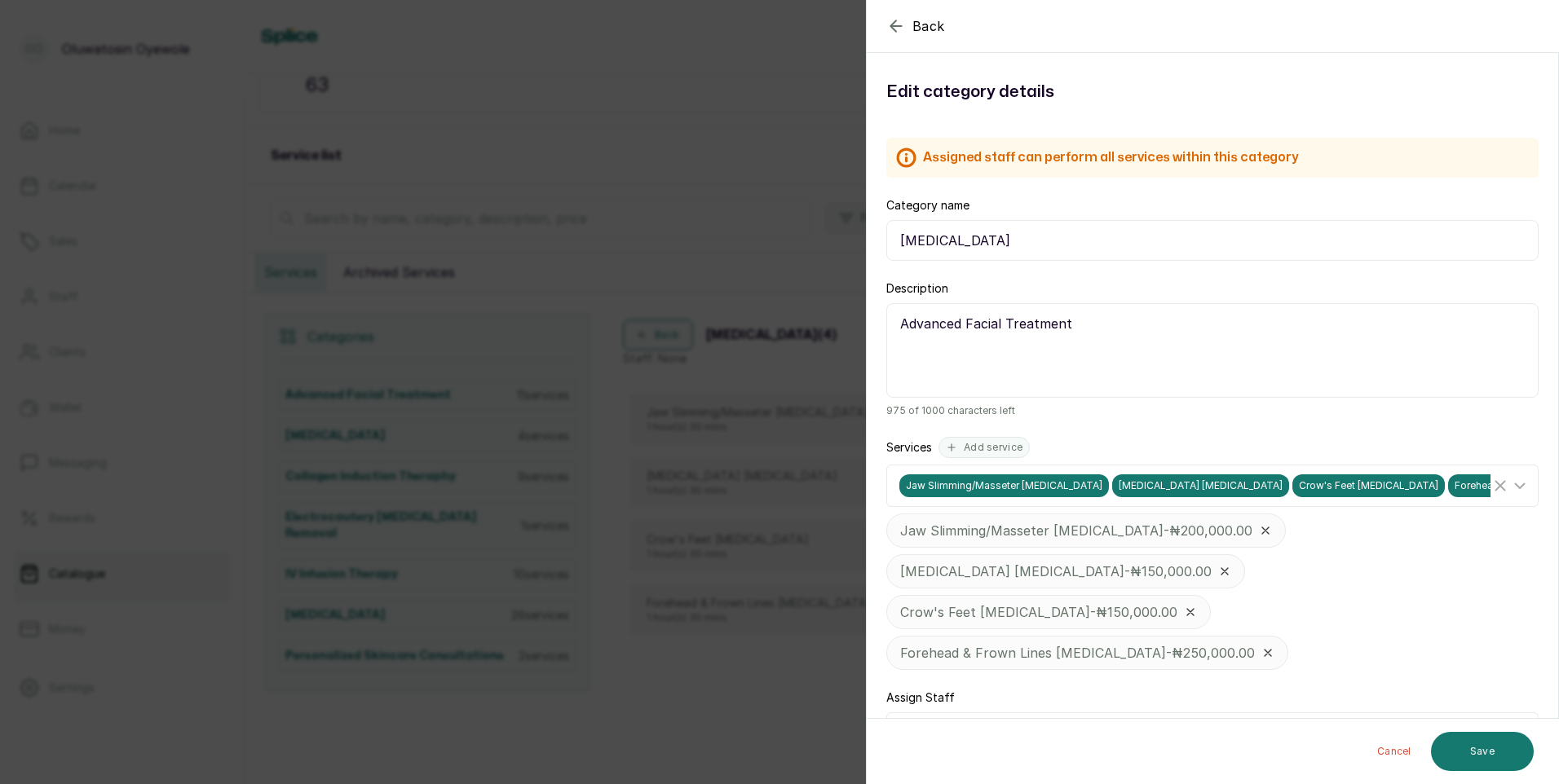
click at [792, 351] on div "Back Category Edit category details Assigned staff can perform all services wit…" at bounding box center [779, 392] width 1559 height 784
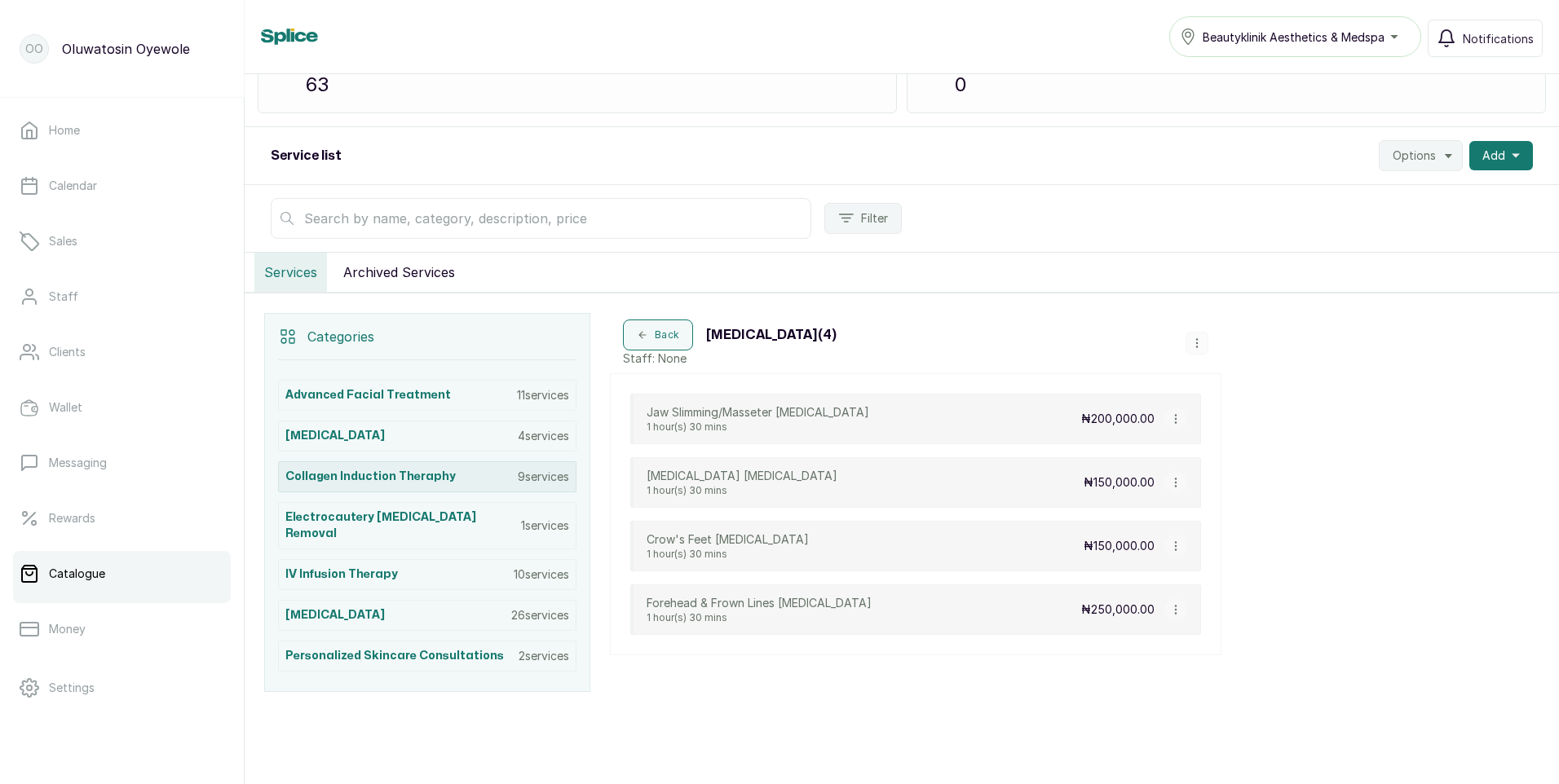
click at [553, 473] on p "9 services" at bounding box center [543, 477] width 51 height 16
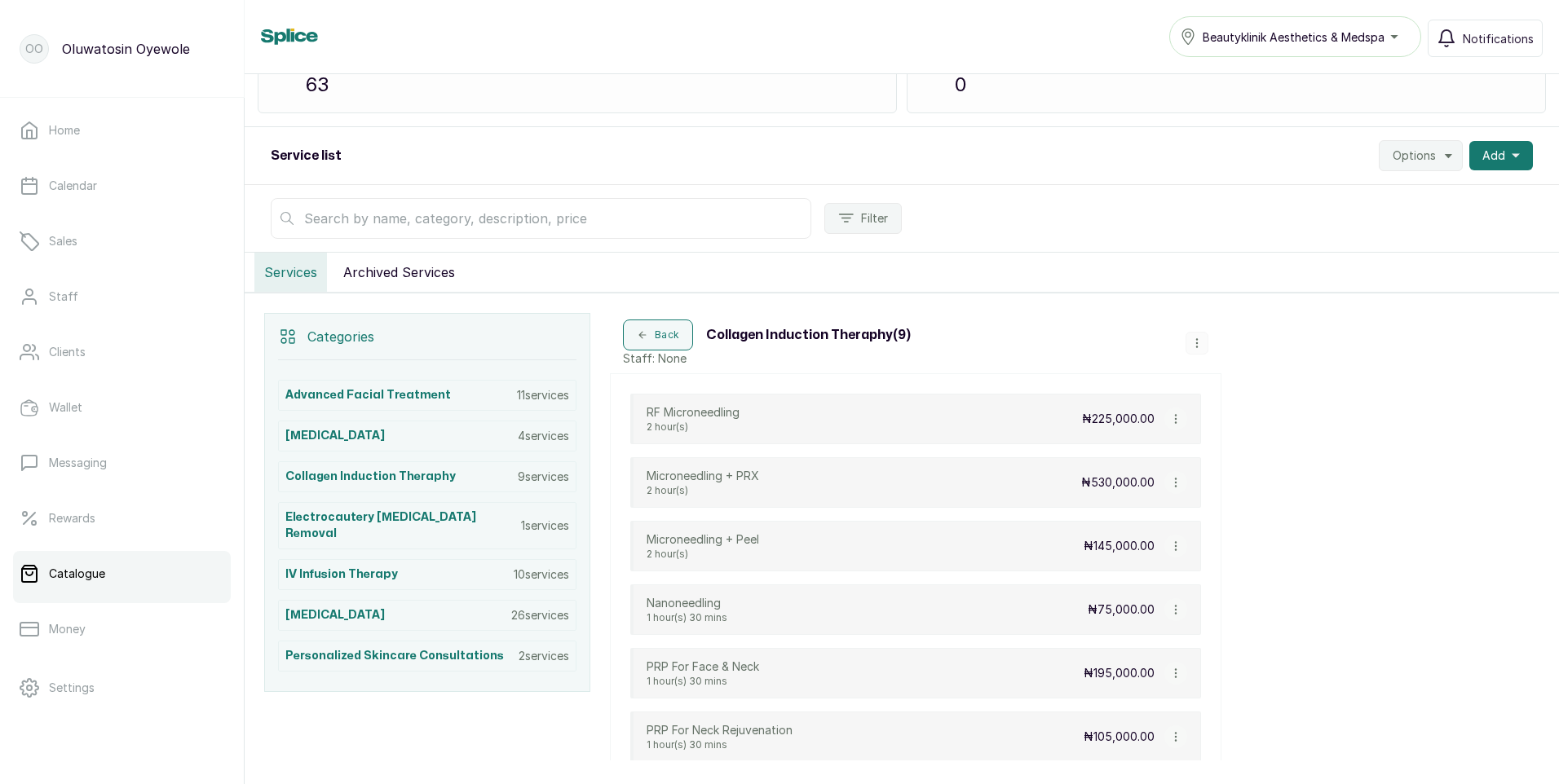
click at [1200, 340] on icon "button" at bounding box center [1196, 343] width 12 height 12
click at [1263, 277] on span "Edit Category" at bounding box center [1257, 278] width 86 height 20
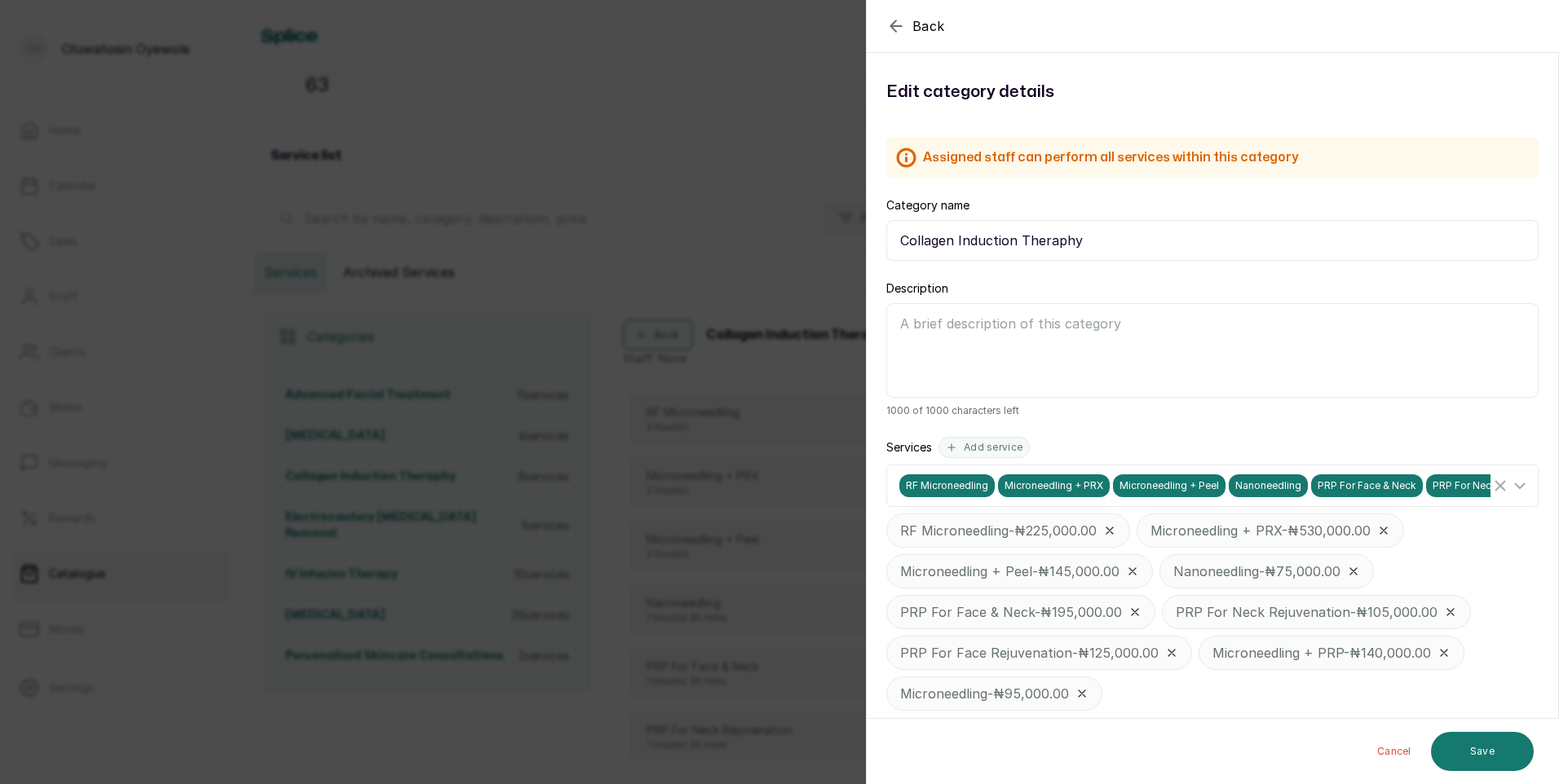
click at [1018, 328] on textarea "Description" at bounding box center [1212, 351] width 652 height 95
type textarea "Collagen"
click at [1465, 746] on button "Save" at bounding box center [1482, 752] width 103 height 39
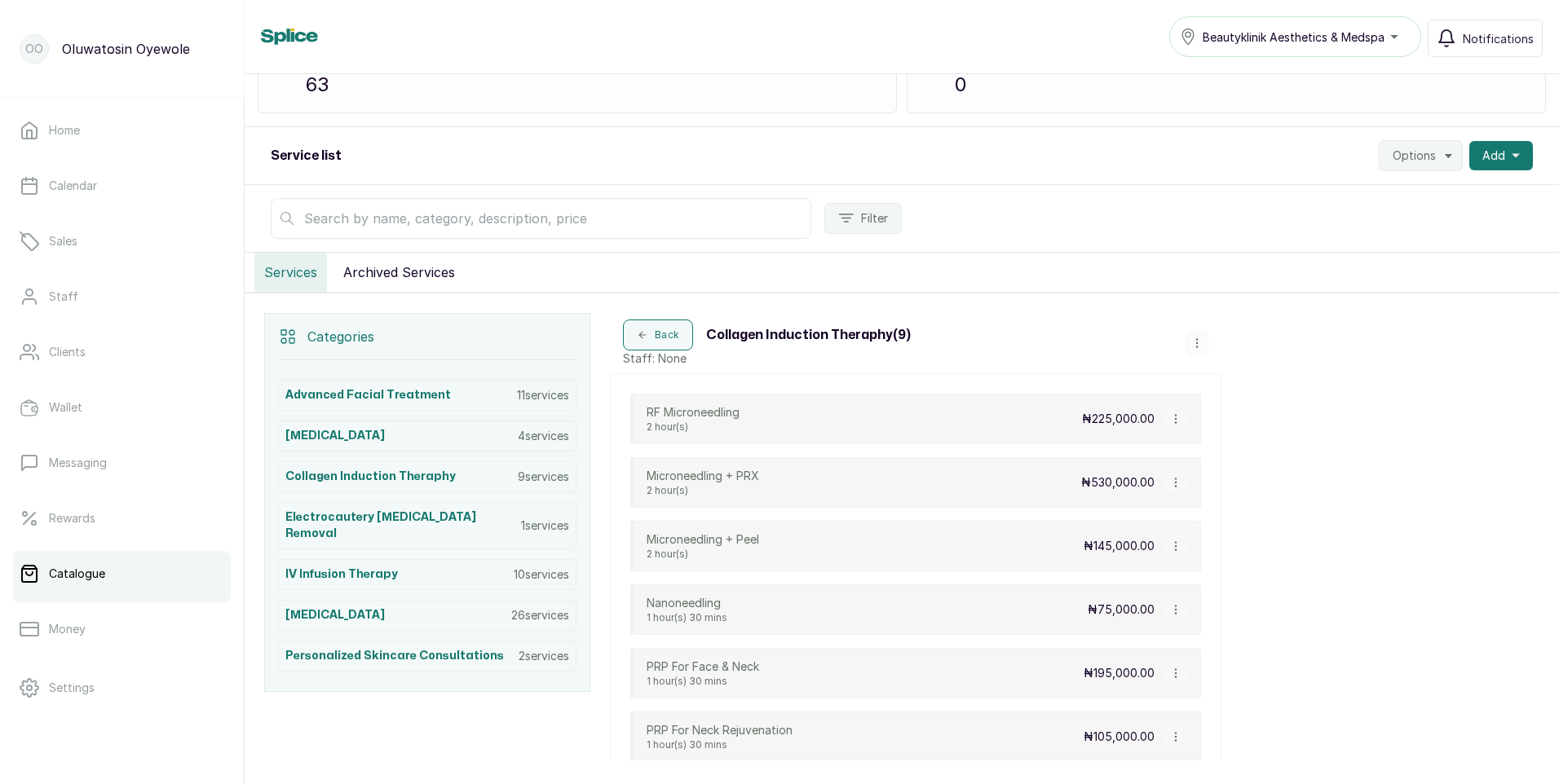
click at [1318, 35] on span "Beautyklinik Aesthetics & Medspa" at bounding box center [1293, 37] width 182 height 17
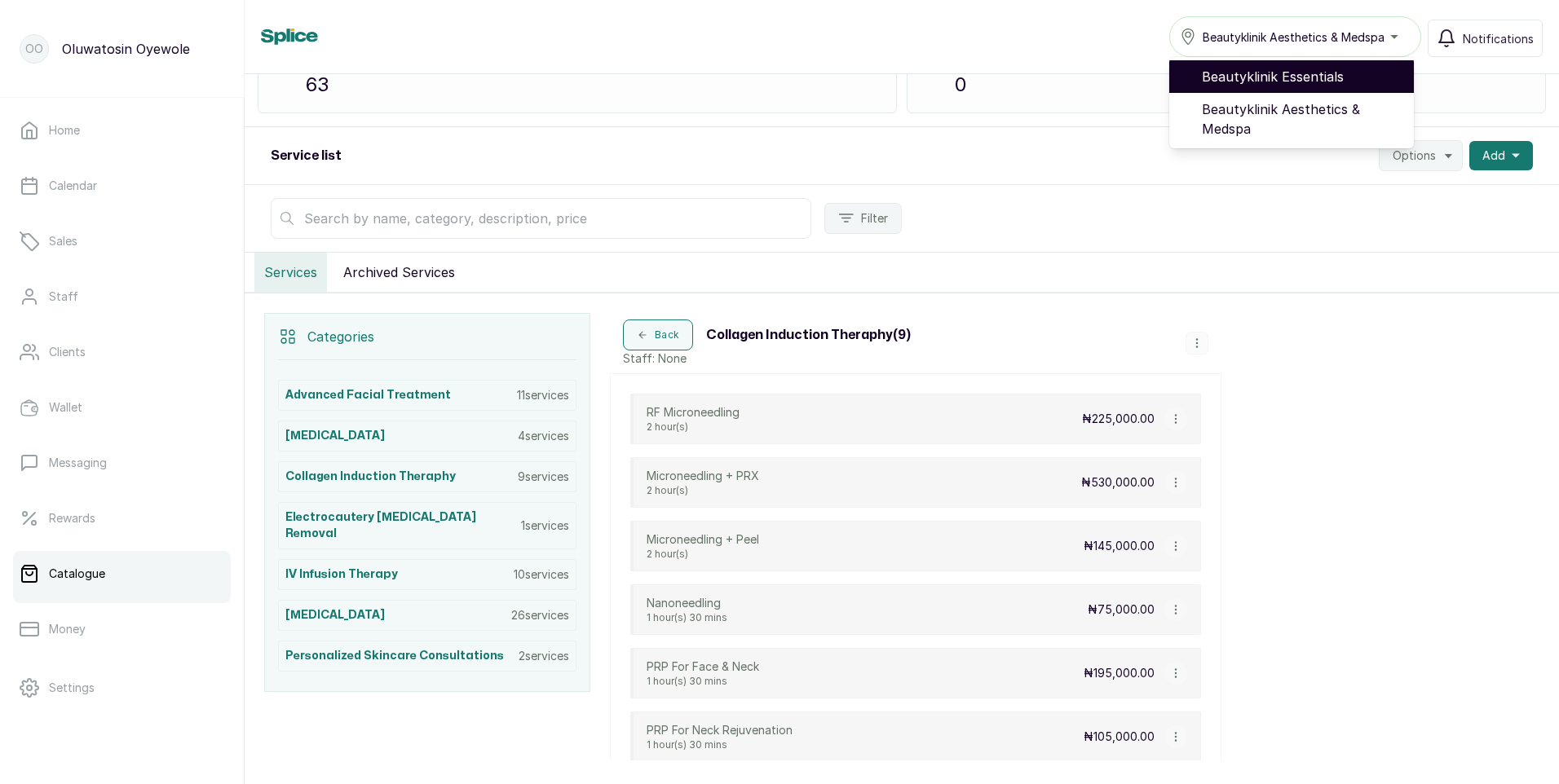
click at [1329, 69] on span "Beautyklinik Essentials" at bounding box center [1301, 77] width 199 height 20
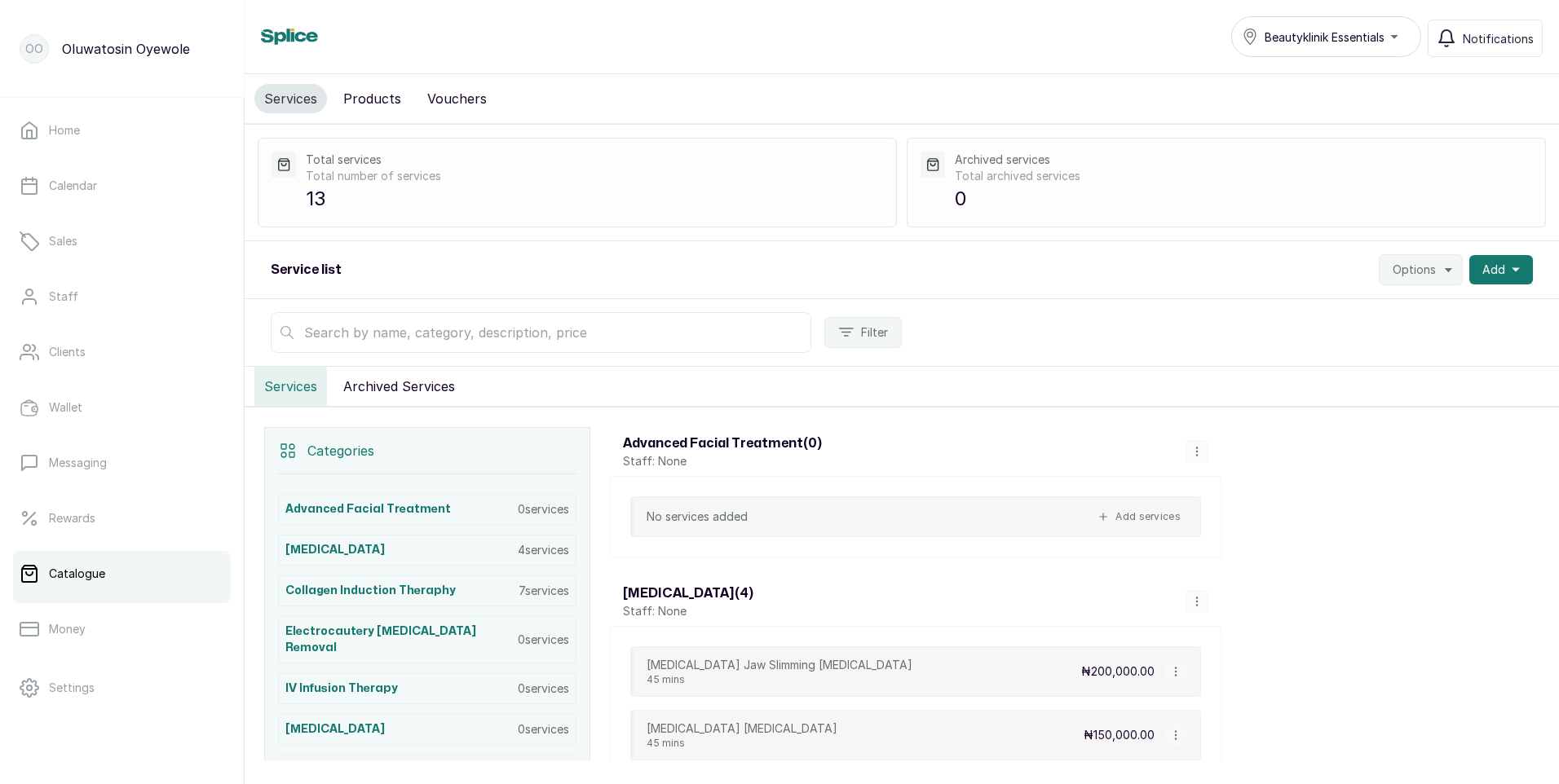
click at [1197, 603] on icon "button" at bounding box center [1196, 601] width 12 height 12
click at [1242, 569] on span "Delete Category" at bounding box center [1265, 567] width 103 height 20
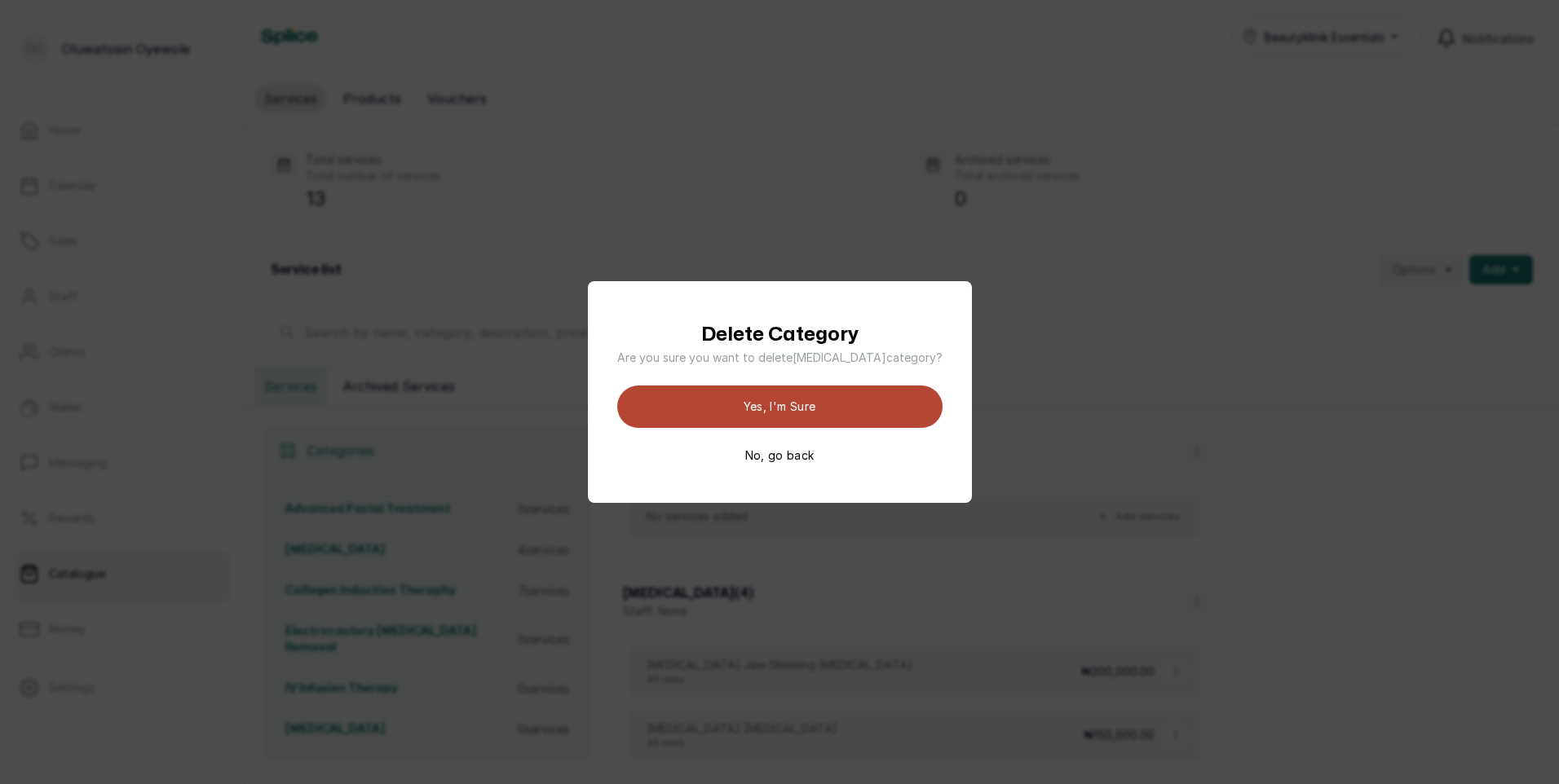
click at [775, 405] on button "Yes, I'm sure" at bounding box center [779, 406] width 325 height 42
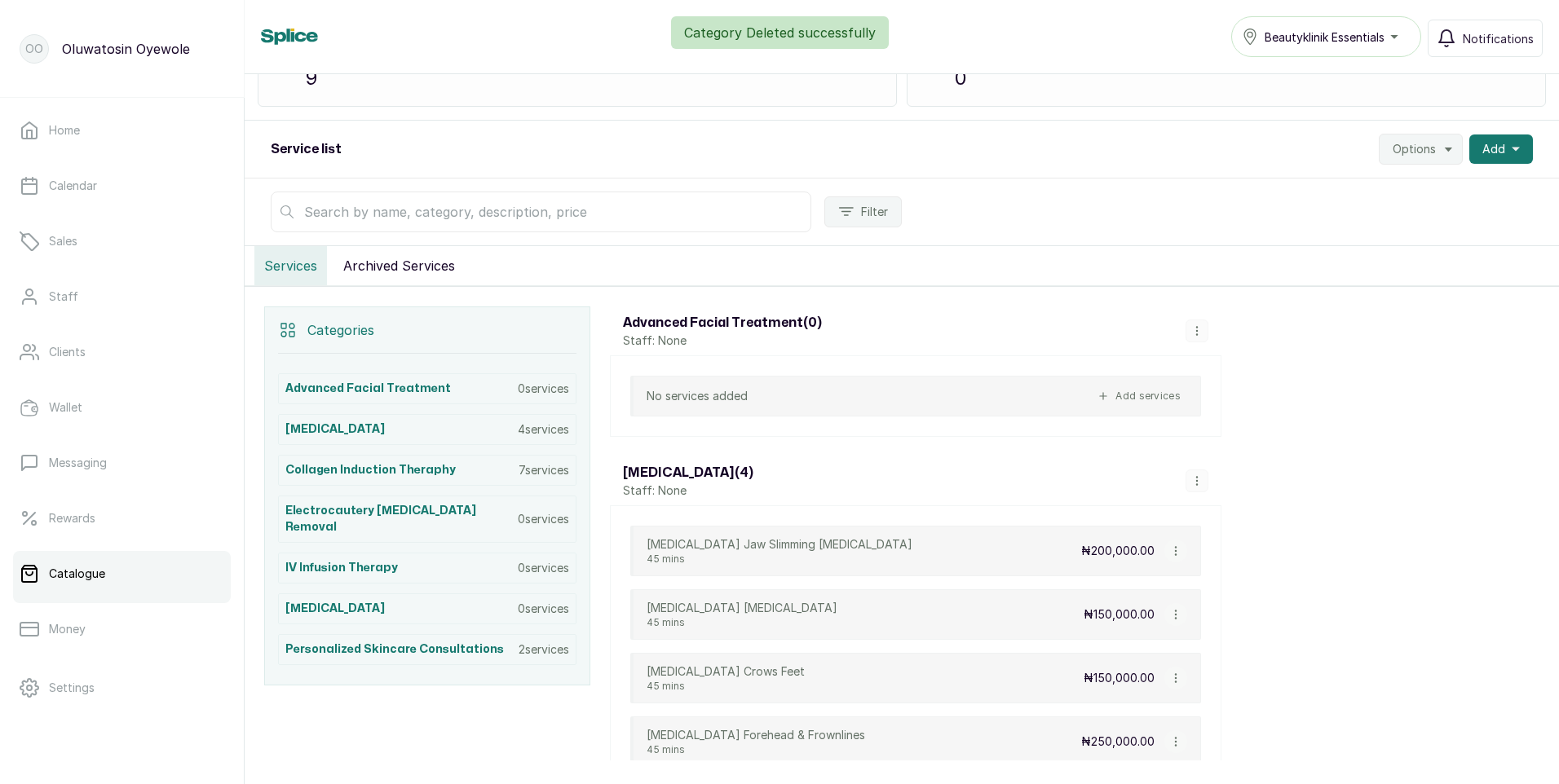
scroll to position [163, 0]
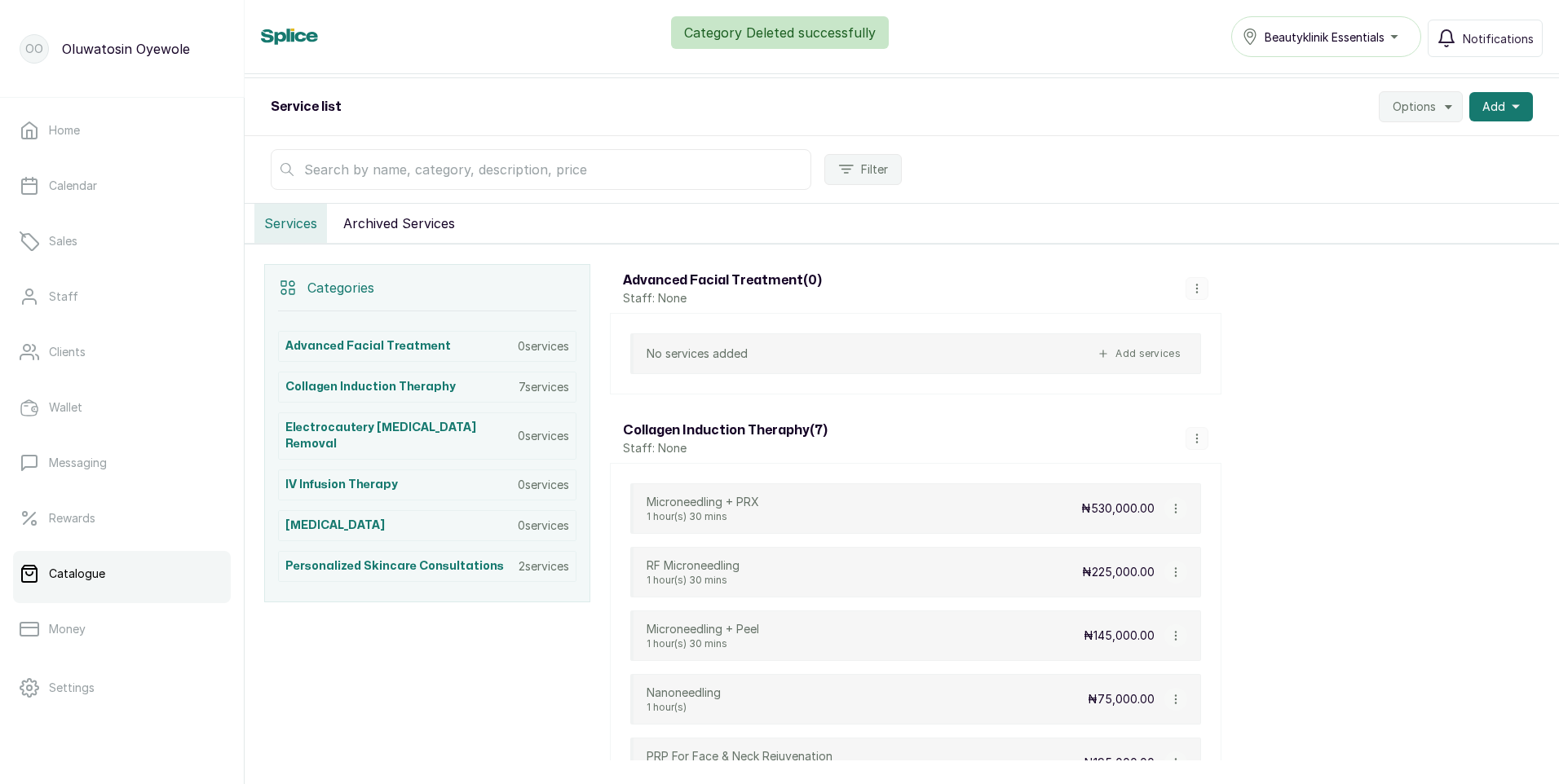
click at [1364, 38] on div "Category Deleted successfully" at bounding box center [779, 32] width 1559 height 32
click at [1391, 34] on div "Category Deleted successfully" at bounding box center [779, 32] width 1559 height 32
click at [1396, 34] on div "Beautyklinik Essentials" at bounding box center [1326, 37] width 168 height 20
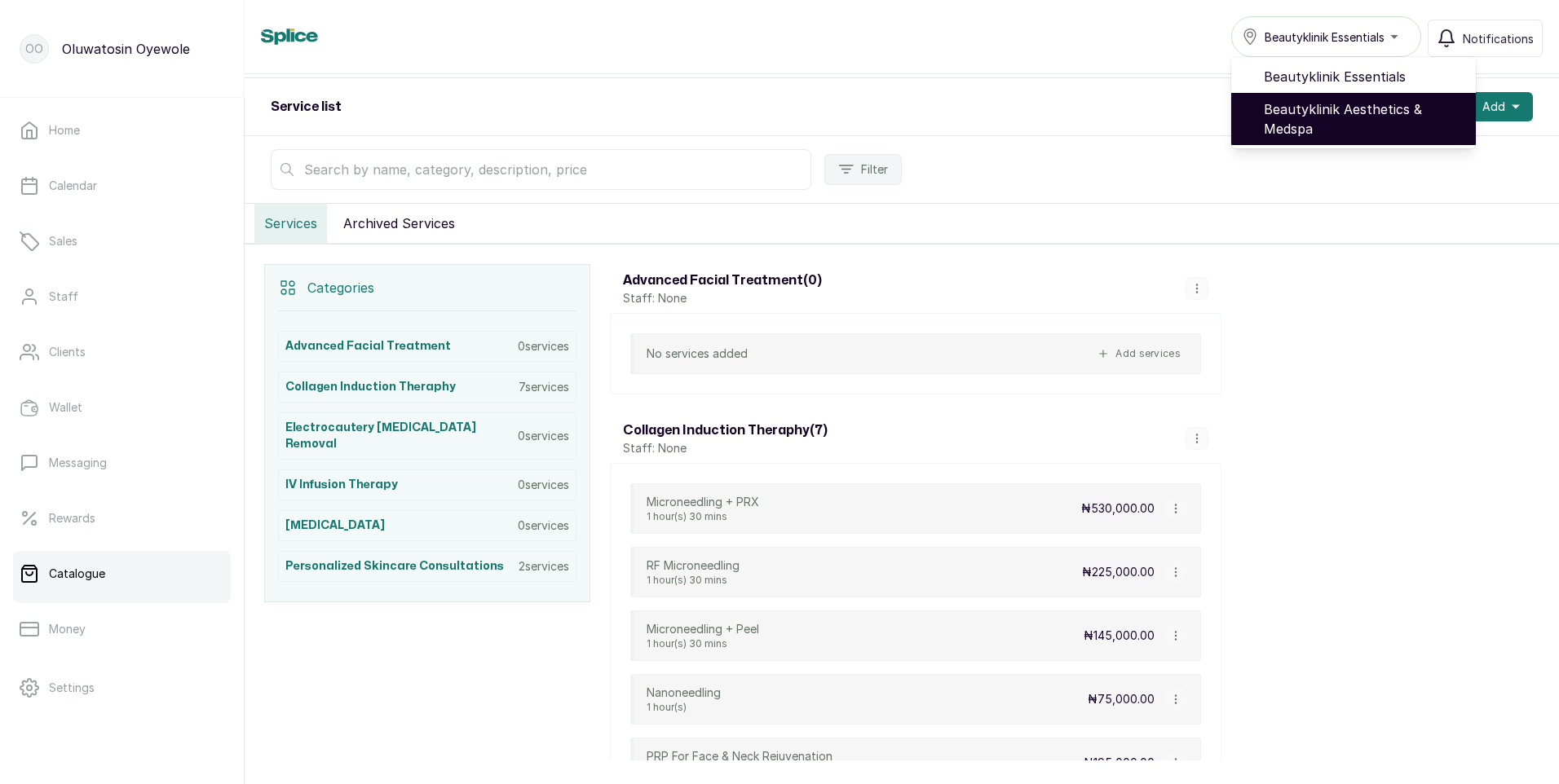
click at [1338, 114] on span "Beautyklinik Aesthetics & Medspa" at bounding box center [1363, 119] width 199 height 39
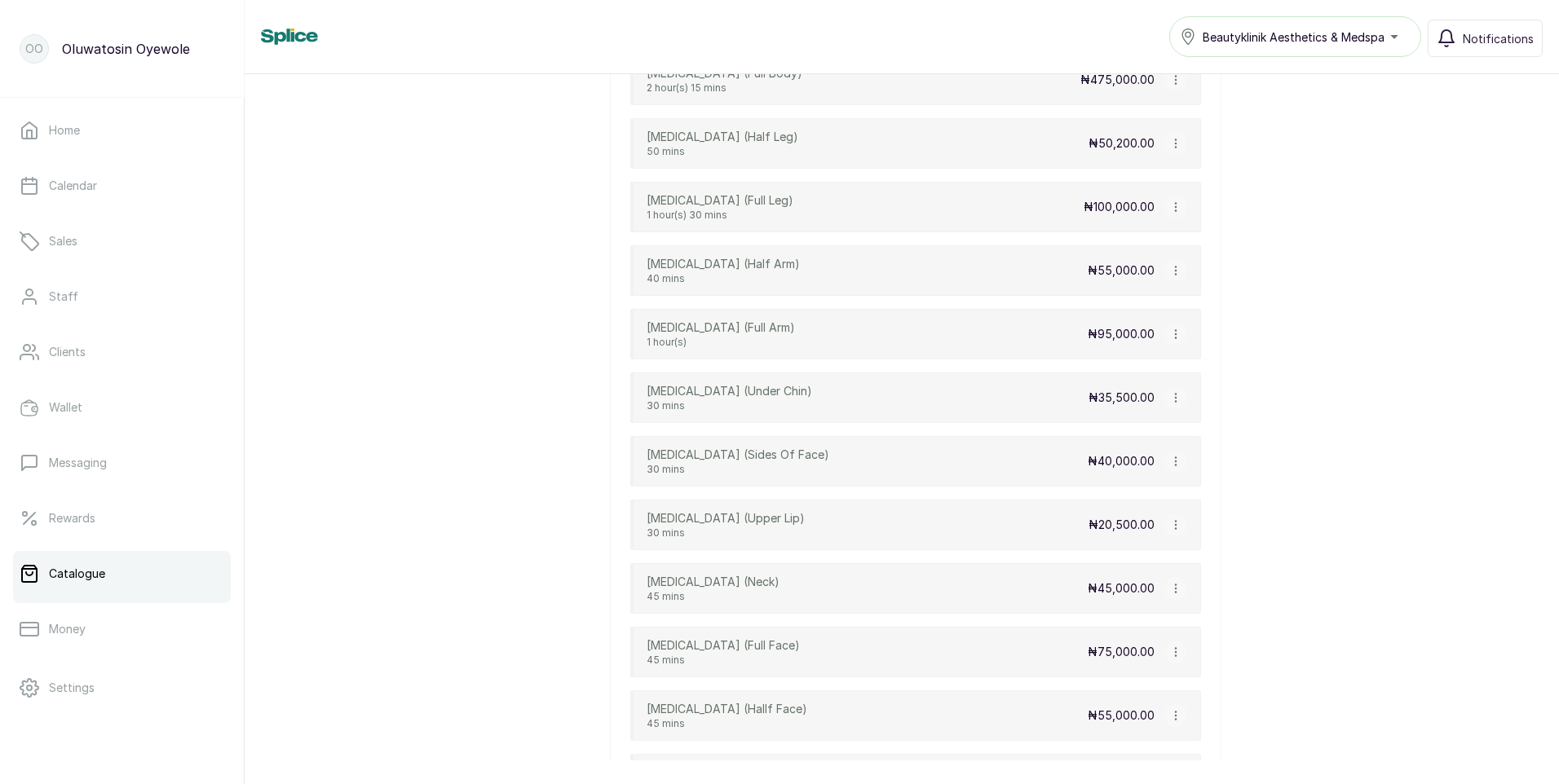
scroll to position [3489, 0]
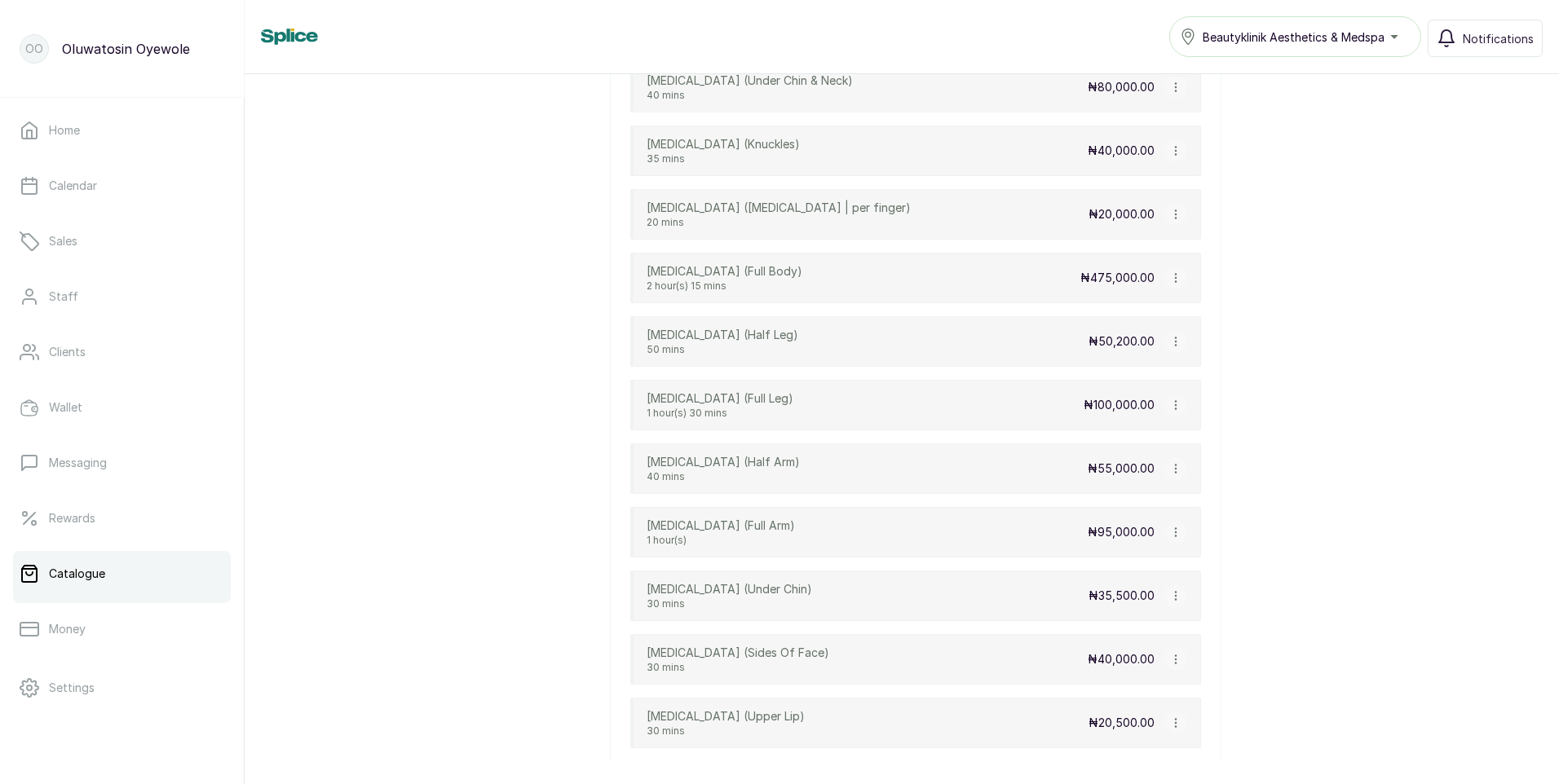
click at [1392, 33] on div "Beautyklinik Aesthetics & Medspa" at bounding box center [1296, 37] width 231 height 20
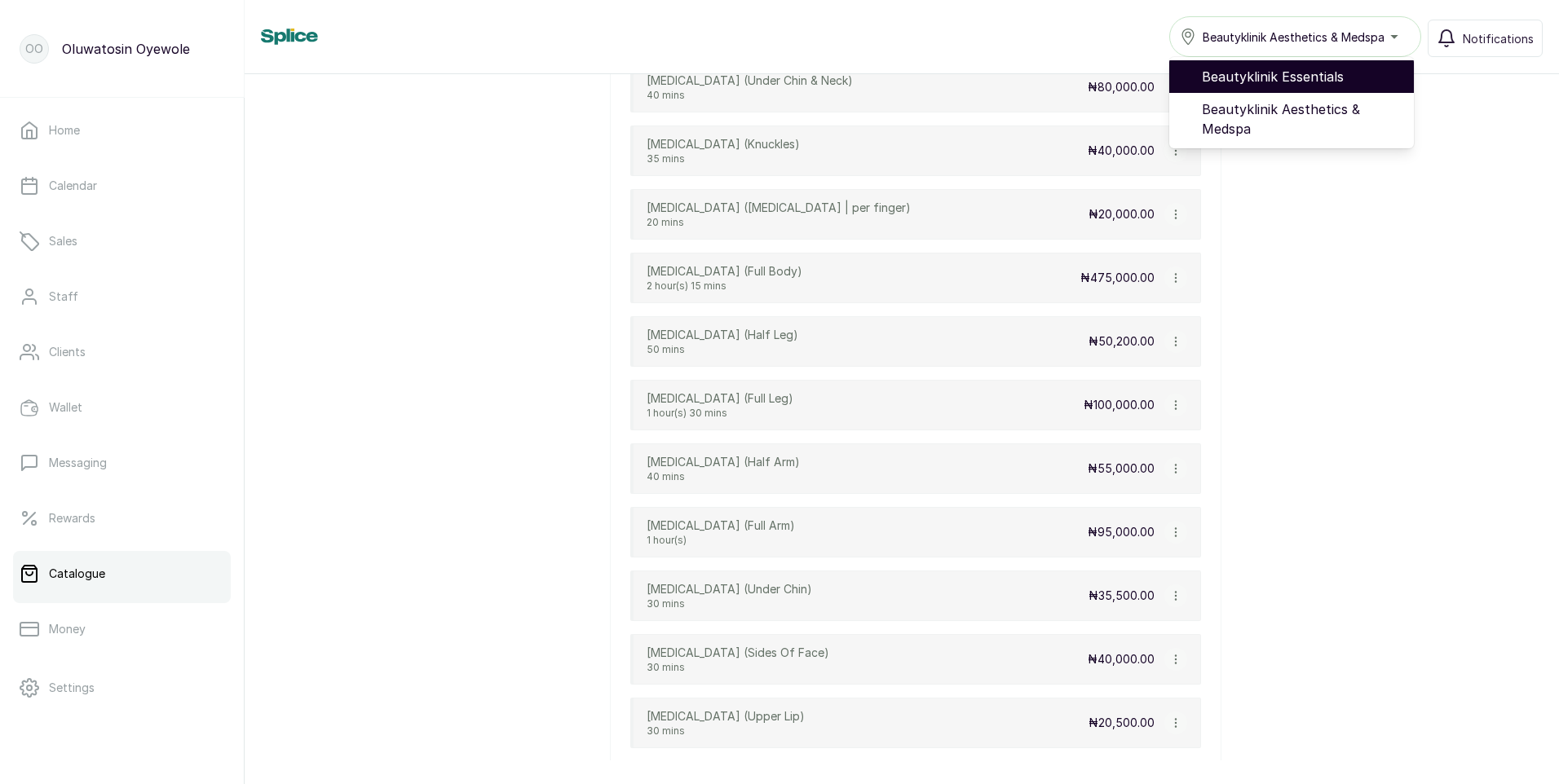
click at [1289, 79] on span "Beautyklinik Essentials" at bounding box center [1301, 77] width 199 height 20
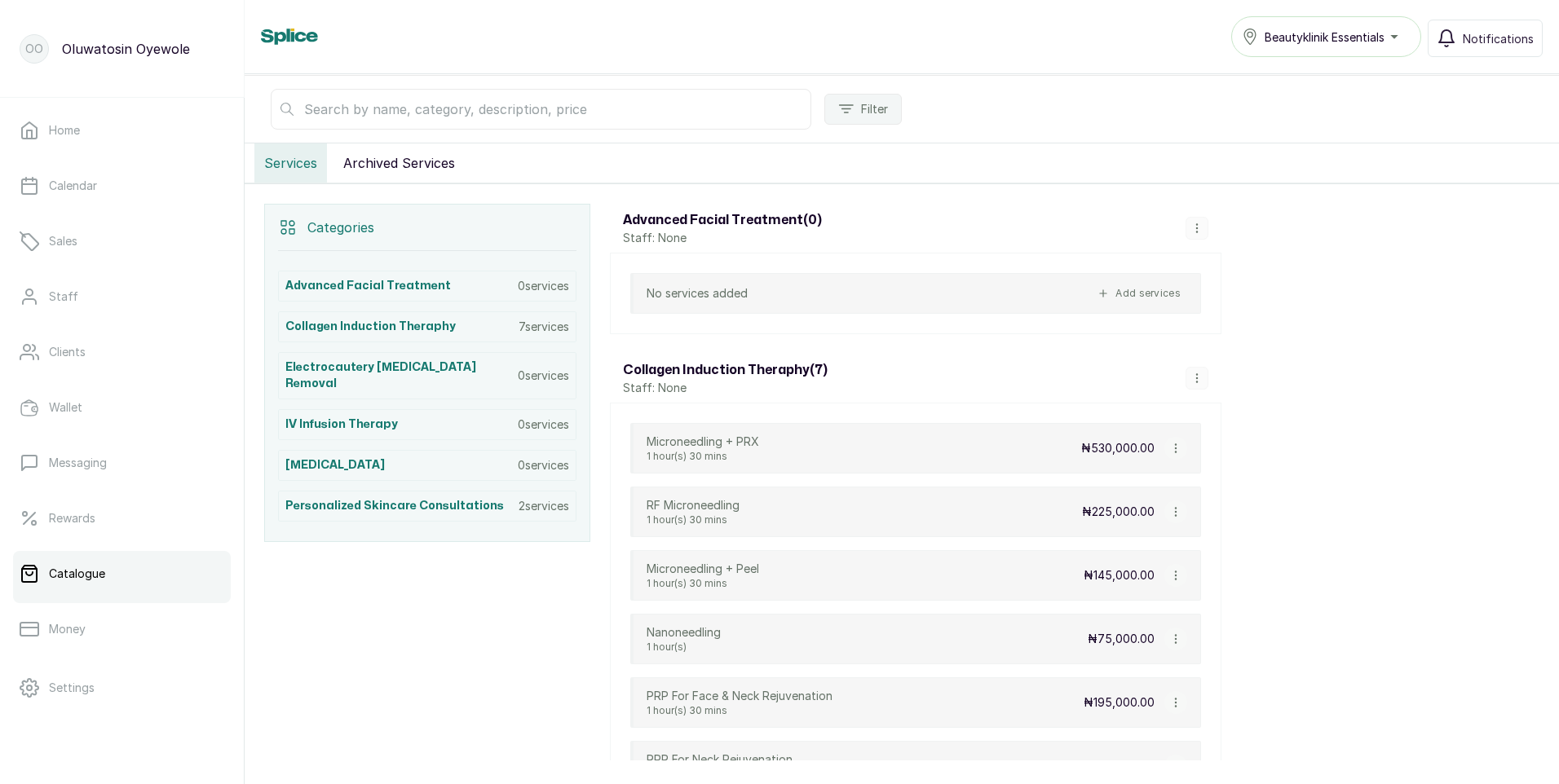
scroll to position [244, 0]
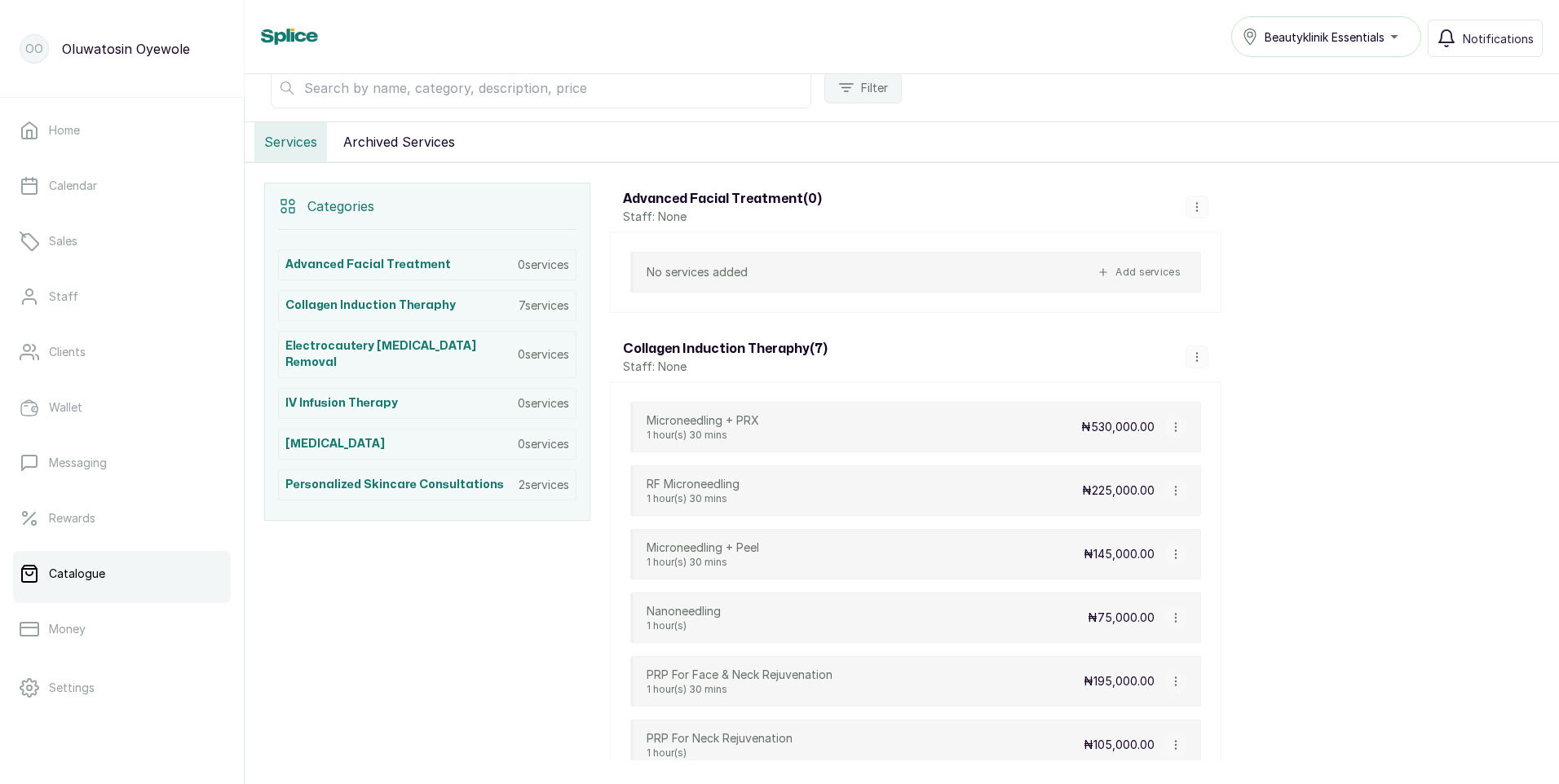
click at [1396, 38] on div "Beautyklinik Essentials" at bounding box center [1326, 37] width 168 height 20
click at [1197, 356] on icon "button" at bounding box center [1196, 356] width 1 height 8
click at [1246, 320] on span "Delete Category" at bounding box center [1265, 322] width 103 height 20
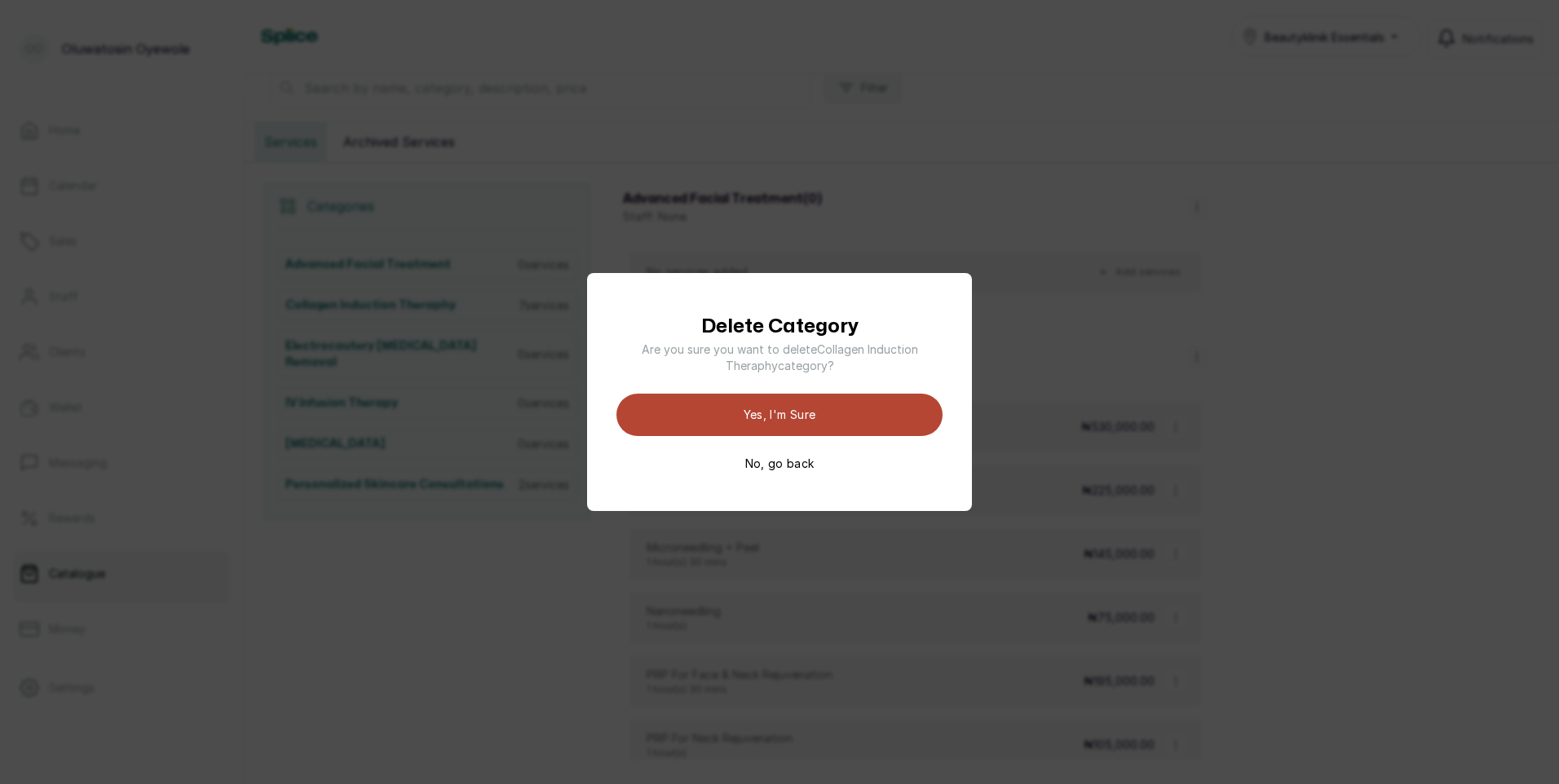
click at [878, 412] on button "Yes, I'm sure" at bounding box center [779, 414] width 326 height 42
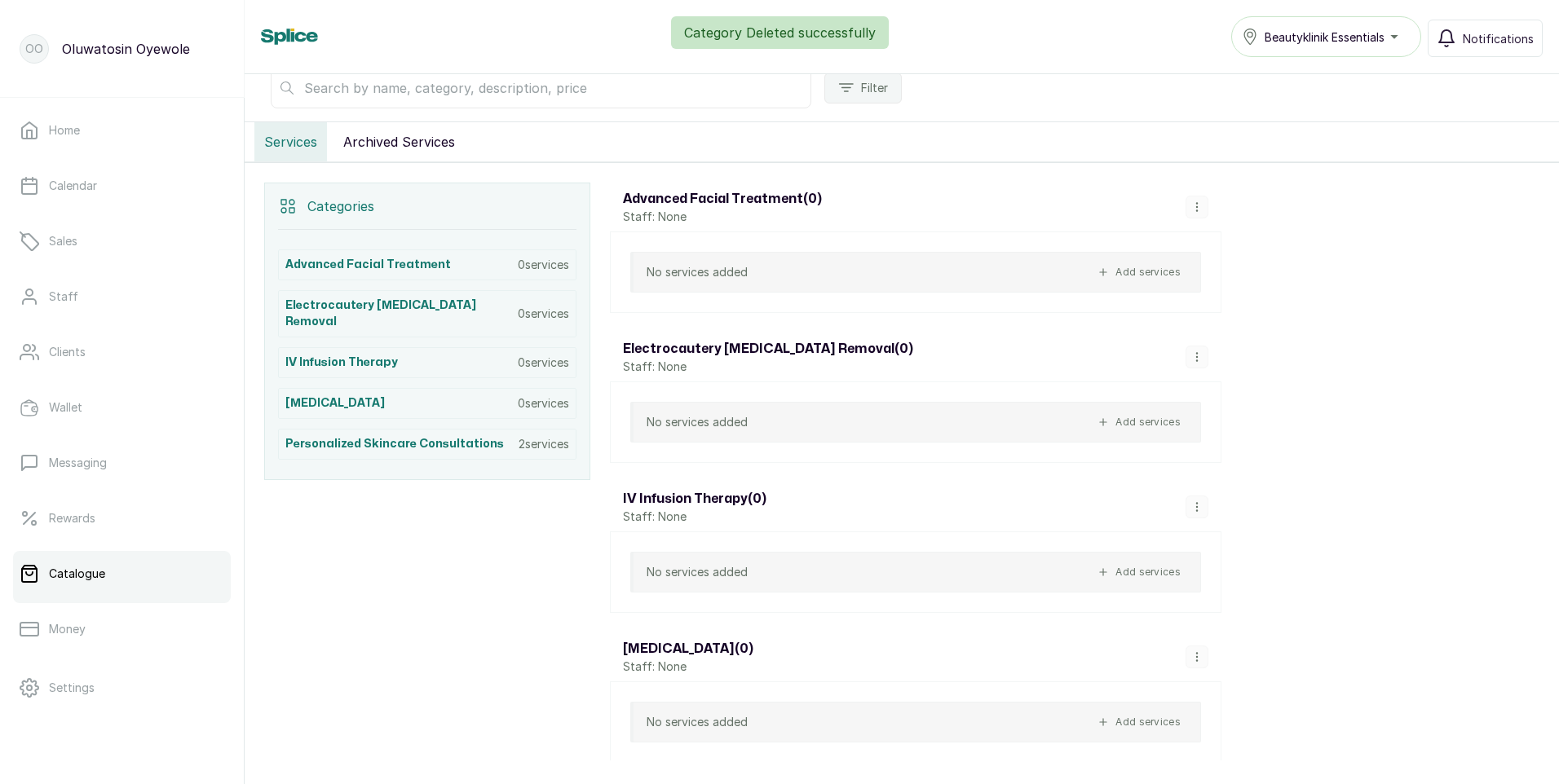
click at [1200, 355] on icon "button" at bounding box center [1196, 356] width 12 height 12
click at [1239, 326] on span "Delete Category" at bounding box center [1265, 322] width 103 height 20
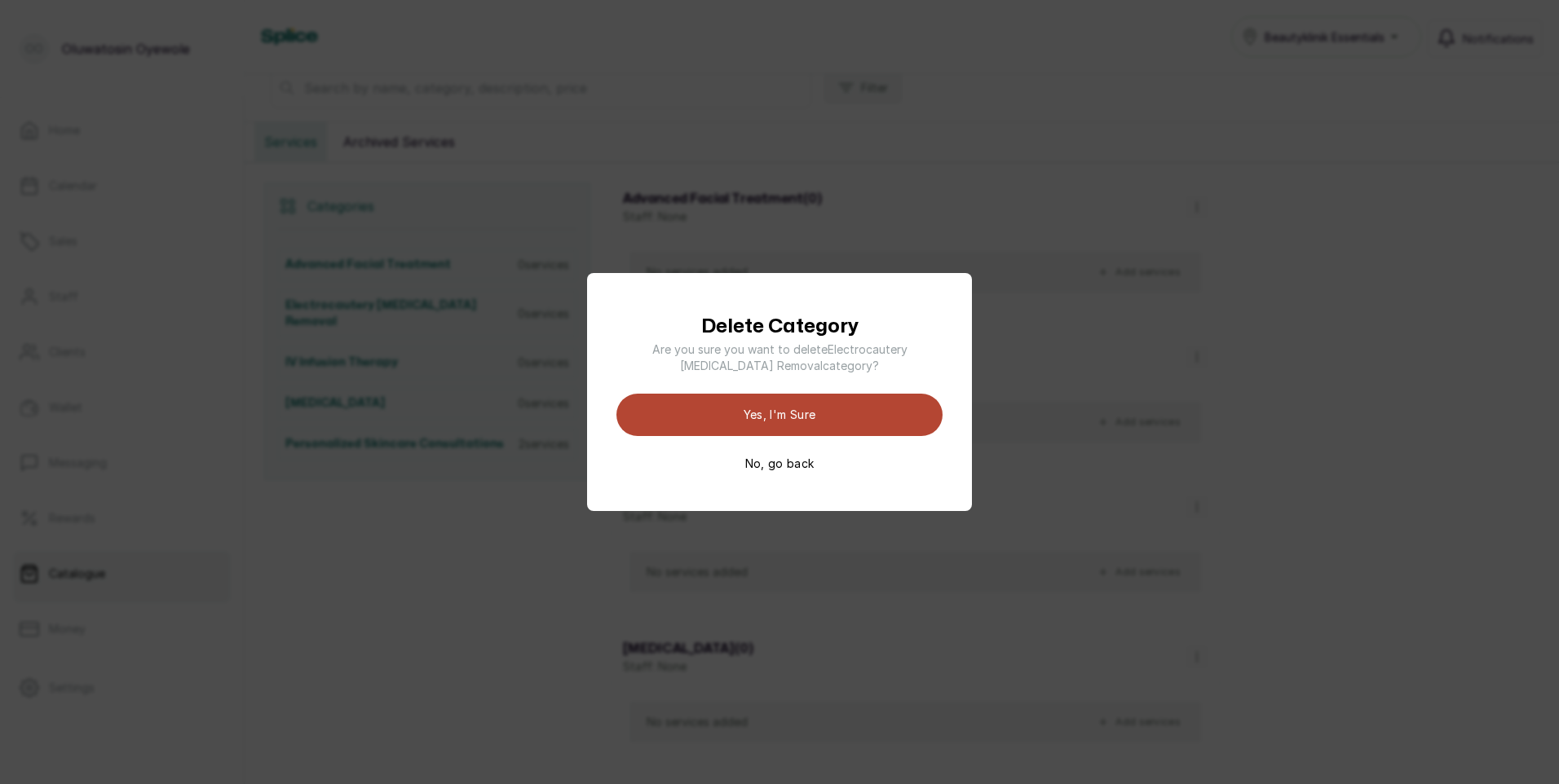
click at [891, 414] on button "Yes, I'm sure" at bounding box center [779, 414] width 326 height 42
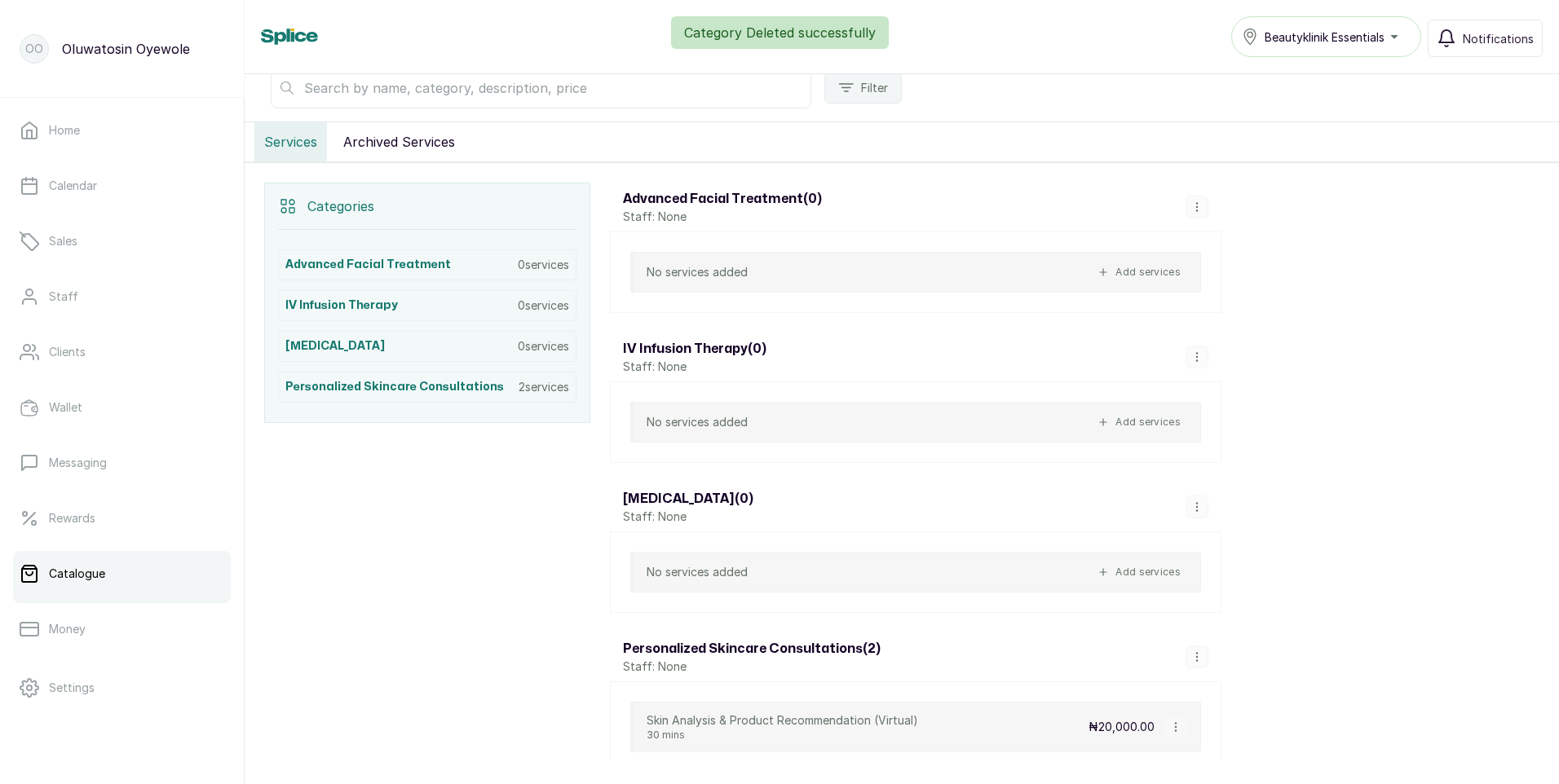
click at [1199, 356] on icon "button" at bounding box center [1196, 356] width 12 height 12
click at [1252, 322] on span "Delete Category" at bounding box center [1265, 322] width 103 height 20
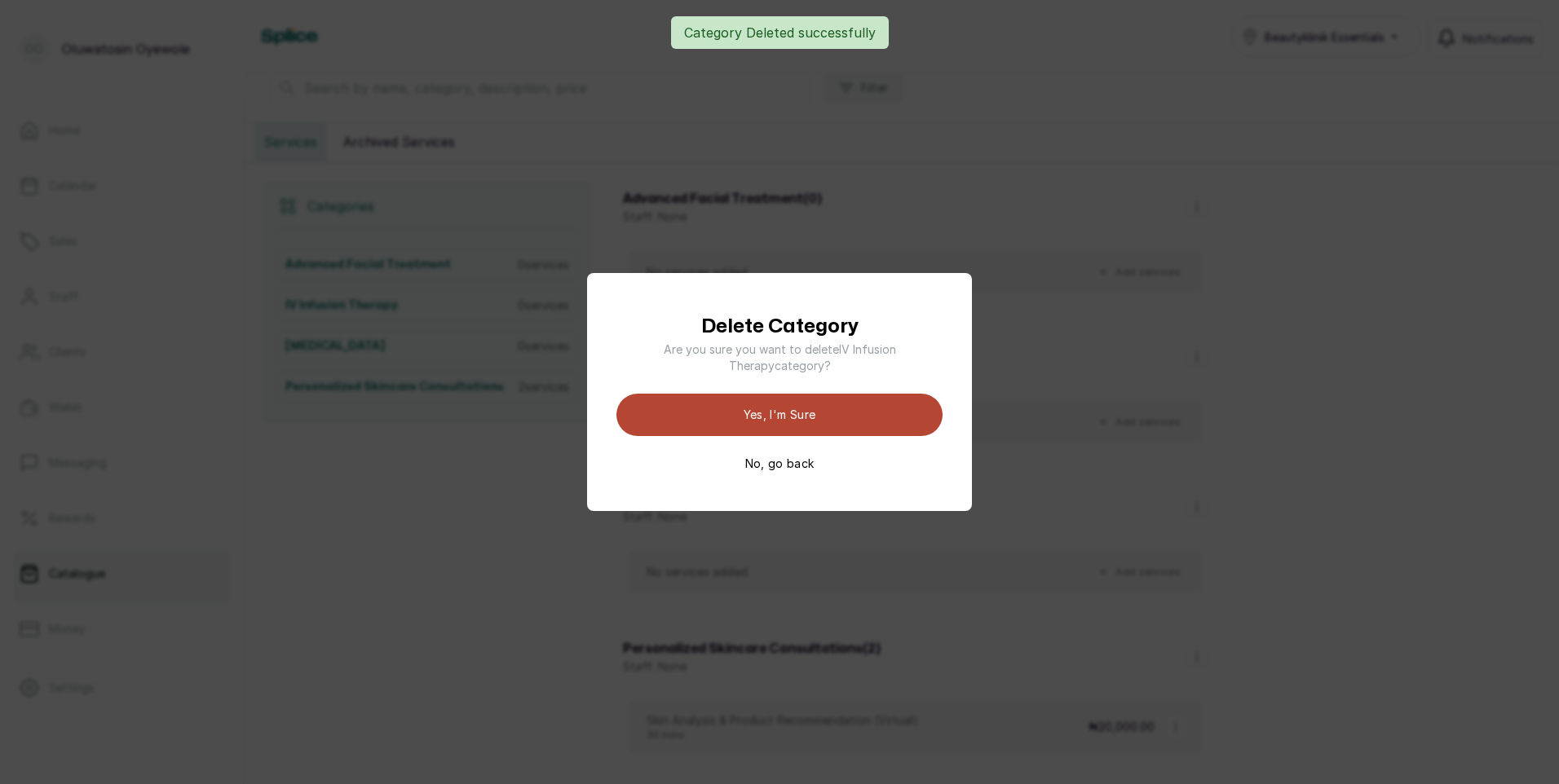
click at [889, 408] on button "Yes, I'm sure" at bounding box center [779, 414] width 326 height 42
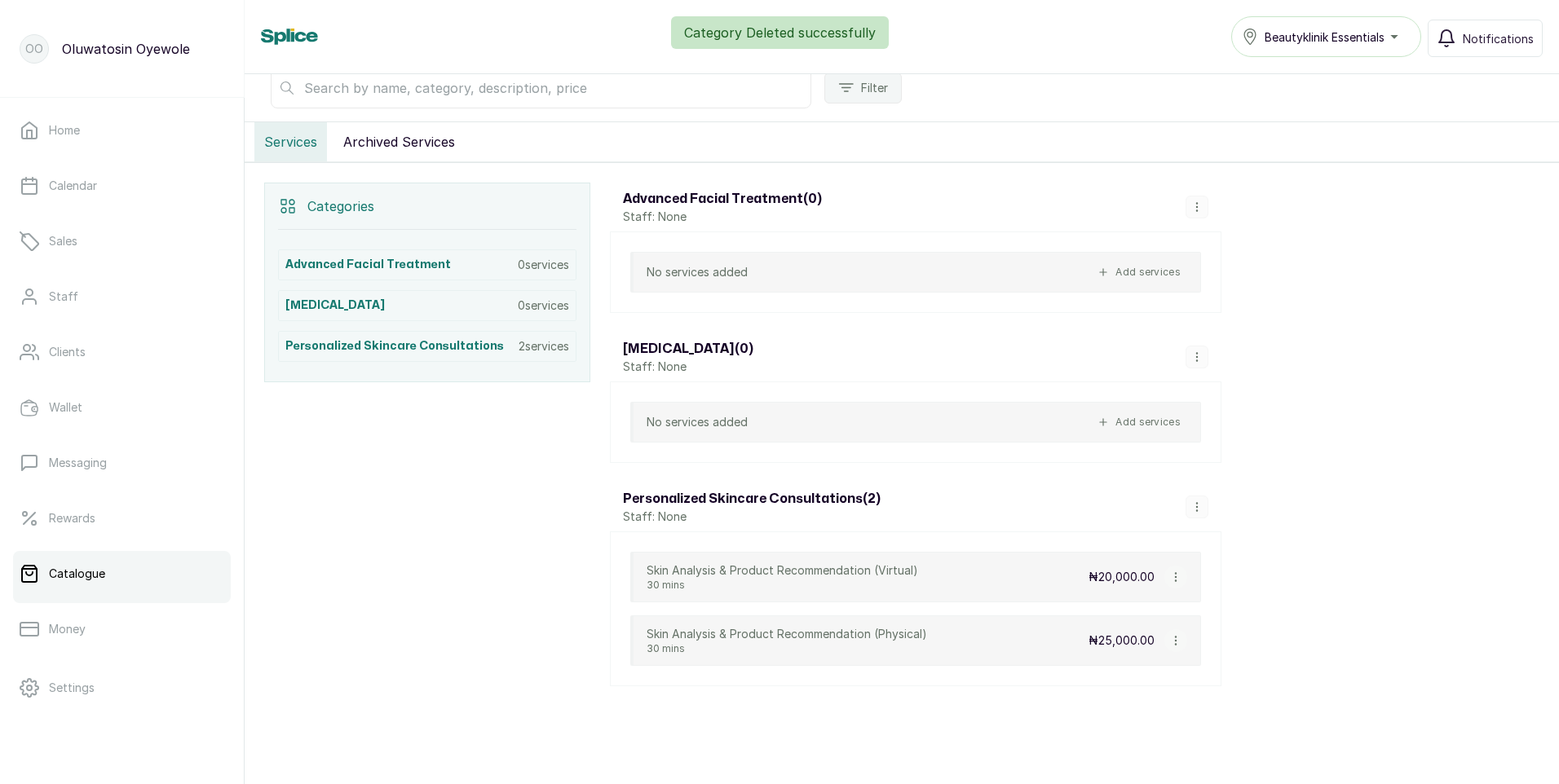
click at [1194, 356] on icon "button" at bounding box center [1196, 356] width 12 height 12
click at [1226, 318] on span "Delete Category" at bounding box center [1265, 322] width 103 height 20
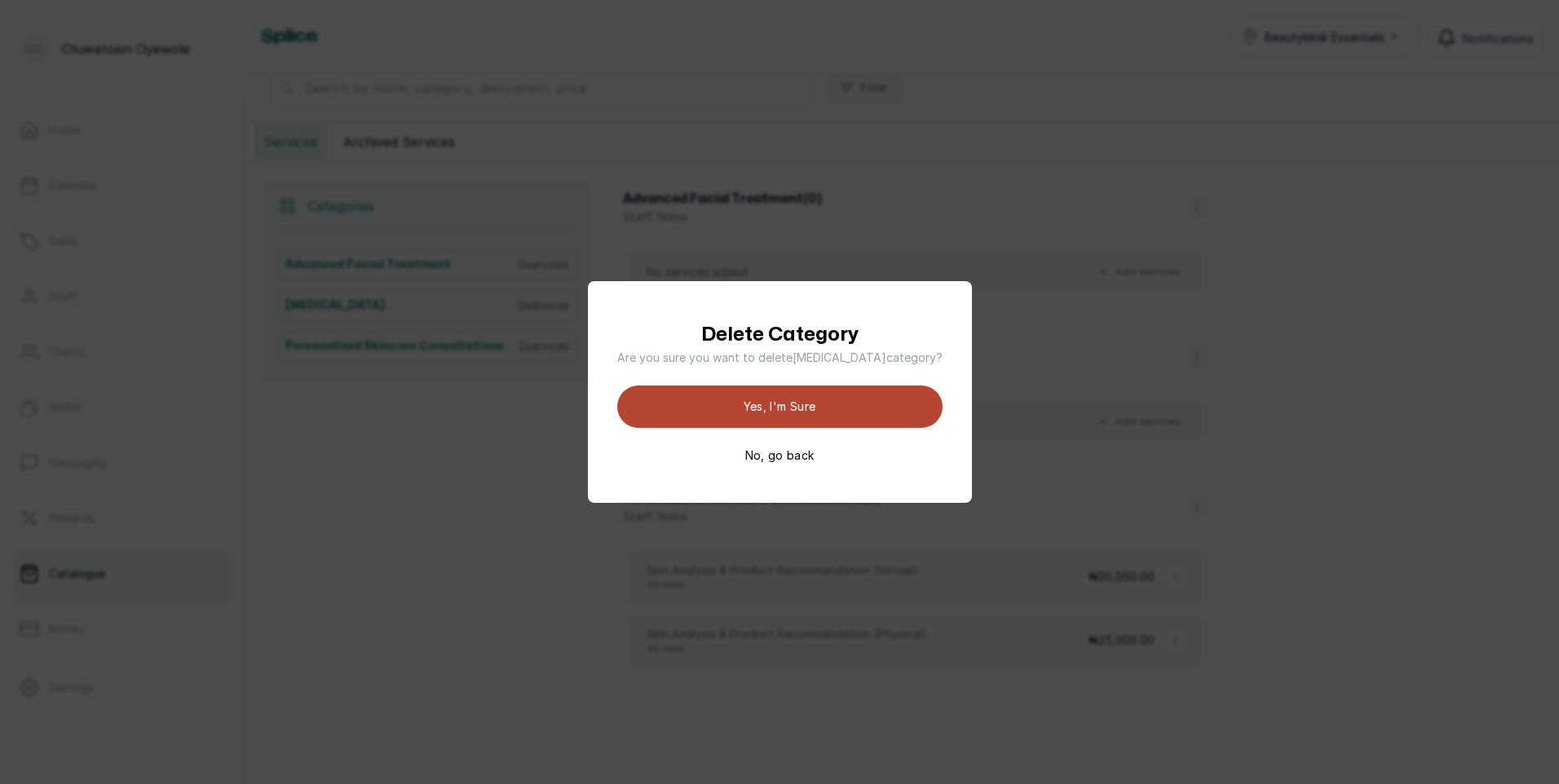
click at [903, 421] on button "Yes, I'm sure" at bounding box center [779, 406] width 325 height 42
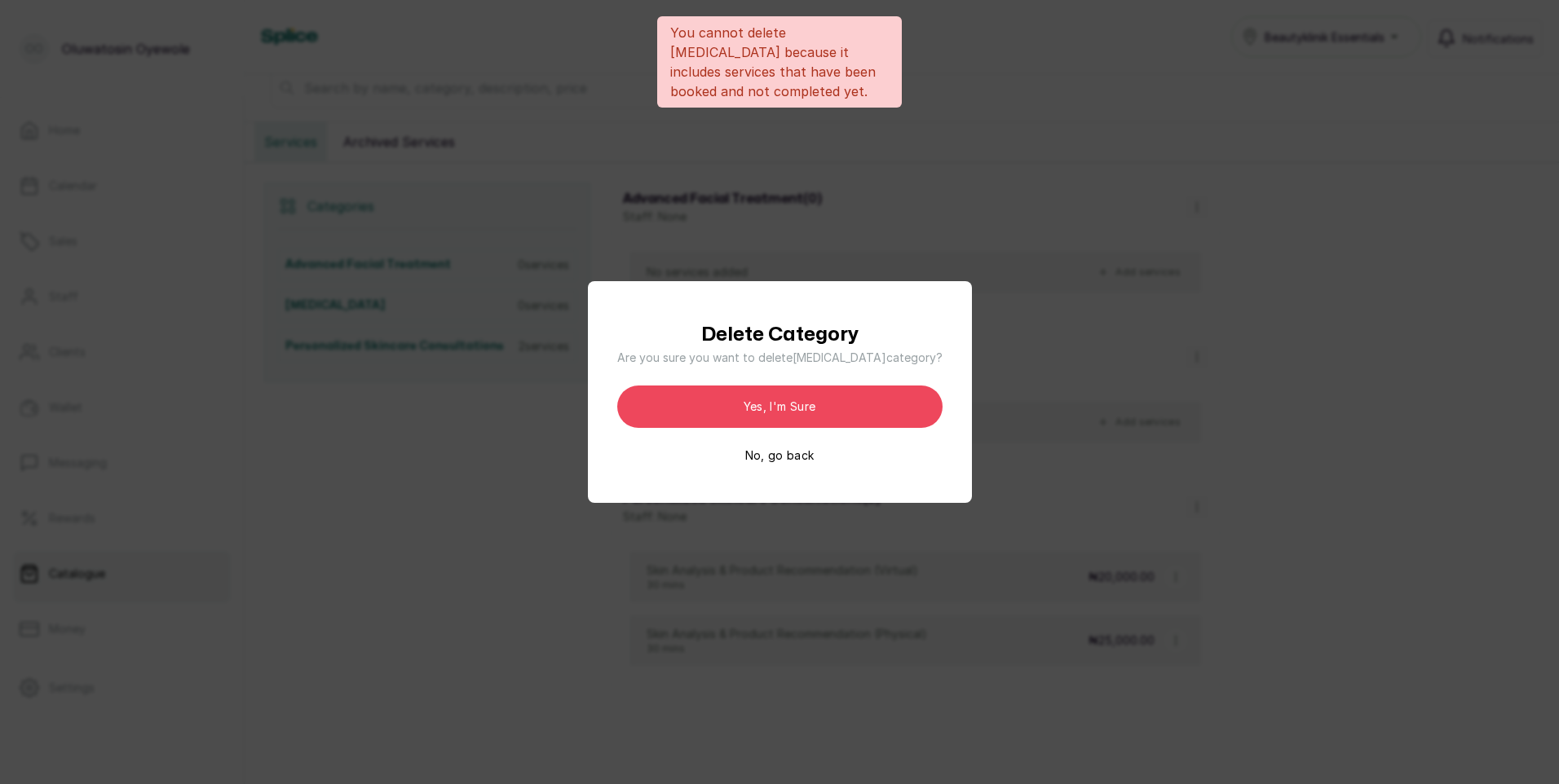
click at [1060, 405] on div "Delete Category Are you sure you want to delete Laser Hair Removal category? Ye…" at bounding box center [779, 392] width 1559 height 784
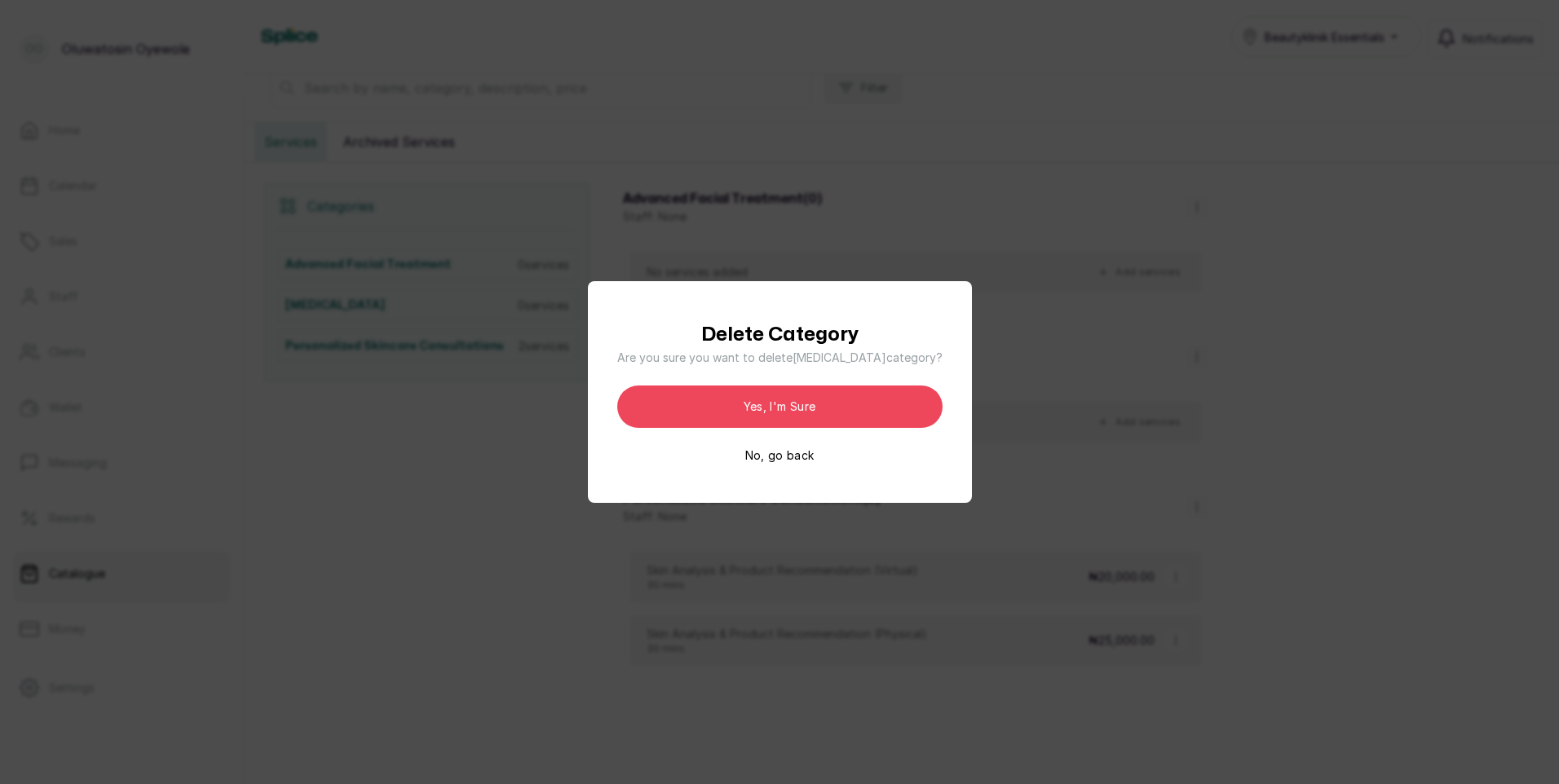
click at [798, 459] on button "No, go back" at bounding box center [779, 456] width 69 height 16
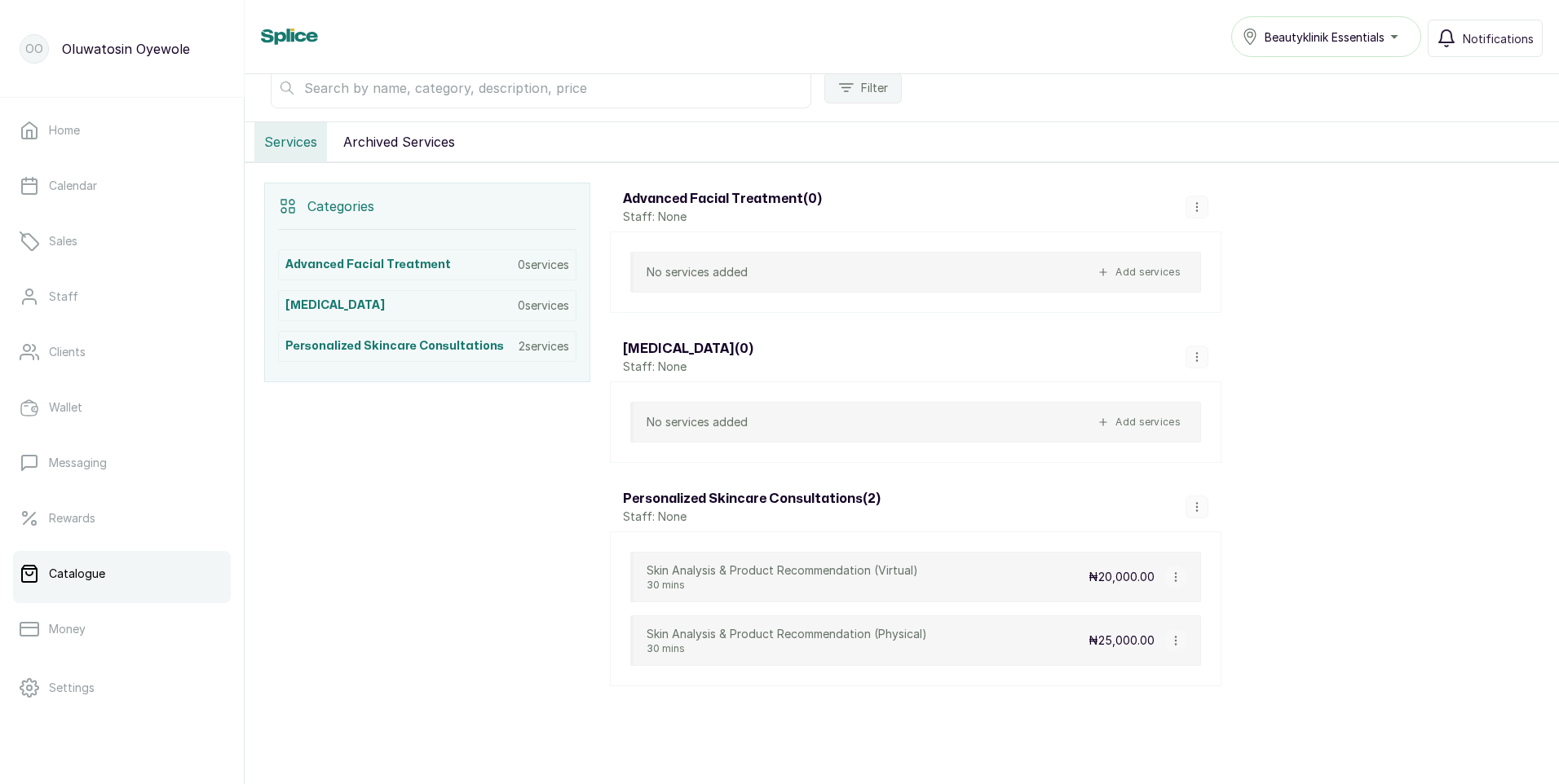
click at [1197, 502] on icon "button" at bounding box center [1196, 507] width 12 height 12
click at [1223, 477] on span "Delete Category" at bounding box center [1265, 472] width 103 height 20
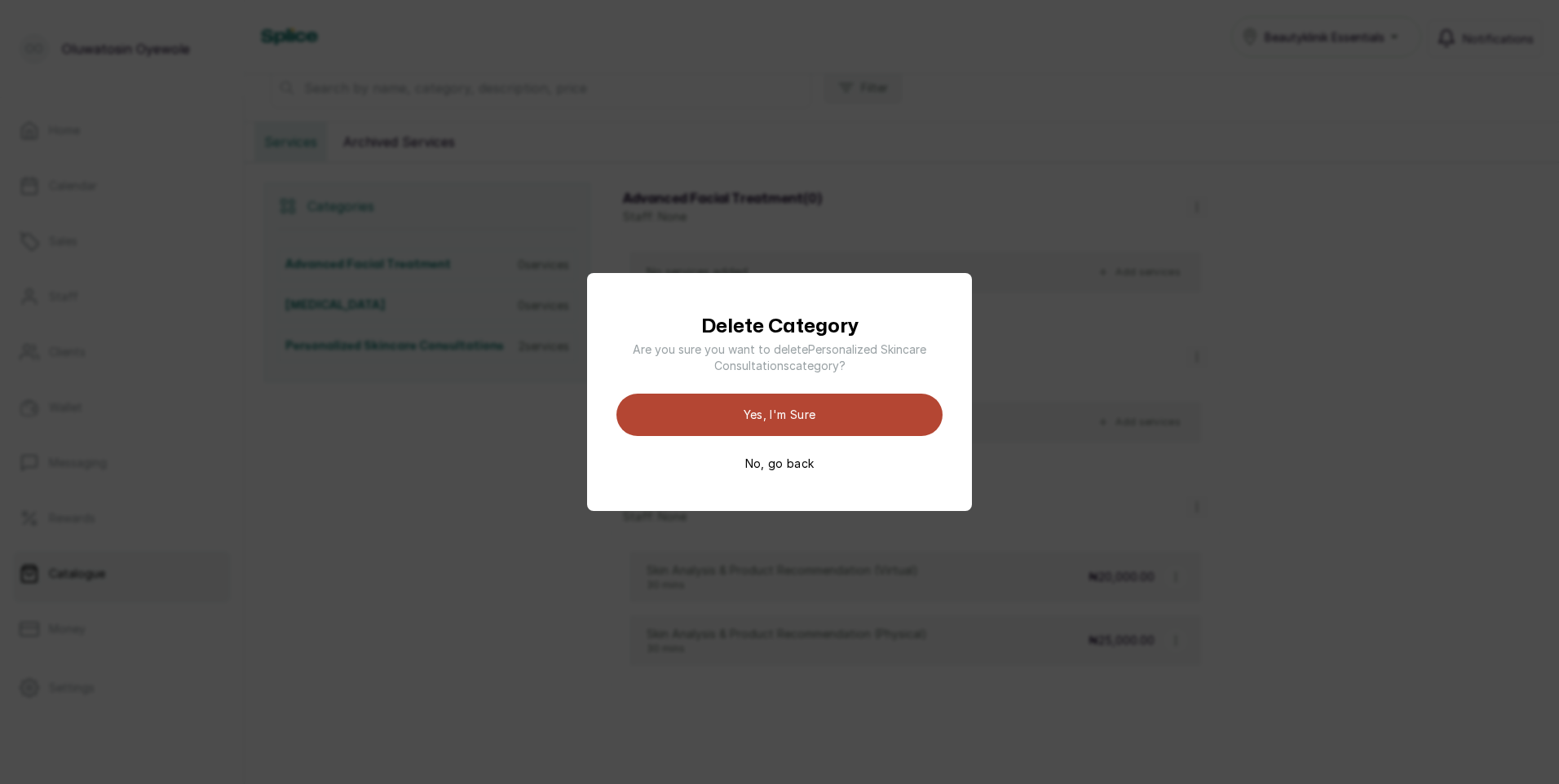
click at [785, 418] on button "Yes, I'm sure" at bounding box center [779, 414] width 326 height 42
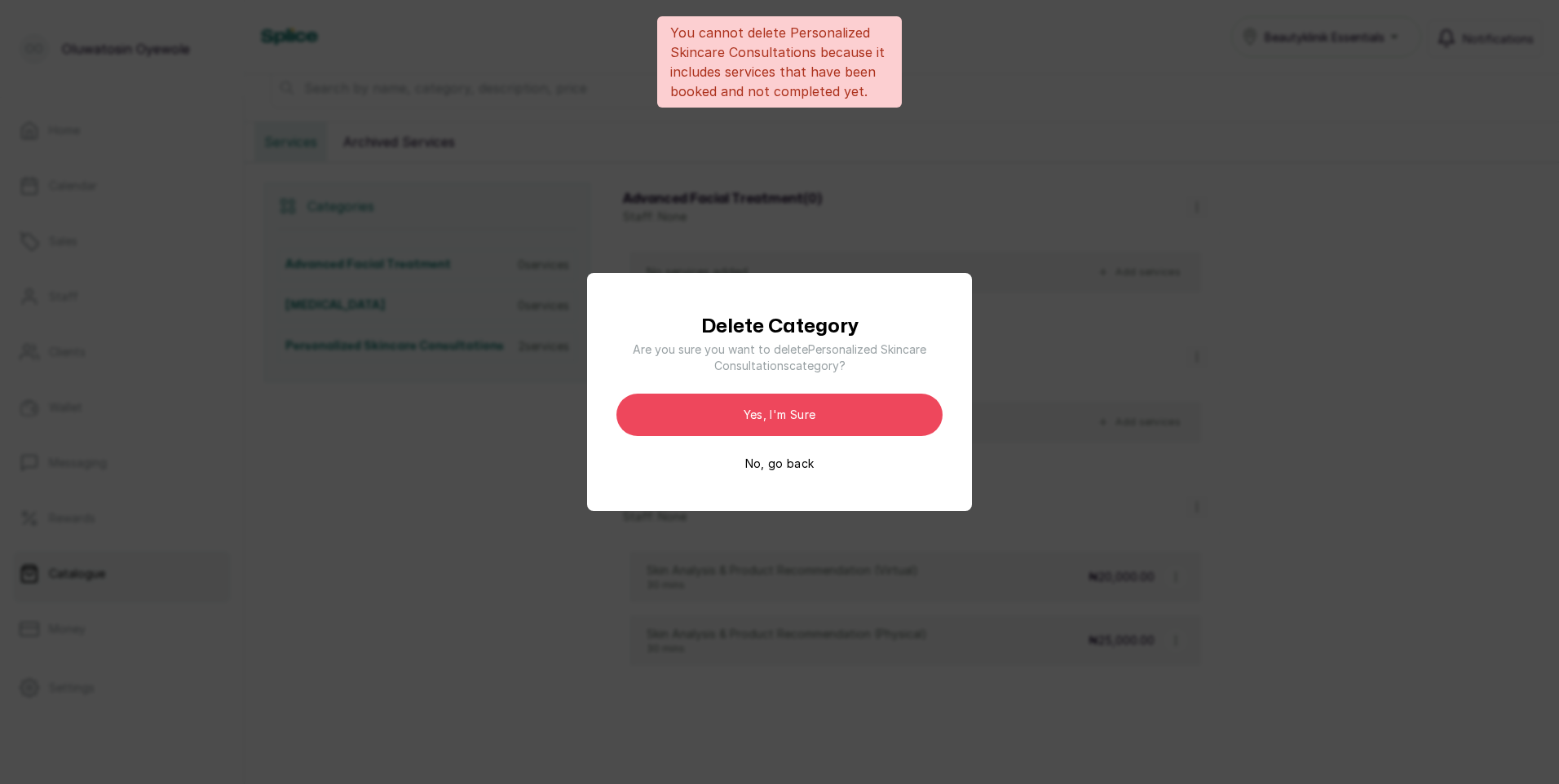
click at [1030, 243] on div "Delete Category Are you sure you want to delete Personalized Skincare Consultat…" at bounding box center [779, 392] width 1559 height 784
click at [785, 463] on button "No, go back" at bounding box center [779, 464] width 69 height 16
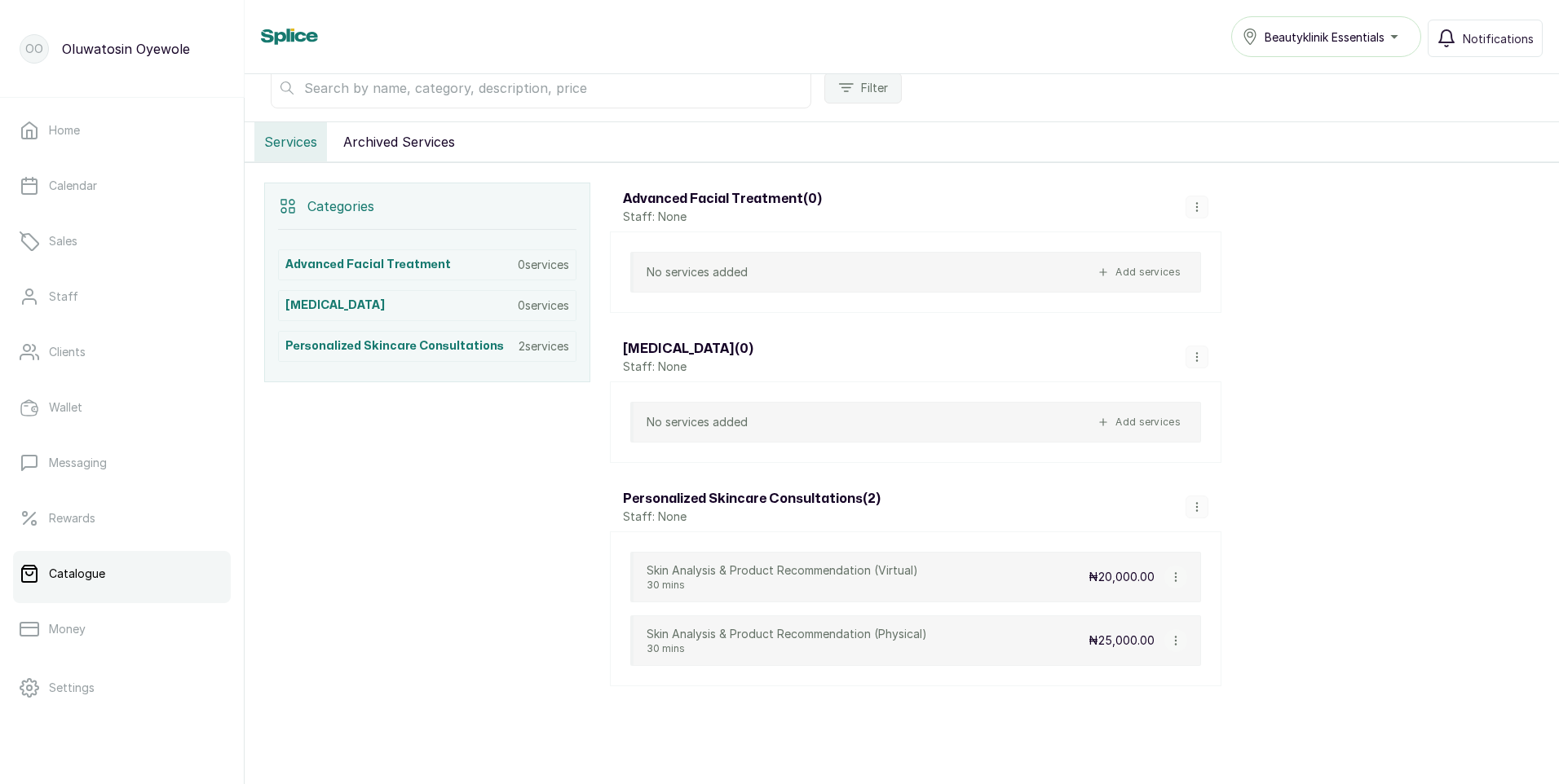
click at [1404, 38] on div "Beautyklinik Essentials" at bounding box center [1326, 37] width 168 height 20
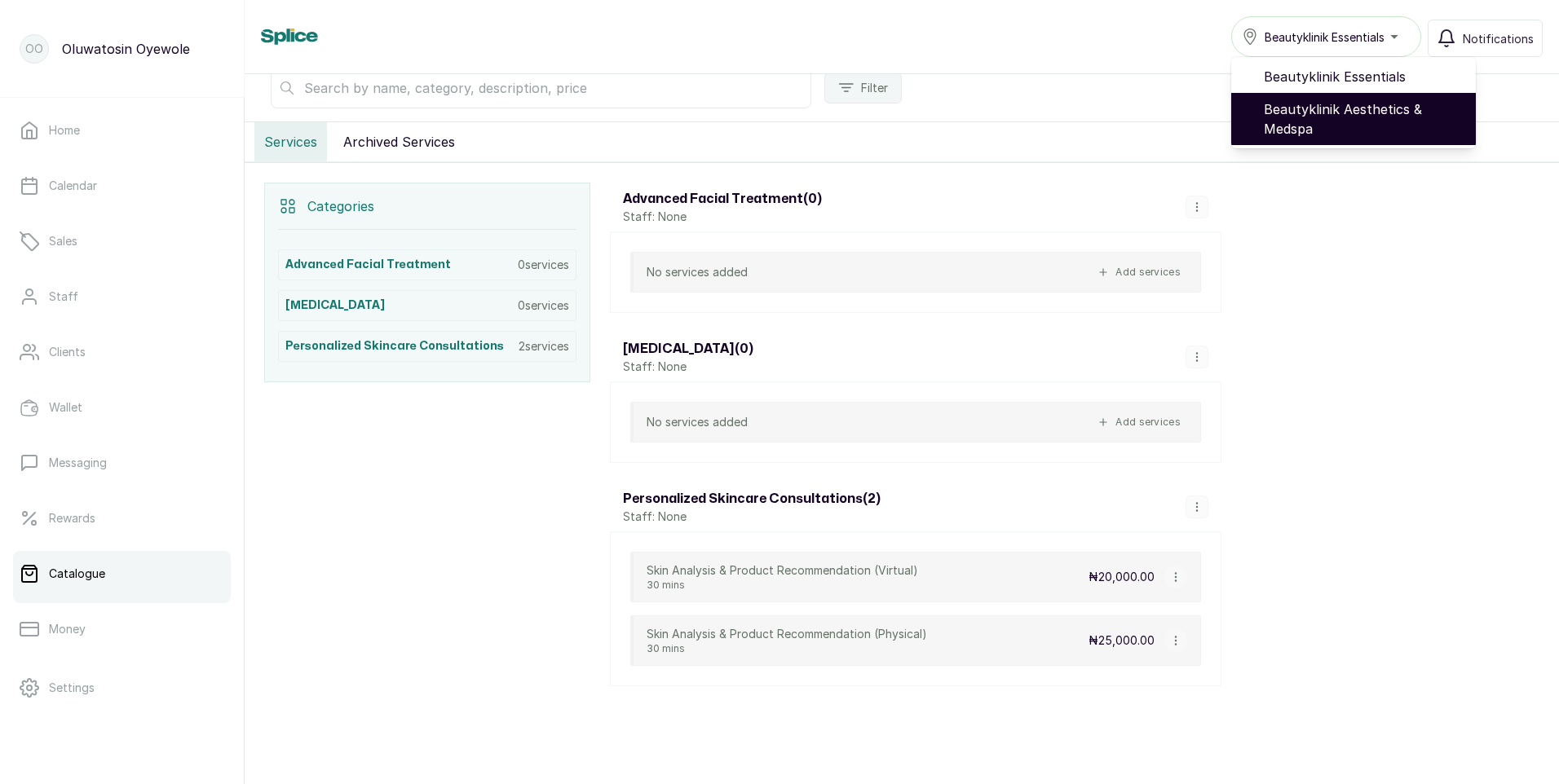
click at [1349, 123] on span "Beautyklinik Aesthetics & Medspa" at bounding box center [1363, 119] width 199 height 39
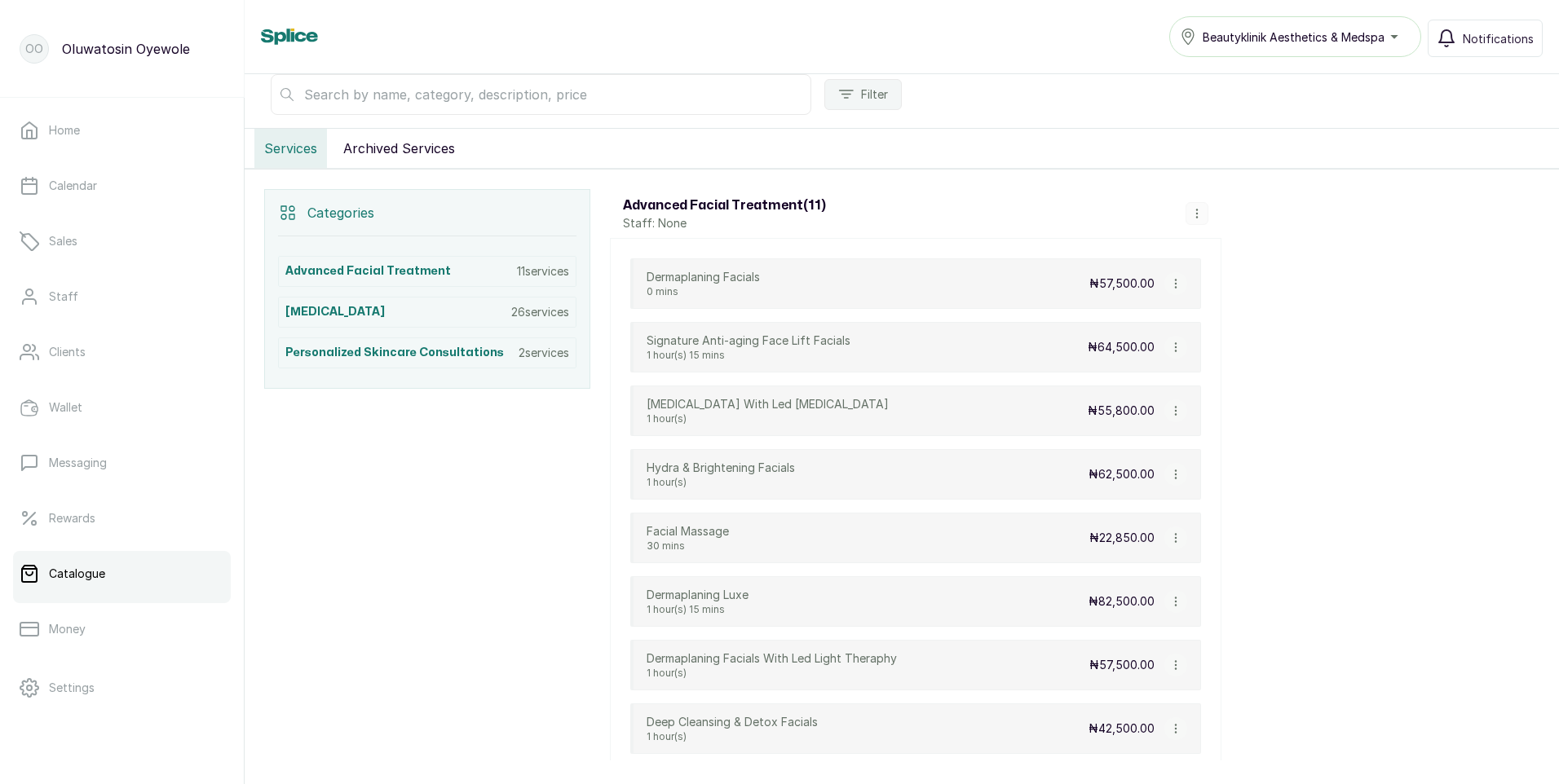
scroll to position [244, 0]
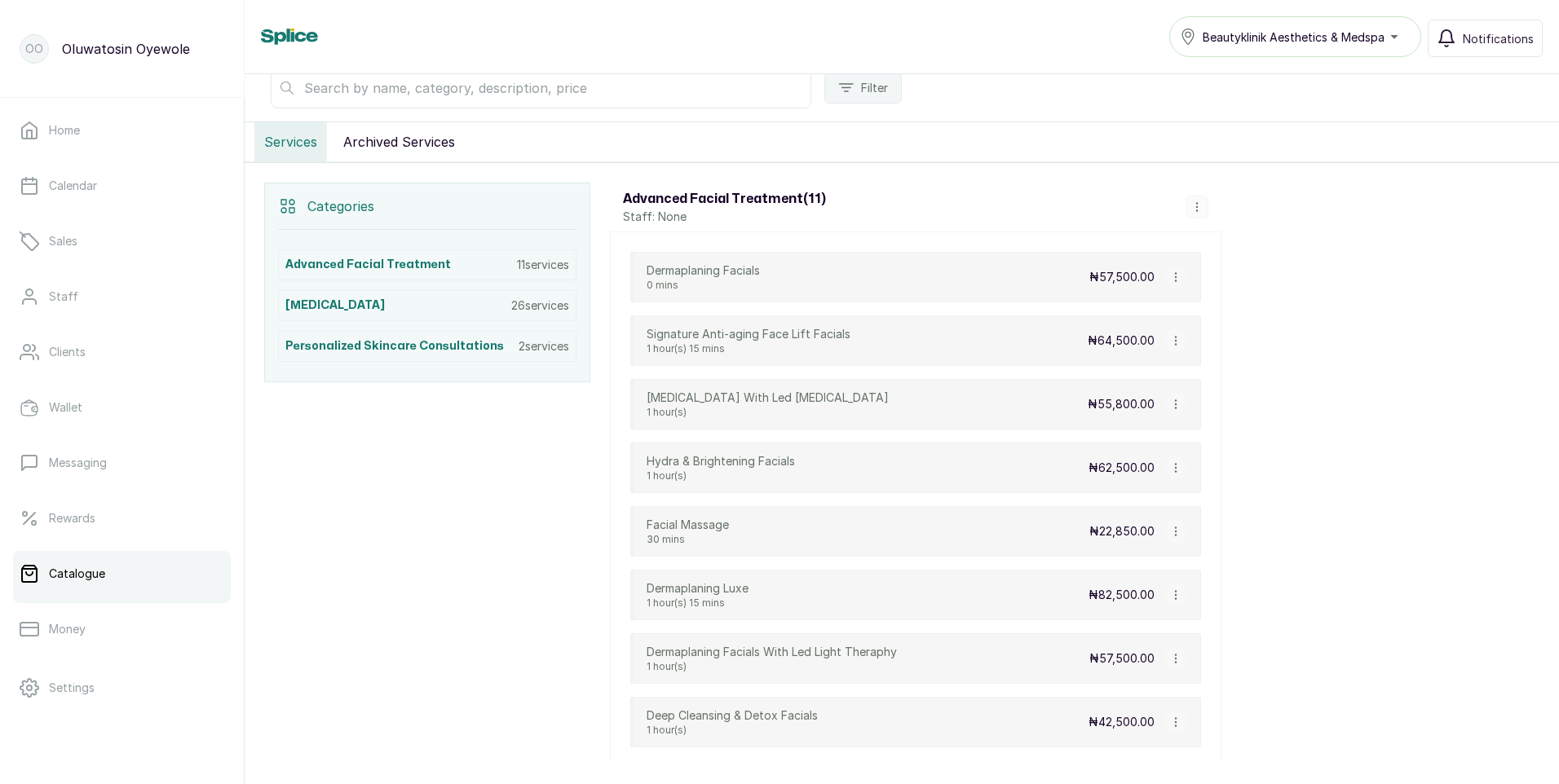
click at [1193, 212] on icon "button" at bounding box center [1196, 207] width 12 height 12
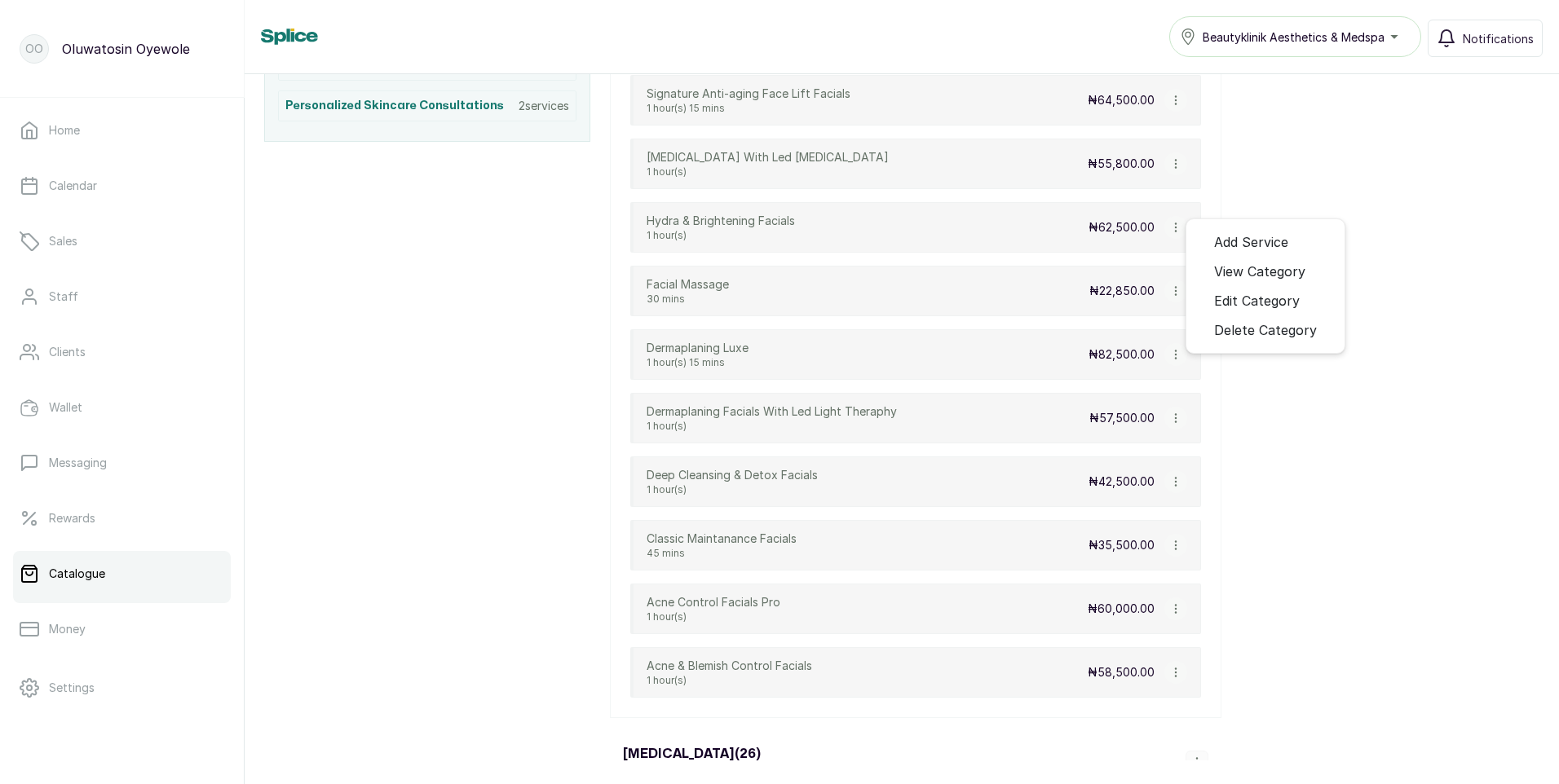
scroll to position [489, 0]
click at [477, 100] on h3 "Personalized Skincare Consultations" at bounding box center [395, 102] width 218 height 16
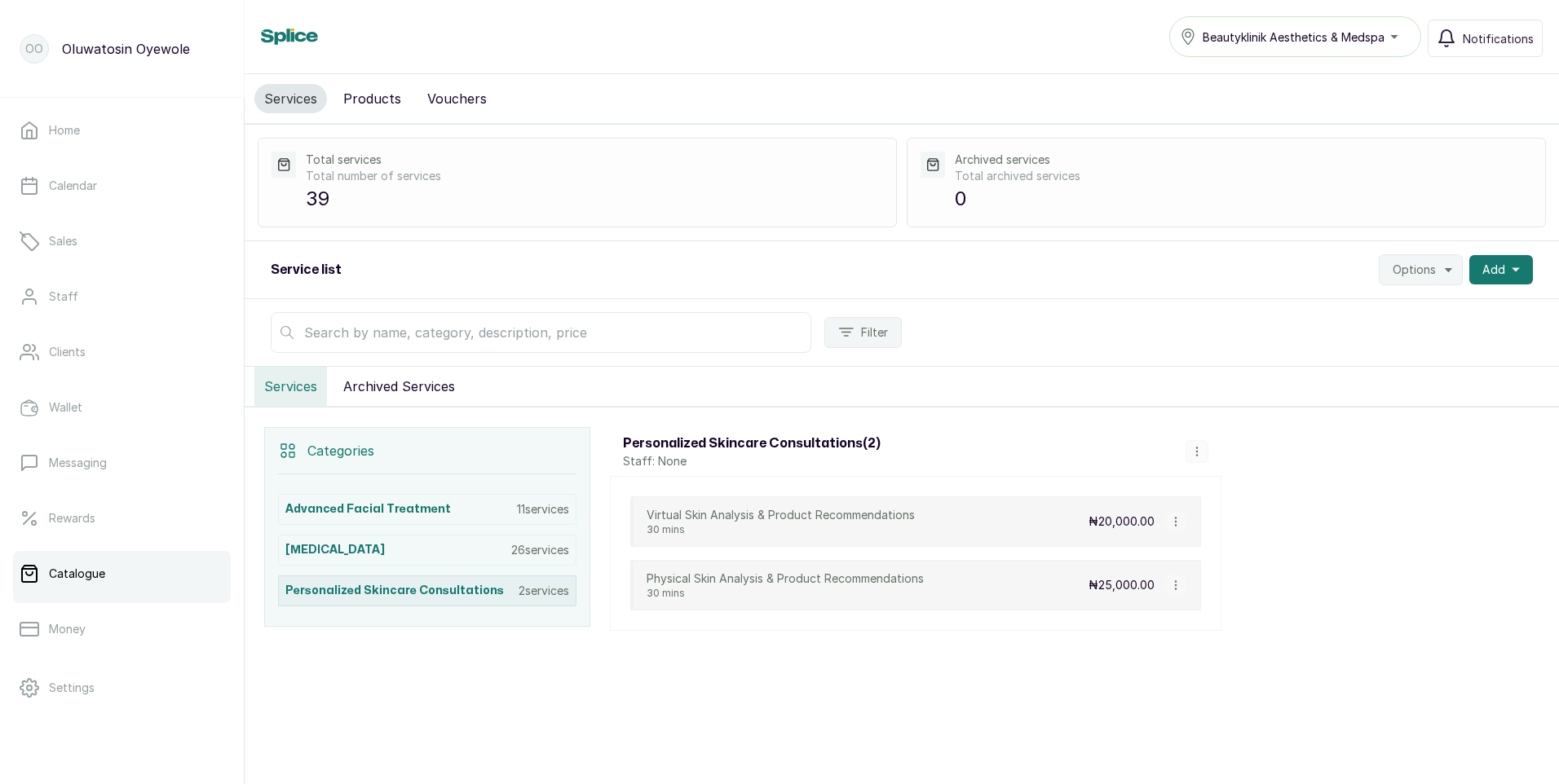
scroll to position [0, 0]
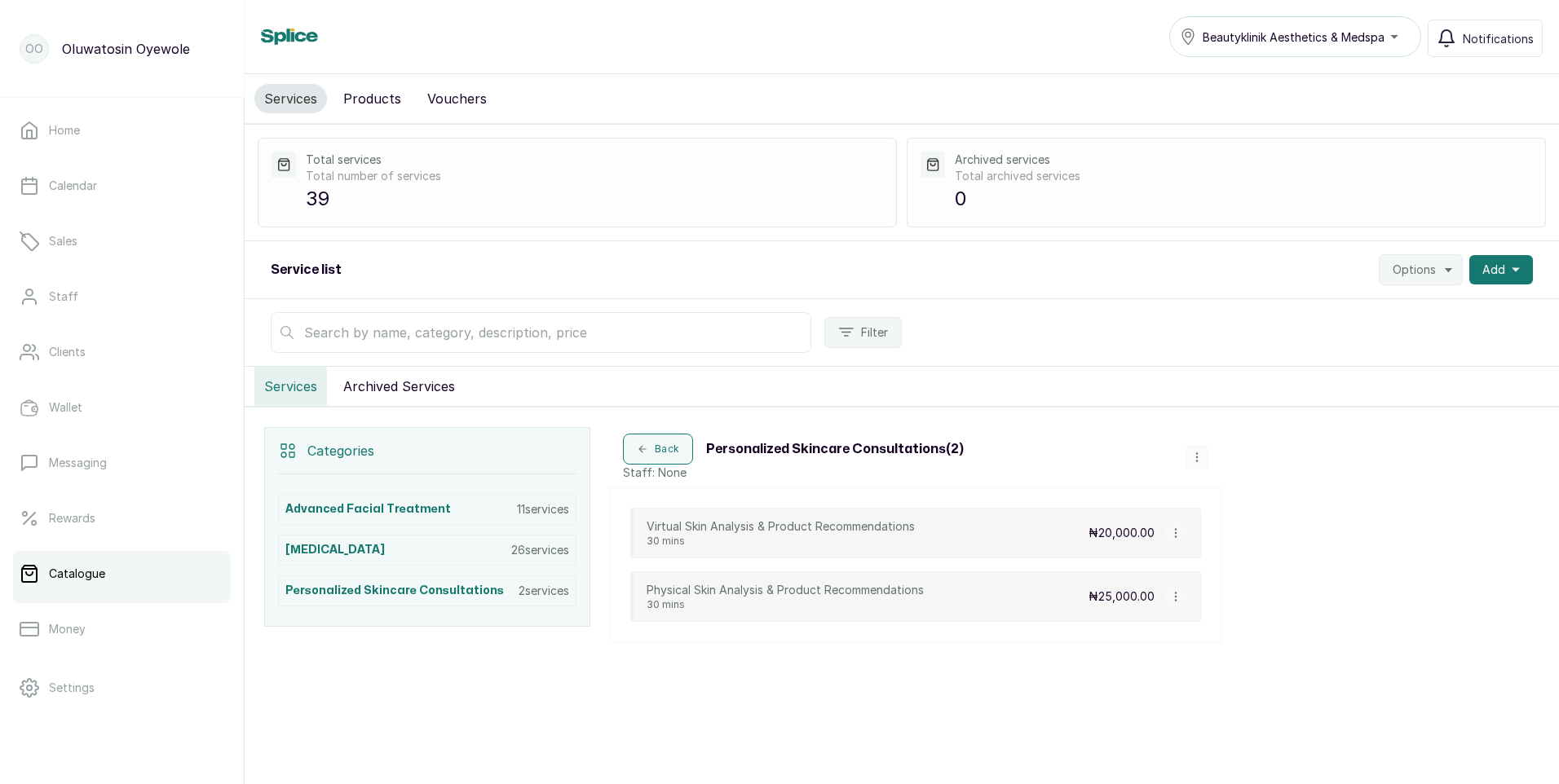
click at [1200, 456] on icon "button" at bounding box center [1196, 456] width 12 height 12
click at [1246, 389] on span "Edit Category" at bounding box center [1257, 393] width 86 height 20
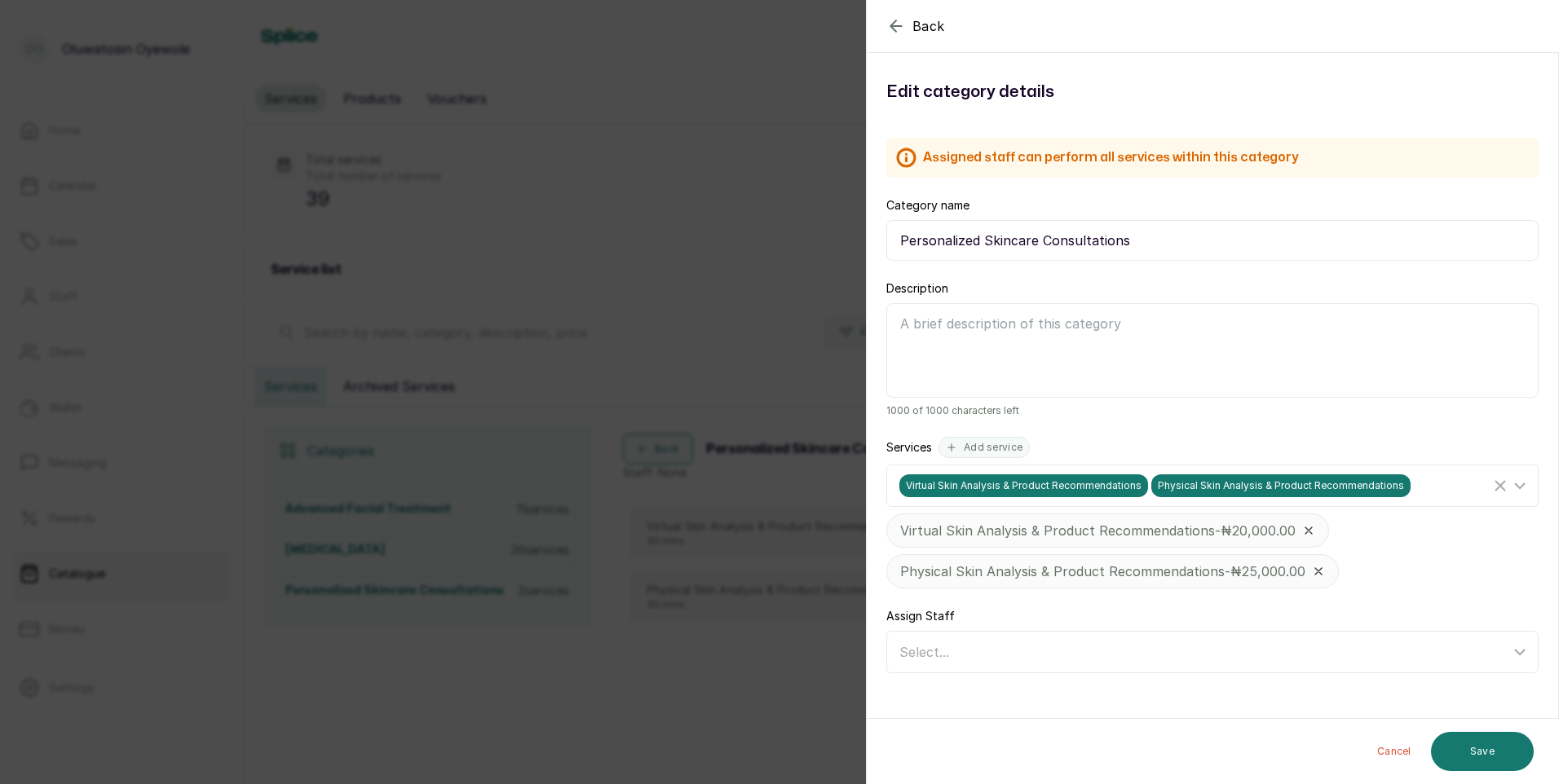
drag, startPoint x: 901, startPoint y: 238, endPoint x: 1132, endPoint y: 236, distance: 231.0
click at [1132, 236] on input "Personalized Skincare Consultations" at bounding box center [1212, 241] width 652 height 41
click at [911, 26] on button "Back" at bounding box center [916, 26] width 59 height 20
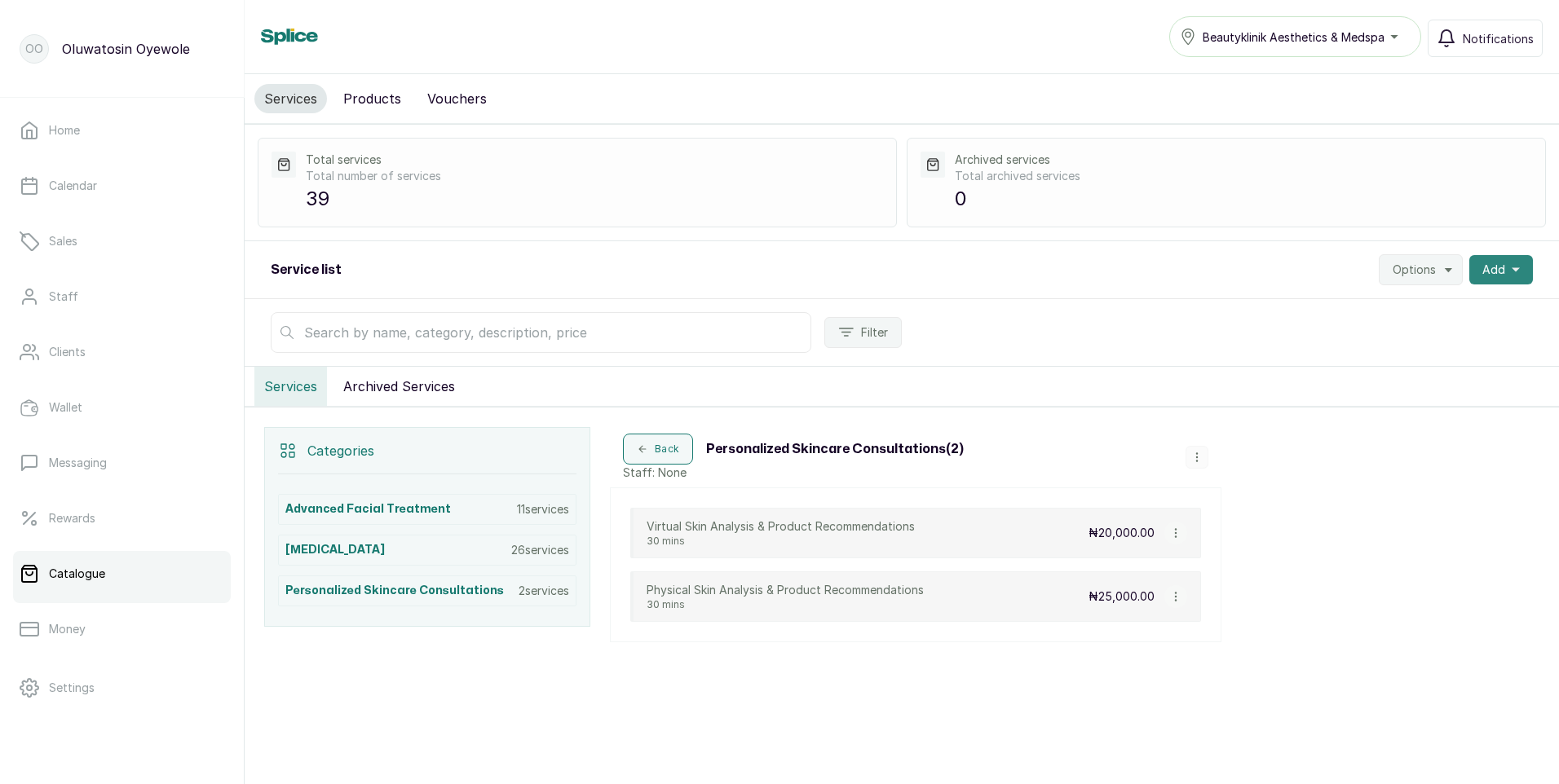
click at [1487, 267] on span "Add" at bounding box center [1493, 269] width 22 height 16
click at [1417, 347] on span "New category" at bounding box center [1441, 346] width 157 height 20
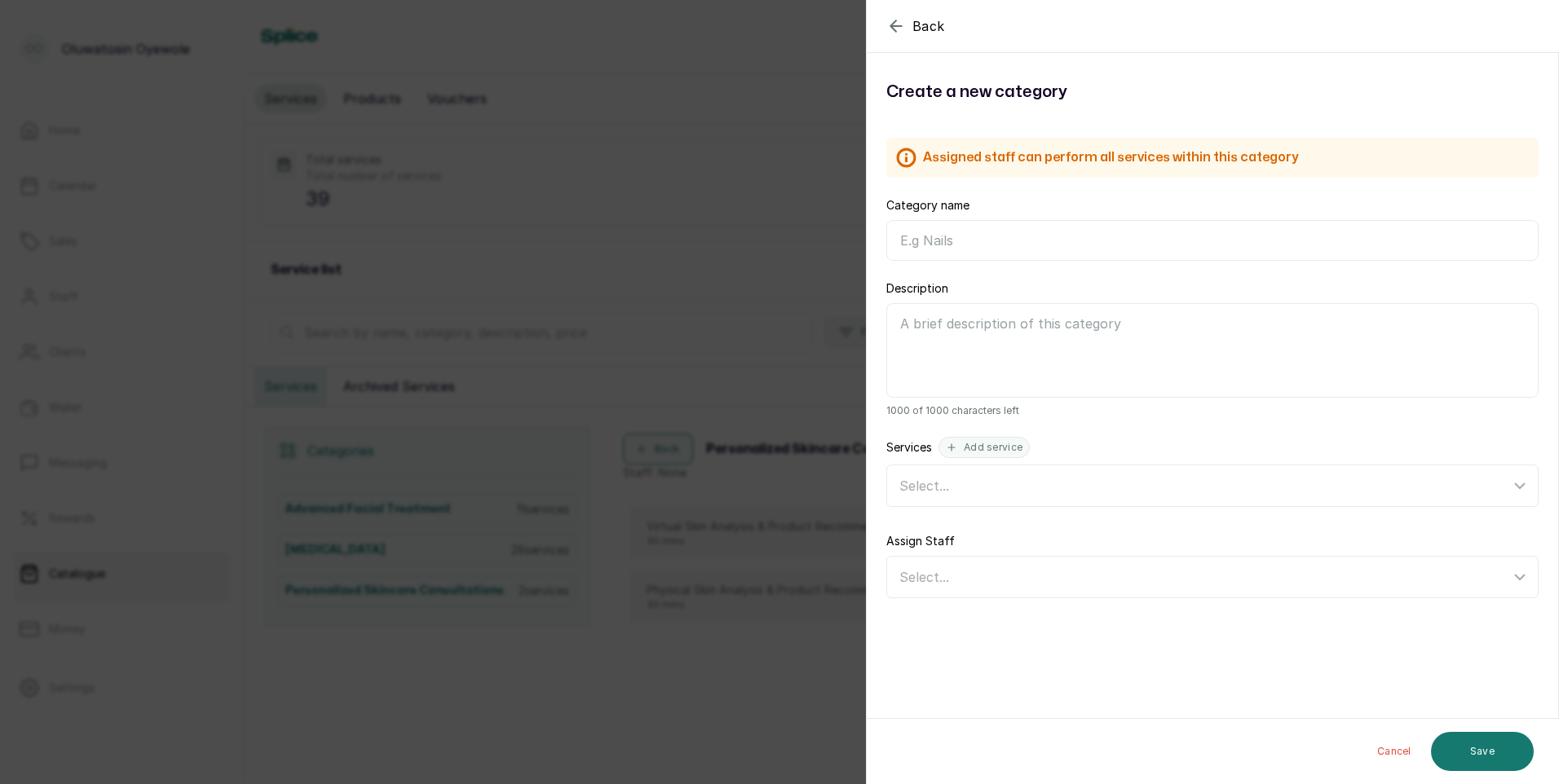
click at [926, 247] on input "Category name" at bounding box center [1212, 241] width 652 height 41
paste input "Personalized Skincare Consultations"
type input "Personalized Skincare Consultations"
click at [1501, 735] on button "Save" at bounding box center [1482, 752] width 103 height 39
click at [892, 21] on icon "button" at bounding box center [896, 26] width 20 height 20
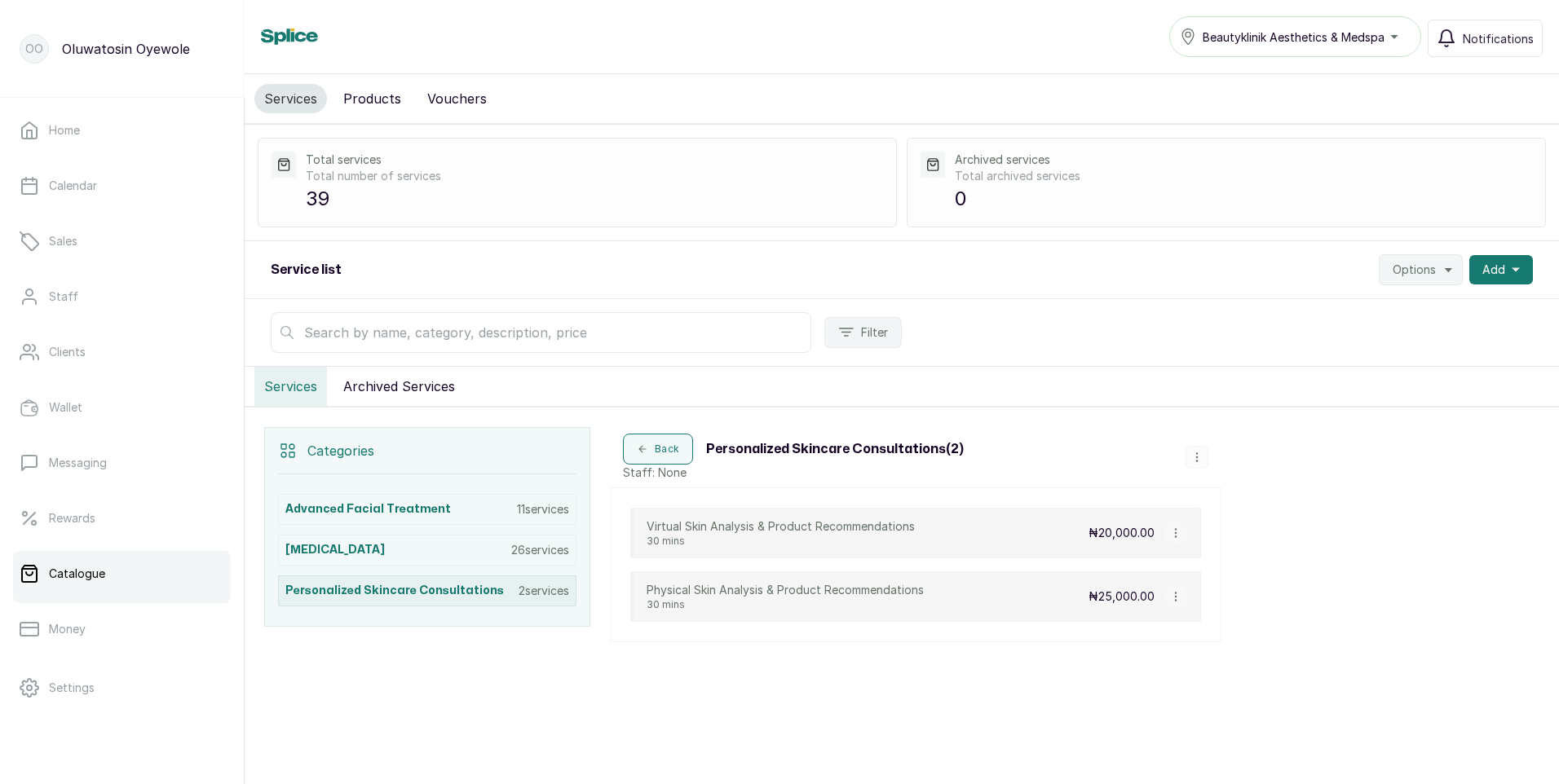
click at [561, 591] on p "2 services" at bounding box center [544, 591] width 50 height 16
click at [1199, 455] on icon "button" at bounding box center [1196, 456] width 12 height 12
click at [1245, 396] on span "Edit Category" at bounding box center [1257, 393] width 86 height 20
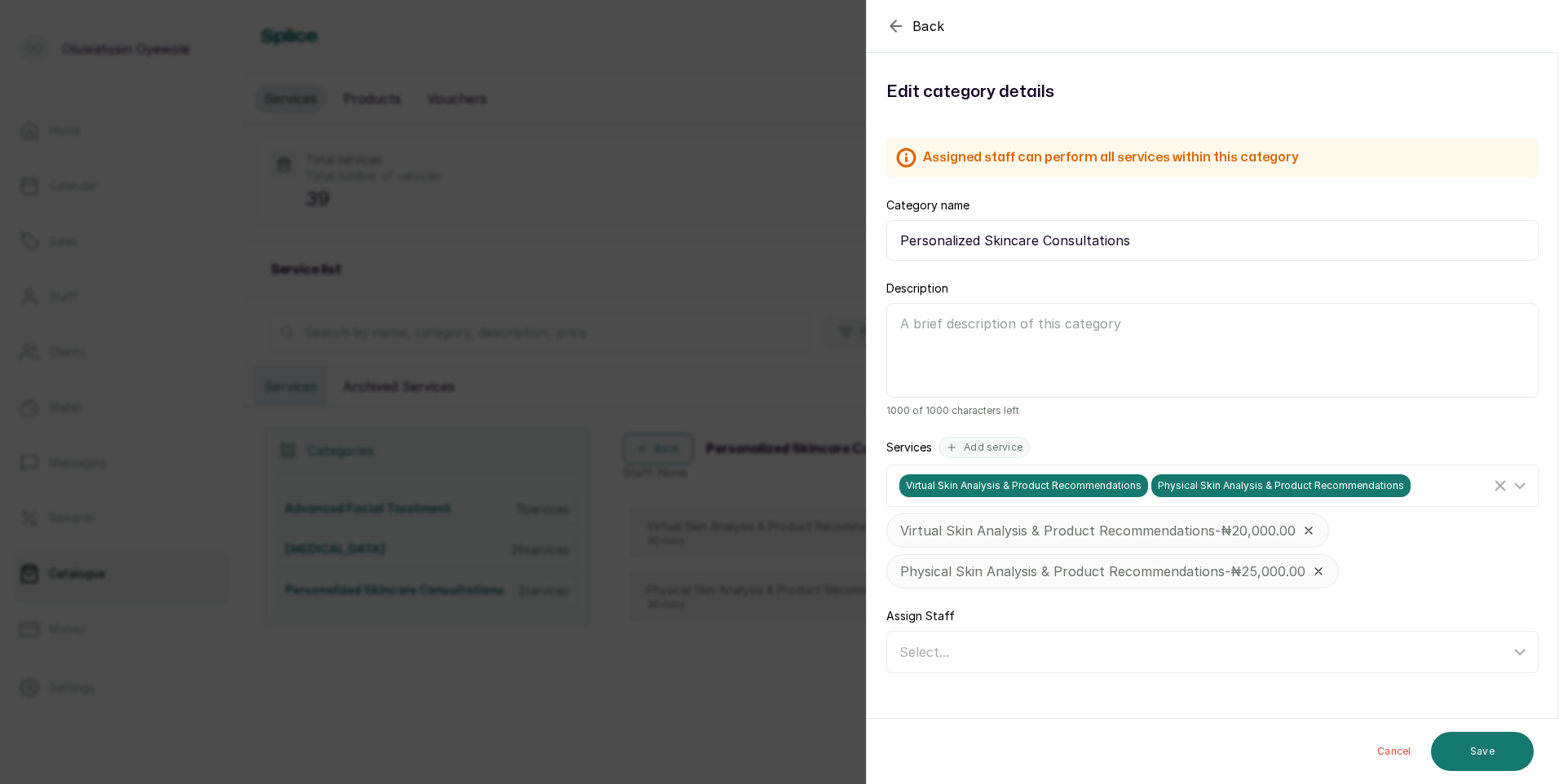
click at [1141, 244] on input "Personalized Skincare Consultations" at bounding box center [1212, 241] width 652 height 41
type input "Personalized Skincare Consultation"
click at [1512, 742] on button "Save" at bounding box center [1482, 752] width 103 height 39
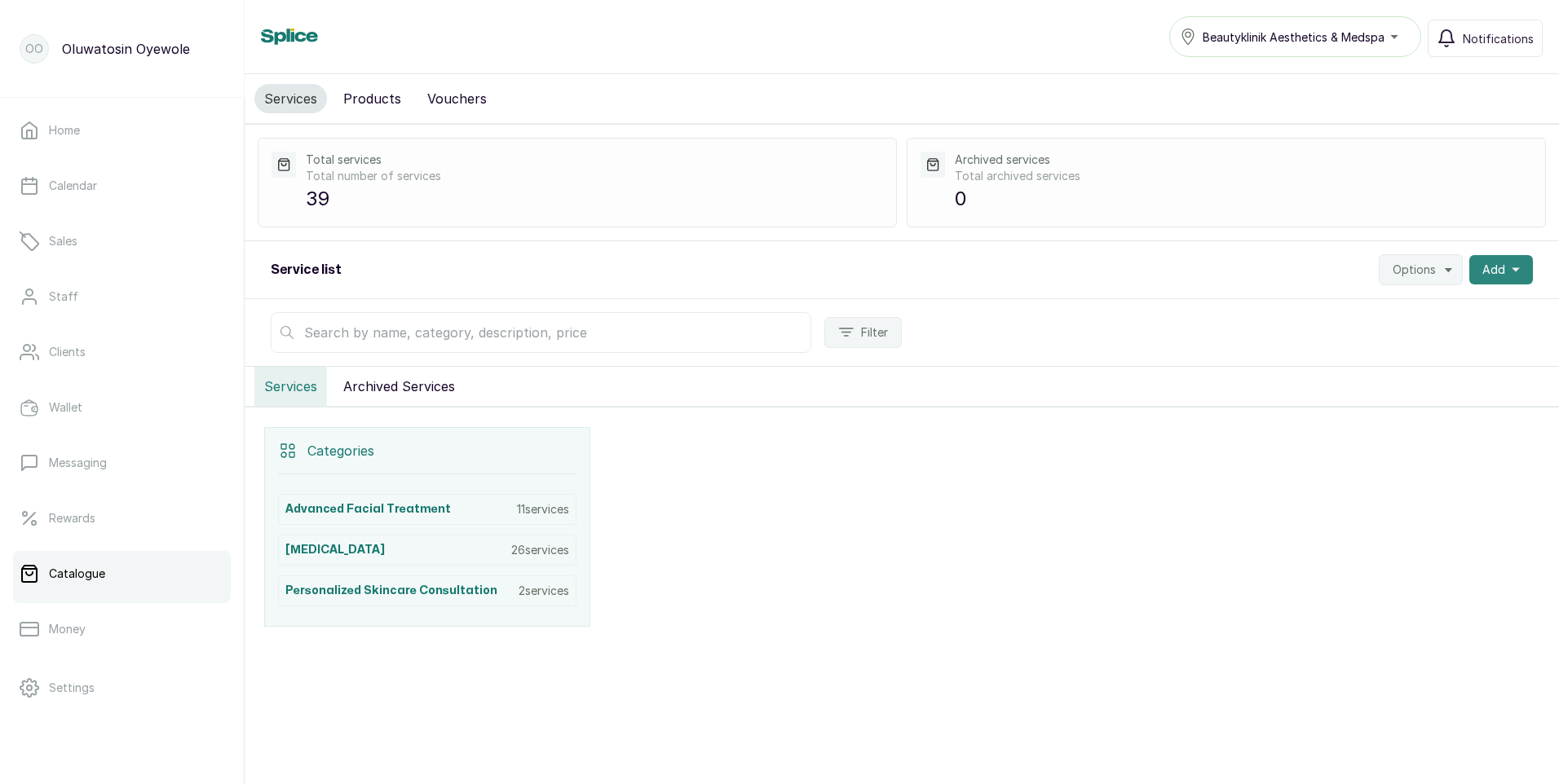
click at [1495, 259] on button "Add" at bounding box center [1501, 269] width 64 height 30
click at [1392, 348] on span "New category" at bounding box center [1441, 346] width 157 height 20
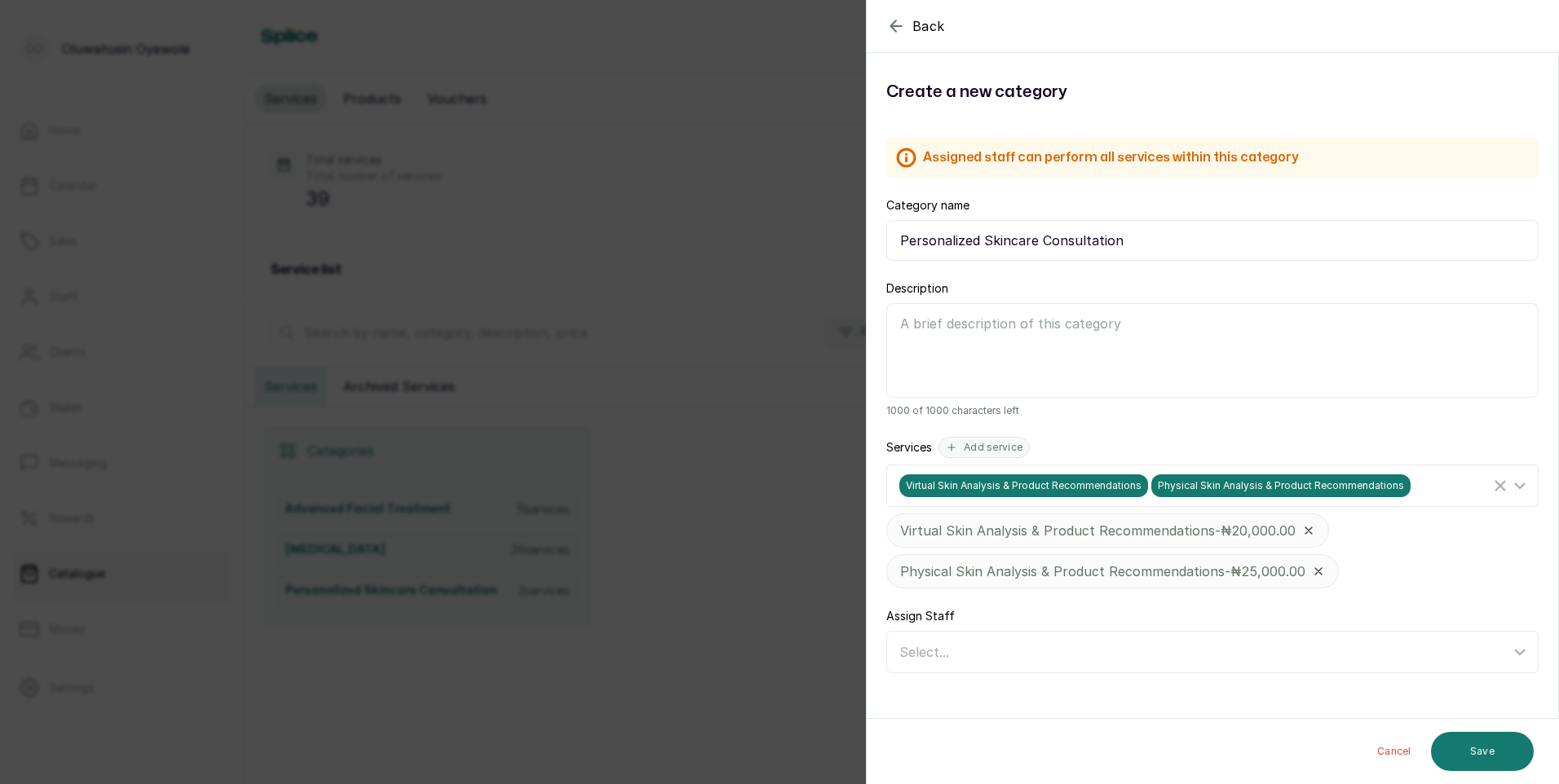
click at [891, 26] on icon "button" at bounding box center [895, 26] width 11 height 11
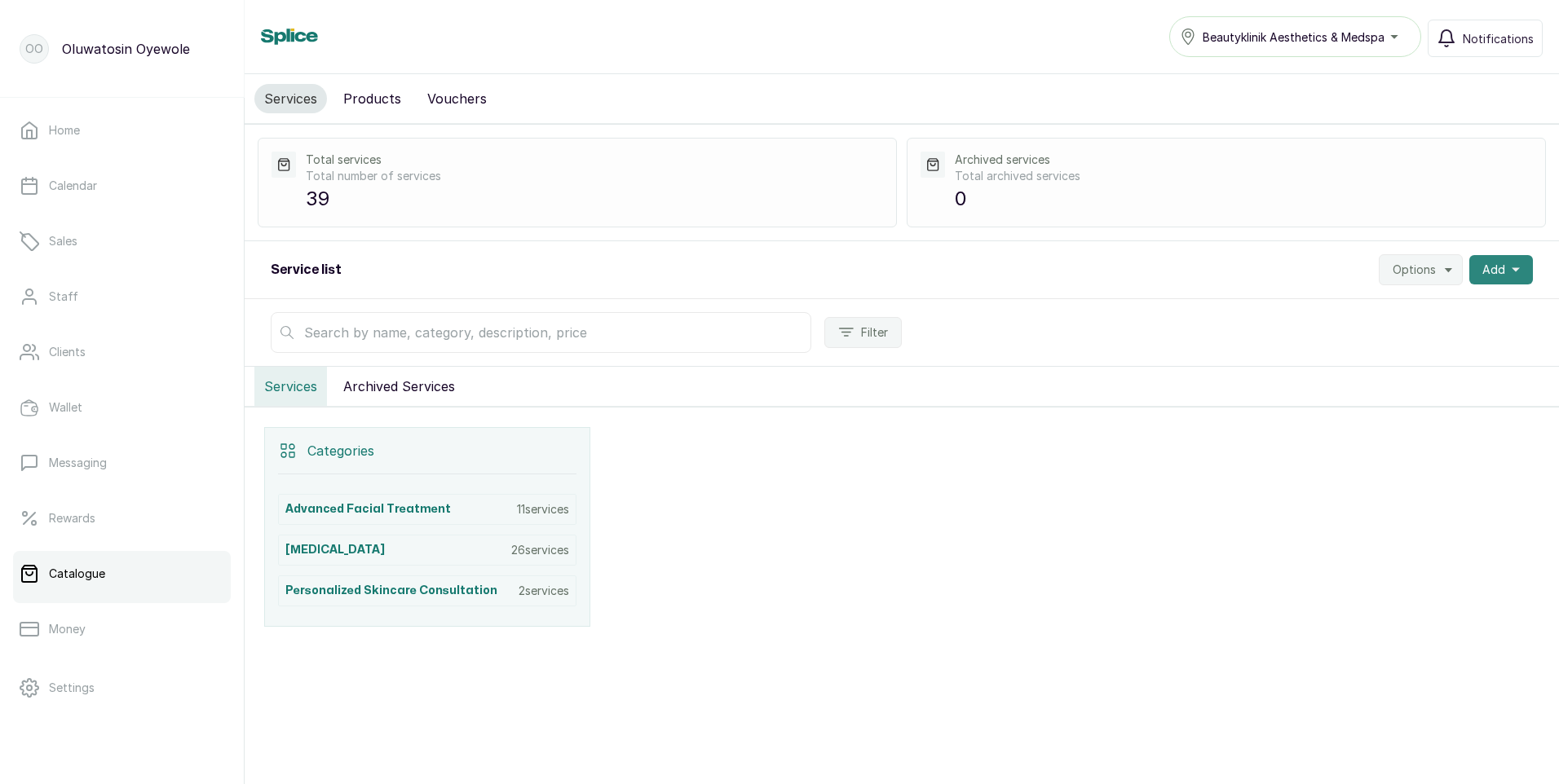
click at [1482, 266] on span "Add" at bounding box center [1493, 269] width 22 height 16
click at [1408, 353] on span "New category" at bounding box center [1441, 346] width 157 height 20
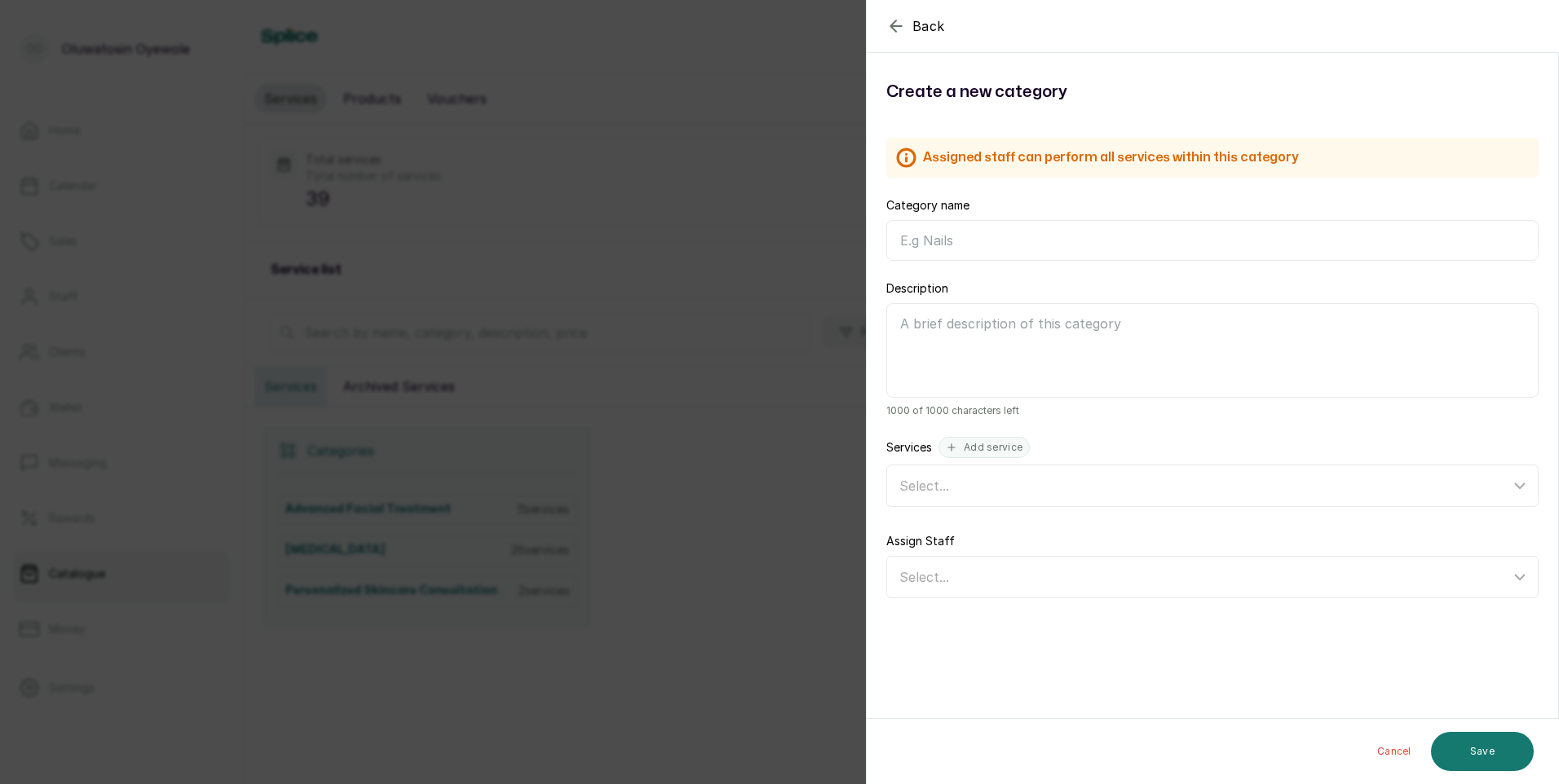
click at [911, 232] on input "Category name" at bounding box center [1212, 241] width 652 height 41
paste input "Personalized Skincare Consultations"
type input "Personalized Skincare Consultations"
click at [1463, 737] on button "Save" at bounding box center [1482, 752] width 103 height 39
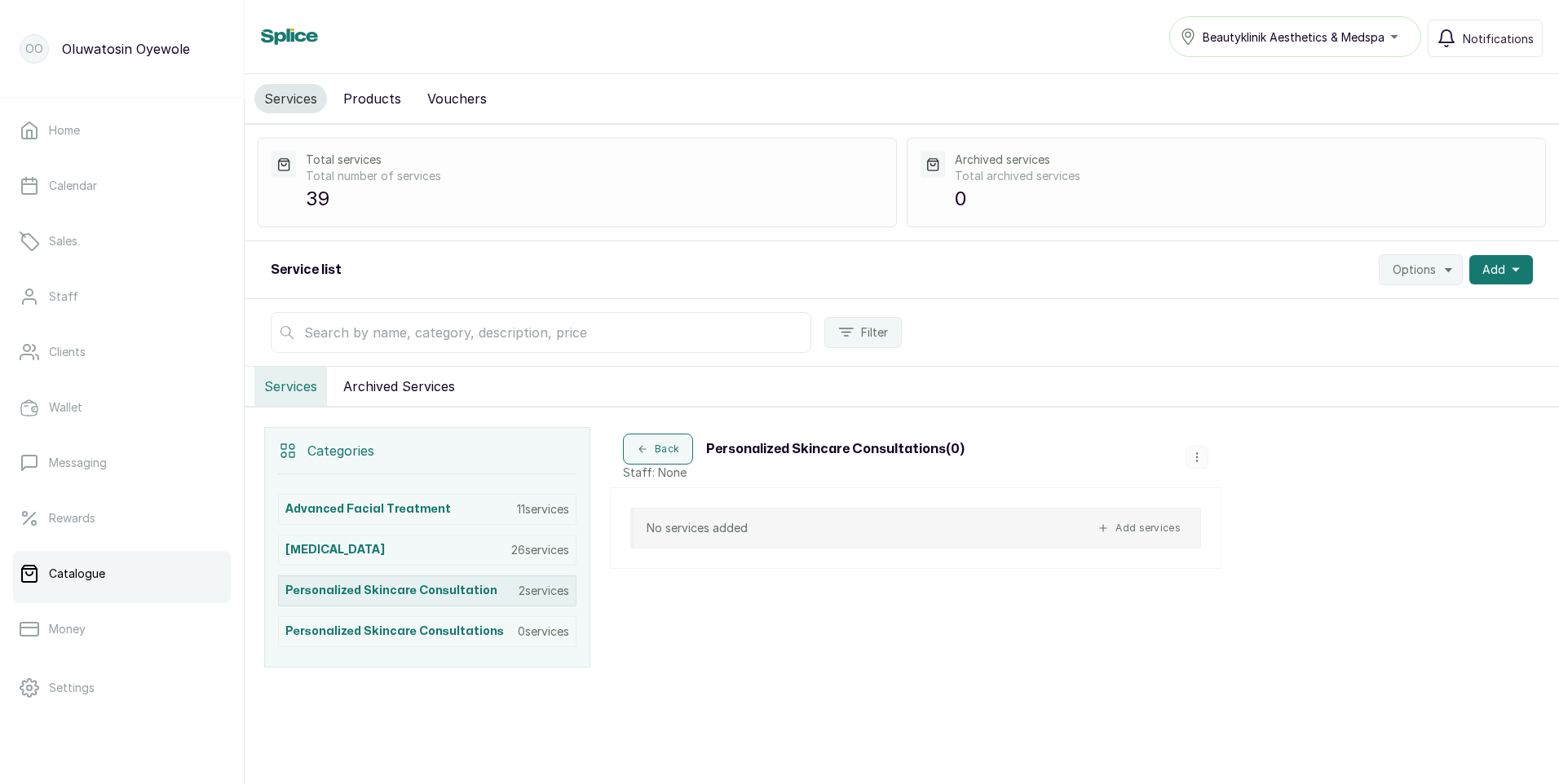
click at [542, 594] on p "2 services" at bounding box center [544, 591] width 50 height 16
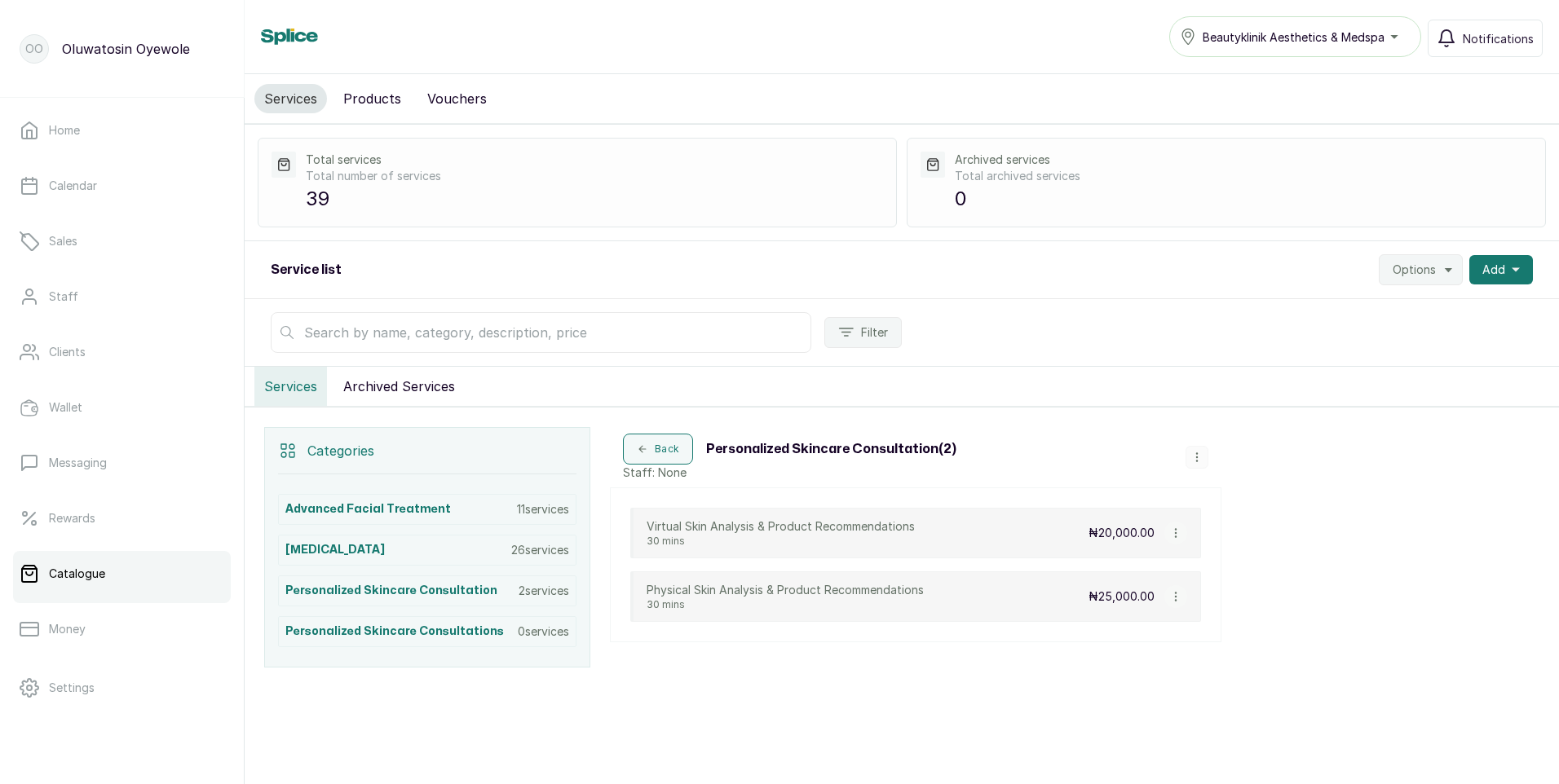
click at [1185, 533] on button "button" at bounding box center [1175, 533] width 22 height 22
click at [1277, 435] on span "Edit Service" at bounding box center [1254, 439] width 74 height 20
select select "fixed"
select select "fixed_value"
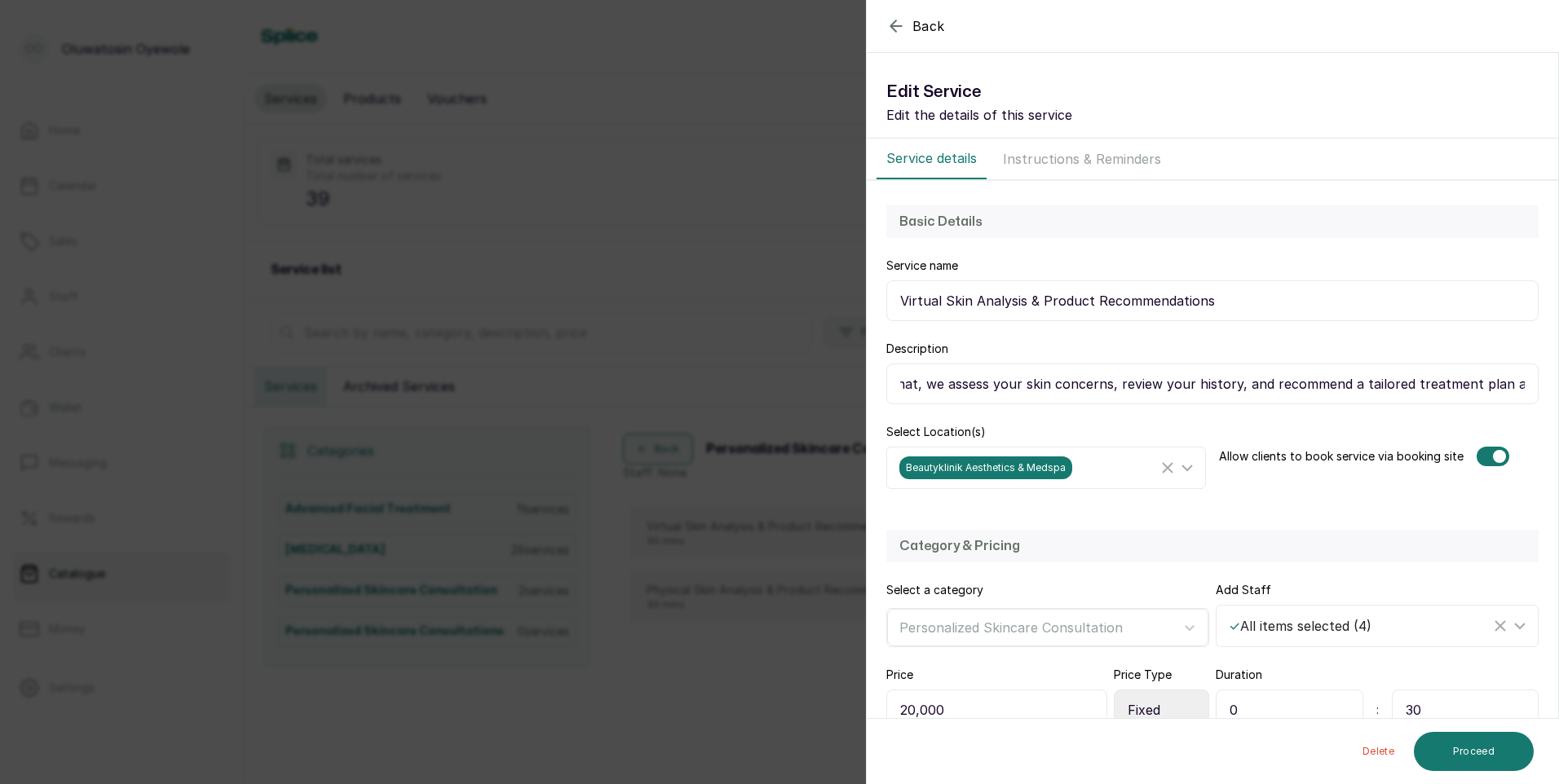
scroll to position [0, 810]
drag, startPoint x: 896, startPoint y: 385, endPoint x: 1546, endPoint y: 379, distance: 650.0
click at [1555, 378] on section "Back Service Edit Service Edit the details of this service Service details Inst…" at bounding box center [1212, 392] width 693 height 784
click at [901, 26] on icon "button" at bounding box center [895, 26] width 11 height 11
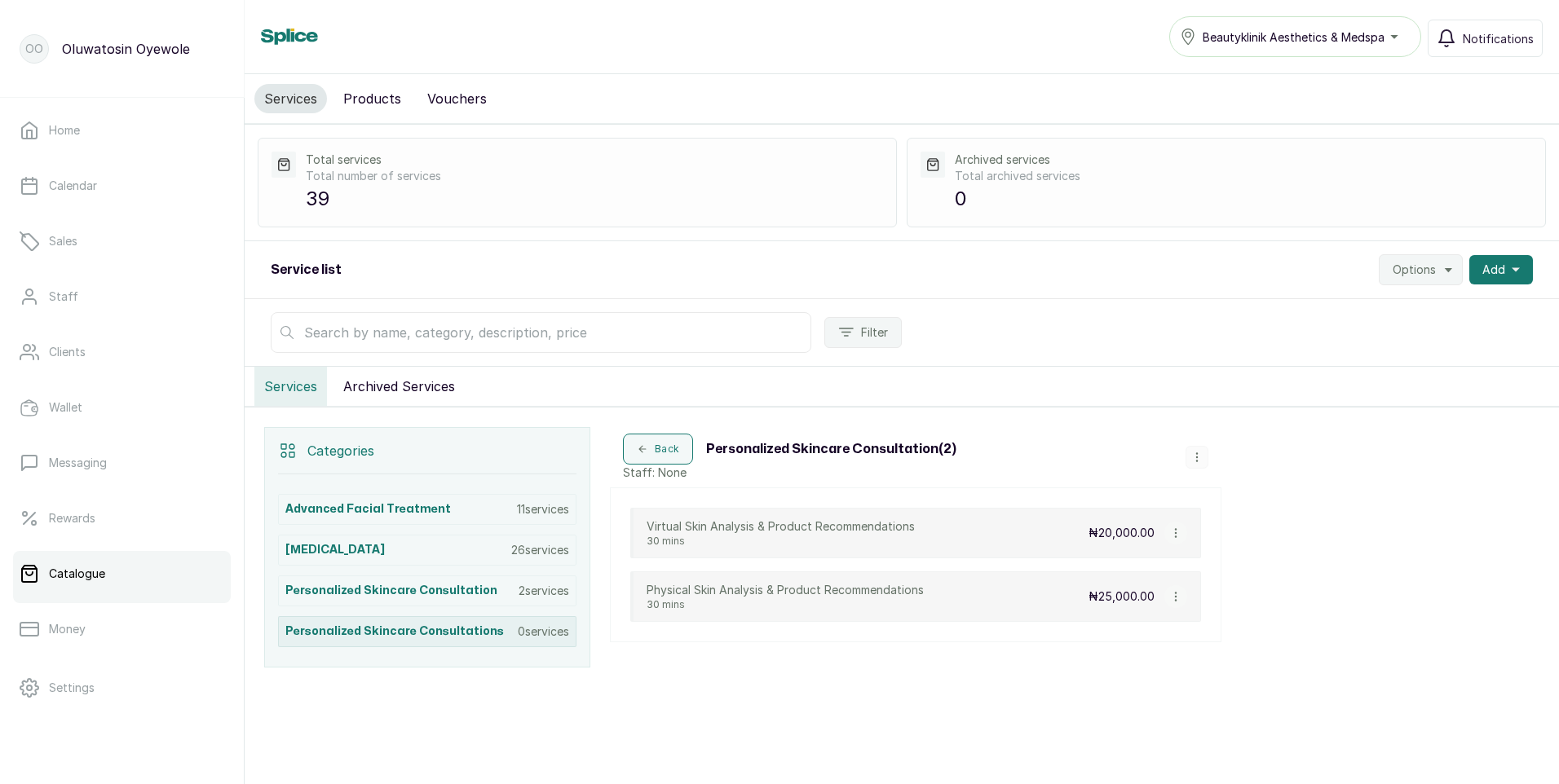
click at [441, 629] on h3 "Personalized Skincare Consultations" at bounding box center [395, 632] width 218 height 16
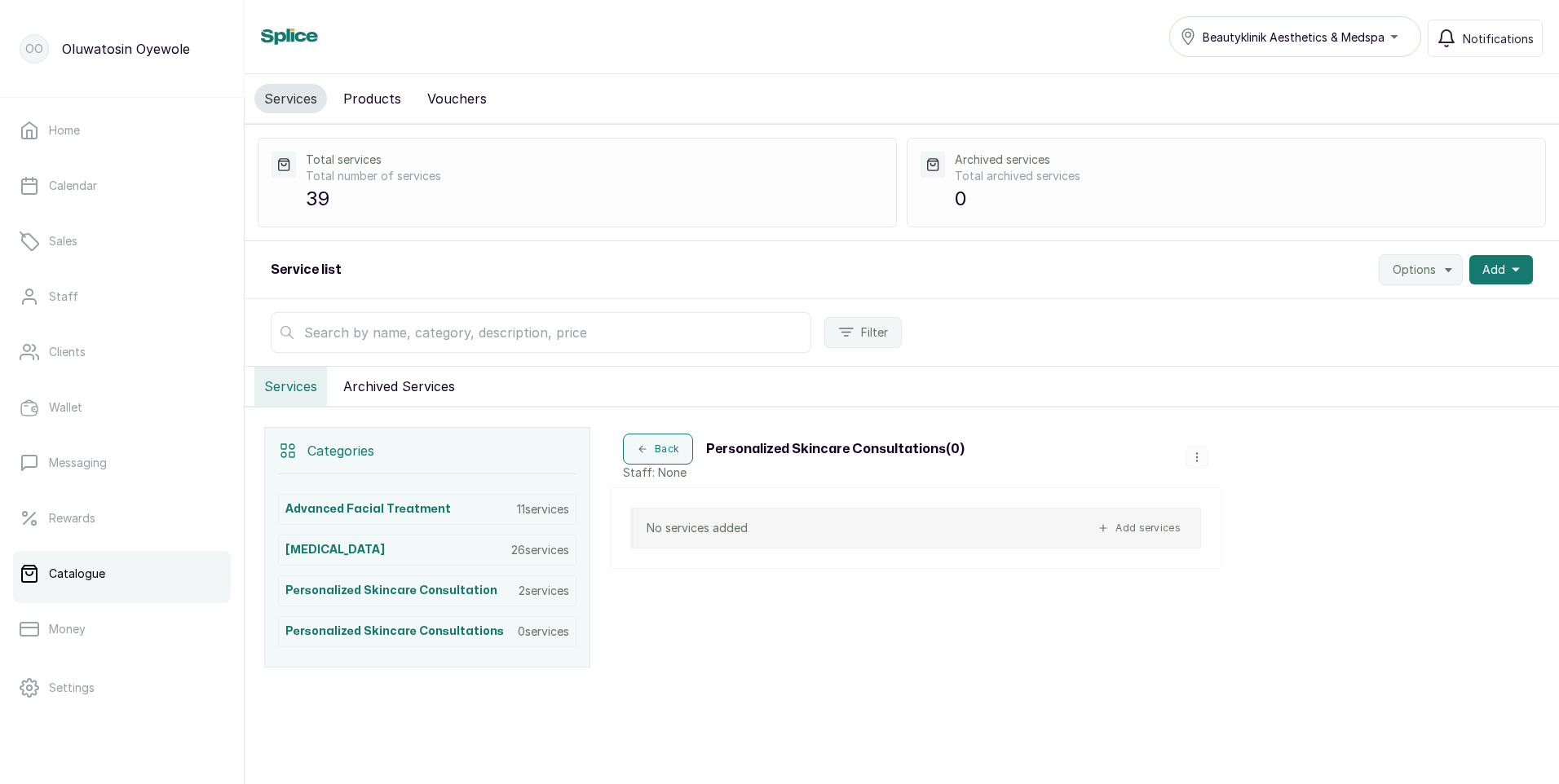
click at [1109, 525] on icon "button" at bounding box center [1103, 528] width 12 height 12
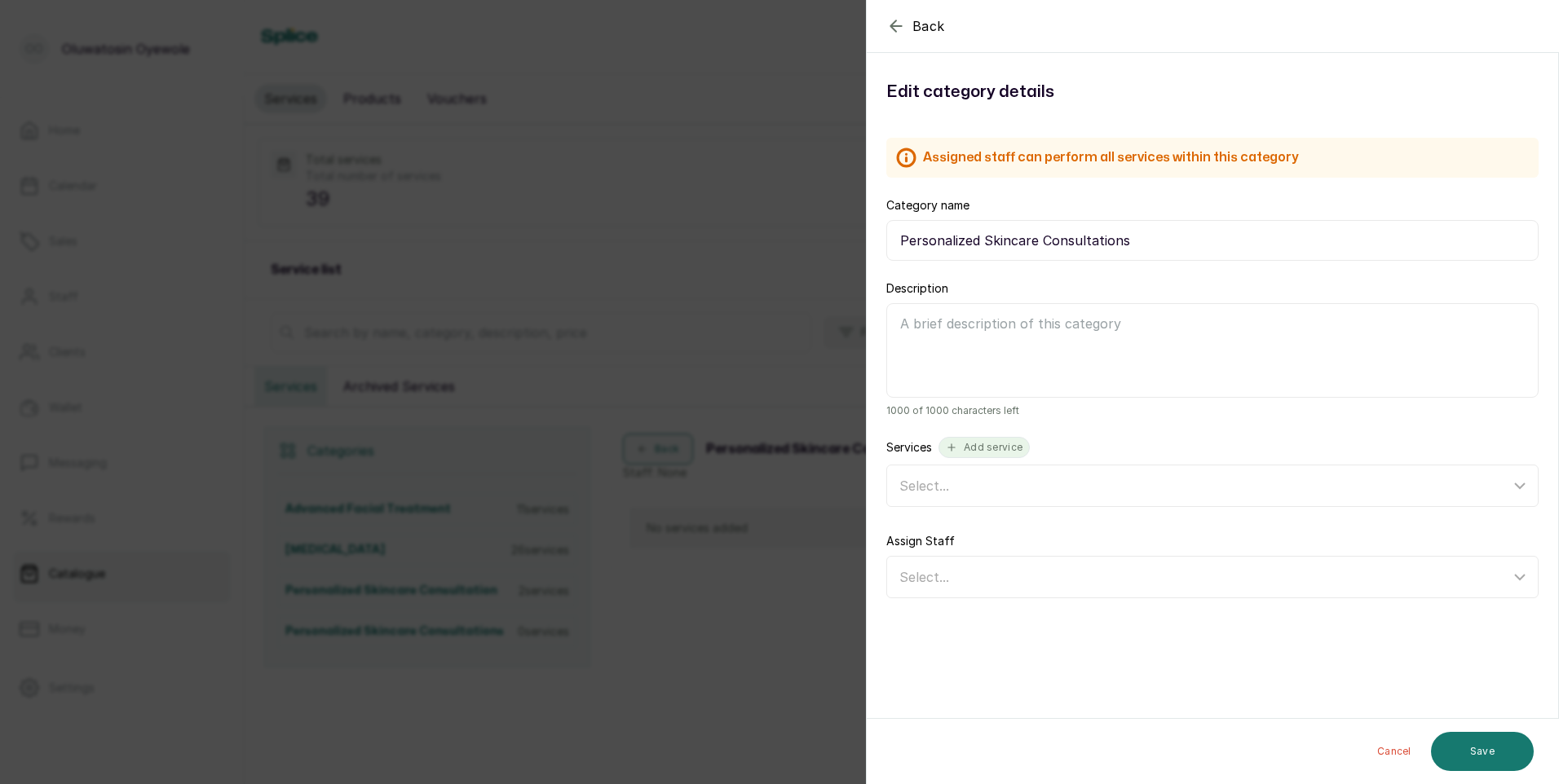
click at [970, 448] on button "Add service" at bounding box center [984, 447] width 91 height 21
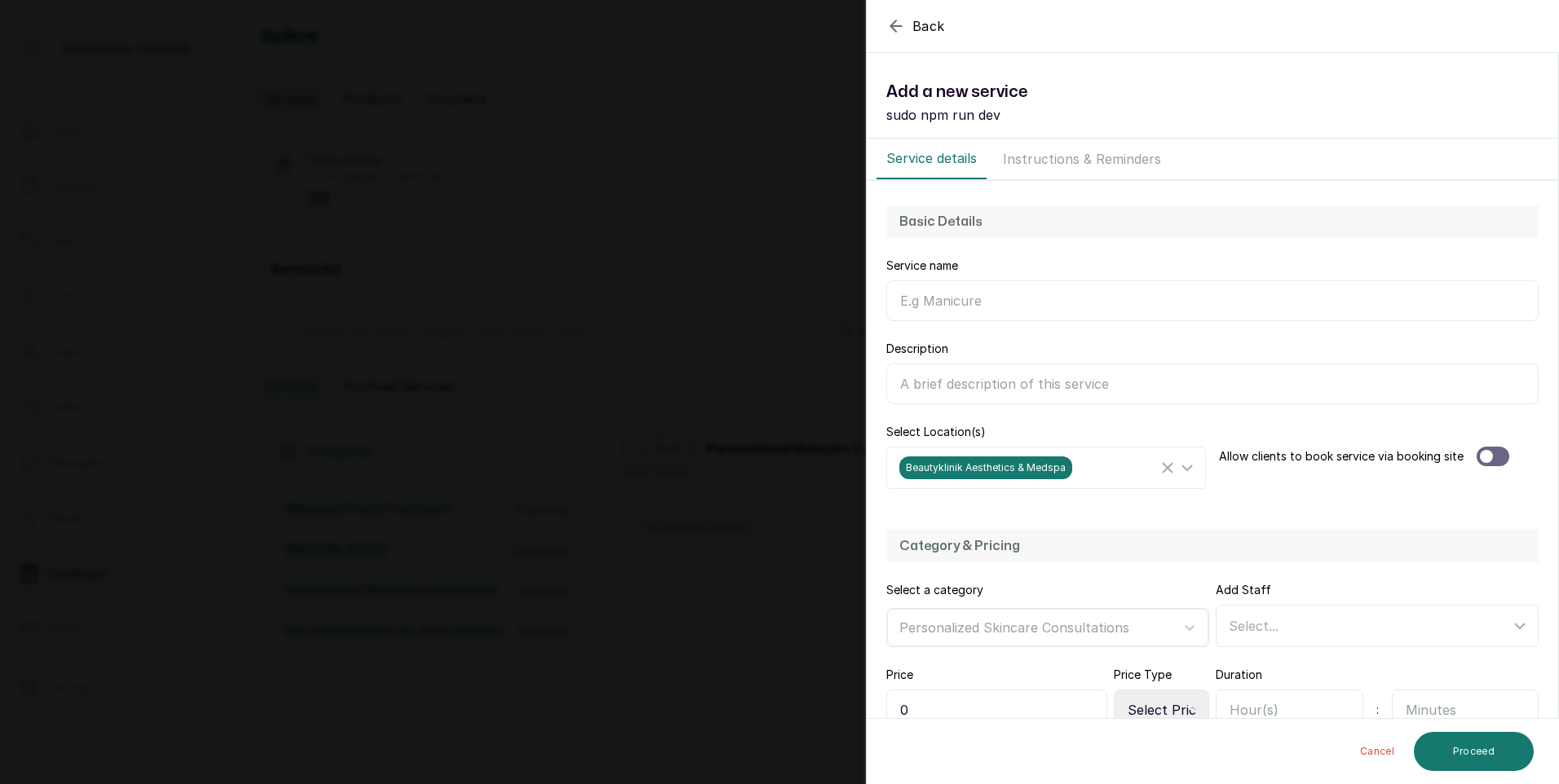
click at [936, 385] on input "Description" at bounding box center [1212, 384] width 652 height 41
paste input "A convenient online consultation with our skincare expert from the comfort of y…"
click at [1031, 388] on input "A convenient online consultation with our skincare expert from the comfort of y…" at bounding box center [1212, 384] width 652 height 41
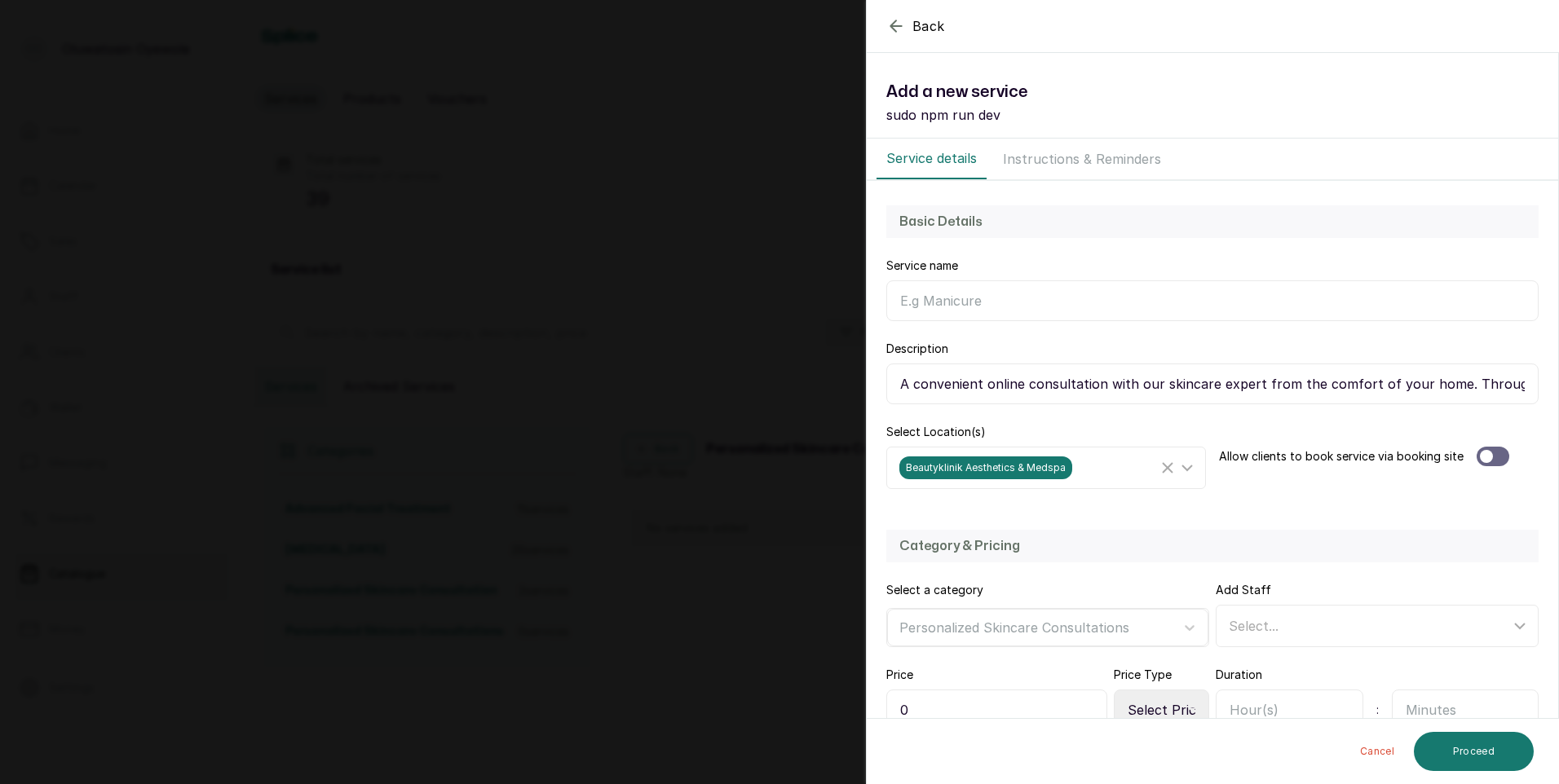
type input "A convenient online consultation with our skincare expert from the comfort of y…"
click at [1277, 630] on div "Select..." at bounding box center [1369, 626] width 281 height 20
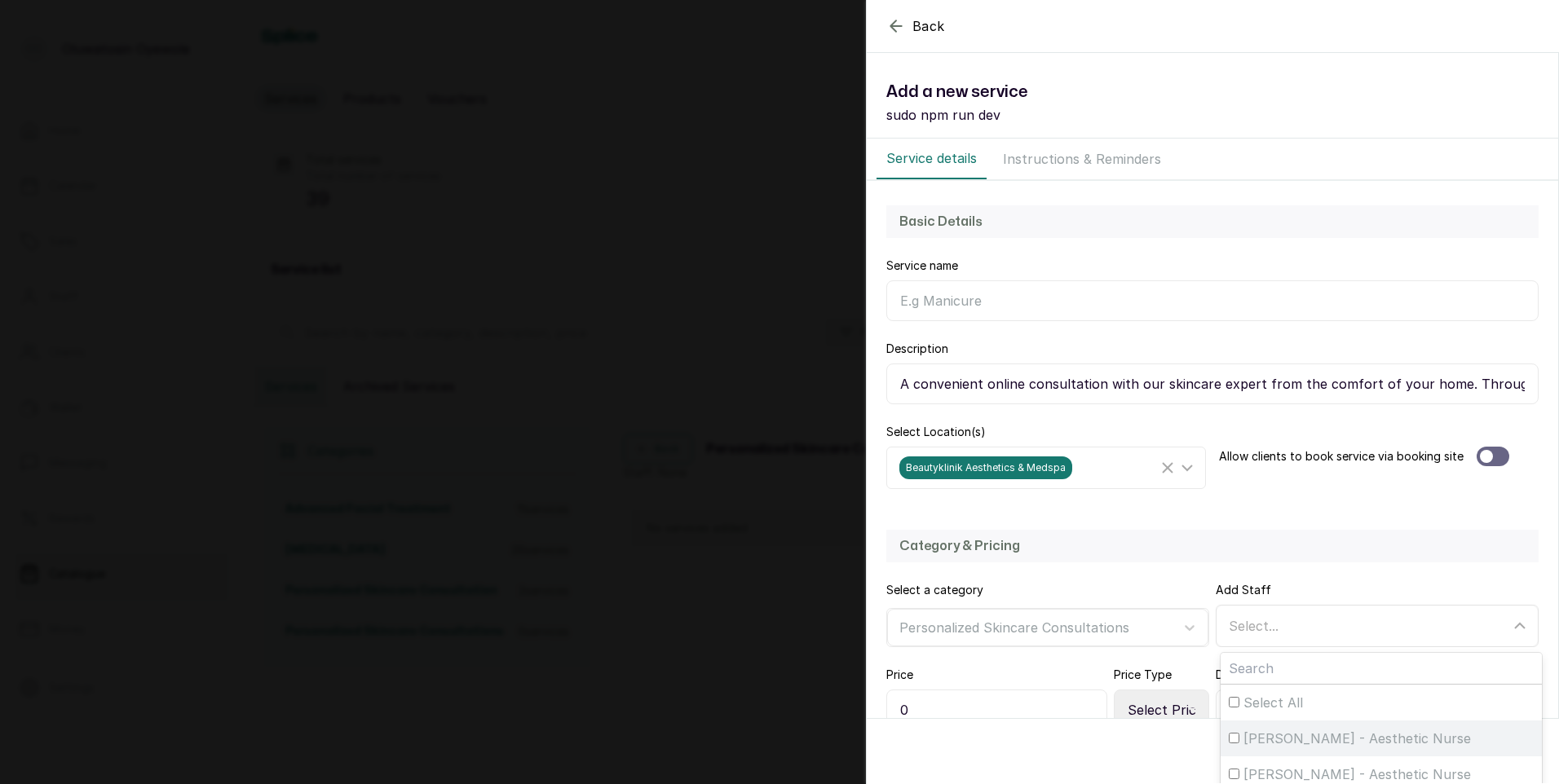
click at [1301, 739] on span "Helen Ajetunmobi - Aesthetic Nurse" at bounding box center [1358, 738] width 227 height 20
click at [1239, 739] on input "Helen Ajetunmobi - Aesthetic Nurse" at bounding box center [1234, 738] width 11 height 11
checkbox input "true"
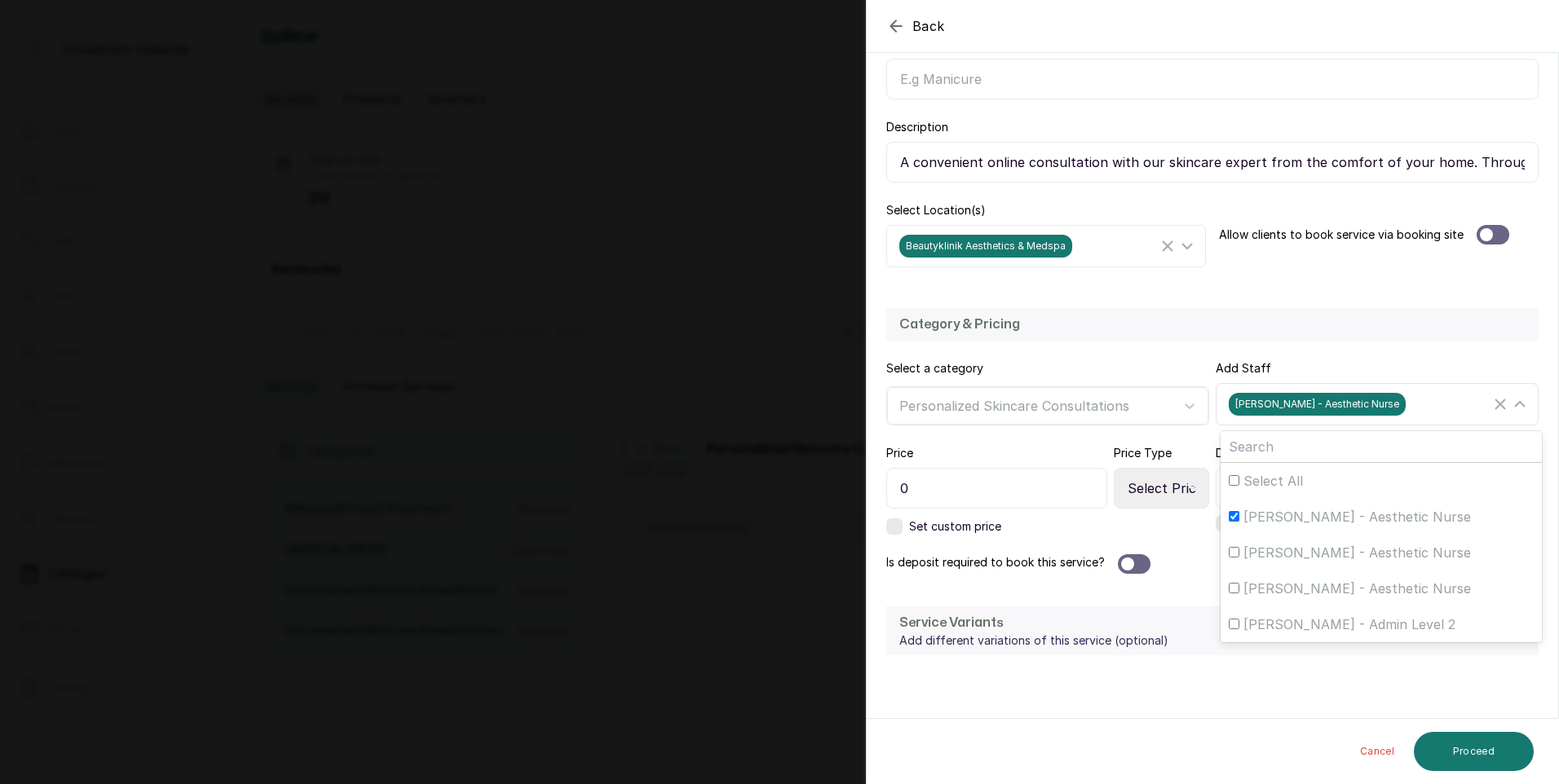
scroll to position [244, 0]
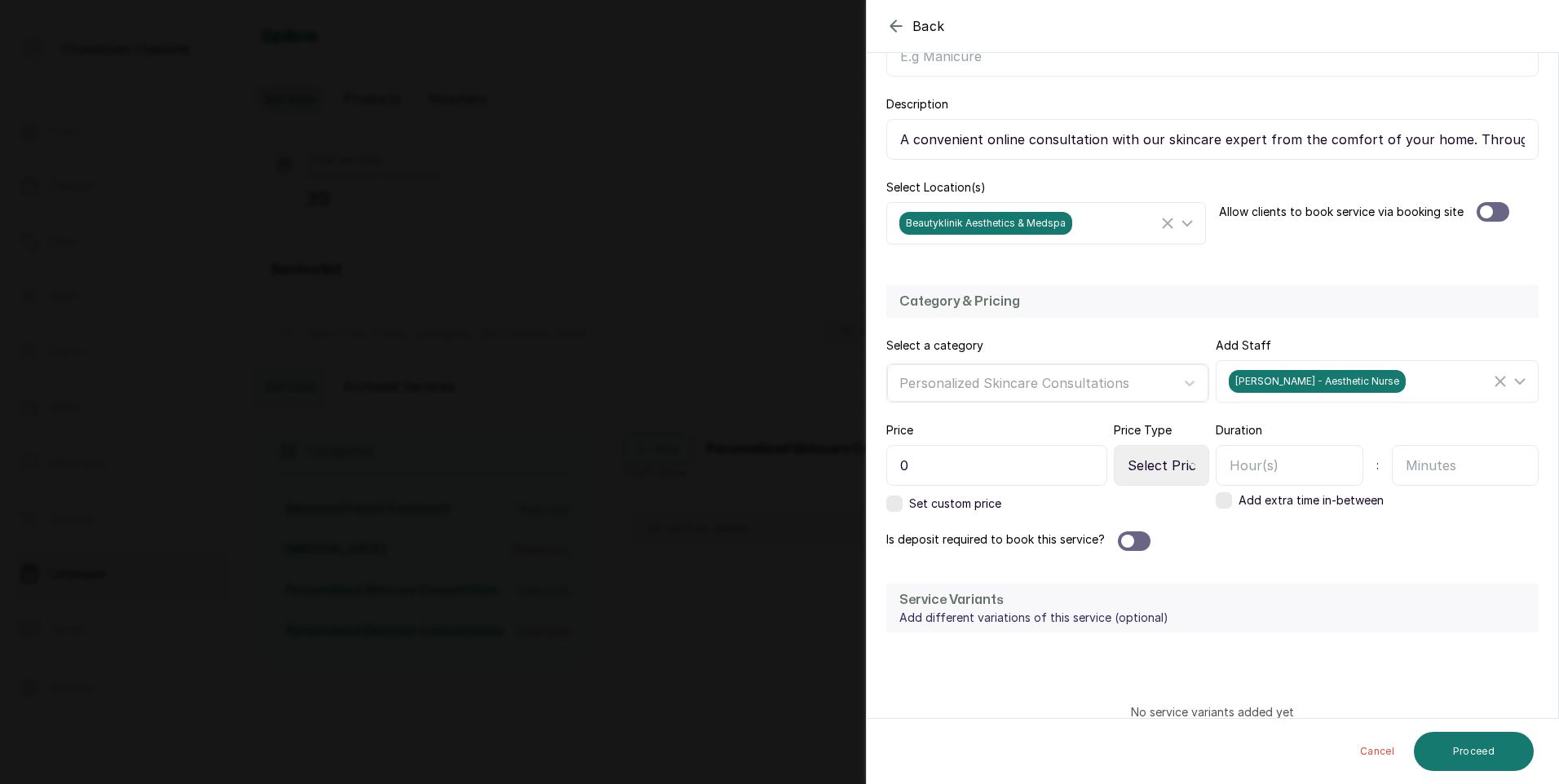
click at [980, 460] on input "0" at bounding box center [997, 465] width 221 height 41
type input "20,000"
click at [1136, 542] on div at bounding box center [1134, 541] width 32 height 20
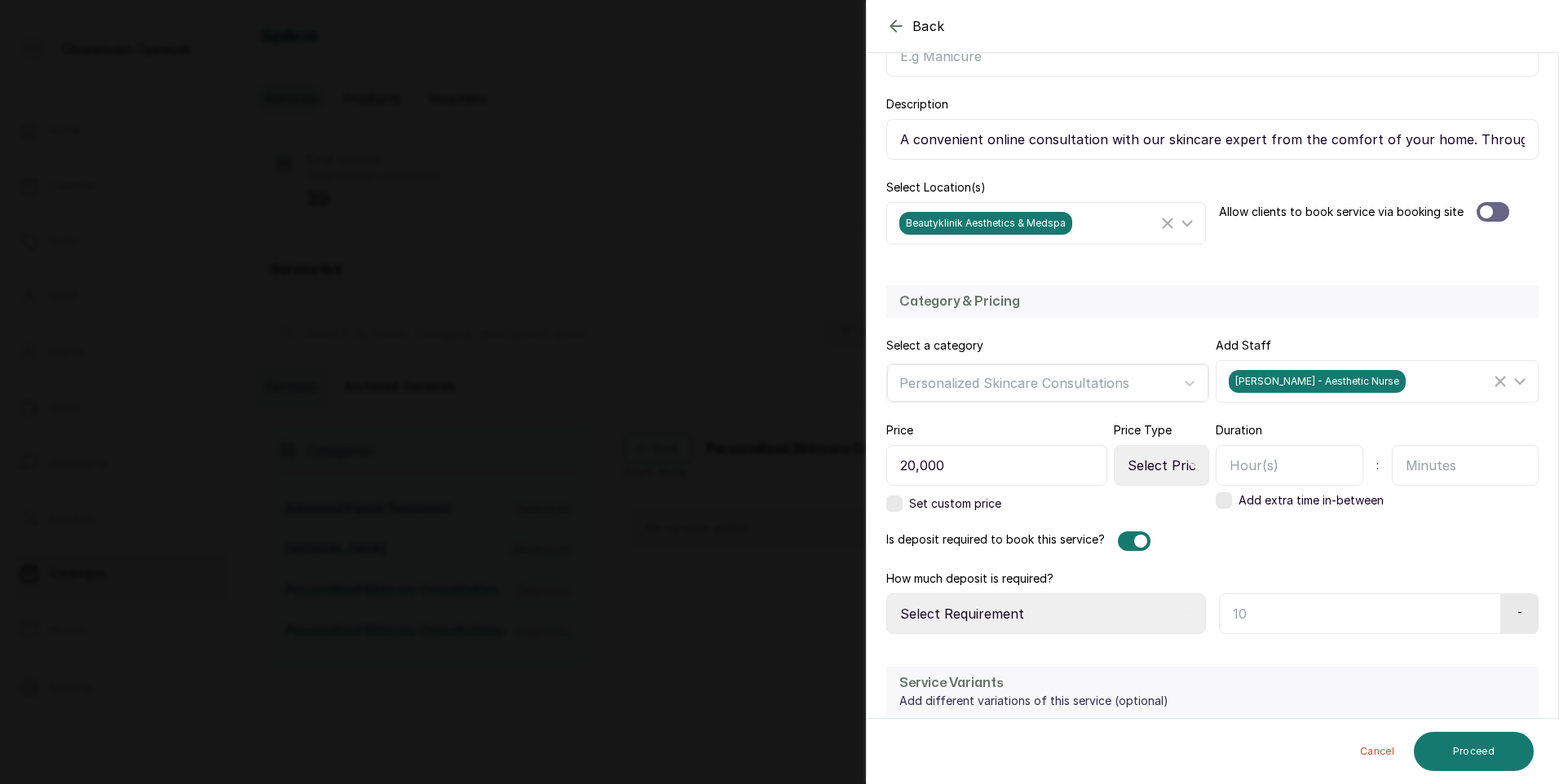
click at [1092, 619] on select "Select Requirement Percentage Fixed Amount" at bounding box center [1046, 614] width 320 height 41
select select "fixed_value"
click at [887, 593] on select "Select Requirement Percentage Fixed Amount" at bounding box center [1046, 614] width 320 height 41
click at [1349, 467] on input "text" at bounding box center [1289, 465] width 148 height 41
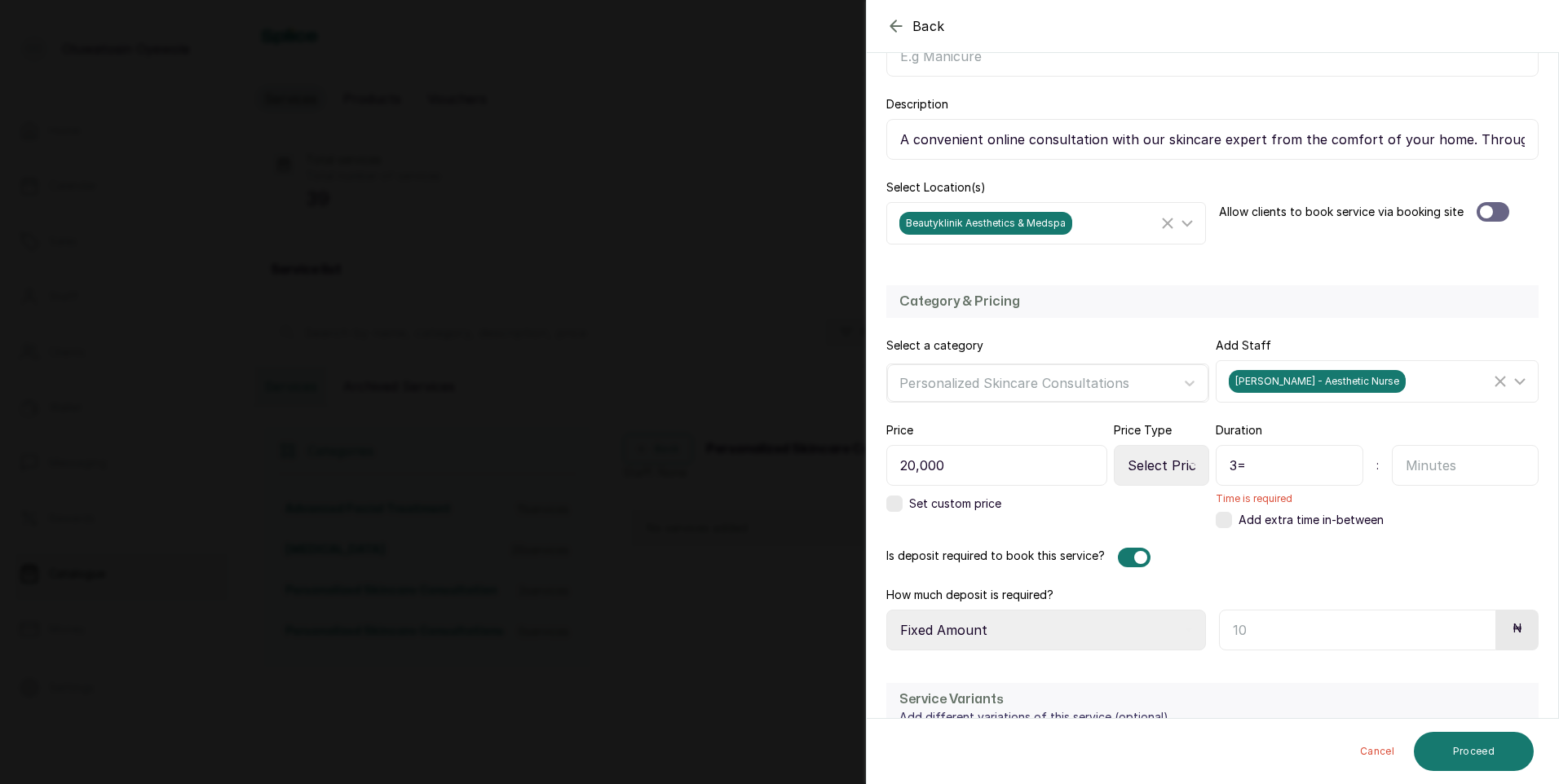
type input "3"
click at [1478, 465] on input "text" at bounding box center [1465, 465] width 148 height 41
type input "30"
click at [1267, 460] on input "text" at bounding box center [1289, 465] width 148 height 41
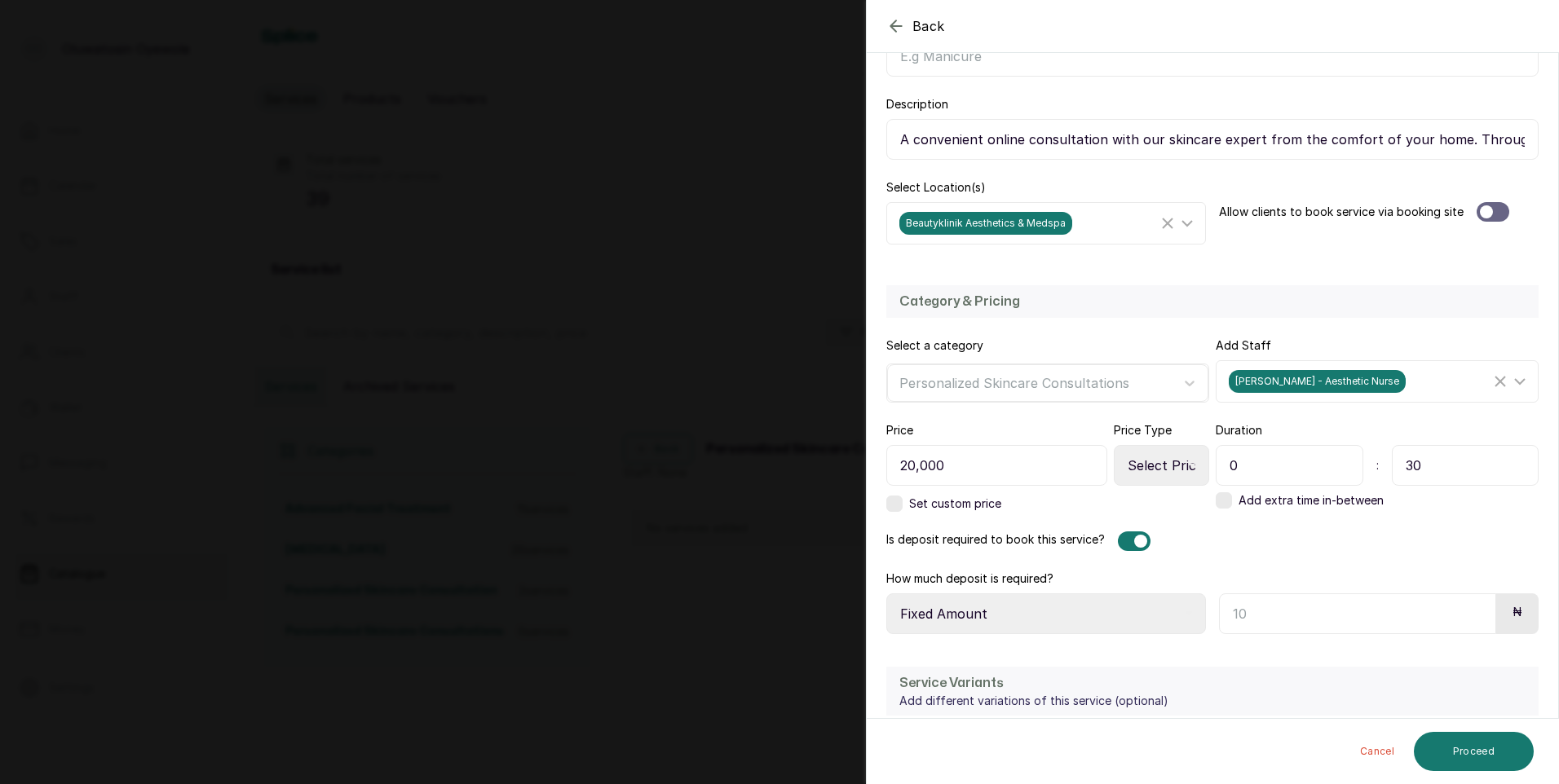
type input "0"
click at [1162, 476] on select "Select Price Type Fixed From" at bounding box center [1161, 465] width 96 height 41
select select "fixed"
click at [1114, 445] on select "Select Price Type Fixed From" at bounding box center [1161, 465] width 96 height 41
drag, startPoint x: 1491, startPoint y: 205, endPoint x: 1496, endPoint y: 223, distance: 18.7
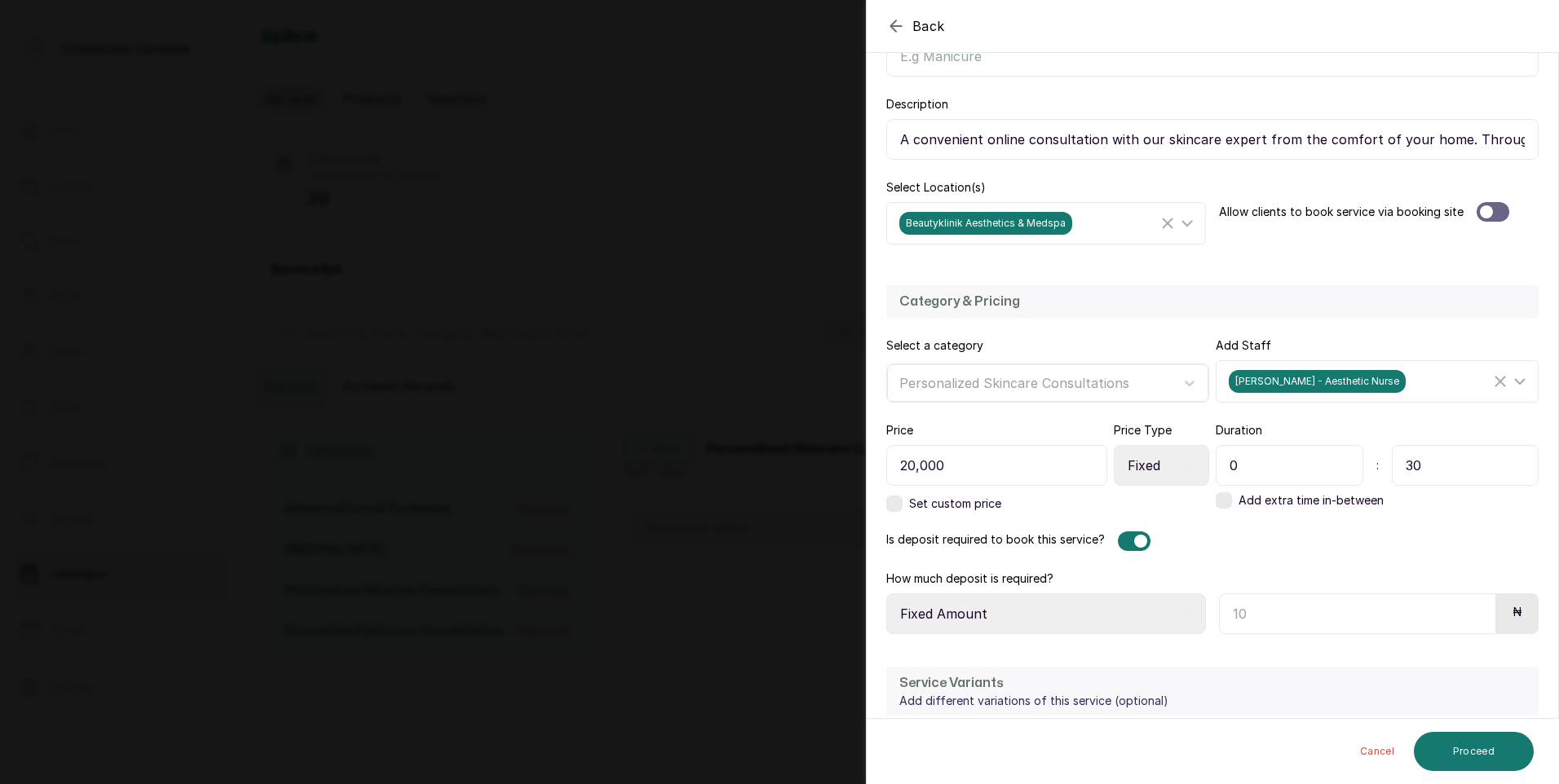
click at [1491, 206] on div at bounding box center [1493, 212] width 32 height 20
click at [1315, 610] on input "text" at bounding box center [1358, 614] width 278 height 41
type input "20,000"
click at [1460, 750] on button "Proceed" at bounding box center [1474, 752] width 120 height 39
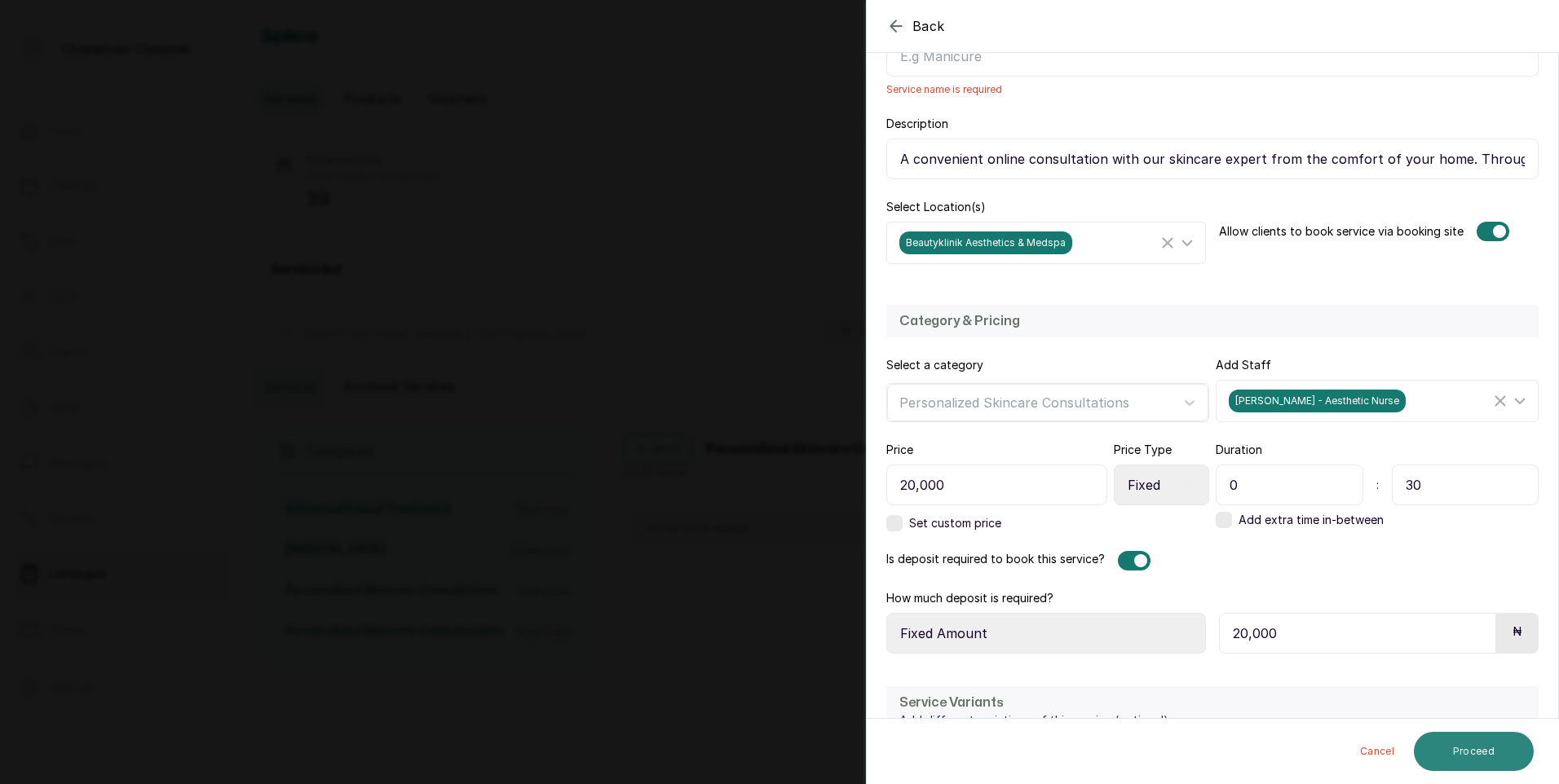
click at [1462, 762] on button "Proceed" at bounding box center [1474, 752] width 120 height 39
click at [1465, 749] on button "Proceed" at bounding box center [1474, 752] width 120 height 39
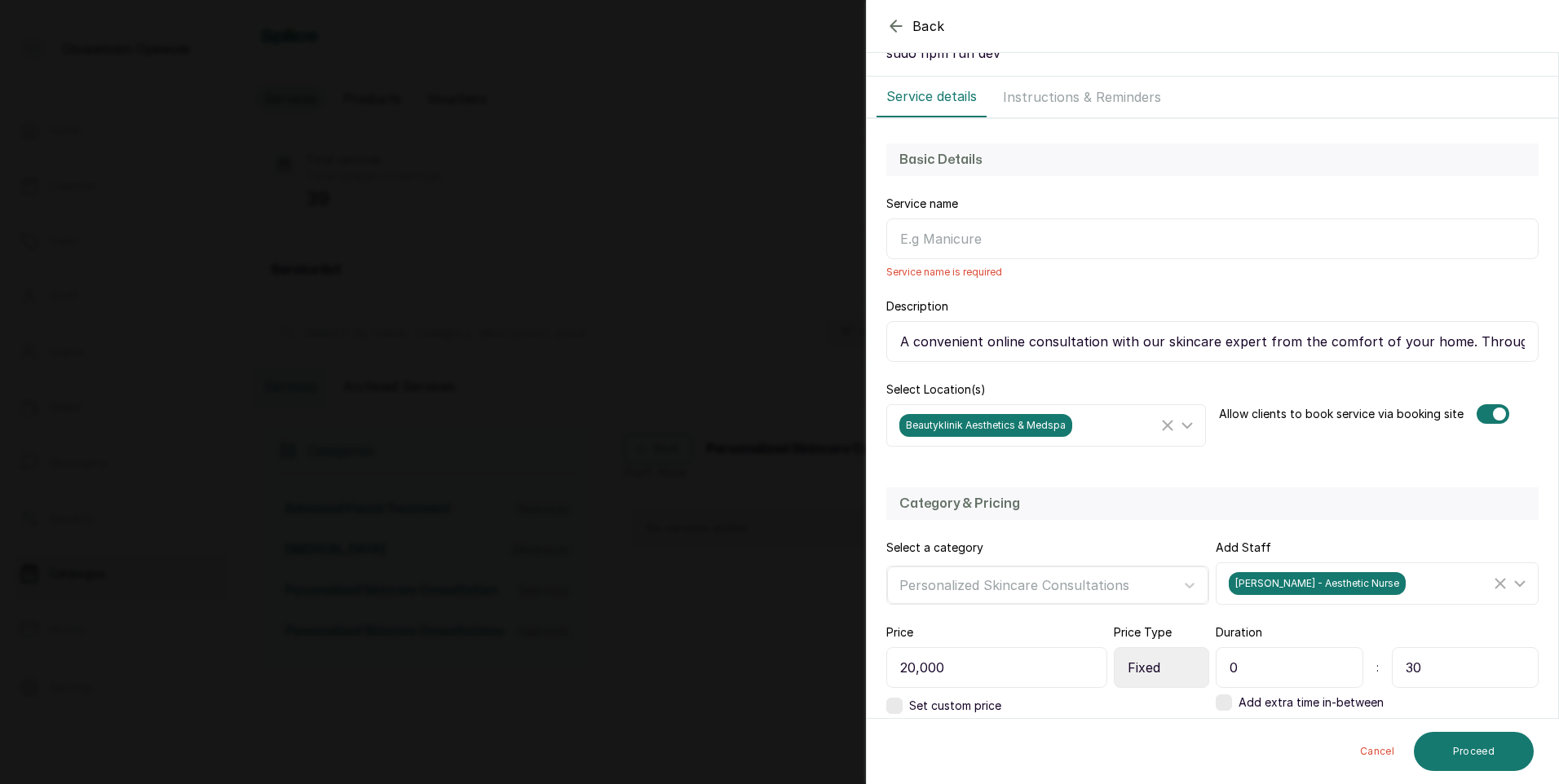
scroll to position [0, 0]
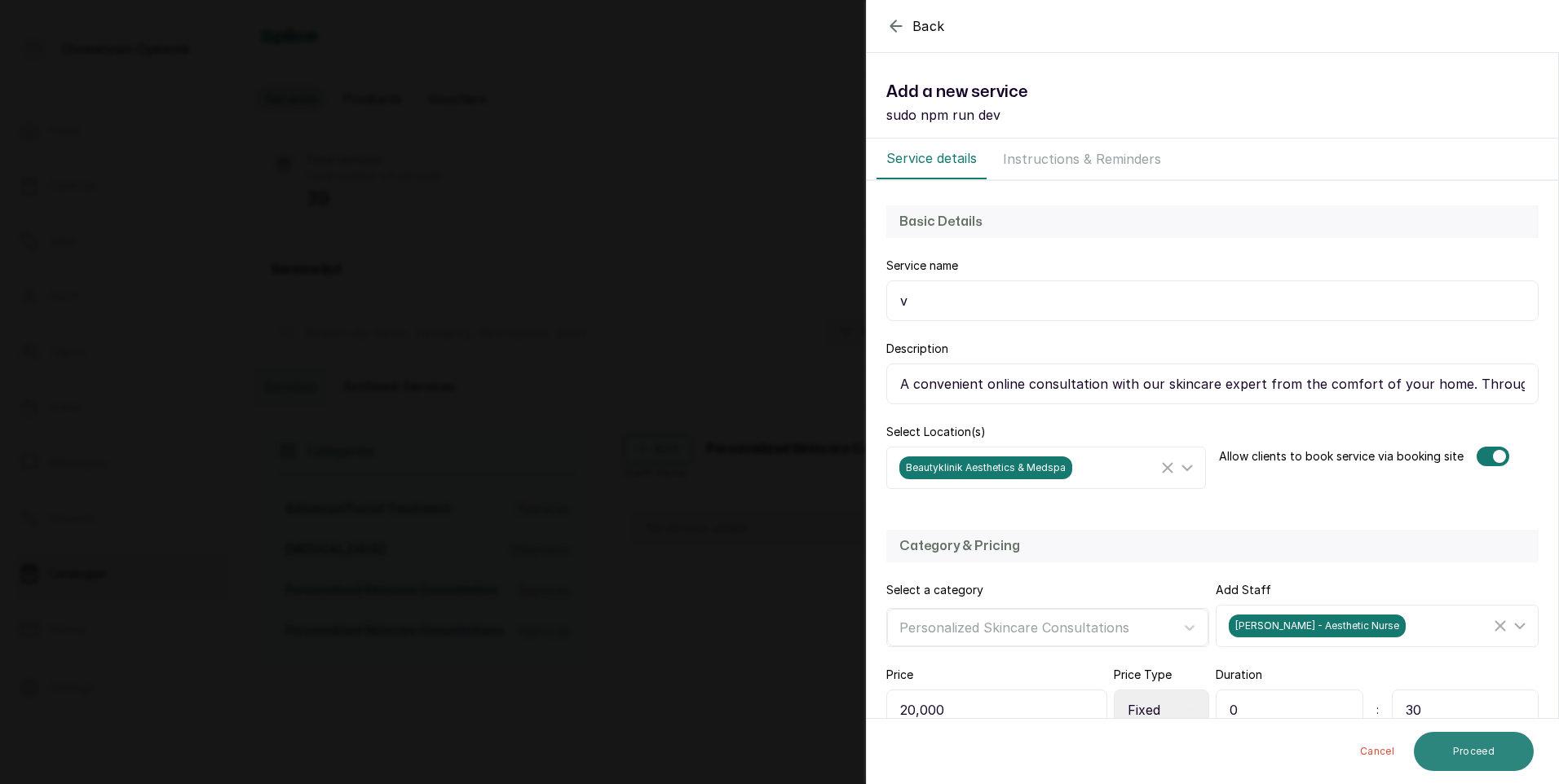
type input "v"
click at [1461, 753] on button "Proceed" at bounding box center [1474, 752] width 120 height 39
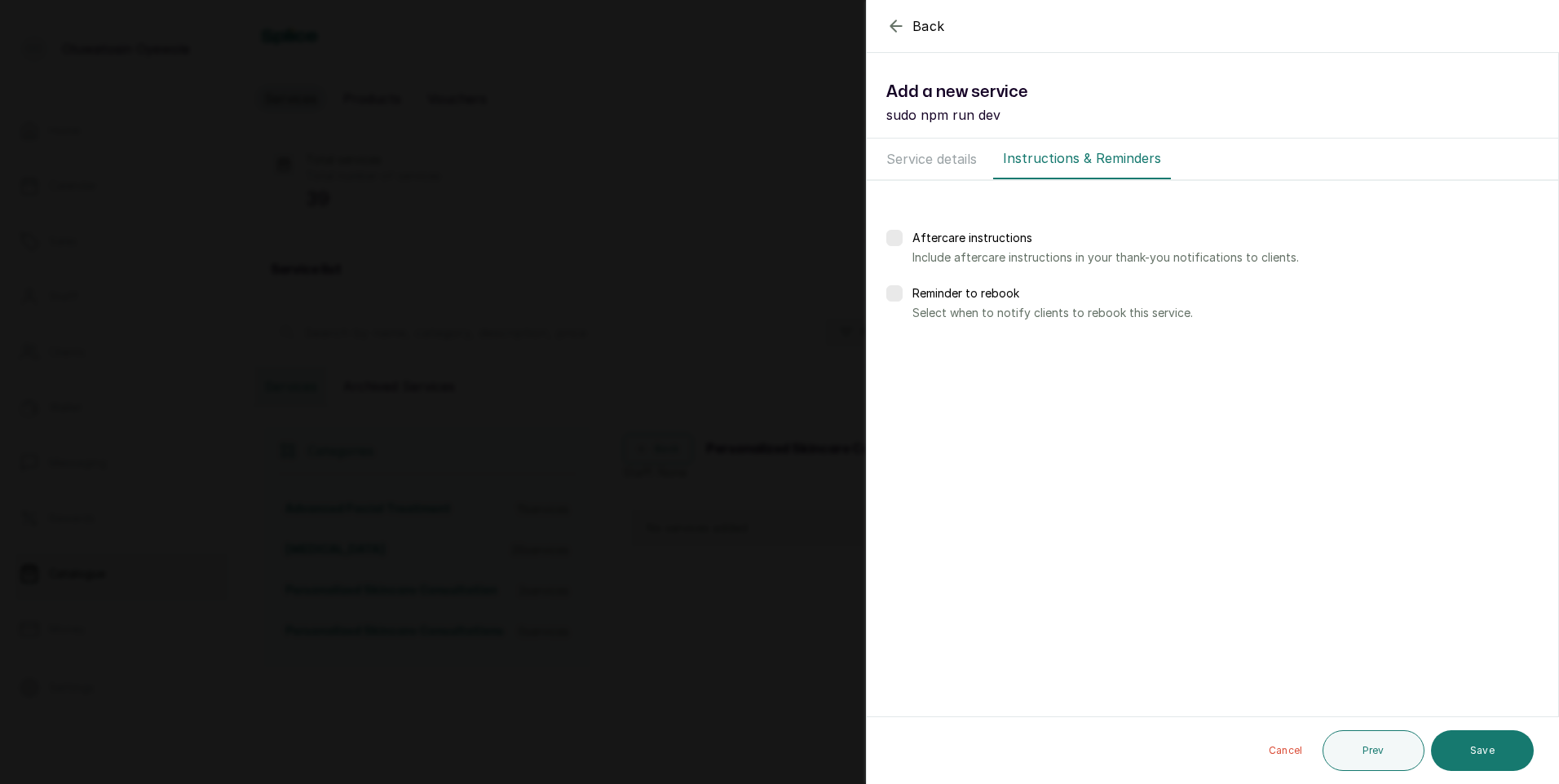
click at [1461, 753] on button "Save" at bounding box center [1482, 751] width 103 height 41
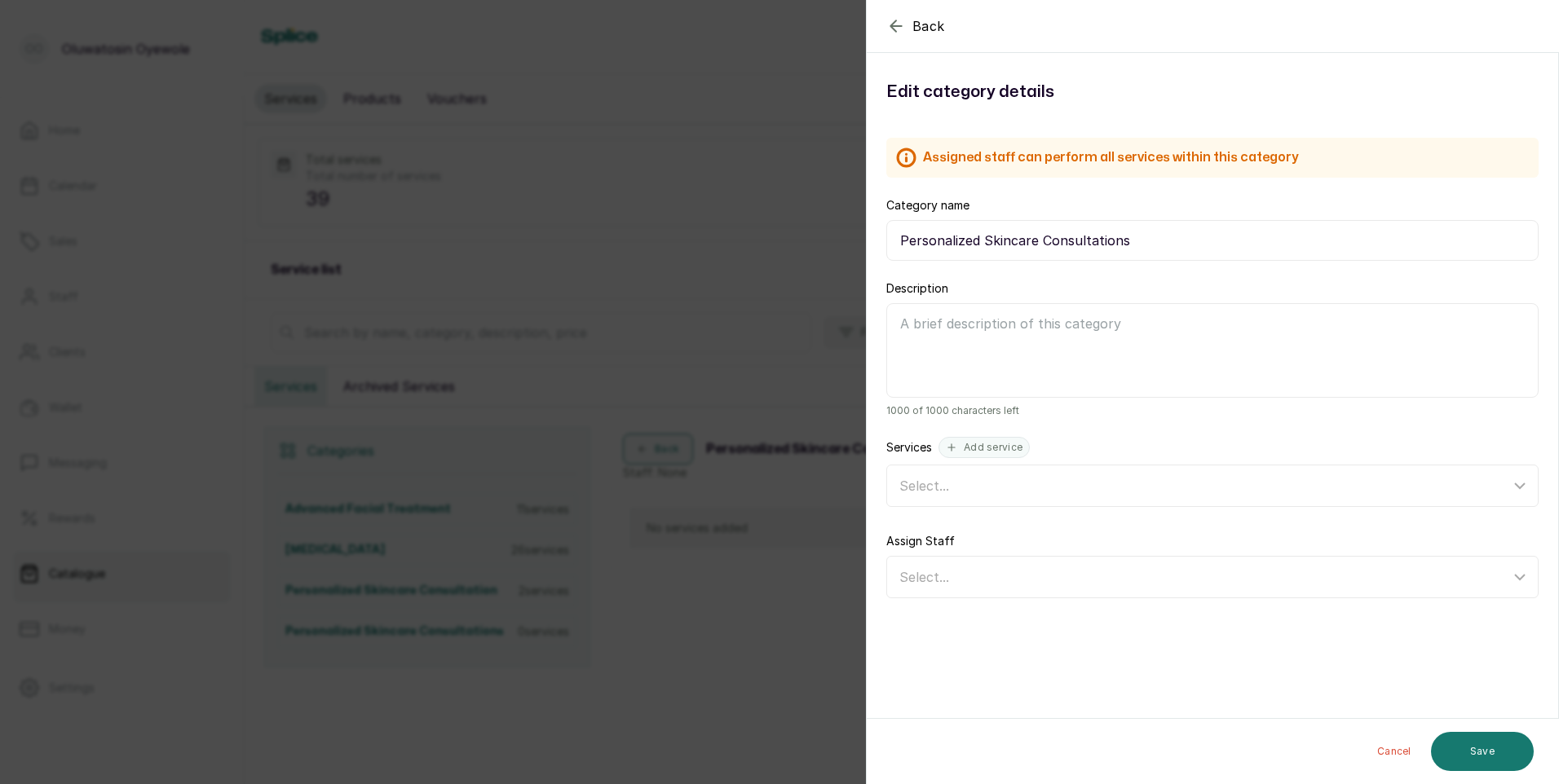
click at [890, 25] on icon "button" at bounding box center [895, 26] width 11 height 11
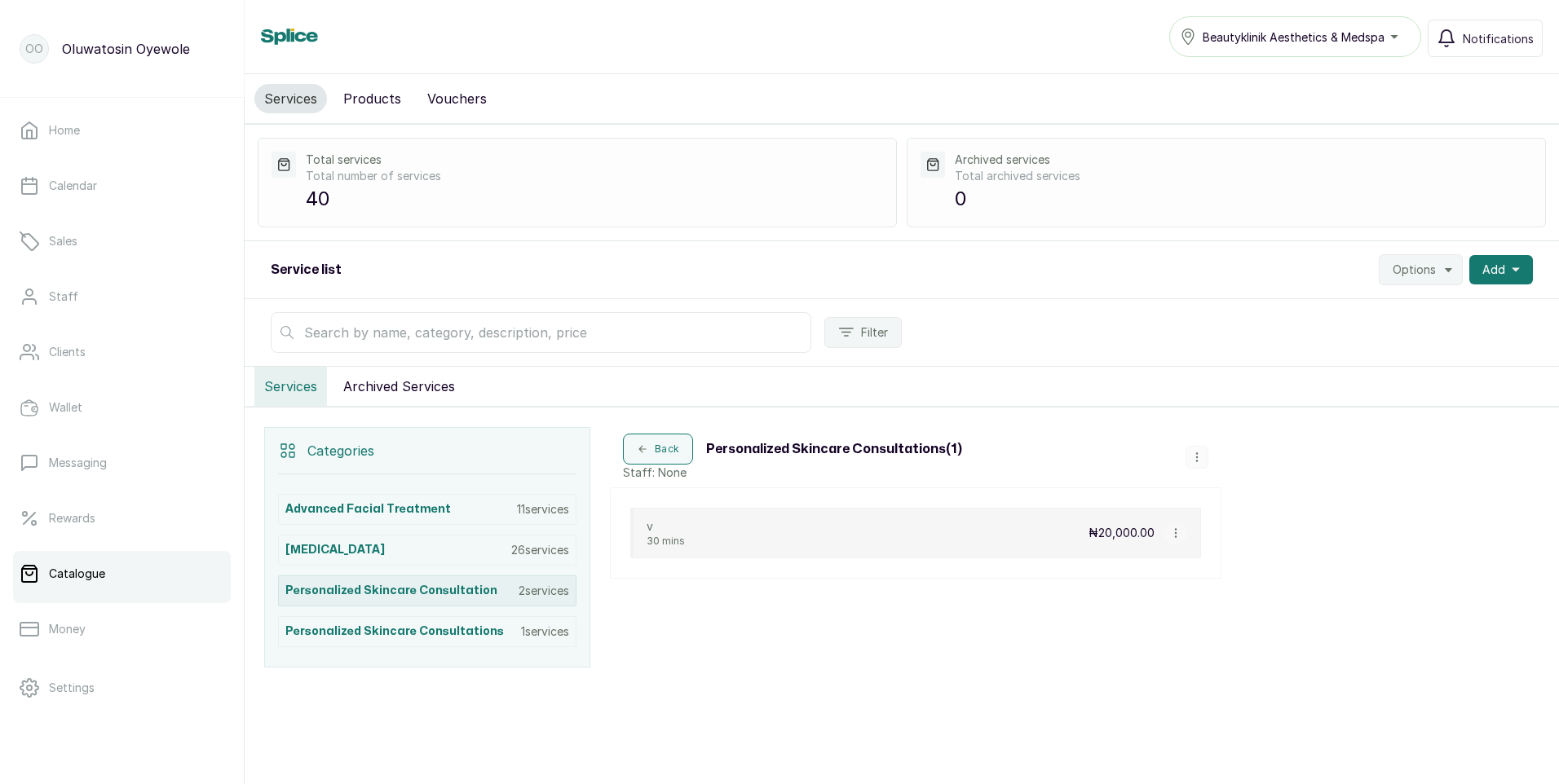
click at [539, 593] on p "2 services" at bounding box center [544, 591] width 50 height 16
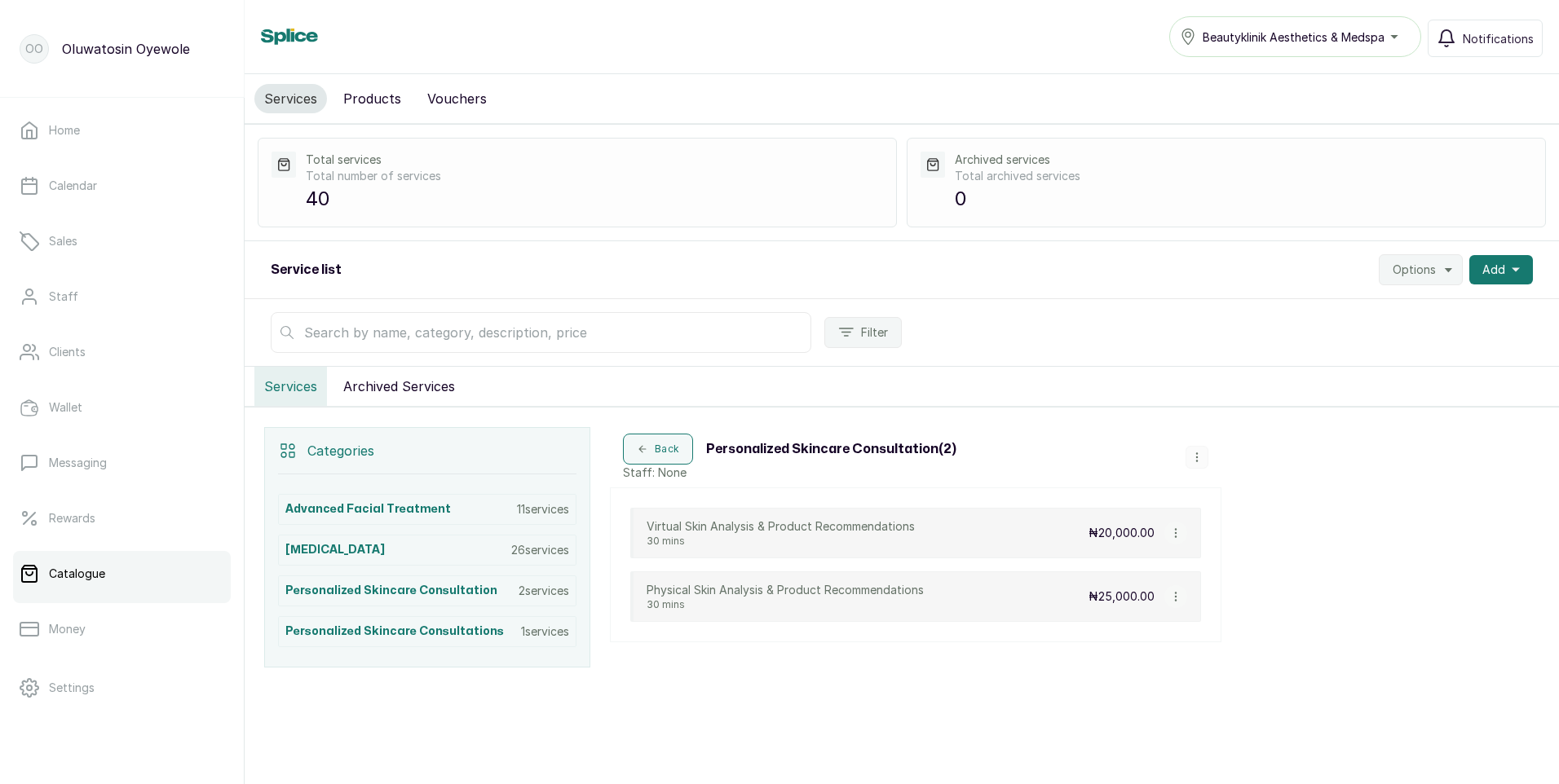
click at [1180, 532] on icon "button" at bounding box center [1176, 533] width 12 height 12
click at [1236, 433] on span "Edit Service" at bounding box center [1254, 439] width 74 height 20
select select "fixed"
select select "fixed_value"
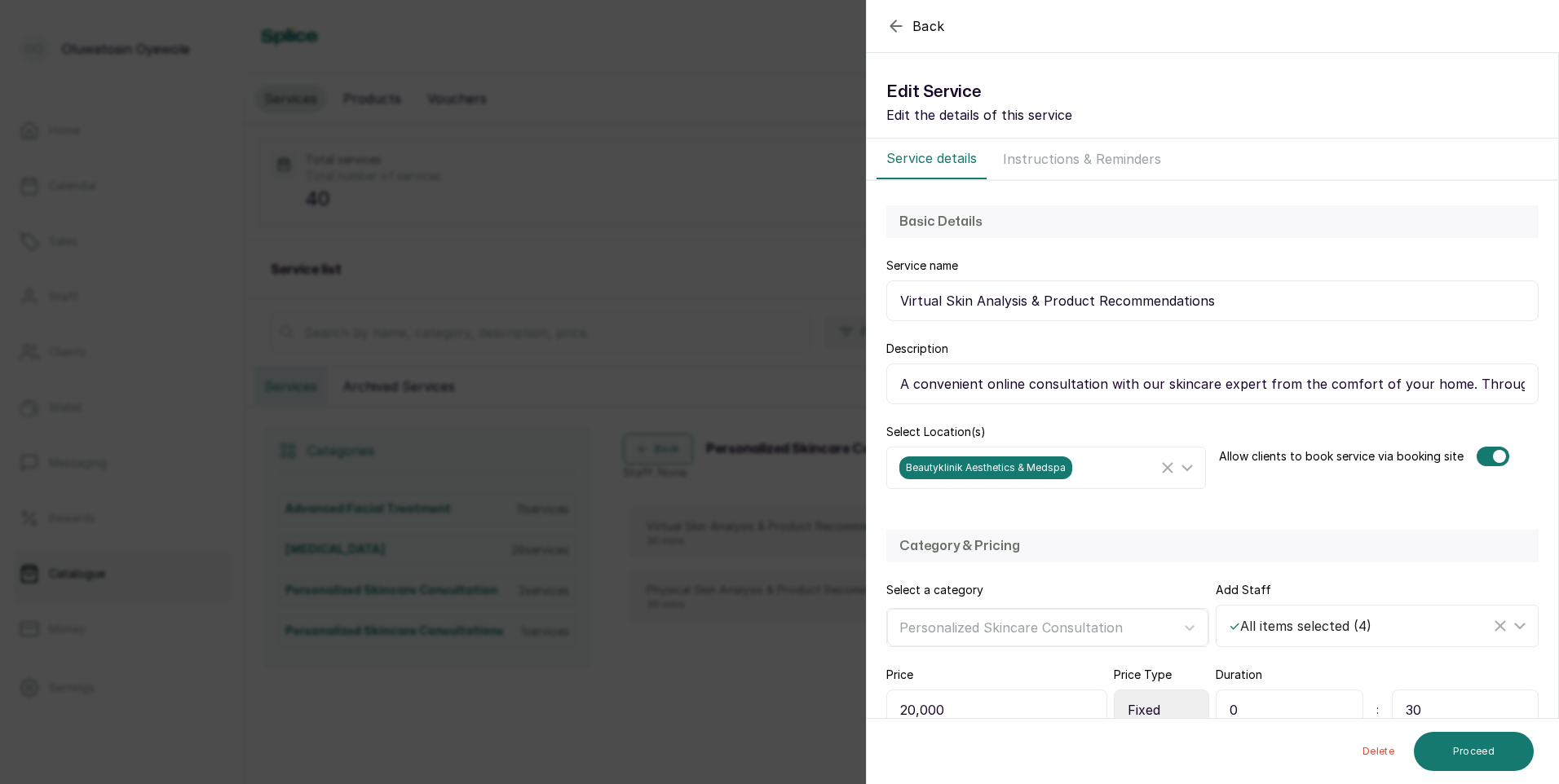
drag, startPoint x: 902, startPoint y: 297, endPoint x: 1216, endPoint y: 296, distance: 314.0
click at [1216, 296] on input "Virtual Skin Analysis & Product Recommendations" at bounding box center [1212, 301] width 652 height 41
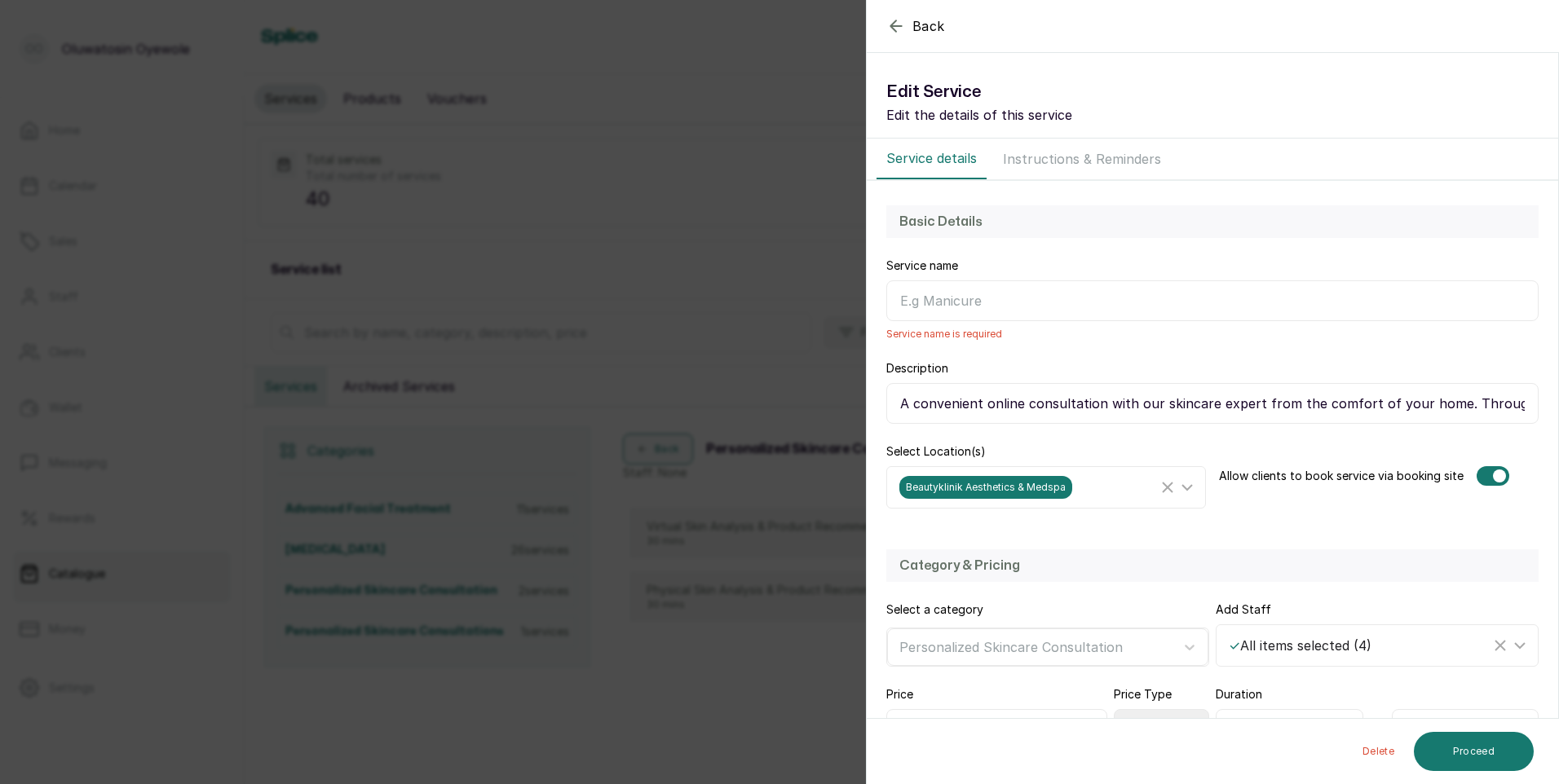
click at [895, 26] on icon "button" at bounding box center [895, 26] width 11 height 11
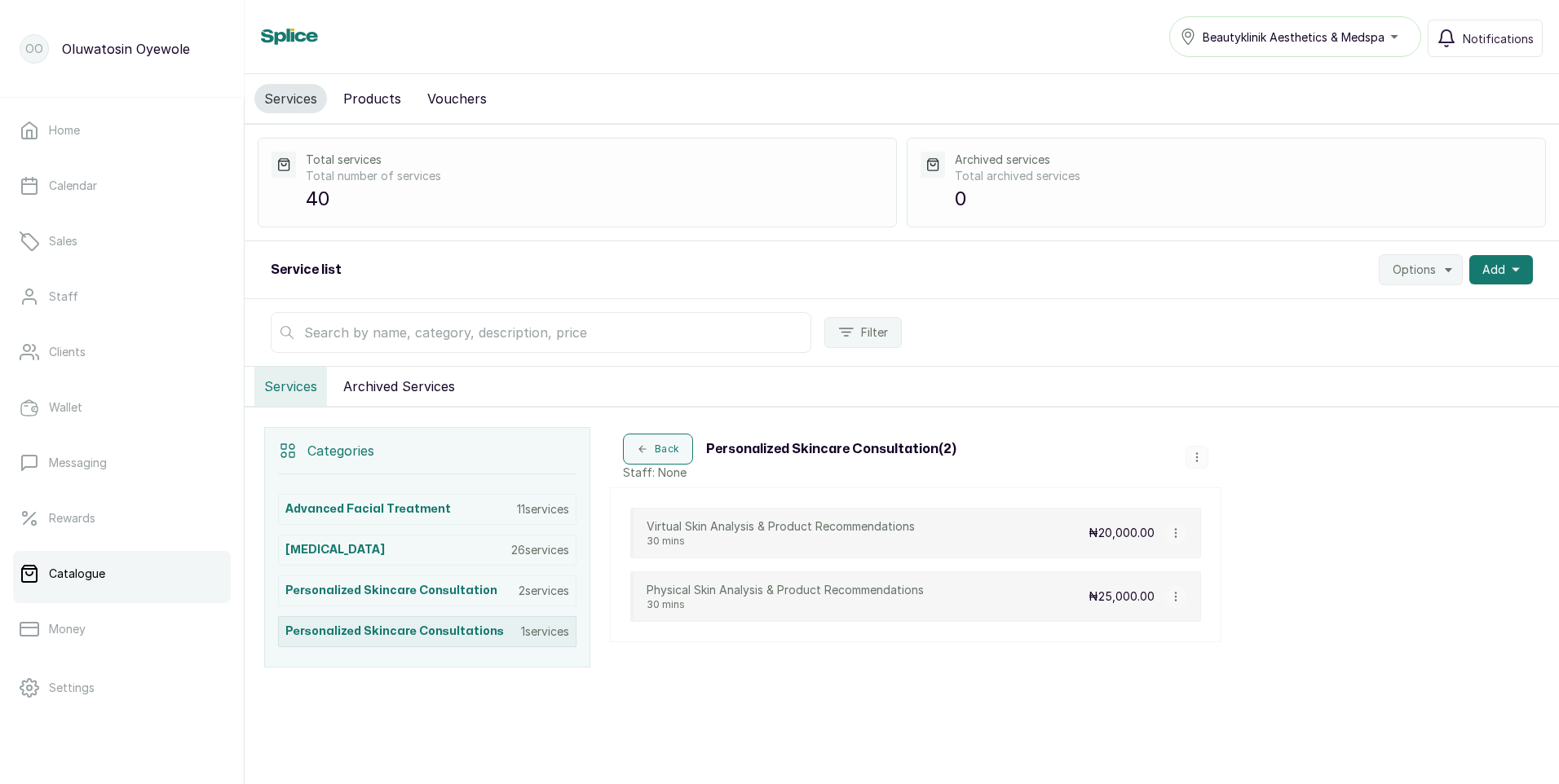
click at [538, 640] on div "Personalized Skincare Consultations 1 services" at bounding box center [427, 631] width 298 height 31
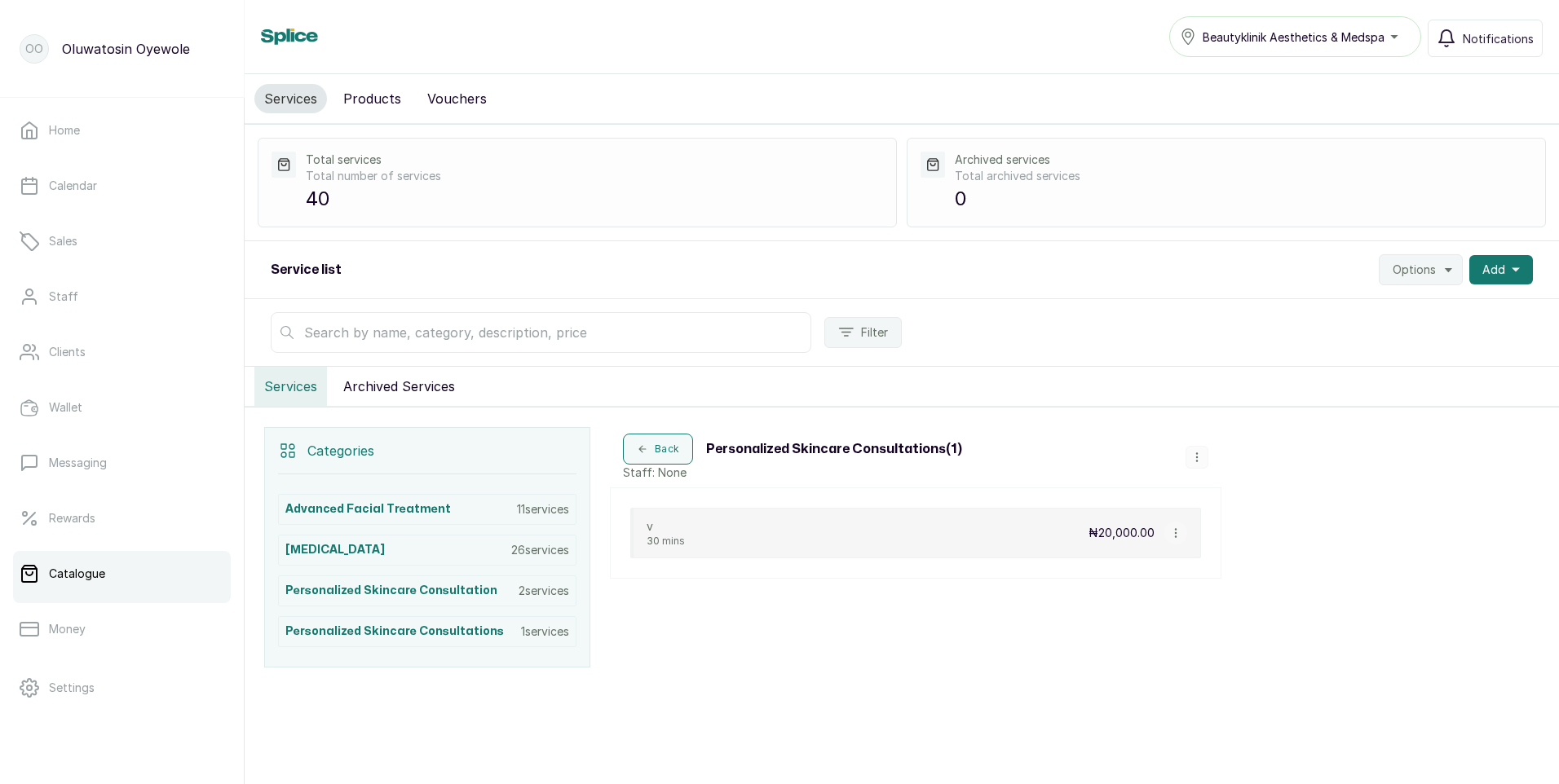
click at [1179, 530] on icon "button" at bounding box center [1176, 533] width 12 height 12
click at [1246, 434] on span "Edit Service" at bounding box center [1254, 439] width 74 height 20
select select "fixed"
select select "fixed_value"
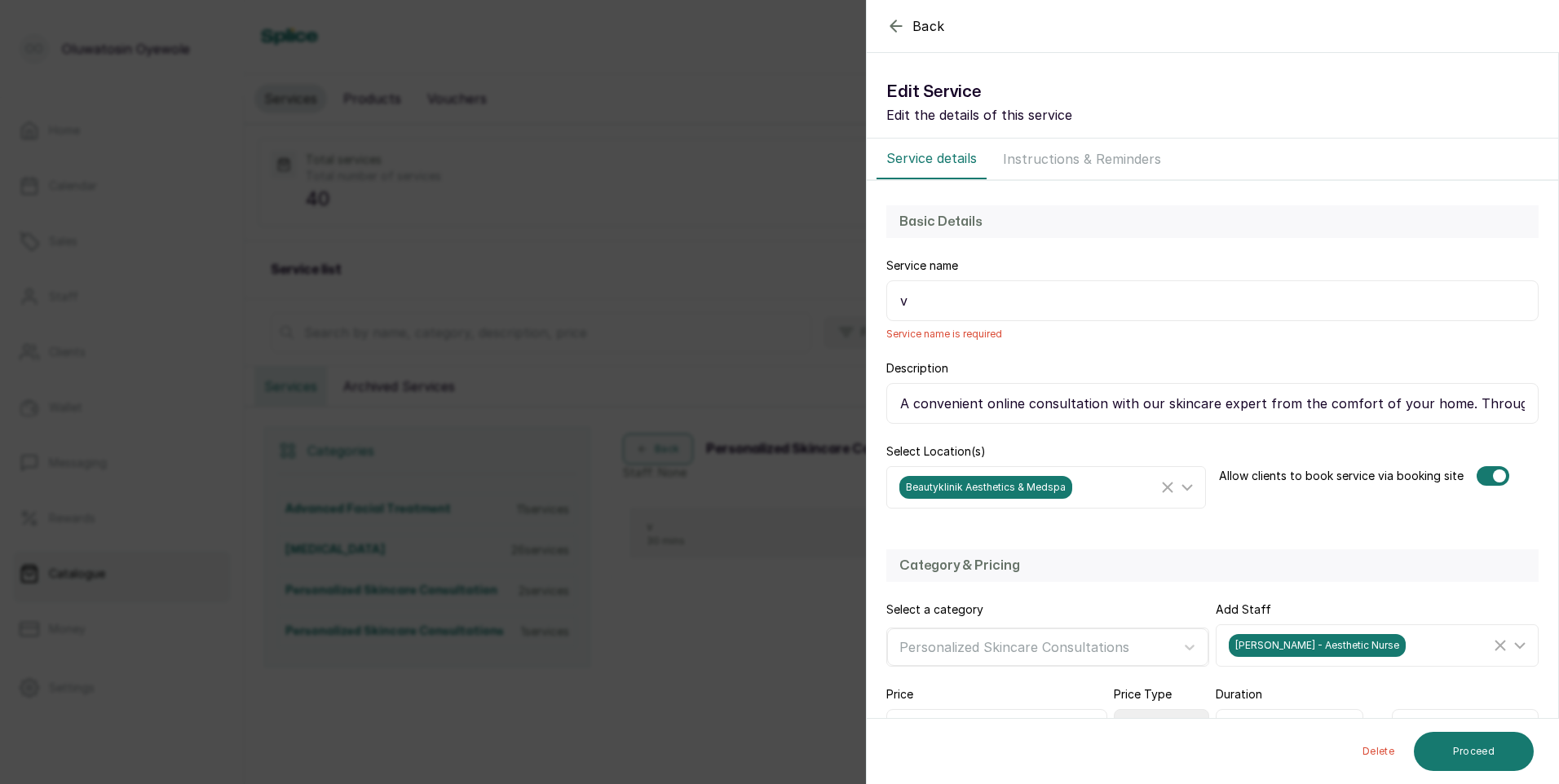
click at [919, 305] on input "v" at bounding box center [1212, 301] width 652 height 41
paste input "Virtual Skin Analysis & Product Recommendations"
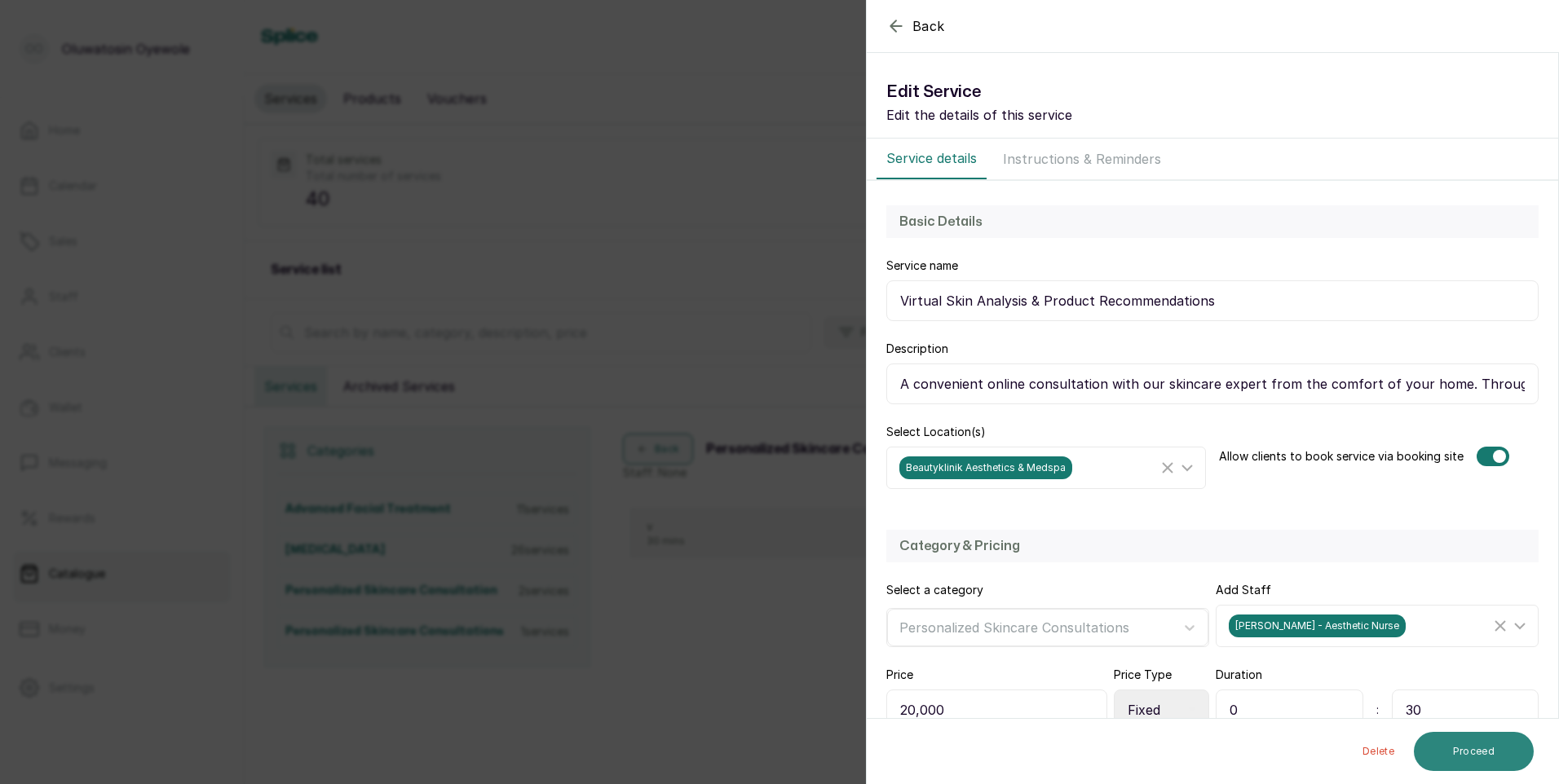
type input "Virtual Skin Analysis & Product Recommendations"
click at [1471, 754] on button "Proceed" at bounding box center [1474, 752] width 120 height 39
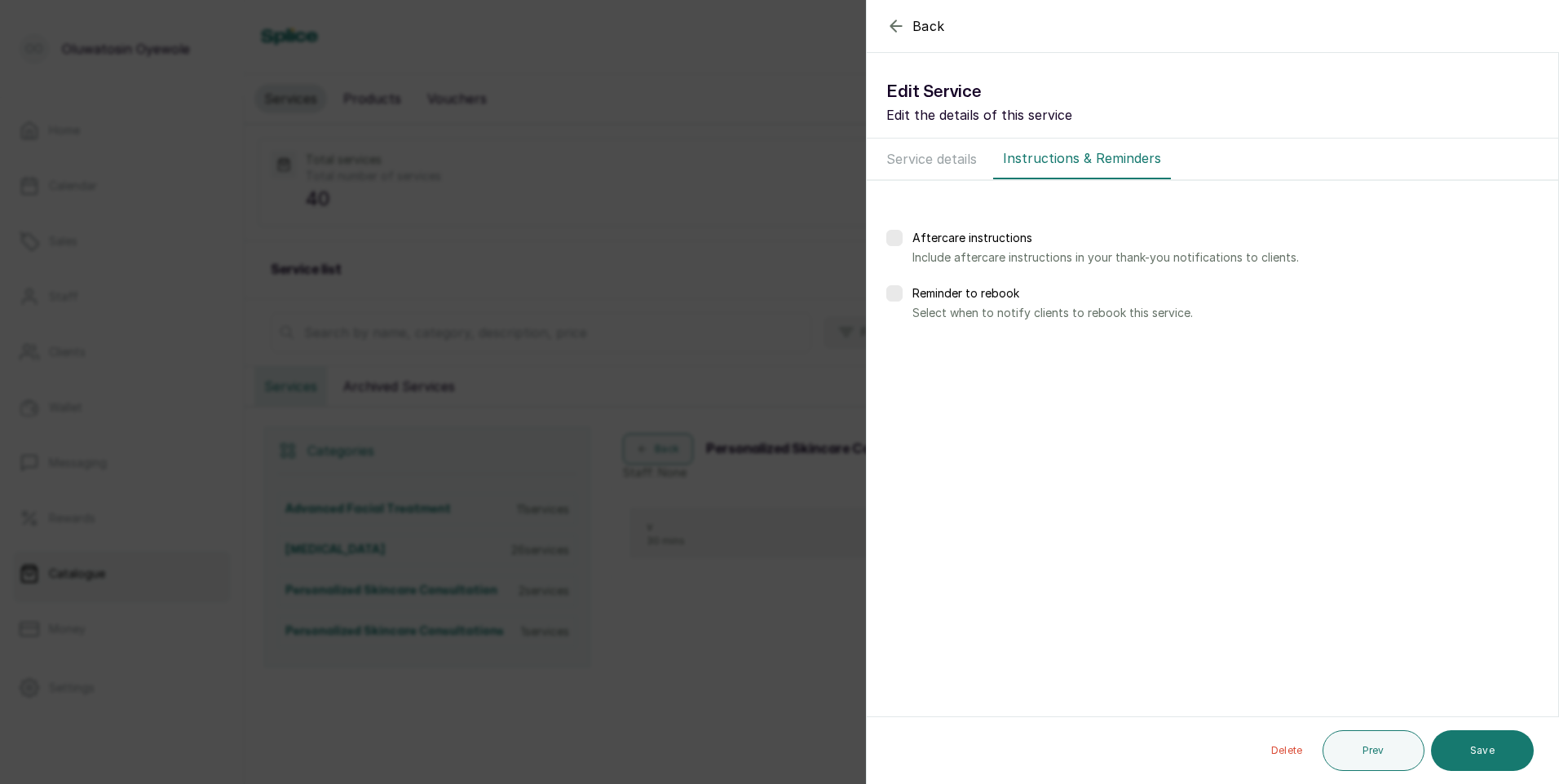
click at [1471, 754] on button "Save" at bounding box center [1482, 751] width 103 height 41
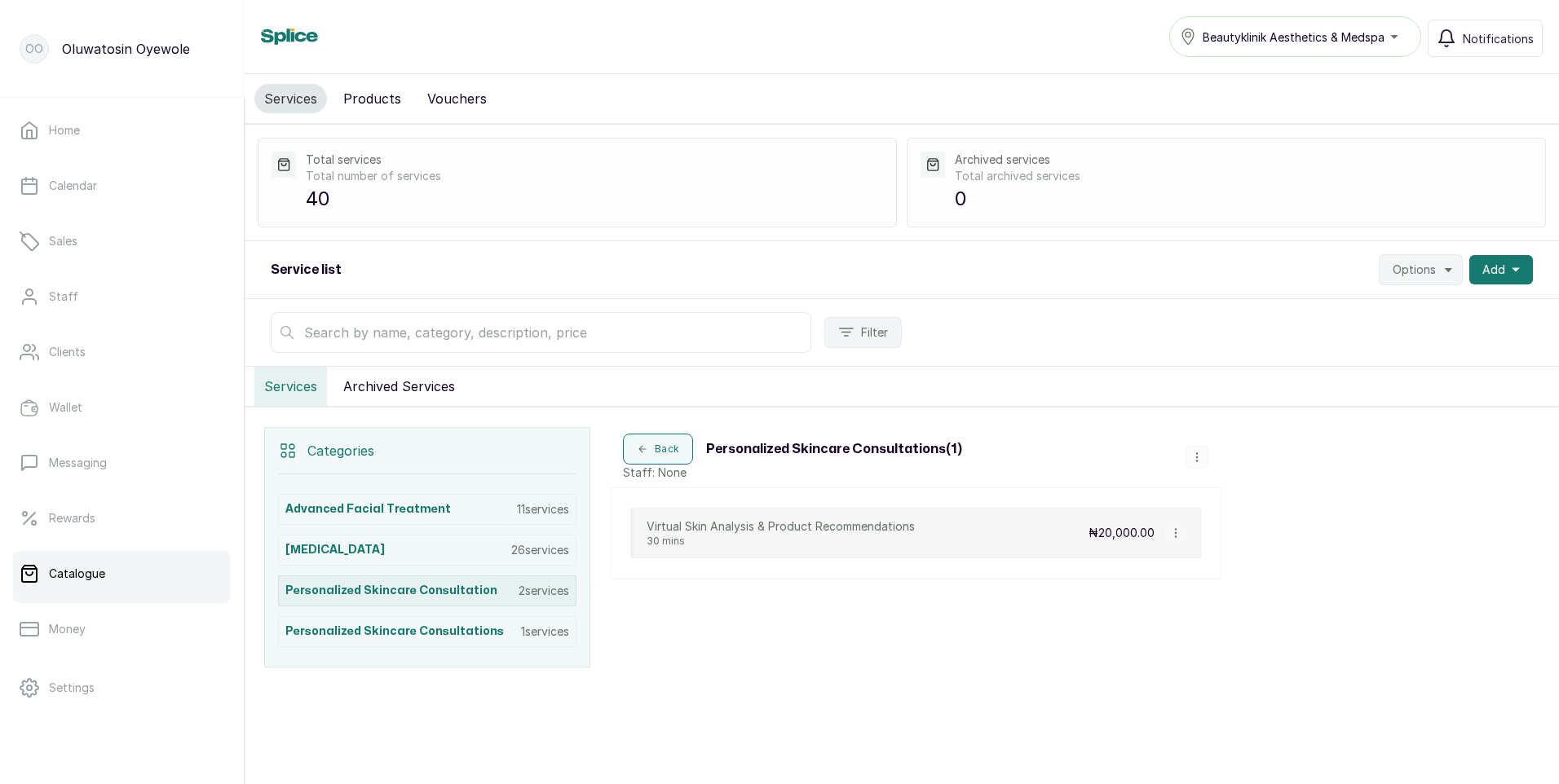
click at [533, 595] on p "2 services" at bounding box center [544, 591] width 50 height 16
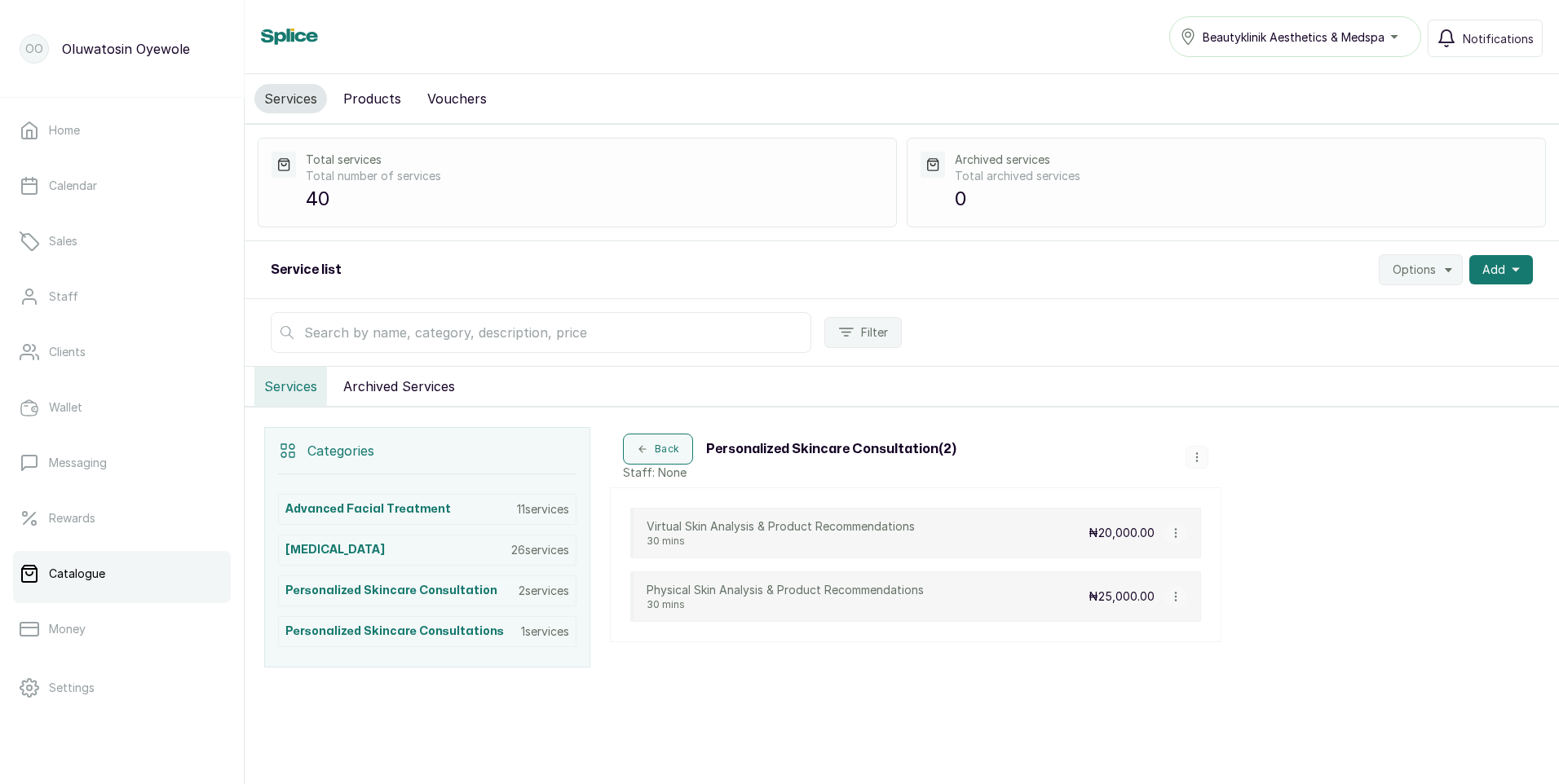
click at [1174, 595] on icon "button" at bounding box center [1176, 596] width 12 height 12
click at [1272, 506] on span "Edit Service" at bounding box center [1254, 503] width 74 height 20
select select "fixed"
select select "fixed_value"
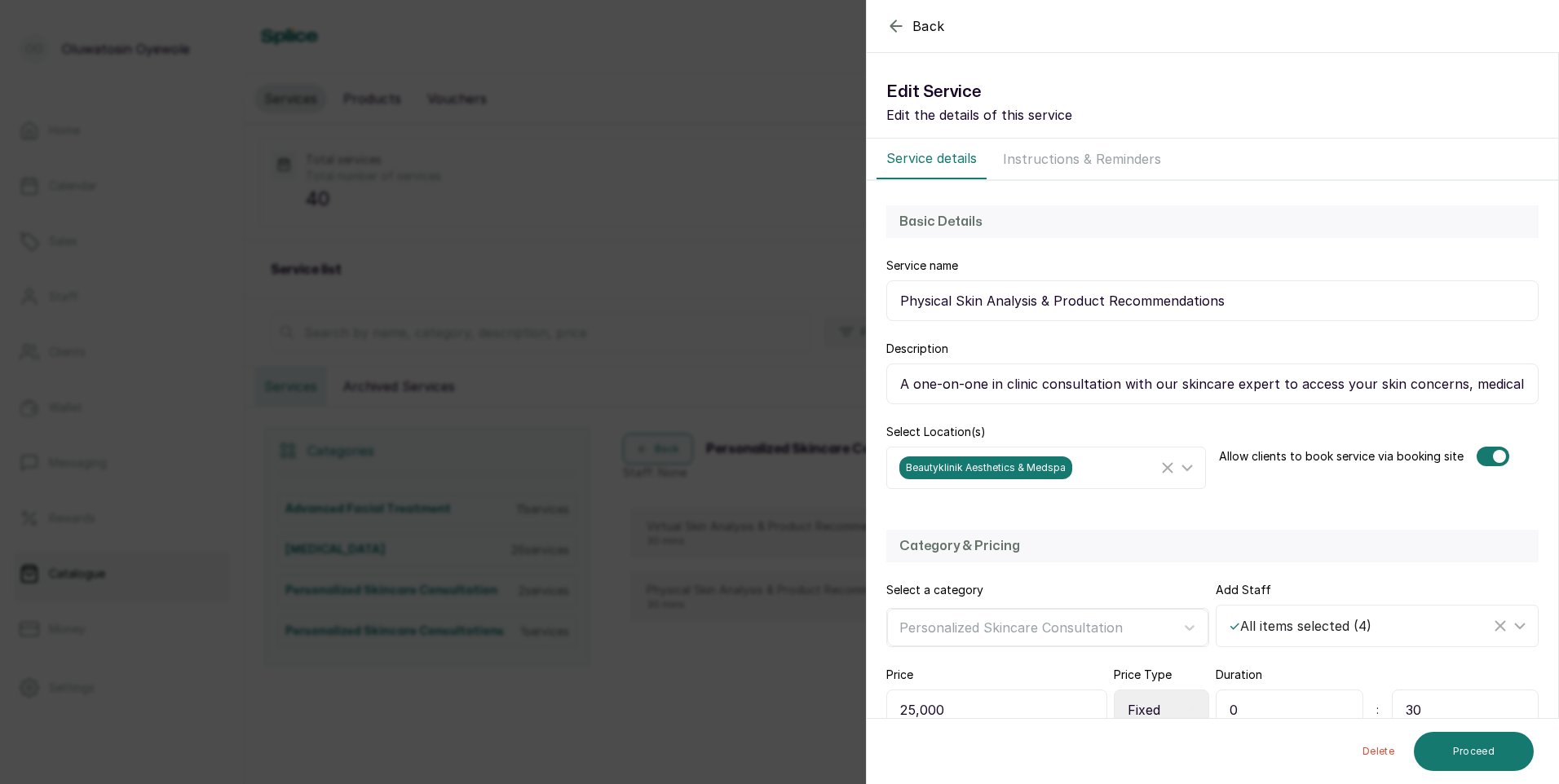
drag, startPoint x: 896, startPoint y: 296, endPoint x: 1304, endPoint y: 311, distance: 408.3
click at [1304, 311] on input "Physical Skin Analysis & Product Recommendations" at bounding box center [1212, 301] width 652 height 41
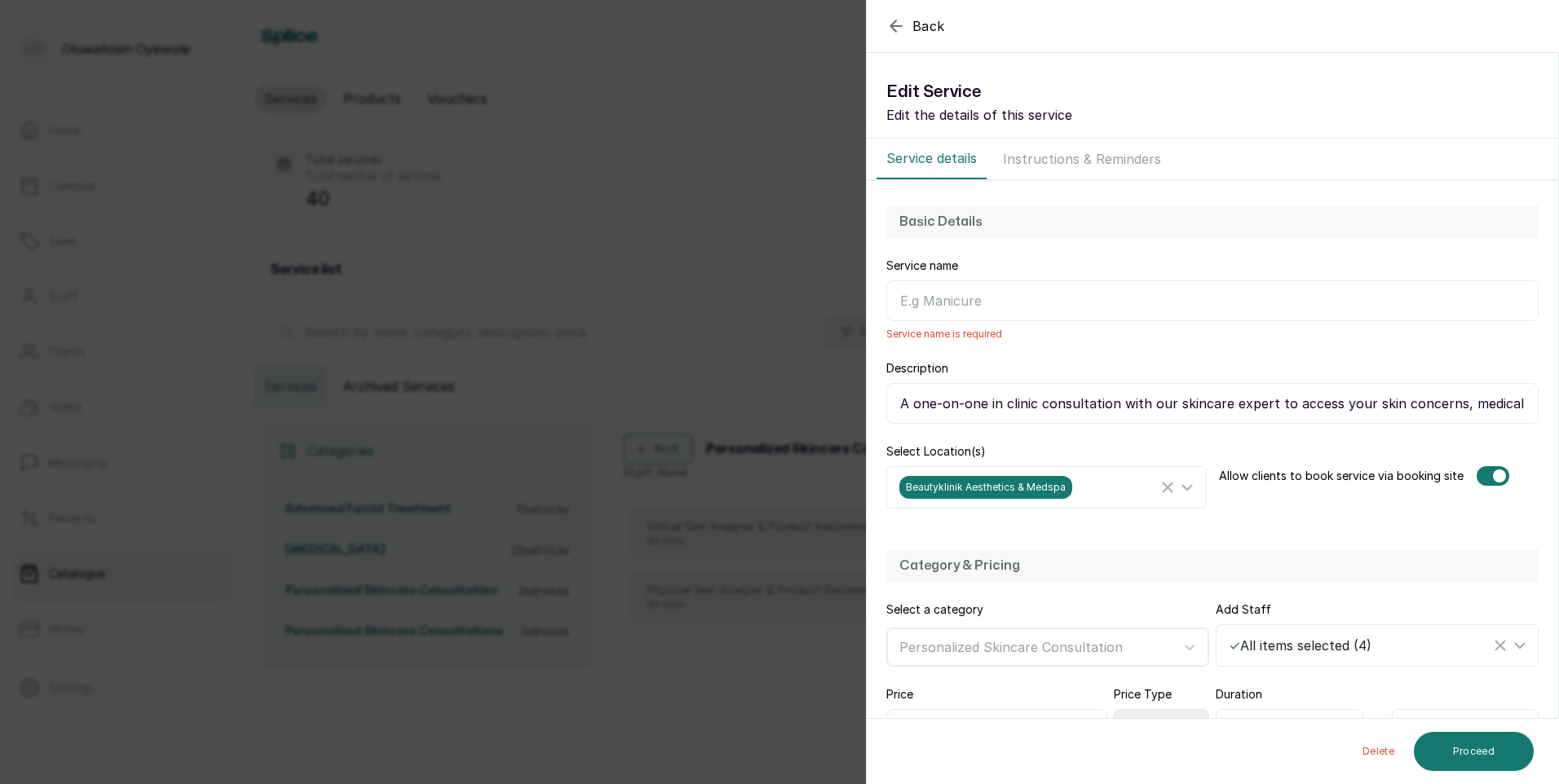
click at [900, 32] on icon "button" at bounding box center [896, 26] width 20 height 20
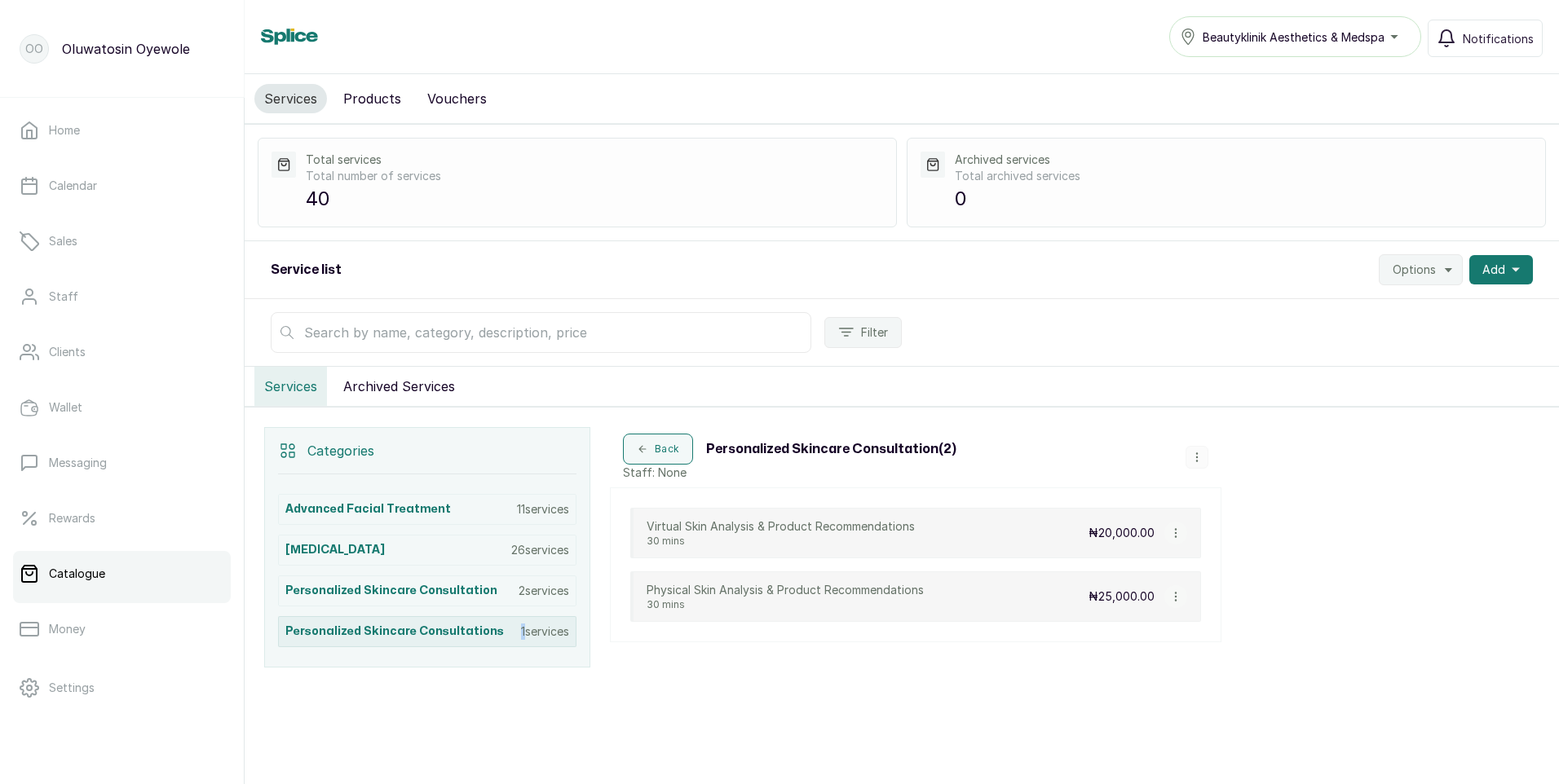
click at [521, 633] on p "1 services" at bounding box center [545, 632] width 48 height 16
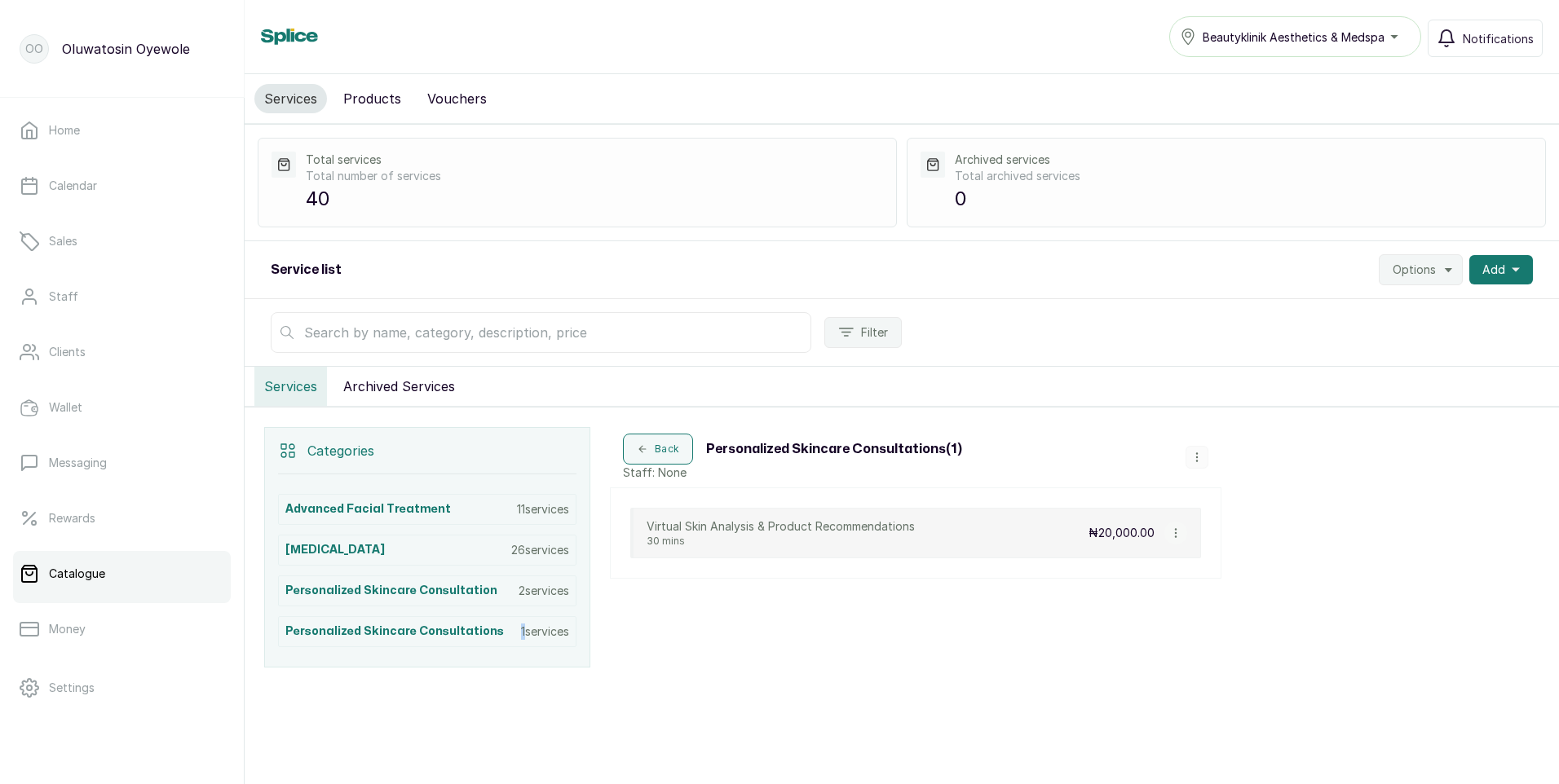
click at [1195, 455] on icon "button" at bounding box center [1196, 456] width 12 height 12
click at [1226, 329] on span "Add Service" at bounding box center [1251, 334] width 74 height 20
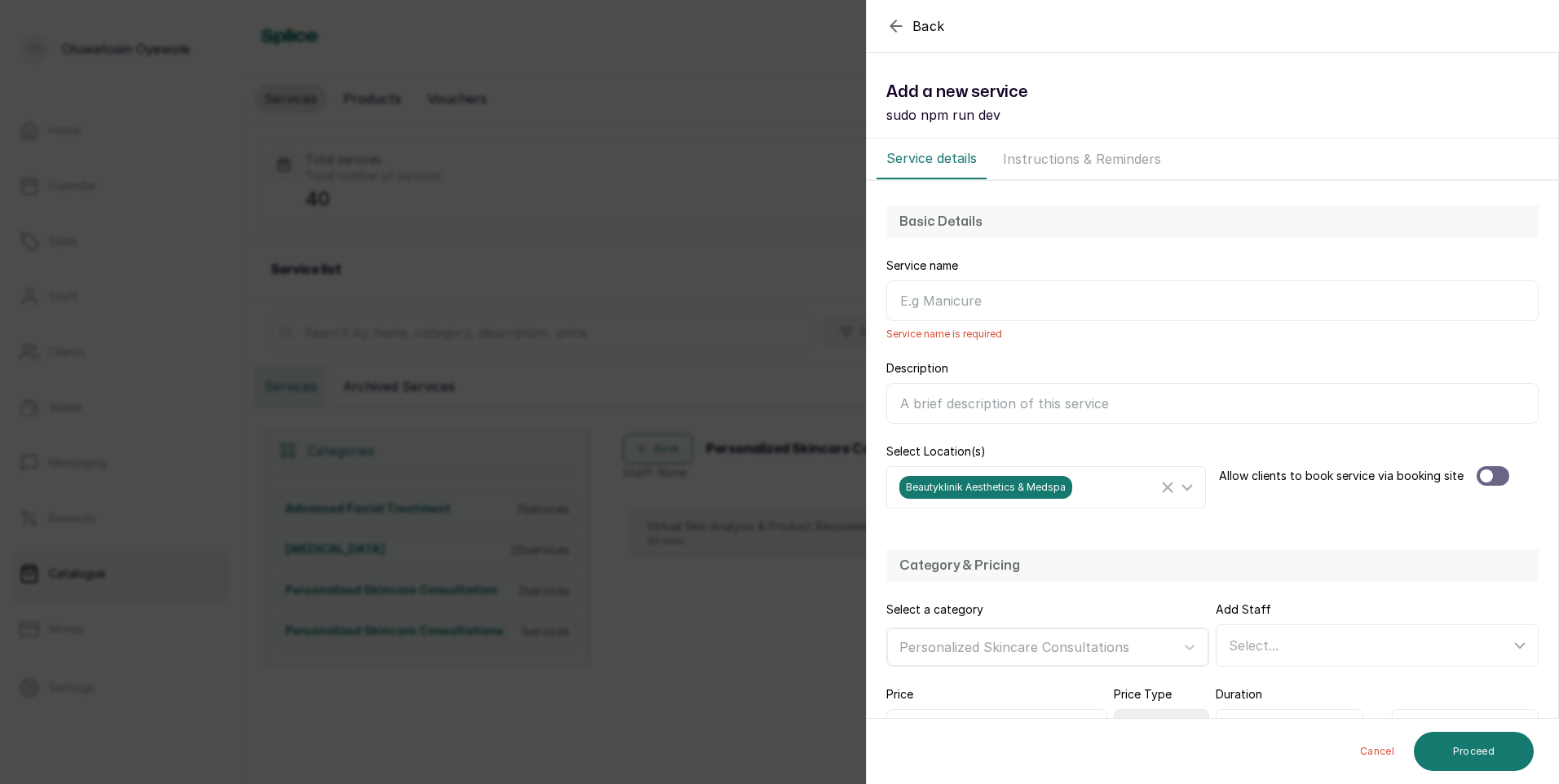
click at [910, 298] on input "Service name" at bounding box center [1212, 301] width 652 height 41
paste input "Physical Skin Analysis & Product Recommendations"
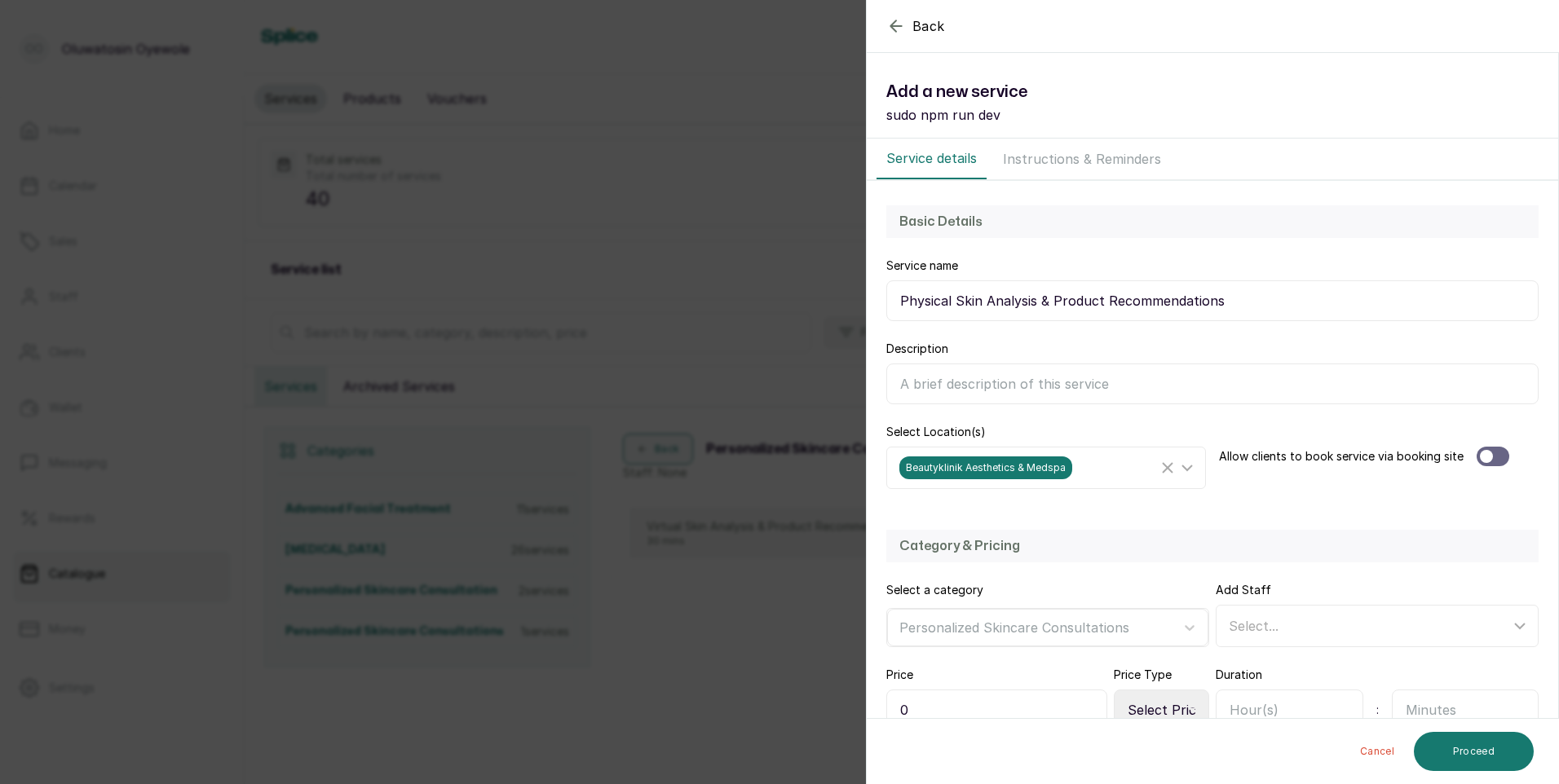
type input "Physical Skin Analysis & Product Recommendations"
click at [1293, 628] on div "Select..." at bounding box center [1369, 626] width 281 height 20
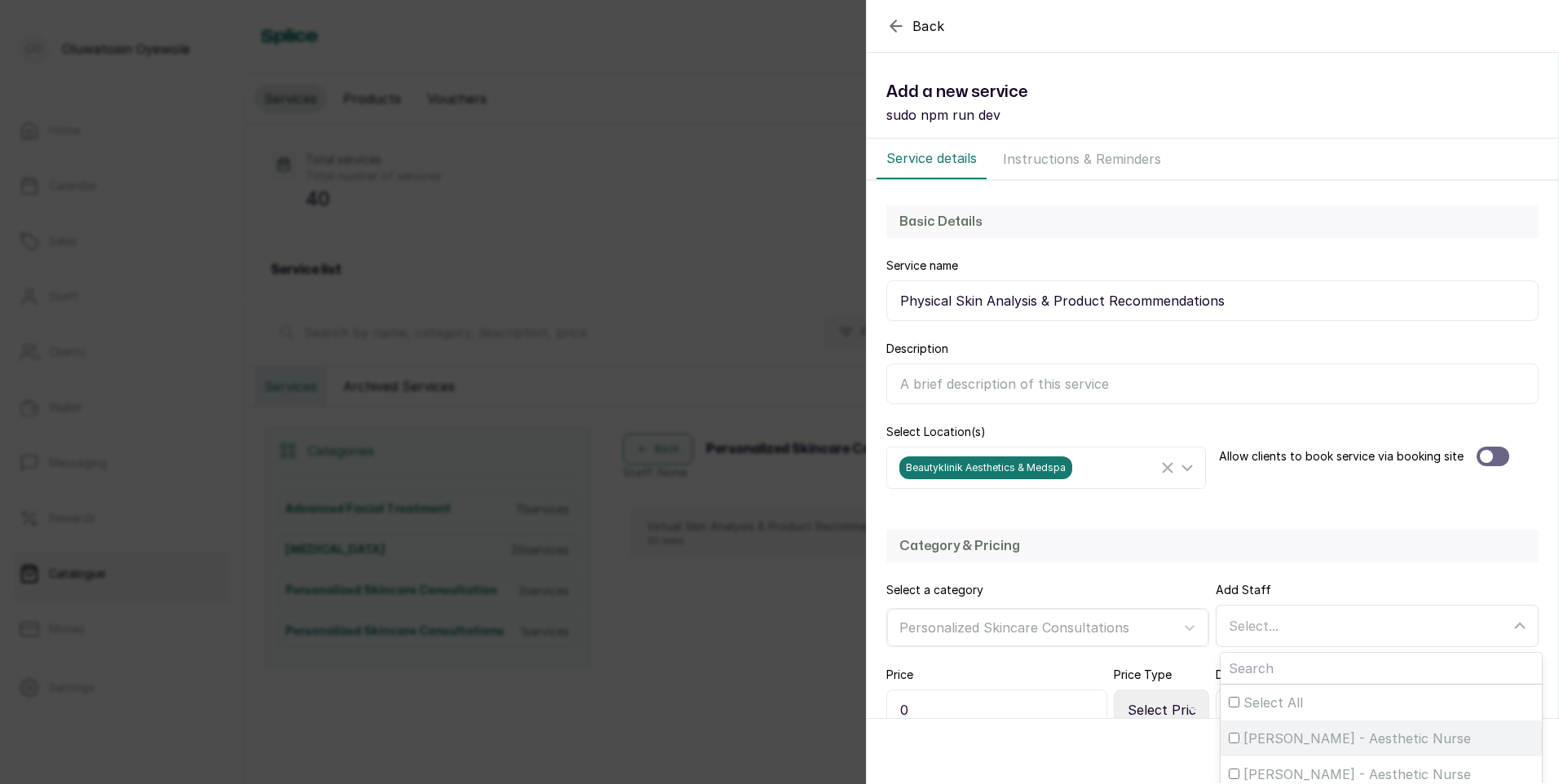
click at [1306, 734] on span "Helen Ajetunmobi - Aesthetic Nurse" at bounding box center [1358, 738] width 227 height 20
drag, startPoint x: 1307, startPoint y: 734, endPoint x: 1453, endPoint y: 742, distance: 146.2
click at [1452, 742] on span "Helen Ajetunmobi - Aesthetic Nurse" at bounding box center [1358, 738] width 227 height 20
click at [1239, 742] on input "Helen Ajetunmobi - Aesthetic Nurse" at bounding box center [1234, 738] width 11 height 11
checkbox input "true"
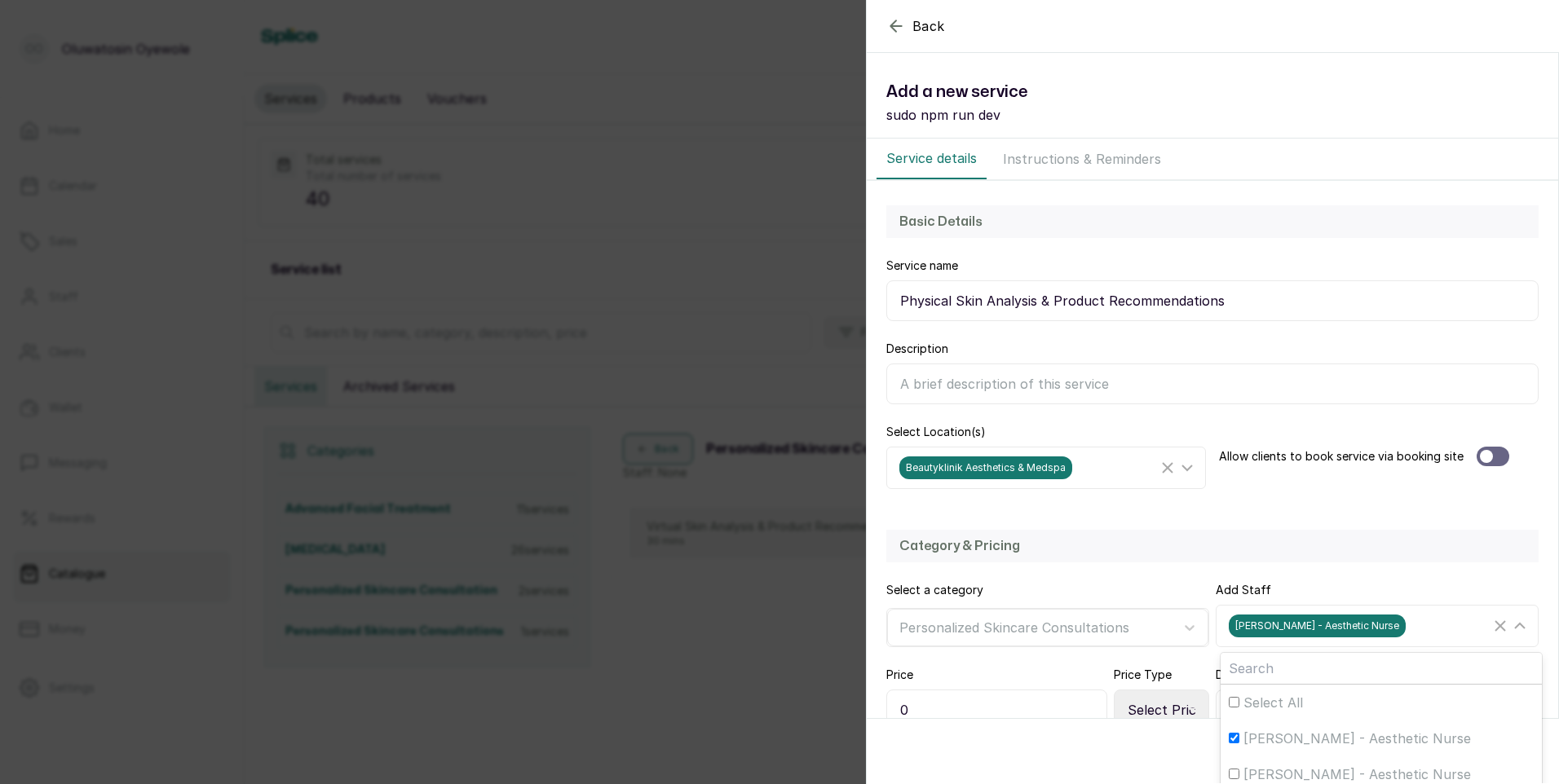
click at [1493, 454] on div at bounding box center [1493, 456] width 32 height 20
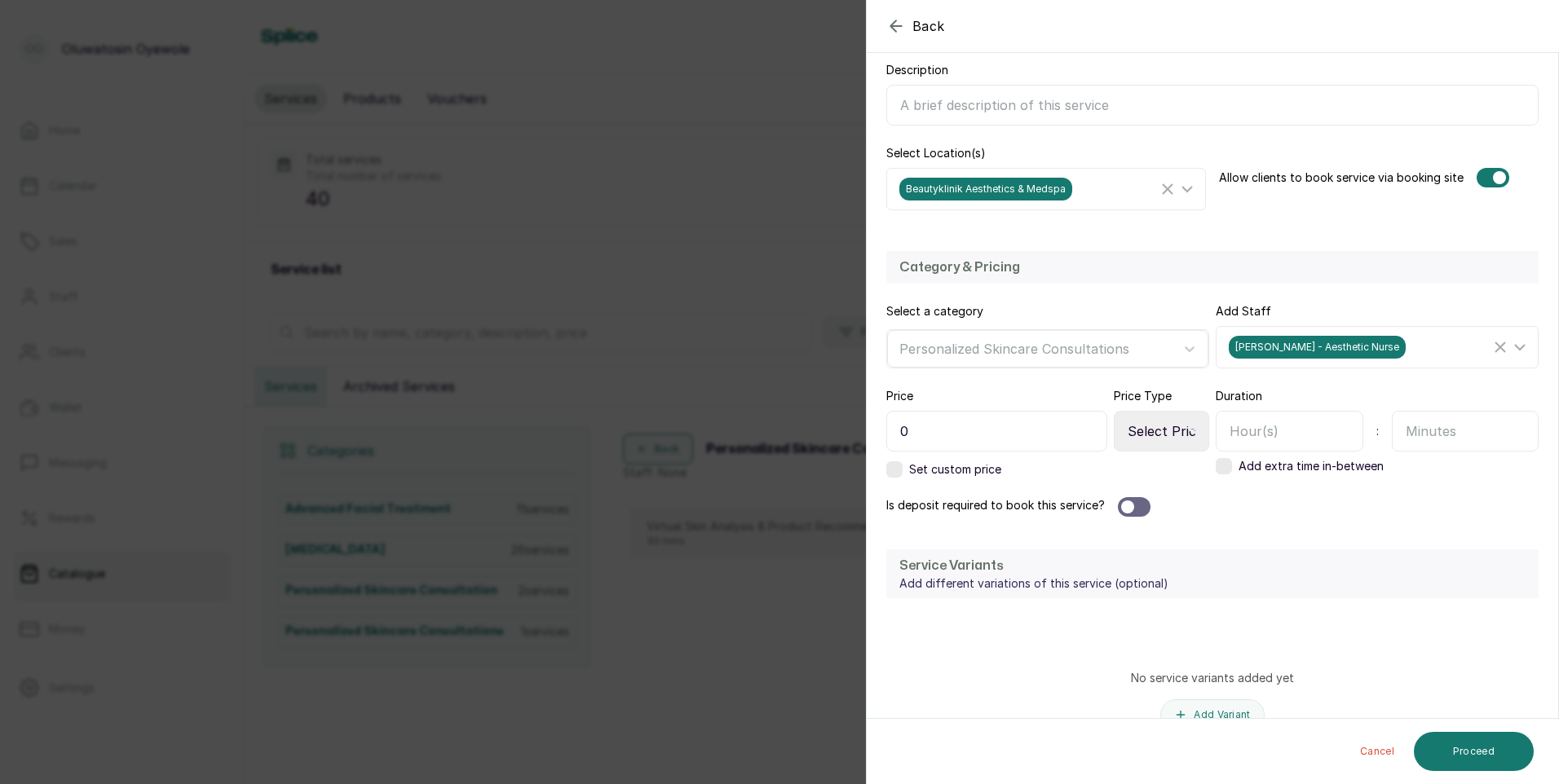
scroll to position [326, 0]
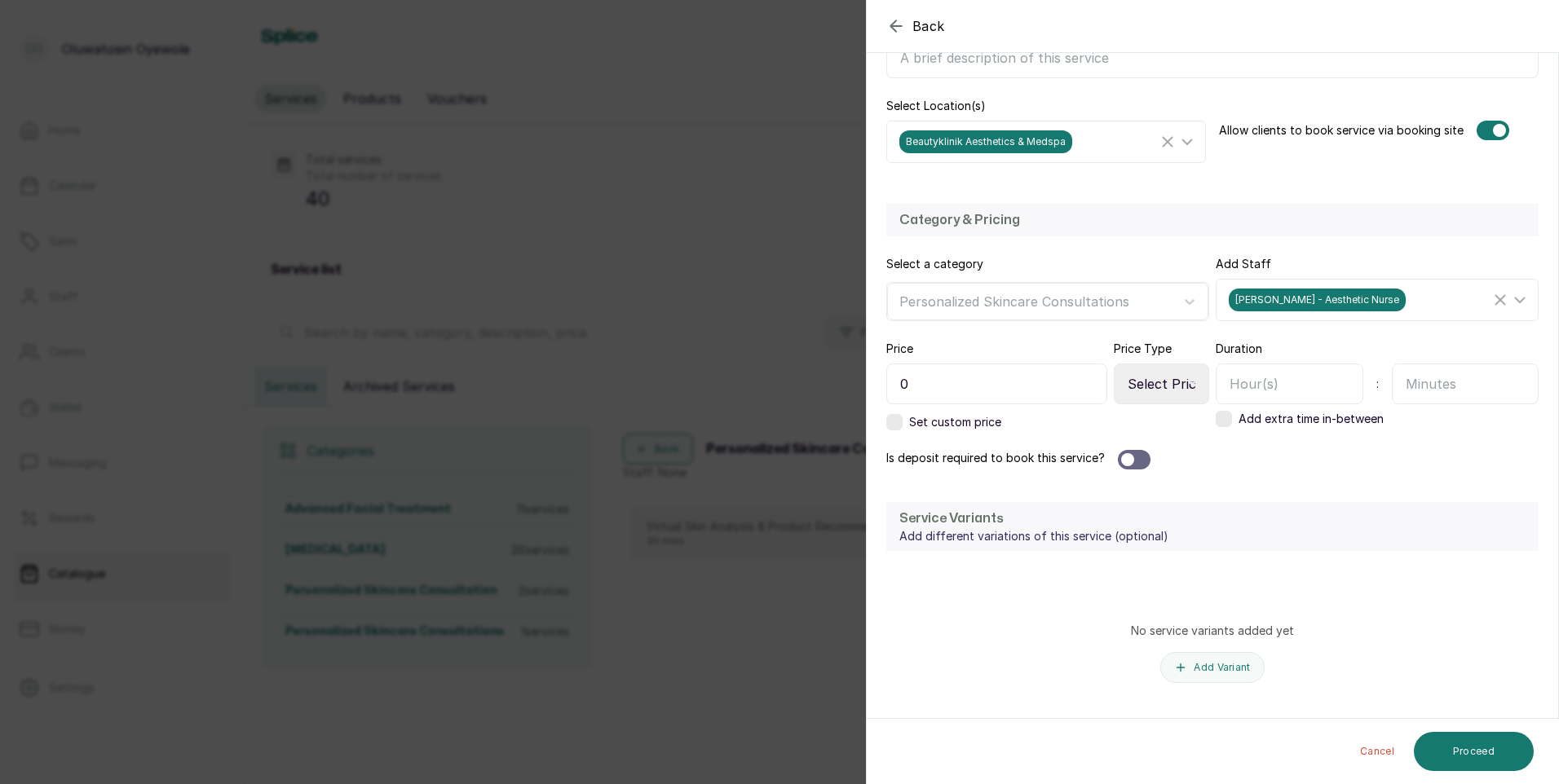
click at [957, 382] on input "0" at bounding box center [997, 384] width 221 height 41
type input "25,000"
click at [1169, 387] on select "Select Price Type Fixed From" at bounding box center [1161, 384] width 96 height 41
select select "fixed"
click at [1114, 363] on select "Select Price Type Fixed From" at bounding box center [1161, 384] width 96 height 41
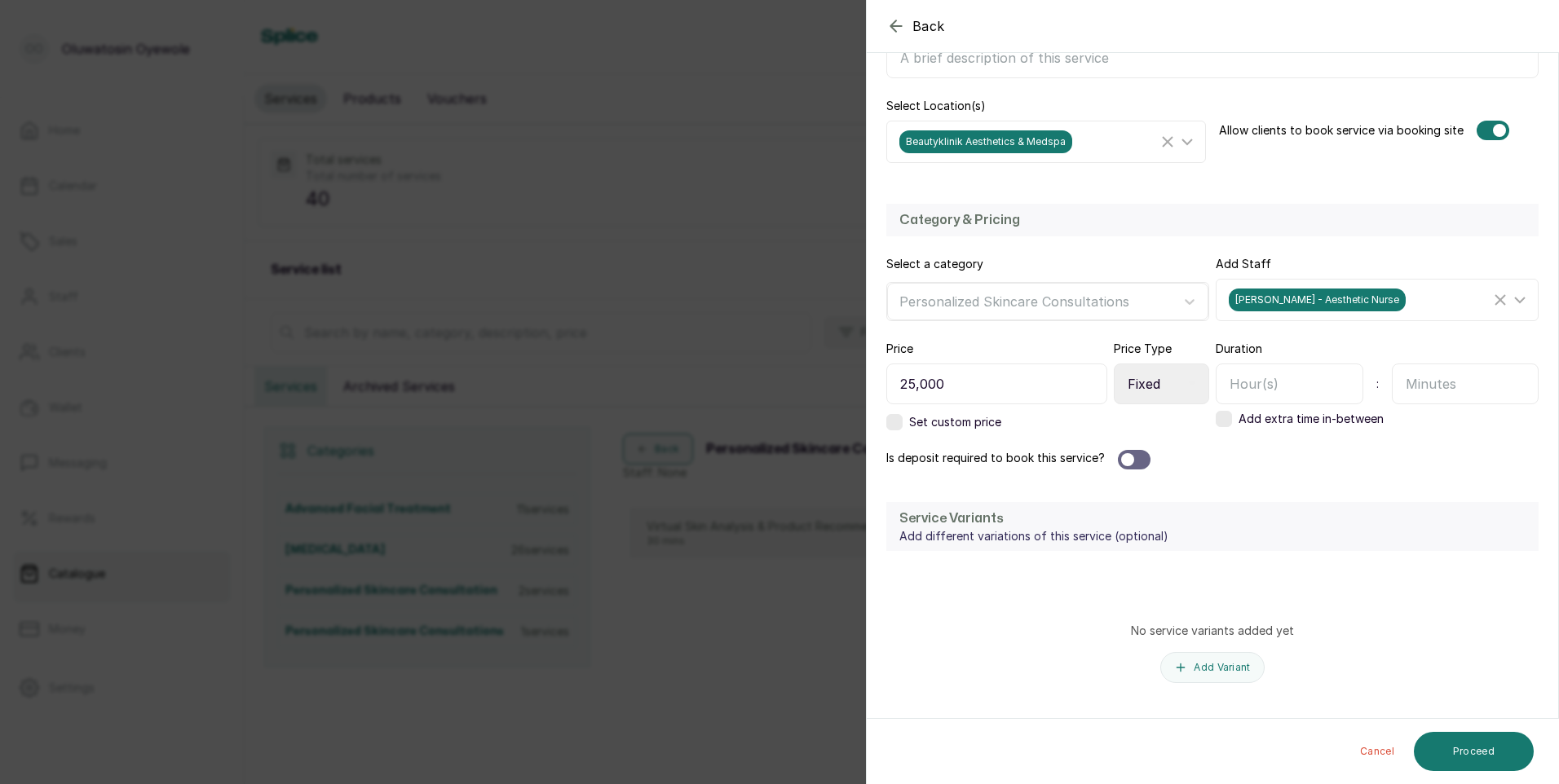
click at [1142, 456] on div at bounding box center [1134, 460] width 32 height 20
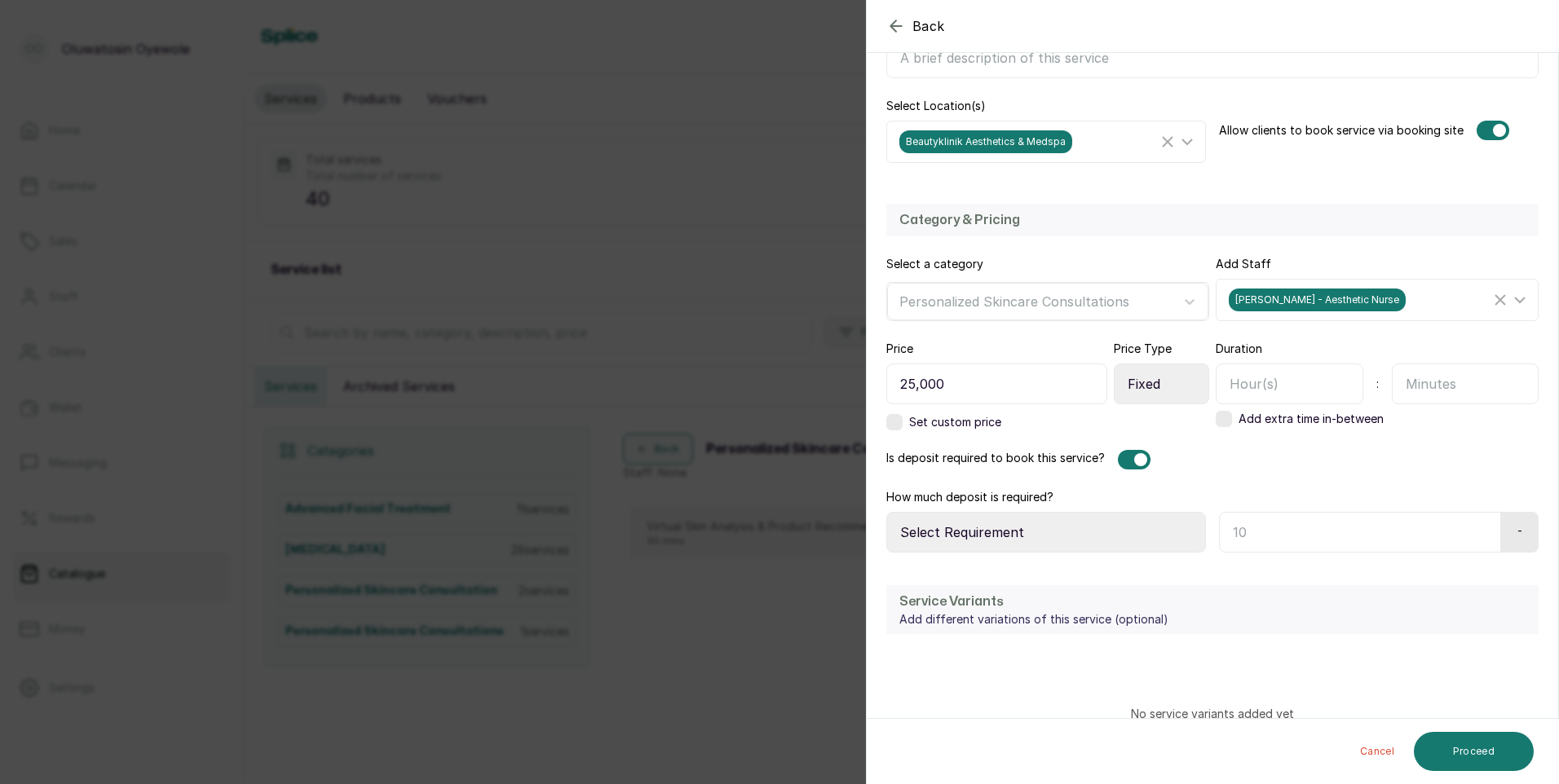
click at [1430, 391] on input "text" at bounding box center [1465, 384] width 148 height 41
type input "30"
click at [1145, 532] on select "Select Requirement Percentage Fixed Amount" at bounding box center [1046, 533] width 320 height 41
select select "fixed_value"
click at [887, 512] on select "Select Requirement Percentage Fixed Amount" at bounding box center [1046, 533] width 320 height 41
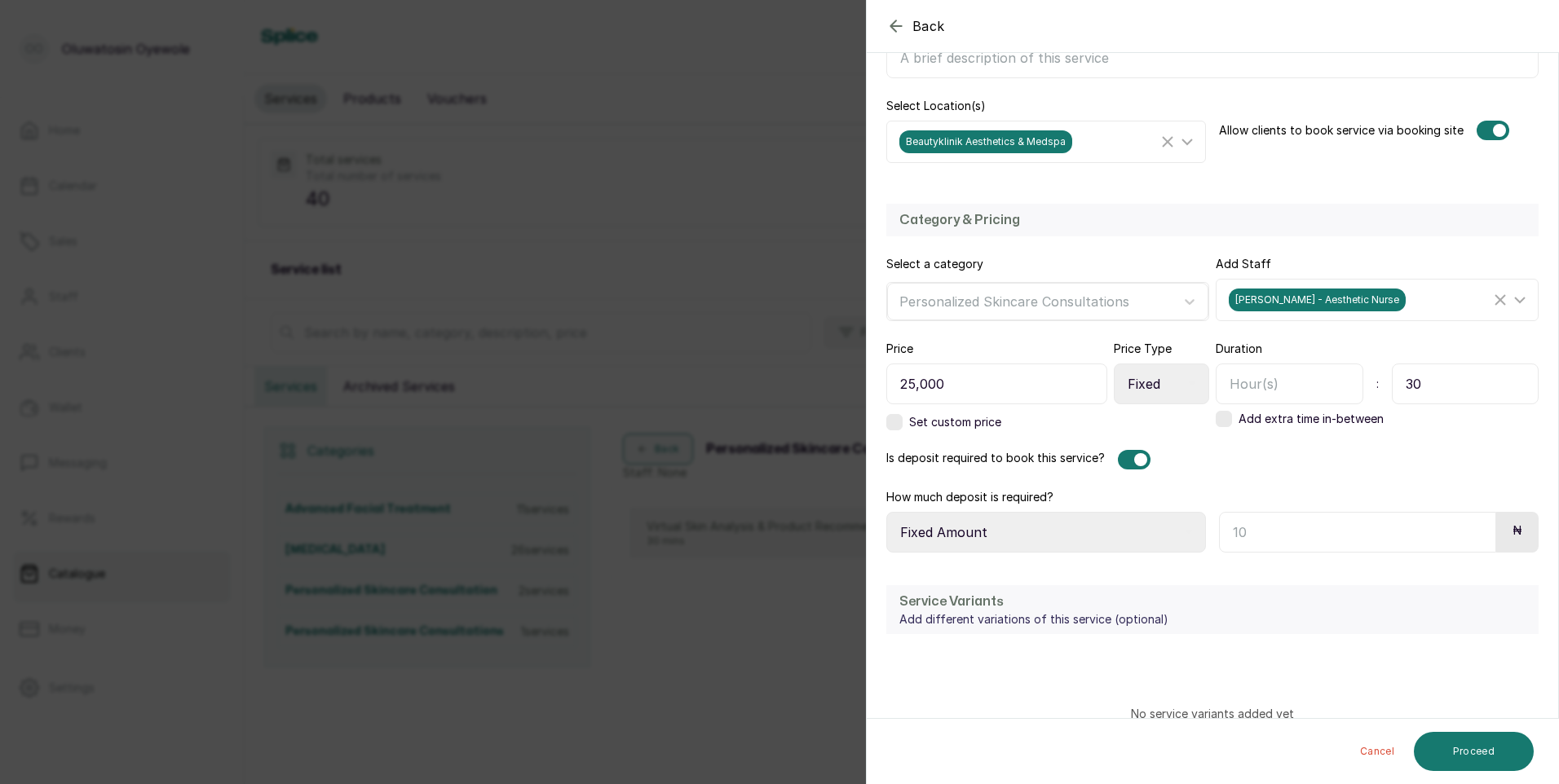
click at [1280, 536] on input "text" at bounding box center [1358, 533] width 278 height 41
type input "25,000"
click at [1471, 738] on button "Proceed" at bounding box center [1474, 752] width 120 height 39
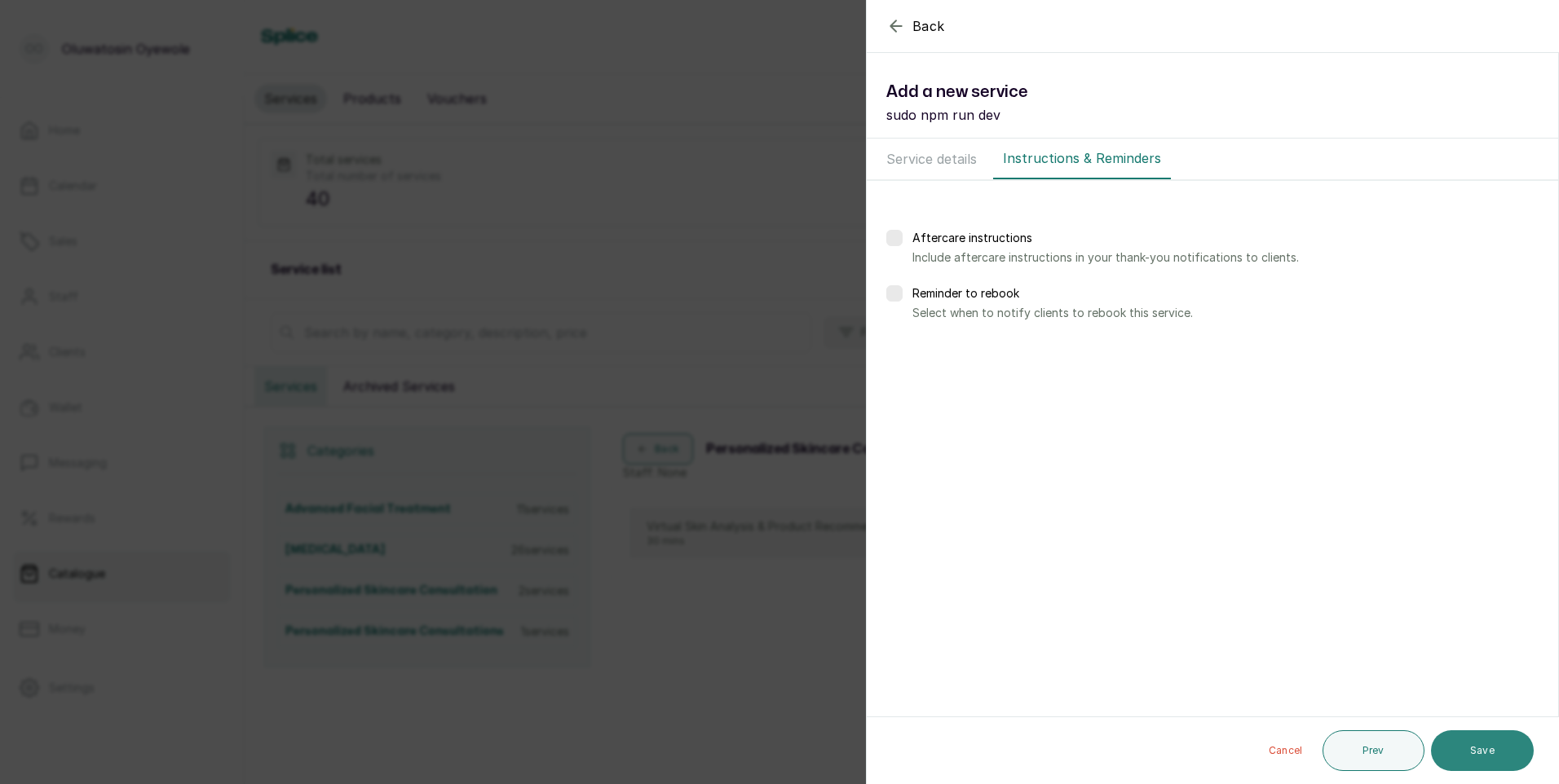
click at [1480, 758] on button "Save" at bounding box center [1482, 751] width 103 height 41
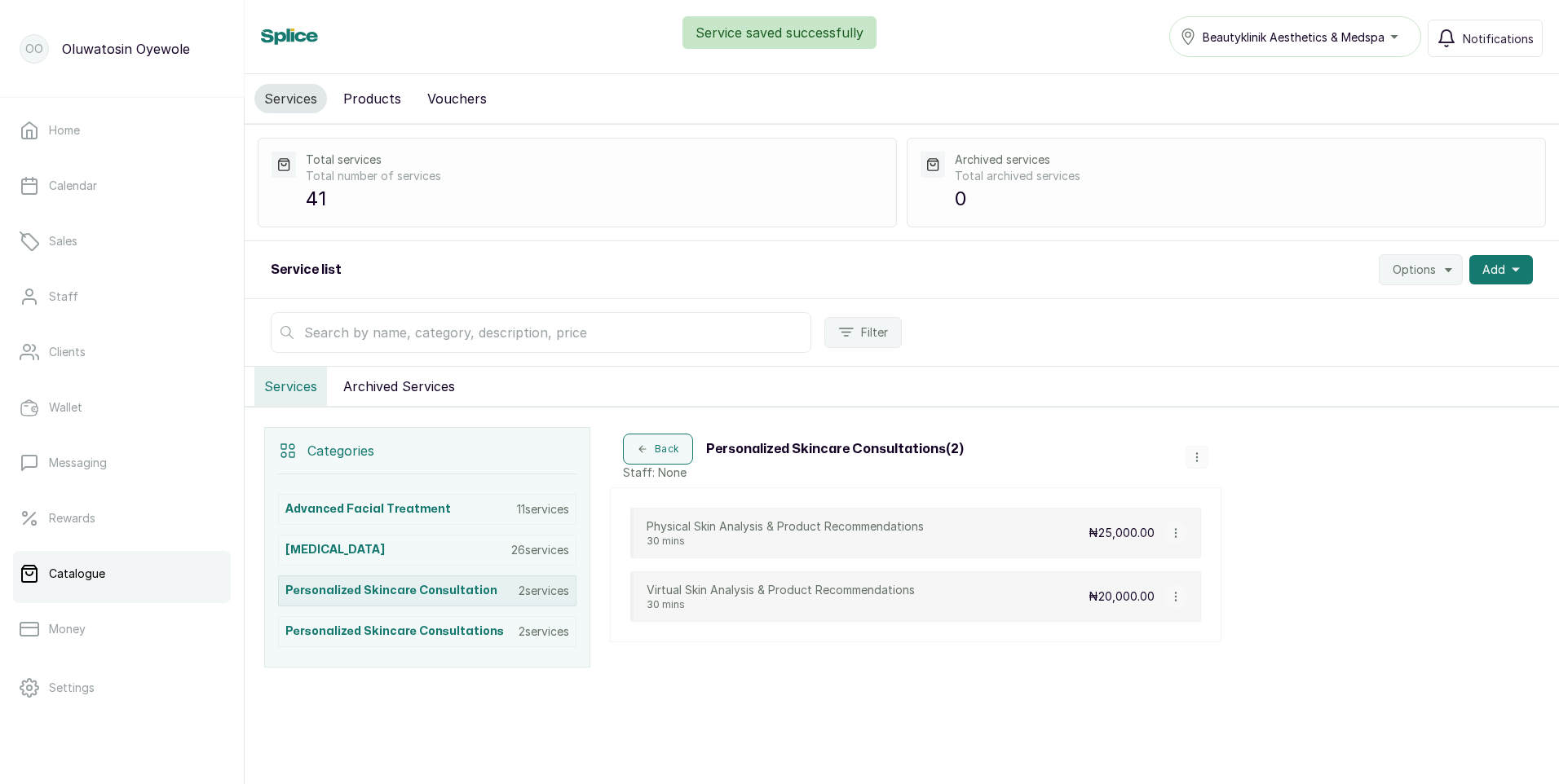
click at [538, 592] on p "2 services" at bounding box center [544, 591] width 50 height 16
click at [1178, 596] on icon "button" at bounding box center [1176, 596] width 12 height 12
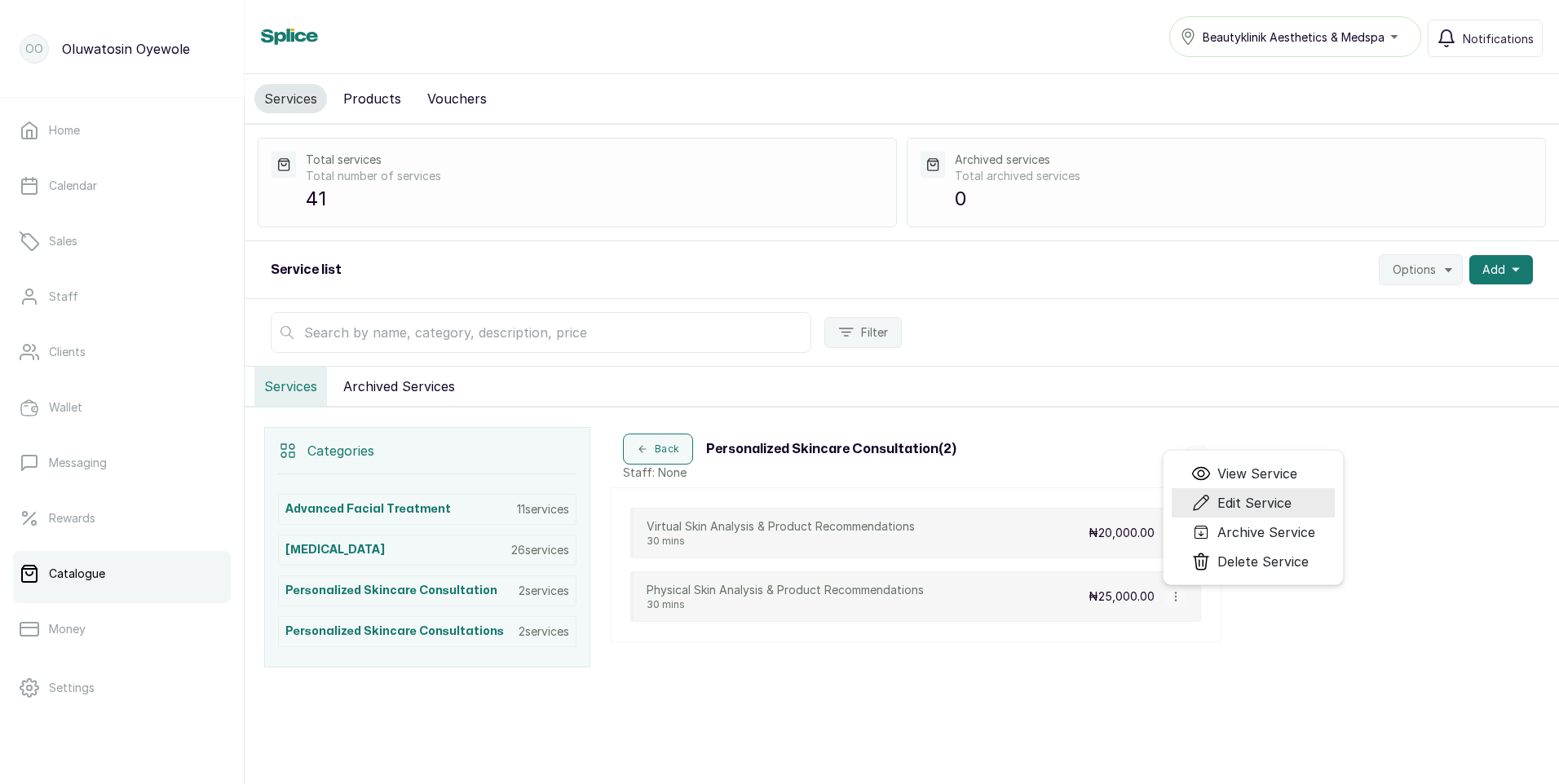
click at [1282, 505] on span "Edit Service" at bounding box center [1254, 503] width 74 height 20
select select "fixed"
select select "fixed_value"
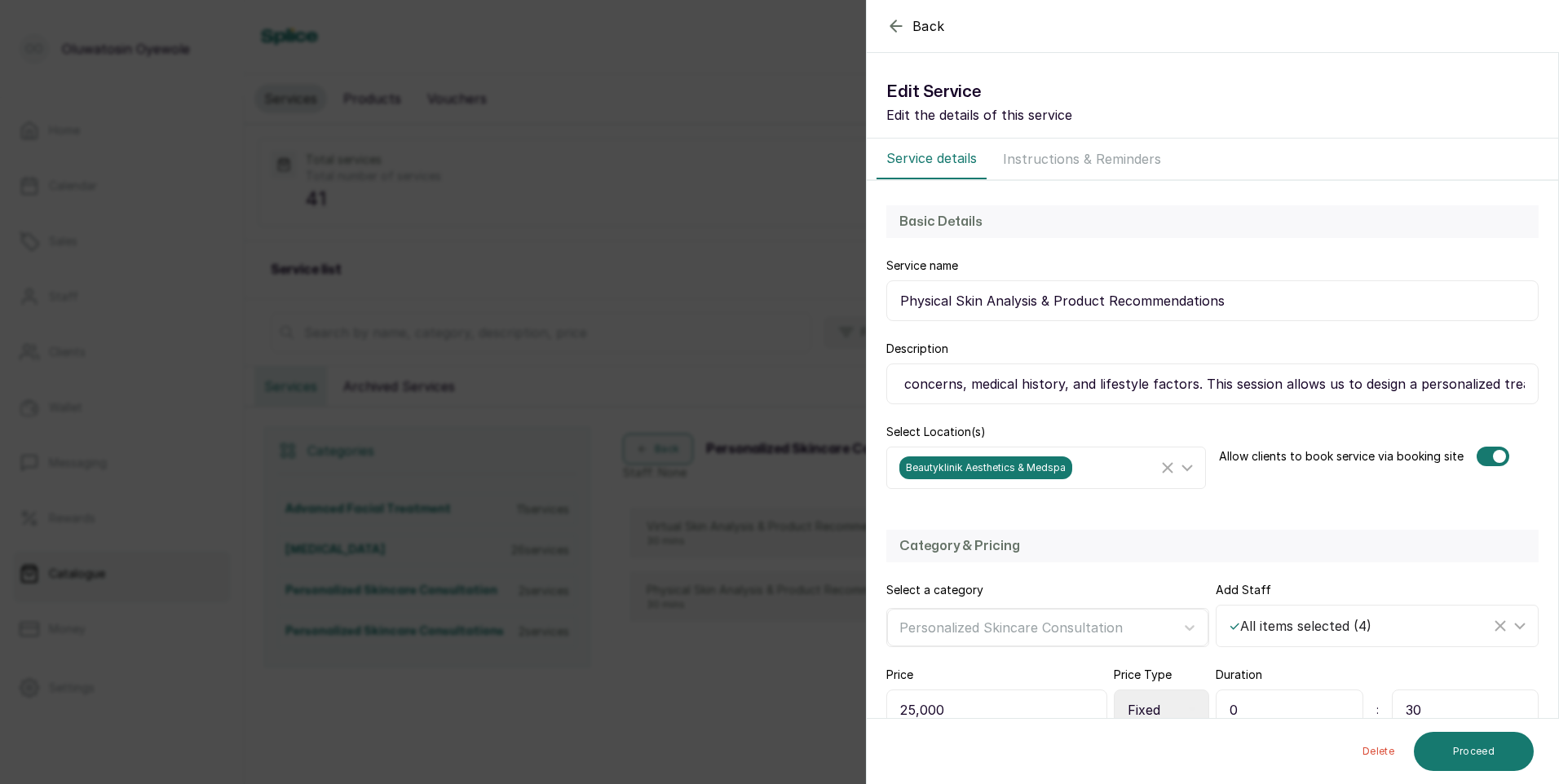
scroll to position [0, 875]
drag, startPoint x: 901, startPoint y: 379, endPoint x: 1533, endPoint y: 396, distance: 632.2
click at [1555, 394] on section "Back Service Edit Service Edit the details of this service Service details Inst…" at bounding box center [1212, 392] width 693 height 784
click at [905, 21] on icon "button" at bounding box center [896, 26] width 20 height 20
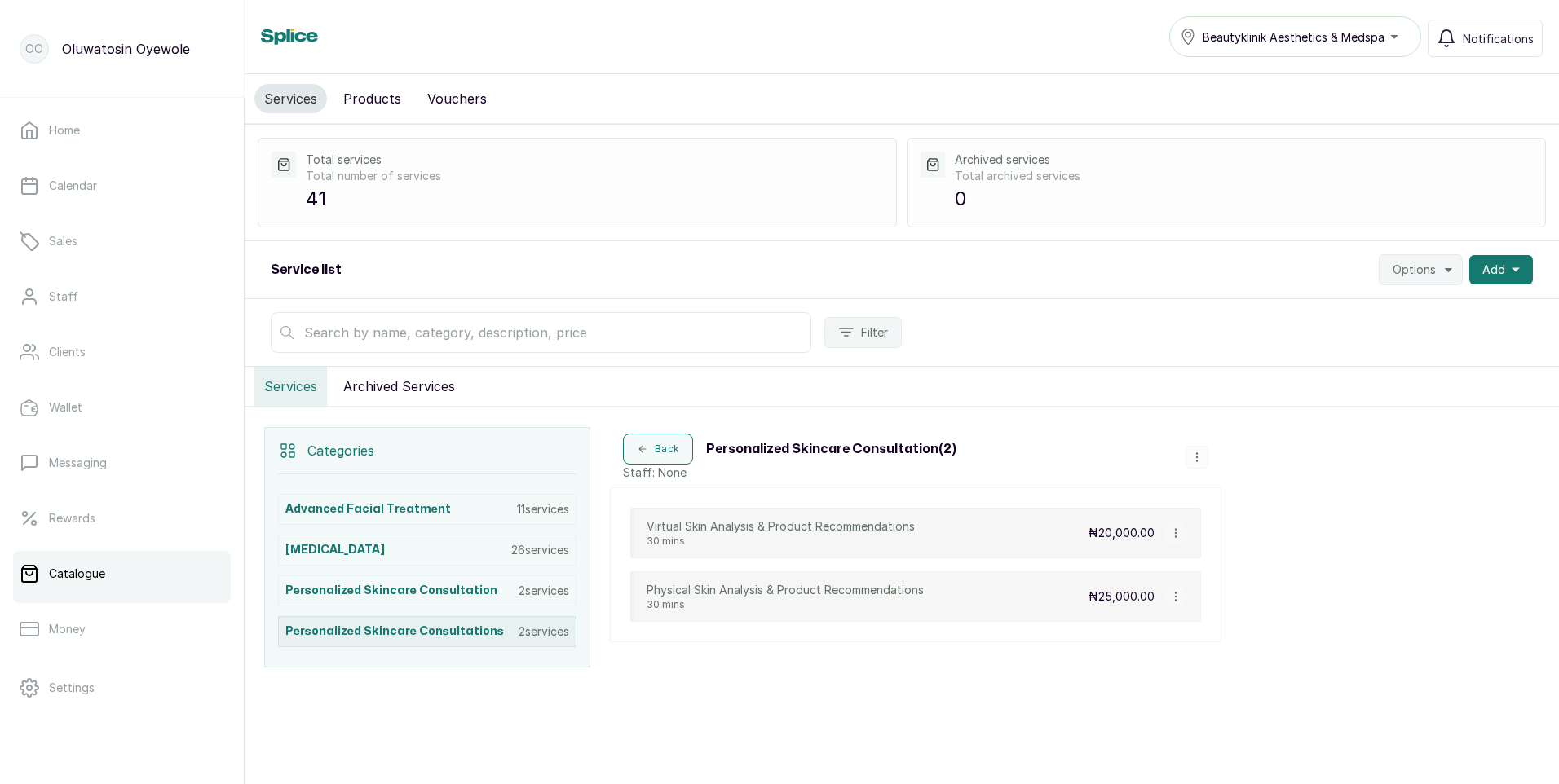
click at [442, 637] on h3 "Personalized Skincare Consultations" at bounding box center [395, 632] width 218 height 16
click at [469, 626] on h3 "Personalized Skincare Consultations" at bounding box center [395, 632] width 218 height 16
click at [478, 630] on h3 "Personalized Skincare Consultations" at bounding box center [395, 632] width 218 height 16
click at [1171, 525] on button "button" at bounding box center [1175, 533] width 22 height 22
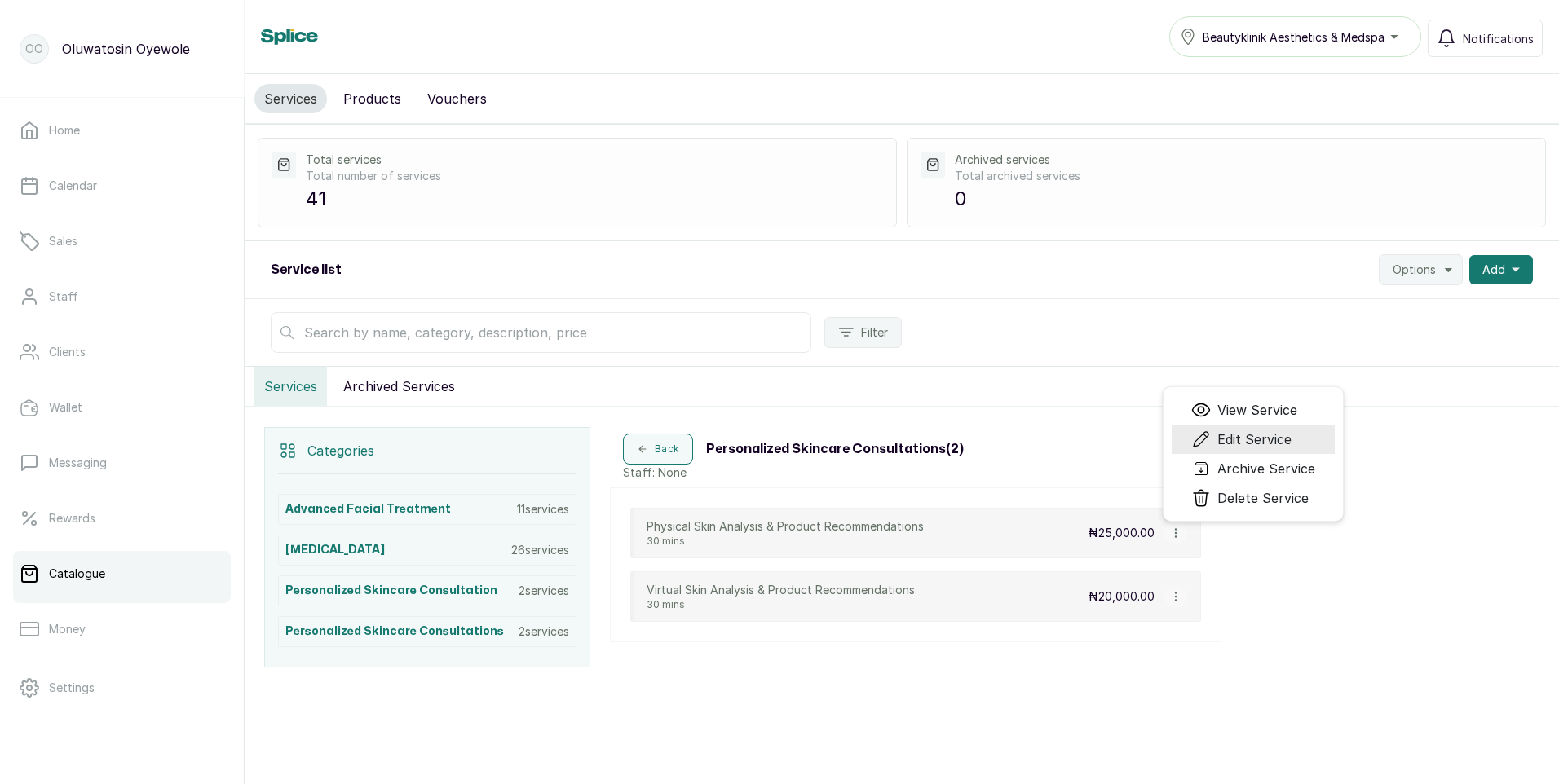
click at [1259, 442] on span "Edit Service" at bounding box center [1254, 439] width 74 height 20
select select "fixed"
select select "fixed_value"
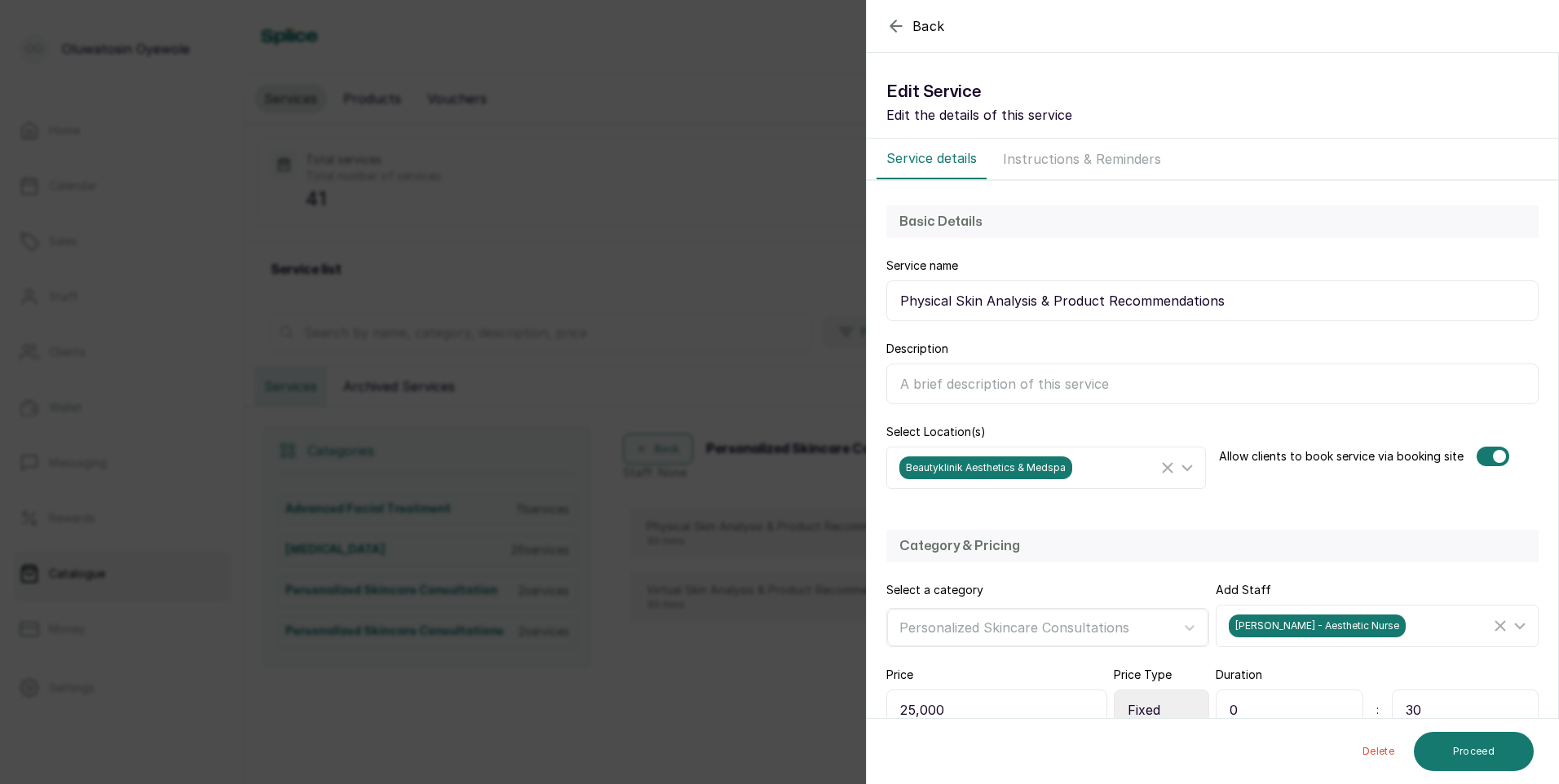
click at [945, 382] on input "Description" at bounding box center [1212, 384] width 652 height 41
paste input "A one-on-one in clinic consultation with our skincare expert to access your ski…"
type input "A one-on-one in clinic consultation with our skincare expert to access your ski…"
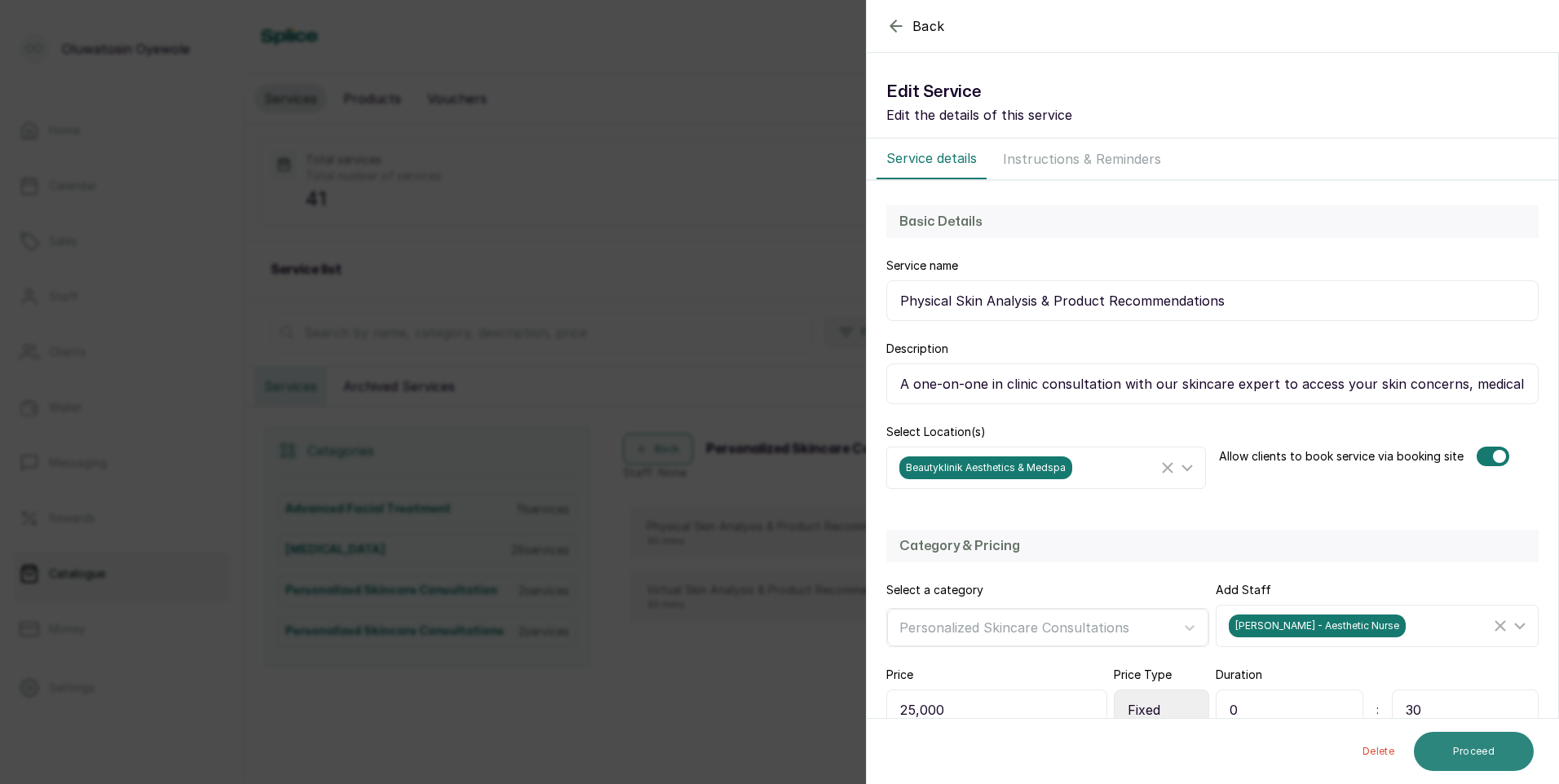
click at [1470, 755] on button "Proceed" at bounding box center [1474, 752] width 120 height 39
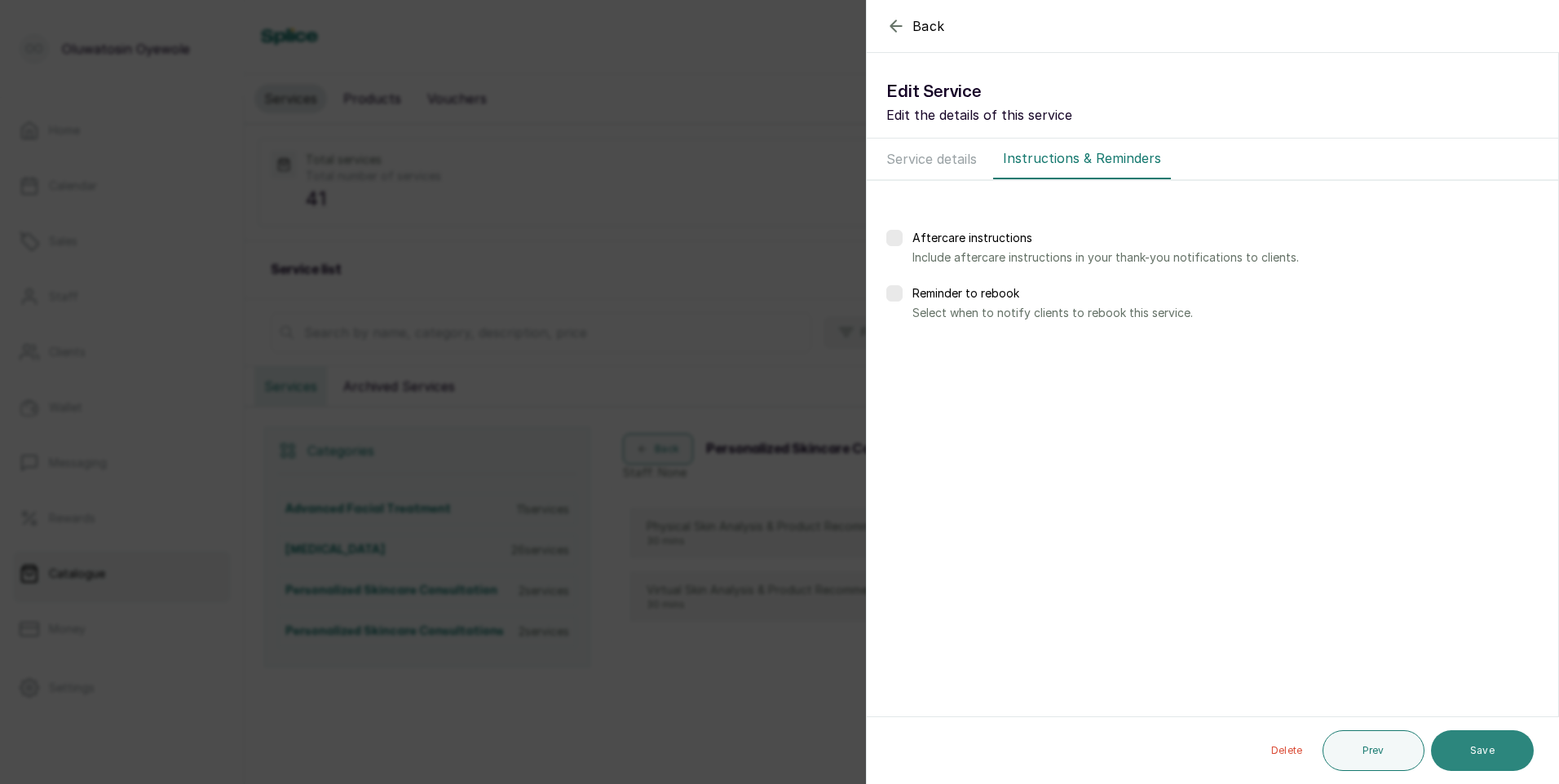
click at [1471, 746] on button "Save" at bounding box center [1482, 751] width 103 height 41
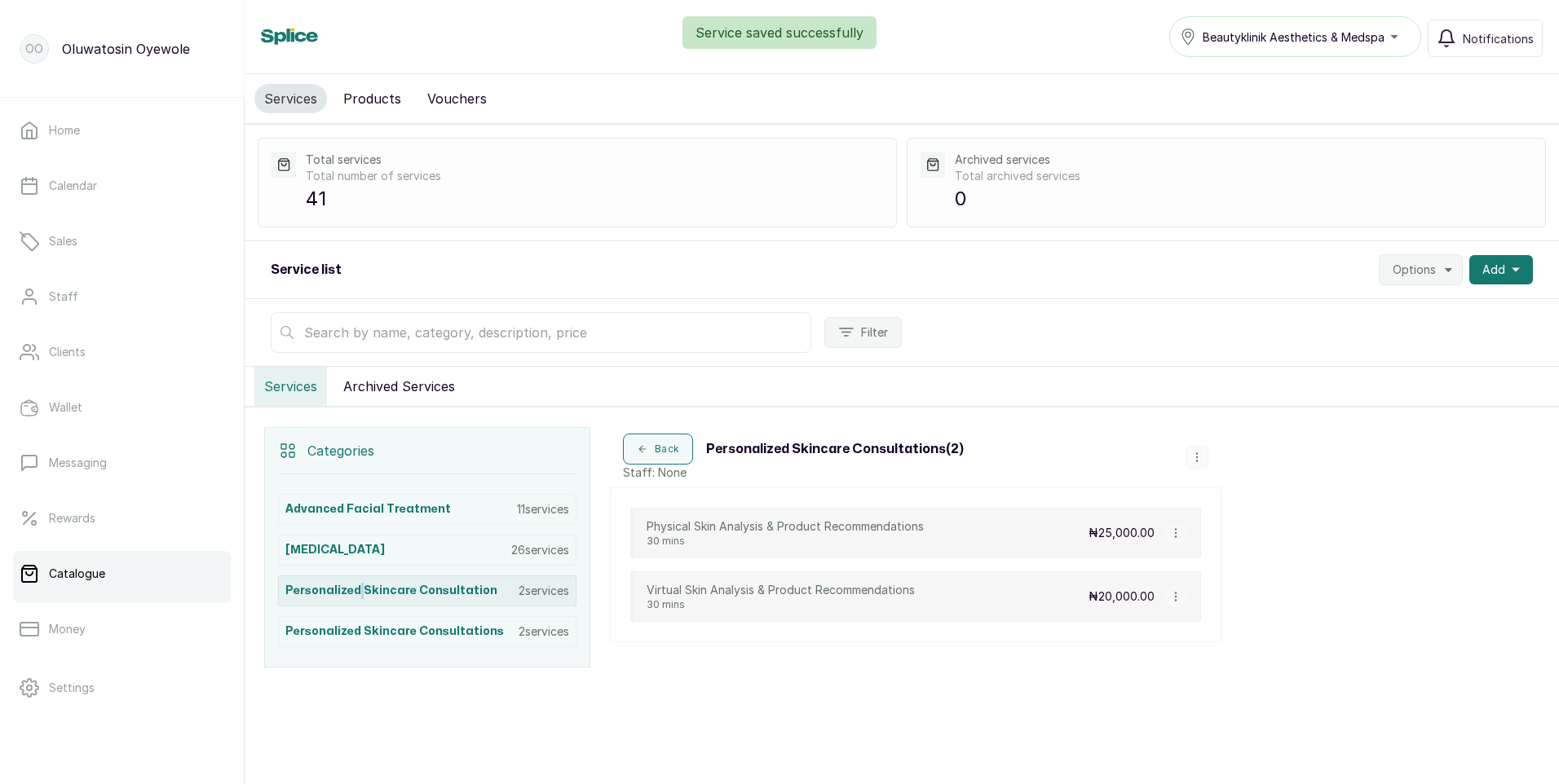
click at [365, 580] on div "Personalized Skincare Consultation 2 services" at bounding box center [427, 591] width 298 height 31
click at [1199, 454] on icon "button" at bounding box center [1196, 456] width 12 height 12
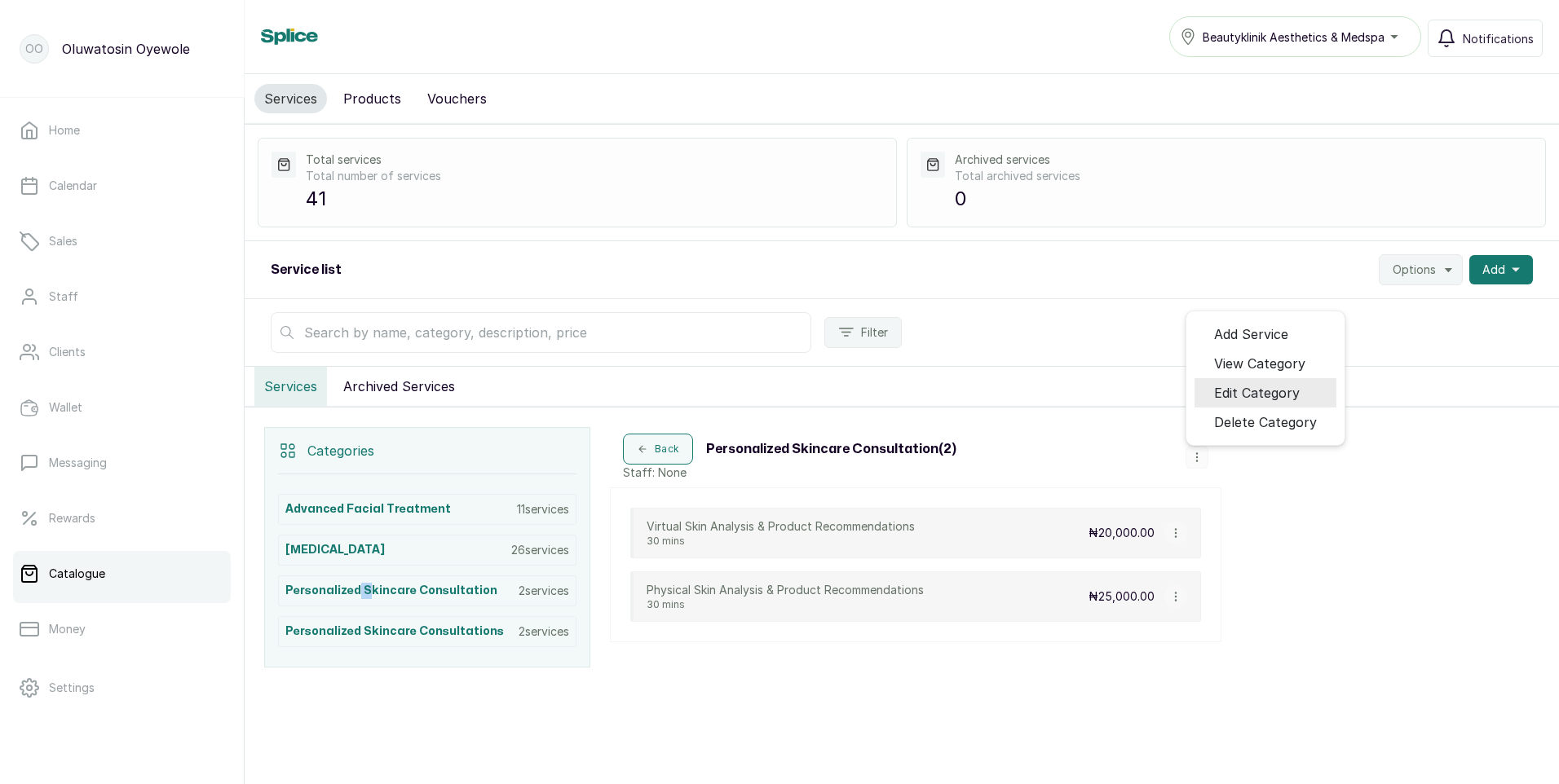
click at [1281, 386] on span "Edit Category" at bounding box center [1257, 393] width 86 height 20
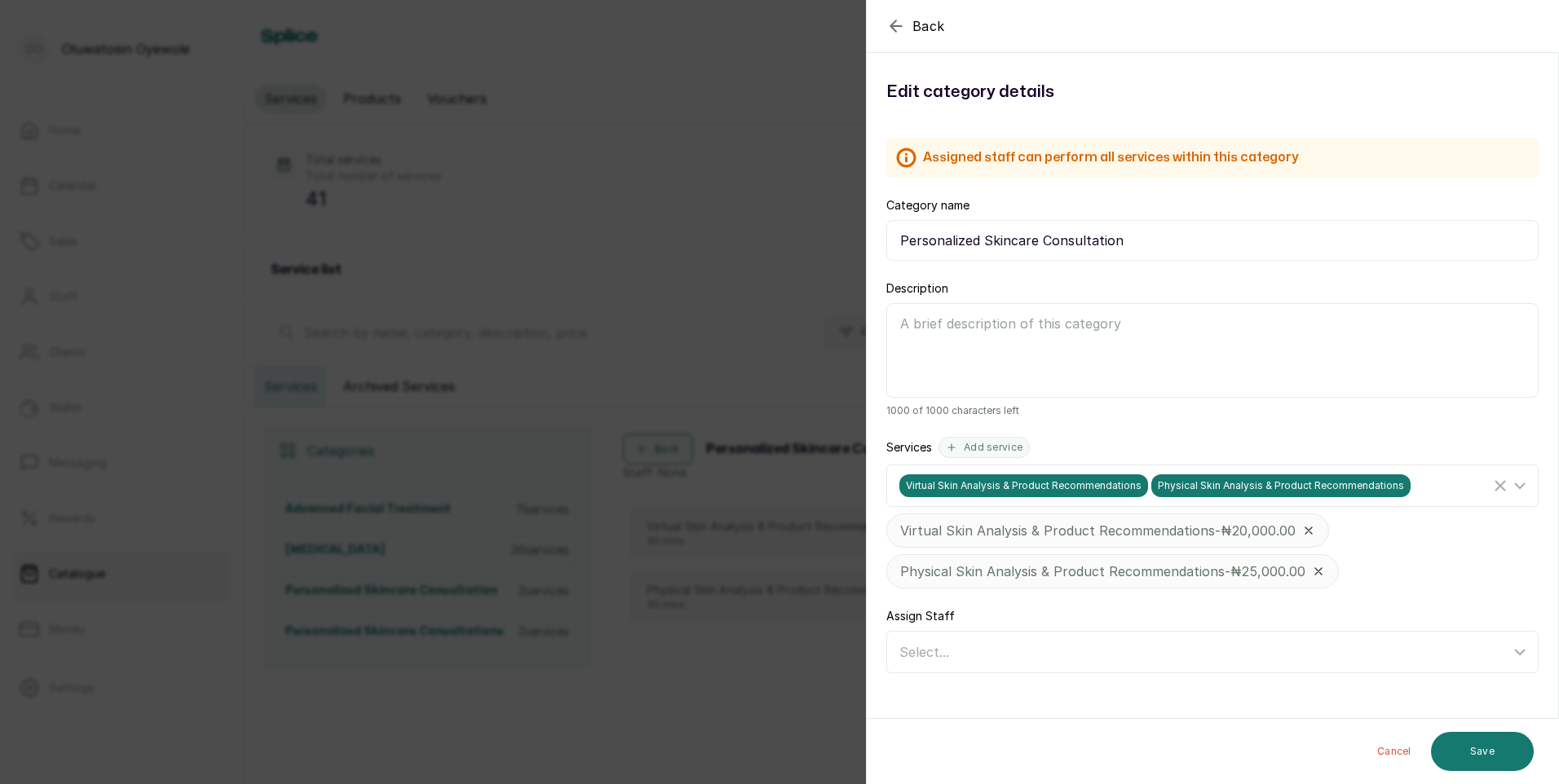
click at [1308, 530] on icon at bounding box center [1308, 530] width 6 height 6
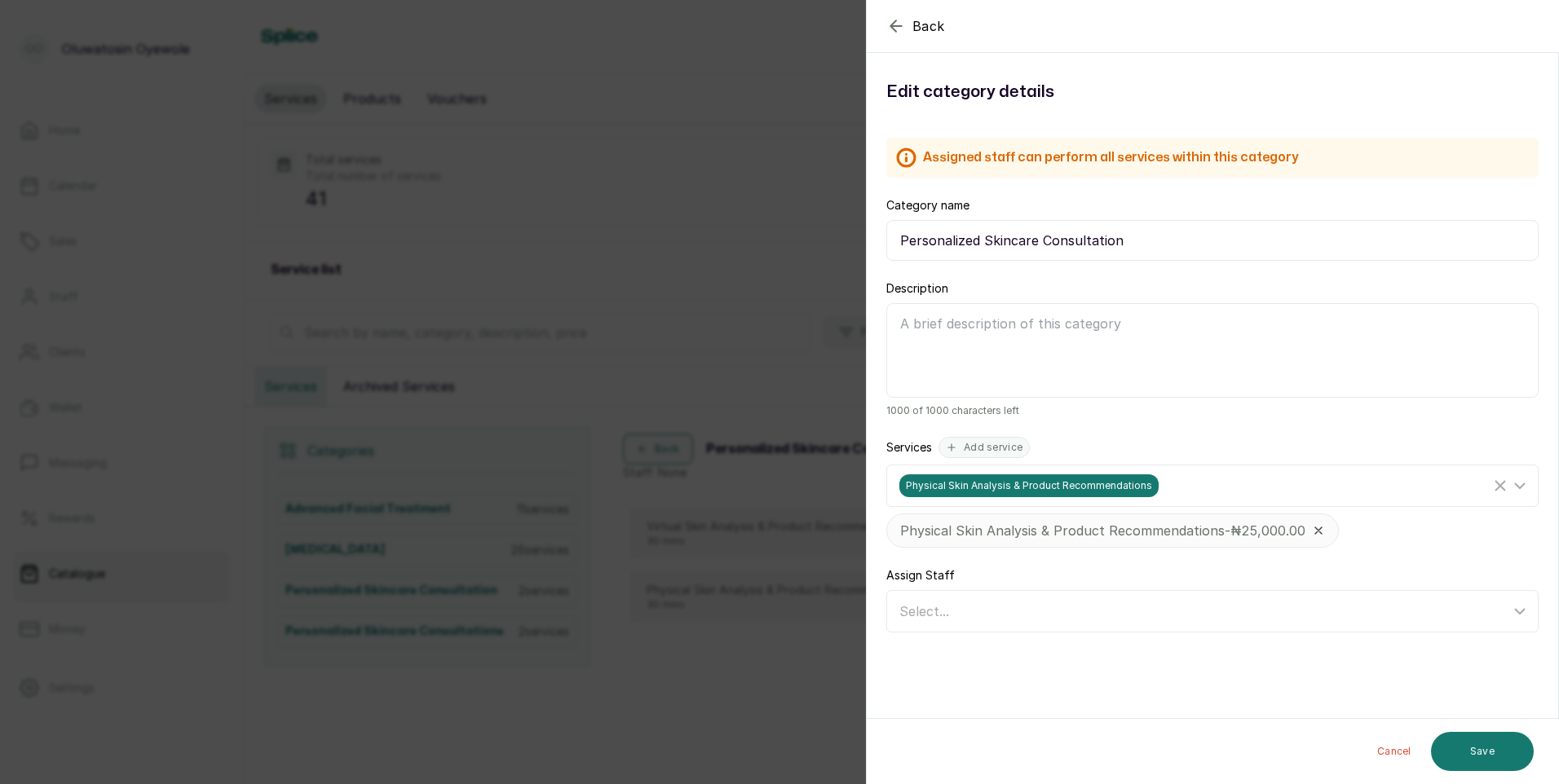
click at [1316, 524] on icon at bounding box center [1318, 530] width 13 height 13
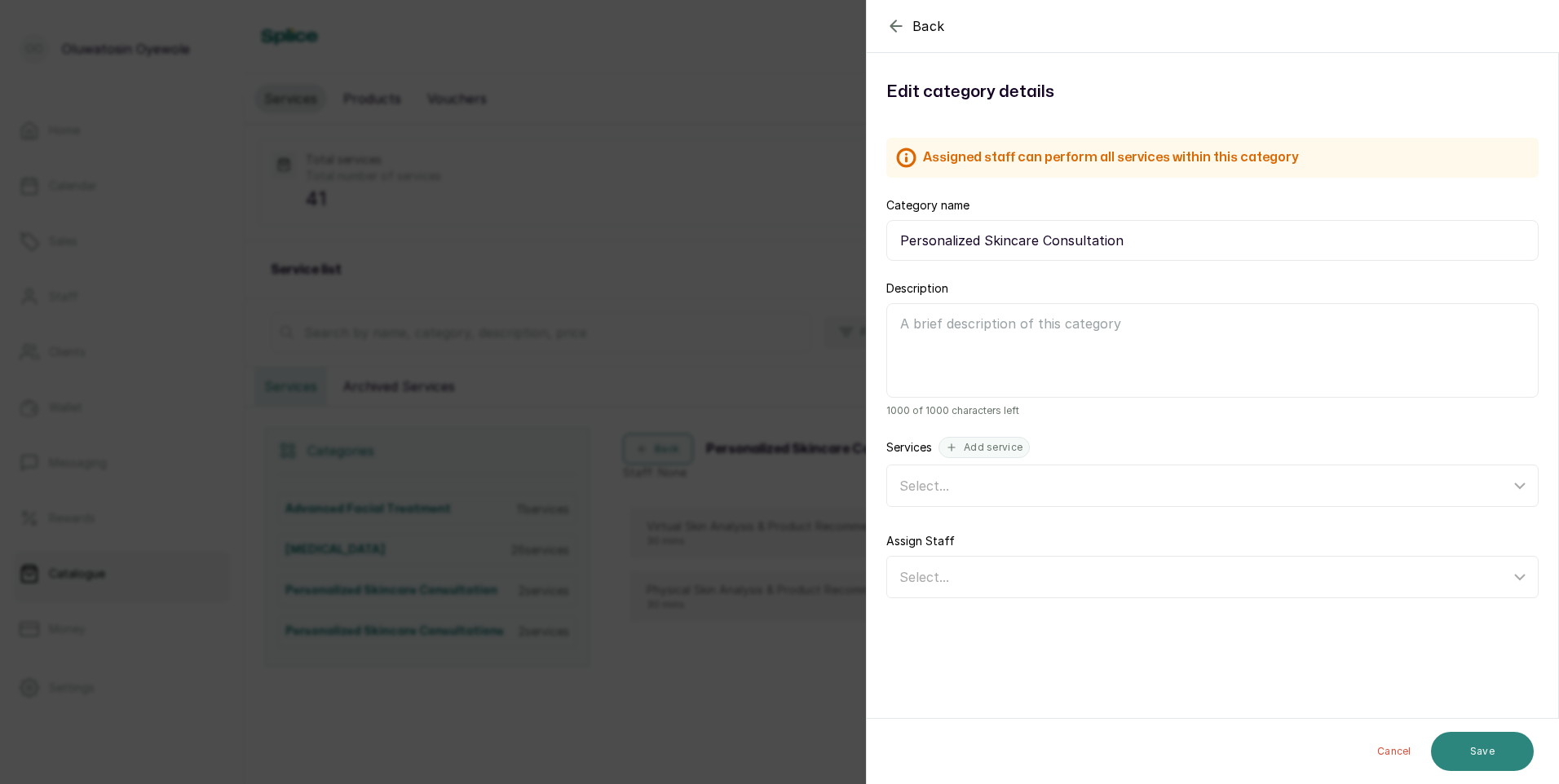
click at [1491, 755] on button "Save" at bounding box center [1482, 752] width 103 height 39
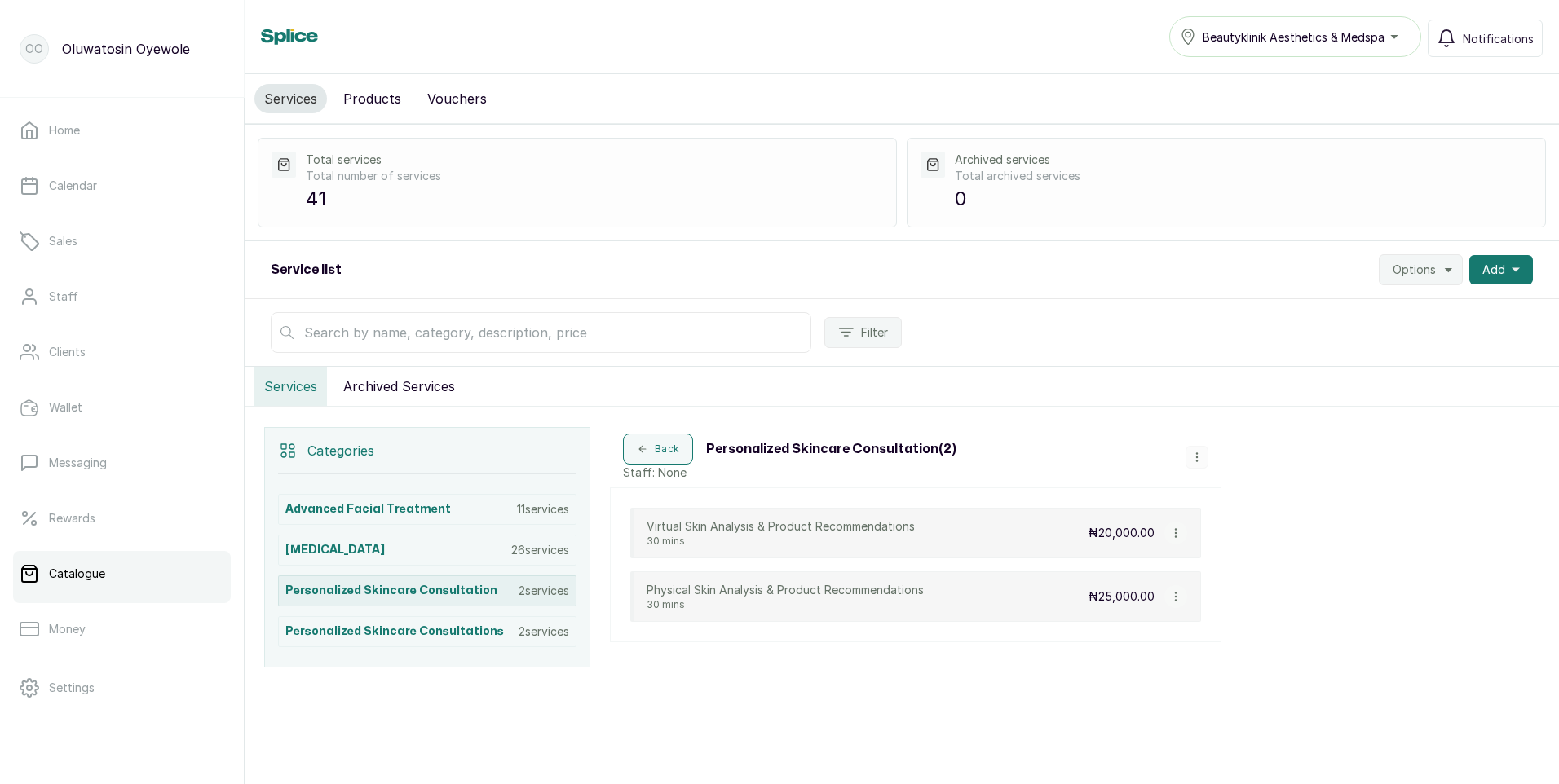
click at [505, 584] on div "Personalized Skincare Consultation 2 services" at bounding box center [427, 591] width 298 height 31
click at [469, 635] on h3 "Personalized Skincare Consultations" at bounding box center [395, 632] width 218 height 16
click at [499, 594] on div "Personalized Skincare Consultation 2 services" at bounding box center [427, 591] width 298 height 31
click at [1177, 532] on icon "button" at bounding box center [1176, 533] width 12 height 12
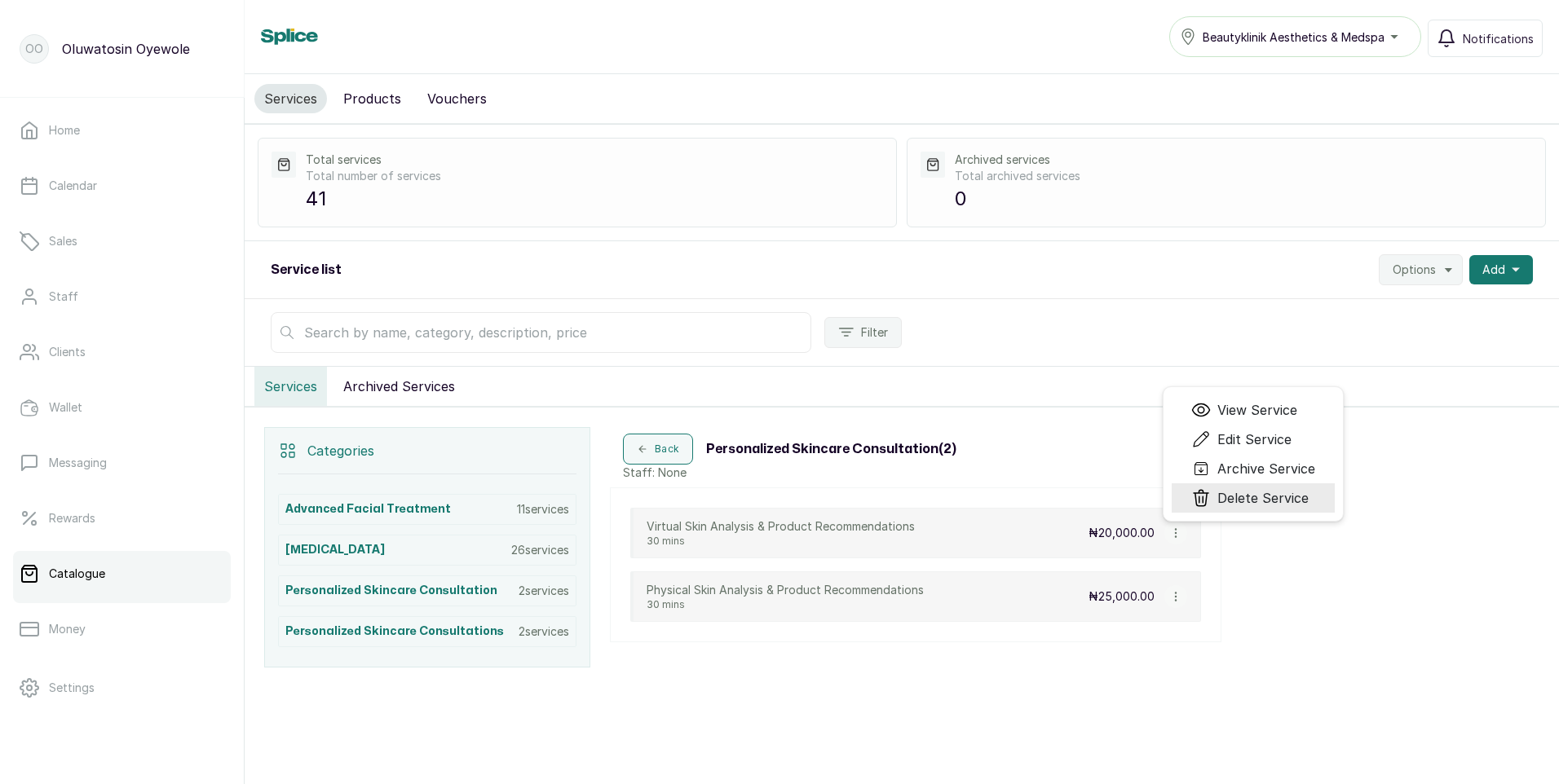
click at [1241, 494] on span "Delete Service" at bounding box center [1263, 498] width 91 height 20
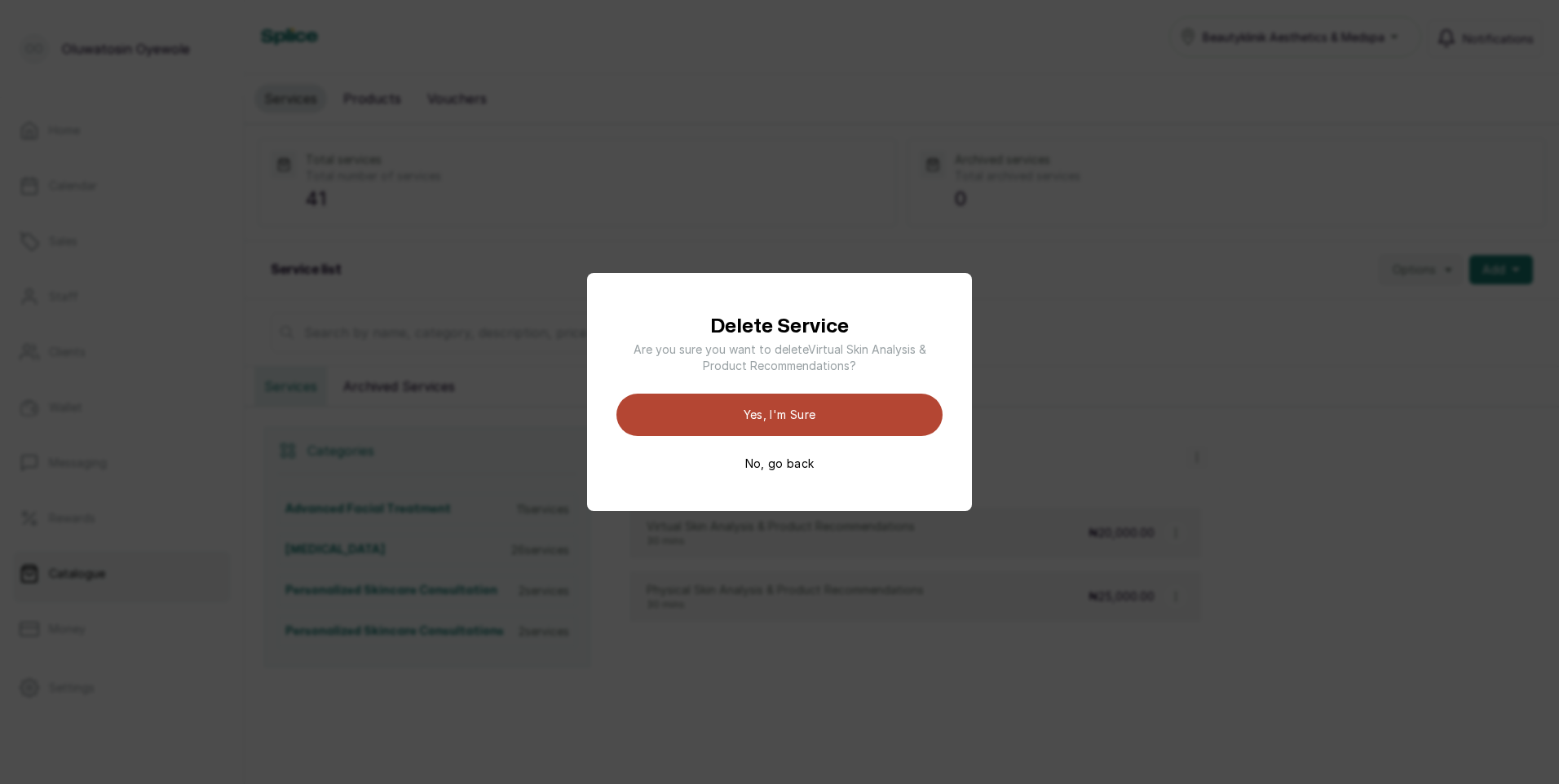
click at [740, 411] on button "Yes, I'm sure" at bounding box center [779, 414] width 326 height 42
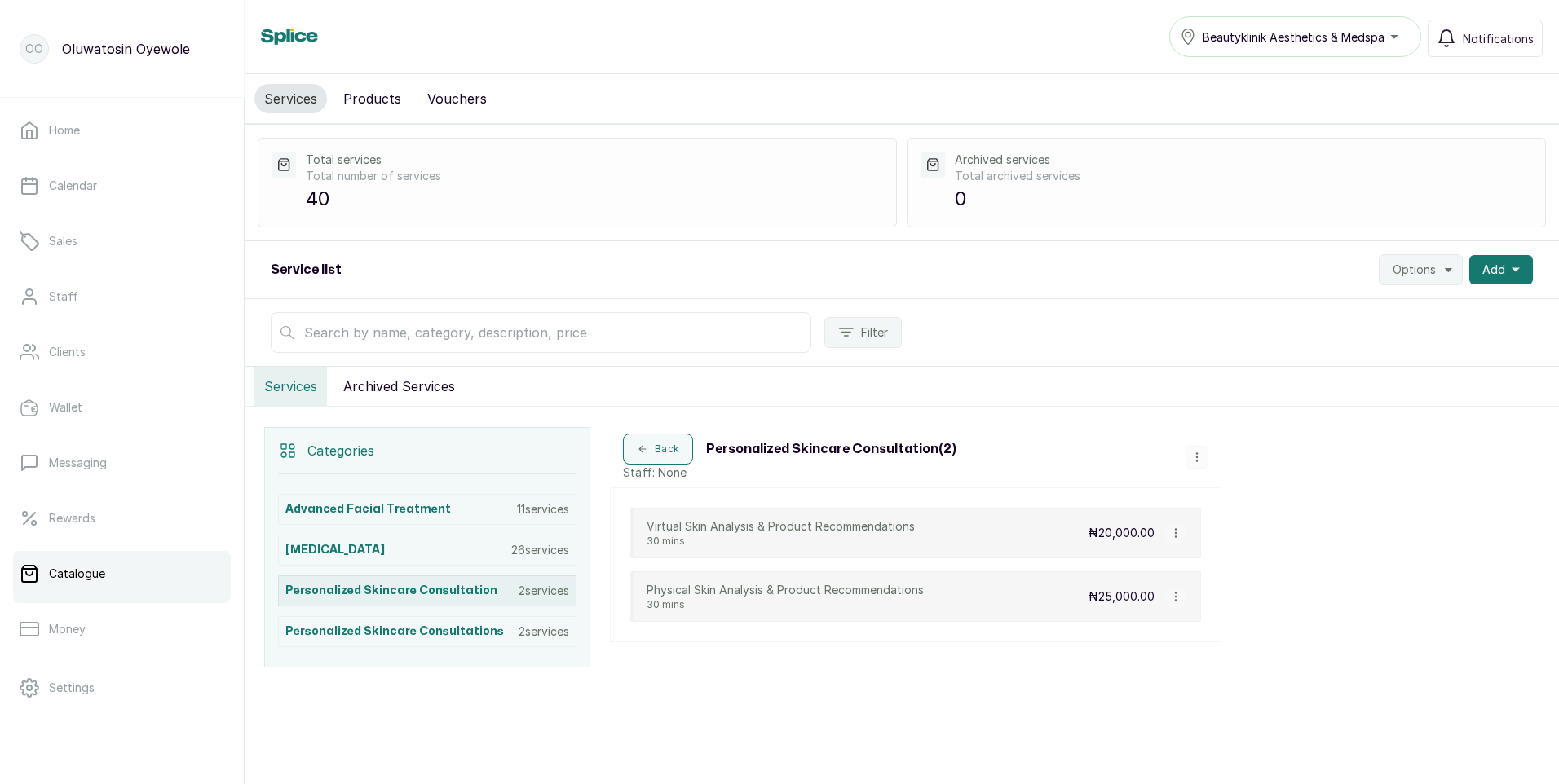
click at [537, 582] on div "Personalized Skincare Consultation 2 services" at bounding box center [427, 591] width 298 height 31
click at [543, 550] on p "26 services" at bounding box center [540, 550] width 58 height 16
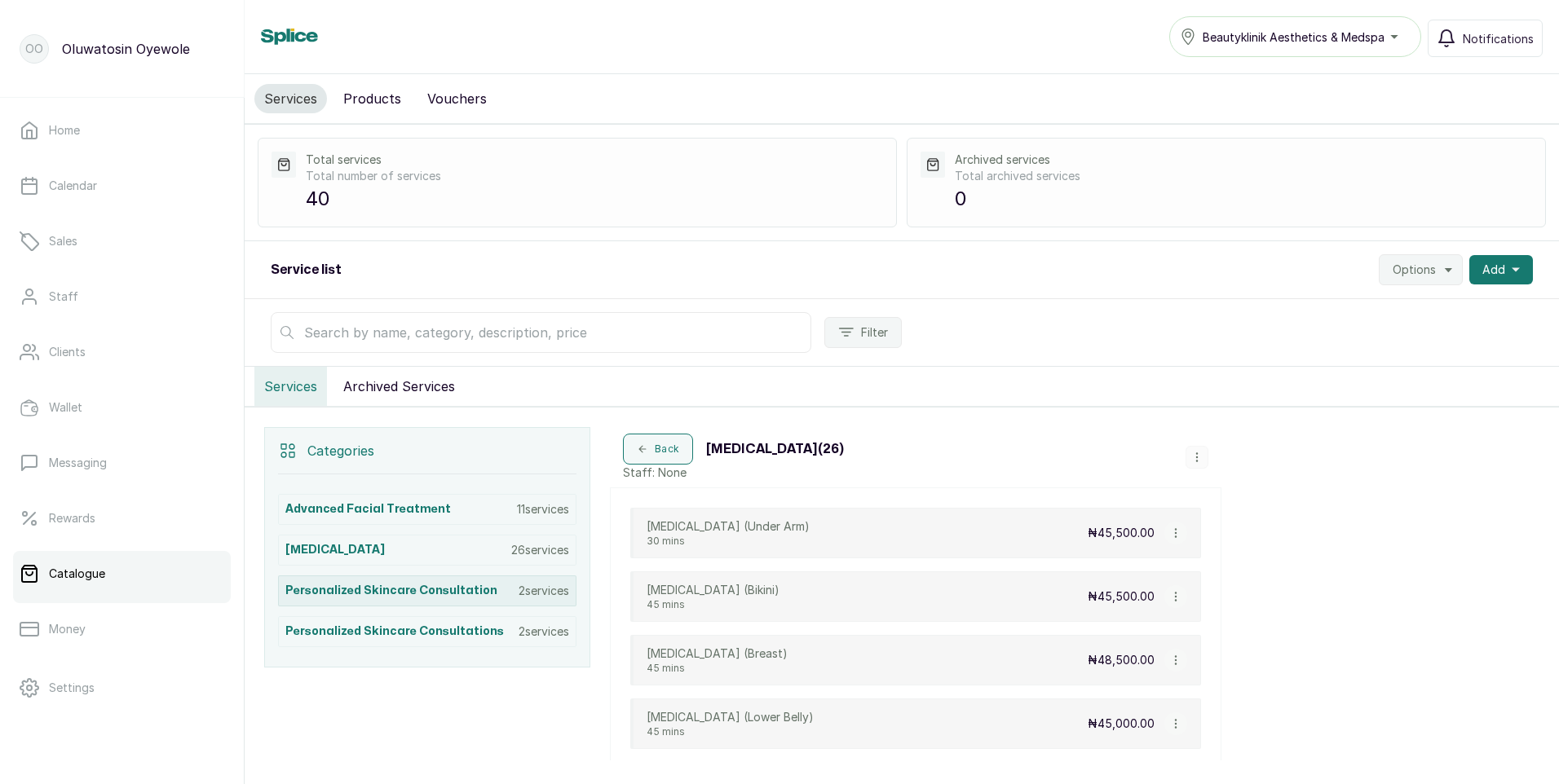
click at [538, 587] on p "2 services" at bounding box center [544, 591] width 50 height 16
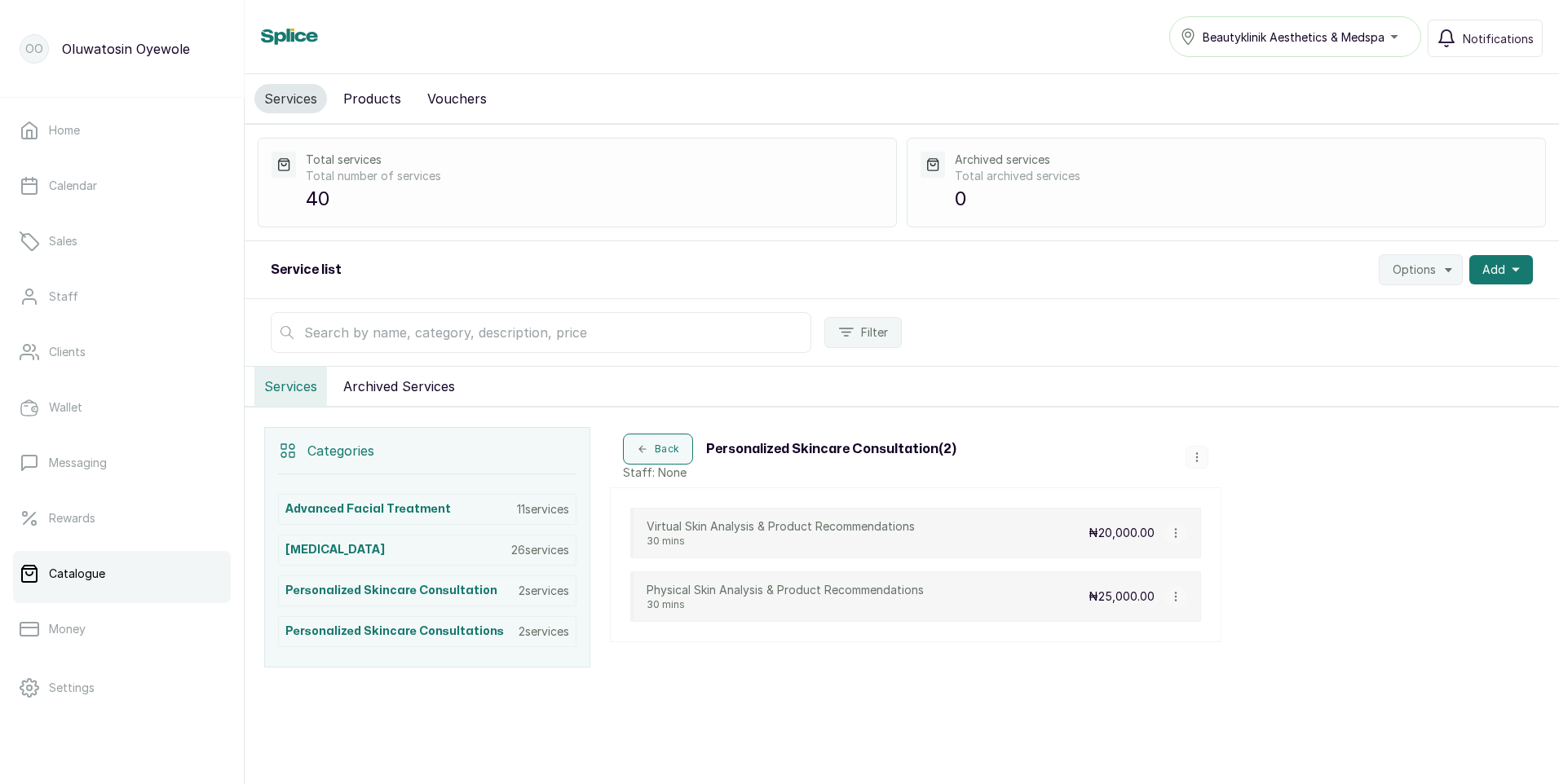
click at [1175, 597] on icon "button" at bounding box center [1175, 596] width 1 height 8
click at [1267, 560] on span "Delete Service" at bounding box center [1263, 561] width 91 height 20
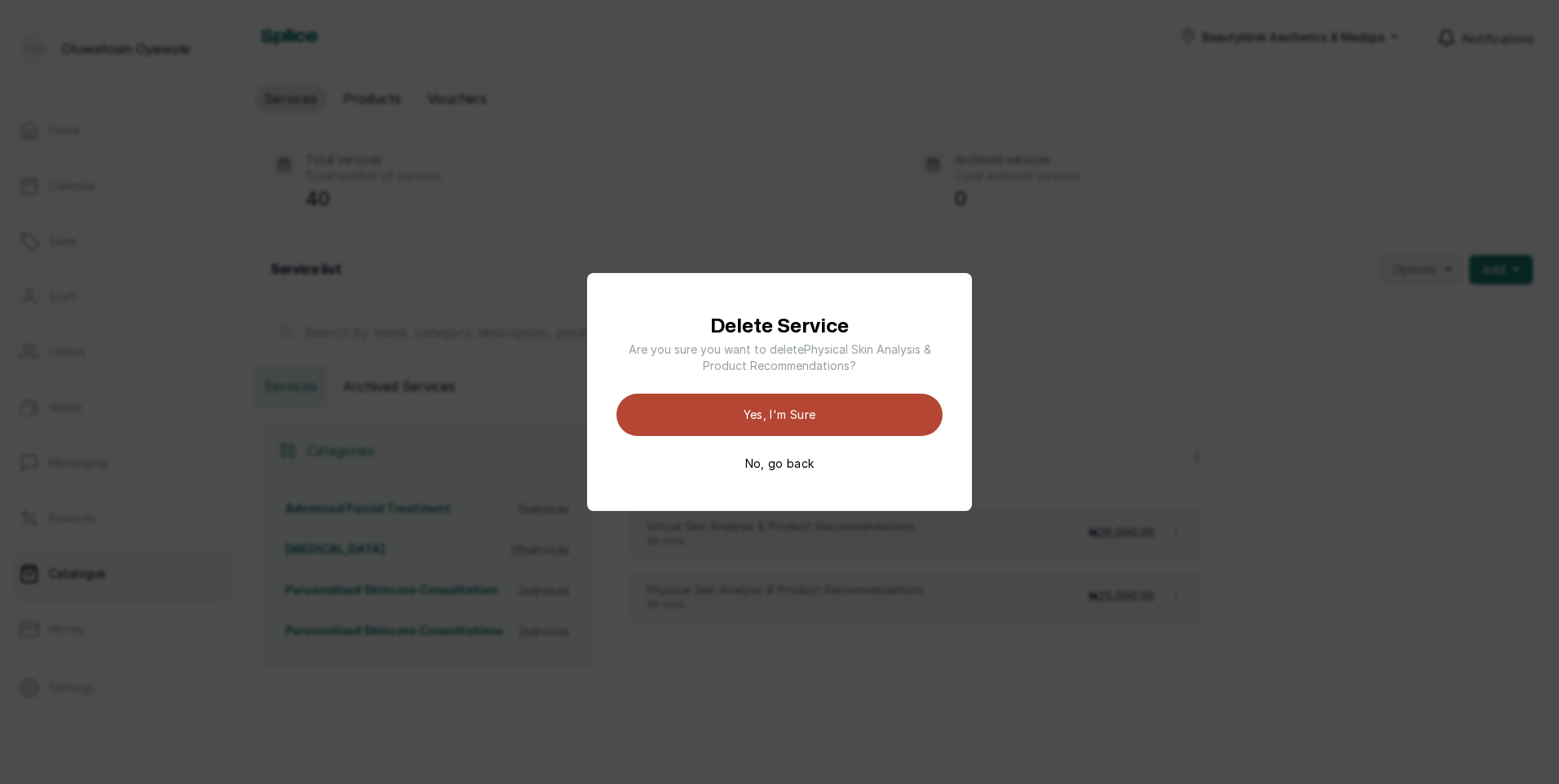
click at [838, 417] on button "Yes, I'm sure" at bounding box center [779, 414] width 326 height 42
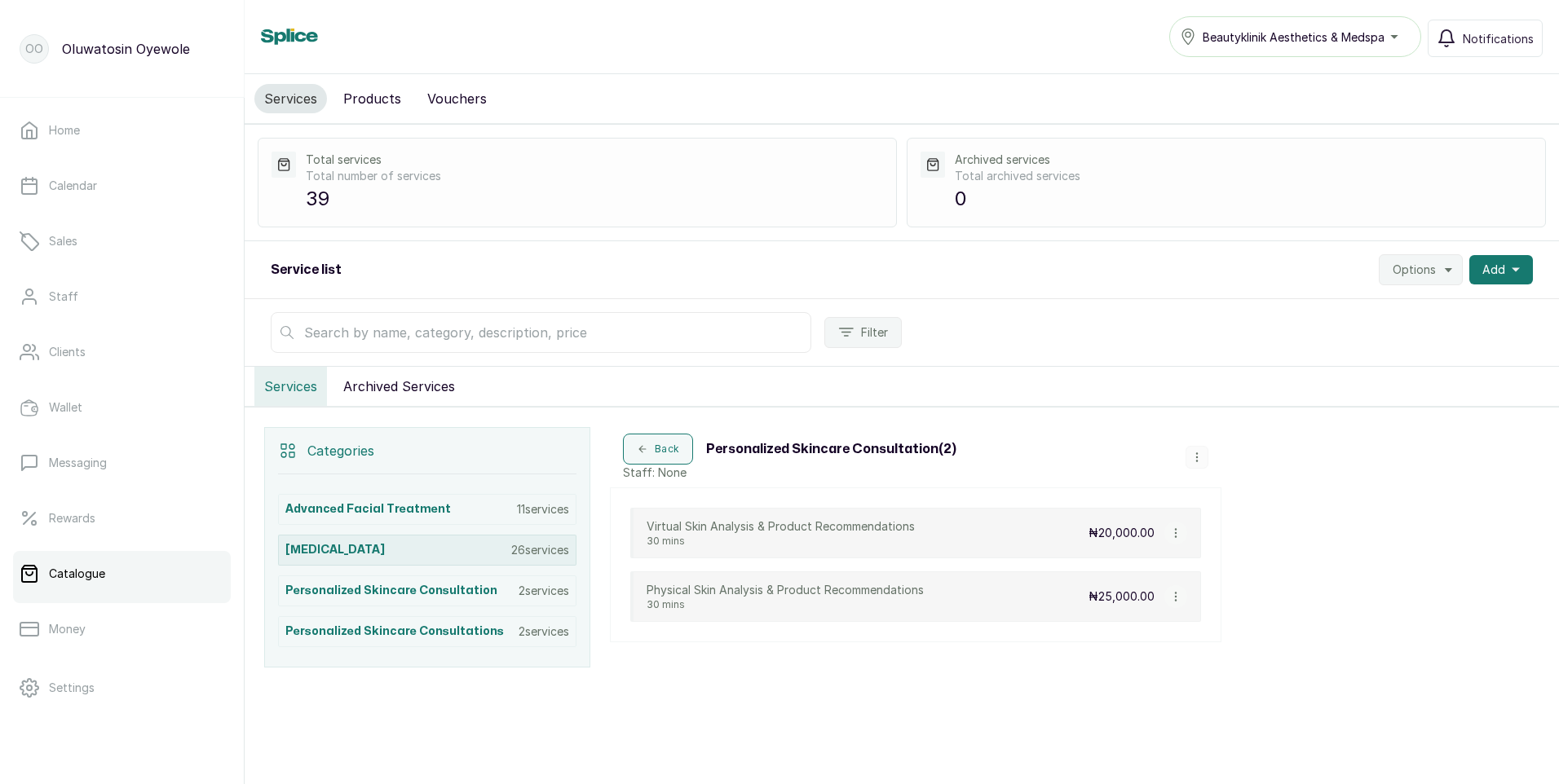
click at [475, 551] on div "Laser Hair Removal 26 services" at bounding box center [427, 550] width 298 height 31
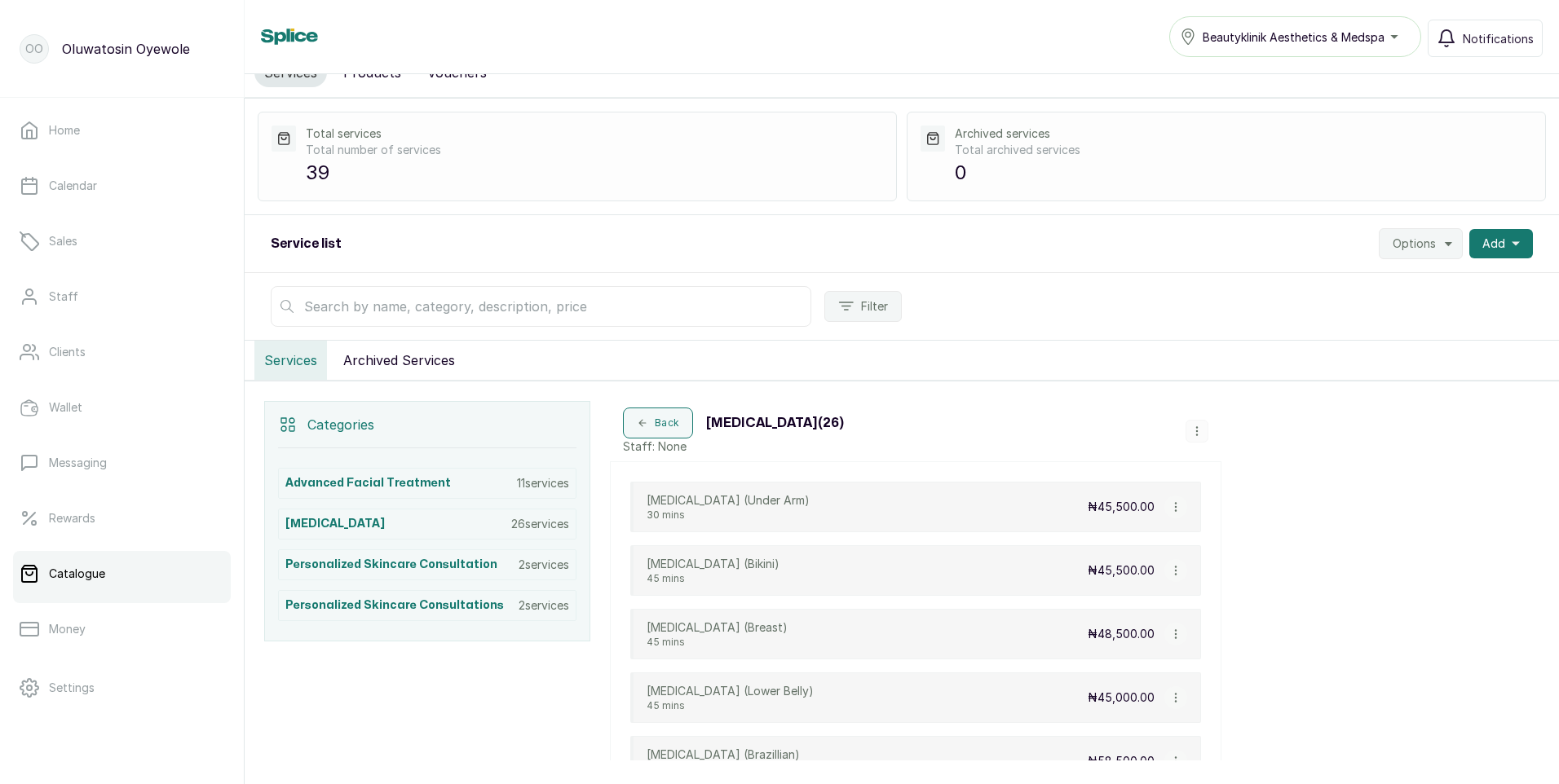
scroll to position [25, 0]
click at [1384, 41] on span "Beautyklinik Aesthetics & Medspa" at bounding box center [1293, 37] width 182 height 17
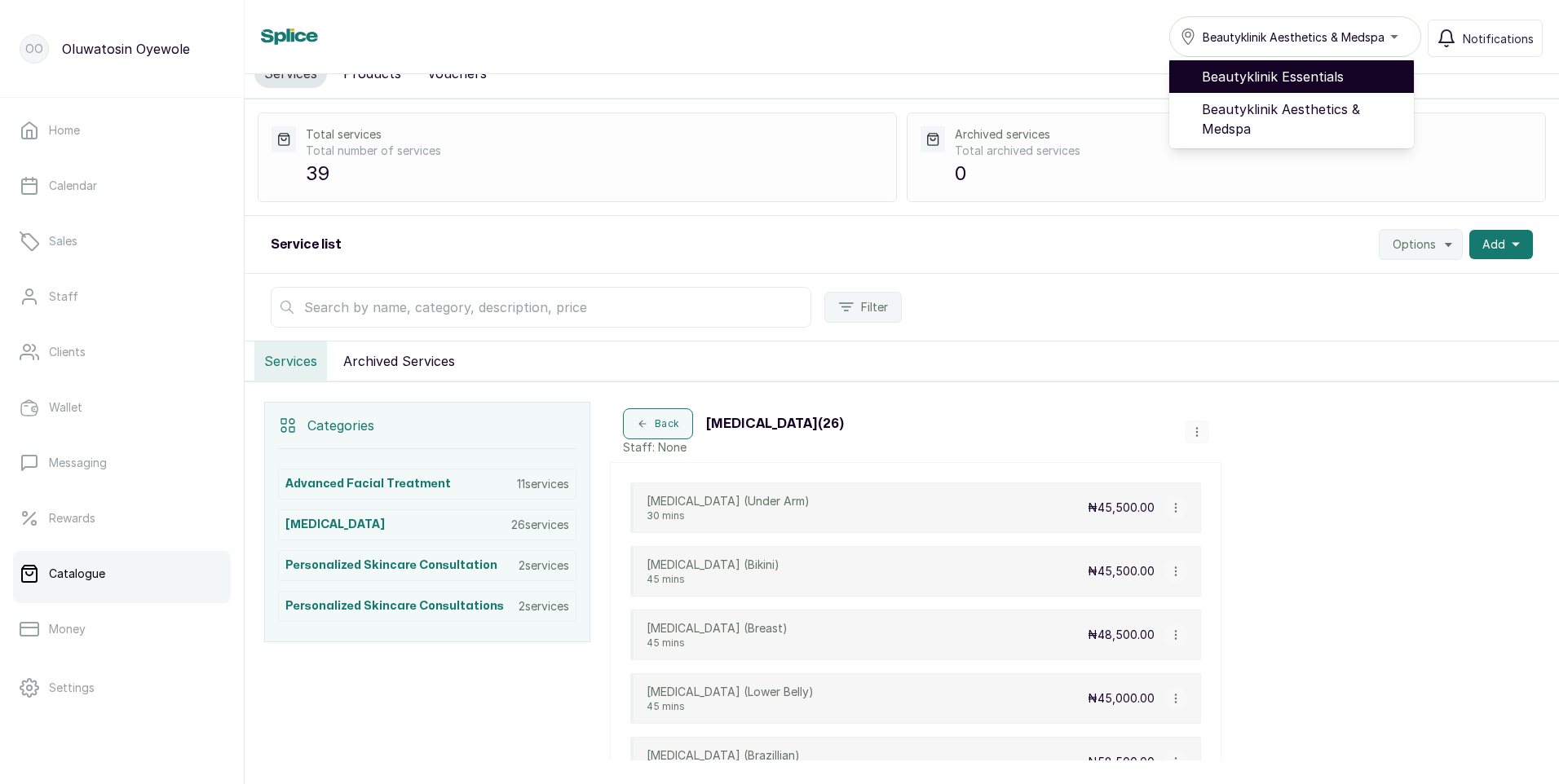
click at [1321, 64] on li "Beautyklinik Essentials" at bounding box center [1291, 76] width 244 height 32
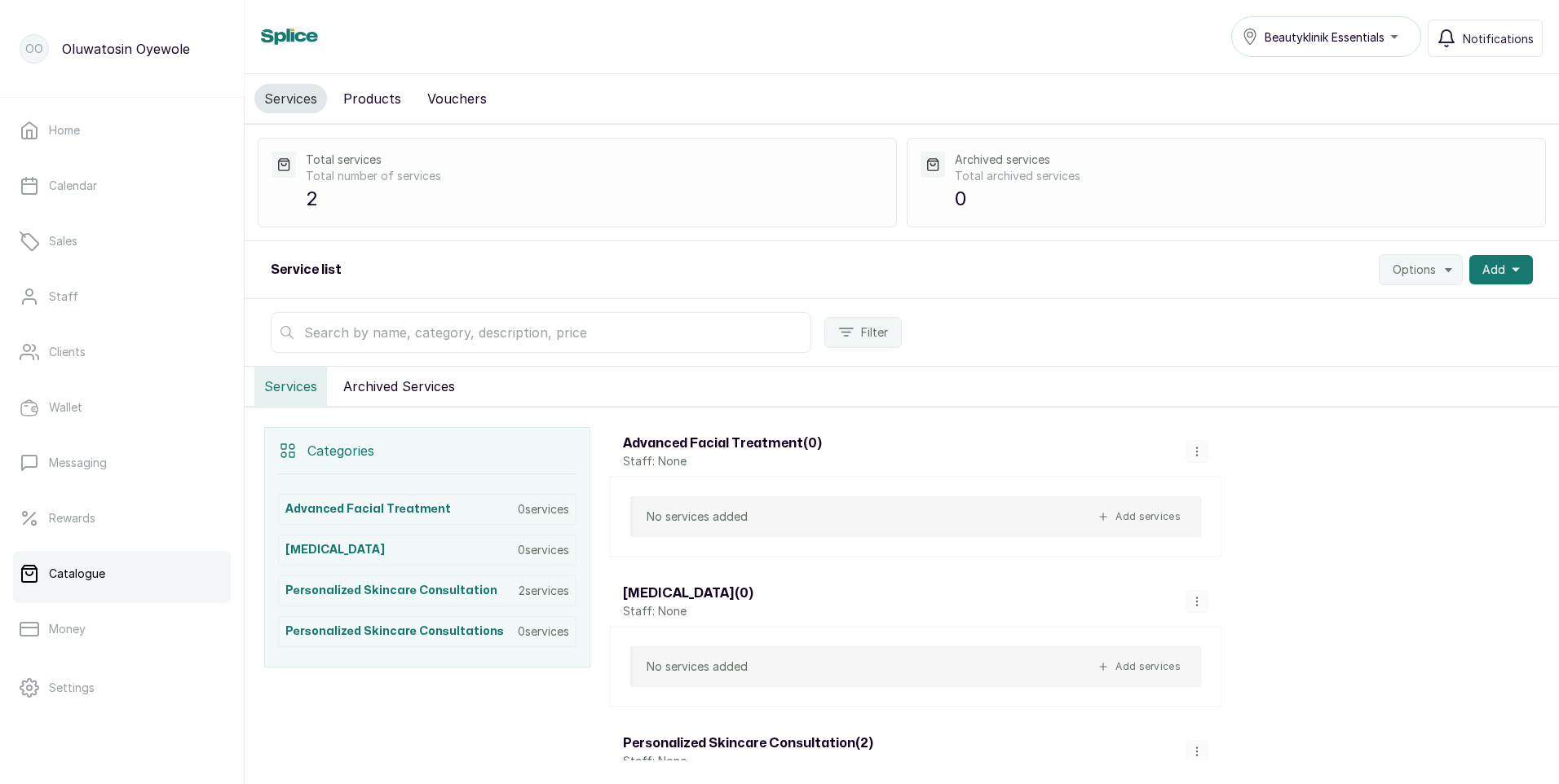
drag, startPoint x: 514, startPoint y: 622, endPoint x: 888, endPoint y: 619, distance: 374.0
click at [888, 619] on div "[MEDICAL_DATA] ( 0 ) Staff: None" at bounding box center [915, 601] width 612 height 49
click at [534, 630] on p "0 services" at bounding box center [543, 632] width 51 height 16
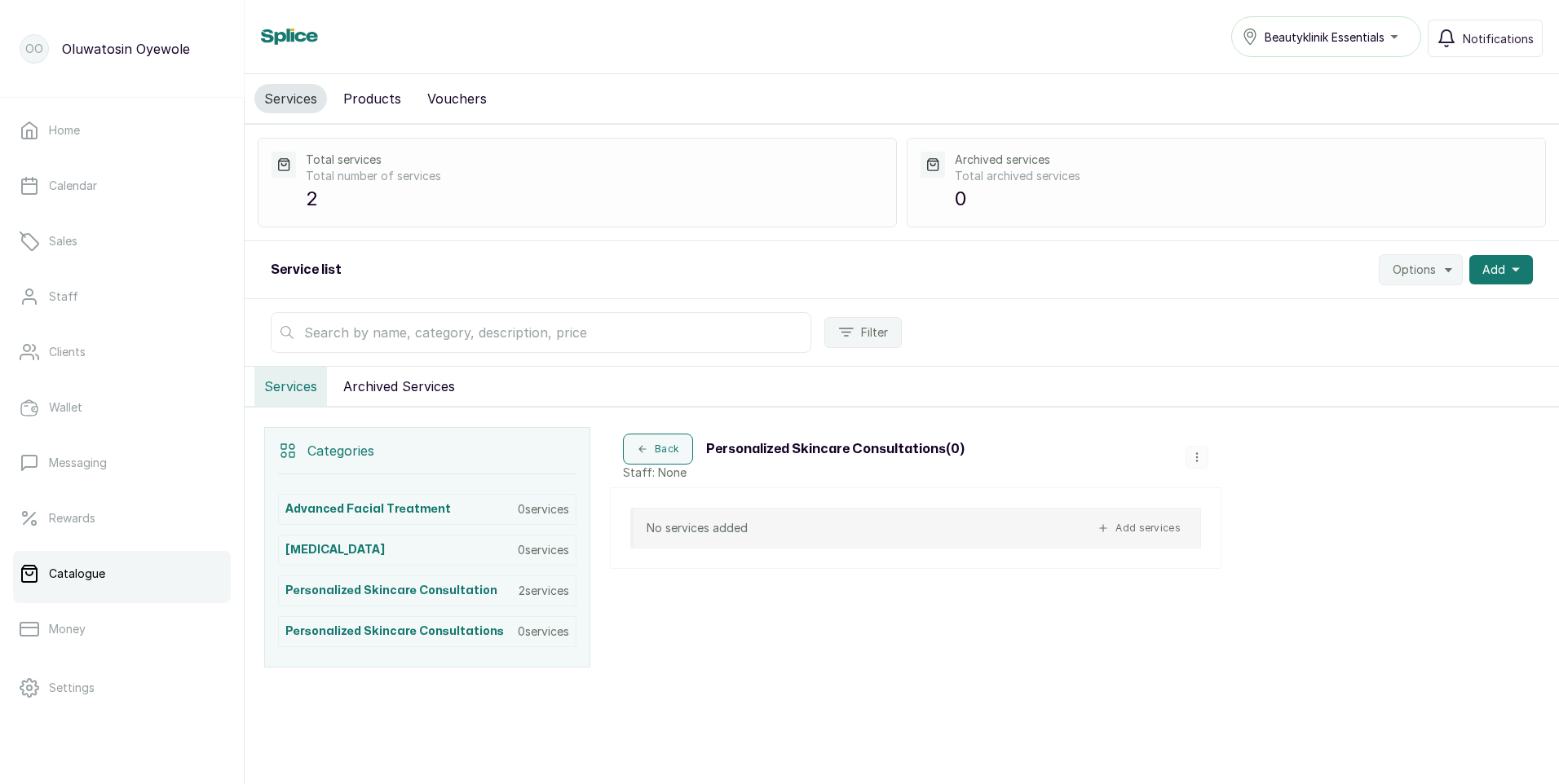
click at [1198, 452] on icon "button" at bounding box center [1196, 456] width 12 height 12
click at [1224, 422] on span "Delete Category" at bounding box center [1265, 422] width 103 height 20
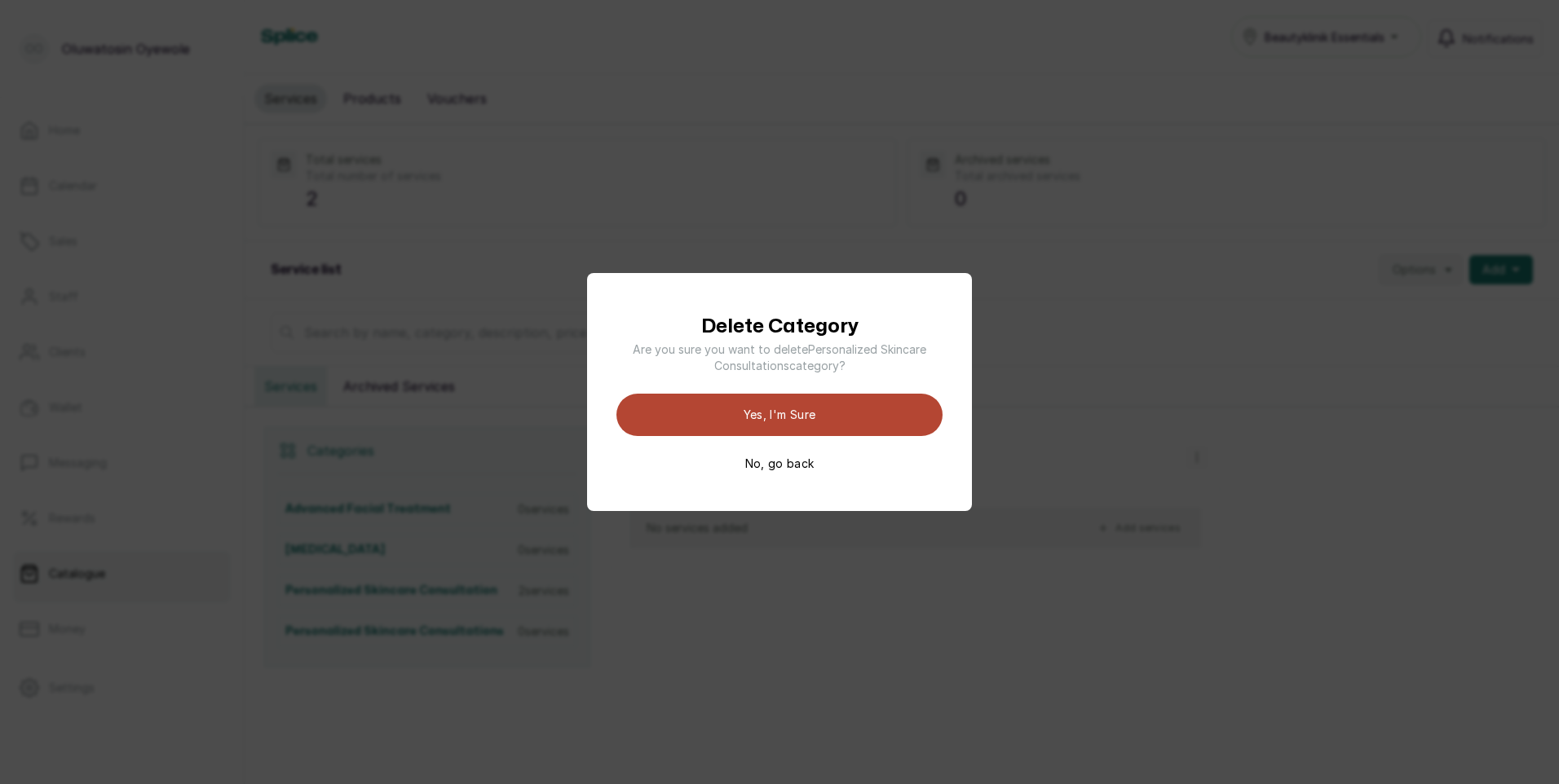
click at [835, 430] on button "Yes, I'm sure" at bounding box center [779, 414] width 326 height 42
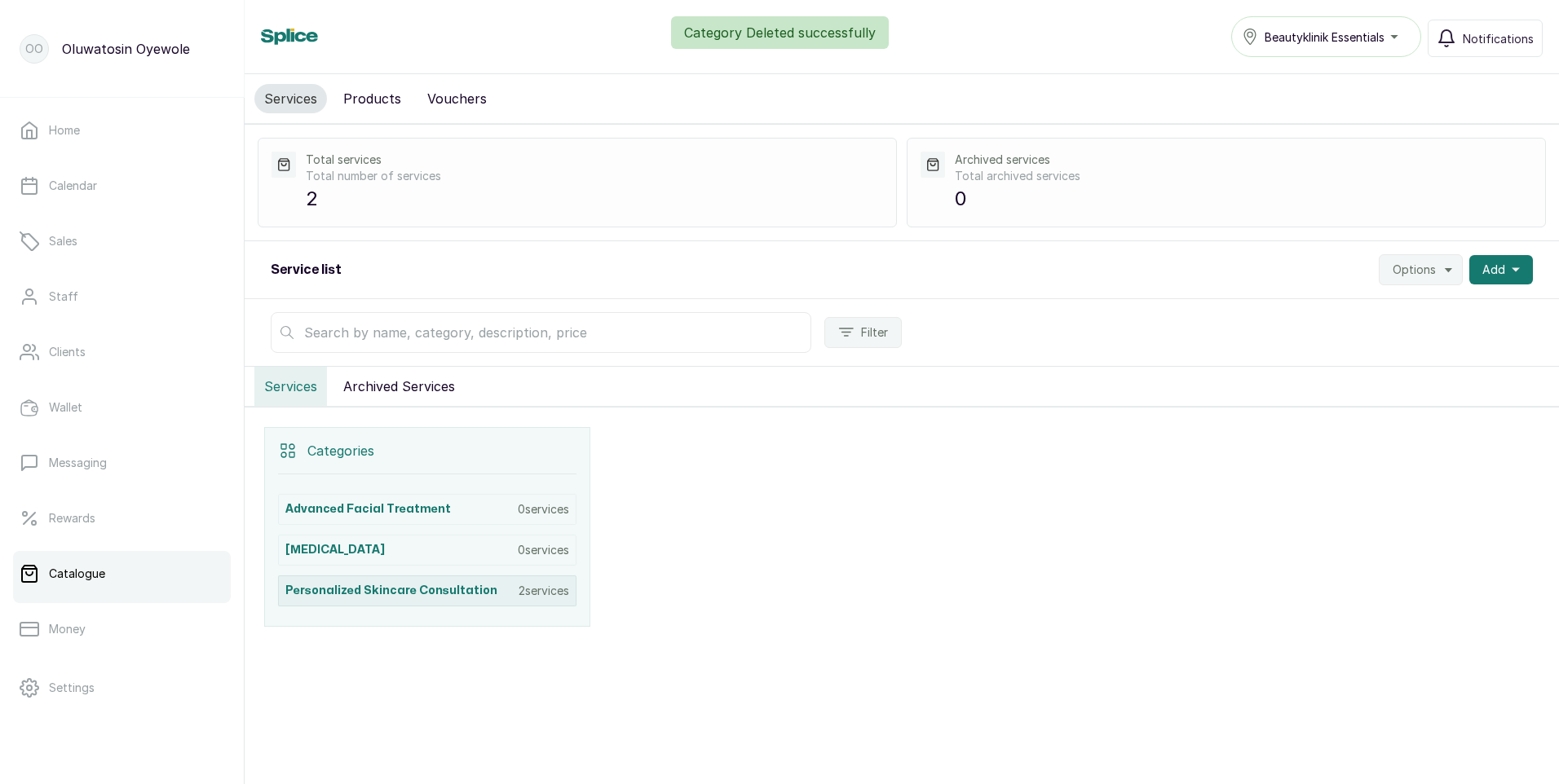
click at [534, 584] on p "2 services" at bounding box center [544, 591] width 50 height 16
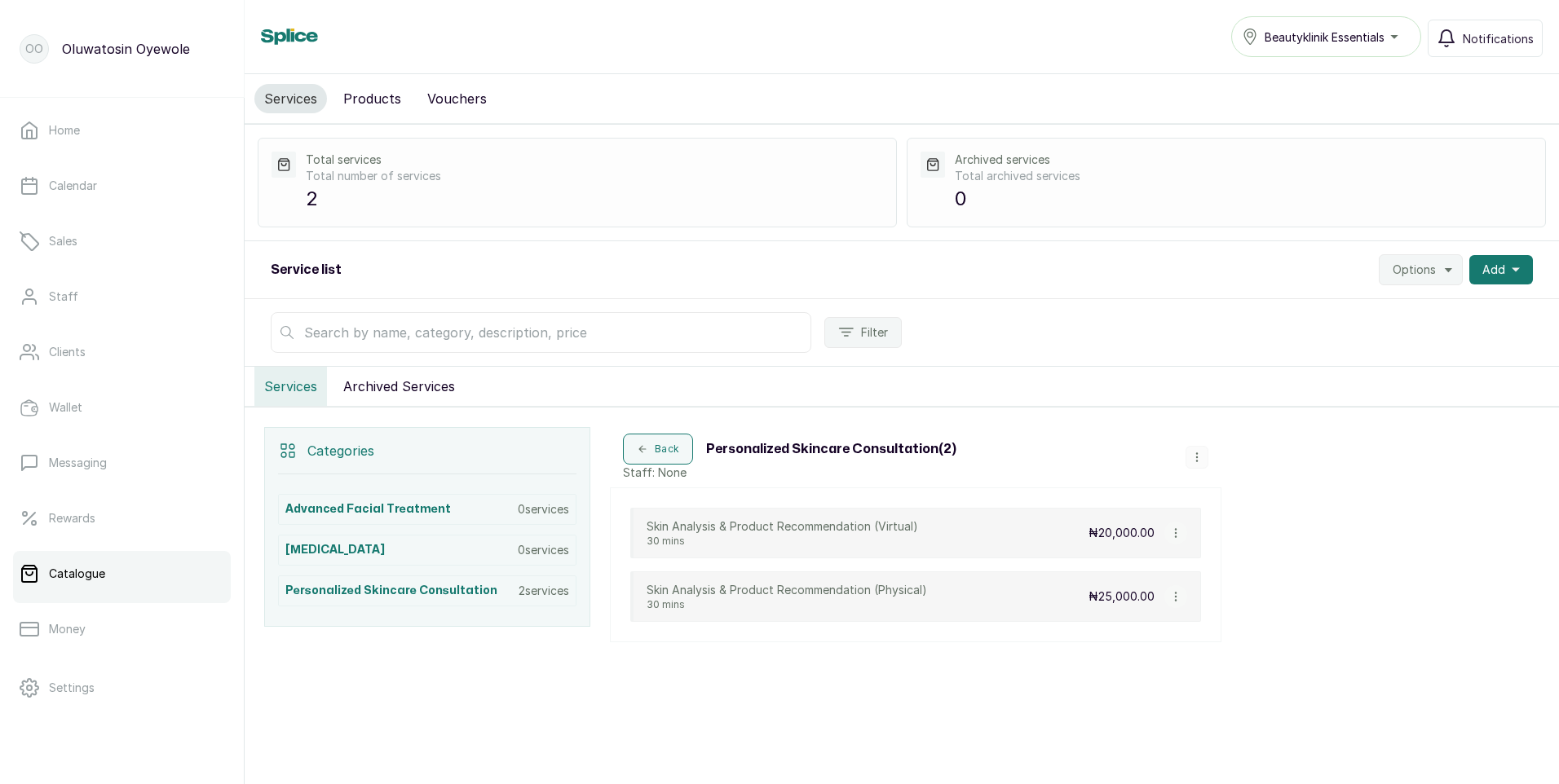
click at [1195, 456] on icon "button" at bounding box center [1196, 456] width 12 height 12
click at [1239, 424] on span "Delete Category" at bounding box center [1265, 422] width 103 height 20
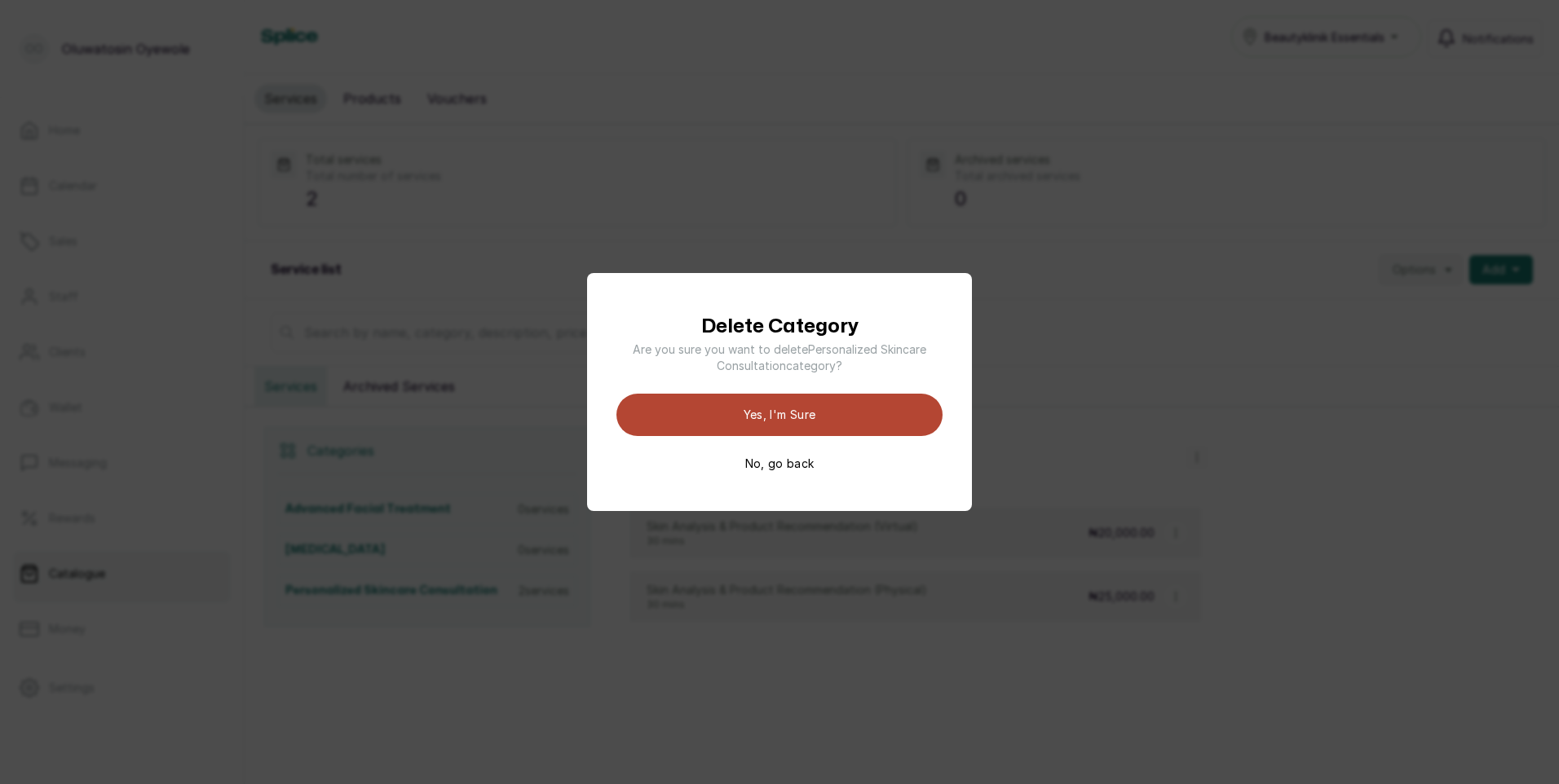
click at [881, 421] on button "Yes, I'm sure" at bounding box center [779, 414] width 326 height 42
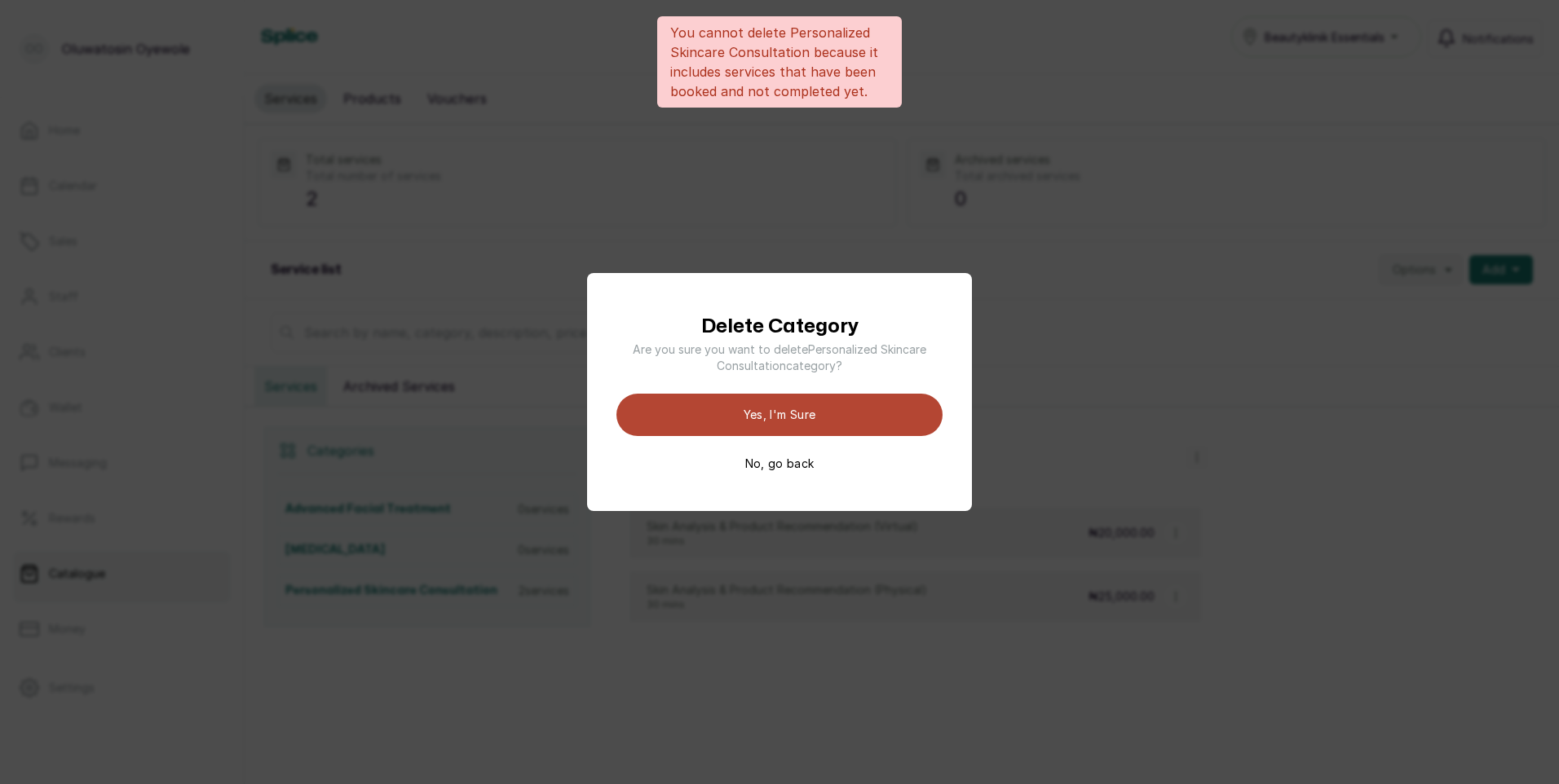
click at [881, 421] on button "Yes, I'm sure" at bounding box center [779, 414] width 326 height 42
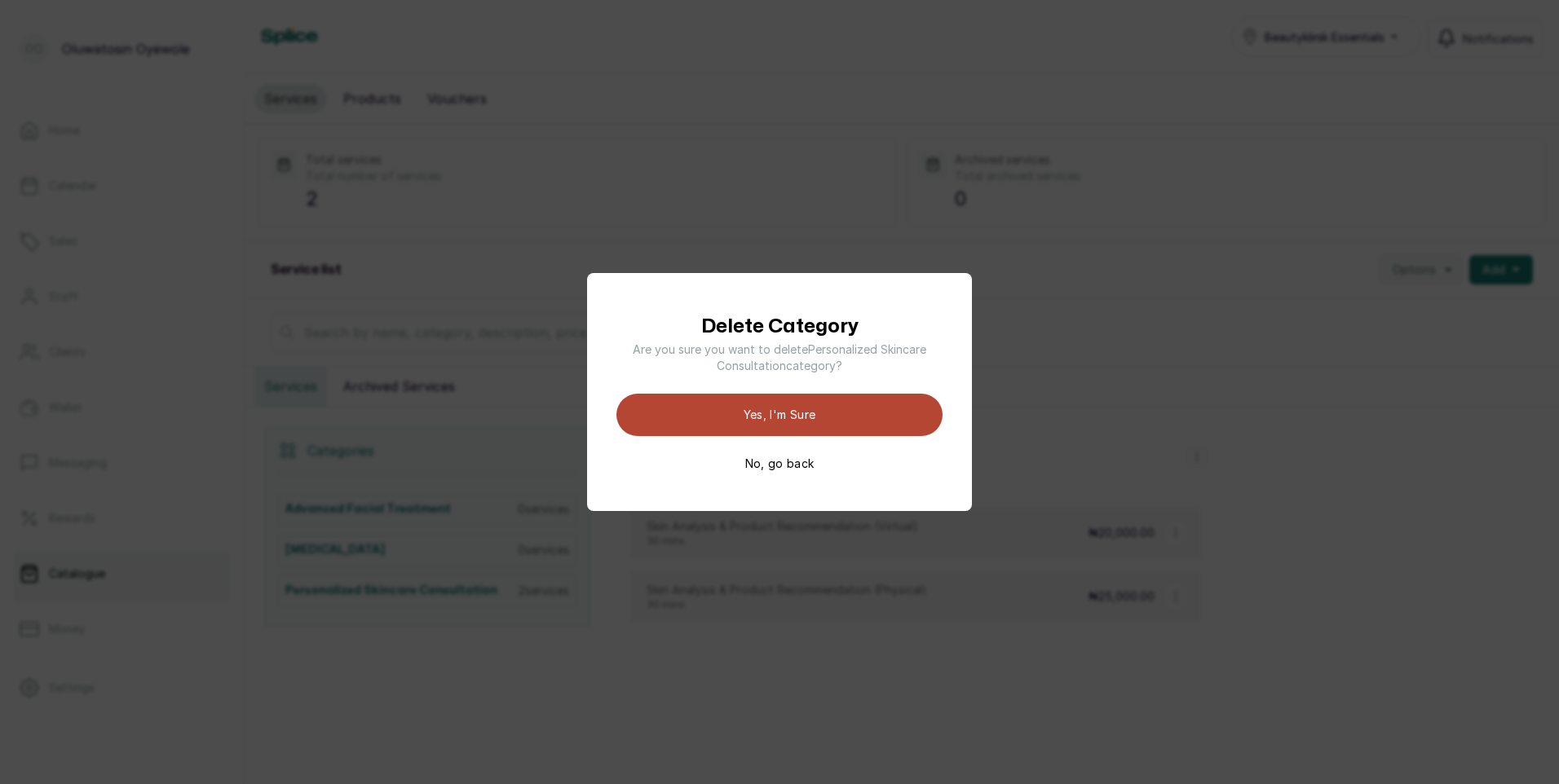
click at [819, 429] on button "Yes, I'm sure" at bounding box center [779, 414] width 326 height 42
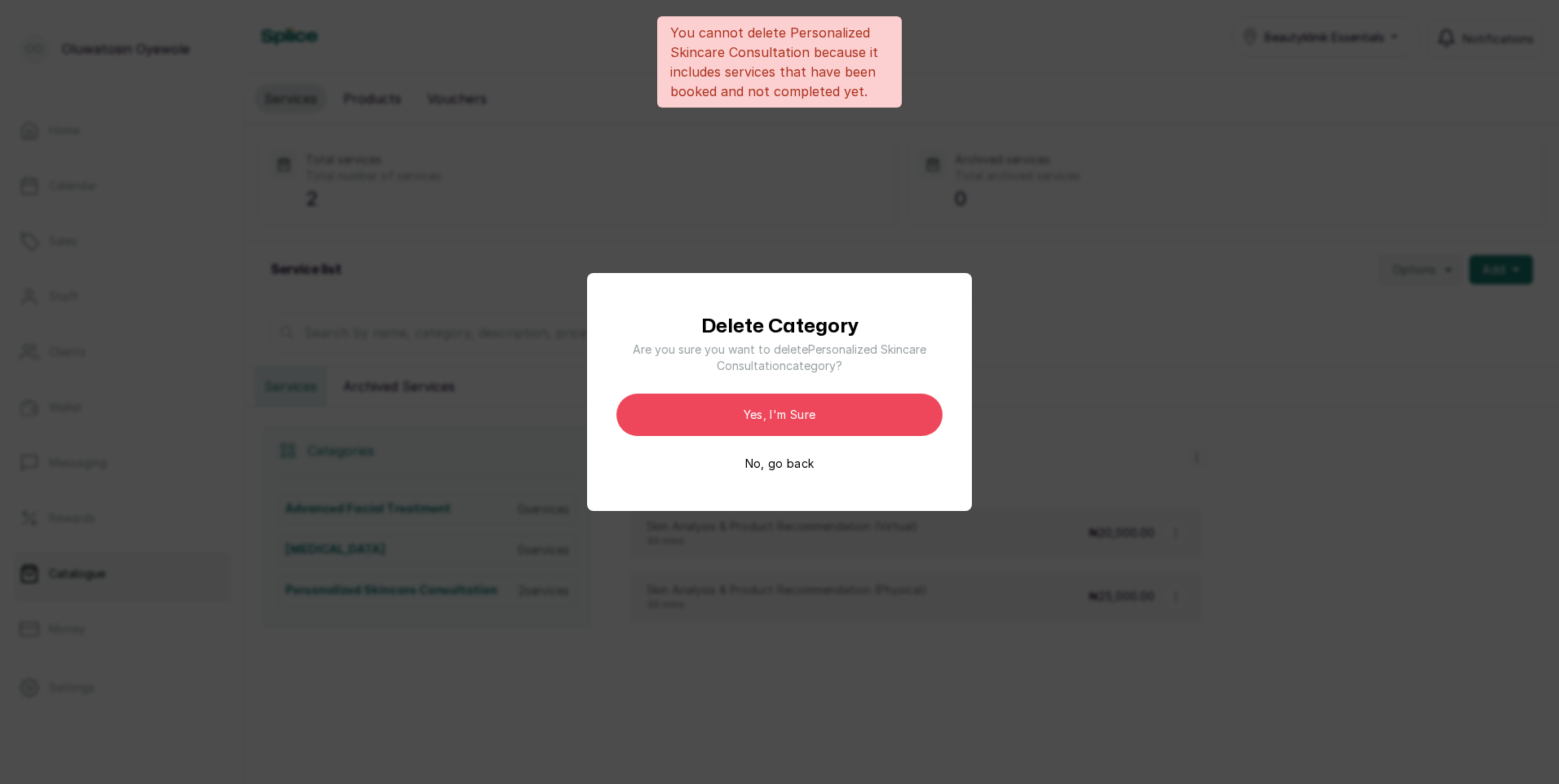
click at [852, 455] on div "Delete Category Are you sure you want to delete Personalized Skincare Consultat…" at bounding box center [779, 392] width 326 height 159
drag, startPoint x: 842, startPoint y: 468, endPoint x: 816, endPoint y: 473, distance: 26.5
click at [840, 468] on div "Delete Category Are you sure you want to delete Personalized Skincare Consultat…" at bounding box center [779, 392] width 326 height 159
click at [762, 466] on button "No, go back" at bounding box center [779, 464] width 69 height 16
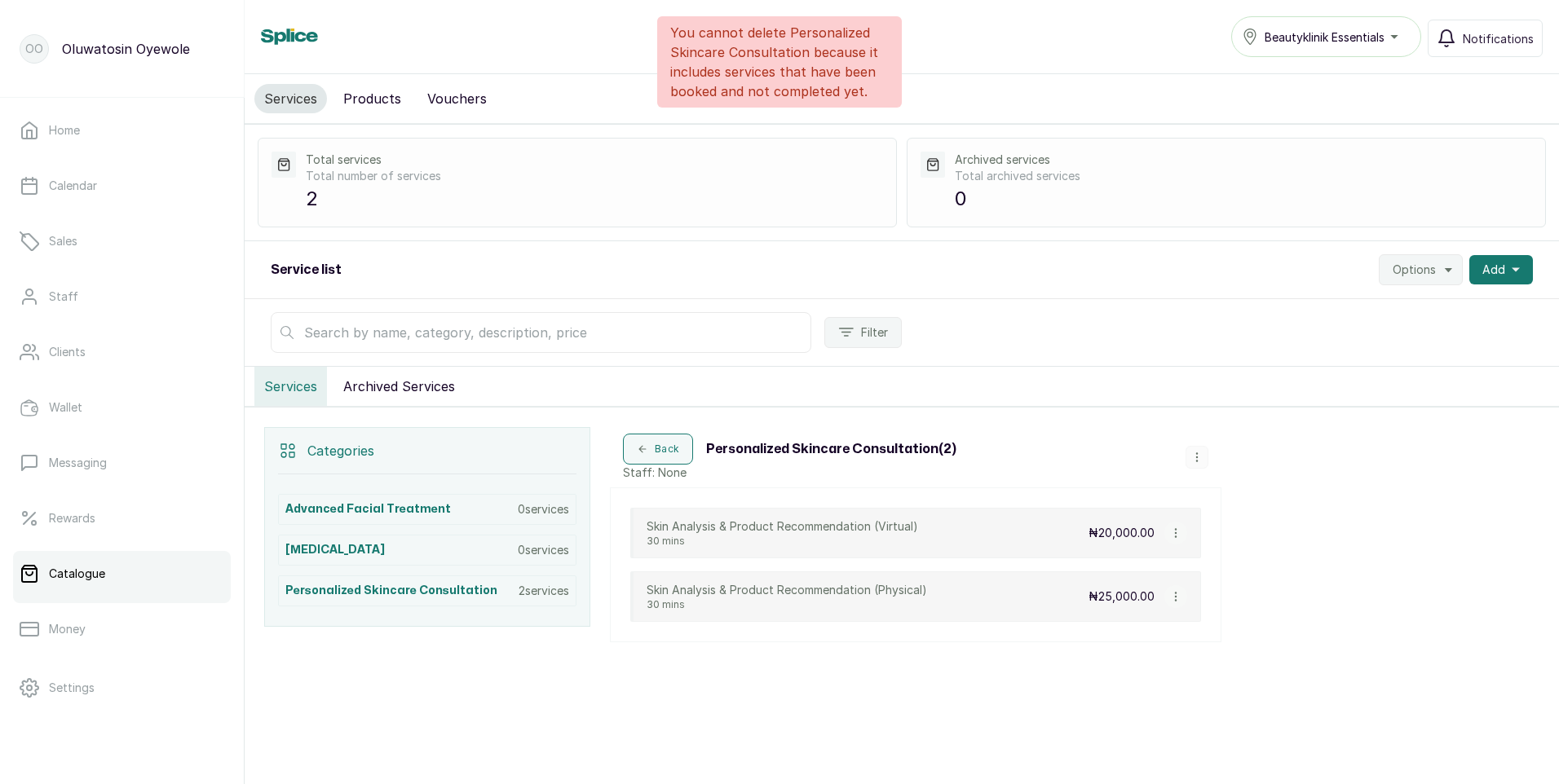
click at [1175, 529] on icon "button" at bounding box center [1175, 533] width 1 height 8
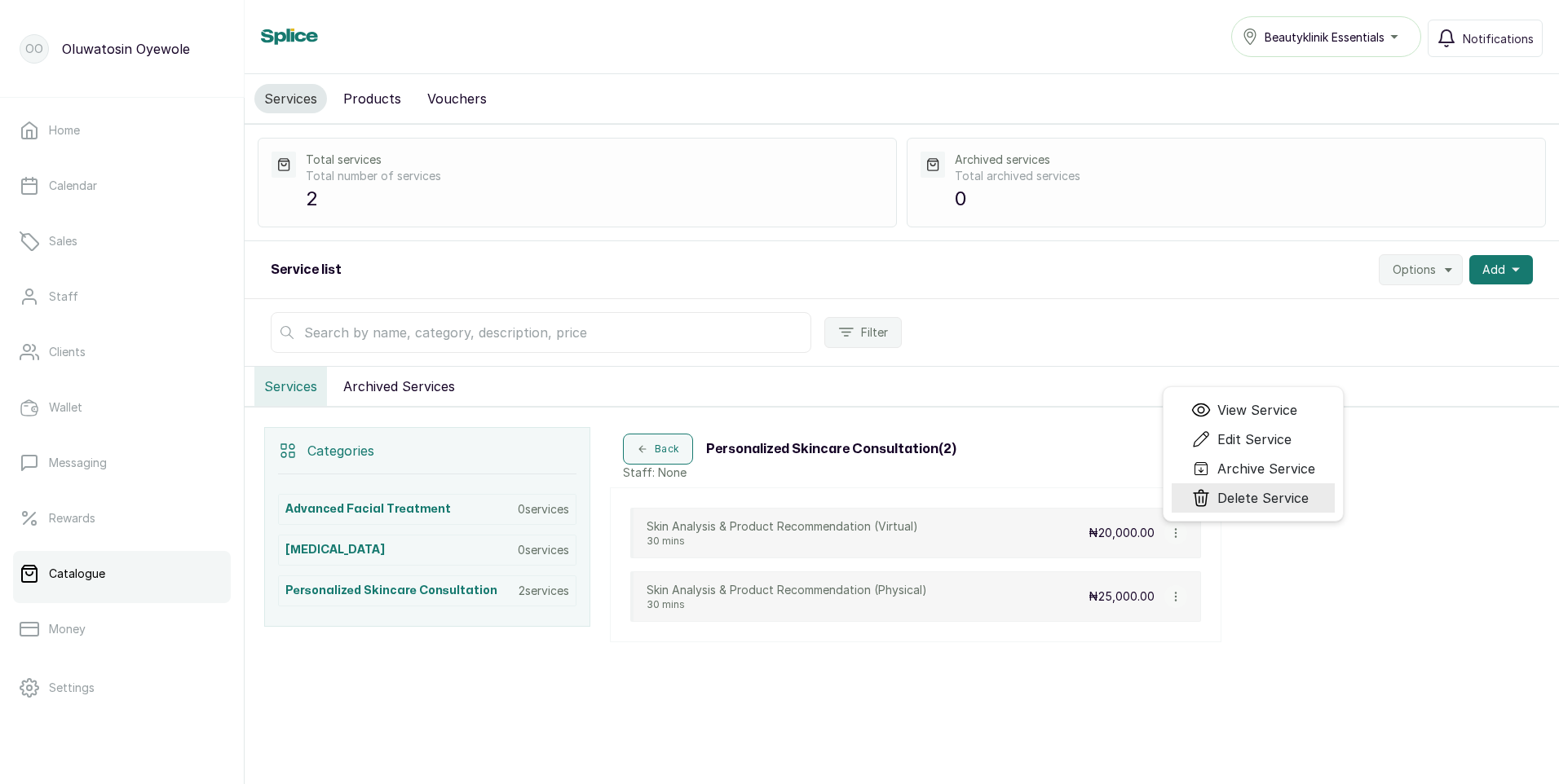
click at [1205, 496] on icon "Menu" at bounding box center [1201, 498] width 20 height 20
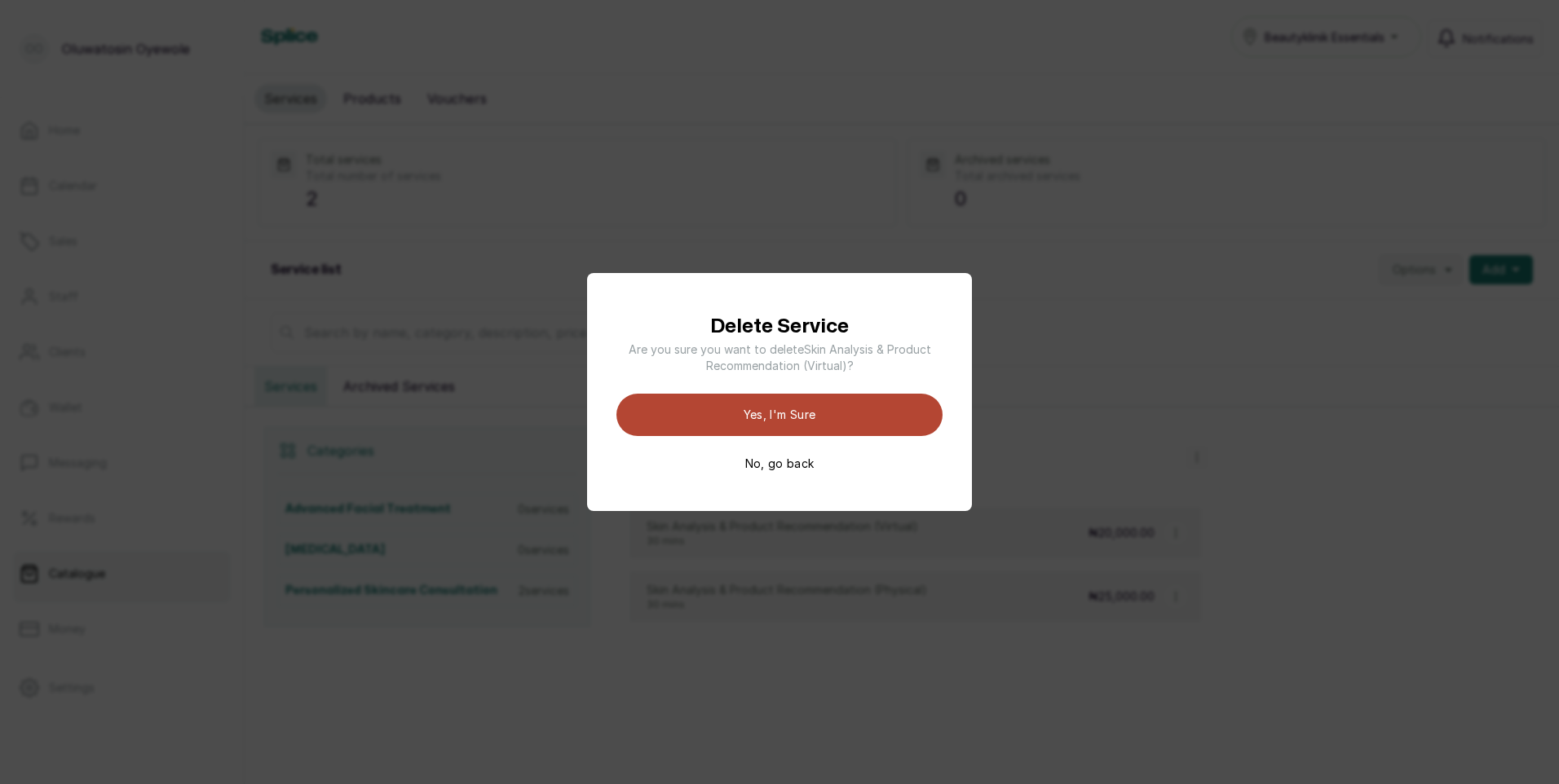
click at [825, 421] on button "Yes, I'm sure" at bounding box center [779, 414] width 326 height 42
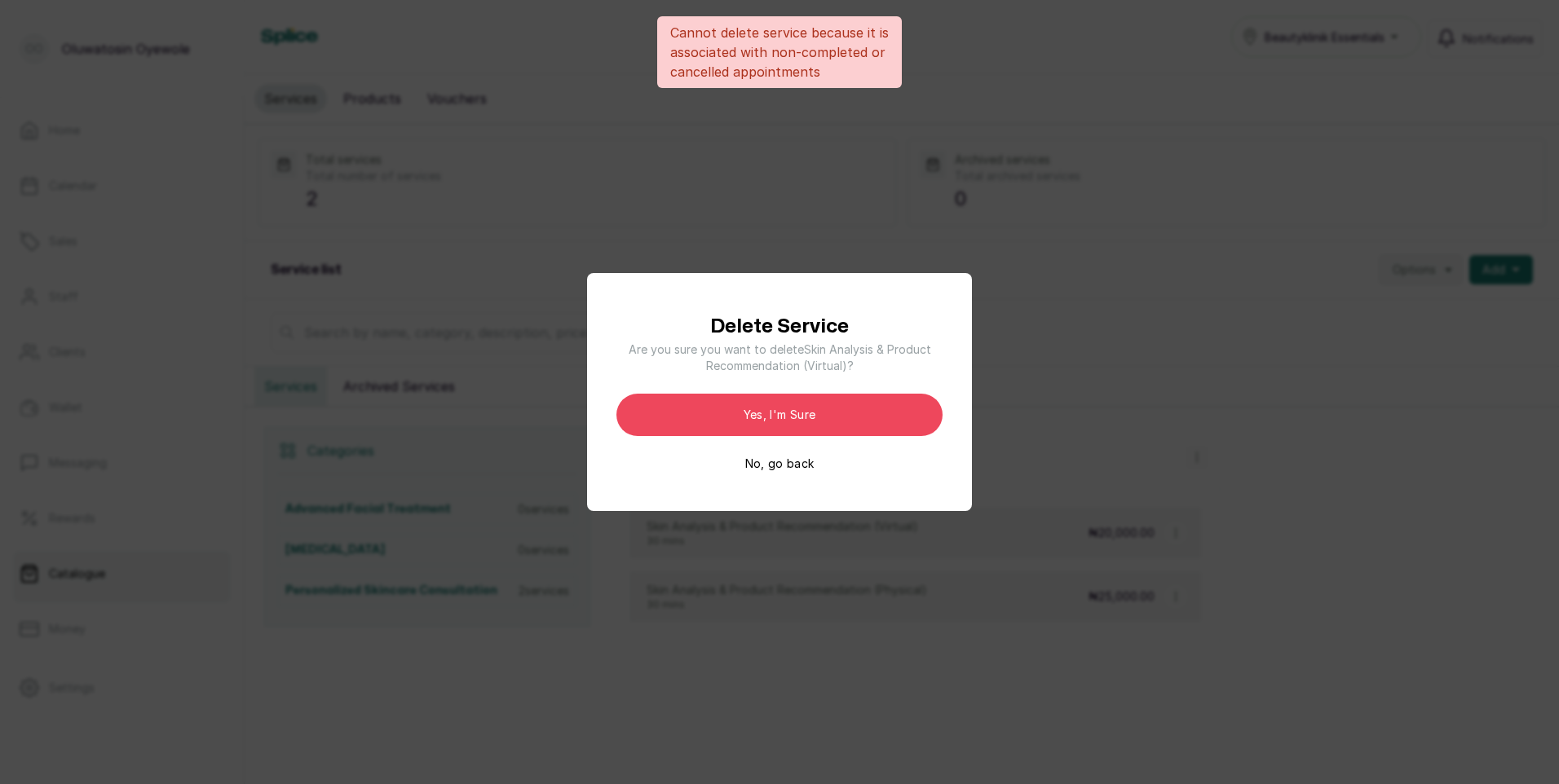
click at [1152, 503] on div "Delete Service Are you sure you want to delete Skin Analysis & Product Recommen…" at bounding box center [779, 392] width 1559 height 784
click at [774, 464] on button "No, go back" at bounding box center [779, 464] width 69 height 16
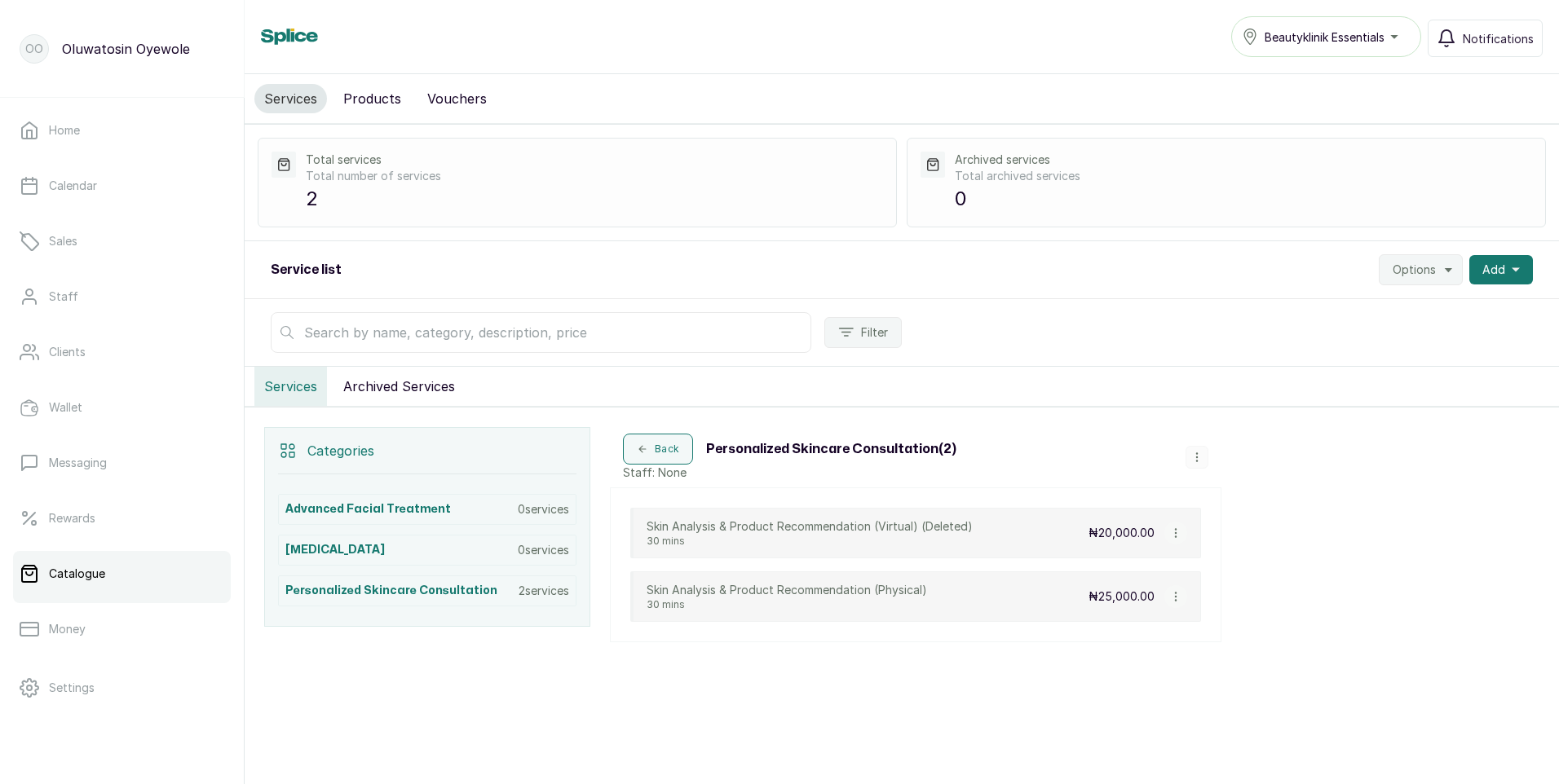
click at [1179, 597] on icon "button" at bounding box center [1176, 596] width 12 height 12
click at [1229, 560] on span "Delete Service" at bounding box center [1263, 561] width 91 height 20
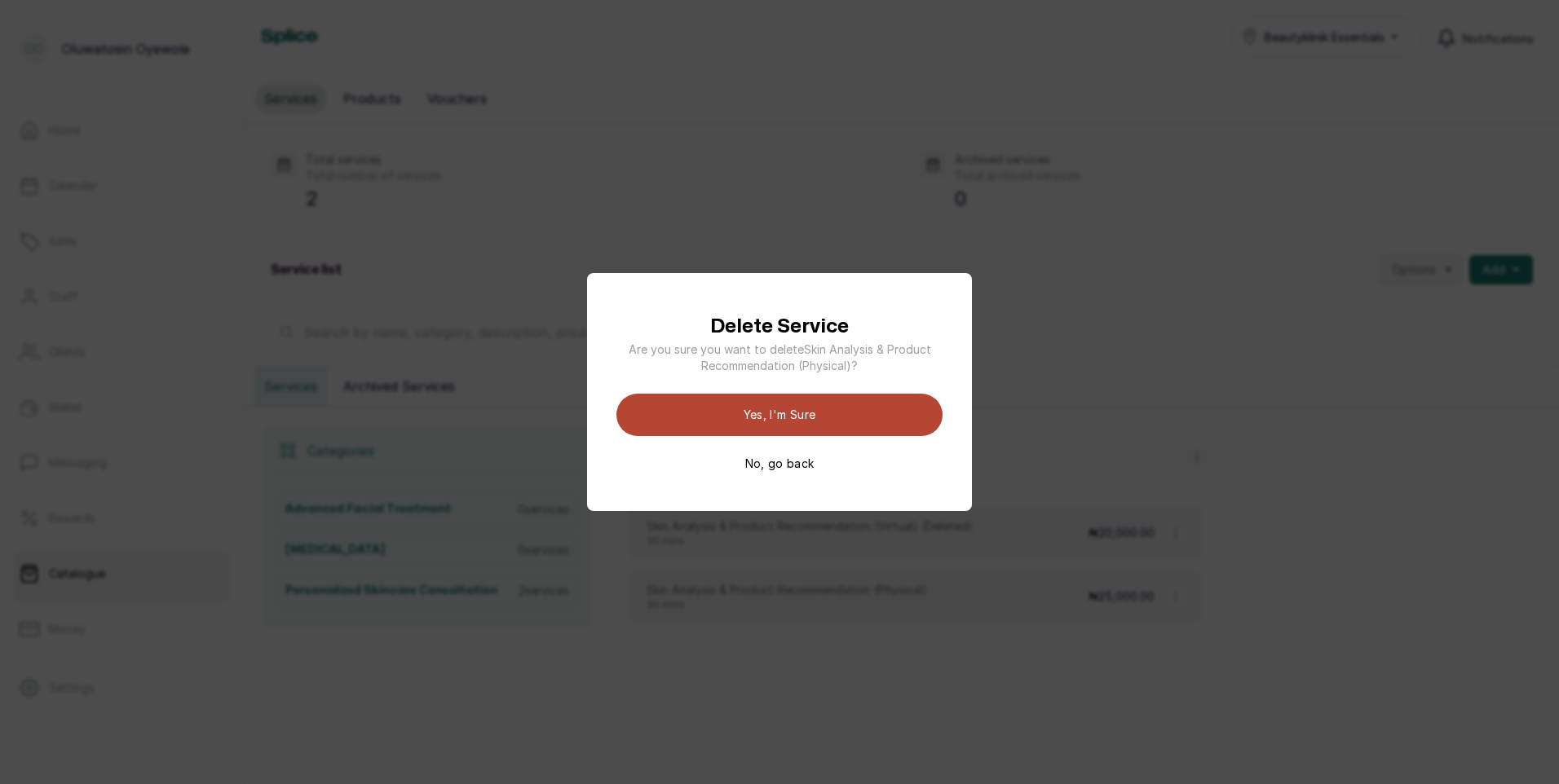
click at [799, 430] on button "Yes, I'm sure" at bounding box center [779, 414] width 326 height 42
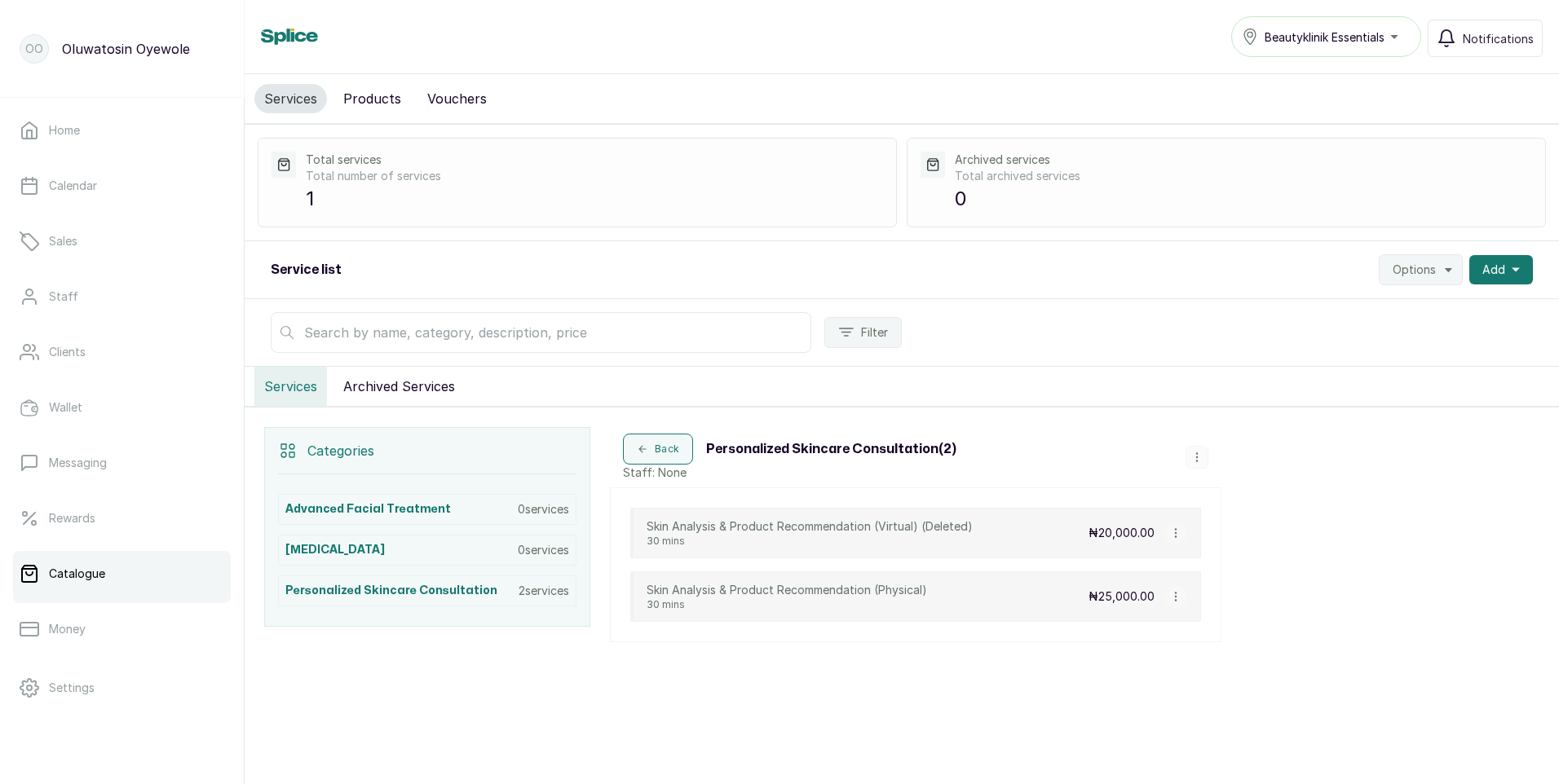
click at [1400, 32] on div "Beautyklinik Essentials" at bounding box center [1326, 37] width 168 height 20
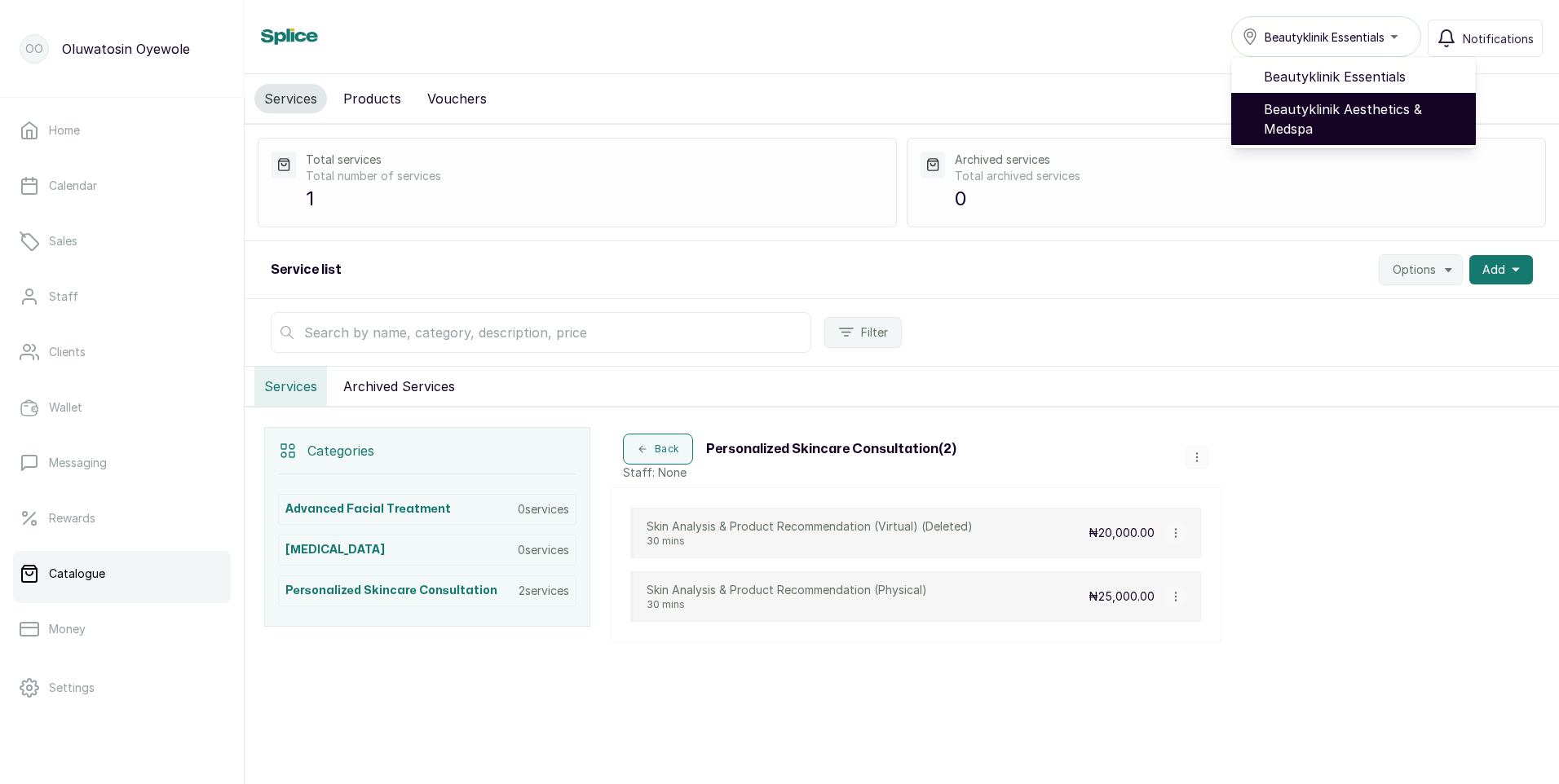
click at [1355, 114] on span "Beautyklinik Aesthetics & Medspa" at bounding box center [1363, 119] width 199 height 39
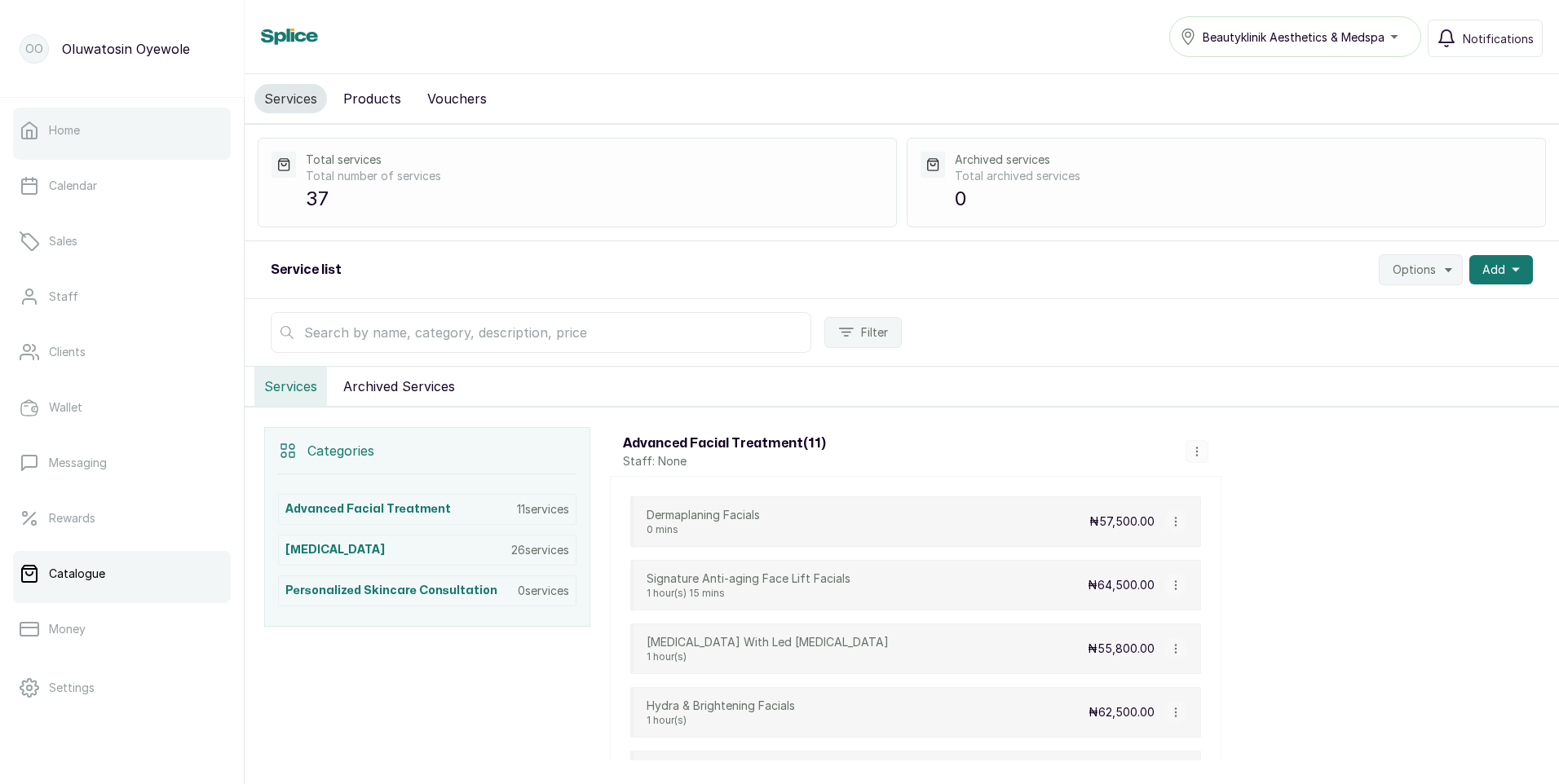
click at [144, 120] on link "Home" at bounding box center [122, 130] width 218 height 46
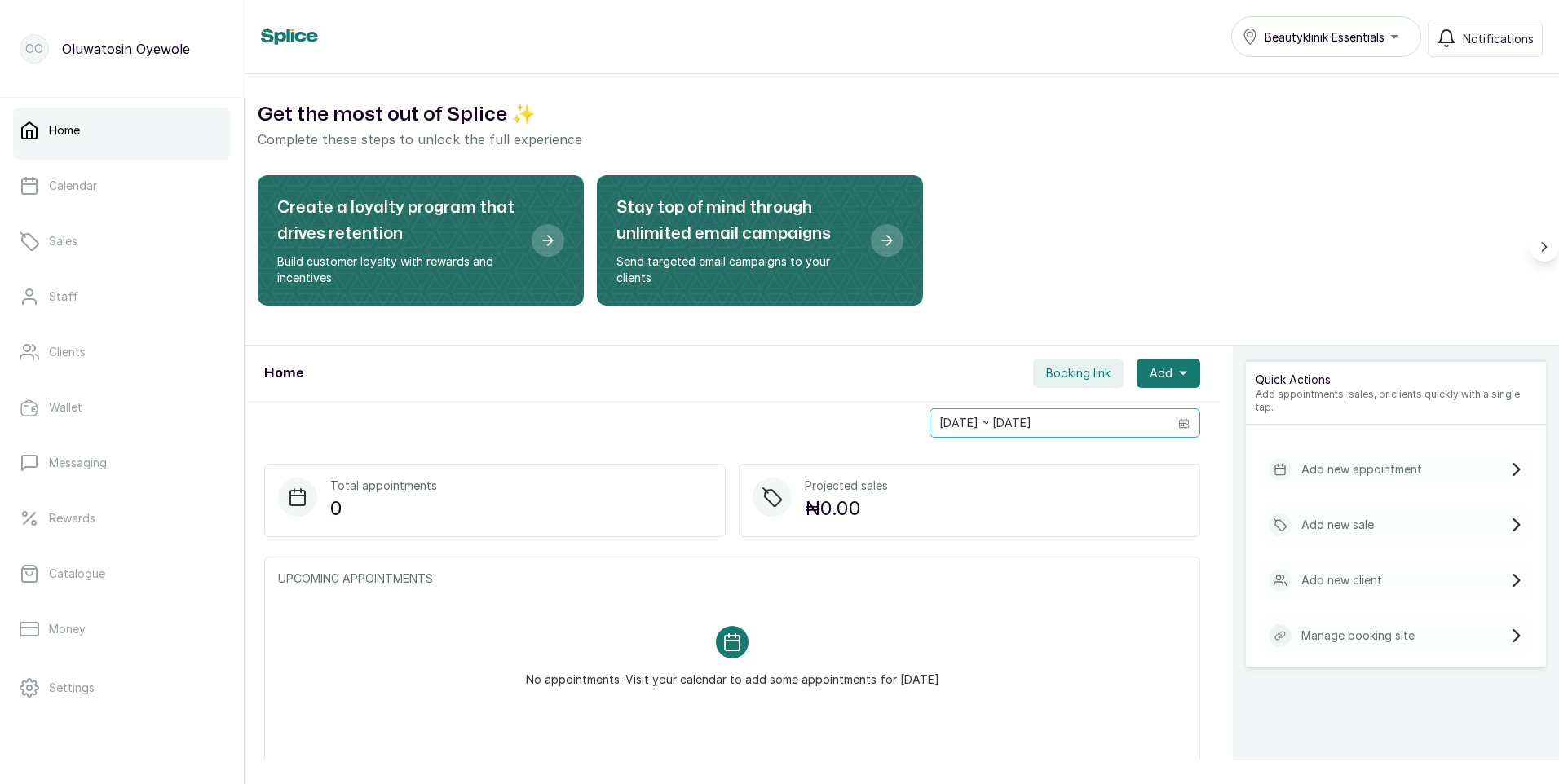
click at [1181, 423] on icon "calendar" at bounding box center [1183, 424] width 4 height 4
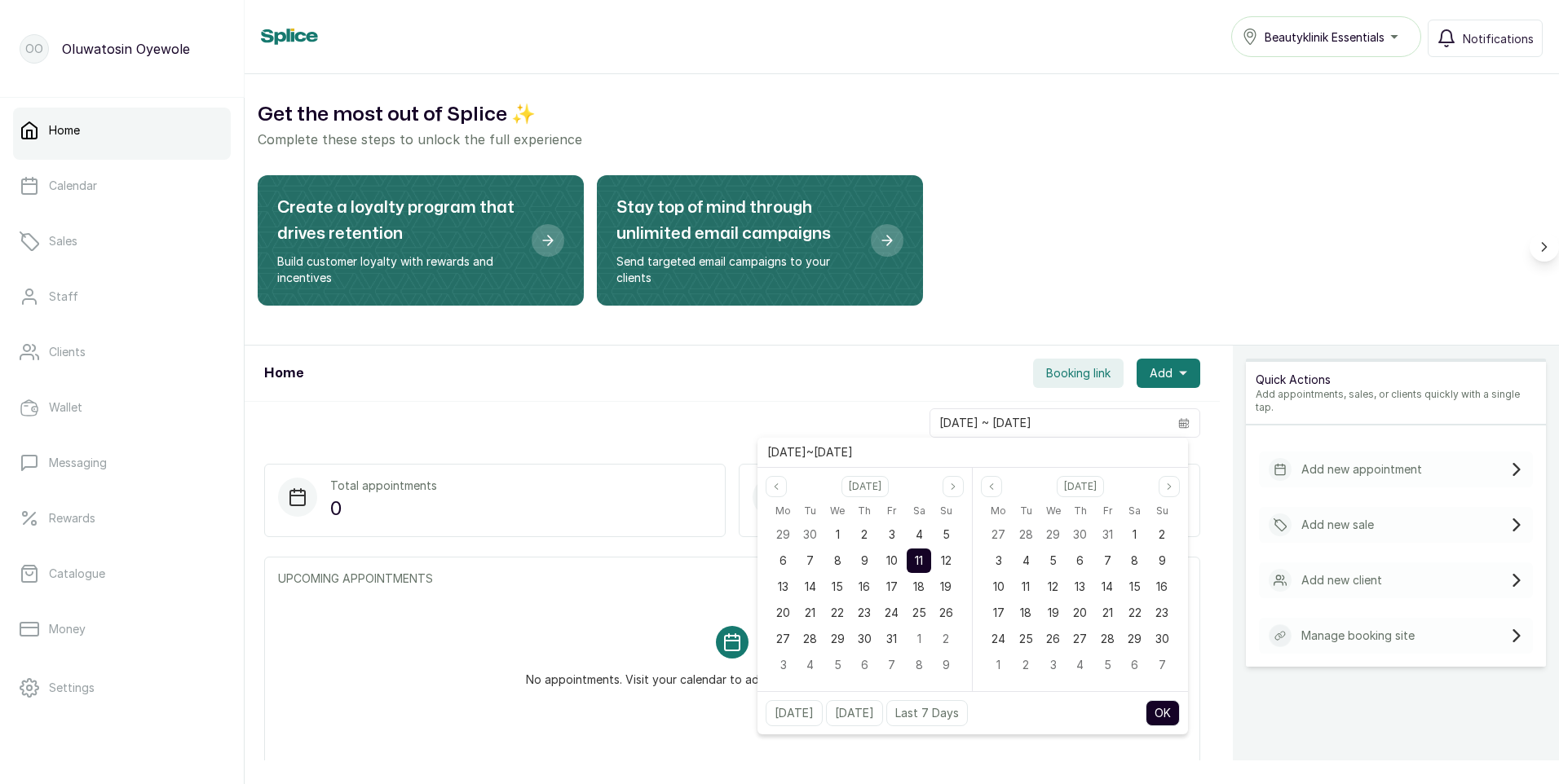
click at [1143, 294] on div "Create a loyalty program that drives retention Build customer loyalty with rewa…" at bounding box center [902, 247] width 1289 height 143
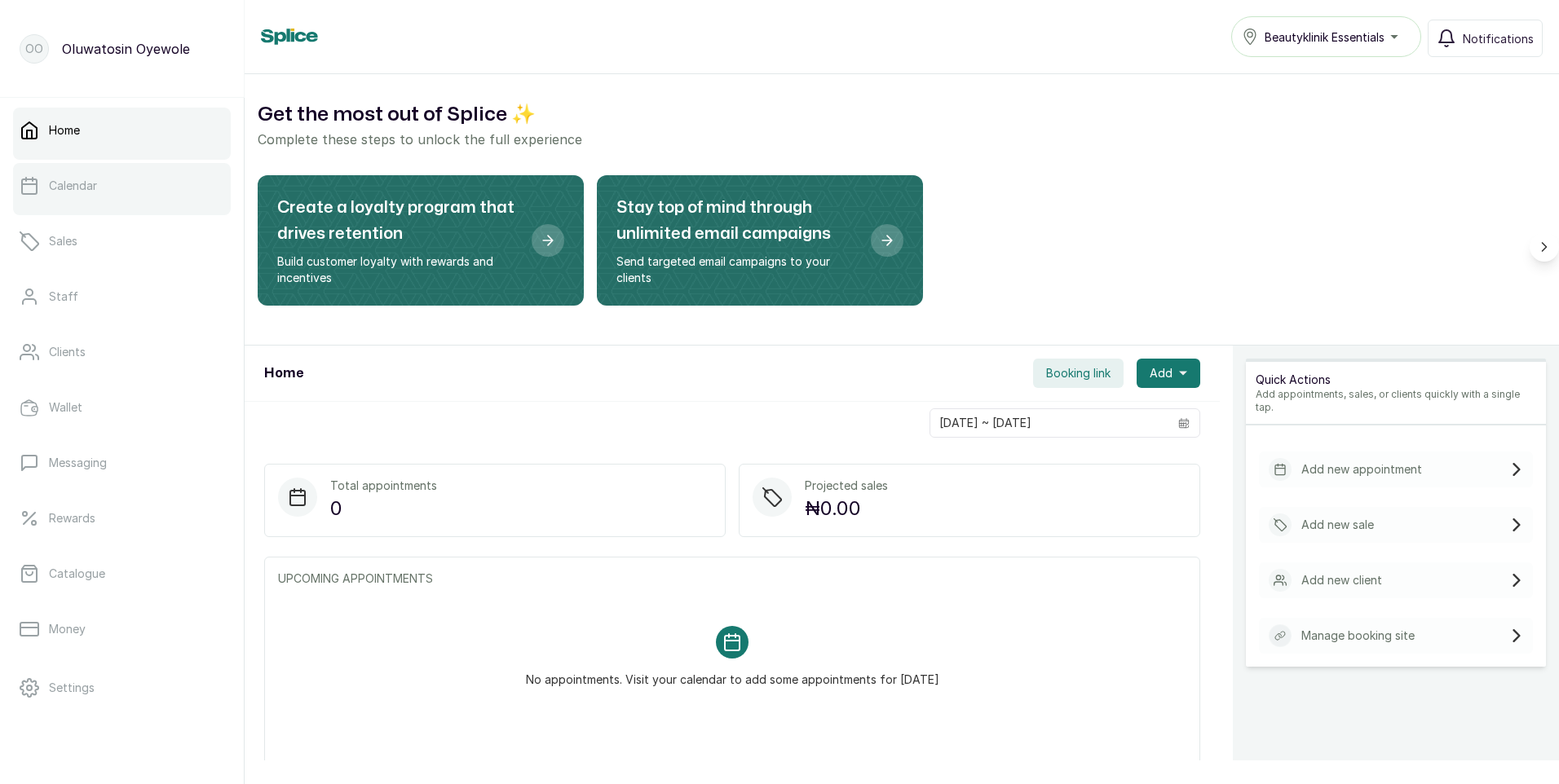
click at [195, 180] on link "Calendar" at bounding box center [122, 185] width 218 height 46
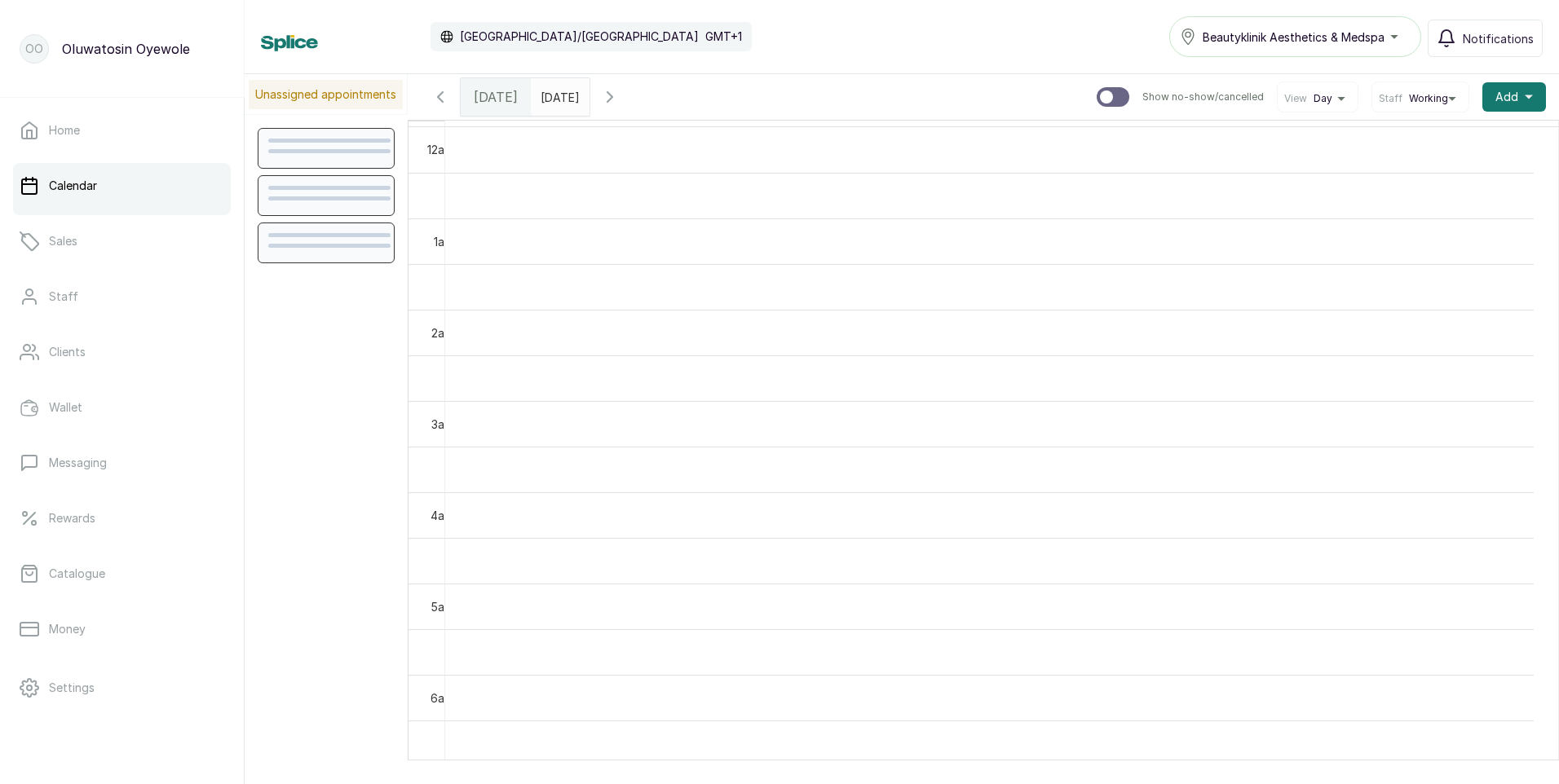
scroll to position [549, 0]
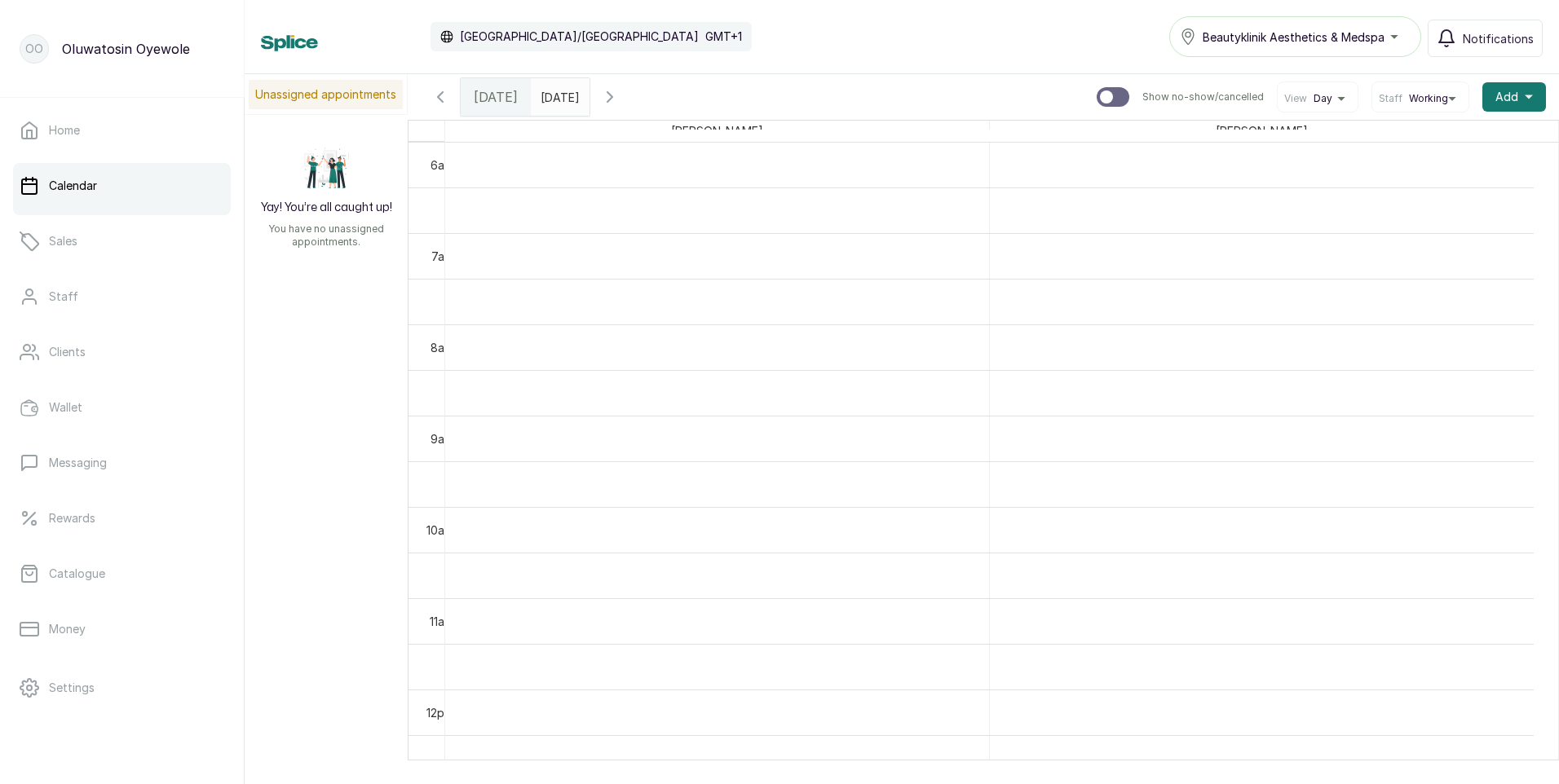
click at [358, 101] on p "Unassigned appointments" at bounding box center [326, 94] width 154 height 30
click at [371, 87] on p "Unassigned appointments" at bounding box center [326, 94] width 154 height 30
click at [1396, 39] on div "Beautyklinik Aesthetics & Medspa" at bounding box center [1296, 37] width 231 height 20
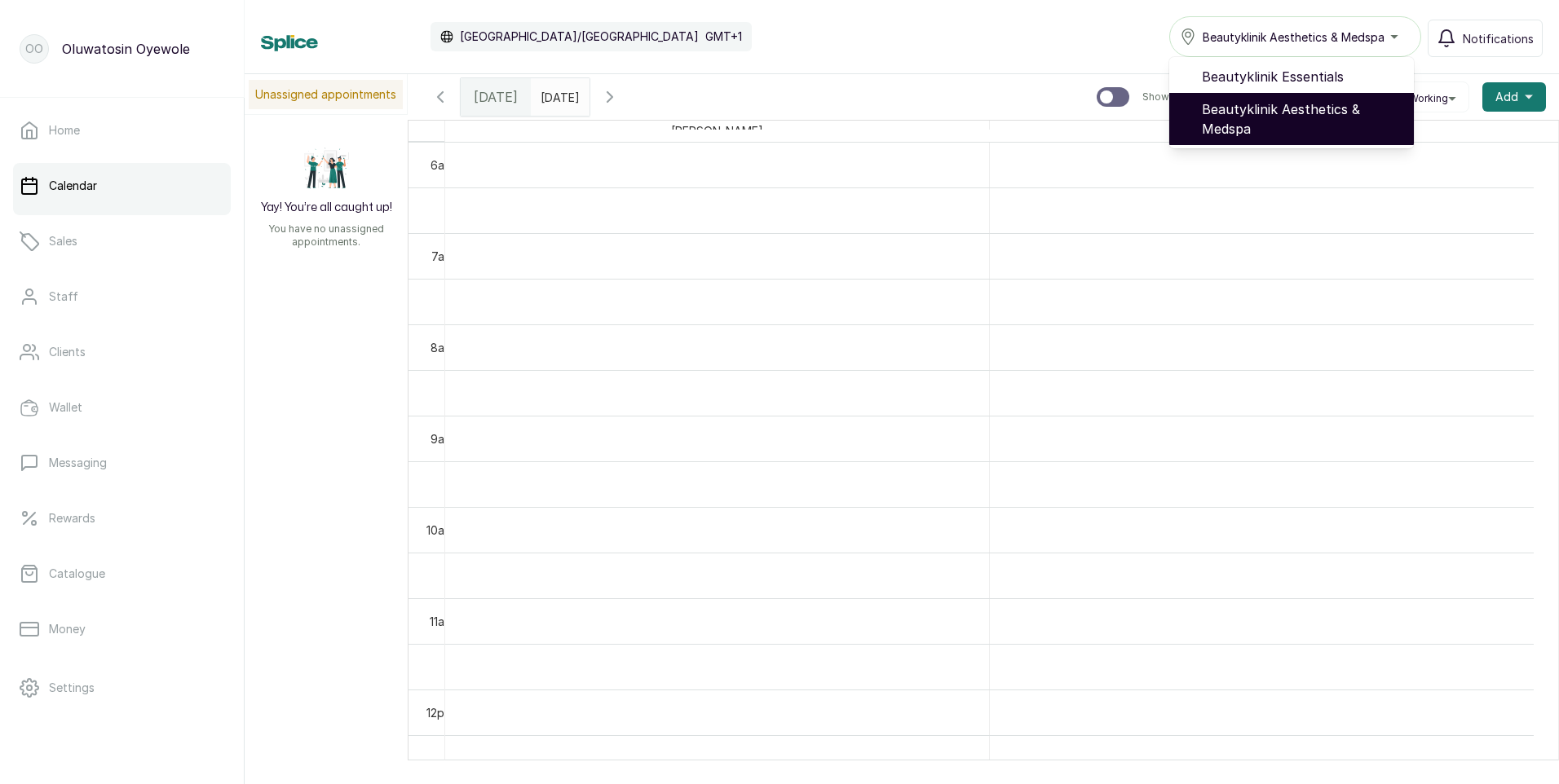
click at [1280, 110] on span "Beautyklinik Aesthetics & Medspa" at bounding box center [1301, 119] width 199 height 39
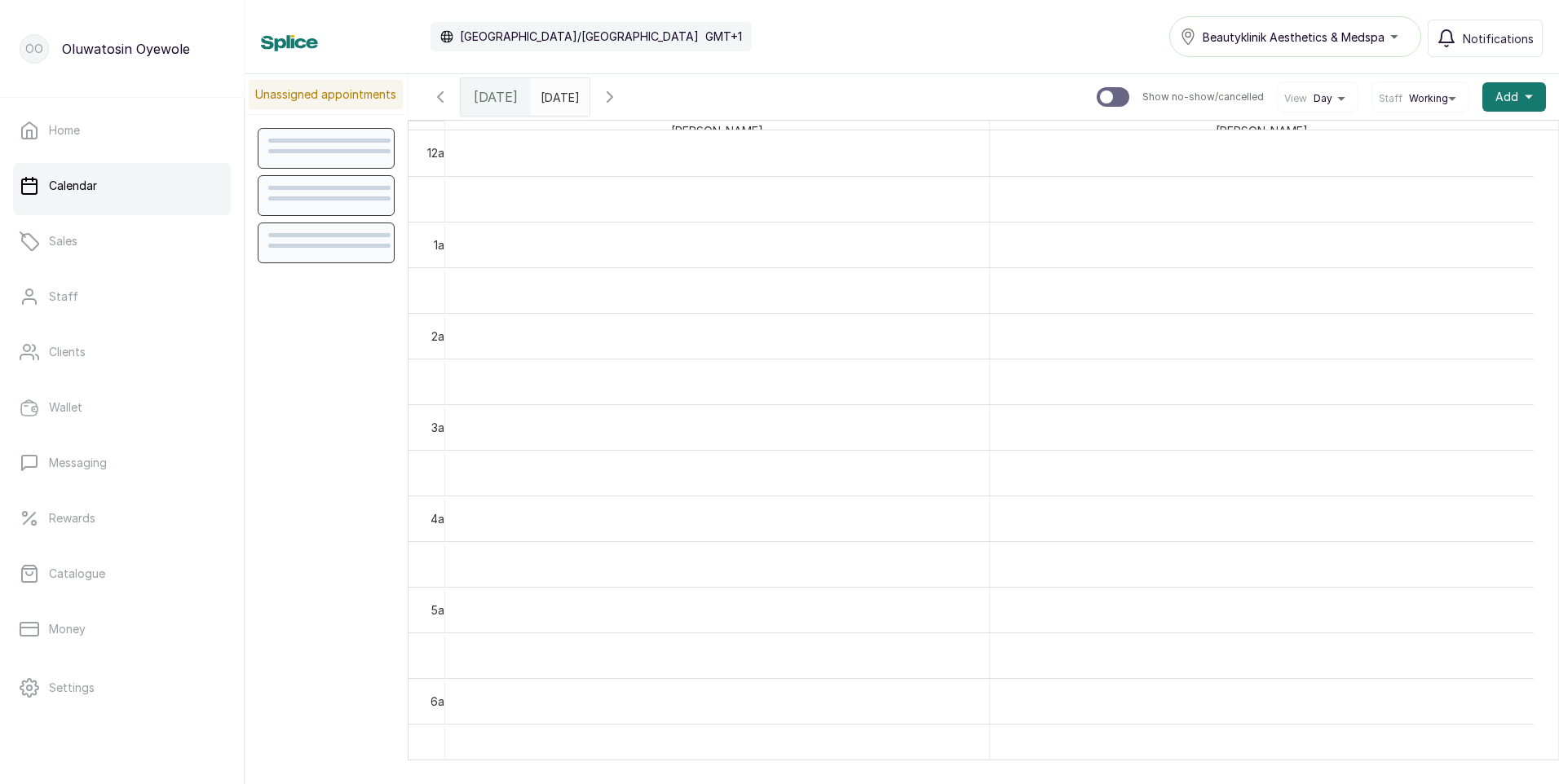
scroll to position [549, 0]
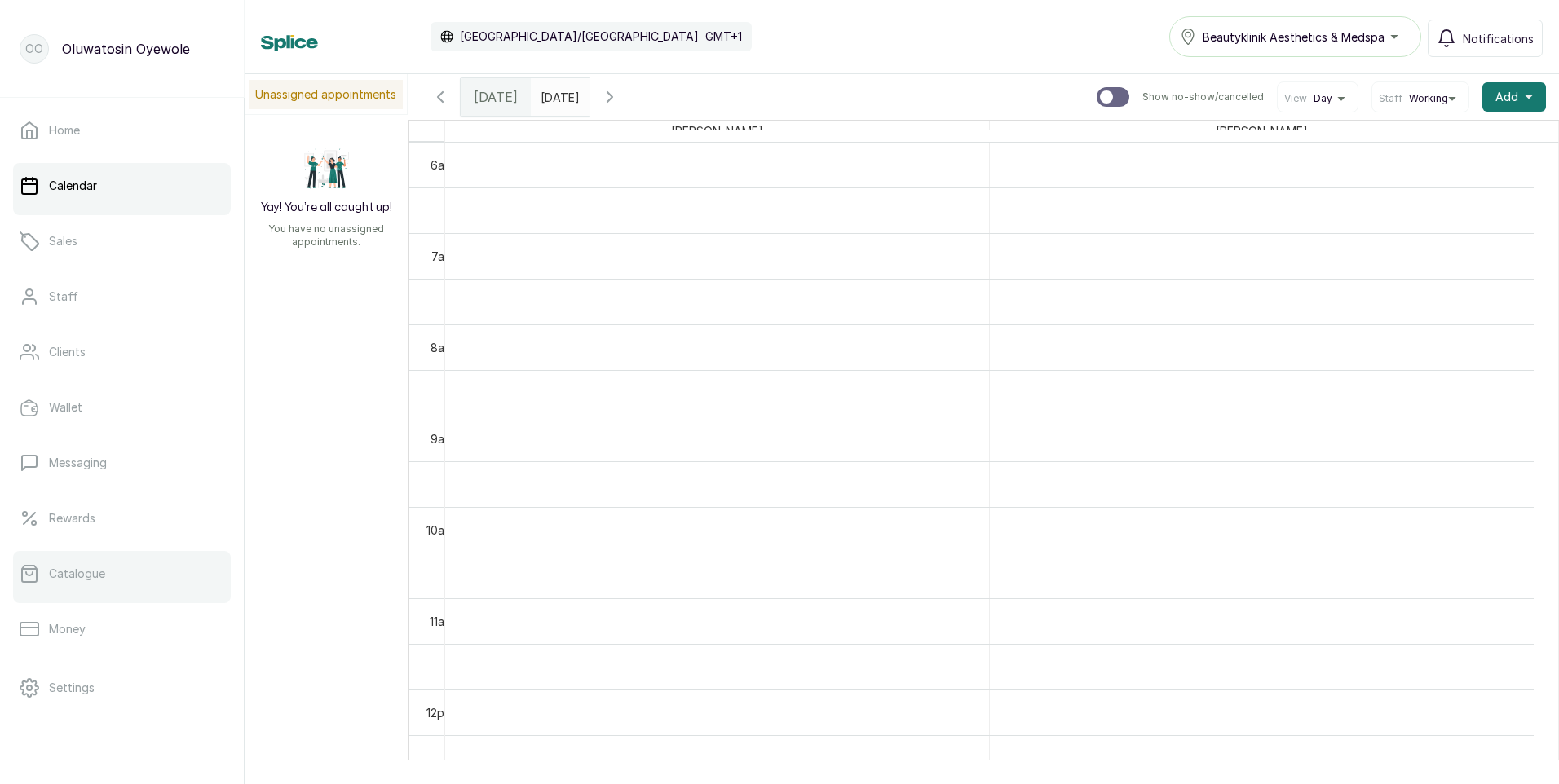
click at [68, 569] on p "Catalogue" at bounding box center [77, 574] width 56 height 16
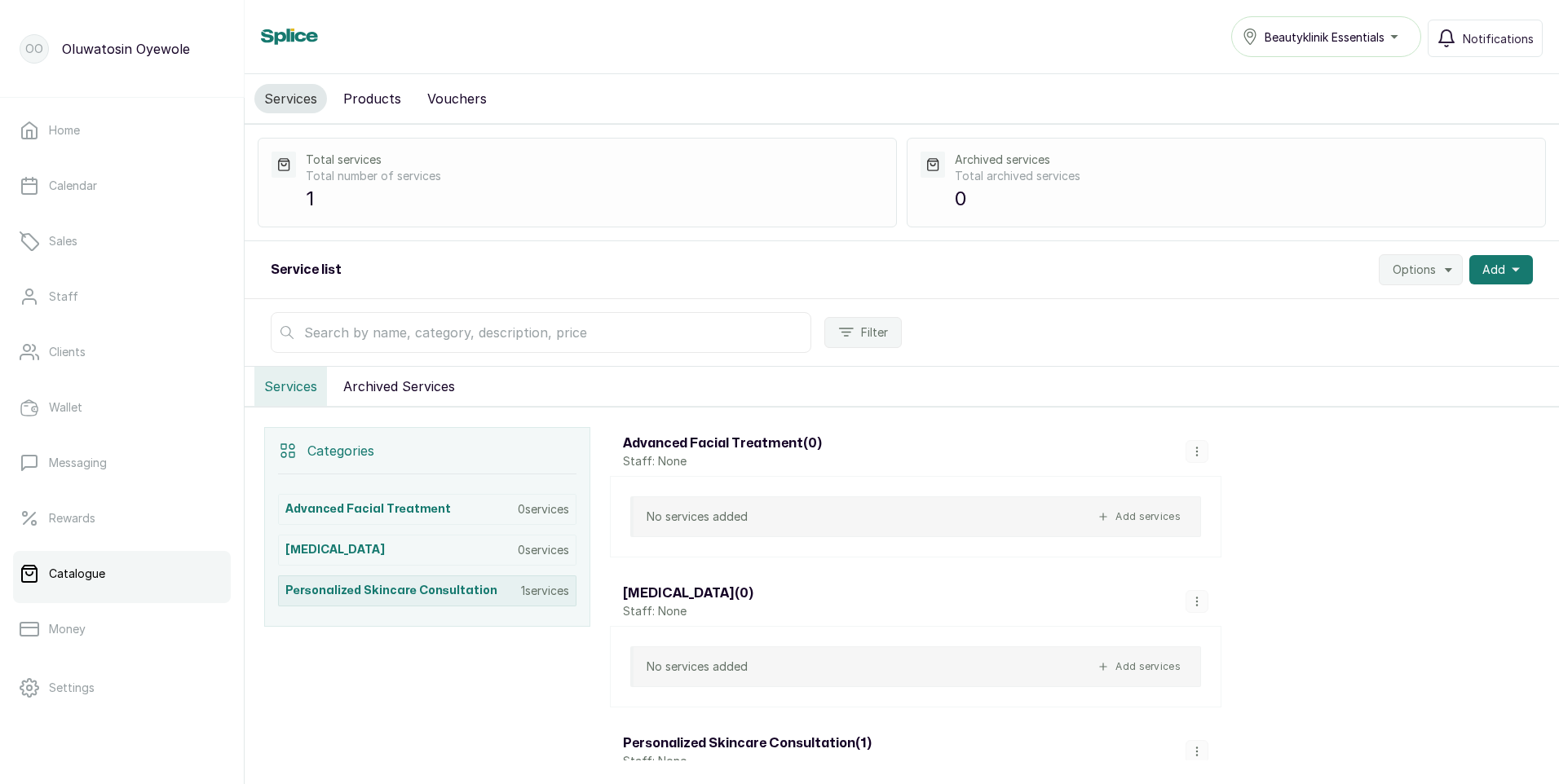
click at [568, 594] on p "1 services" at bounding box center [545, 591] width 48 height 16
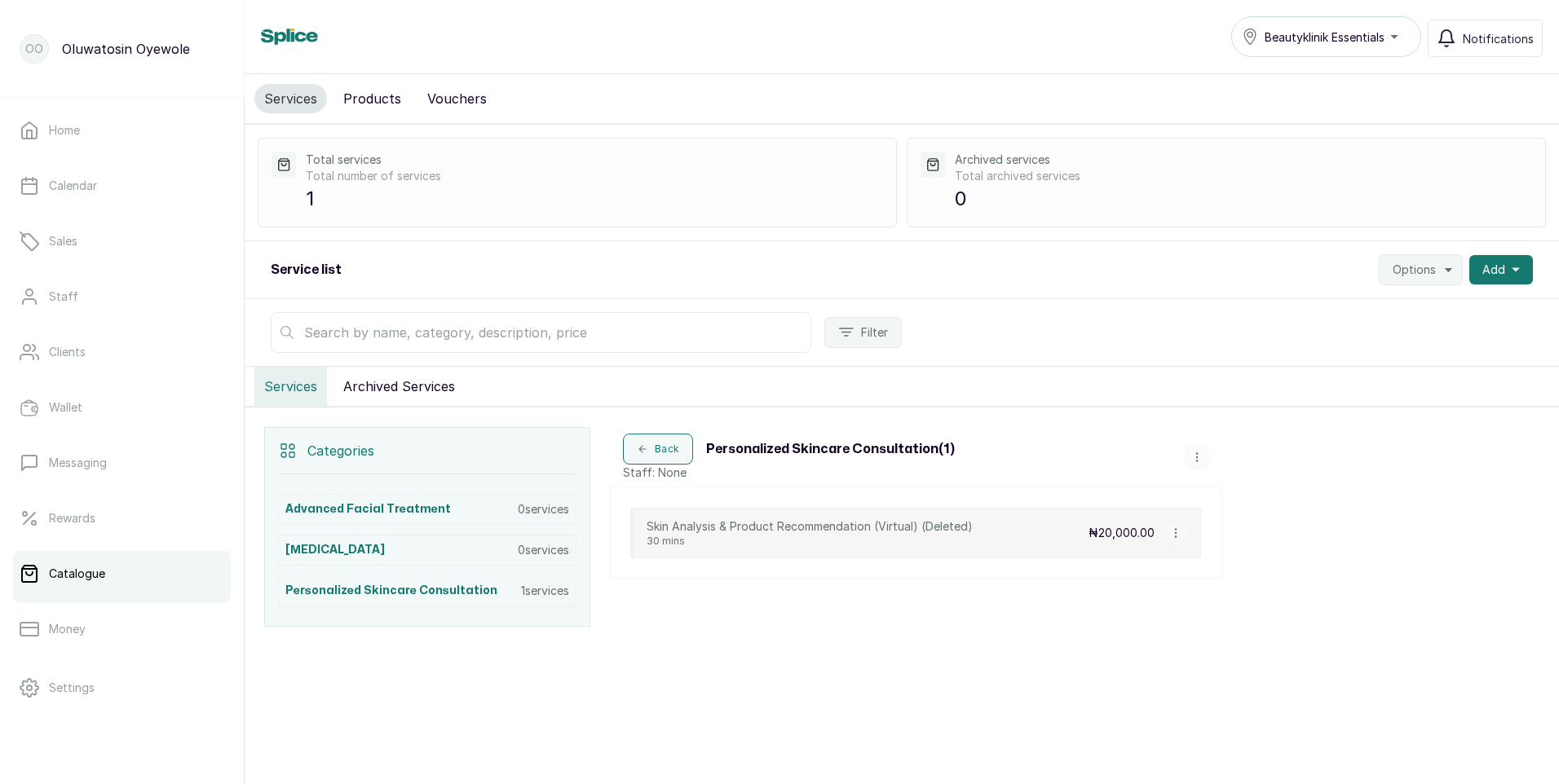
click at [1175, 533] on icon "button" at bounding box center [1175, 533] width 1 height 8
click at [1218, 503] on span "Delete Service" at bounding box center [1249, 498] width 117 height 20
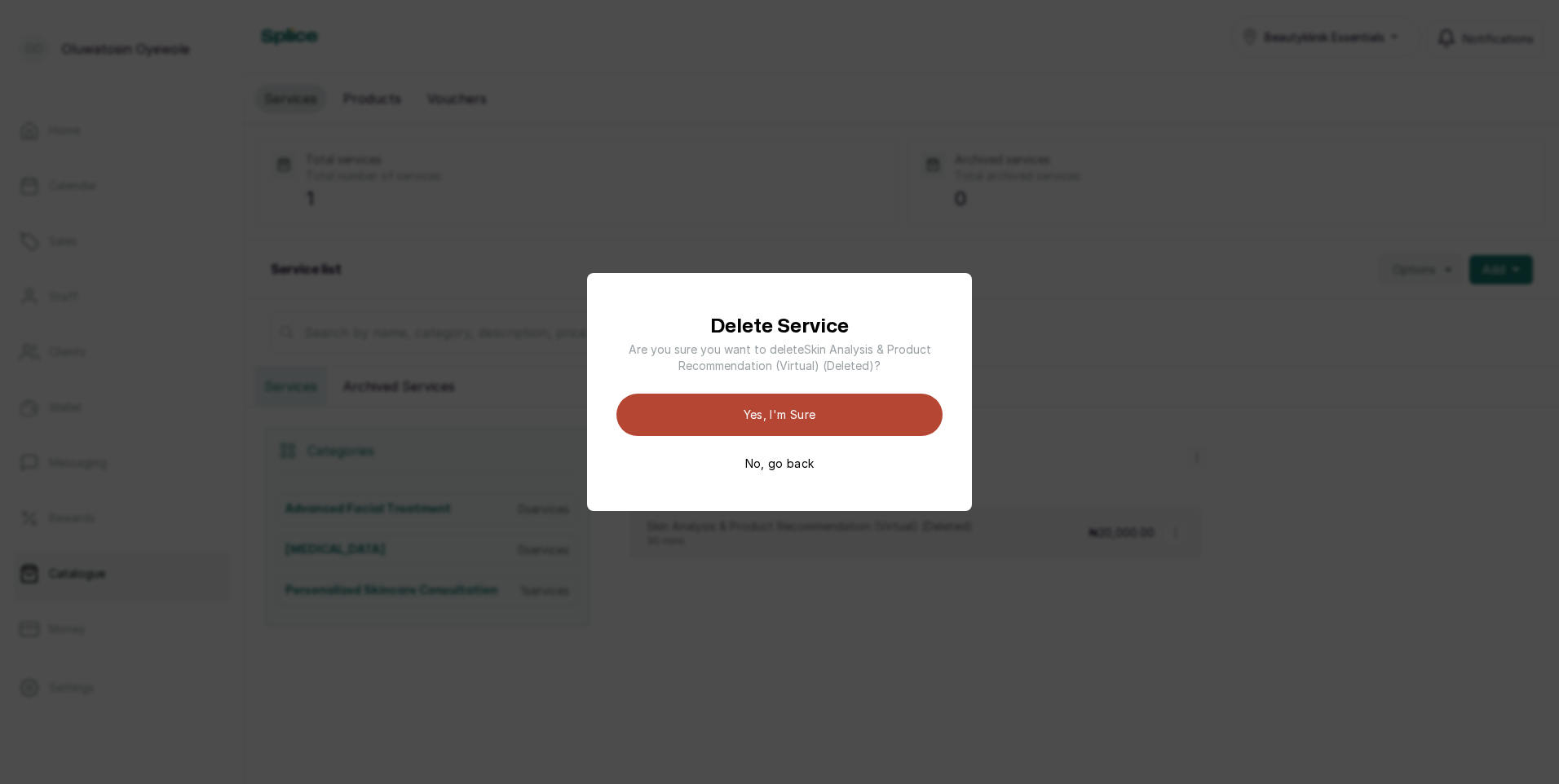
click at [909, 413] on button "Yes, I'm sure" at bounding box center [779, 414] width 326 height 42
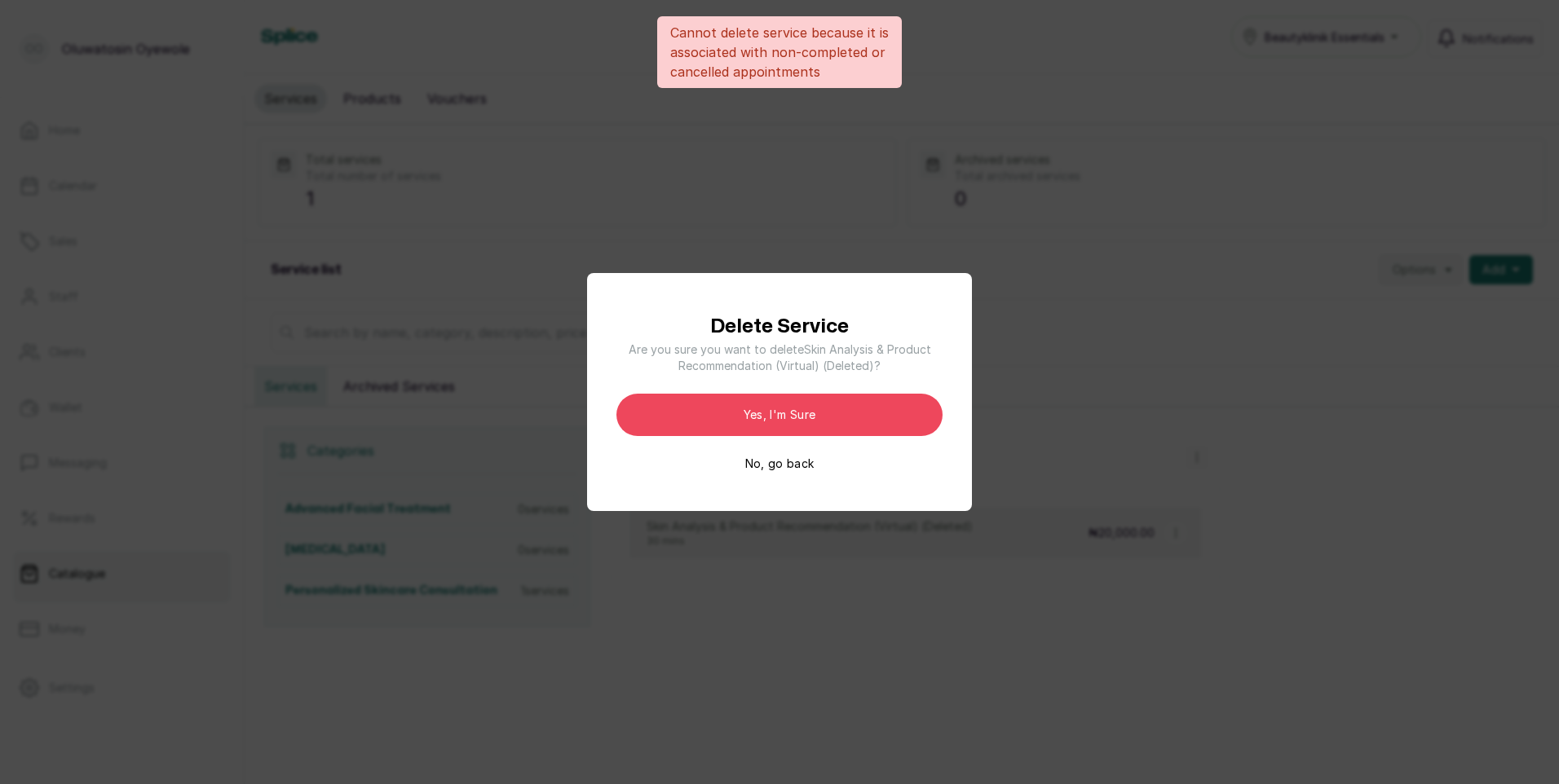
drag, startPoint x: 1093, startPoint y: 210, endPoint x: 1072, endPoint y: 220, distance: 23.3
click at [1093, 211] on div "Delete Service Are you sure you want to delete Skin Analysis & Product Recommen…" at bounding box center [779, 392] width 1559 height 784
click at [757, 459] on button "No, go back" at bounding box center [779, 464] width 69 height 16
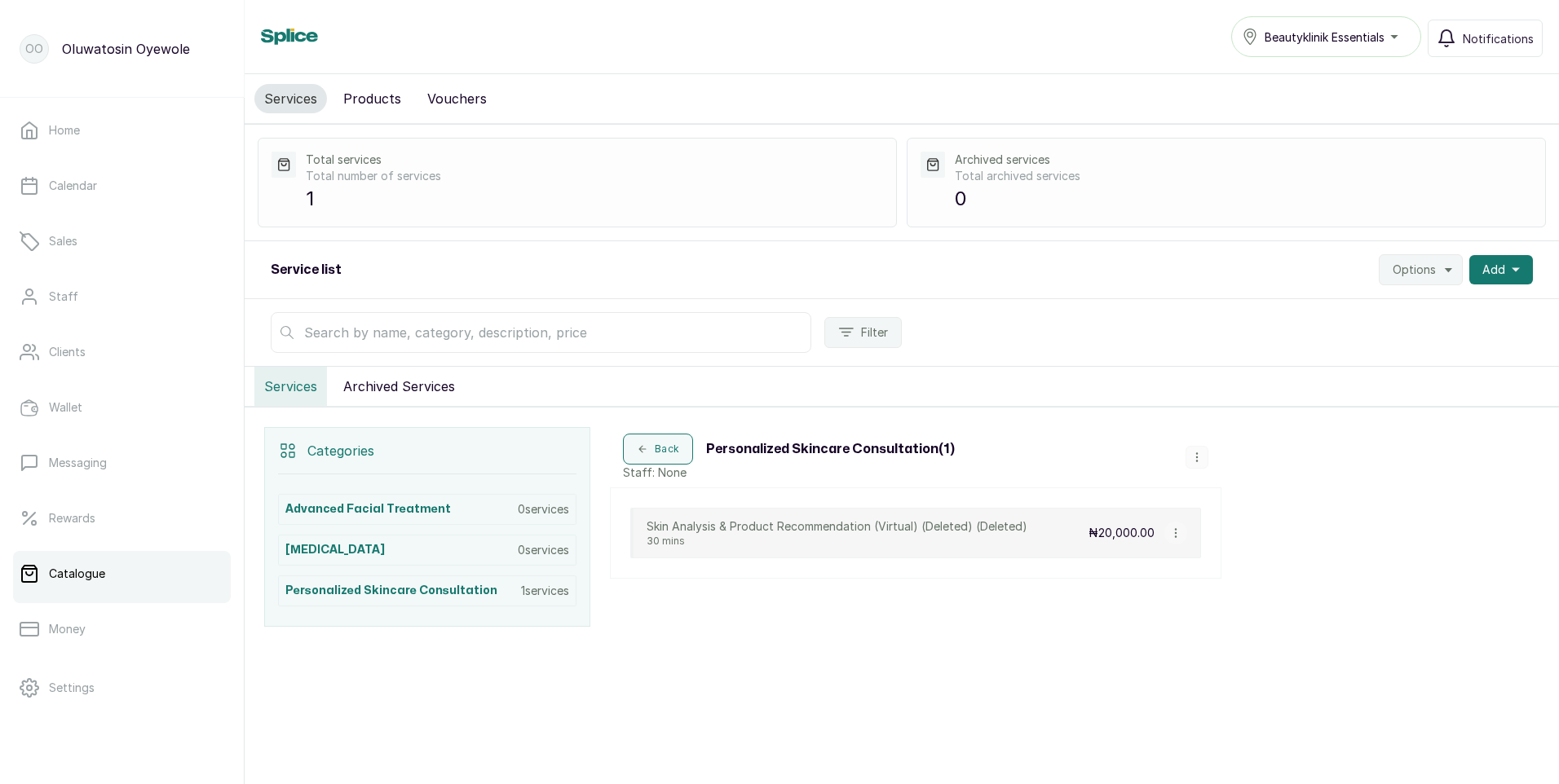
click at [1202, 456] on icon "button" at bounding box center [1196, 456] width 12 height 12
click at [1246, 428] on span "Delete Category" at bounding box center [1265, 422] width 103 height 20
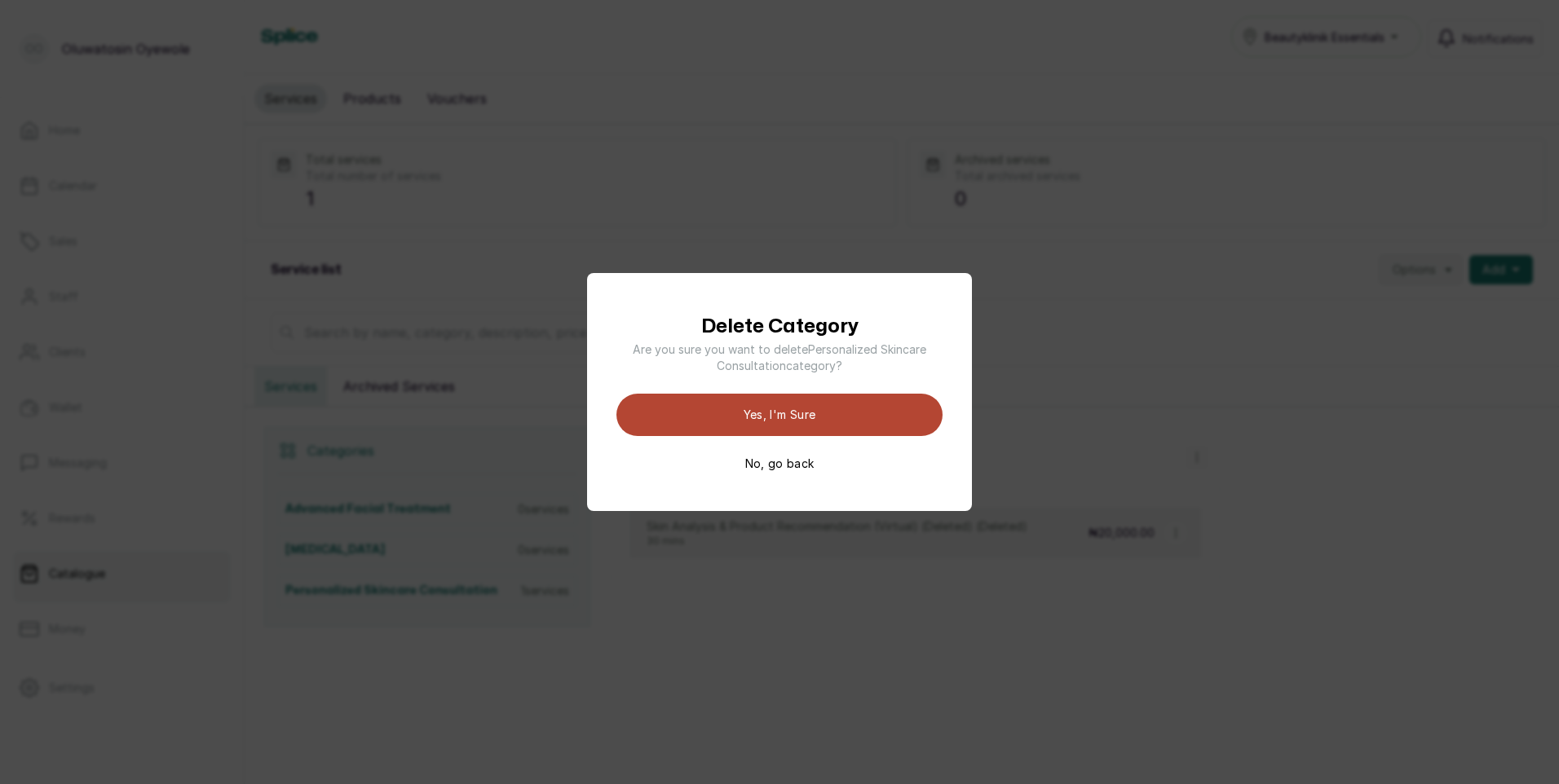
click at [918, 426] on button "Yes, I'm sure" at bounding box center [779, 414] width 326 height 42
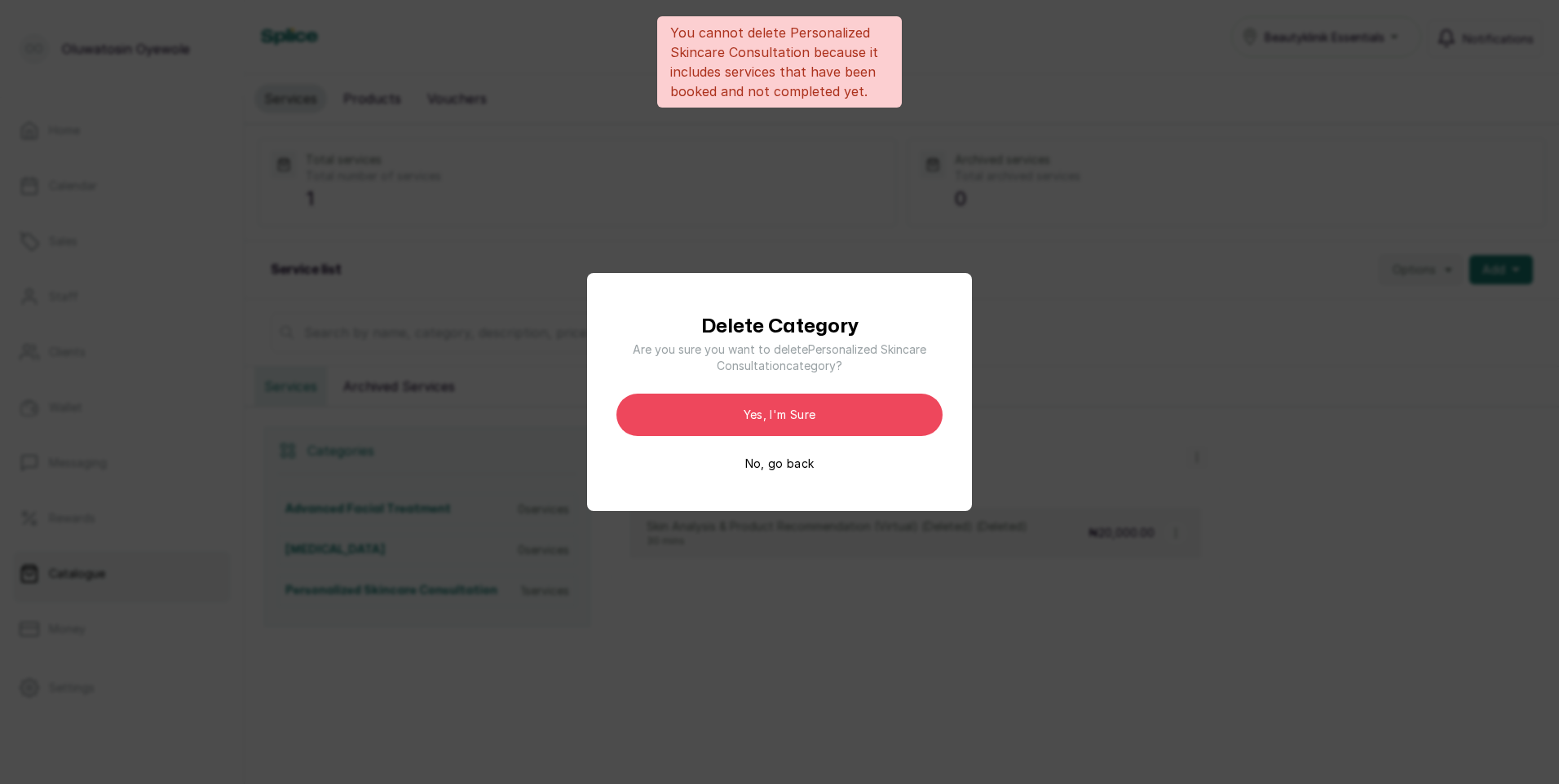
click at [1103, 320] on div "Delete Category Are you sure you want to delete Personalized Skincare Consultat…" at bounding box center [779, 392] width 1559 height 784
click at [819, 468] on div "Delete Category Are you sure you want to delete Personalized Skincare Consultat…" at bounding box center [779, 392] width 326 height 159
drag, startPoint x: 794, startPoint y: 458, endPoint x: 804, endPoint y: 455, distance: 10.4
click at [800, 458] on button "No, go back" at bounding box center [779, 464] width 69 height 16
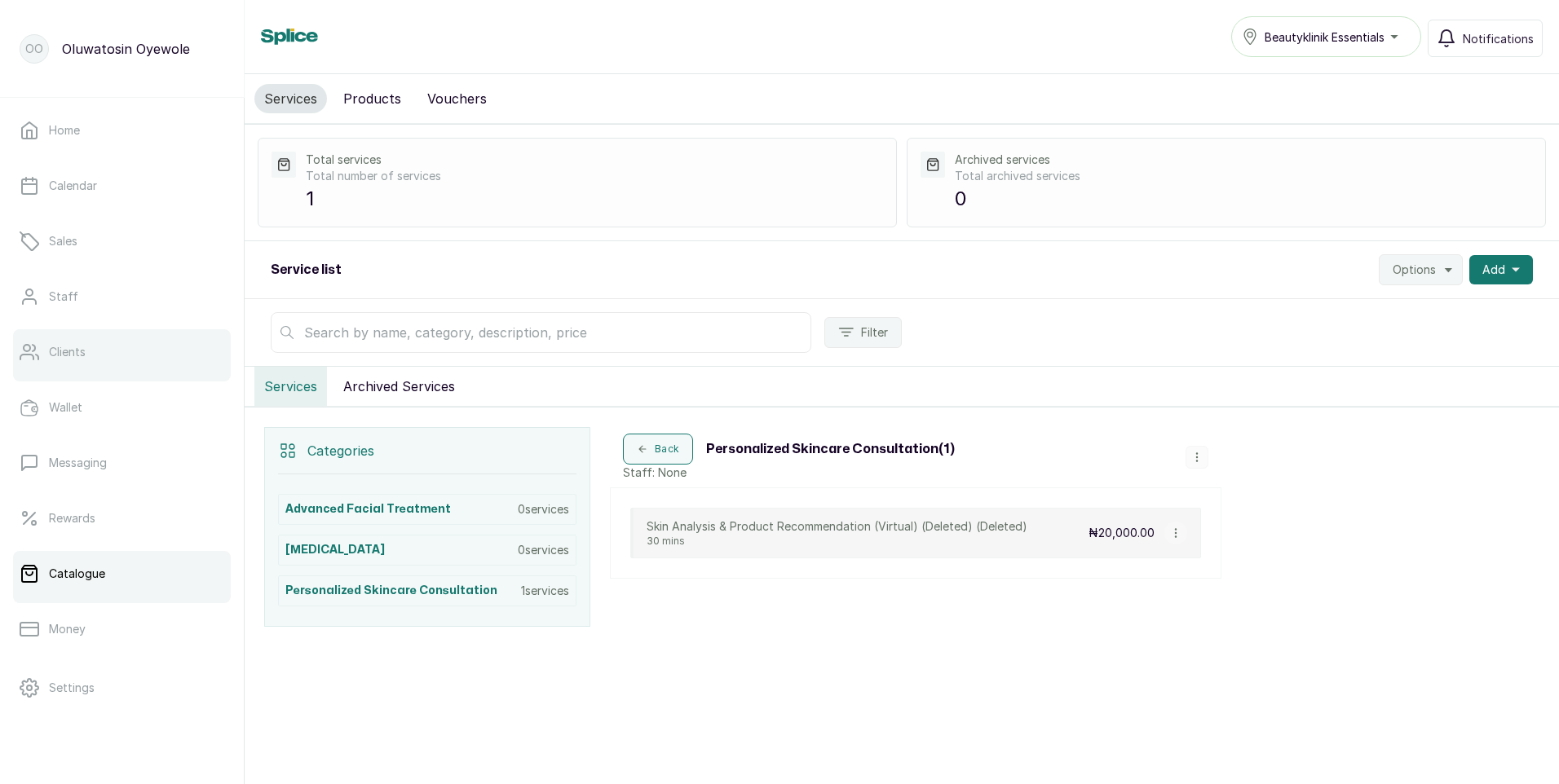
click at [141, 354] on link "Clients" at bounding box center [122, 352] width 218 height 46
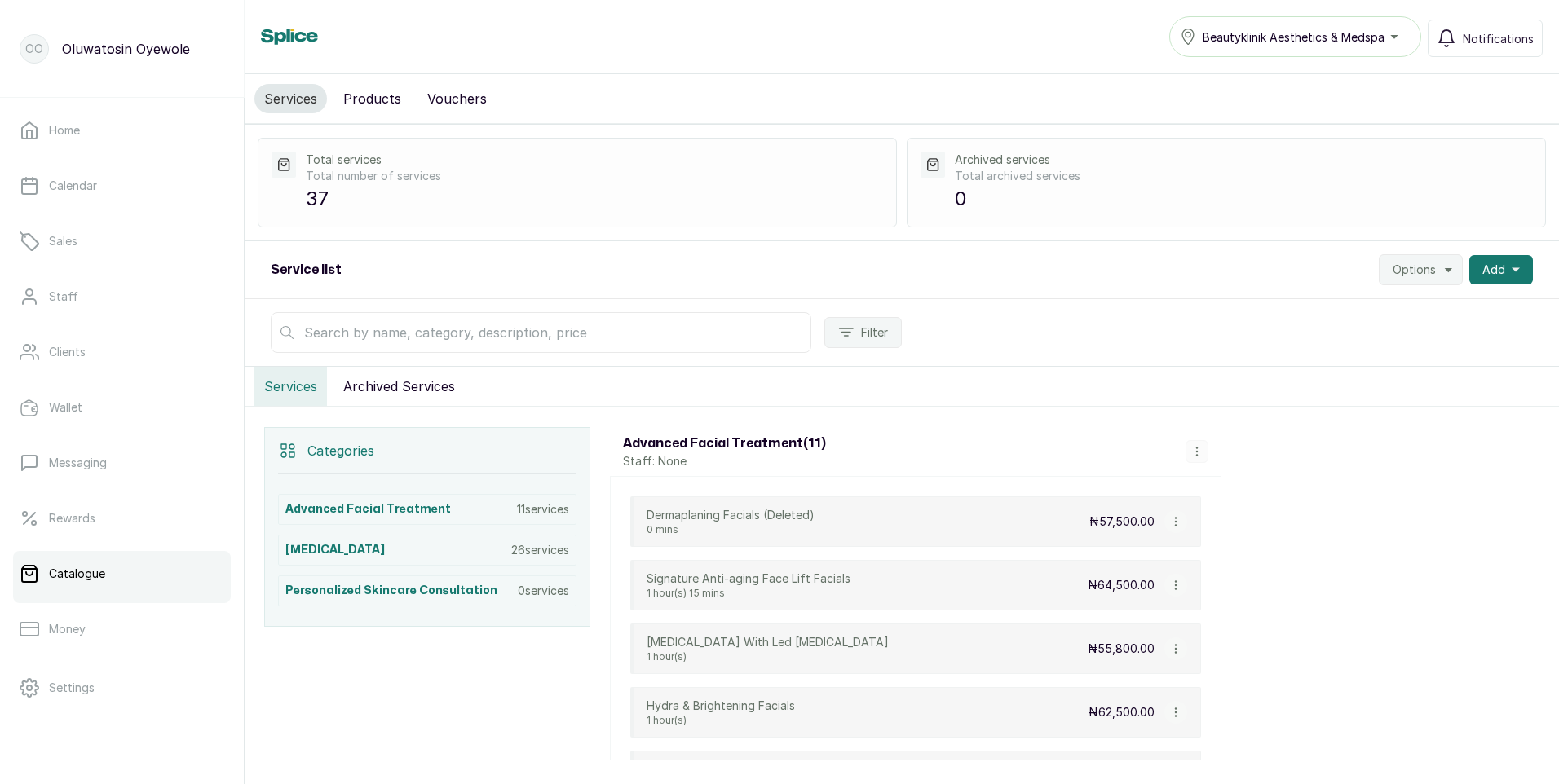
click at [1175, 591] on button "button" at bounding box center [1175, 584] width 22 height 22
click at [1212, 550] on span "Delete Service" at bounding box center [1248, 550] width 117 height 20
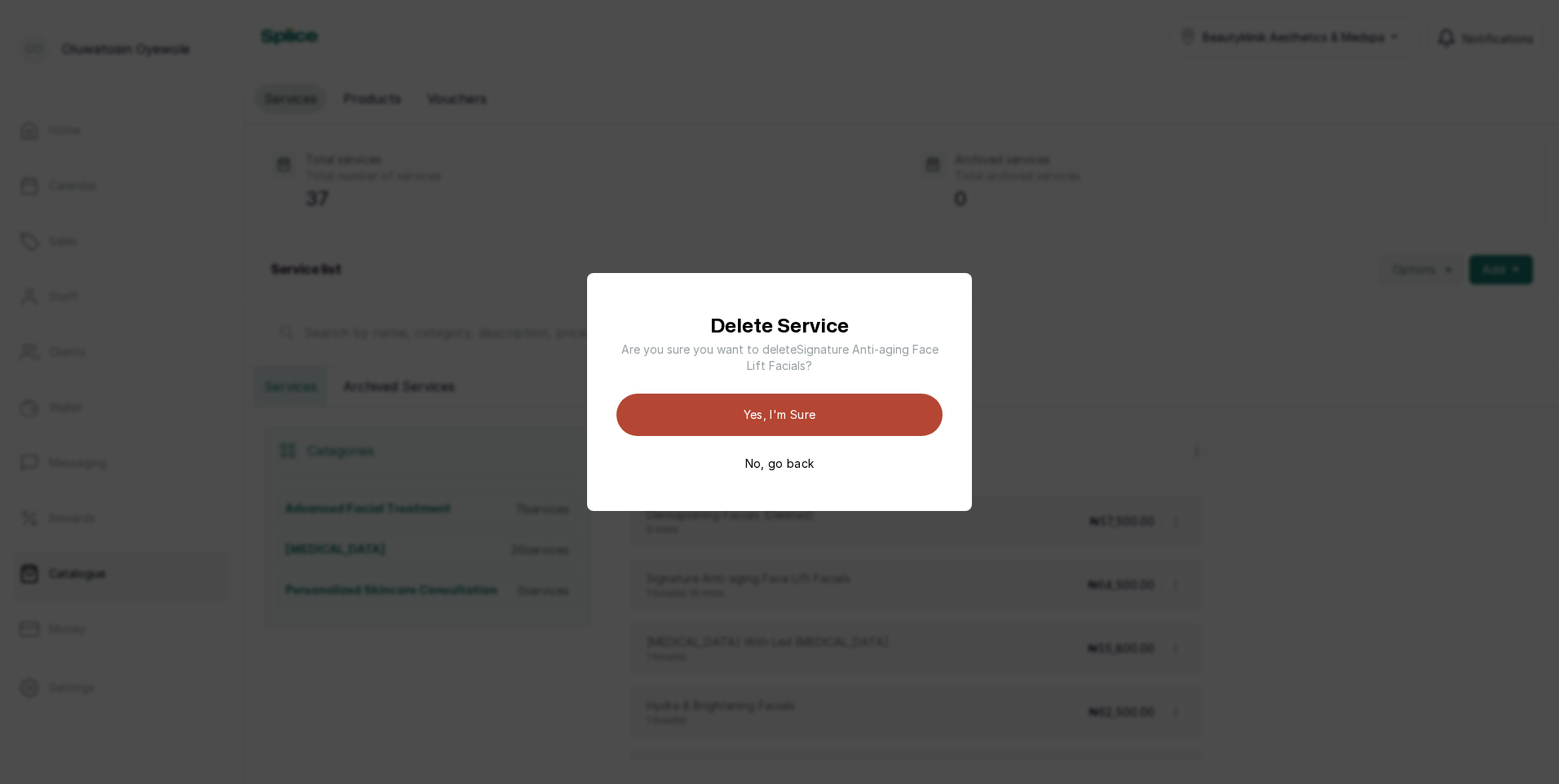
click at [759, 417] on button "Yes, I'm sure" at bounding box center [779, 414] width 326 height 42
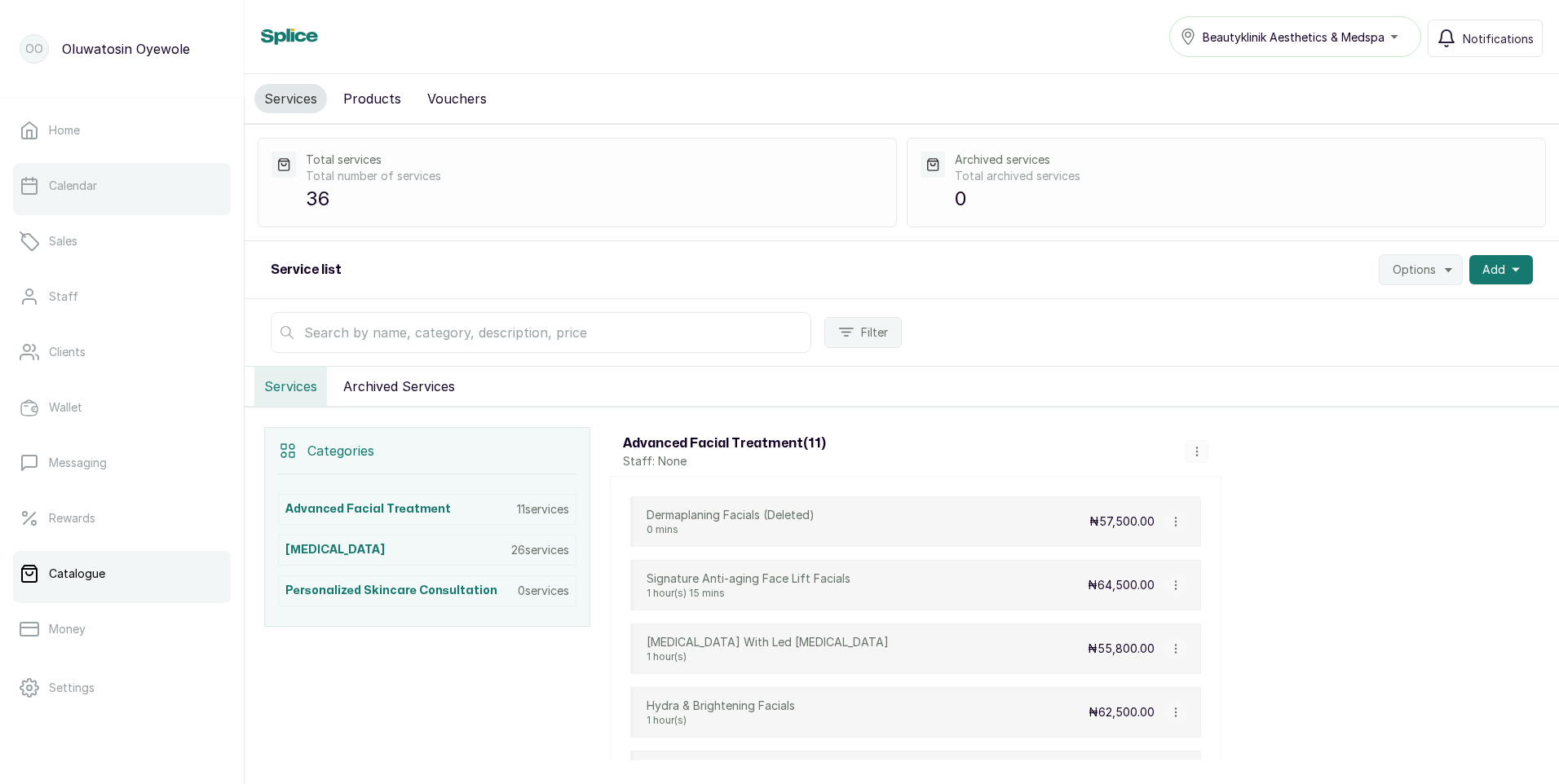
click at [141, 178] on link "Calendar" at bounding box center [122, 185] width 218 height 46
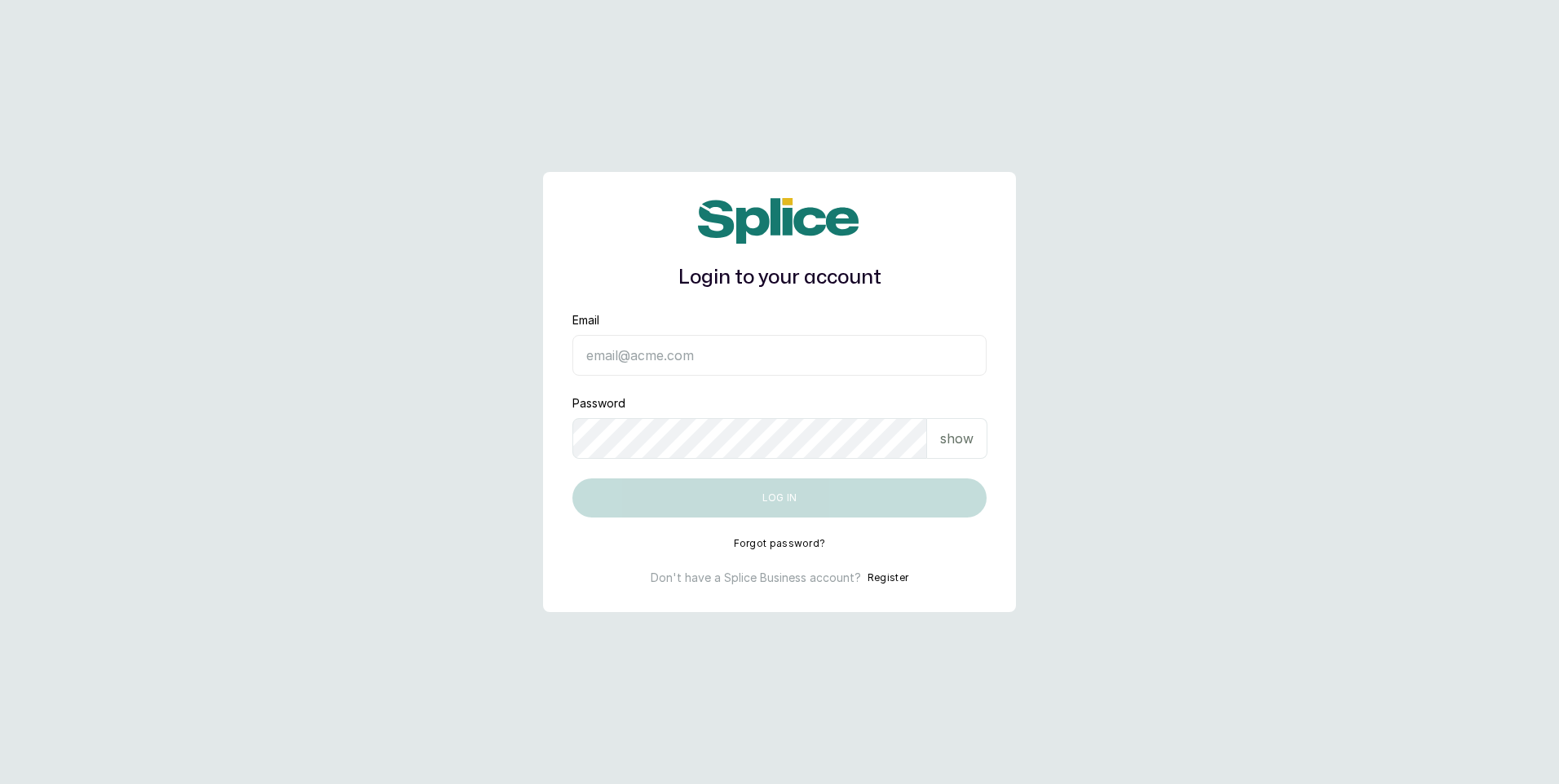
type input "[EMAIL_ADDRESS][DOMAIN_NAME]"
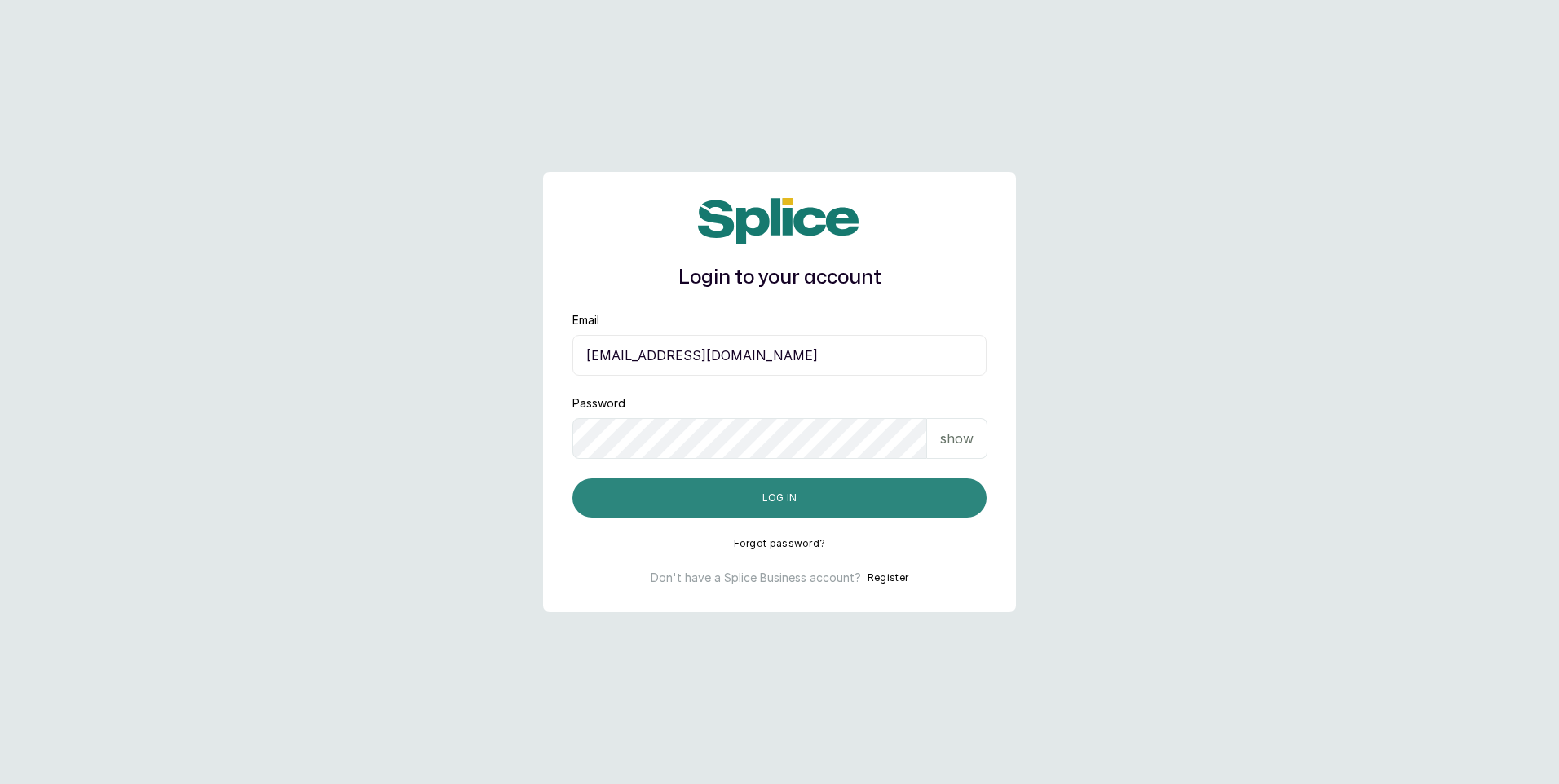
click at [774, 493] on button "Log in" at bounding box center [779, 499] width 415 height 39
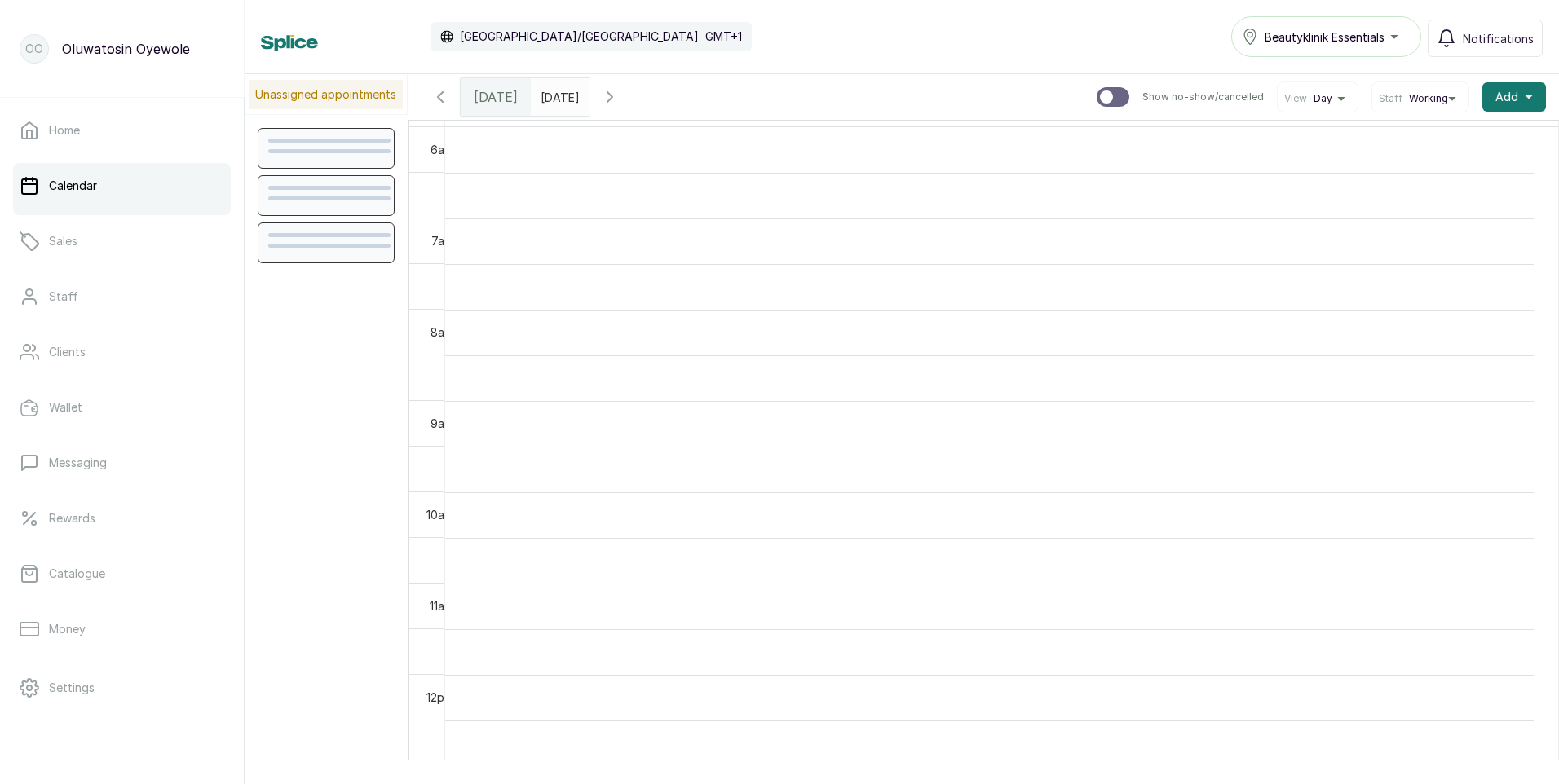
scroll to position [549, 0]
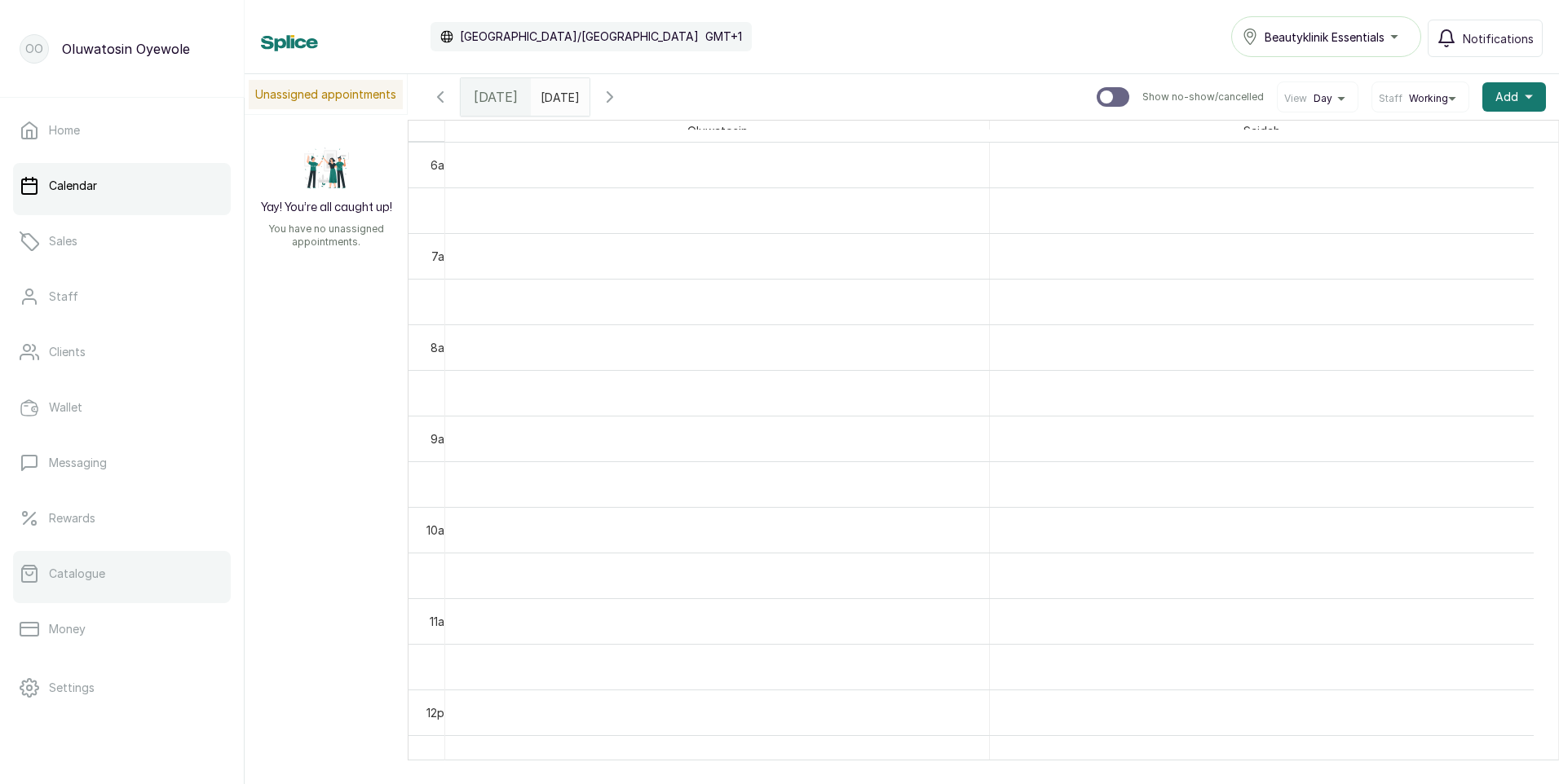
click at [91, 571] on p "Catalogue" at bounding box center [77, 574] width 56 height 16
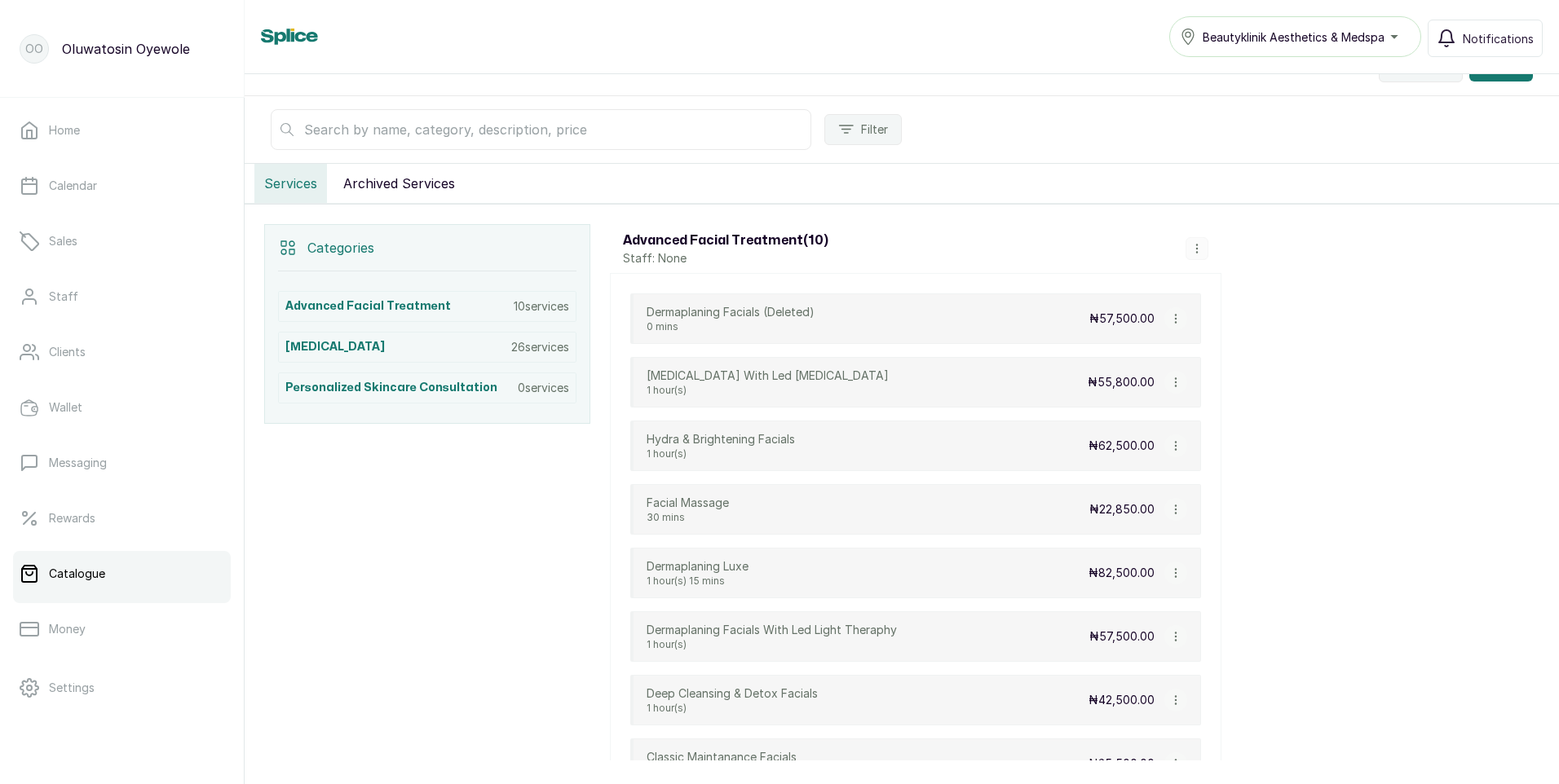
scroll to position [81, 0]
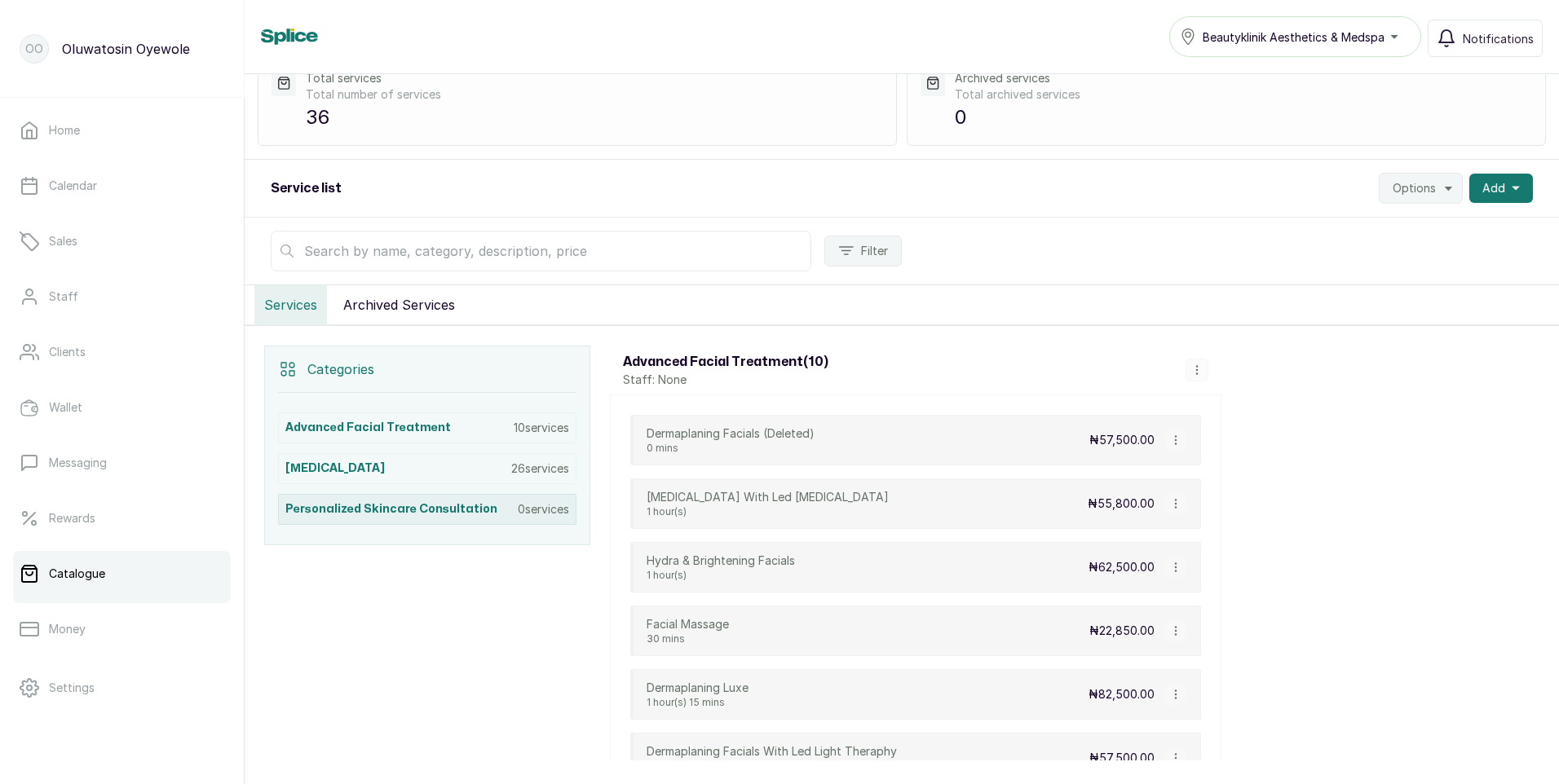
click at [550, 508] on p "0 services" at bounding box center [543, 509] width 51 height 16
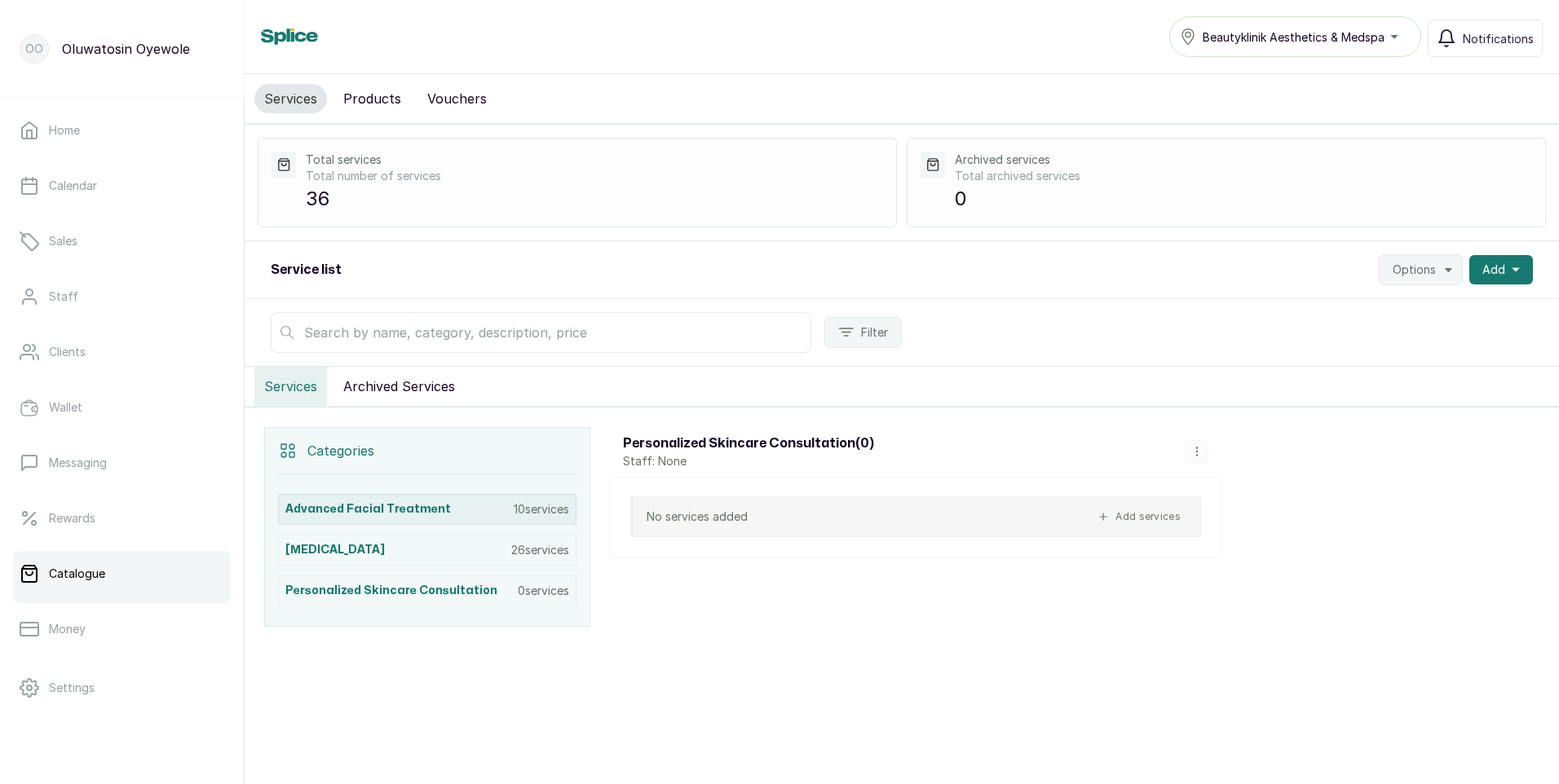
scroll to position [0, 0]
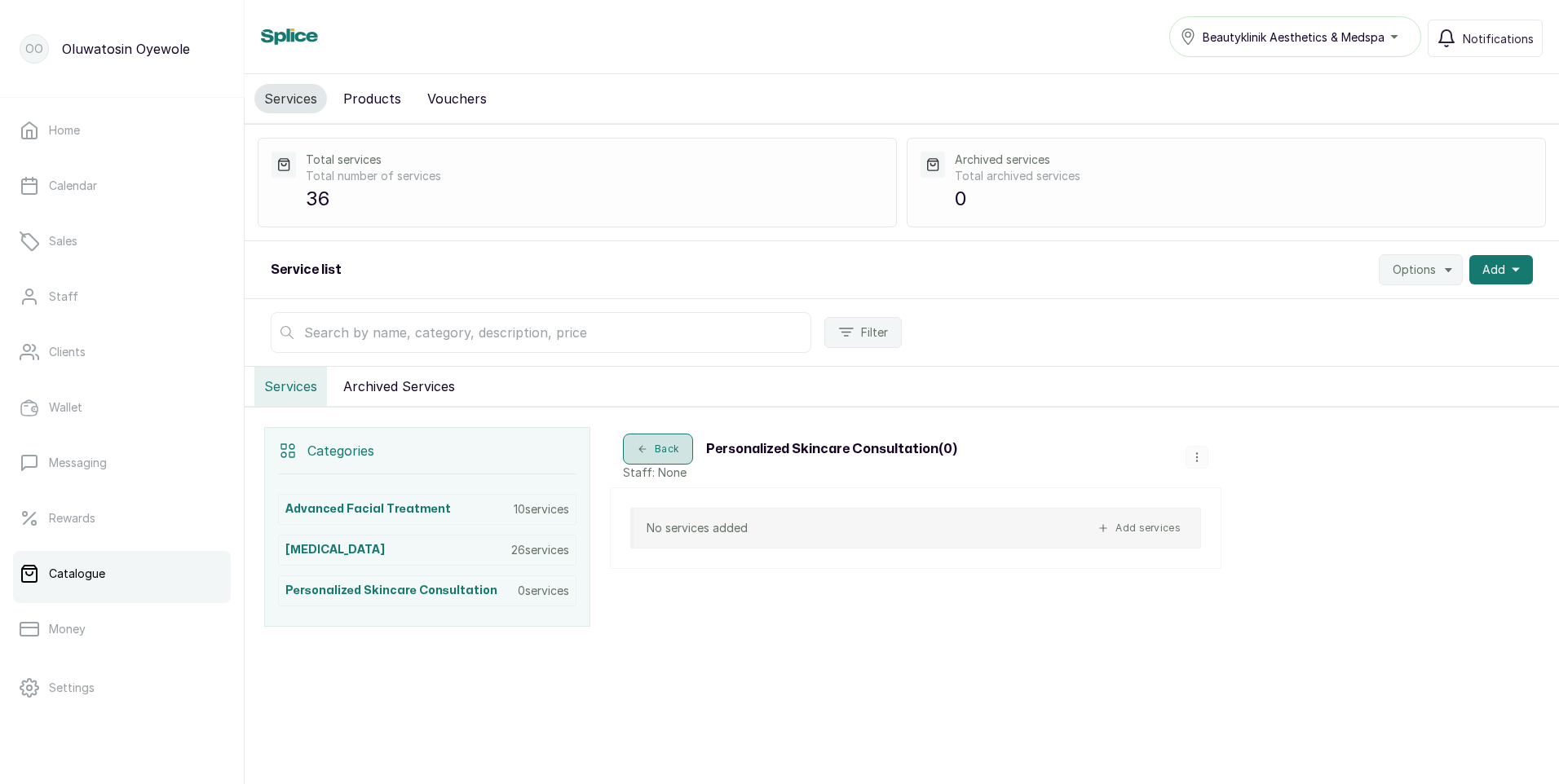
click at [651, 451] on button "Back" at bounding box center [658, 448] width 70 height 31
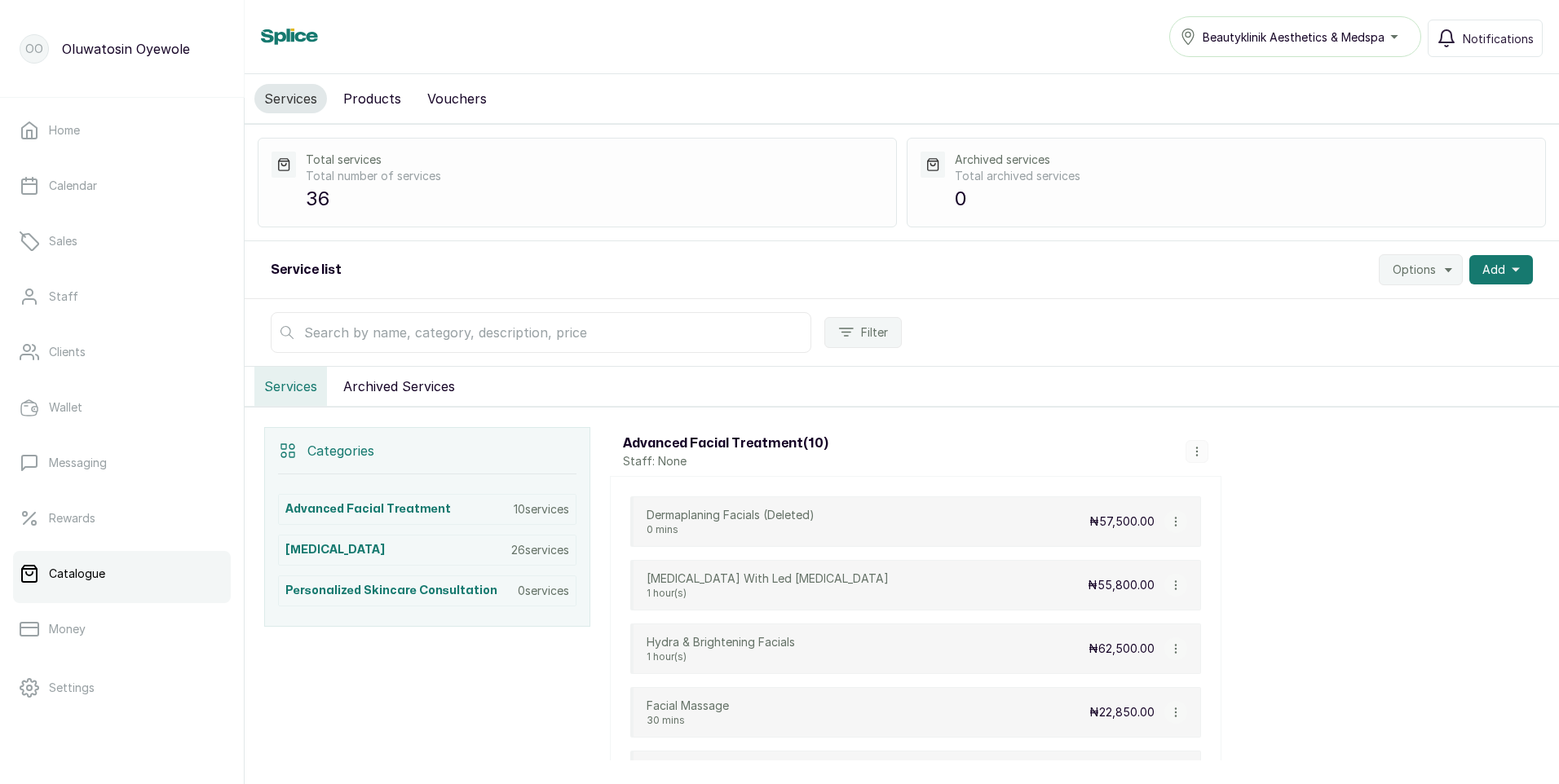
click at [419, 380] on button "Archived Services" at bounding box center [398, 387] width 132 height 39
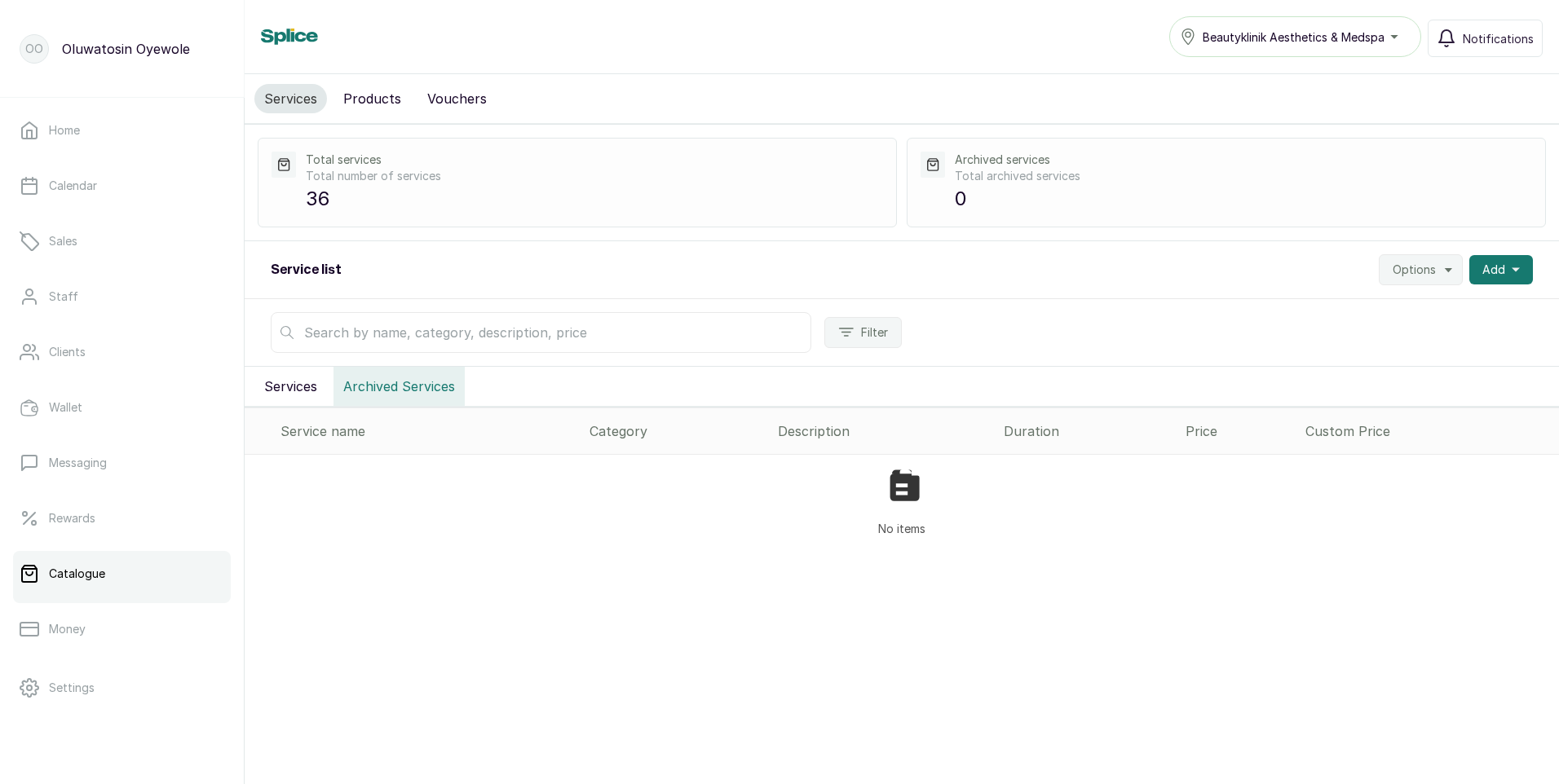
click at [312, 431] on div "Service name" at bounding box center [428, 431] width 296 height 20
click at [278, 388] on button "Services" at bounding box center [290, 387] width 73 height 39
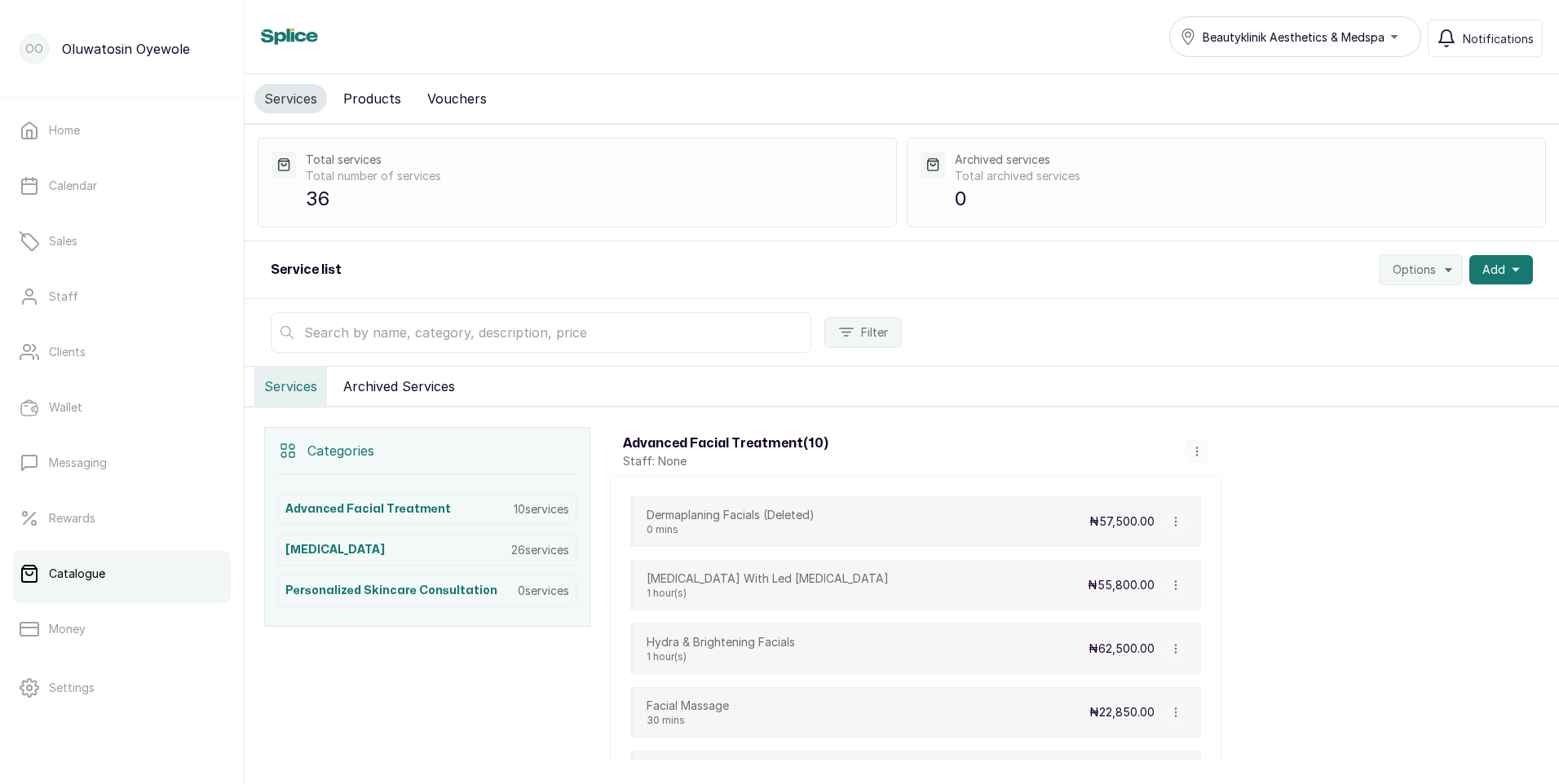
click at [1195, 452] on icon "button" at bounding box center [1196, 451] width 12 height 12
drag, startPoint x: 498, startPoint y: 439, endPoint x: 286, endPoint y: 451, distance: 212.3
click at [286, 451] on icon at bounding box center [288, 451] width 20 height 20
click at [534, 516] on p "10 services" at bounding box center [542, 509] width 56 height 16
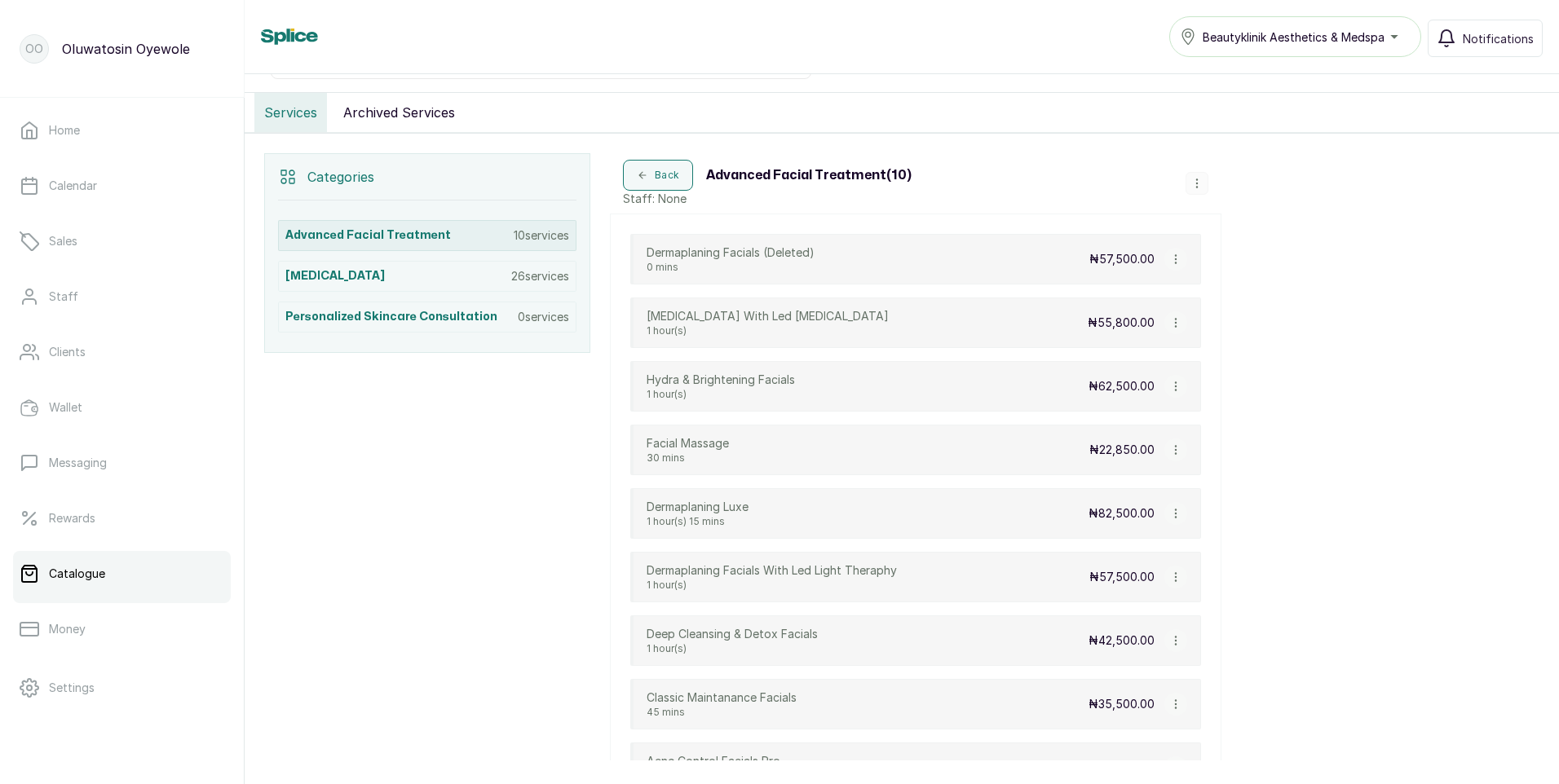
scroll to position [353, 0]
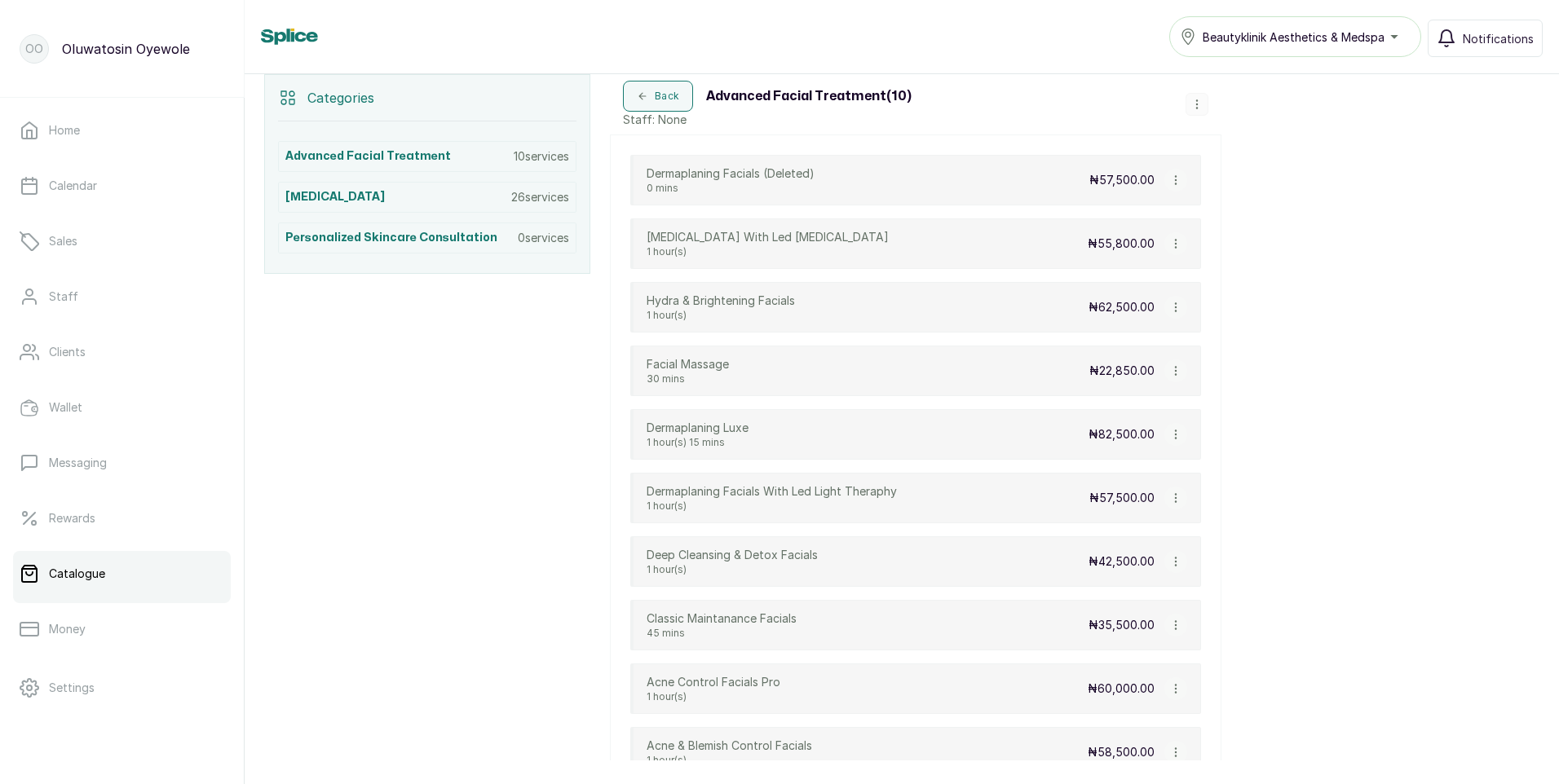
drag, startPoint x: 549, startPoint y: 158, endPoint x: 749, endPoint y: 141, distance: 200.7
click at [749, 141] on div "Dermaplaning Facials (Deleted) 0 mins ₦57,500.00 Microdermabrasion With Led Lig…" at bounding box center [915, 465] width 612 height 663
click at [1496, 267] on div "Categories Advanced Facial Treatment 10 services Laser Hair Removal 26 services…" at bounding box center [902, 436] width 1315 height 763
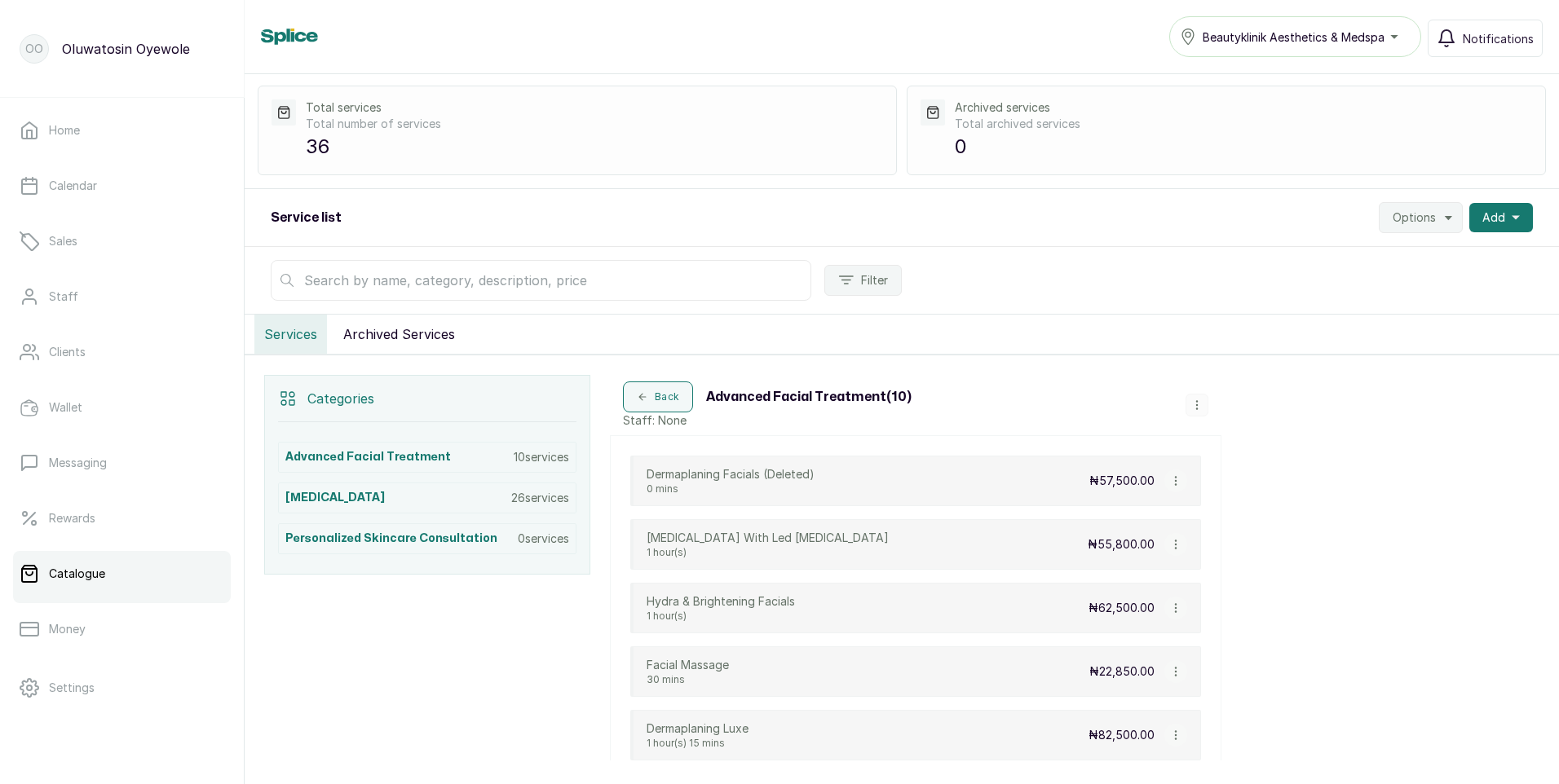
scroll to position [0, 0]
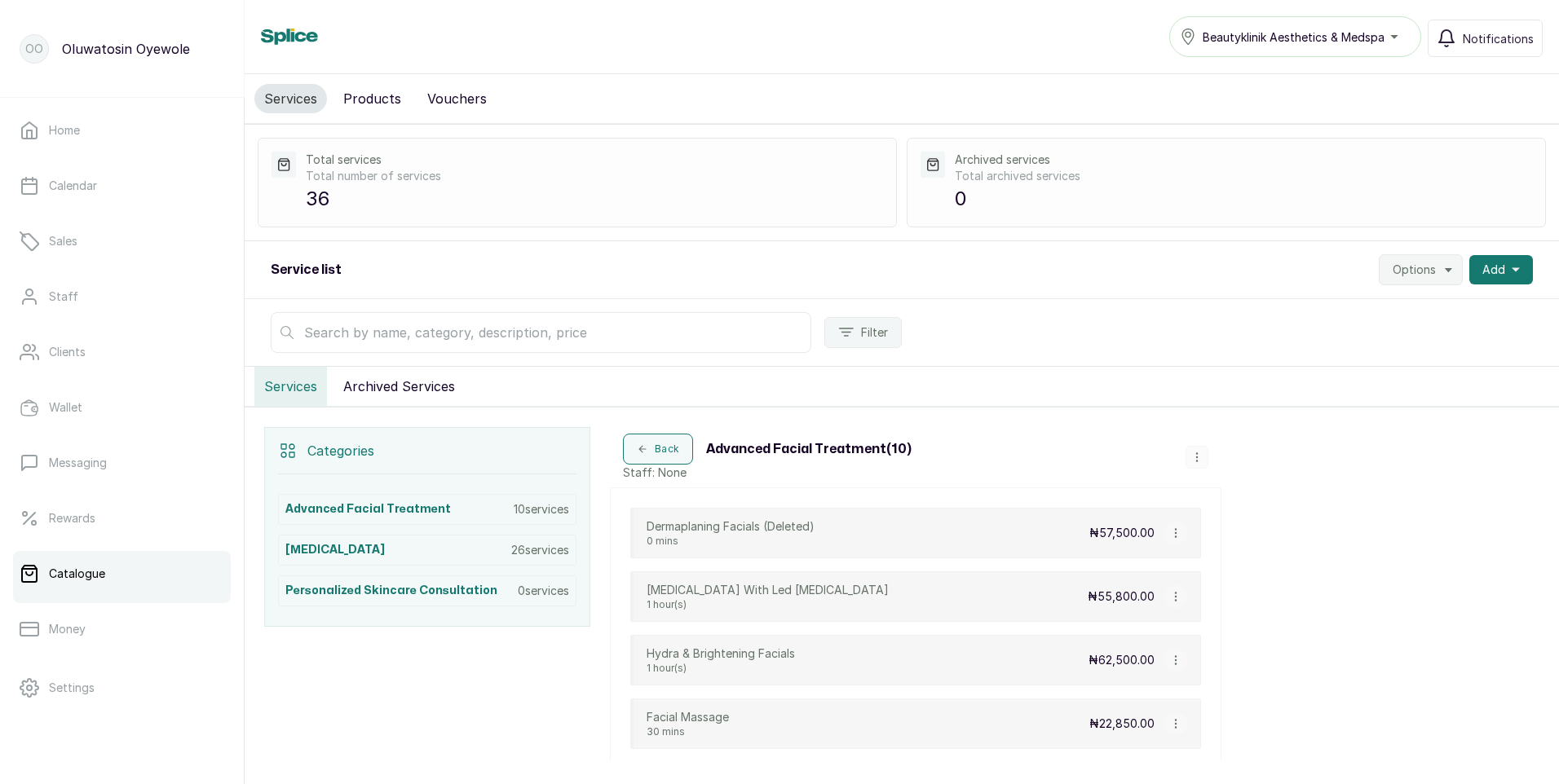
click at [1443, 273] on icon "button" at bounding box center [1449, 269] width 13 height 13
click at [1342, 313] on span "Settings" at bounding box center [1371, 315] width 157 height 20
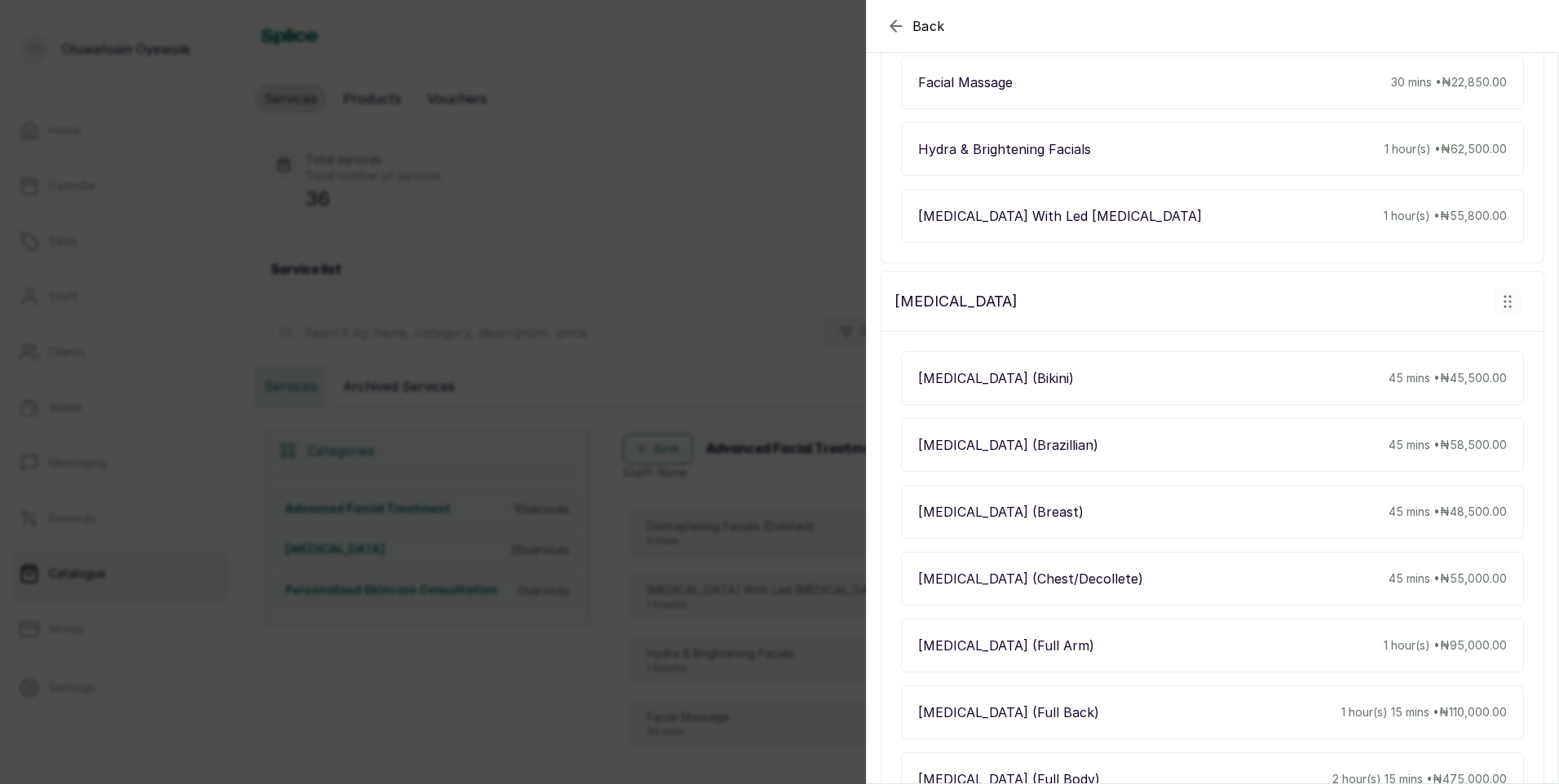
scroll to position [897, 0]
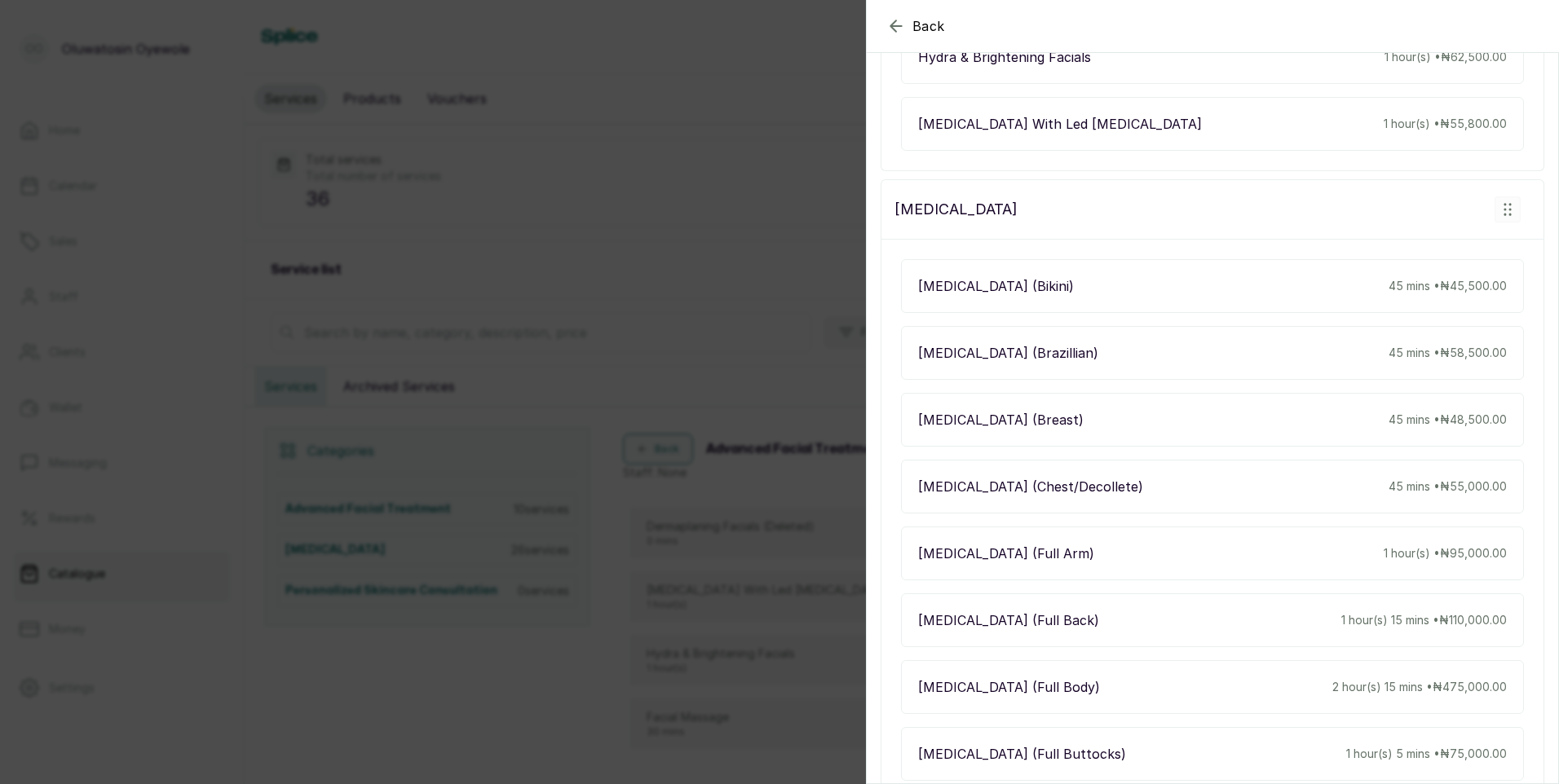
click at [1458, 286] on p "45 mins • ₦45,500.00" at bounding box center [1448, 286] width 118 height 16
drag, startPoint x: 1457, startPoint y: 287, endPoint x: 1326, endPoint y: 284, distance: 131.0
click at [1326, 284] on div "Laser Hair Removal (Bikini) 45 mins • ₦45,500.00" at bounding box center [1212, 286] width 623 height 54
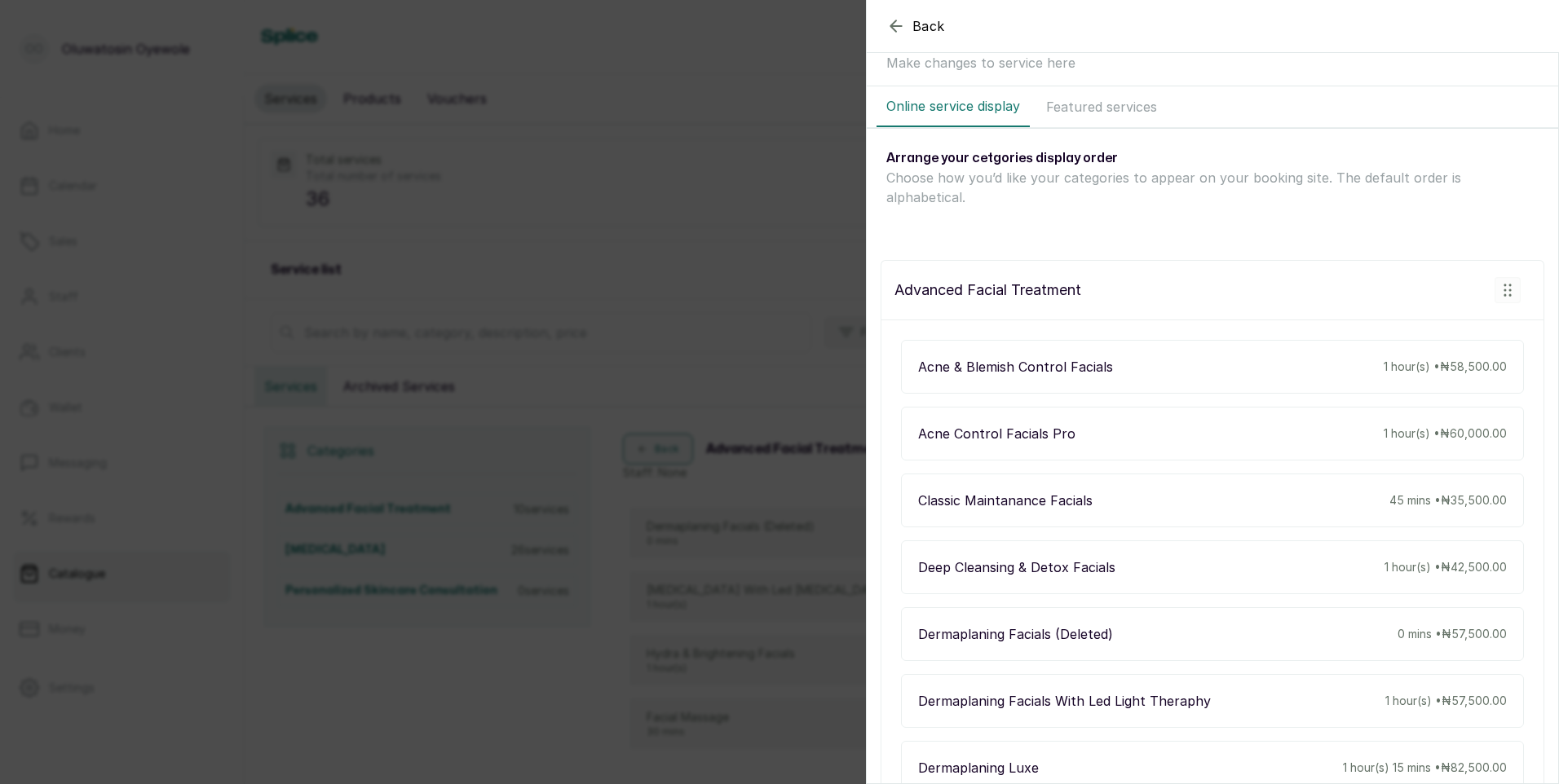
scroll to position [0, 0]
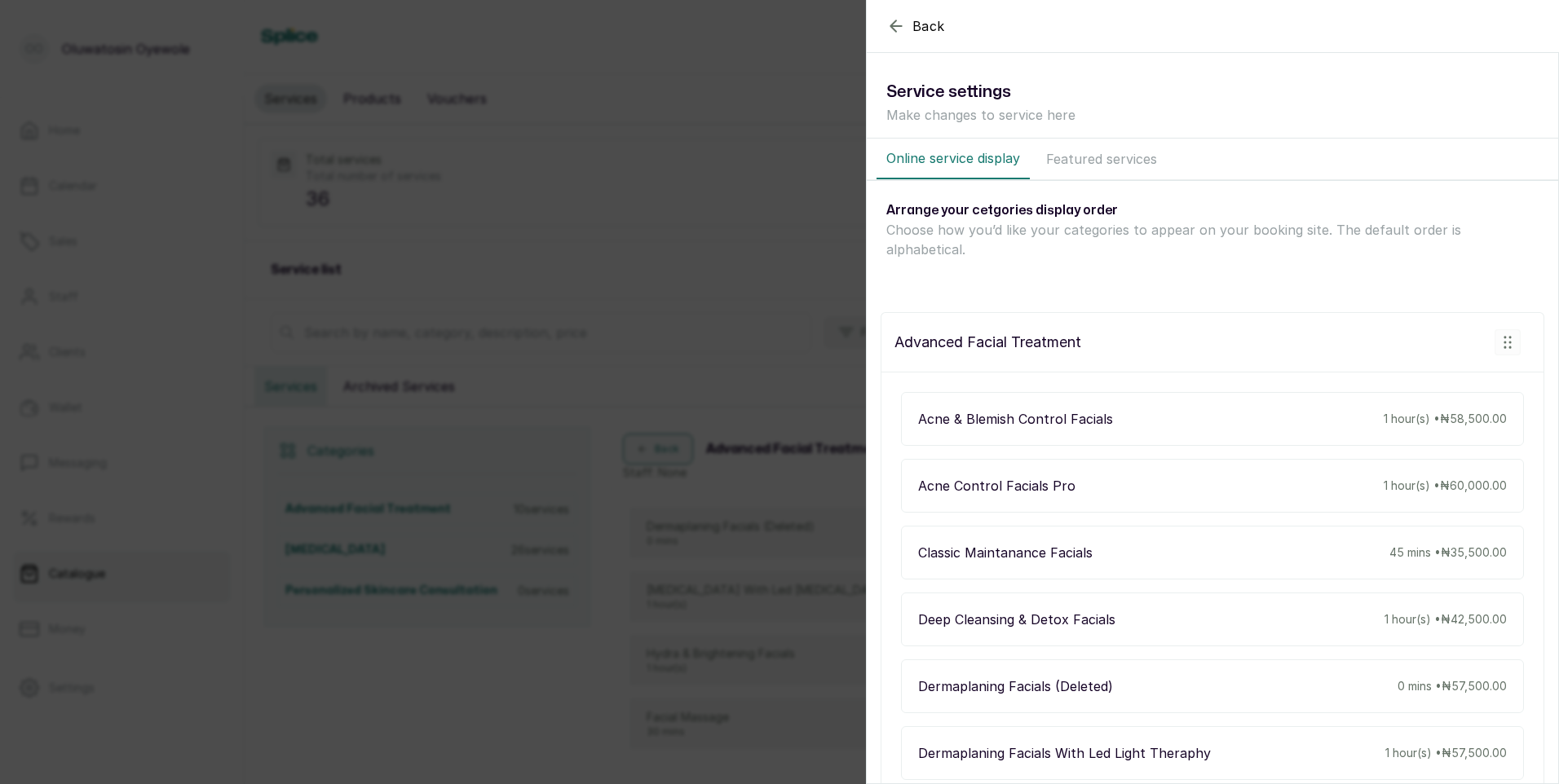
click at [1501, 335] on rect "button" at bounding box center [1507, 342] width 24 height 24
click at [1495, 346] on rect "button" at bounding box center [1507, 342] width 24 height 24
drag, startPoint x: 1495, startPoint y: 346, endPoint x: 1179, endPoint y: 217, distance: 341.3
click at [1179, 217] on h3 "Arrange your cetgories display order" at bounding box center [1212, 210] width 652 height 20
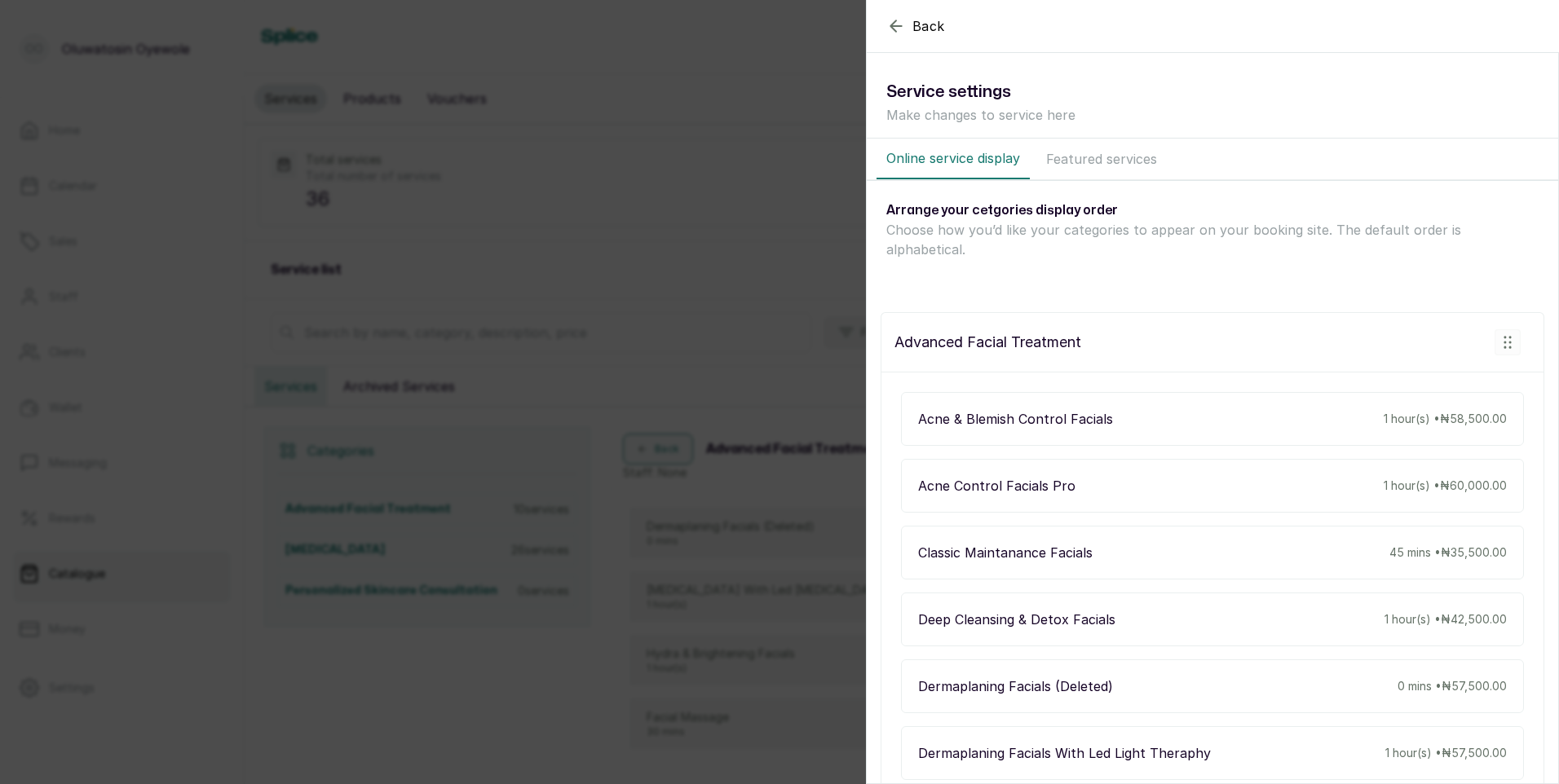
click at [898, 29] on icon "button" at bounding box center [896, 26] width 20 height 20
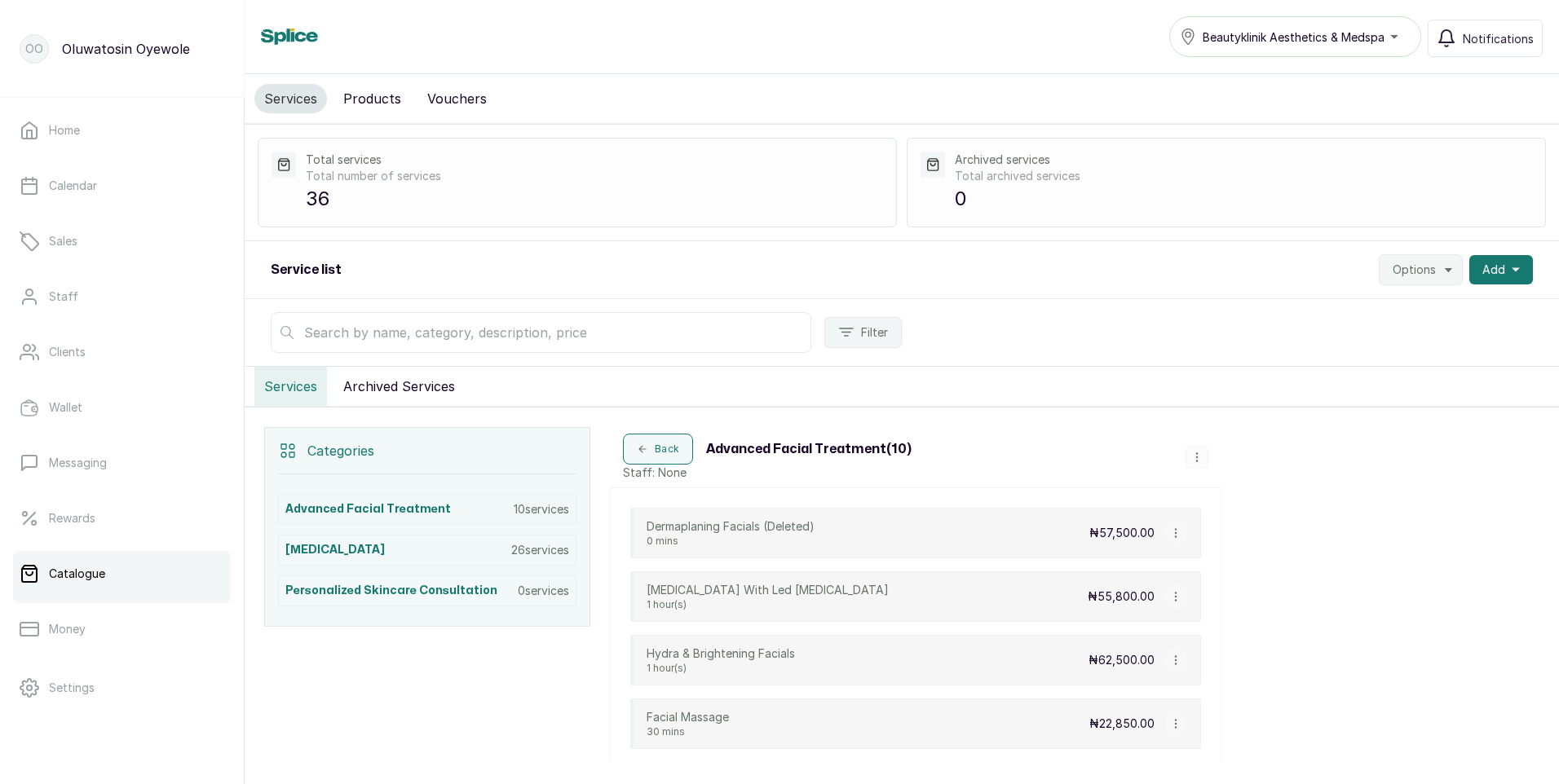
click at [1443, 270] on icon "button" at bounding box center [1449, 269] width 13 height 13
click at [1369, 346] on span "Import Services" at bounding box center [1371, 347] width 157 height 20
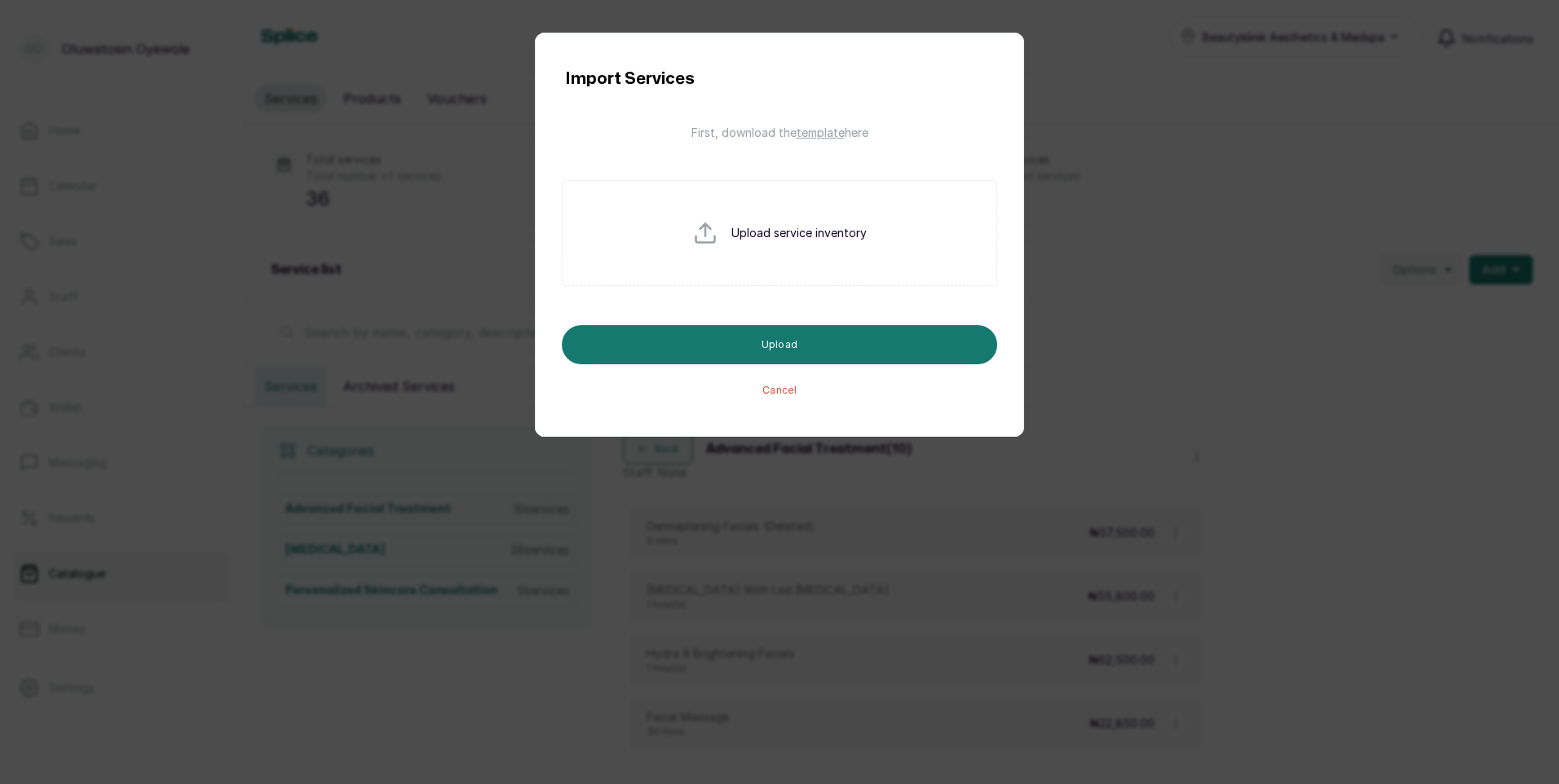
click at [779, 391] on button "Cancel" at bounding box center [779, 390] width 34 height 13
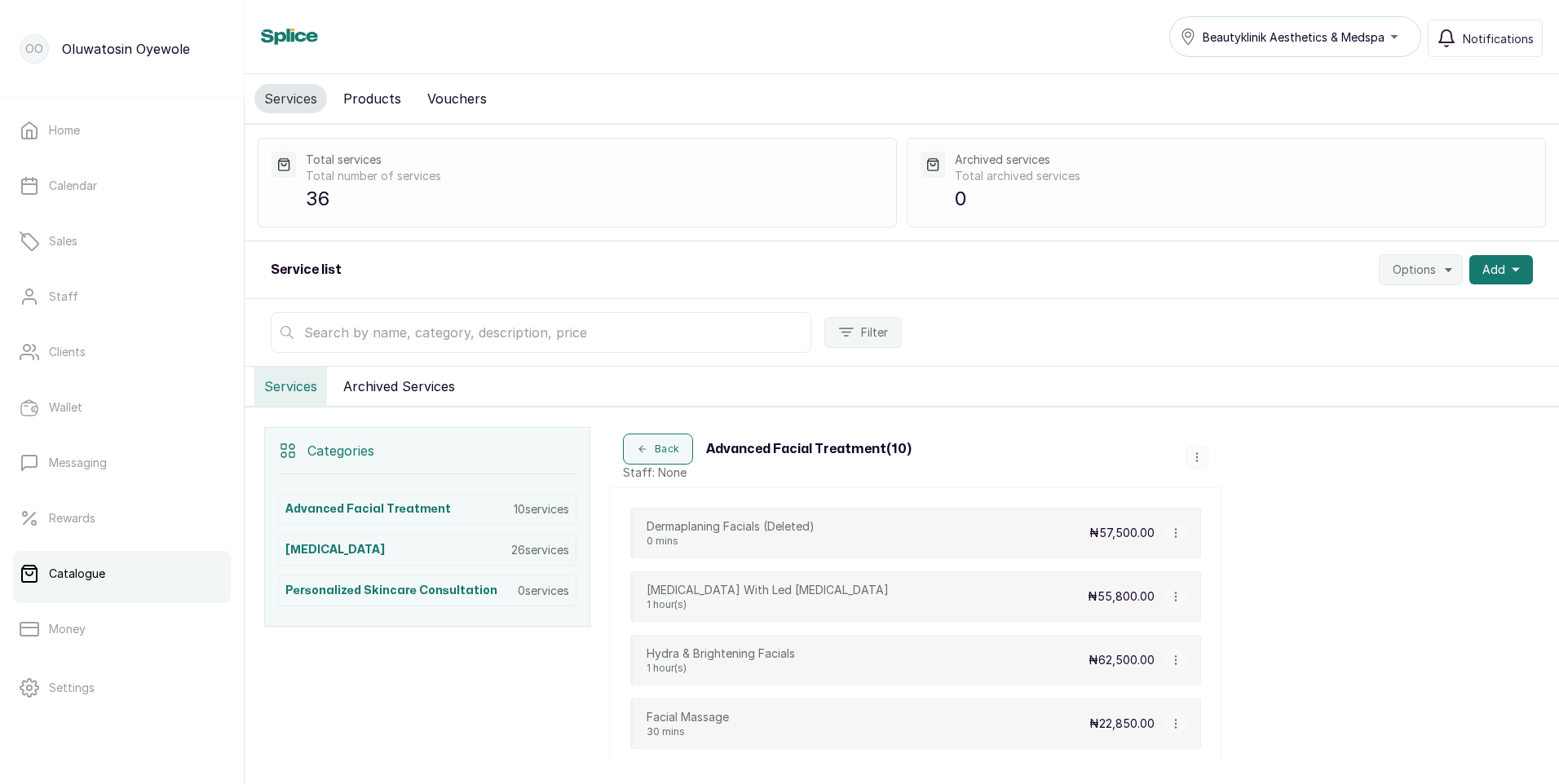
click at [1443, 274] on icon "button" at bounding box center [1449, 269] width 13 height 13
click at [1371, 377] on span "Export Services" at bounding box center [1371, 379] width 157 height 20
click at [1270, 456] on div "Categories Advanced Facial Treatment 10 services Laser Hair Removal 26 services…" at bounding box center [902, 788] width 1315 height 763
click at [1510, 262] on button "Add" at bounding box center [1501, 269] width 64 height 30
click at [1438, 312] on span "Add Service" at bounding box center [1441, 314] width 157 height 20
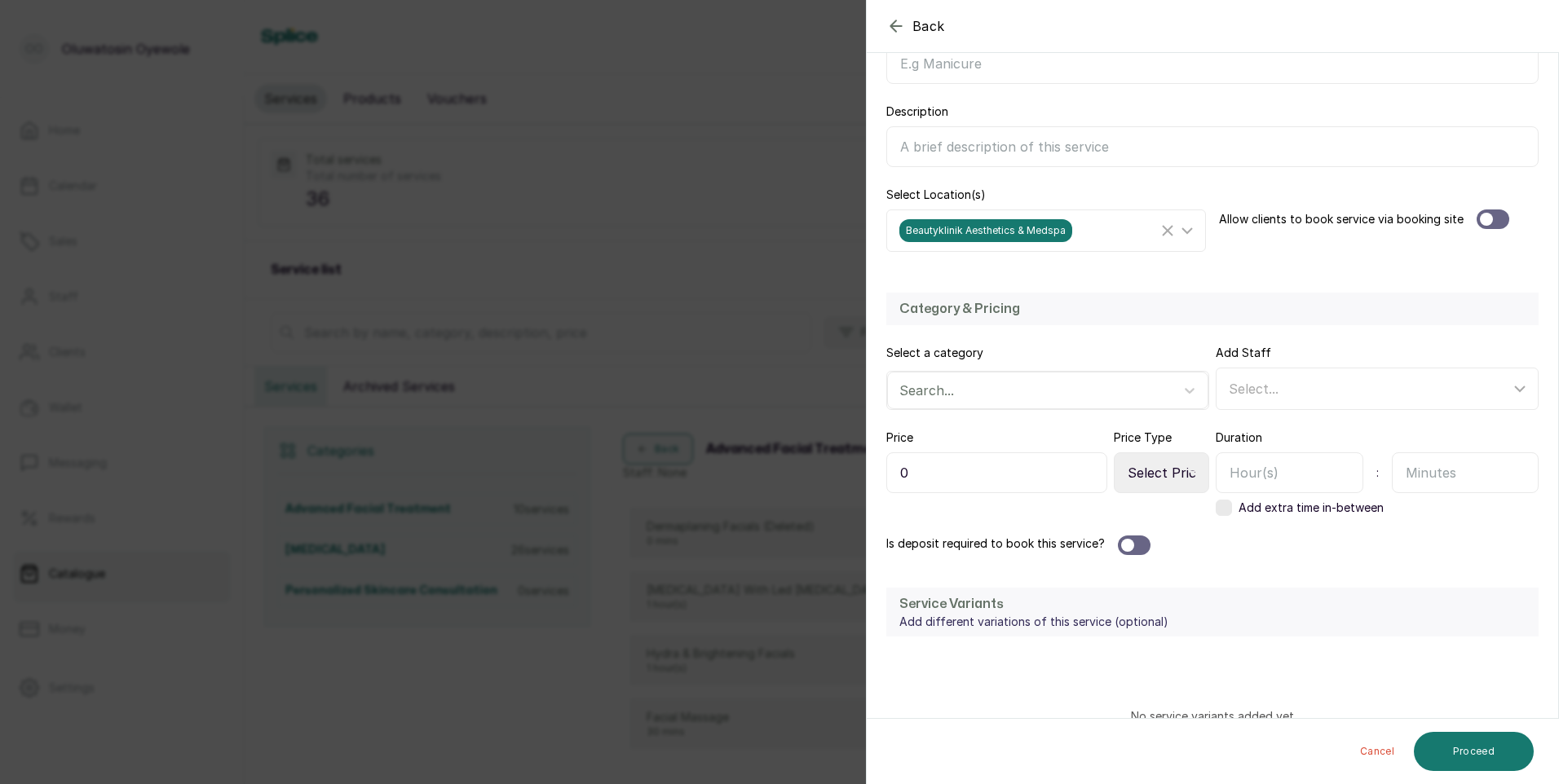
scroll to position [244, 0]
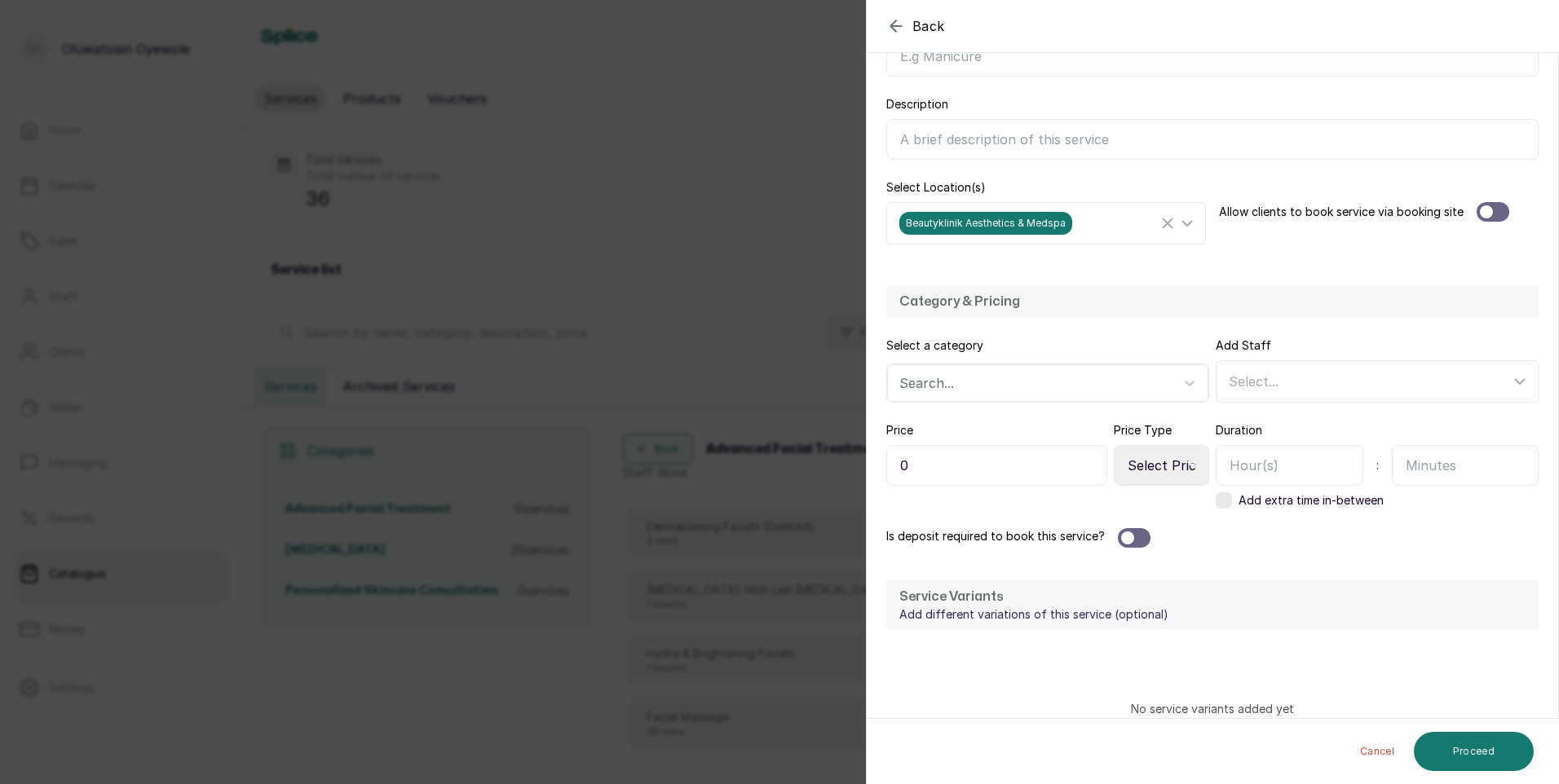
click at [940, 346] on label "Select a category" at bounding box center [935, 345] width 97 height 16
click at [941, 388] on div at bounding box center [1032, 383] width 268 height 21
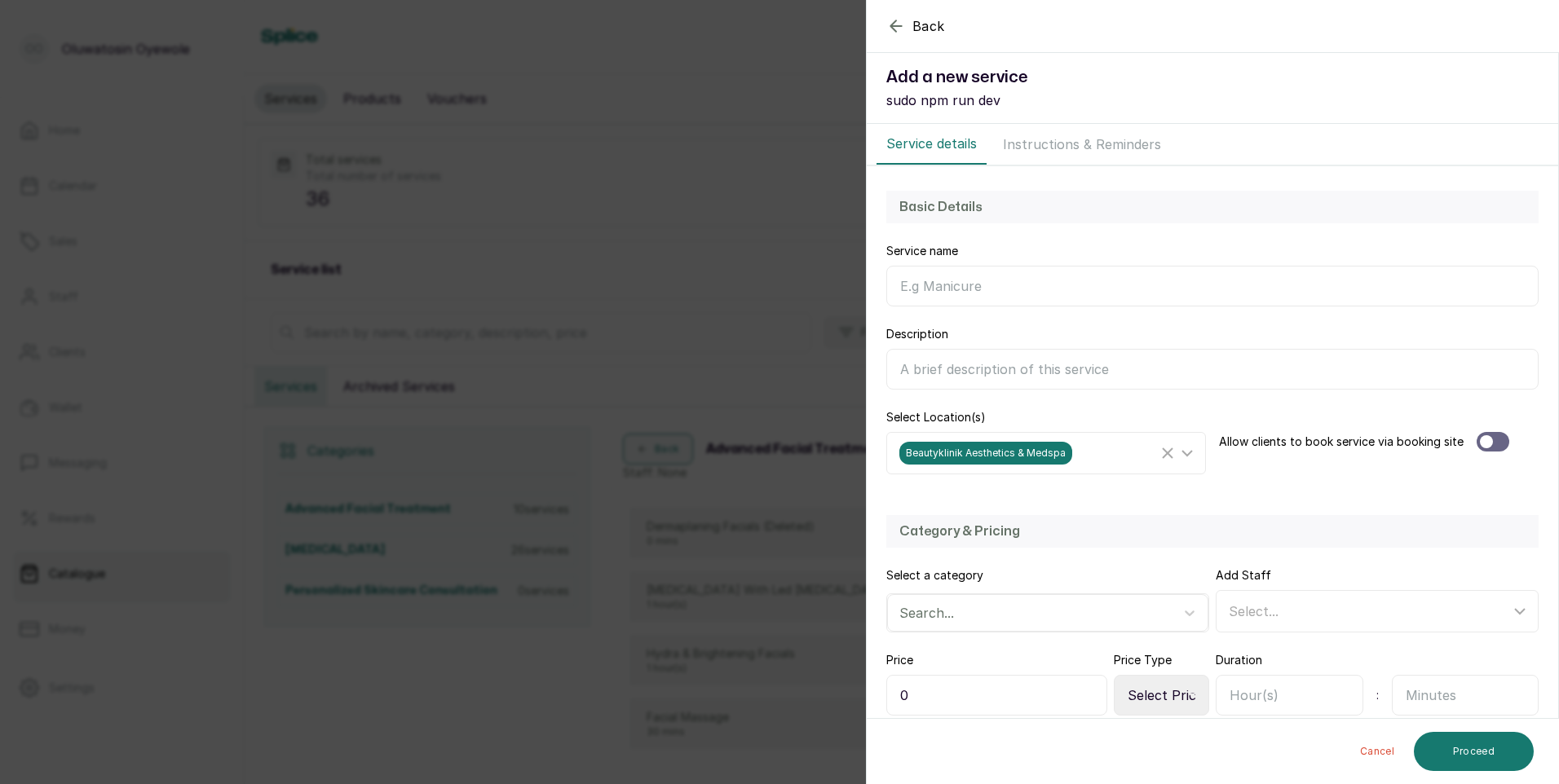
scroll to position [0, 0]
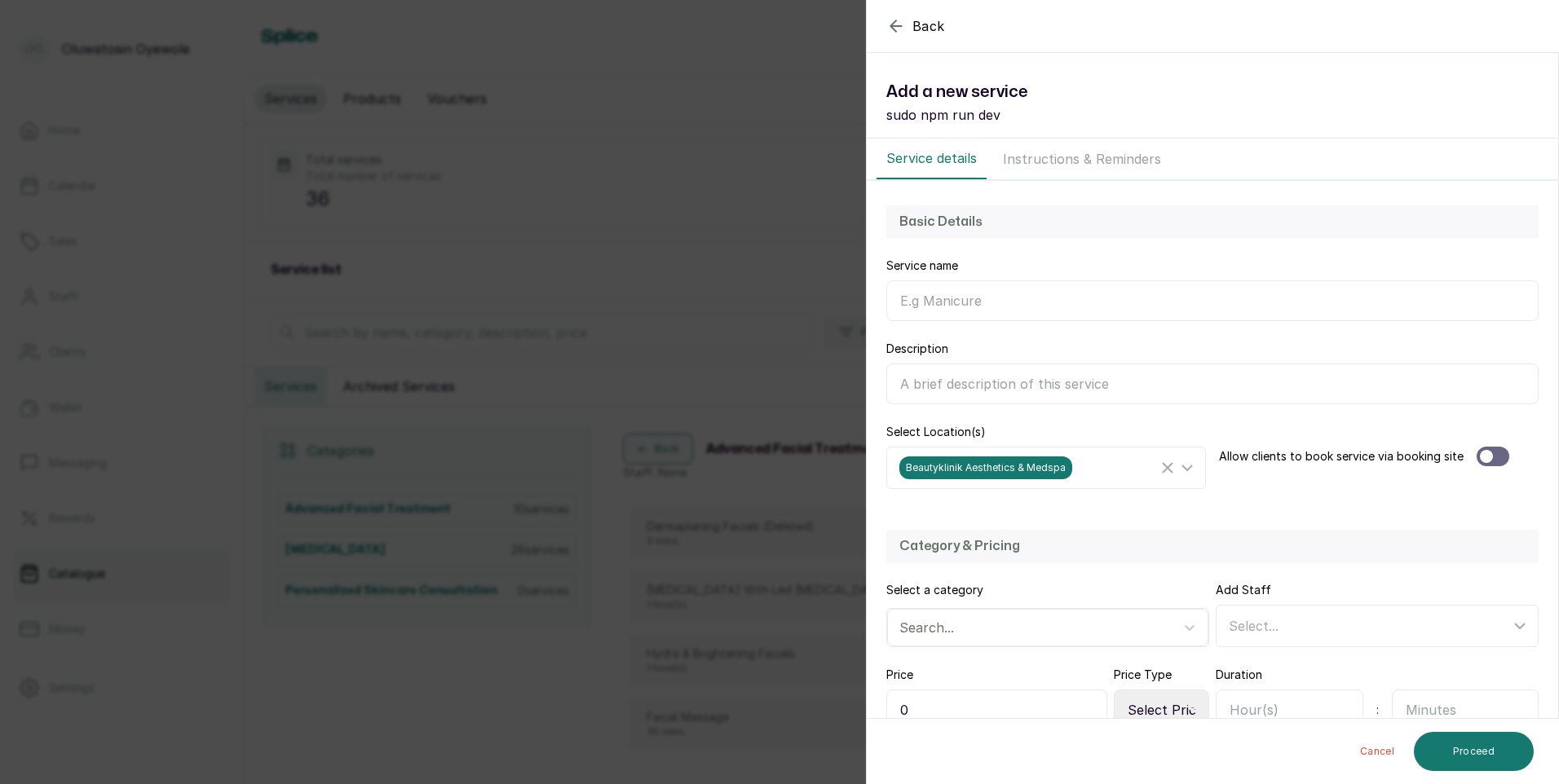
click at [1009, 300] on input "Service name" at bounding box center [1212, 301] width 652 height 41
type input "Aha Resurfacing Peel"
click at [1190, 620] on icon at bounding box center [1189, 627] width 16 height 16
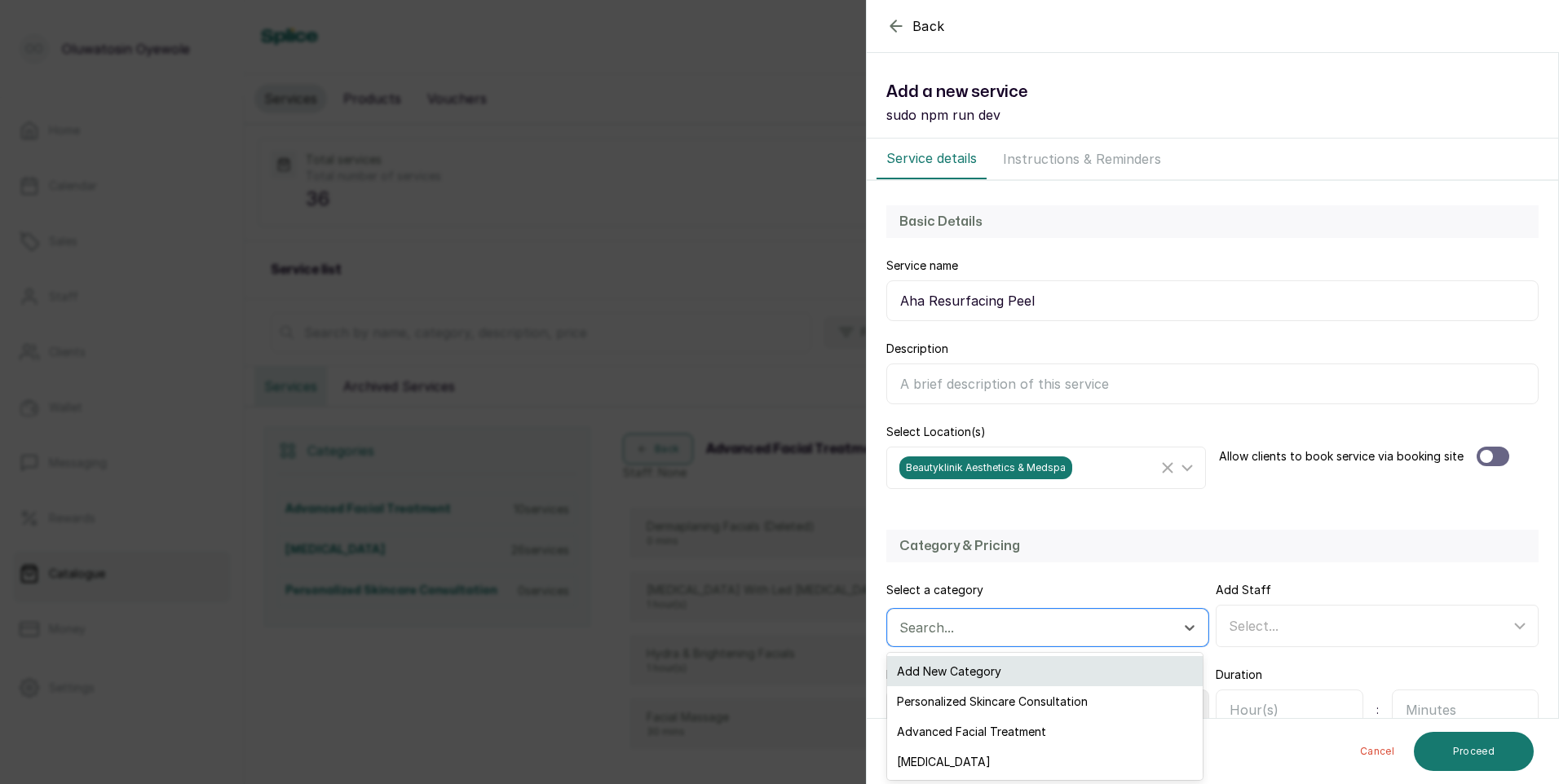
click at [1024, 669] on div "Add New Category" at bounding box center [1045, 671] width 315 height 30
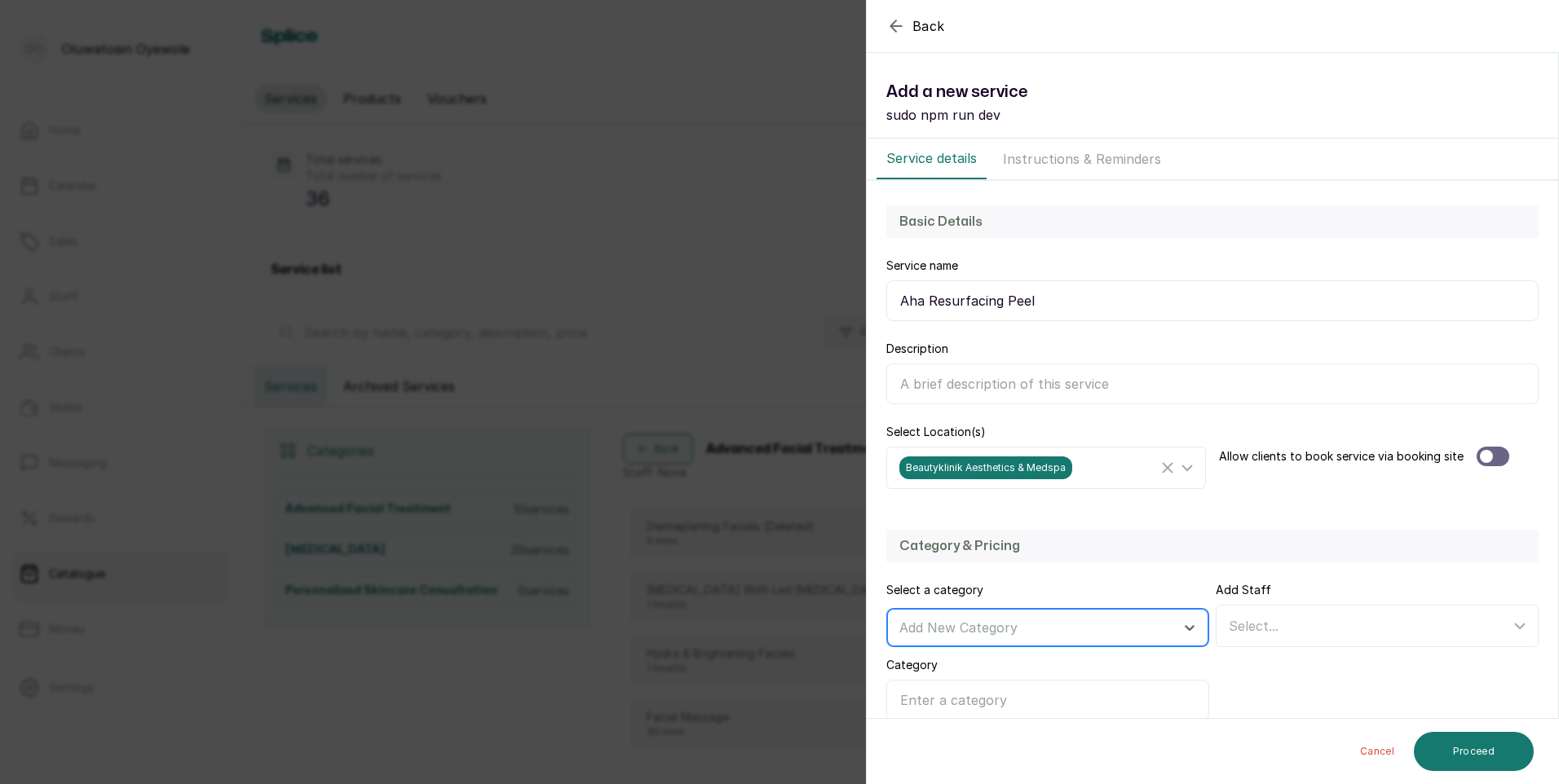
type input "c"
type input "Chemical Peels"
click at [1318, 626] on div "Select..." at bounding box center [1369, 626] width 281 height 20
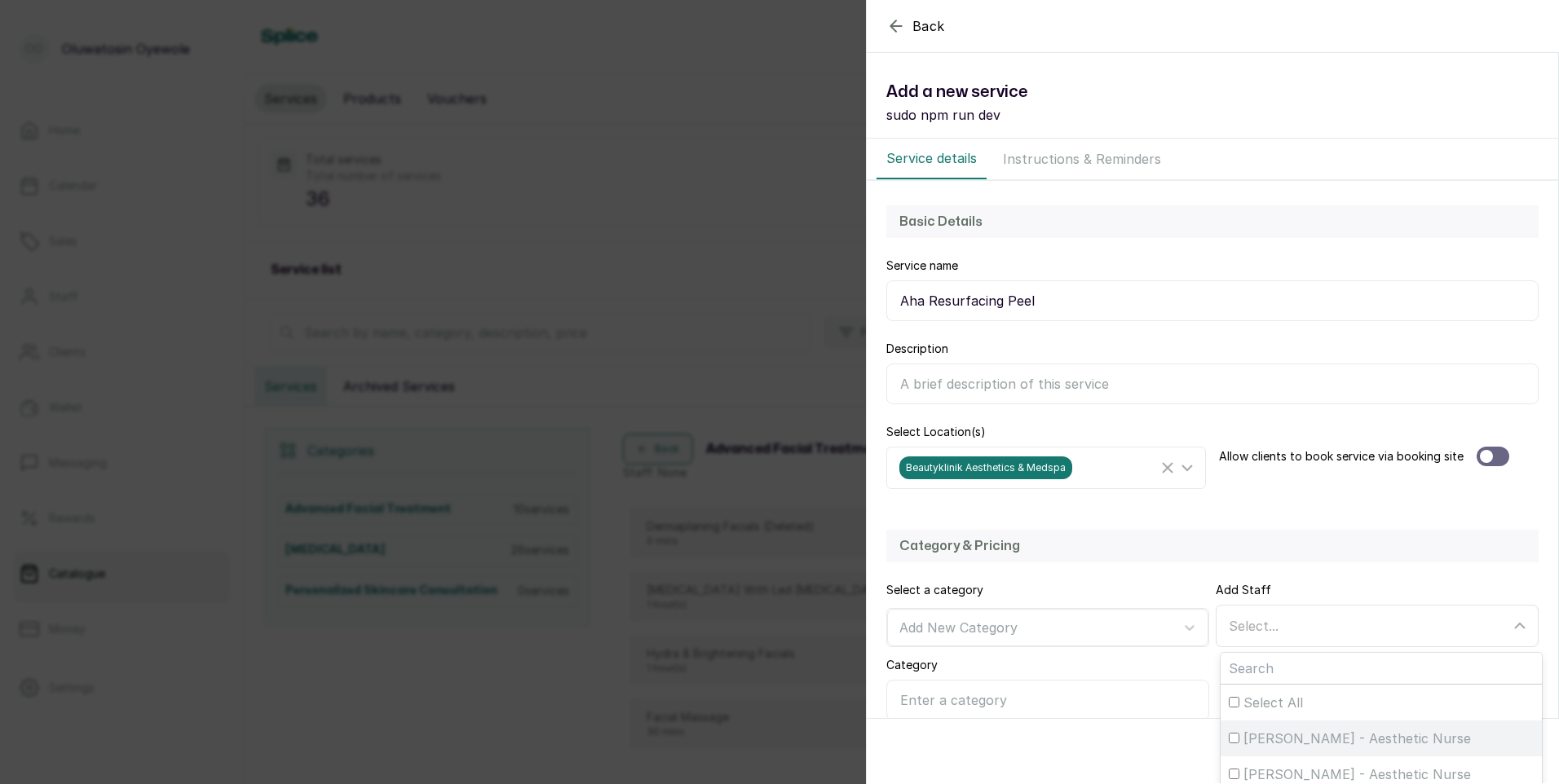
click at [1327, 742] on span "Helen Ajetunmobi - Aesthetic Nurse" at bounding box center [1358, 738] width 227 height 20
click at [1239, 742] on input "Helen Ajetunmobi - Aesthetic Nurse" at bounding box center [1234, 738] width 11 height 11
checkbox input "true"
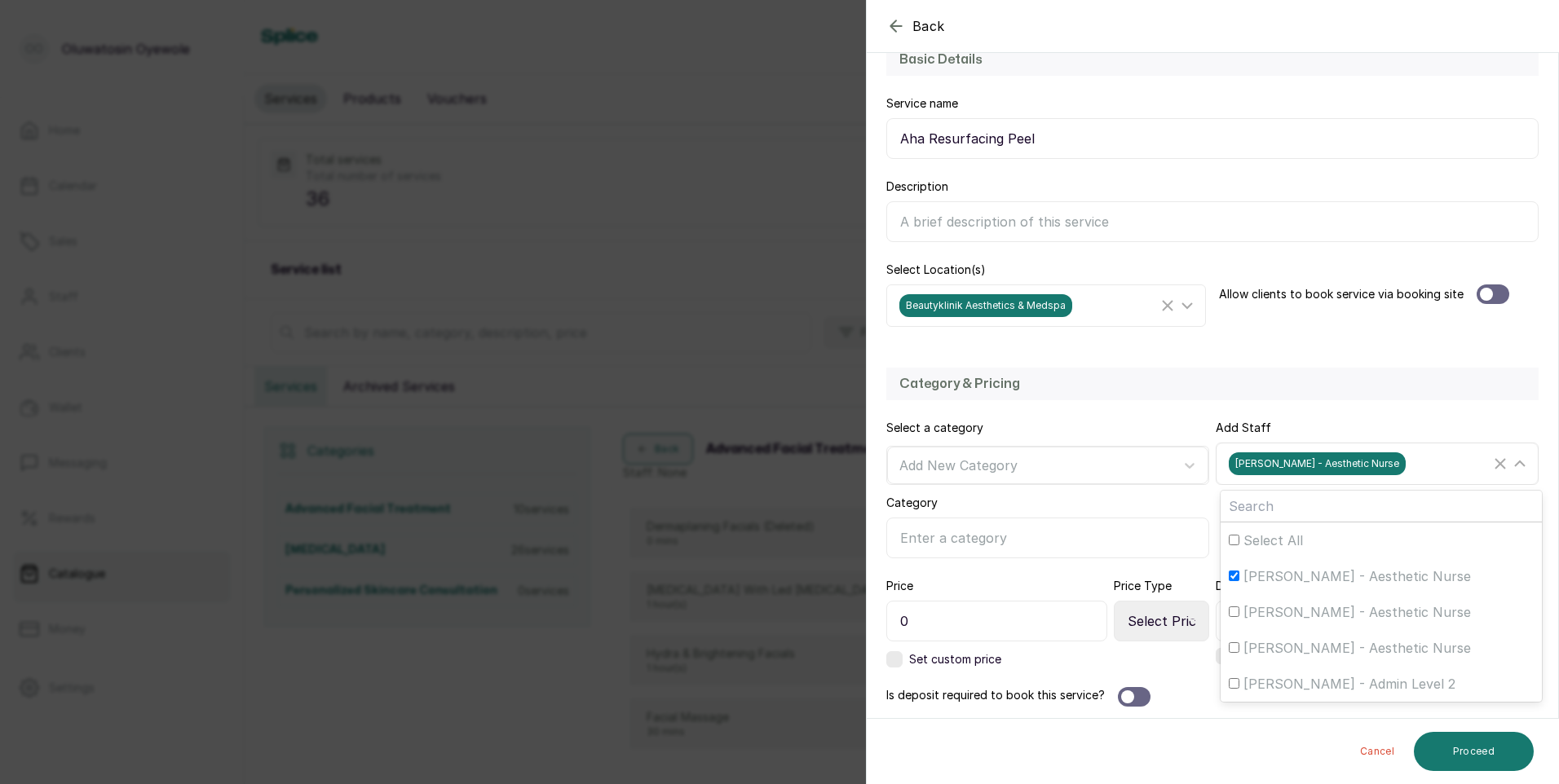
scroll to position [163, 0]
click at [1229, 640] on div "Helen Ajetunmobi - Aesthetic Nurse" at bounding box center [1381, 647] width 305 height 20
click at [1229, 642] on input "Helen Ajetunmobi - Aesthetic Nurse" at bounding box center [1234, 647] width 11 height 11
checkbox input "true"
click at [1228, 605] on div "Helen Ajetunmobi - Aesthetic Nurse" at bounding box center [1380, 611] width 308 height 20
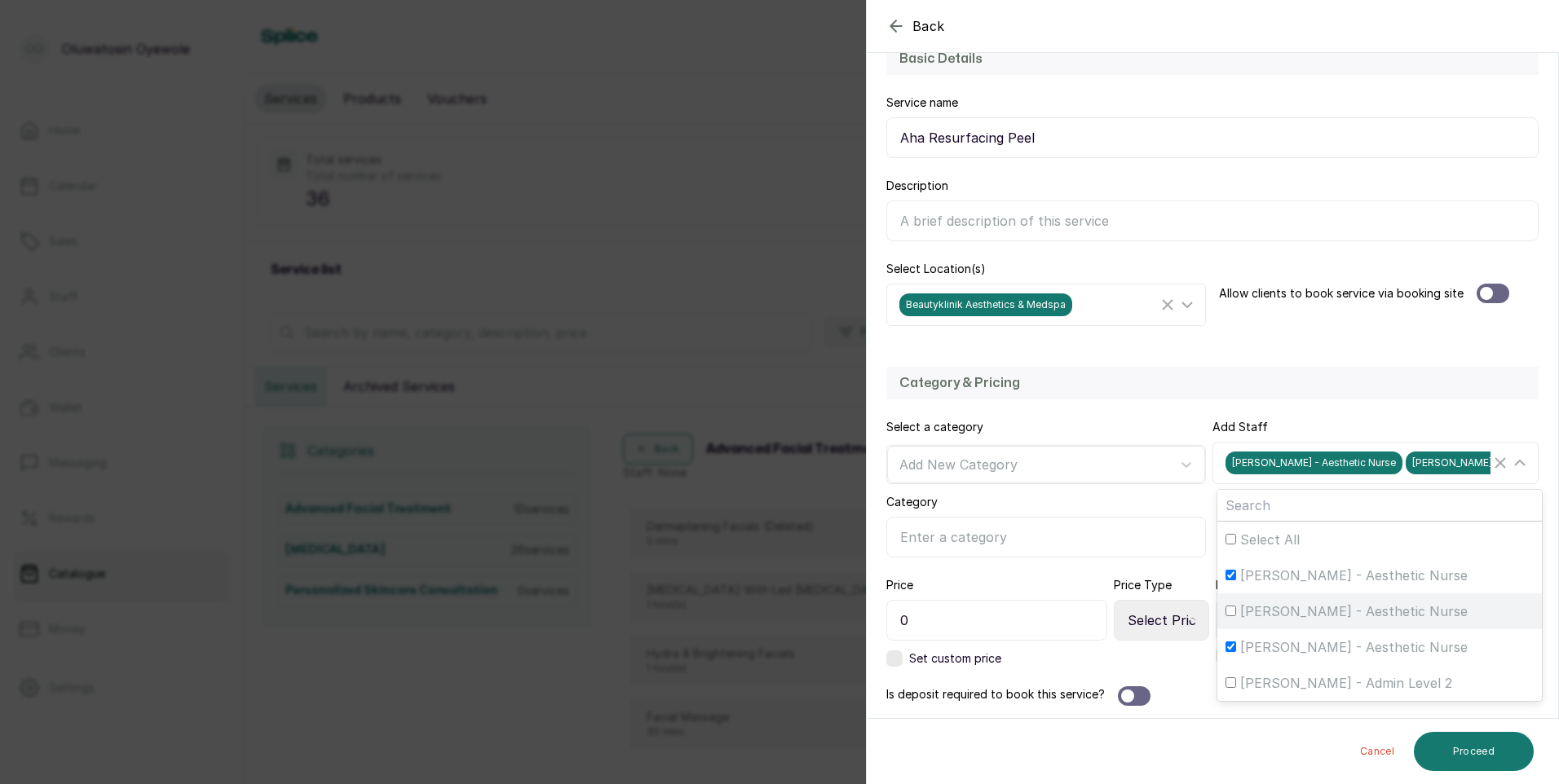
click at [1228, 606] on input "Helen Ajetunmobi - Aesthetic Nurse" at bounding box center [1231, 611] width 11 height 11
checkbox input "true"
click at [1497, 290] on div at bounding box center [1493, 294] width 32 height 20
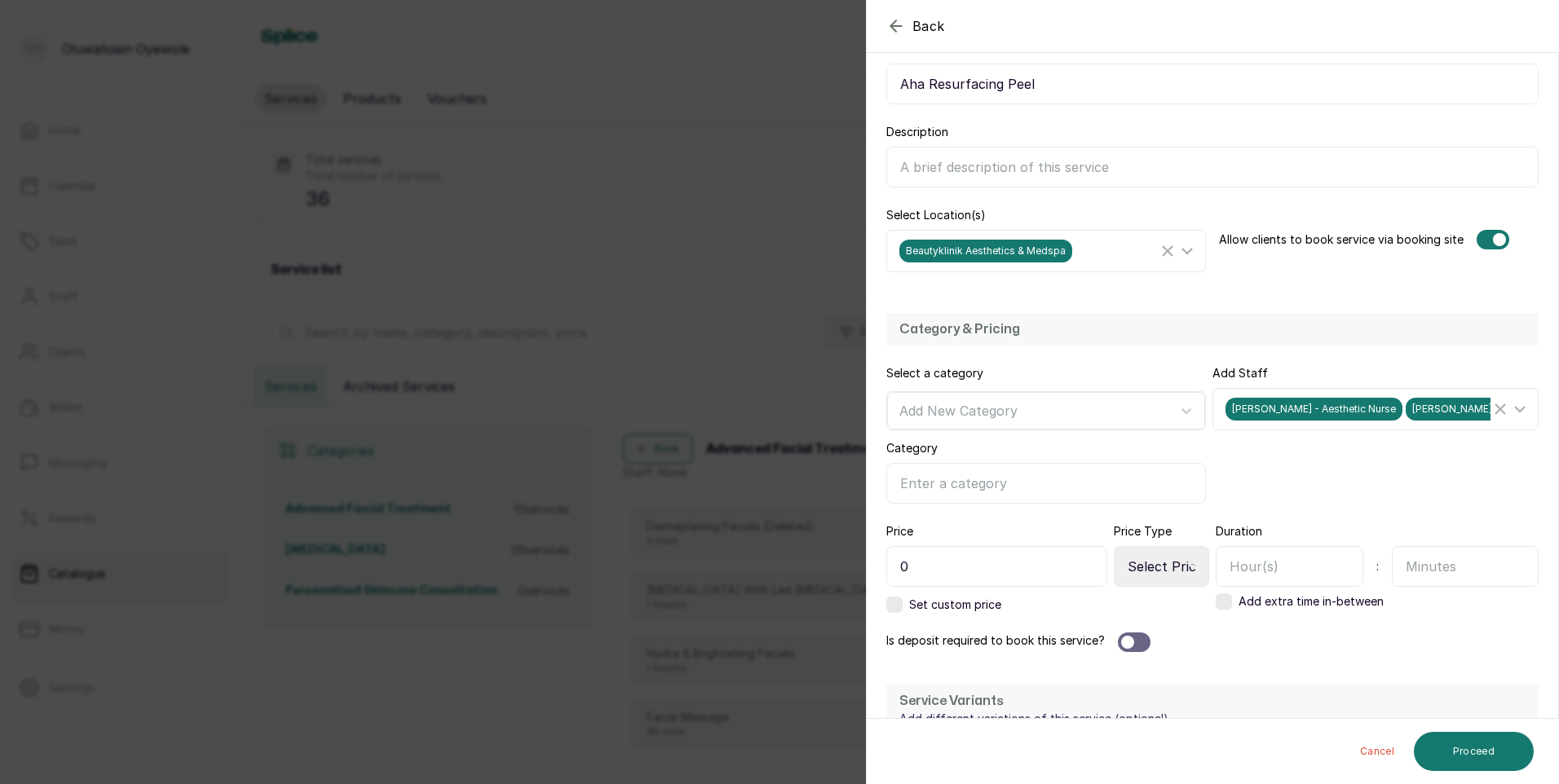
scroll to position [244, 0]
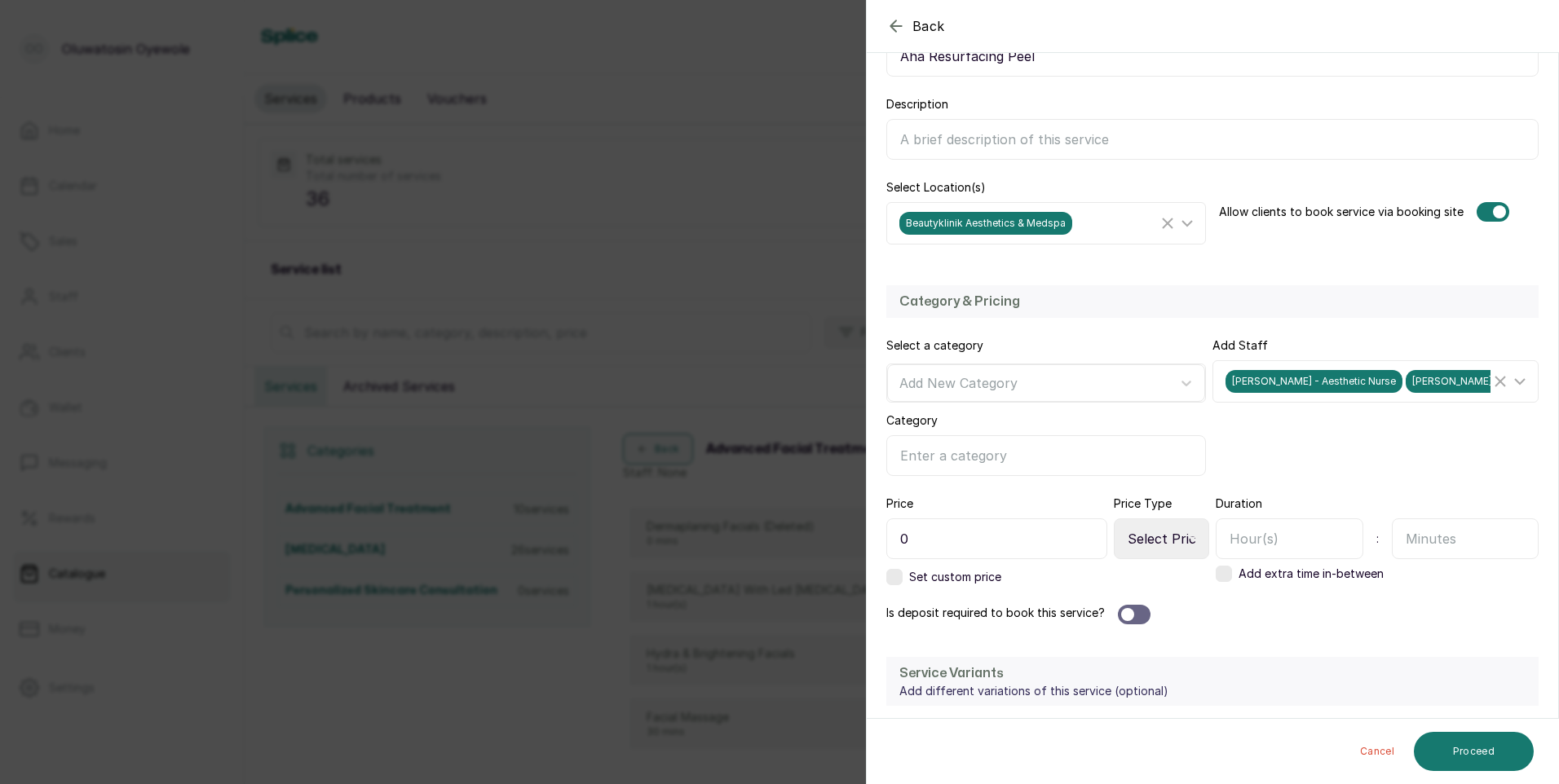
click at [1020, 536] on input "0" at bounding box center [997, 539] width 221 height 41
type input "0"
type input "65,000"
click at [1156, 533] on select "Select Price Type Fixed From" at bounding box center [1161, 539] width 96 height 41
select select "fixed"
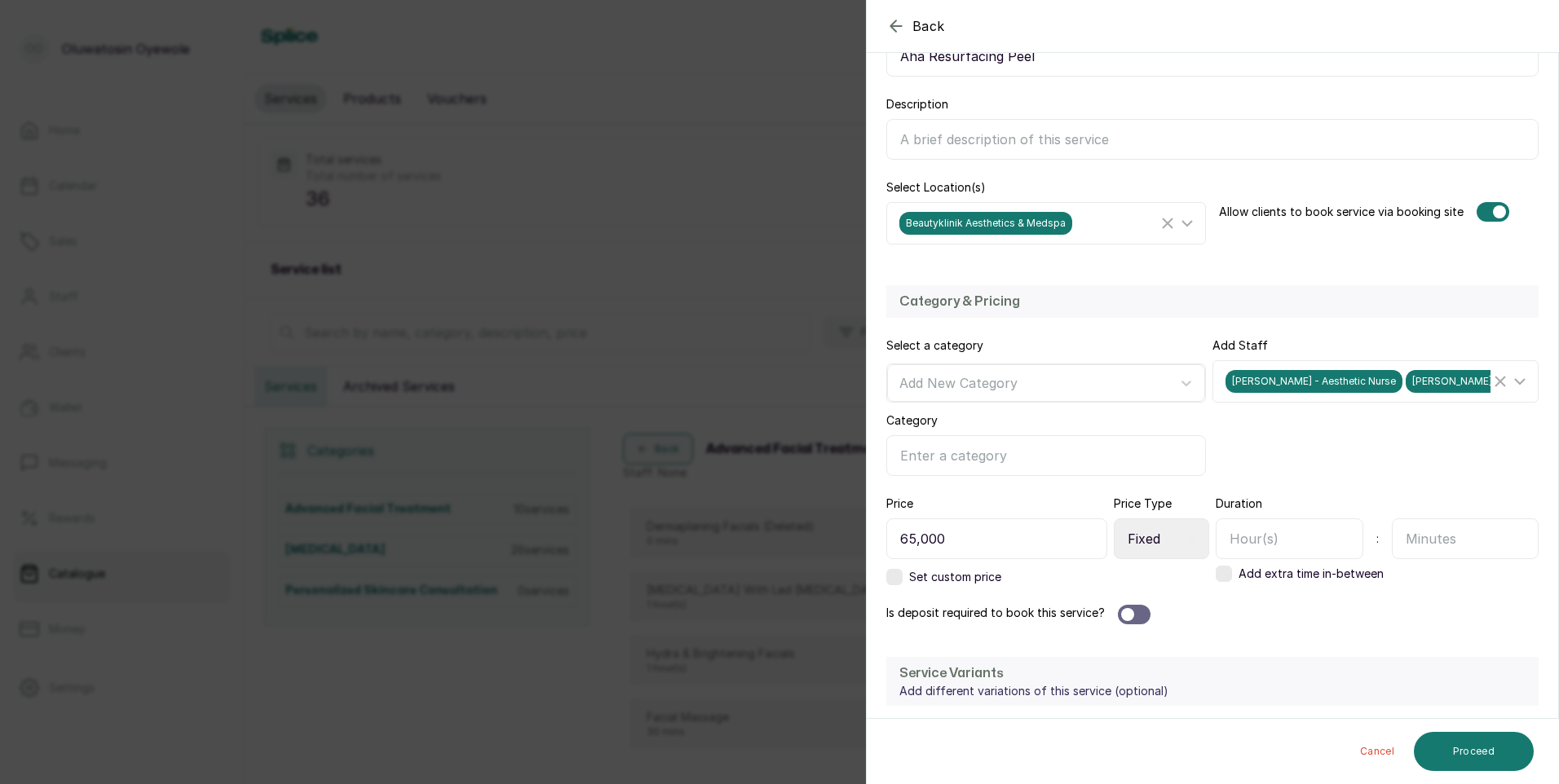
click at [1114, 518] on select "Select Price Type Fixed From" at bounding box center [1161, 539] width 96 height 41
click at [1283, 548] on input "text" at bounding box center [1289, 539] width 148 height 41
type input "1"
click at [1141, 609] on div at bounding box center [1134, 615] width 32 height 20
click at [1097, 688] on select "Select Requirement Percentage Fixed Amount" at bounding box center [1046, 687] width 320 height 41
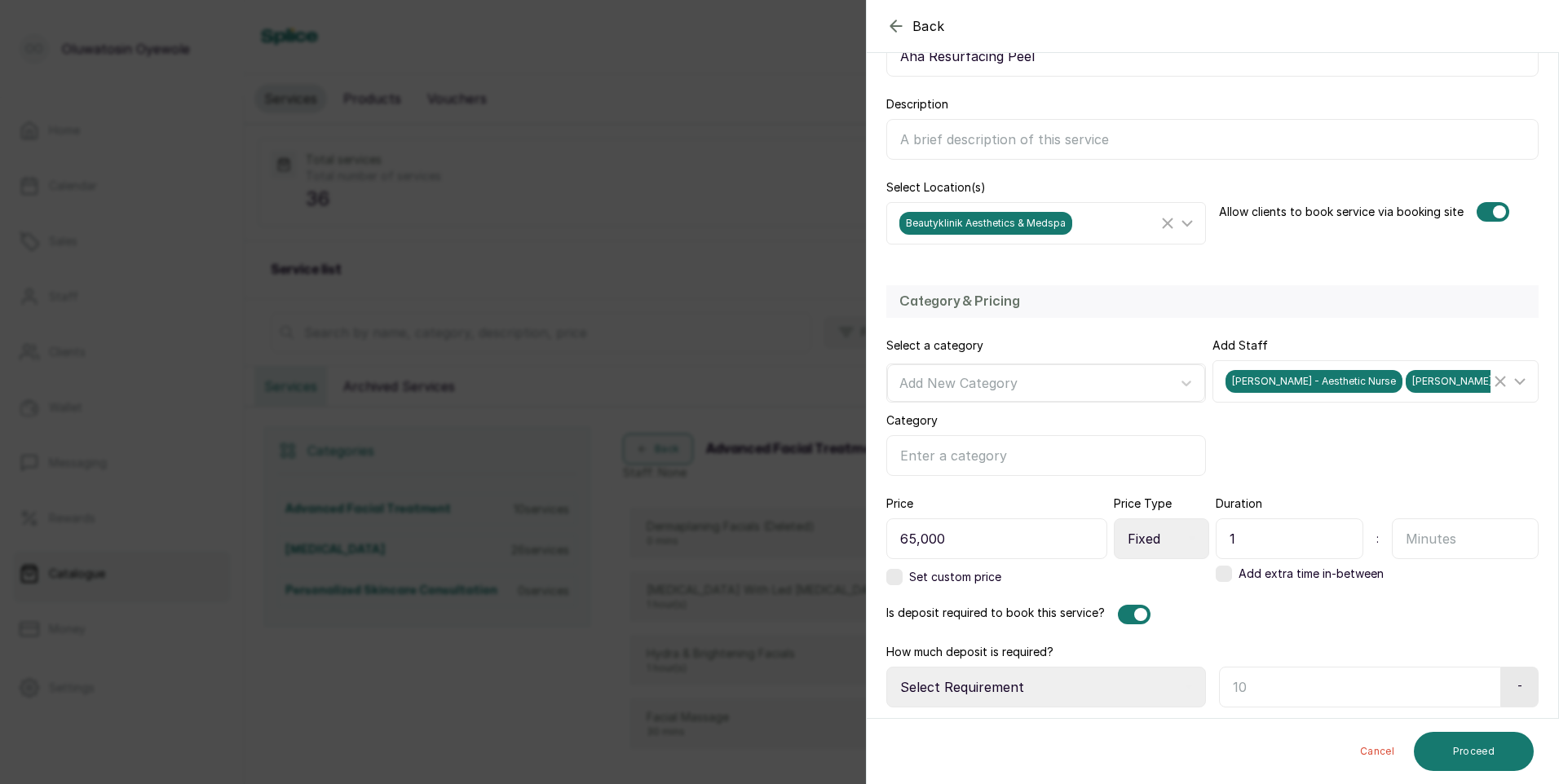
select select "fixed_value"
click at [887, 667] on select "Select Requirement Percentage Fixed Amount" at bounding box center [1046, 687] width 320 height 41
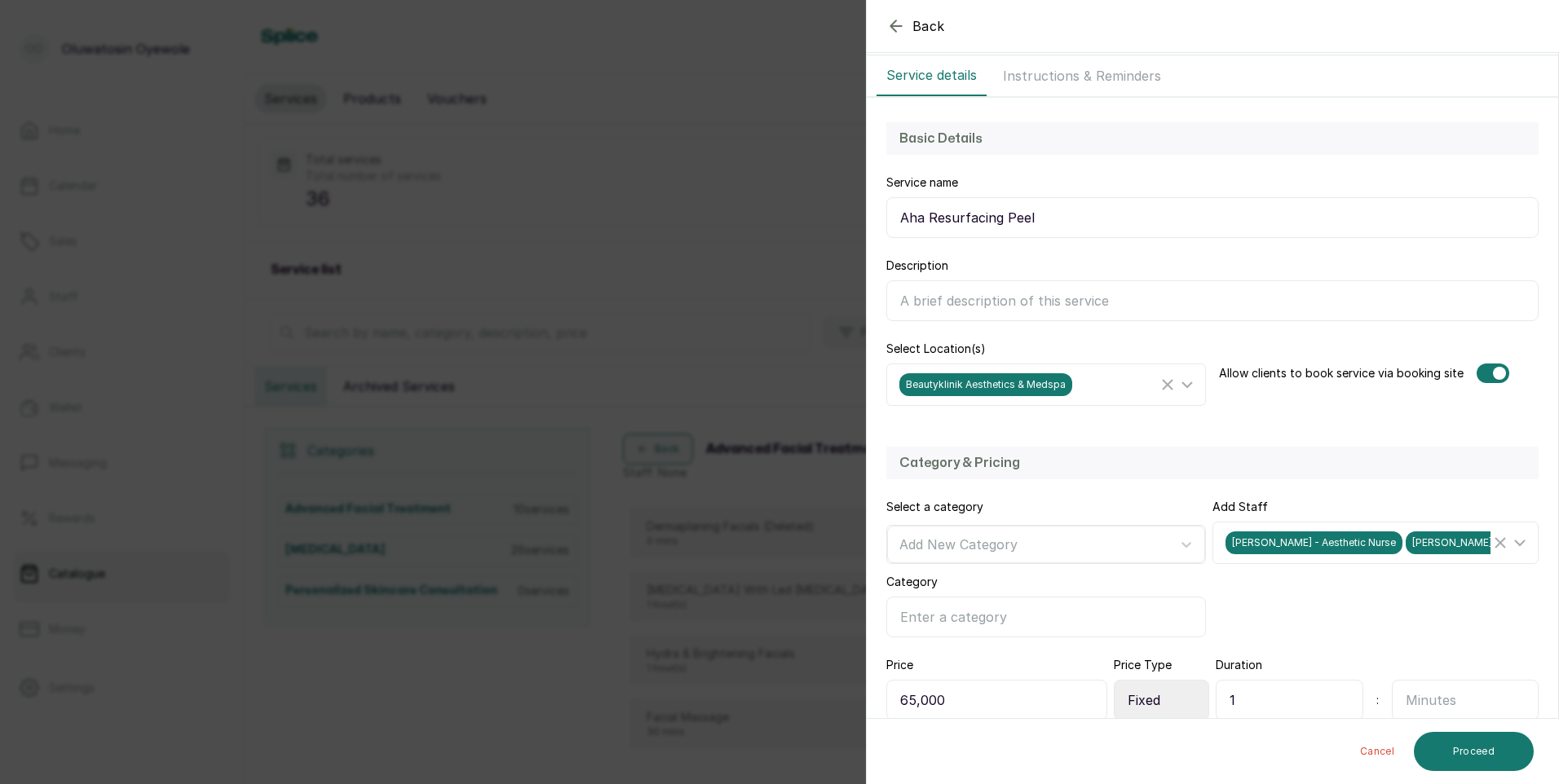
scroll to position [81, 0]
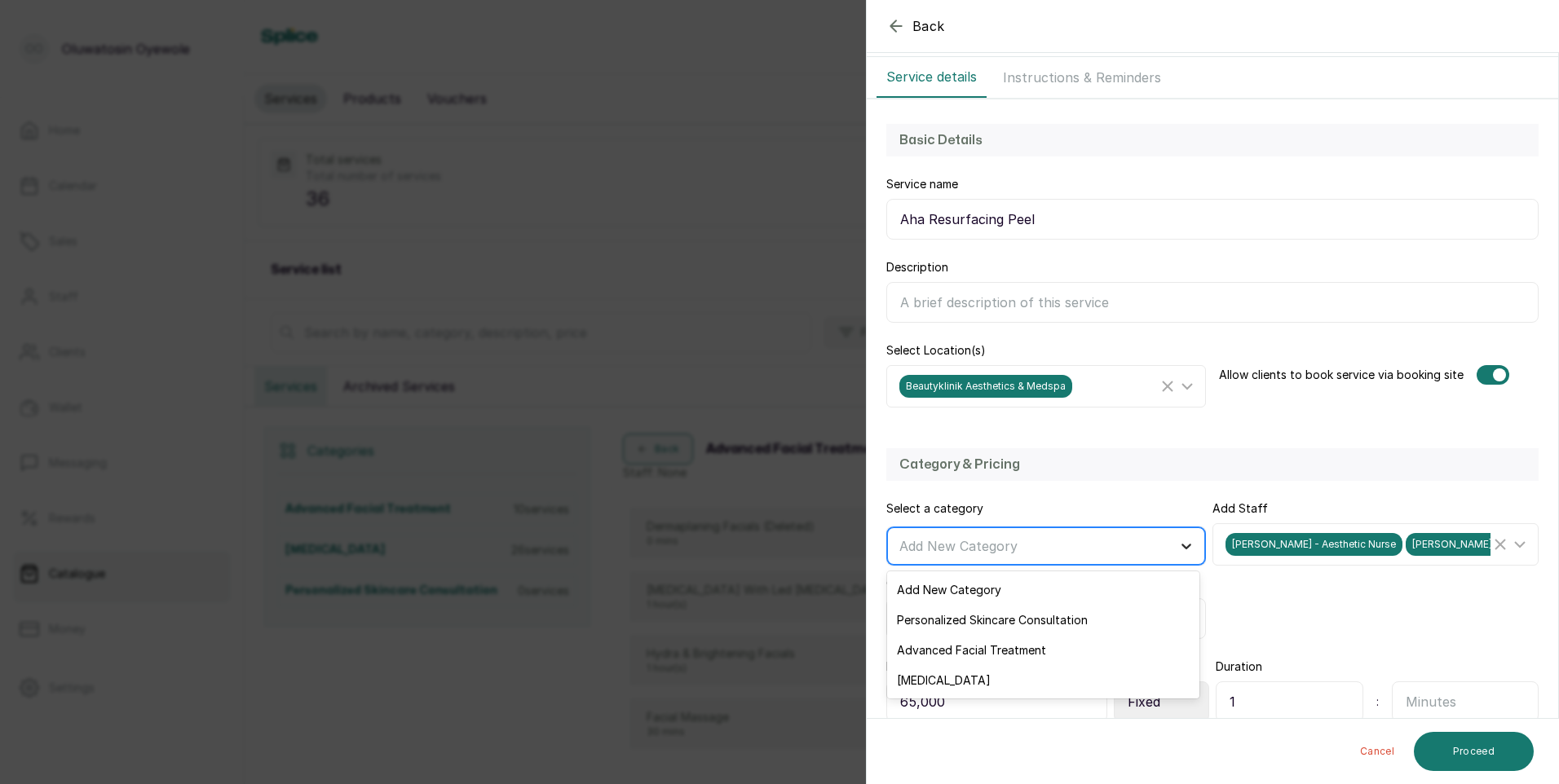
click at [1171, 548] on div at bounding box center [1186, 546] width 30 height 30
click at [1464, 763] on button "Proceed" at bounding box center [1474, 752] width 120 height 39
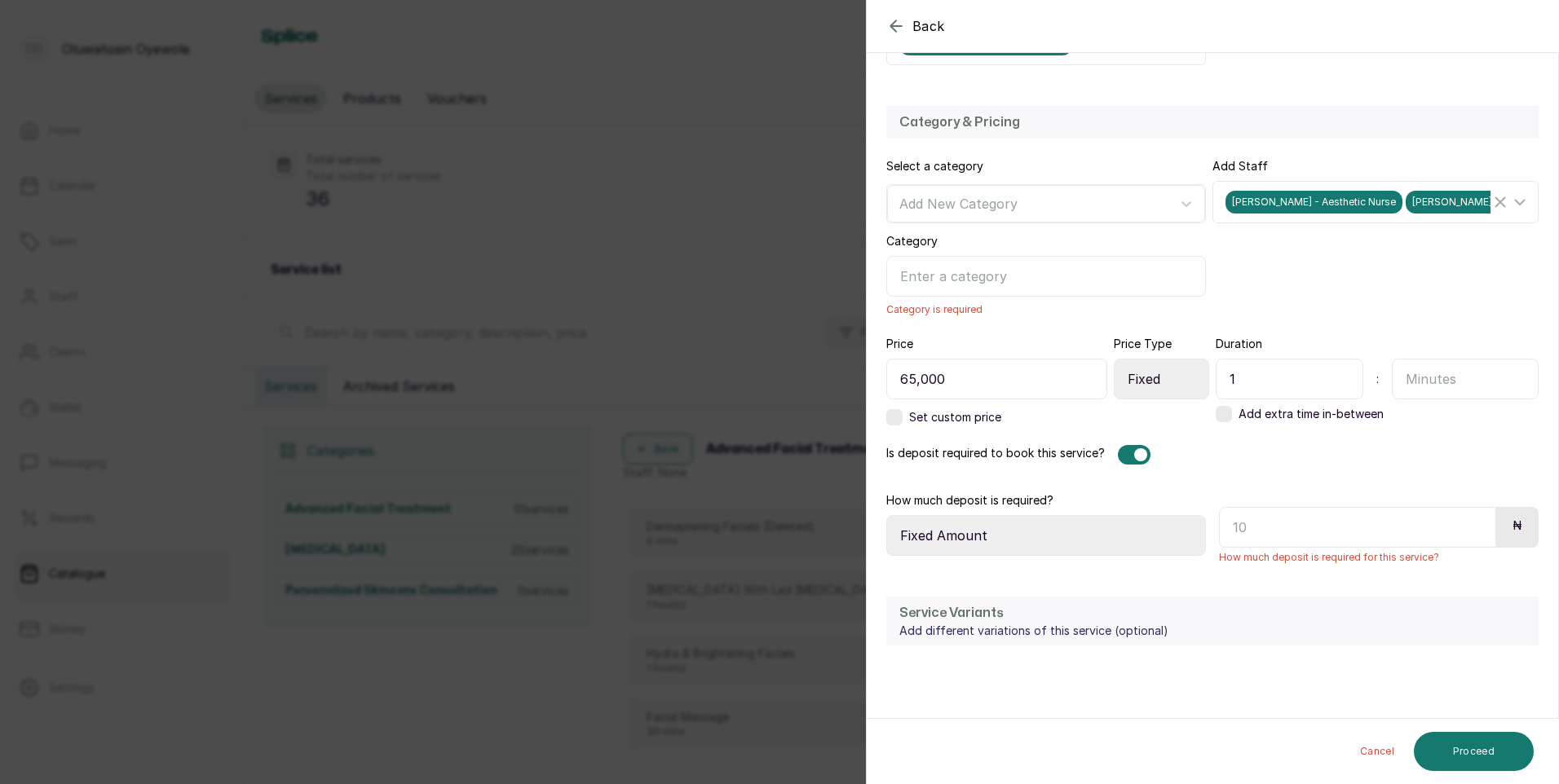
scroll to position [489, 0]
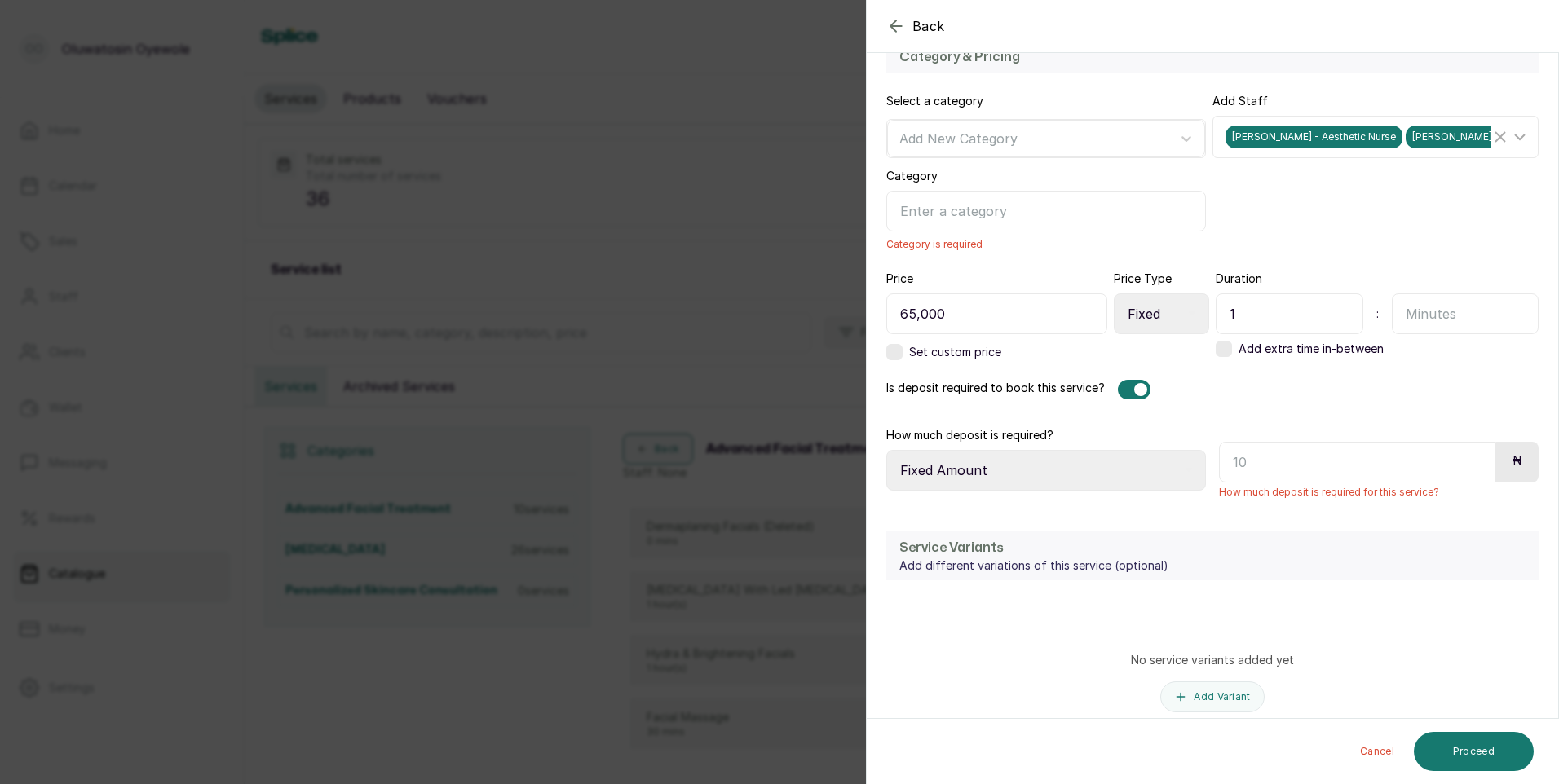
click at [1289, 452] on input "text" at bounding box center [1358, 463] width 278 height 41
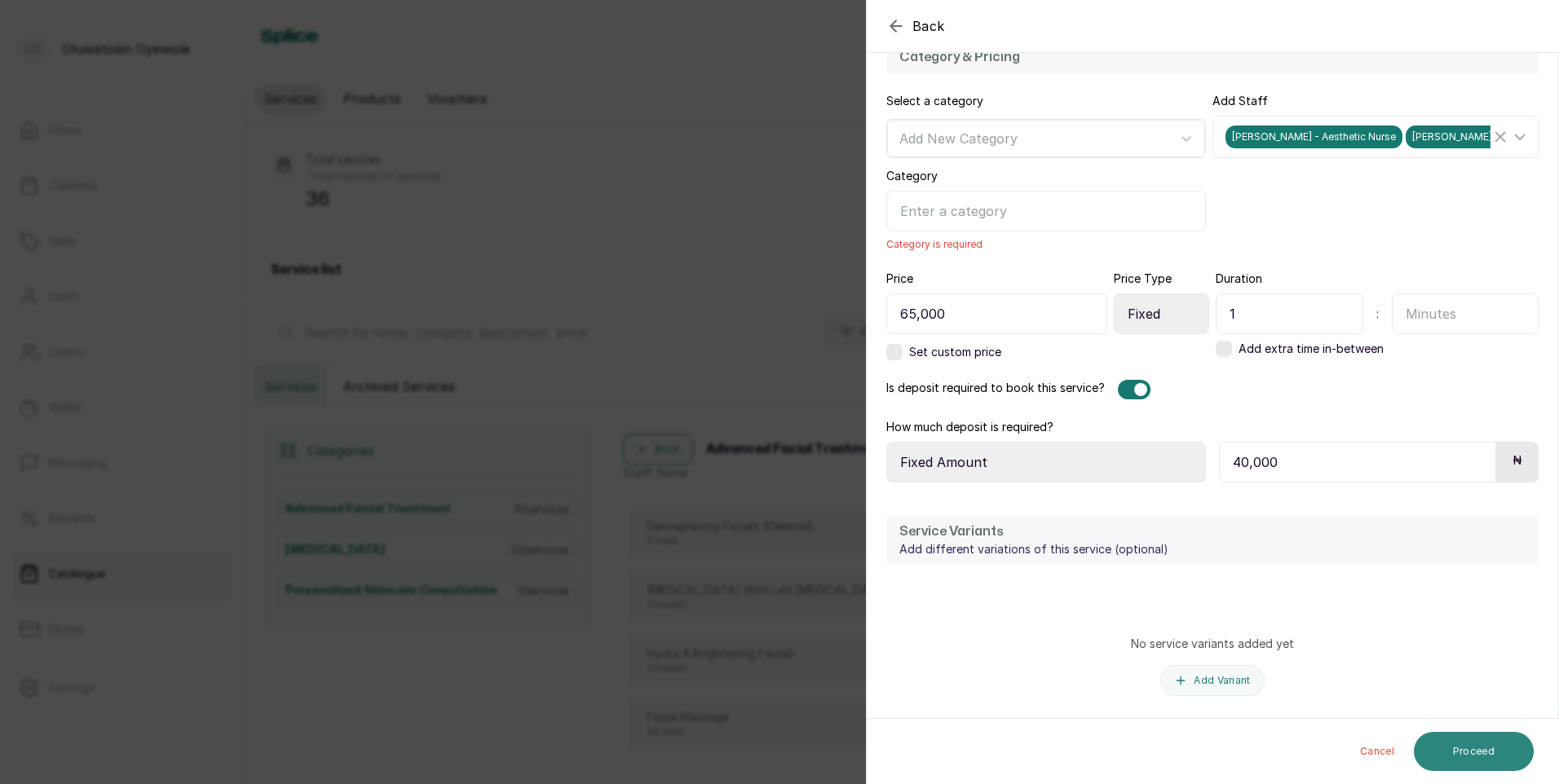
type input "40,000"
click at [1511, 750] on button "Proceed" at bounding box center [1474, 752] width 120 height 39
click at [923, 201] on input "Category" at bounding box center [1046, 211] width 320 height 41
click at [921, 210] on input "Category" at bounding box center [1046, 211] width 320 height 41
type input "c"
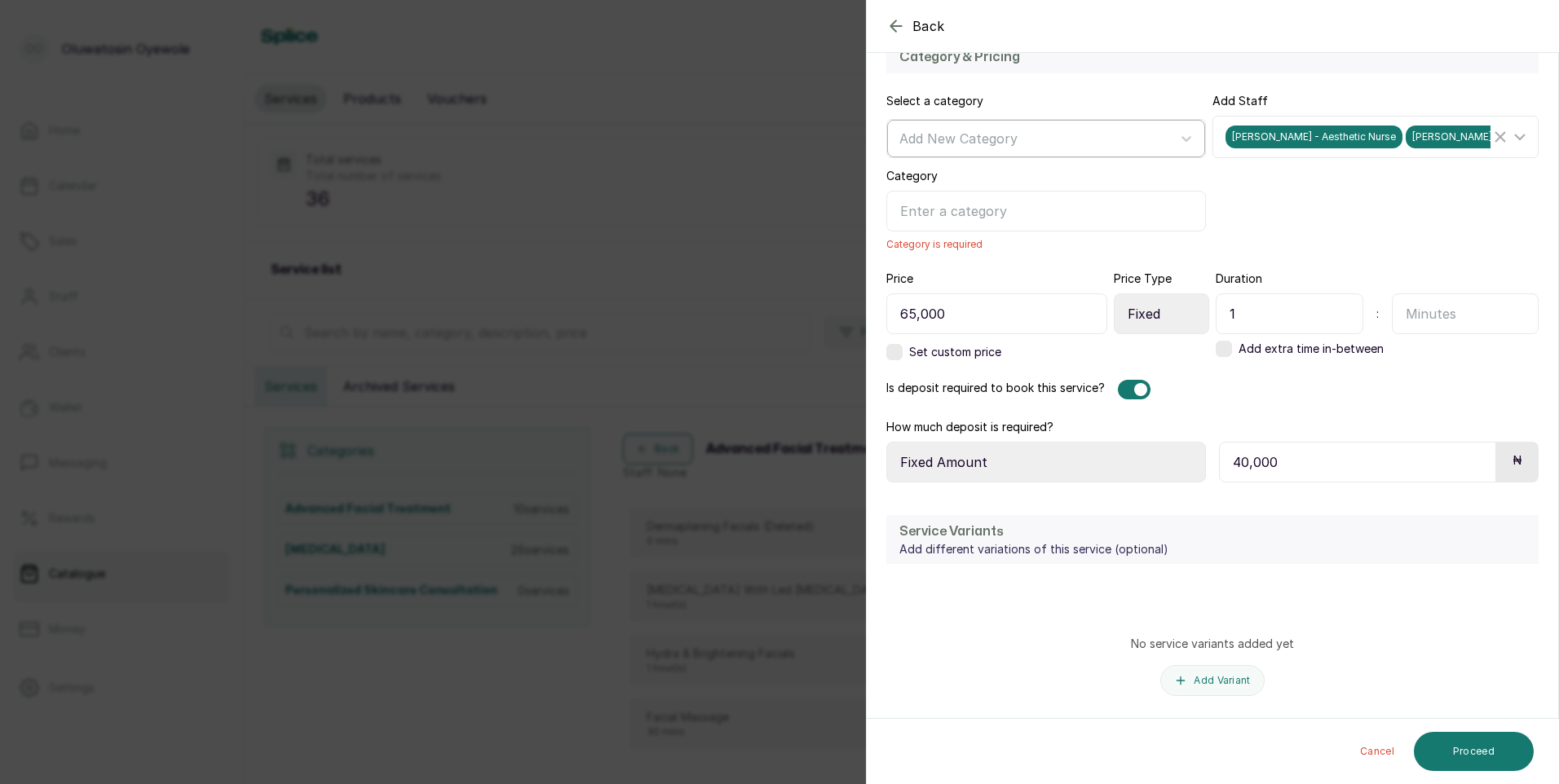
click at [1145, 138] on div at bounding box center [1031, 139] width 264 height 21
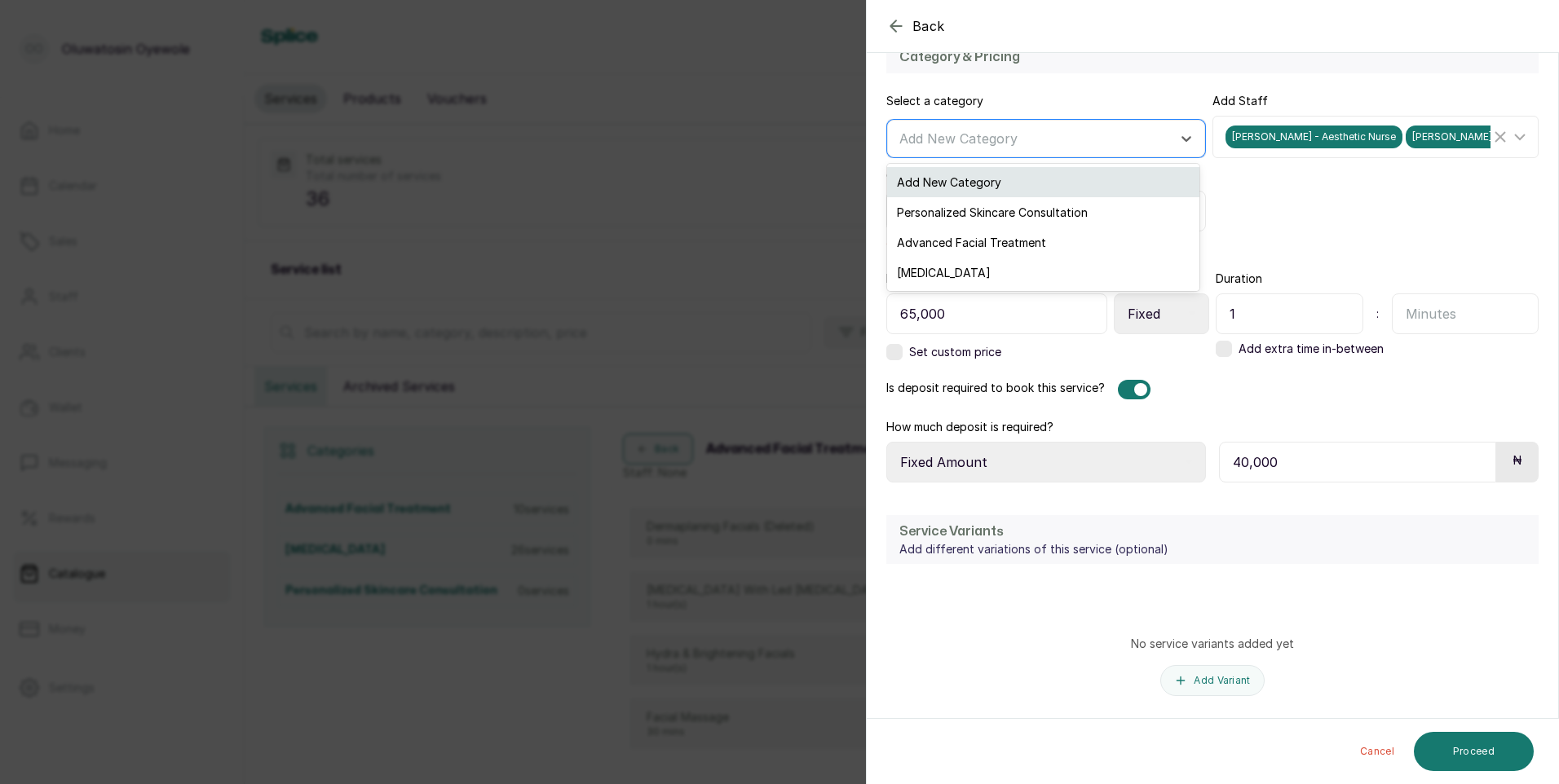
click at [1072, 182] on div "Add New Category" at bounding box center [1043, 183] width 313 height 30
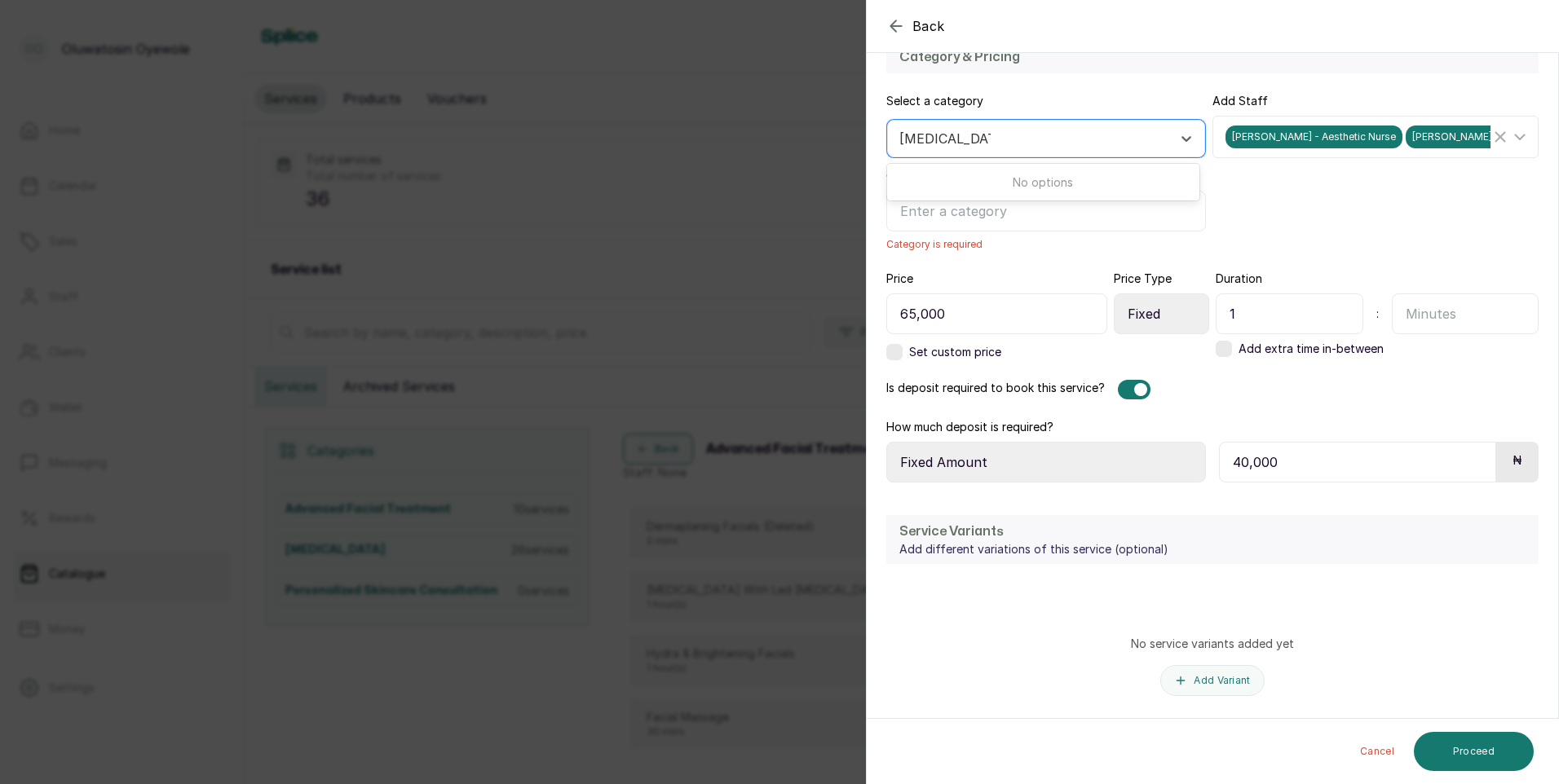
type input "Chemical Peels"
click at [1181, 137] on icon at bounding box center [1186, 139] width 10 height 5
click at [1302, 234] on div "Add Staff Helen Ajetunmobi - Aesthetic Nurse Helen Ajetunmobi - Aesthetic Nurse…" at bounding box center [1375, 172] width 326 height 158
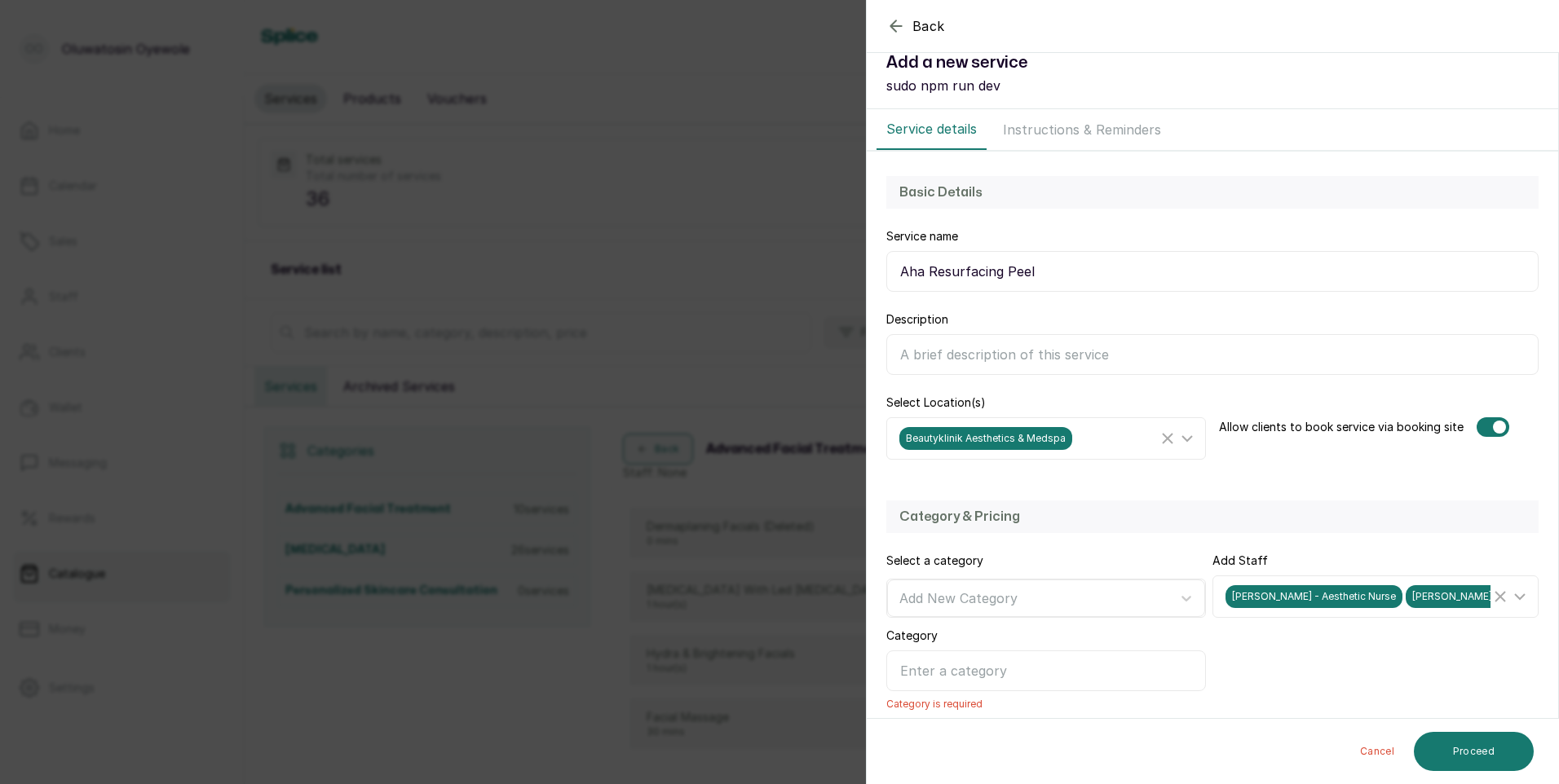
scroll to position [0, 0]
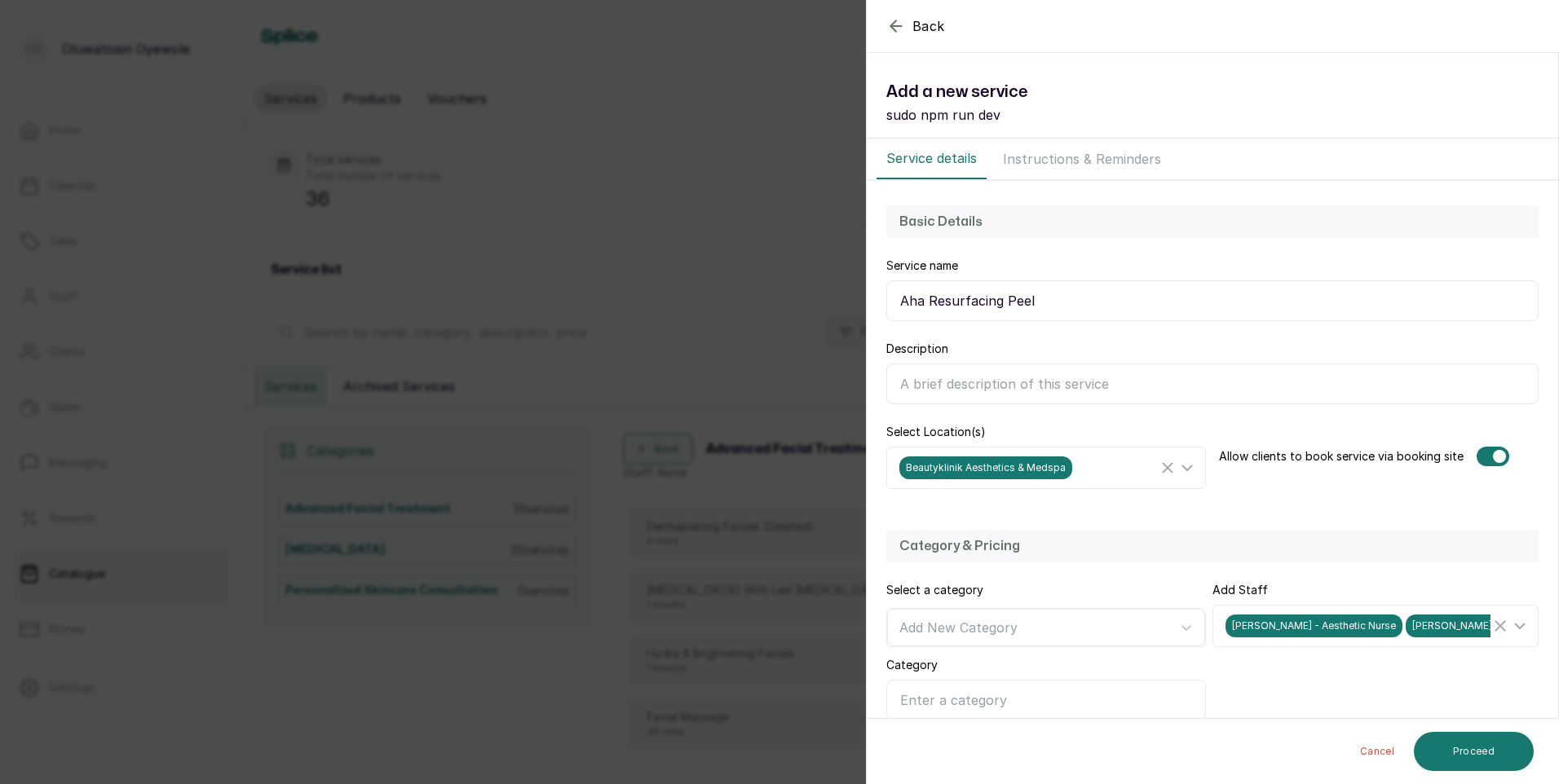
click at [895, 25] on icon "button" at bounding box center [896, 26] width 20 height 20
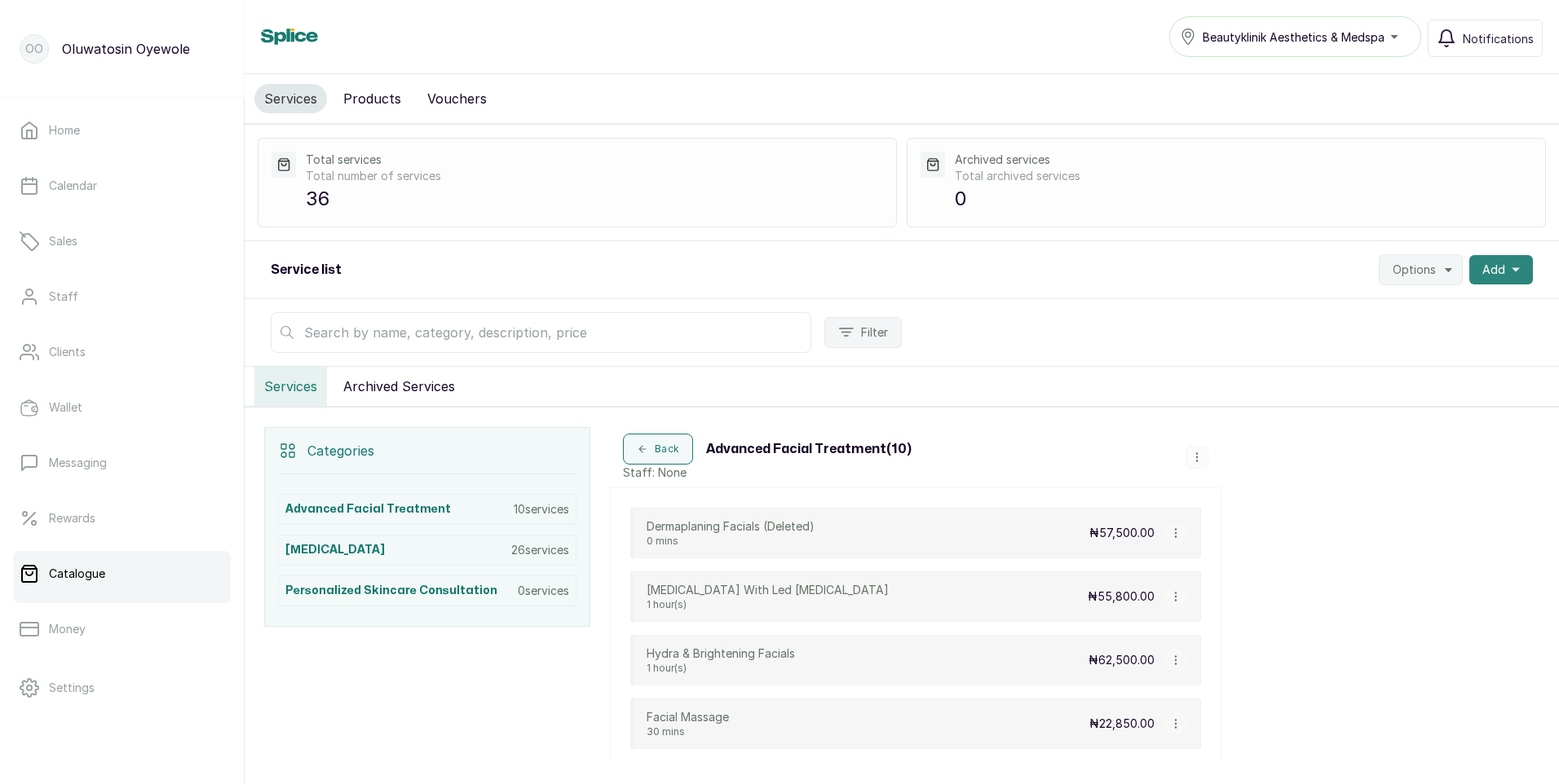
click at [1512, 273] on icon "button" at bounding box center [1515, 269] width 8 height 8
click at [1417, 347] on span "New category" at bounding box center [1441, 346] width 157 height 20
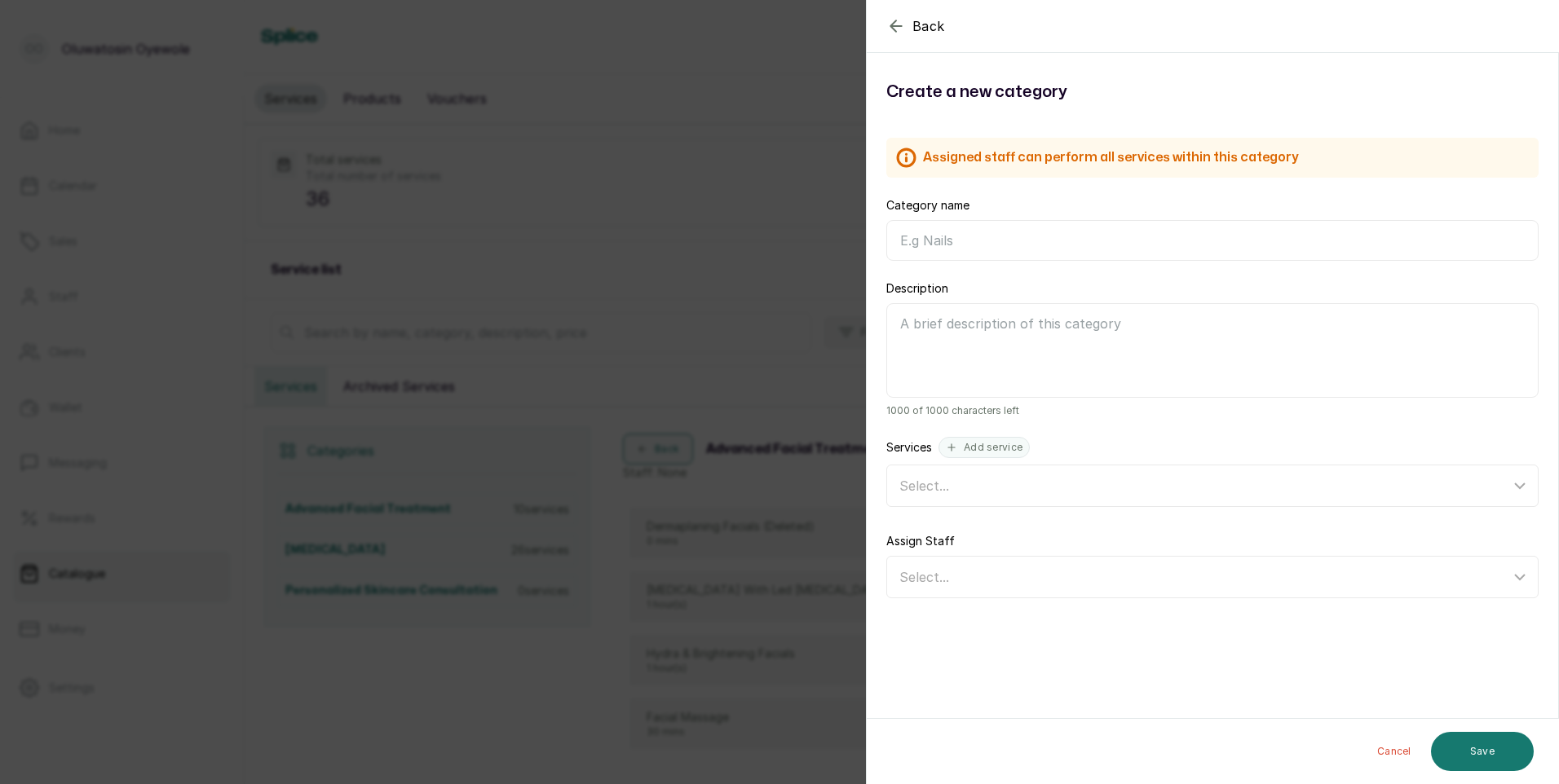
click at [928, 228] on input "Category name" at bounding box center [1212, 241] width 652 height 41
type input "c"
type input "Chemical Peels"
click at [1003, 447] on button "Add service" at bounding box center [984, 447] width 91 height 21
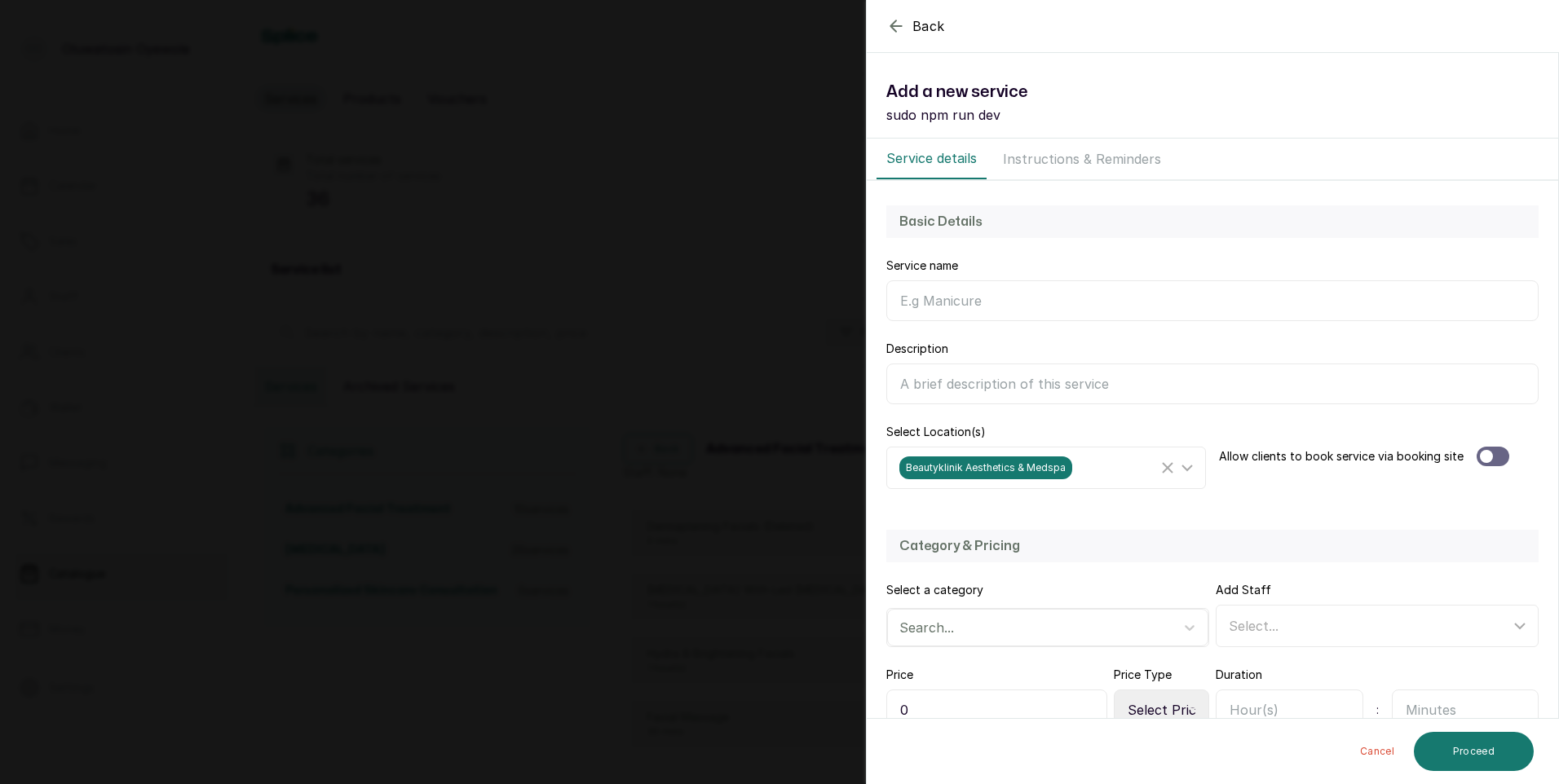
click at [989, 304] on input "Category name" at bounding box center [1212, 301] width 652 height 41
type input "Aha Resurfacing Peel"
click at [1497, 453] on div at bounding box center [1493, 456] width 32 height 20
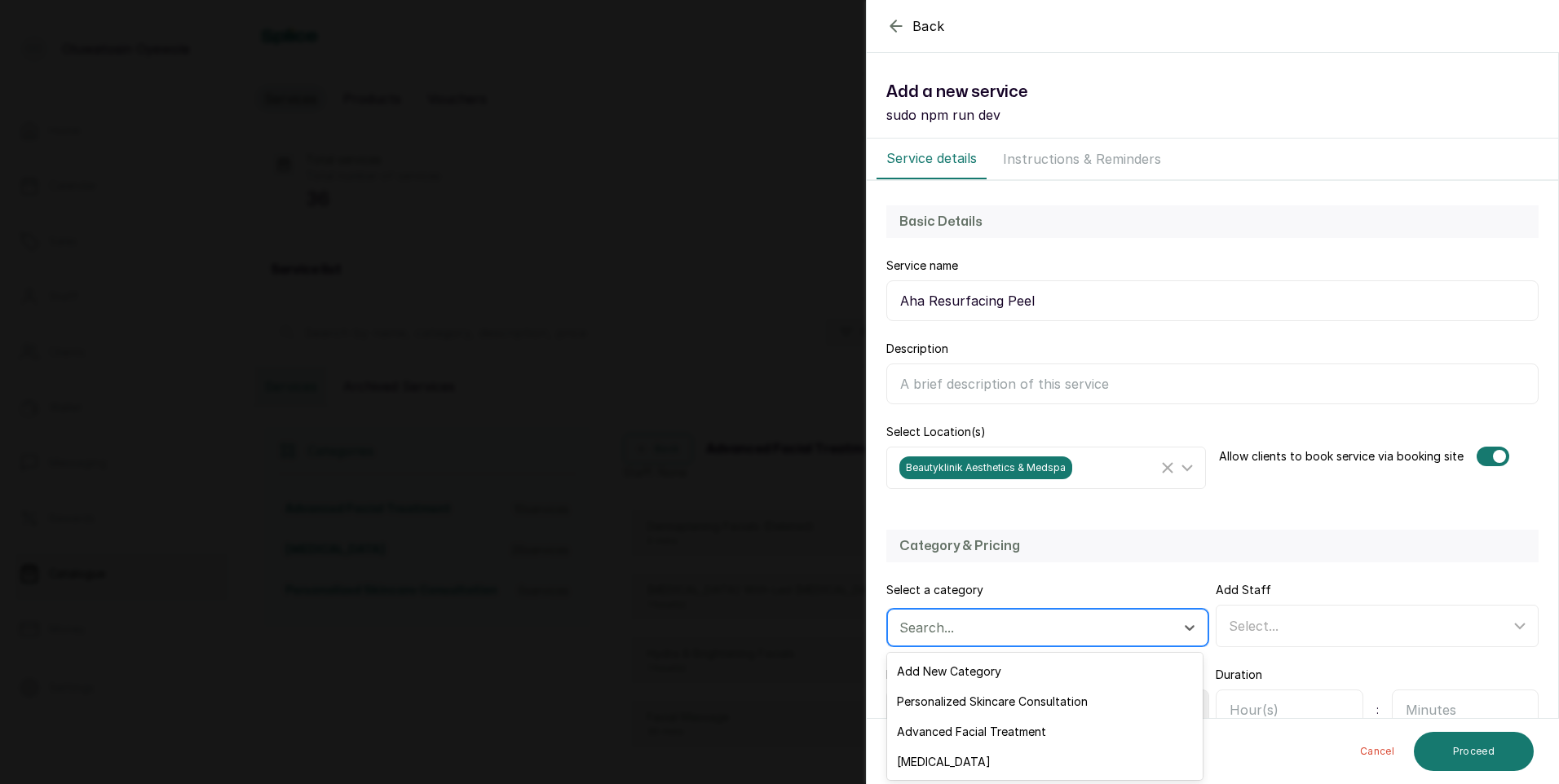
click at [978, 616] on div "Search..." at bounding box center [1032, 627] width 284 height 28
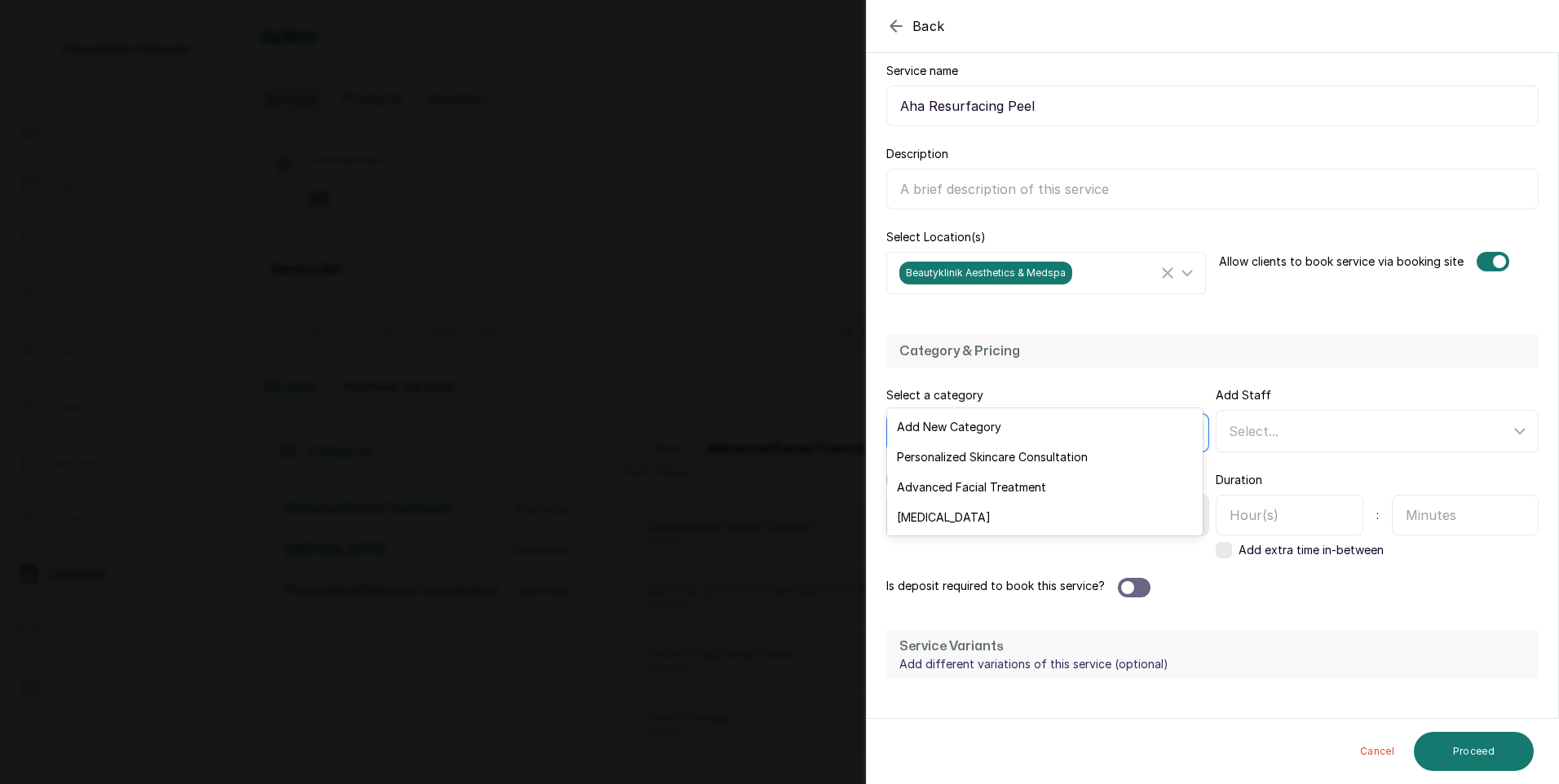
scroll to position [244, 0]
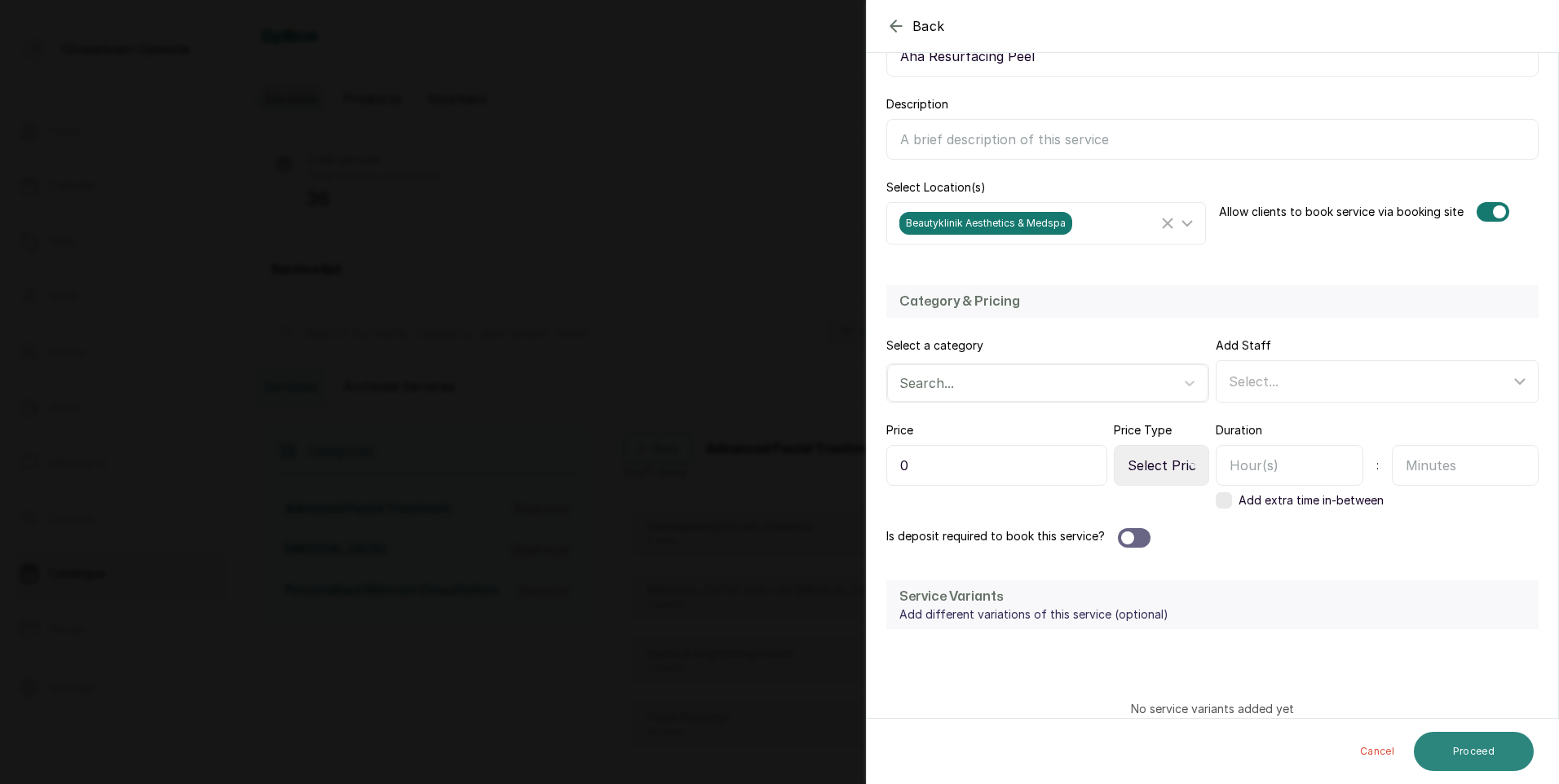
click at [1509, 761] on button "Proceed" at bounding box center [1474, 752] width 120 height 39
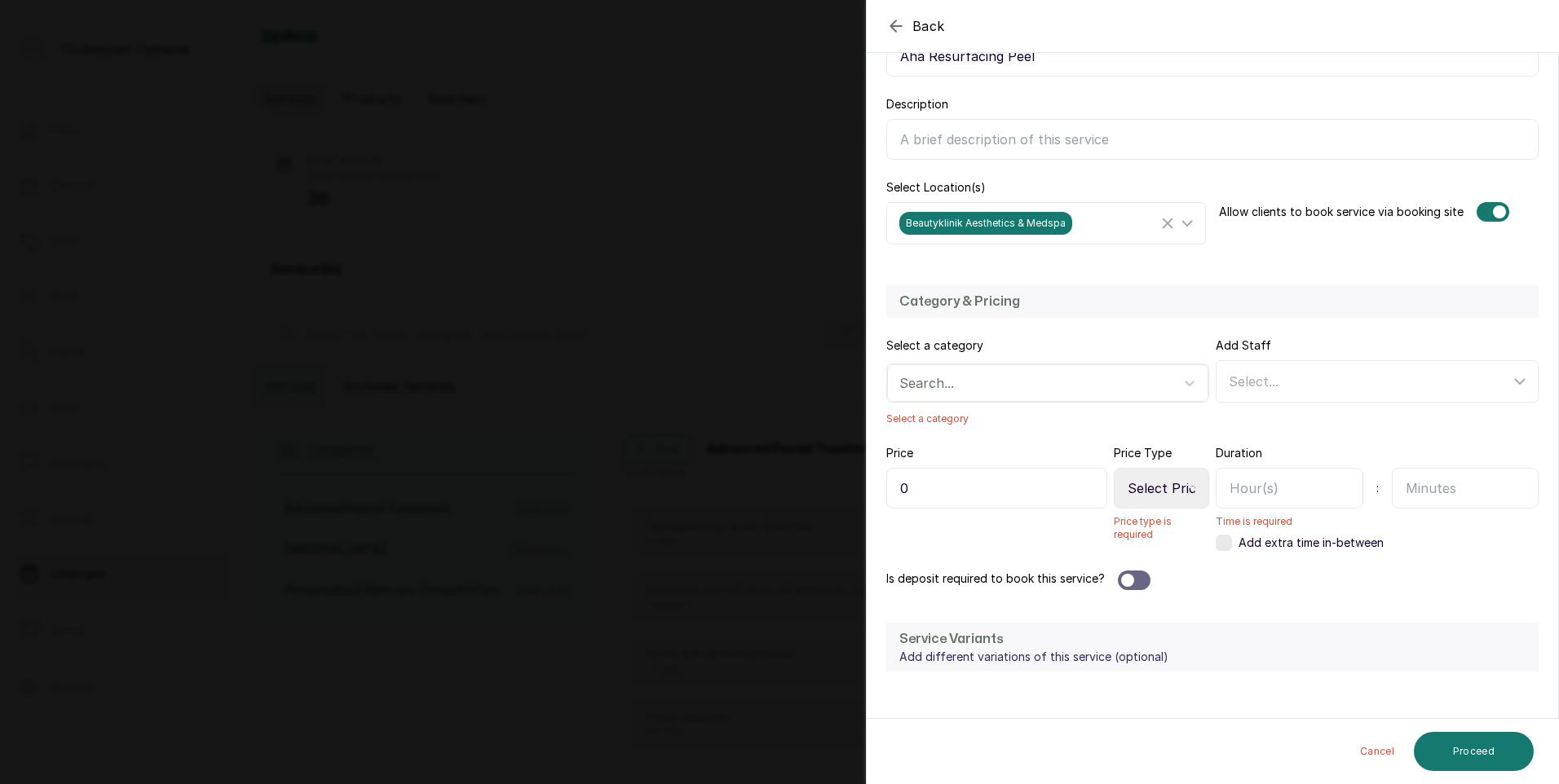
click at [894, 21] on icon "button" at bounding box center [896, 26] width 20 height 20
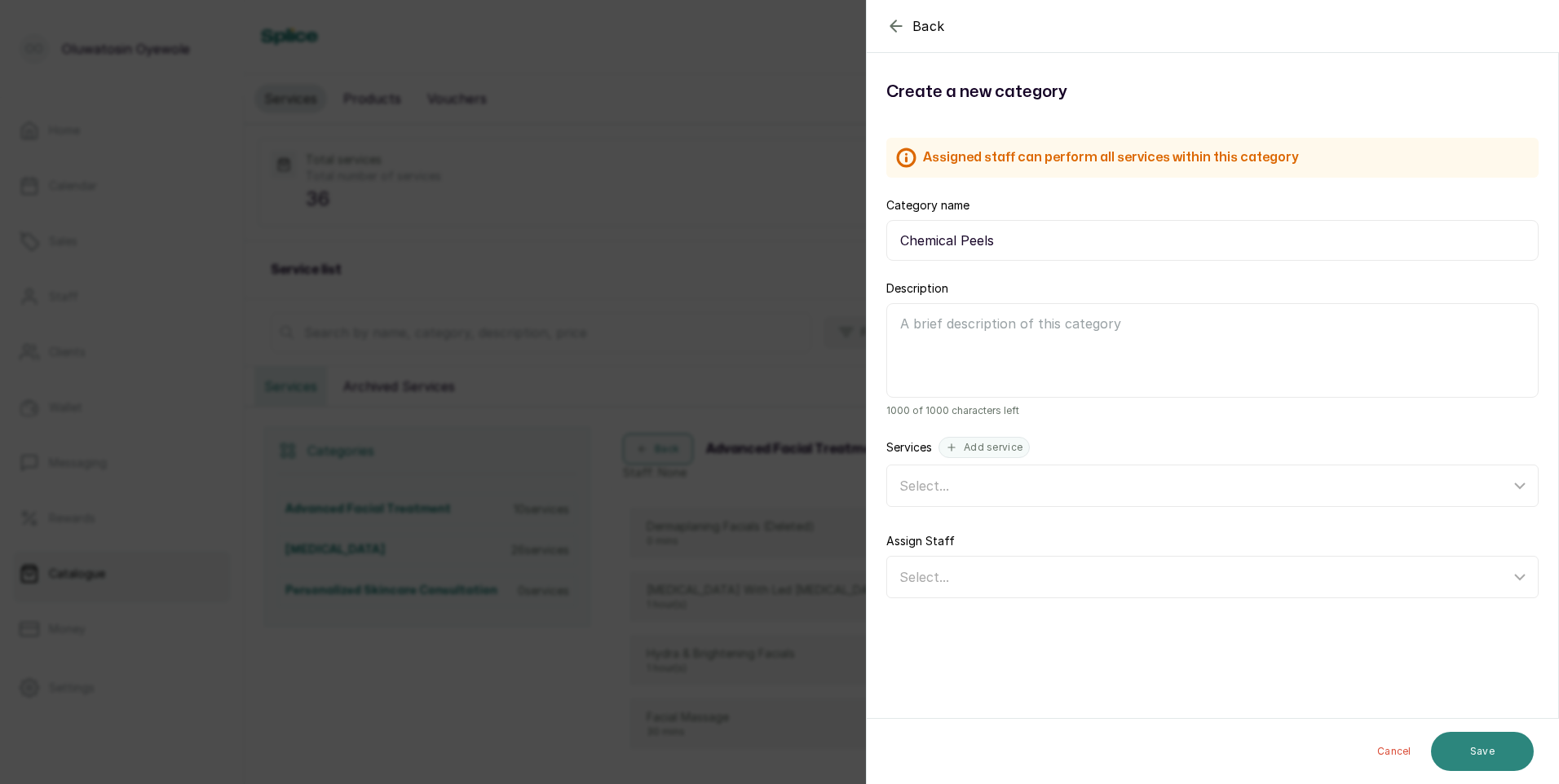
click at [1492, 757] on button "Save" at bounding box center [1482, 752] width 103 height 39
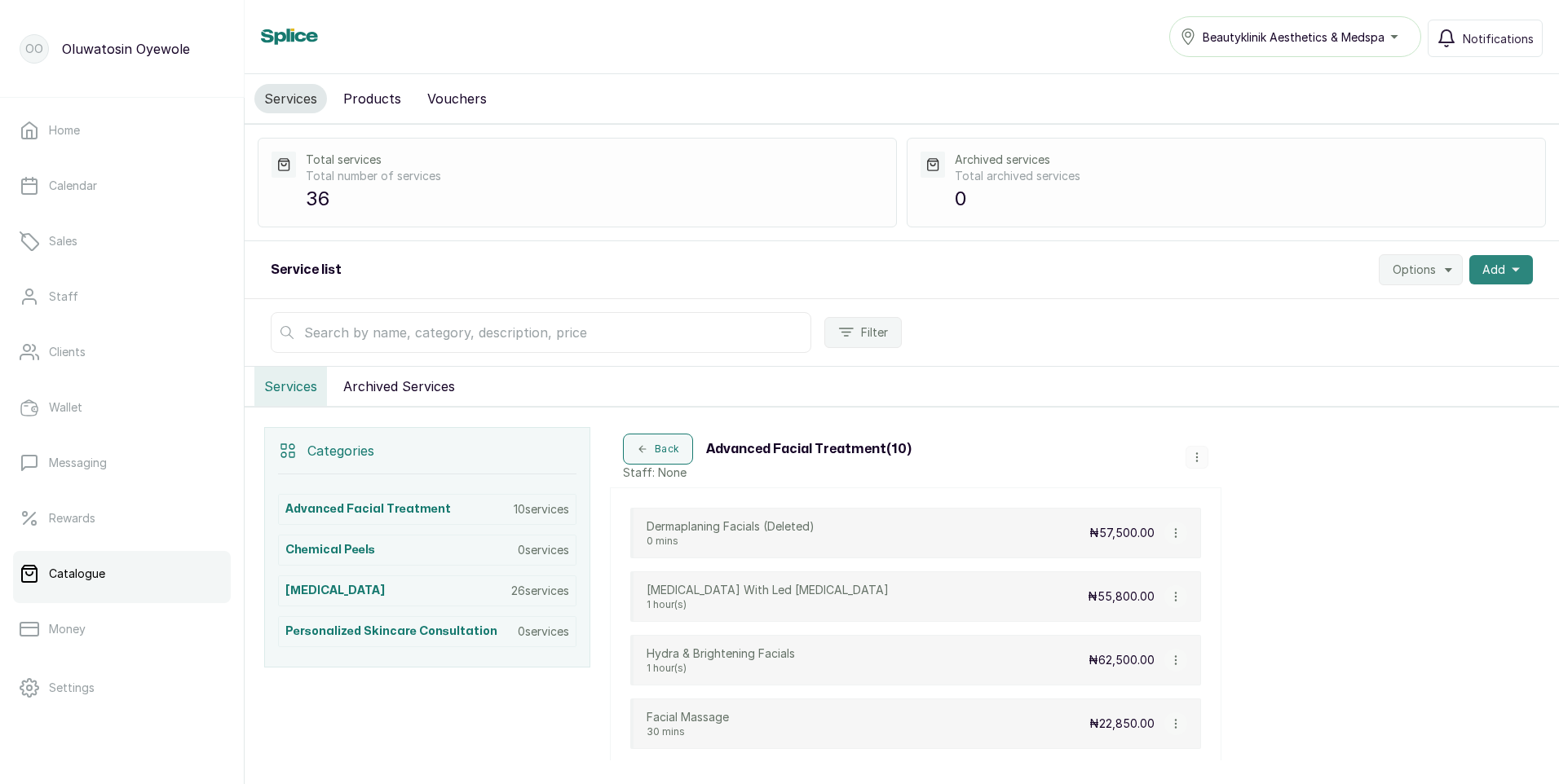
drag, startPoint x: 1502, startPoint y: 268, endPoint x: 1498, endPoint y: 281, distance: 13.6
click at [1512, 272] on icon "button" at bounding box center [1515, 269] width 8 height 8
click at [1402, 347] on span "New category" at bounding box center [1441, 346] width 157 height 20
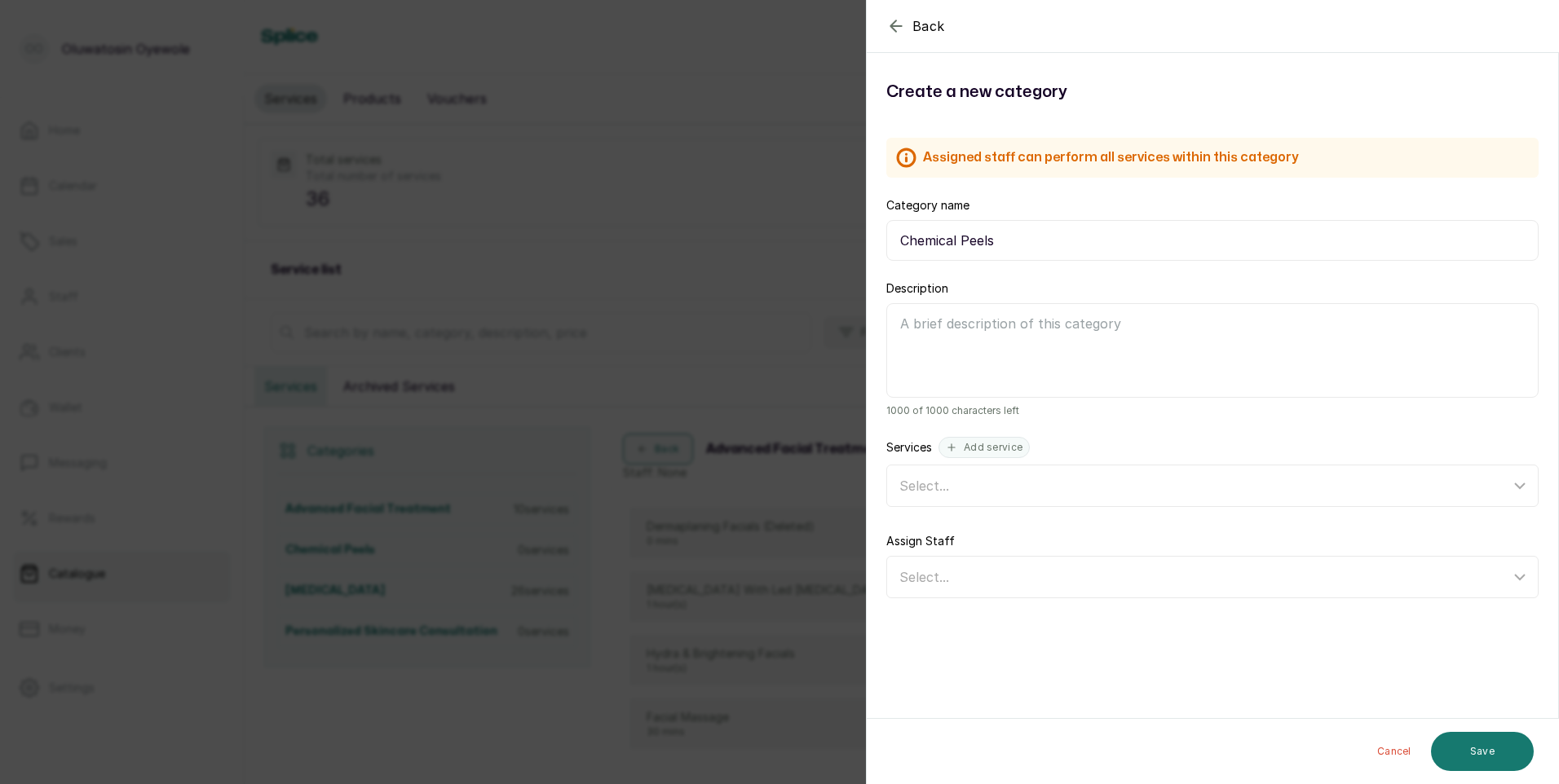
click at [897, 23] on icon "button" at bounding box center [896, 26] width 20 height 20
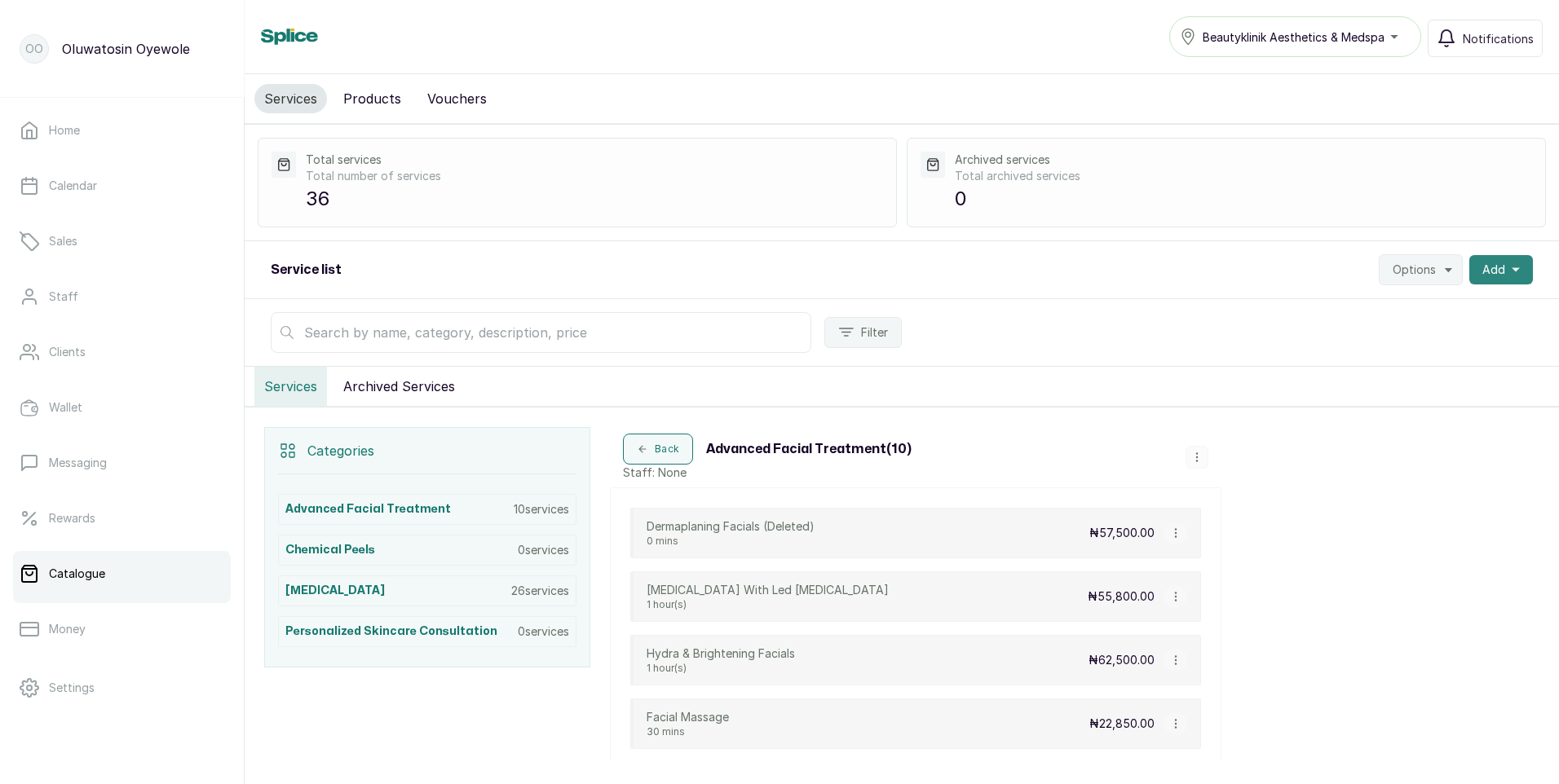
click at [1482, 268] on span "Add" at bounding box center [1493, 269] width 22 height 16
click at [1381, 342] on span "New category" at bounding box center [1441, 346] width 157 height 20
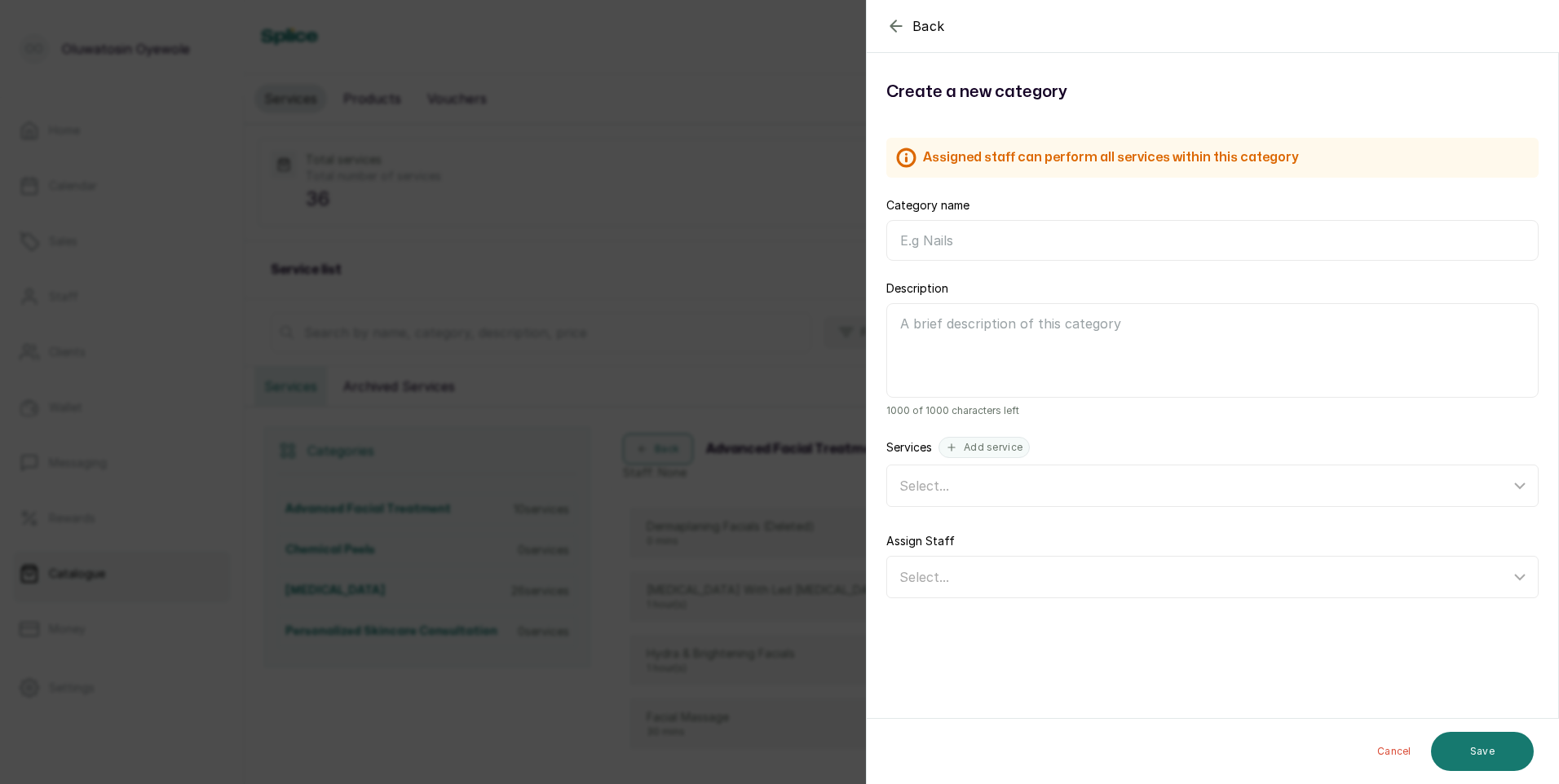
click at [980, 242] on input "Category name" at bounding box center [1212, 241] width 652 height 41
click at [1460, 751] on button "Save" at bounding box center [1482, 752] width 103 height 39
click at [1470, 740] on button "Save" at bounding box center [1482, 752] width 103 height 39
click at [967, 227] on input "Body Peel" at bounding box center [1212, 241] width 652 height 41
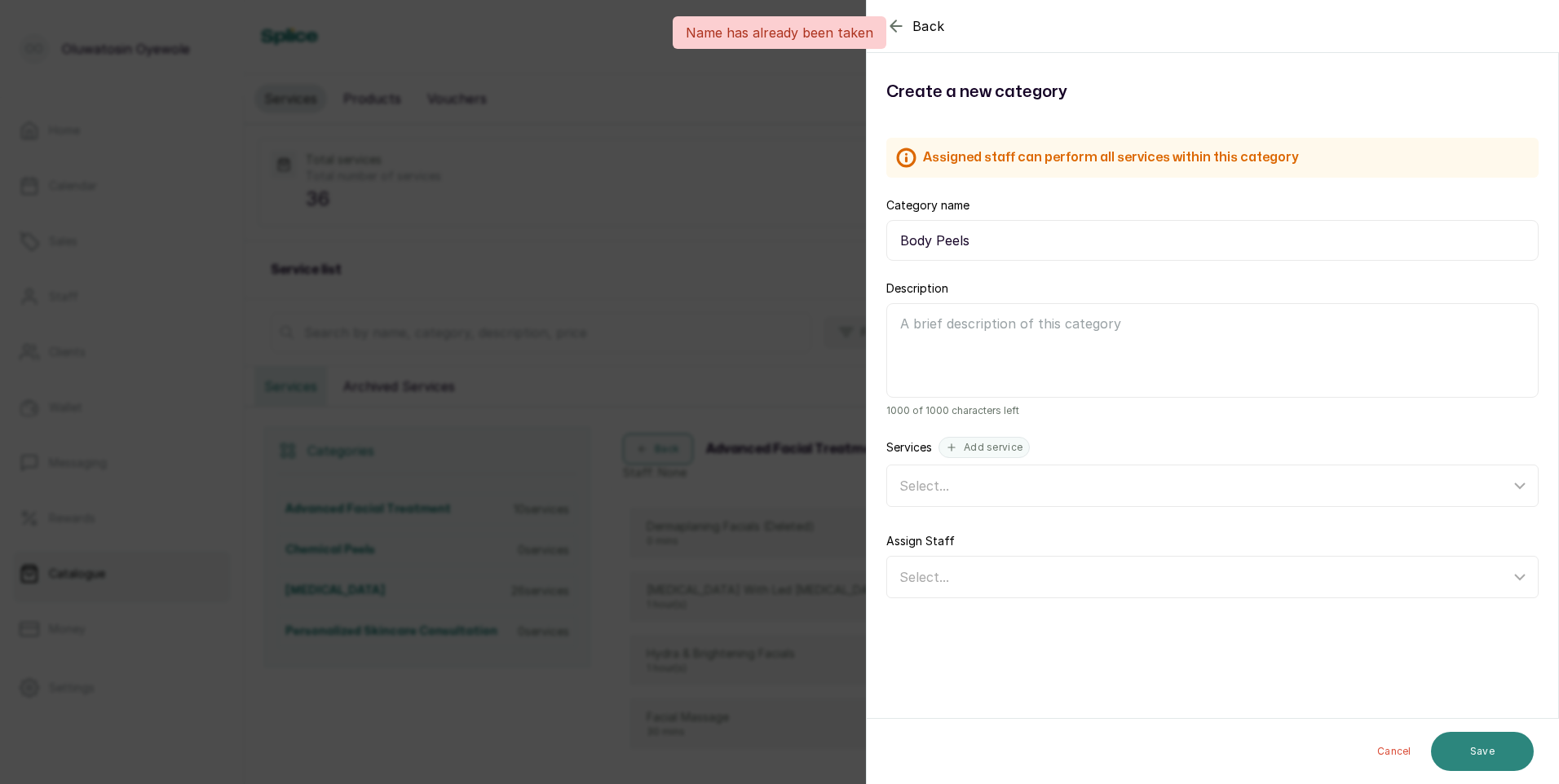
type input "Body Peels"
click at [1469, 764] on button "Save" at bounding box center [1482, 752] width 103 height 39
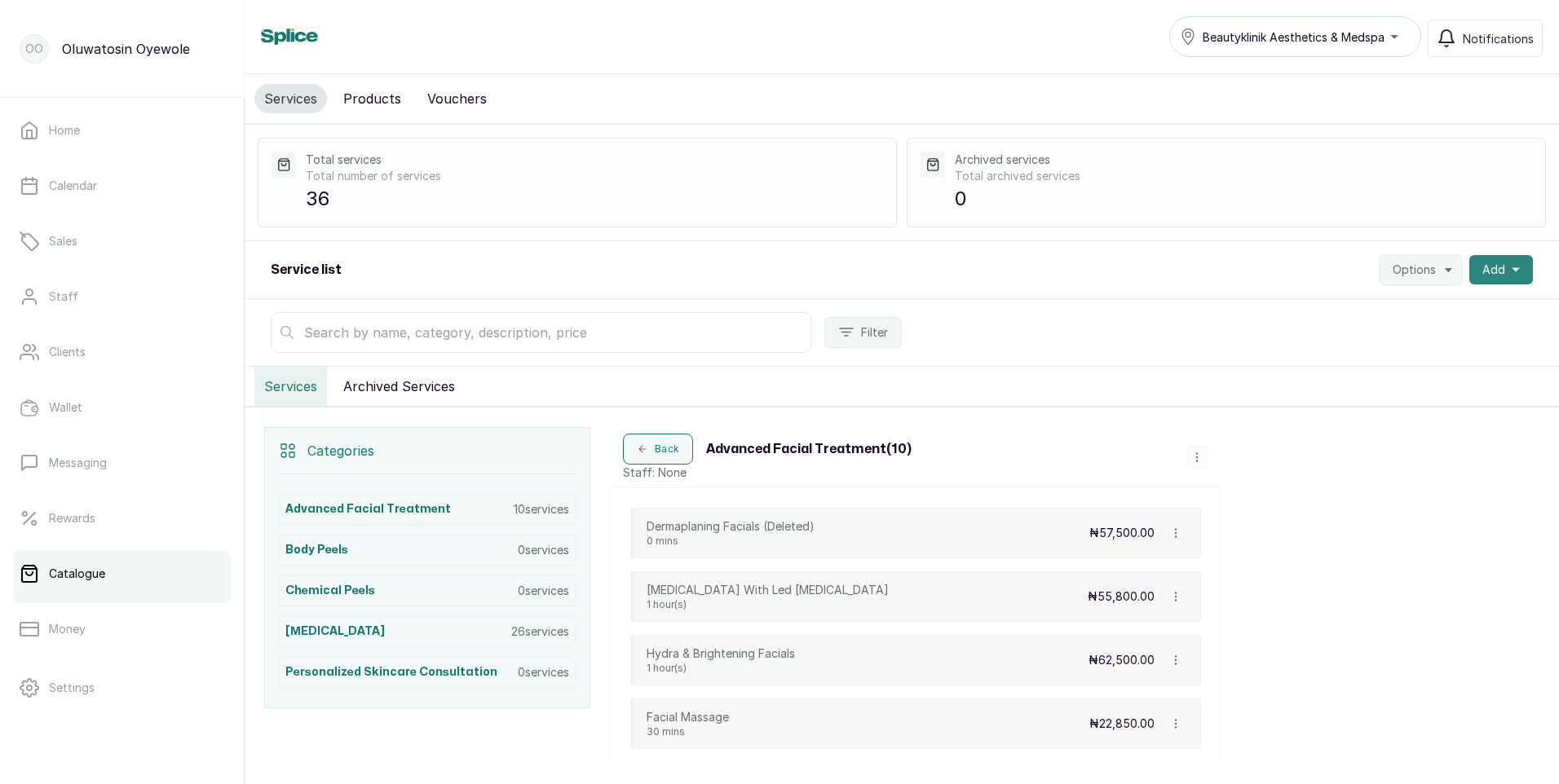
click at [1482, 264] on span "Add" at bounding box center [1493, 269] width 22 height 16
click at [1417, 343] on span "New category" at bounding box center [1441, 346] width 157 height 20
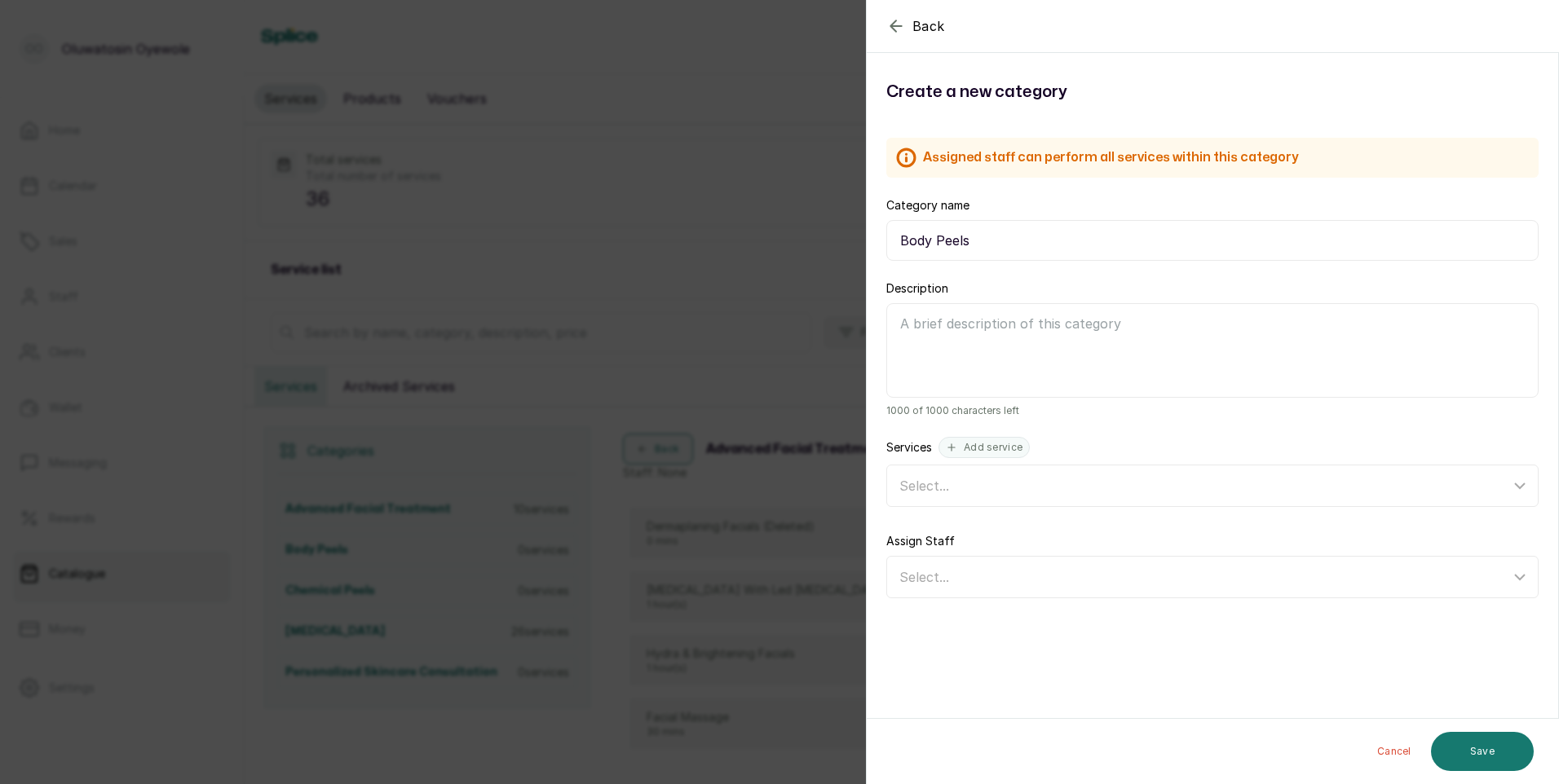
click at [499, 281] on div "Back Category Create a new category Assigned staff can perform all services wit…" at bounding box center [779, 392] width 1559 height 784
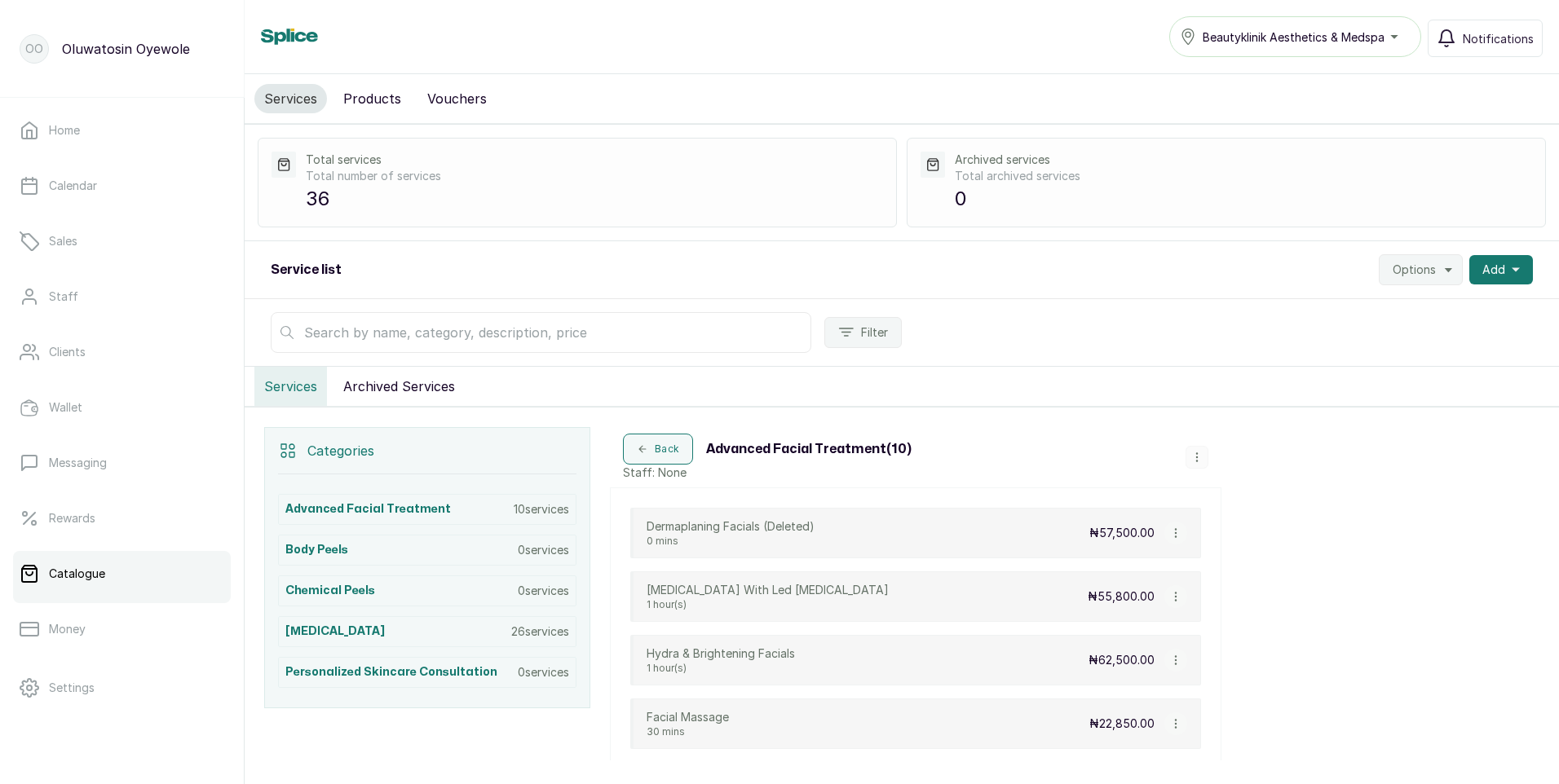
click at [110, 592] on link "Catalogue" at bounding box center [122, 574] width 218 height 46
click at [1482, 268] on span "Add" at bounding box center [1493, 269] width 22 height 16
click at [1427, 345] on span "New category" at bounding box center [1441, 346] width 157 height 20
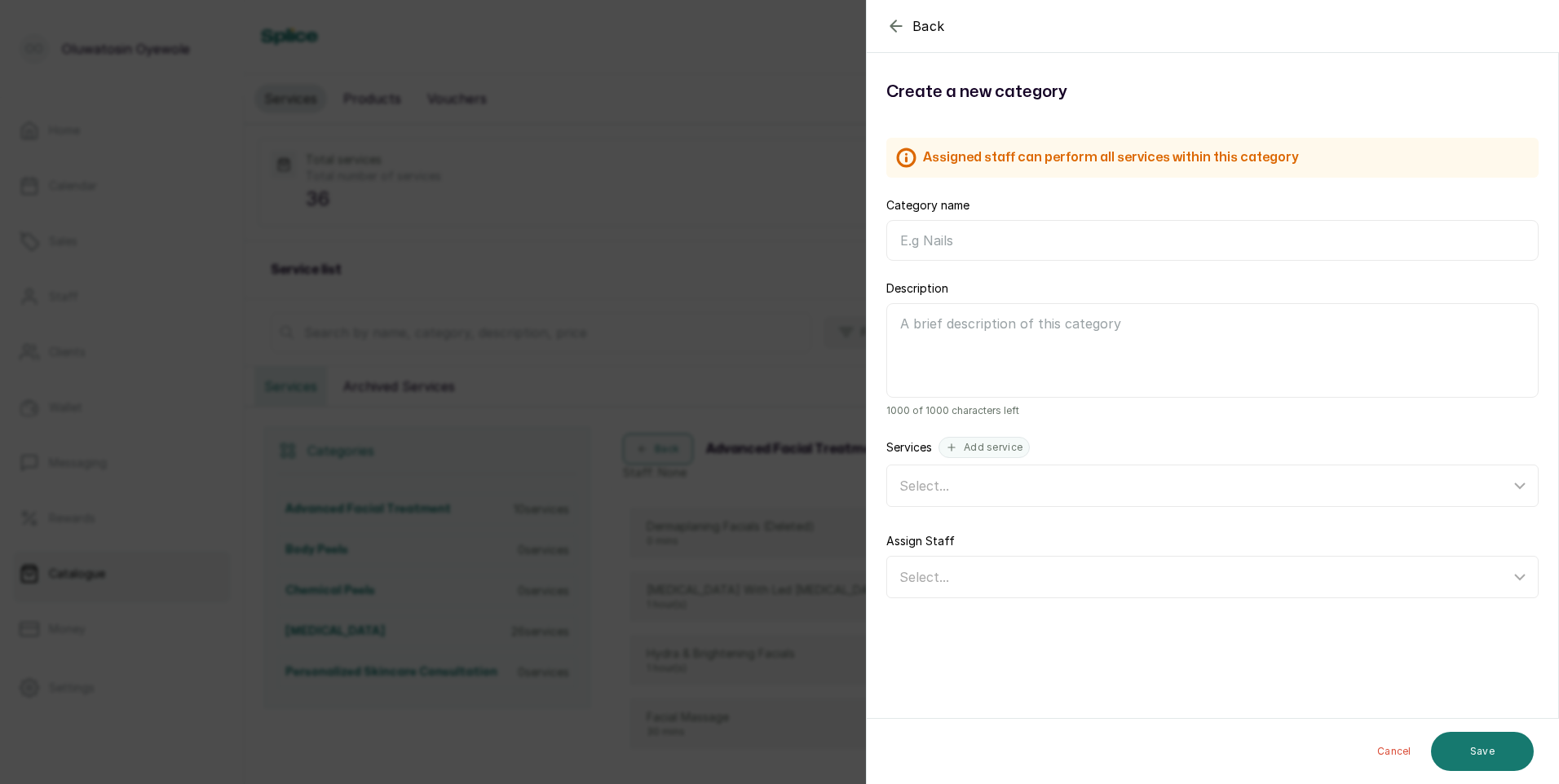
click at [954, 244] on input "Category name" at bounding box center [1212, 241] width 652 height 41
click at [1495, 751] on button "Save" at bounding box center [1482, 752] width 103 height 39
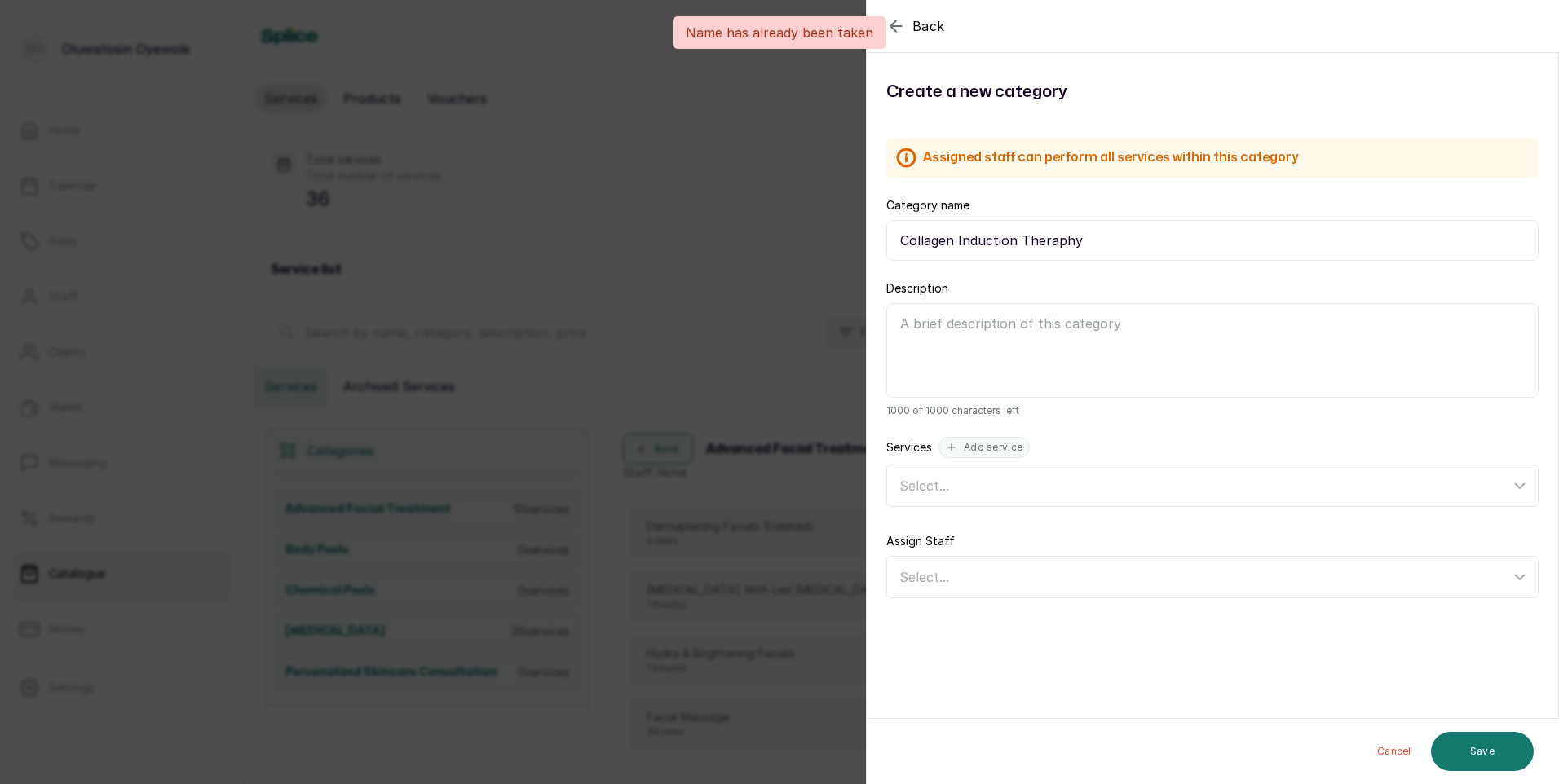
click at [1091, 242] on input "Collagen Induction Theraphy" at bounding box center [1212, 241] width 652 height 41
type input "Collagen Induction Therapies"
click at [1486, 754] on button "Save" at bounding box center [1482, 752] width 103 height 39
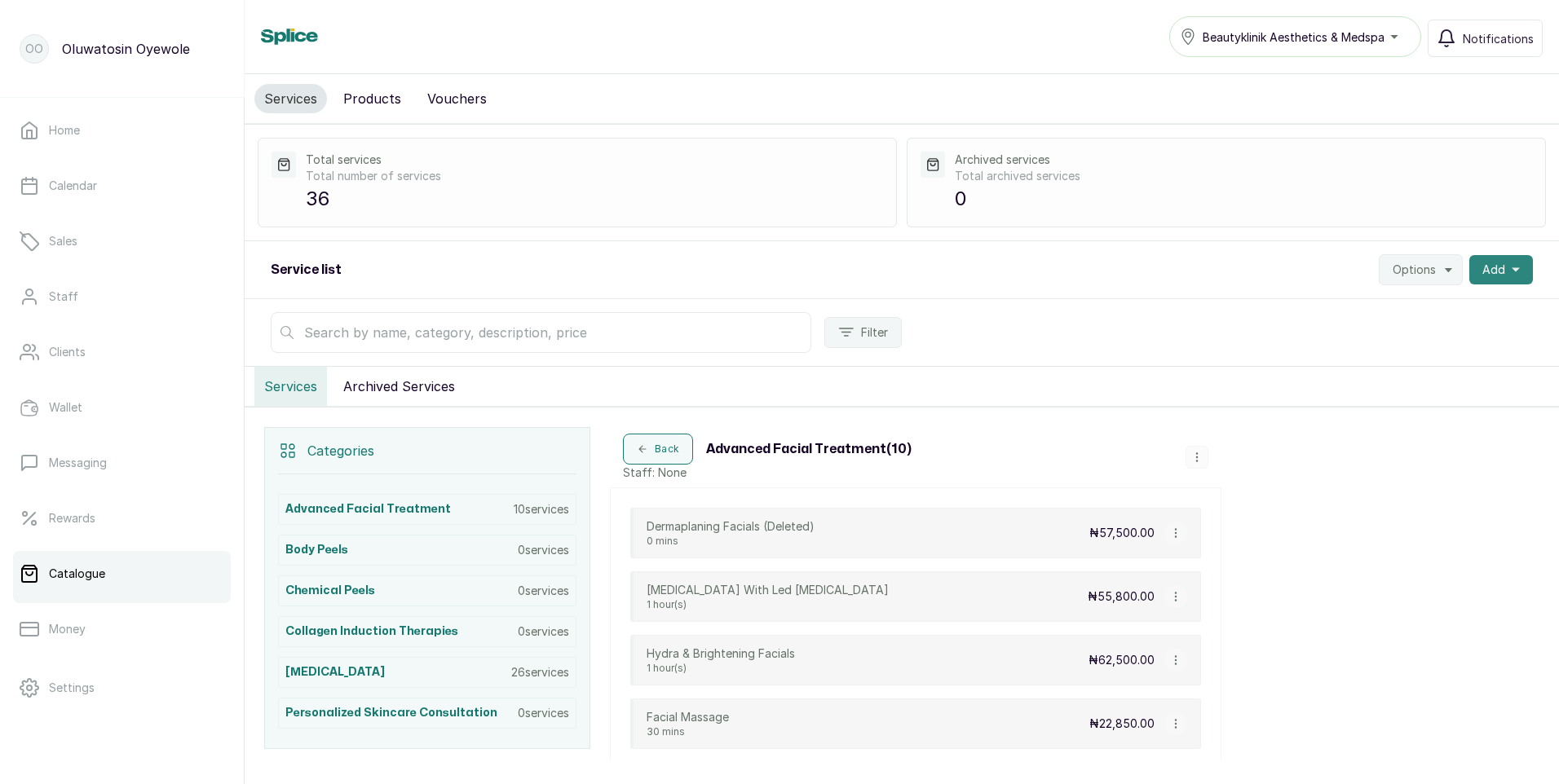
click at [1512, 272] on icon "button" at bounding box center [1515, 269] width 8 height 8
click at [1436, 351] on span "New category" at bounding box center [1441, 346] width 157 height 20
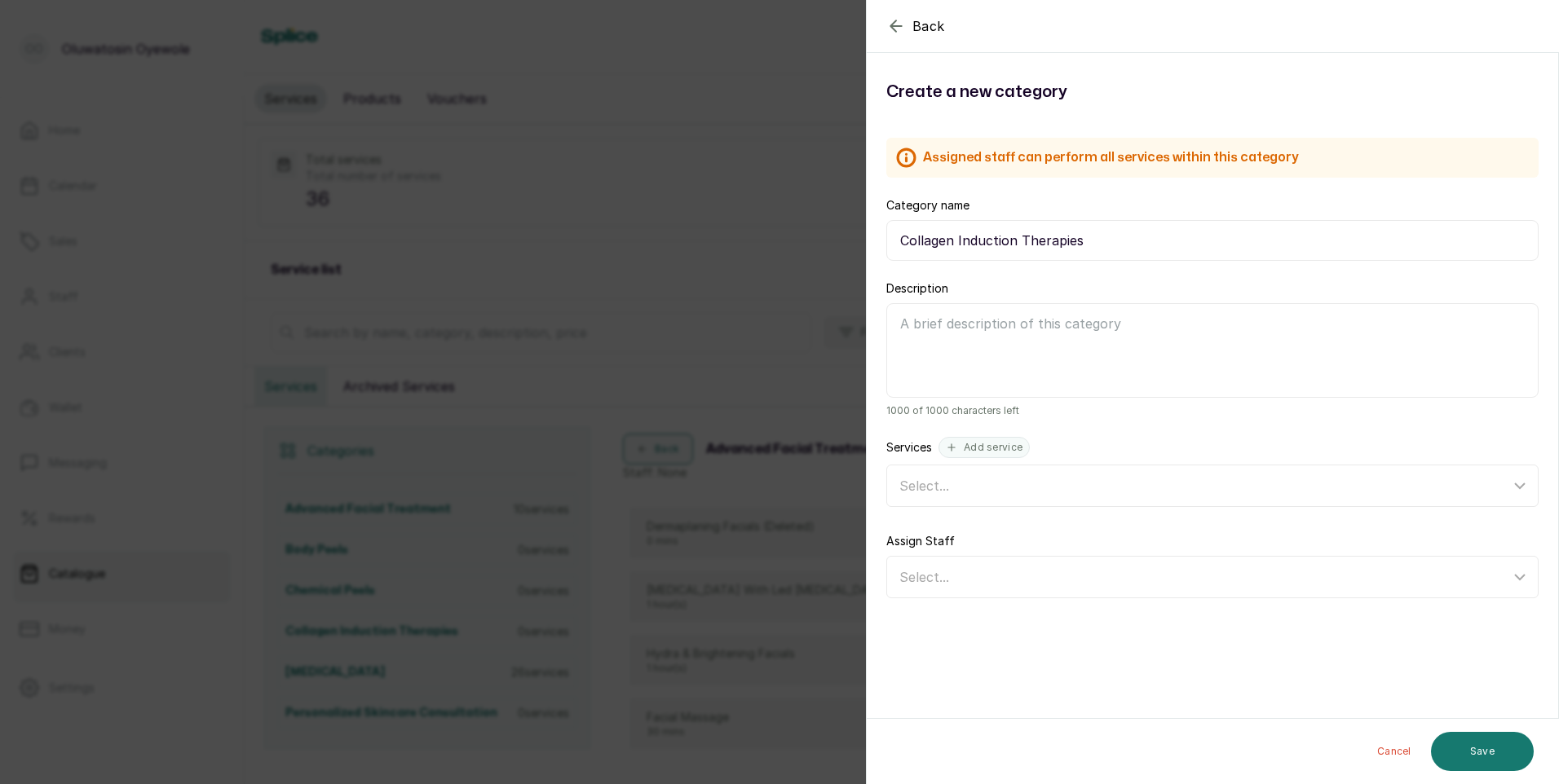
click at [896, 21] on icon "button" at bounding box center [895, 26] width 11 height 11
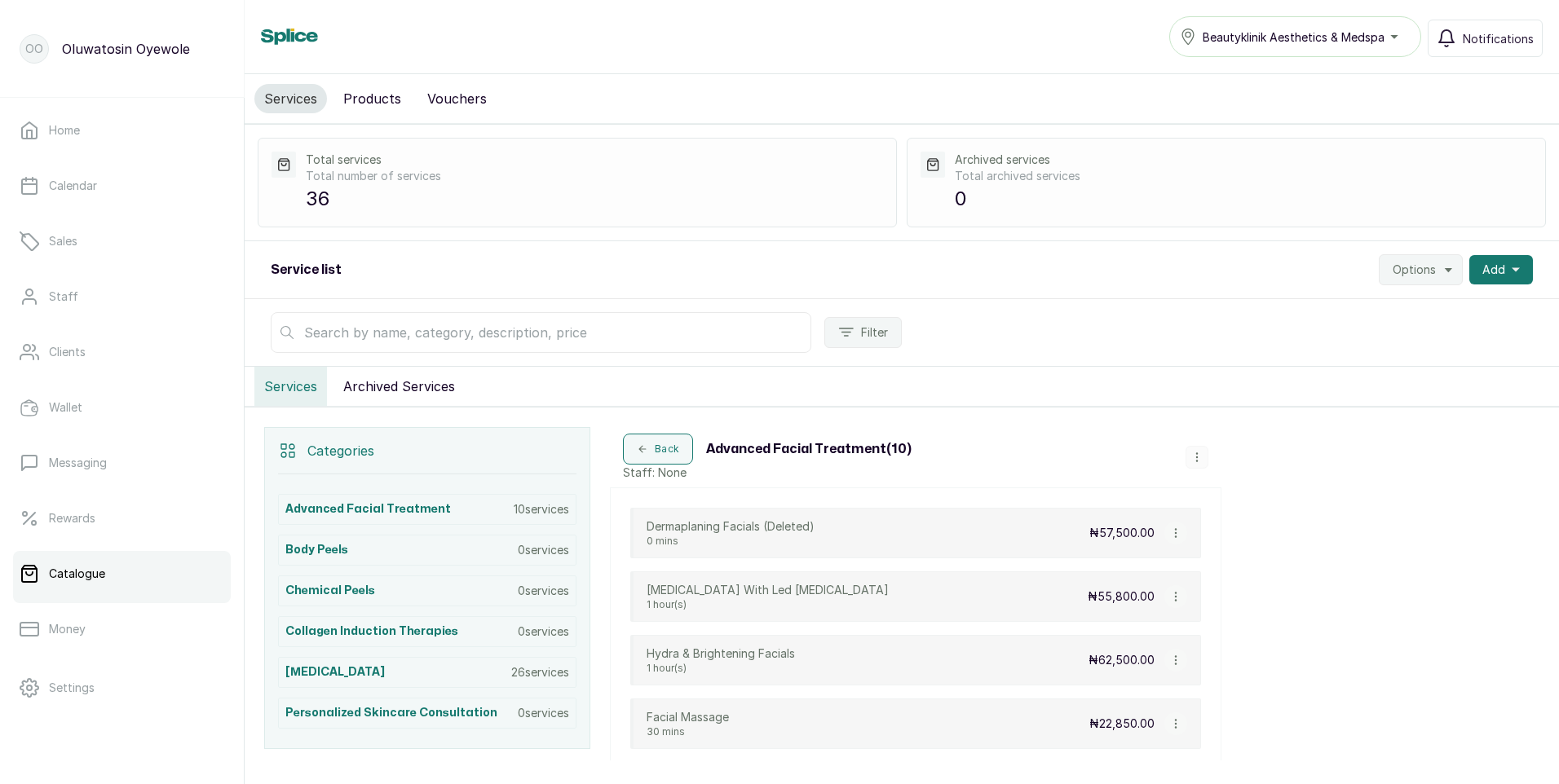
click at [1389, 39] on div "Beautyklinik Aesthetics & Medspa" at bounding box center [1296, 37] width 231 height 20
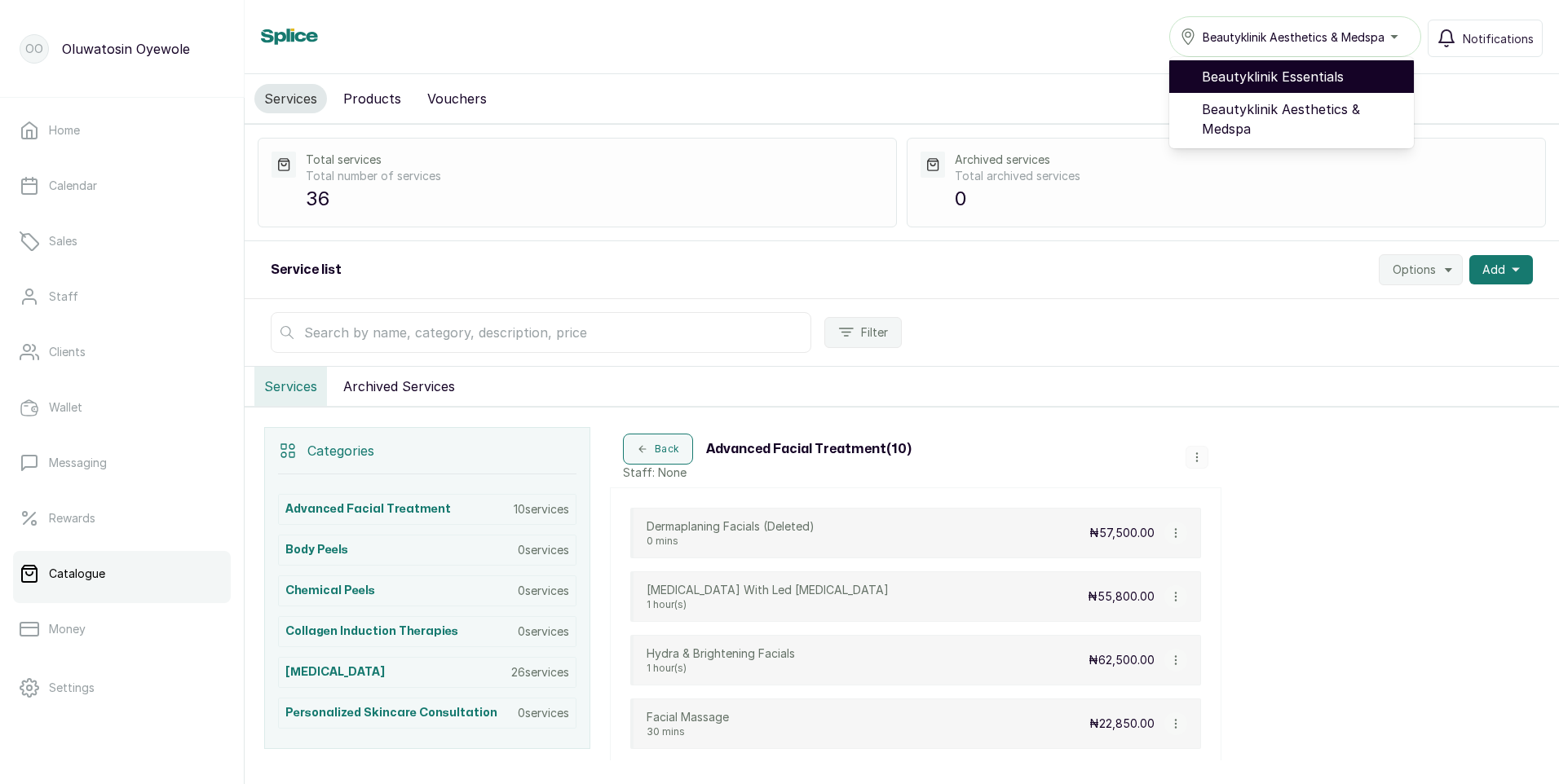
click at [1306, 78] on span "Beautyklinik Essentials" at bounding box center [1301, 77] width 199 height 20
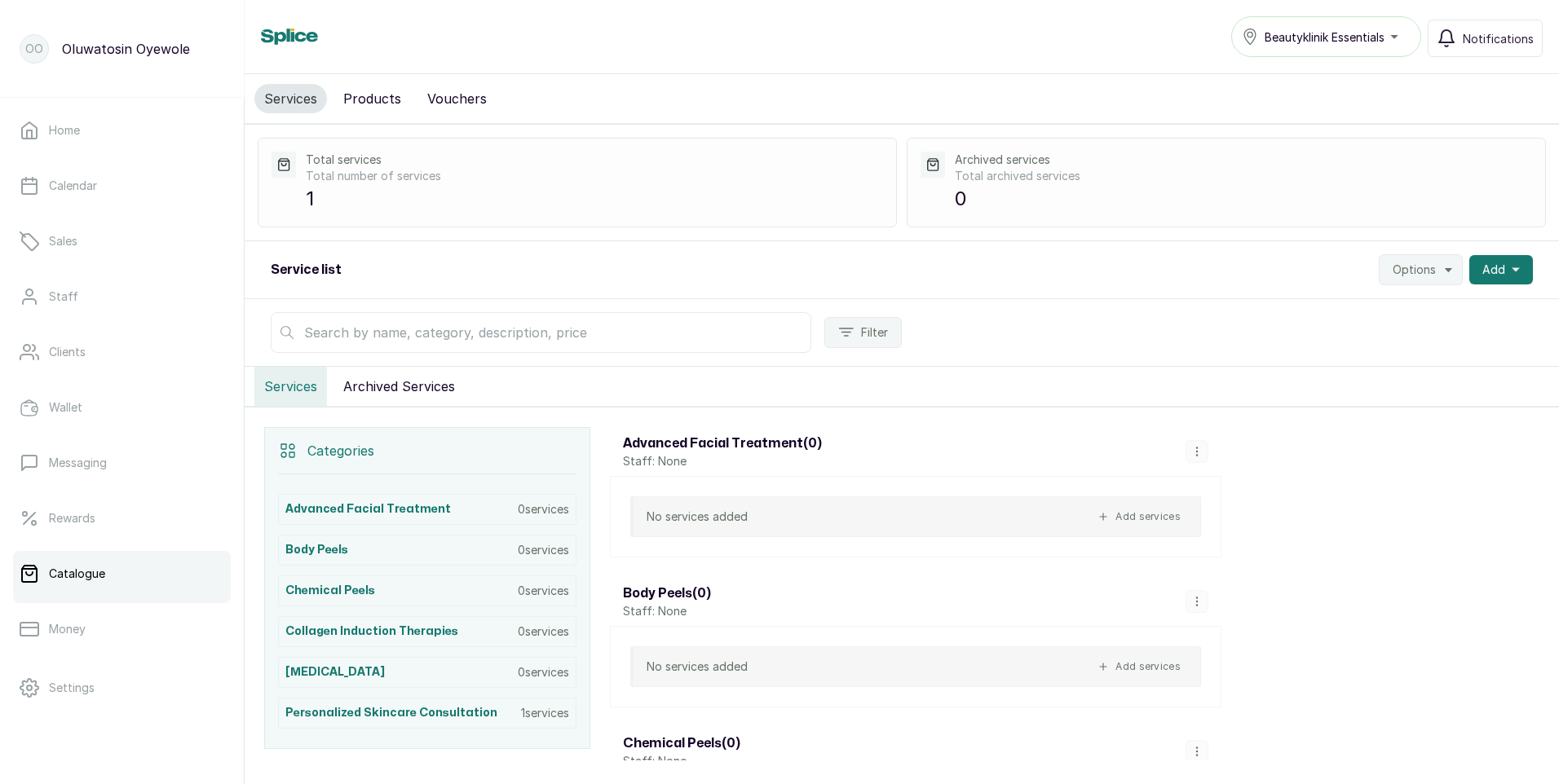
click at [1200, 595] on button "button" at bounding box center [1196, 601] width 22 height 22
click at [1228, 566] on span "Delete Category" at bounding box center [1265, 567] width 103 height 20
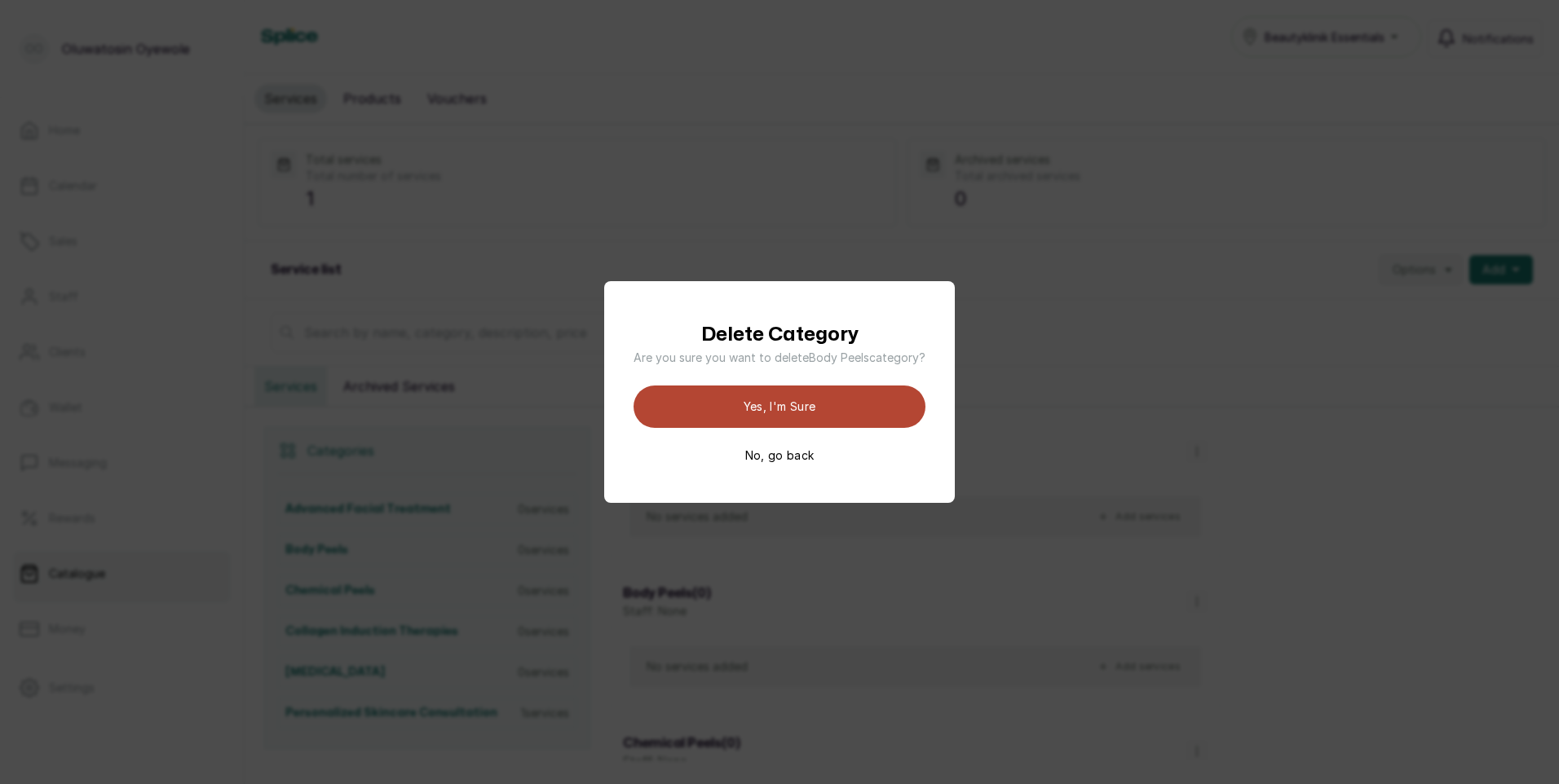
click at [841, 412] on button "Yes, I'm sure" at bounding box center [780, 406] width 292 height 42
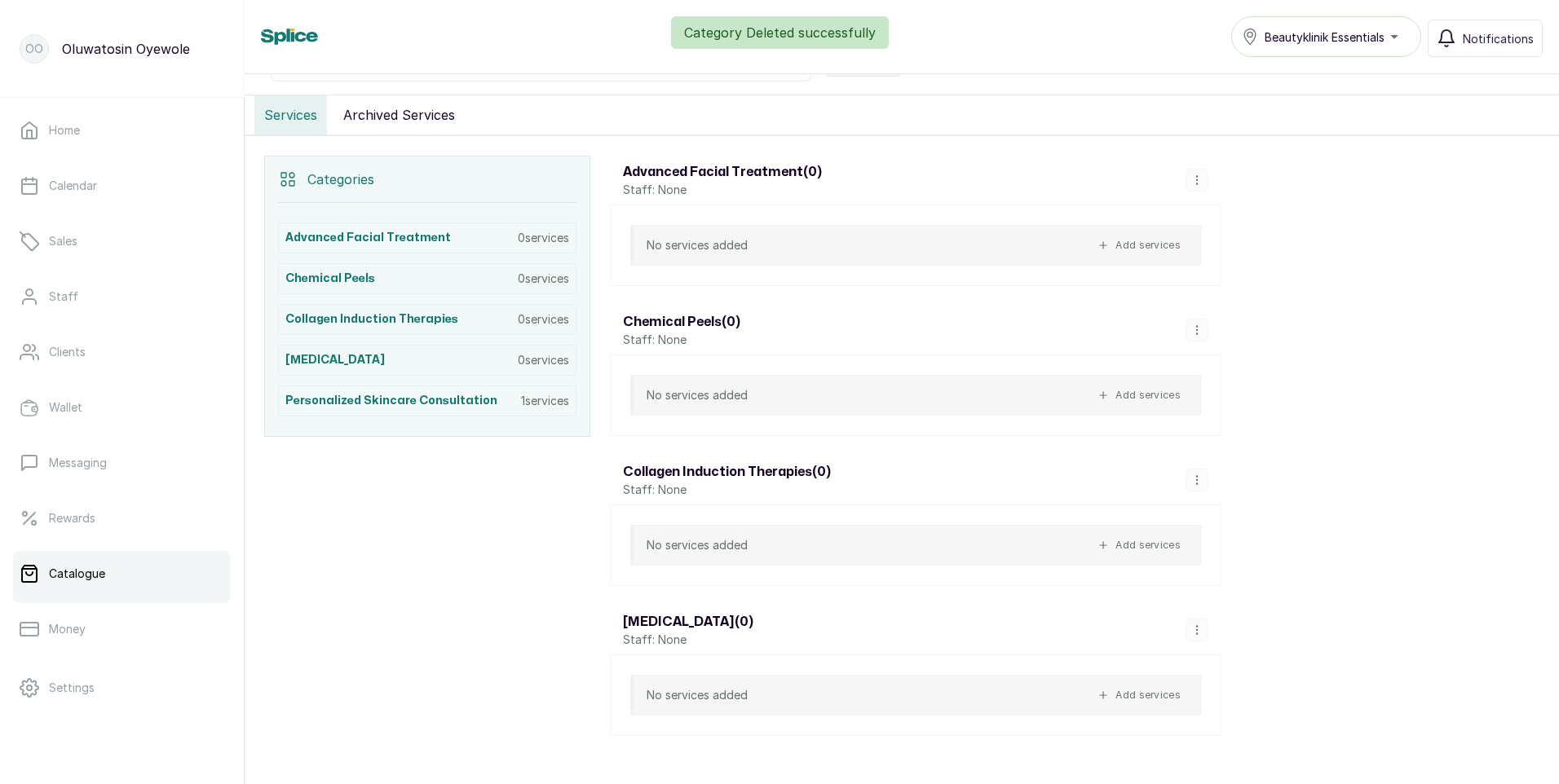
scroll to position [326, 0]
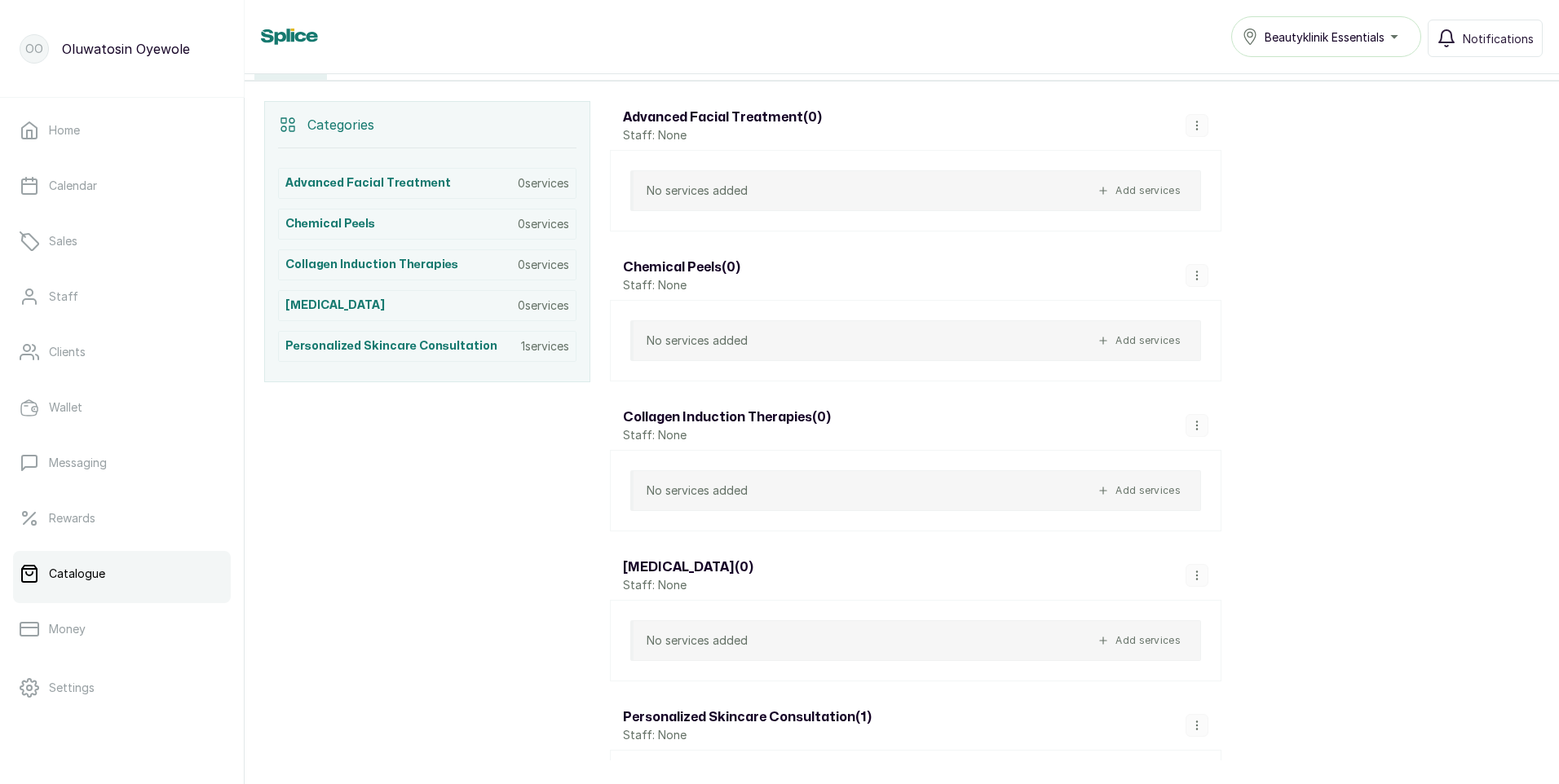
click at [1199, 273] on icon "button" at bounding box center [1196, 275] width 12 height 12
click at [1216, 239] on span "Delete Category" at bounding box center [1265, 241] width 103 height 20
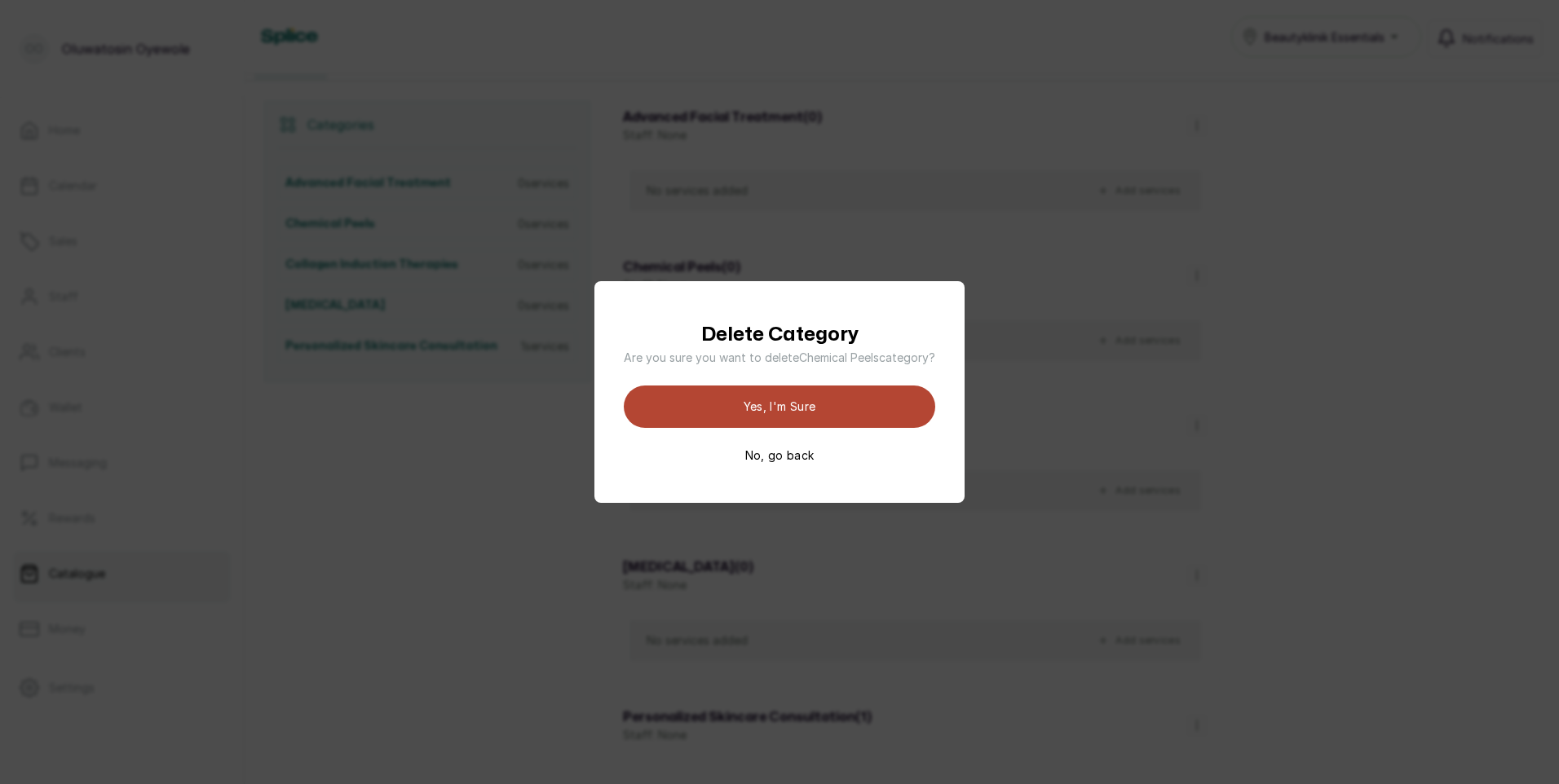
click at [844, 411] on button "Yes, I'm sure" at bounding box center [780, 406] width 312 height 42
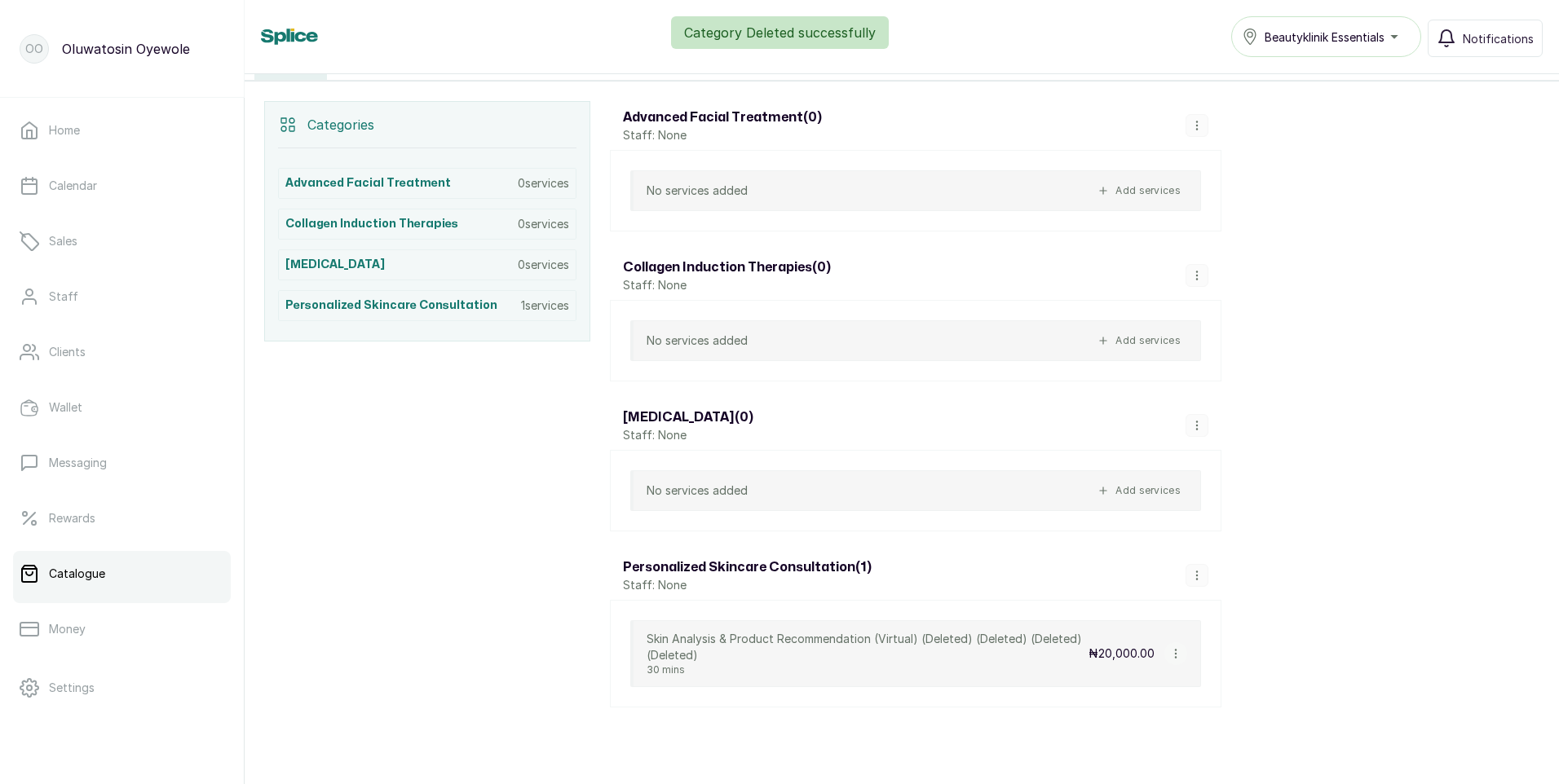
click at [1192, 121] on icon "button" at bounding box center [1196, 125] width 12 height 12
click at [1272, 251] on span "Delete Category" at bounding box center [1265, 249] width 103 height 20
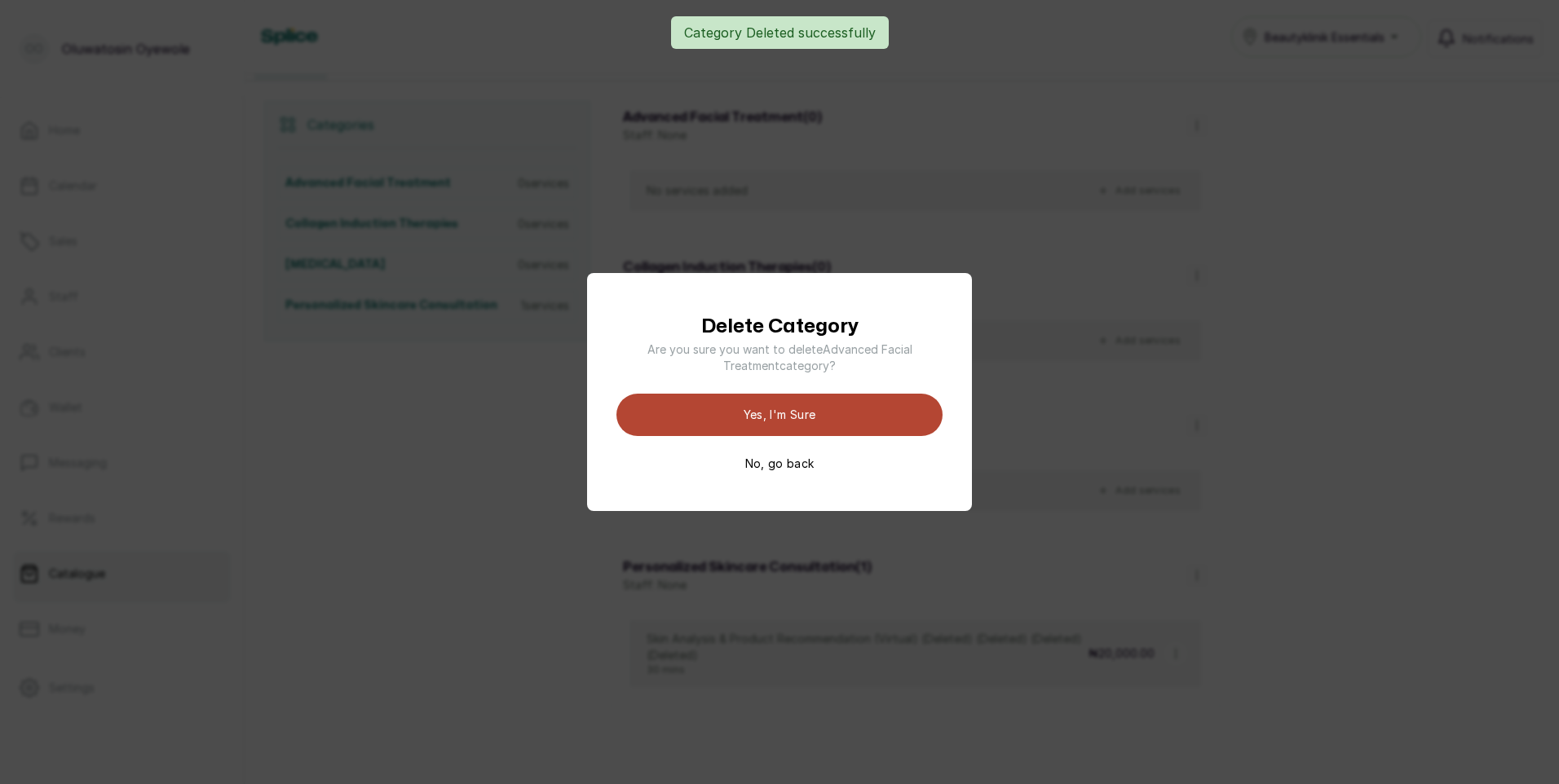
click at [877, 422] on button "Yes, I'm sure" at bounding box center [779, 414] width 326 height 42
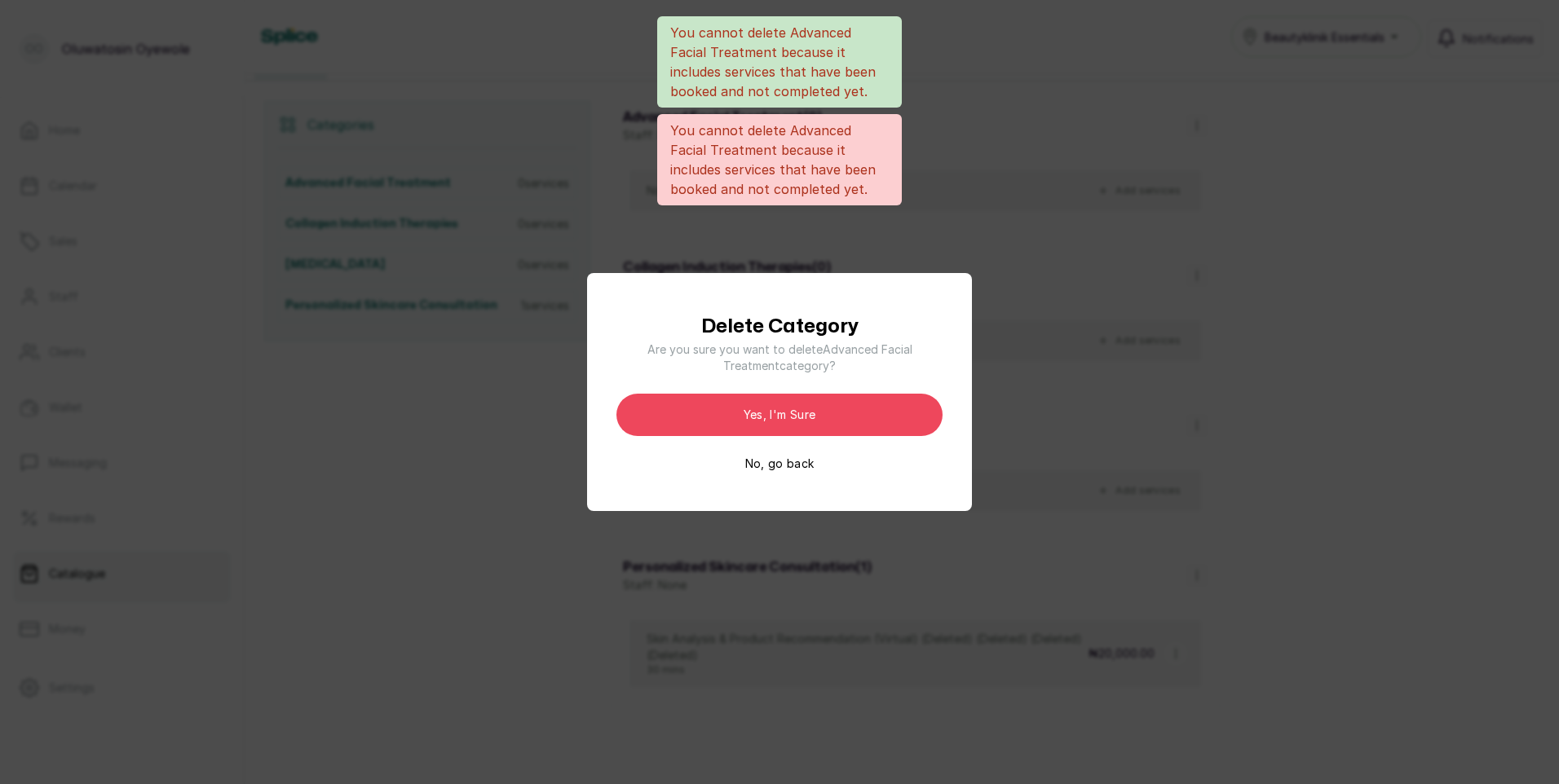
click at [1038, 277] on div "Delete Category Are you sure you want to delete Advanced Facial Treatment categ…" at bounding box center [779, 392] width 1559 height 784
click at [785, 455] on div "Delete Category Are you sure you want to delete Advanced Facial Treatment categ…" at bounding box center [779, 392] width 326 height 159
click at [797, 469] on button "No, go back" at bounding box center [779, 464] width 69 height 16
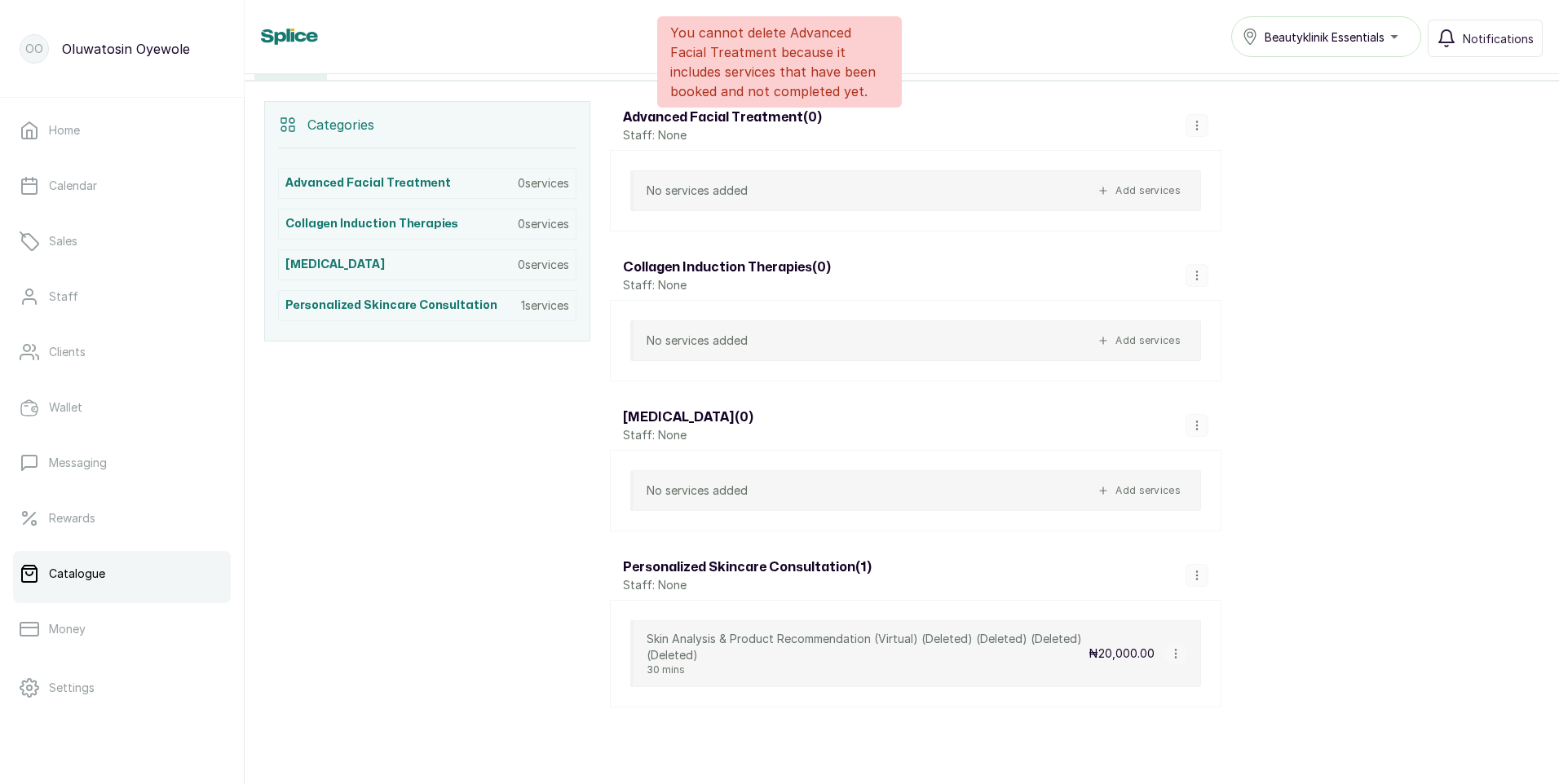
click at [1195, 274] on icon "button" at bounding box center [1196, 275] width 12 height 12
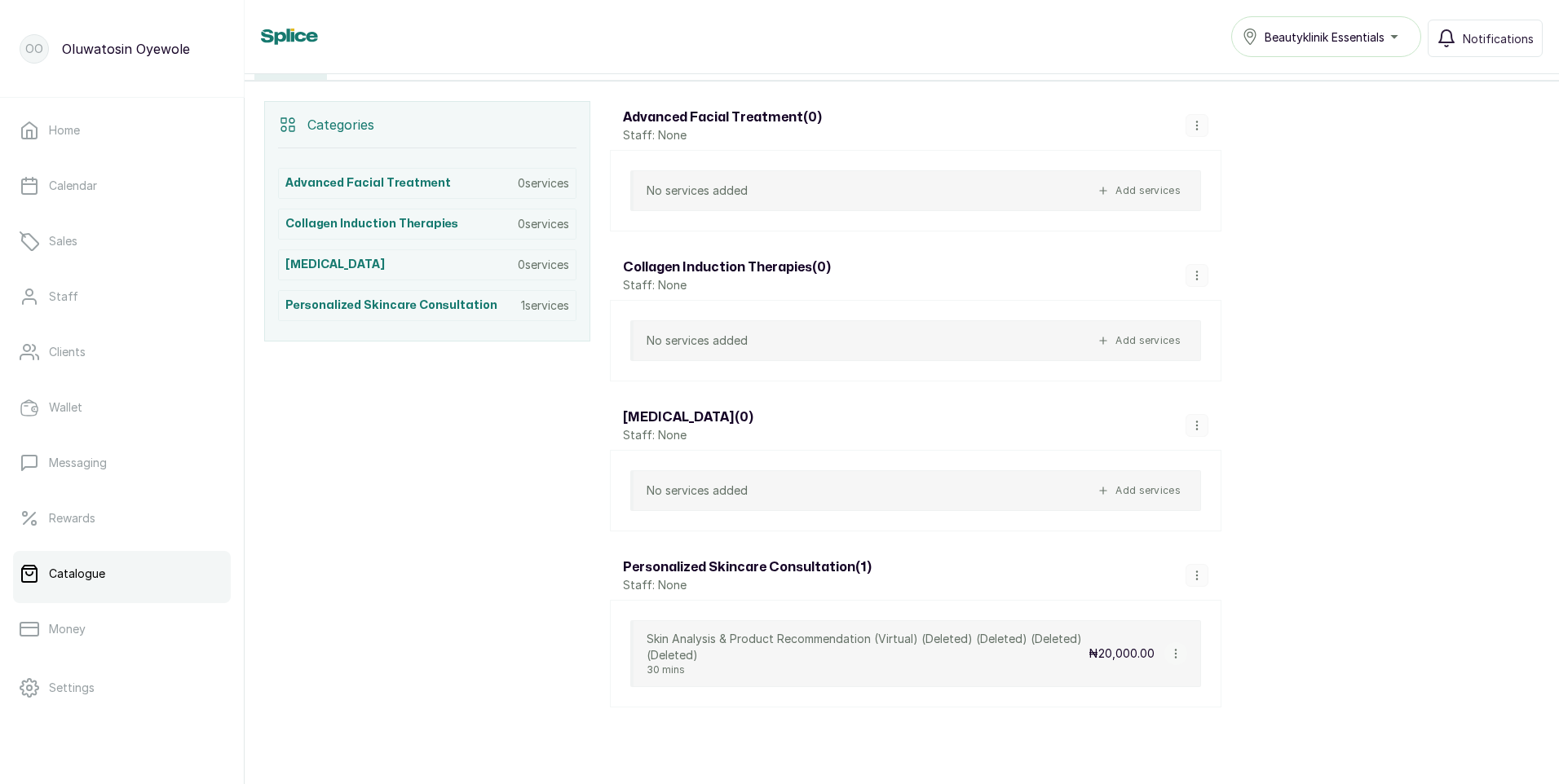
click at [1193, 576] on icon "button" at bounding box center [1196, 575] width 12 height 12
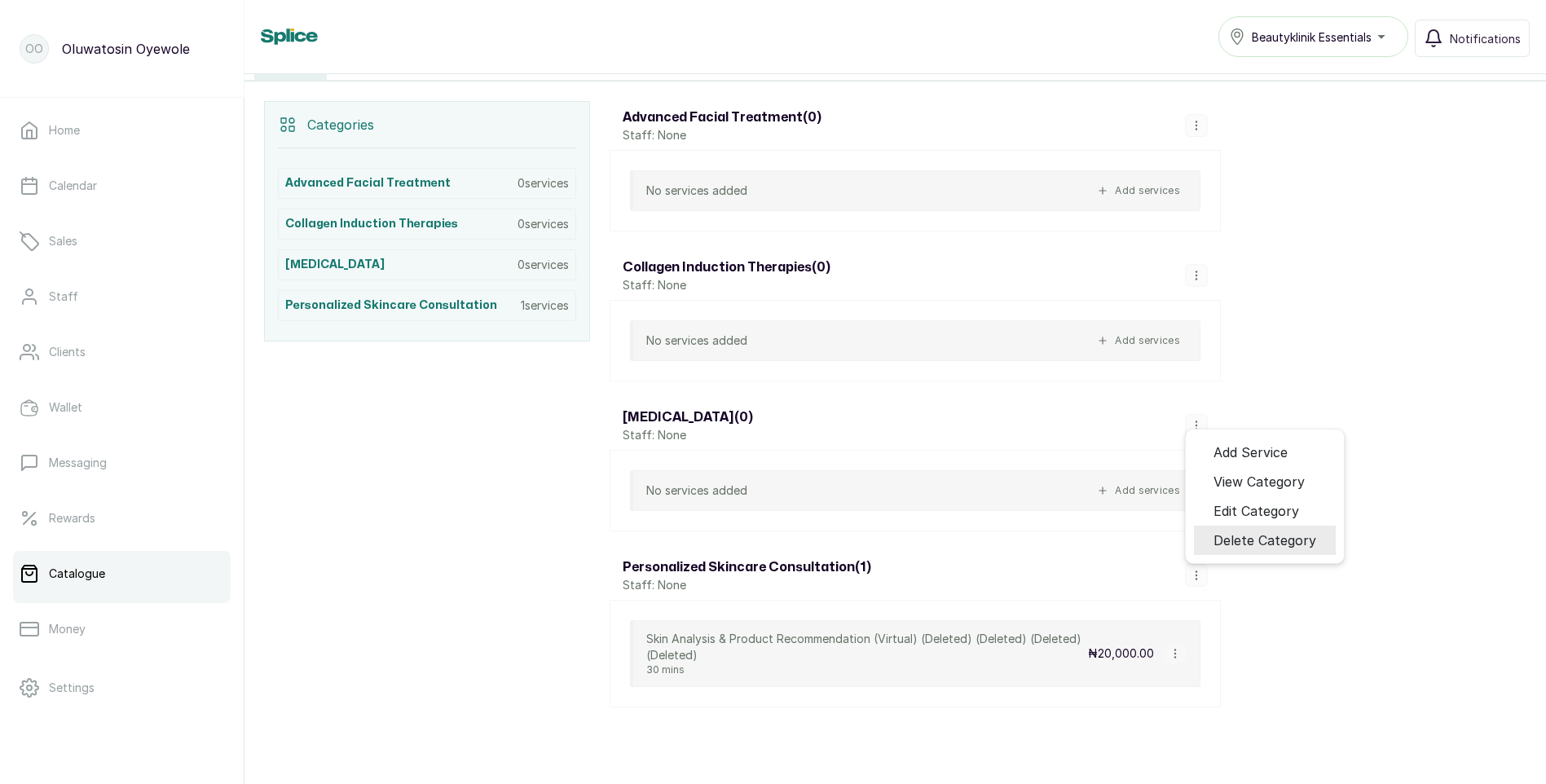
click at [1248, 536] on span "Delete Category" at bounding box center [1265, 541] width 103 height 20
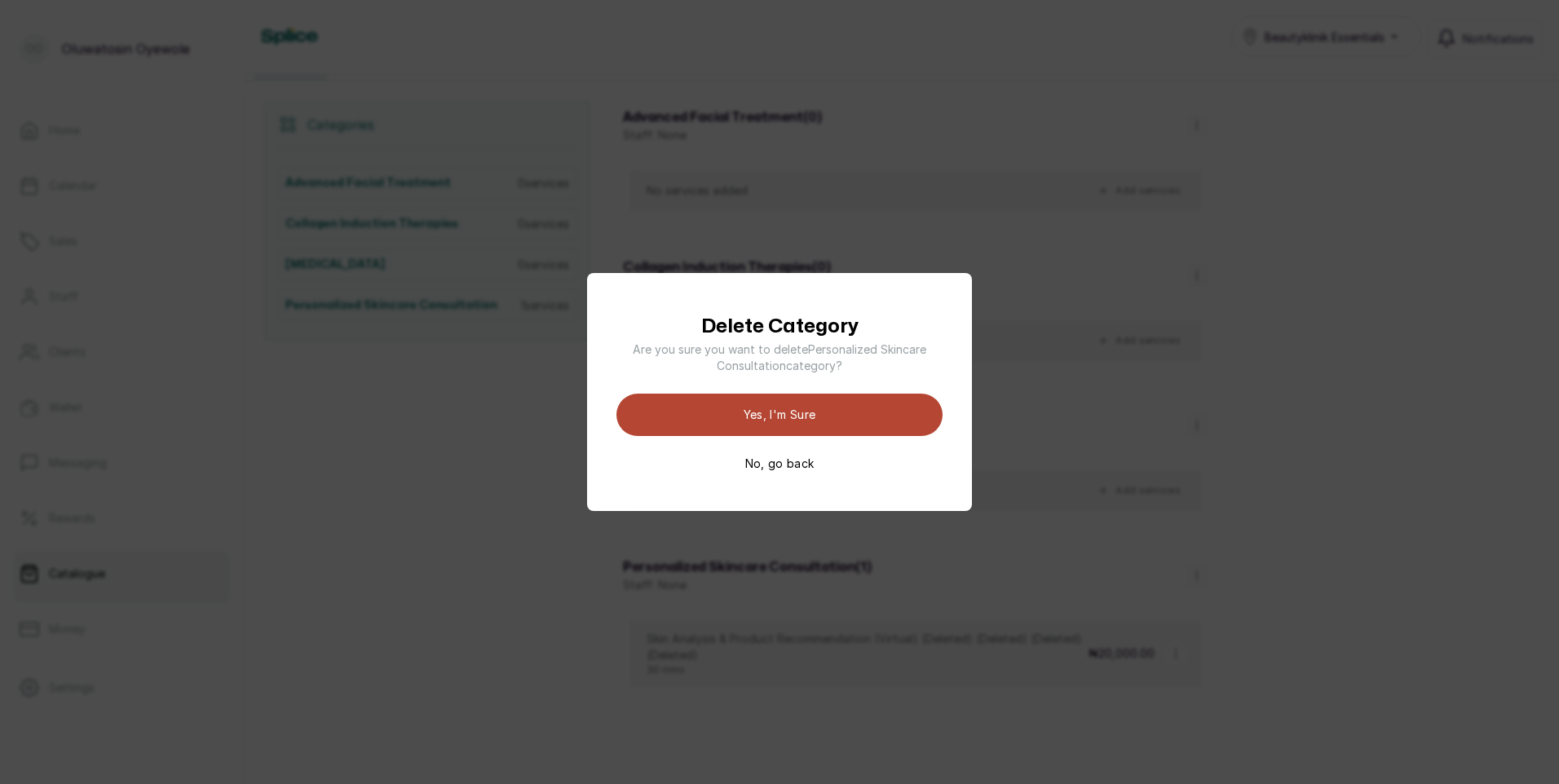
click at [807, 406] on button "Yes, I'm sure" at bounding box center [779, 414] width 326 height 42
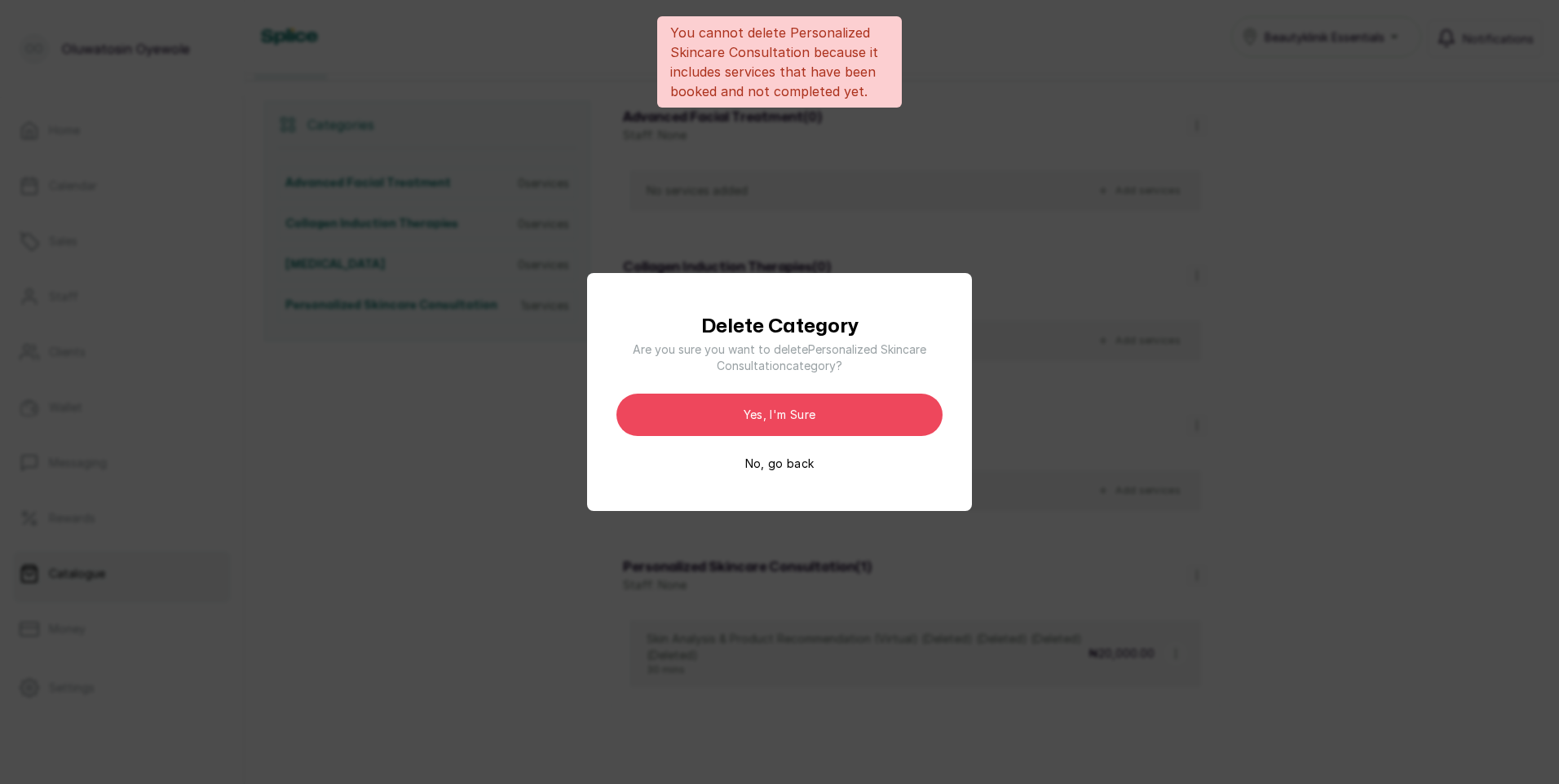
click at [1004, 303] on div "Delete Category Are you sure you want to delete Personalized Skincare Consultat…" at bounding box center [779, 392] width 1559 height 784
click at [1368, 115] on div "Delete Category Are you sure you want to delete Personalized Skincare Consultat…" at bounding box center [779, 392] width 1559 height 784
click at [782, 461] on button "No, go back" at bounding box center [779, 464] width 69 height 16
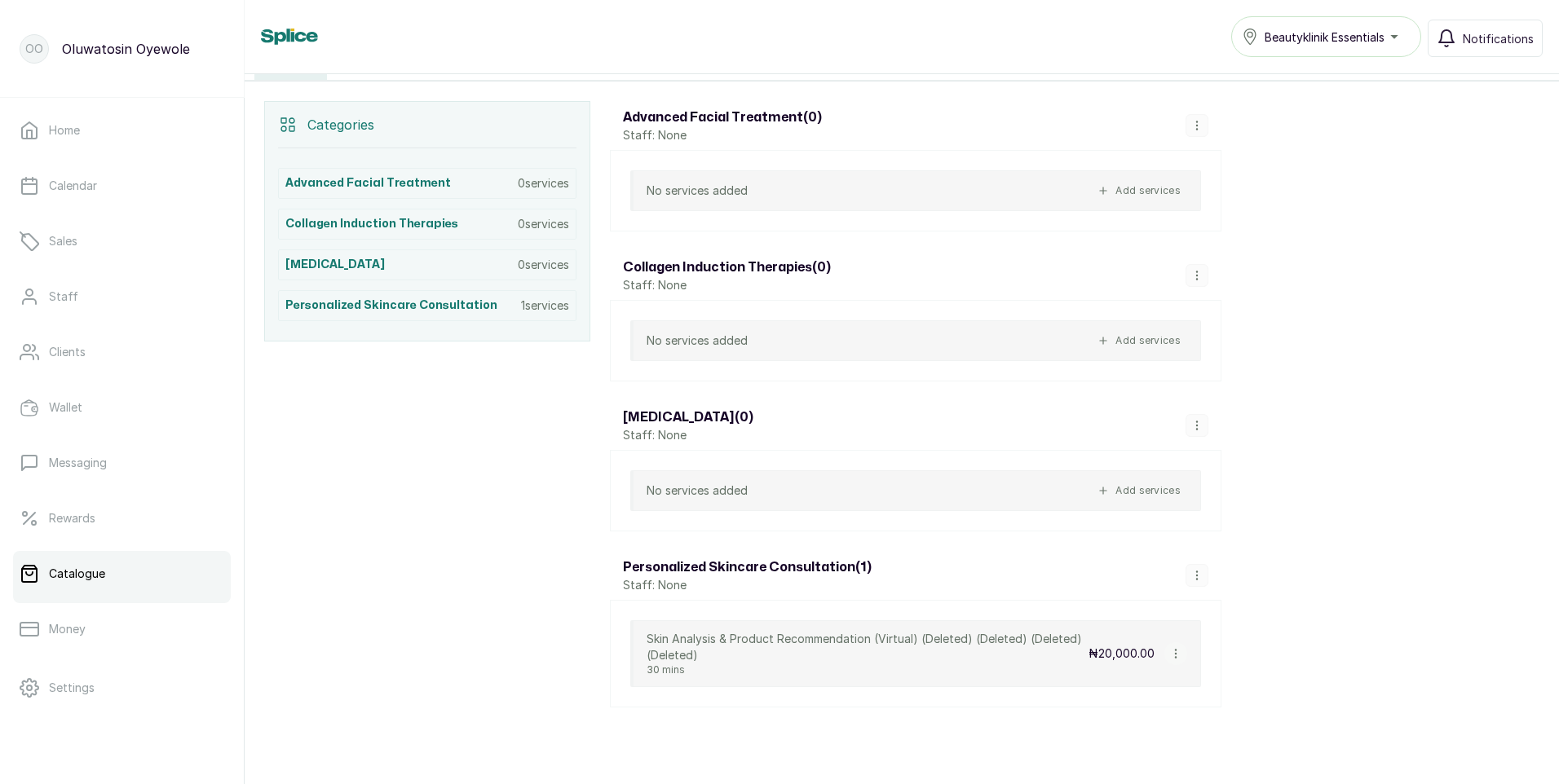
click at [1377, 48] on button "Beautyklinik Essentials" at bounding box center [1326, 37] width 190 height 41
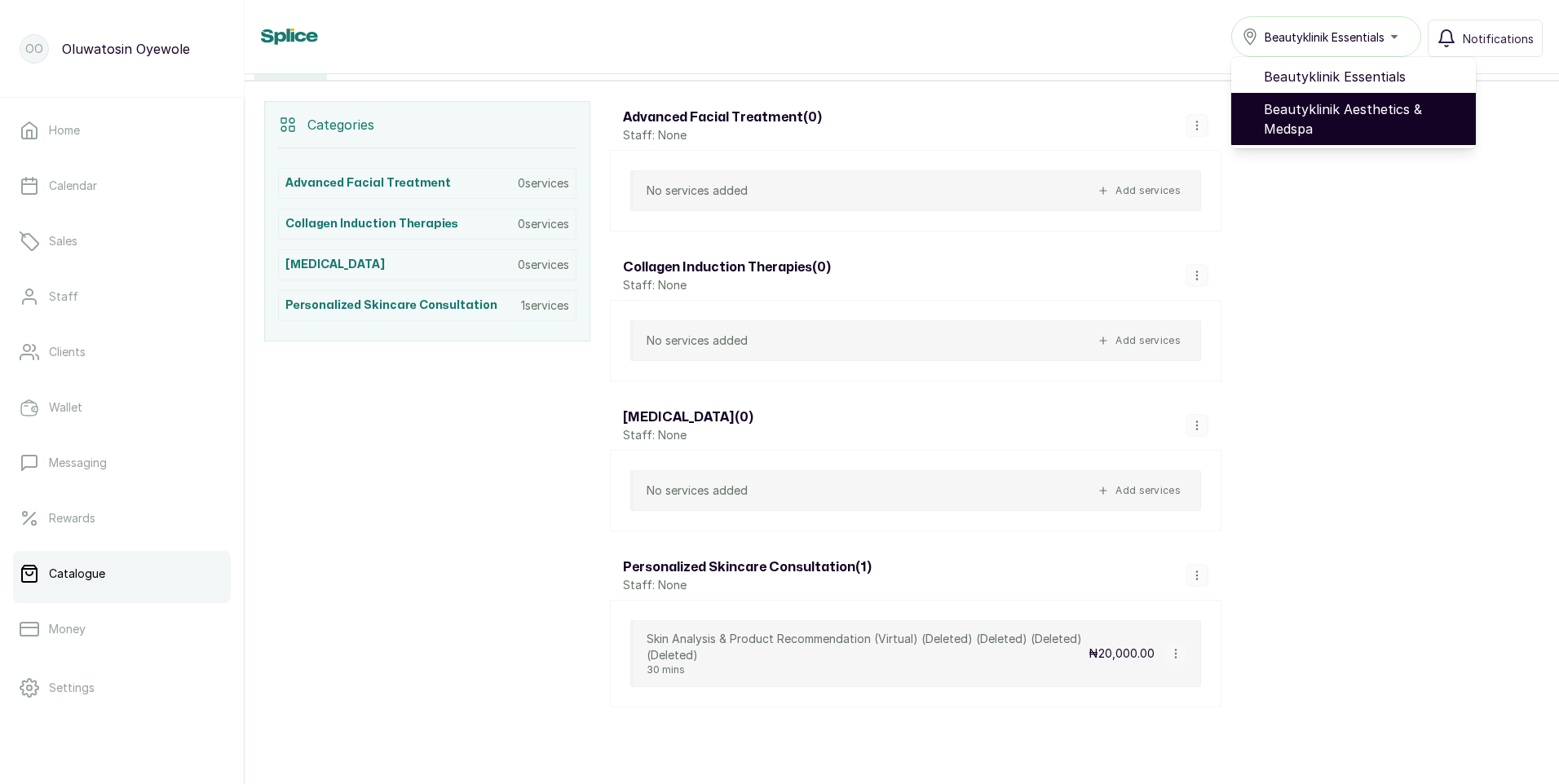
click at [1363, 123] on span "Beautyklinik Aesthetics & Medspa" at bounding box center [1363, 119] width 199 height 39
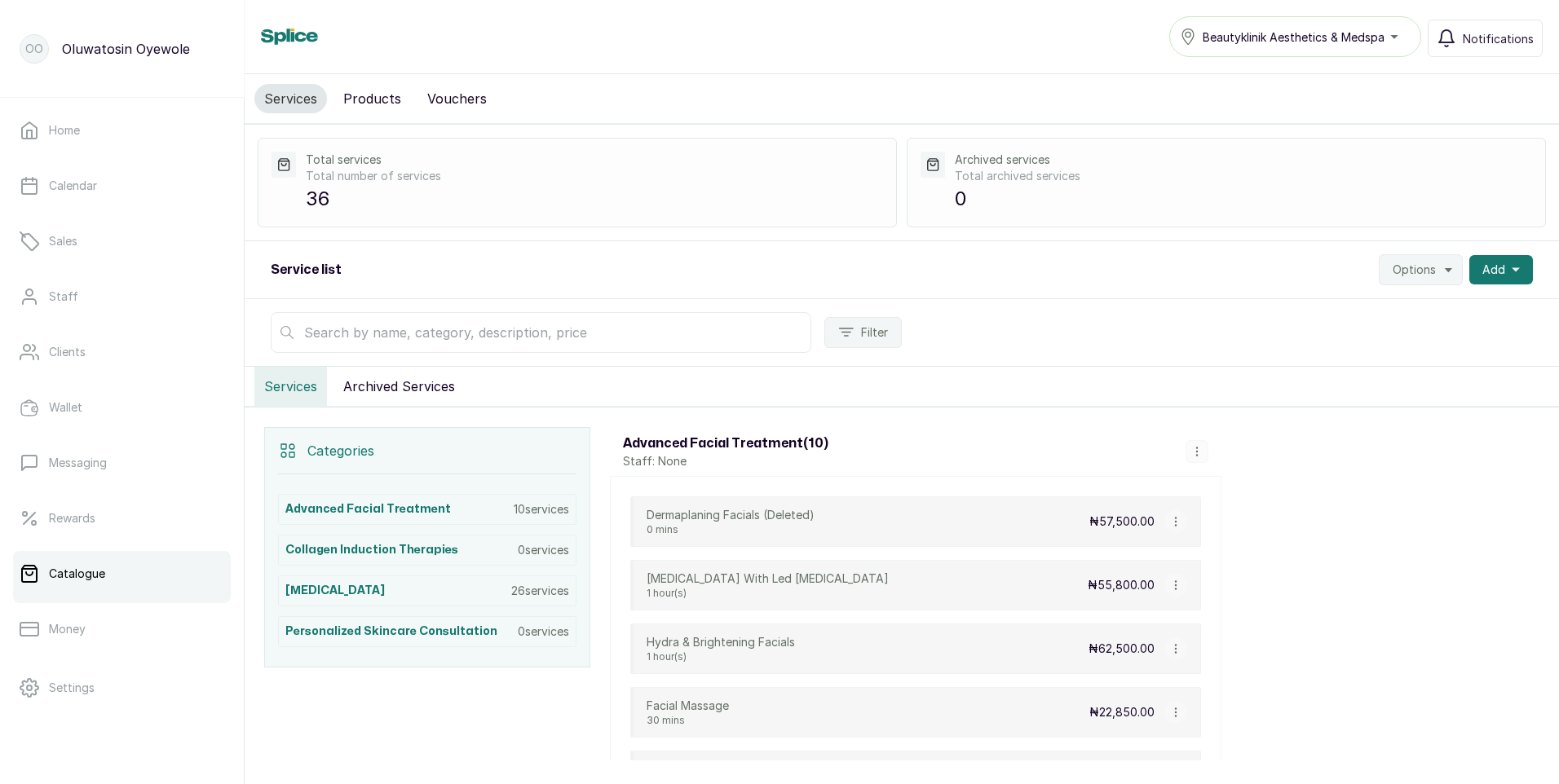
drag, startPoint x: 512, startPoint y: 510, endPoint x: 1116, endPoint y: 382, distance: 617.4
click at [1116, 382] on div "Services Archived Services" at bounding box center [902, 387] width 1315 height 40
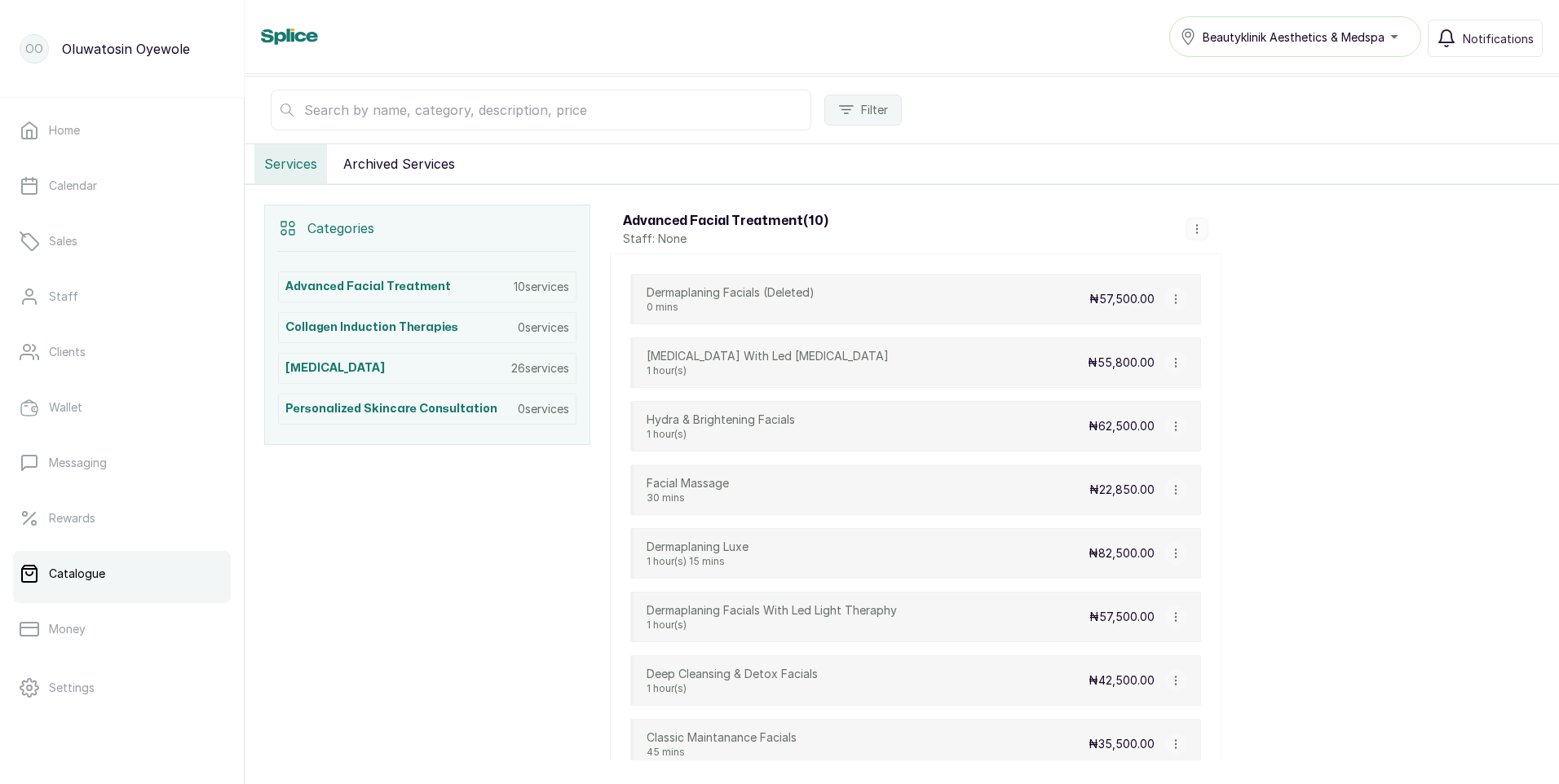
scroll to position [244, 0]
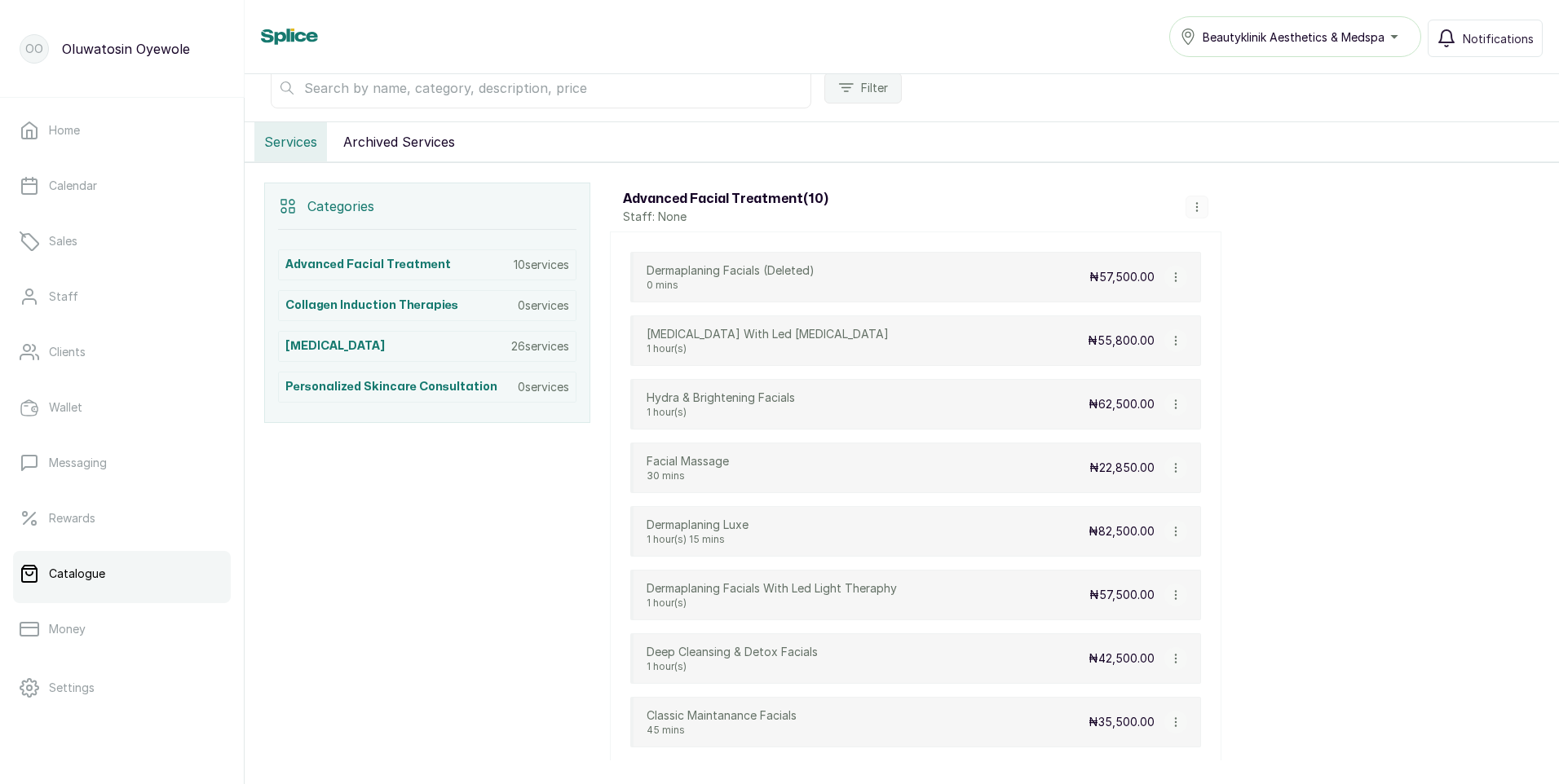
click at [1389, 38] on div "Beautyklinik Aesthetics & Medspa" at bounding box center [1296, 37] width 231 height 20
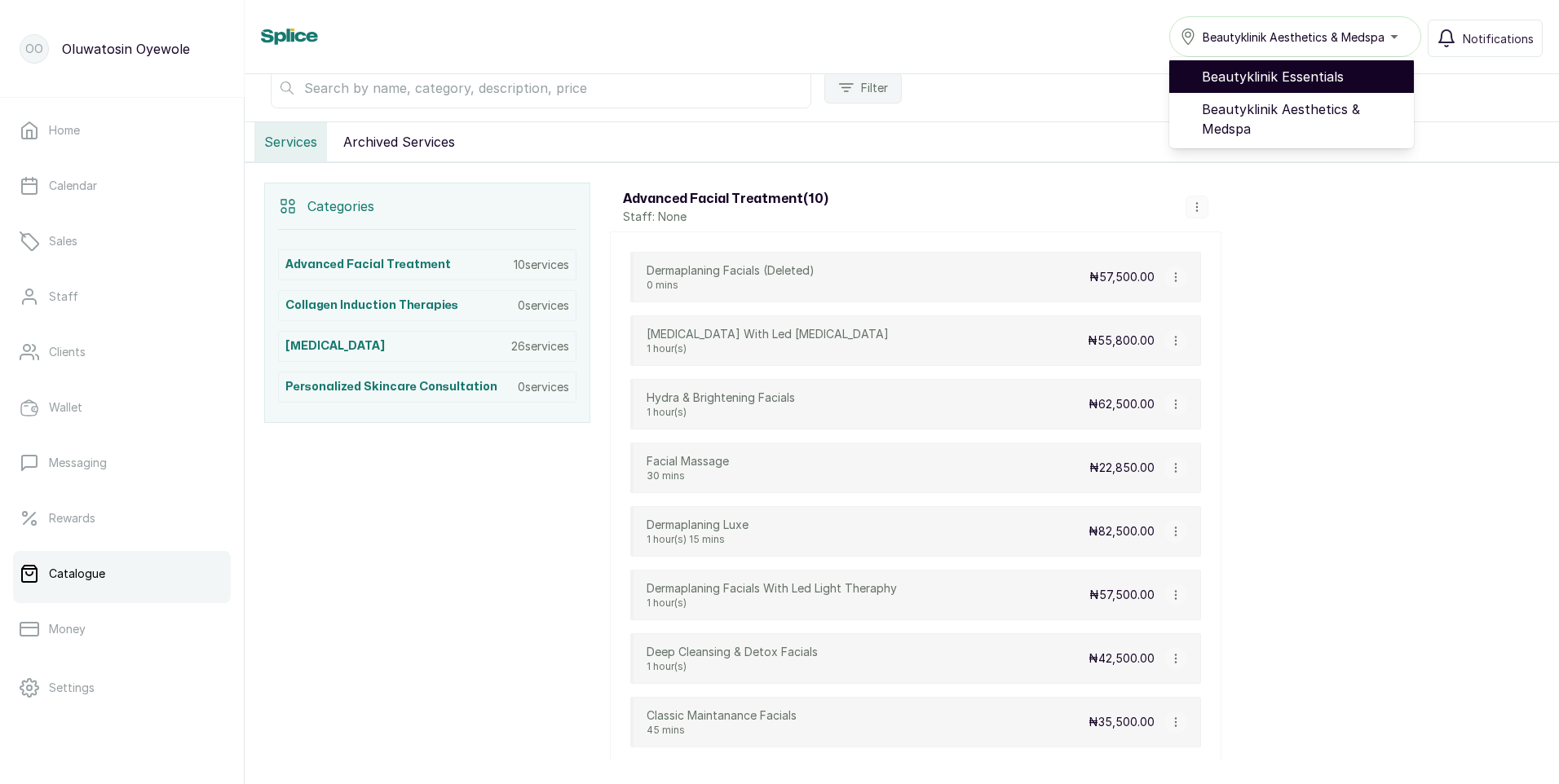
click at [1357, 78] on span "Beautyklinik Essentials" at bounding box center [1301, 77] width 199 height 20
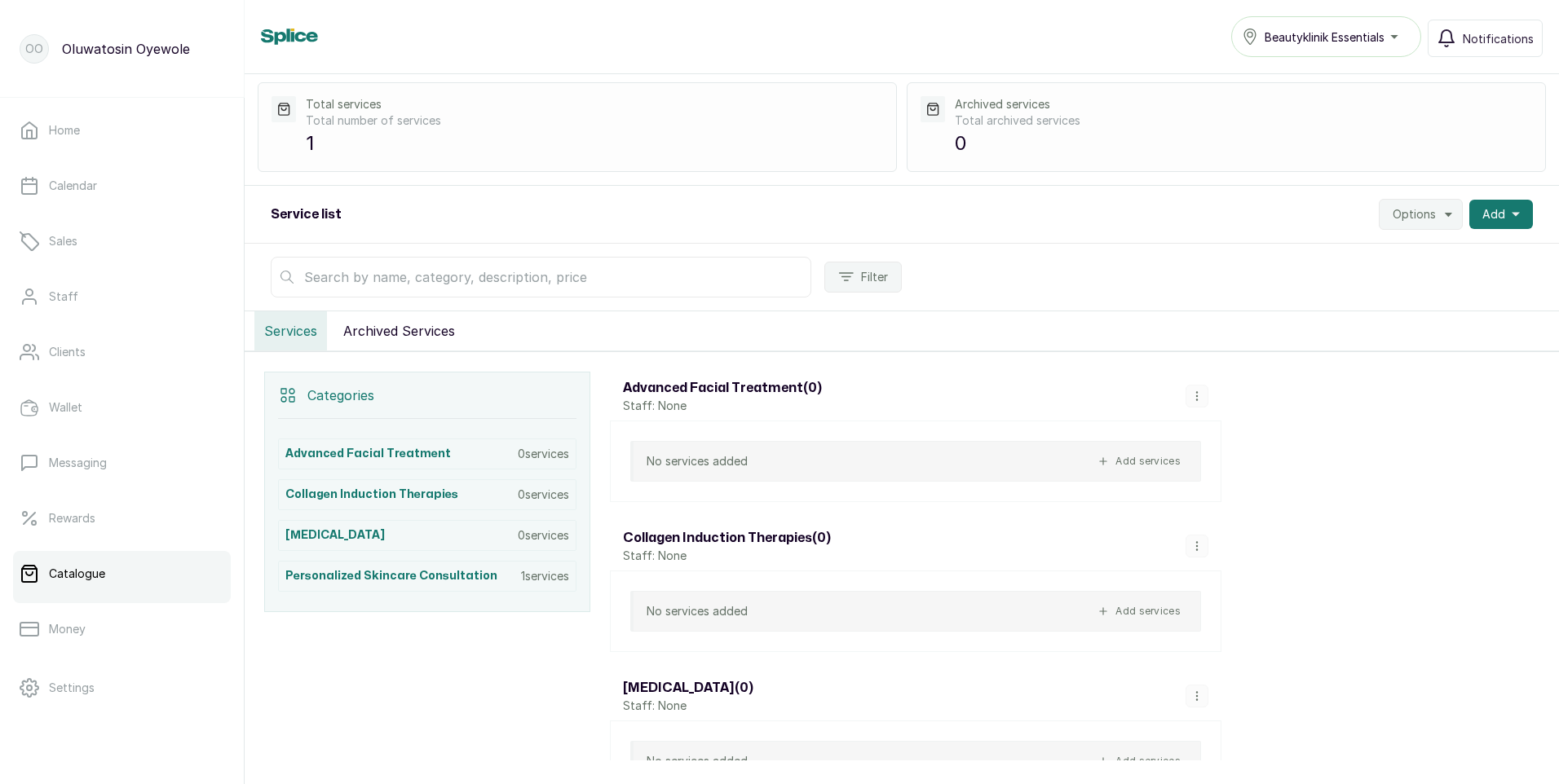
scroll to position [81, 0]
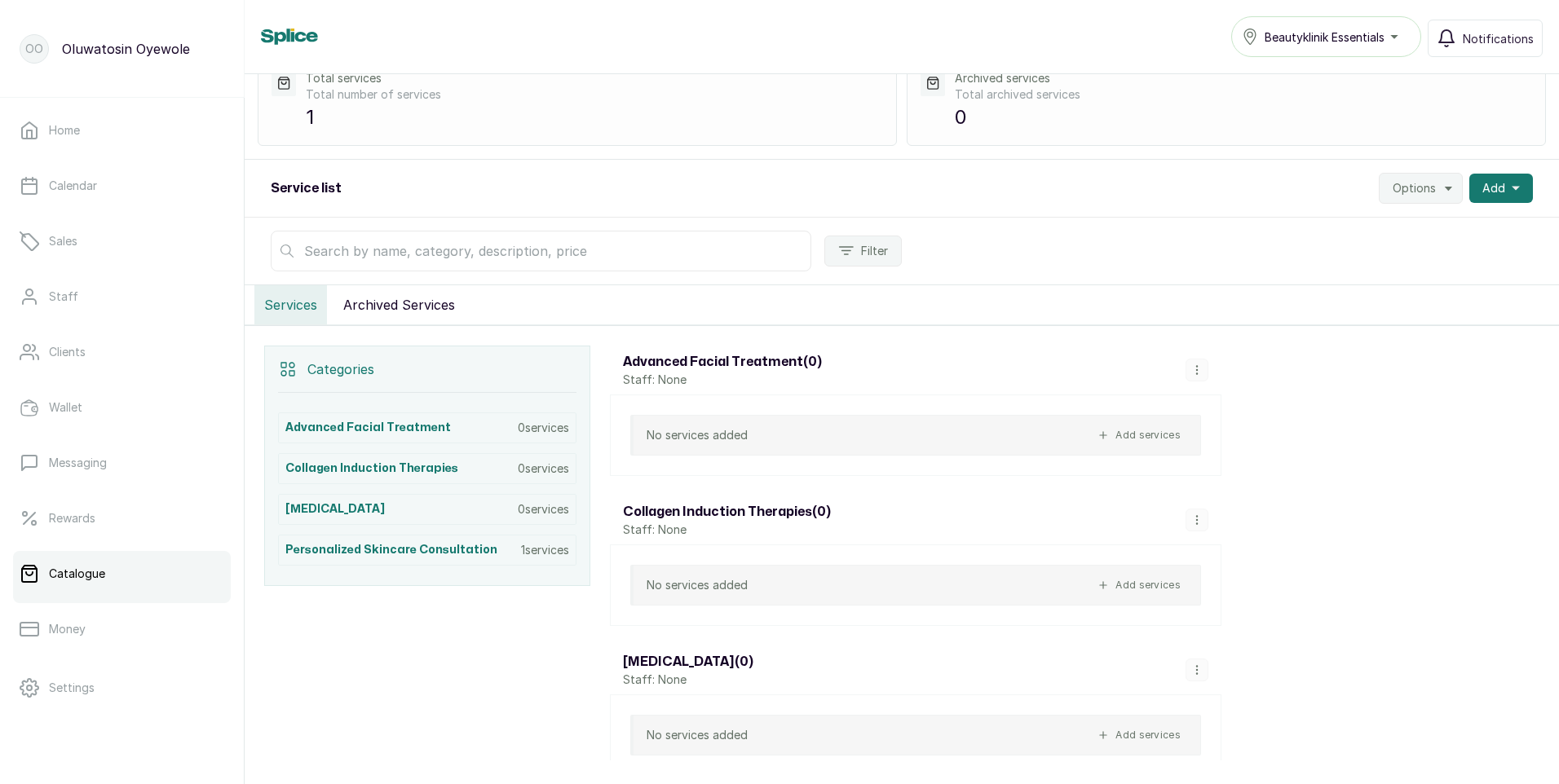
click at [1195, 524] on icon "button" at bounding box center [1196, 520] width 12 height 12
click at [1248, 486] on span "Delete Category" at bounding box center [1265, 485] width 103 height 20
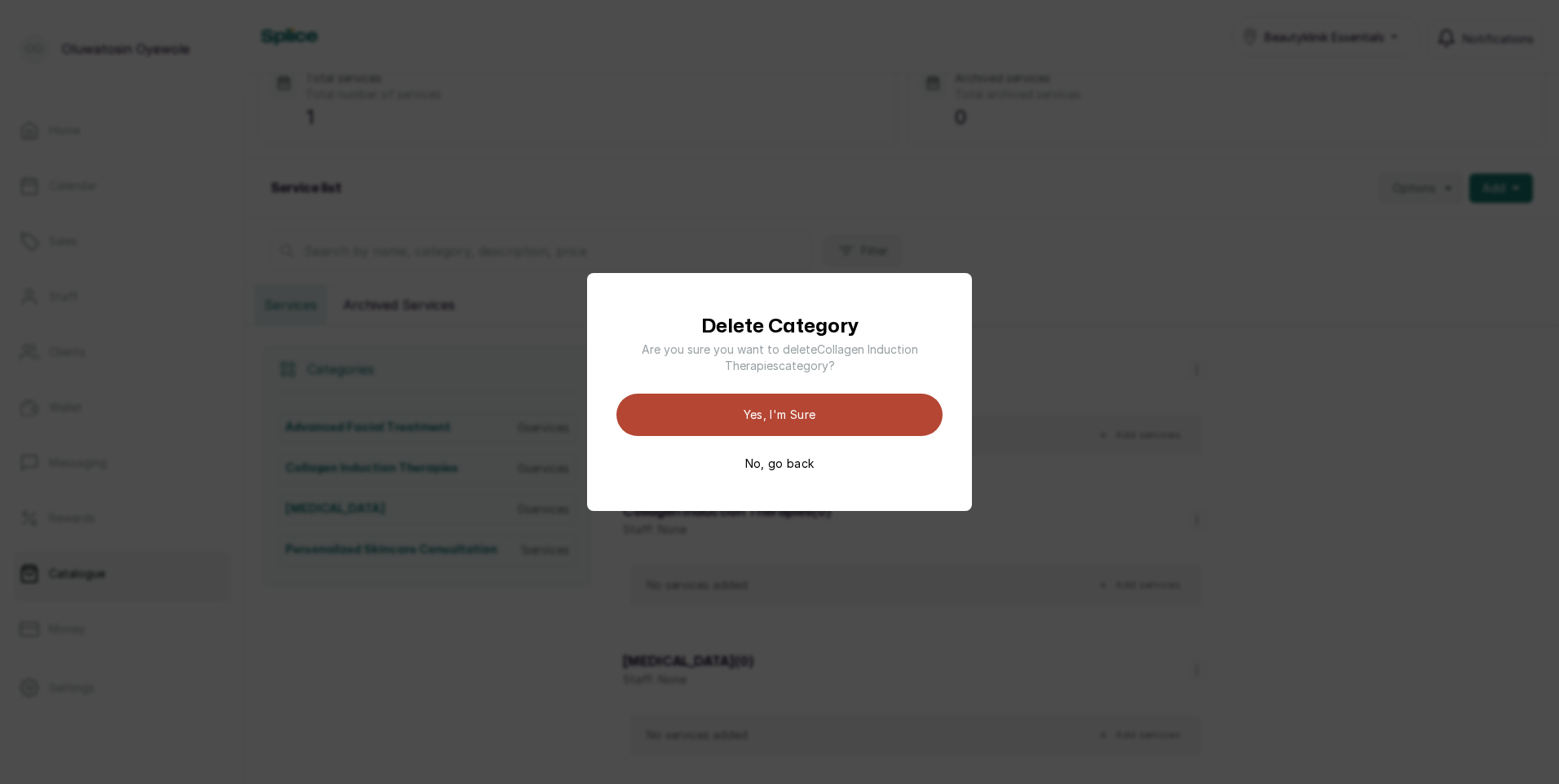
click at [802, 422] on button "Yes, I'm sure" at bounding box center [779, 414] width 326 height 42
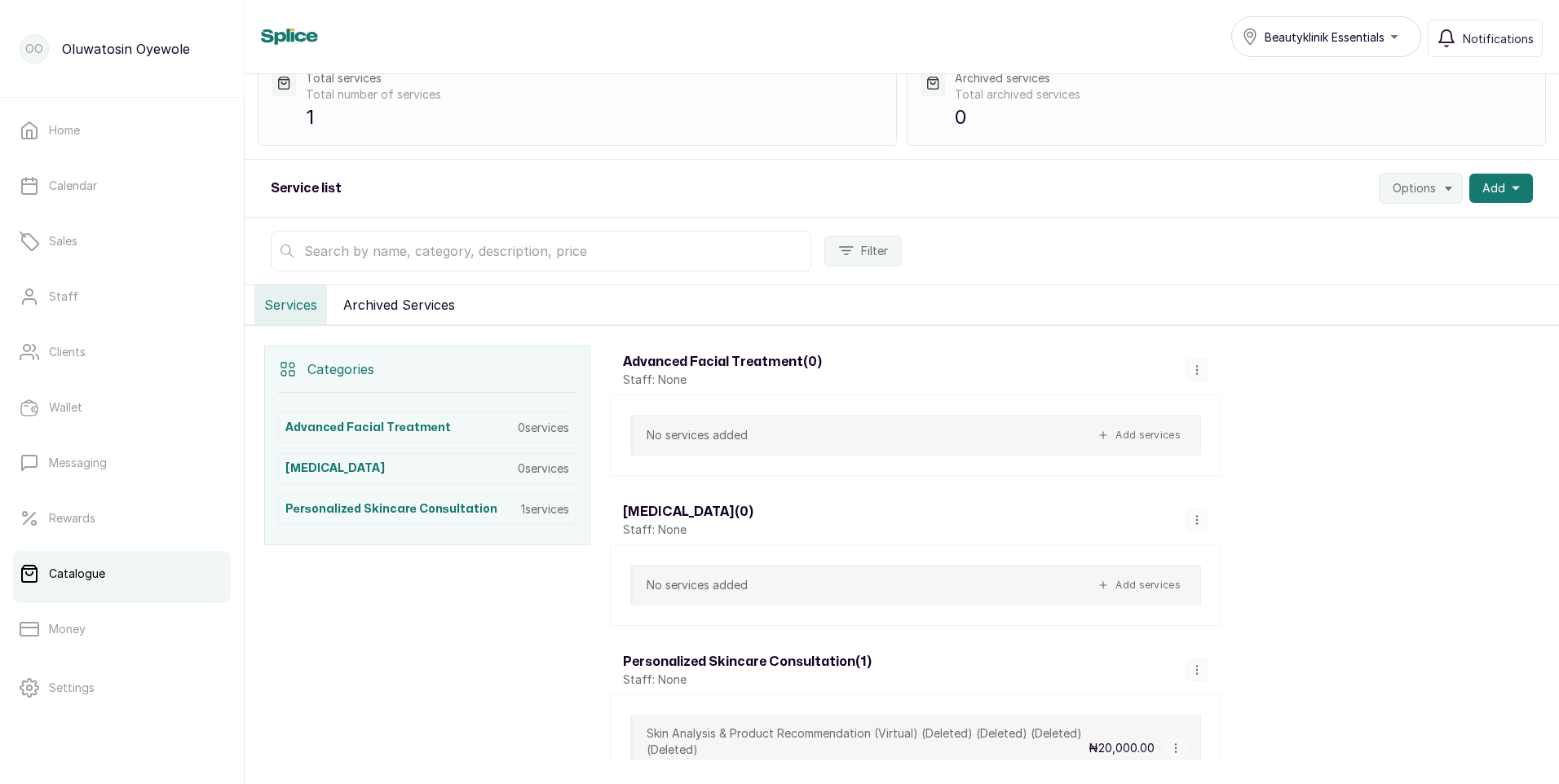
click at [1196, 370] on icon "button" at bounding box center [1196, 370] width 1 height 8
click at [1286, 339] on span "Delete Category" at bounding box center [1265, 335] width 103 height 20
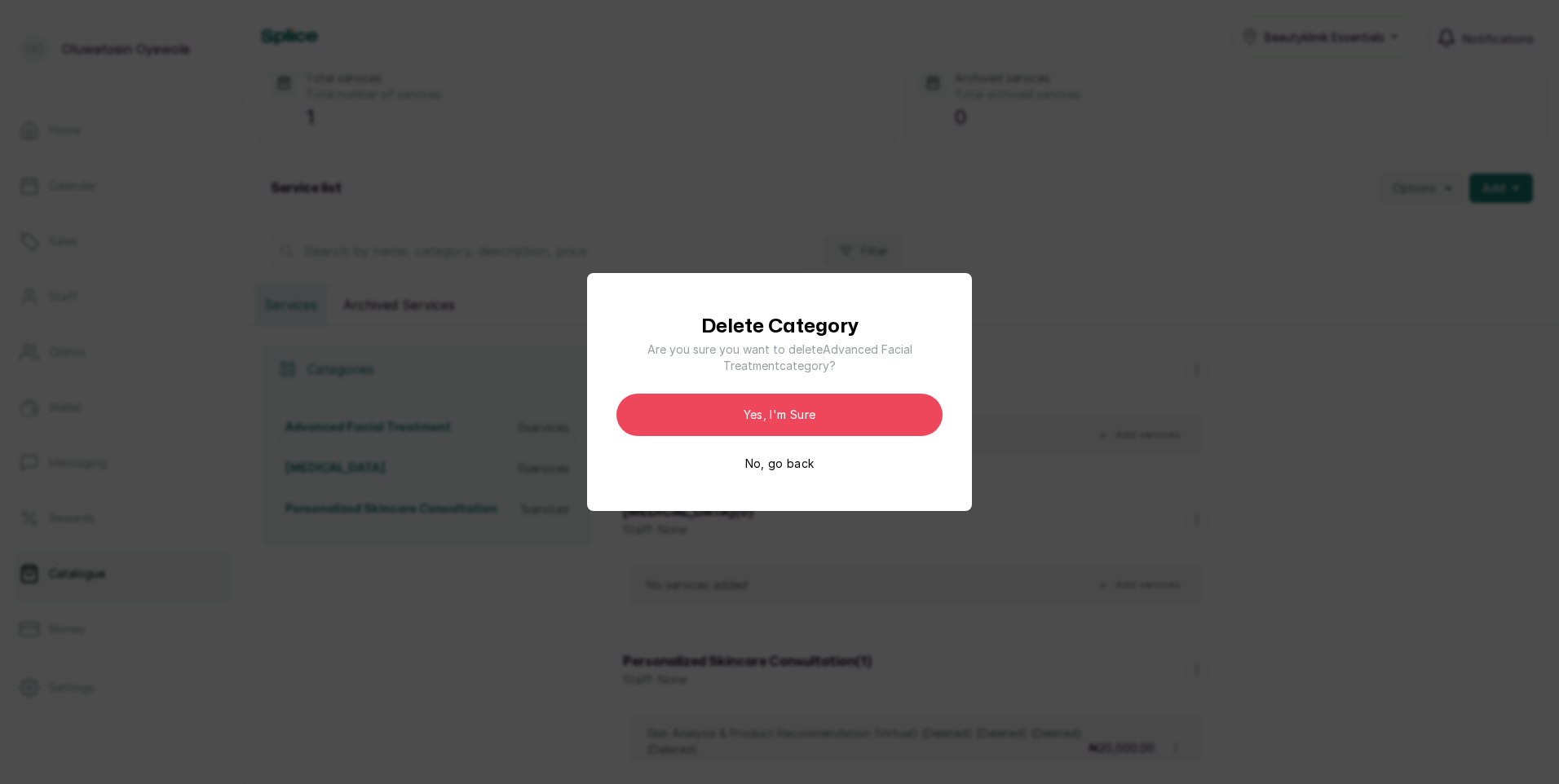
click at [1257, 390] on div "Delete Category Are you sure you want to delete Advanced Facial Treatment categ…" at bounding box center [779, 392] width 1559 height 784
click at [792, 461] on button "No, go back" at bounding box center [779, 464] width 69 height 16
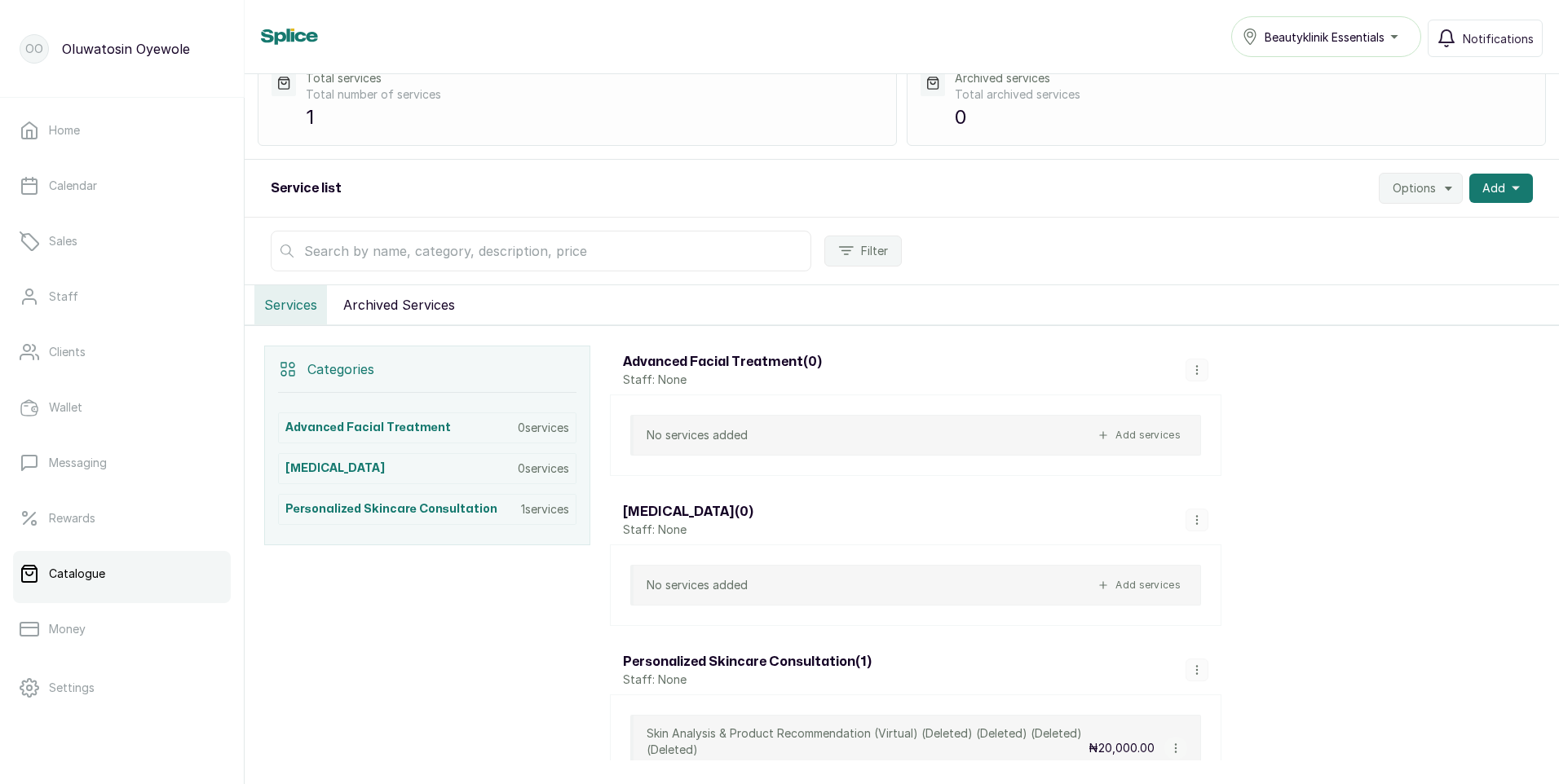
click at [1396, 39] on div "Beautyklinik Essentials" at bounding box center [1326, 37] width 168 height 20
click at [1240, 29] on button "Beautyklinik Essentials" at bounding box center [1326, 37] width 190 height 41
click at [48, 124] on link "Home" at bounding box center [122, 130] width 218 height 46
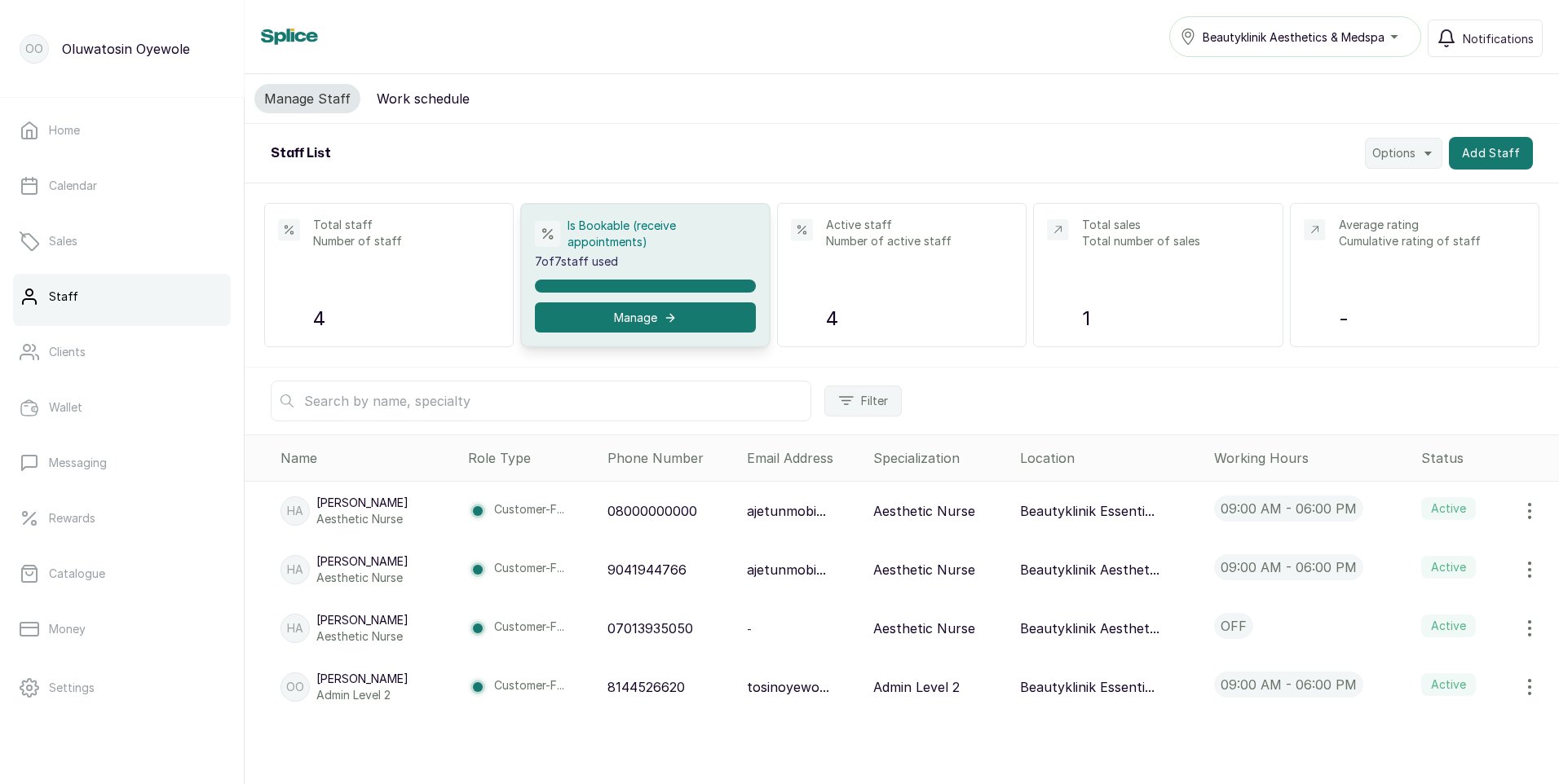
click at [1520, 573] on icon "button" at bounding box center [1529, 570] width 20 height 20
click at [1522, 515] on icon "button" at bounding box center [1529, 511] width 20 height 20
click at [1423, 594] on span "Delete" at bounding box center [1429, 589] width 41 height 20
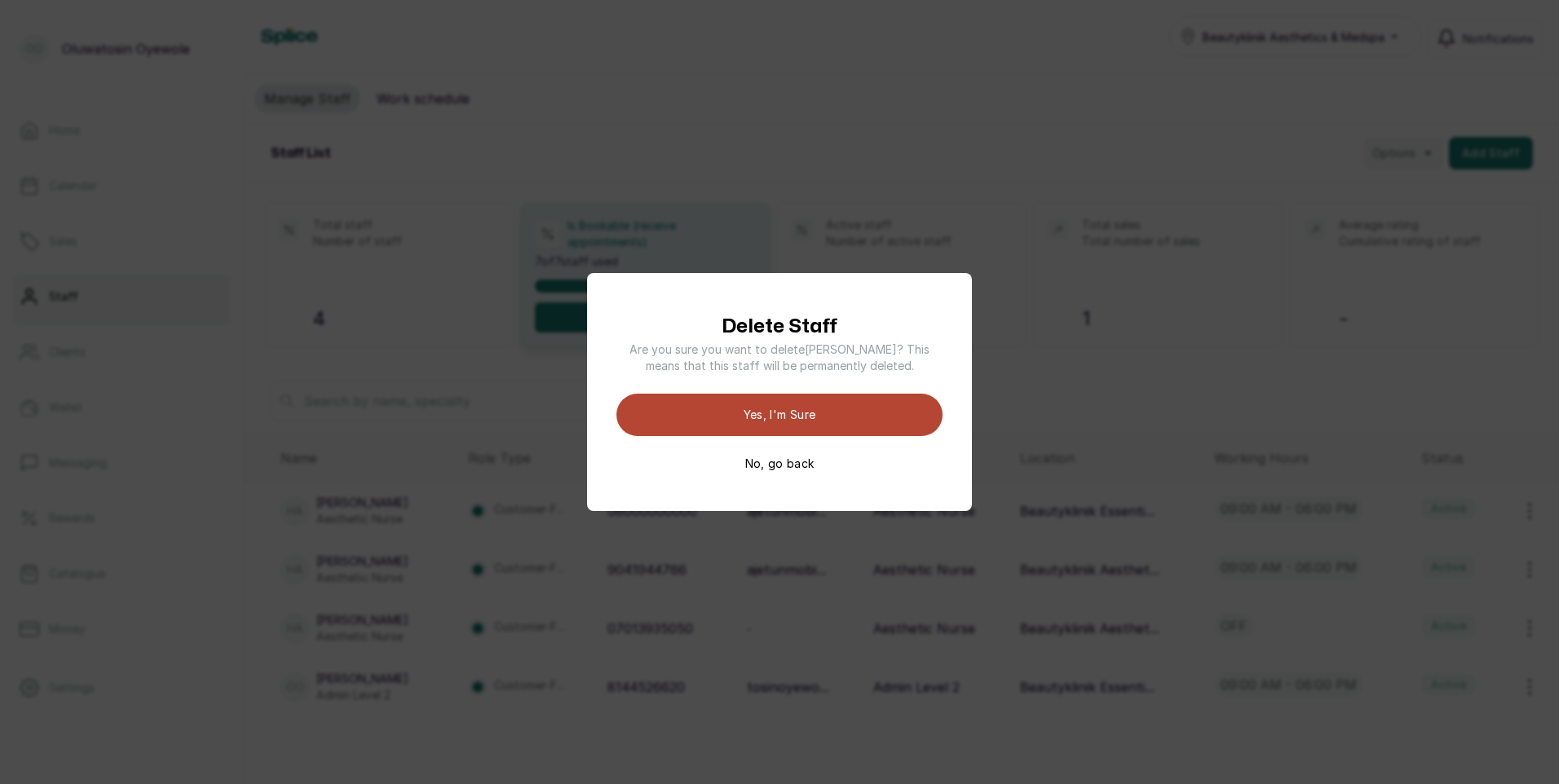
click at [725, 423] on button "Yes, I'm sure" at bounding box center [779, 414] width 326 height 42
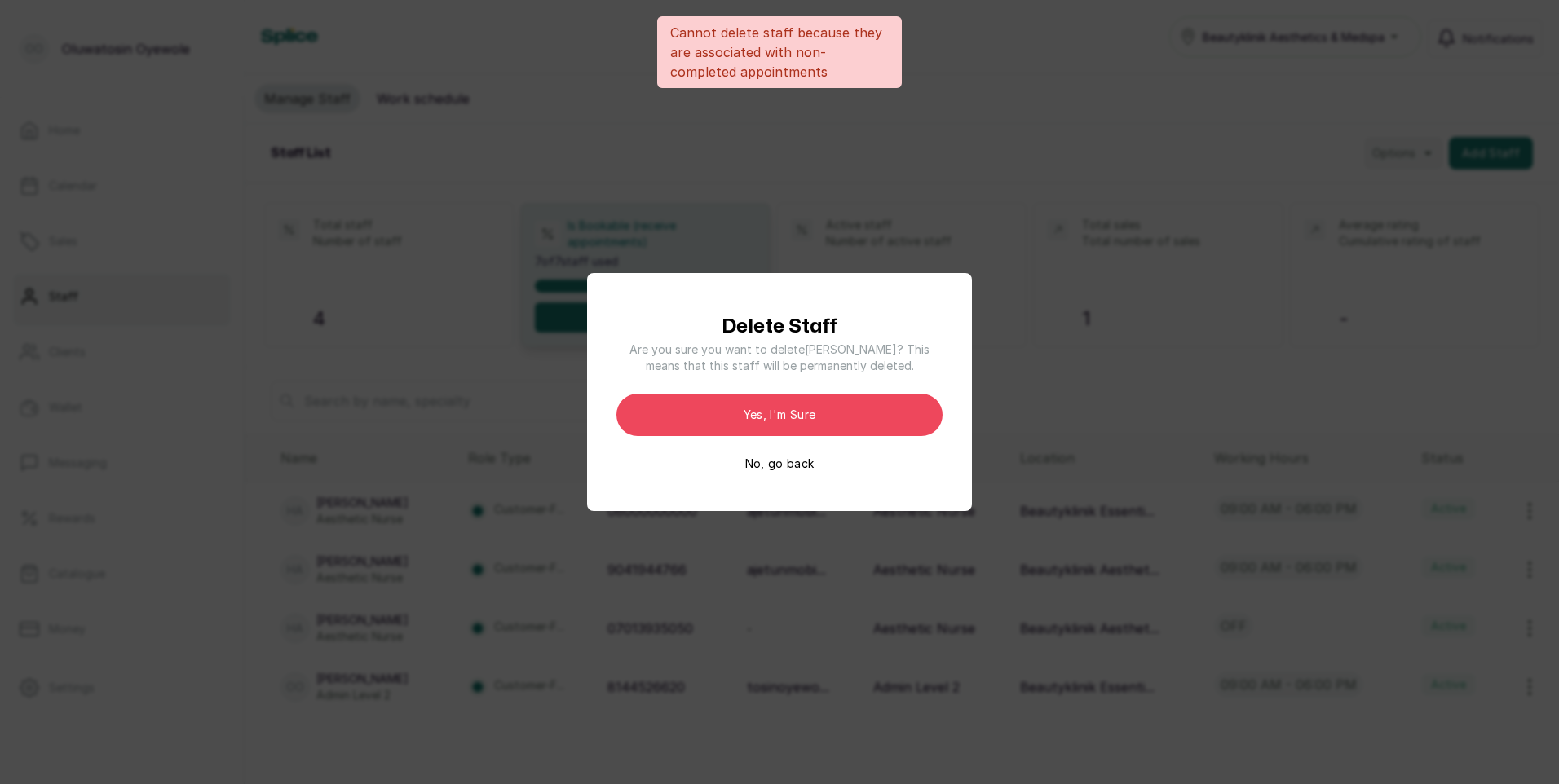
click at [810, 466] on button "No, go back" at bounding box center [779, 464] width 69 height 16
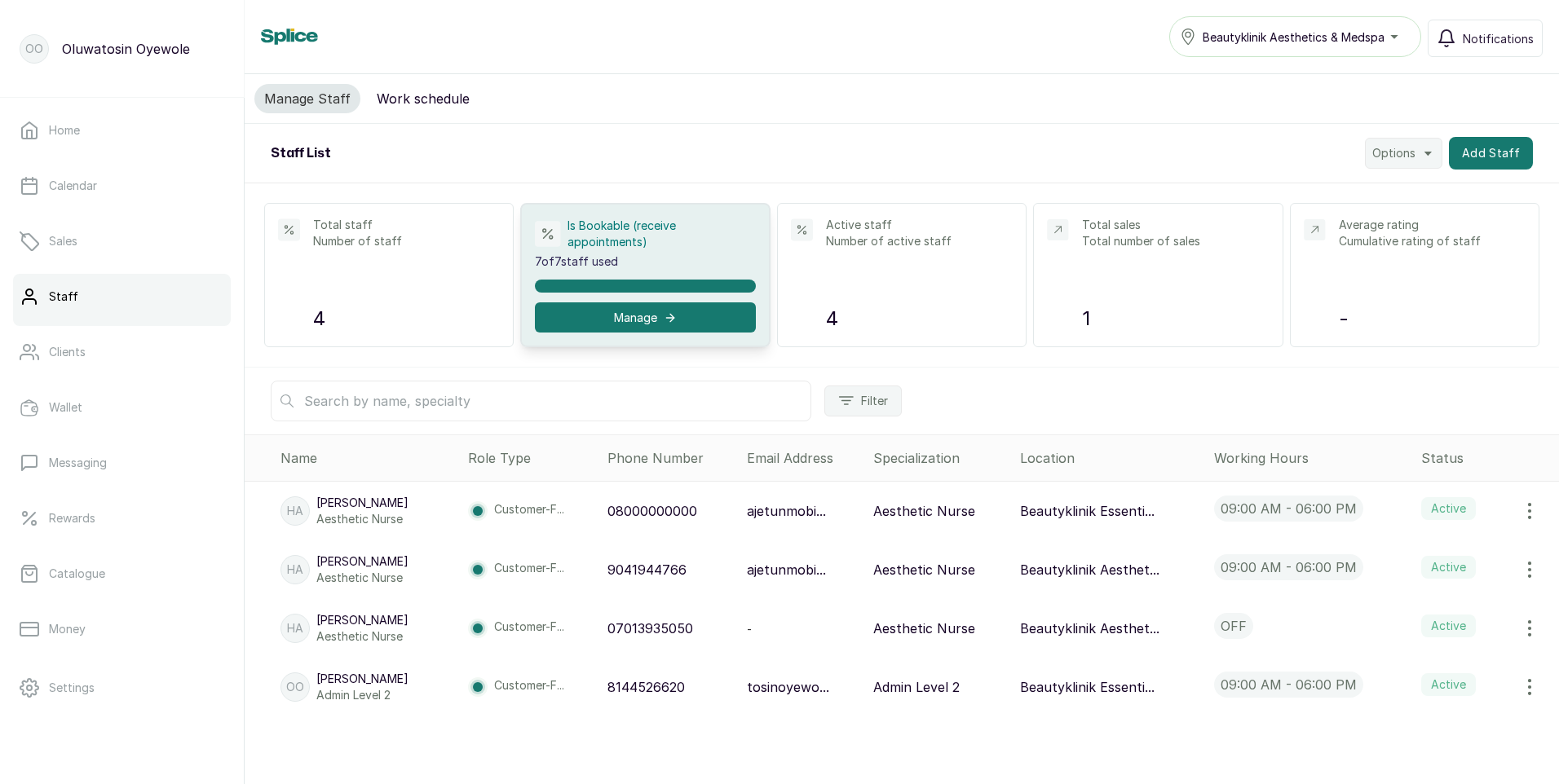
click at [1511, 624] on button "button" at bounding box center [1529, 628] width 46 height 32
click at [1432, 488] on span "Delete" at bounding box center [1429, 485] width 41 height 20
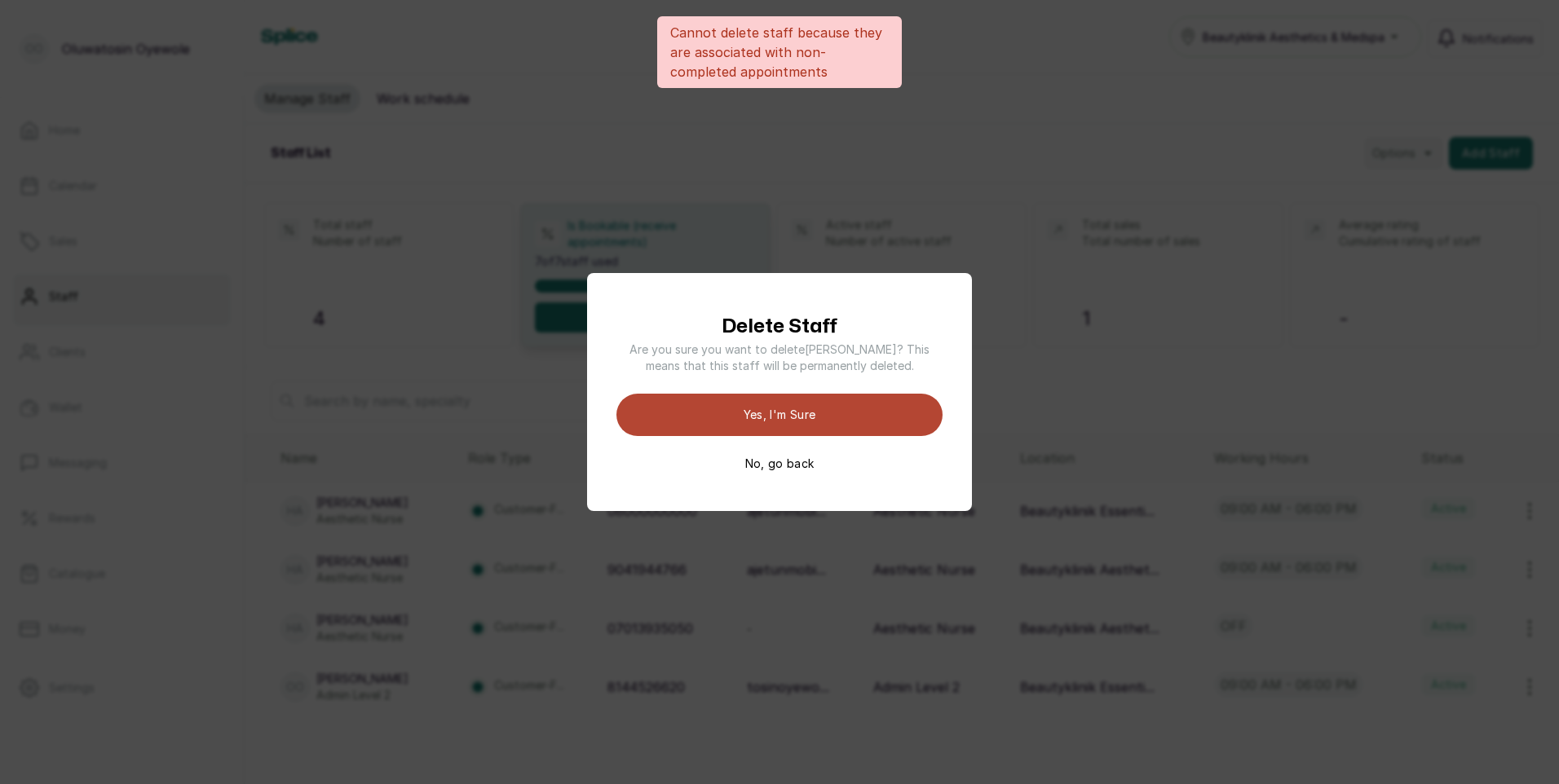
click at [816, 423] on button "Yes, I'm sure" at bounding box center [779, 414] width 326 height 42
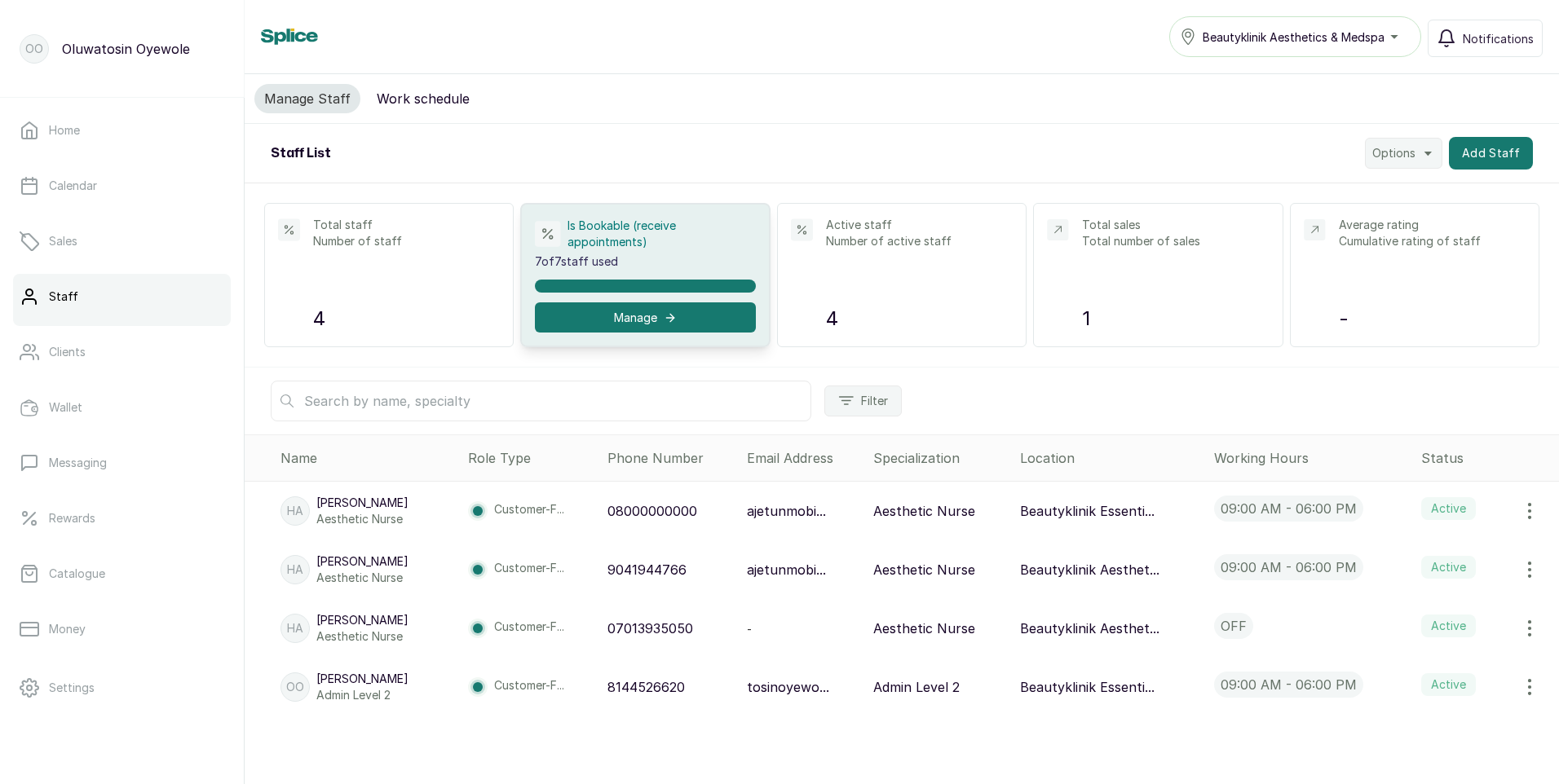
click at [1520, 687] on icon "button" at bounding box center [1529, 687] width 20 height 20
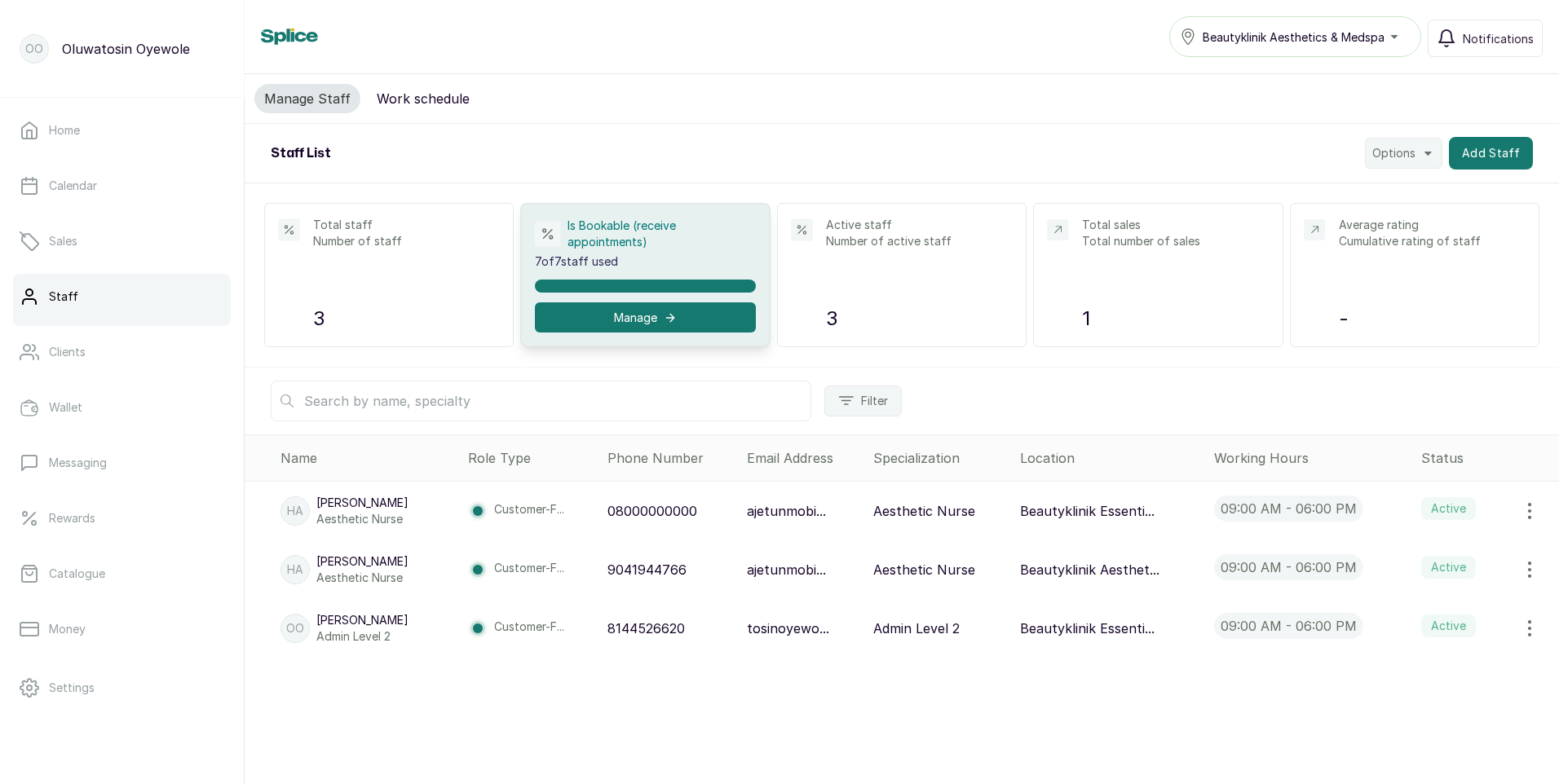
click at [1520, 623] on icon "button" at bounding box center [1529, 628] width 20 height 20
click at [1412, 676] on span "Edit" at bounding box center [1420, 674] width 23 height 20
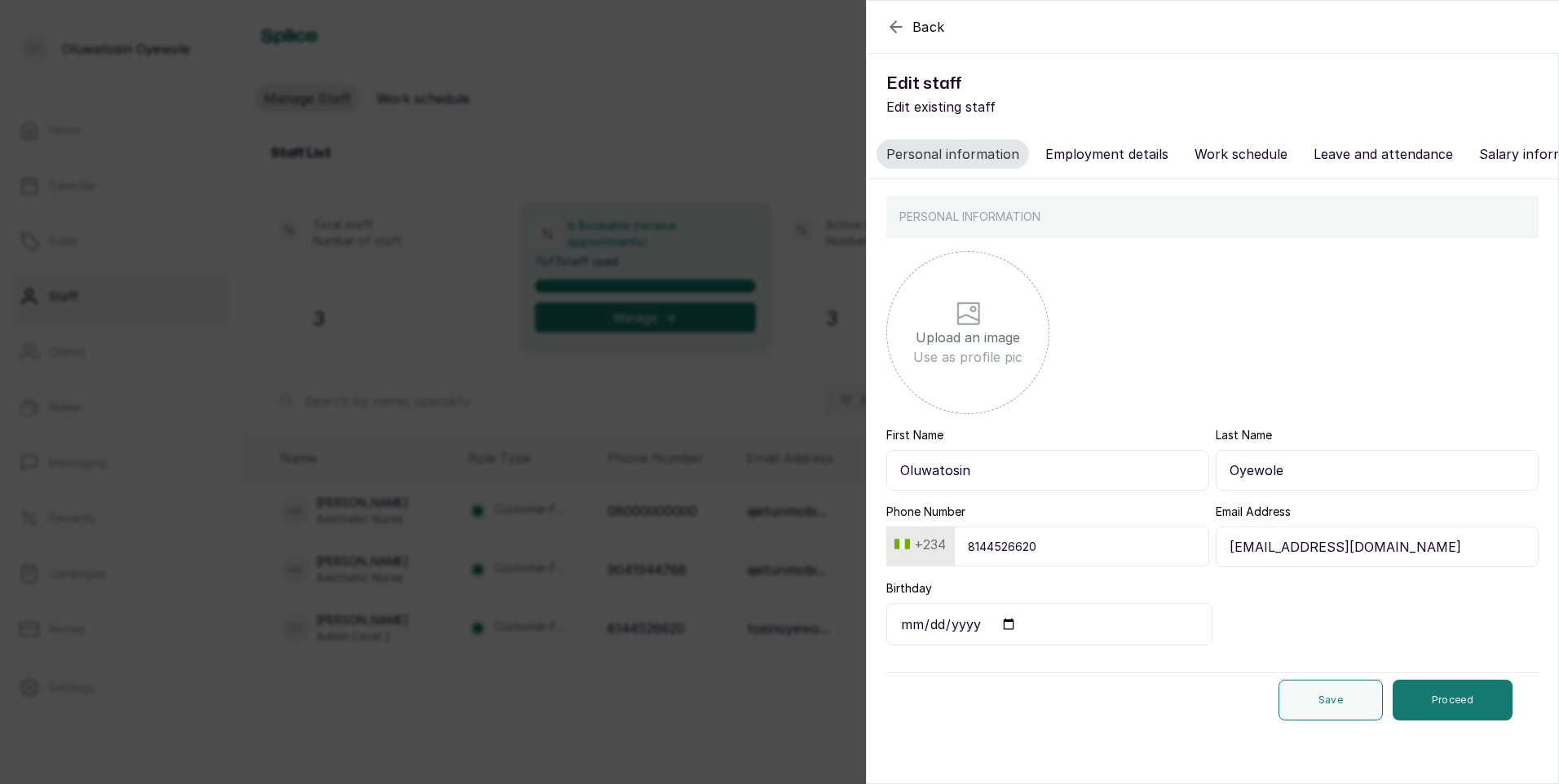
click at [1126, 151] on button "Employment details" at bounding box center [1106, 154] width 142 height 30
select select "admin_level_2"
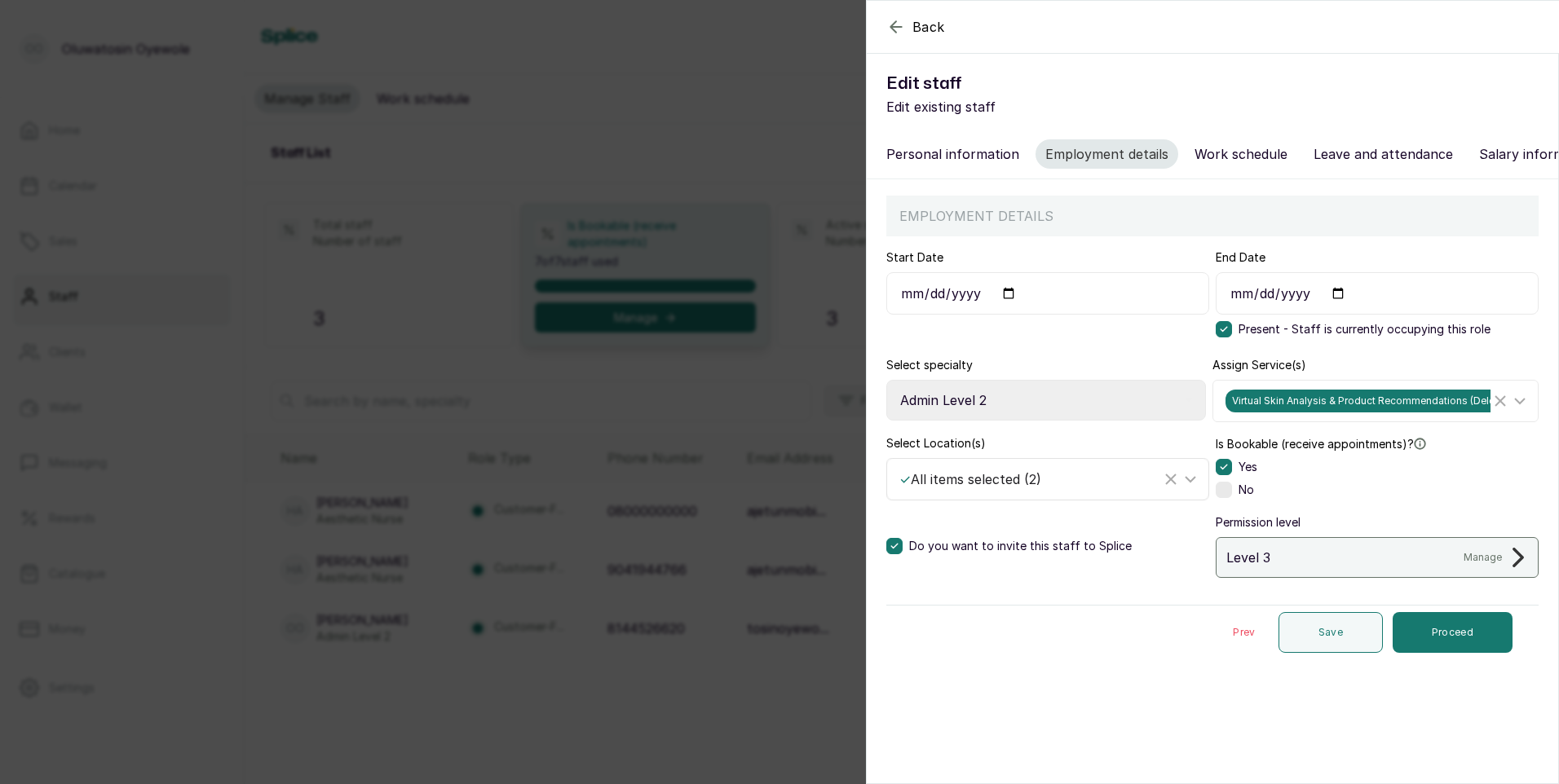
click at [1186, 484] on icon at bounding box center [1190, 479] width 20 height 20
click at [1517, 489] on span "Do they provide services to customers?" at bounding box center [1495, 471] width 163 height 39
click at [895, 27] on icon "button" at bounding box center [895, 27] width 11 height 11
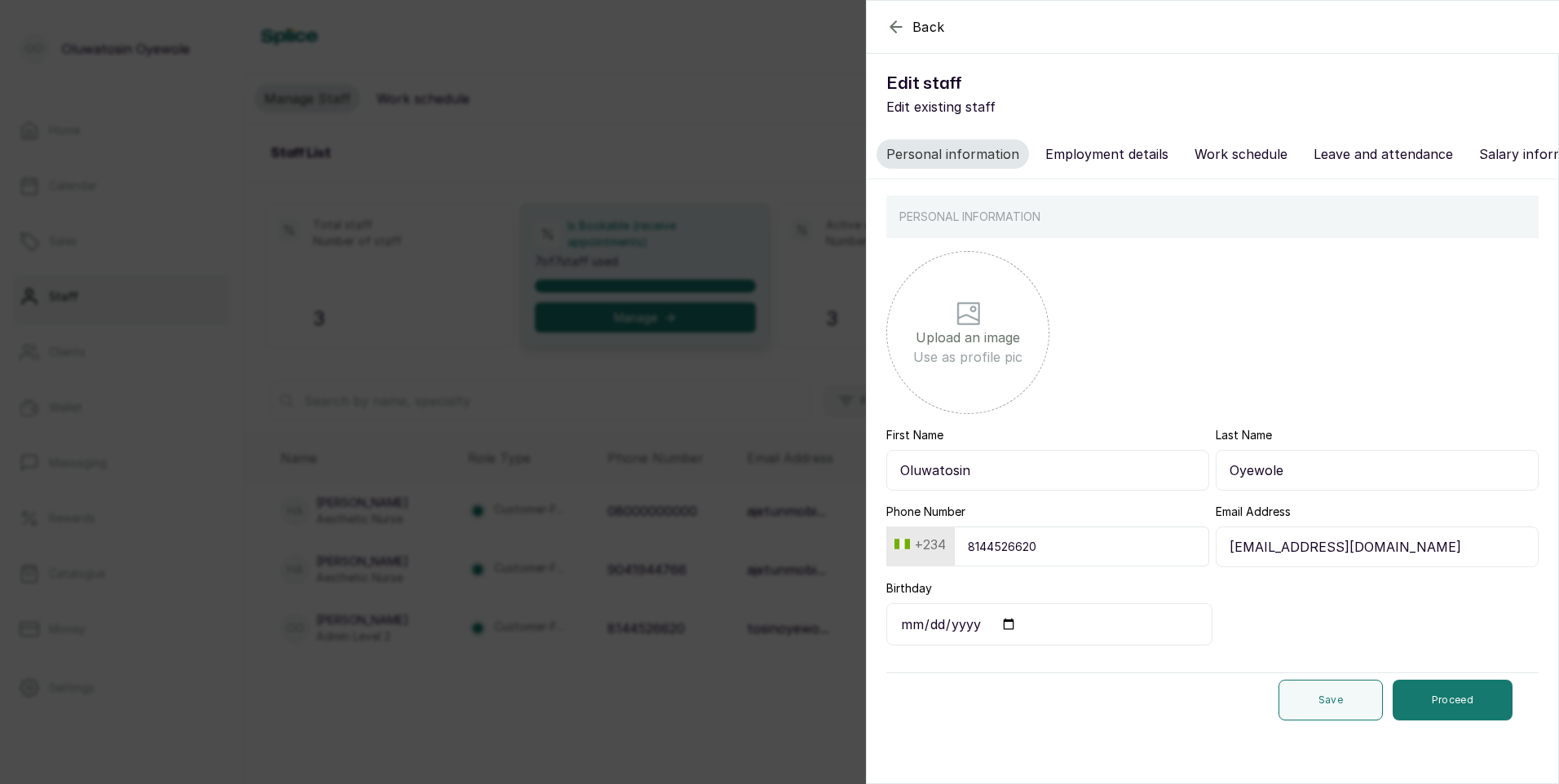
click at [895, 27] on icon "button" at bounding box center [895, 27] width 11 height 11
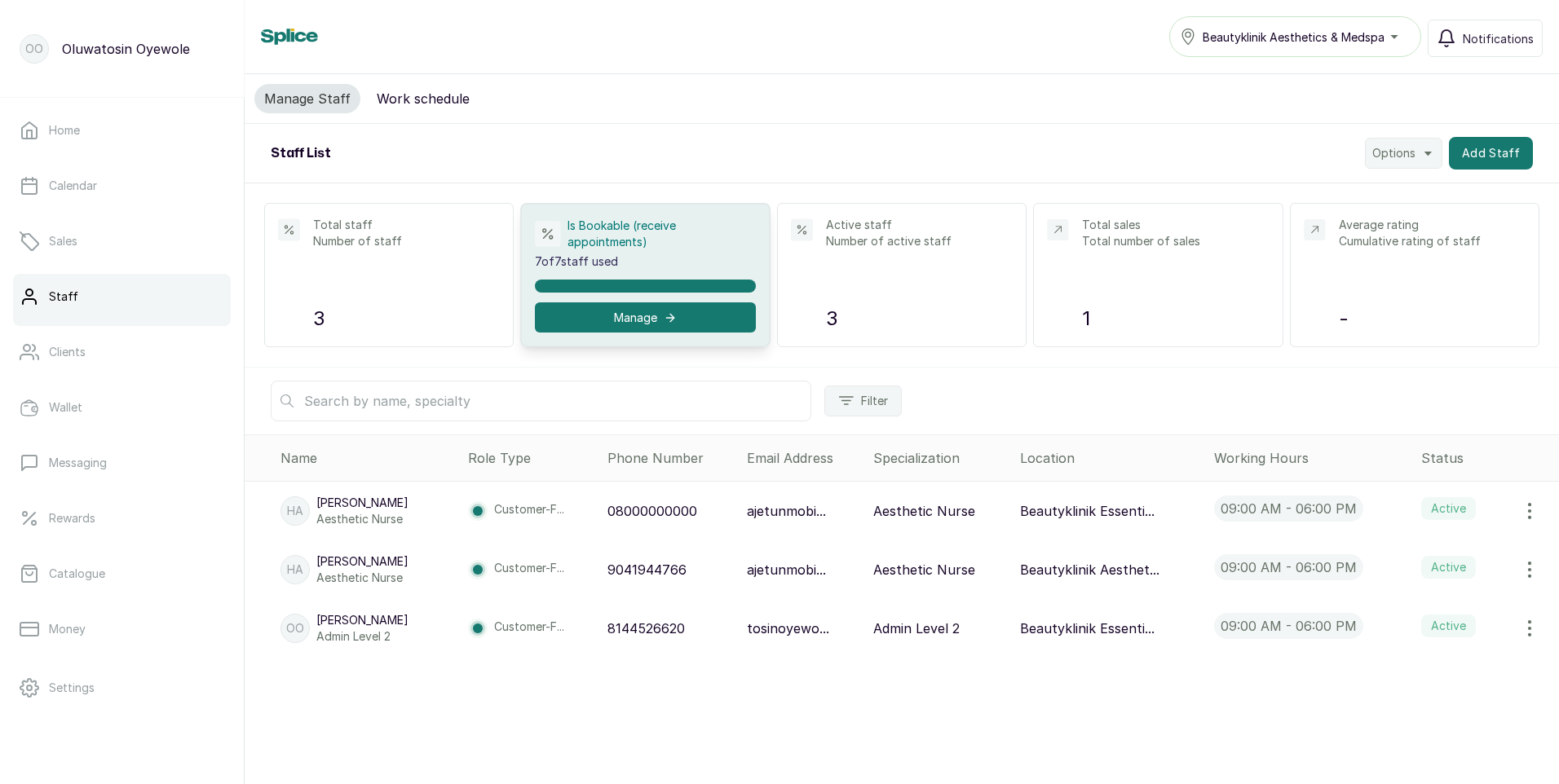
click at [1529, 571] on icon "button" at bounding box center [1529, 569] width 2 height 14
click at [1426, 623] on span "Edit" at bounding box center [1460, 616] width 157 height 20
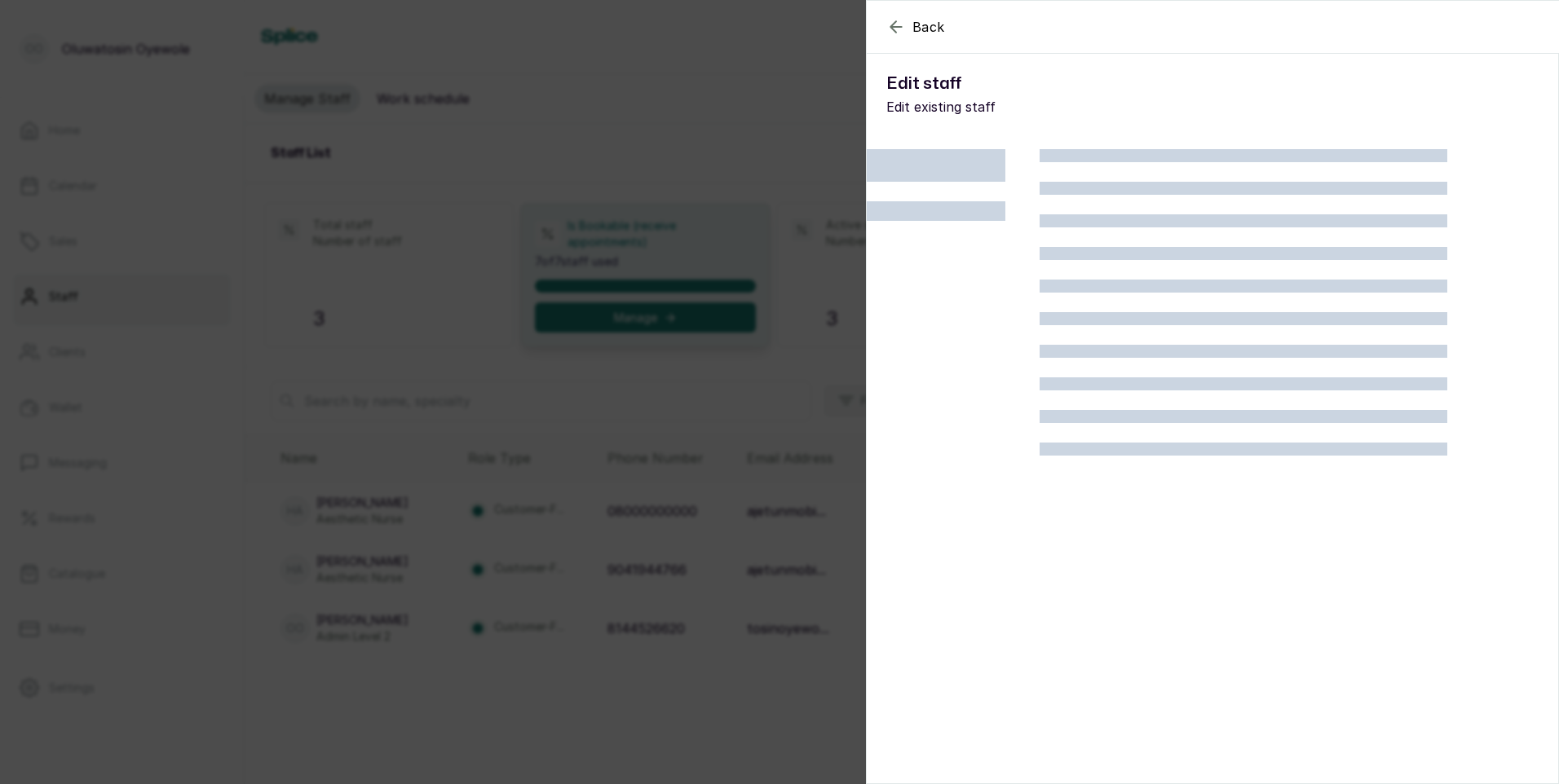
click at [898, 27] on icon "button" at bounding box center [895, 27] width 11 height 11
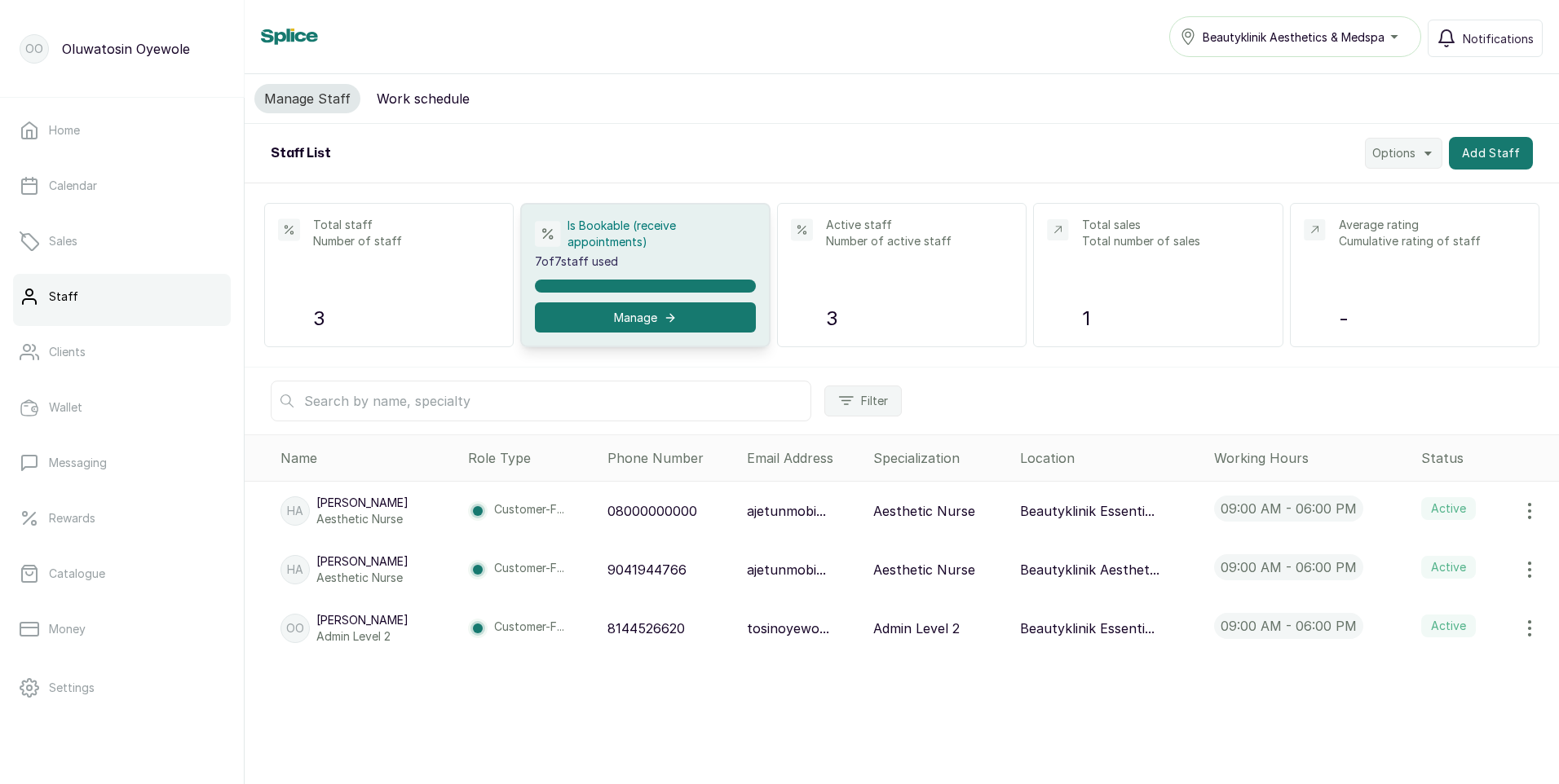
click at [1515, 559] on button "button" at bounding box center [1529, 569] width 46 height 32
click at [1427, 643] on span "Delete" at bounding box center [1429, 648] width 41 height 20
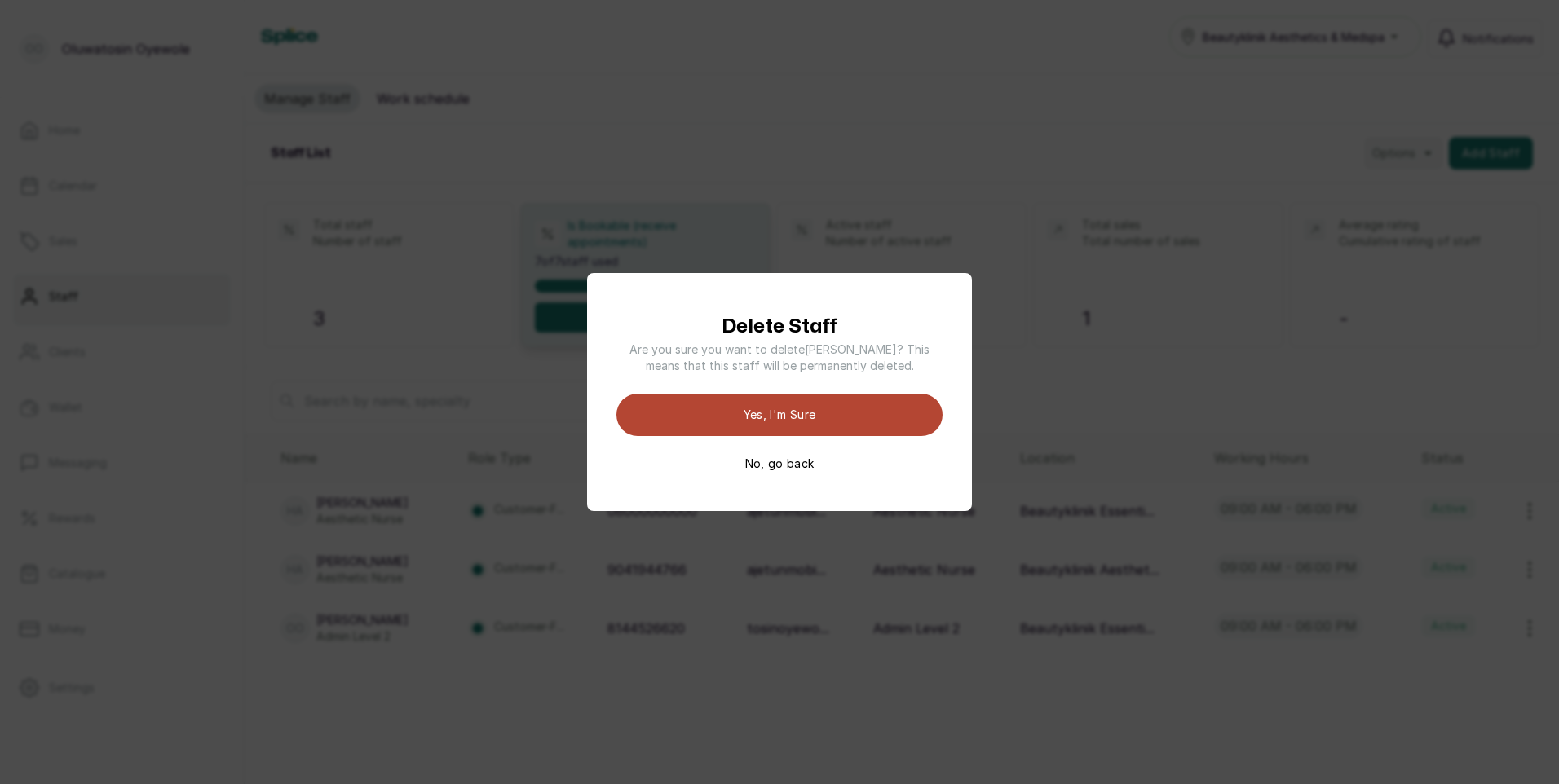
click at [756, 413] on button "Yes, I'm sure" at bounding box center [779, 414] width 326 height 42
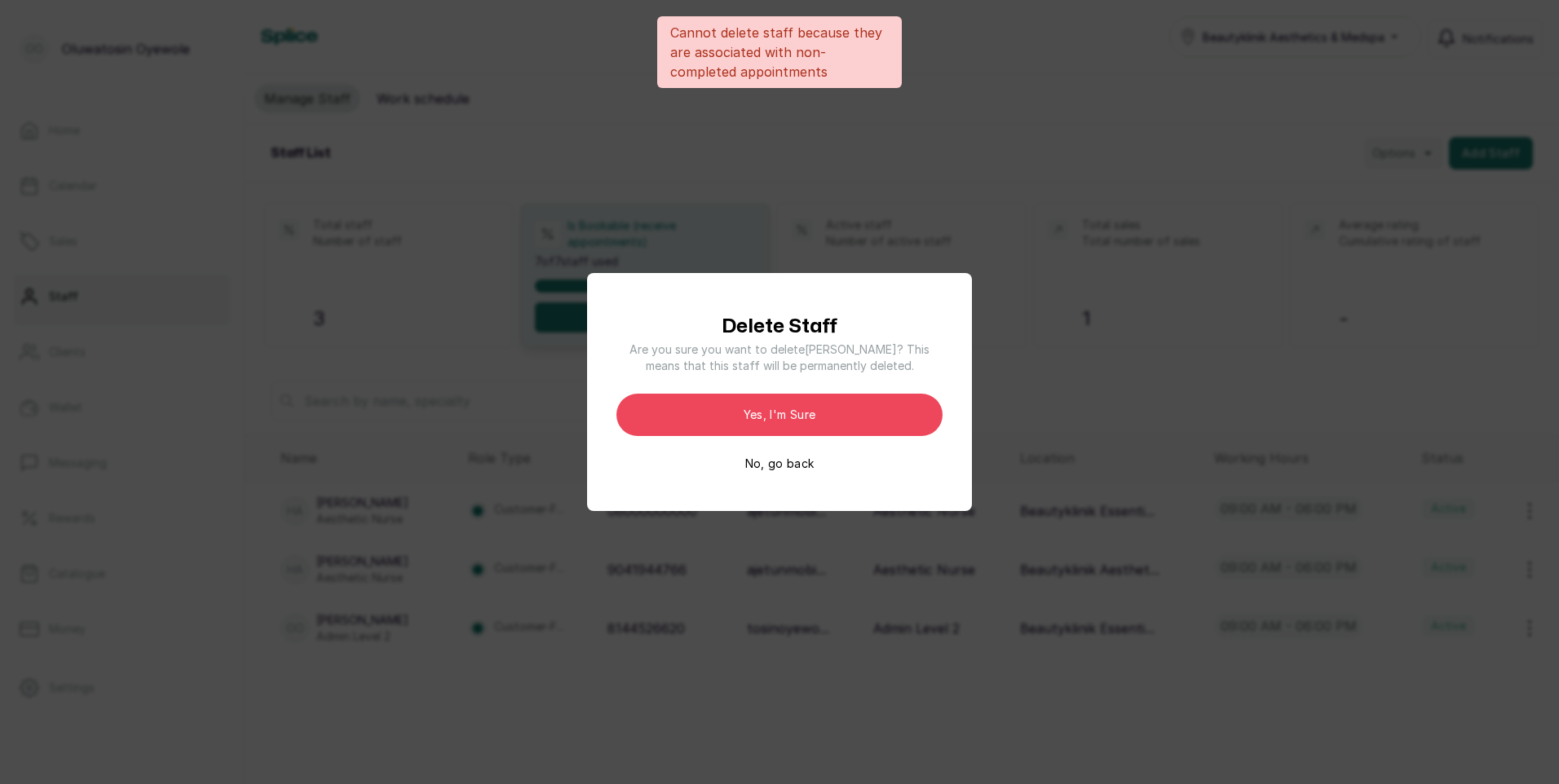
click at [806, 468] on button "No, go back" at bounding box center [779, 464] width 69 height 16
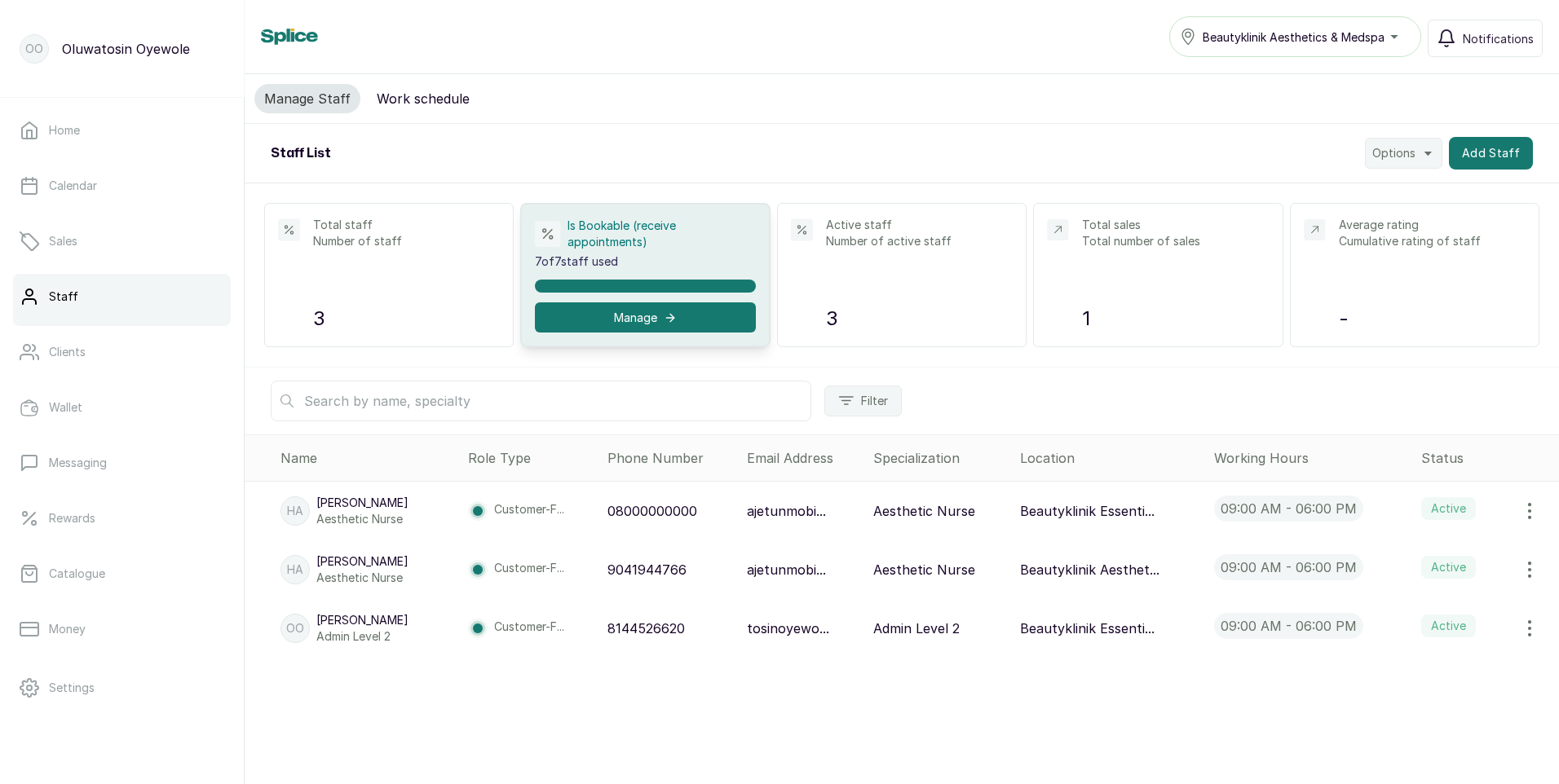
click at [1520, 515] on icon "button" at bounding box center [1529, 511] width 20 height 20
click at [1419, 556] on span "Edit" at bounding box center [1420, 557] width 23 height 20
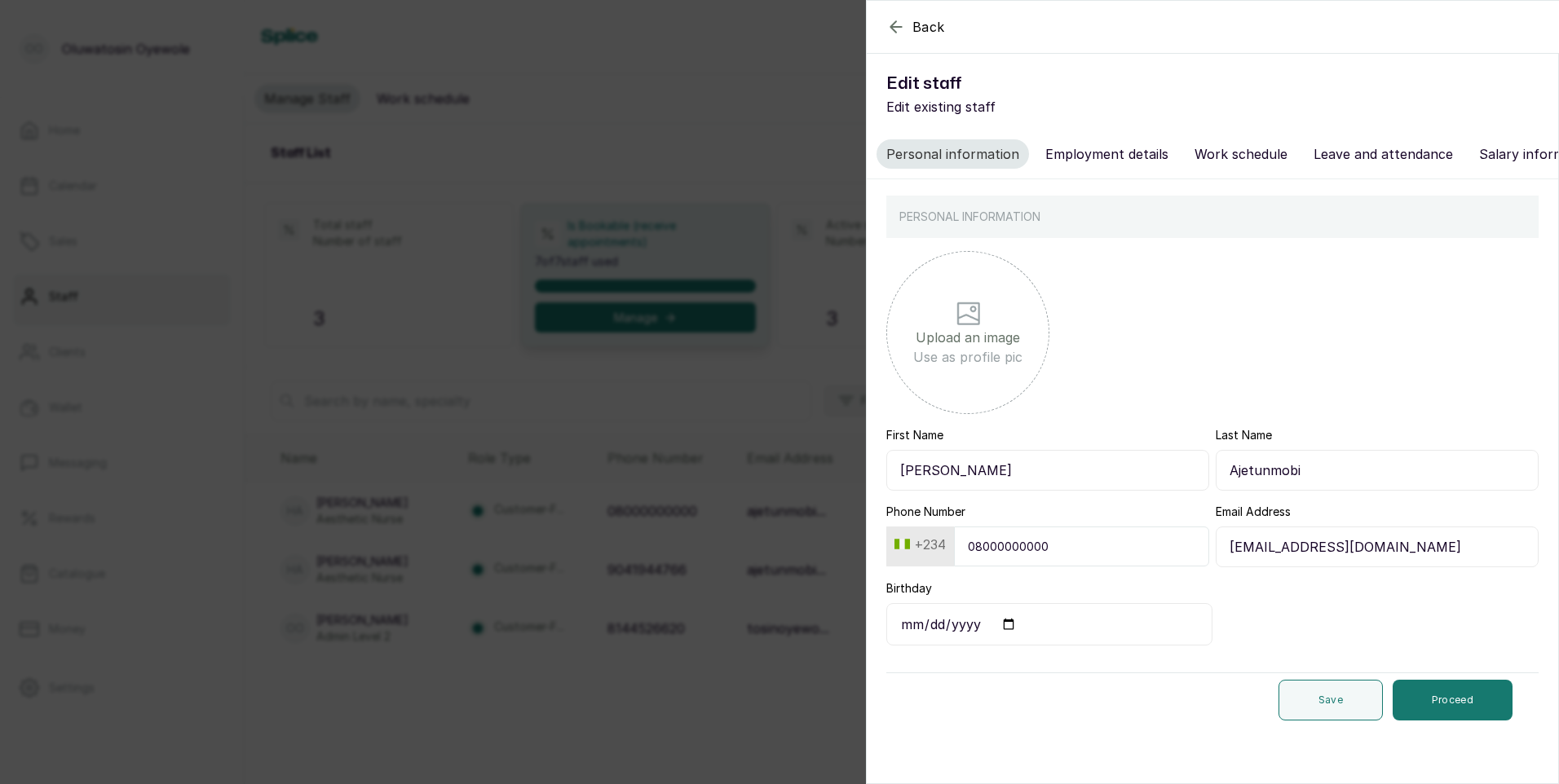
click at [1080, 159] on button "Employment details" at bounding box center [1106, 154] width 142 height 30
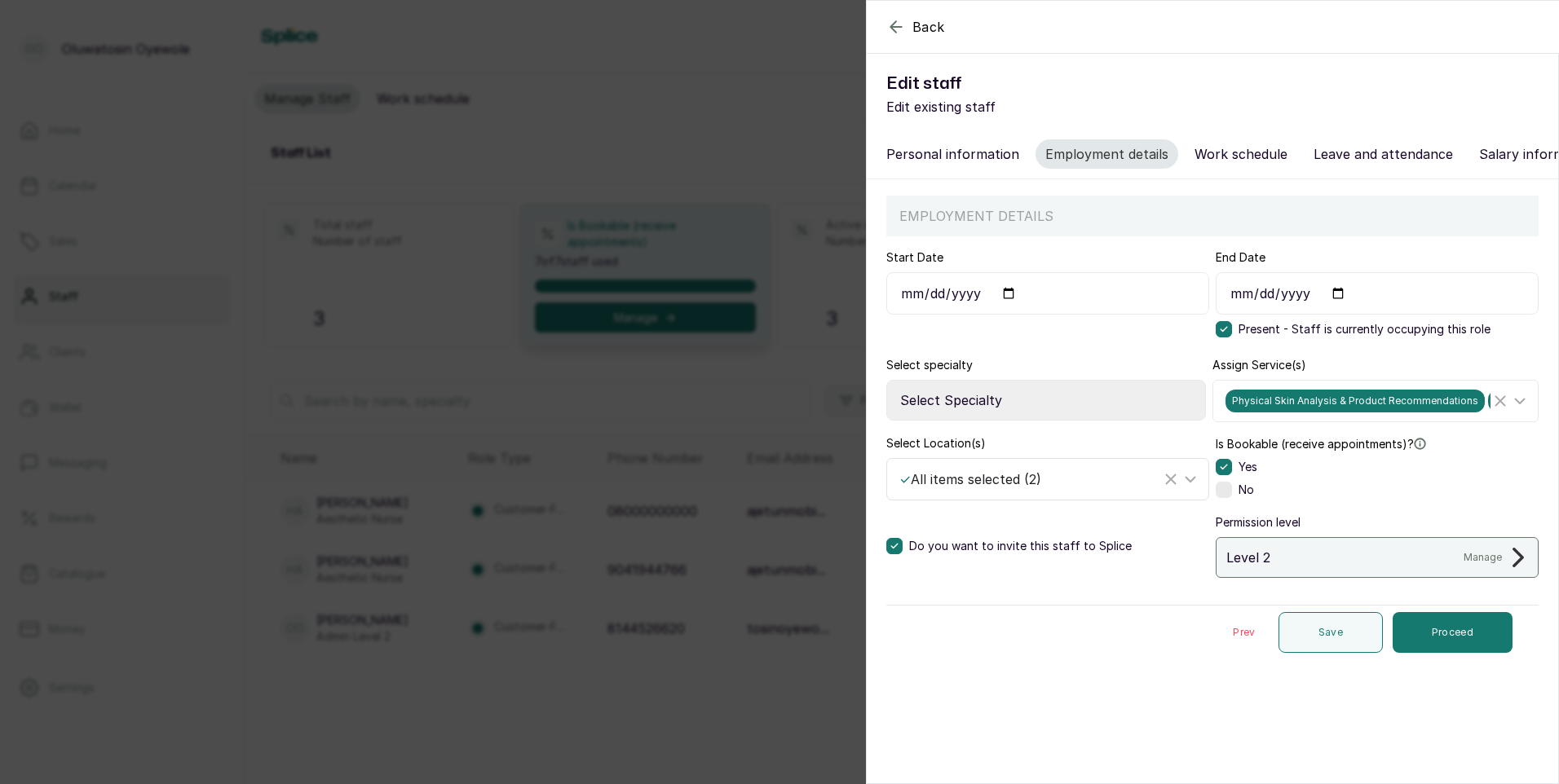
click at [1166, 484] on line "Clear Selected" at bounding box center [1170, 479] width 10 height 10
click at [1471, 634] on button "Proceed" at bounding box center [1452, 633] width 120 height 41
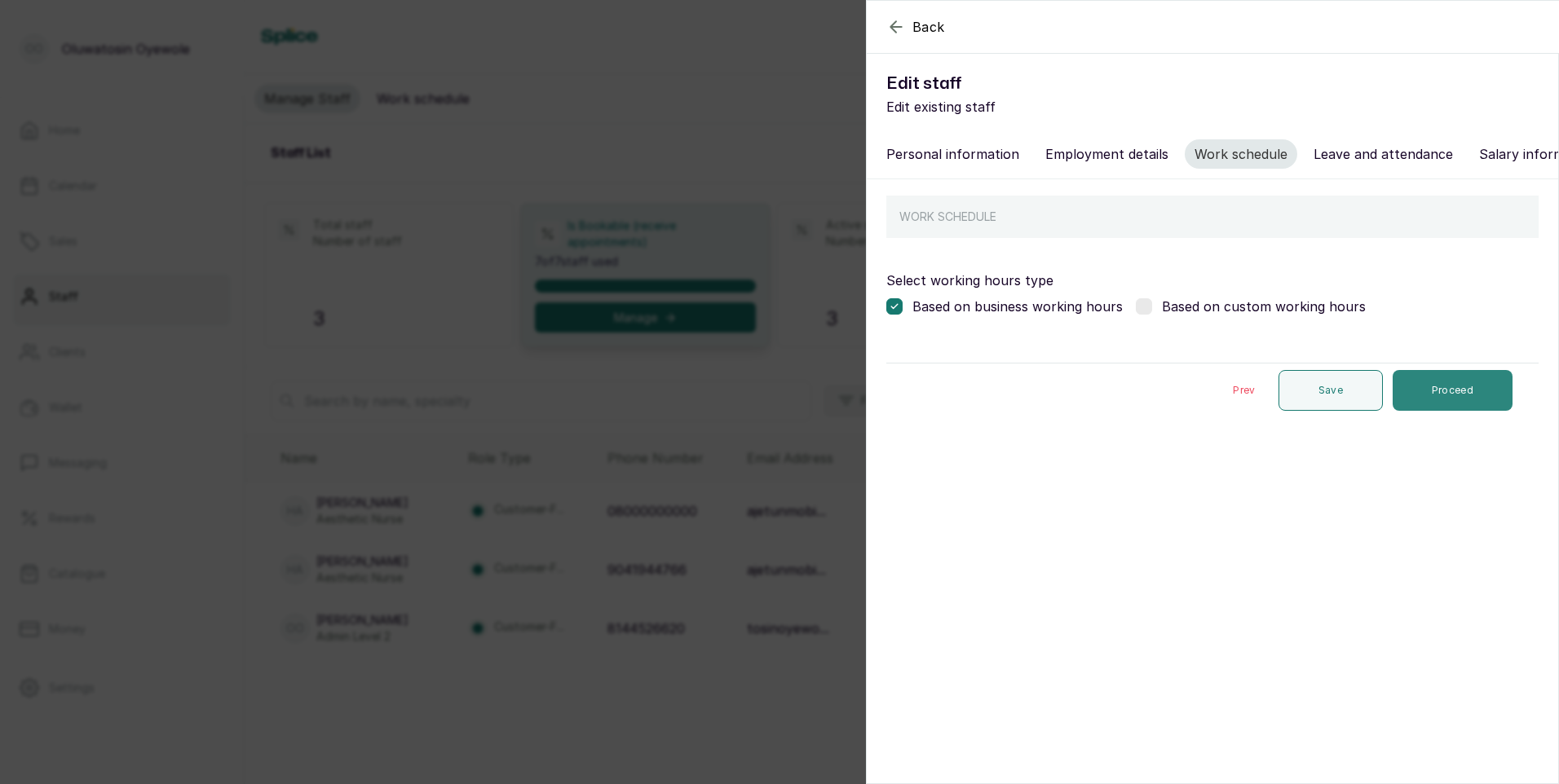
click at [1477, 401] on button "Proceed" at bounding box center [1452, 390] width 120 height 41
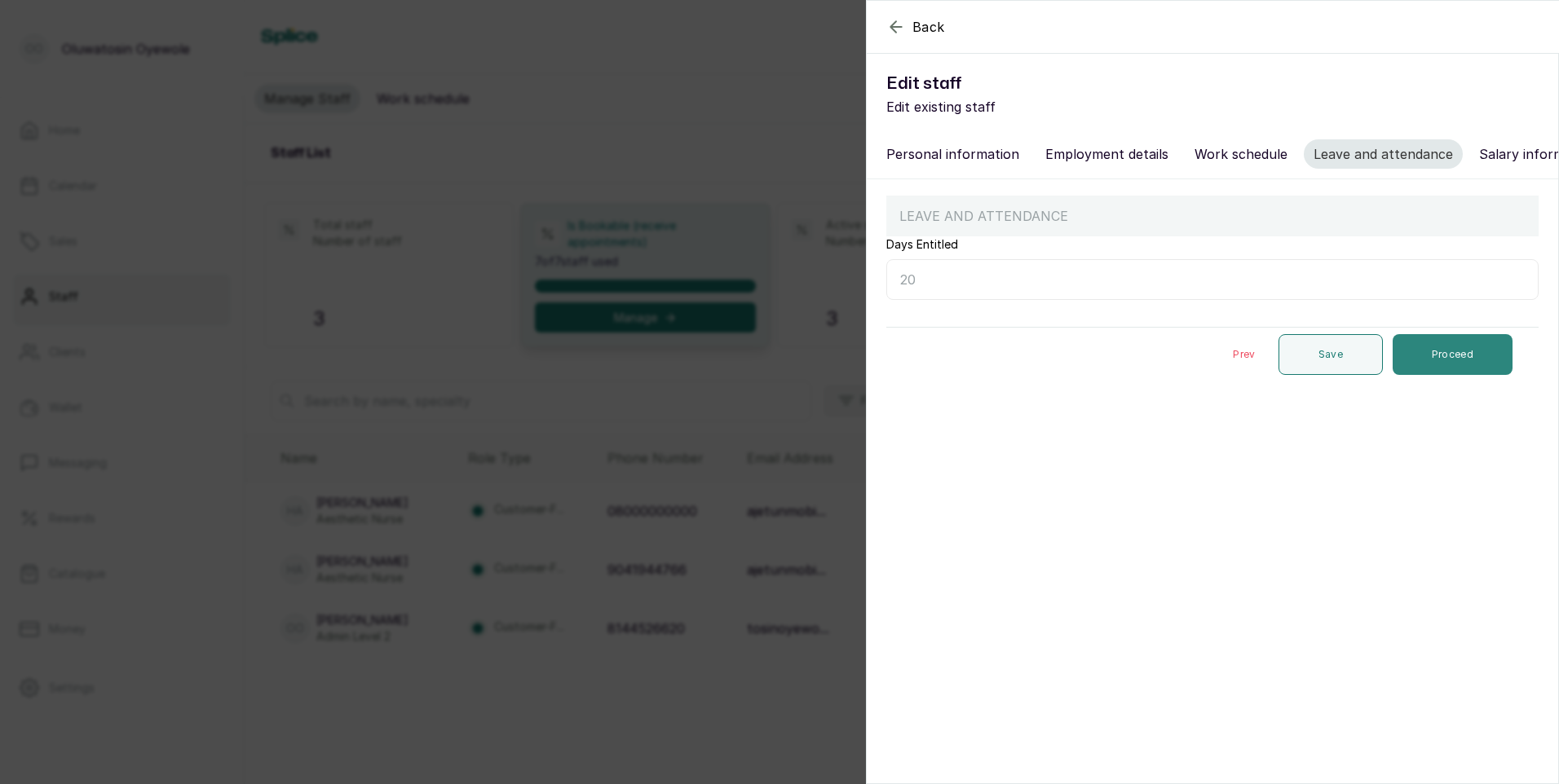
click at [1472, 369] on button "Proceed" at bounding box center [1452, 354] width 120 height 41
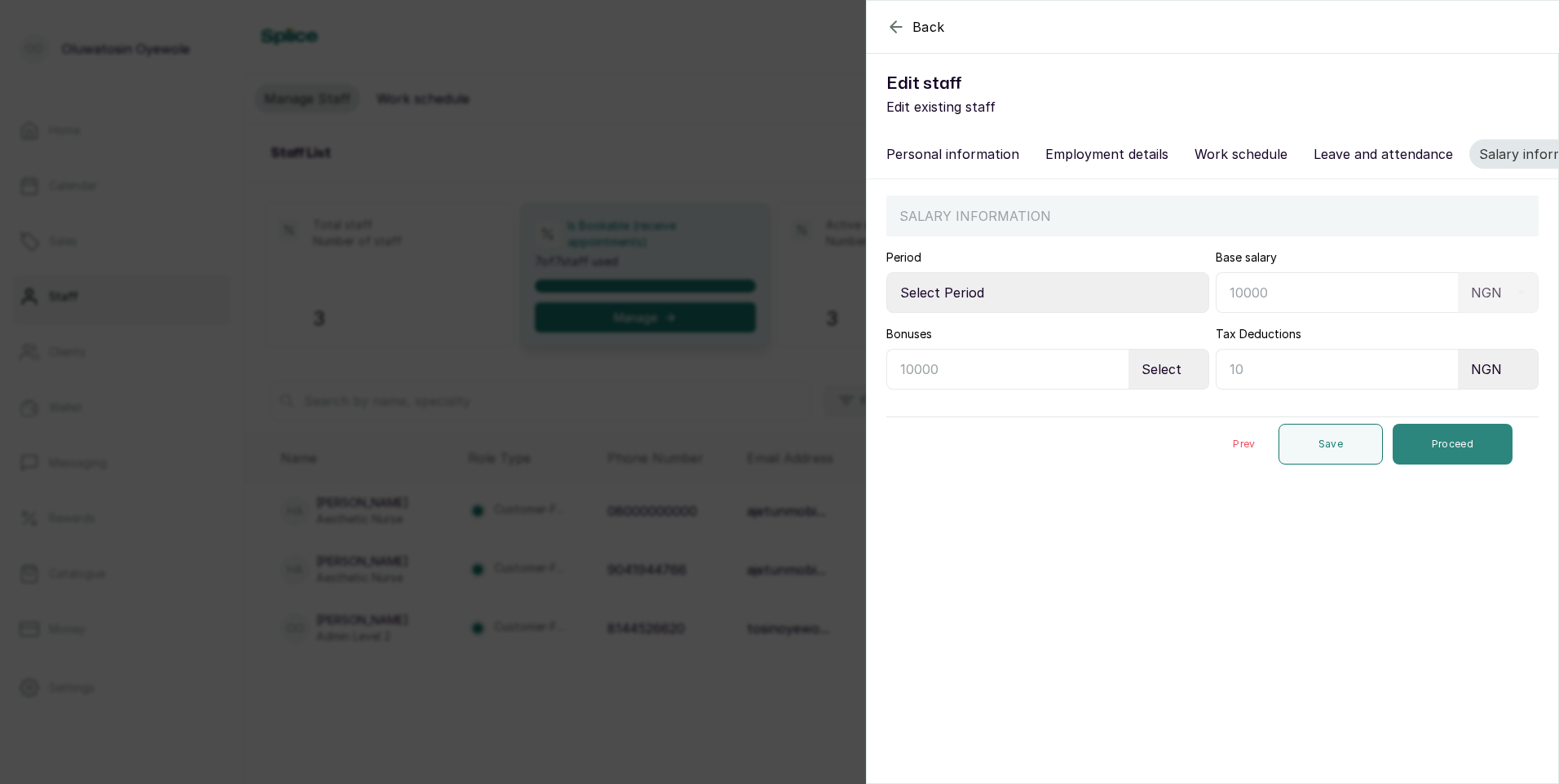
click at [1429, 461] on button "Proceed" at bounding box center [1452, 444] width 120 height 41
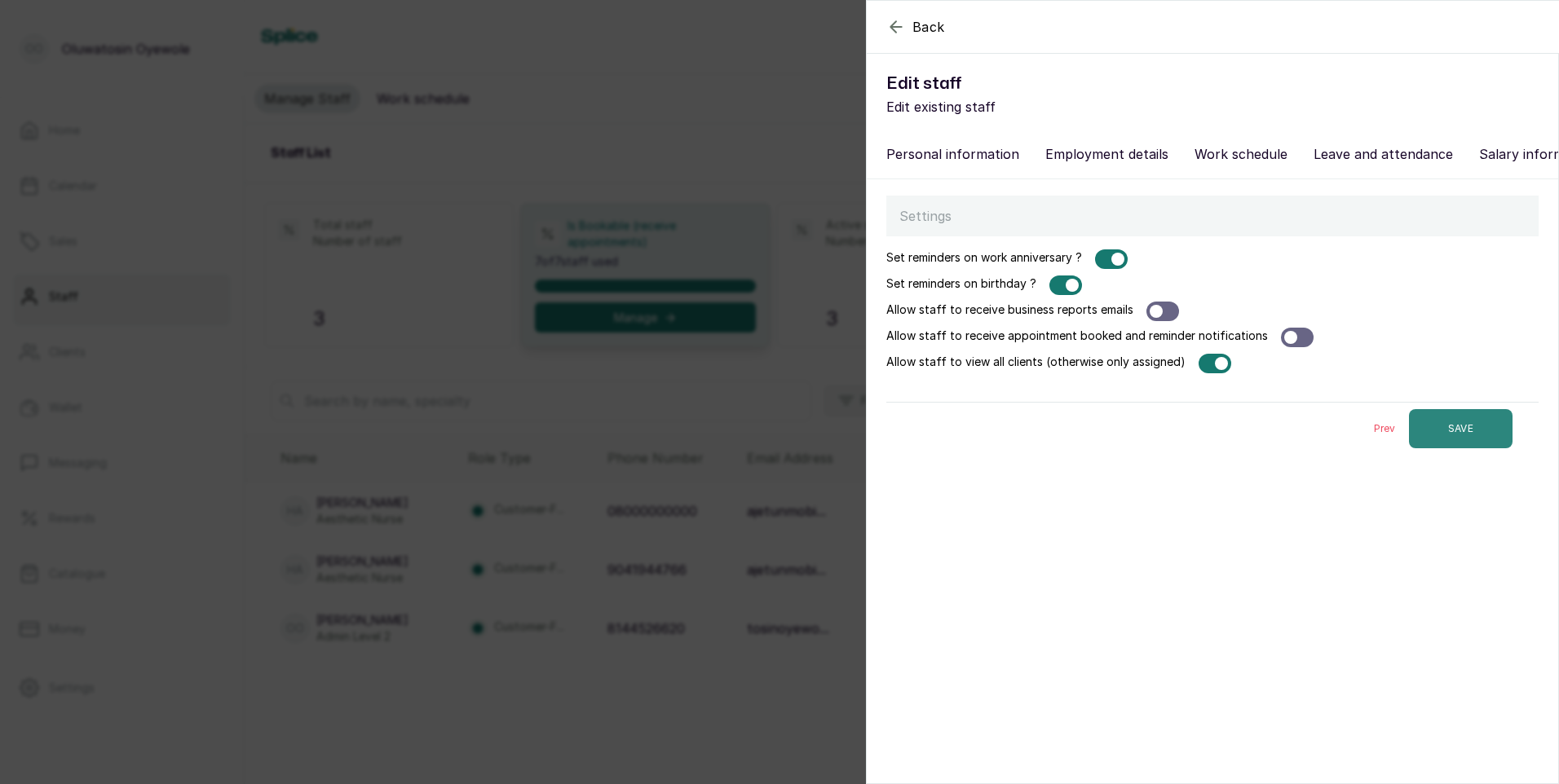
click at [1433, 440] on button "SAVE" at bounding box center [1460, 429] width 104 height 39
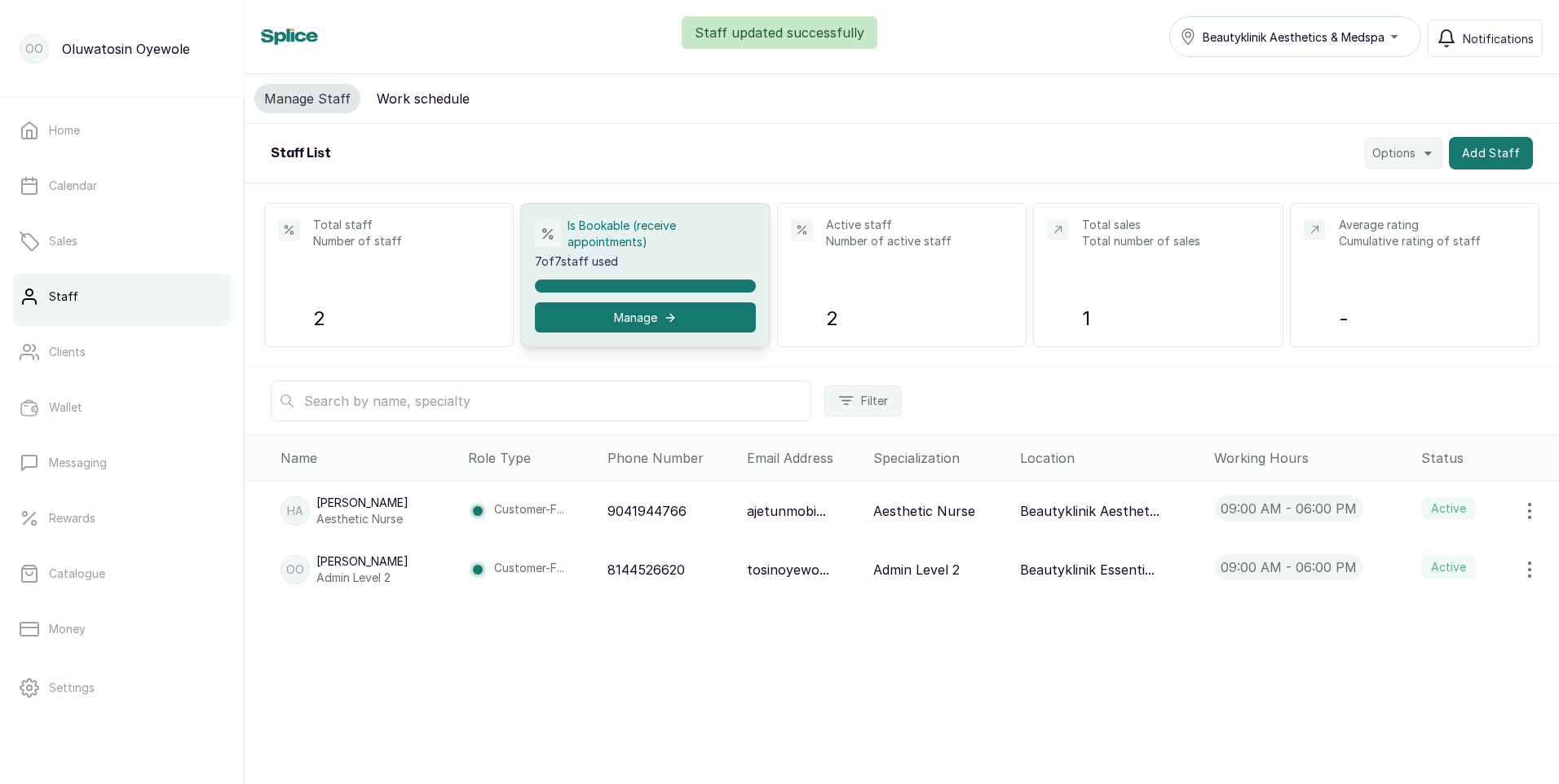
click at [1529, 510] on icon "button" at bounding box center [1529, 511] width 2 height 14
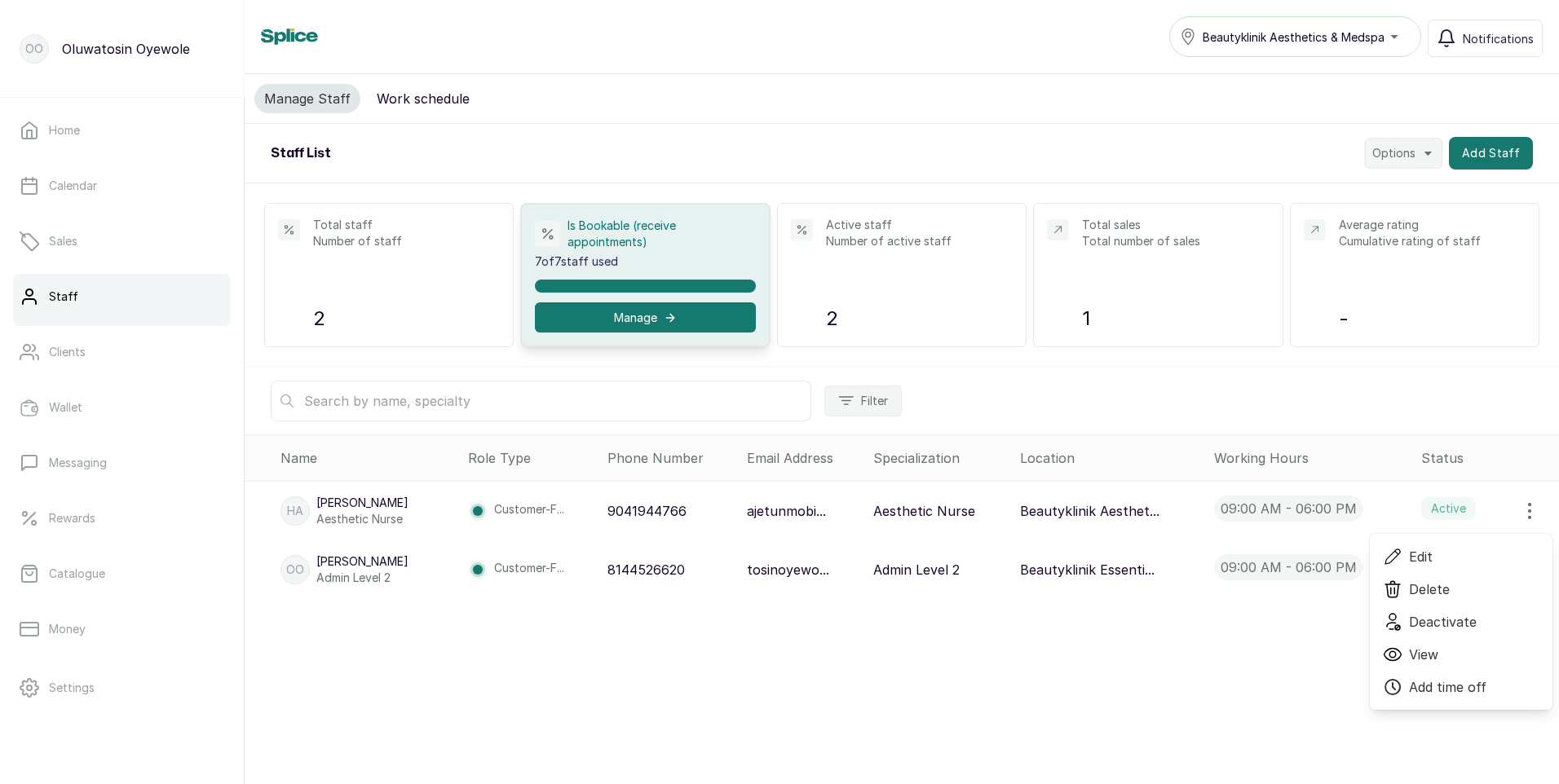
click at [1435, 557] on span "Edit" at bounding box center [1460, 557] width 157 height 20
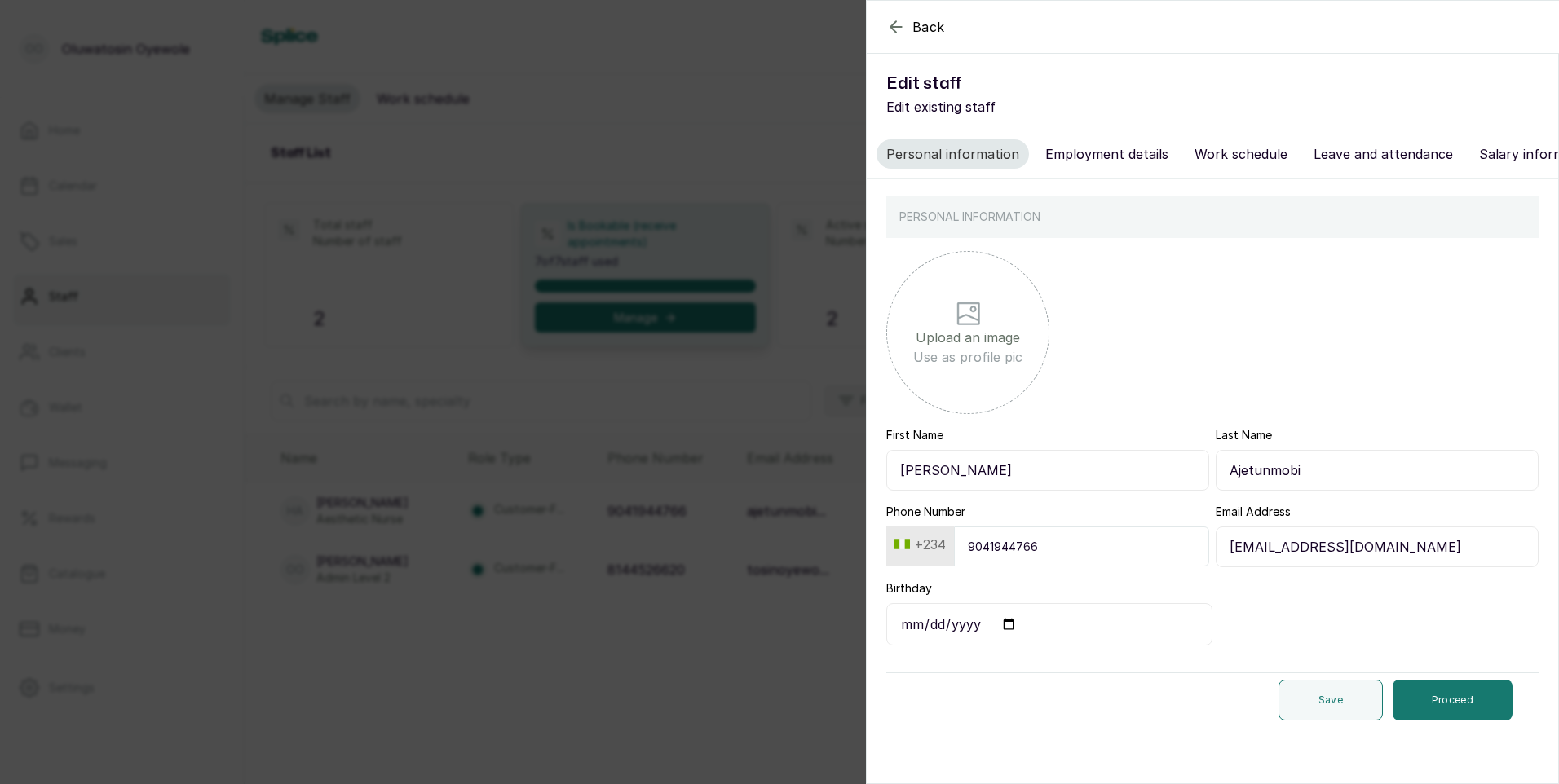
click at [1106, 158] on button "Employment details" at bounding box center [1106, 154] width 142 height 30
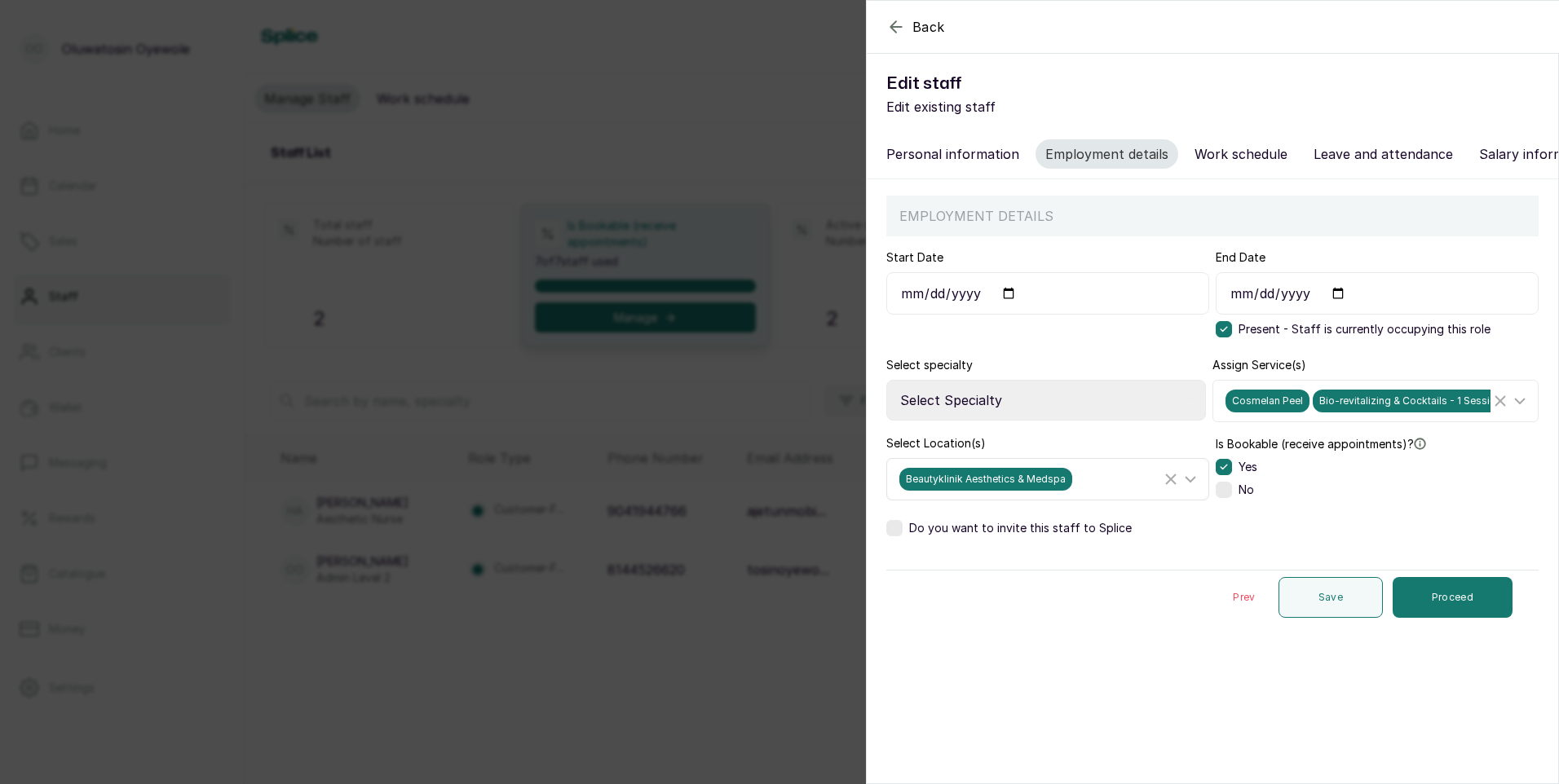
click at [1190, 489] on icon at bounding box center [1190, 479] width 20 height 20
click at [1162, 705] on section "Back Edit staff Edit existing staff Personal information Employment details Wor…" at bounding box center [1212, 392] width 693 height 784
click at [898, 21] on icon "button" at bounding box center [896, 27] width 20 height 20
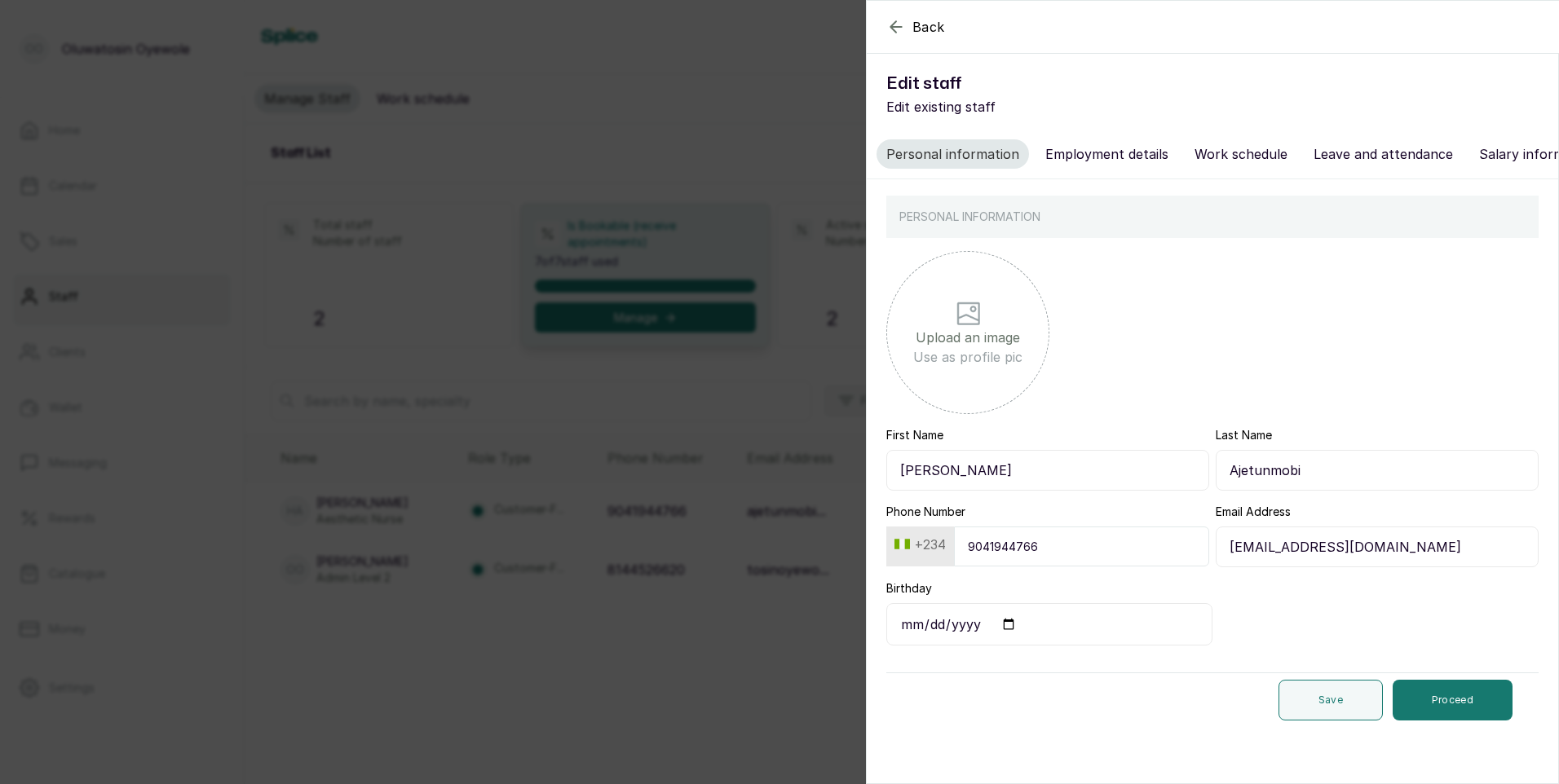
click at [898, 21] on icon "button" at bounding box center [896, 27] width 20 height 20
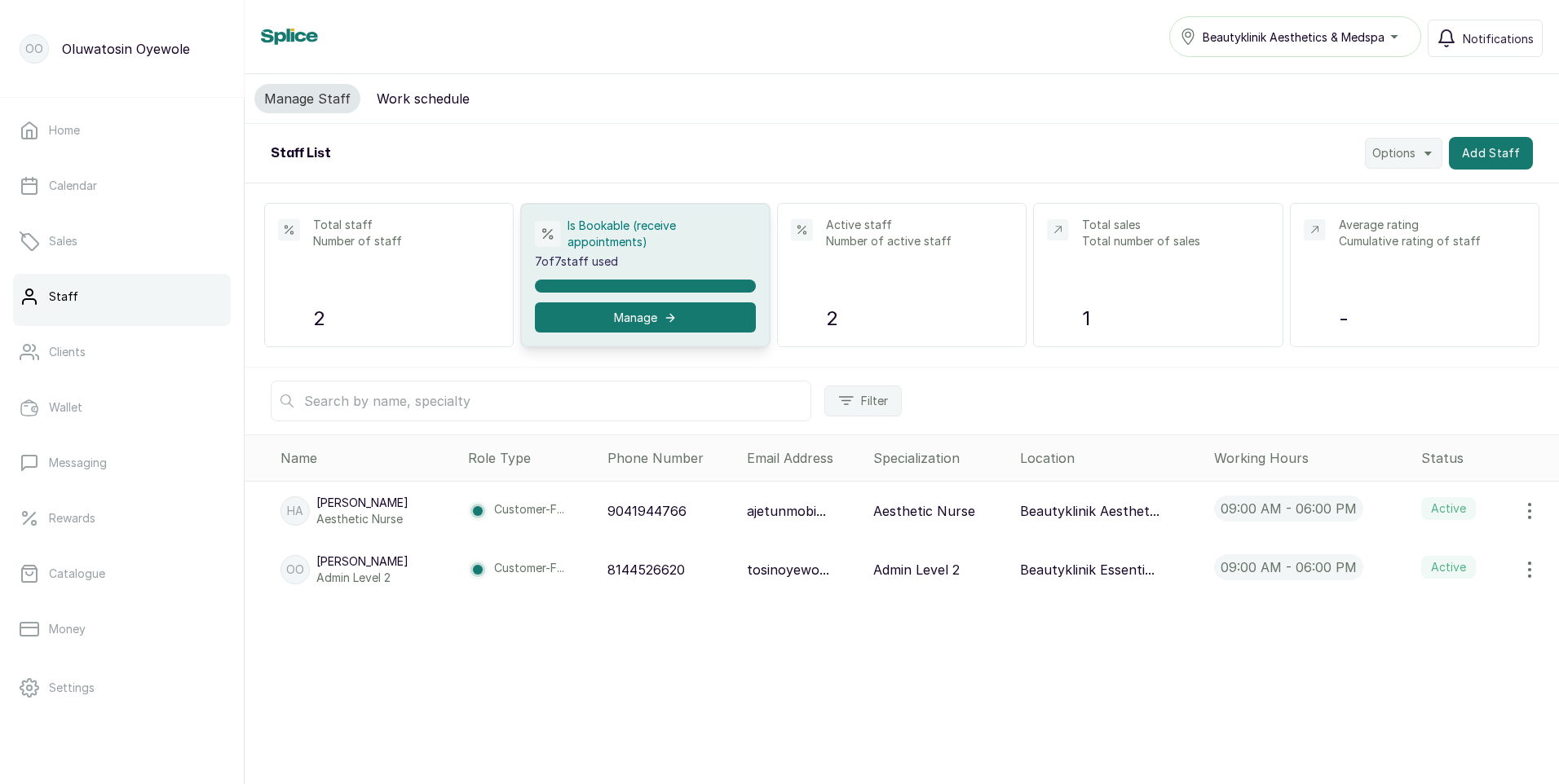
click at [1392, 34] on div "Beautyklinik Aesthetics & Medspa" at bounding box center [1296, 37] width 231 height 20
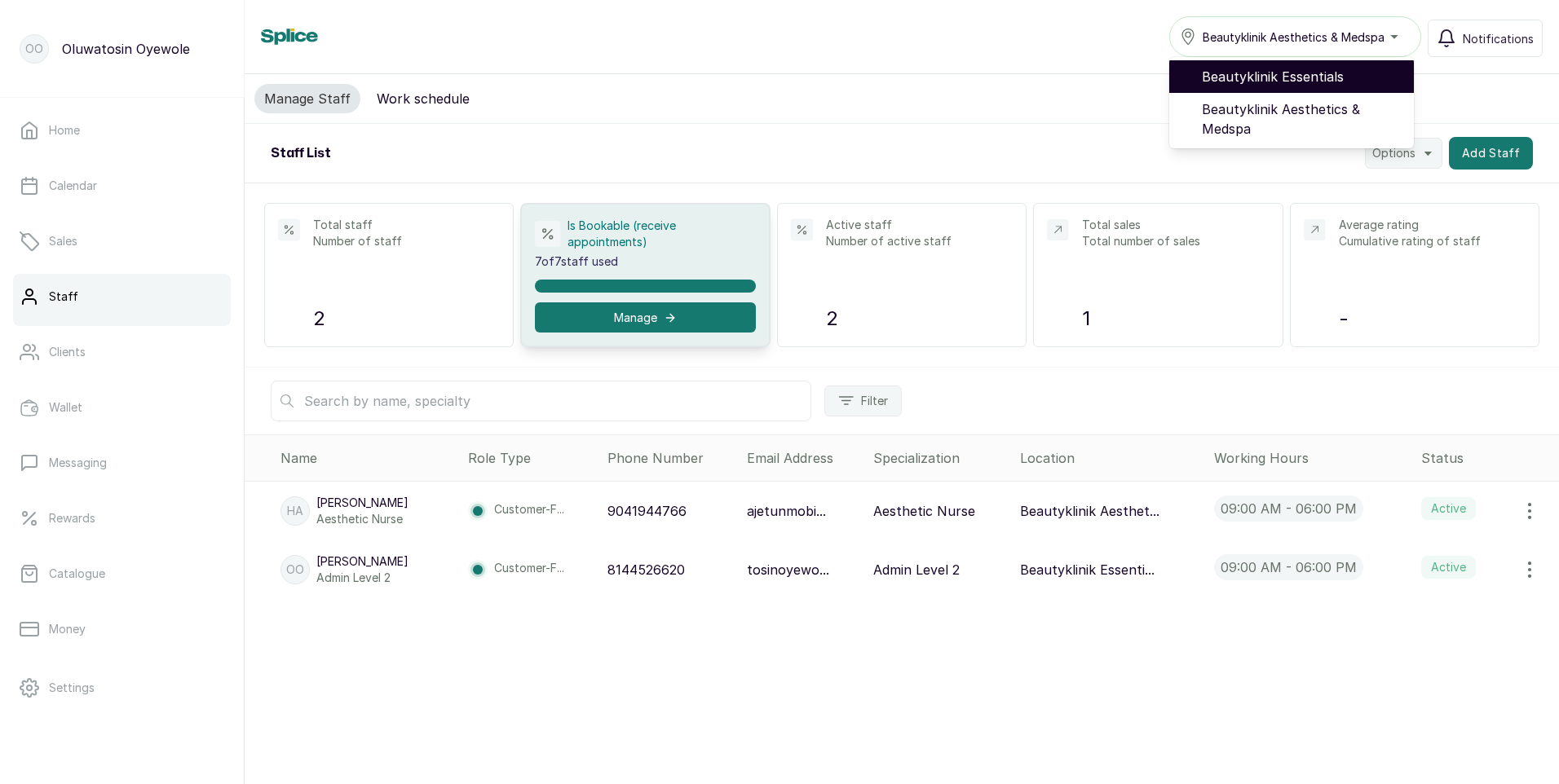
click at [1323, 78] on span "Beautyklinik Essentials" at bounding box center [1301, 77] width 199 height 20
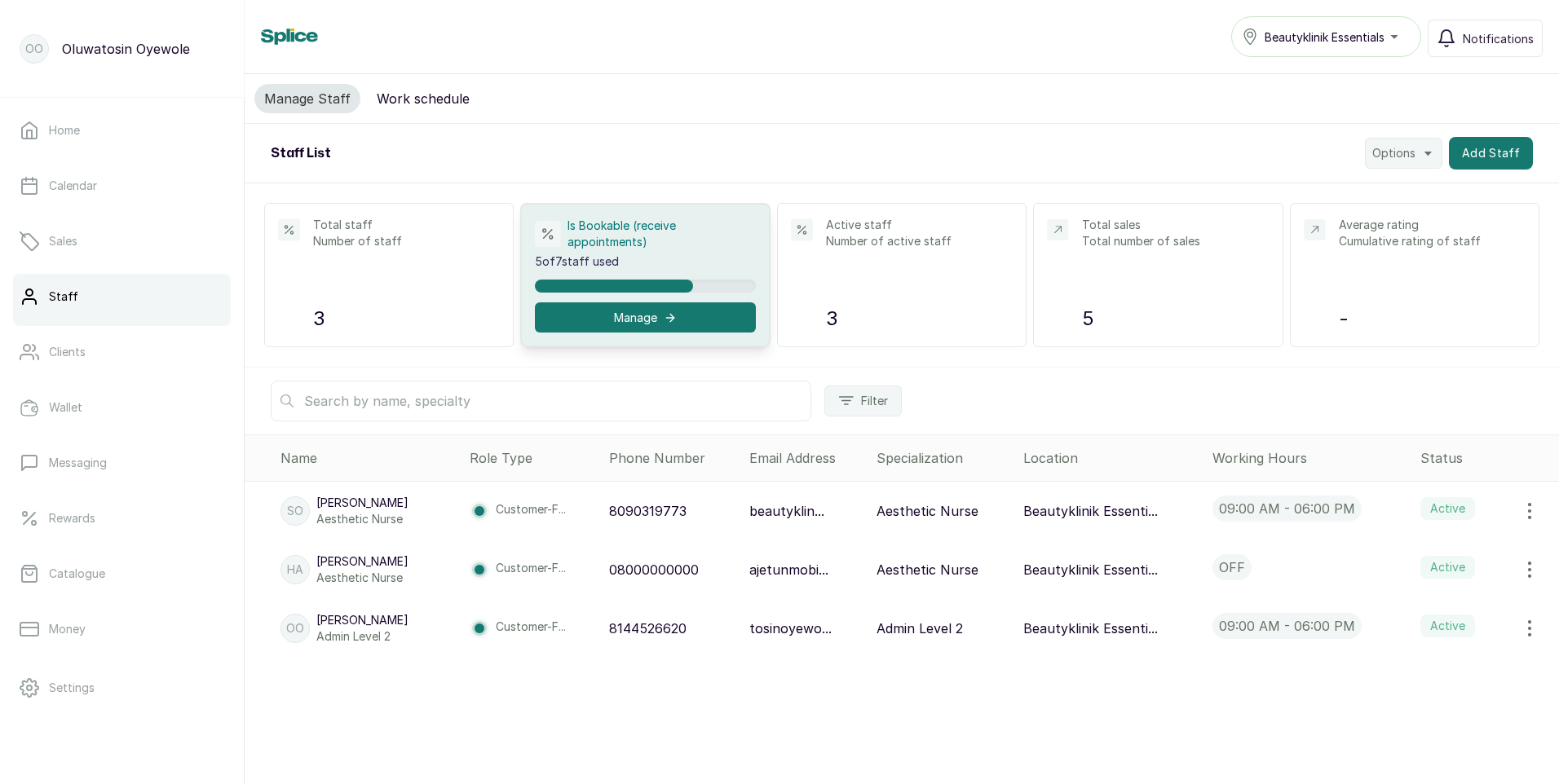
click at [1520, 566] on icon "button" at bounding box center [1529, 570] width 20 height 20
click at [1441, 647] on span "Delete" at bounding box center [1460, 648] width 157 height 20
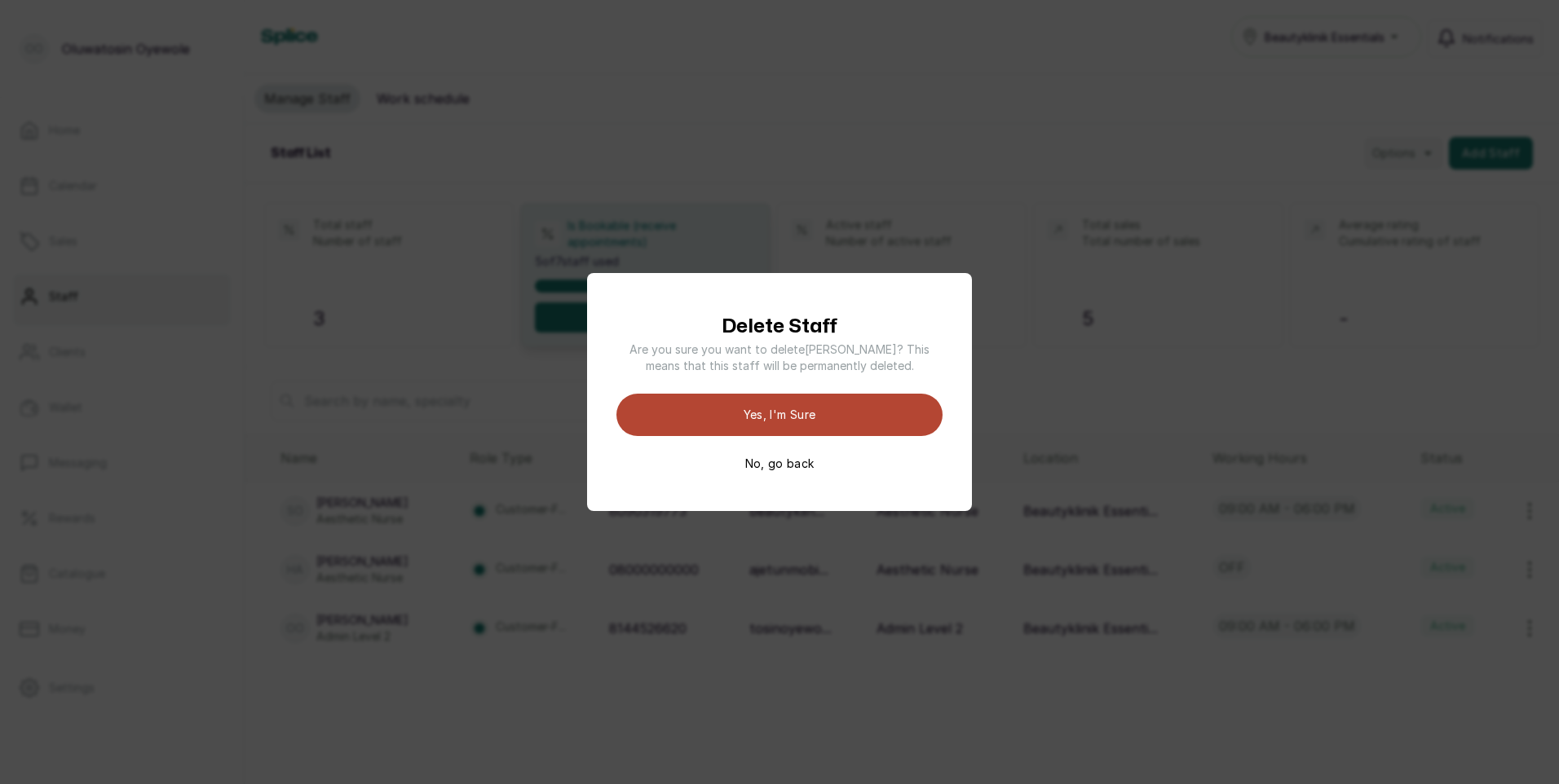
click at [826, 409] on button "Yes, I'm sure" at bounding box center [779, 414] width 326 height 42
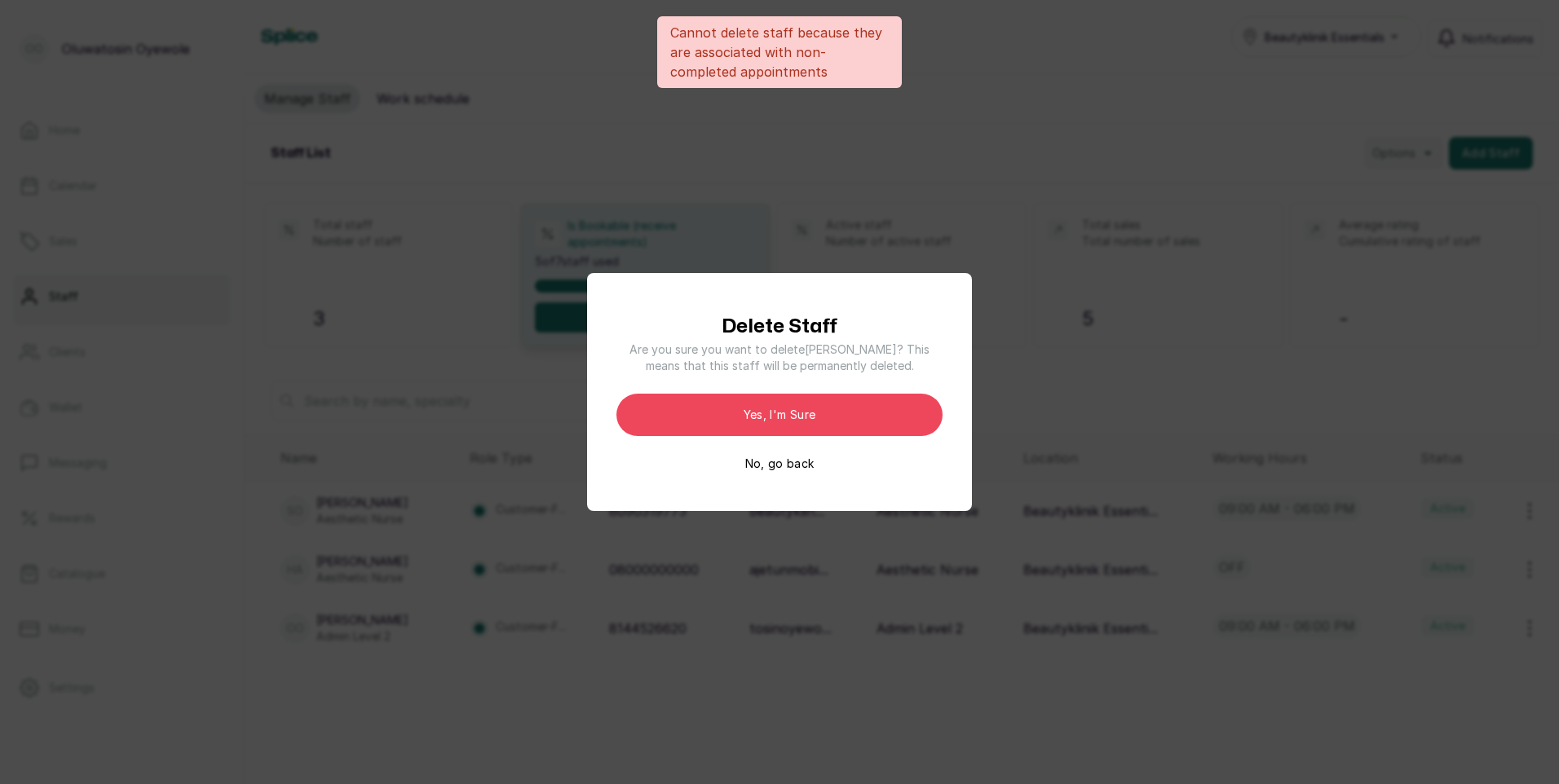
click at [992, 341] on div "Cannot delete staff because they are associated with non-completed appointments…" at bounding box center [779, 392] width 1559 height 784
click at [802, 460] on button "No, go back" at bounding box center [779, 464] width 69 height 16
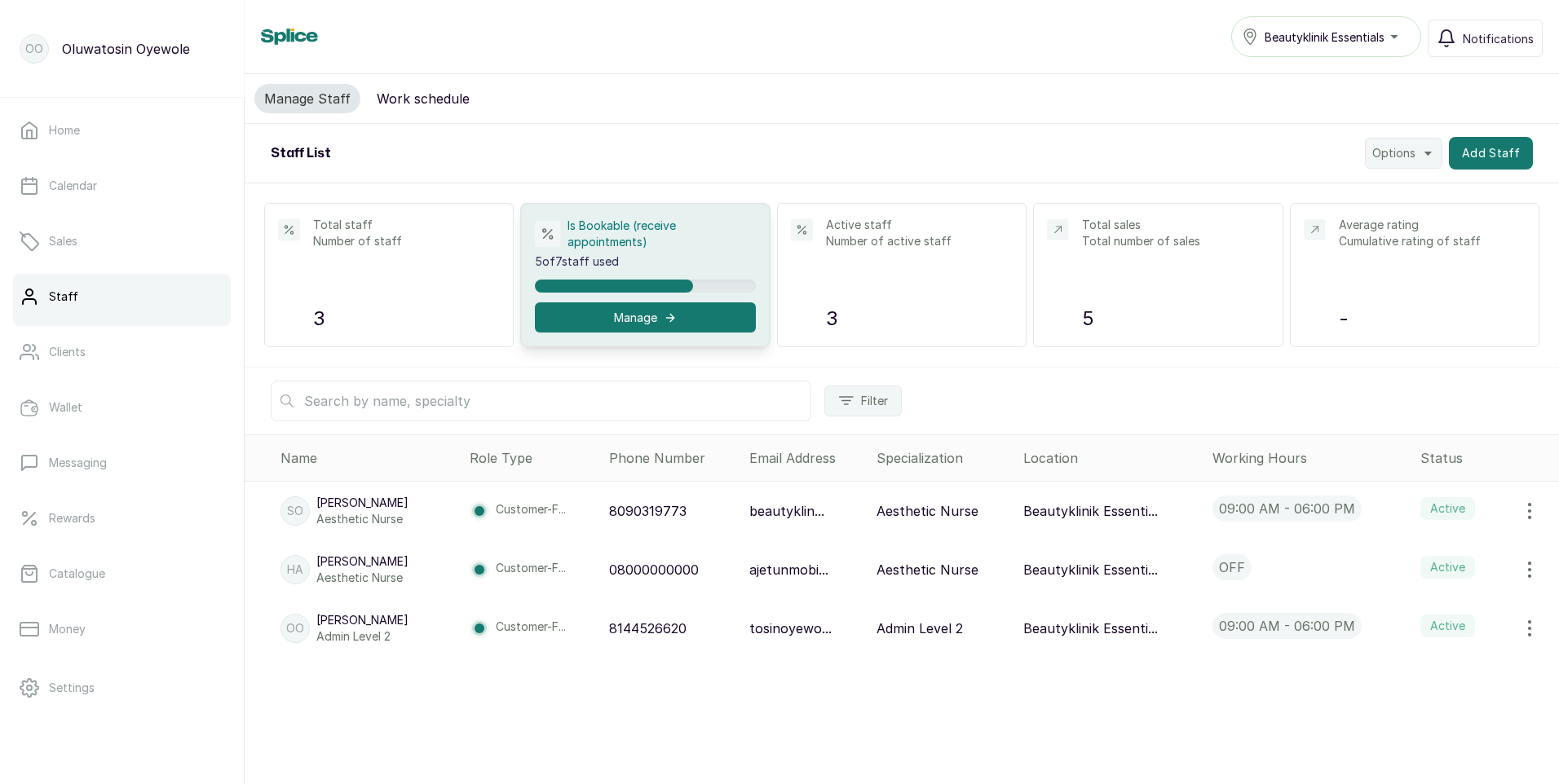
click at [1520, 572] on icon "button" at bounding box center [1529, 570] width 20 height 20
click at [1415, 608] on span "Edit" at bounding box center [1420, 616] width 23 height 20
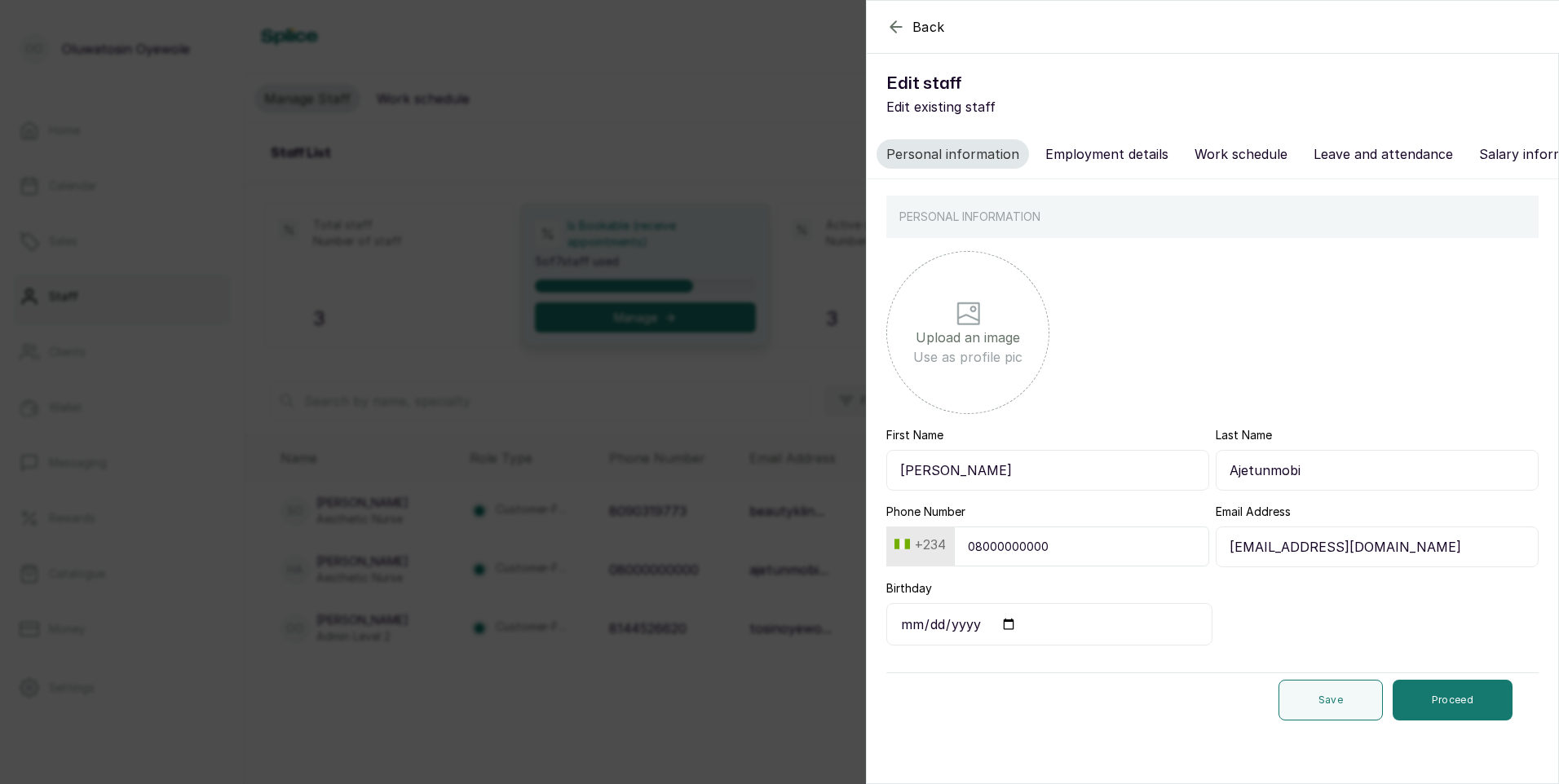
click at [1105, 154] on button "Employment details" at bounding box center [1106, 154] width 142 height 30
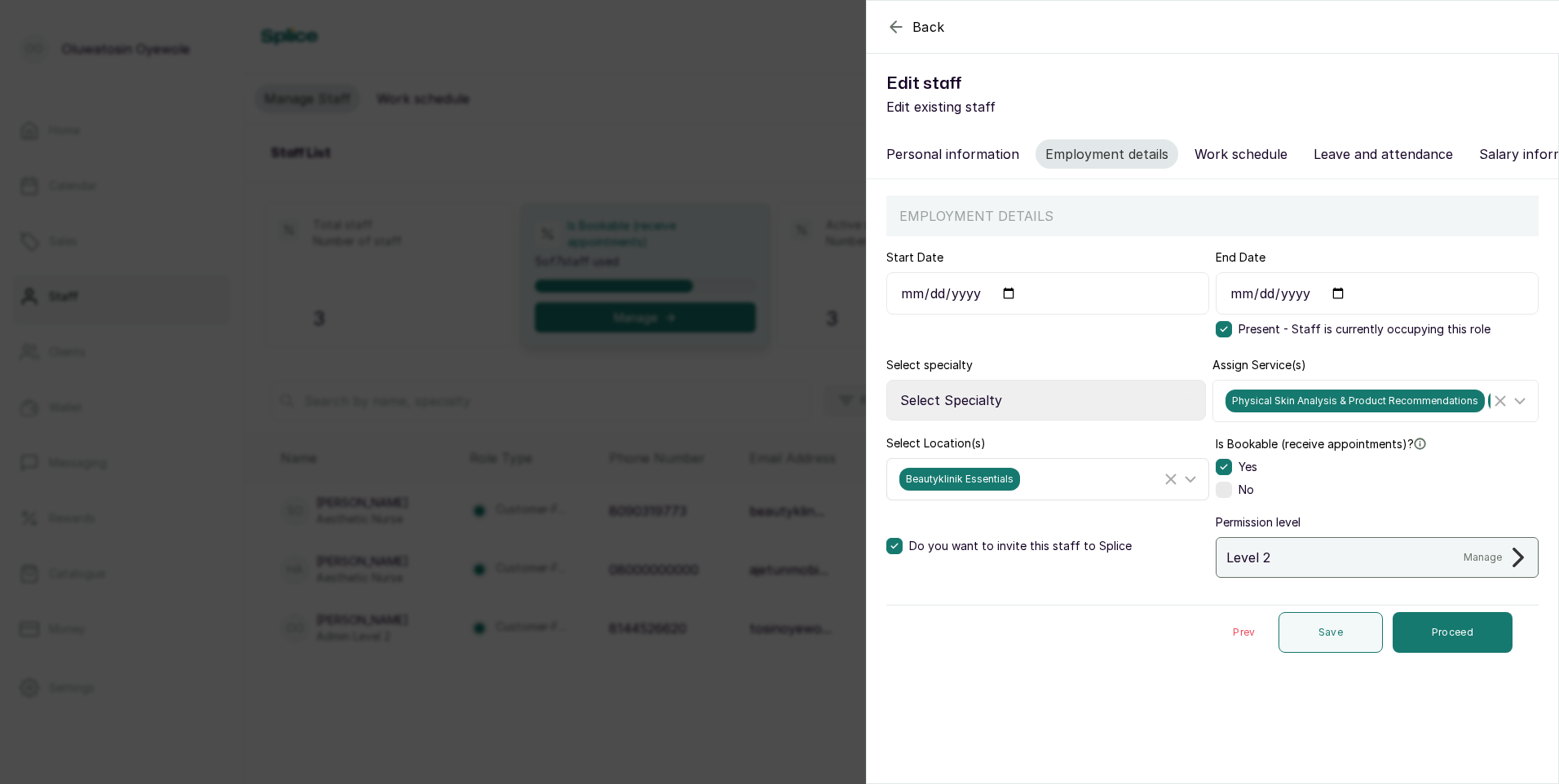
click at [1170, 489] on icon "Clear Selected" at bounding box center [1171, 479] width 20 height 20
click at [1404, 634] on button "Proceed" at bounding box center [1452, 633] width 120 height 41
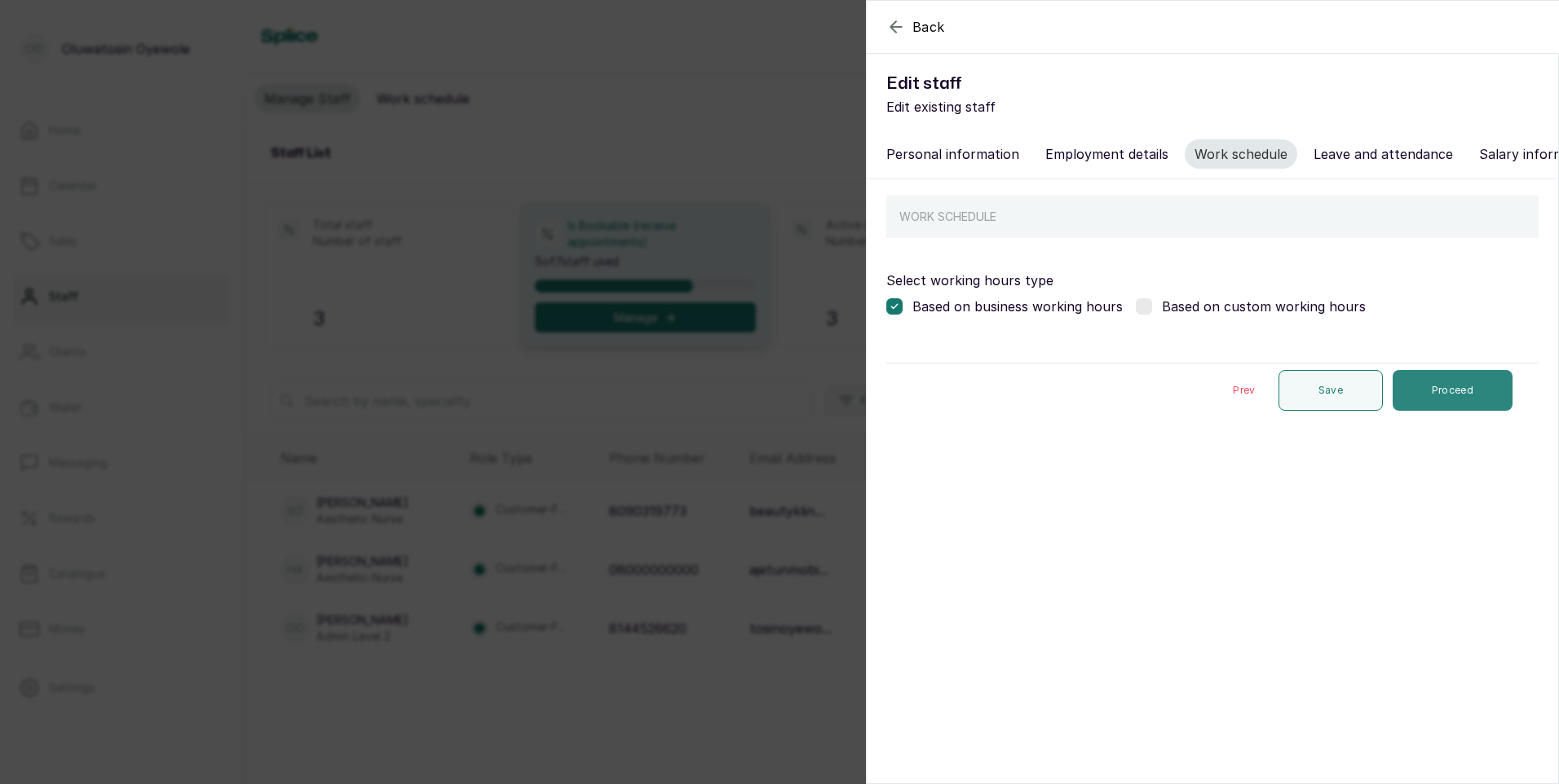
click at [1434, 397] on button "Proceed" at bounding box center [1452, 390] width 120 height 41
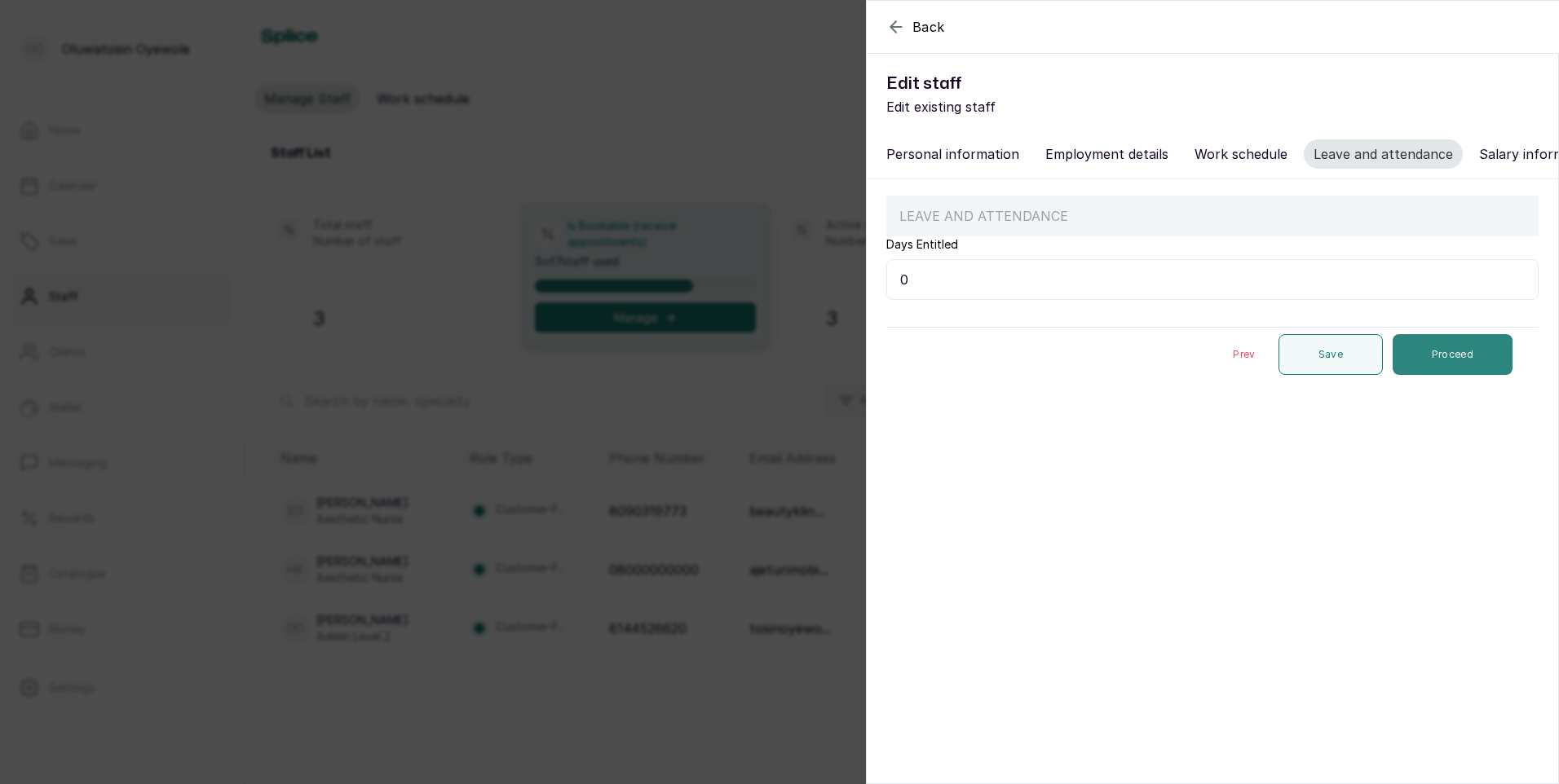
click at [1432, 370] on button "Proceed" at bounding box center [1452, 354] width 120 height 41
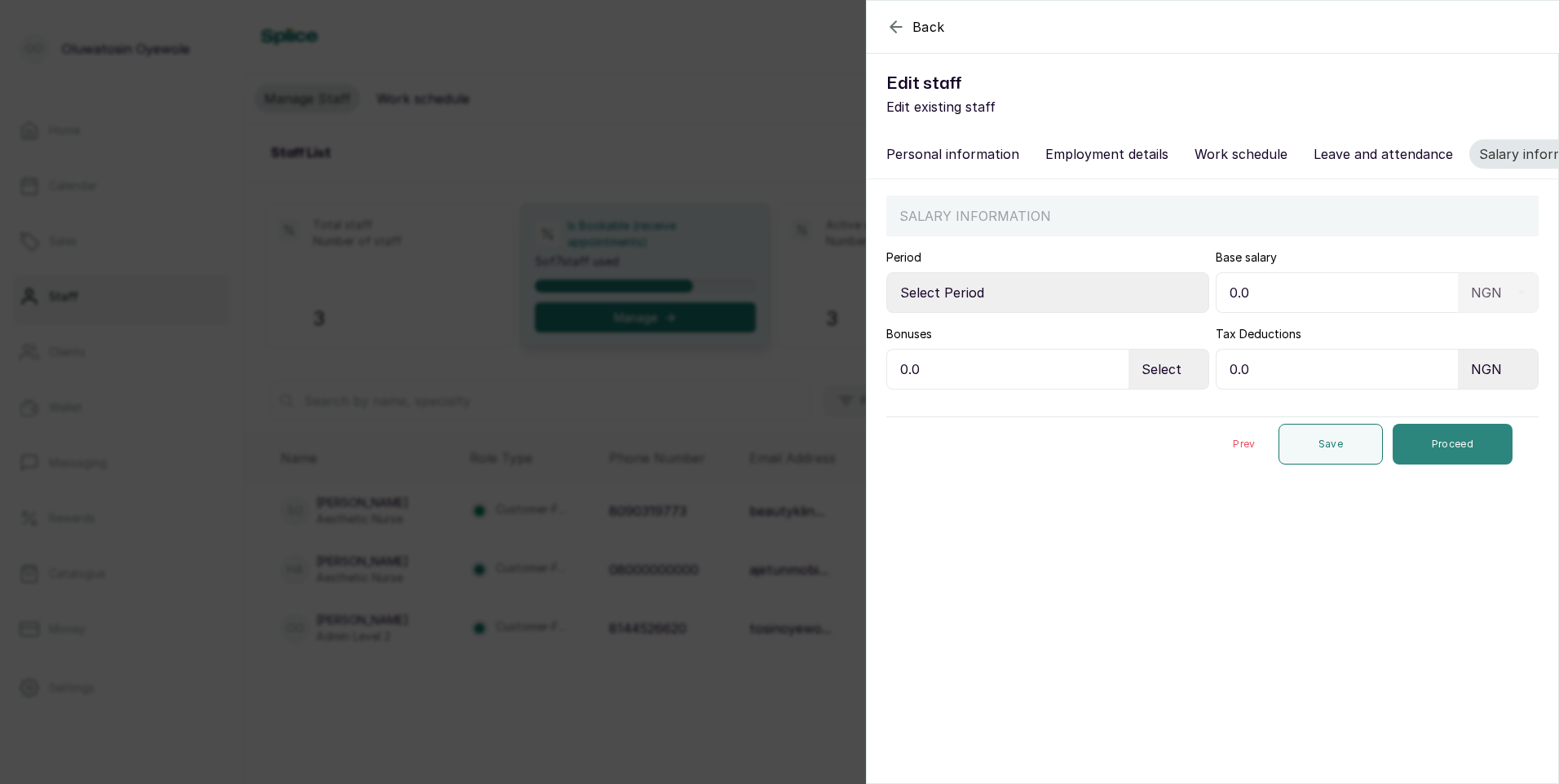
click at [1432, 460] on button "Proceed" at bounding box center [1452, 444] width 120 height 41
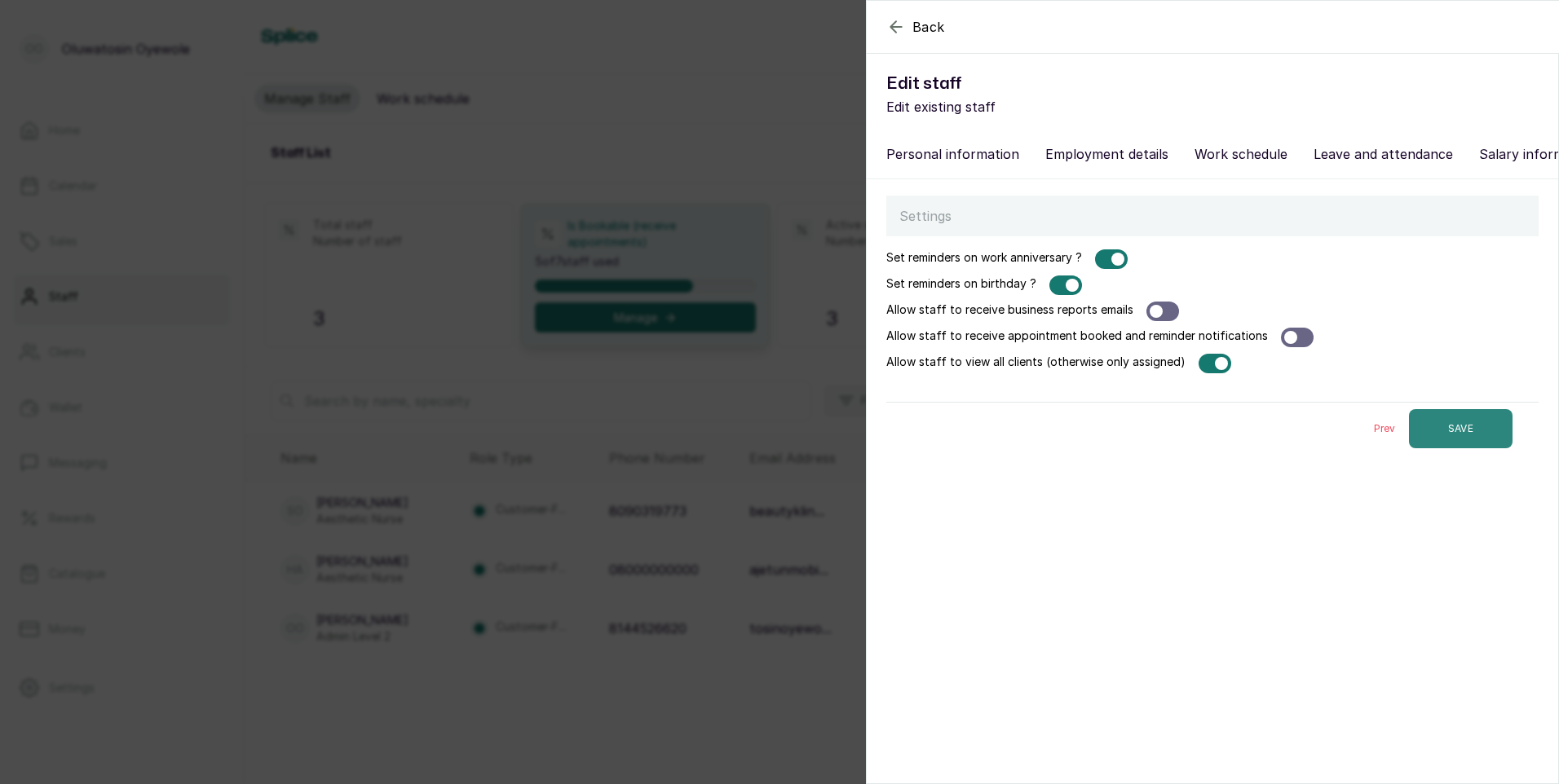
click at [1433, 448] on button "SAVE" at bounding box center [1460, 429] width 104 height 39
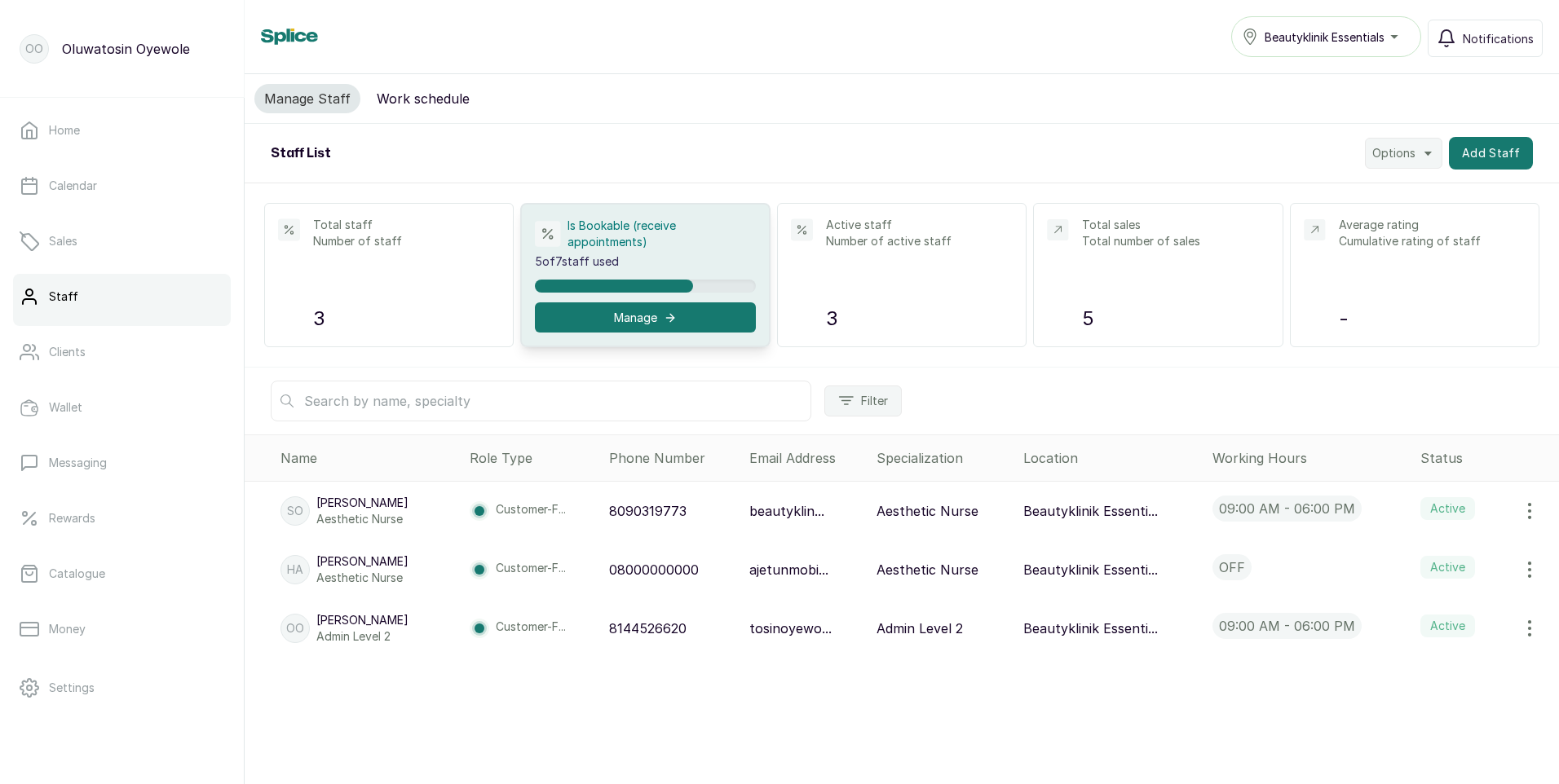
click at [1520, 573] on icon "button" at bounding box center [1529, 570] width 20 height 20
click at [1443, 651] on span "Delete" at bounding box center [1460, 648] width 157 height 20
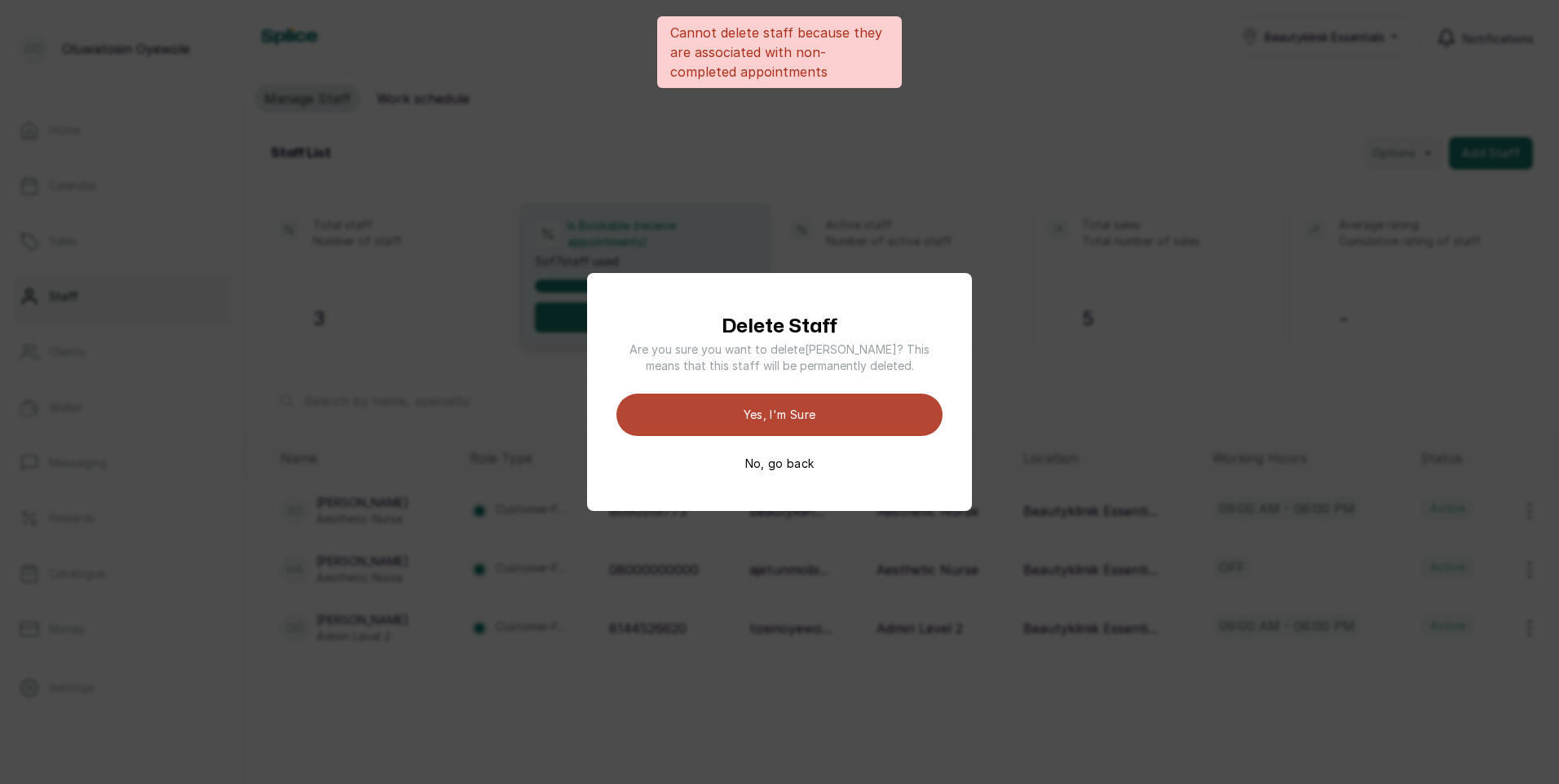
click at [837, 422] on button "Yes, I'm sure" at bounding box center [779, 414] width 326 height 42
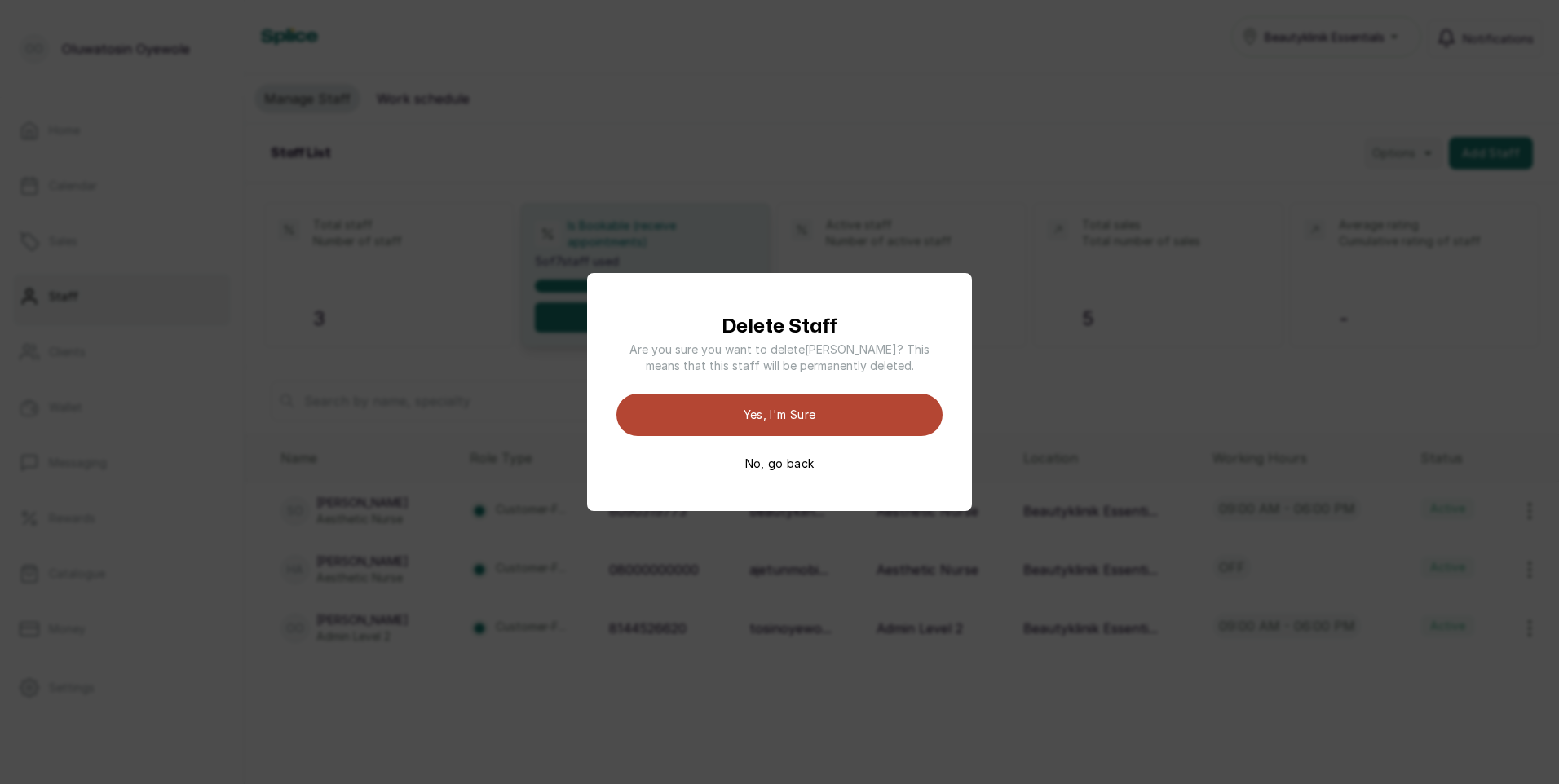
click at [836, 408] on button "Yes, I'm sure" at bounding box center [779, 414] width 326 height 42
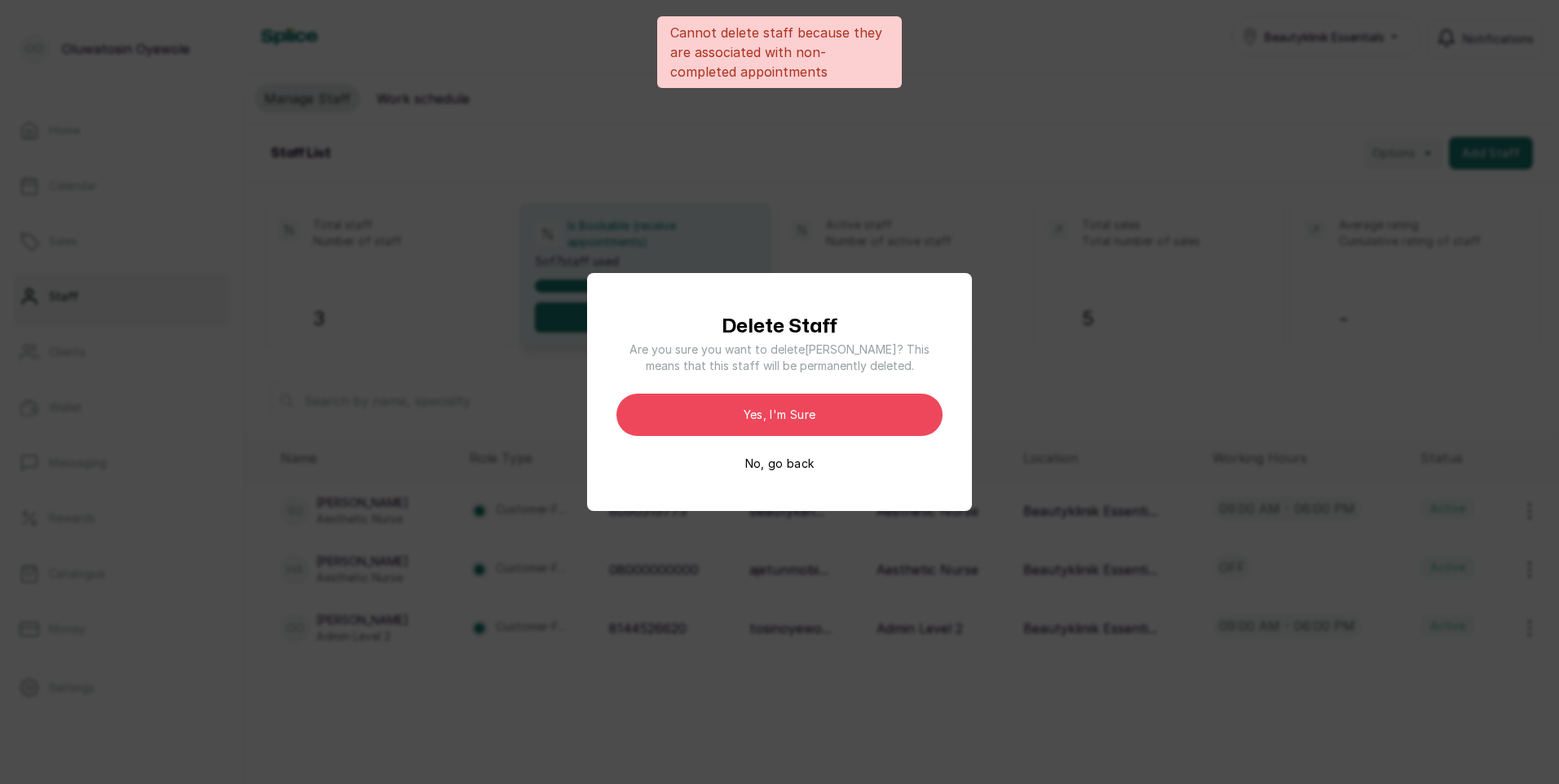
click at [998, 186] on div "Cannot delete staff because they are associated with non-completed appointments…" at bounding box center [779, 392] width 1559 height 784
click at [804, 472] on div "Delete Staff Are you sure you want to delete [PERSON_NAME] ? This means that th…" at bounding box center [780, 392] width 385 height 238
click at [806, 460] on button "No, go back" at bounding box center [779, 464] width 69 height 16
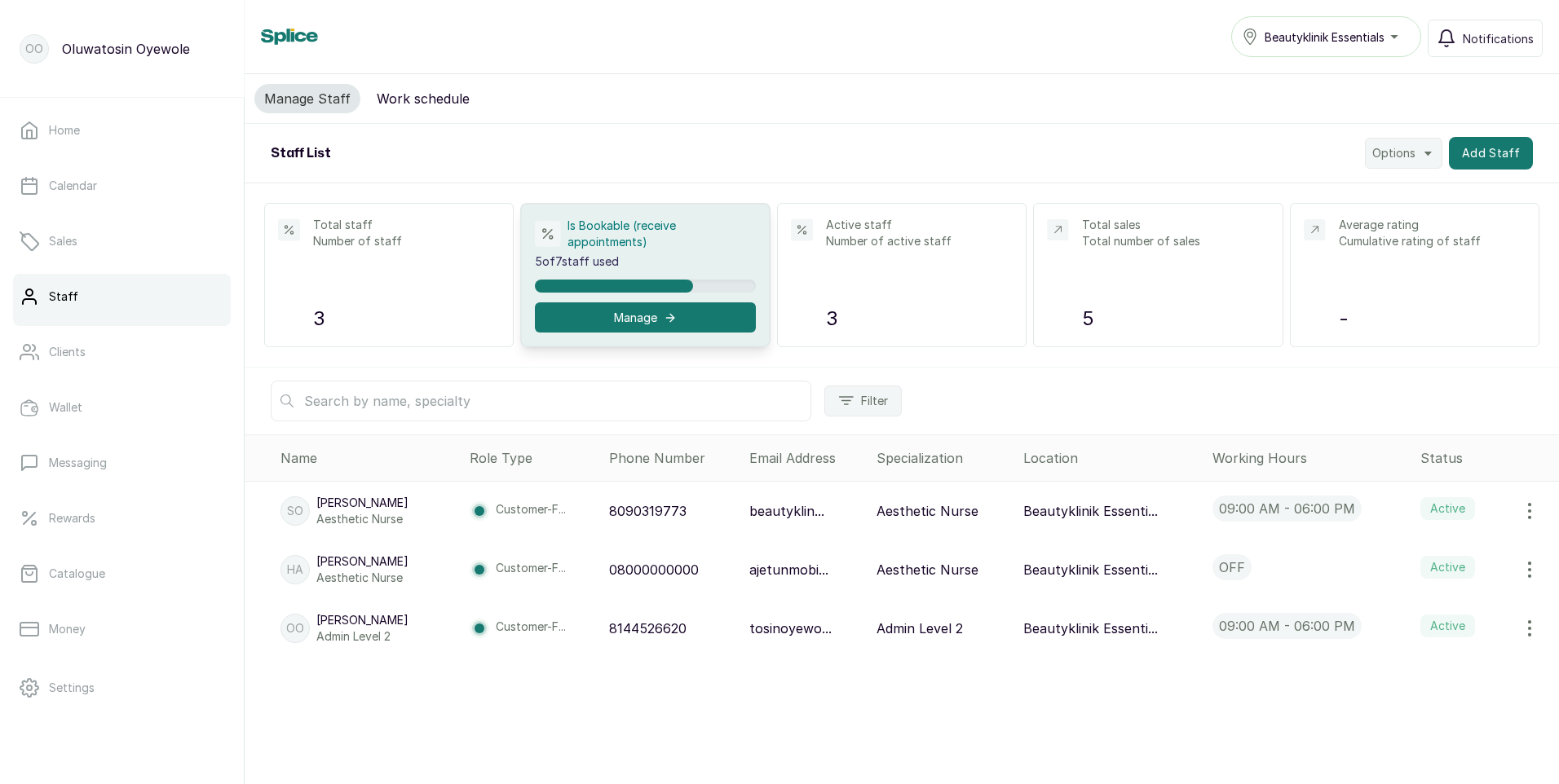
click at [1520, 513] on icon "button" at bounding box center [1529, 511] width 20 height 20
click at [1423, 560] on span "Edit" at bounding box center [1460, 557] width 157 height 20
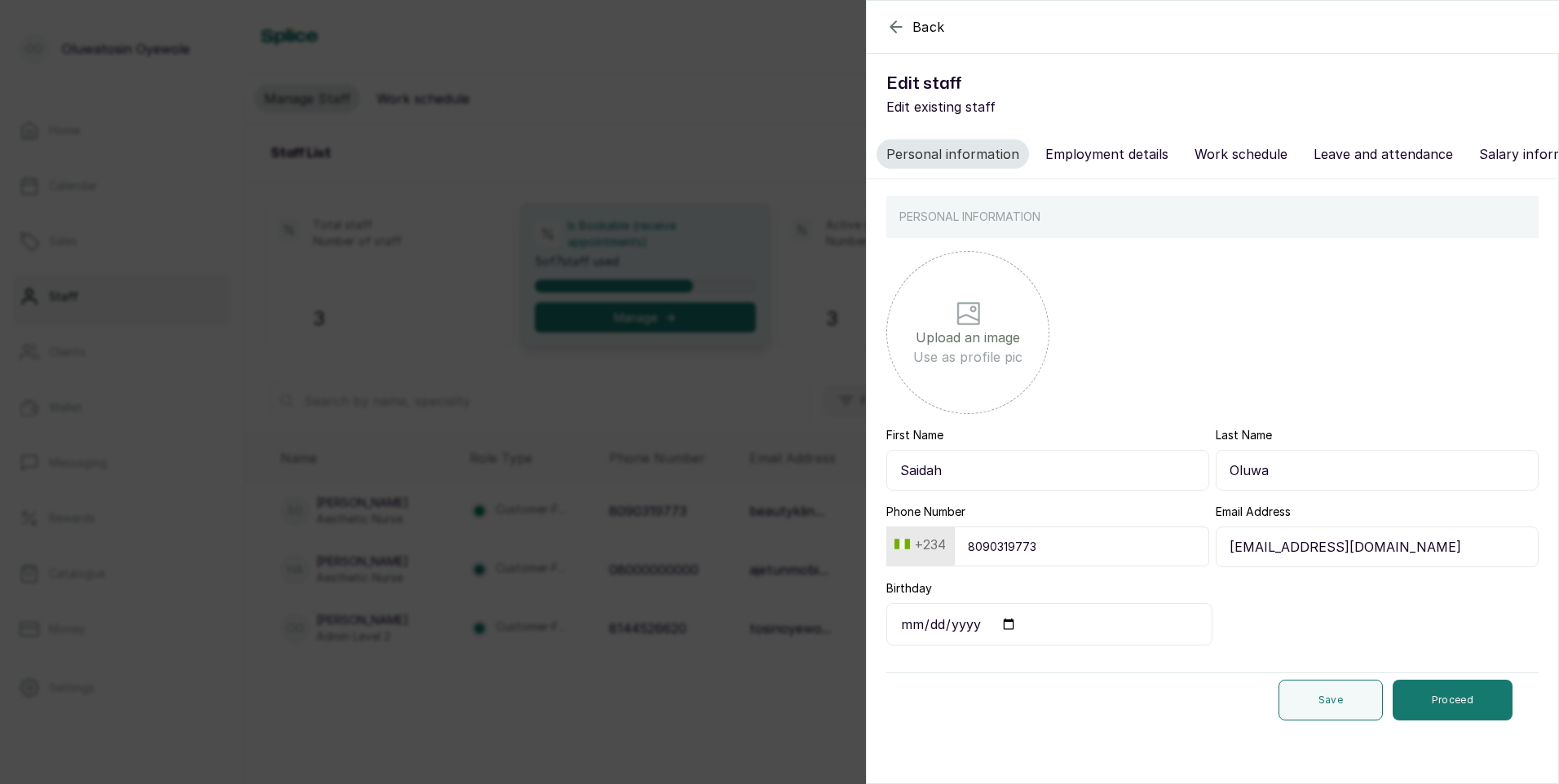
click at [1088, 146] on button "Employment details" at bounding box center [1106, 154] width 142 height 30
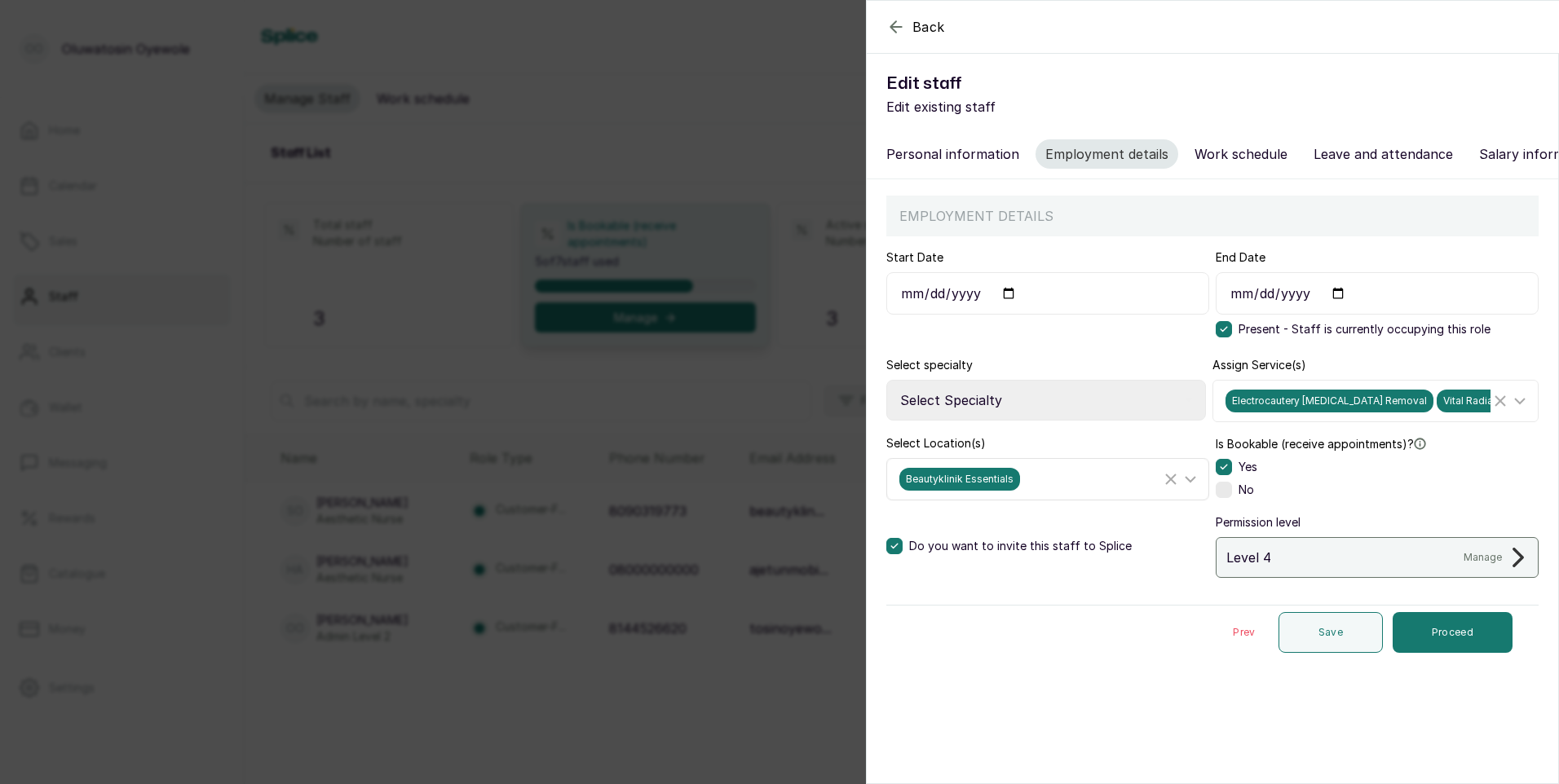
click at [1186, 488] on icon at bounding box center [1190, 479] width 20 height 20
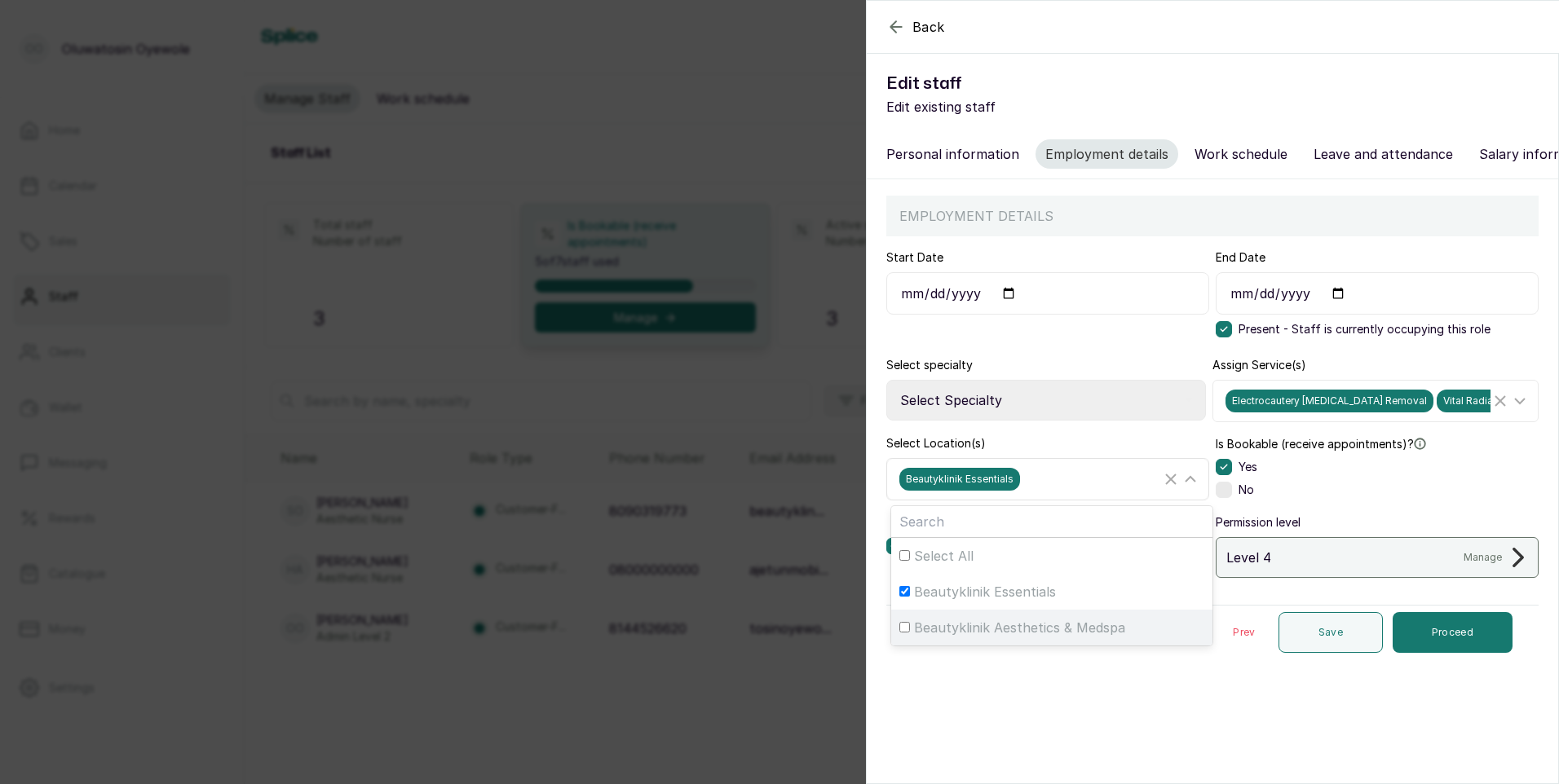
click at [904, 633] on input "Beautyklinik Aesthetics & Medspa" at bounding box center [904, 627] width 11 height 11
checkbox input "true"
click at [906, 597] on input "Beautyklinik Essentials" at bounding box center [904, 592] width 11 height 11
checkbox input "false"
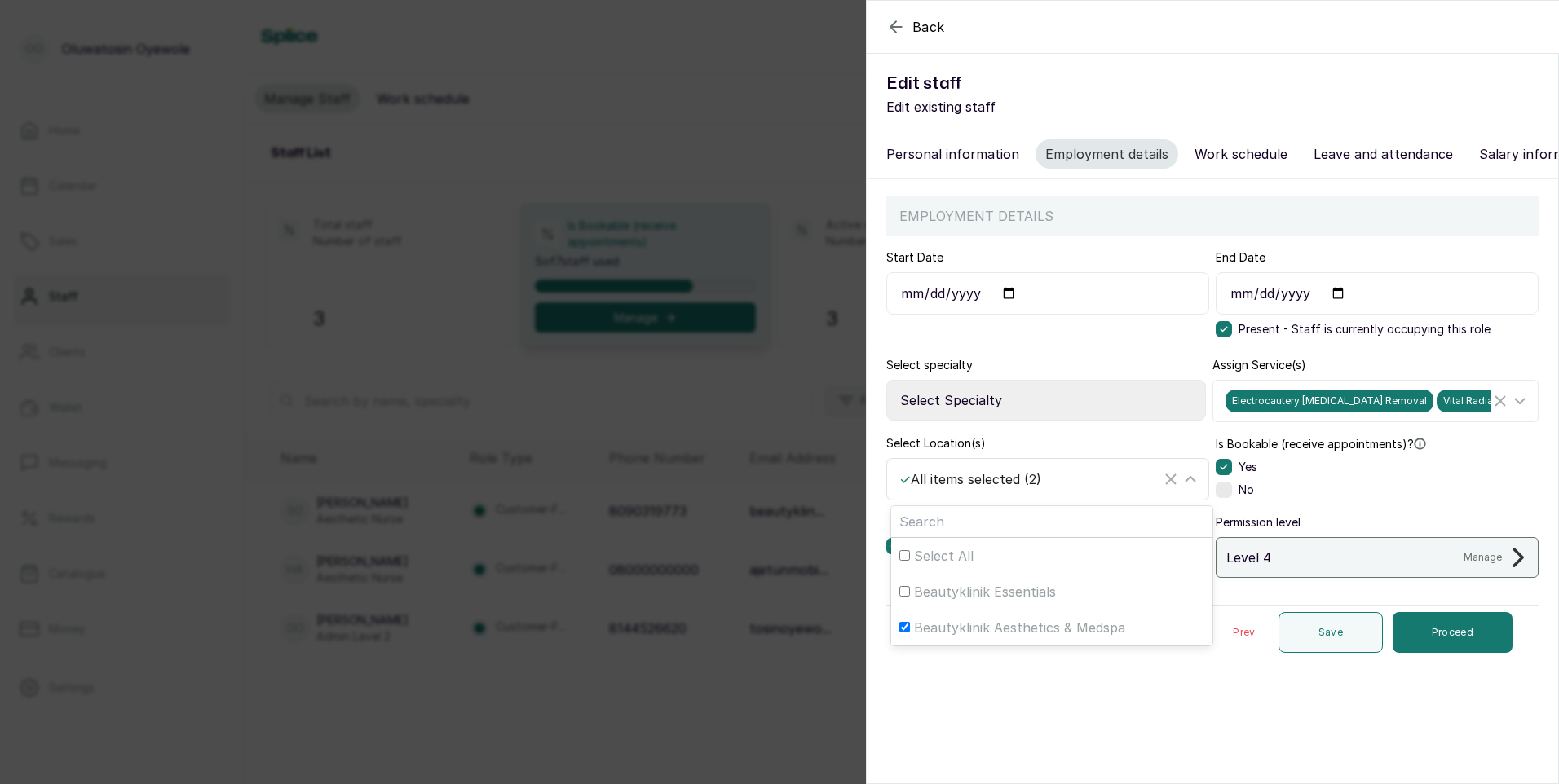
checkbox input "false"
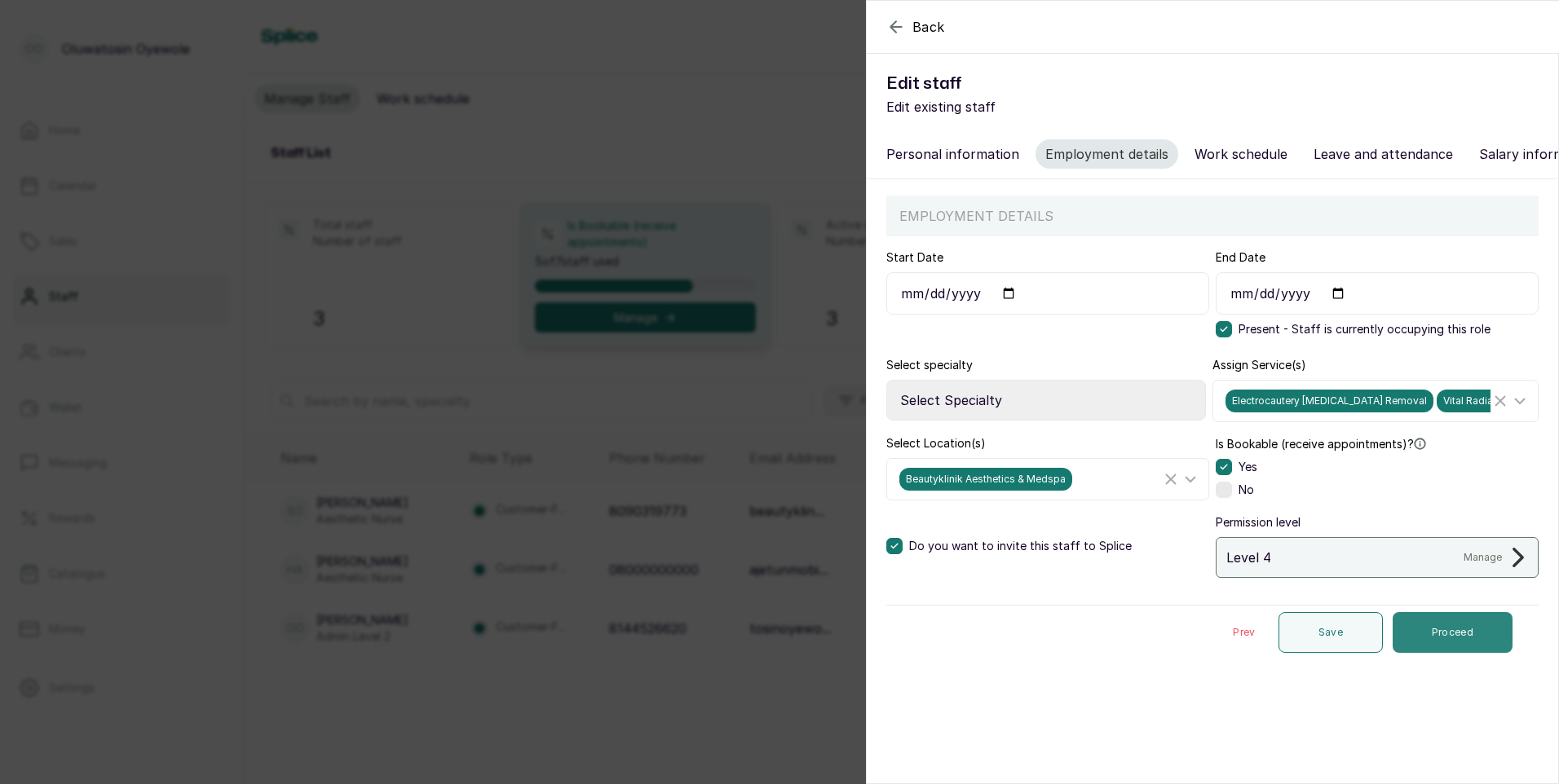
click at [1432, 652] on button "Proceed" at bounding box center [1452, 633] width 120 height 41
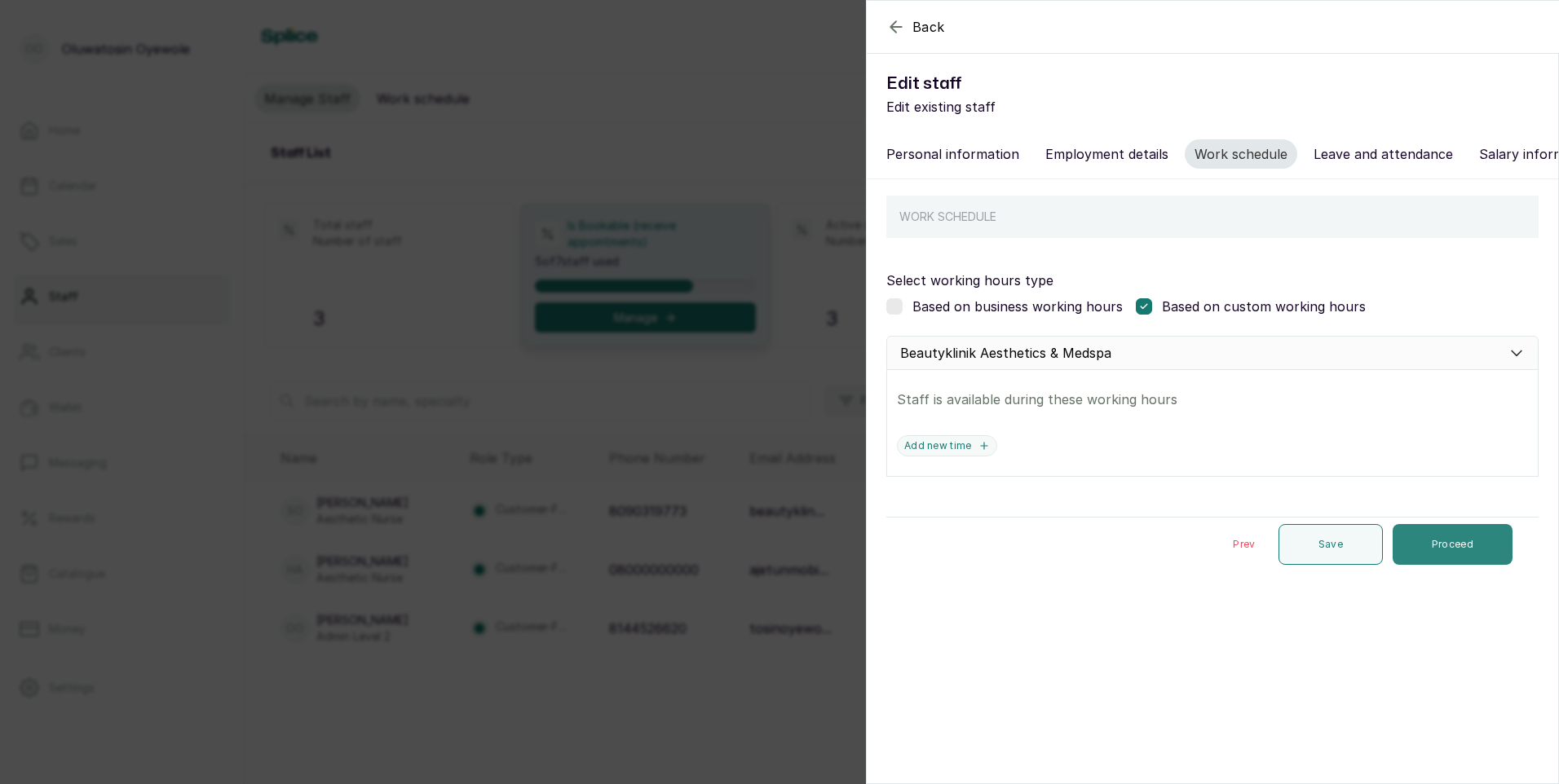
click at [1444, 561] on button "Proceed" at bounding box center [1452, 544] width 120 height 41
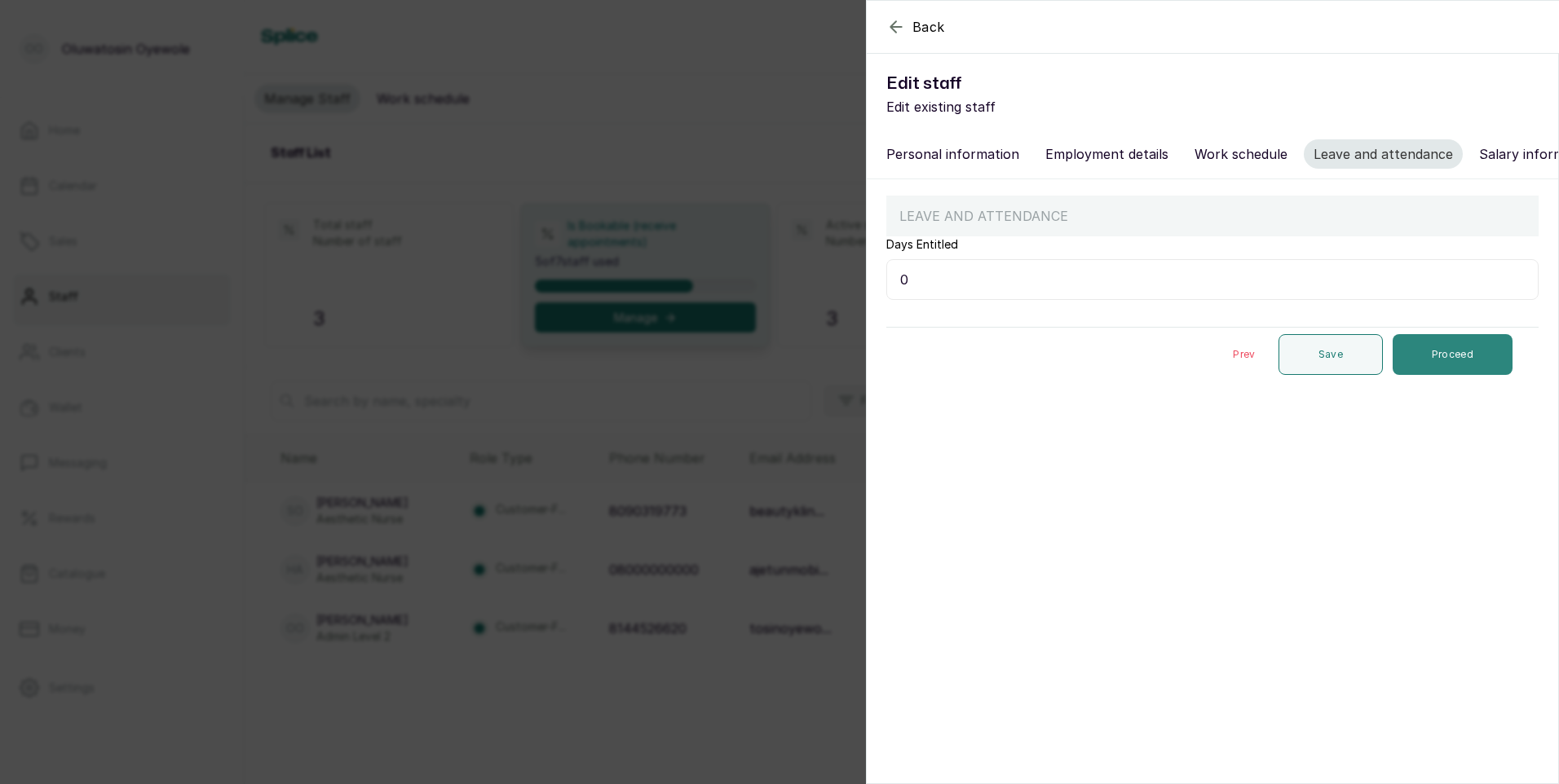
click at [1464, 375] on button "Proceed" at bounding box center [1452, 354] width 120 height 41
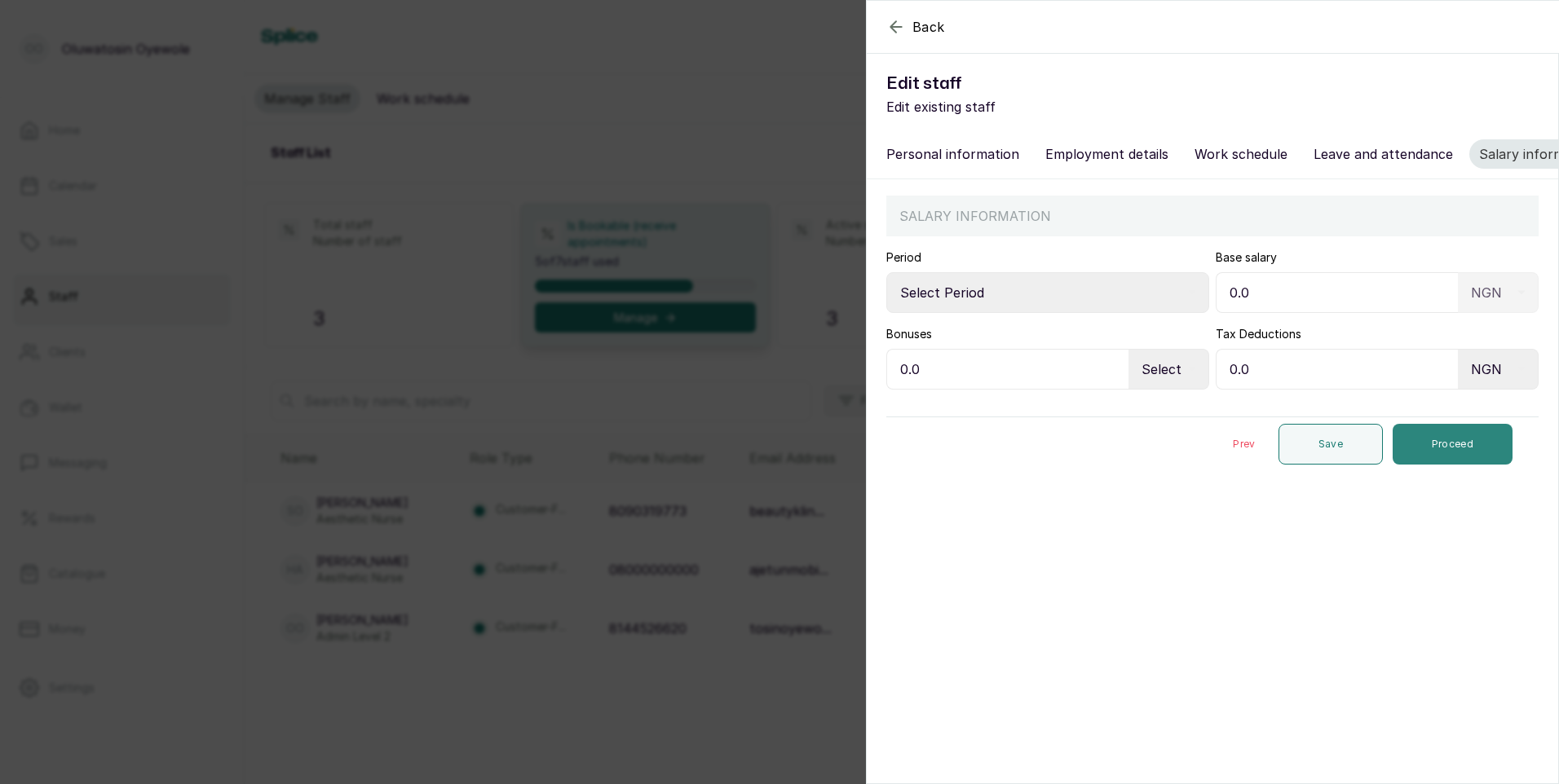
click at [1448, 458] on button "Proceed" at bounding box center [1452, 444] width 120 height 41
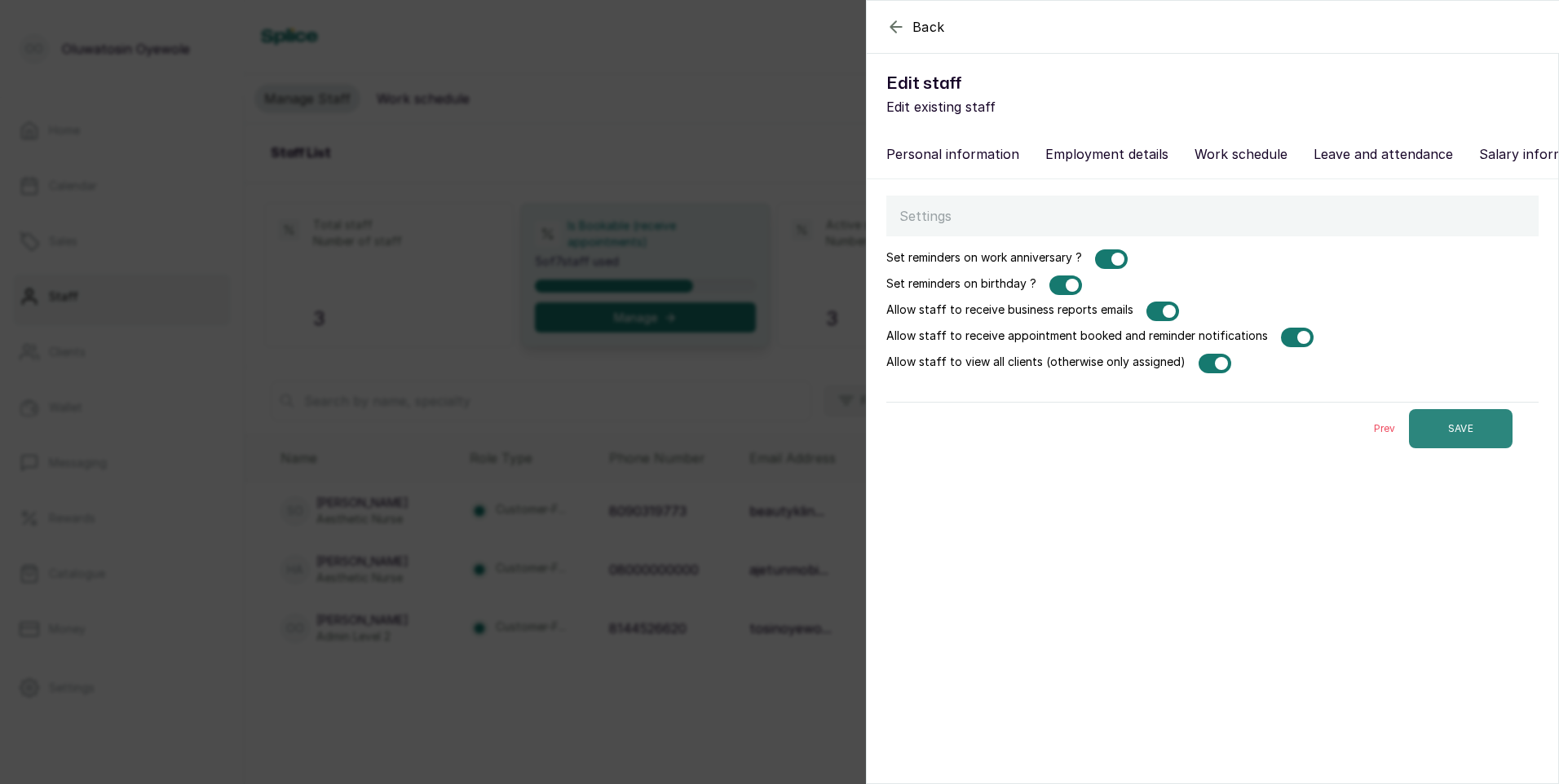
click at [1449, 430] on button "SAVE" at bounding box center [1460, 429] width 104 height 39
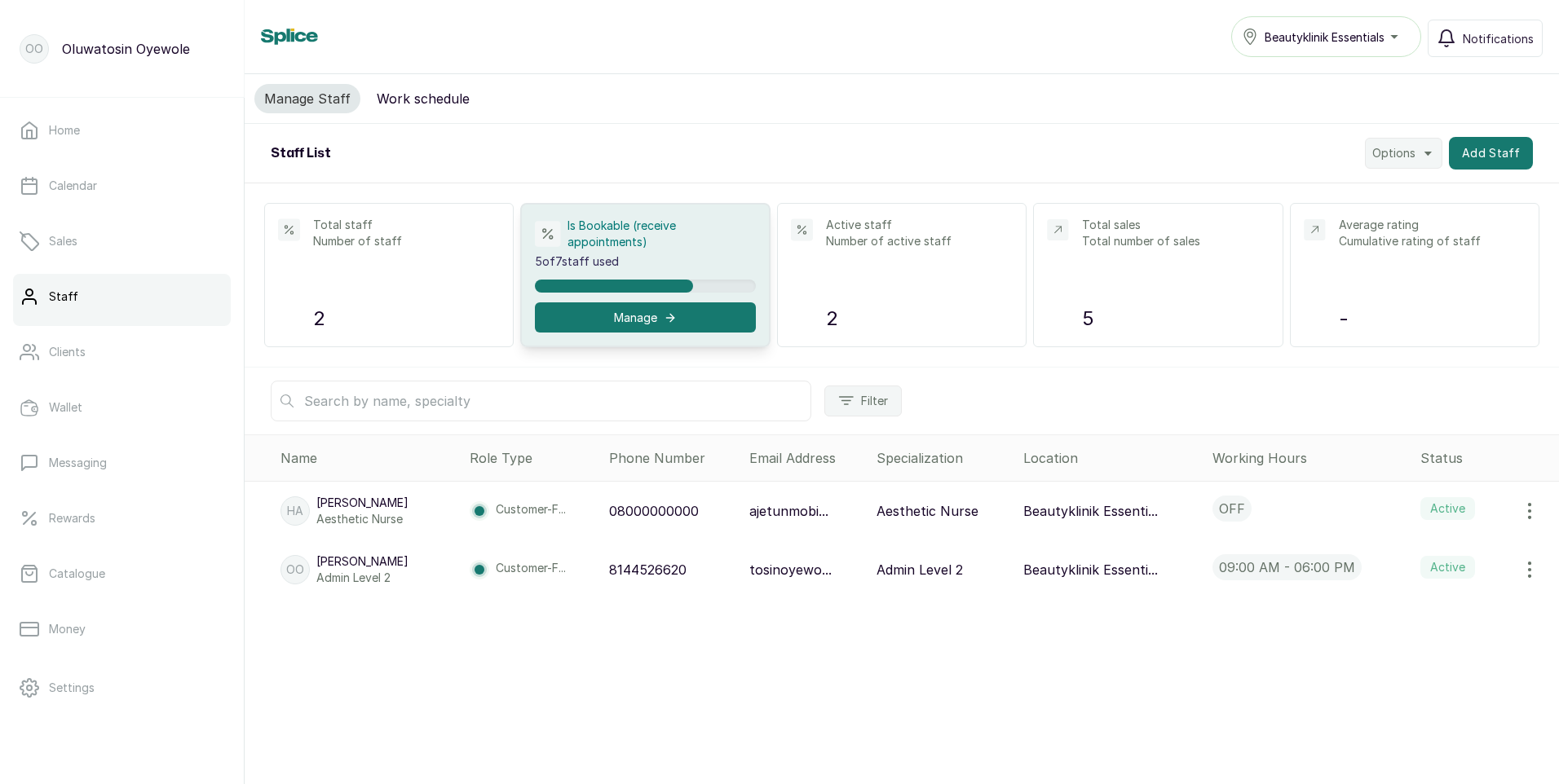
click at [1520, 508] on icon "button" at bounding box center [1529, 511] width 20 height 20
click at [1426, 558] on span "Edit" at bounding box center [1460, 557] width 157 height 20
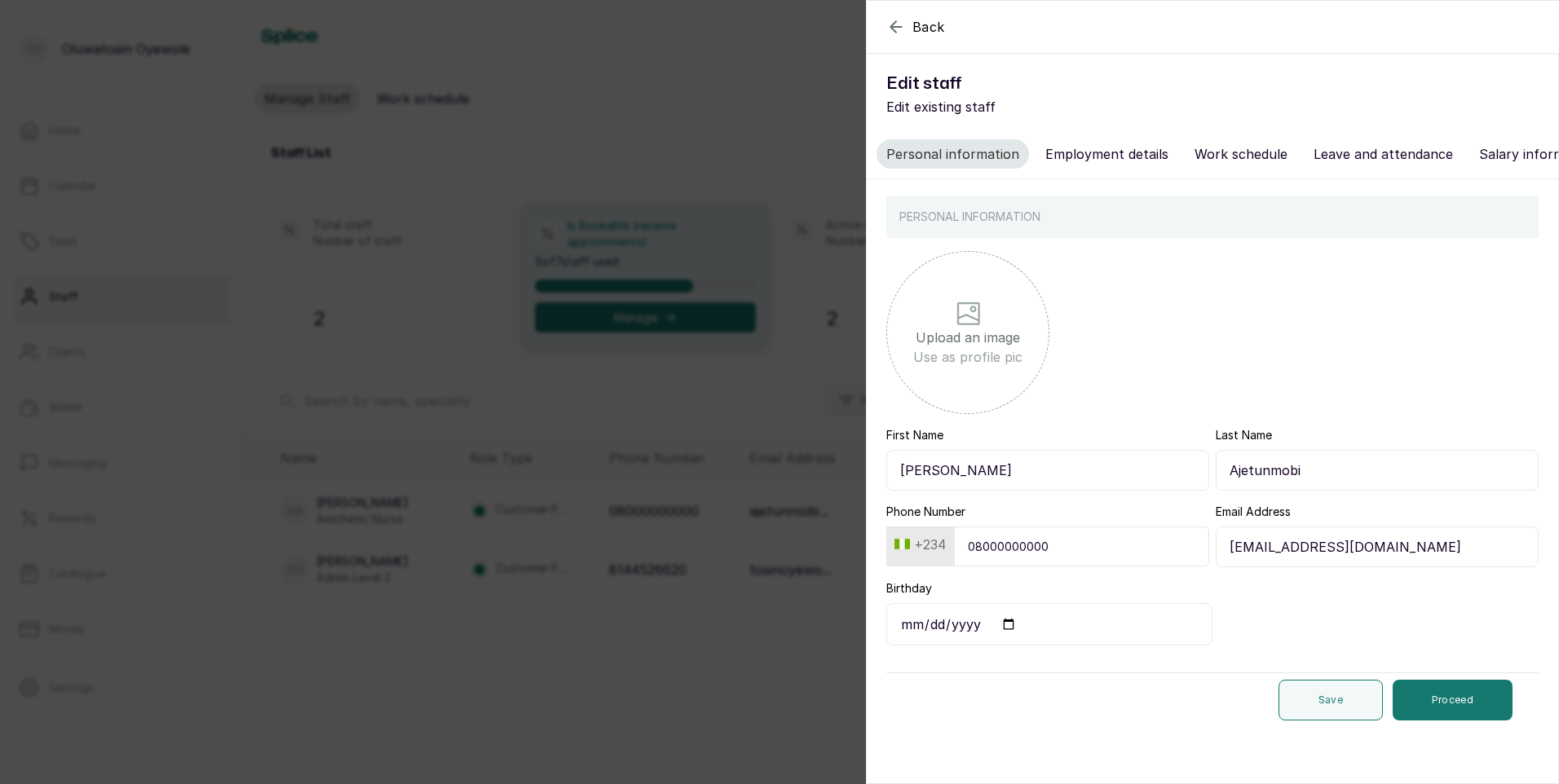
click at [1121, 151] on button "Employment details" at bounding box center [1106, 154] width 142 height 30
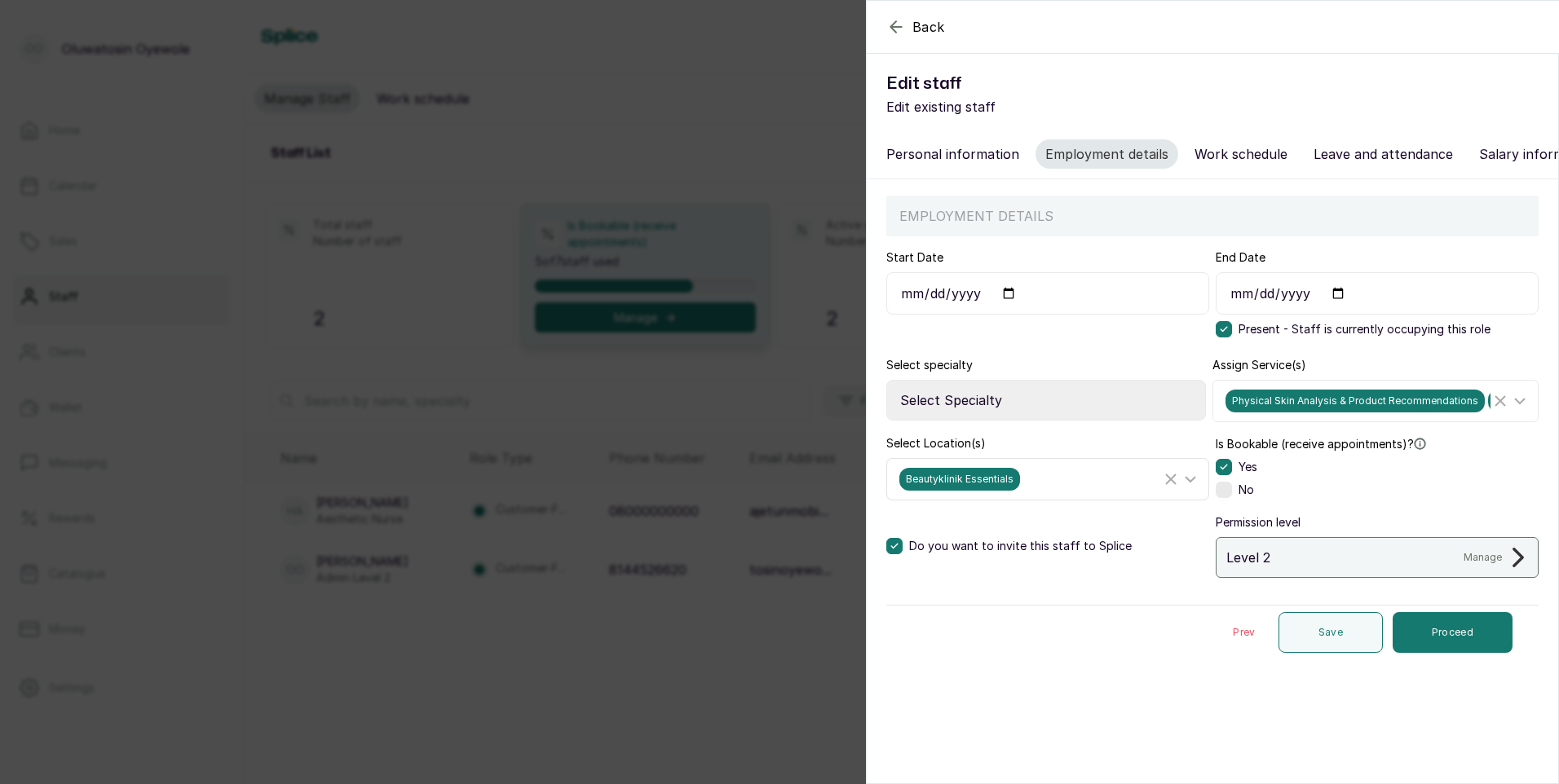
click at [1184, 488] on icon at bounding box center [1190, 479] width 20 height 20
click at [1491, 408] on icon "Clear Selected" at bounding box center [1501, 401] width 20 height 20
click at [1166, 484] on line "Clear Selected" at bounding box center [1170, 479] width 10 height 10
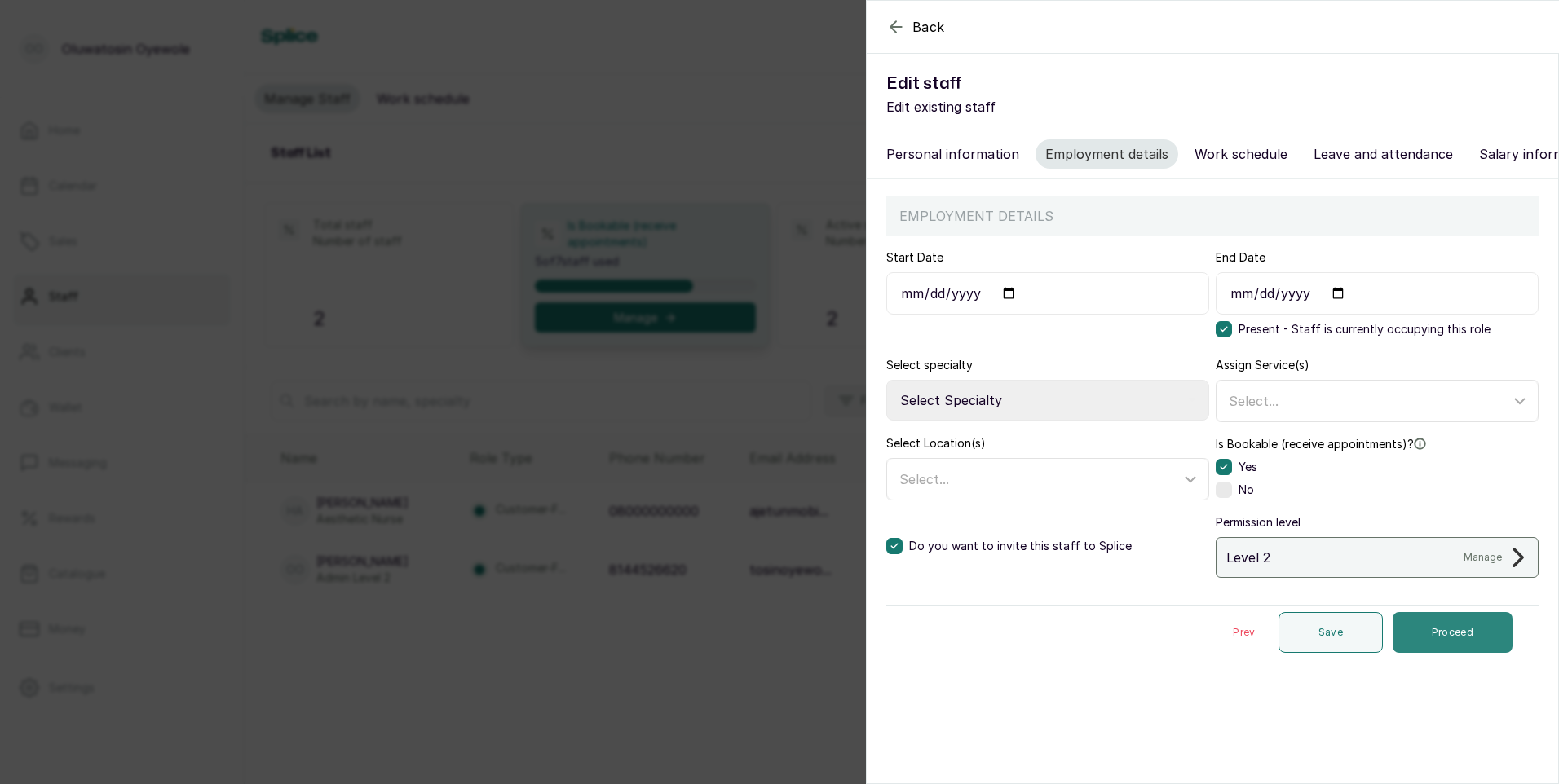
click at [1456, 649] on button "Proceed" at bounding box center [1452, 633] width 120 height 41
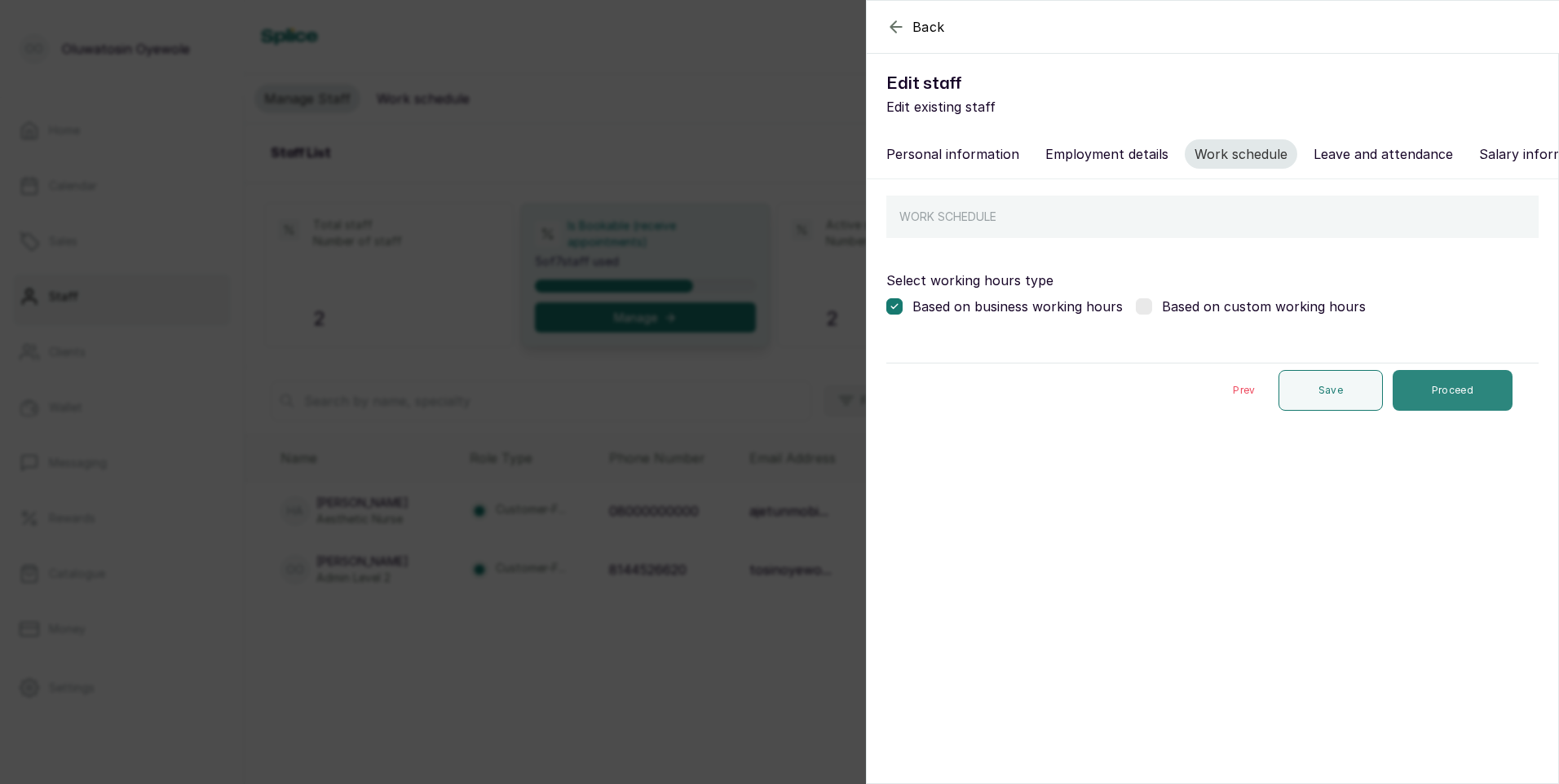
click at [1463, 394] on button "Proceed" at bounding box center [1452, 390] width 120 height 41
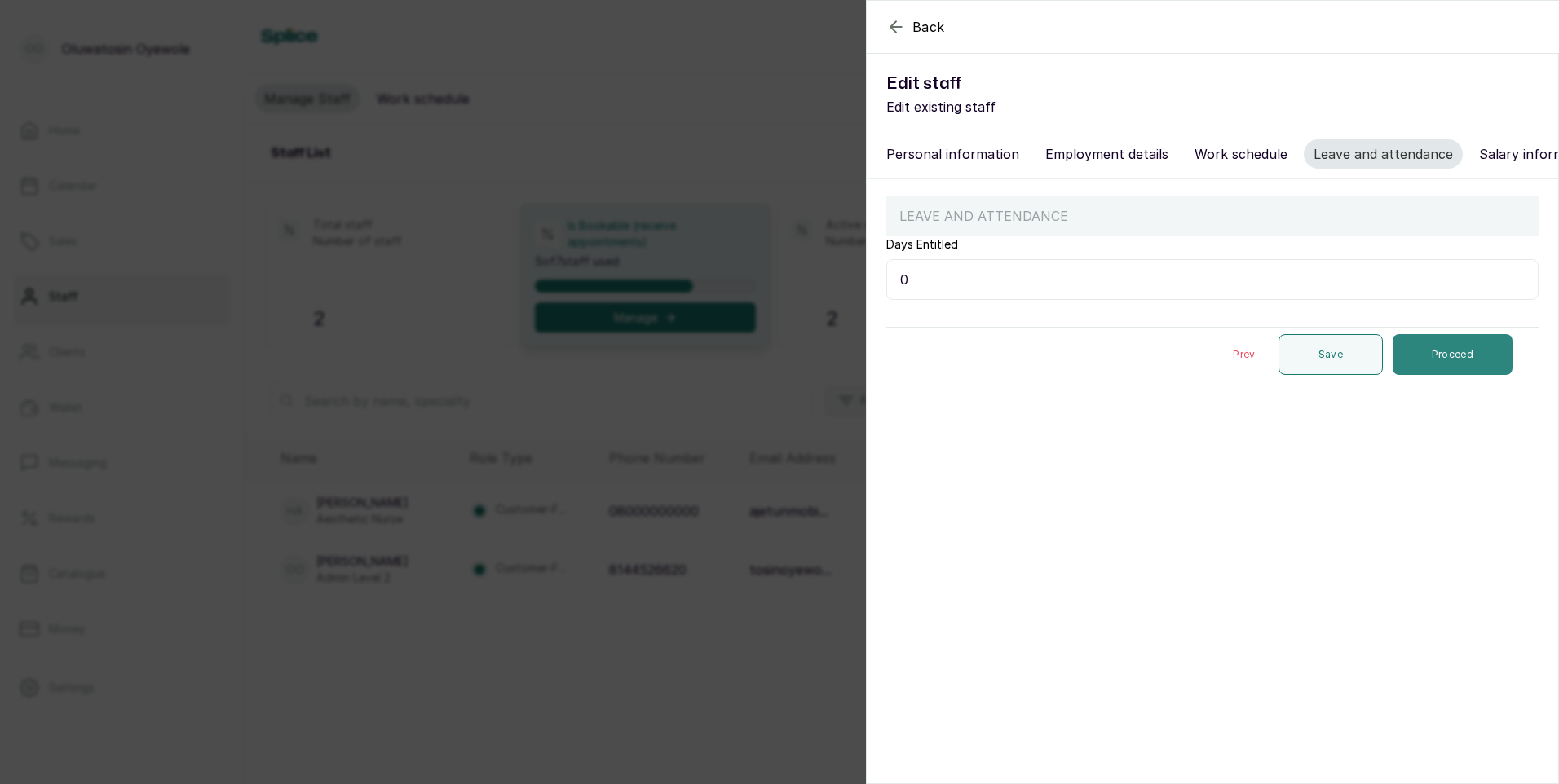
click at [1460, 361] on button "Proceed" at bounding box center [1452, 354] width 120 height 41
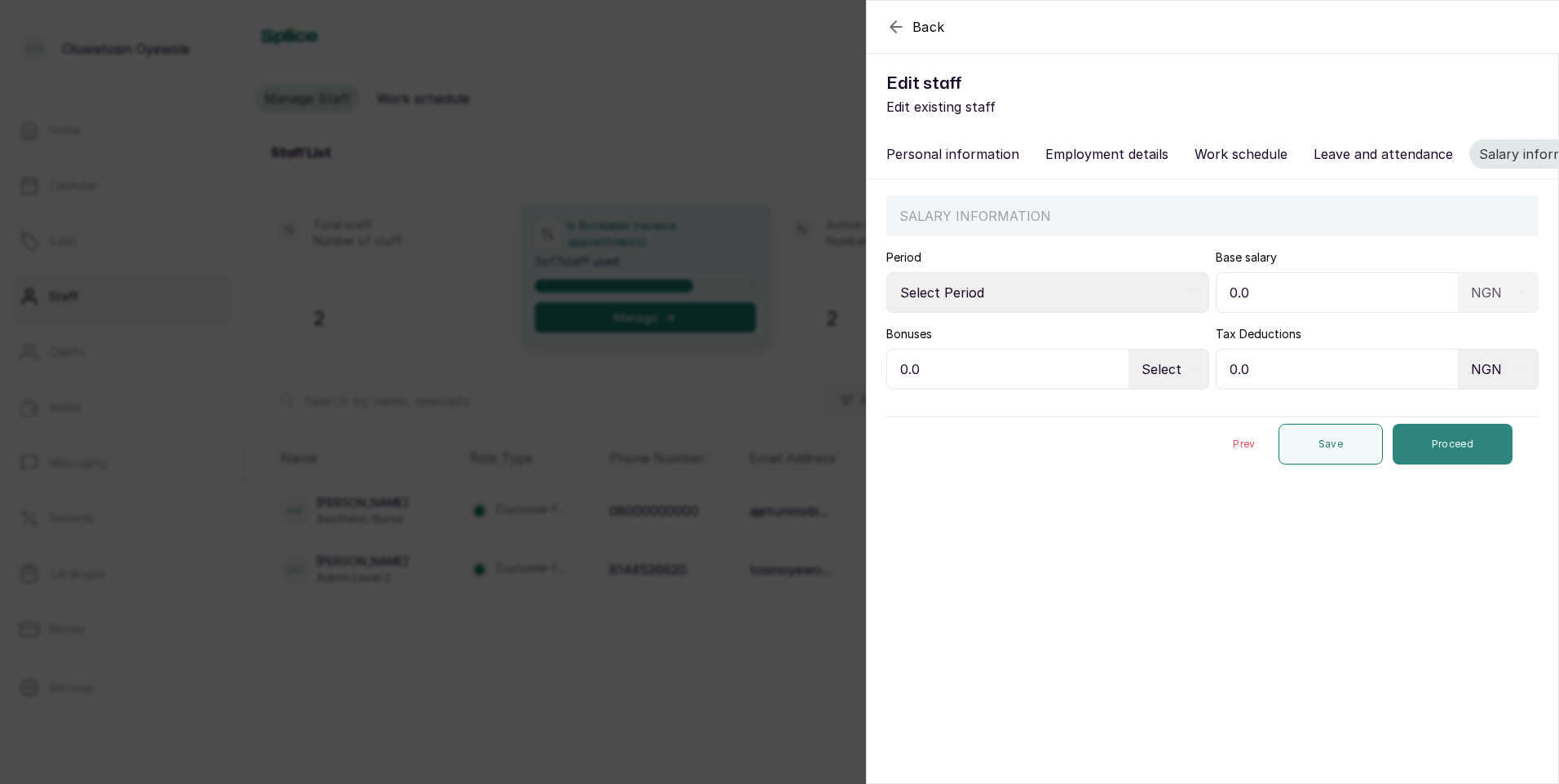
click at [1438, 464] on button "Proceed" at bounding box center [1452, 444] width 120 height 41
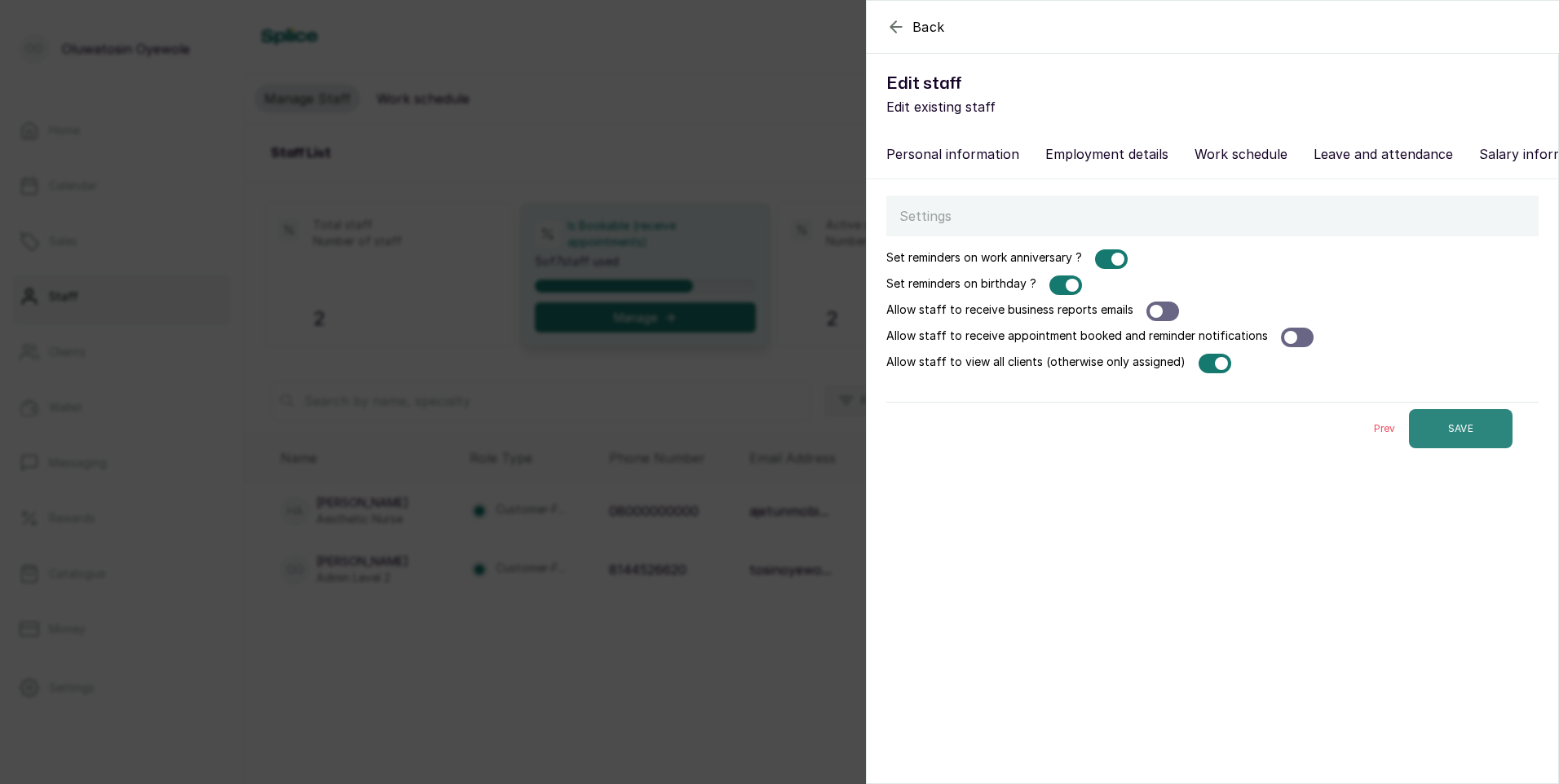
click at [1445, 447] on button "SAVE" at bounding box center [1460, 429] width 104 height 39
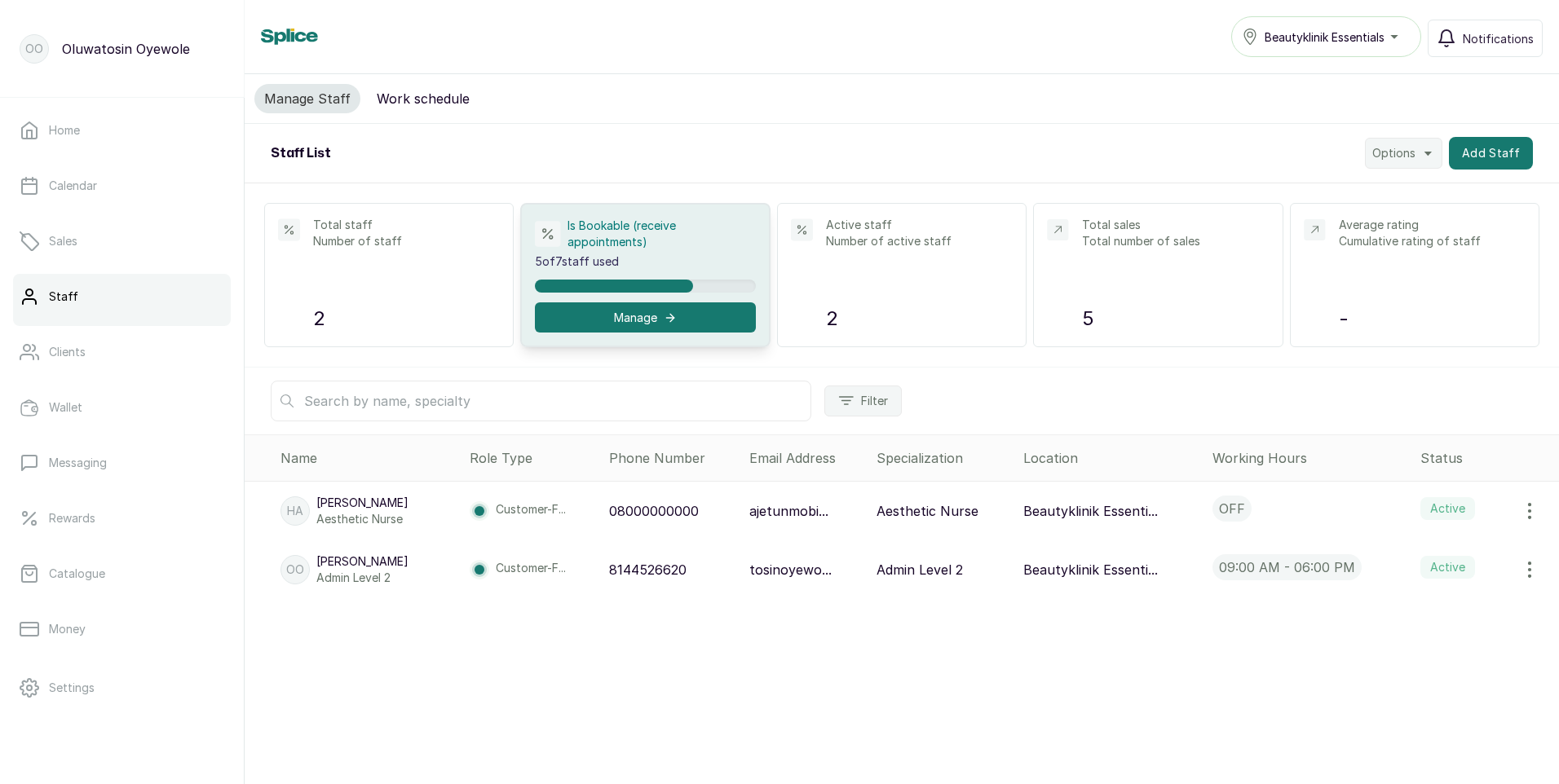
drag, startPoint x: 1520, startPoint y: 509, endPoint x: 1183, endPoint y: 402, distance: 353.6
click at [1183, 402] on div "Filter" at bounding box center [902, 401] width 1315 height 67
click at [1520, 506] on icon "button" at bounding box center [1529, 511] width 20 height 20
click at [1435, 596] on span "Delete" at bounding box center [1429, 589] width 41 height 20
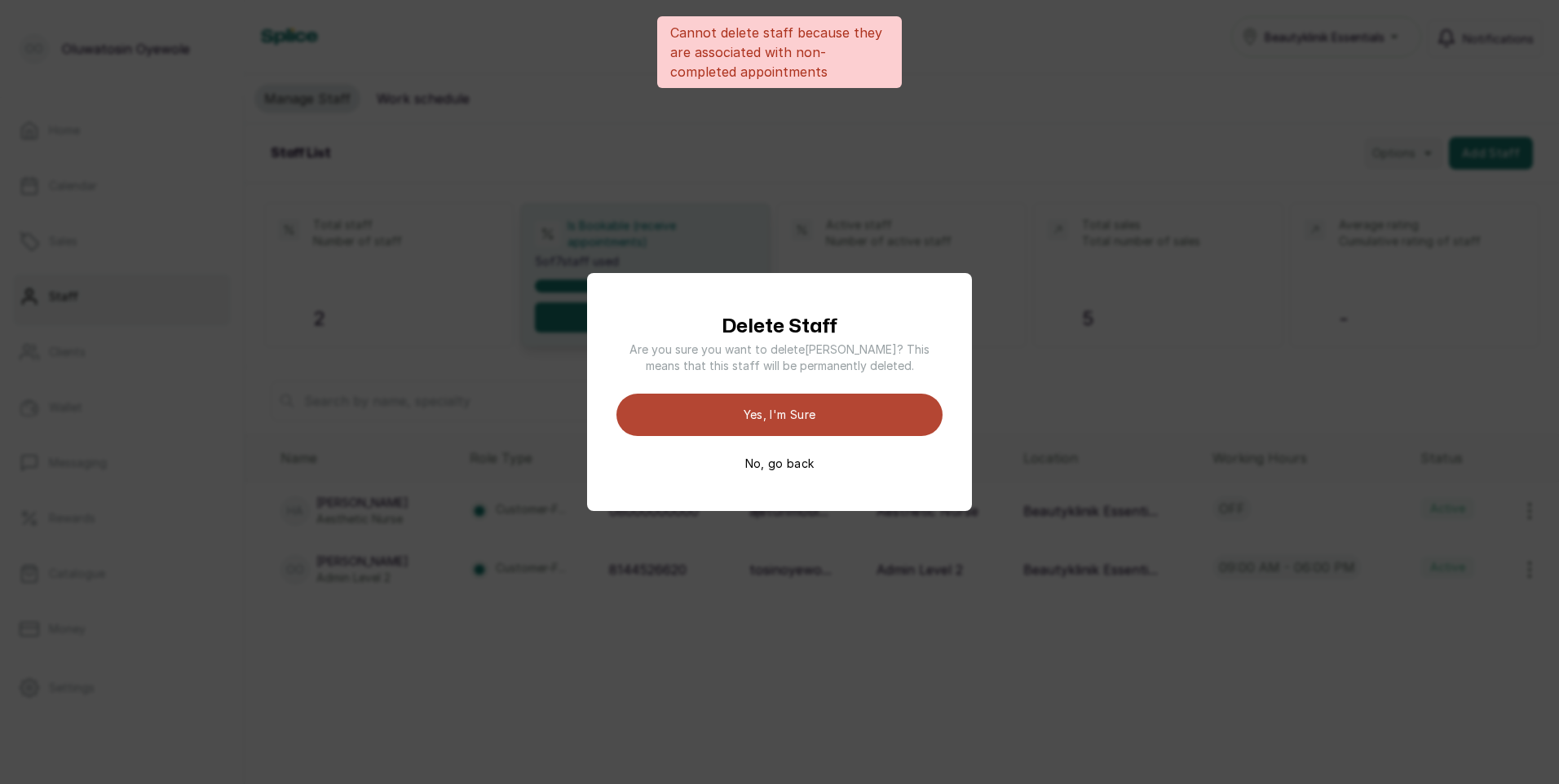
click at [864, 414] on button "Yes, I'm sure" at bounding box center [779, 414] width 326 height 42
click at [1349, 371] on div "Cannot delete staff because they are associated with non-completed appointments…" at bounding box center [779, 392] width 1559 height 784
click at [1265, 455] on div "Cannot delete staff because they are associated with non-completed appointments…" at bounding box center [779, 392] width 1559 height 784
click at [766, 460] on button "No, go back" at bounding box center [779, 464] width 69 height 16
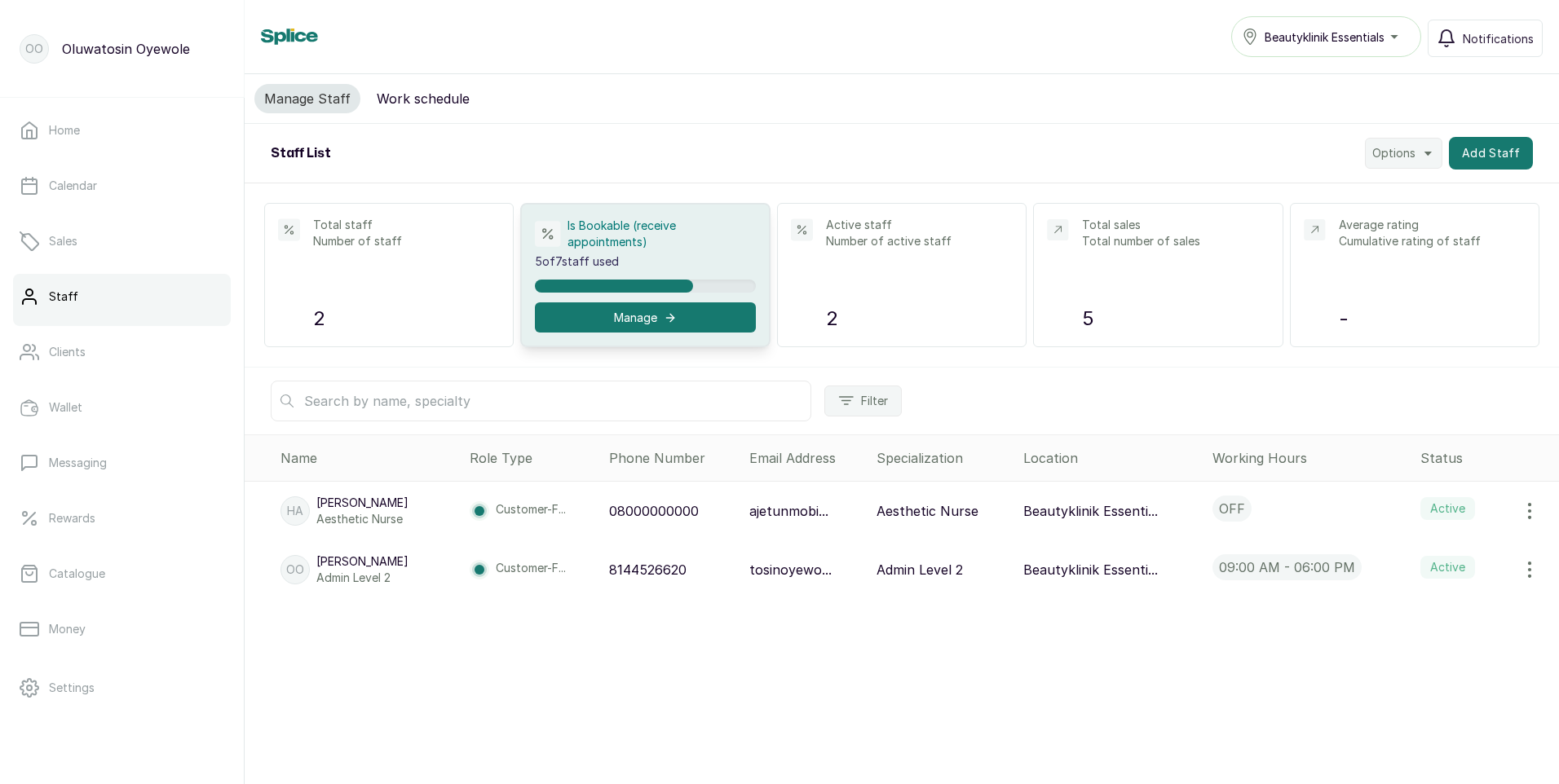
click at [1520, 507] on icon "button" at bounding box center [1529, 511] width 20 height 20
click at [1429, 559] on span "Edit" at bounding box center [1460, 557] width 157 height 20
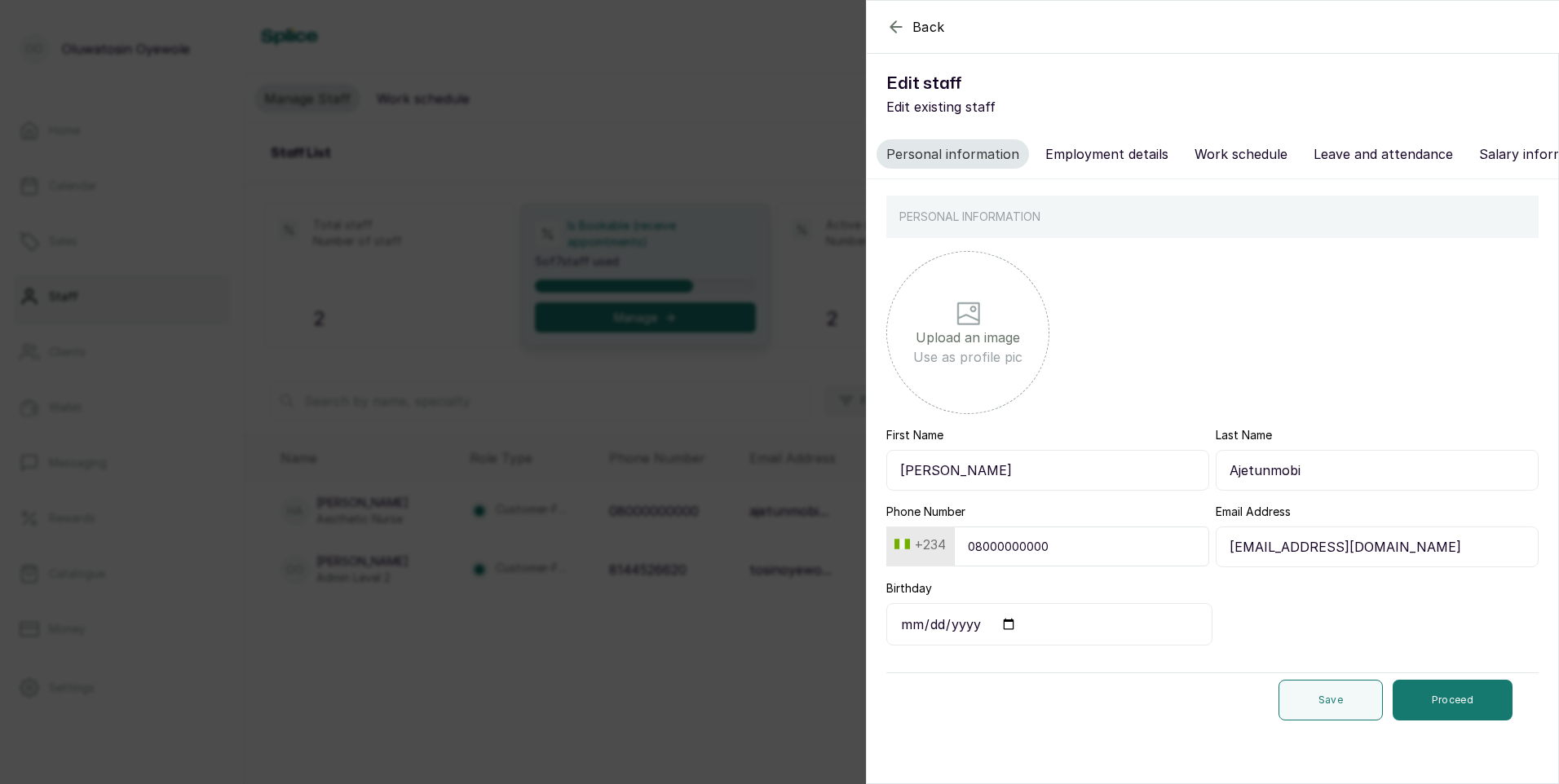
click at [1108, 146] on button "Employment details" at bounding box center [1106, 154] width 142 height 30
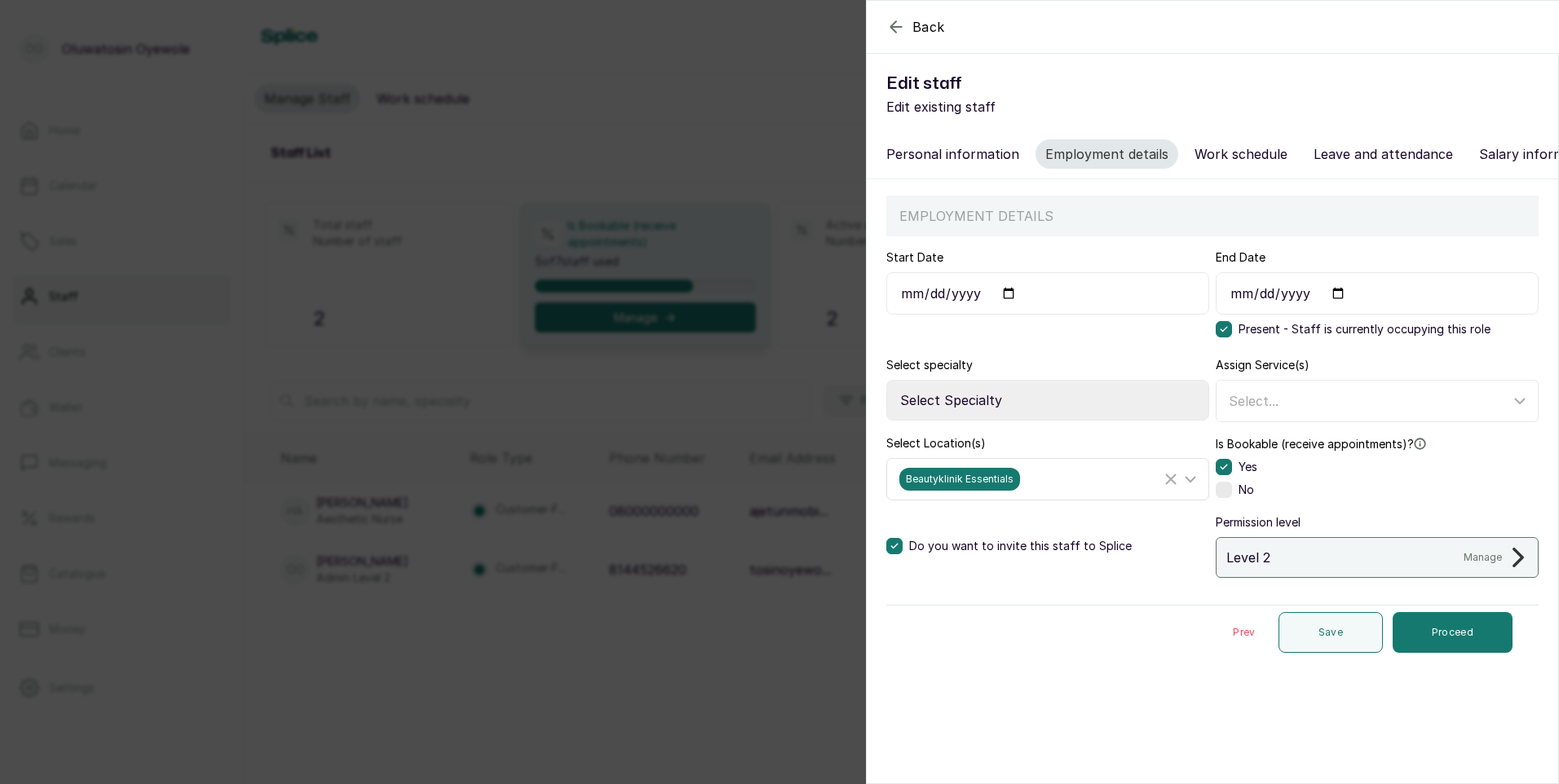
click at [1166, 484] on line "Clear Selected" at bounding box center [1170, 479] width 10 height 10
click at [1409, 647] on button "Proceed" at bounding box center [1452, 633] width 120 height 41
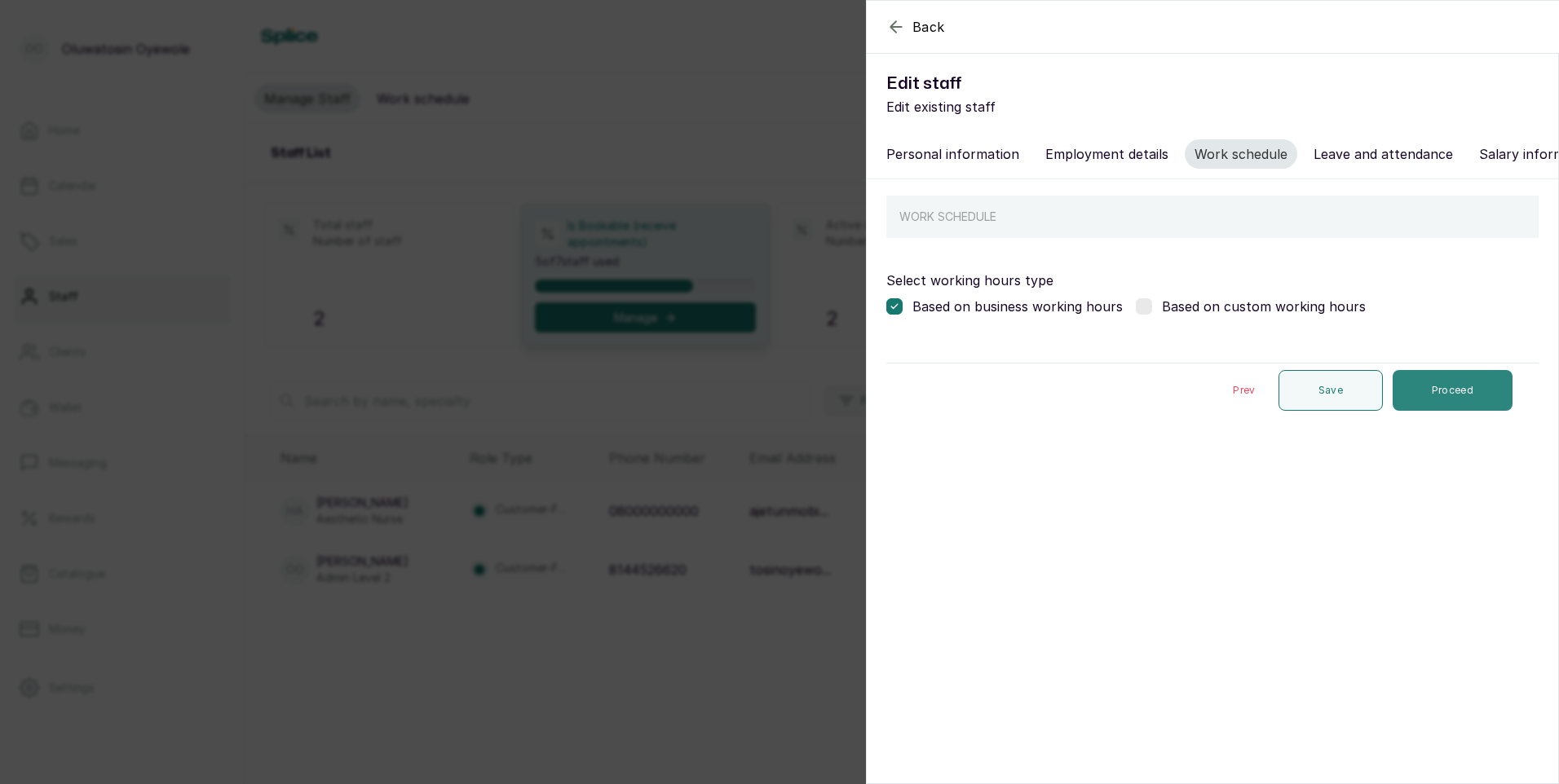
click at [1481, 396] on button "Proceed" at bounding box center [1452, 390] width 120 height 41
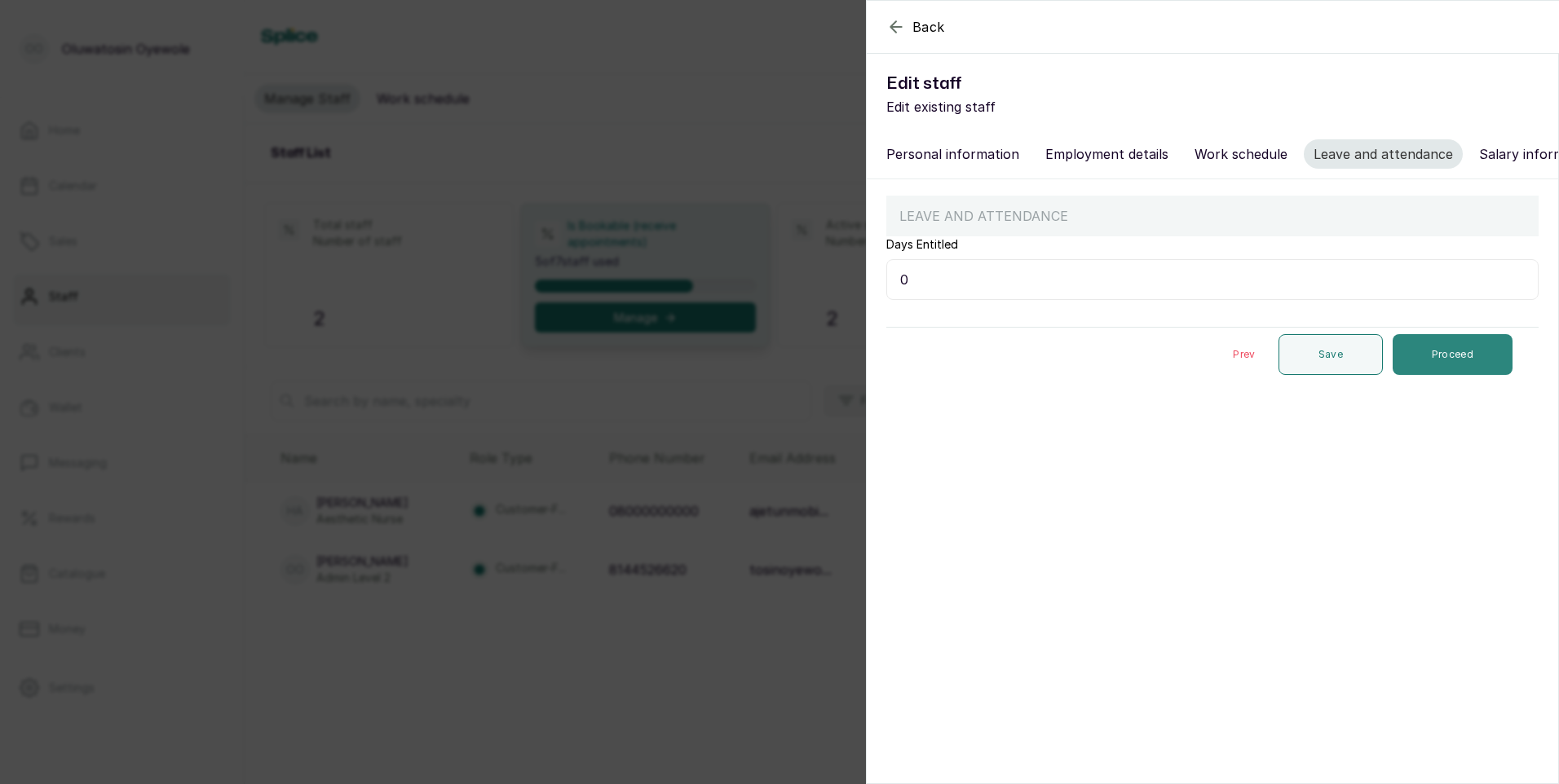
click at [1470, 371] on button "Proceed" at bounding box center [1452, 354] width 120 height 41
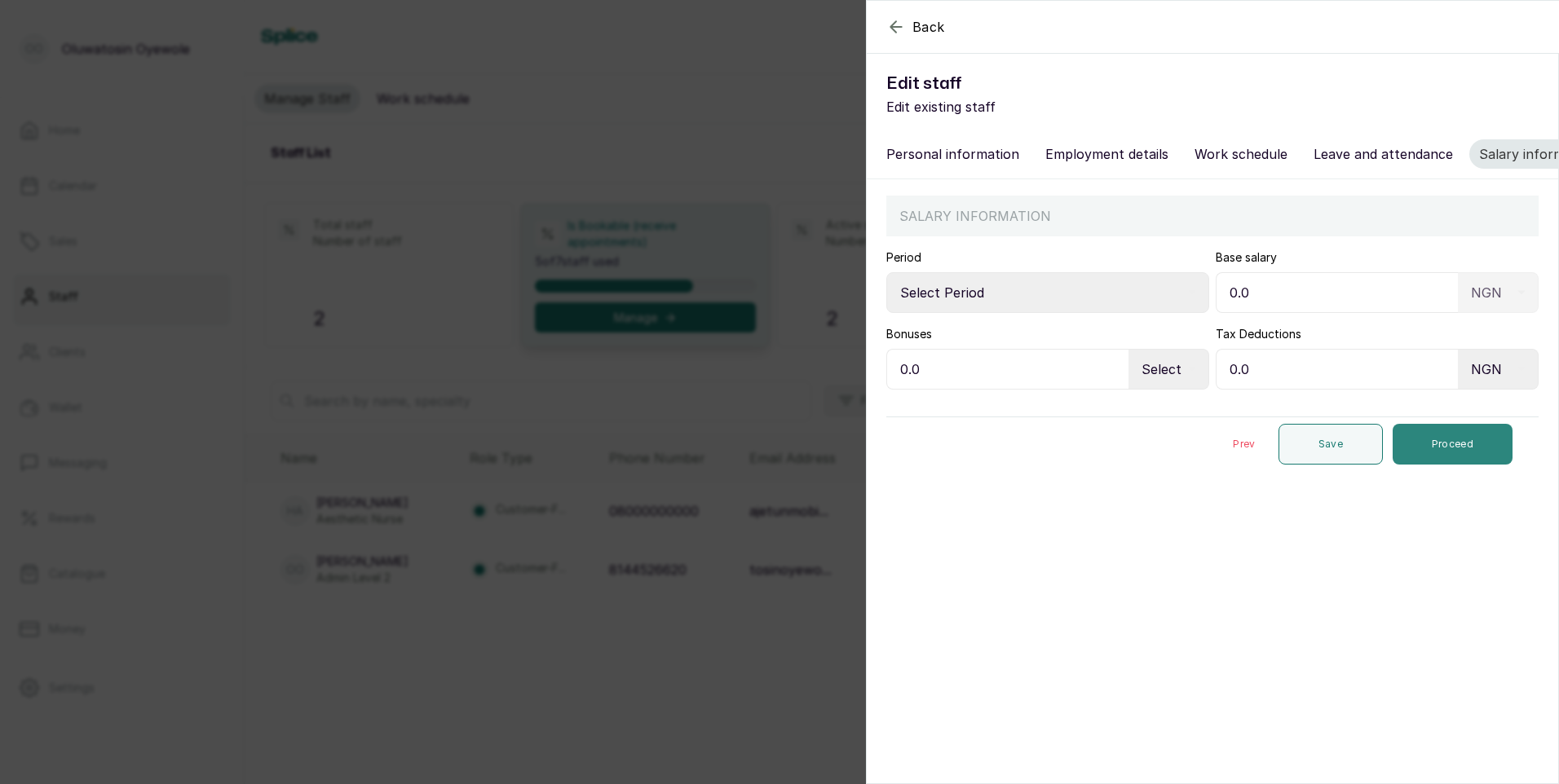
click at [1445, 452] on button "Proceed" at bounding box center [1452, 444] width 120 height 41
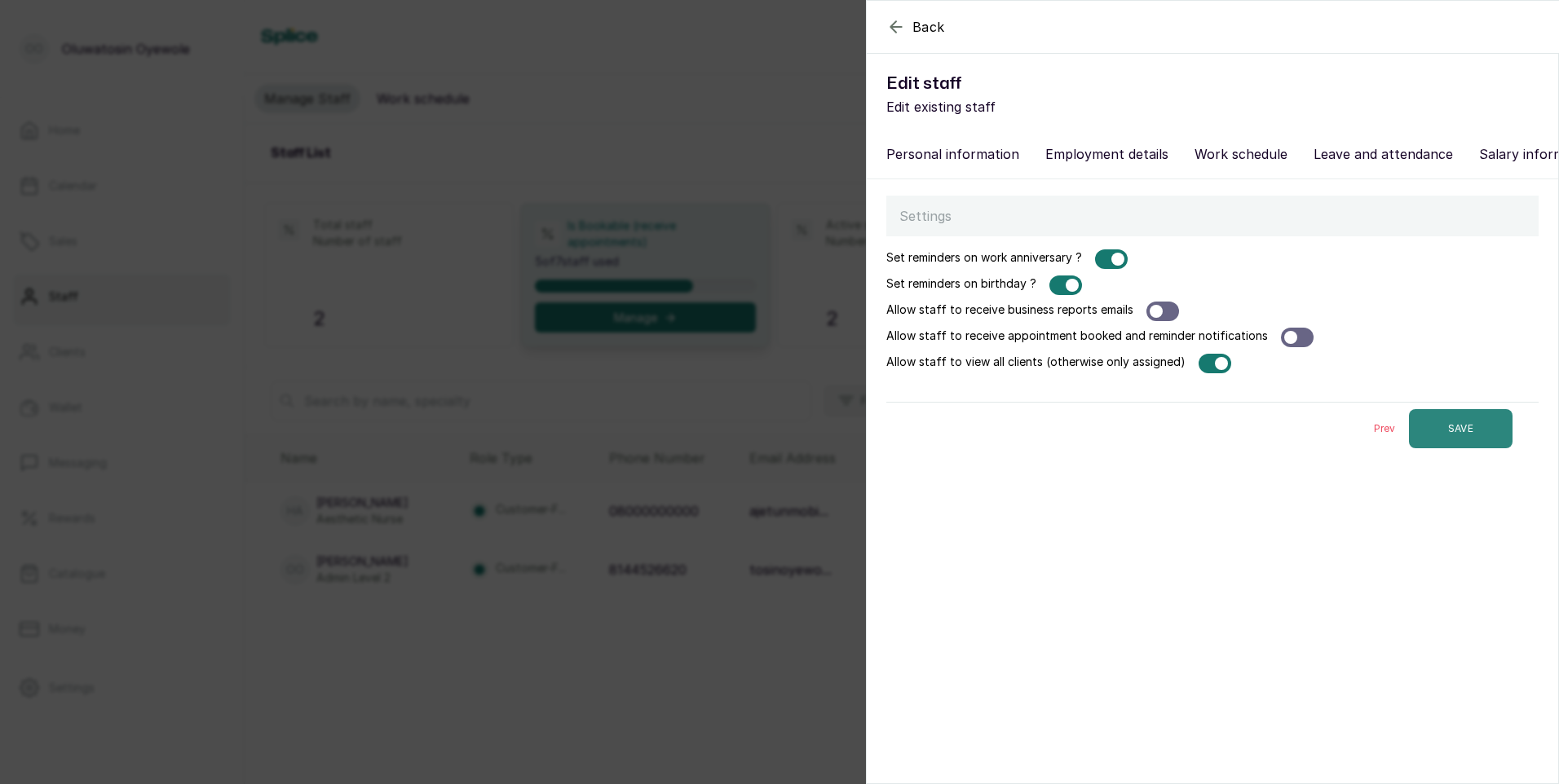
click at [1445, 448] on button "SAVE" at bounding box center [1460, 429] width 104 height 39
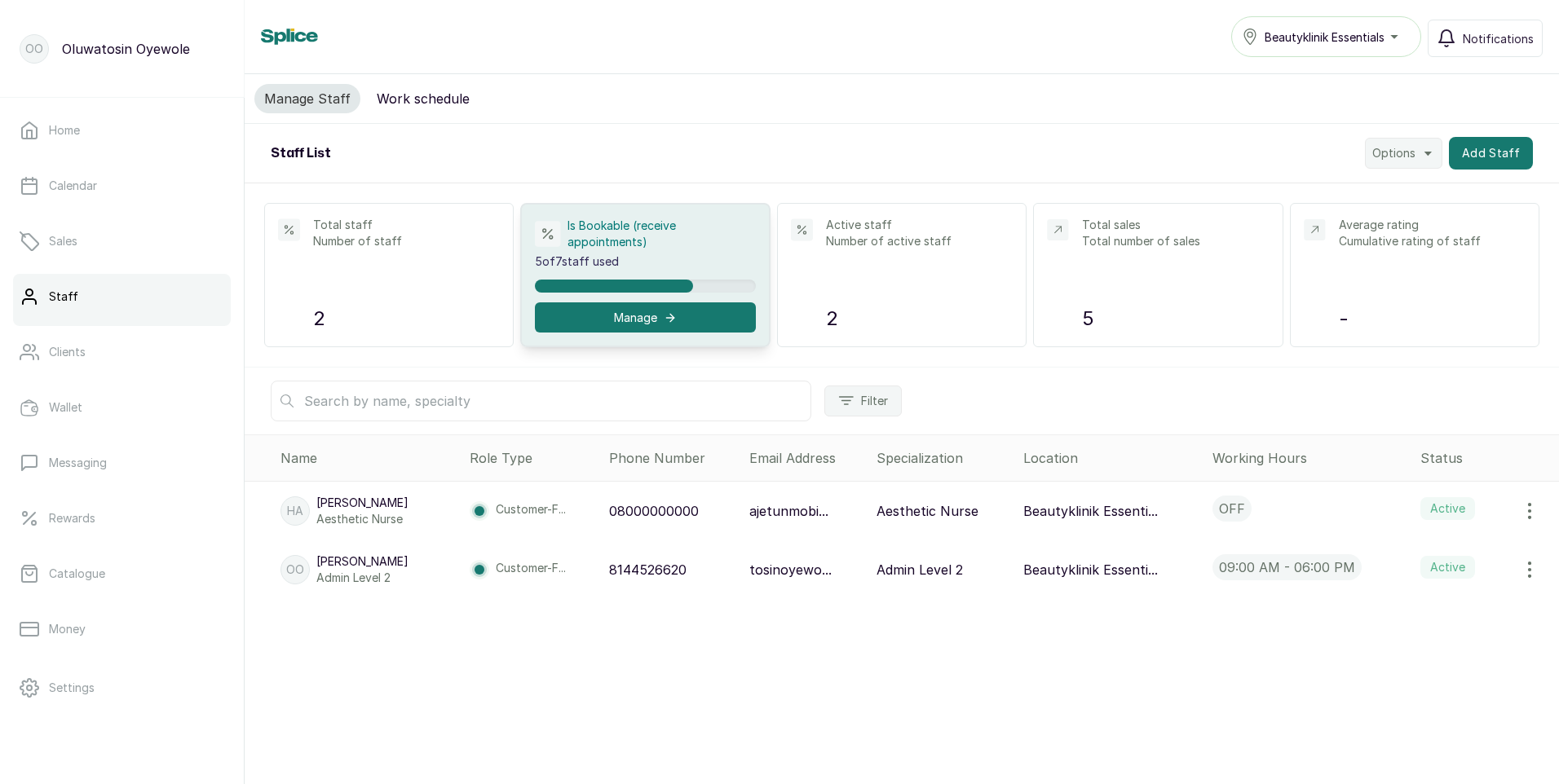
click at [1391, 33] on div "Beautyklinik Essentials" at bounding box center [1326, 37] width 168 height 20
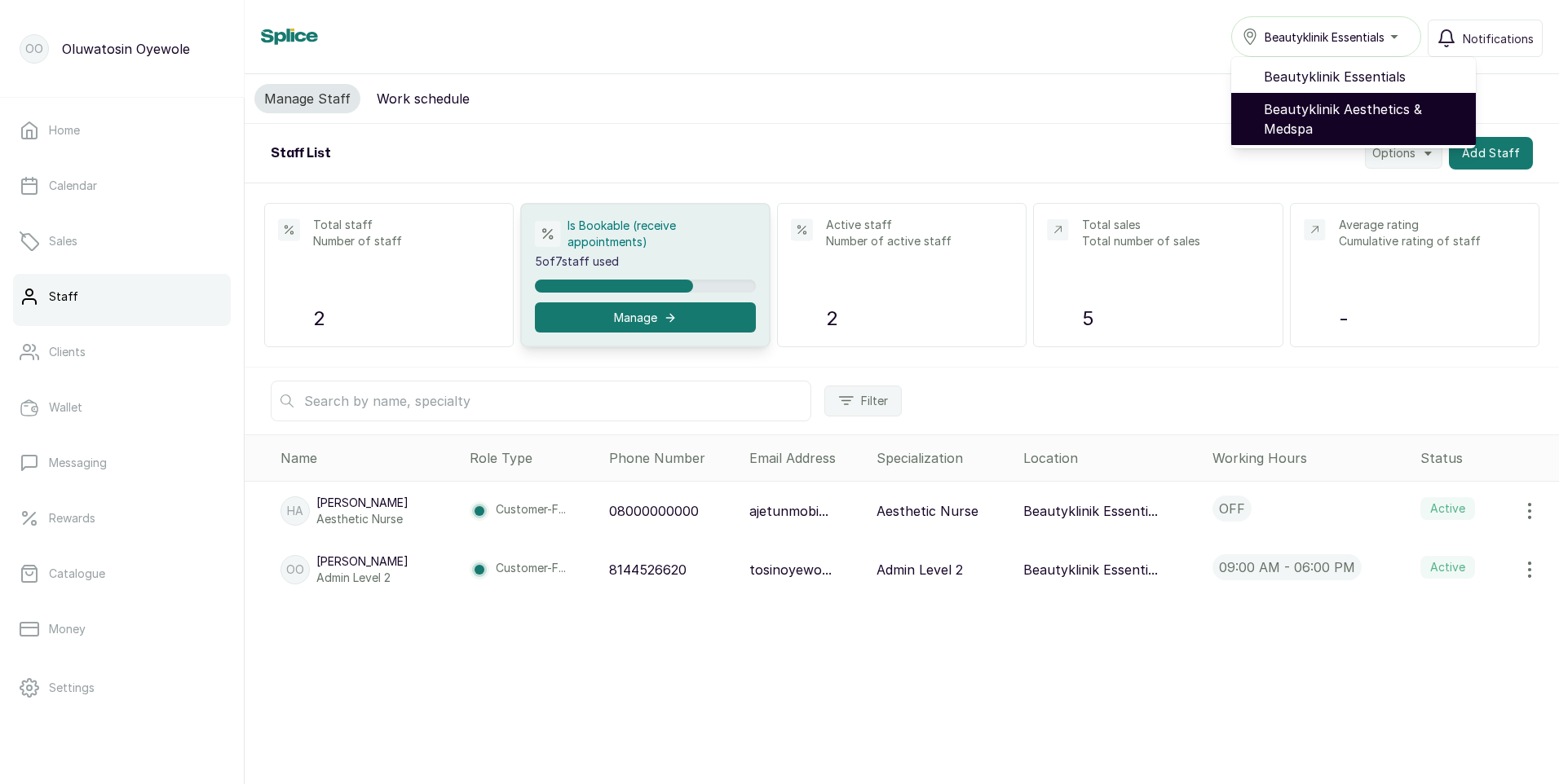
click at [1361, 121] on span "Beautyklinik Aesthetics & Medspa" at bounding box center [1363, 119] width 199 height 39
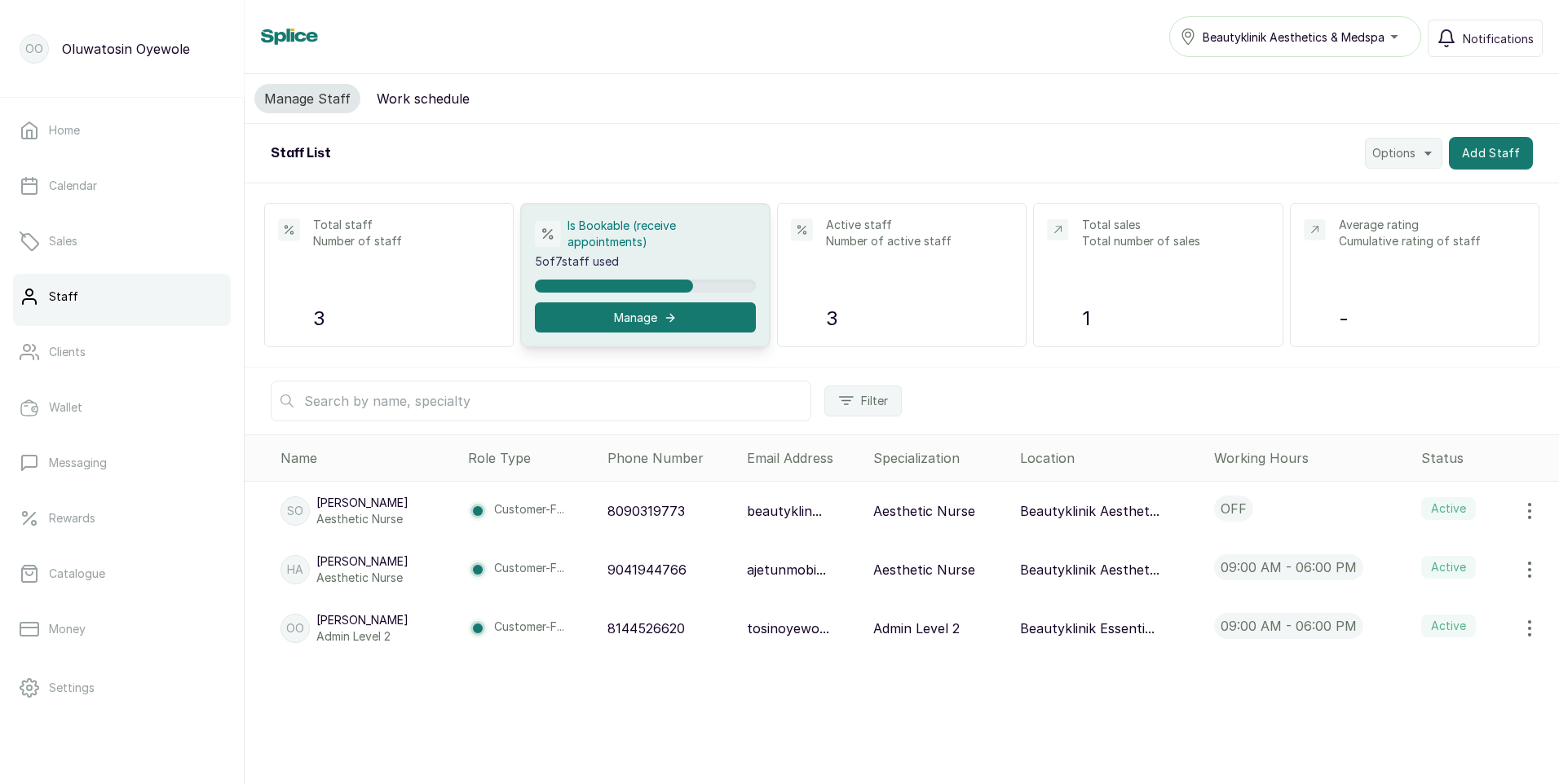
click at [1347, 38] on span "Beautyklinik Aesthetics & Medspa" at bounding box center [1293, 37] width 182 height 17
click at [1520, 633] on icon "button" at bounding box center [1529, 628] width 20 height 20
click at [1417, 669] on span "Edit" at bounding box center [1420, 674] width 23 height 20
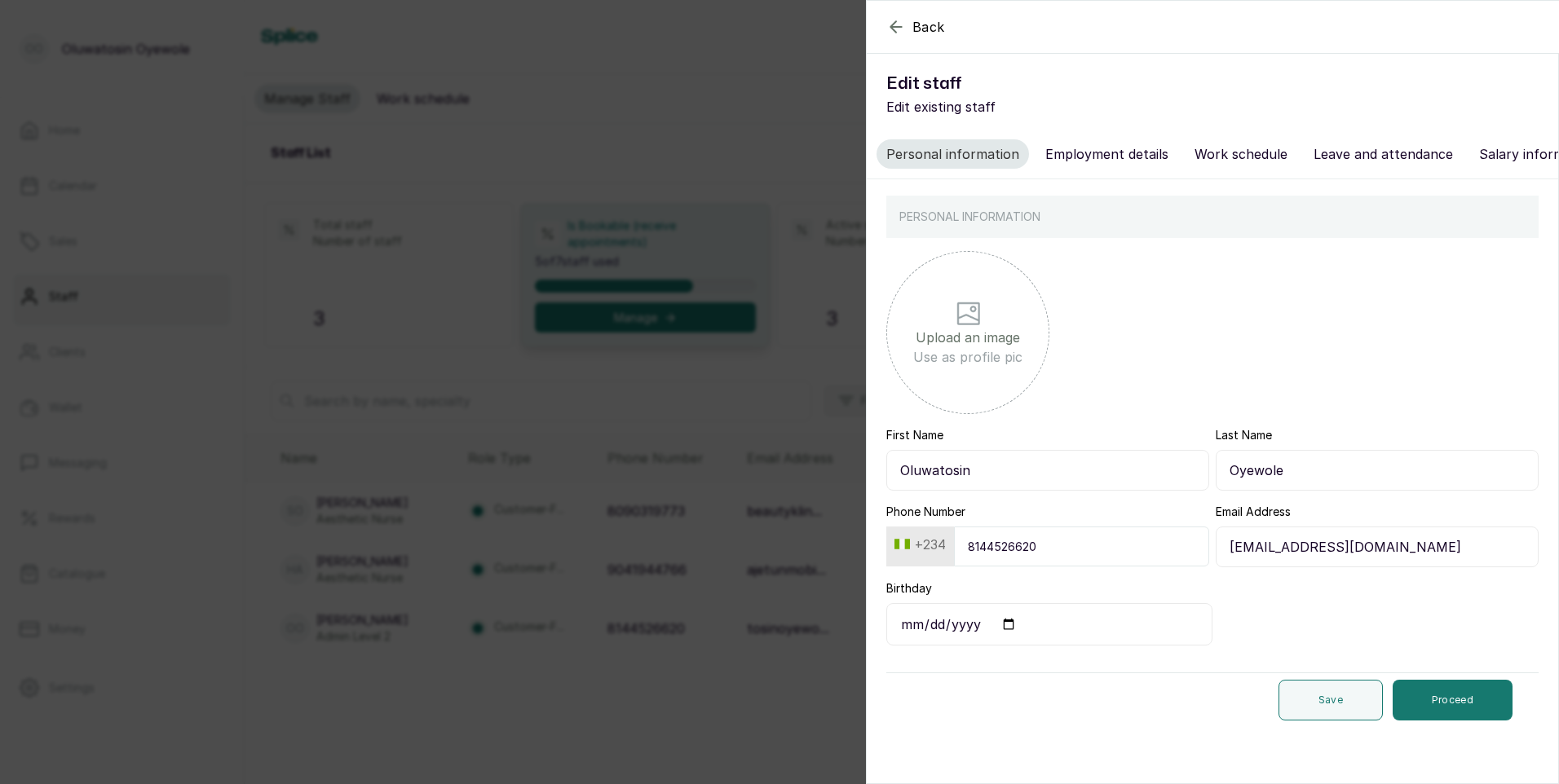
click at [1107, 151] on button "Employment details" at bounding box center [1106, 154] width 142 height 30
select select "admin_level_2"
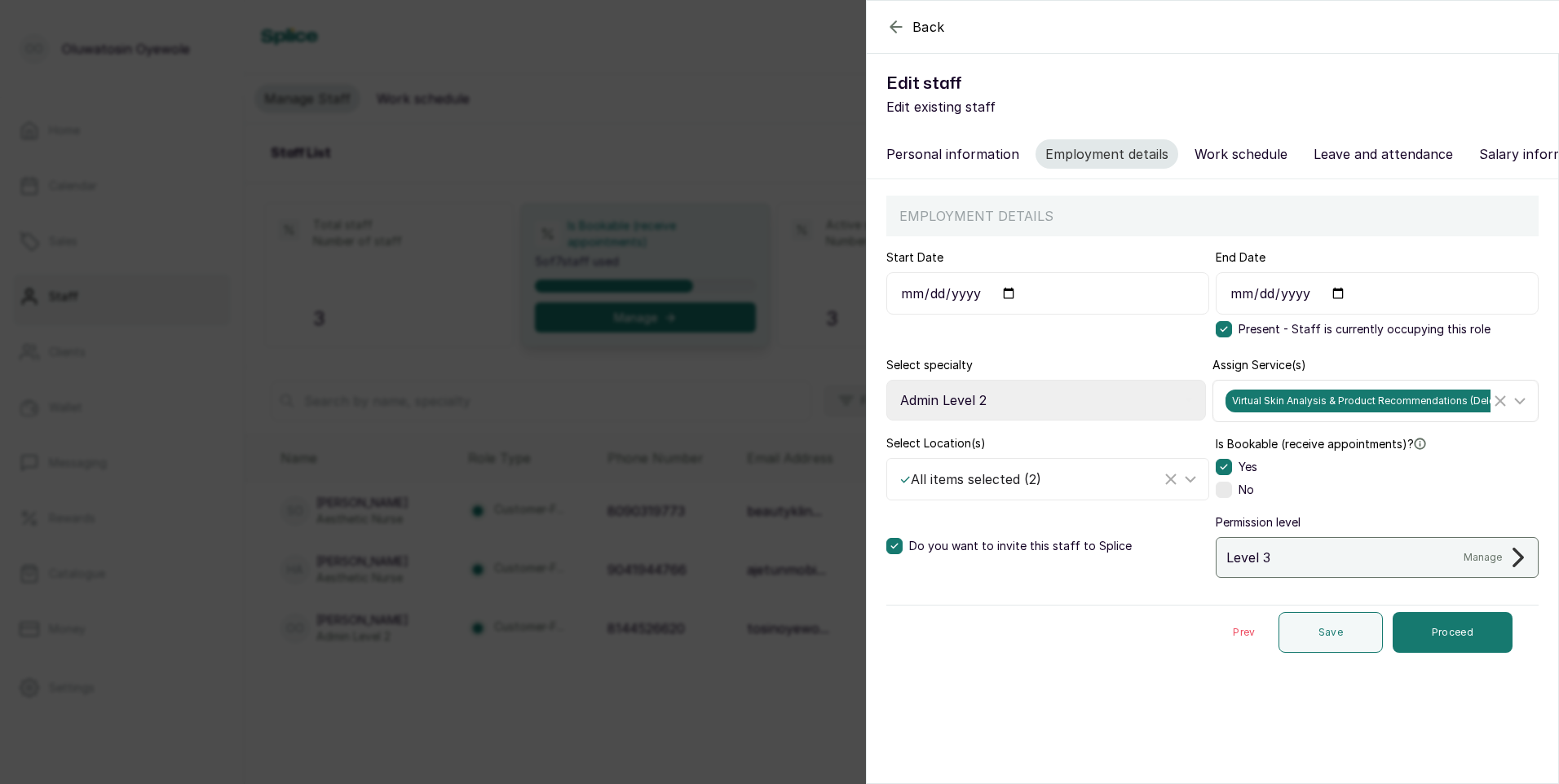
click at [1495, 405] on line "Clear Selected" at bounding box center [1500, 401] width 10 height 10
click at [1183, 489] on icon at bounding box center [1190, 479] width 20 height 20
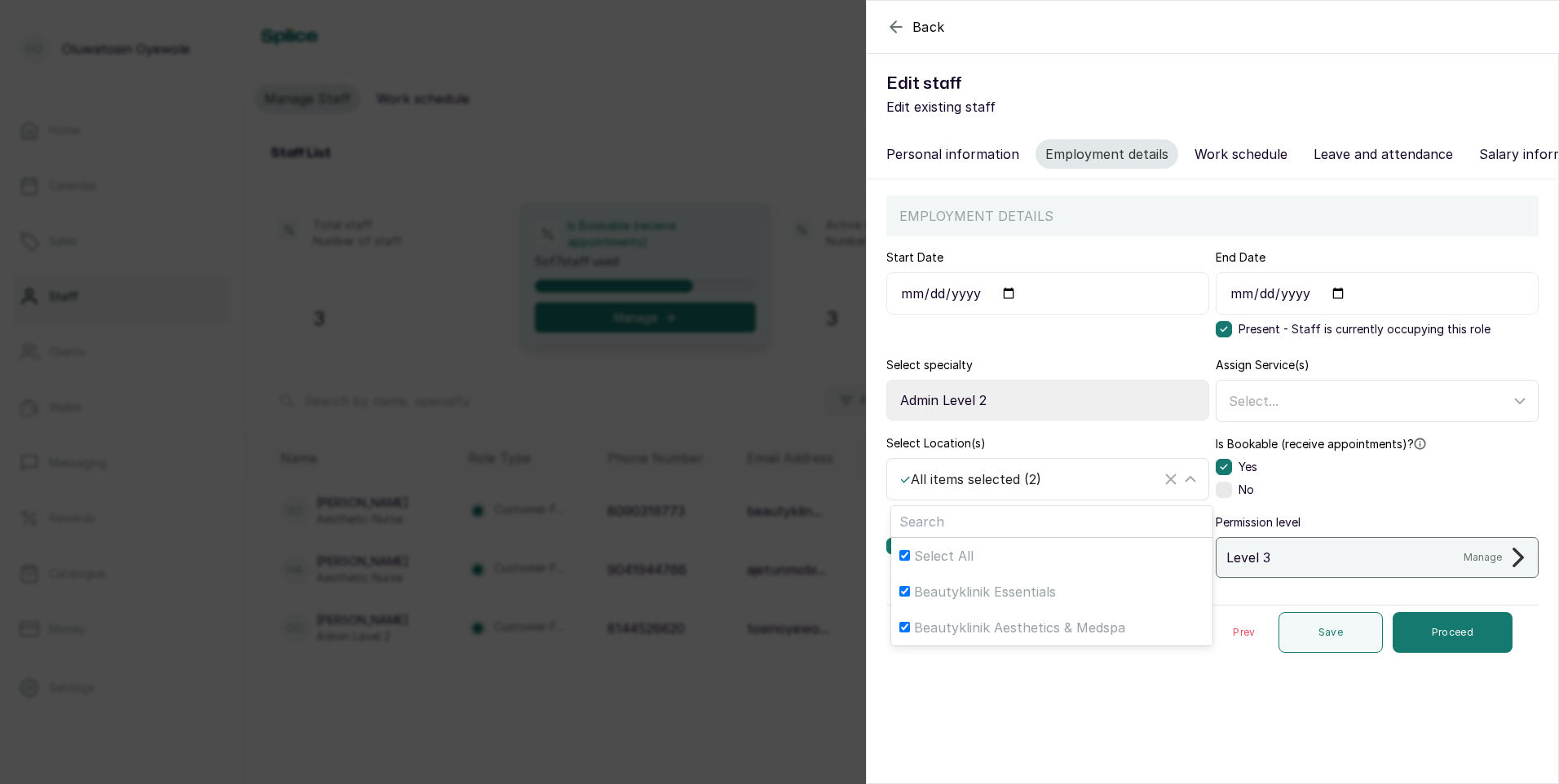
click at [907, 597] on input "Beautyklinik Essentials" at bounding box center [904, 592] width 11 height 11
checkbox input "false"
click at [1466, 652] on button "Proceed" at bounding box center [1452, 633] width 120 height 41
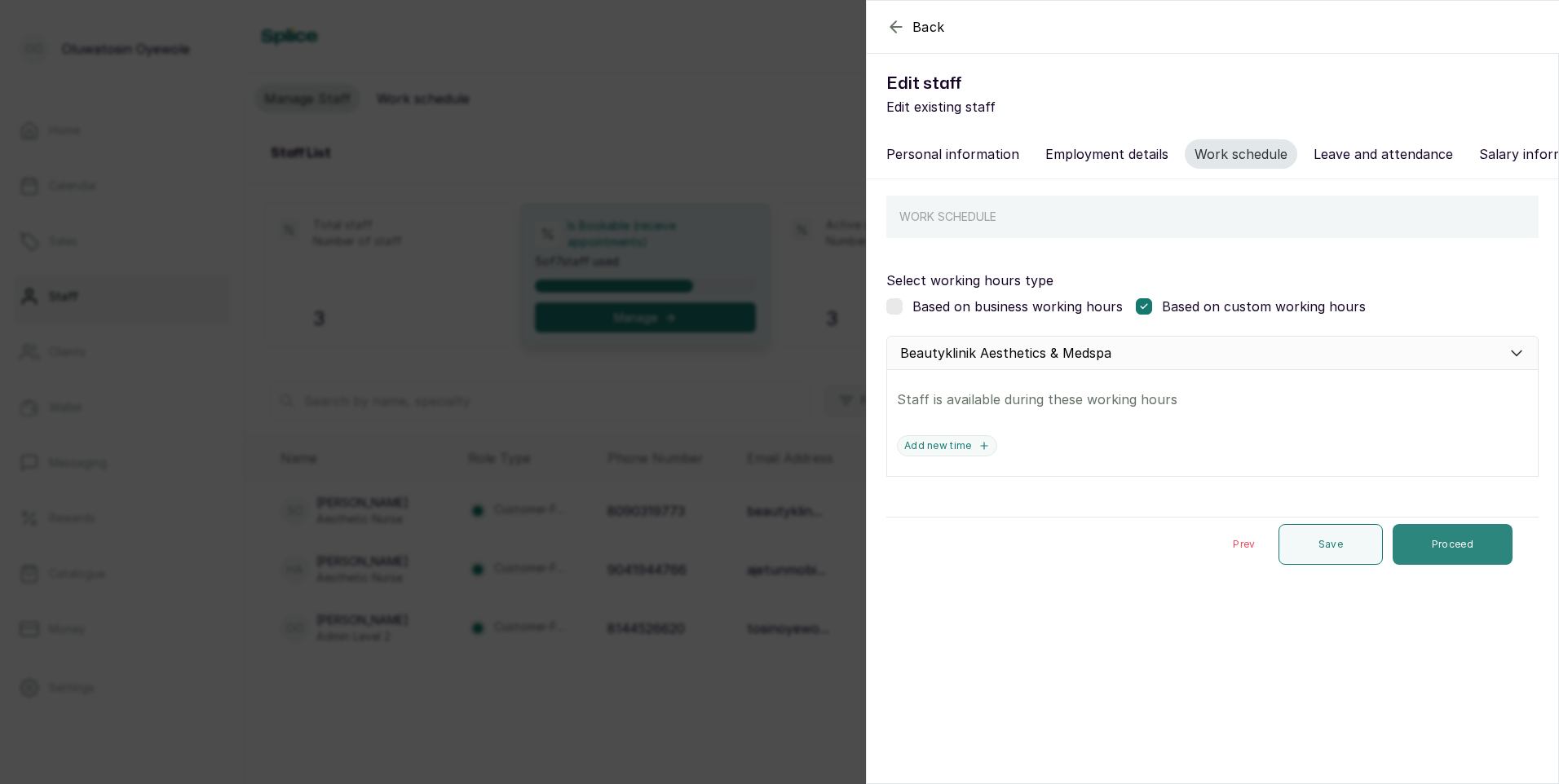
click at [1472, 565] on button "Proceed" at bounding box center [1452, 544] width 120 height 41
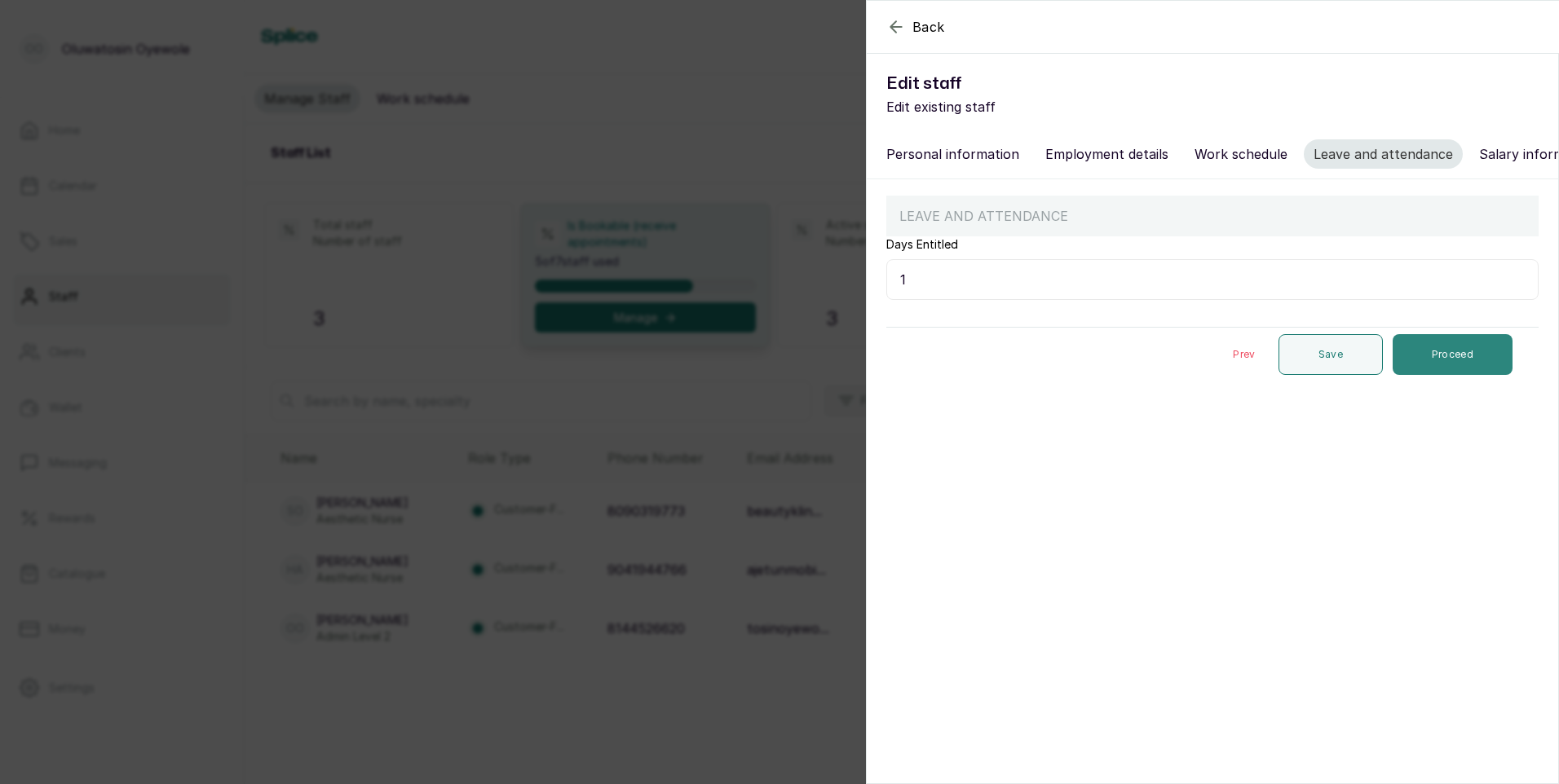
click at [1457, 360] on button "Proceed" at bounding box center [1452, 354] width 120 height 41
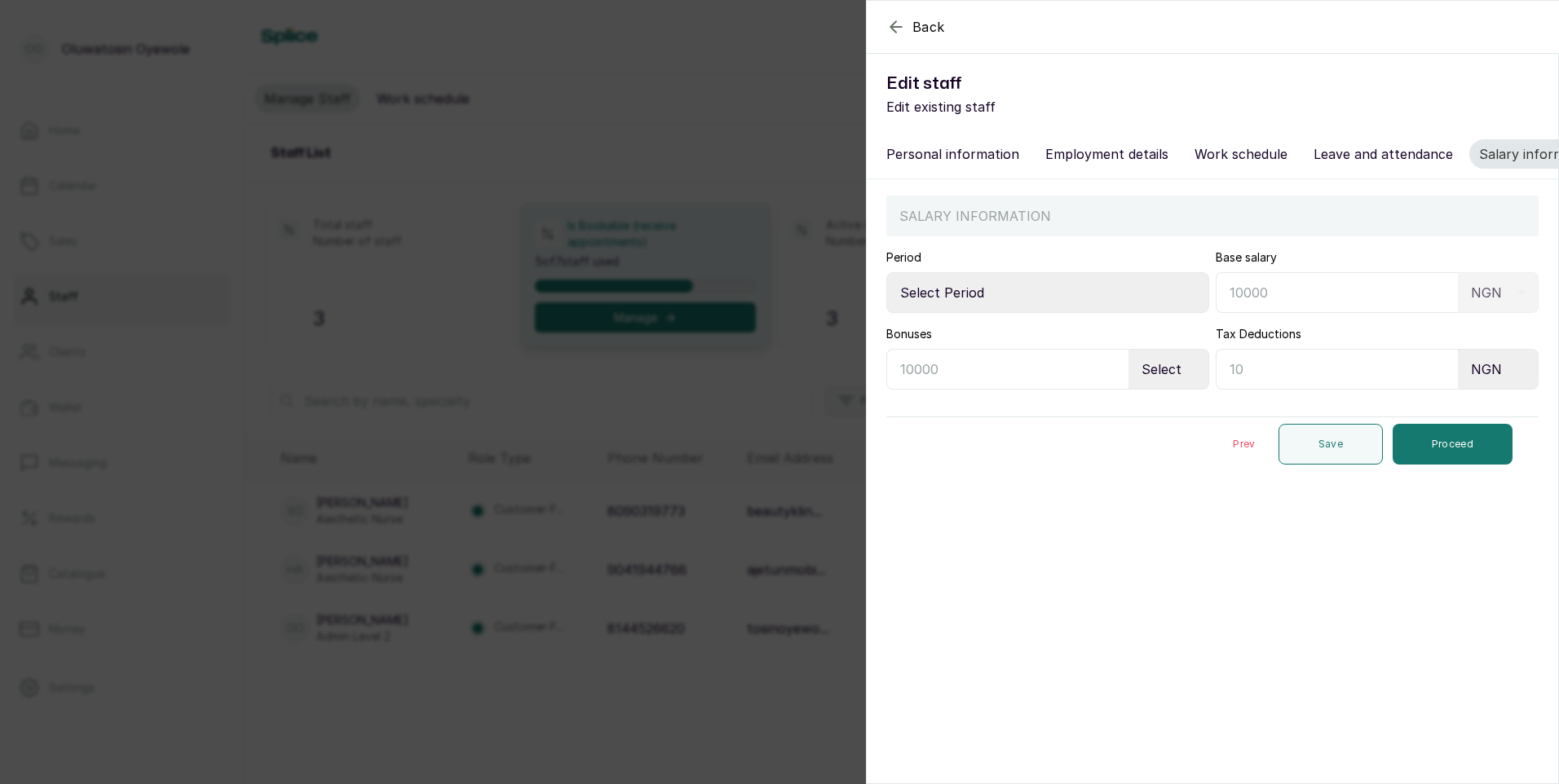
type input "0.0"
click at [1439, 456] on button "Proceed" at bounding box center [1452, 444] width 120 height 41
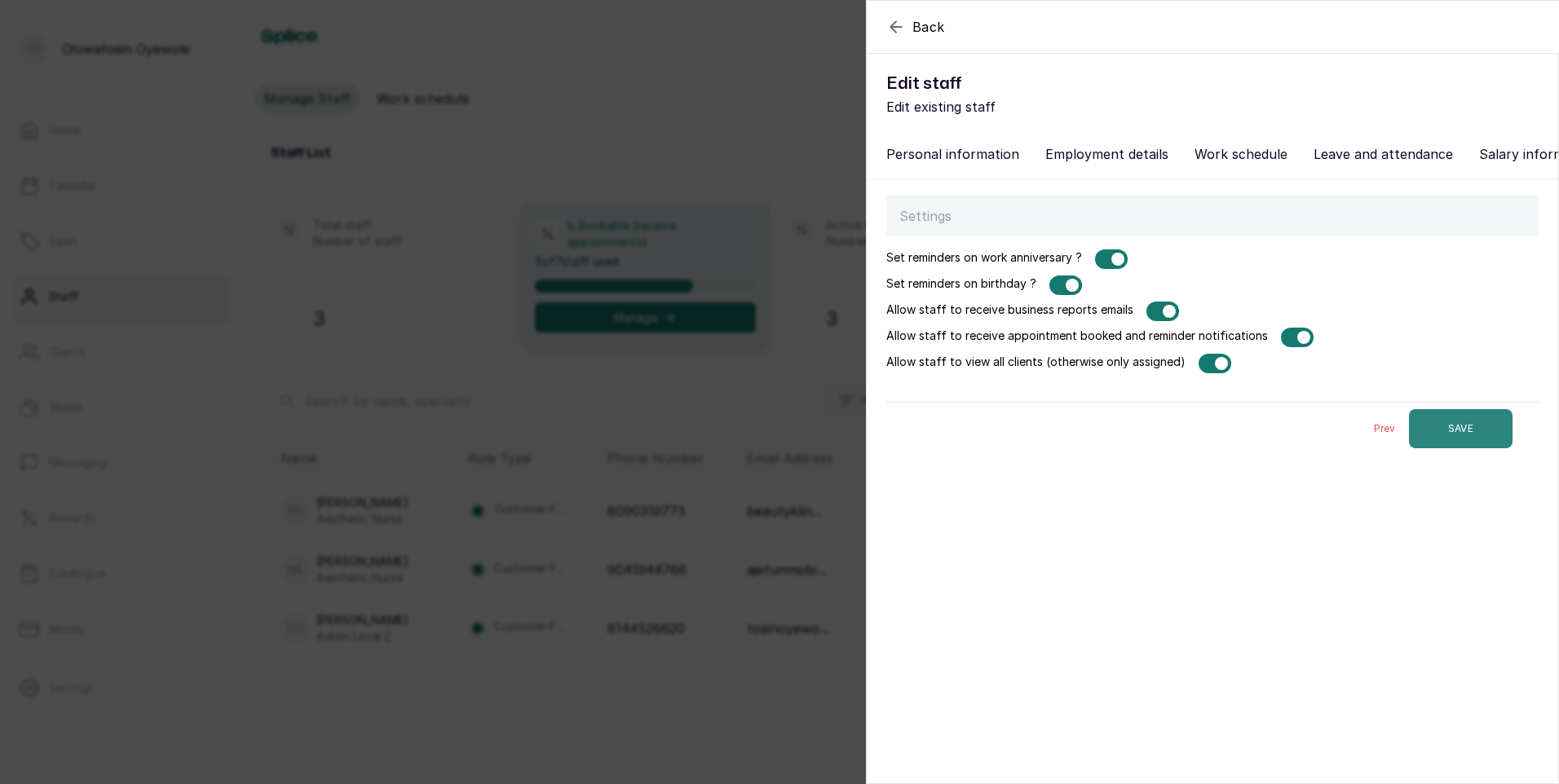
click at [1450, 448] on button "SAVE" at bounding box center [1460, 429] width 104 height 39
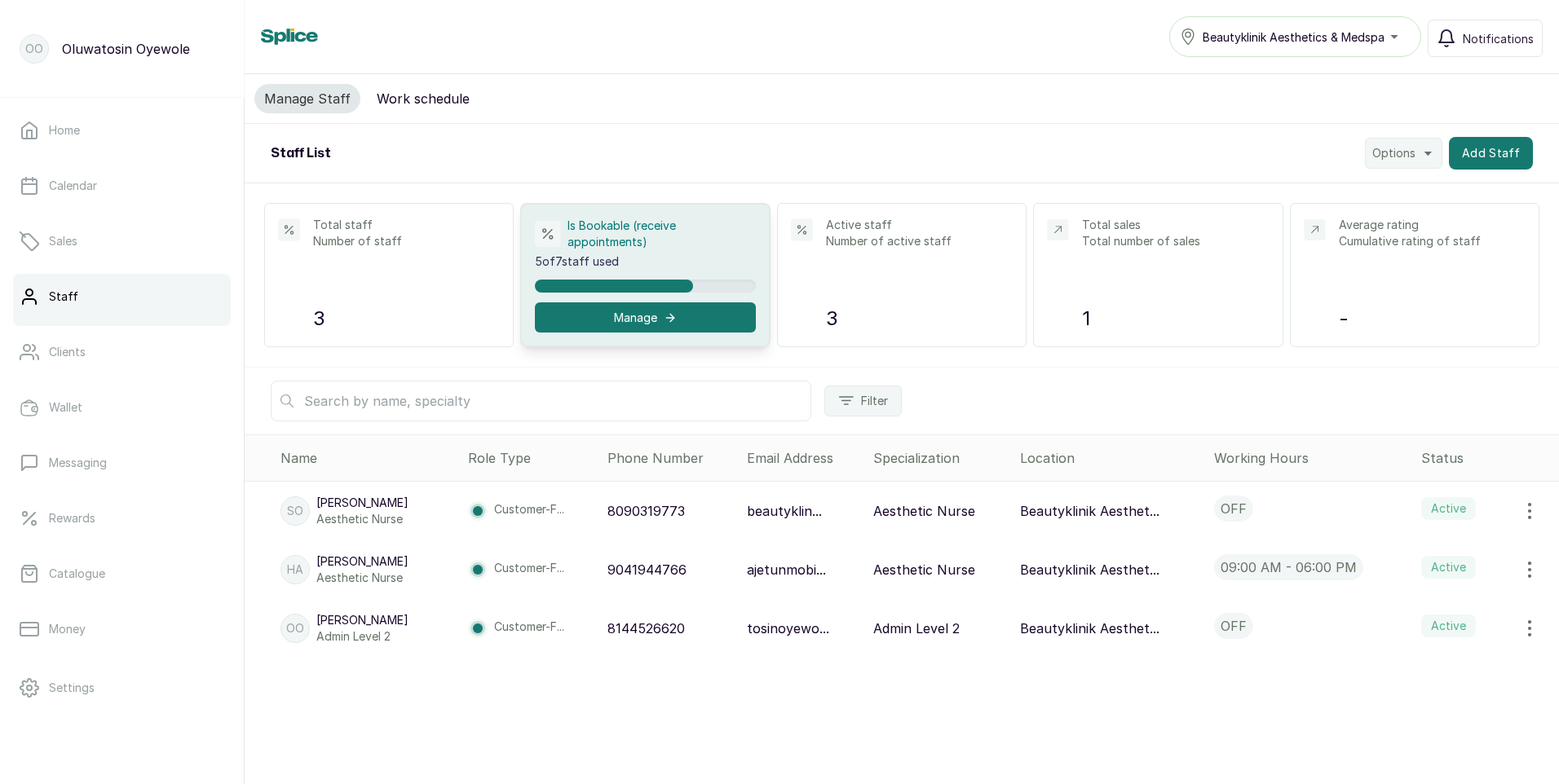
click at [1523, 571] on icon "button" at bounding box center [1529, 570] width 20 height 20
click at [1435, 612] on span "Edit" at bounding box center [1460, 616] width 157 height 20
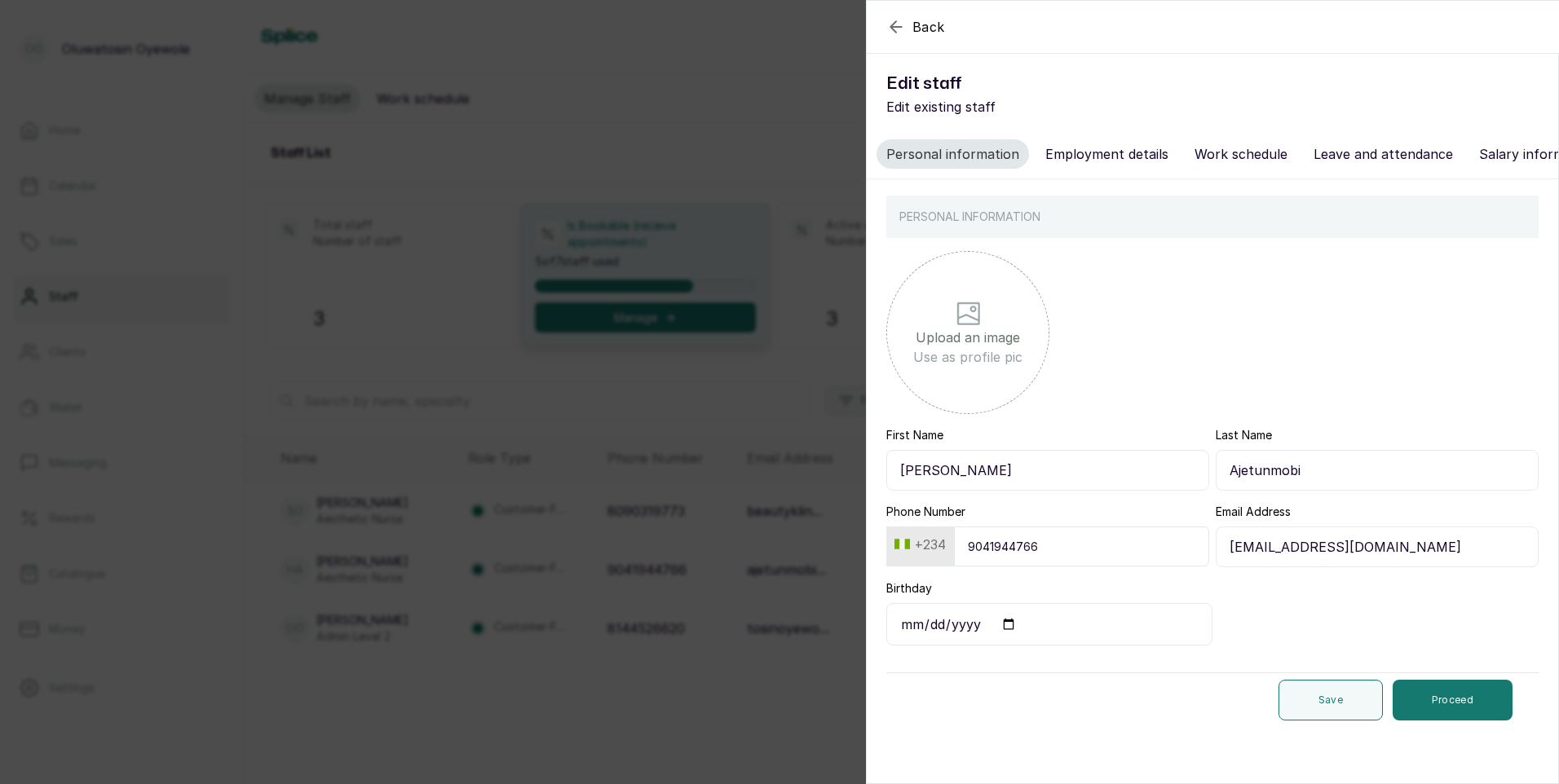
click at [1236, 149] on button "Work schedule" at bounding box center [1241, 154] width 113 height 30
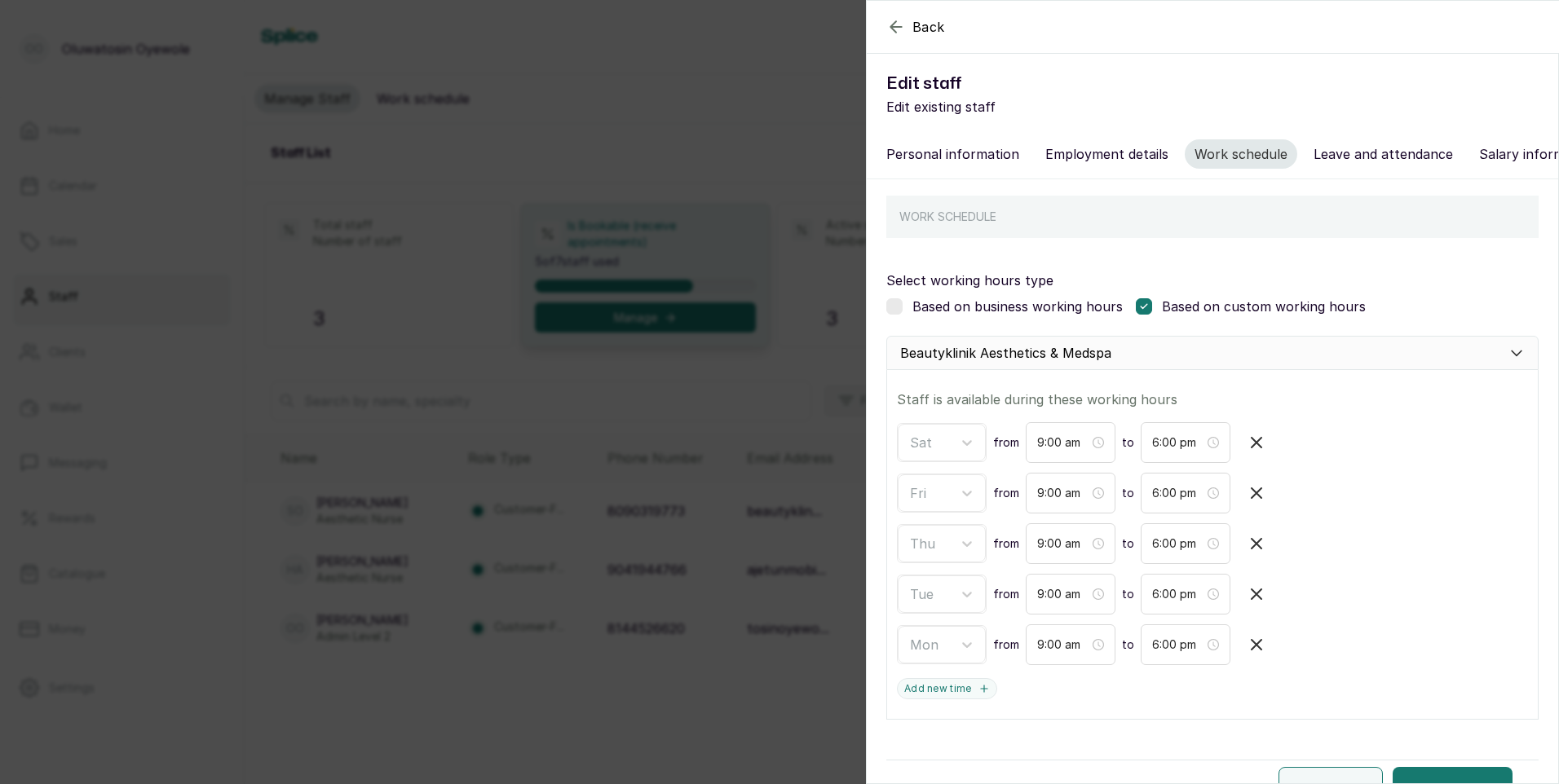
click at [1253, 447] on icon "button" at bounding box center [1256, 442] width 10 height 10
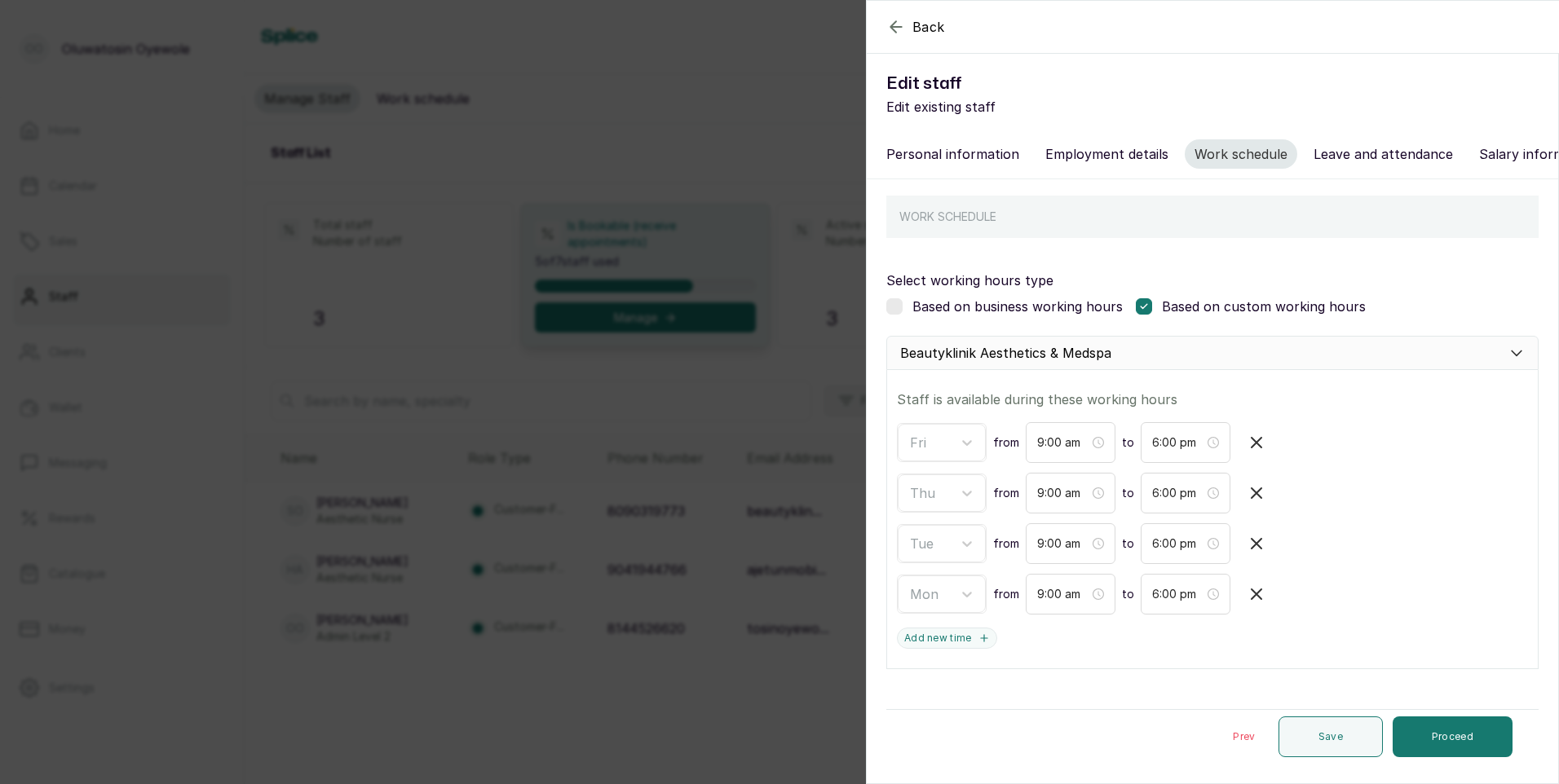
click at [1253, 447] on icon "button" at bounding box center [1256, 442] width 10 height 10
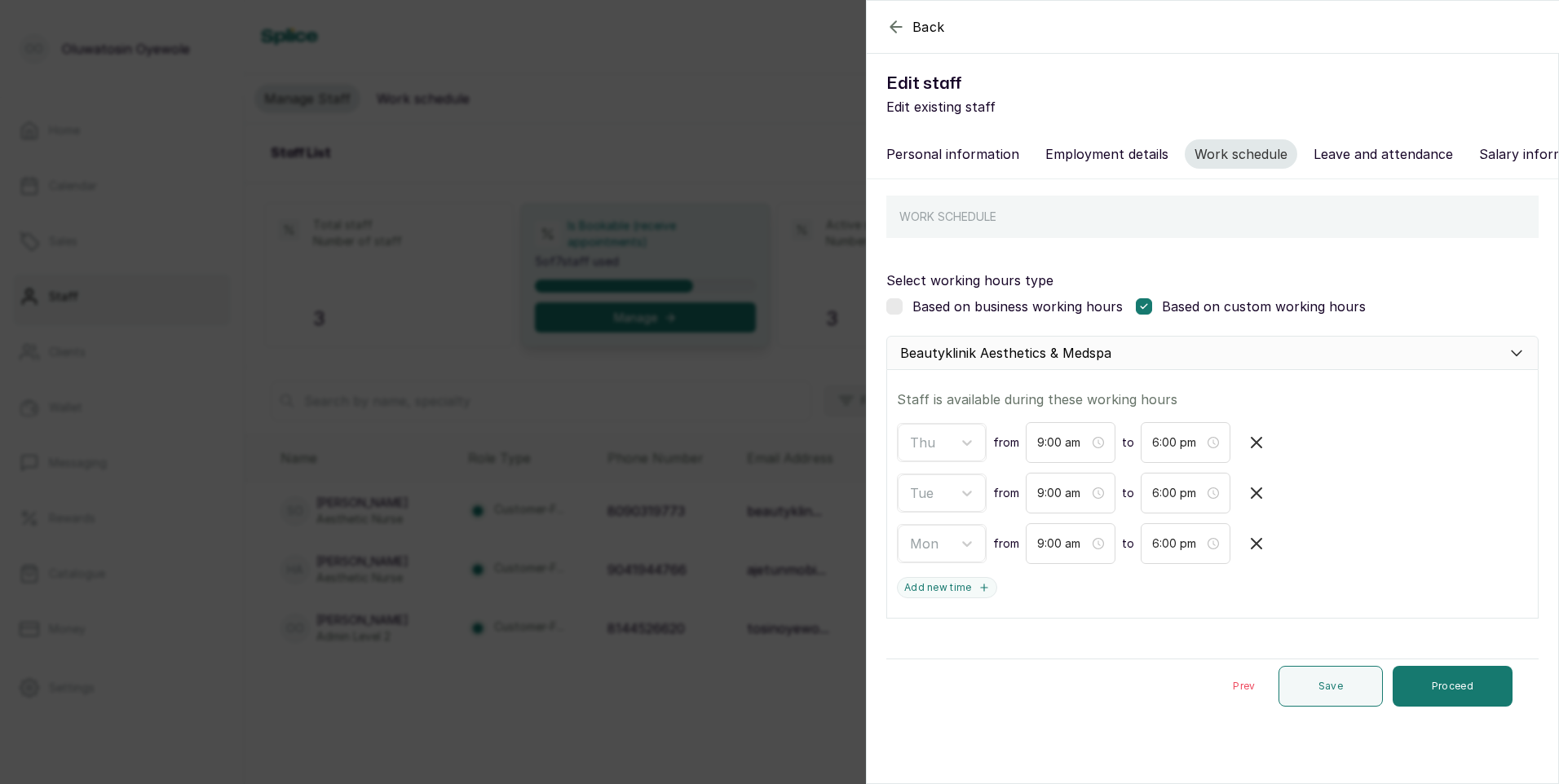
click at [1253, 447] on icon "button" at bounding box center [1256, 442] width 10 height 10
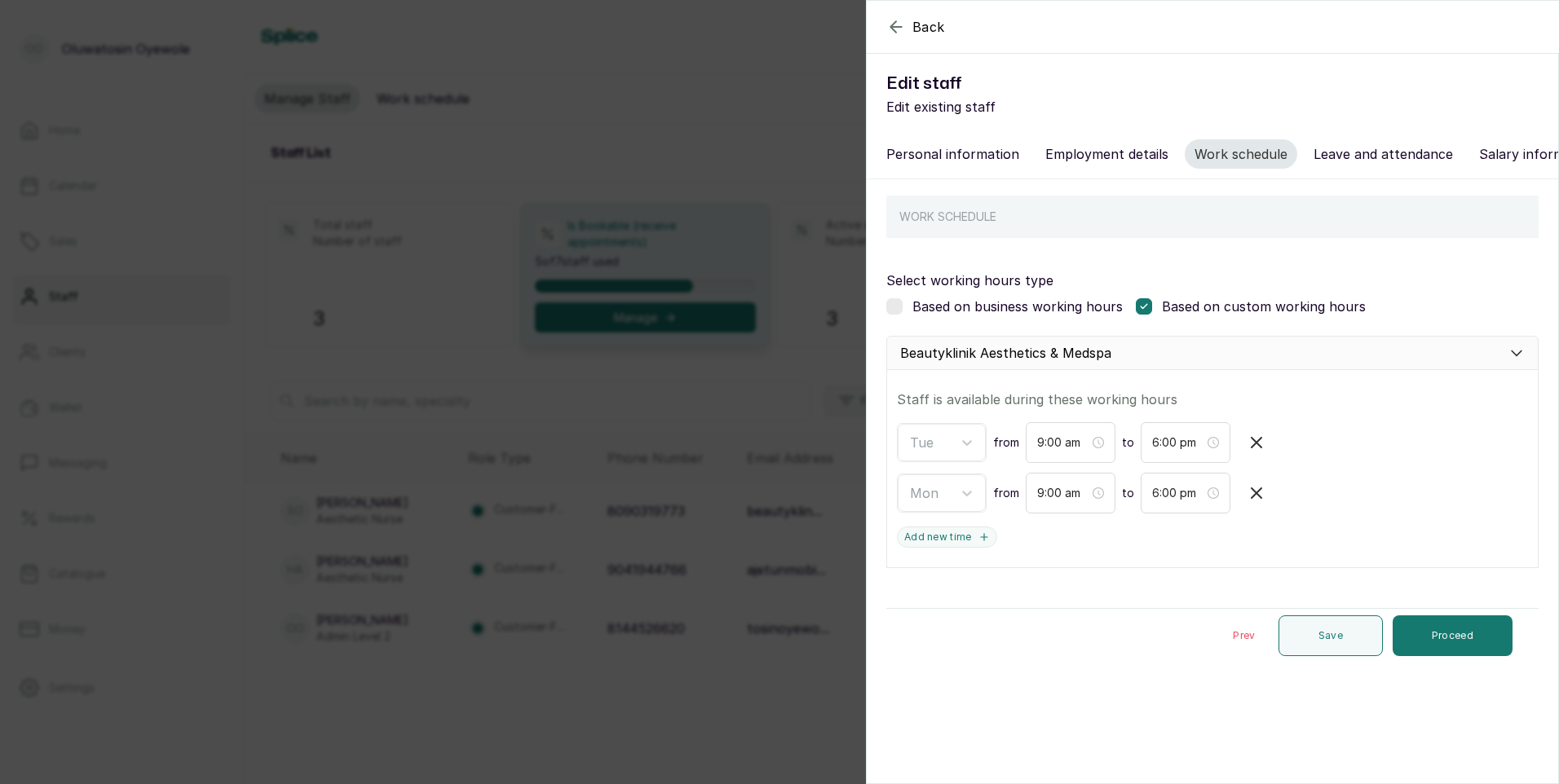
click at [1253, 447] on icon "button" at bounding box center [1256, 442] width 10 height 10
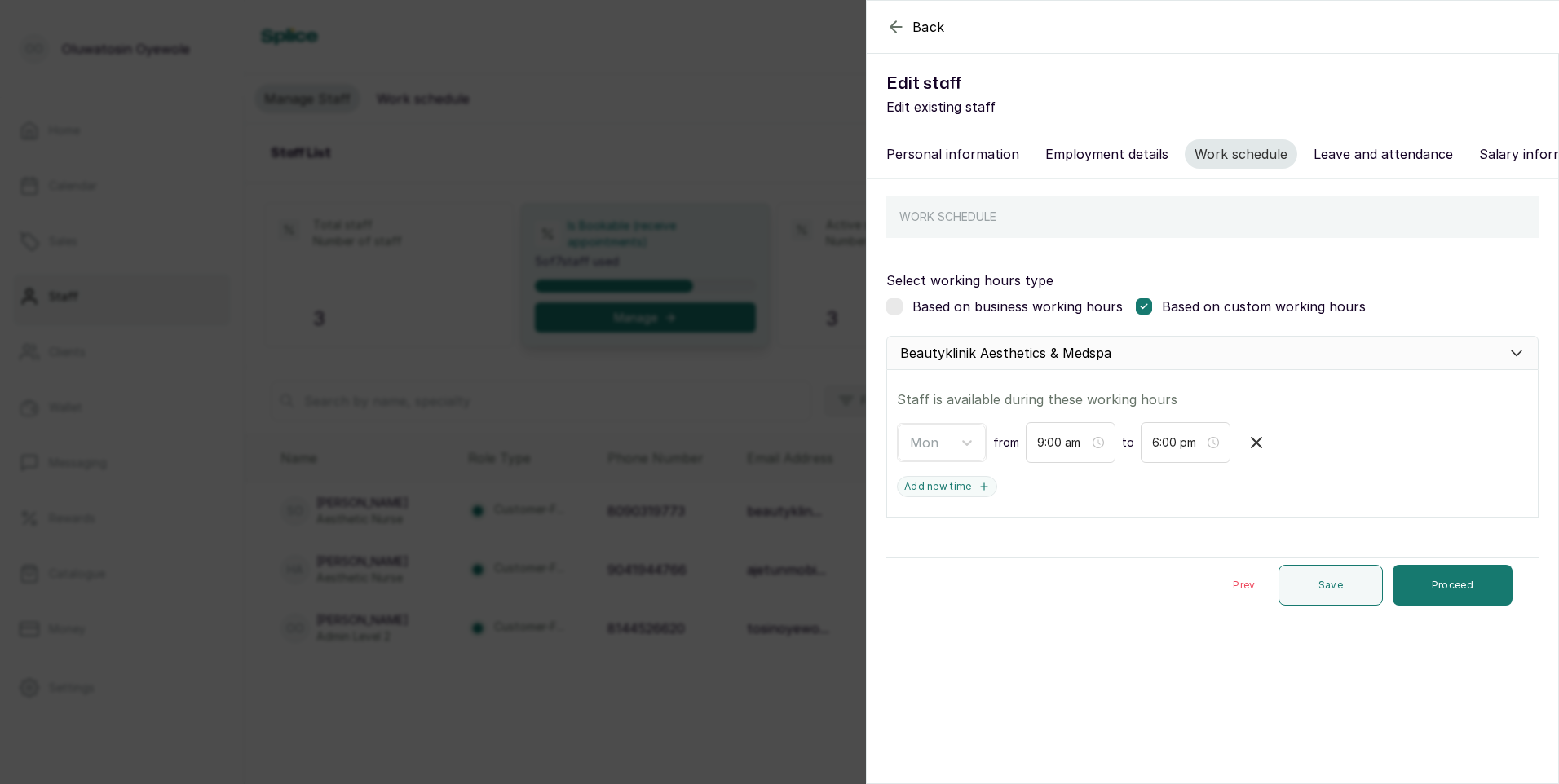
click at [1253, 447] on icon "button" at bounding box center [1256, 442] width 10 height 10
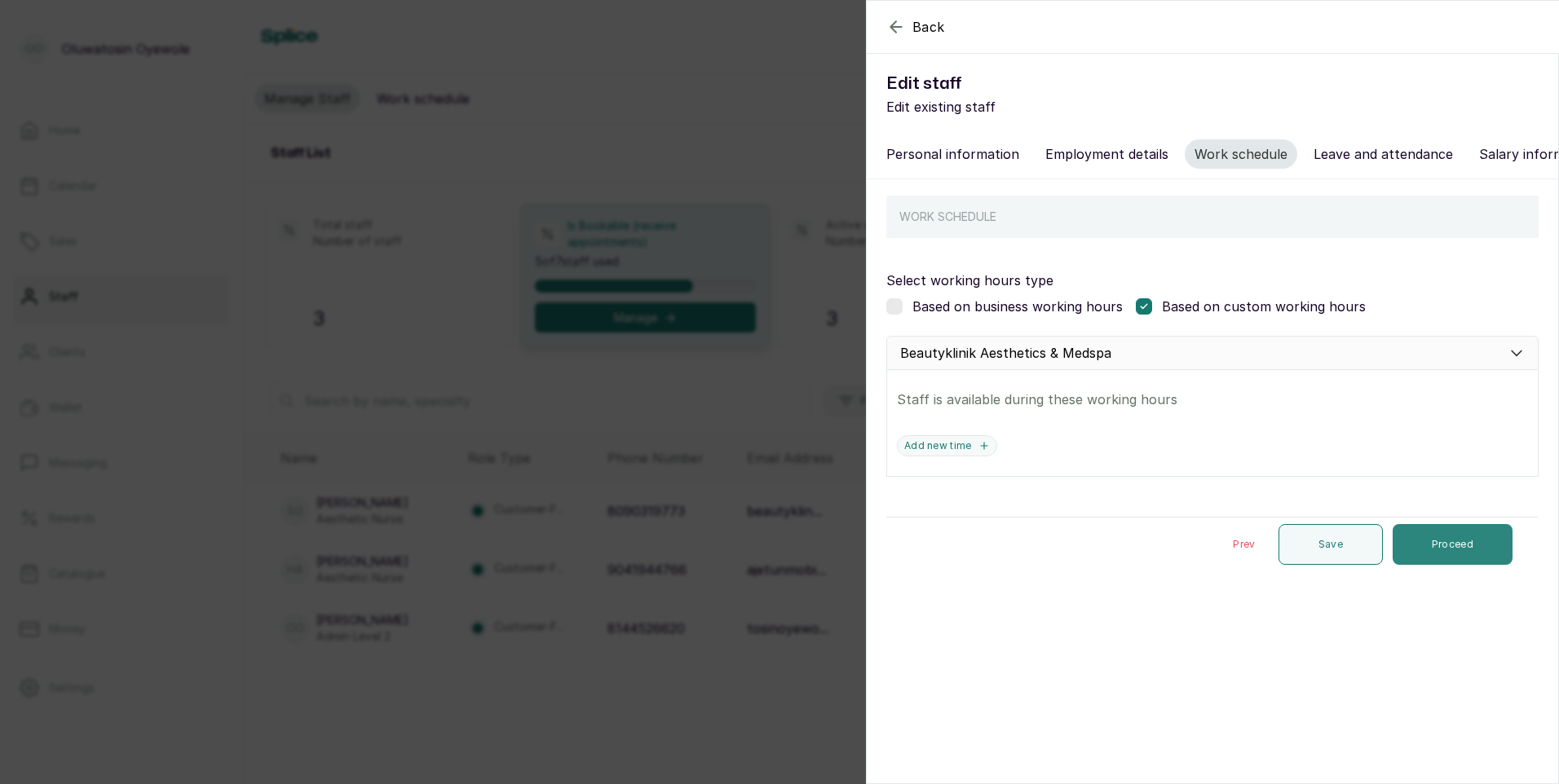
click at [1397, 550] on button "Proceed" at bounding box center [1452, 544] width 120 height 41
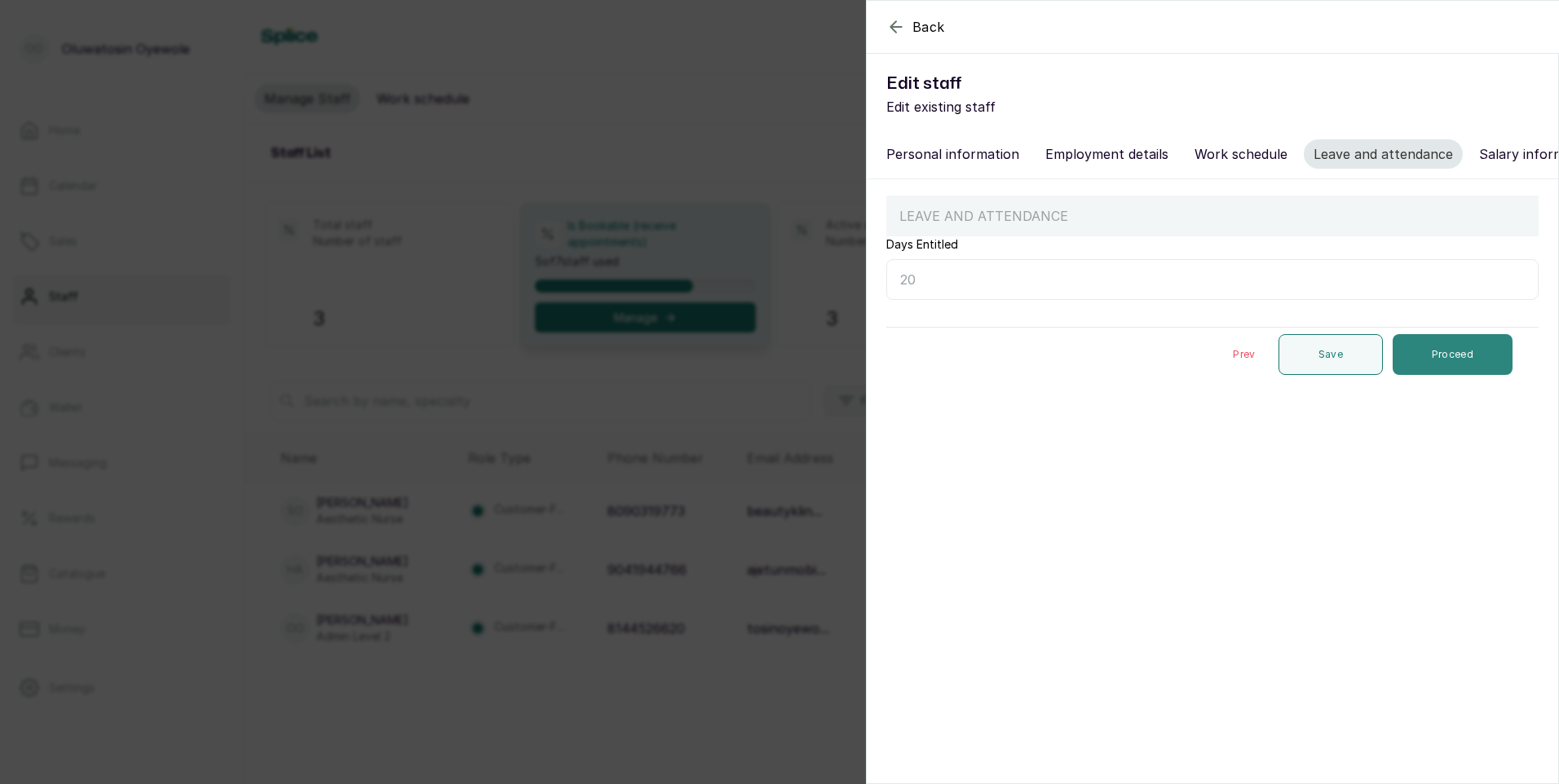
click at [1448, 354] on button "Proceed" at bounding box center [1452, 354] width 120 height 41
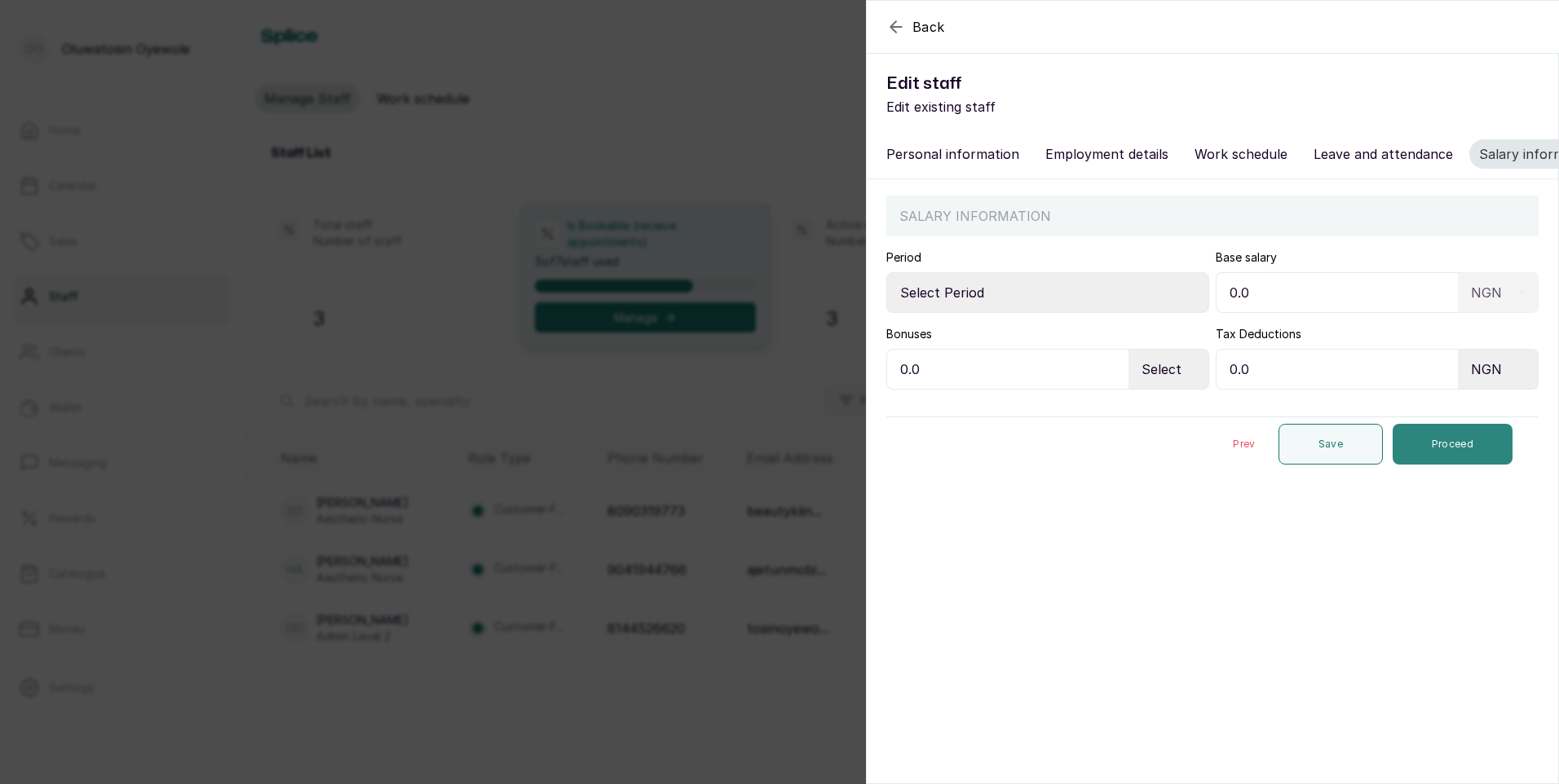
click at [1439, 442] on button "Proceed" at bounding box center [1452, 444] width 120 height 41
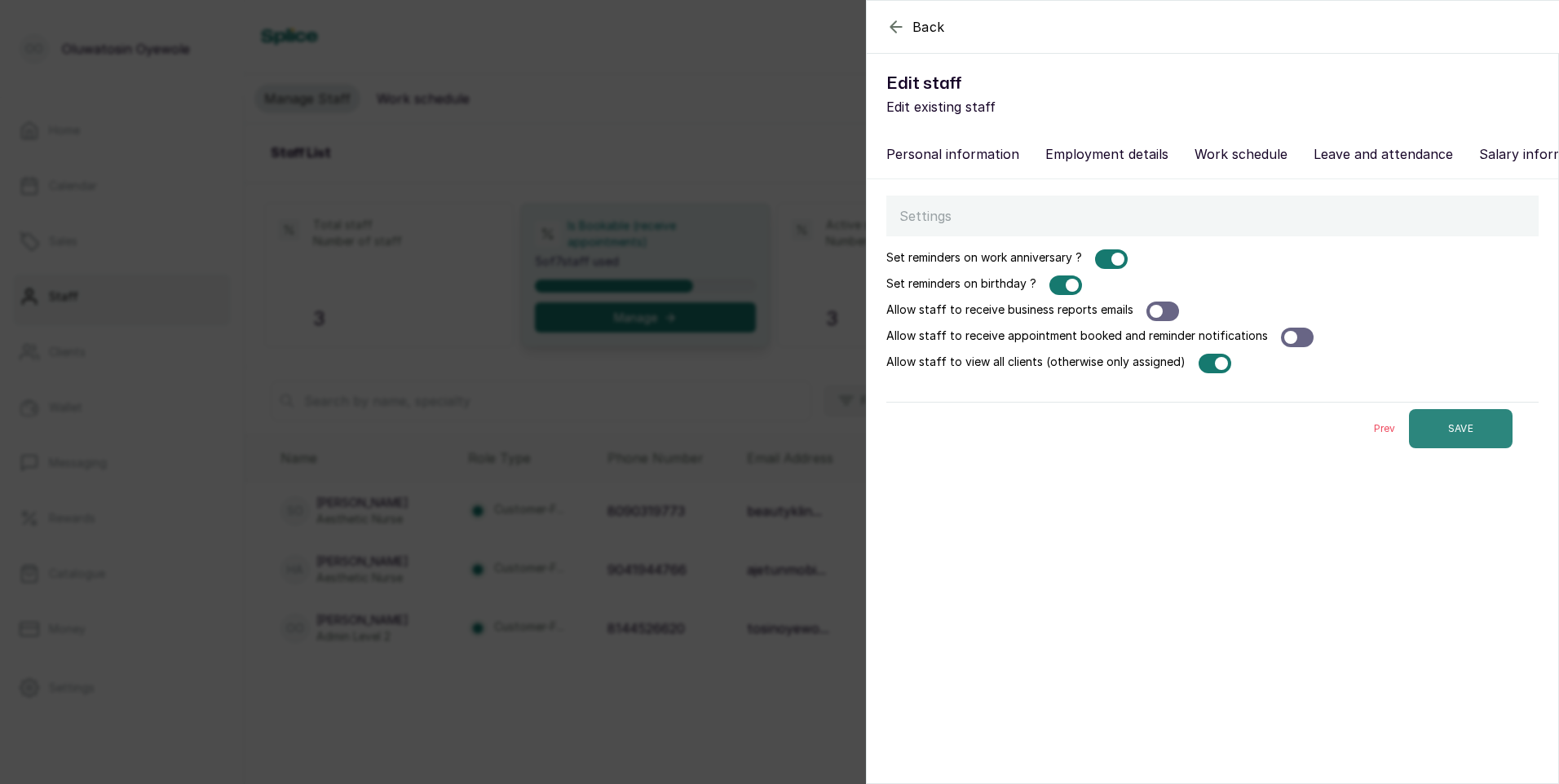
click at [1439, 441] on button "SAVE" at bounding box center [1460, 429] width 104 height 39
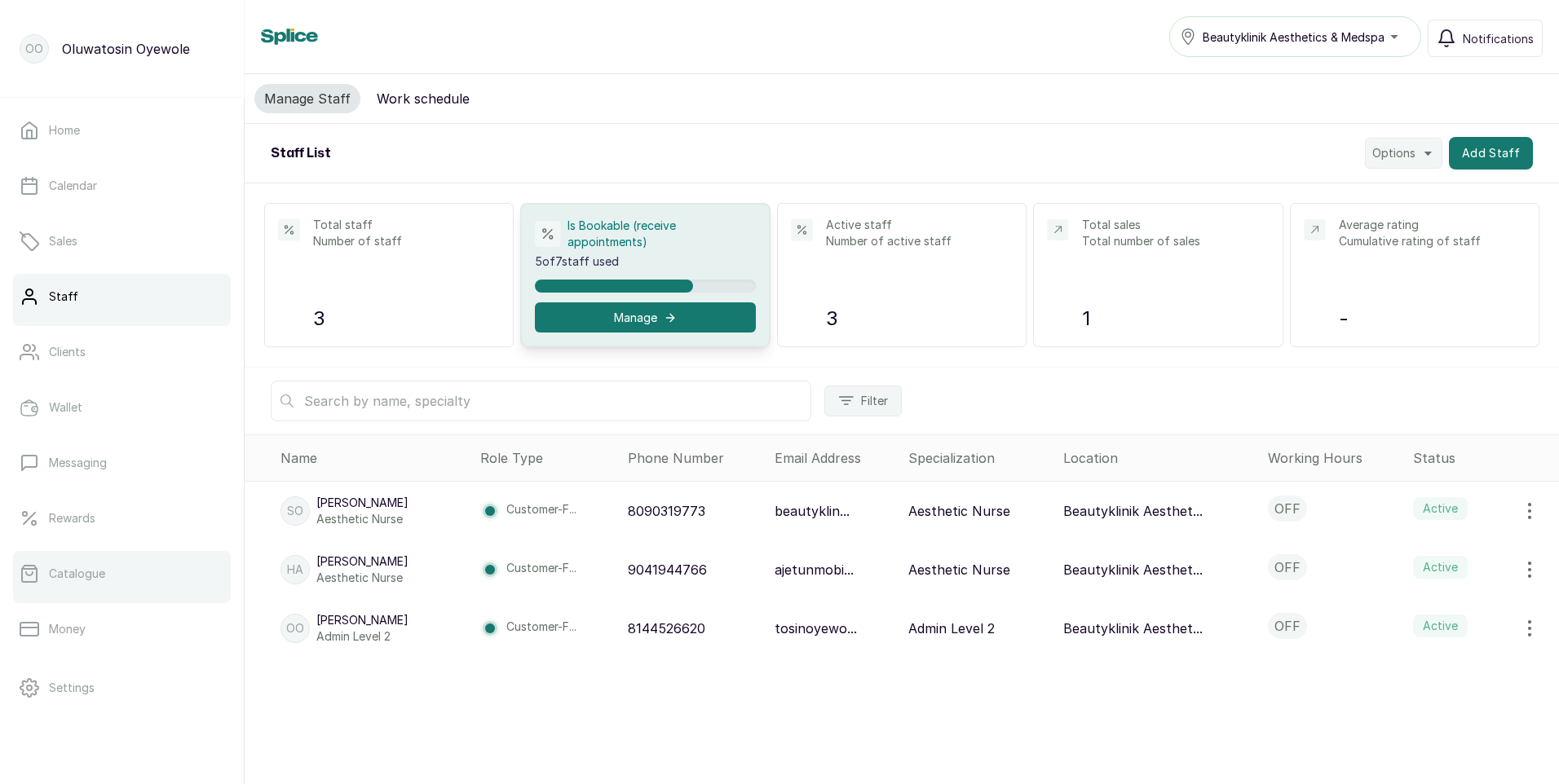
click at [109, 573] on link "Catalogue" at bounding box center [122, 574] width 218 height 46
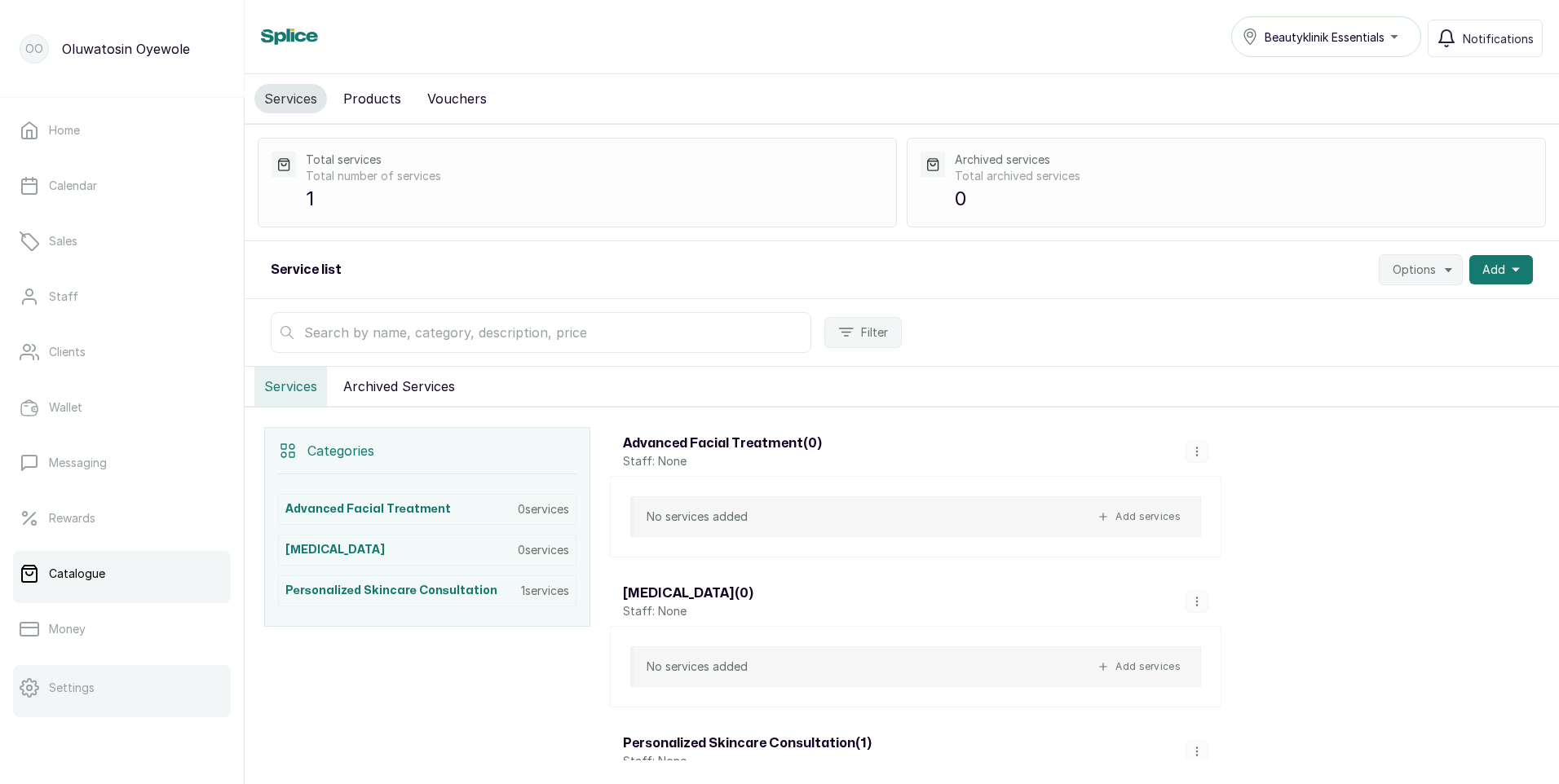
click at [60, 693] on p "Settings" at bounding box center [72, 687] width 46 height 16
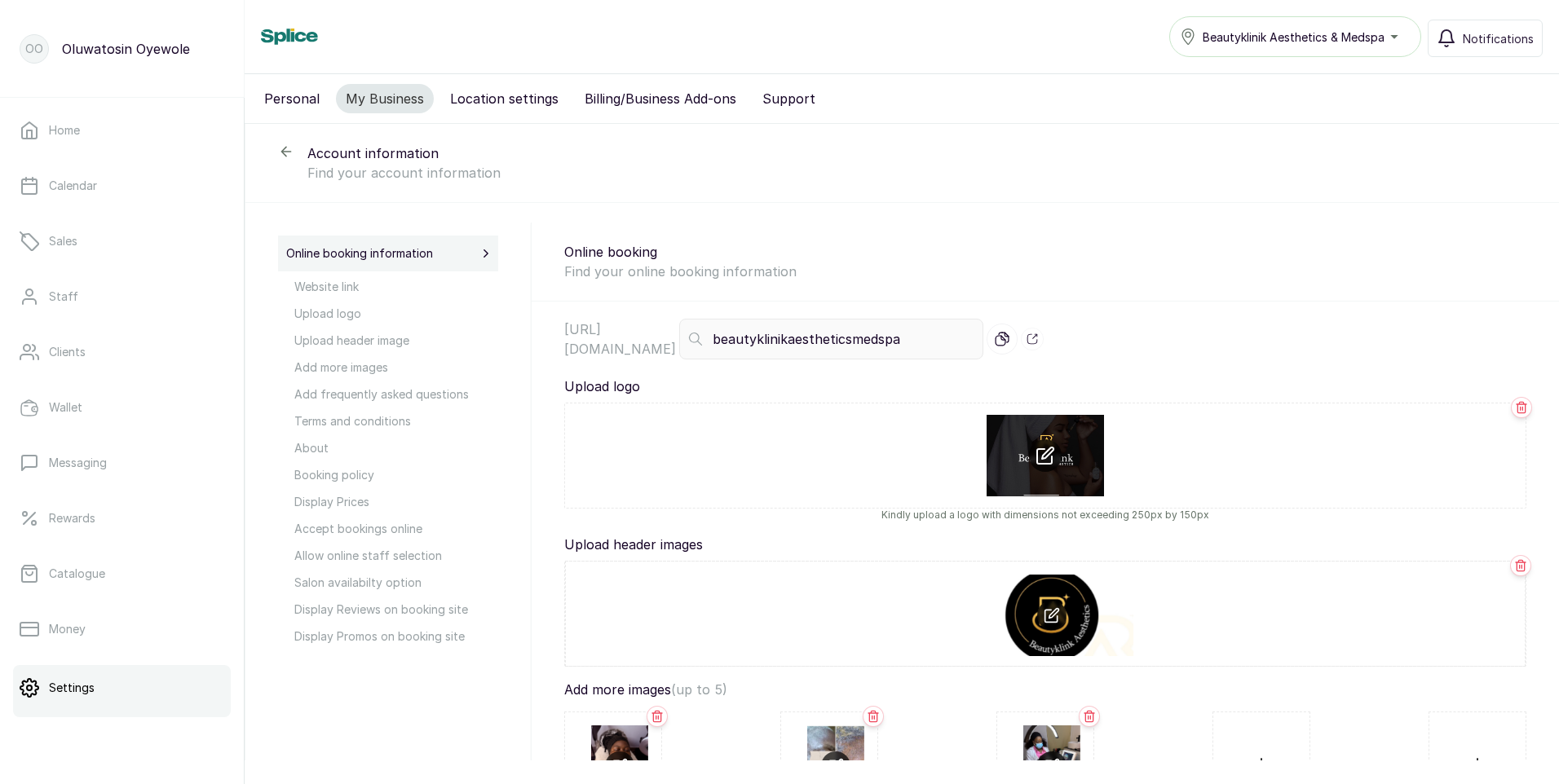
click at [518, 105] on button "Location settings" at bounding box center [504, 98] width 128 height 30
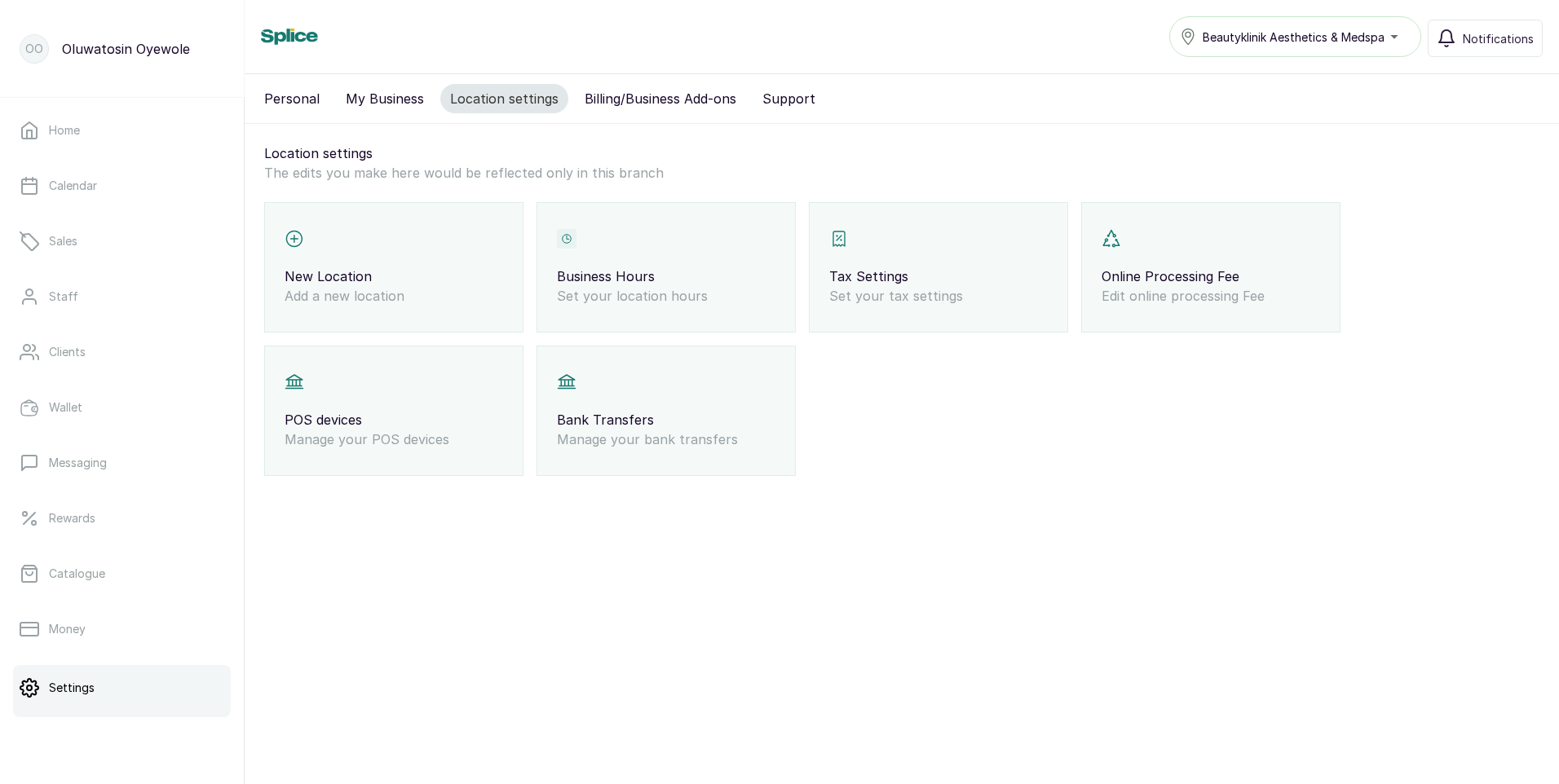
click at [489, 271] on p "New Location" at bounding box center [394, 277] width 218 height 20
select select "fixed_value"
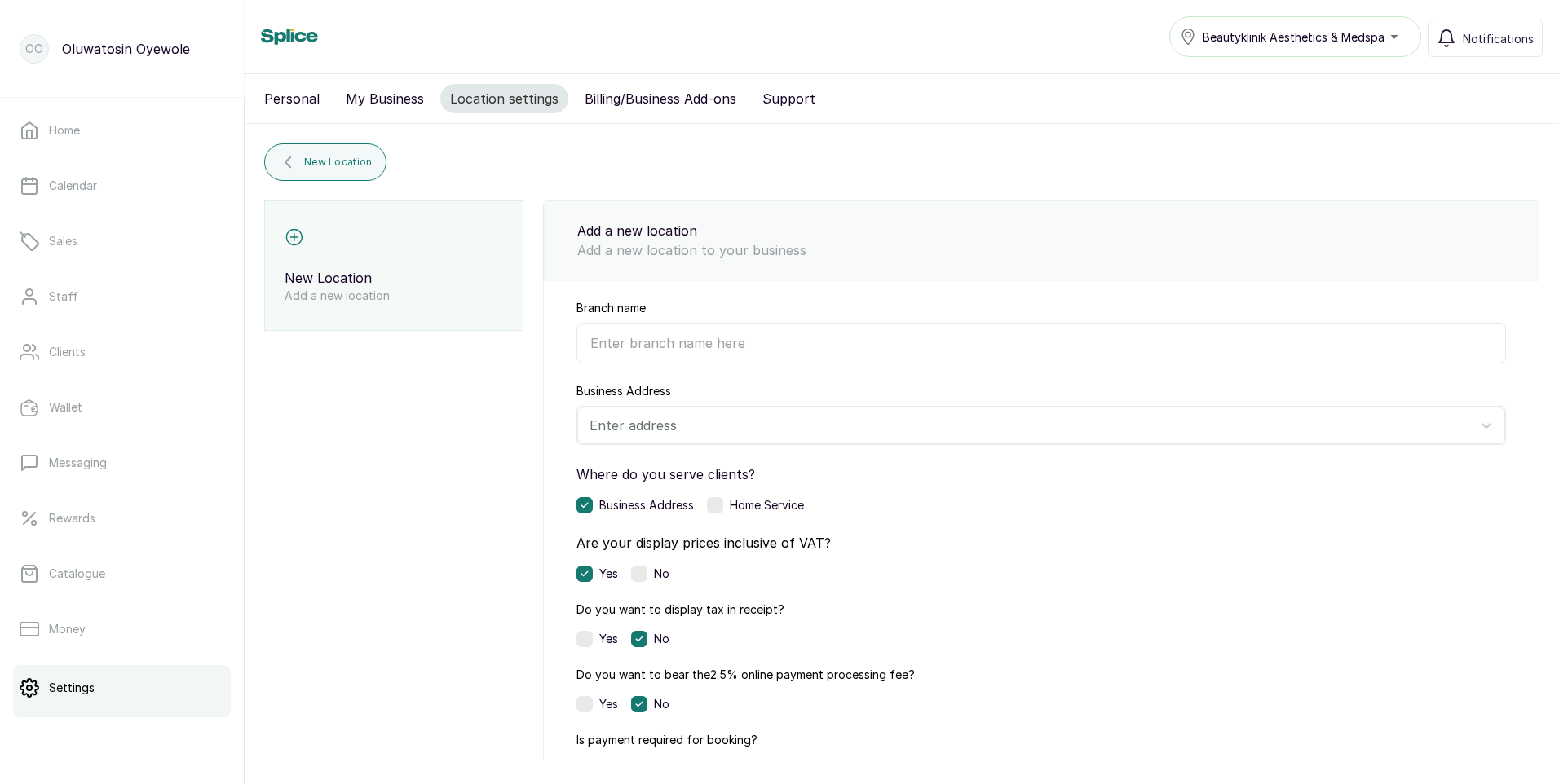
click at [715, 102] on button "Billing/Business Add-ons" at bounding box center [660, 98] width 171 height 30
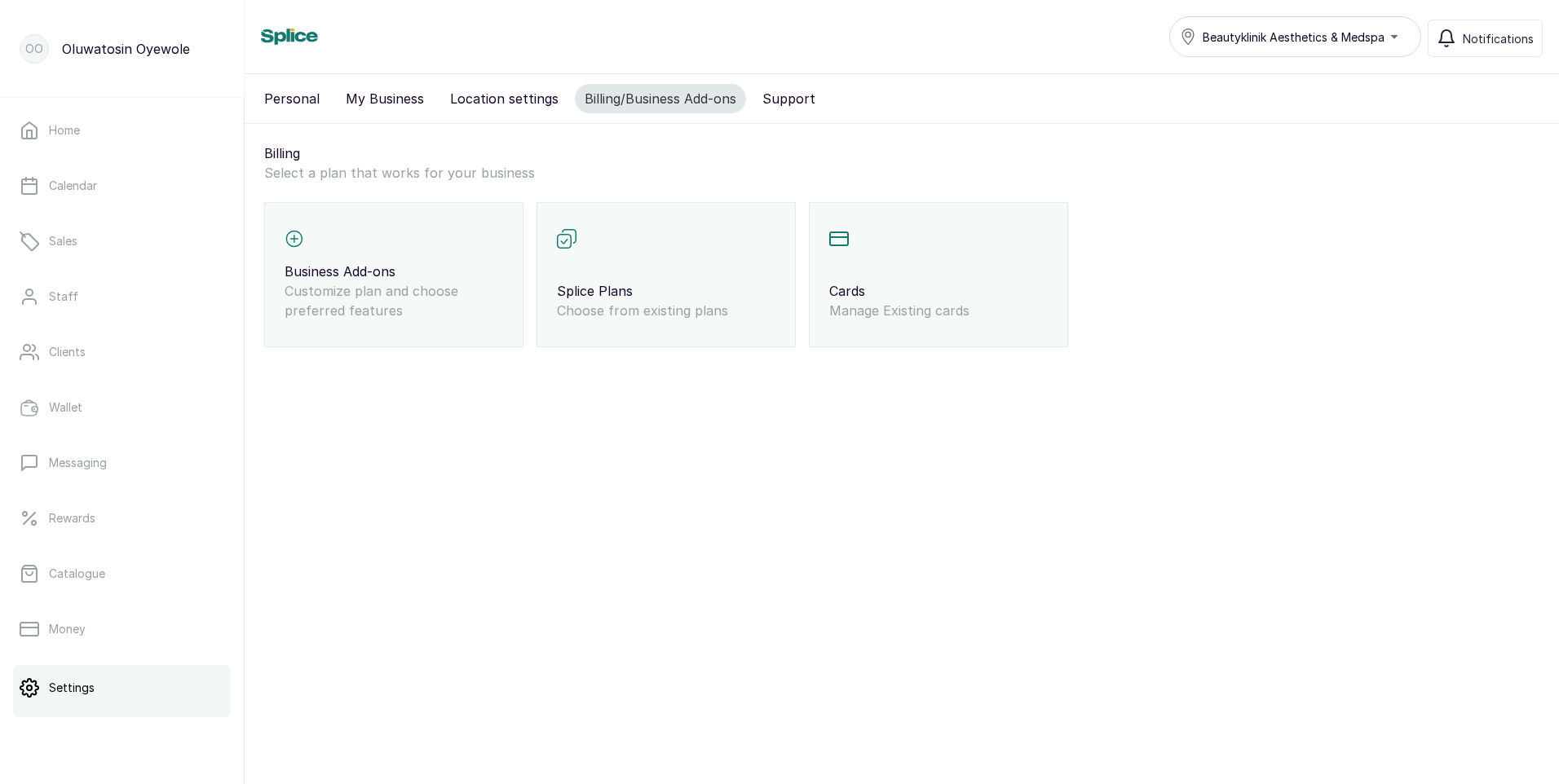
click at [447, 248] on div "Business Add-ons Customize plan and choose preferred features" at bounding box center [394, 275] width 260 height 145
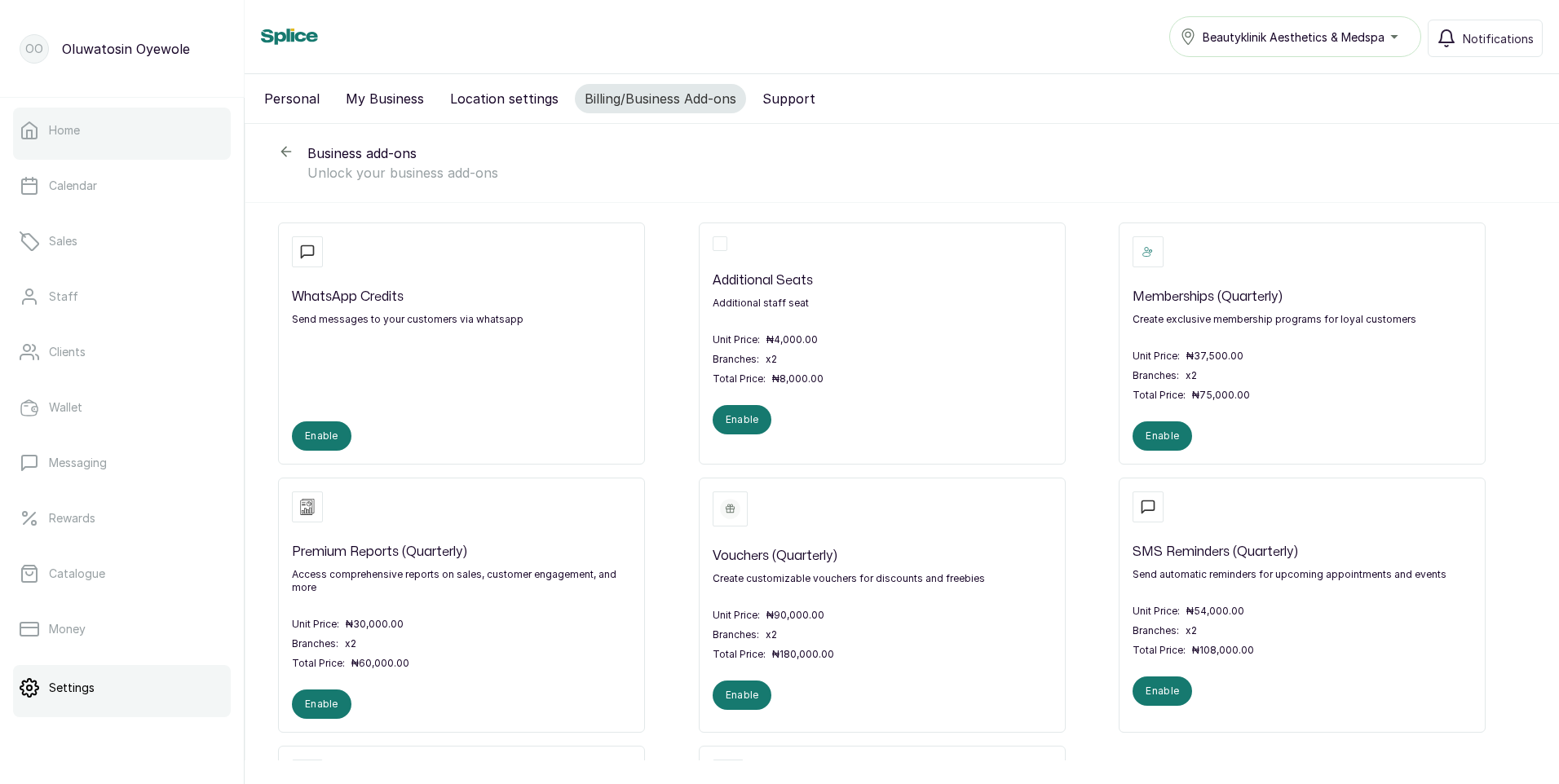
click at [133, 129] on link "Home" at bounding box center [122, 130] width 218 height 46
